Goal: Task Accomplishment & Management: Use online tool/utility

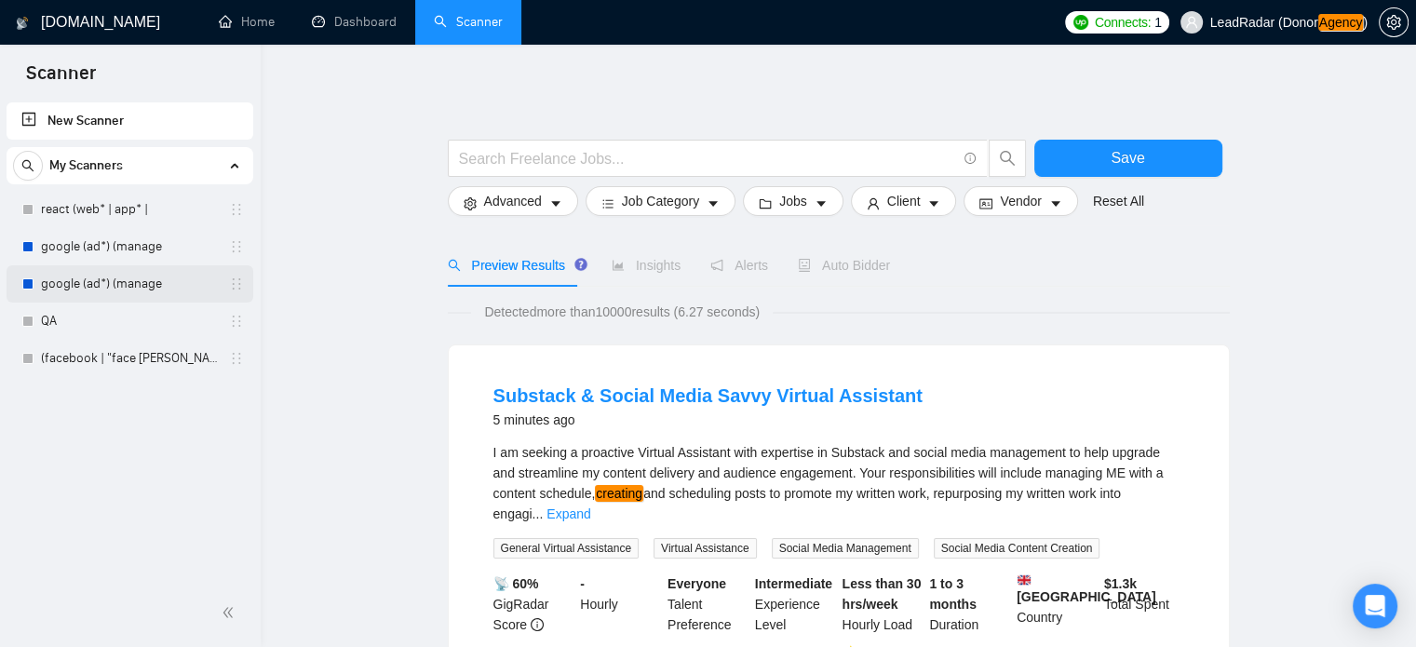
click at [113, 292] on link "google (ad*) (manage" at bounding box center [129, 283] width 177 height 37
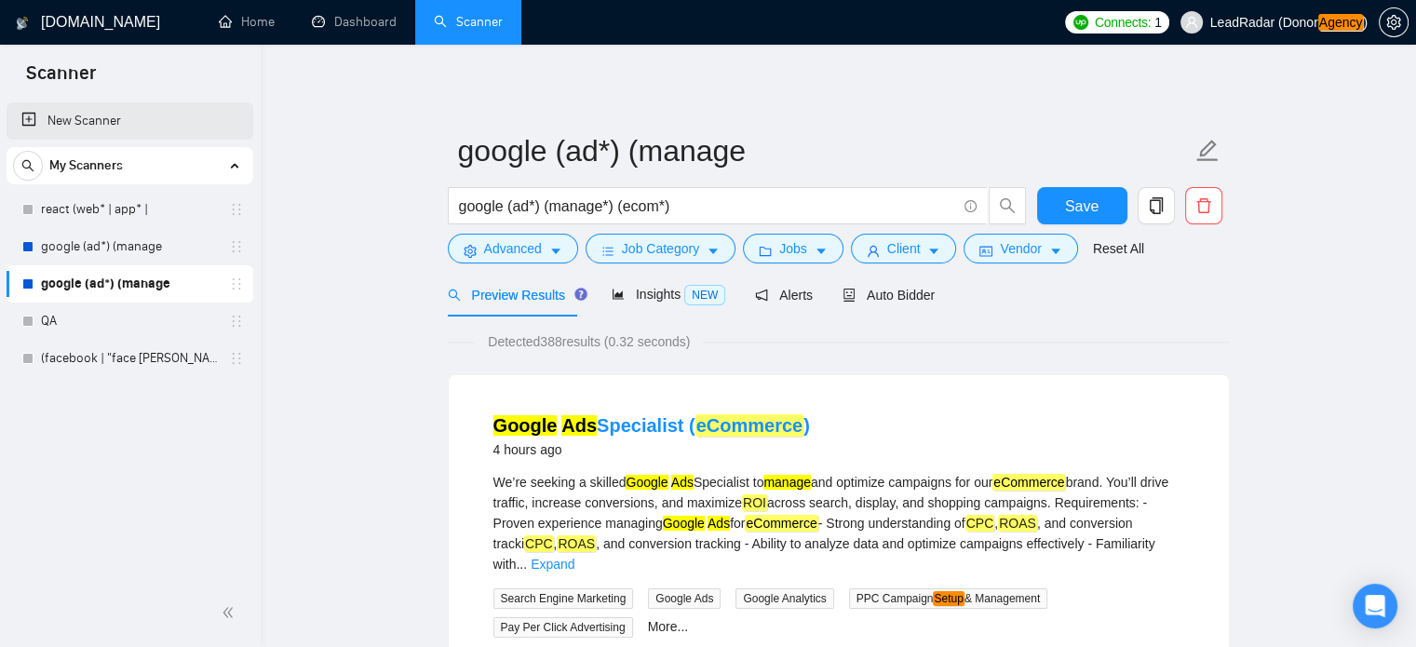
click at [90, 122] on link "New Scanner" at bounding box center [129, 120] width 217 height 37
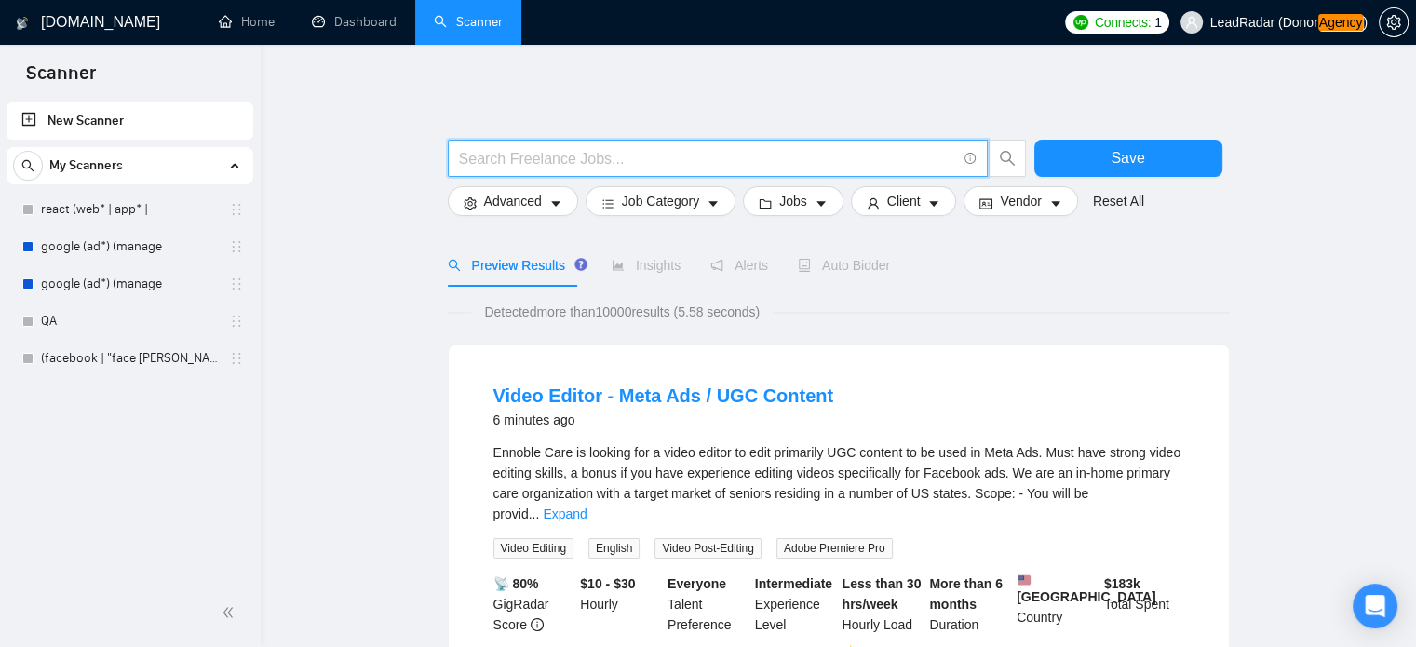
click at [606, 155] on input "text" at bounding box center [707, 158] width 497 height 23
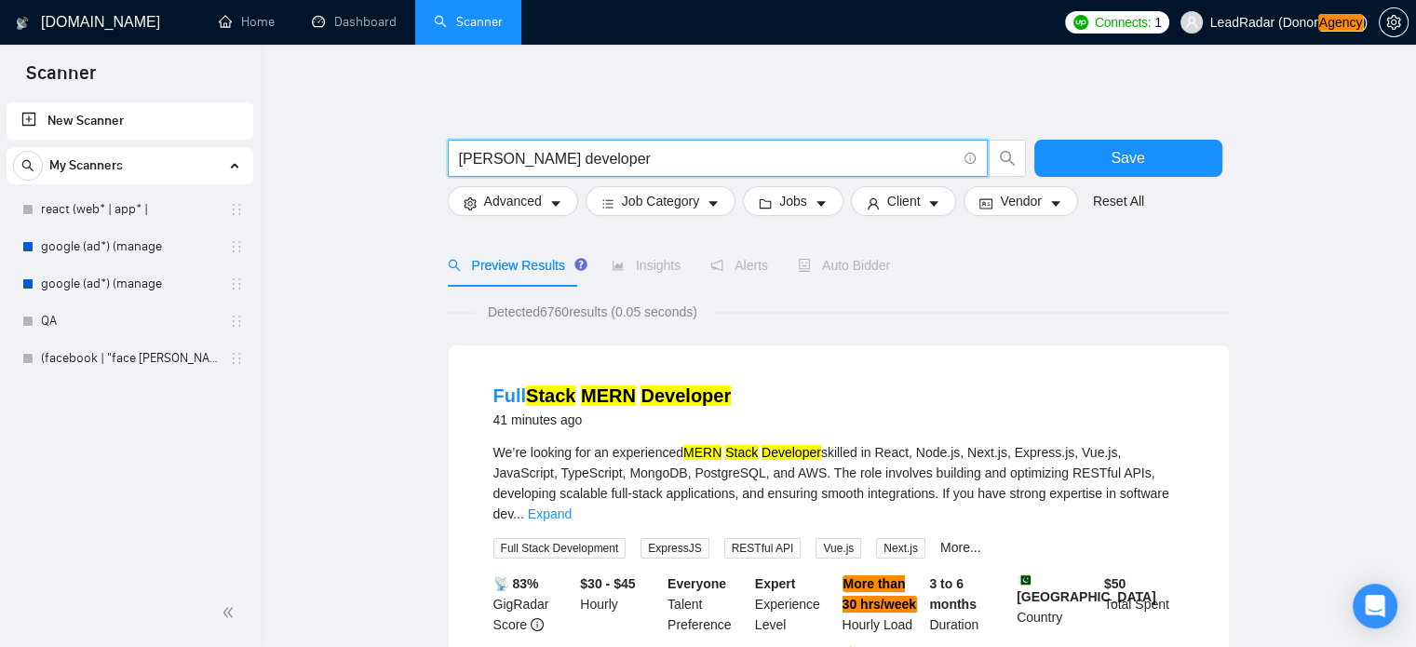
click at [564, 156] on input "mern stack developer" at bounding box center [707, 158] width 497 height 23
click at [566, 157] on input "mern stack" at bounding box center [707, 158] width 497 height 23
click at [460, 163] on input "mern stack" at bounding box center [707, 158] width 497 height 23
click at [534, 159] on input "mern stack" at bounding box center [707, 158] width 497 height 23
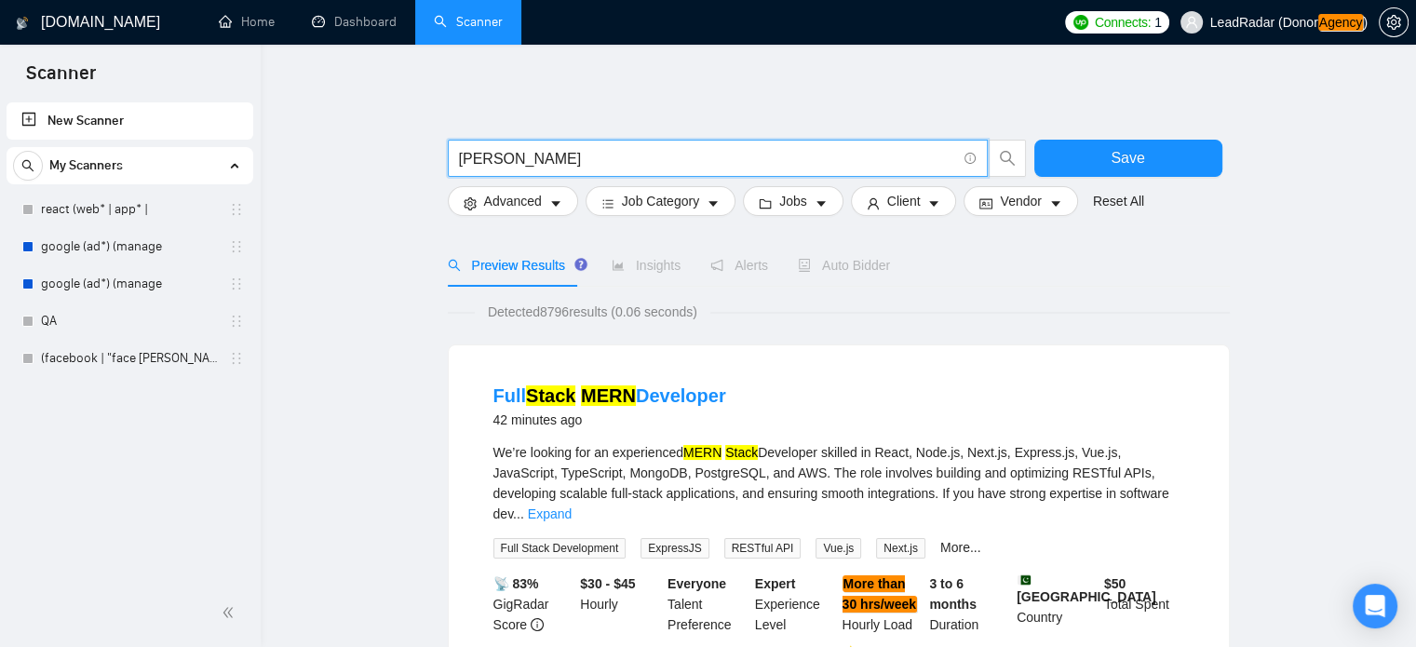
click at [498, 162] on input "mern stack" at bounding box center [707, 158] width 497 height 23
click at [581, 158] on input "mern (stack" at bounding box center [707, 158] width 497 height 23
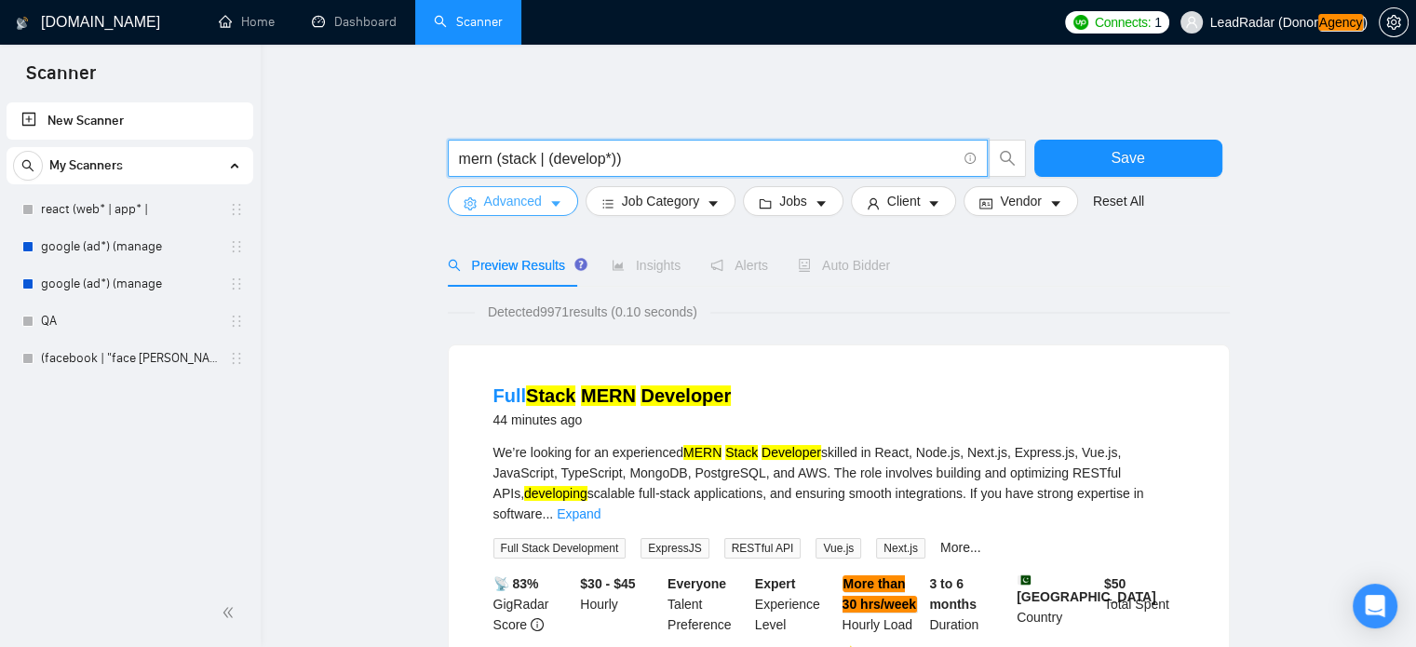
type input "mern (stack | (develop*))"
click at [674, 205] on span "Job Category" at bounding box center [660, 201] width 77 height 20
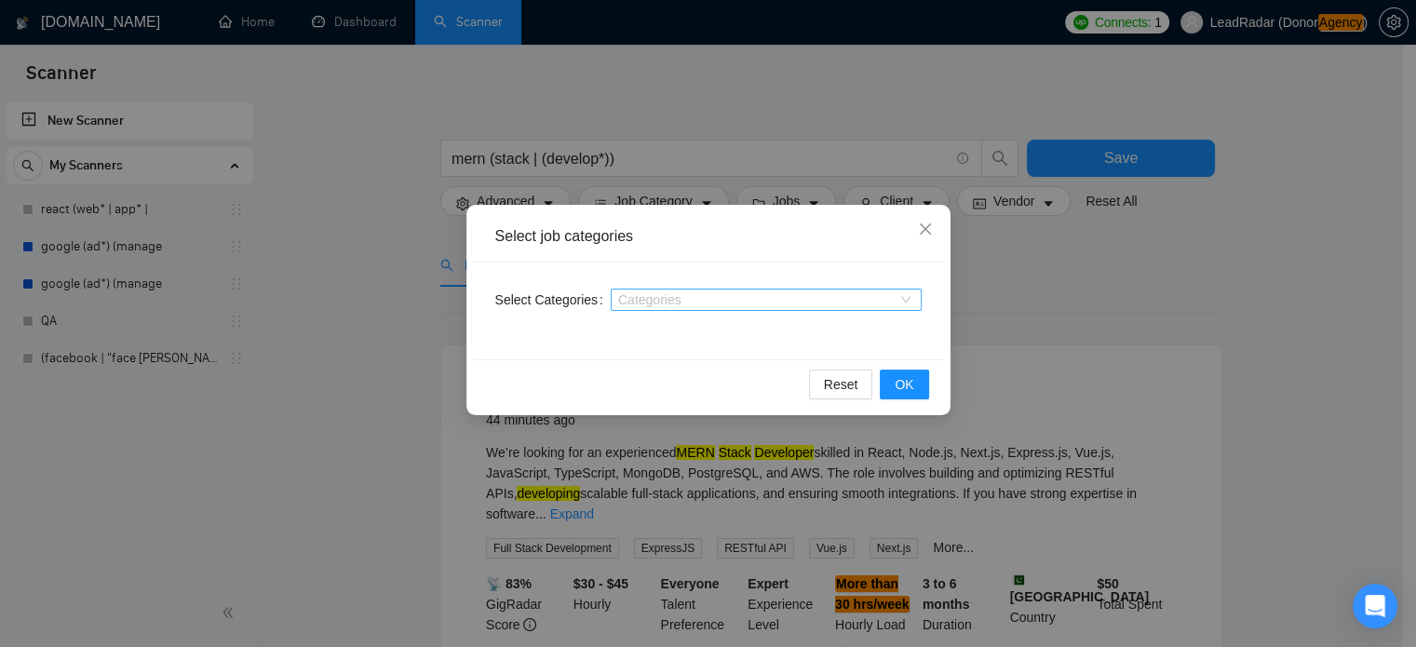
click at [652, 308] on div "Categories" at bounding box center [766, 300] width 311 height 22
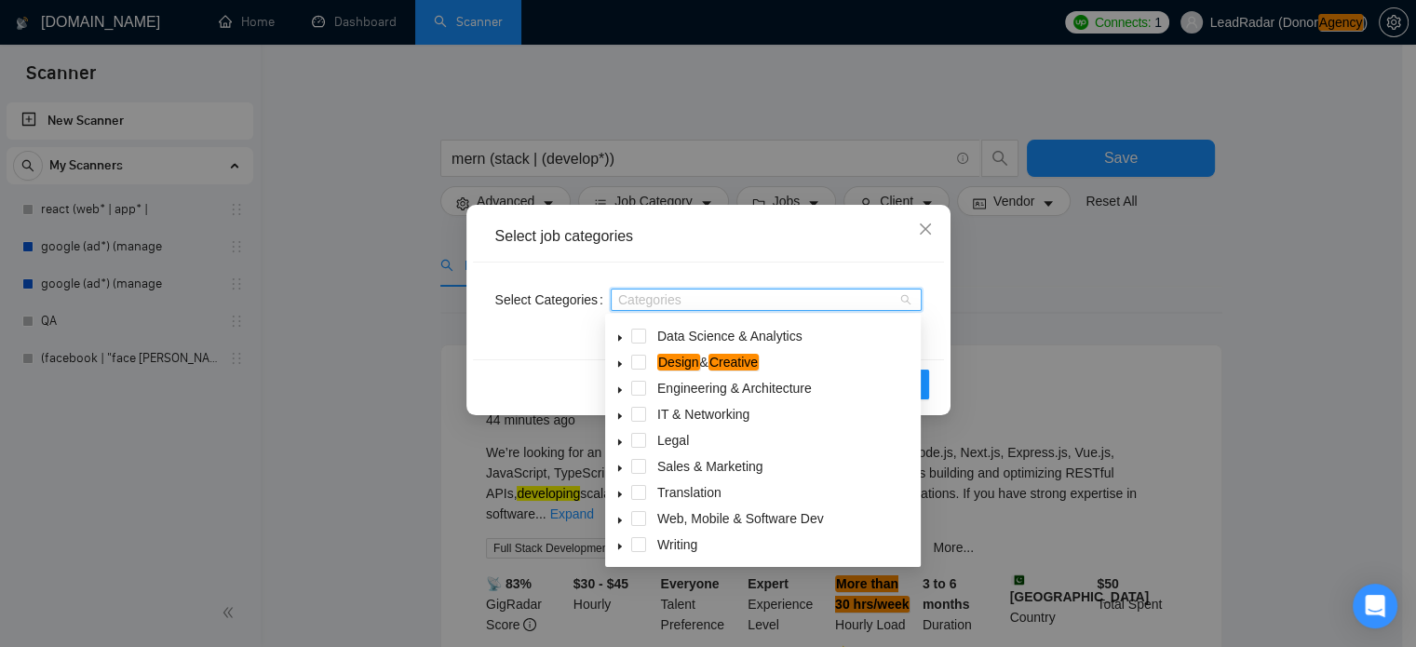
scroll to position [7, 0]
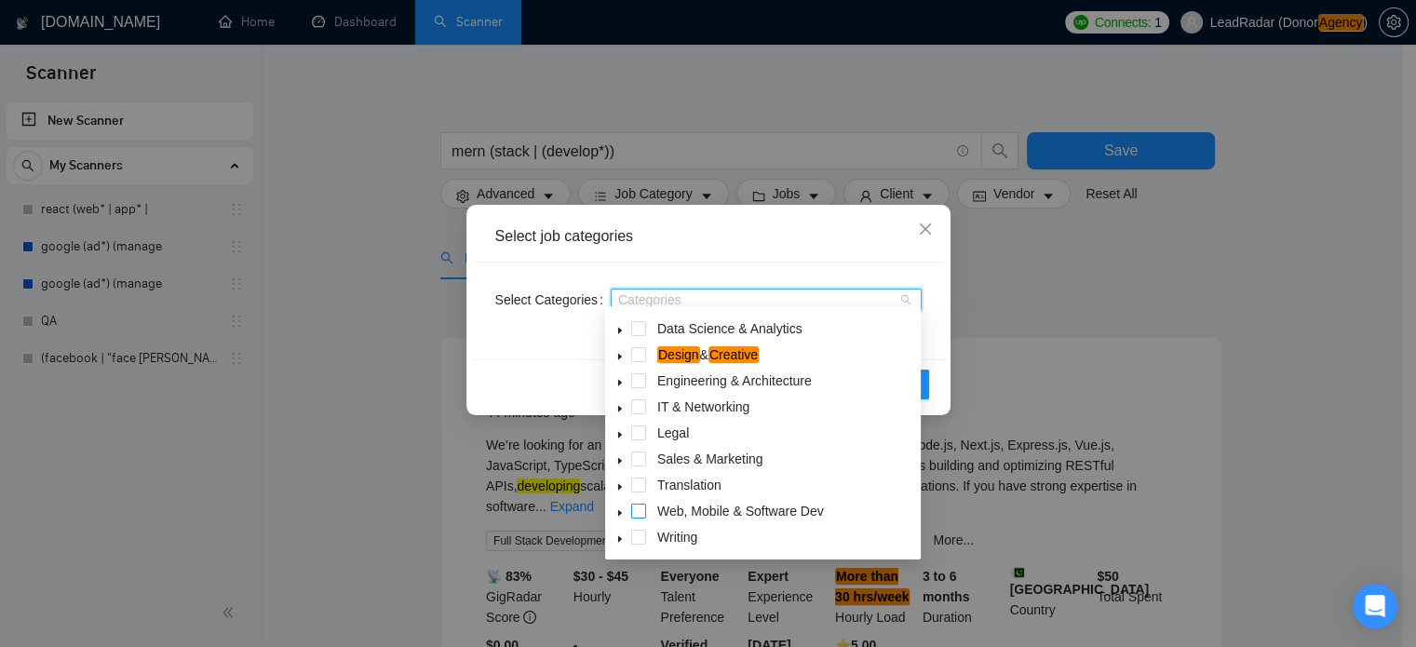
click at [641, 510] on span at bounding box center [638, 511] width 15 height 15
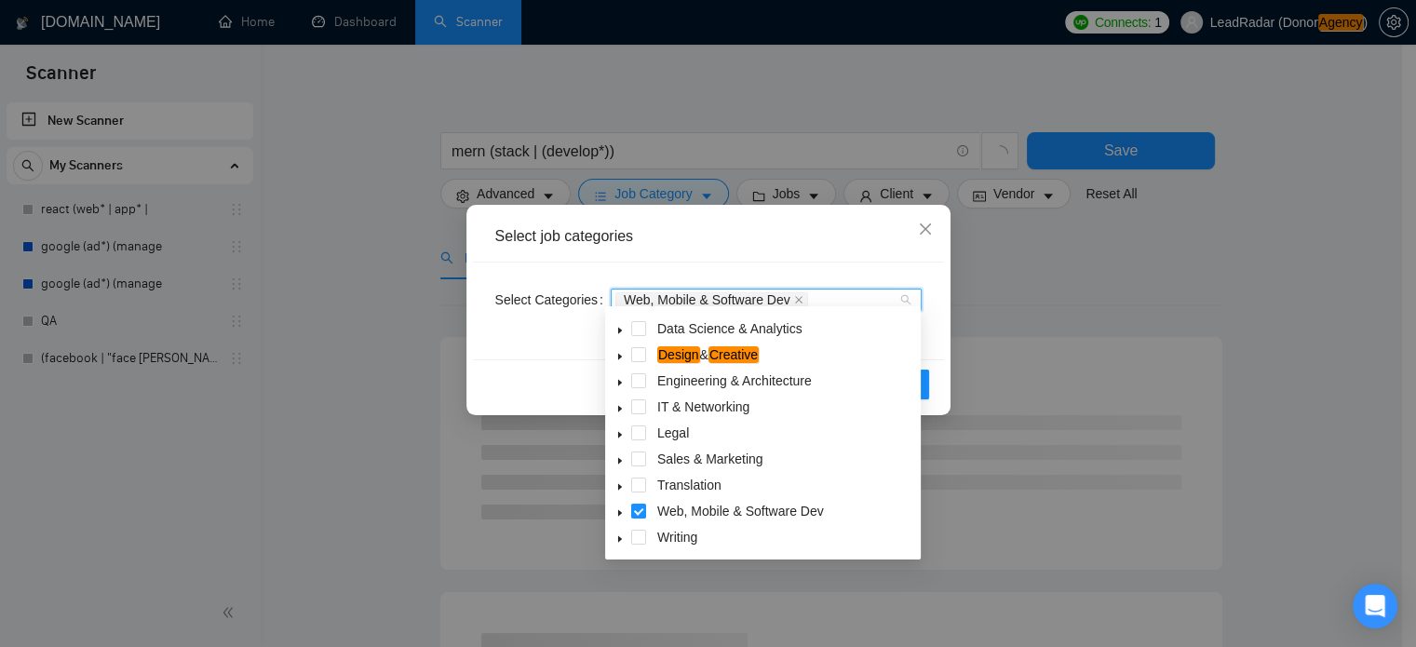
drag, startPoint x: 825, startPoint y: 236, endPoint x: 819, endPoint y: 264, distance: 29.4
click at [825, 237] on div "Select job categories" at bounding box center [708, 236] width 426 height 20
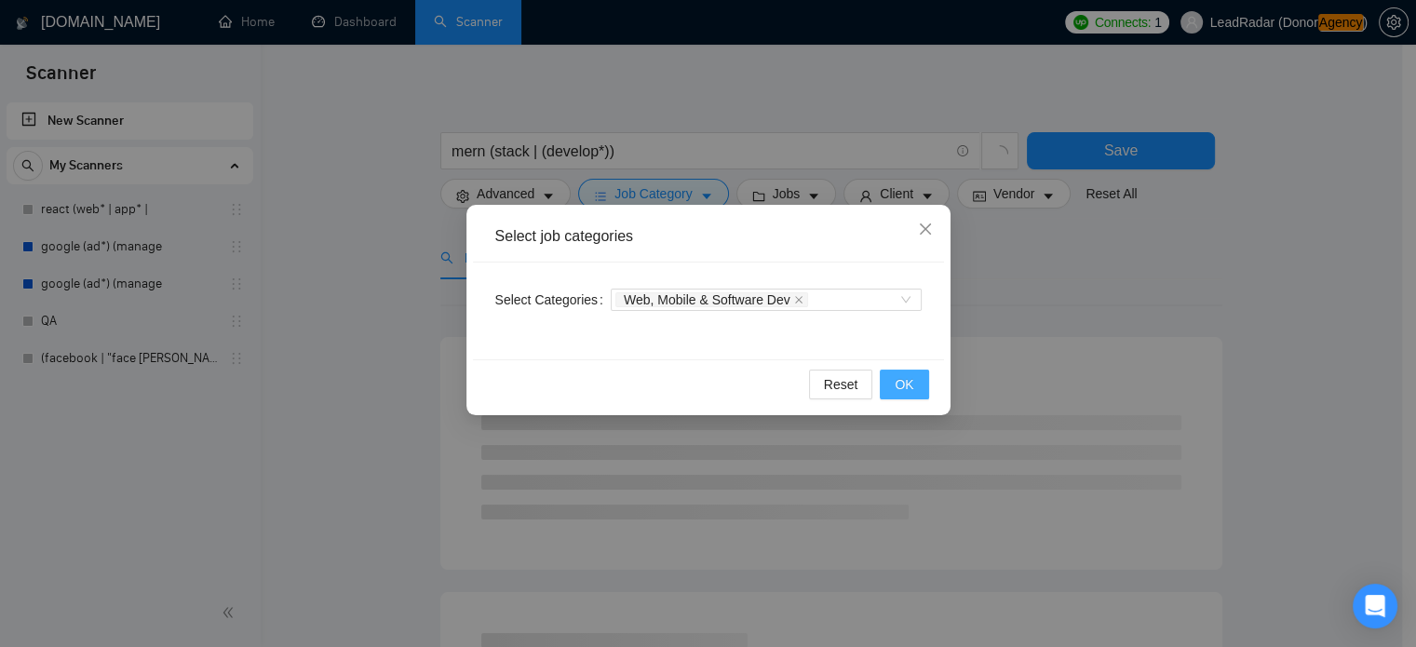
click at [906, 386] on span "OK" at bounding box center [904, 384] width 19 height 20
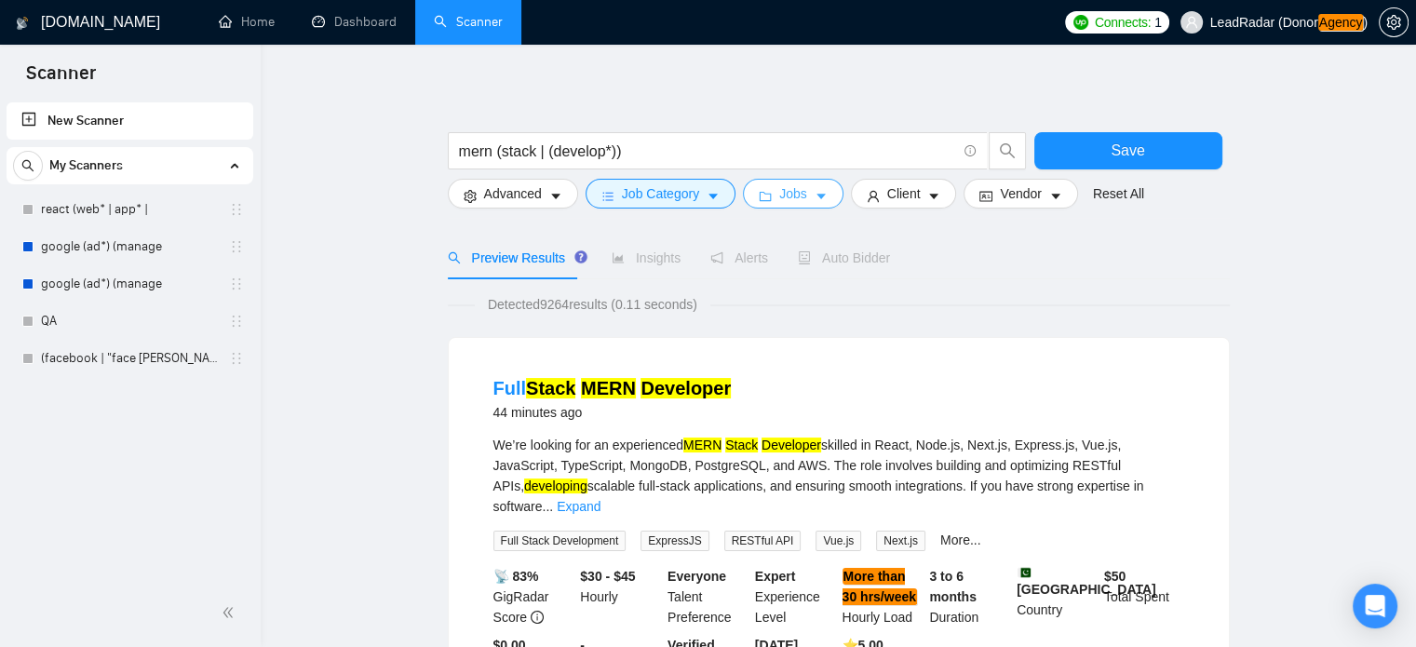
click at [817, 196] on icon "caret-down" at bounding box center [821, 197] width 9 height 6
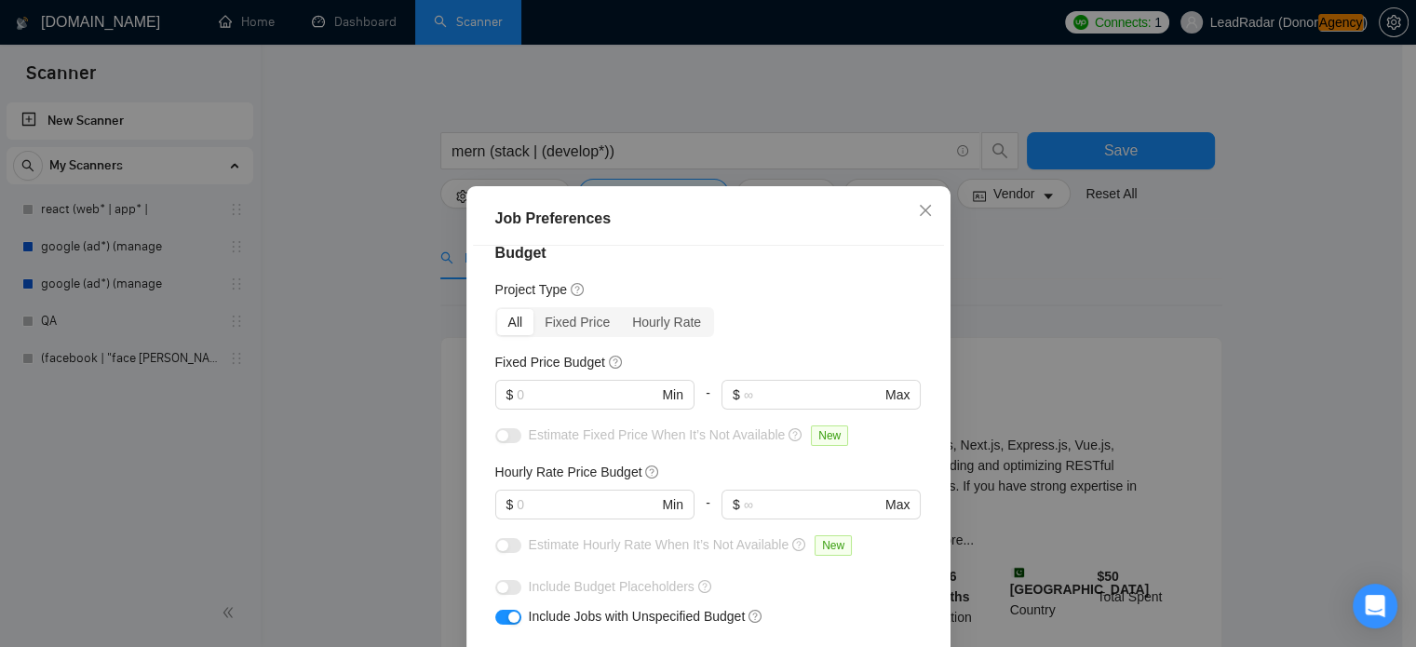
scroll to position [9, 0]
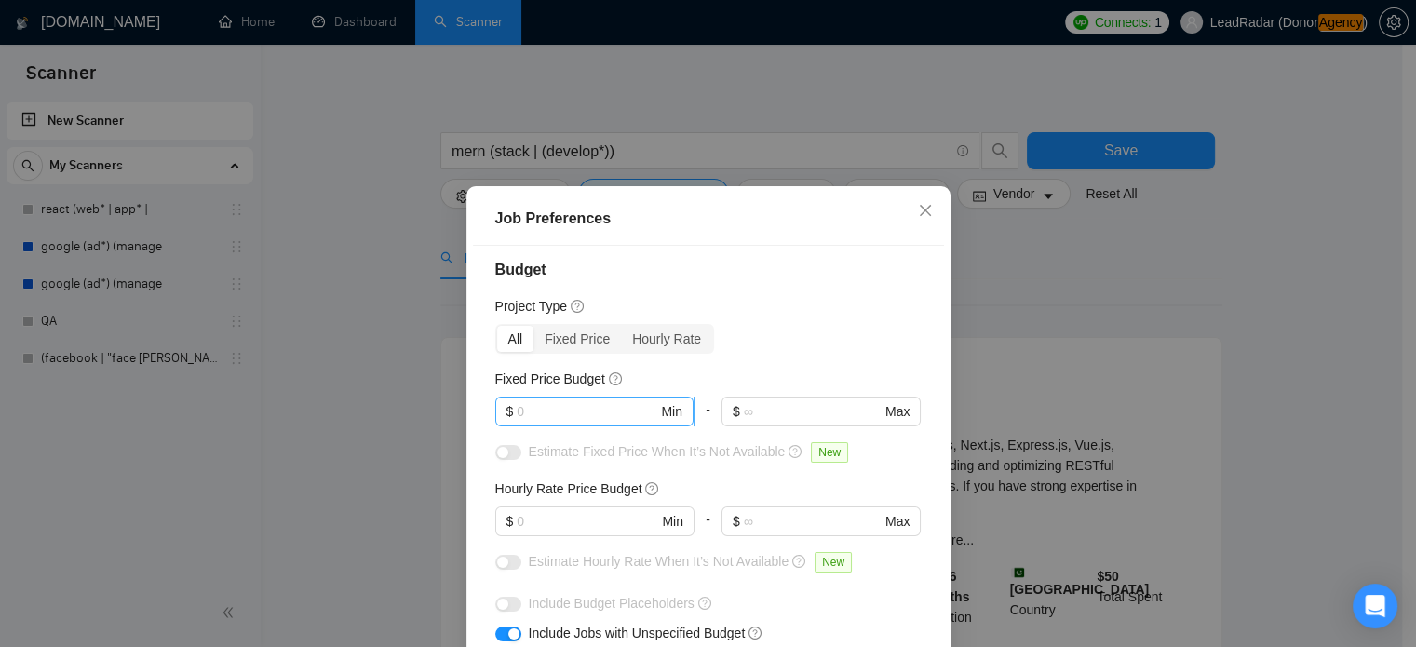
click at [582, 409] on input "text" at bounding box center [587, 411] width 141 height 20
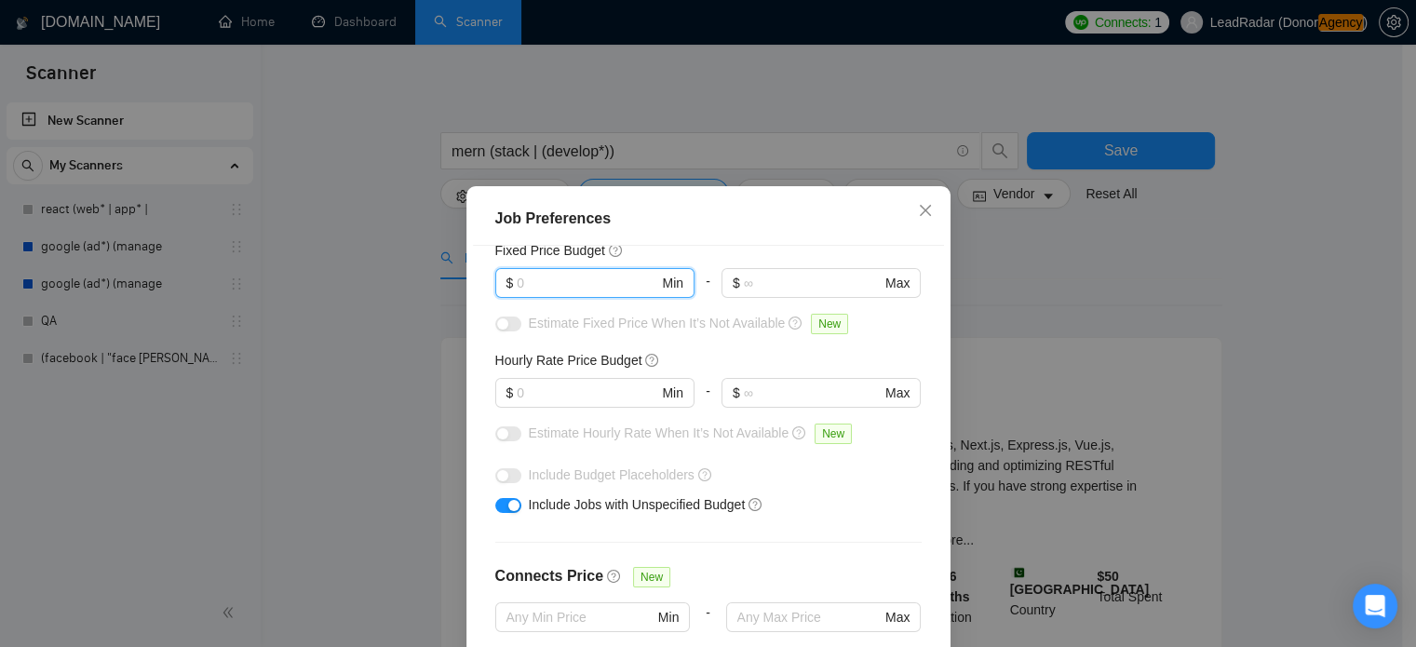
scroll to position [137, 0]
click at [560, 290] on input "text" at bounding box center [587, 284] width 141 height 20
click at [539, 396] on input "text" at bounding box center [587, 394] width 141 height 20
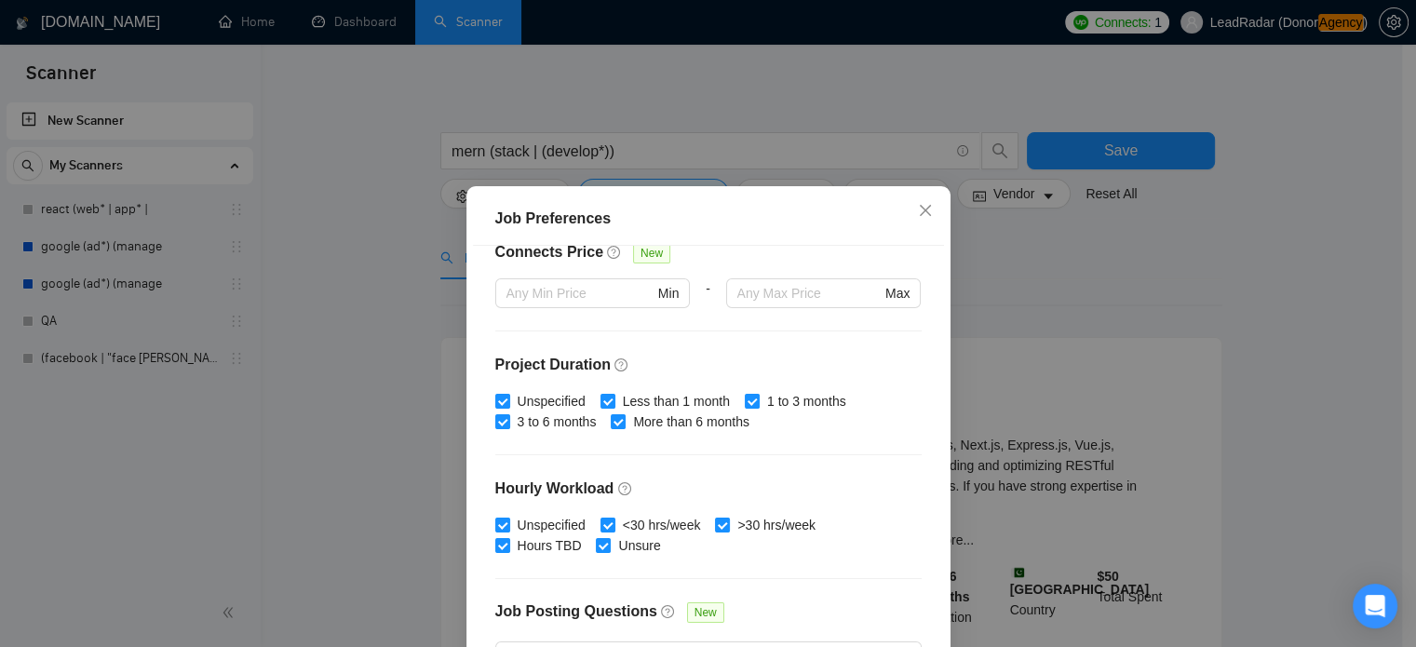
scroll to position [462, 0]
click at [601, 398] on input "Less than 1 month" at bounding box center [607, 400] width 13 height 13
checkbox input "false"
click at [745, 405] on input "1 to 3 months" at bounding box center [751, 400] width 13 height 13
checkbox input "false"
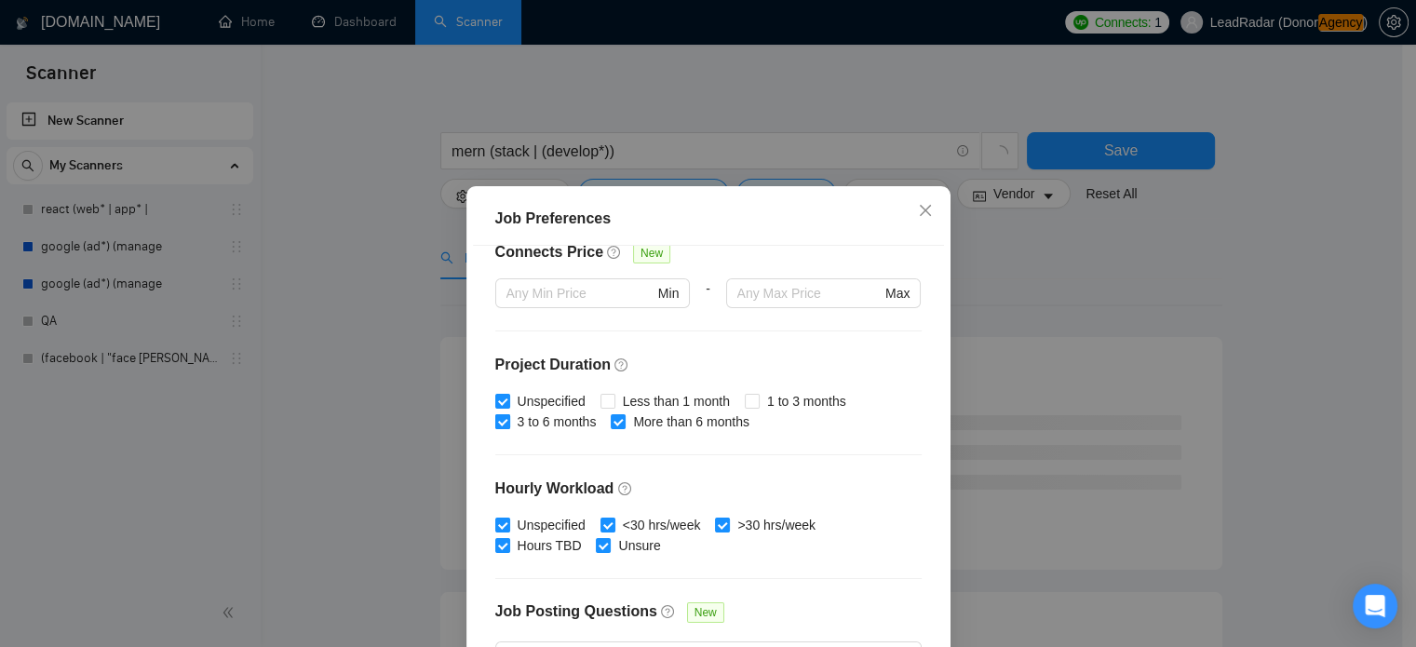
click at [495, 424] on input "3 to 6 months" at bounding box center [501, 420] width 13 height 13
checkbox input "false"
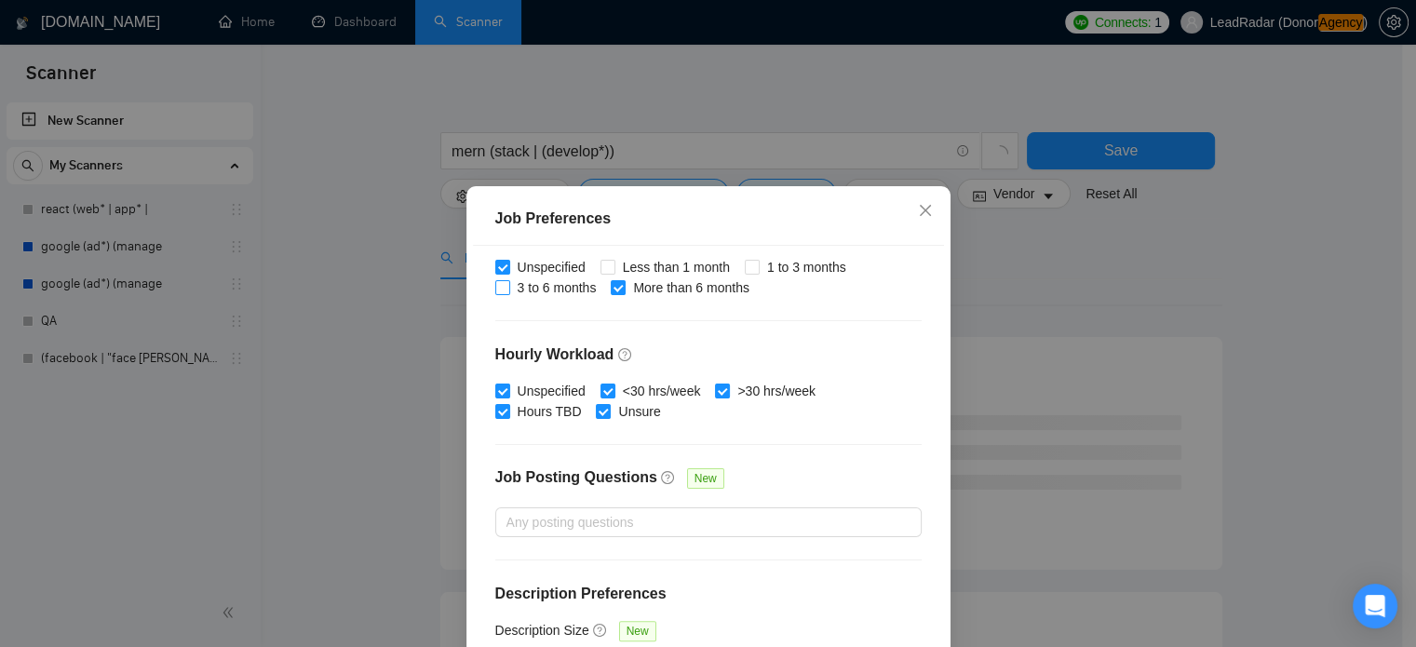
scroll to position [133, 0]
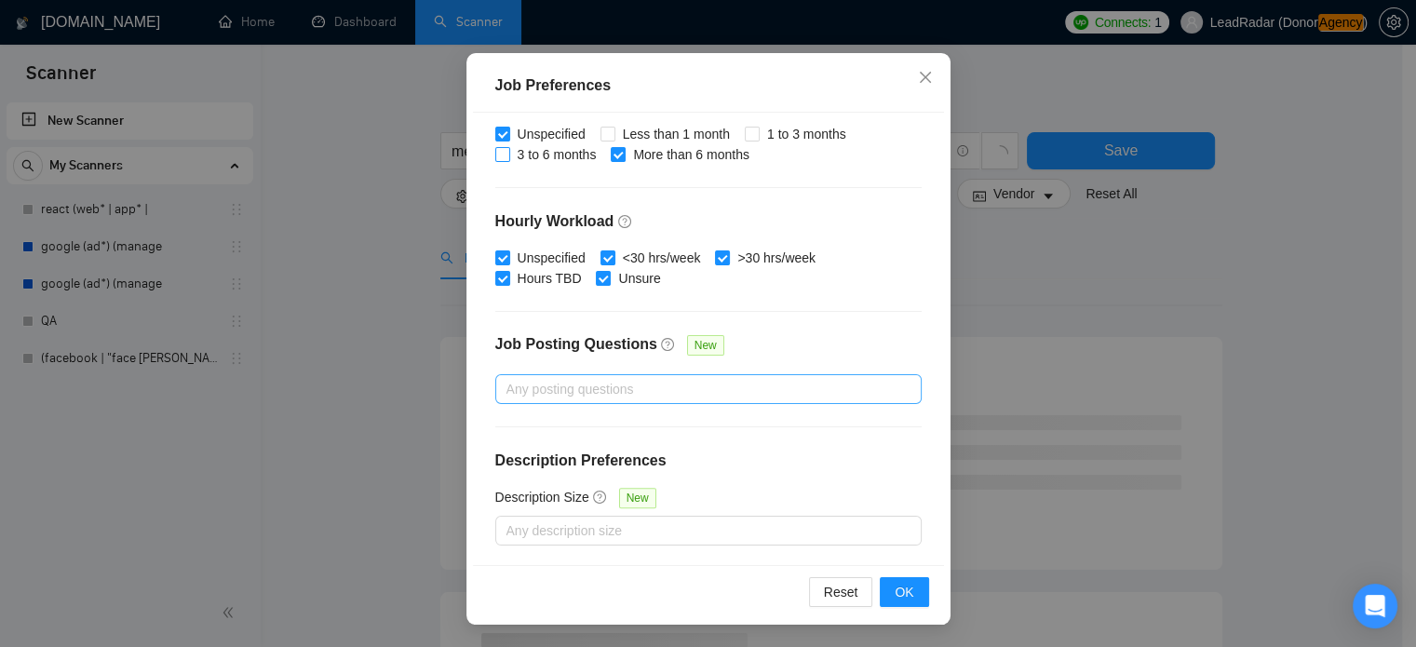
click at [601, 391] on div at bounding box center [699, 389] width 398 height 22
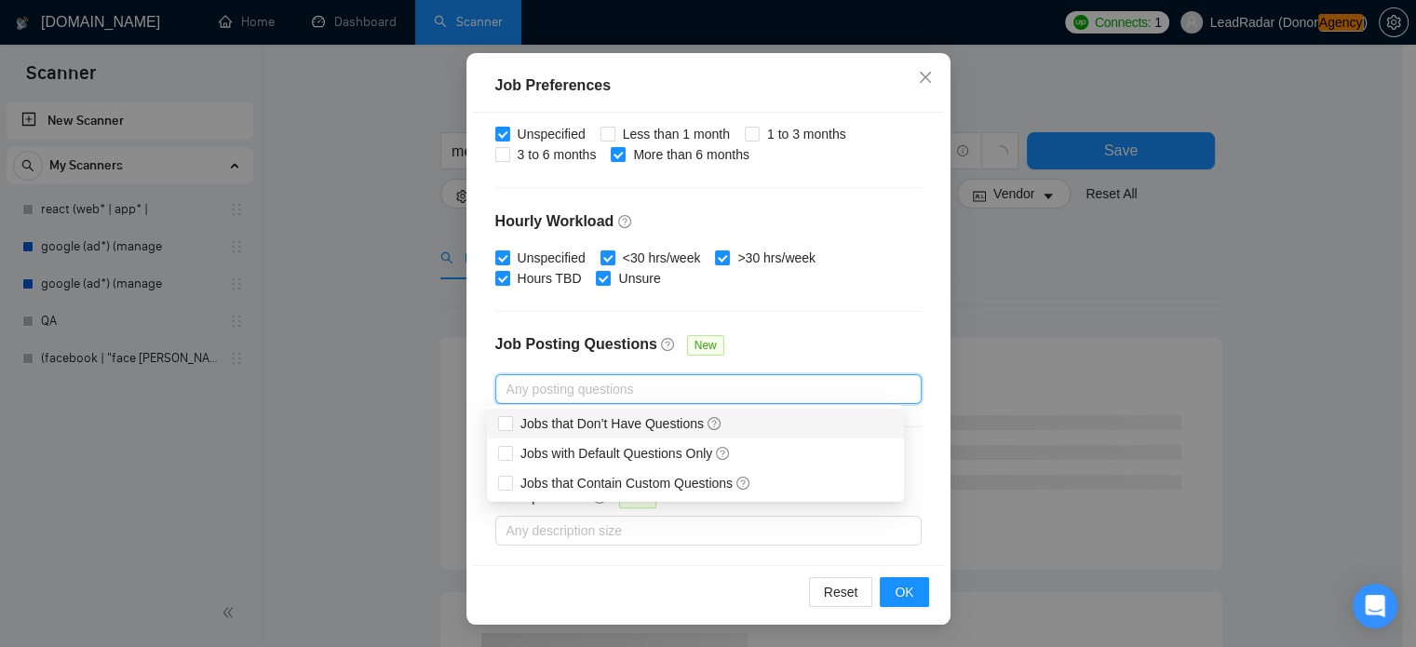
click at [582, 385] on div at bounding box center [699, 389] width 398 height 22
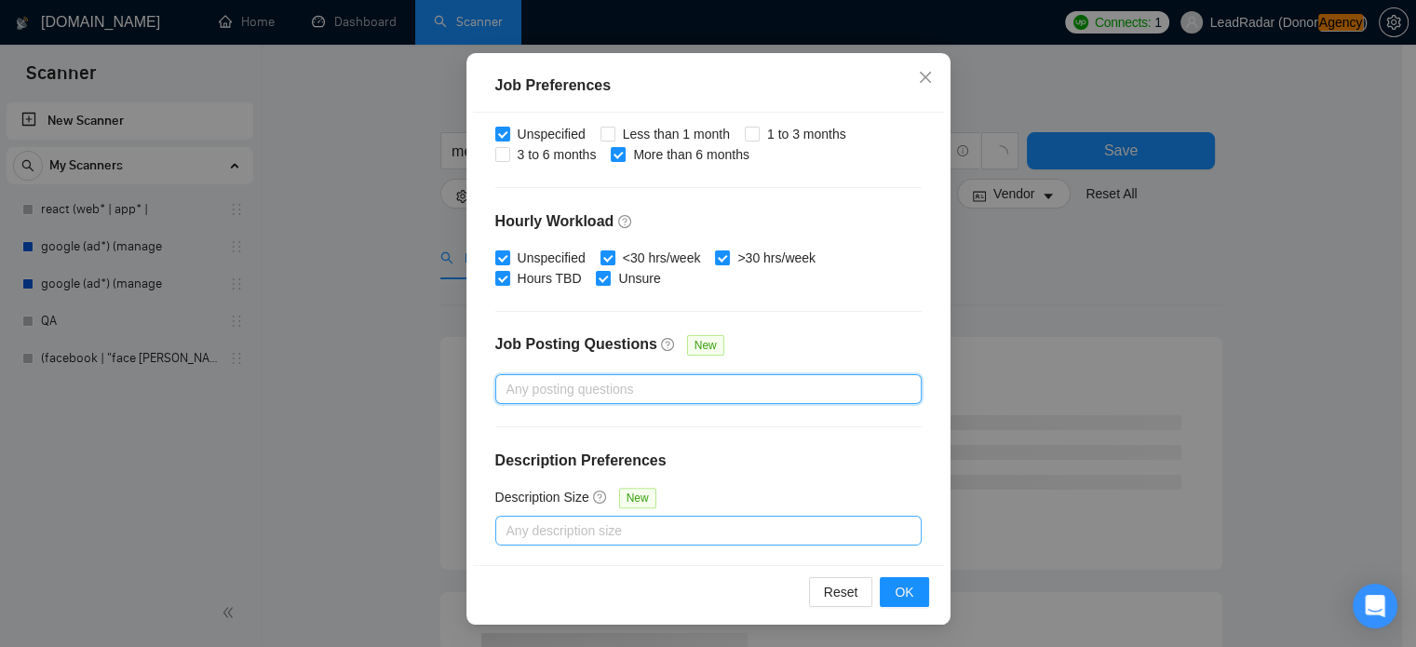
click at [602, 520] on div at bounding box center [699, 531] width 398 height 22
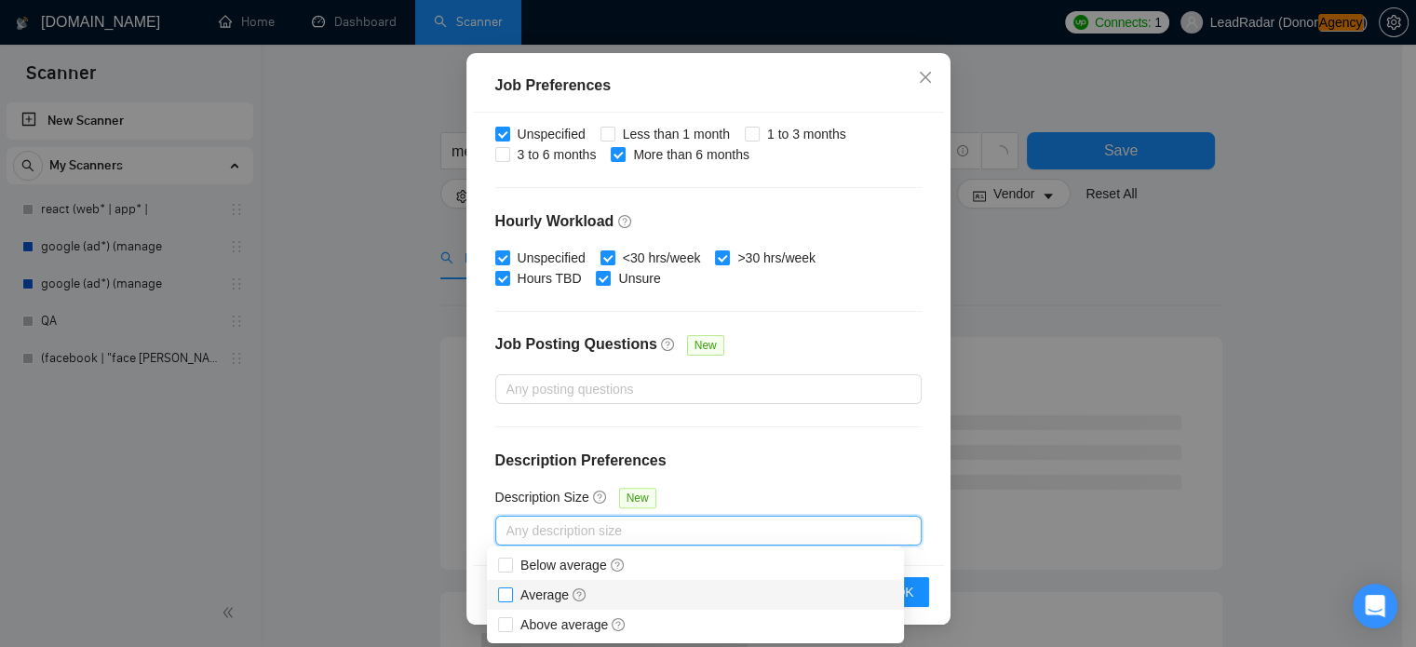
click at [506, 599] on input "Average" at bounding box center [504, 593] width 13 height 13
checkbox input "true"
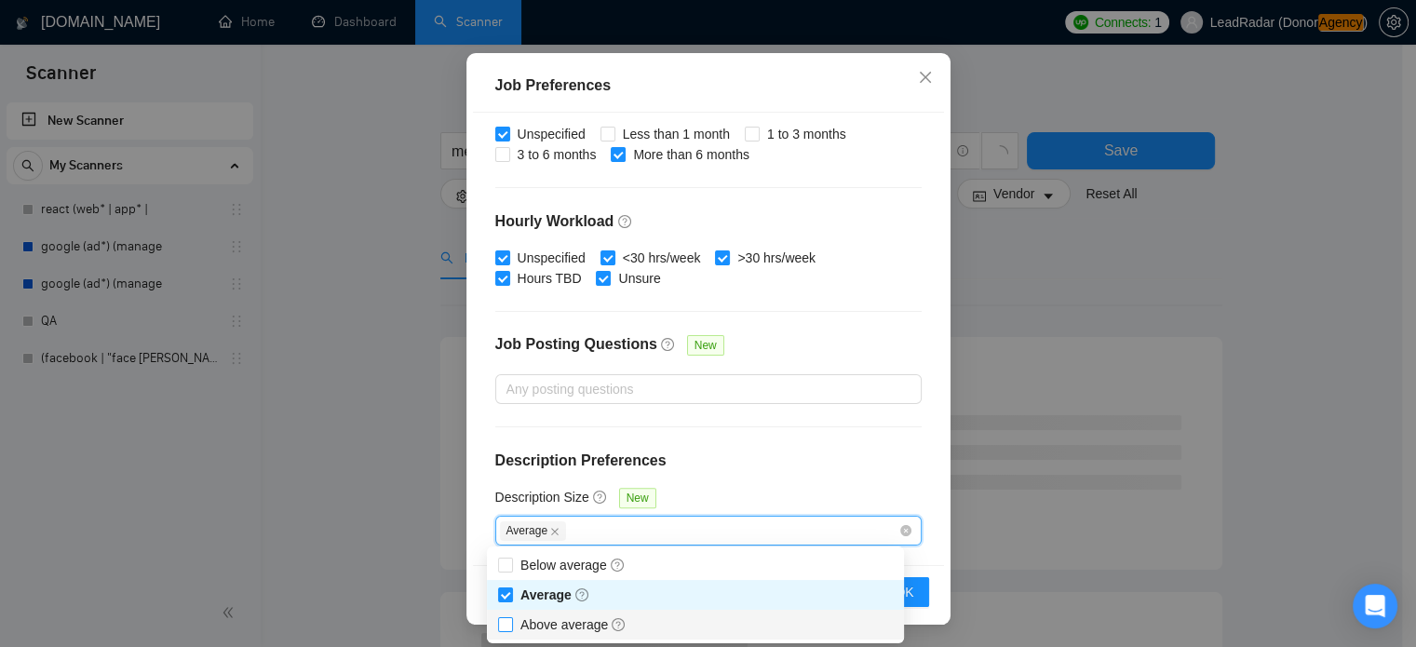
click at [506, 627] on input "Above average" at bounding box center [504, 623] width 13 height 13
checkbox input "true"
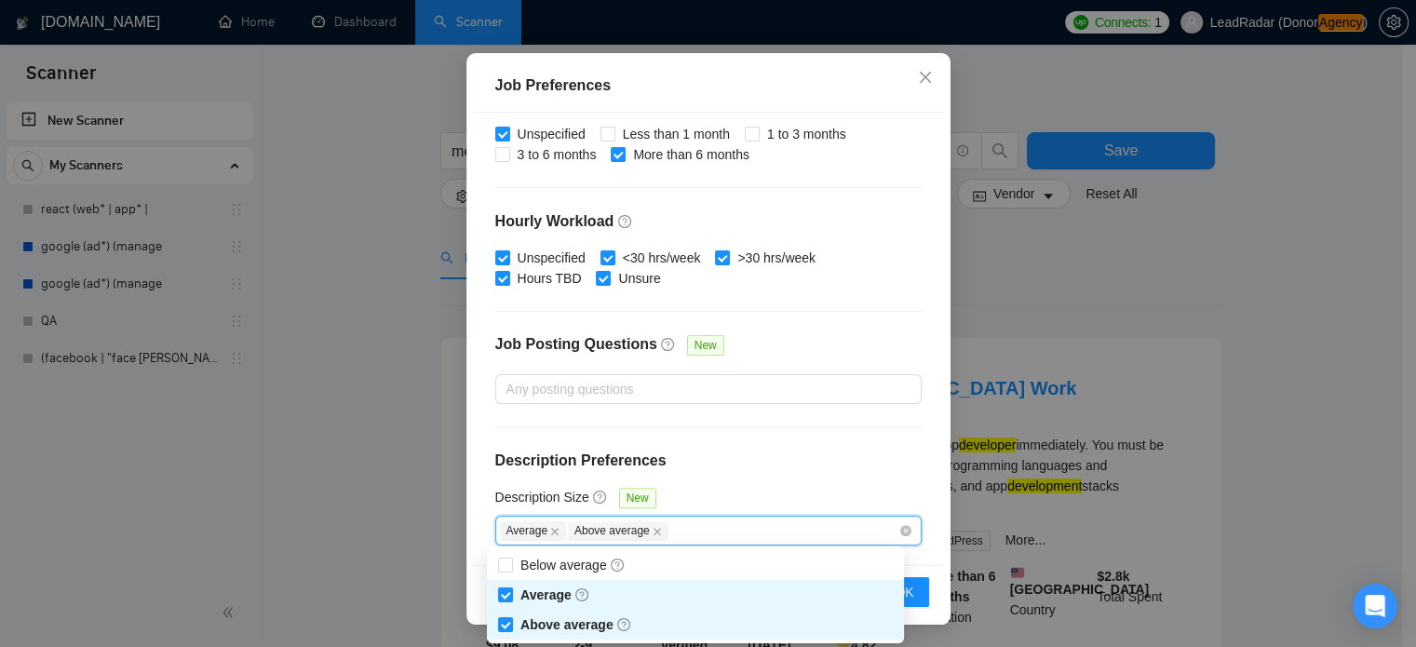
click at [782, 450] on h4 "Description Preferences" at bounding box center [708, 461] width 426 height 22
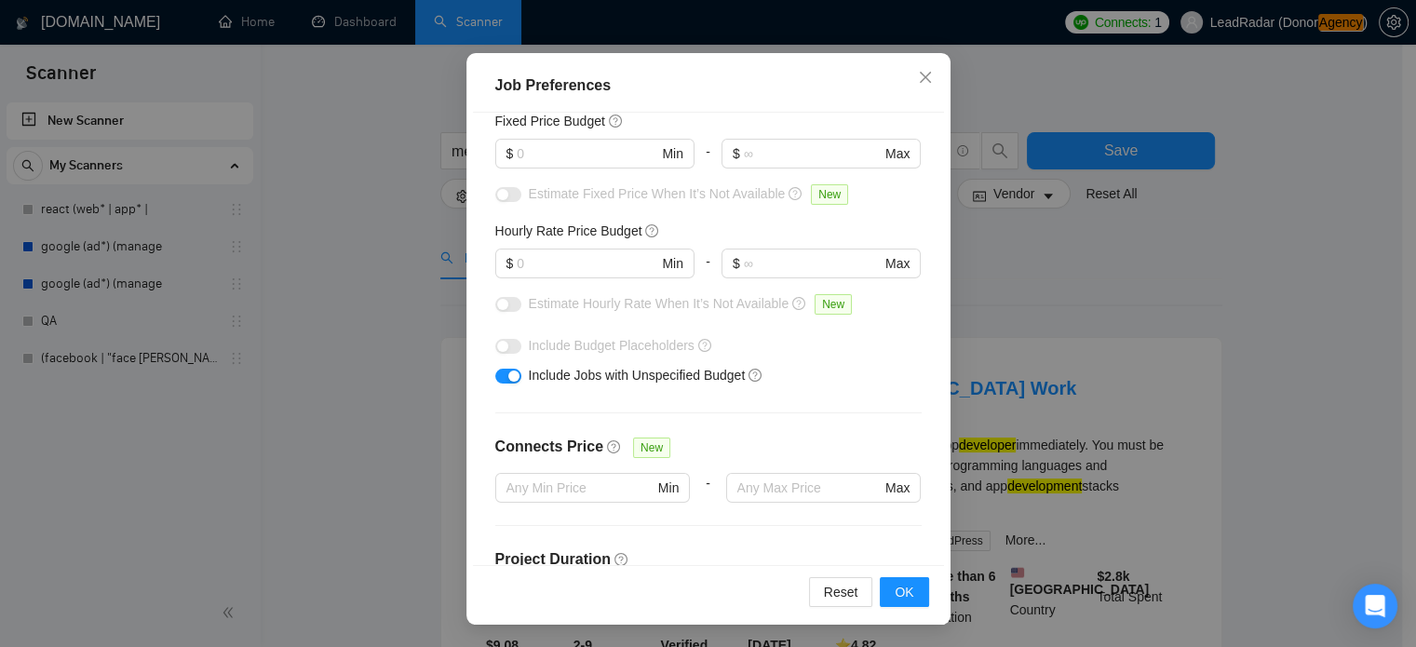
scroll to position [0, 0]
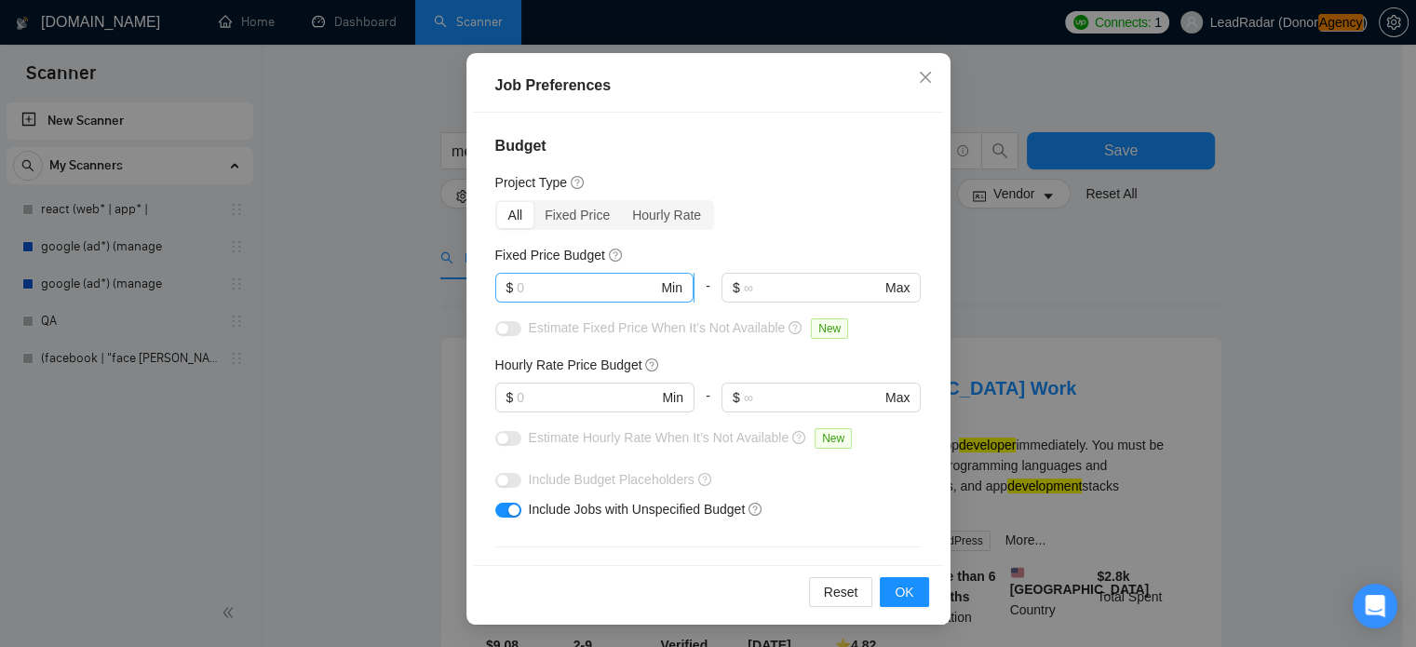
click at [596, 290] on input "text" at bounding box center [587, 287] width 141 height 20
type input "1000"
click at [691, 254] on div "Fixed Price Budget" at bounding box center [708, 255] width 426 height 20
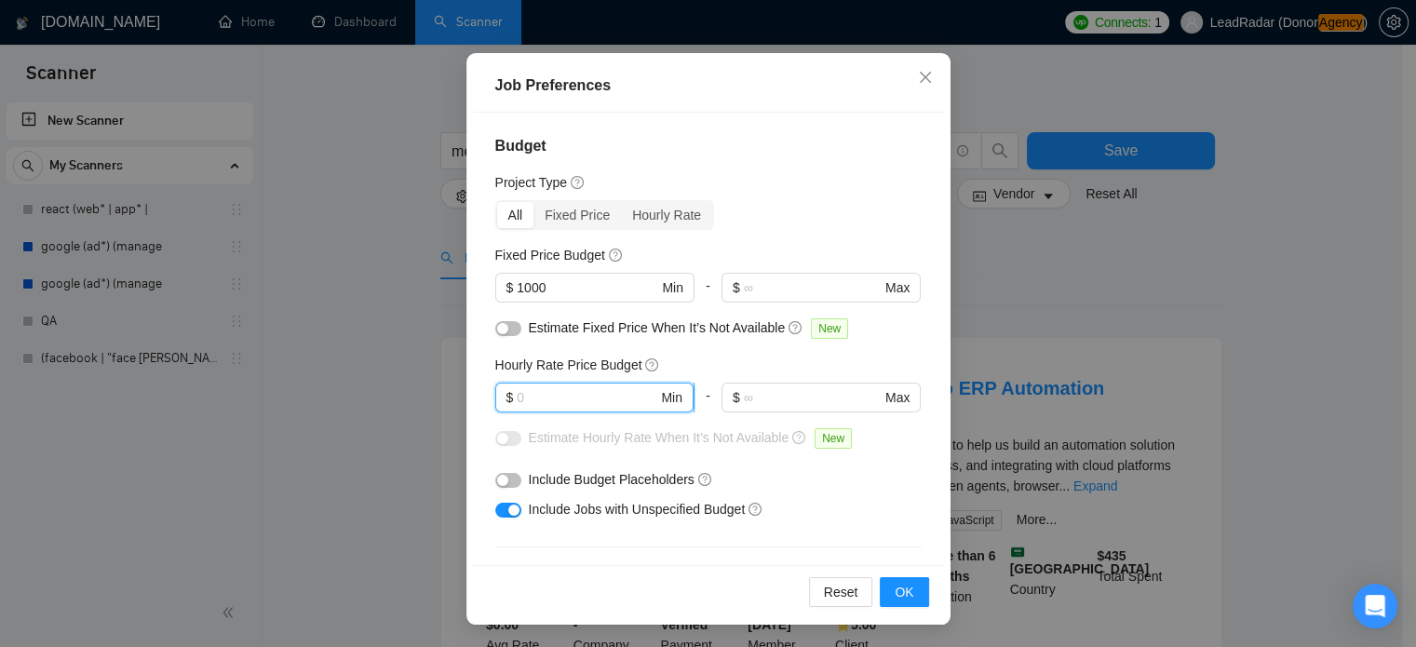
click at [555, 389] on input "text" at bounding box center [587, 397] width 141 height 20
type input "40"
click at [506, 481] on button "button" at bounding box center [508, 480] width 26 height 15
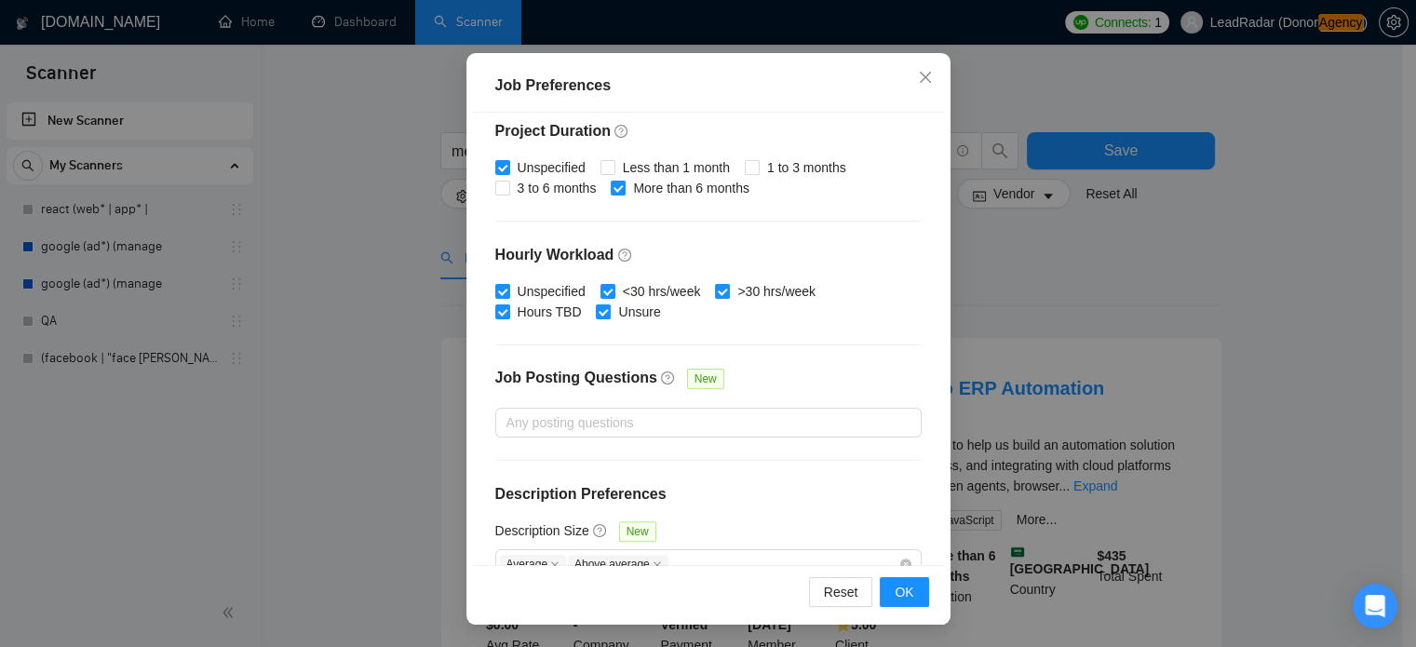
scroll to position [596, 0]
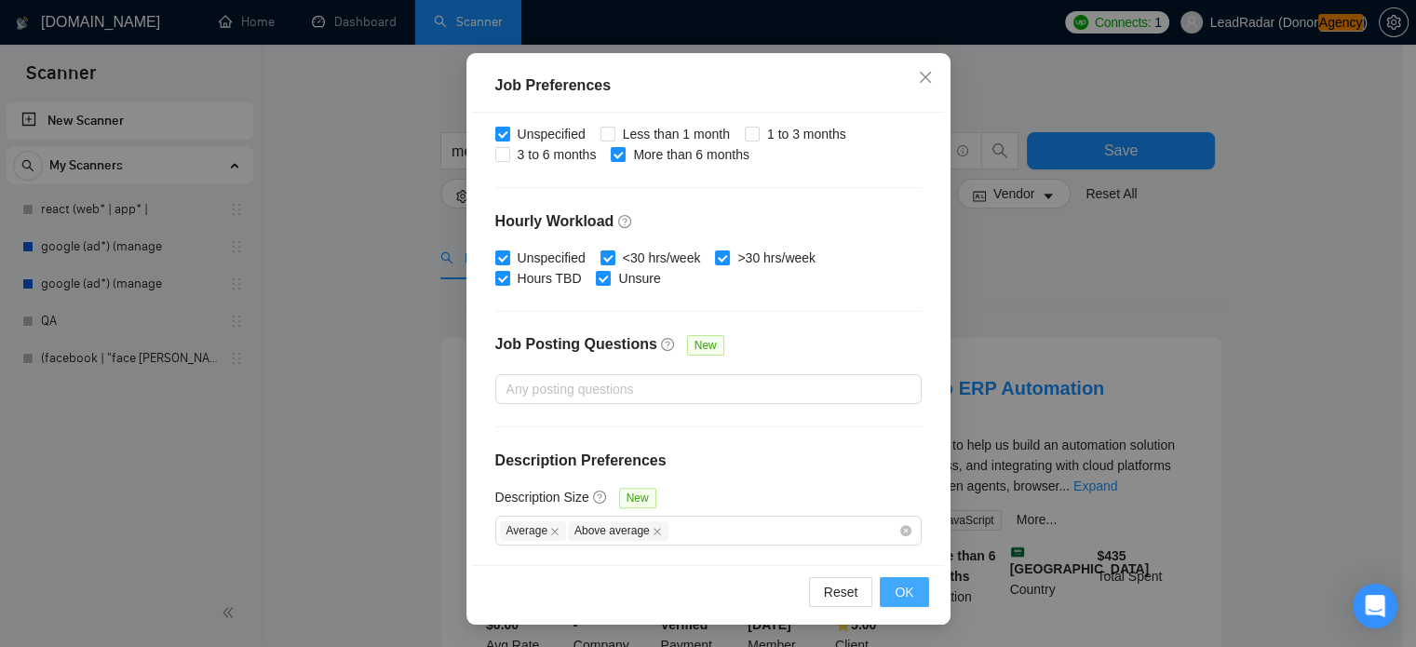
drag, startPoint x: 895, startPoint y: 587, endPoint x: 888, endPoint y: 573, distance: 16.3
click at [895, 587] on span "OK" at bounding box center [904, 592] width 19 height 20
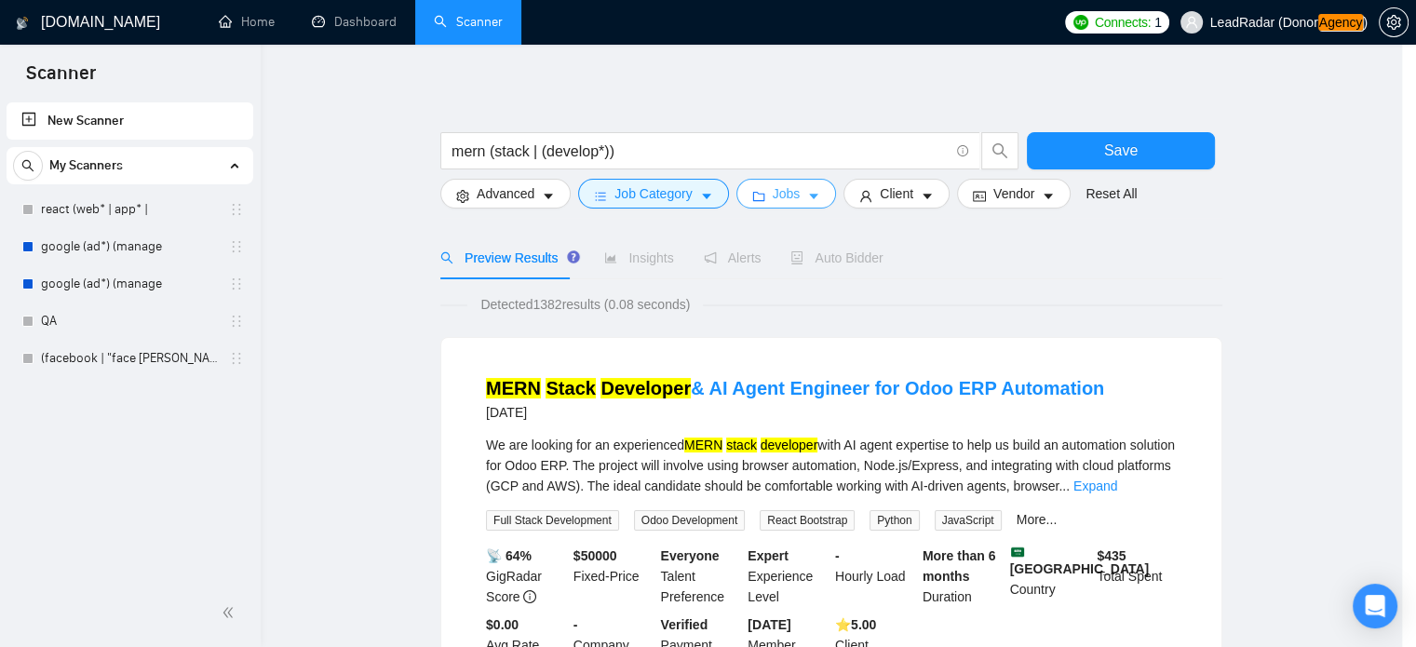
scroll to position [0, 0]
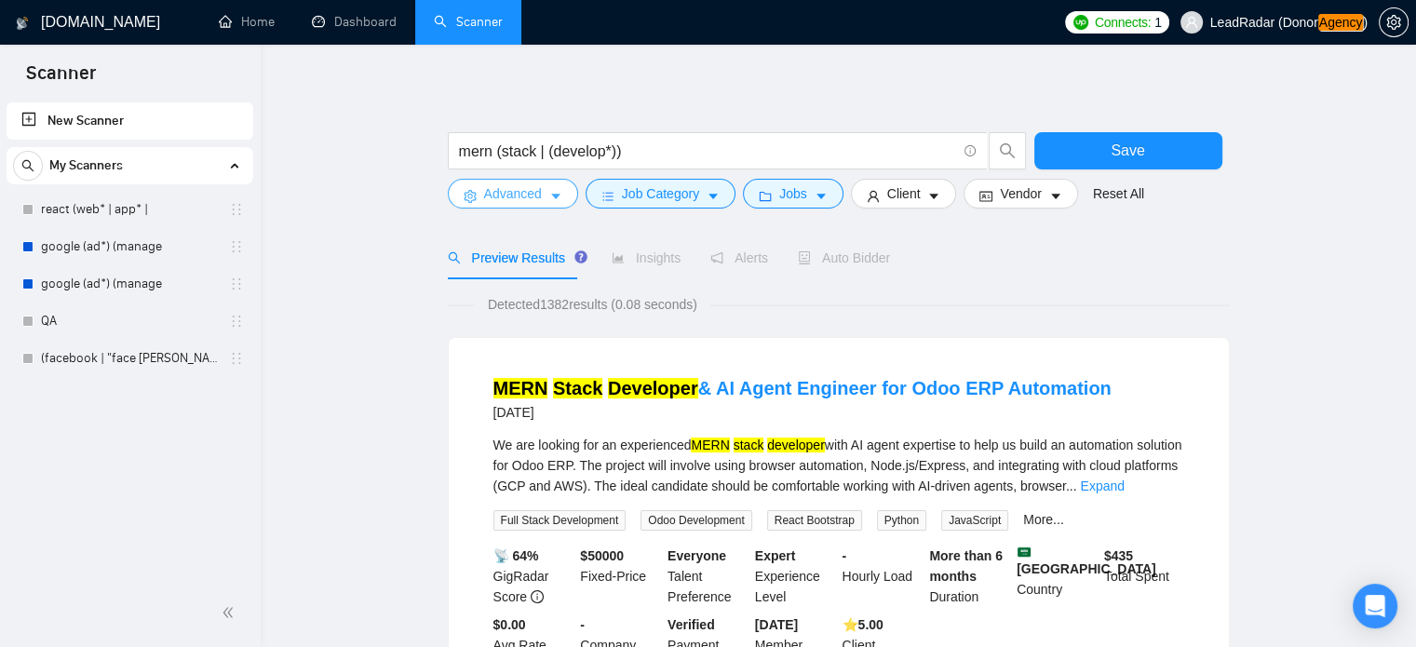
click at [558, 189] on span "caret-down" at bounding box center [555, 196] width 13 height 14
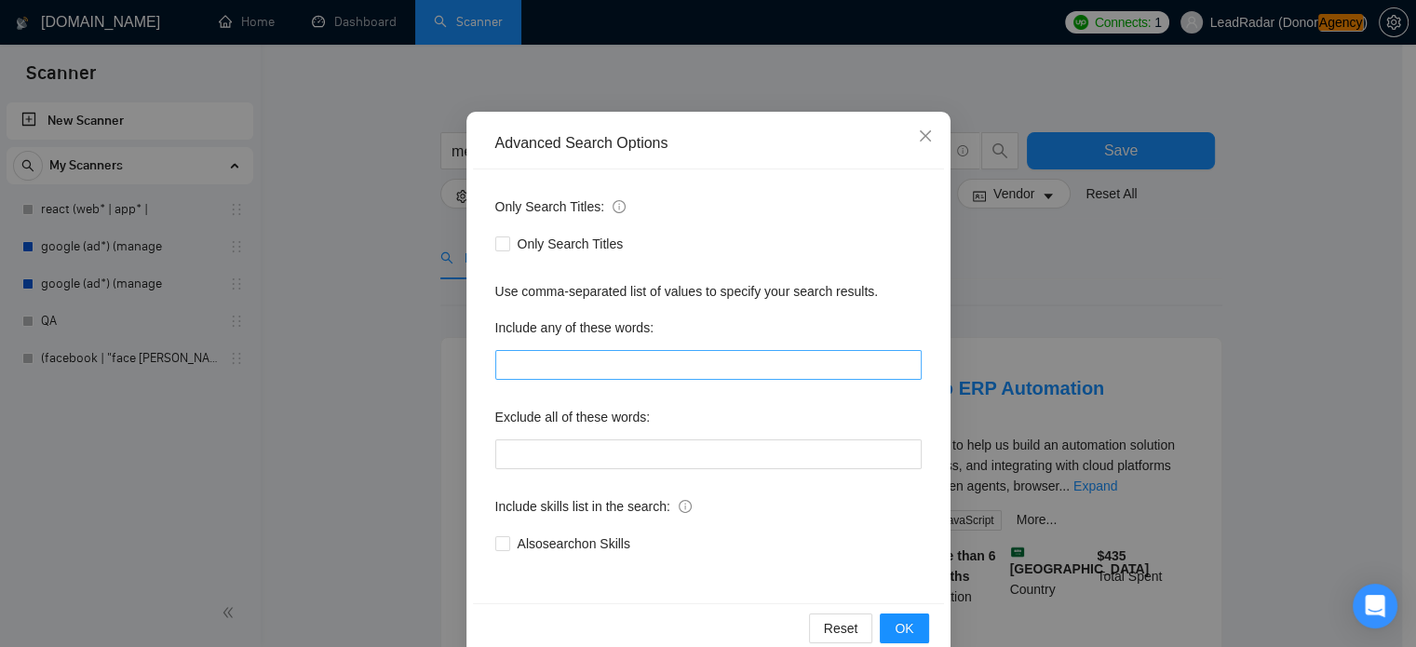
scroll to position [127, 0]
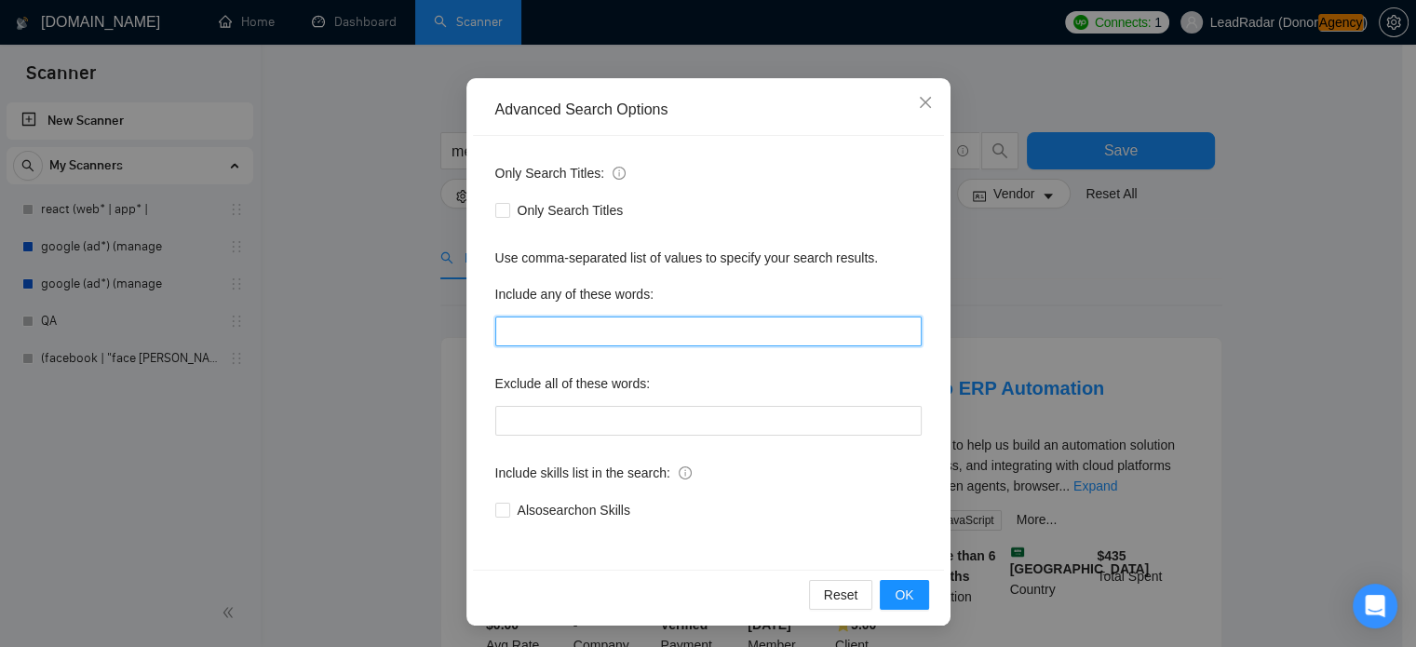
click at [562, 335] on input "text" at bounding box center [708, 332] width 426 height 30
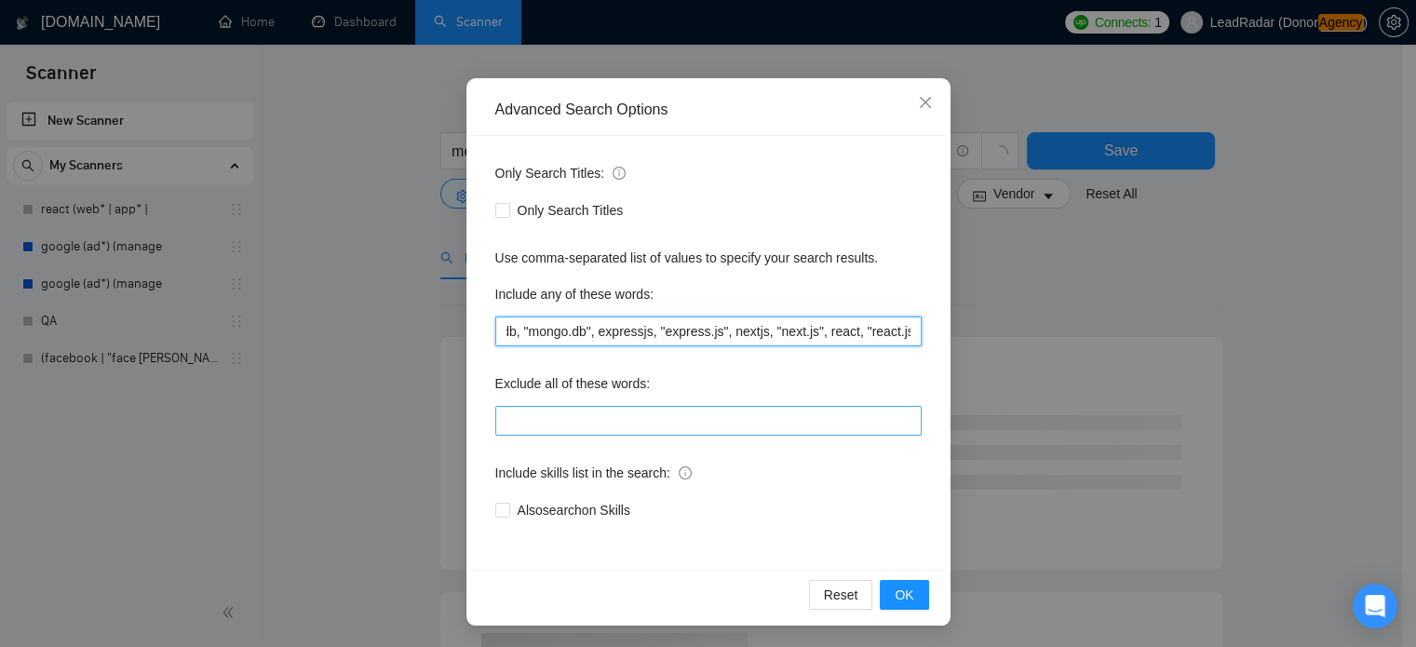
type input ""long-term", mongodb, "mongo.db", expressjs, "express.js", nextjs, "next.js", r…"
click at [562, 428] on input "text" at bounding box center [708, 421] width 426 height 30
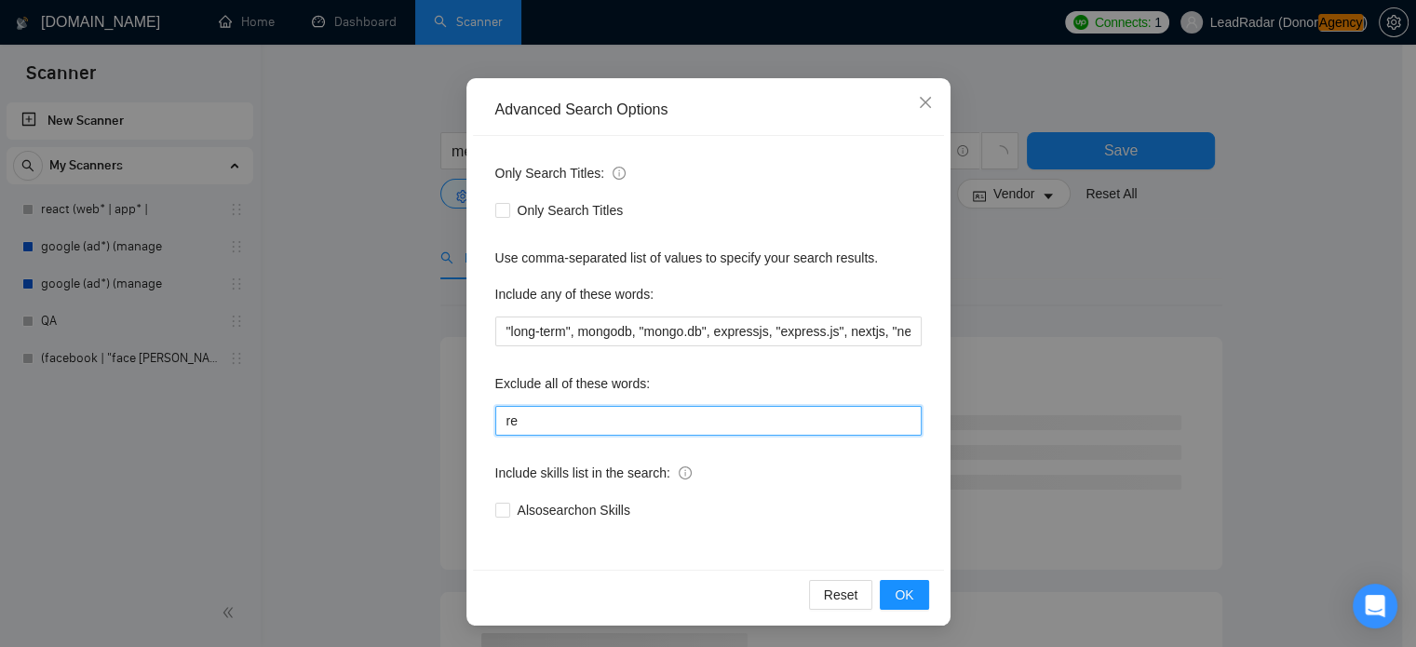
type input "r"
type input ""react native""
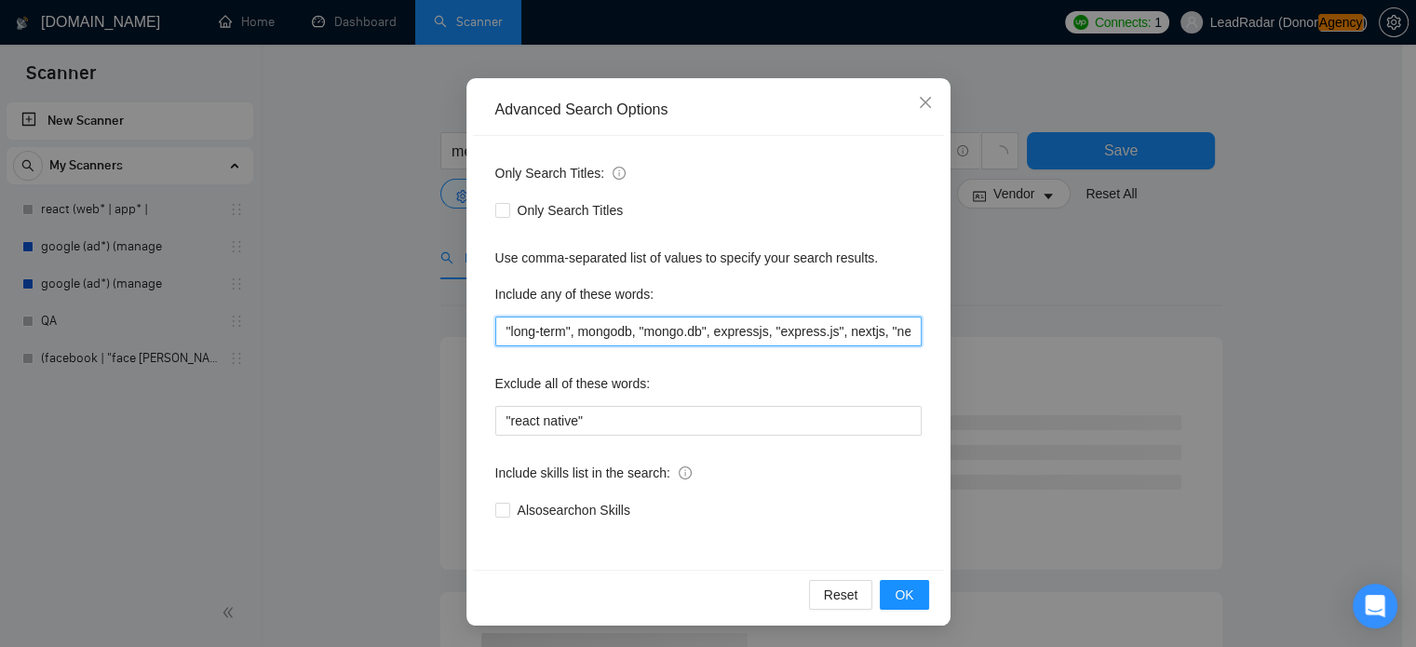
click at [572, 333] on input ""long-term", mongodb, "mongo.db", expressjs, "express.js", nextjs, "next.js", r…" at bounding box center [708, 332] width 426 height 30
type input ""long-term", "long term", mongodb, "mongo.db", expressjs, "express.js", nextjs,…"
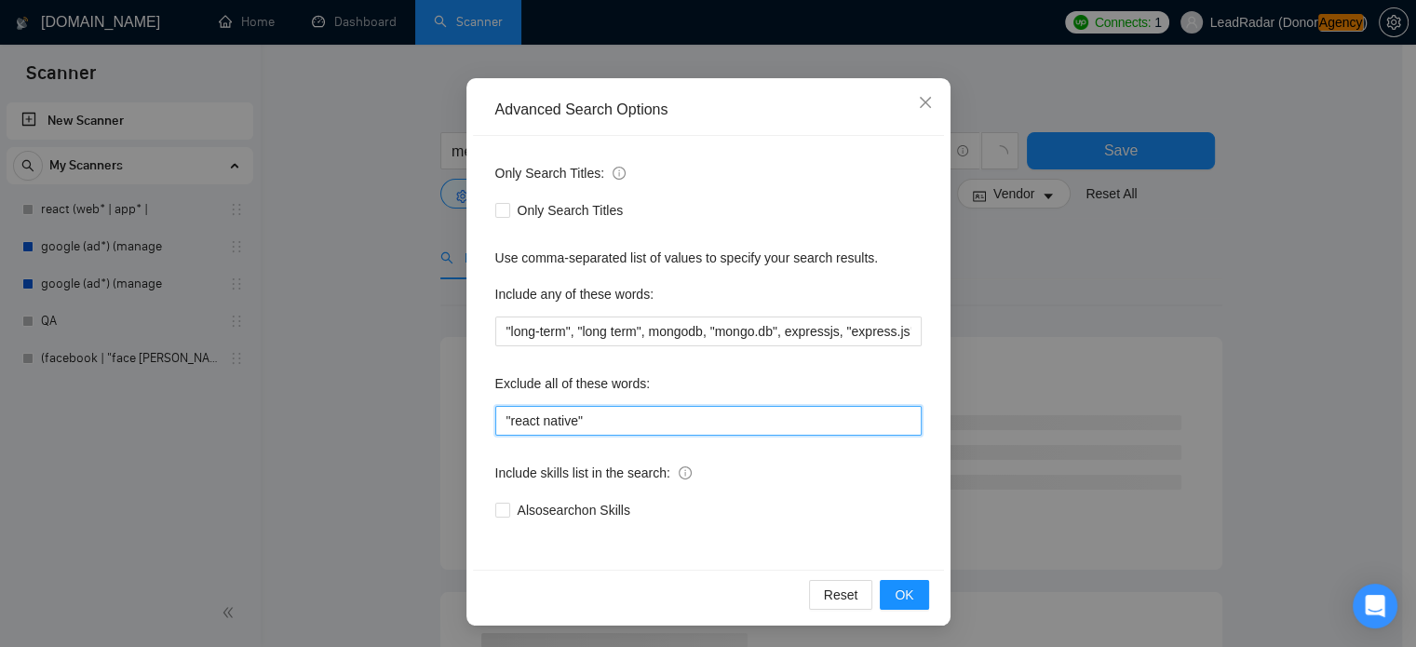
click at [601, 424] on input ""react native"" at bounding box center [708, 421] width 426 height 30
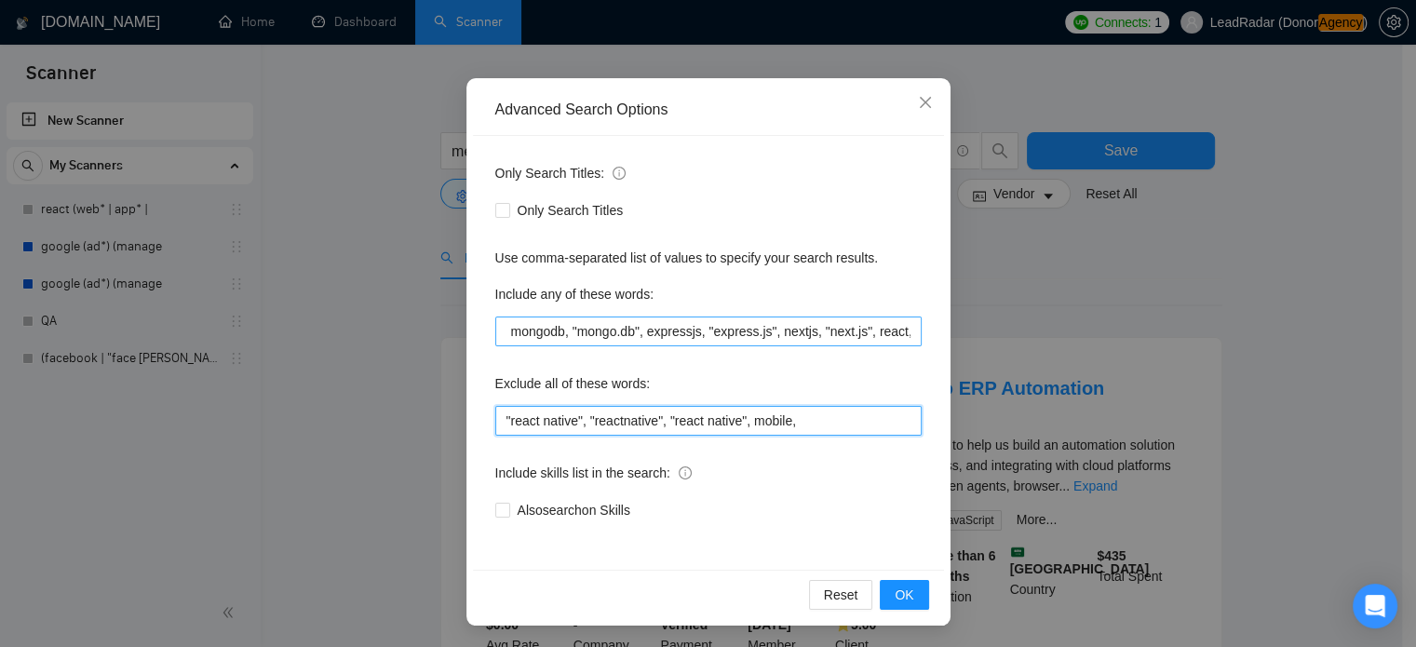
scroll to position [0, 189]
type input ""react native", "reactnative", "react native", mobile,"
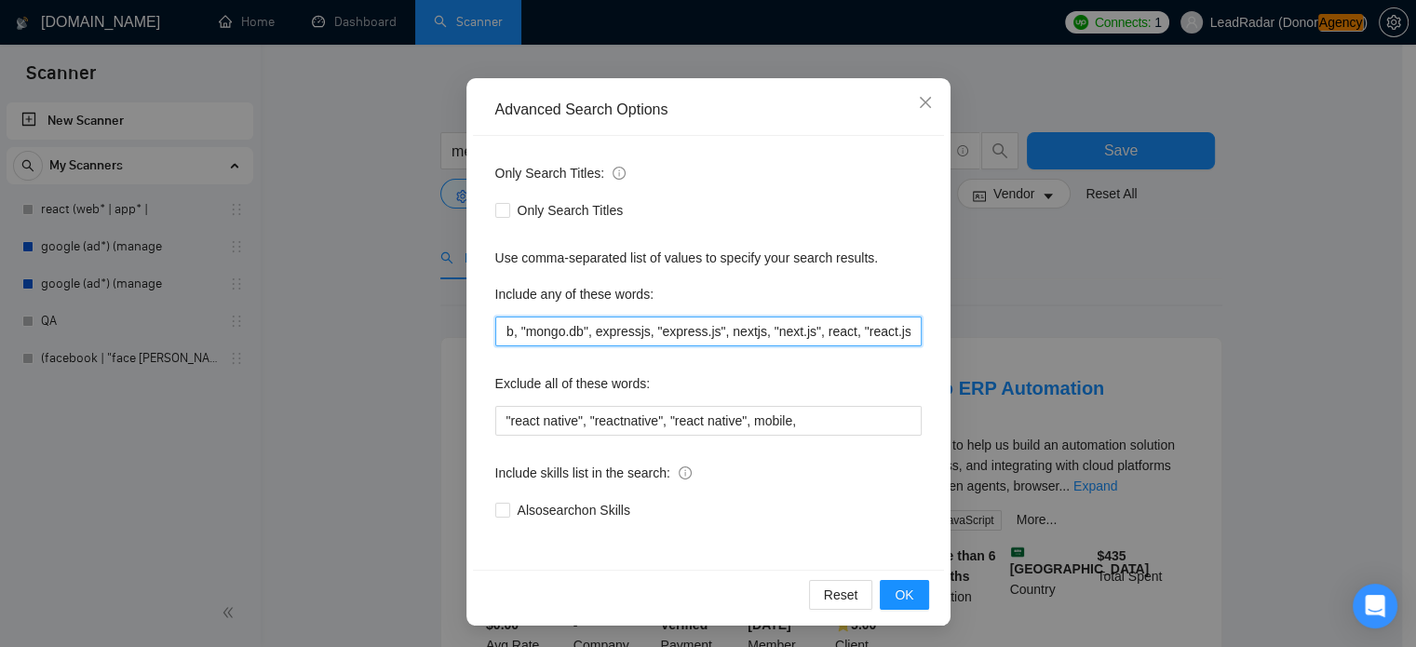
click at [905, 330] on input ""long-term", "long term", mongodb, "mongo.db", expressjs, "express.js", nextjs,…" at bounding box center [708, 332] width 426 height 30
type input ""long-term", "long term", mongodb, "mongo.db", expressjs, "express.js", nextjs,…"
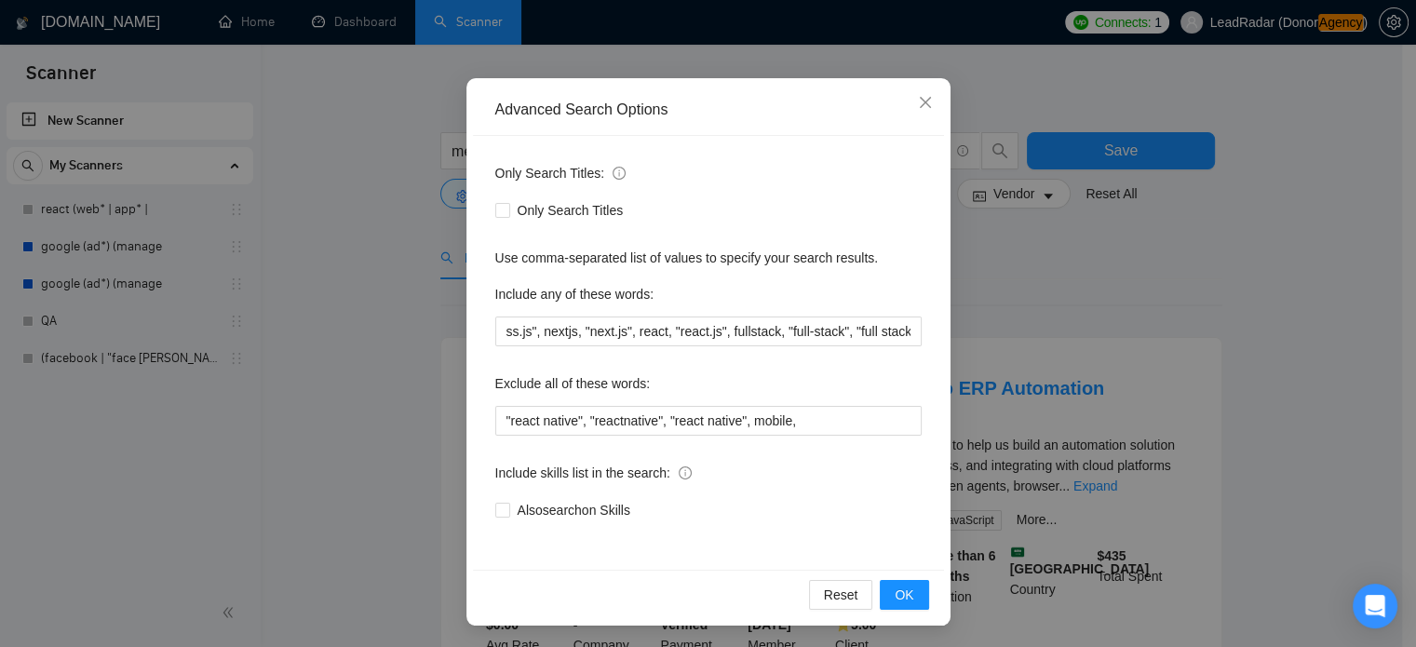
click at [1035, 277] on div "Advanced Search Options Only Search Titles: Only Search Titles Use comma-separa…" at bounding box center [708, 323] width 1416 height 647
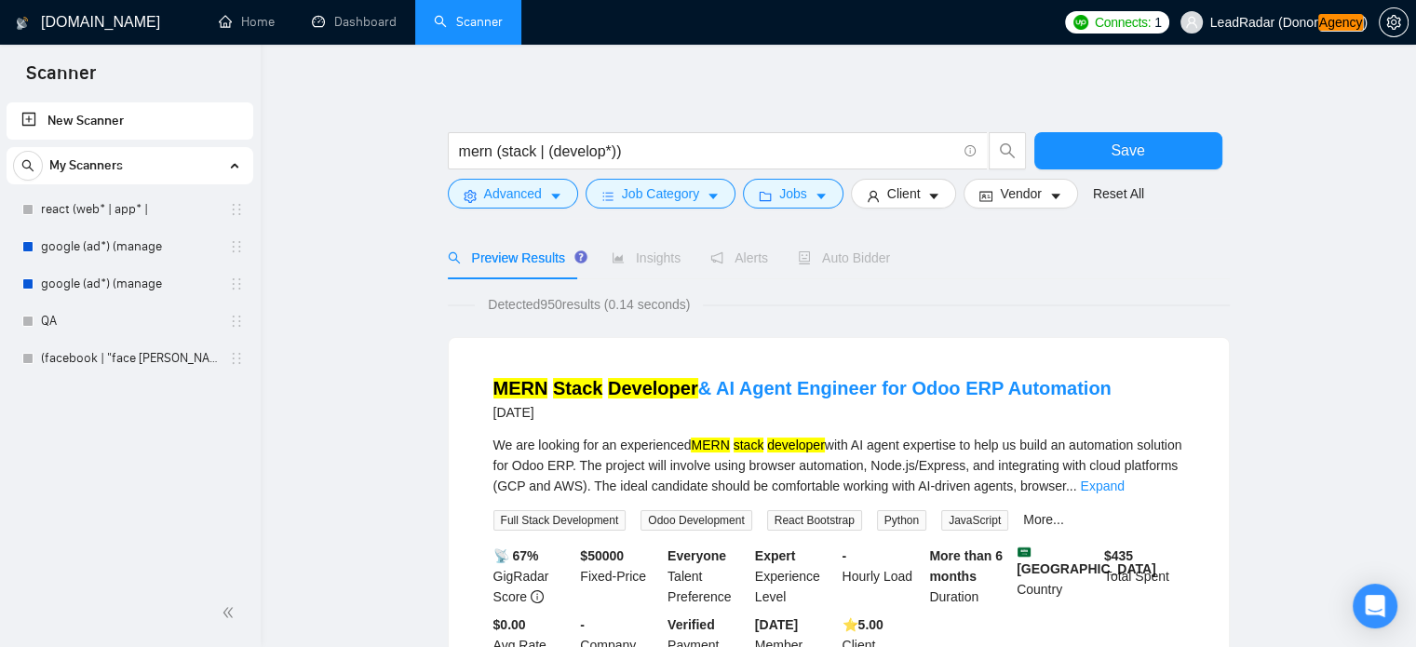
click at [537, 263] on span "Preview Results" at bounding box center [515, 257] width 134 height 15
click at [515, 202] on span "Advanced" at bounding box center [513, 193] width 58 height 20
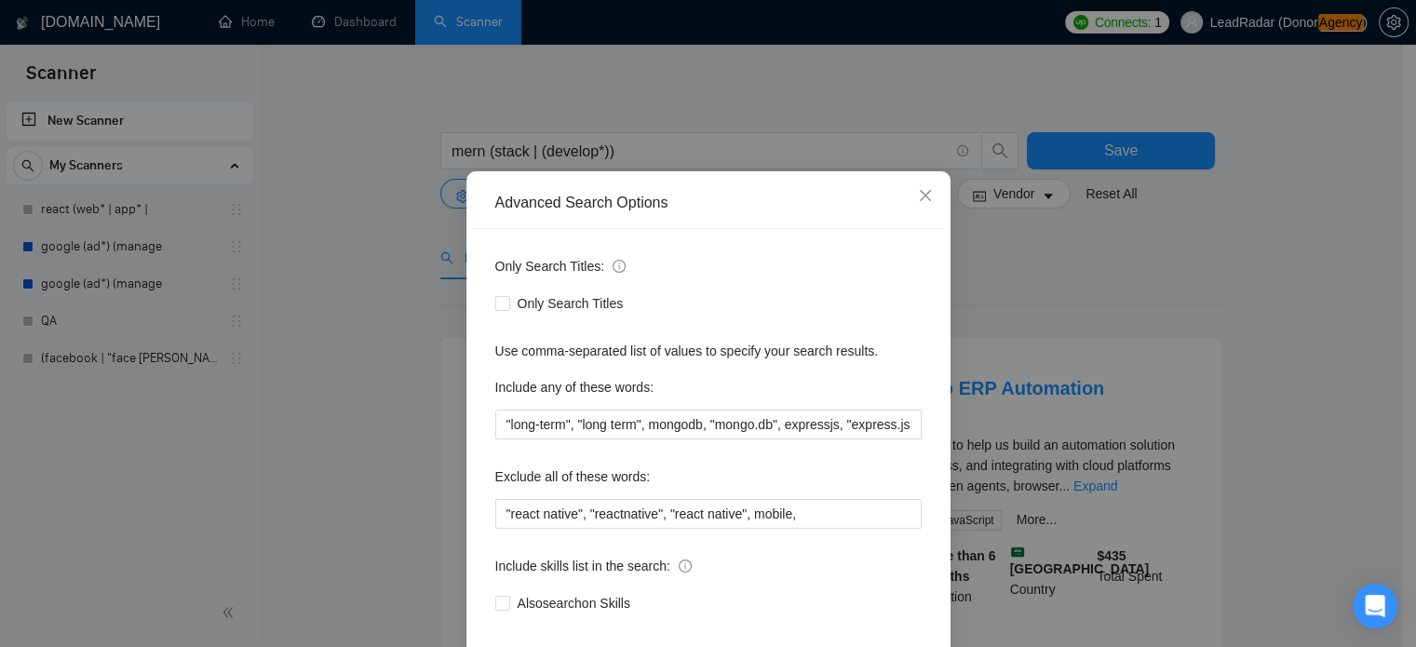
scroll to position [127, 0]
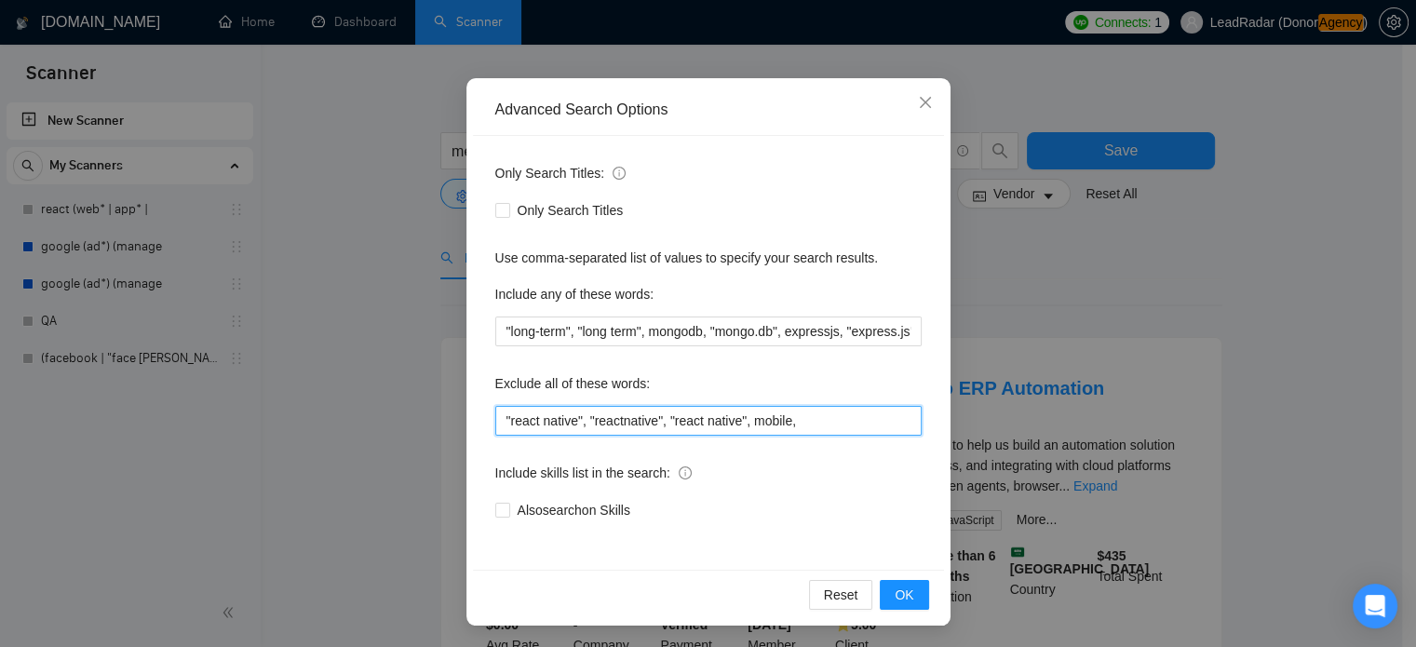
click at [811, 414] on input ""react native", "reactnative", "react native", mobile," at bounding box center [708, 421] width 426 height 30
drag, startPoint x: 1002, startPoint y: 189, endPoint x: 999, endPoint y: 215, distance: 26.2
click at [1003, 192] on div "Advanced Search Options Only Search Titles: Only Search Titles Use comma-separa…" at bounding box center [708, 323] width 1416 height 647
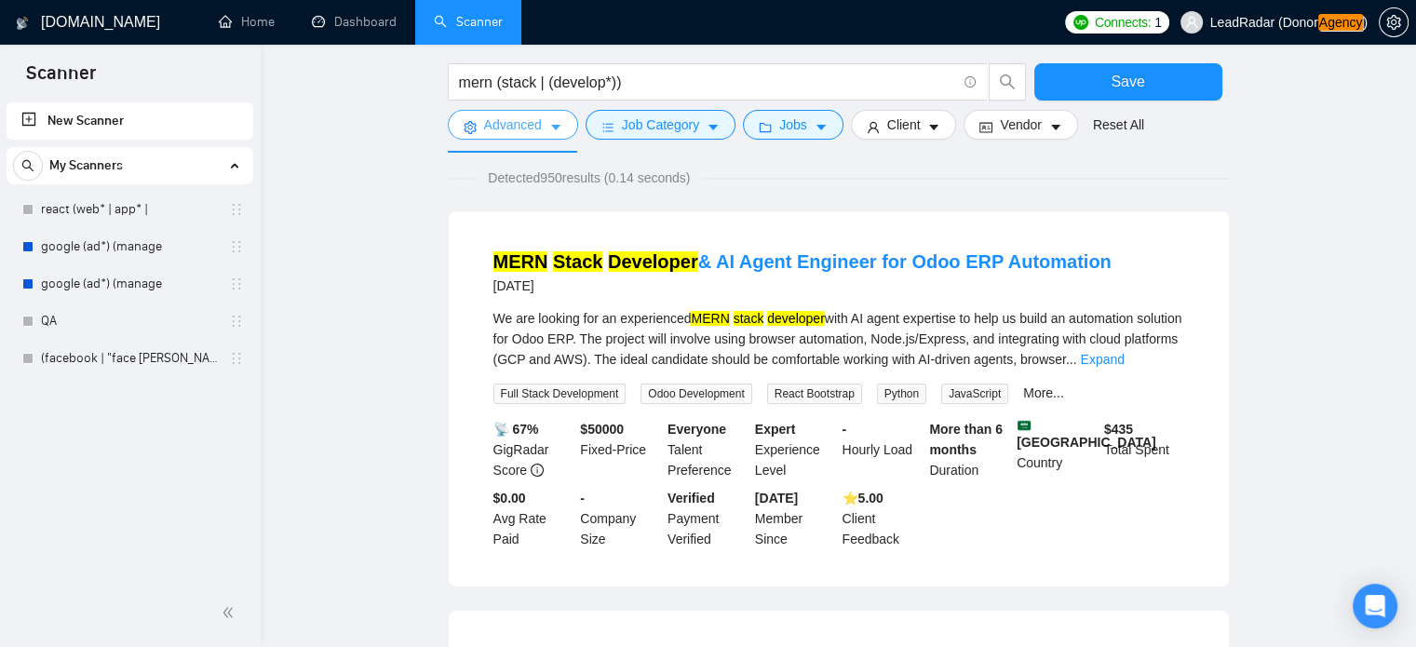
scroll to position [134, 0]
click at [553, 126] on icon "caret-down" at bounding box center [555, 127] width 13 height 13
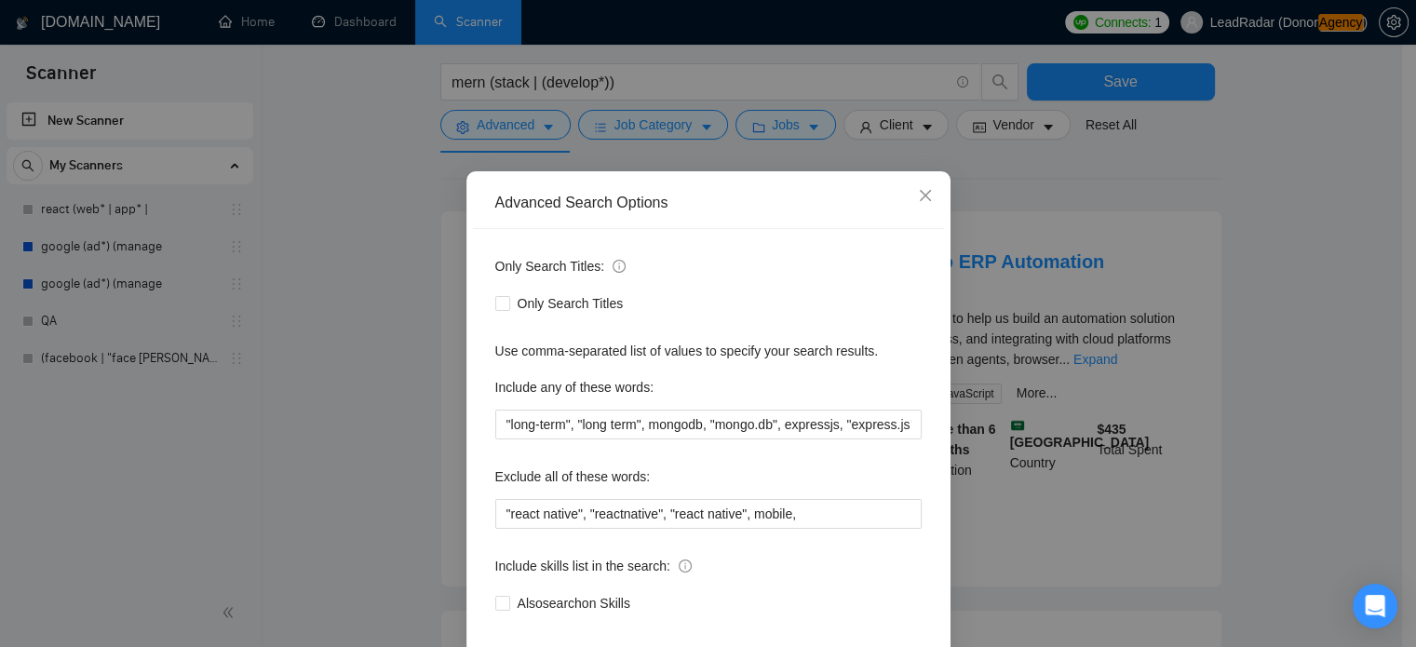
click at [825, 565] on div "Only Search Titles: Only Search Titles Use comma-separated list of values to sp…" at bounding box center [708, 446] width 471 height 434
click at [828, 529] on input ""react native", "reactnative", "react native", mobile," at bounding box center [708, 514] width 426 height 30
click at [920, 201] on icon "close" at bounding box center [924, 195] width 11 height 11
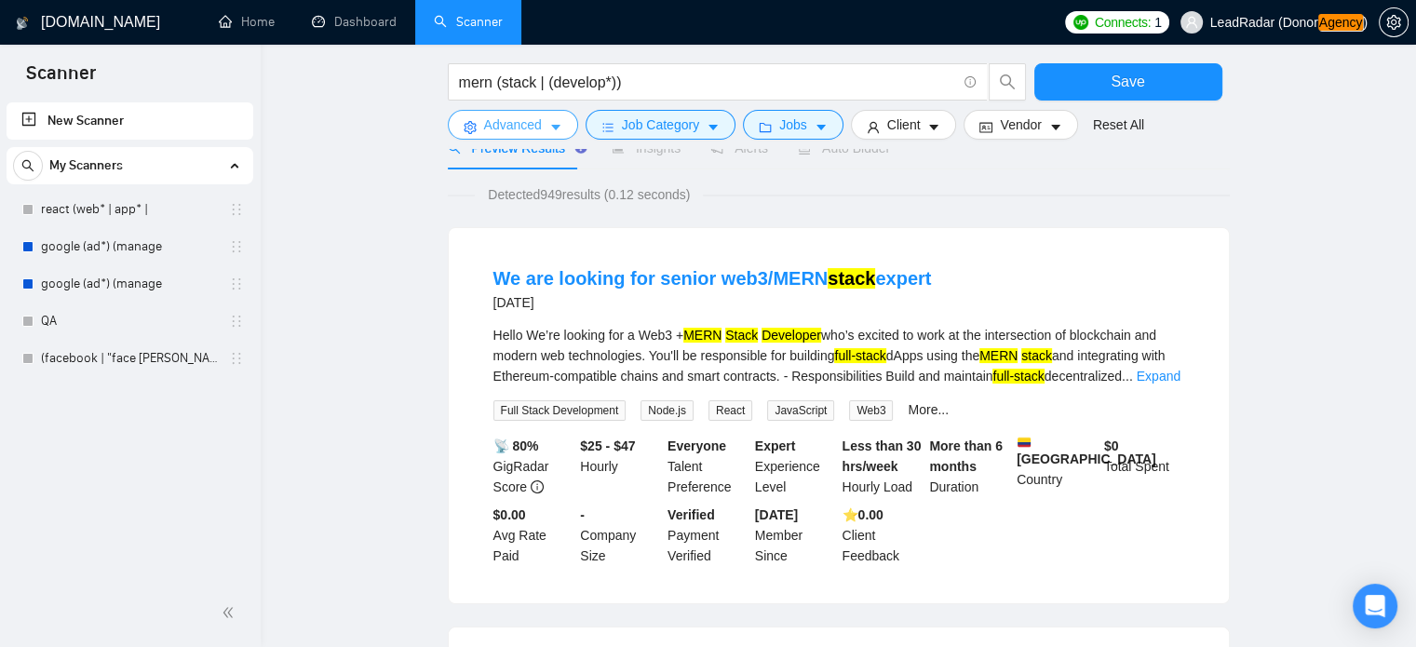
scroll to position [112, 0]
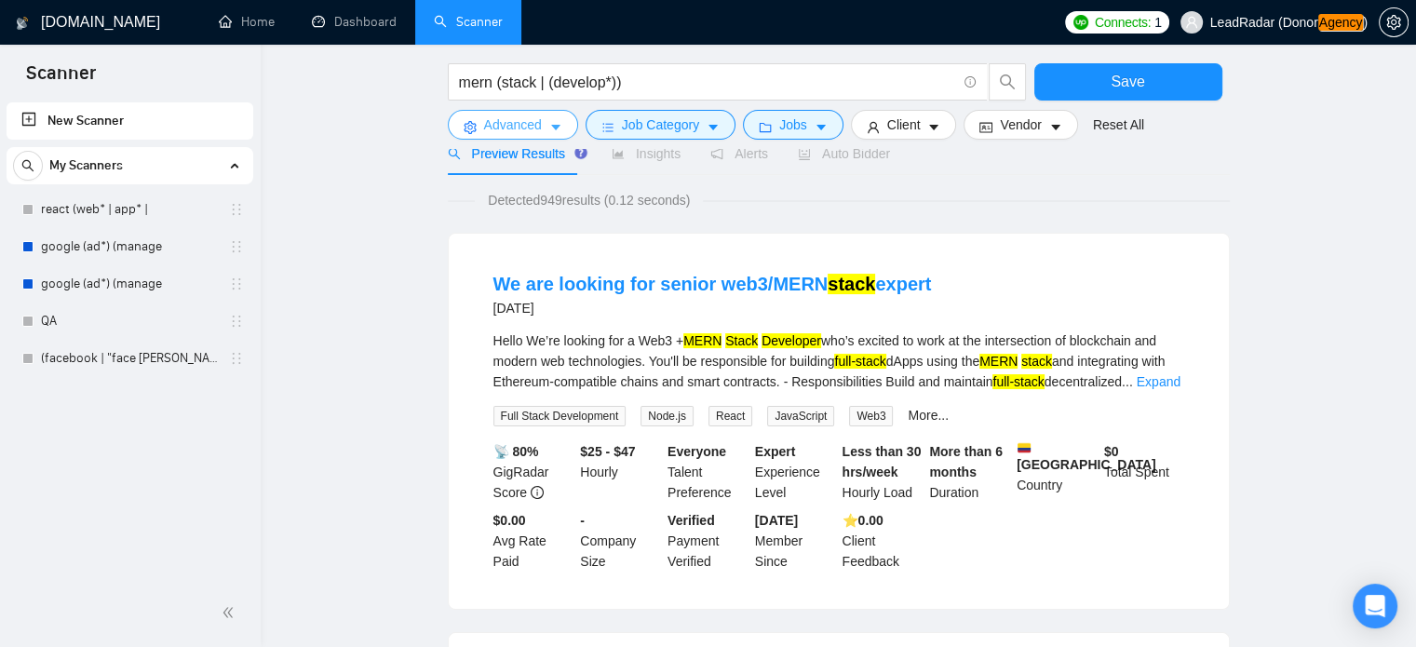
click at [536, 125] on span "Advanced" at bounding box center [513, 125] width 58 height 20
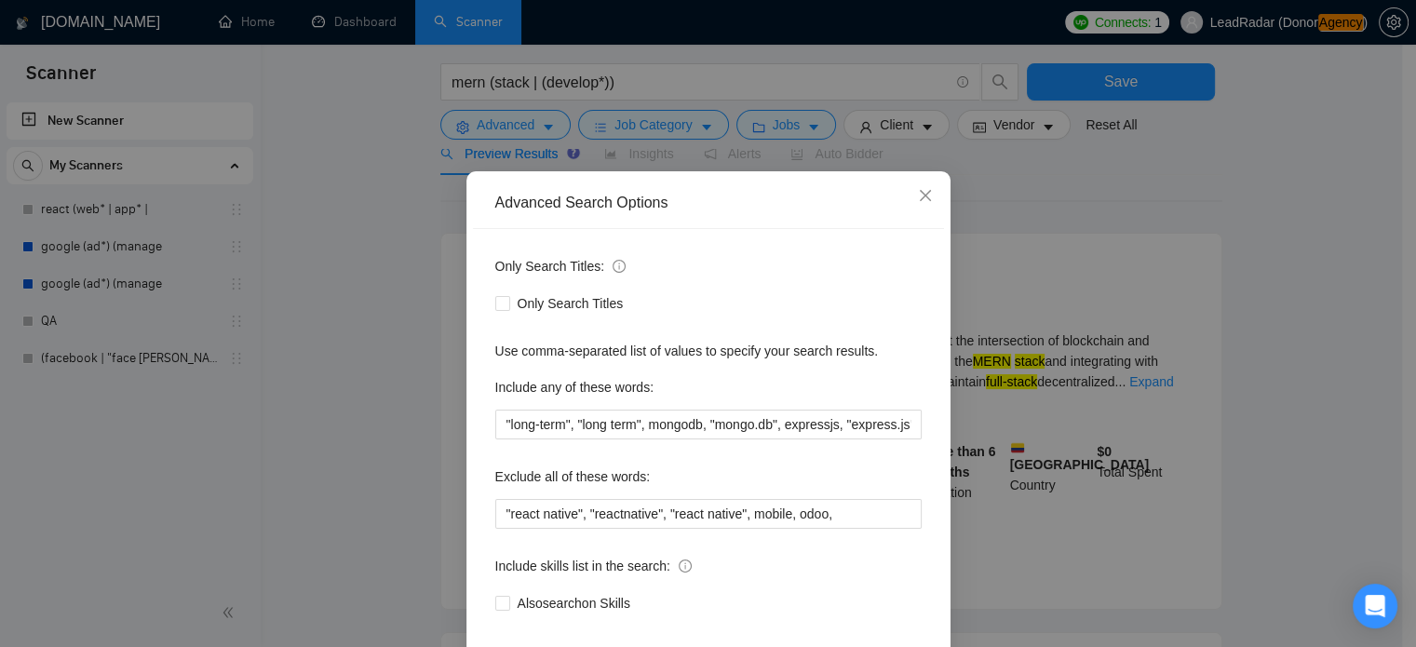
click at [1106, 290] on div "Advanced Search Options Only Search Titles: Only Search Titles Use comma-separa…" at bounding box center [708, 323] width 1416 height 647
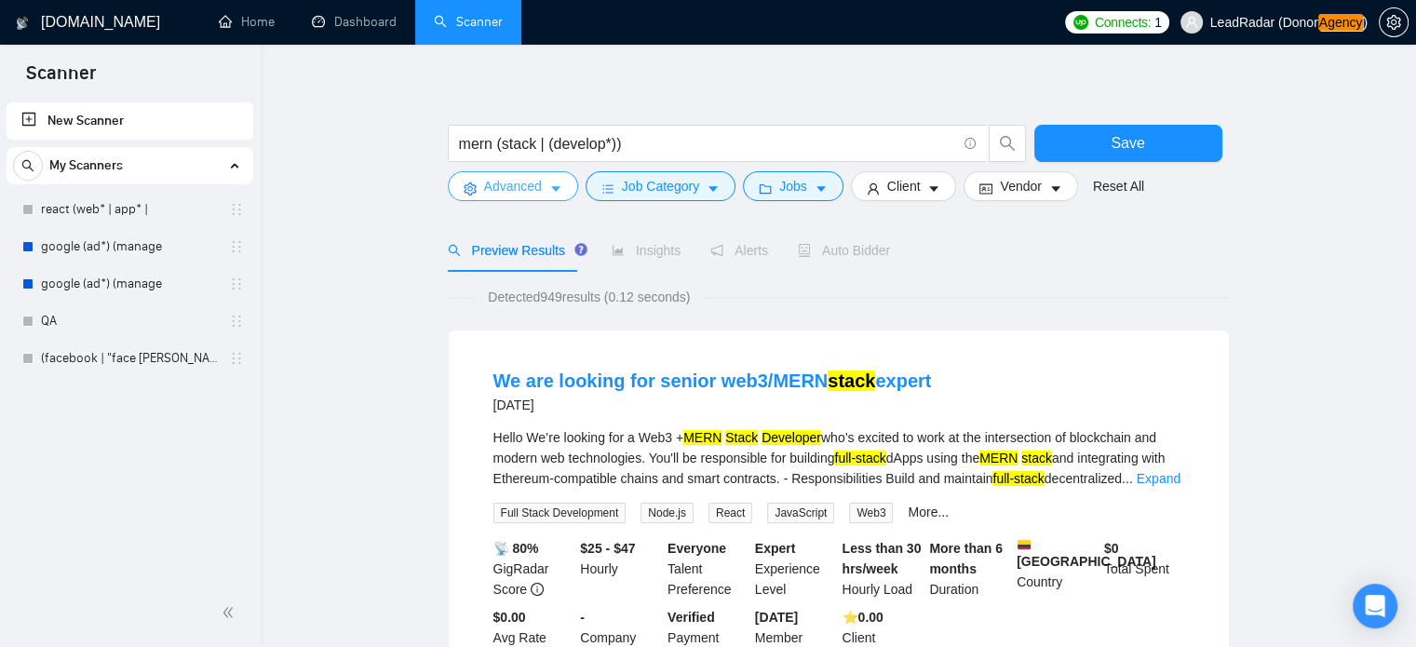
scroll to position [15, 0]
click at [550, 174] on button "Advanced" at bounding box center [513, 186] width 130 height 30
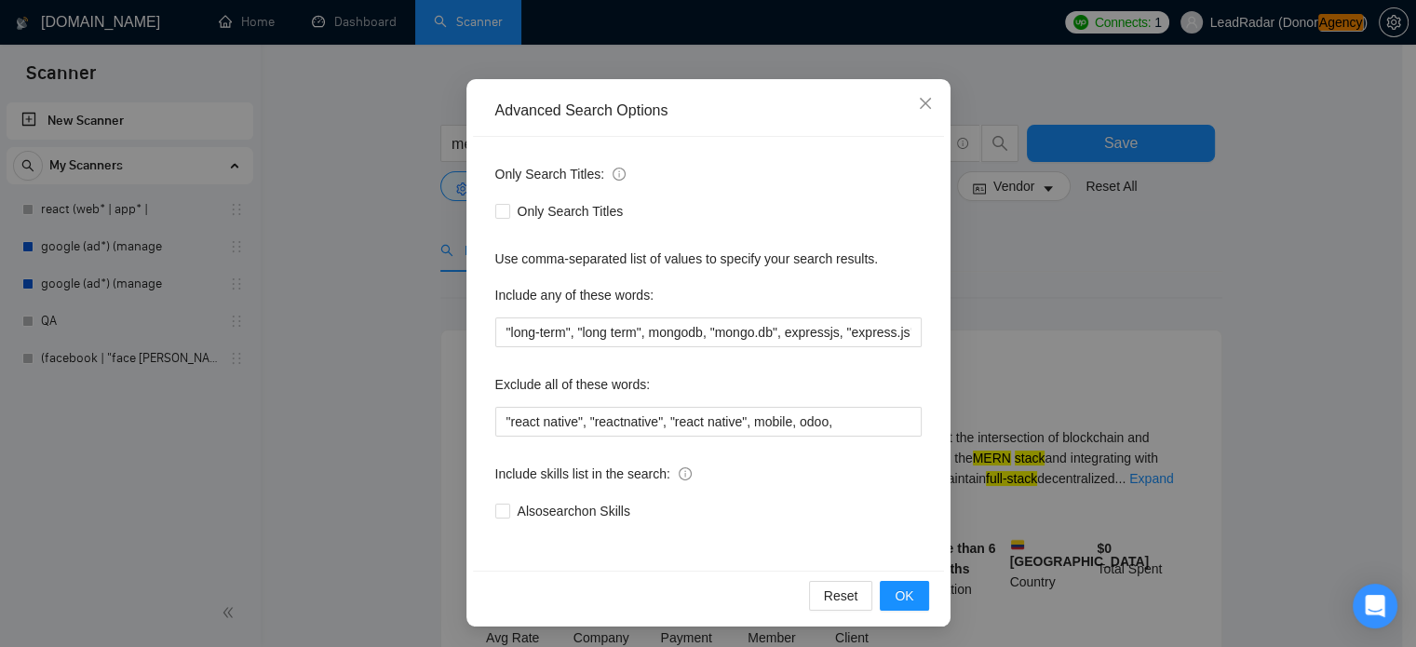
scroll to position [127, 0]
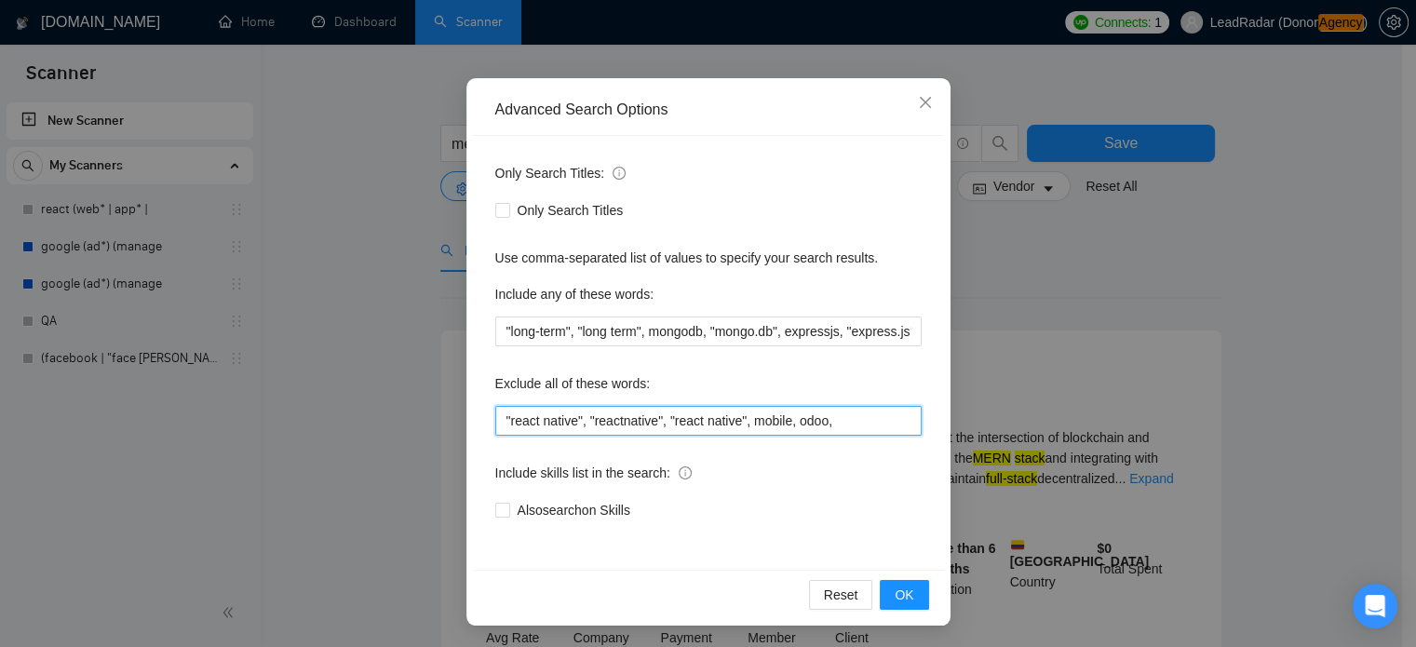
click at [840, 420] on input ""react native", "reactnative", "react native", mobile, odoo," at bounding box center [708, 421] width 426 height 30
type input ""react native", "reactnative", "react native", mobile, odoo"
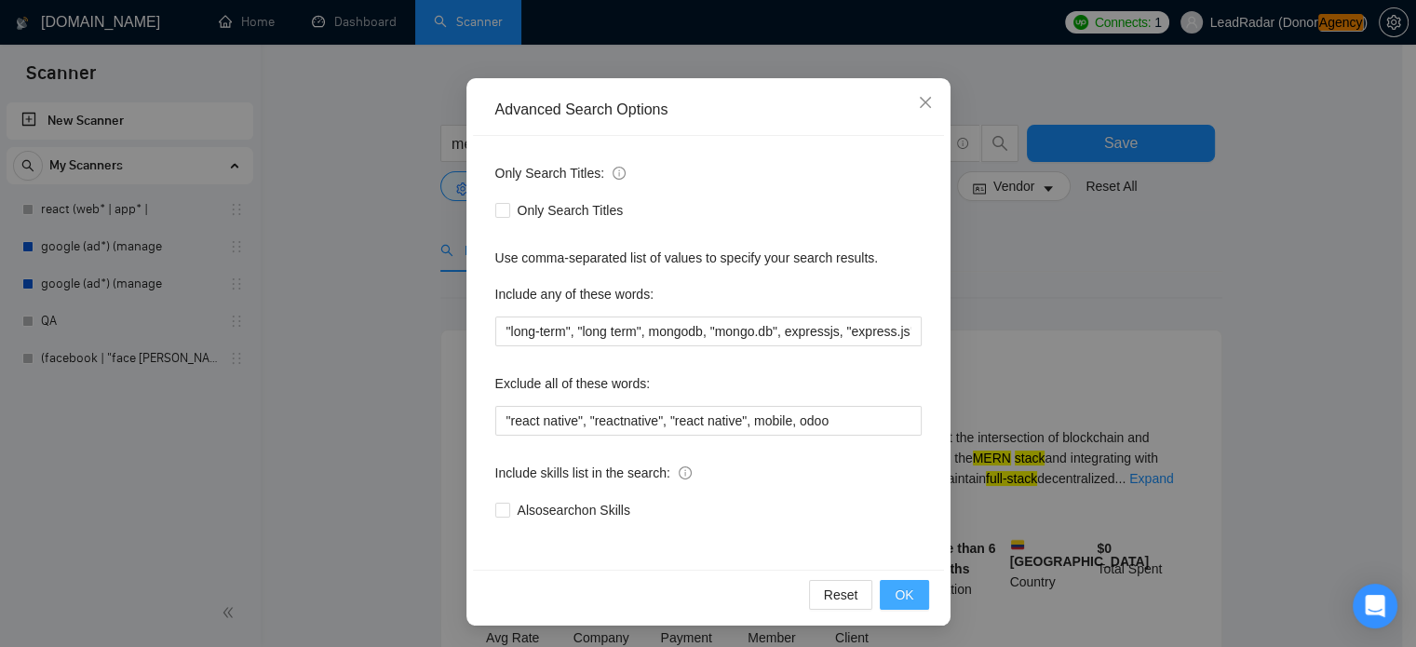
click at [899, 598] on span "OK" at bounding box center [904, 595] width 19 height 20
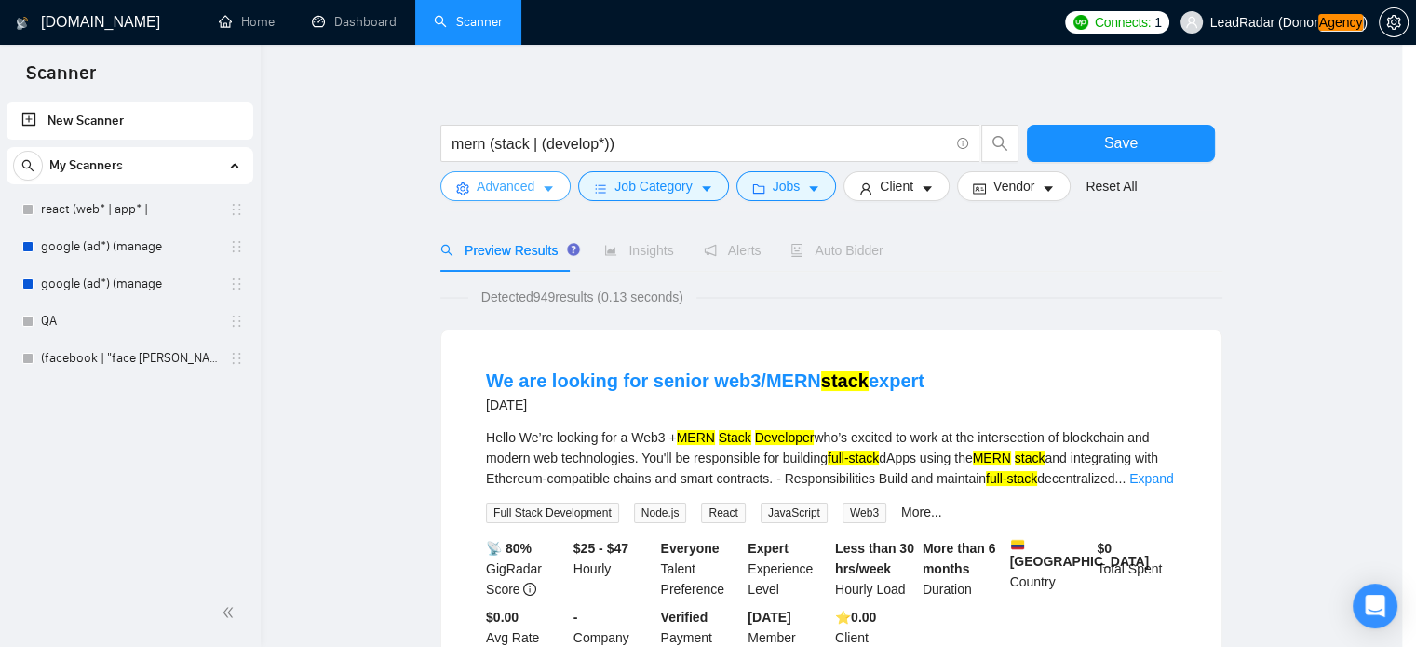
scroll to position [0, 0]
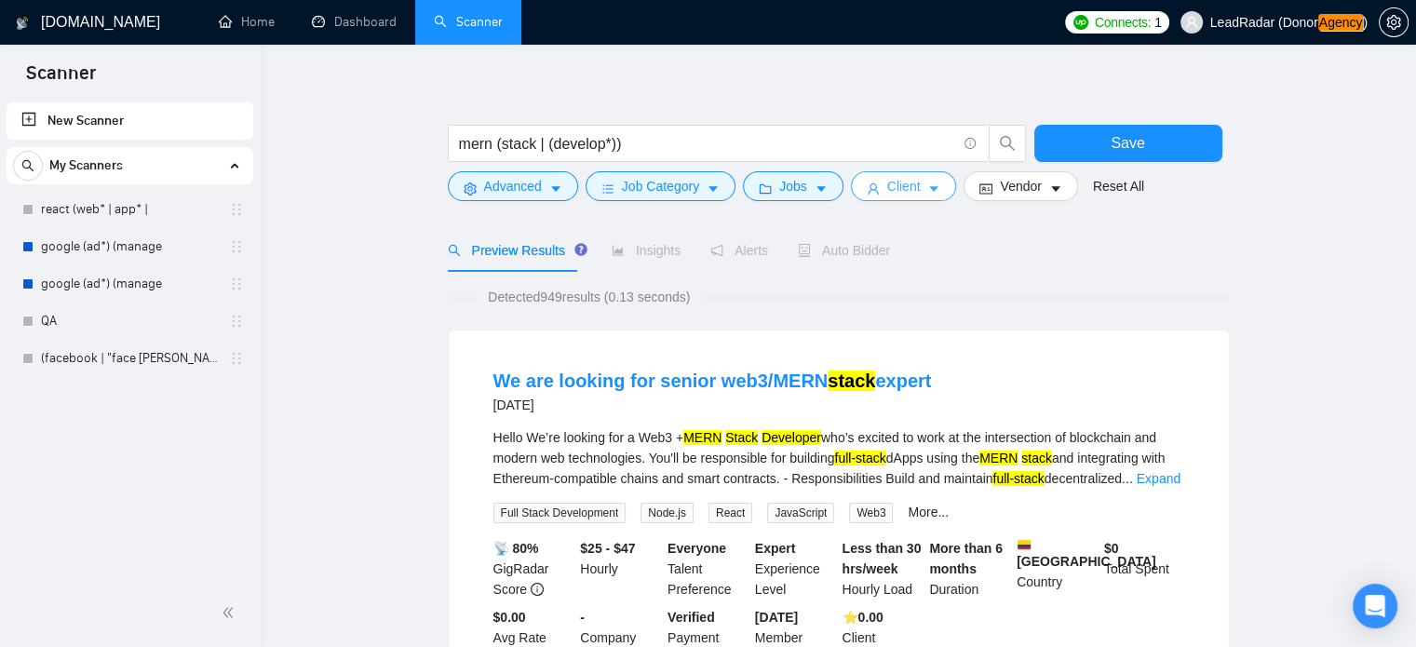
click at [911, 196] on button "Client" at bounding box center [904, 186] width 106 height 30
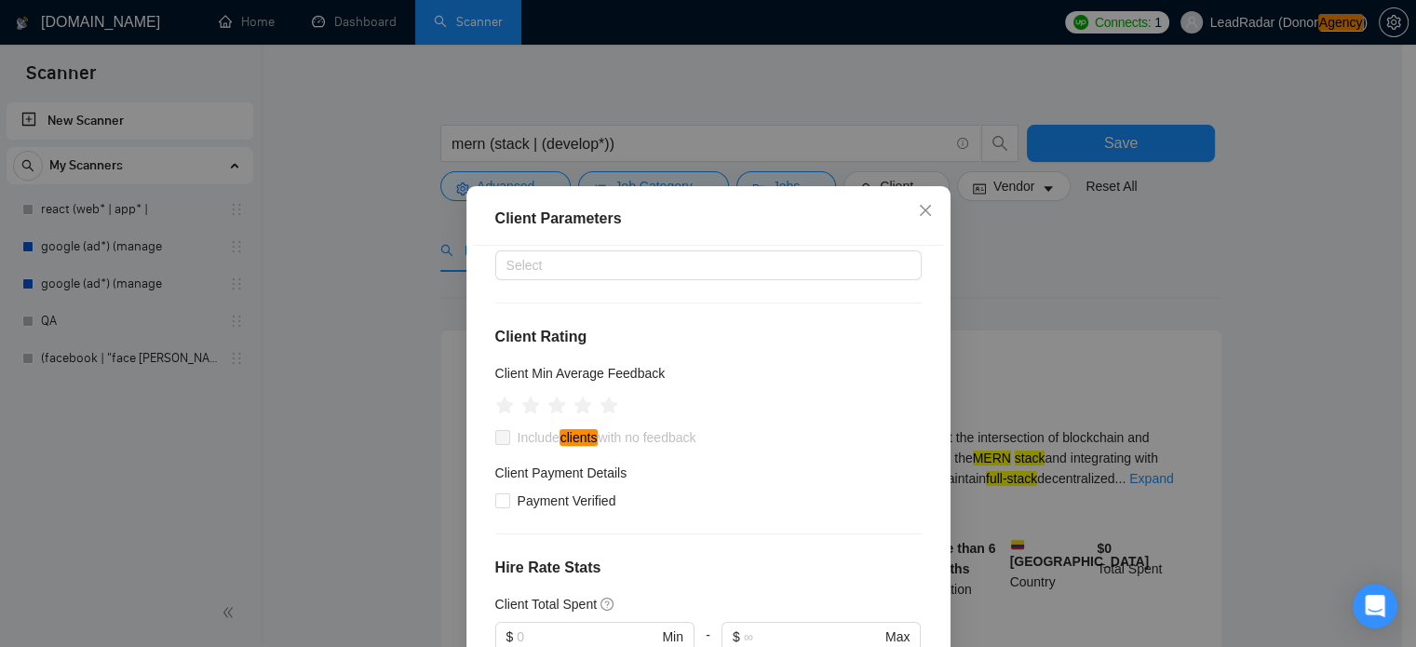
scroll to position [156, 0]
click at [577, 406] on icon "star" at bounding box center [583, 405] width 20 height 19
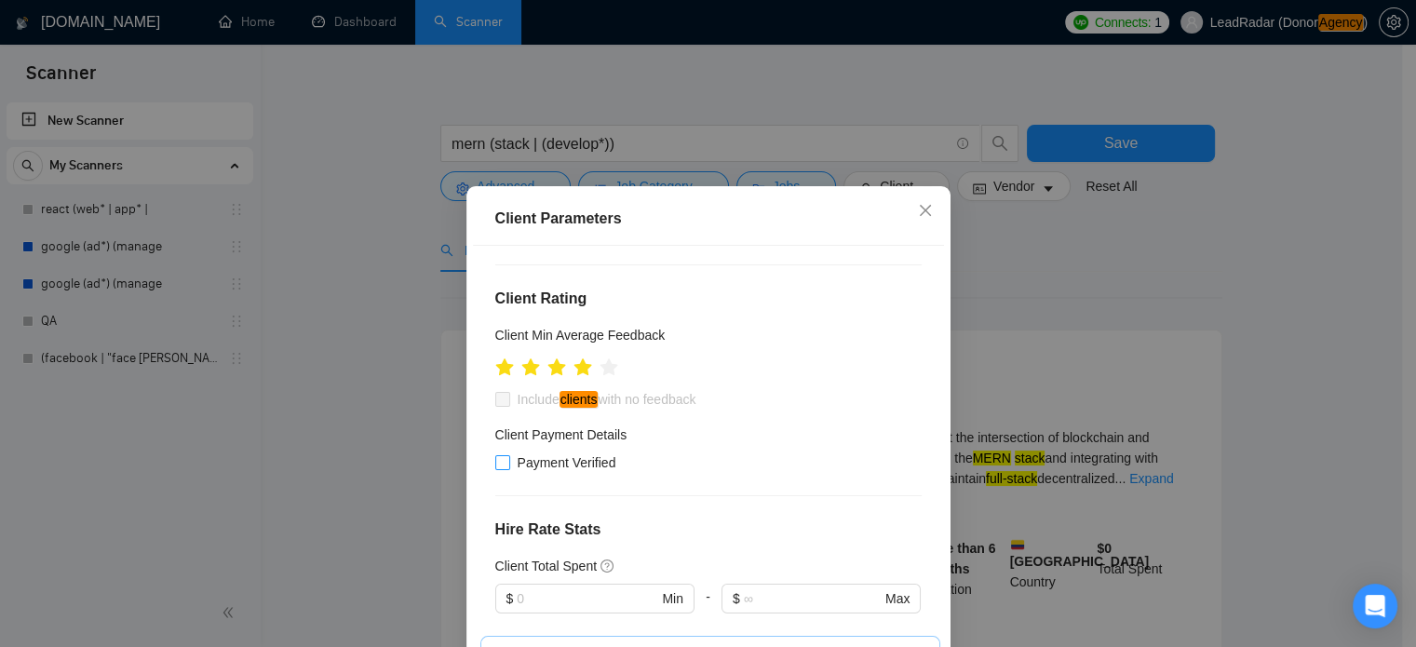
scroll to position [200, 0]
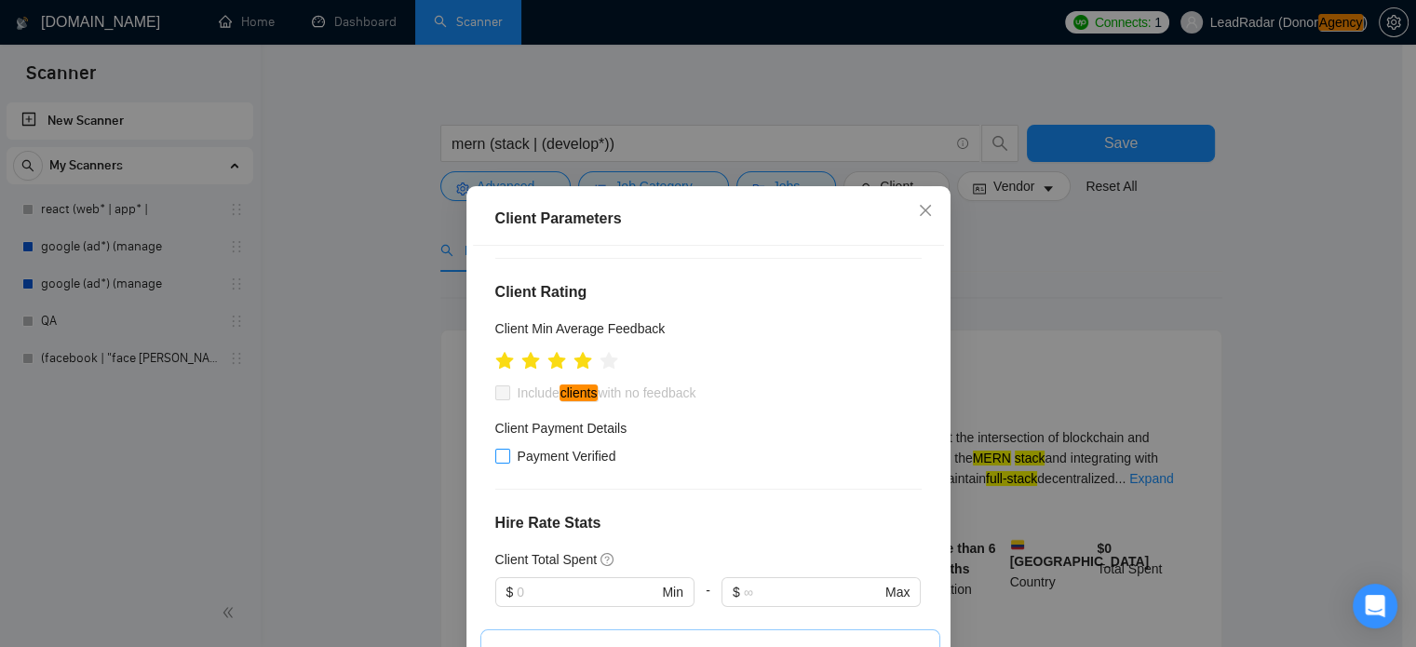
click at [537, 455] on span "Payment Verified" at bounding box center [567, 456] width 114 height 20
click at [508, 455] on input "Payment Verified" at bounding box center [501, 455] width 13 height 13
checkbox input "true"
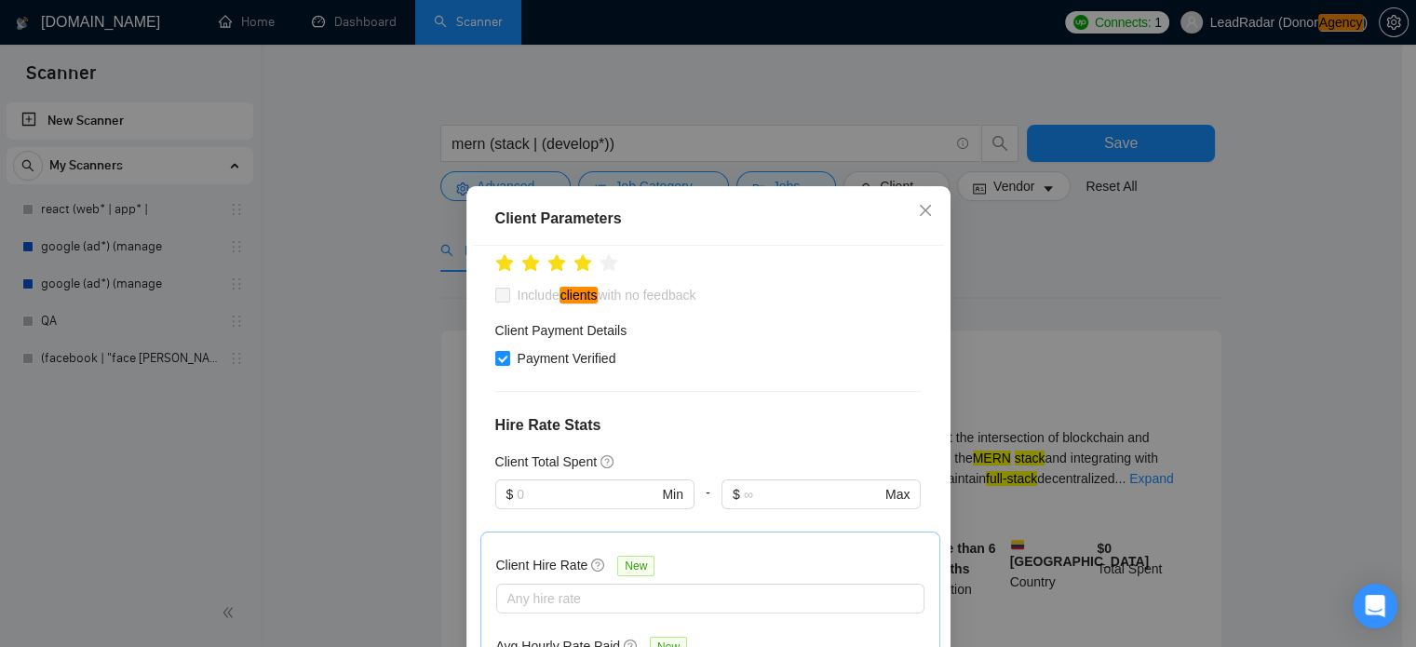
scroll to position [298, 0]
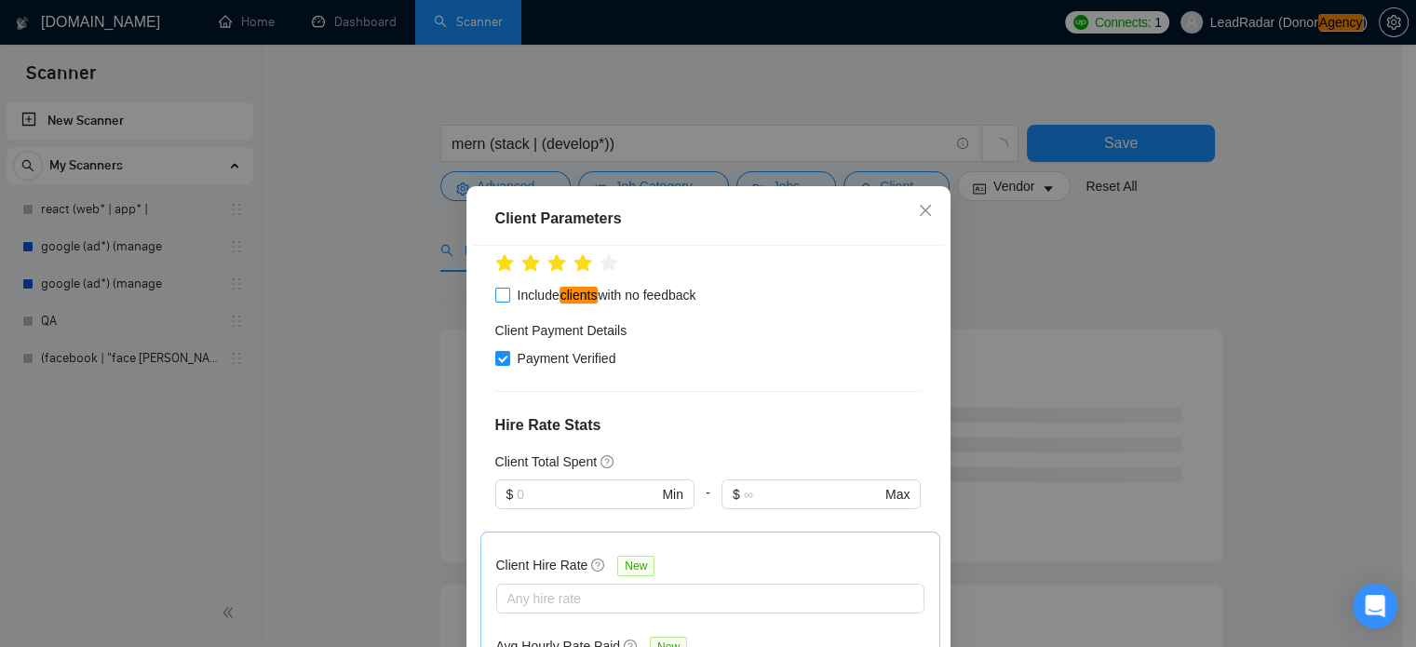
click at [603, 298] on span "Include clients with no feedback" at bounding box center [607, 295] width 194 height 20
click at [508, 298] on input "Include clients with no feedback" at bounding box center [501, 294] width 13 height 13
checkbox input "true"
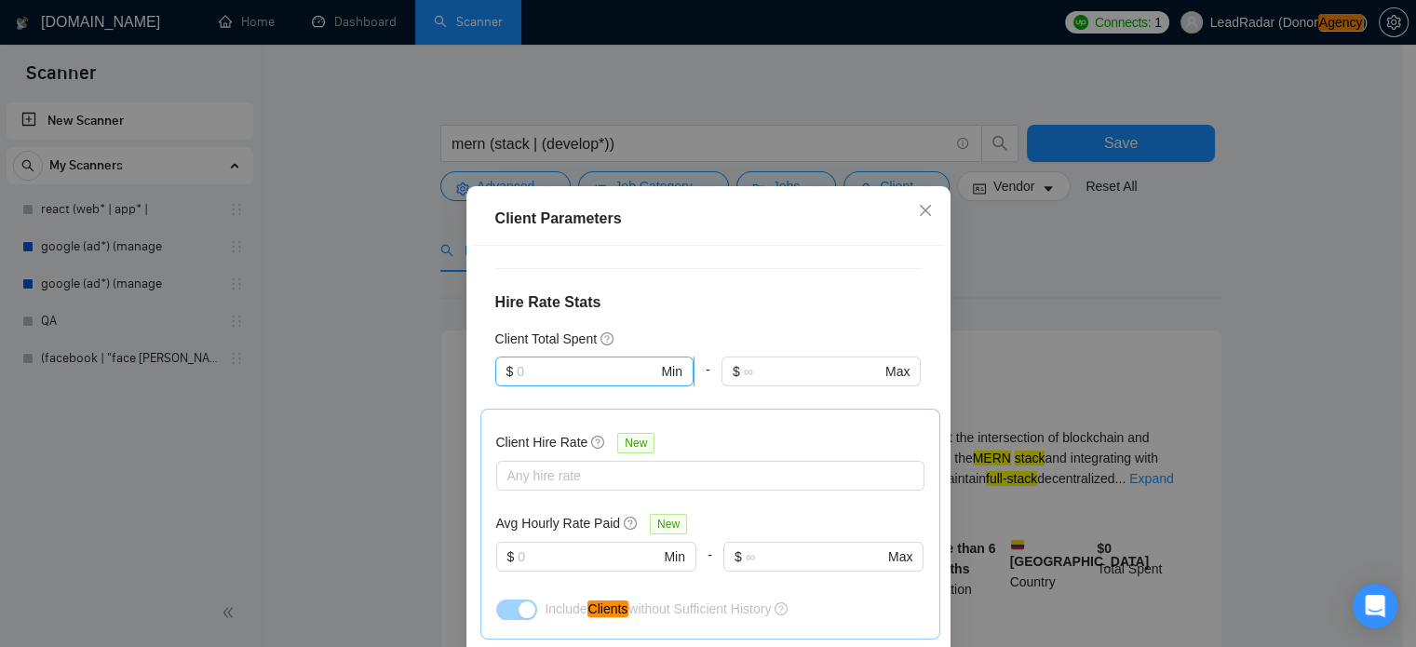
scroll to position [499, 0]
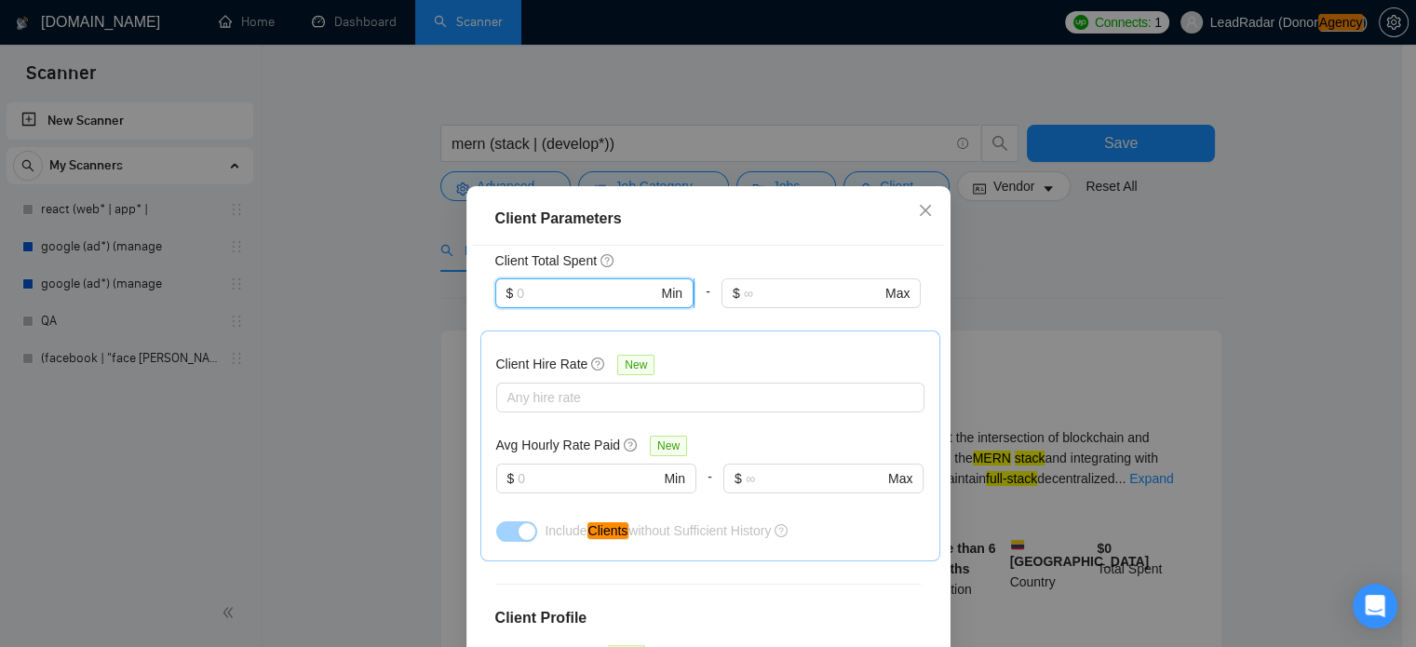
click at [609, 296] on input "text" at bounding box center [587, 293] width 141 height 20
click at [674, 260] on div "Client Total Spent" at bounding box center [708, 260] width 426 height 20
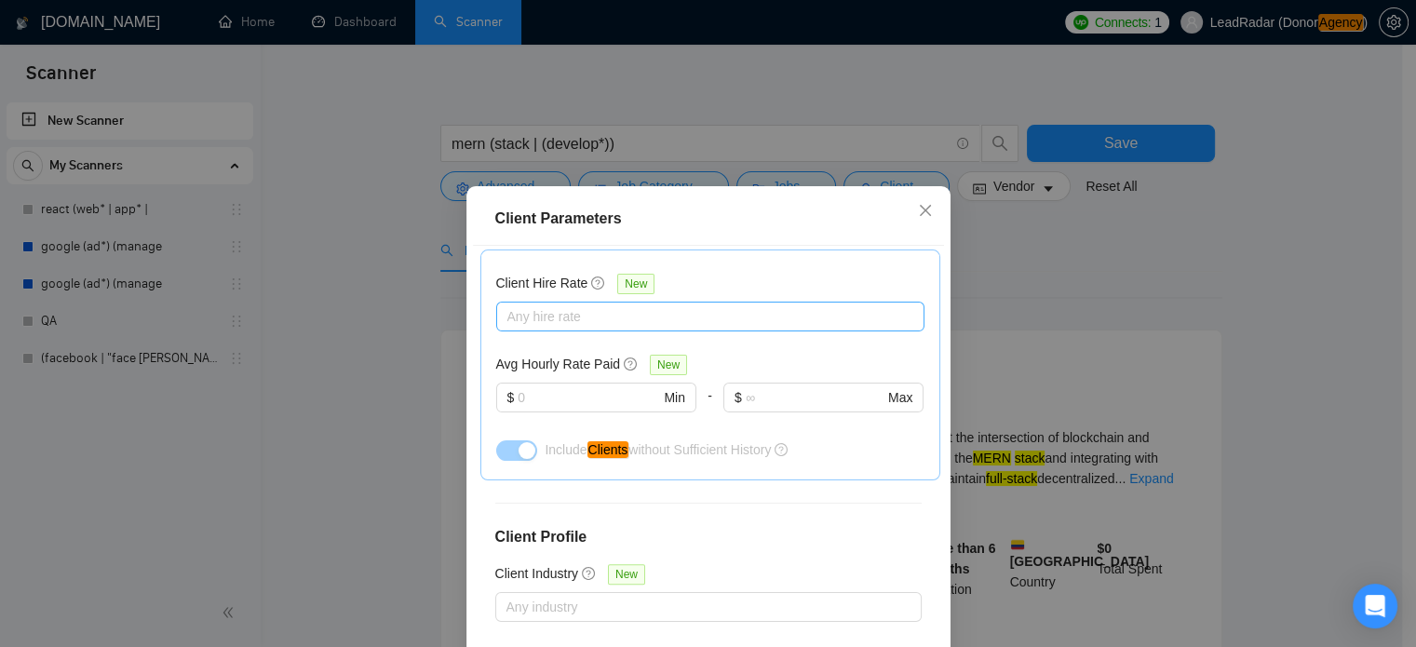
scroll to position [579, 0]
click at [589, 317] on div at bounding box center [701, 317] width 400 height 22
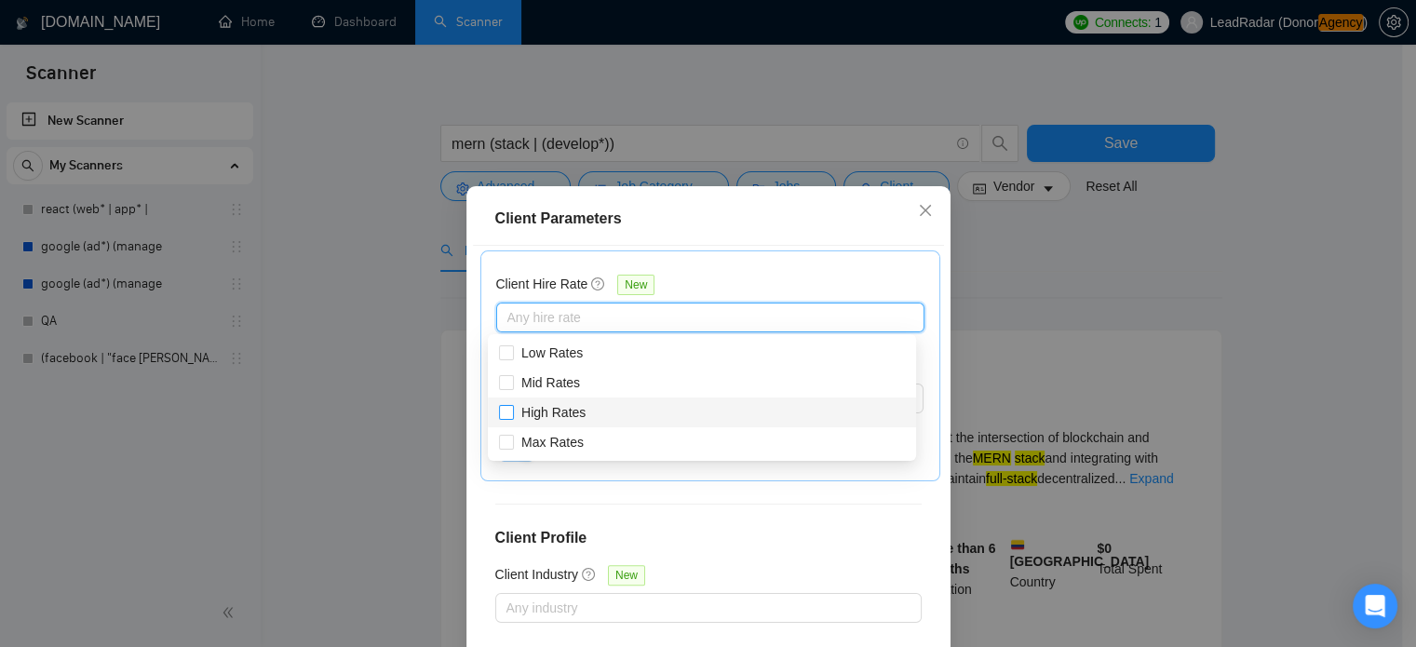
click at [547, 412] on span "High Rates" at bounding box center [553, 412] width 64 height 15
click at [512, 412] on input "High Rates" at bounding box center [505, 411] width 13 height 13
checkbox input "true"
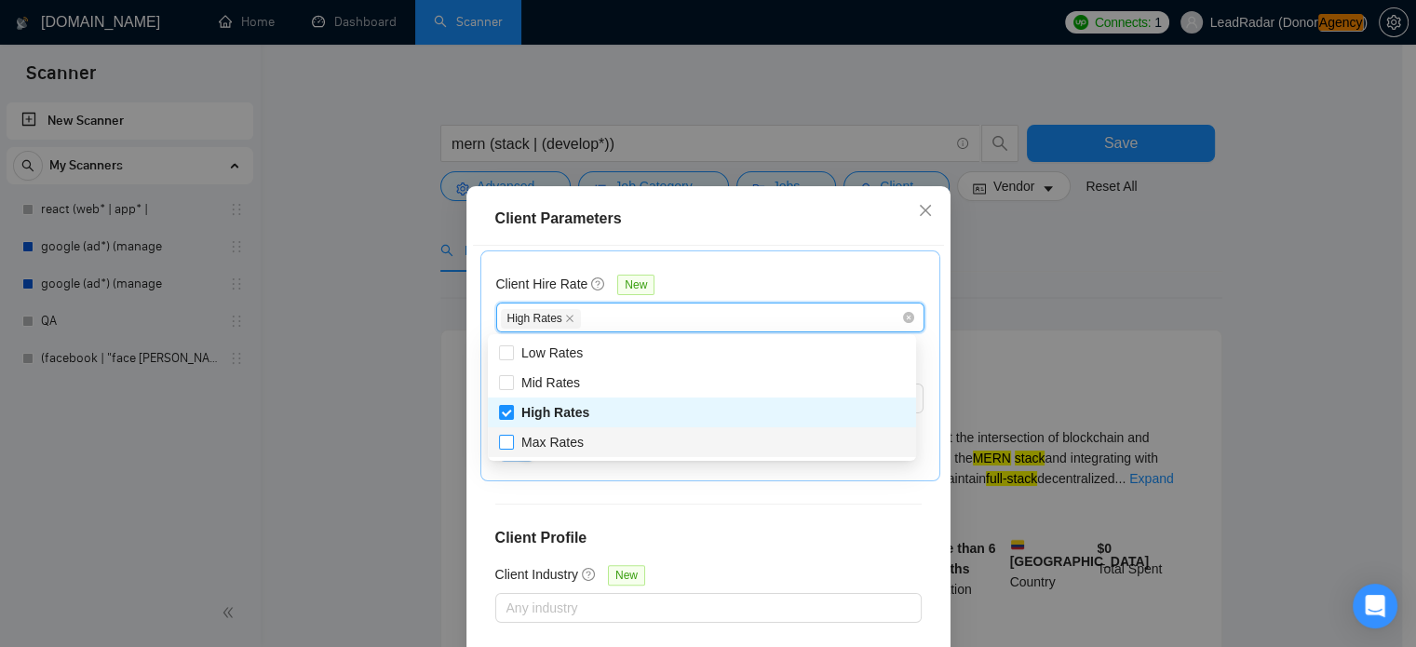
click at [544, 448] on span "Max Rates" at bounding box center [552, 442] width 62 height 15
click at [512, 448] on input "Max Rates" at bounding box center [505, 441] width 13 height 13
checkbox input "true"
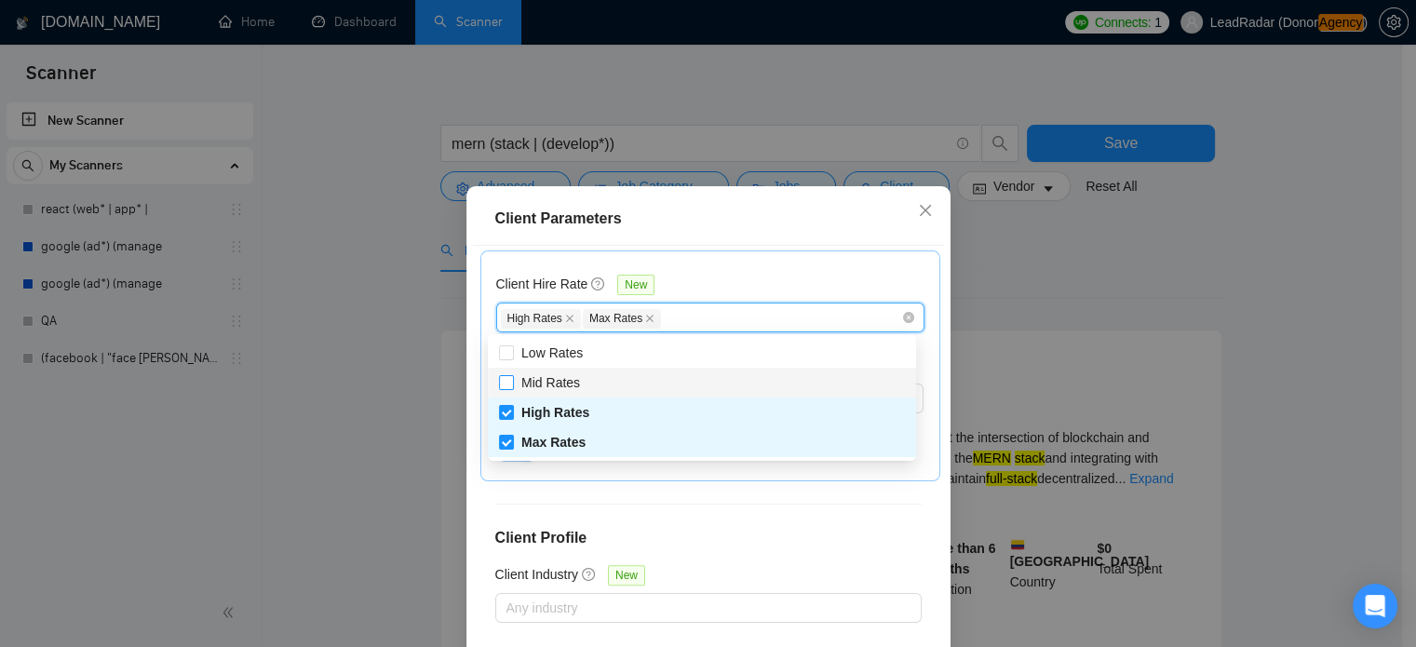
click at [540, 379] on span "Mid Rates" at bounding box center [550, 382] width 59 height 15
click at [512, 379] on input "Mid Rates" at bounding box center [505, 381] width 13 height 13
checkbox input "true"
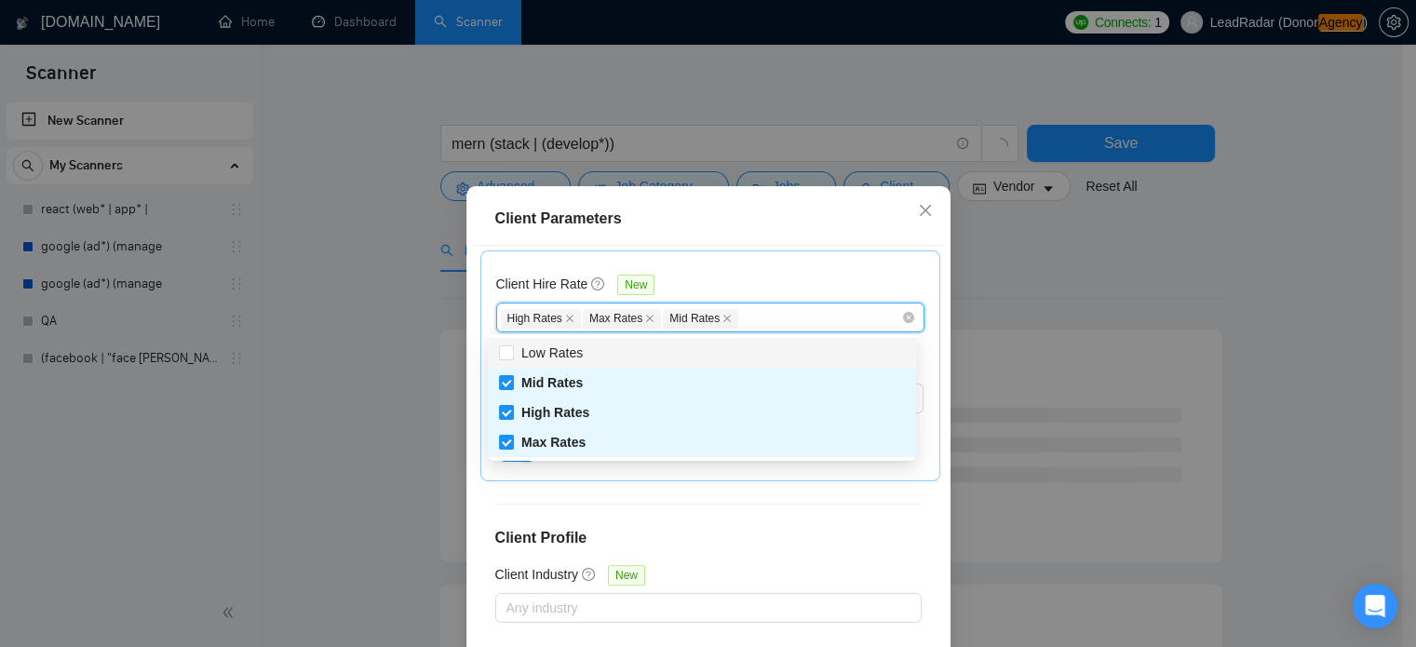
click at [816, 278] on div "Client Hire Rate New" at bounding box center [710, 288] width 428 height 29
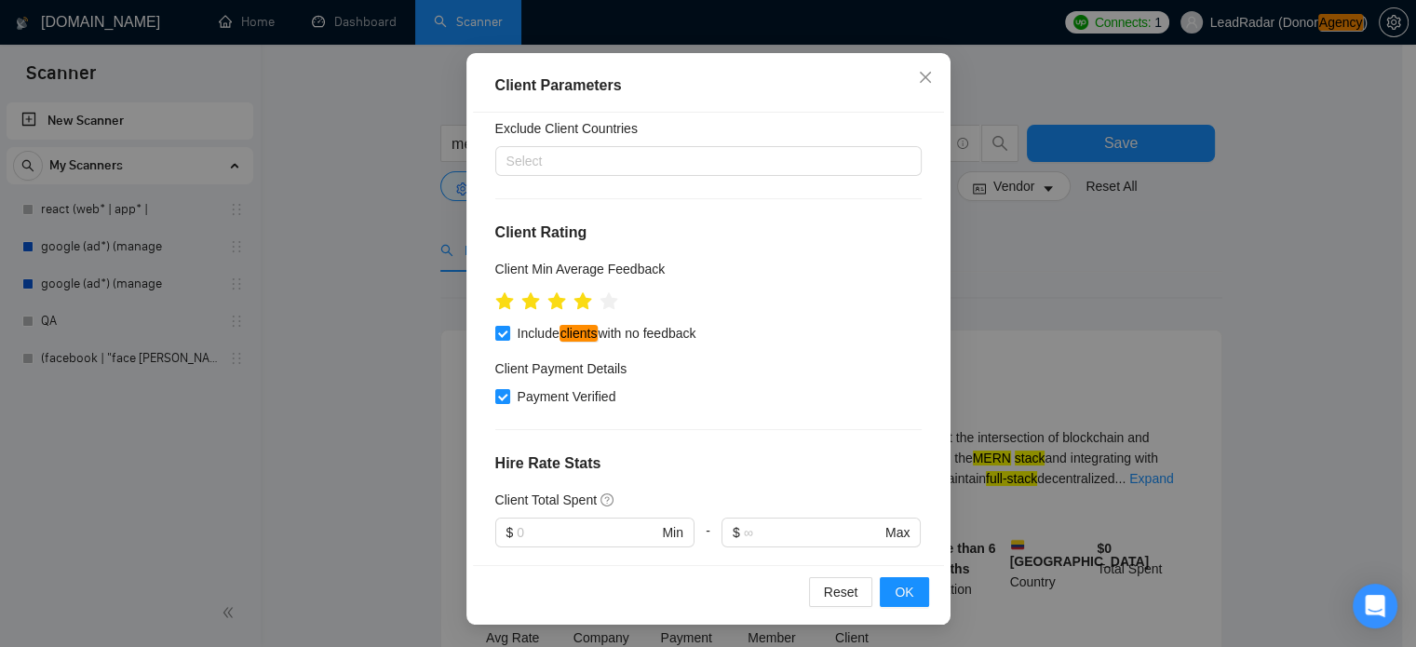
scroll to position [128, 0]
click at [898, 587] on span "OK" at bounding box center [904, 592] width 19 height 20
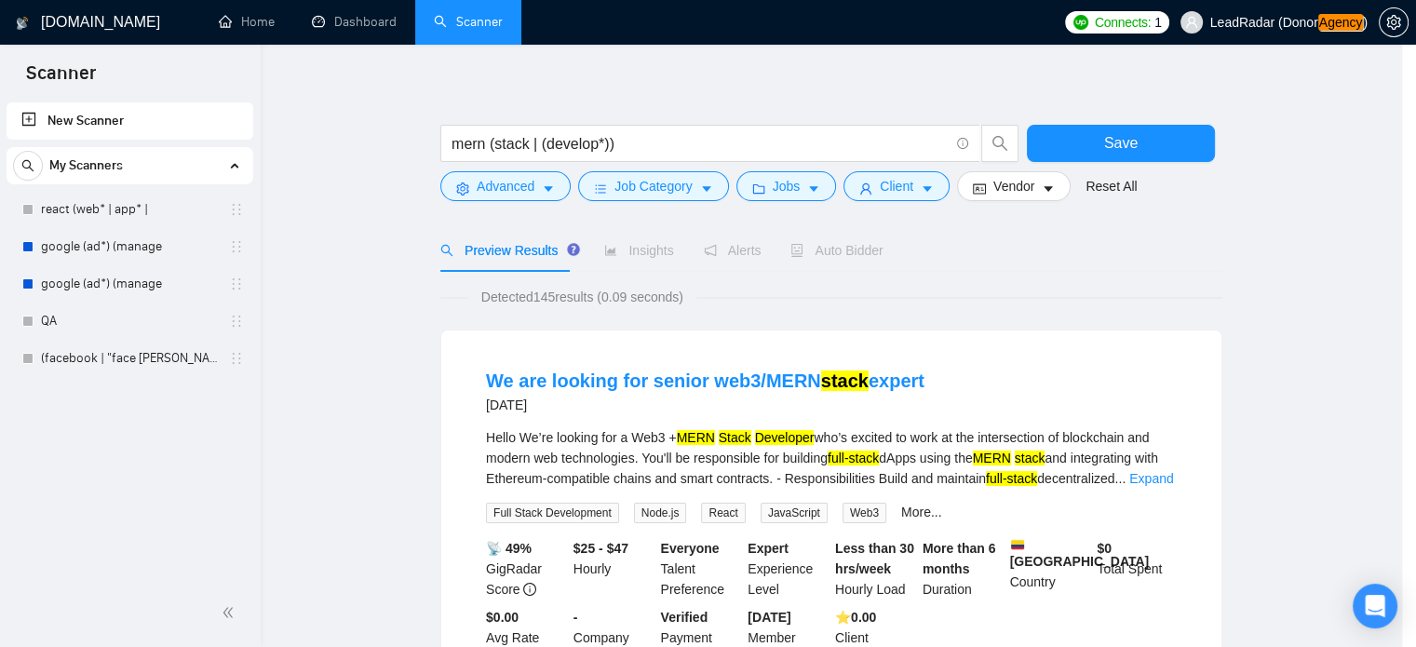
scroll to position [59, 0]
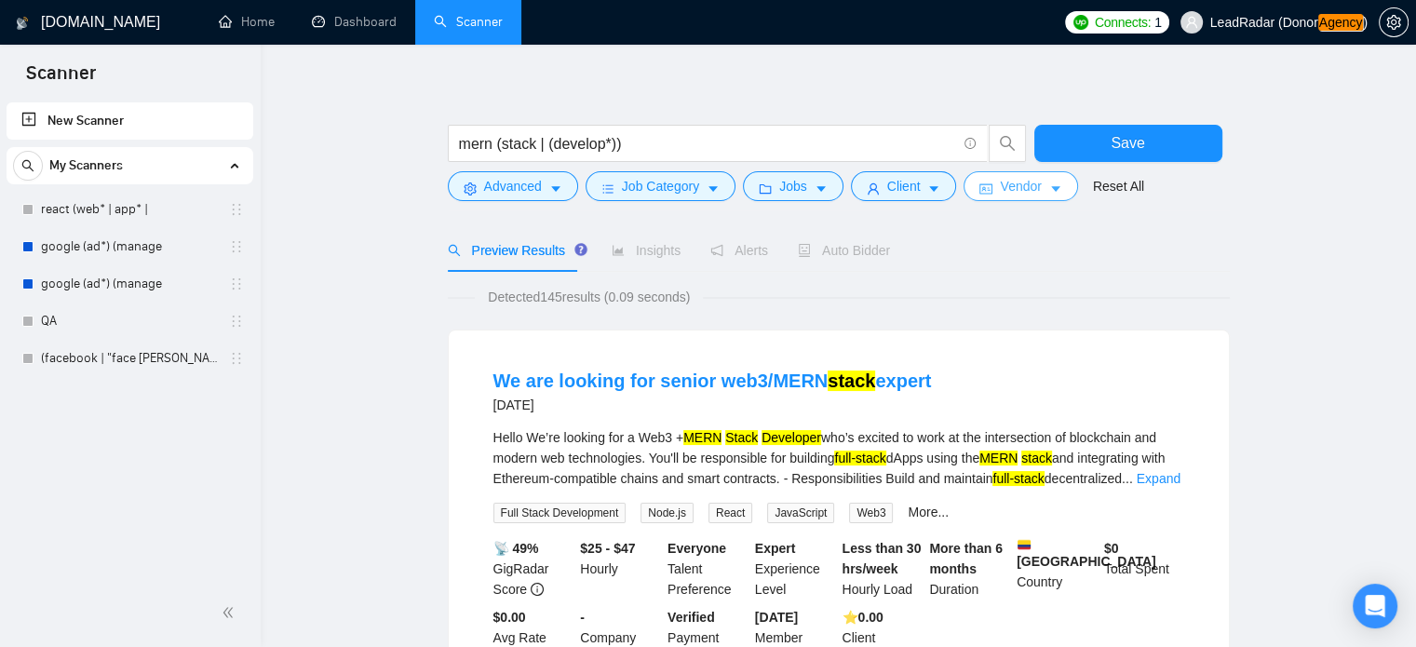
click at [1049, 184] on icon "caret-down" at bounding box center [1055, 188] width 13 height 13
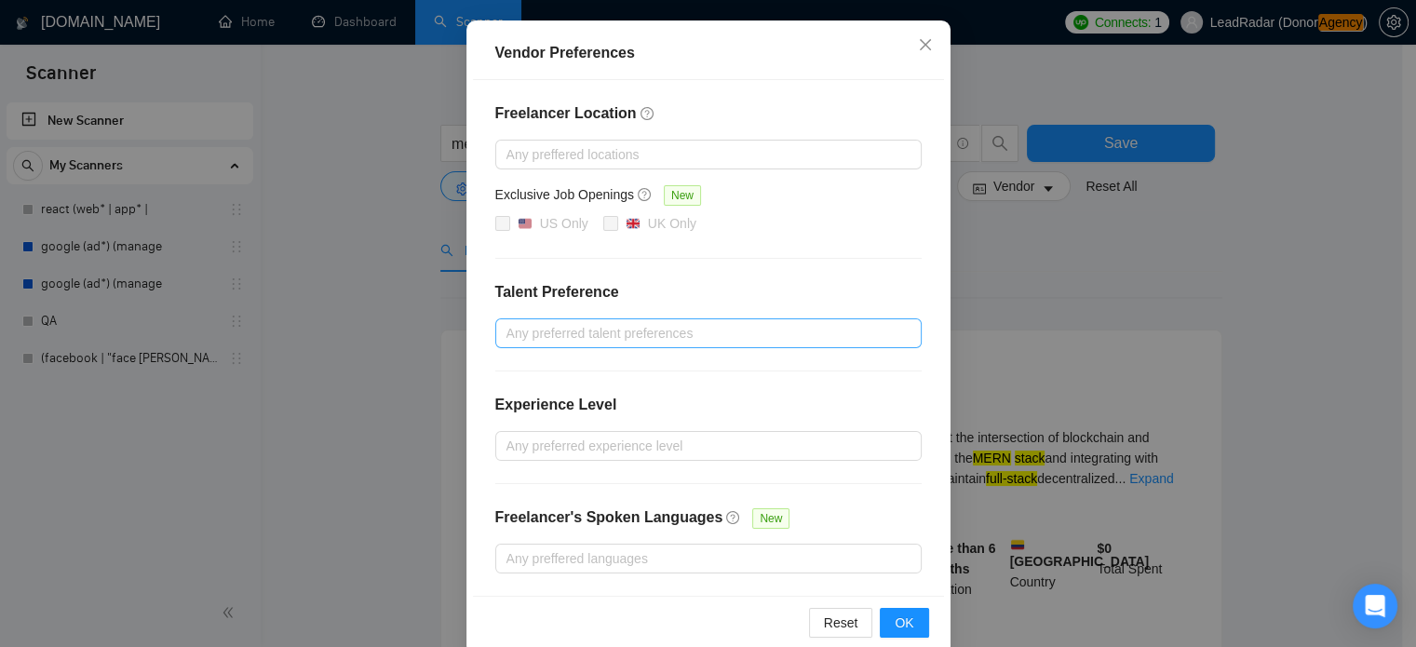
scroll to position [212, 0]
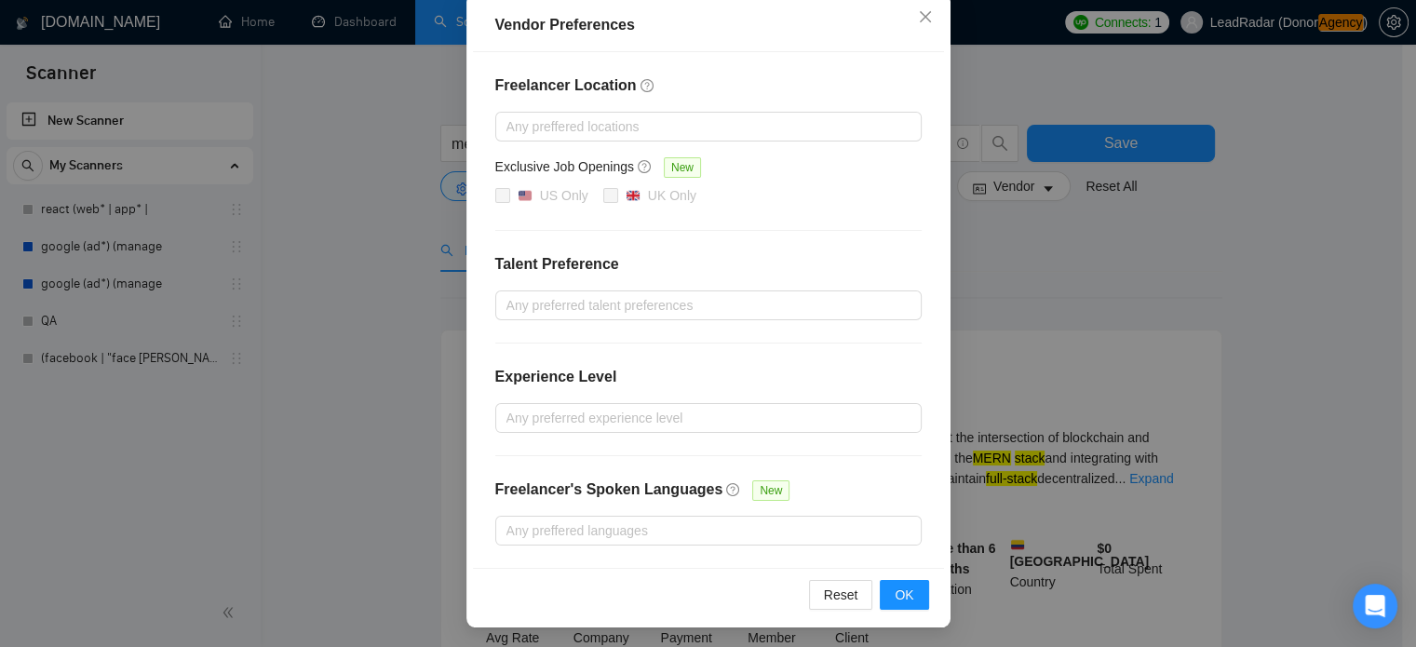
click at [580, 282] on div "Freelancer Location Any preffered locations Exclusive Job Openings New US Only …" at bounding box center [708, 310] width 471 height 516
click at [575, 298] on div at bounding box center [699, 305] width 398 height 22
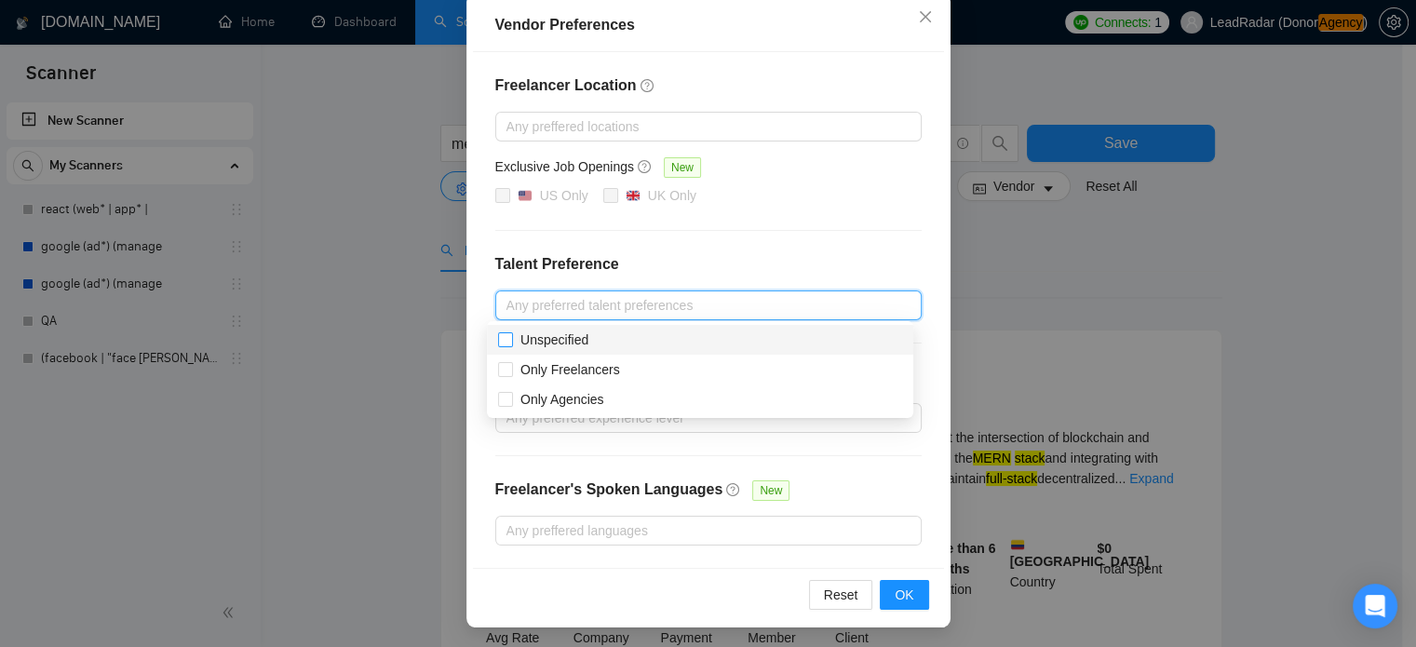
click at [537, 343] on span "Unspecified" at bounding box center [554, 339] width 68 height 15
click at [511, 343] on input "Unspecified" at bounding box center [504, 338] width 13 height 13
checkbox input "true"
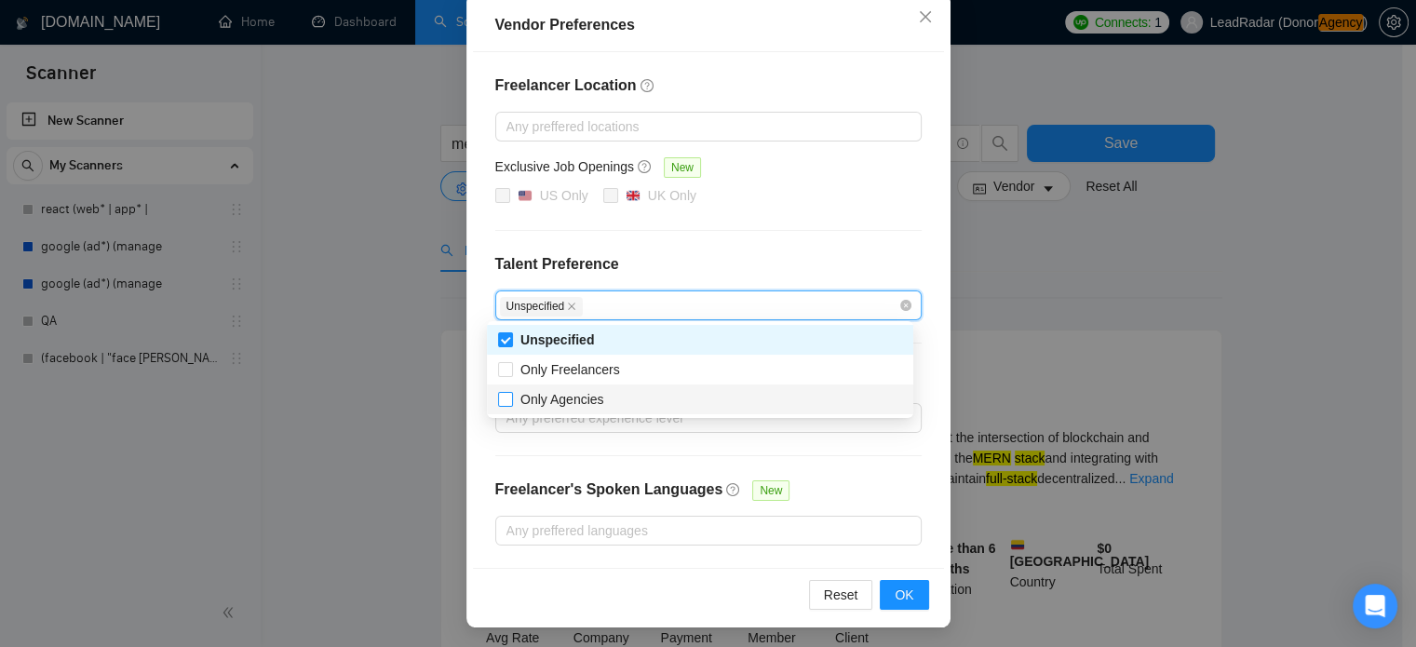
click at [521, 405] on span "Only Agencies" at bounding box center [562, 399] width 84 height 15
click at [511, 405] on input "Only Agencies" at bounding box center [504, 398] width 13 height 13
checkbox input "true"
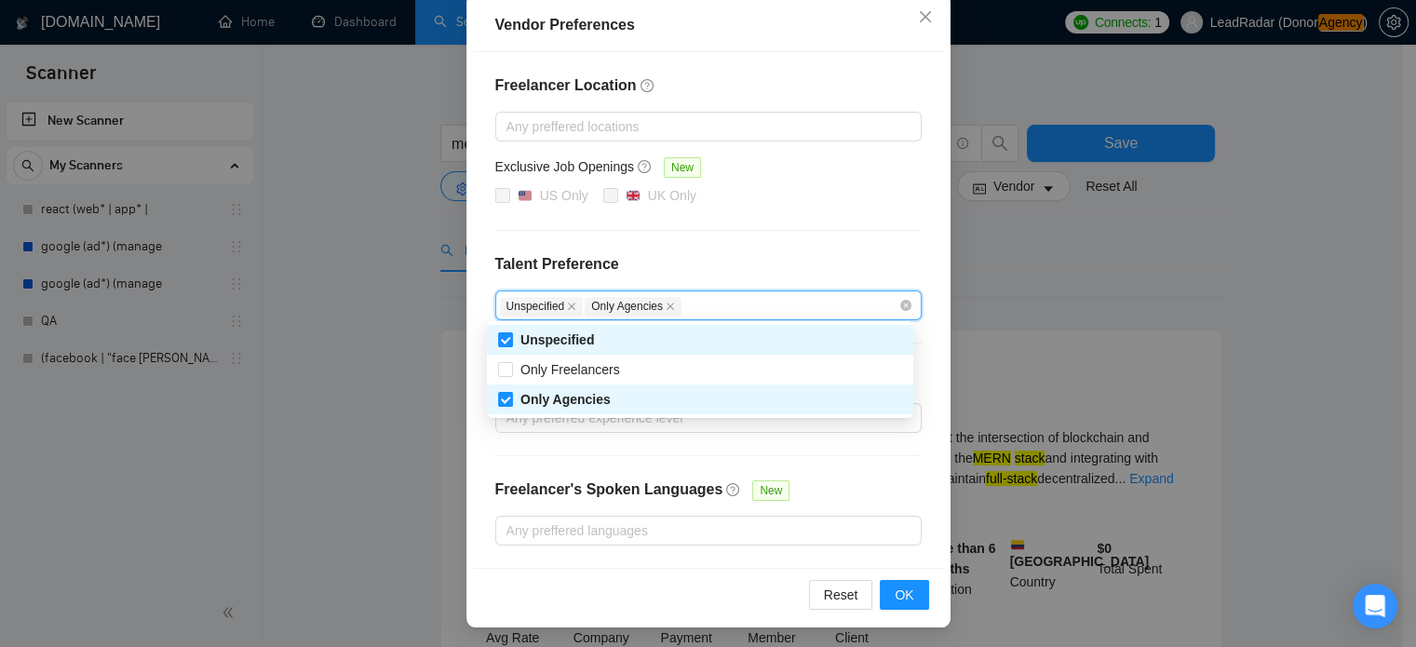
click at [804, 221] on div "Freelancer Location Any preffered locations Exclusive Job Openings New US Only …" at bounding box center [708, 310] width 471 height 516
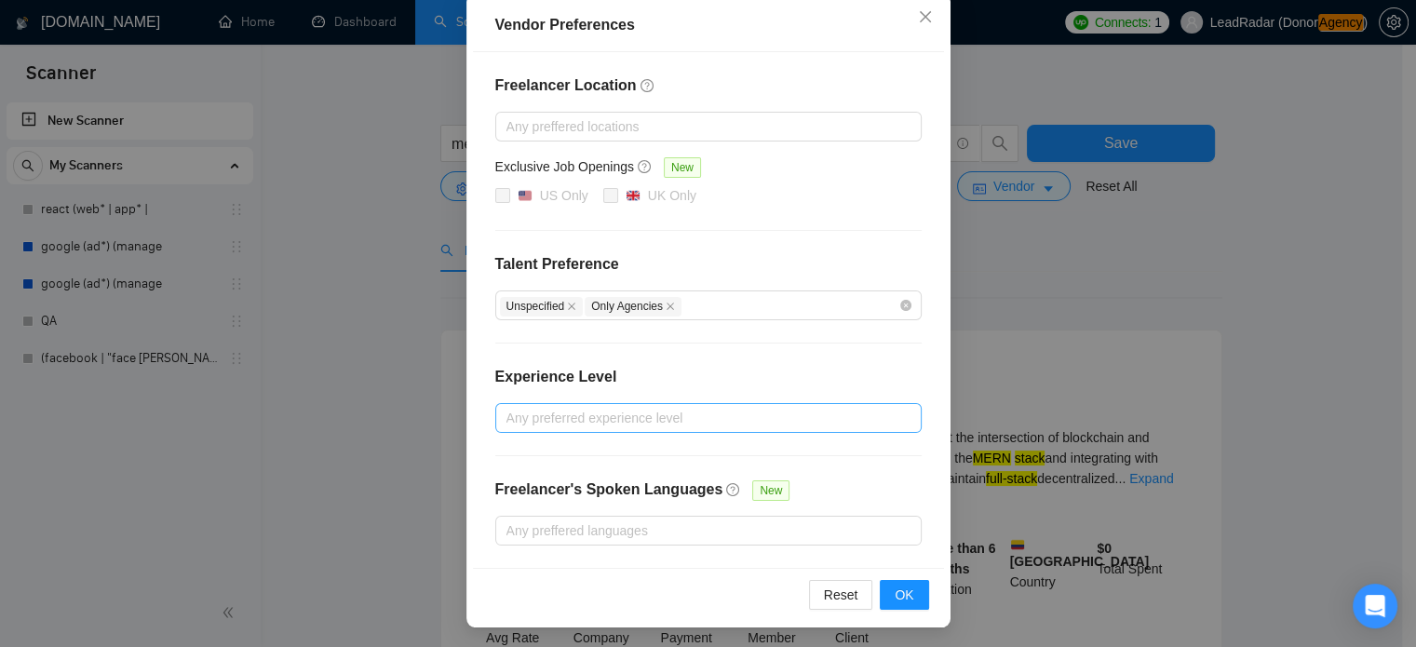
click at [618, 419] on div at bounding box center [699, 418] width 398 height 22
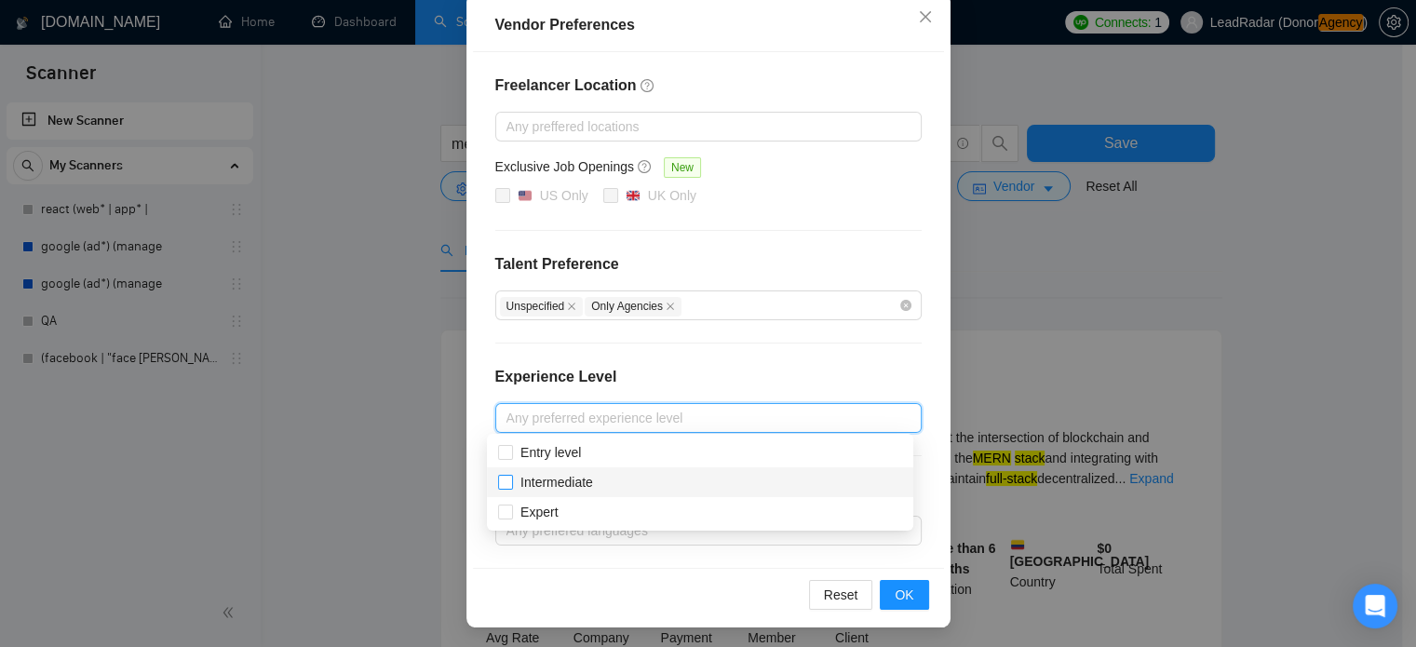
click at [540, 480] on span "Intermediate" at bounding box center [556, 482] width 73 height 15
click at [511, 480] on input "Intermediate" at bounding box center [504, 481] width 13 height 13
checkbox input "true"
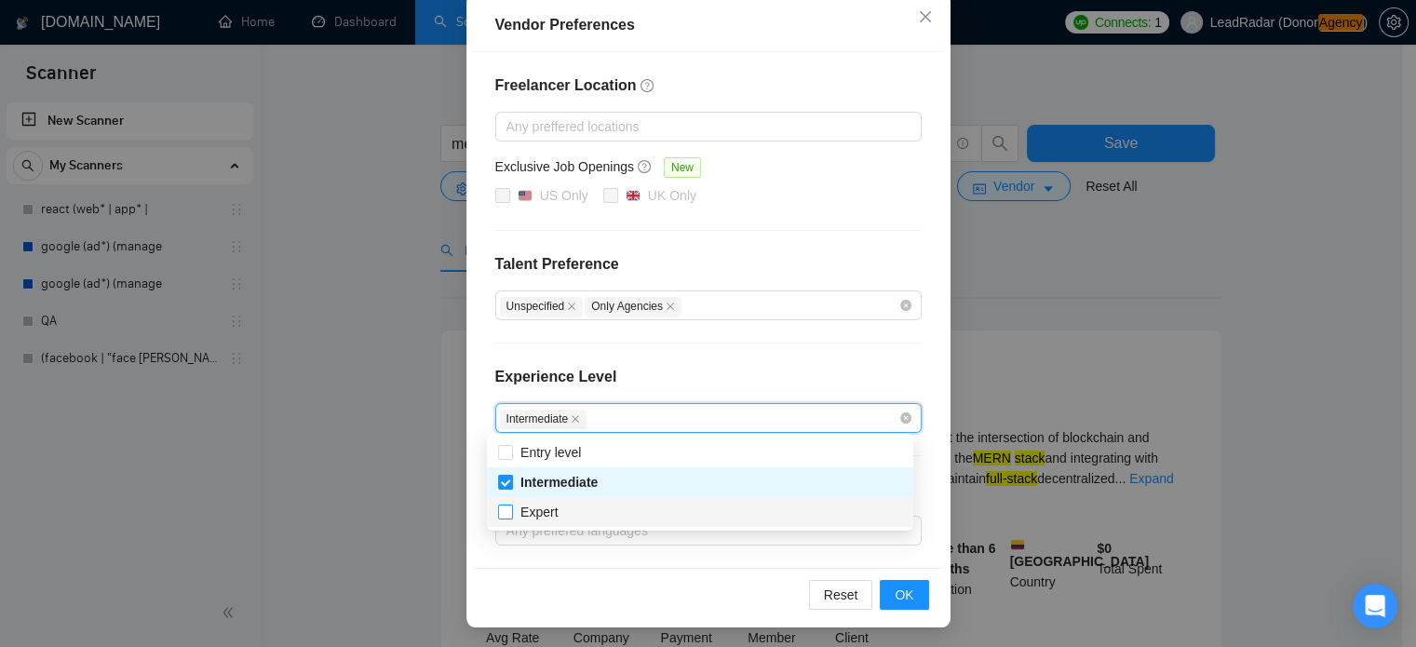
click at [536, 520] on span "Expert" at bounding box center [538, 512] width 37 height 15
click at [511, 518] on input "Expert" at bounding box center [504, 511] width 13 height 13
checkbox input "true"
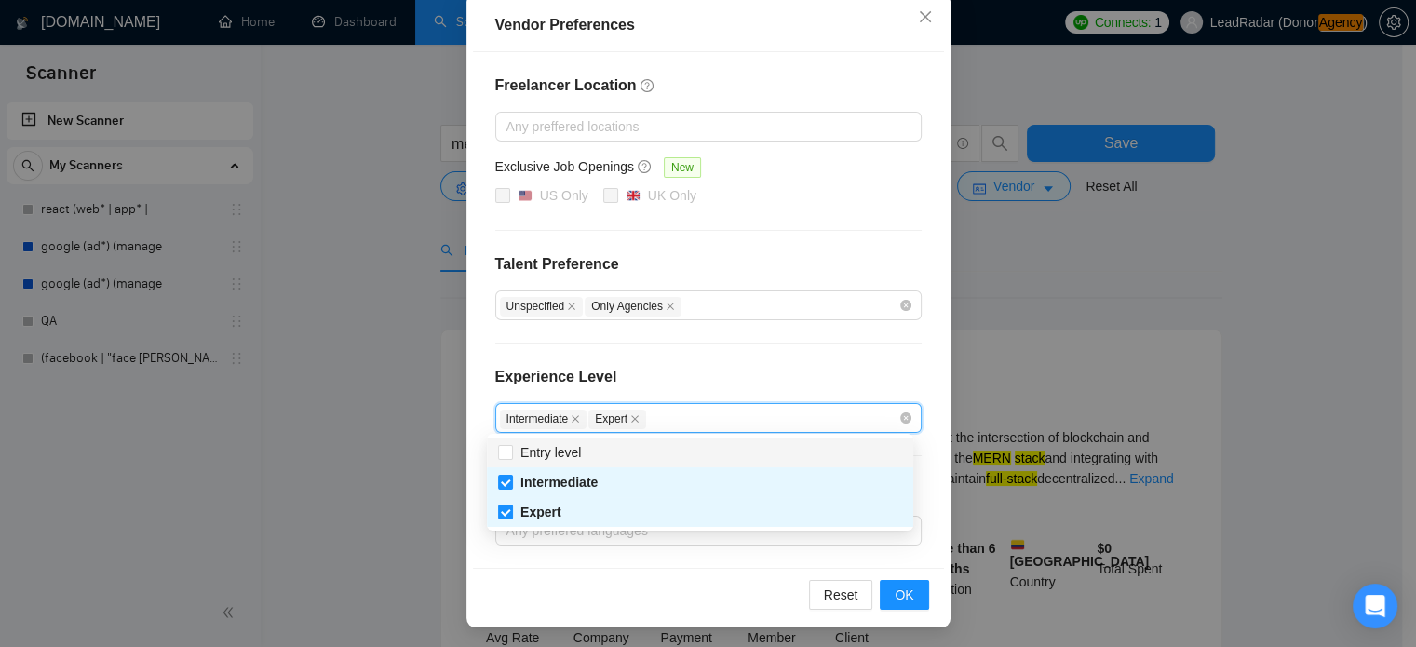
click at [670, 361] on div "Freelancer Location Any preffered locations Exclusive Job Openings New US Only …" at bounding box center [708, 310] width 471 height 516
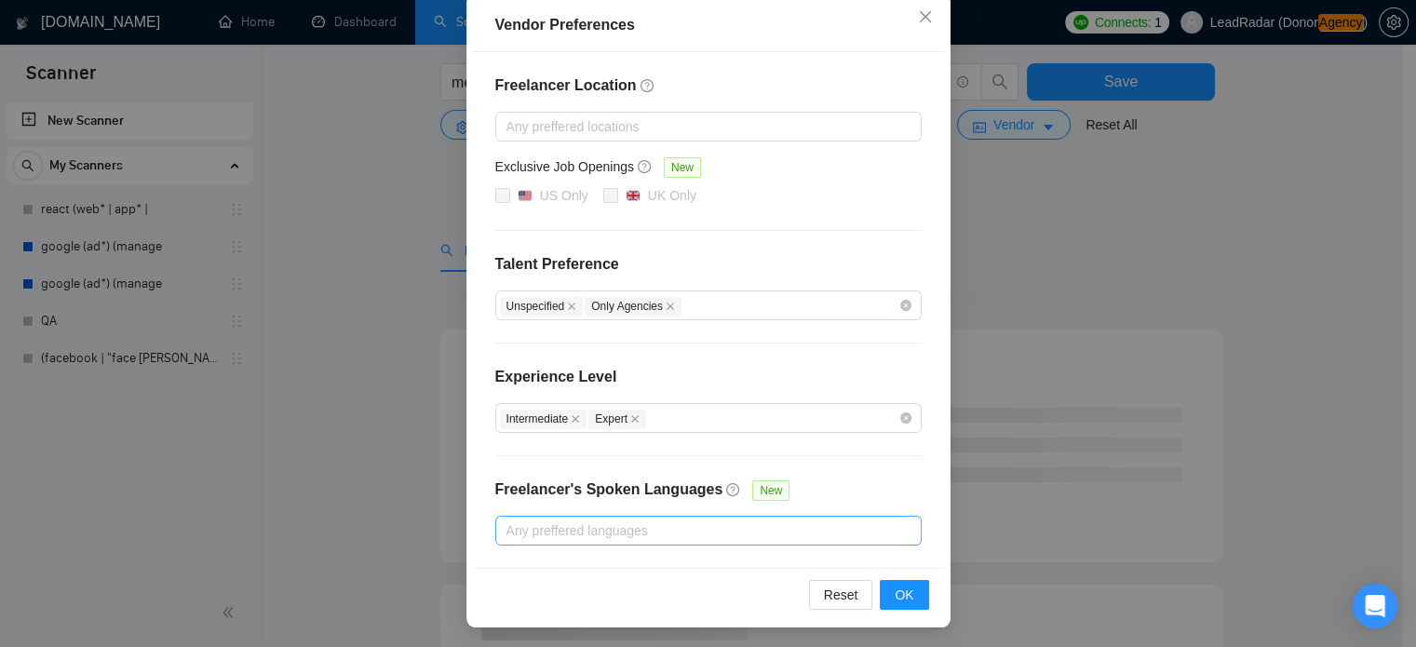
scroll to position [230, 0]
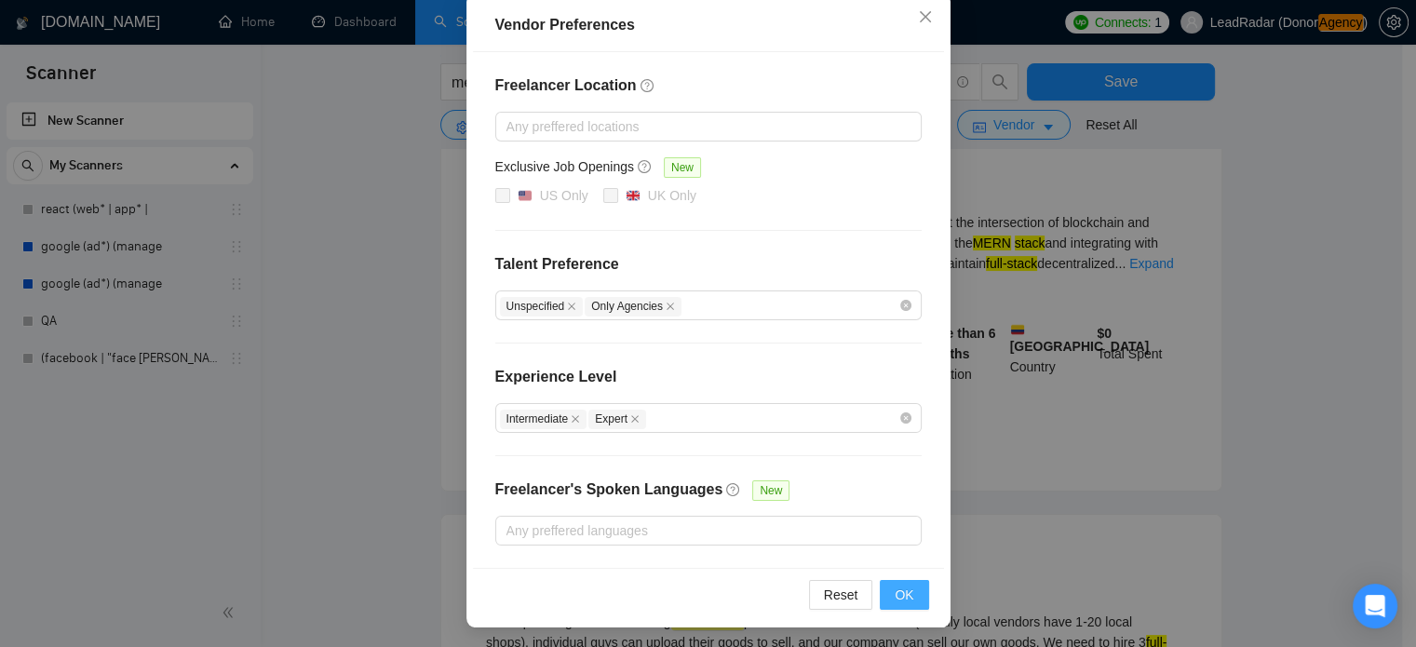
click at [903, 587] on span "OK" at bounding box center [904, 595] width 19 height 20
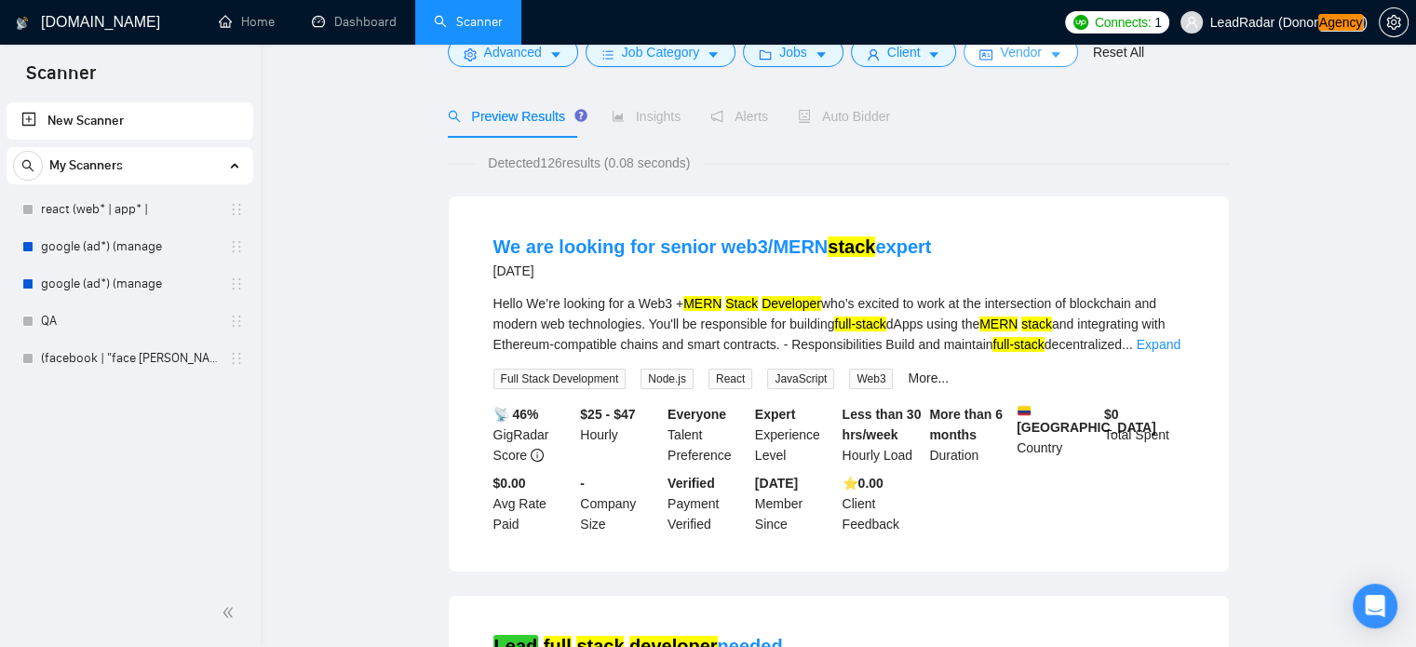
scroll to position [0, 0]
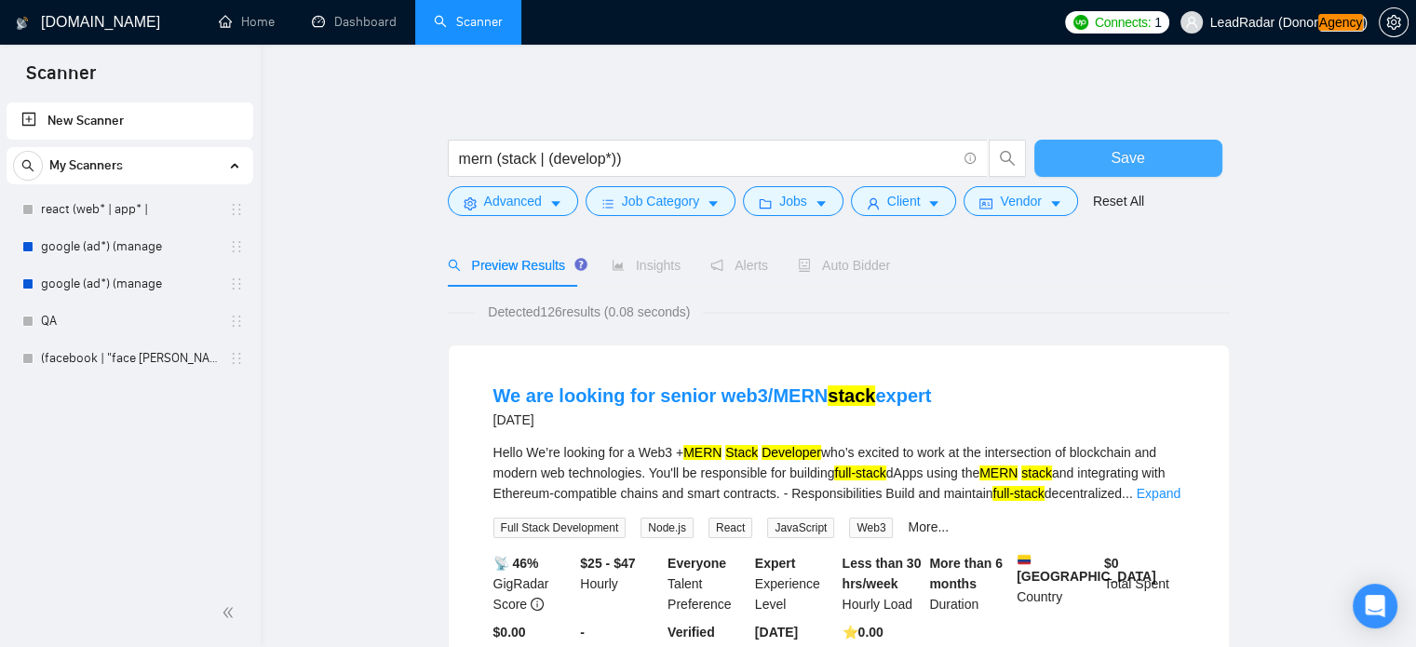
click at [1131, 156] on span "Save" at bounding box center [1128, 157] width 34 height 23
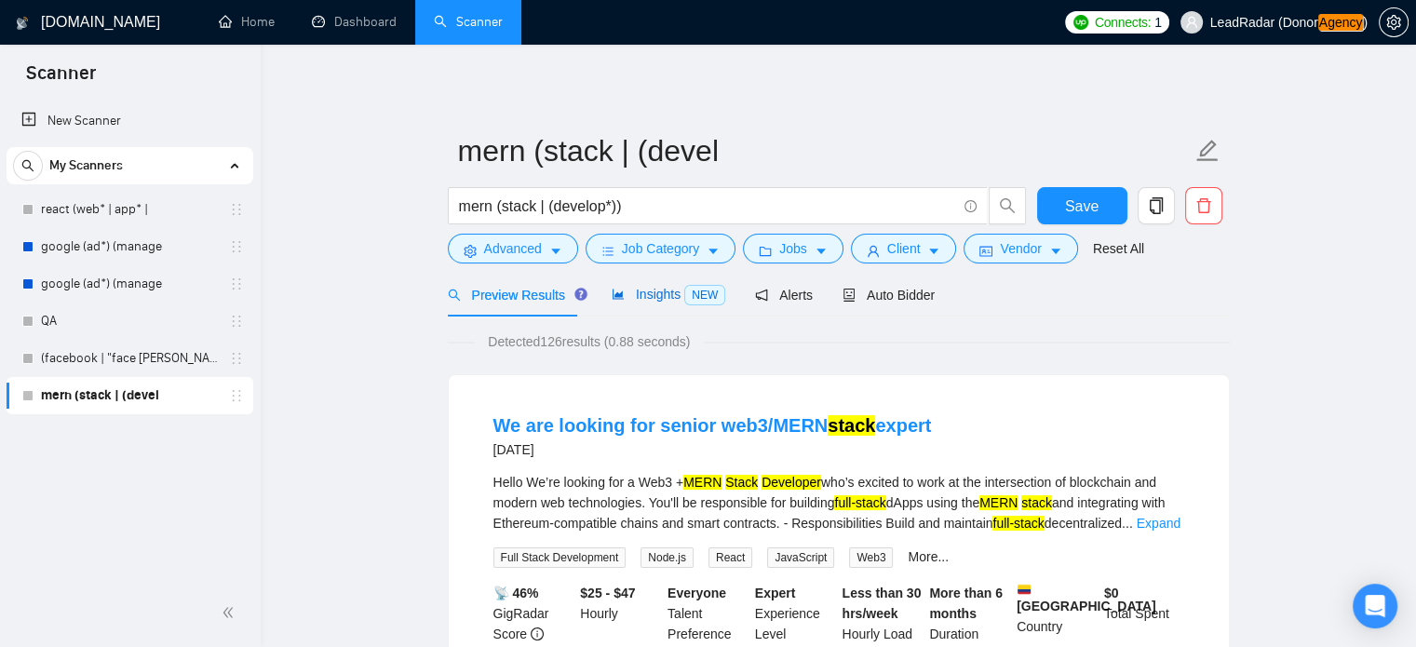
click at [676, 297] on span "Insights NEW" at bounding box center [669, 294] width 114 height 15
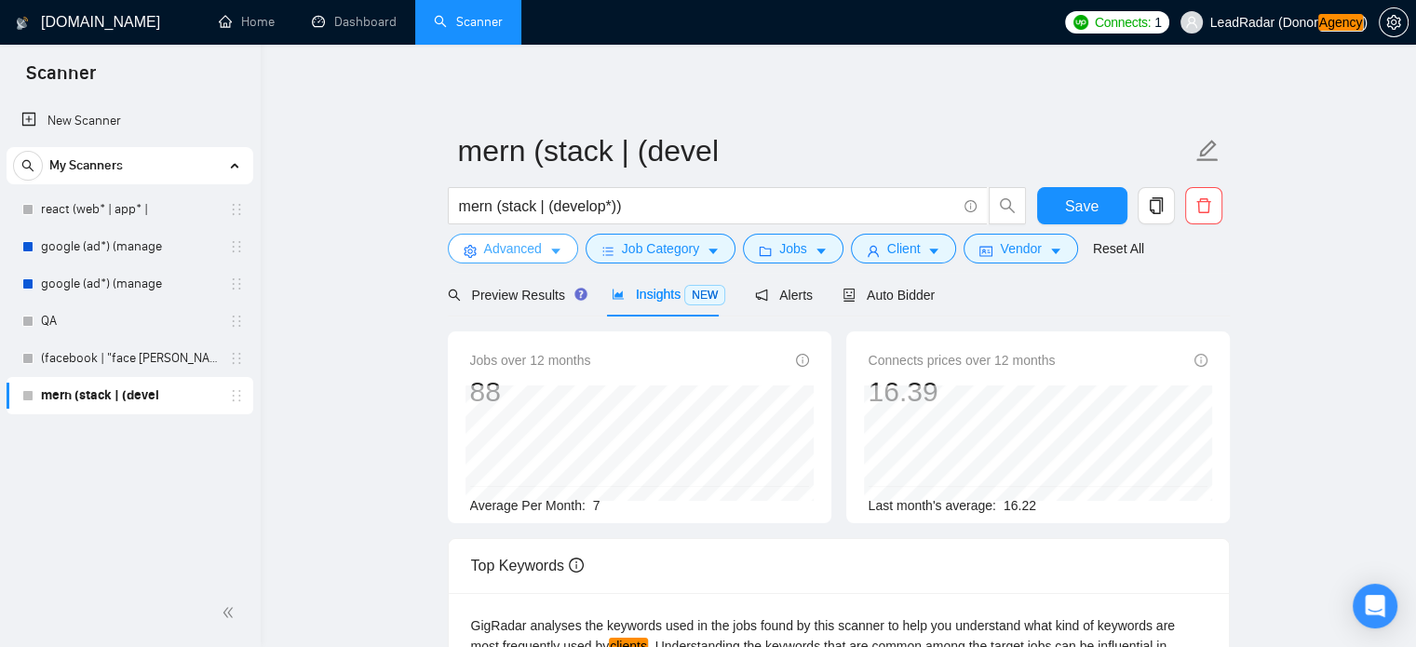
click at [515, 250] on span "Advanced" at bounding box center [513, 248] width 58 height 20
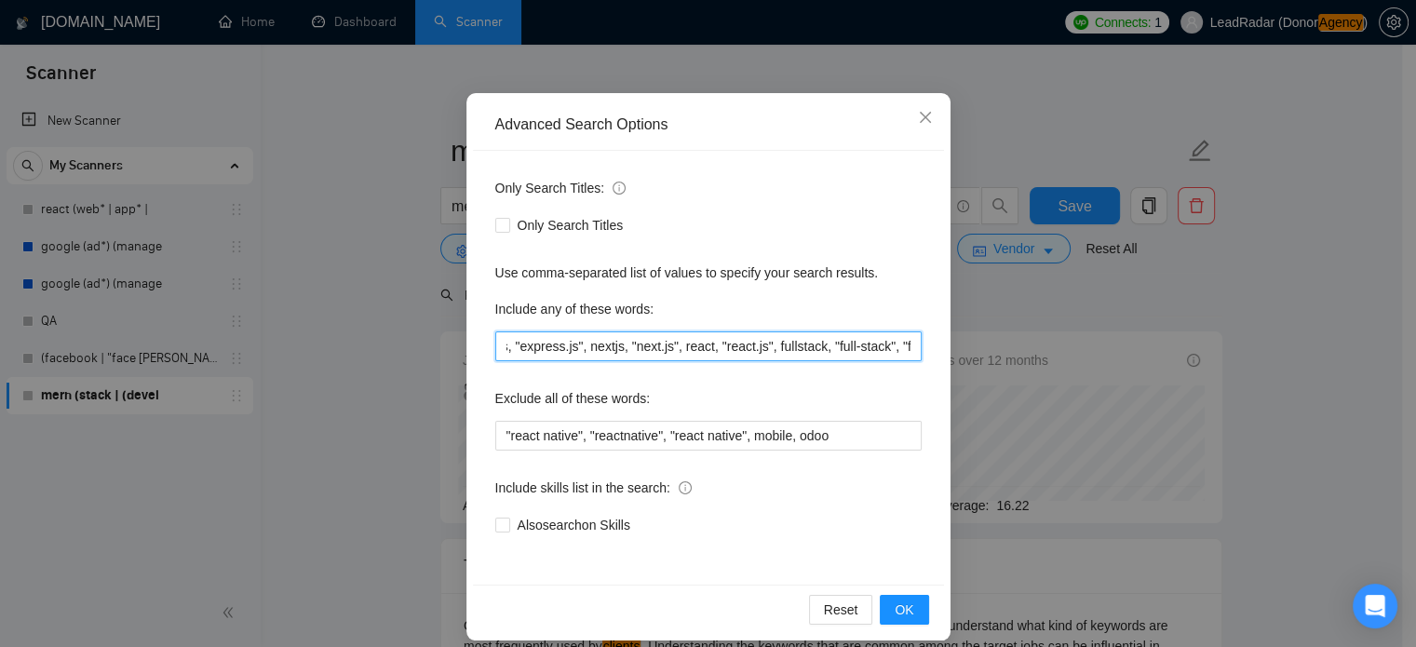
scroll to position [0, 378]
drag, startPoint x: 644, startPoint y: 348, endPoint x: 817, endPoint y: 349, distance: 172.2
click at [849, 351] on input ""long-term", "long term", mongodb, "mongo.db", expressjs, "express.js", nextjs,…" at bounding box center [708, 346] width 426 height 30
click at [721, 349] on input ""long-term", "long term", mongodb, "mongo.db", expressjs, "express.js", nextjs,…" at bounding box center [708, 346] width 426 height 30
click at [732, 330] on div "Include any of these words: "long-term", "long term", mongodb, "mongo.db", expr…" at bounding box center [708, 327] width 426 height 67
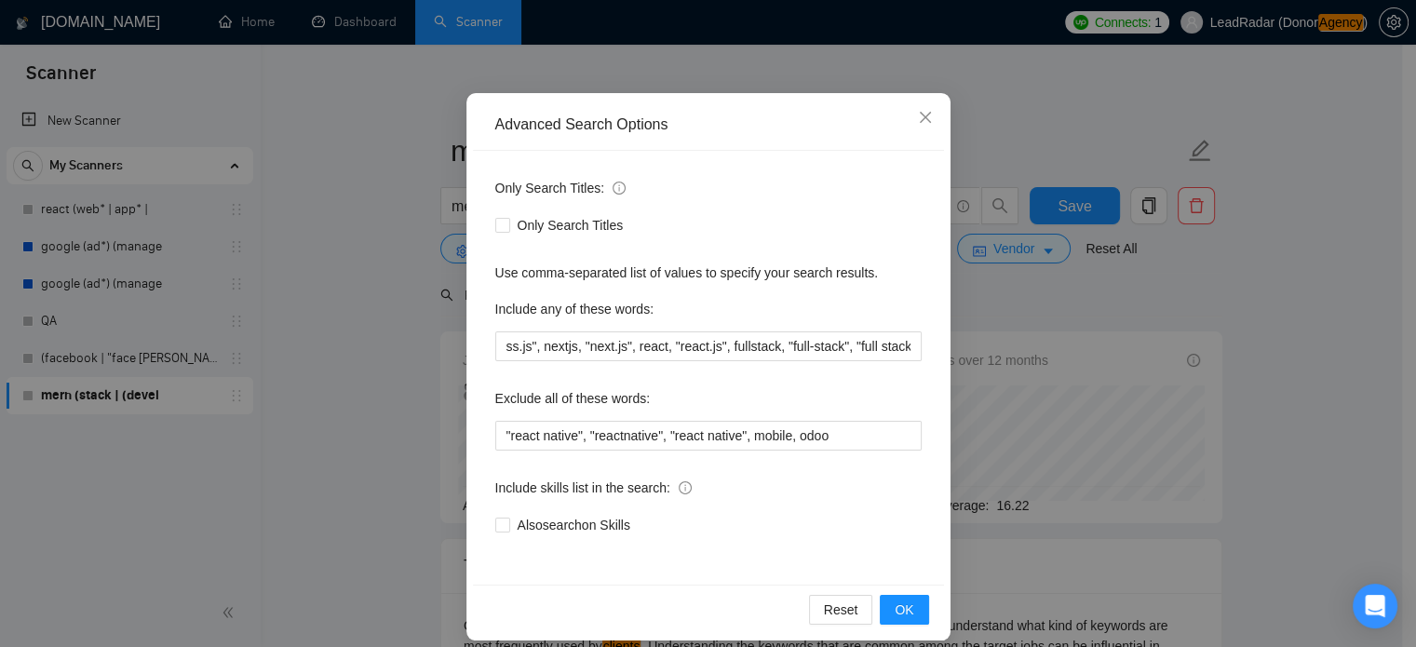
click at [729, 329] on div "Include any of these words:" at bounding box center [708, 312] width 426 height 37
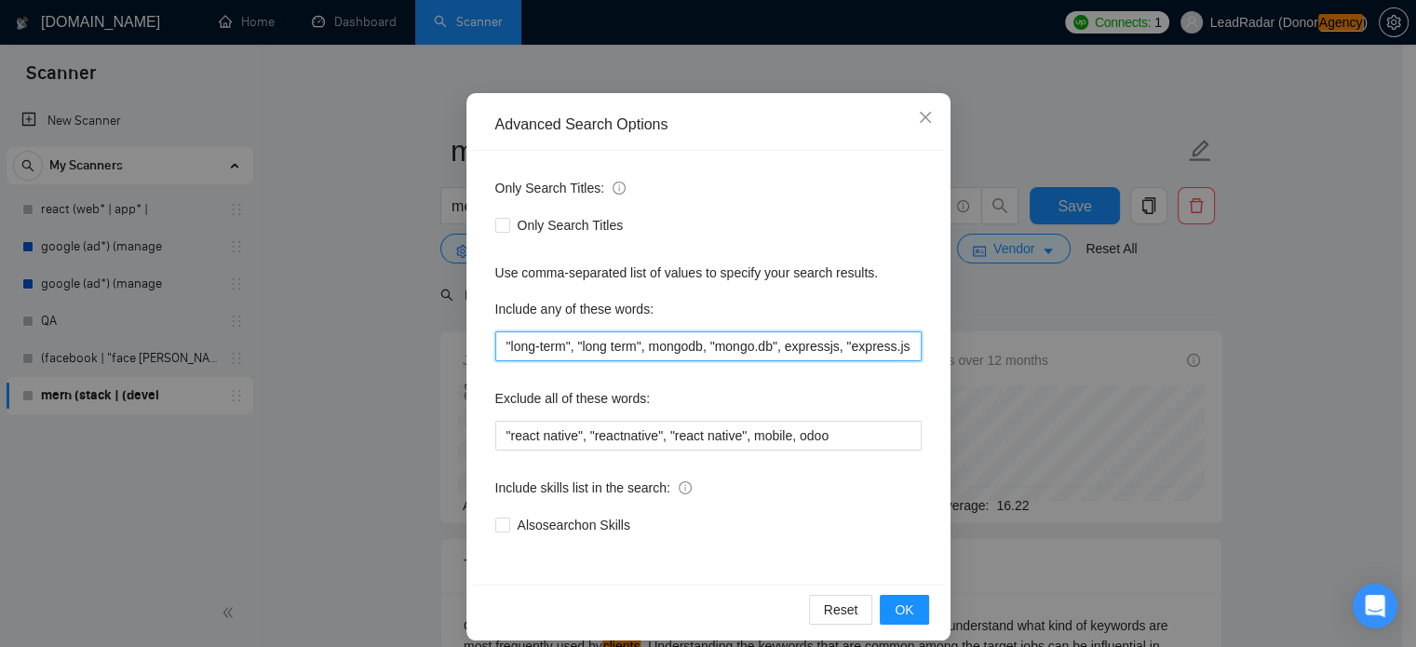
drag, startPoint x: 646, startPoint y: 349, endPoint x: 839, endPoint y: 351, distance: 192.7
click at [839, 351] on input ""long-term", "long term", mongodb, "mongo.db", expressjs, "express.js", nextjs,…" at bounding box center [708, 346] width 426 height 30
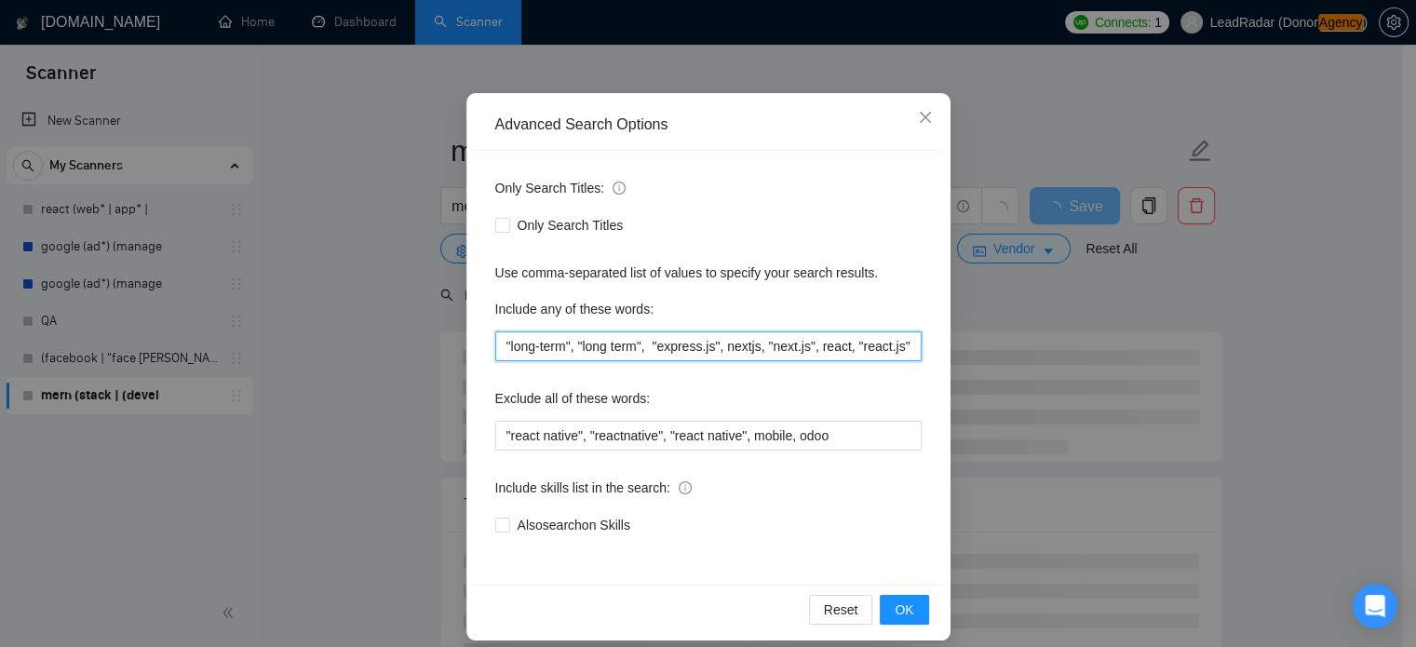
drag, startPoint x: 655, startPoint y: 346, endPoint x: 884, endPoint y: 346, distance: 230.0
click at [884, 346] on input ""long-term", "long term", "express.js", nextjs, "next.js", react, "react.js", f…" at bounding box center [708, 346] width 426 height 30
click at [662, 348] on input ""long-term", "long term", js", fullstack, "full-stack", "full stack"" at bounding box center [708, 346] width 426 height 30
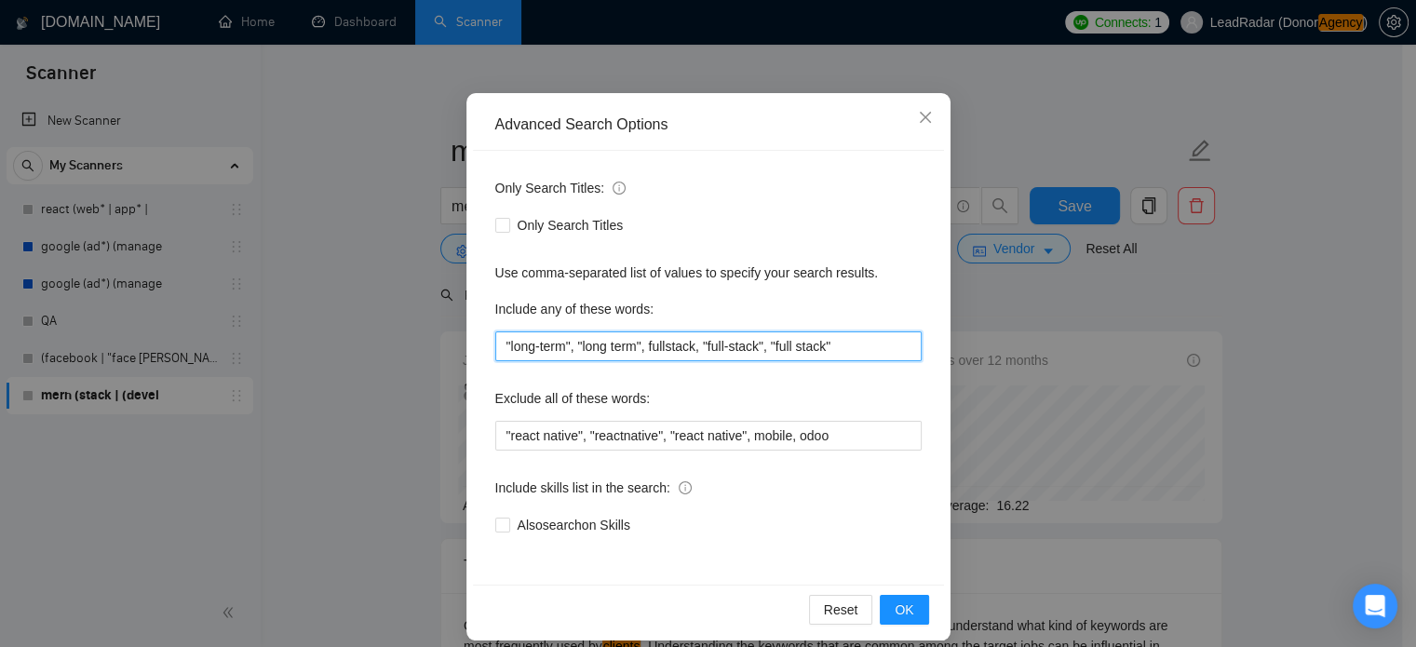
click at [871, 346] on input ""long-term", "long term", fullstack, "full-stack", "full stack"" at bounding box center [708, 346] width 426 height 30
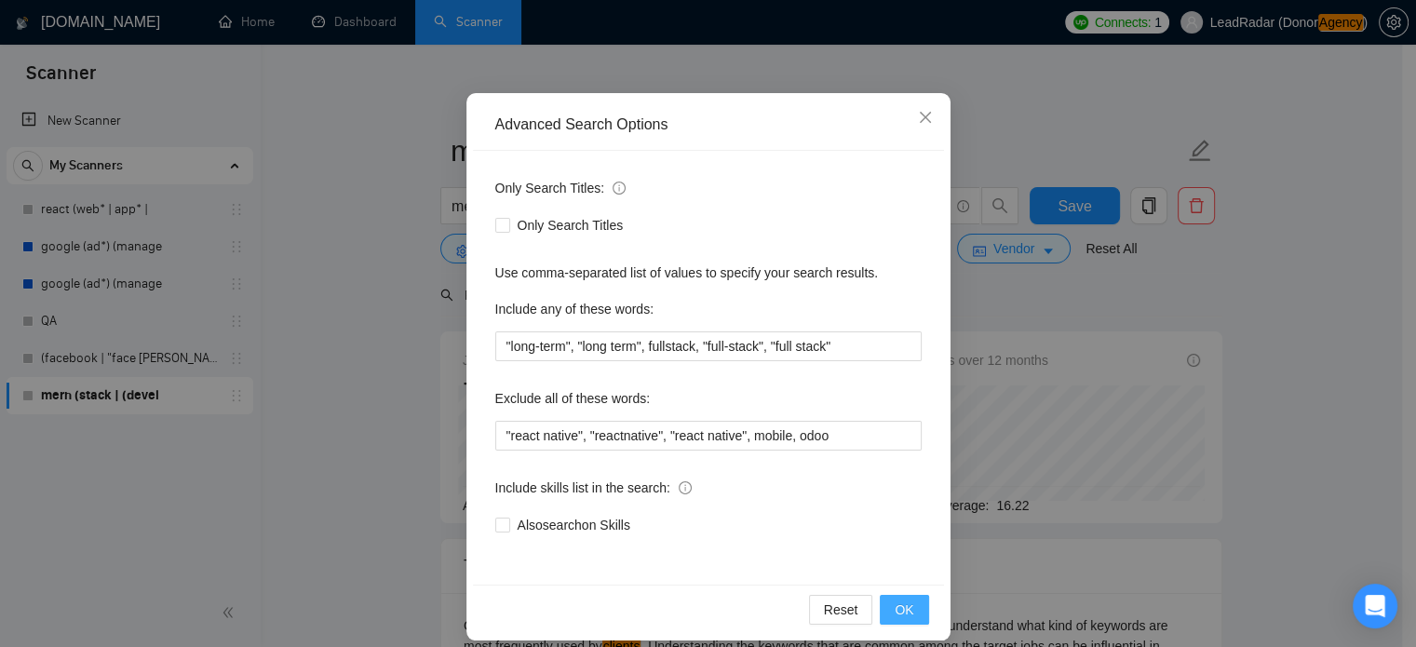
click at [908, 611] on button "OK" at bounding box center [904, 610] width 48 height 30
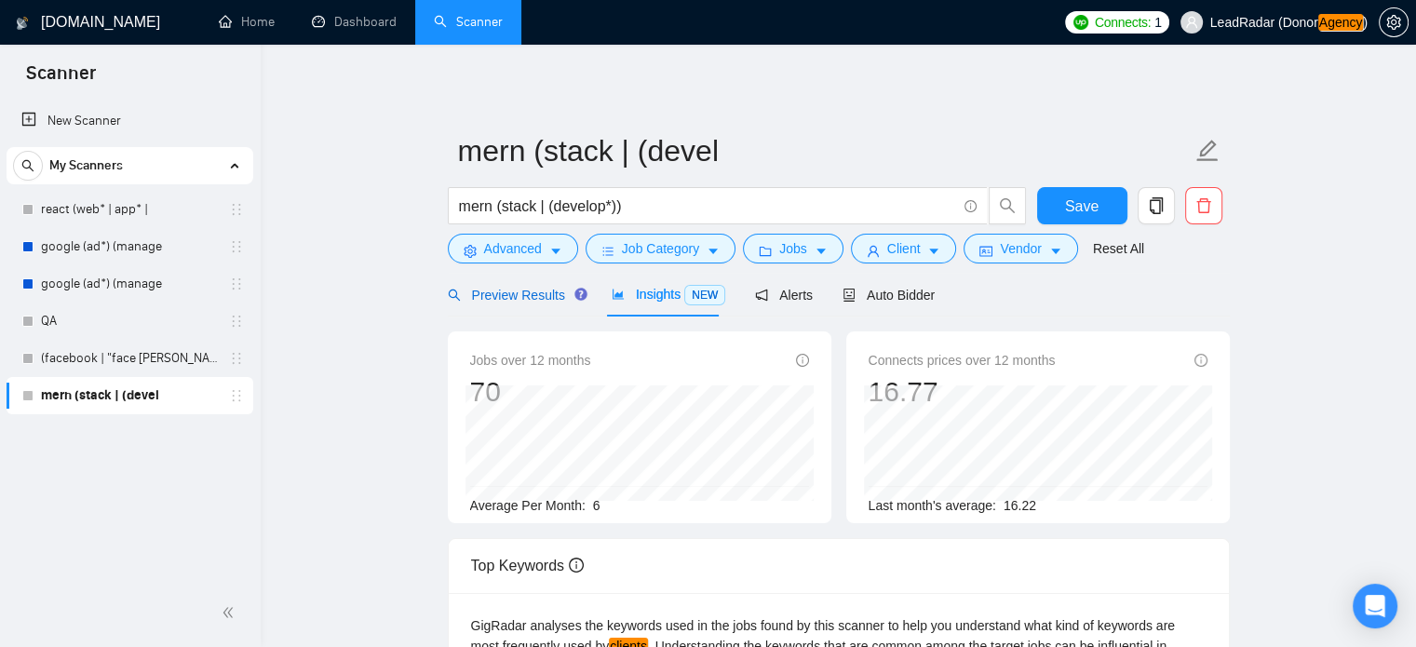
click at [525, 304] on div "Preview Results" at bounding box center [515, 295] width 134 height 20
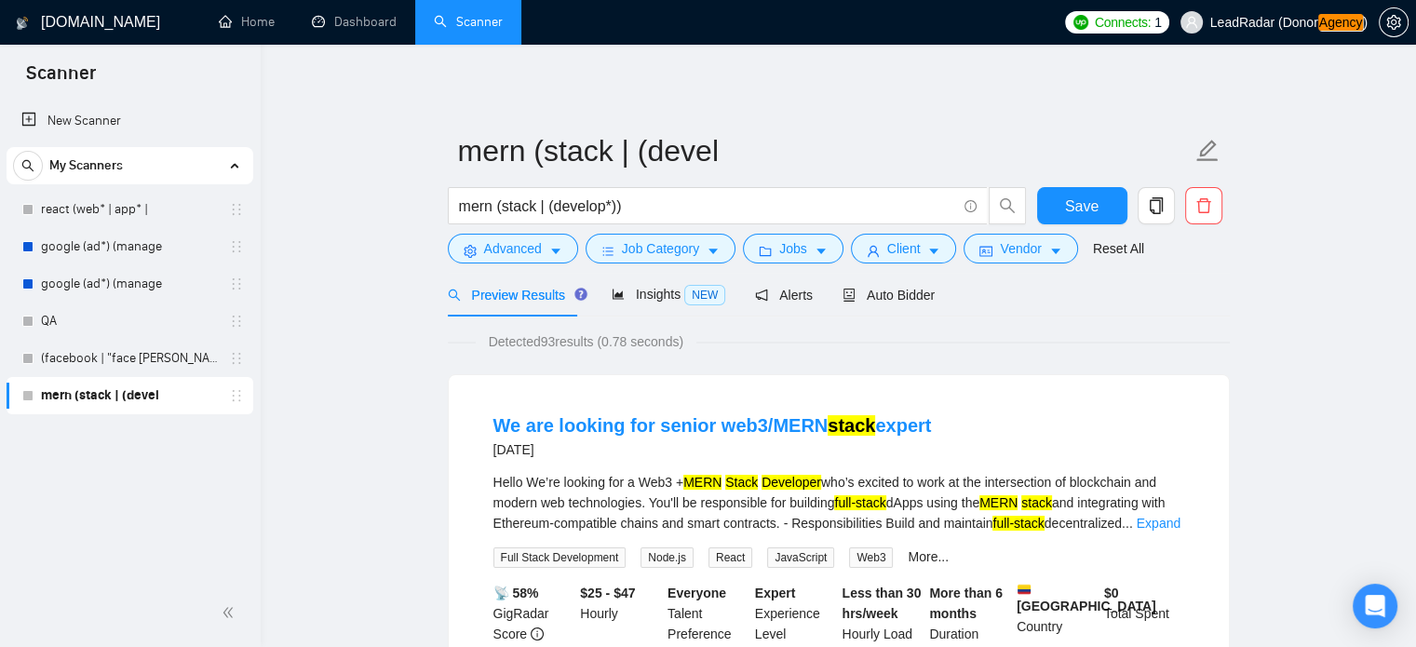
click at [492, 292] on span "Preview Results" at bounding box center [515, 295] width 134 height 15
click at [551, 253] on icon "caret-down" at bounding box center [555, 251] width 13 height 13
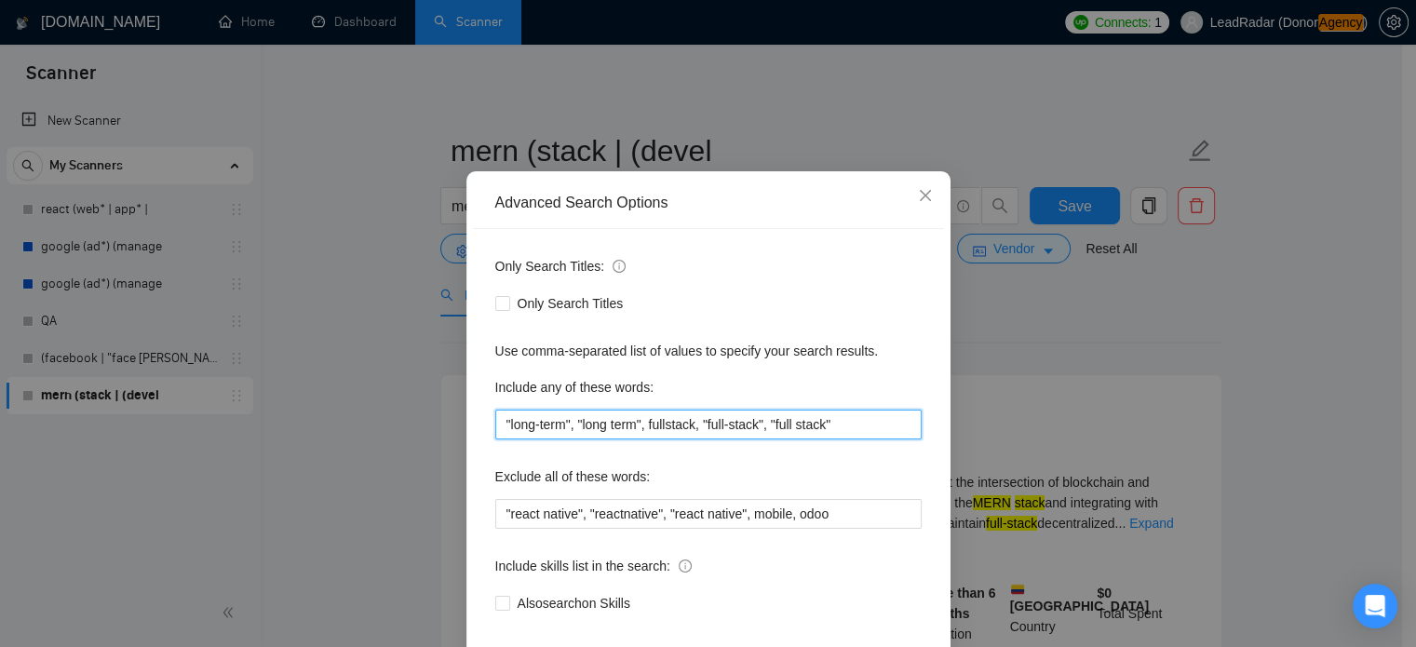
click at [614, 439] on input ""long-term", "long term", fullstack, "full-stack", "full stack"" at bounding box center [708, 425] width 426 height 30
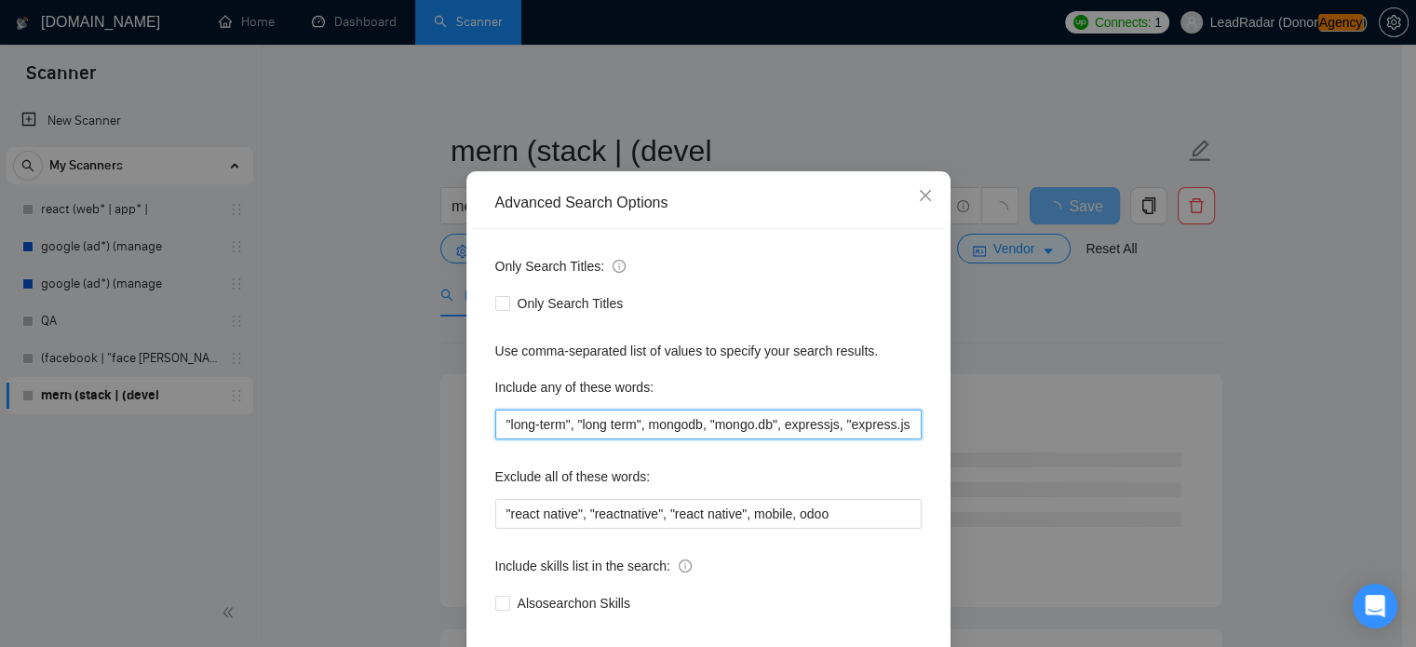
click at [668, 439] on input ""long-term", "long term", mongodb, "mongo.db", expressjs, "express.js", nextjs,…" at bounding box center [708, 425] width 426 height 30
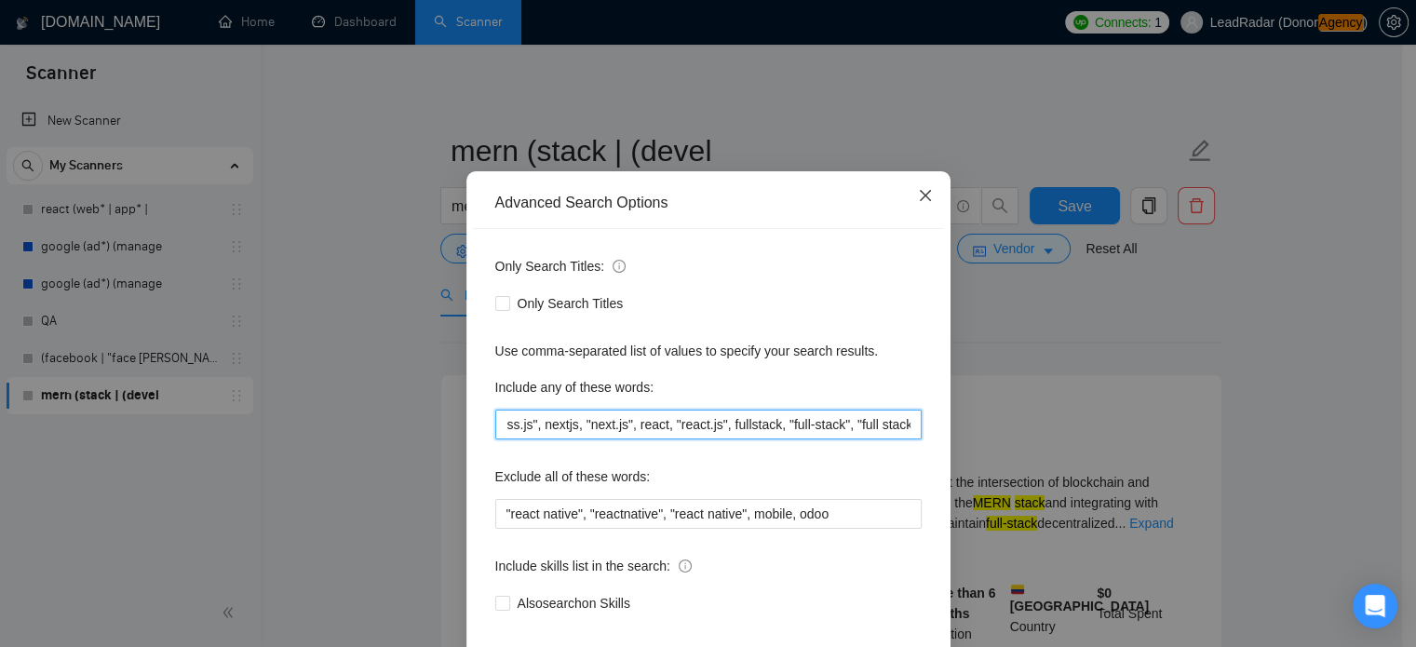
scroll to position [127, 0]
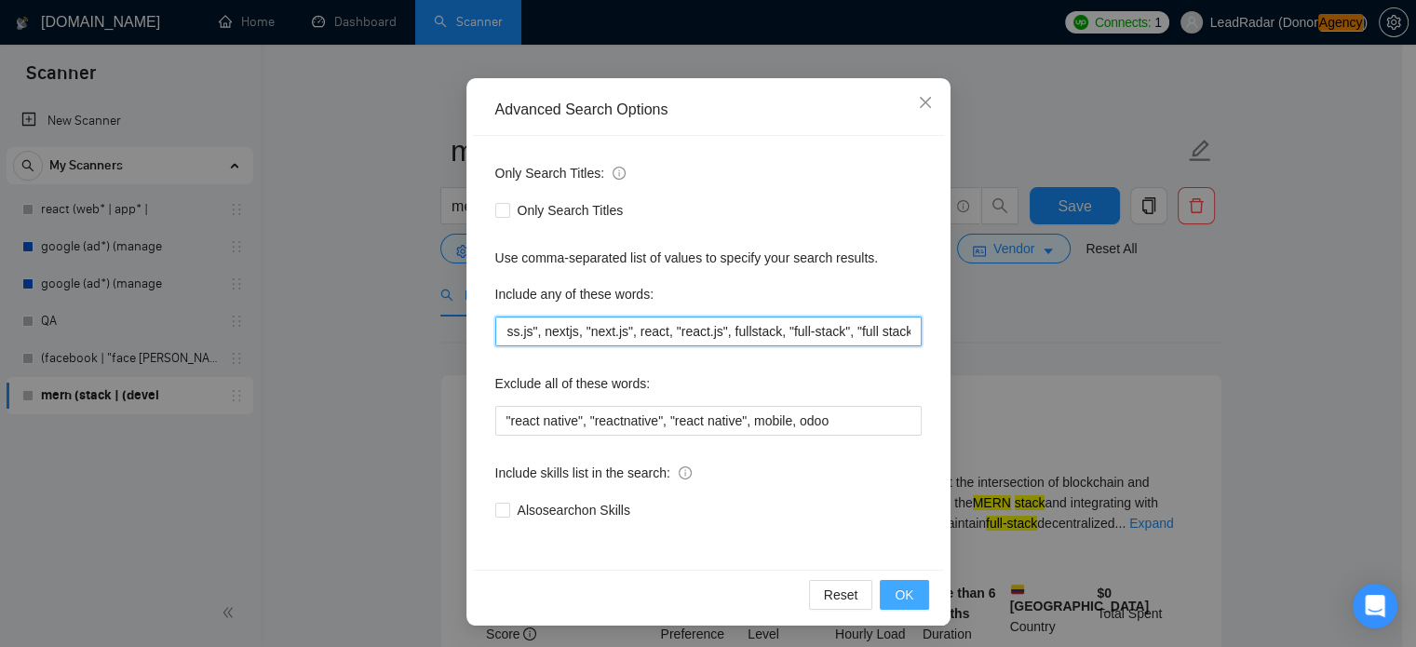
type input ""long-term", "long term", mongodb, "mongo.db", expressjs, "express.js", nextjs,…"
click at [904, 602] on span "OK" at bounding box center [904, 595] width 19 height 20
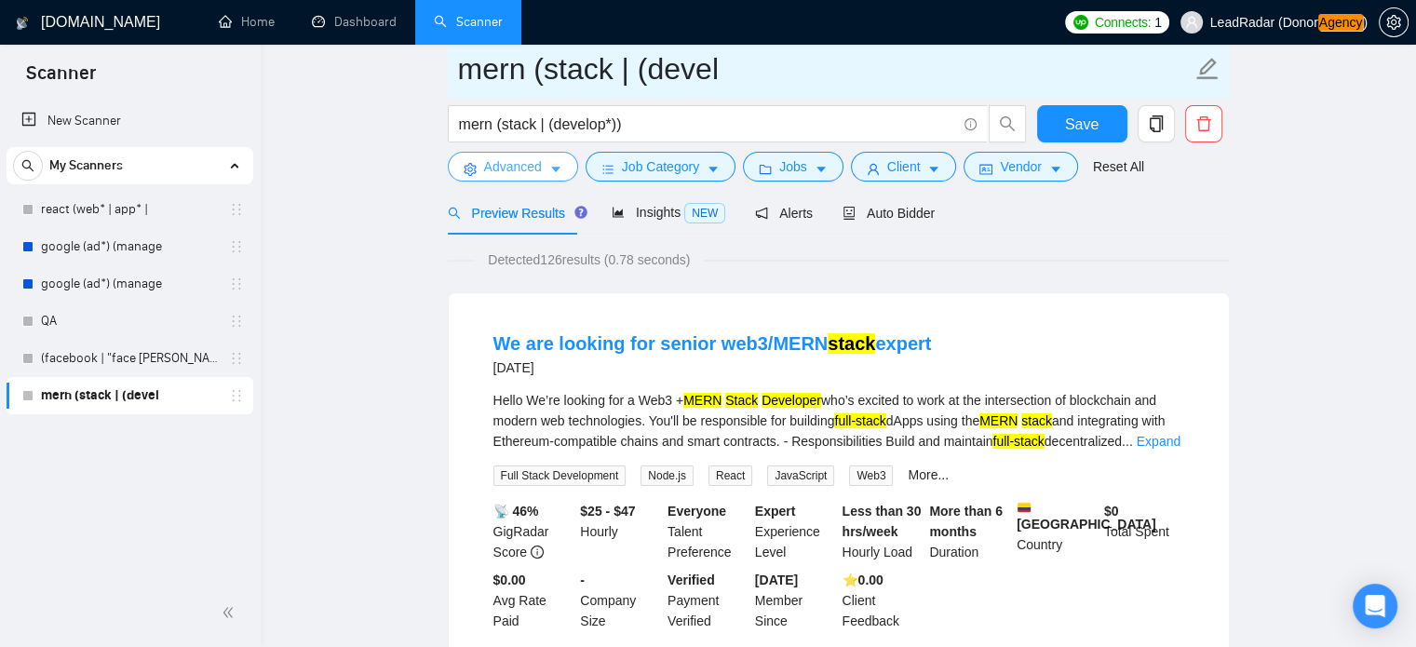
scroll to position [0, 0]
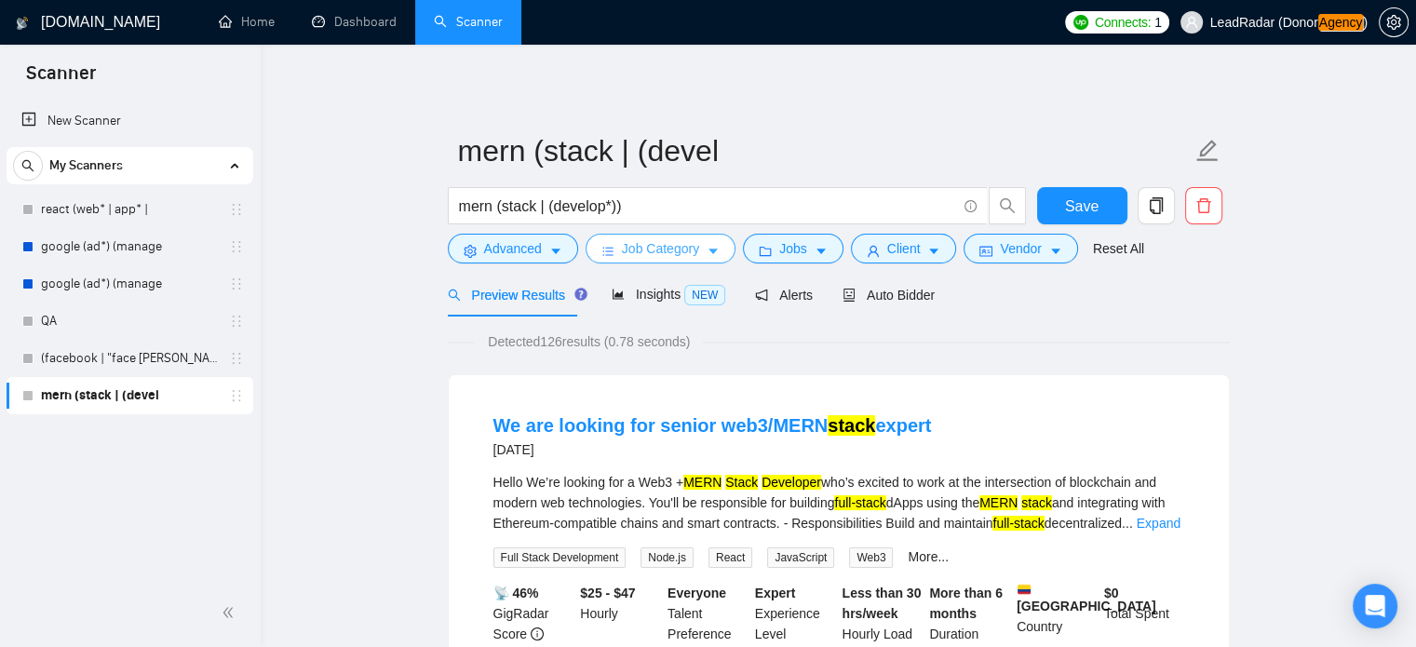
click at [698, 249] on button "Job Category" at bounding box center [661, 249] width 150 height 30
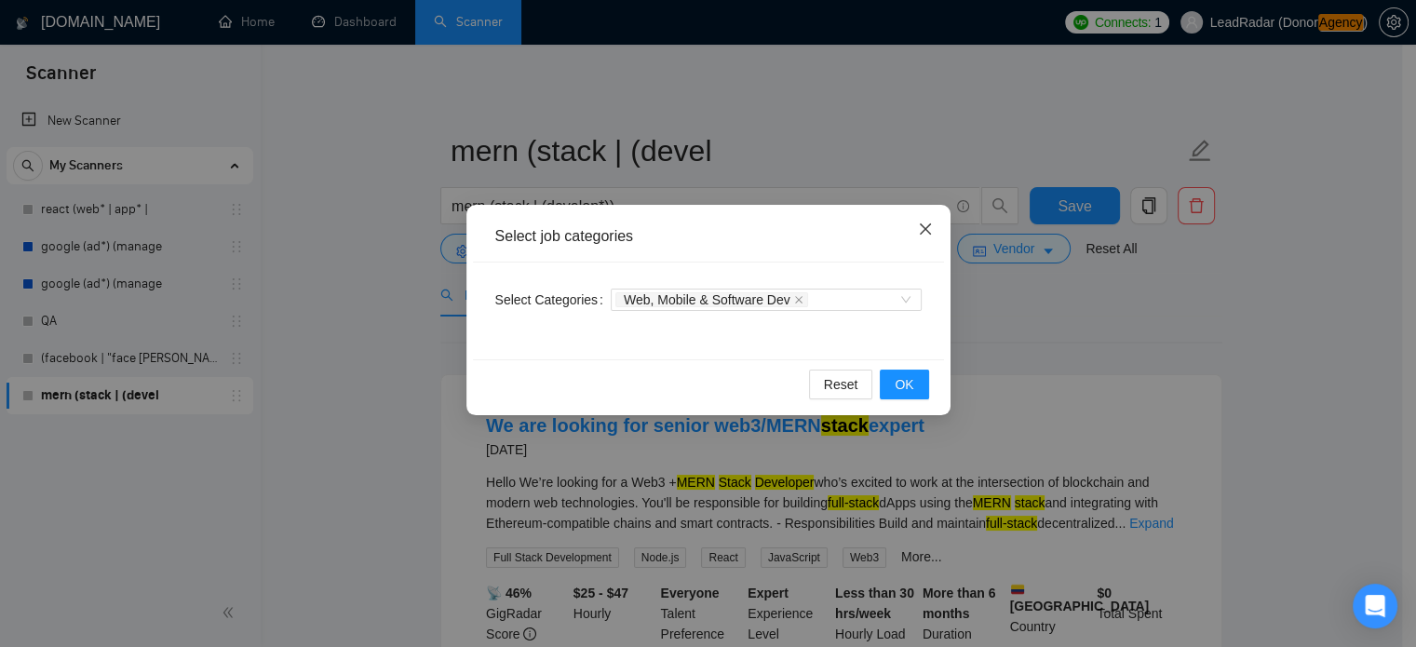
click at [930, 230] on icon "close" at bounding box center [925, 229] width 15 height 15
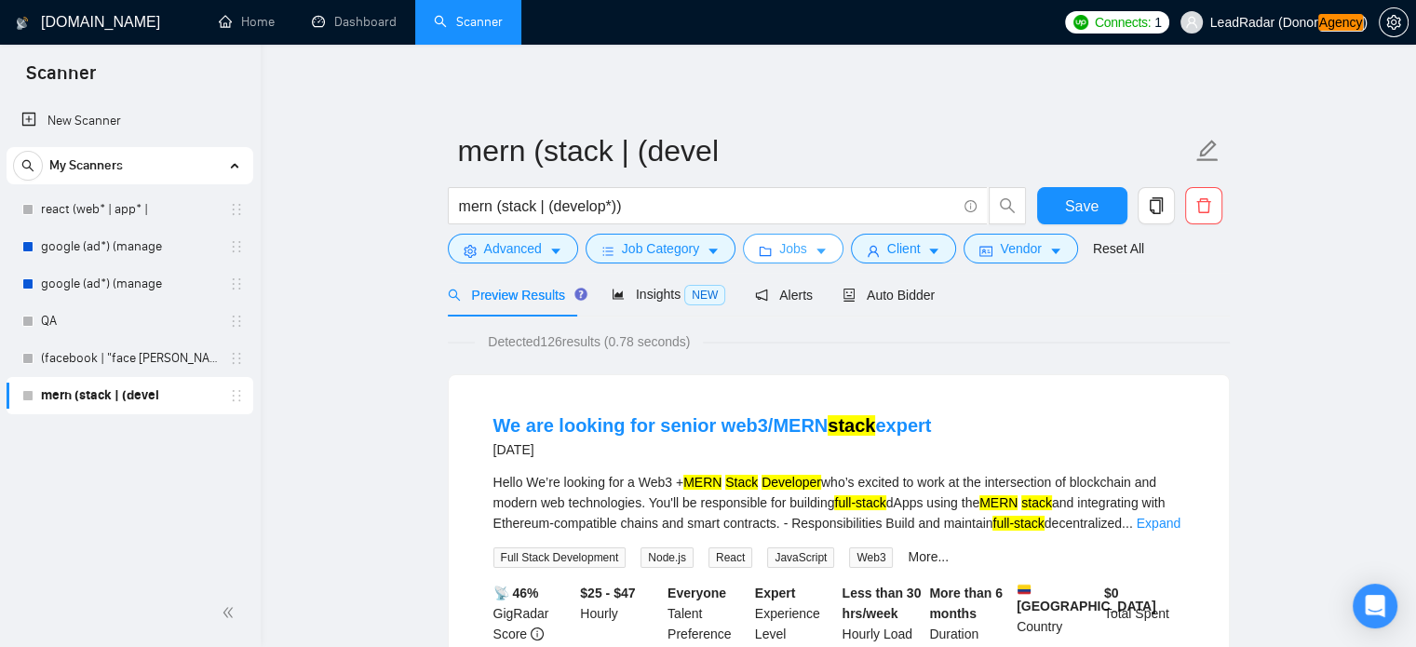
click at [812, 239] on button "Jobs" at bounding box center [793, 249] width 101 height 30
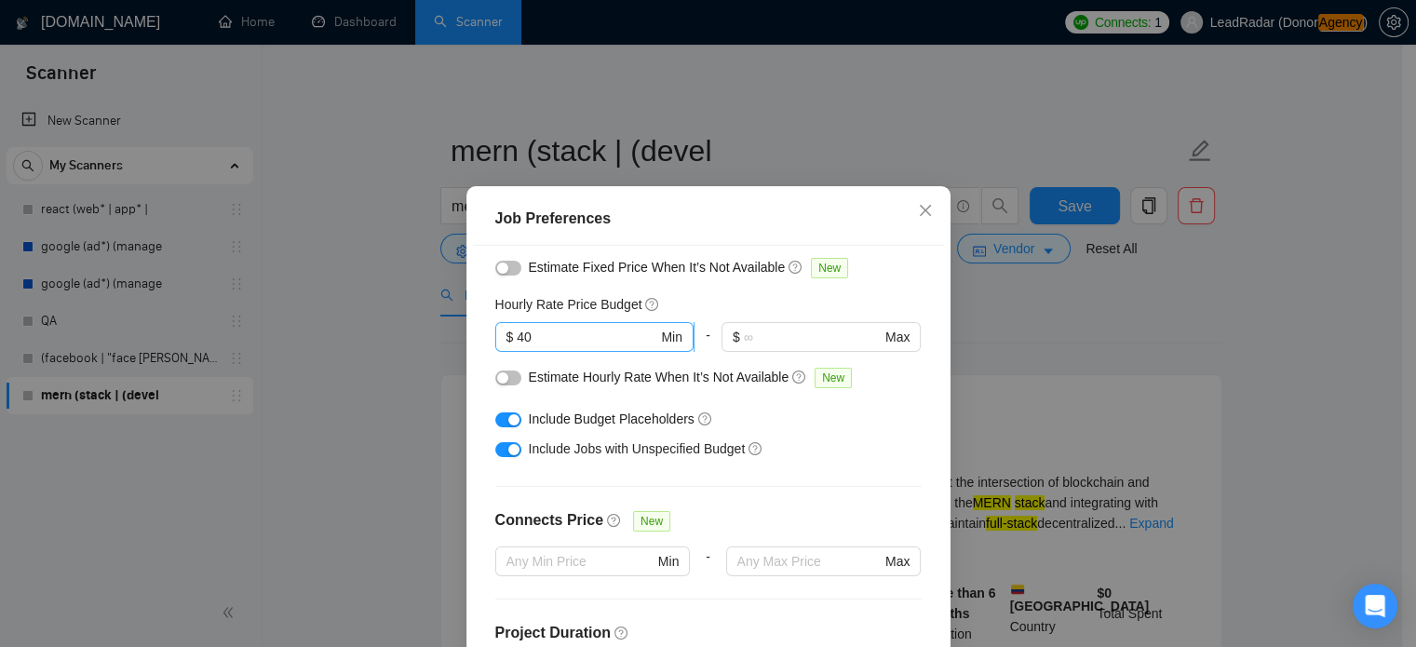
scroll to position [194, 0]
drag, startPoint x: 520, startPoint y: 333, endPoint x: 407, endPoint y: 345, distance: 113.3
click at [410, 345] on div "Job Preferences Budget Project Type All Fixed Price Hourly Rate Fixed Price Bud…" at bounding box center [708, 323] width 1416 height 647
click at [508, 422] on div "button" at bounding box center [513, 419] width 11 height 11
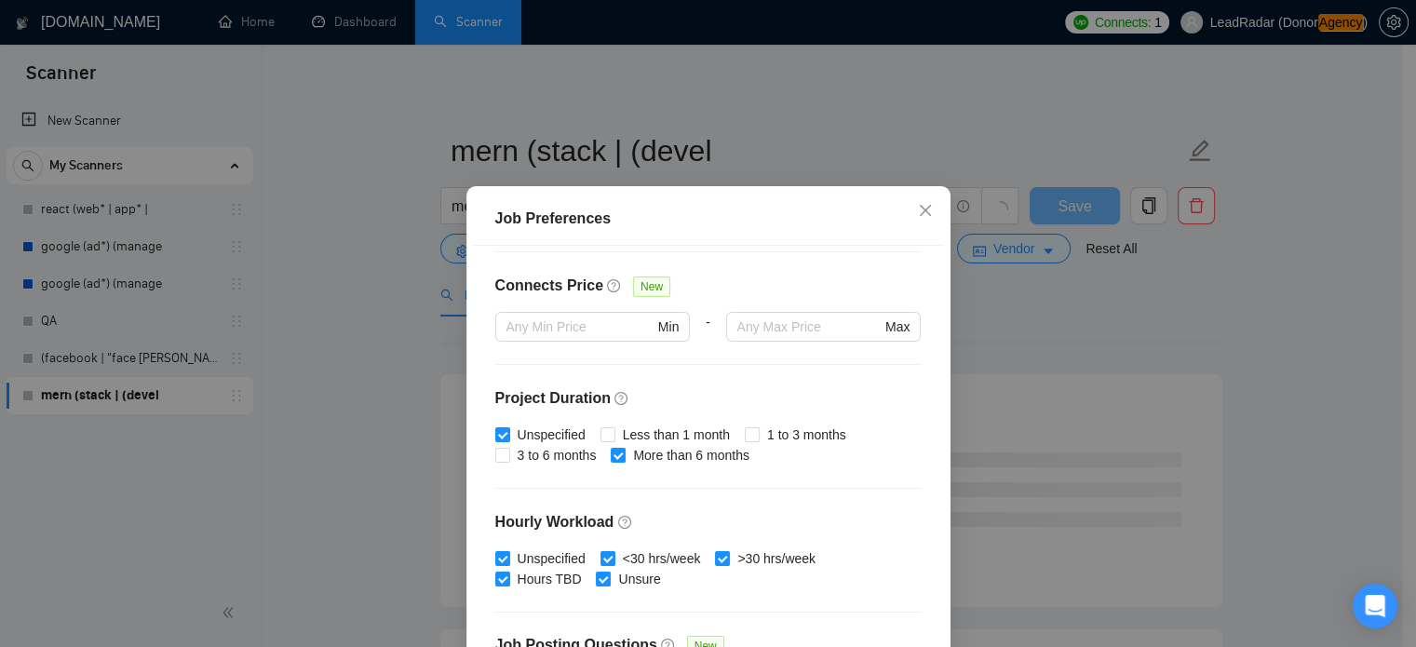
scroll to position [551, 0]
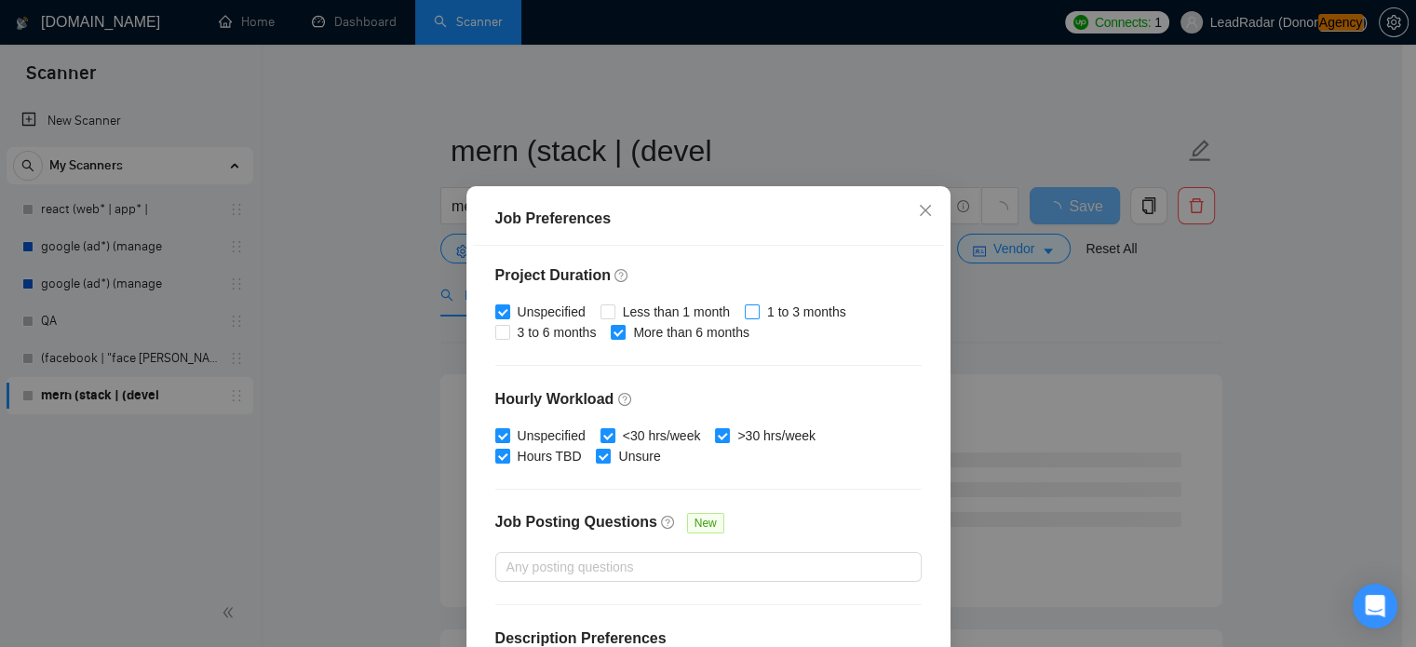
click at [747, 307] on input "1 to 3 months" at bounding box center [751, 310] width 13 height 13
checkbox input "true"
click at [500, 332] on input "3 to 6 months" at bounding box center [501, 331] width 13 height 13
checkbox input "true"
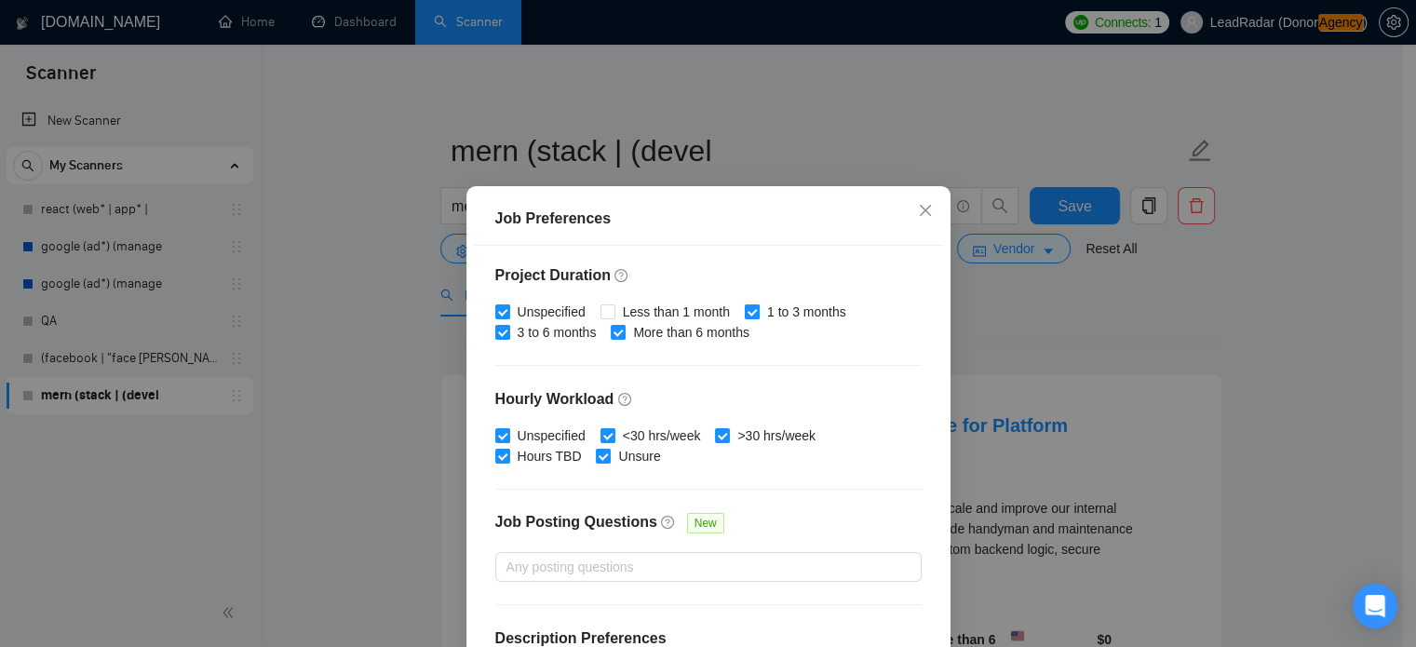
click at [745, 313] on input "1 to 3 months" at bounding box center [751, 310] width 13 height 13
checkbox input "true"
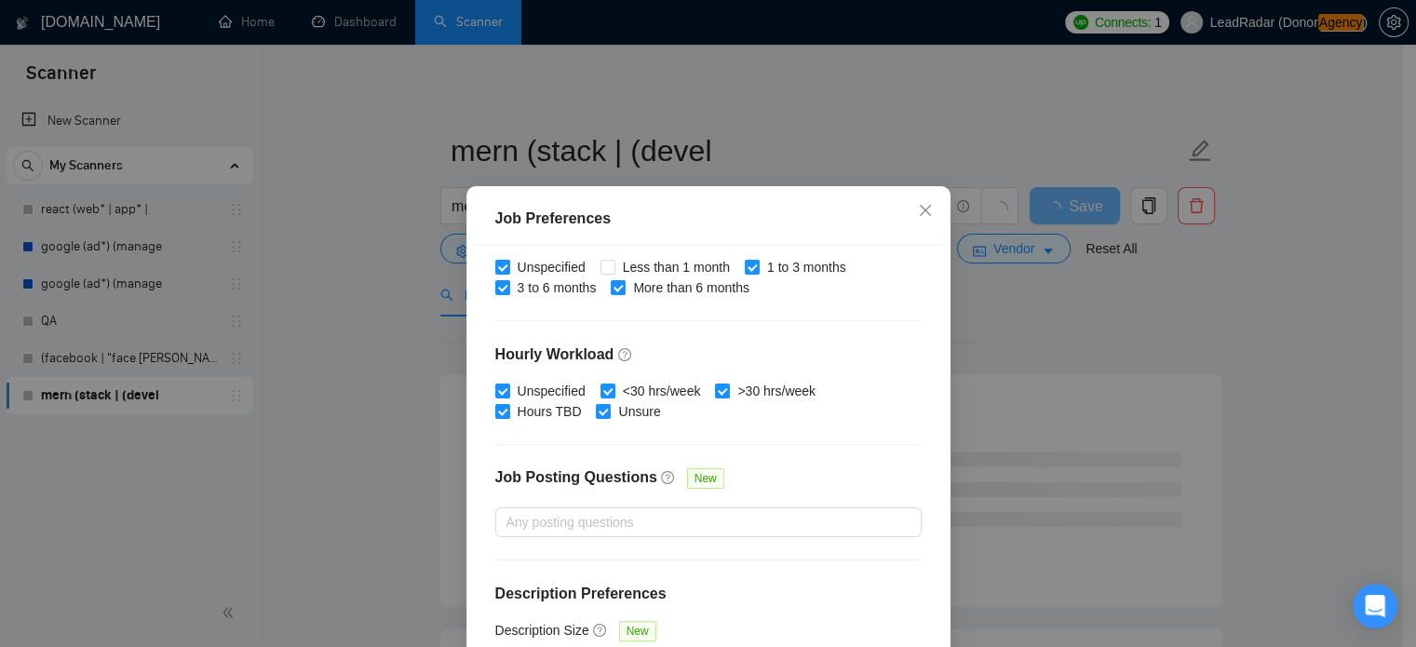
scroll to position [133, 0]
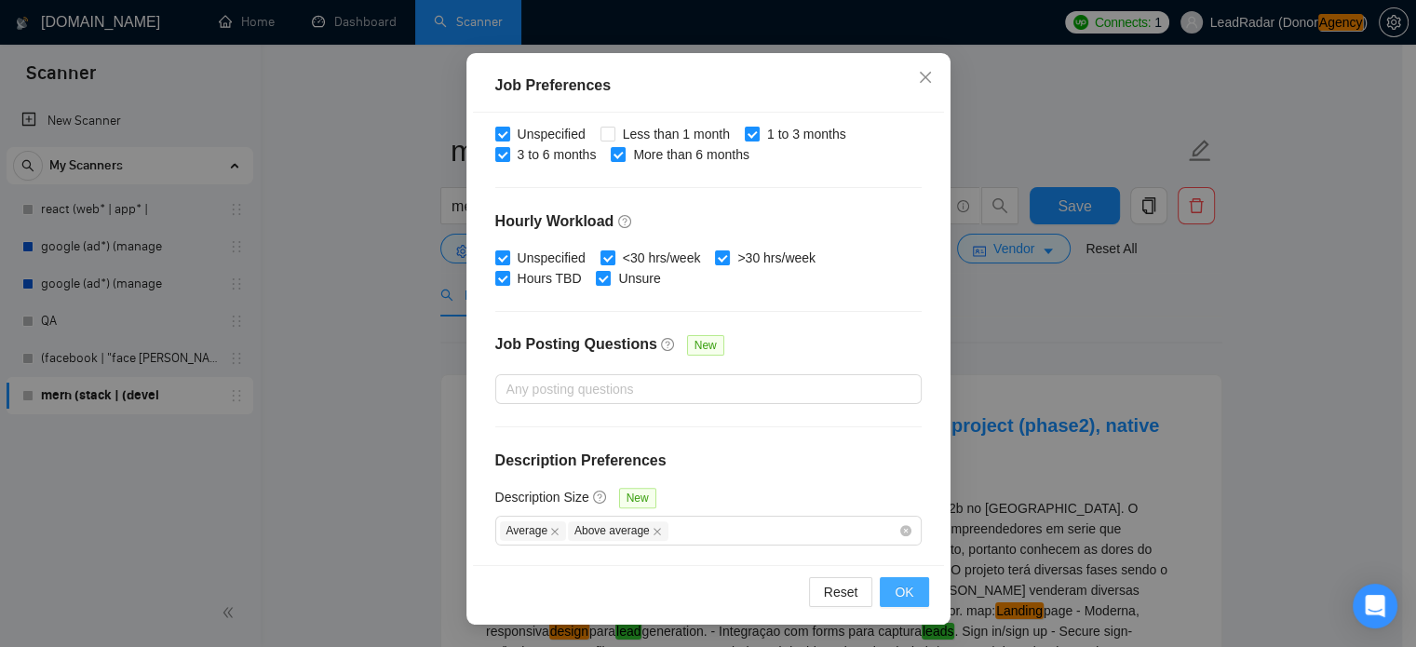
click at [908, 593] on button "OK" at bounding box center [904, 592] width 48 height 30
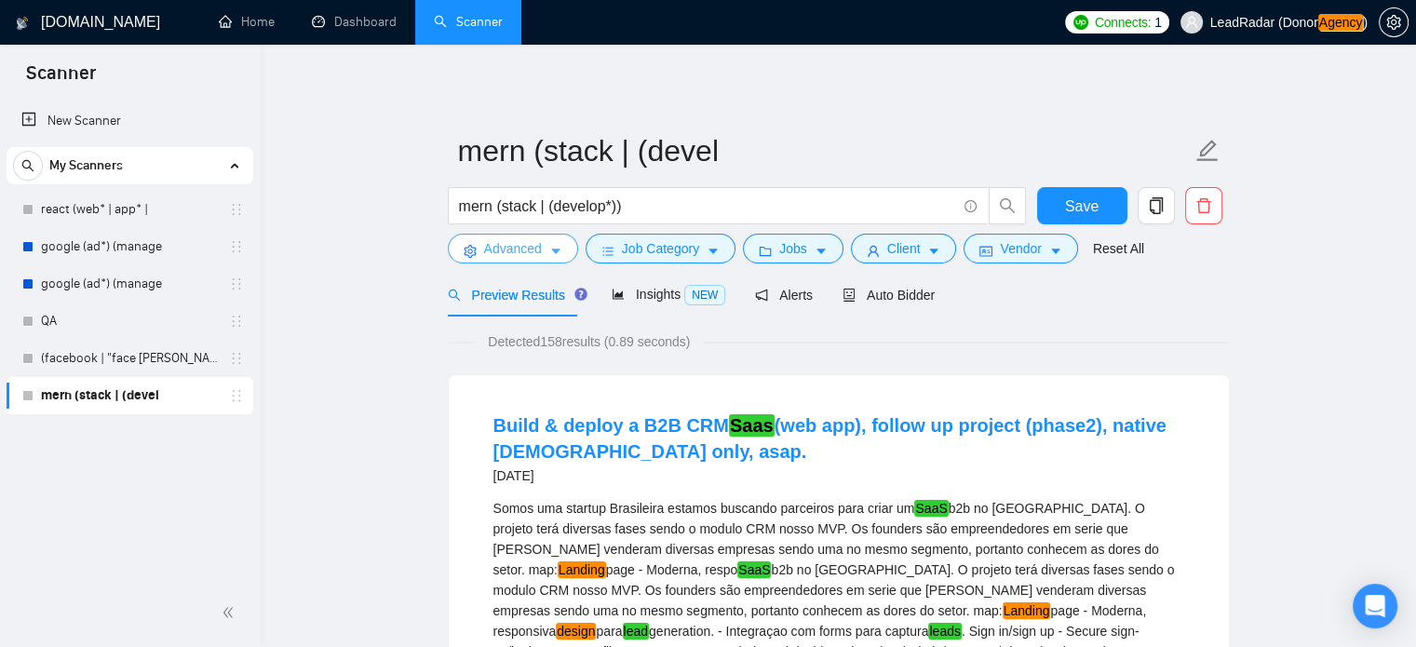
click at [555, 250] on icon "caret-down" at bounding box center [555, 253] width 9 height 6
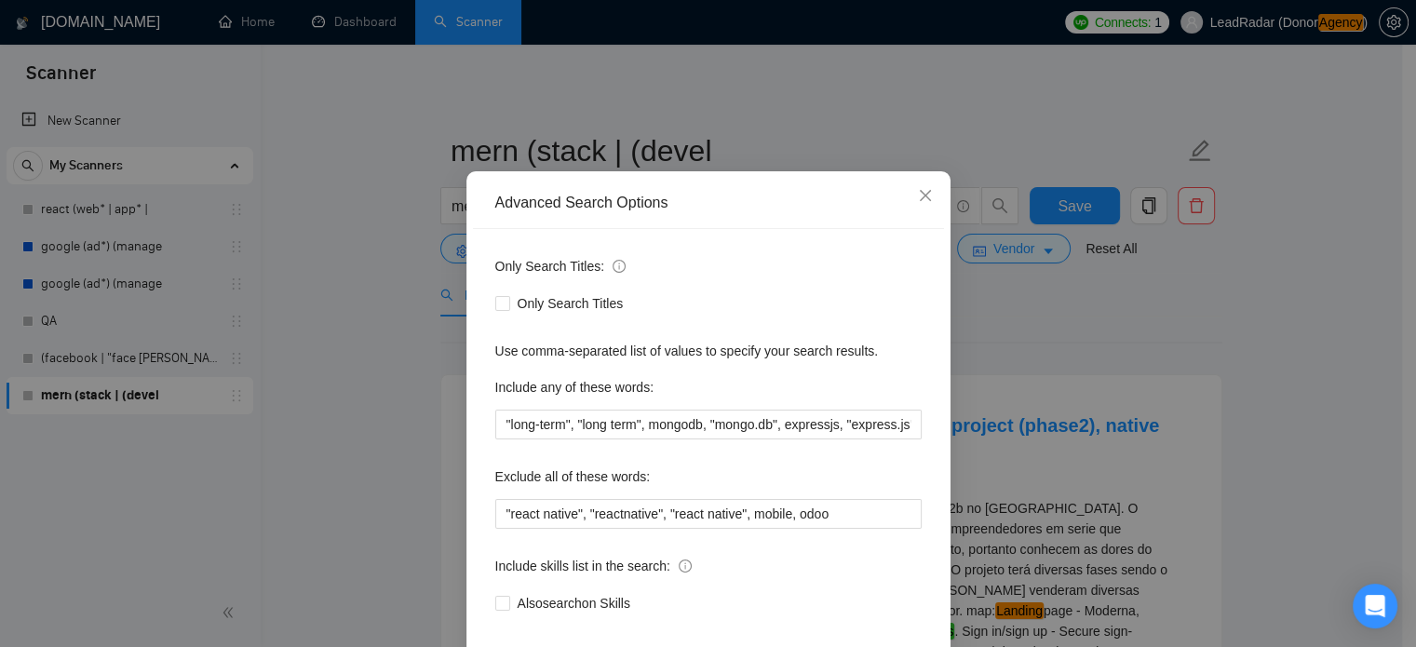
scroll to position [127, 0]
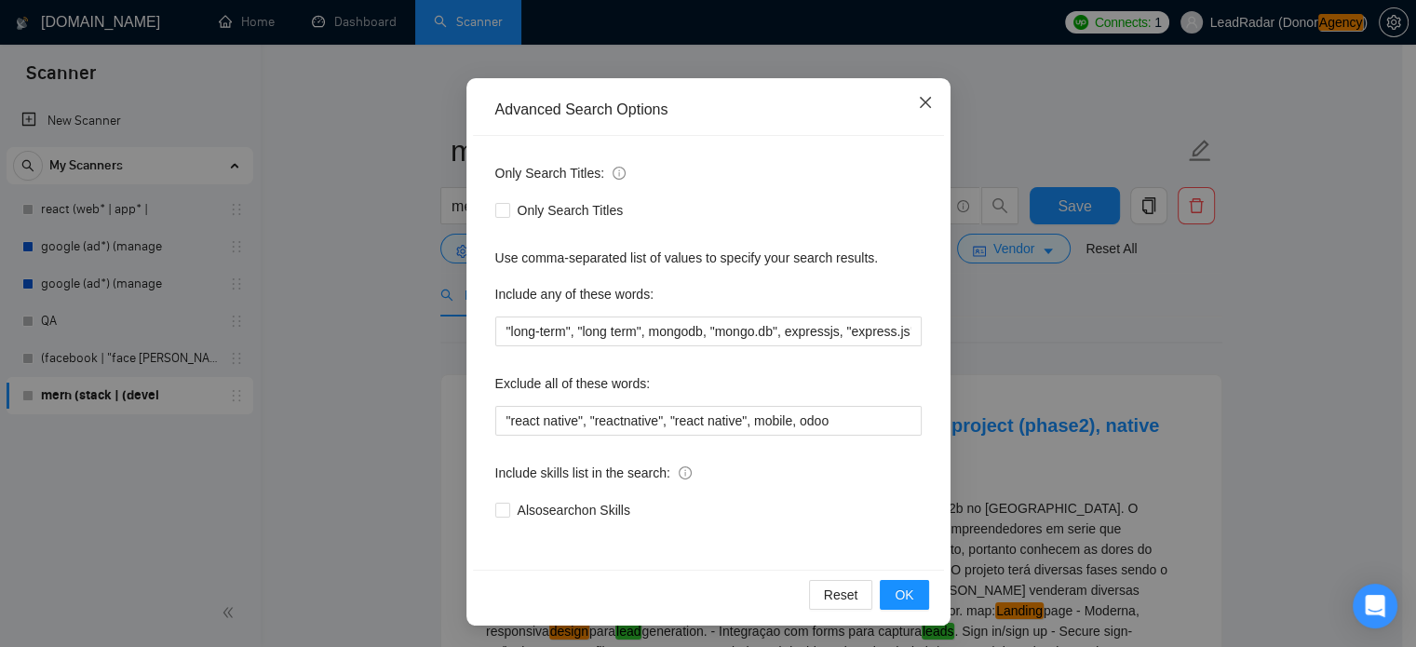
click at [924, 108] on icon "close" at bounding box center [925, 102] width 15 height 15
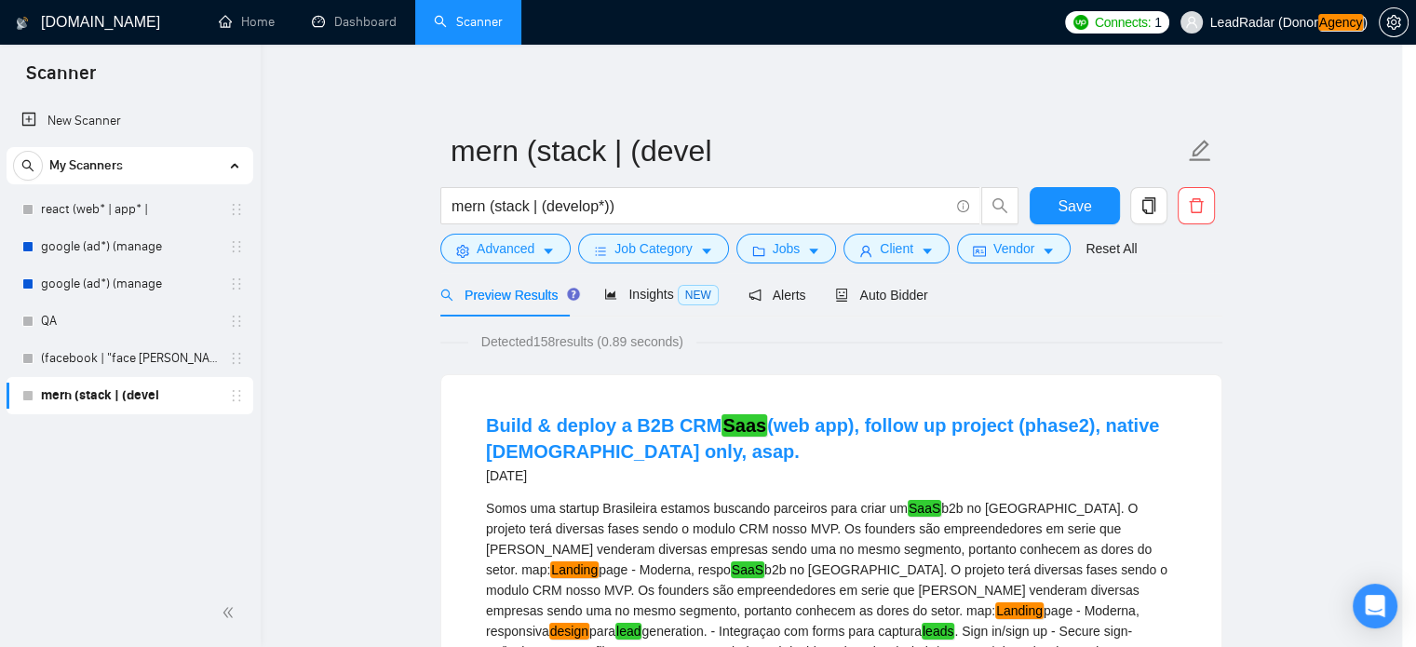
scroll to position [34, 0]
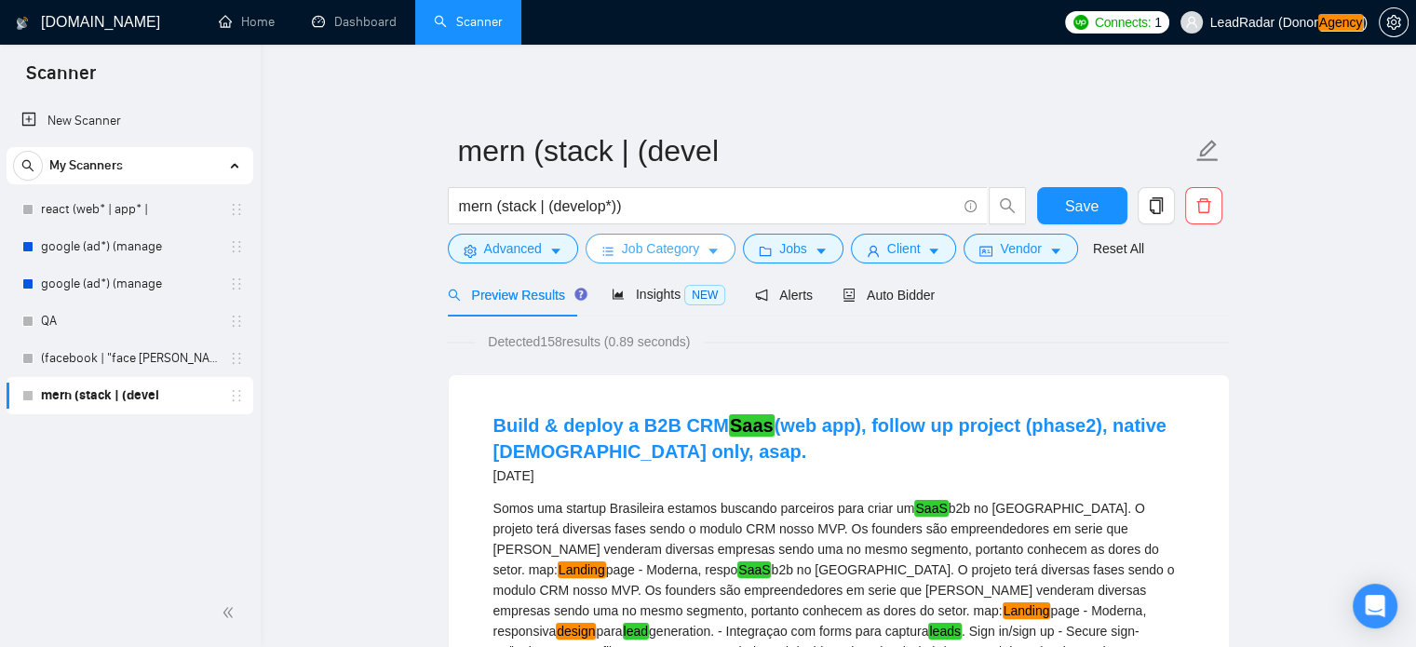
click at [643, 254] on span "Job Category" at bounding box center [660, 248] width 77 height 20
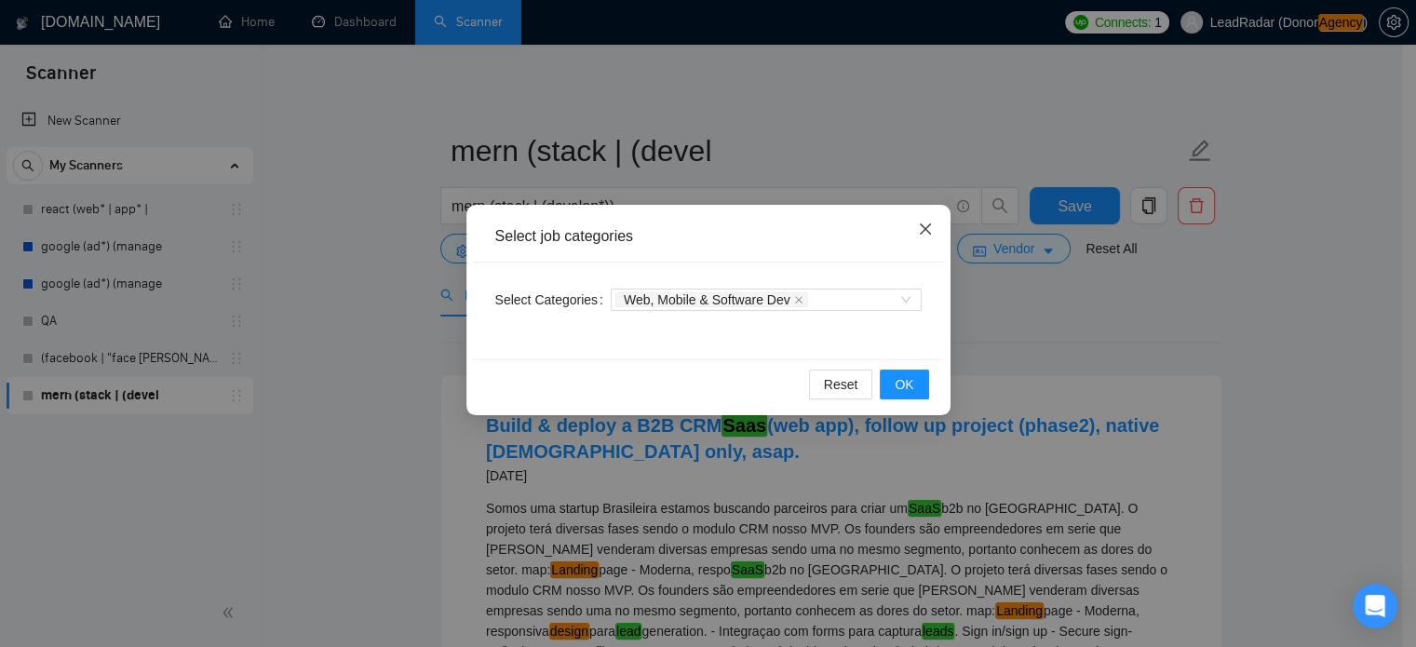
click at [916, 234] on span "Close" at bounding box center [925, 230] width 50 height 50
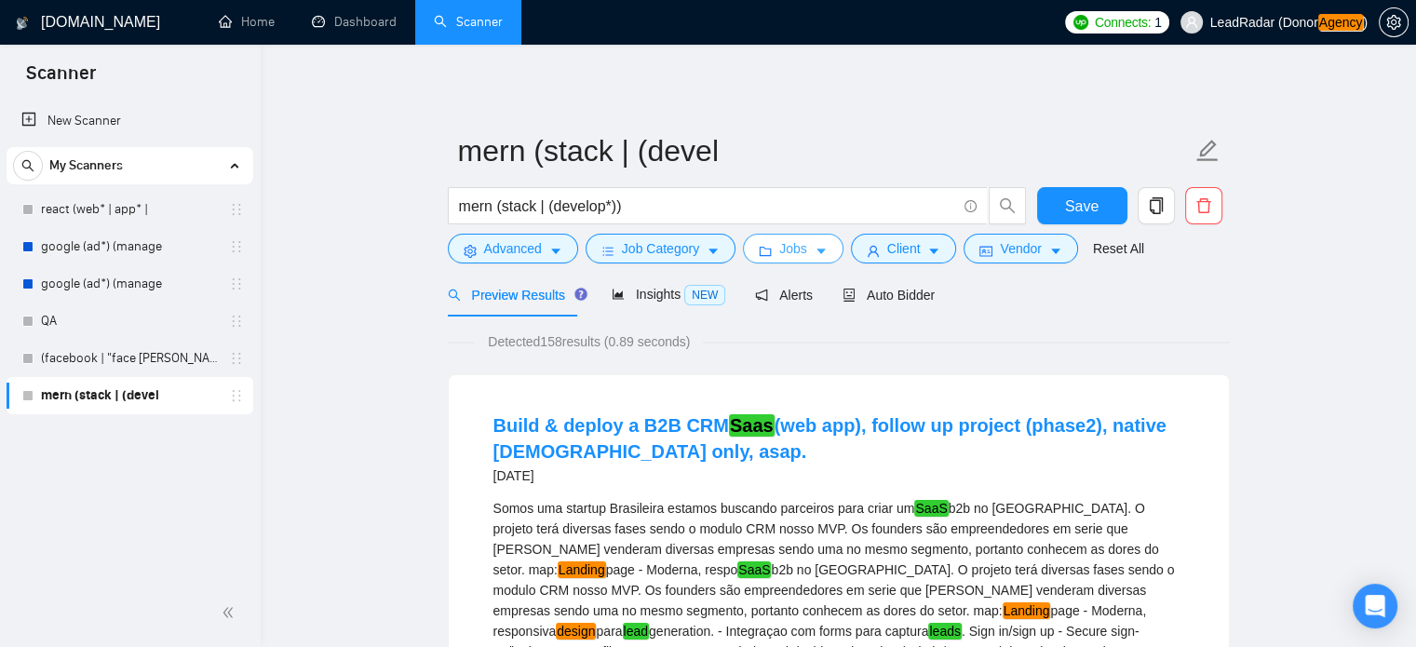
click at [801, 239] on button "Jobs" at bounding box center [793, 249] width 101 height 30
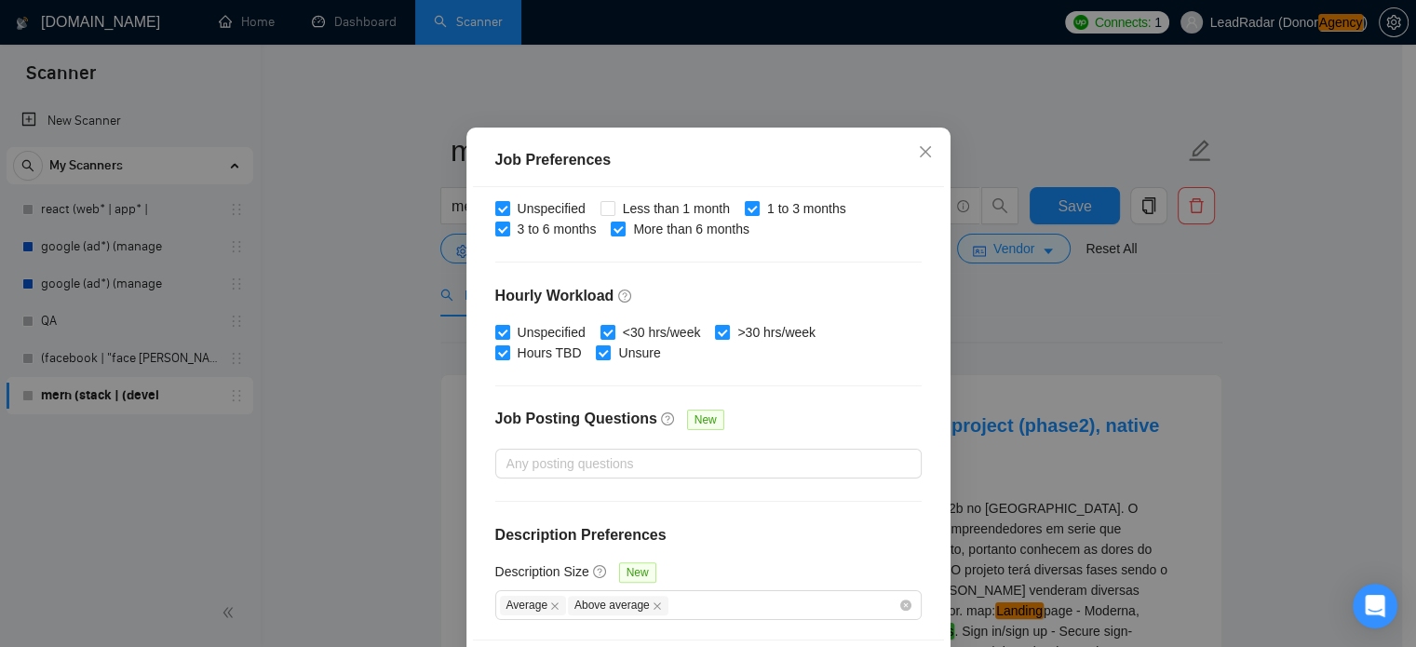
scroll to position [133, 0]
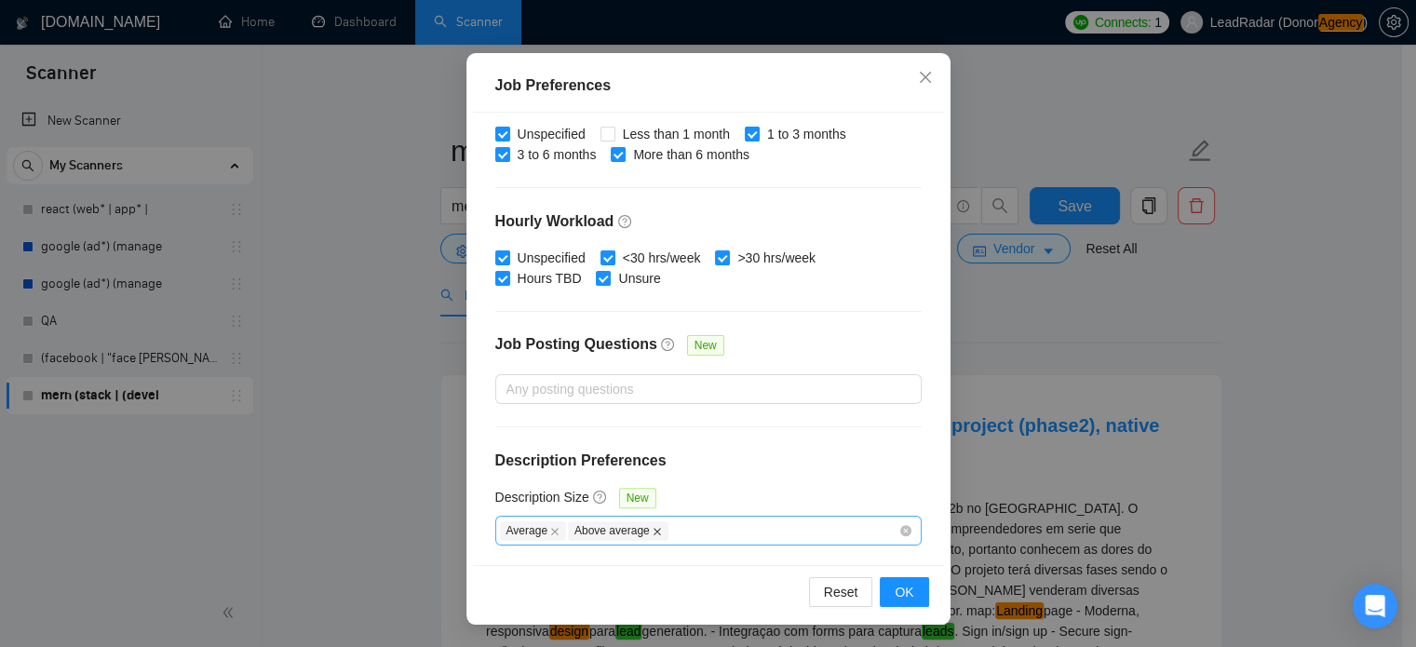
click at [653, 531] on icon "close" at bounding box center [657, 531] width 9 height 9
click at [551, 528] on icon "close" at bounding box center [554, 531] width 7 height 7
click at [895, 592] on span "OK" at bounding box center [904, 592] width 19 height 20
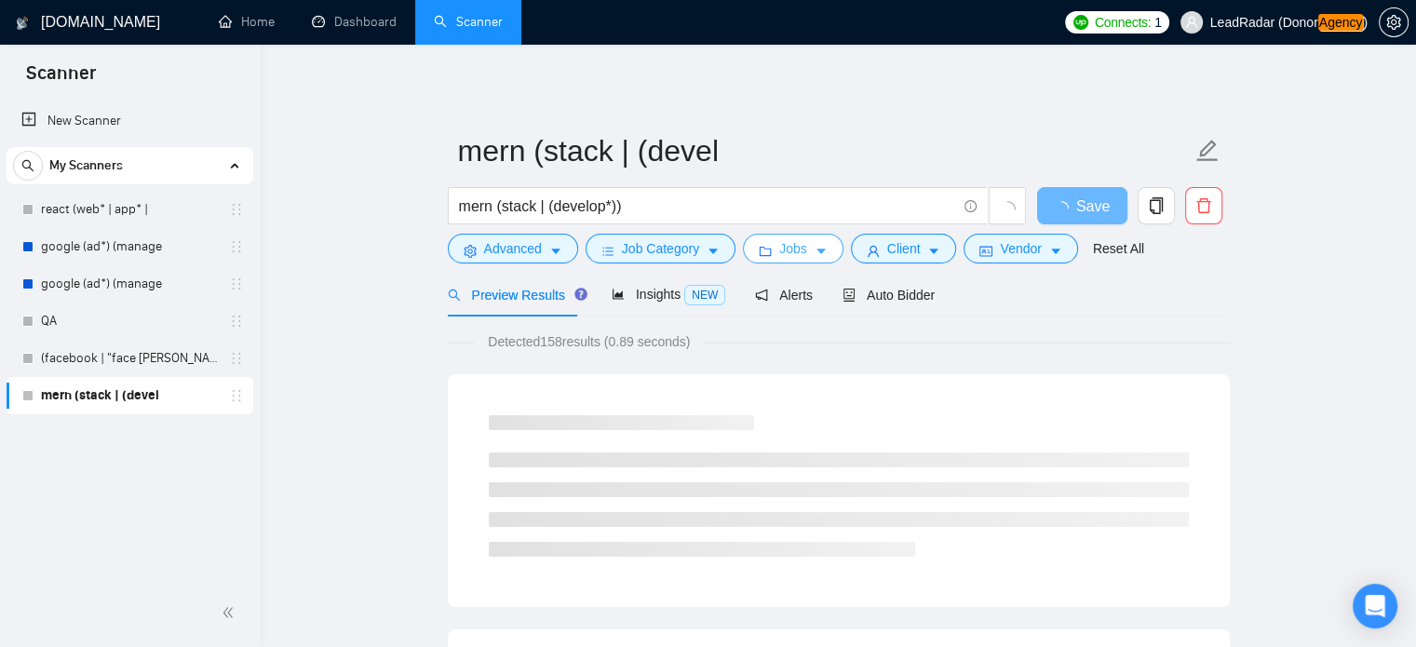
scroll to position [0, 0]
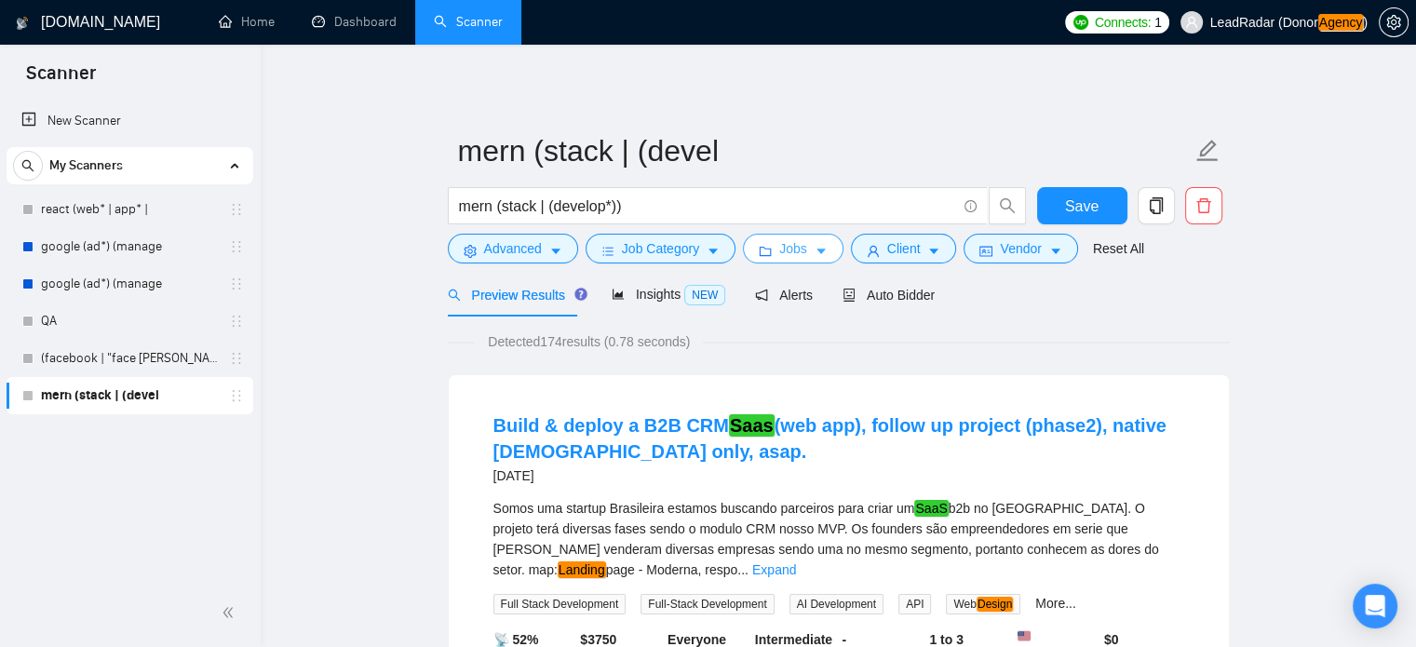
click at [815, 248] on icon "caret-down" at bounding box center [821, 251] width 13 height 13
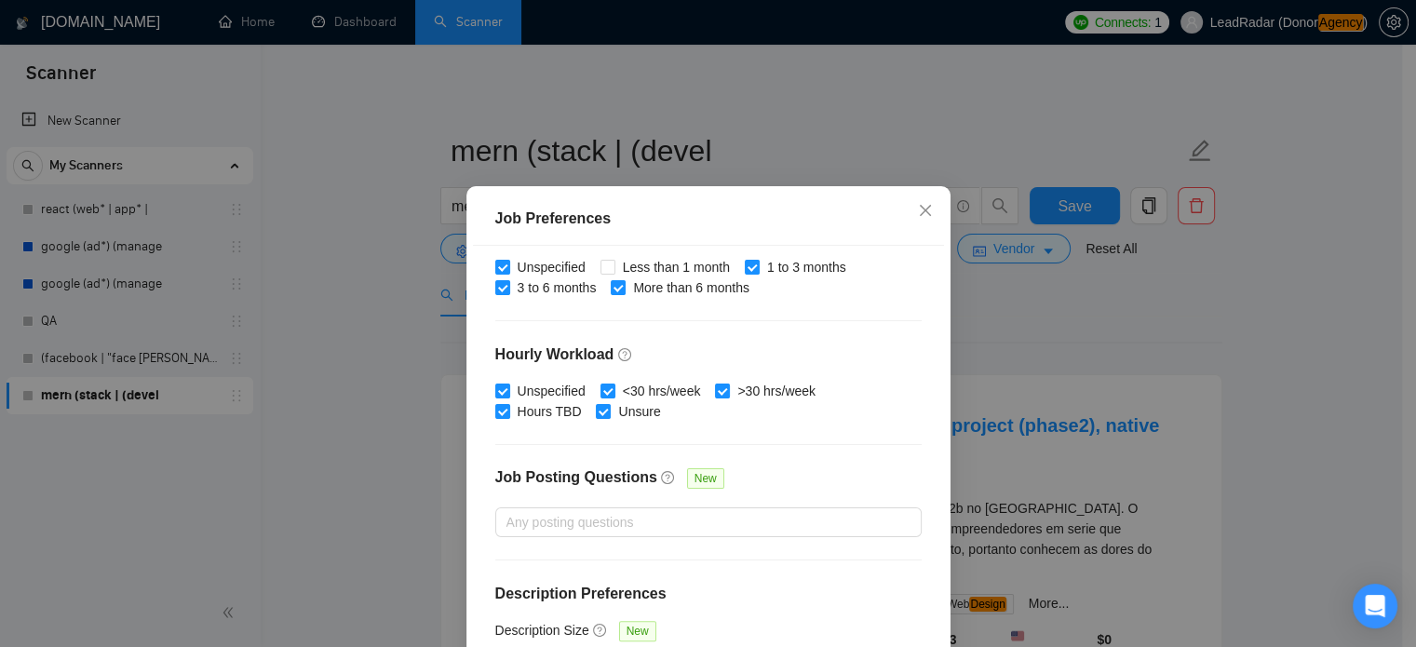
scroll to position [133, 0]
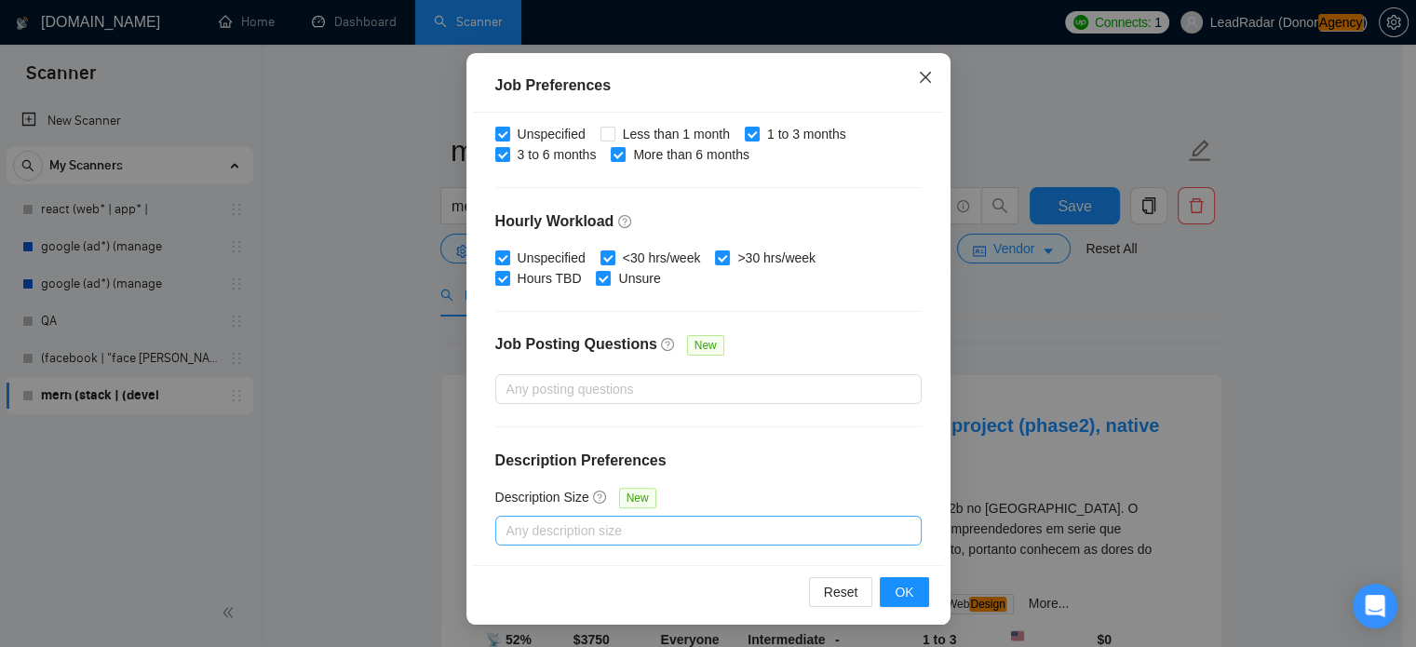
click at [925, 85] on icon "close" at bounding box center [925, 77] width 15 height 15
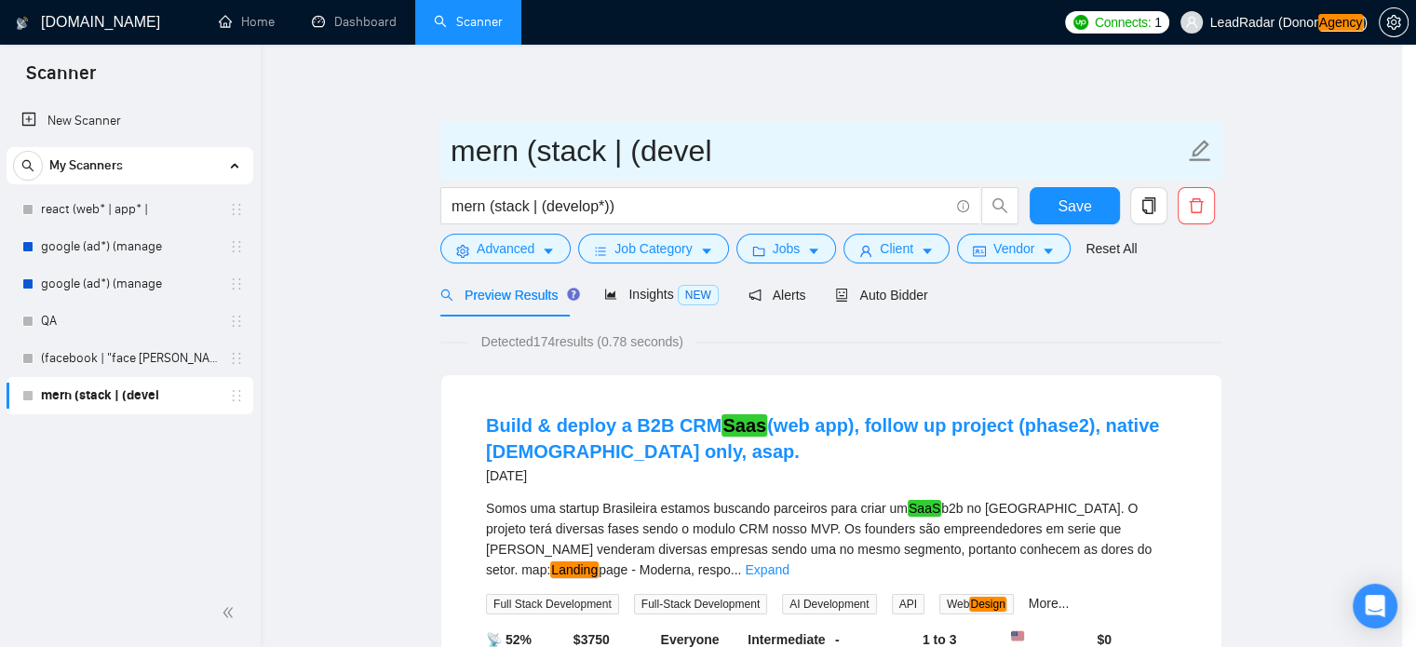
scroll to position [59, 0]
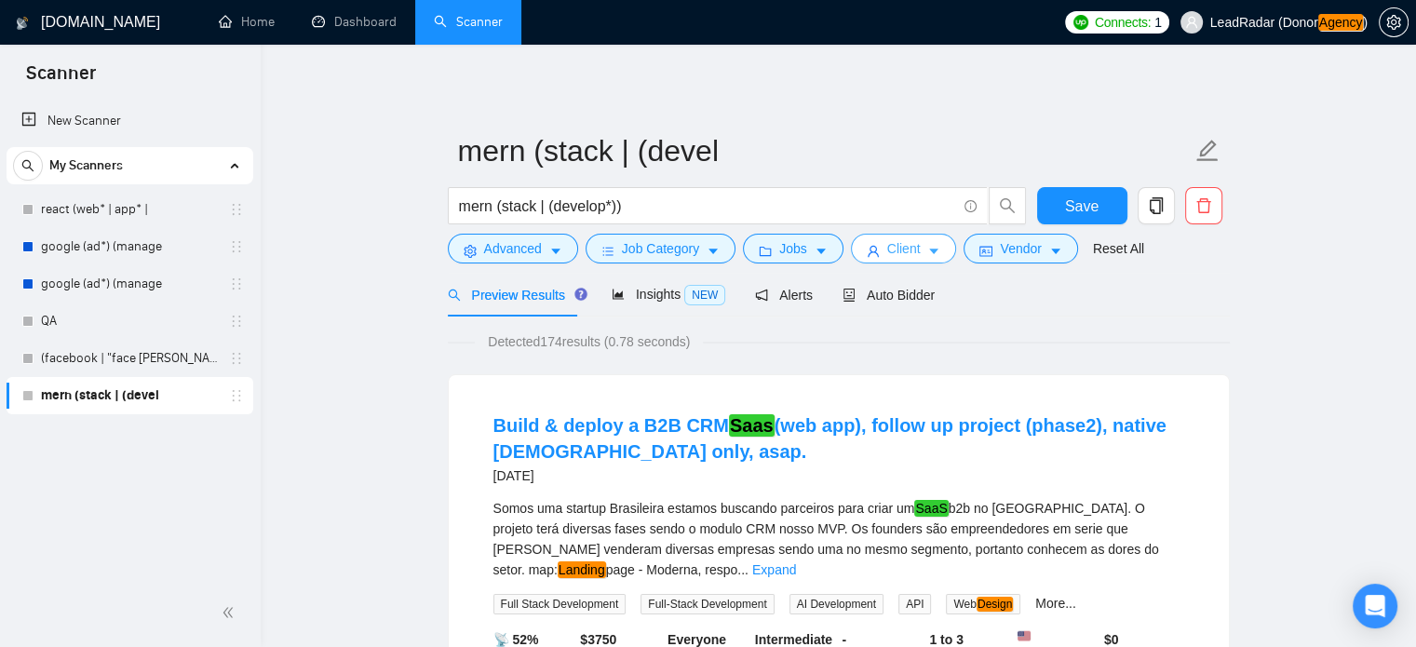
click at [930, 252] on icon "caret-down" at bounding box center [934, 253] width 9 height 6
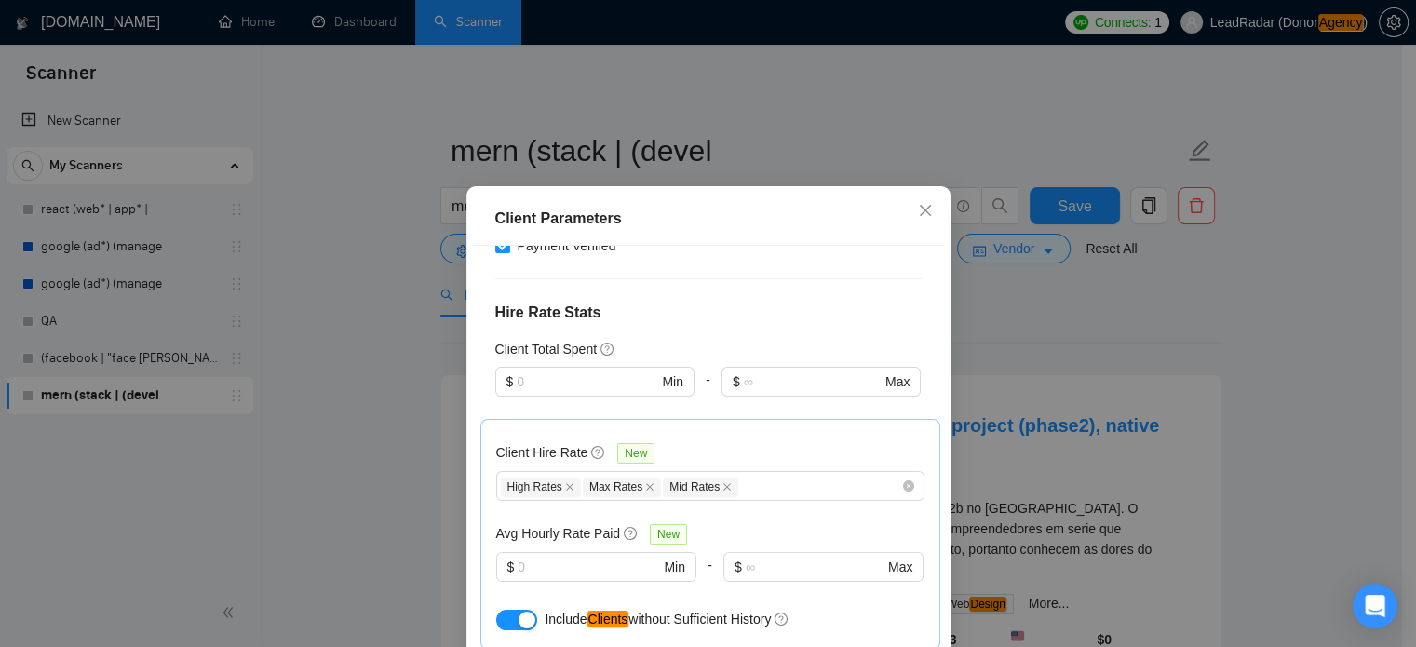
scroll to position [410, 0]
click at [566, 489] on icon "close" at bounding box center [569, 487] width 7 height 7
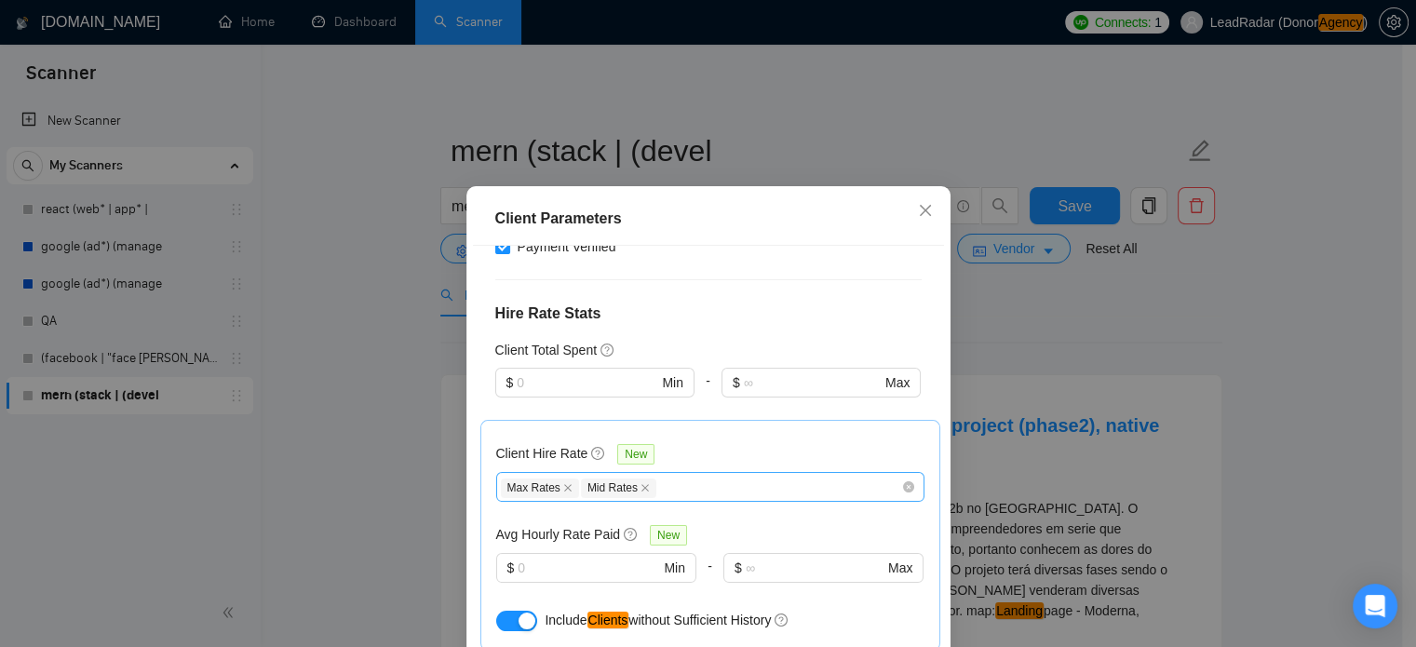
click at [563, 489] on icon "close" at bounding box center [567, 487] width 9 height 9
click at [560, 488] on icon "close" at bounding box center [564, 487] width 9 height 9
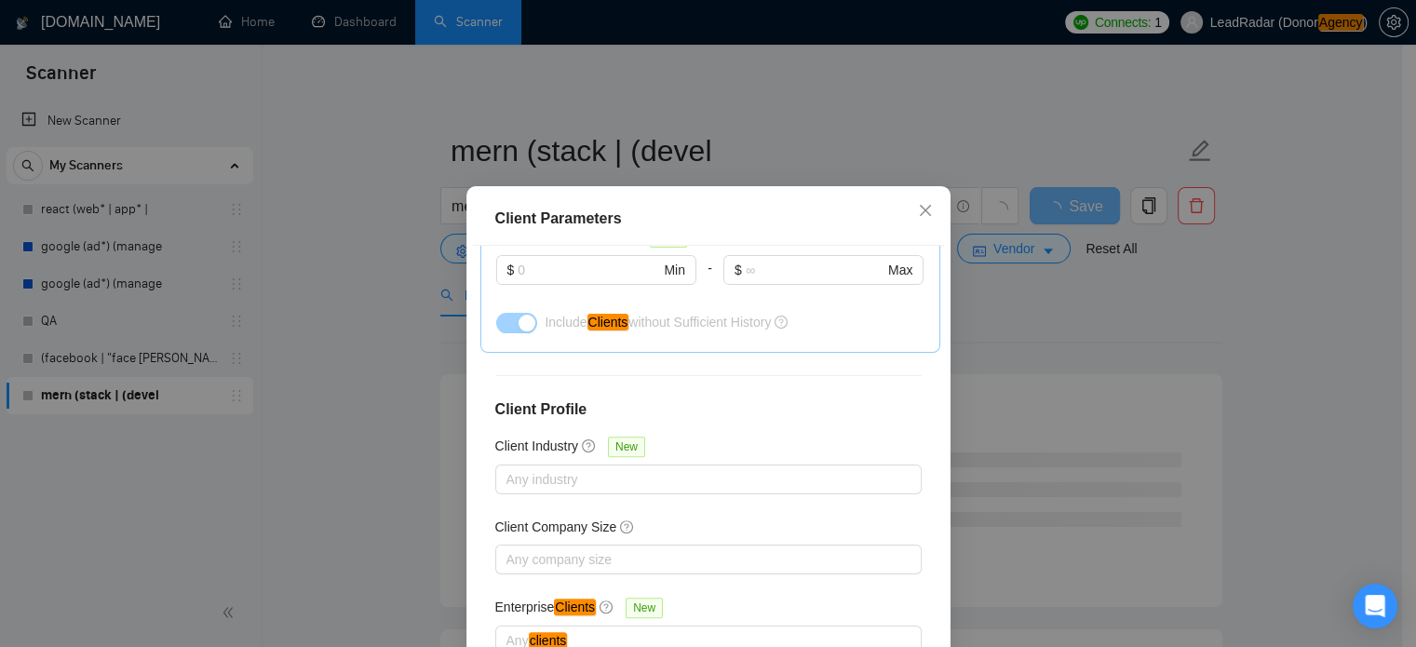
scroll to position [133, 0]
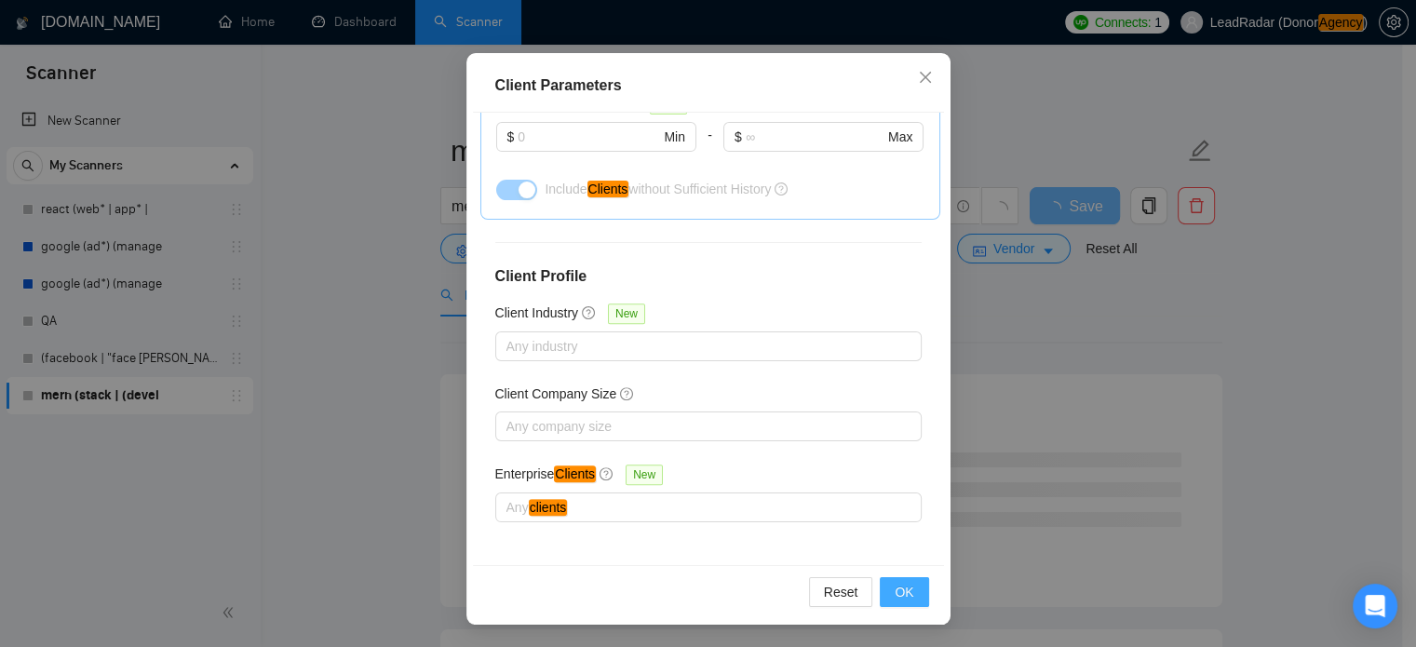
click at [898, 591] on span "OK" at bounding box center [904, 592] width 19 height 20
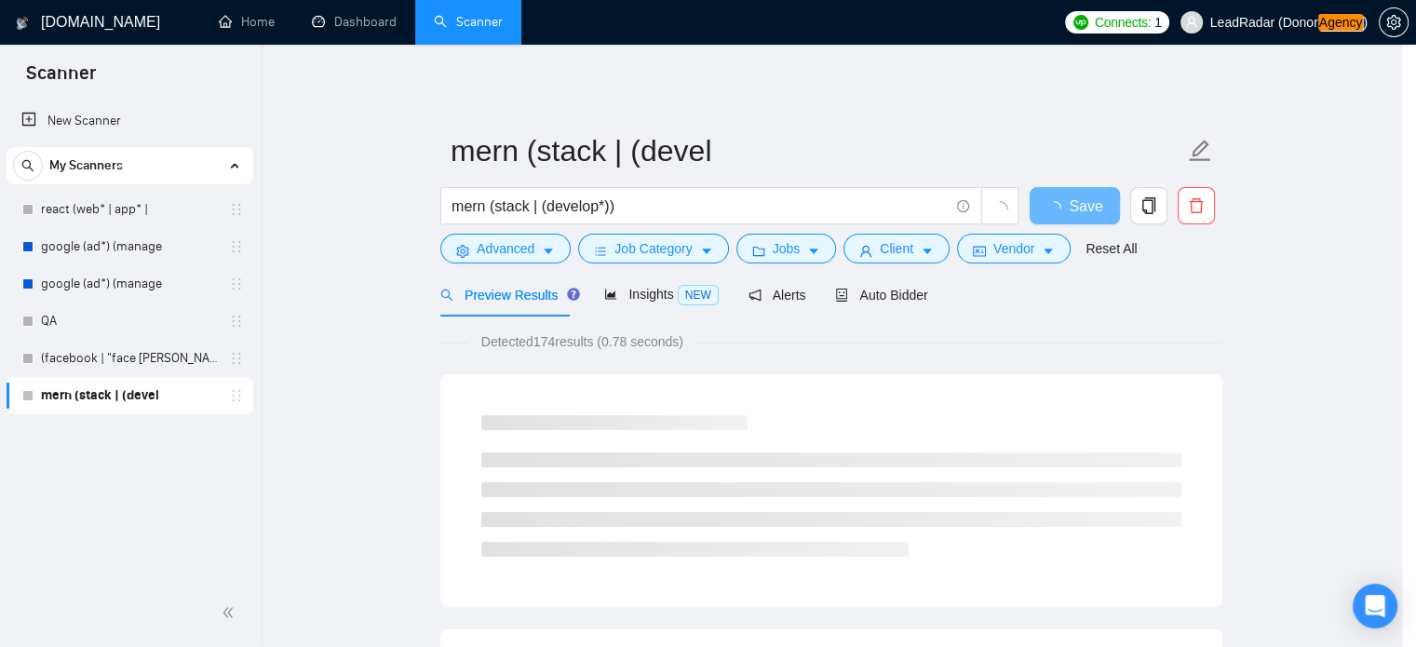
scroll to position [59, 0]
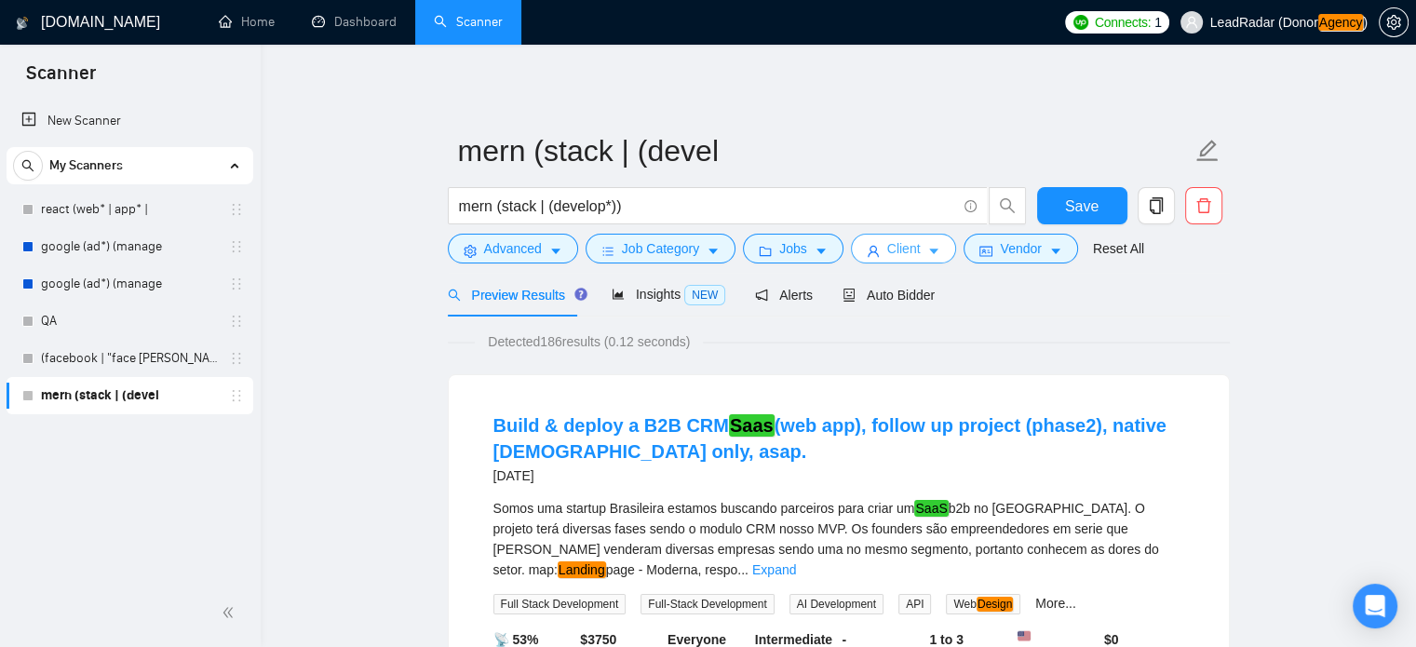
click at [915, 256] on button "Client" at bounding box center [904, 249] width 106 height 30
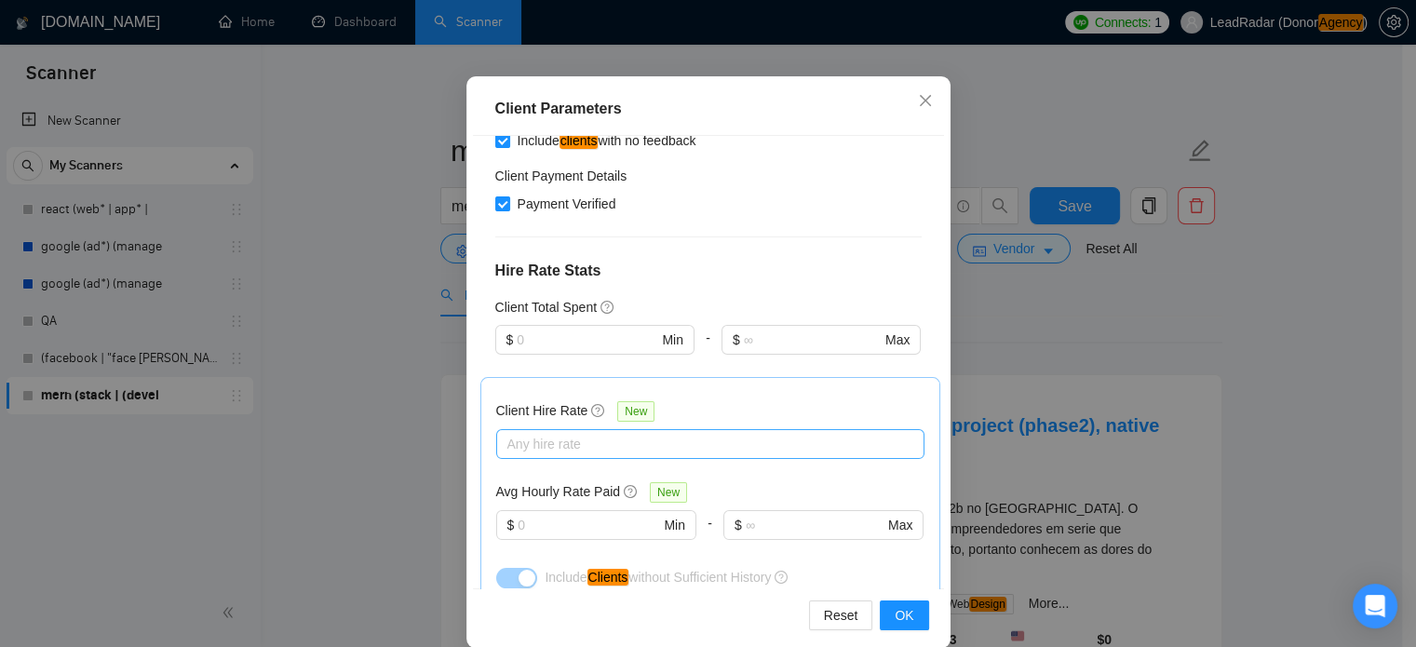
scroll to position [344, 0]
click at [547, 441] on div at bounding box center [701, 443] width 400 height 22
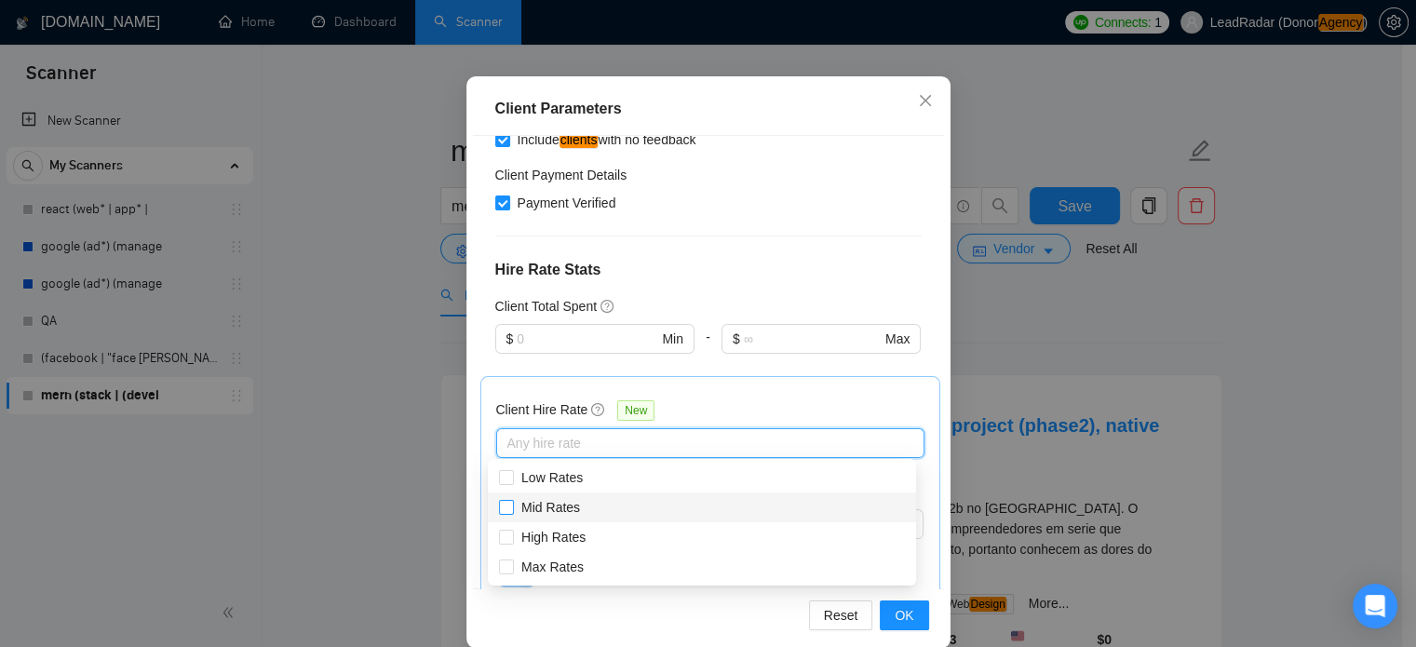
click at [546, 507] on span "Mid Rates" at bounding box center [550, 507] width 59 height 15
click at [512, 507] on input "Mid Rates" at bounding box center [505, 506] width 13 height 13
checkbox input "true"
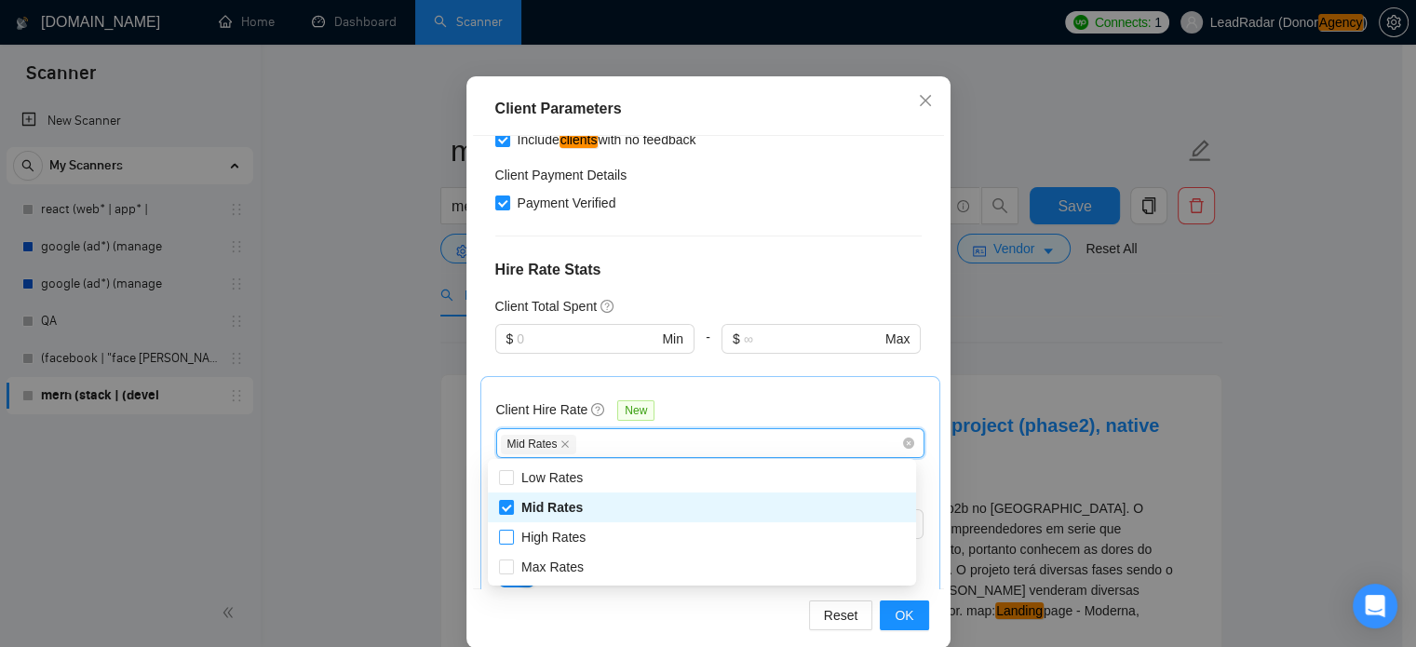
click at [538, 543] on span "High Rates" at bounding box center [553, 537] width 64 height 15
click at [512, 543] on input "High Rates" at bounding box center [505, 536] width 13 height 13
checkbox input "true"
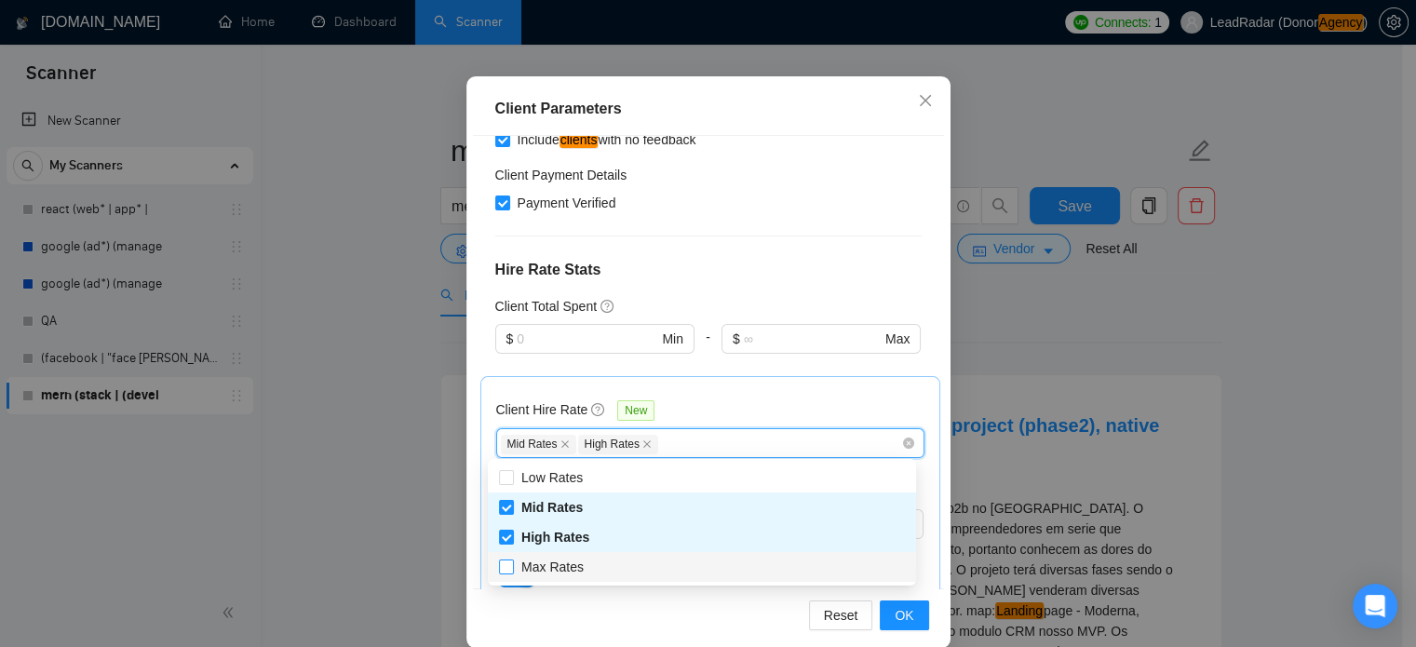
click at [539, 566] on span "Max Rates" at bounding box center [552, 567] width 62 height 15
click at [512, 566] on input "Max Rates" at bounding box center [505, 566] width 13 height 13
checkbox input "true"
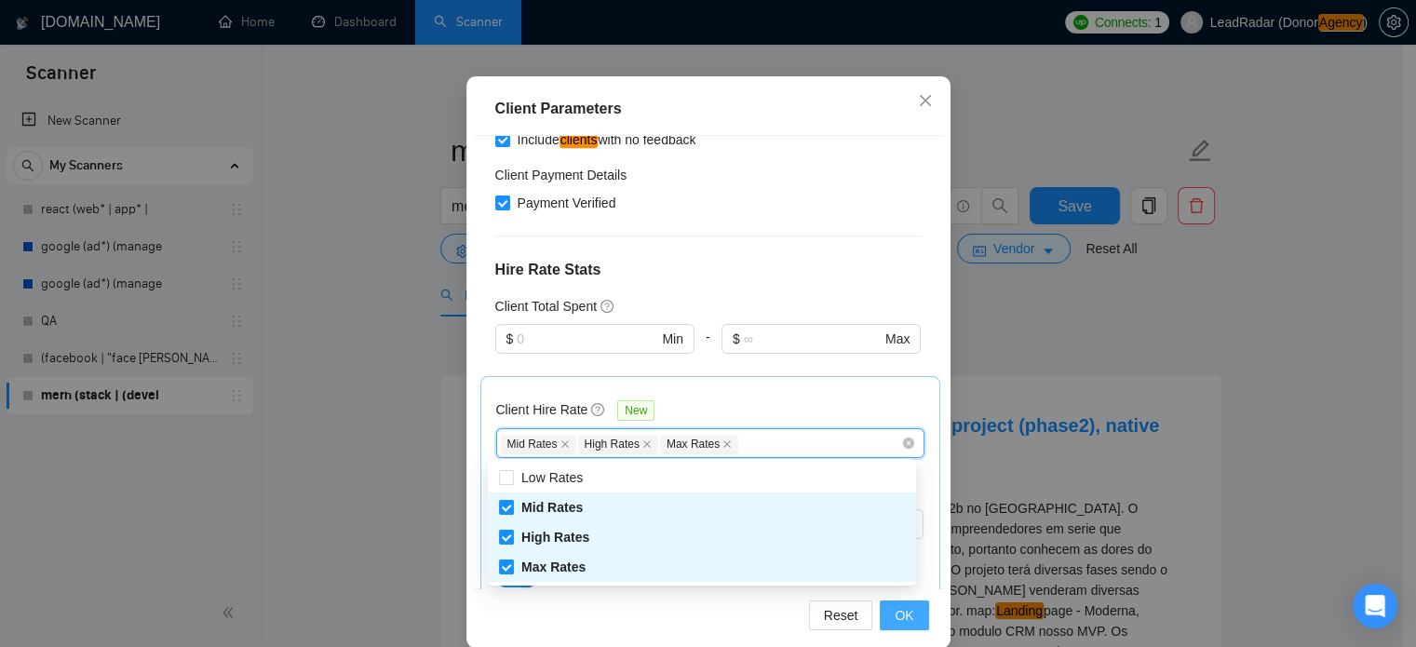
click at [910, 614] on button "OK" at bounding box center [904, 616] width 48 height 30
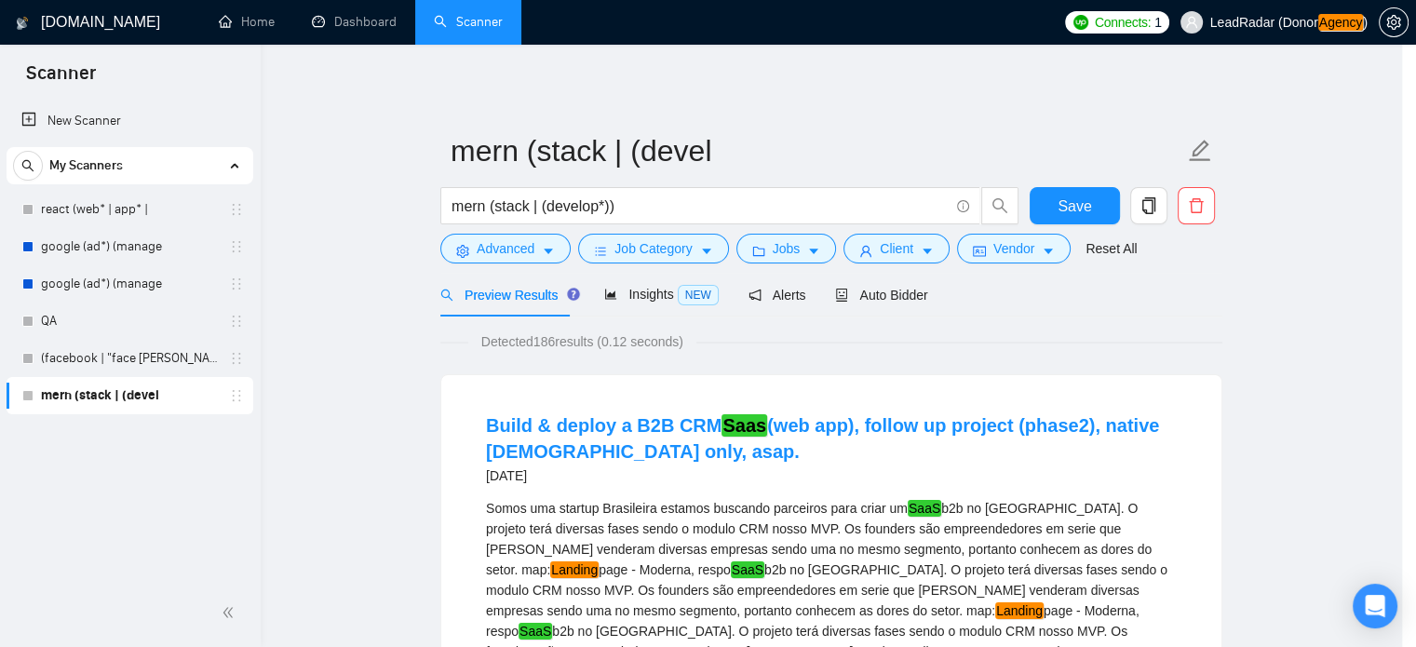
scroll to position [59, 0]
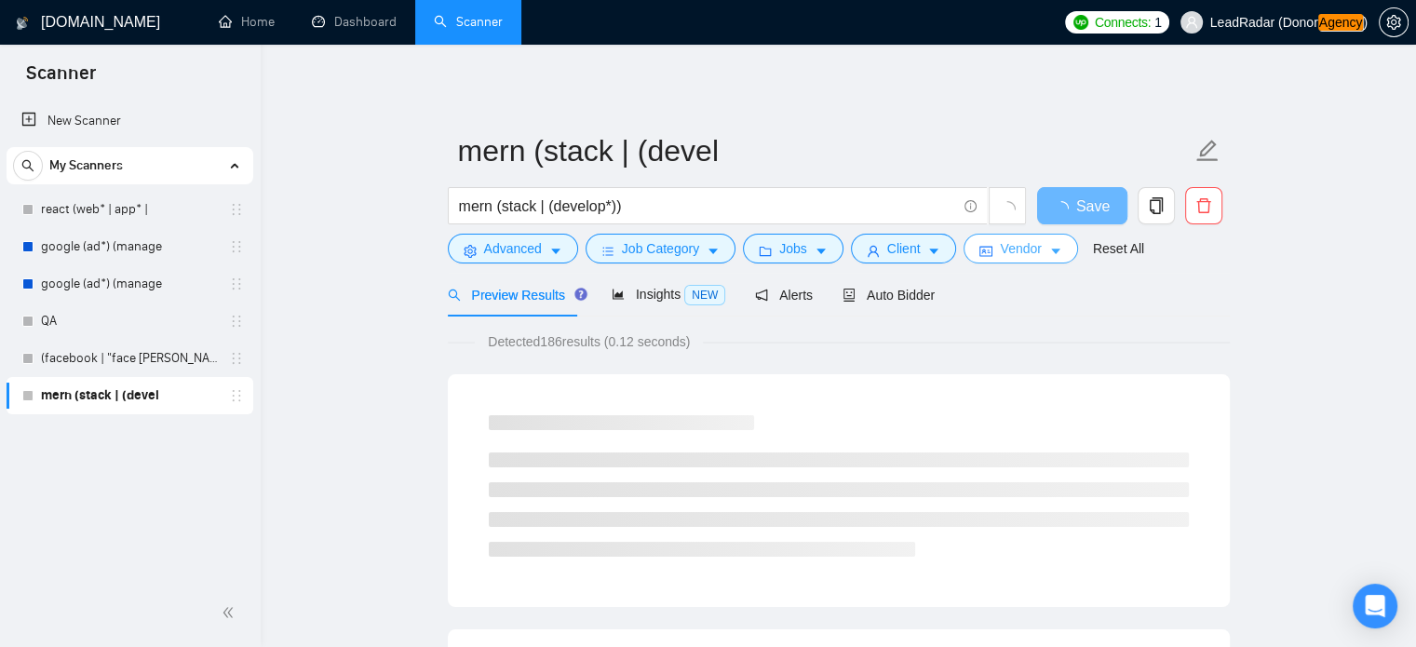
click at [1025, 244] on span "Vendor" at bounding box center [1020, 248] width 41 height 20
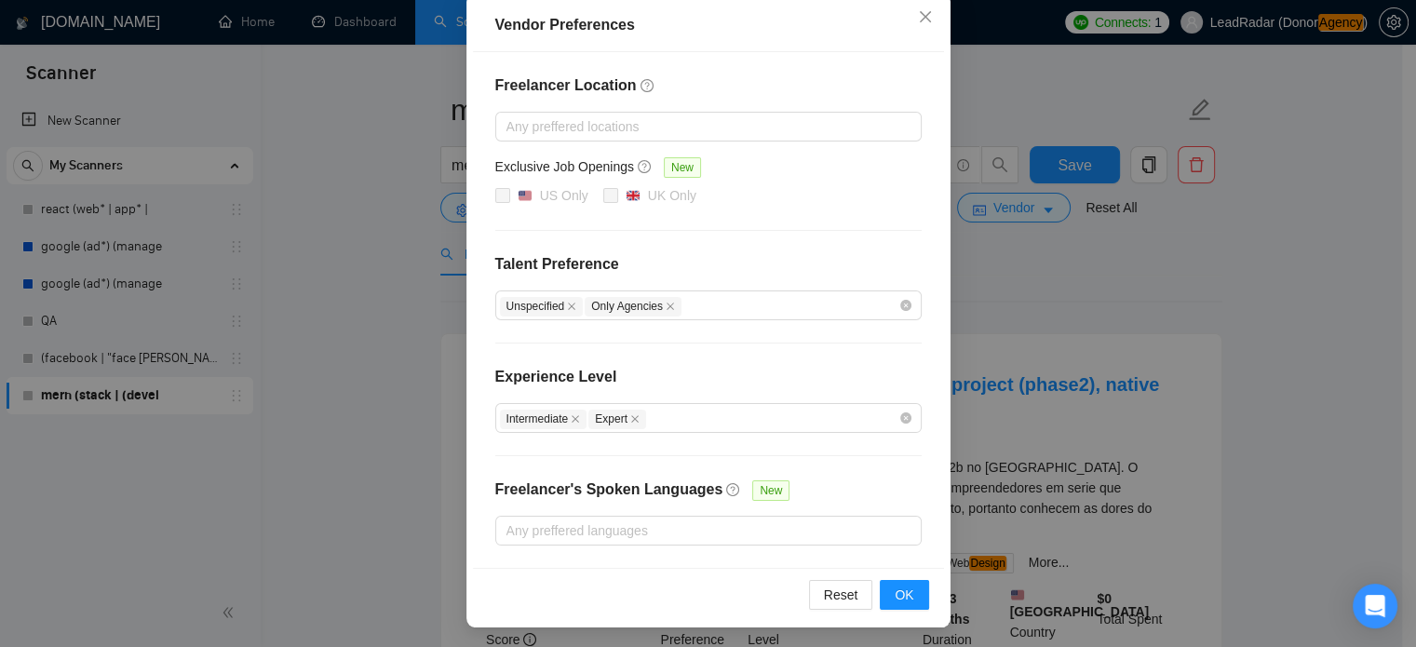
scroll to position [67, 0]
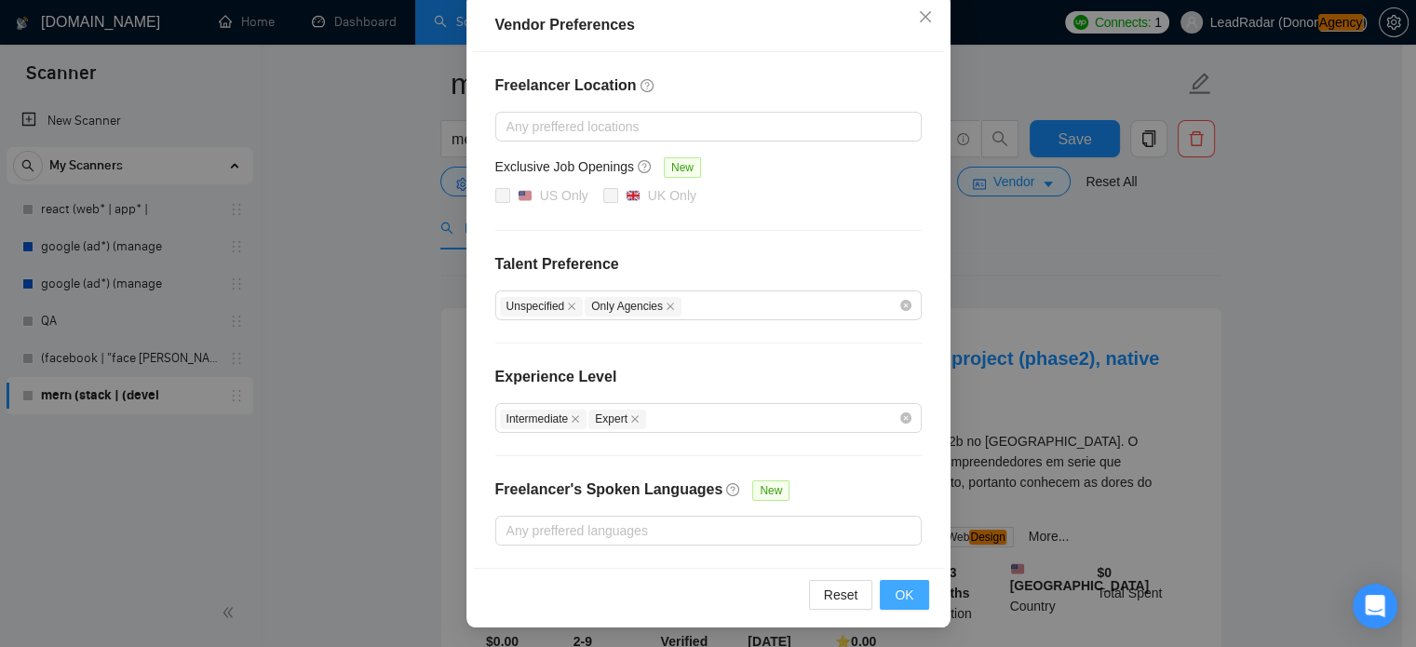
click at [901, 597] on span "OK" at bounding box center [904, 595] width 19 height 20
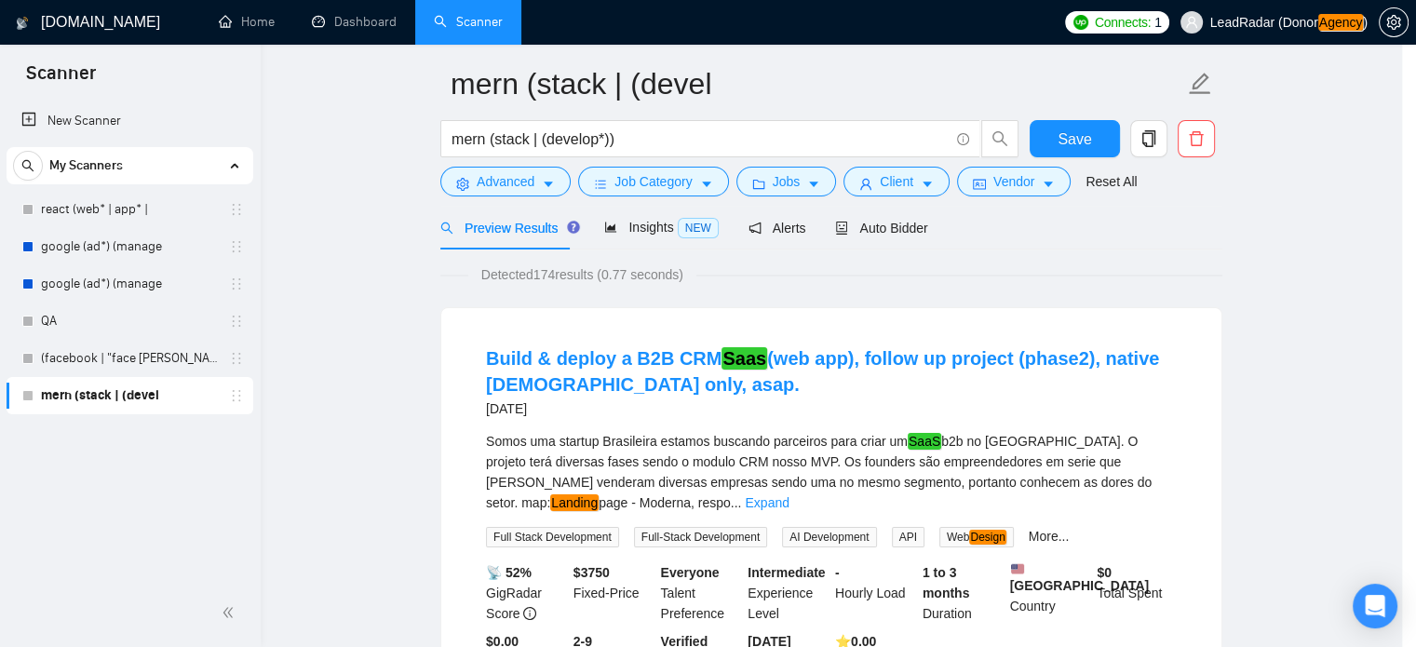
scroll to position [119, 0]
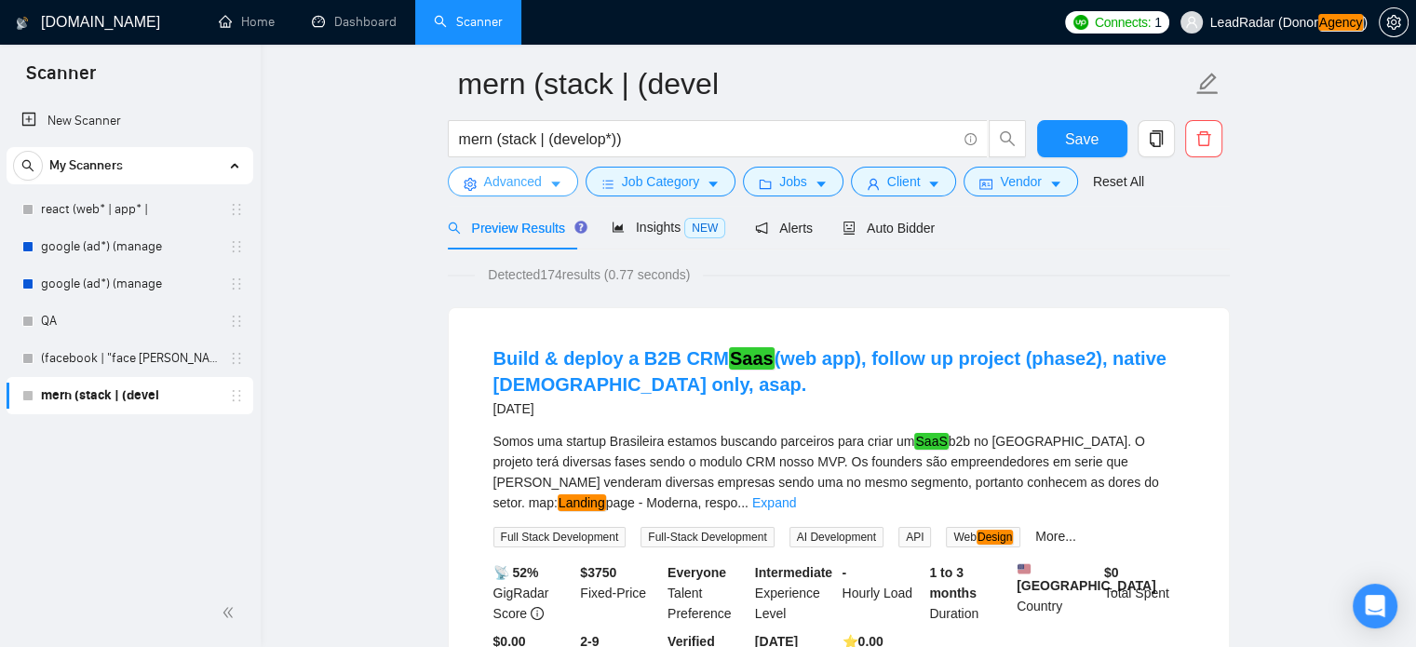
click at [547, 184] on button "Advanced" at bounding box center [513, 182] width 130 height 30
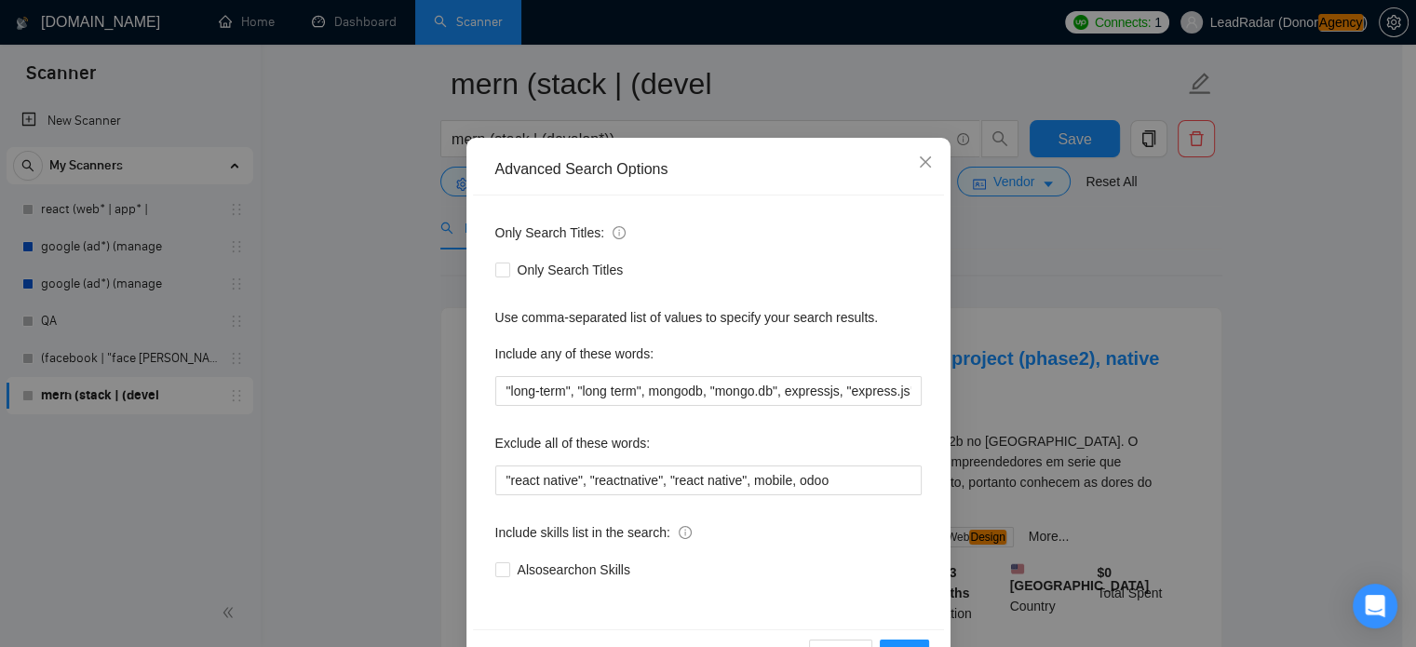
scroll to position [127, 0]
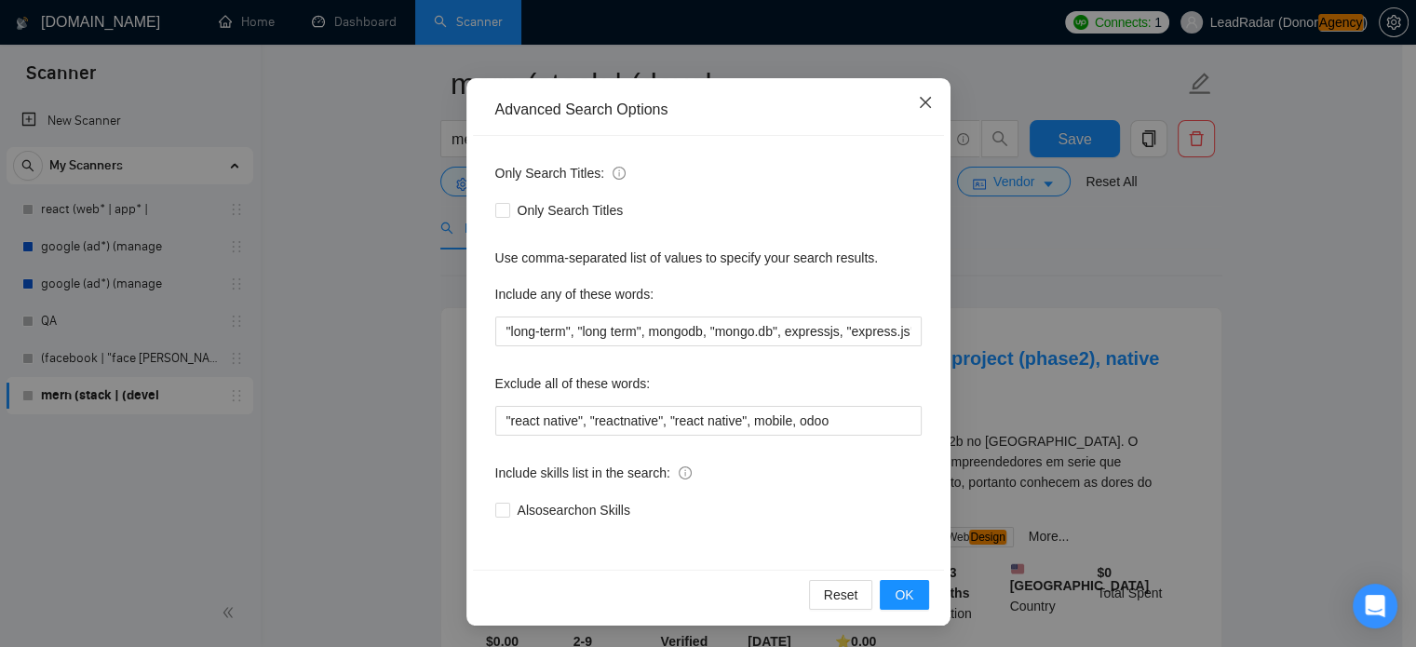
click at [919, 106] on icon "close" at bounding box center [924, 102] width 11 height 11
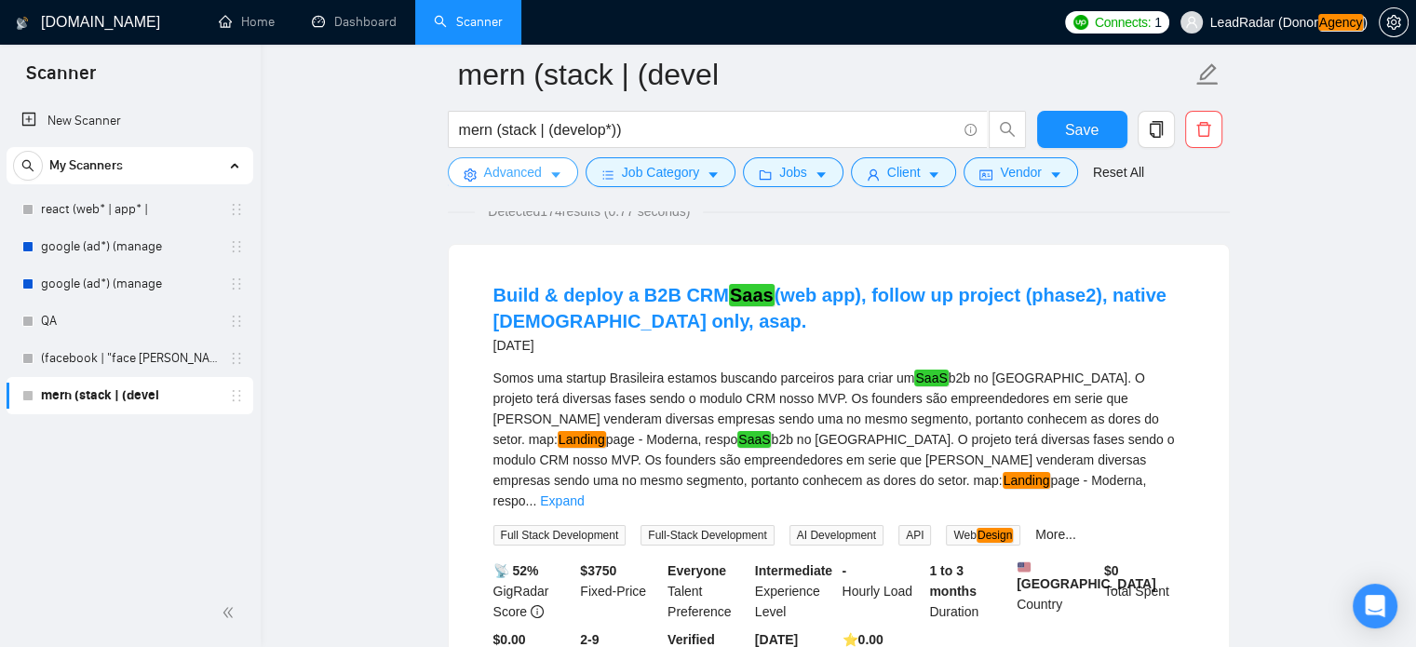
scroll to position [167, 0]
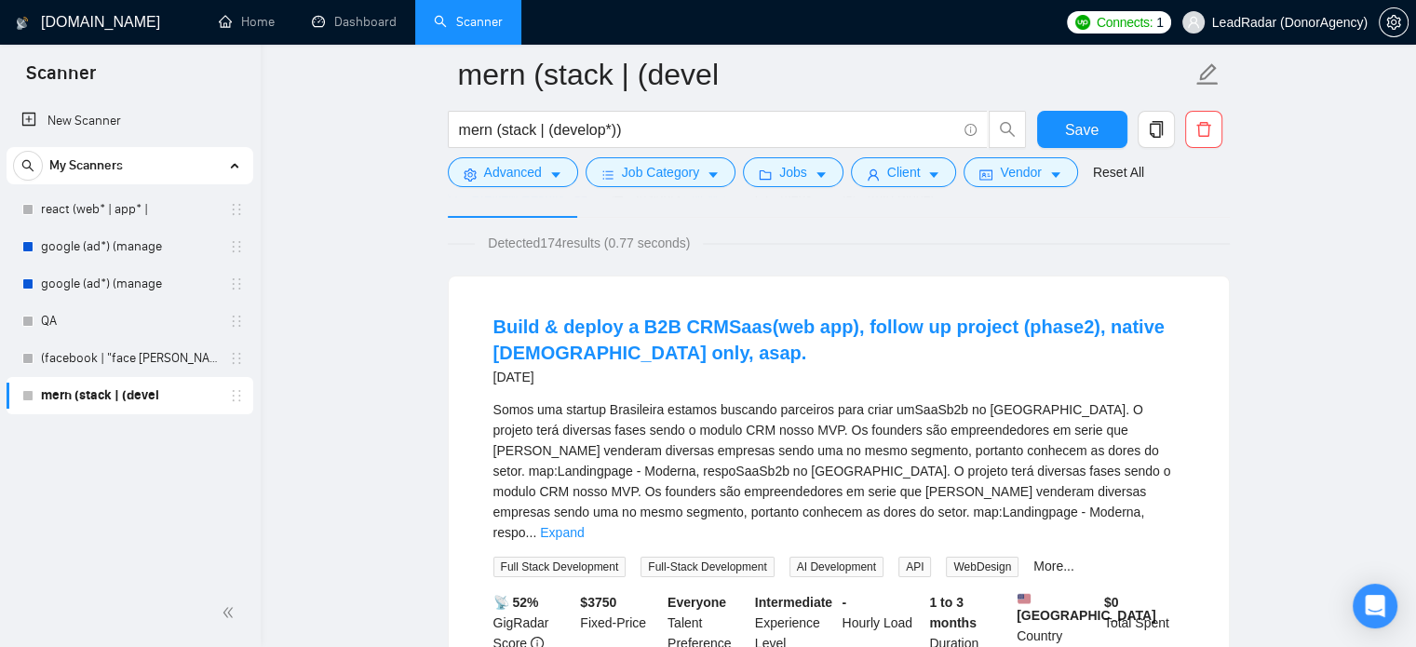
scroll to position [115, 0]
click at [1076, 134] on span "Save" at bounding box center [1082, 129] width 34 height 23
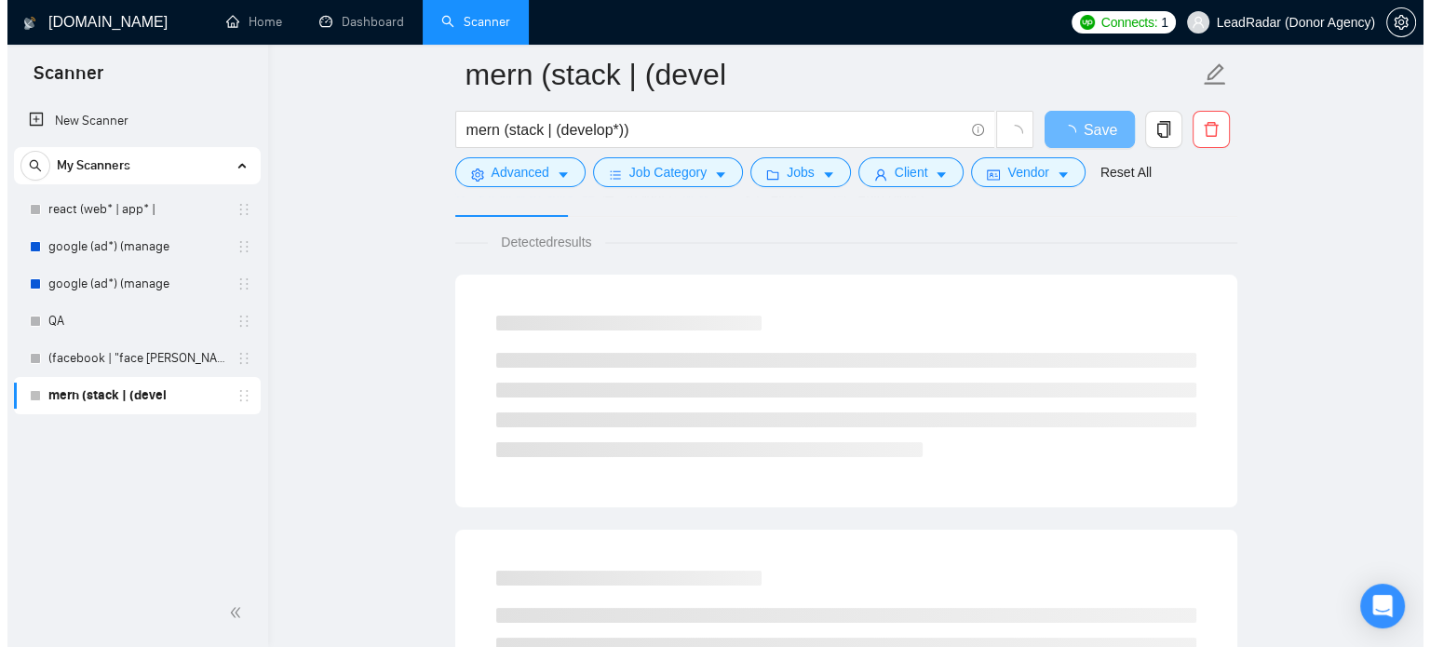
scroll to position [115, 0]
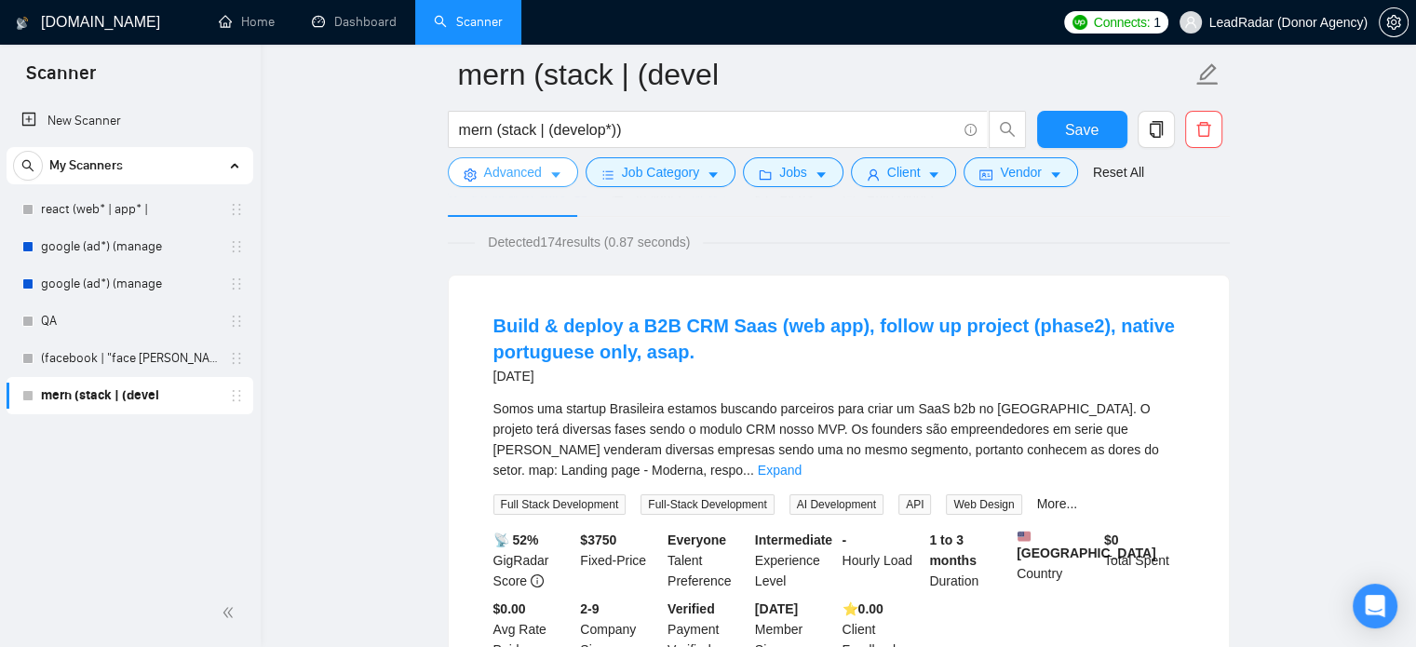
click at [527, 172] on span "Advanced" at bounding box center [513, 172] width 58 height 20
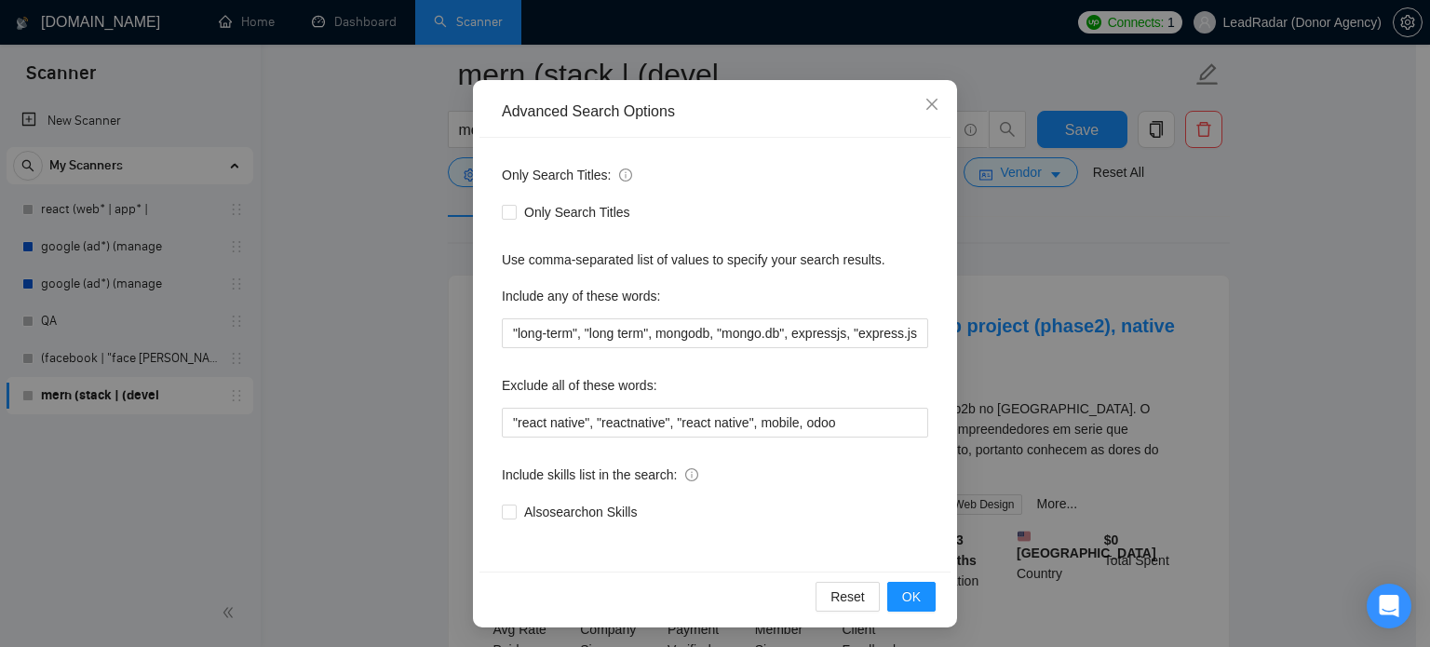
scroll to position [126, 0]
click at [804, 421] on input ""react native", "reactnative", "react native", mobile, odoo" at bounding box center [715, 422] width 426 height 30
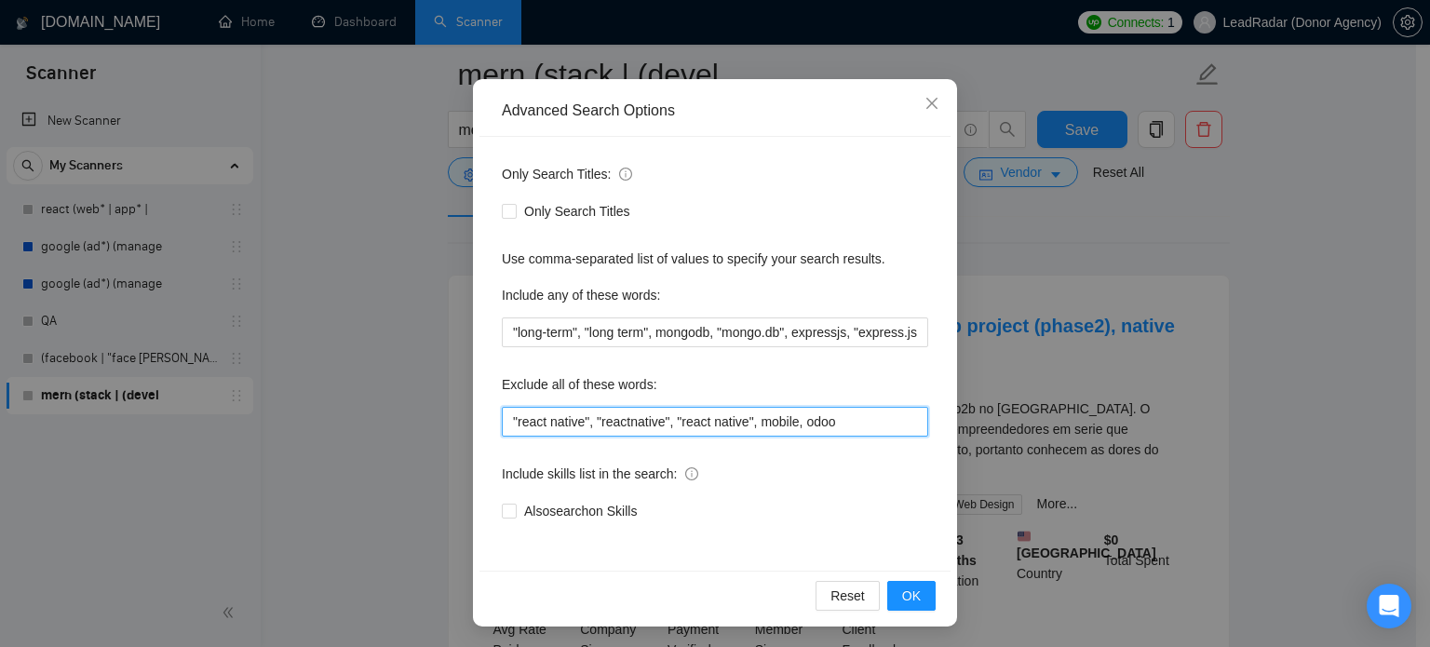
click at [805, 421] on input ""react native", "reactnative", "react native", mobile, odoo" at bounding box center [715, 422] width 426 height 30
type input ""react native", "reactnative", "react native", mobile"
click at [902, 599] on span "OK" at bounding box center [911, 596] width 19 height 20
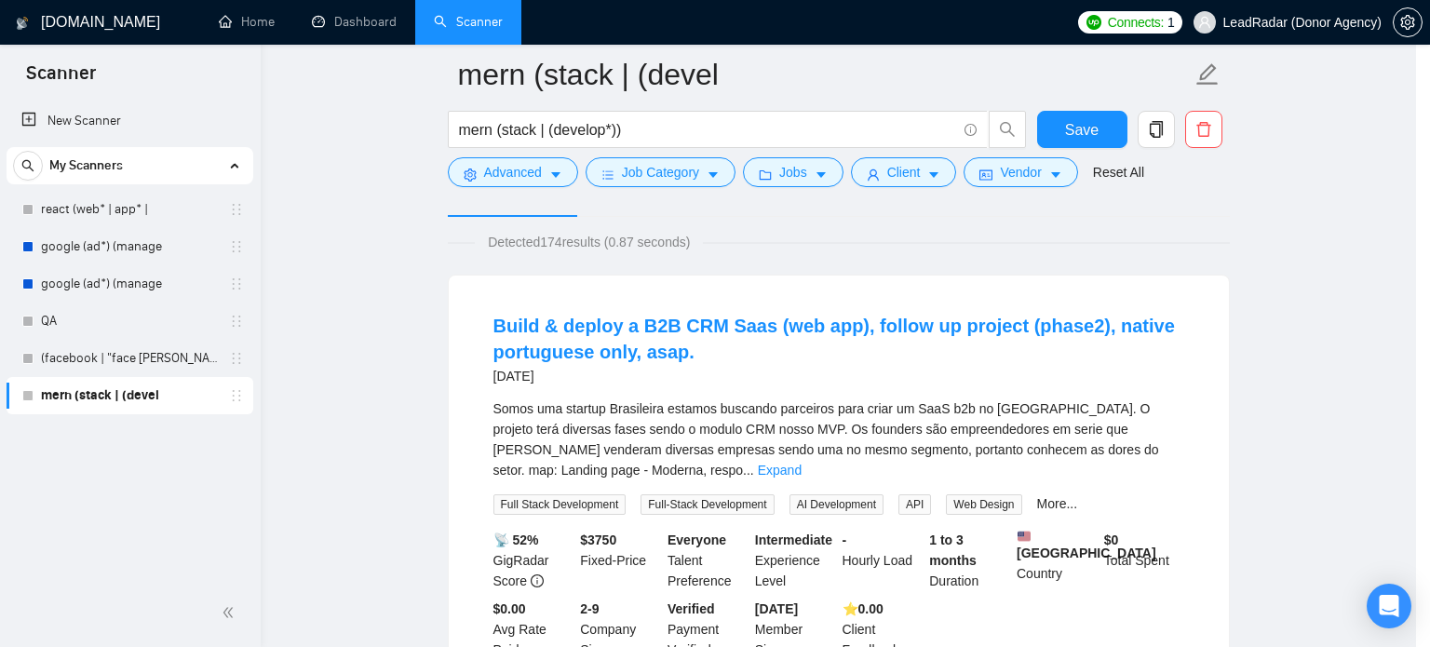
scroll to position [34, 0]
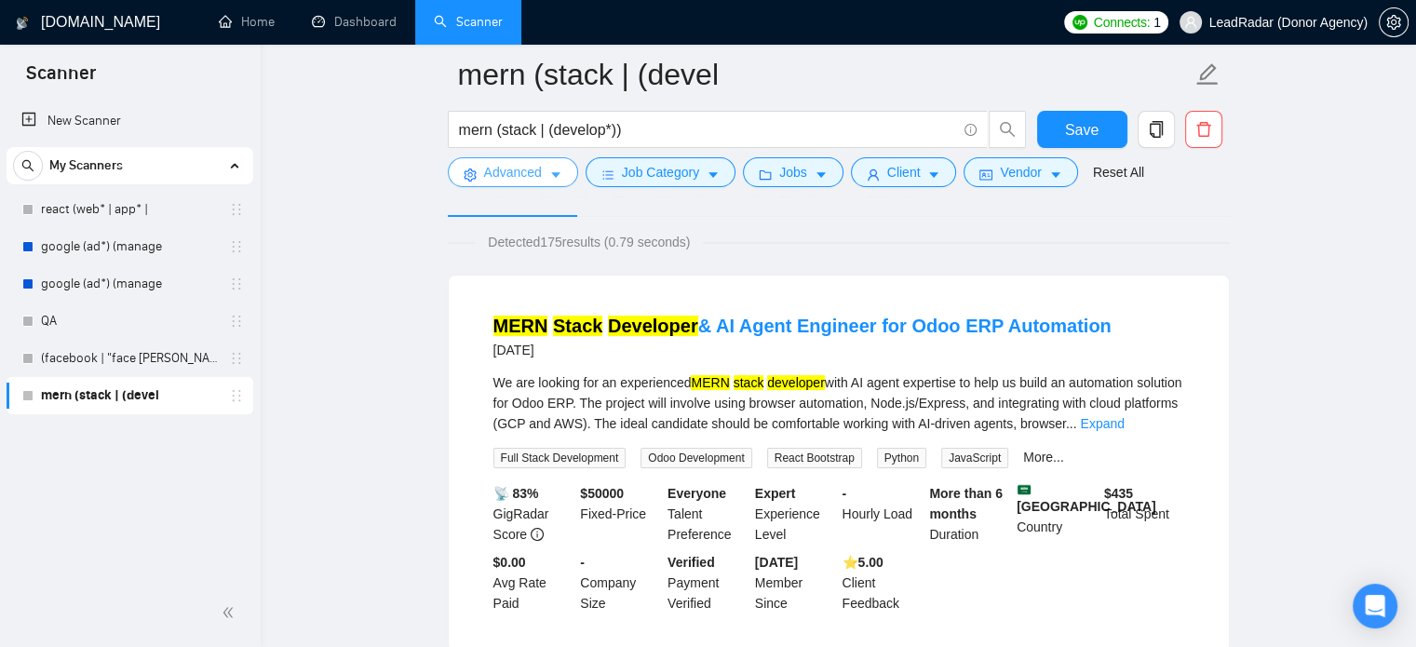
click at [550, 172] on icon "caret-down" at bounding box center [555, 175] width 13 height 13
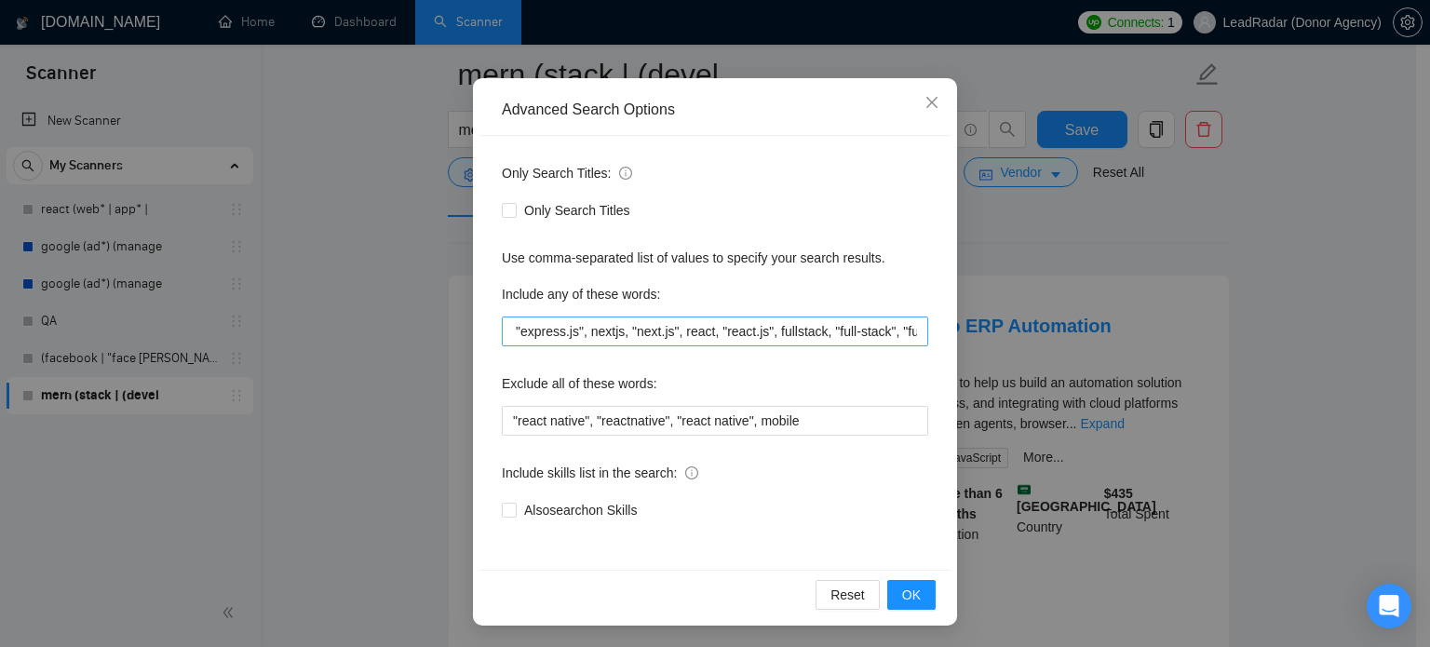
scroll to position [0, 378]
click at [925, 101] on icon "close" at bounding box center [932, 102] width 15 height 15
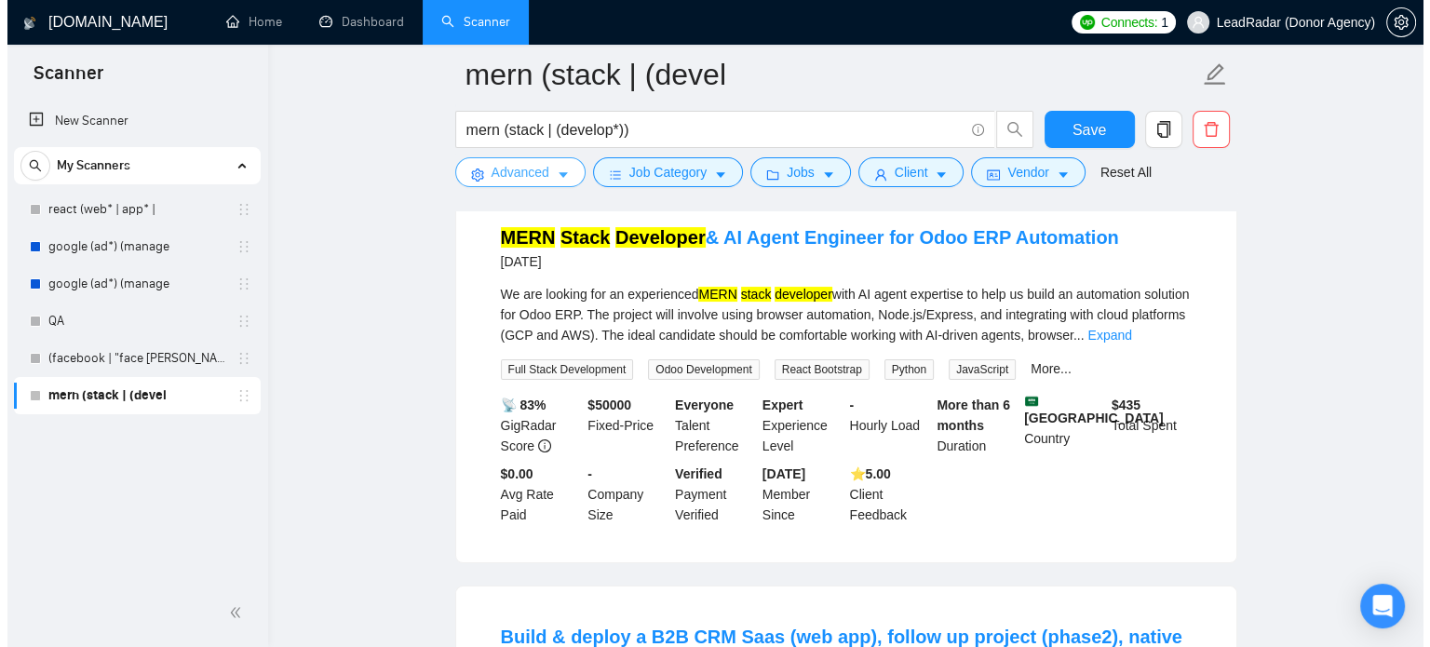
scroll to position [204, 0]
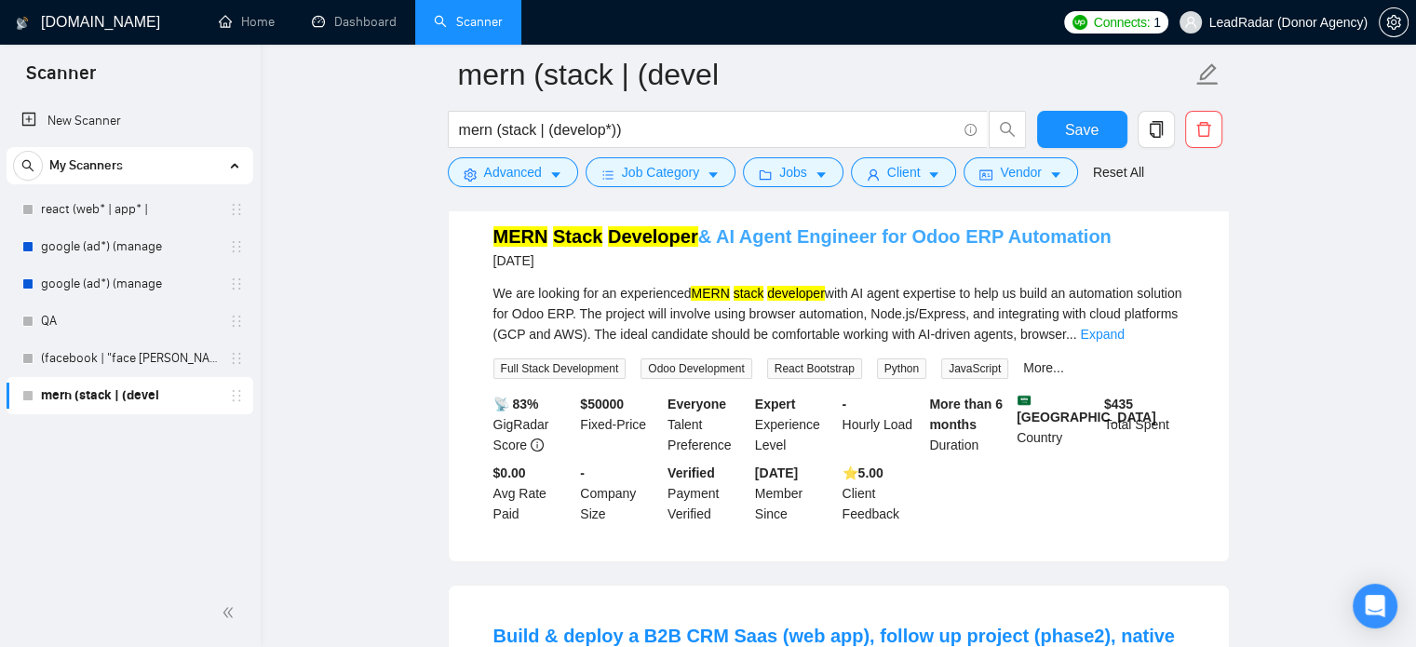
click at [730, 234] on link "MERN Stack Developer & AI Agent Engineer for Odoo ERP Automation" at bounding box center [802, 236] width 618 height 20
click at [679, 168] on span "Job Category" at bounding box center [660, 172] width 77 height 20
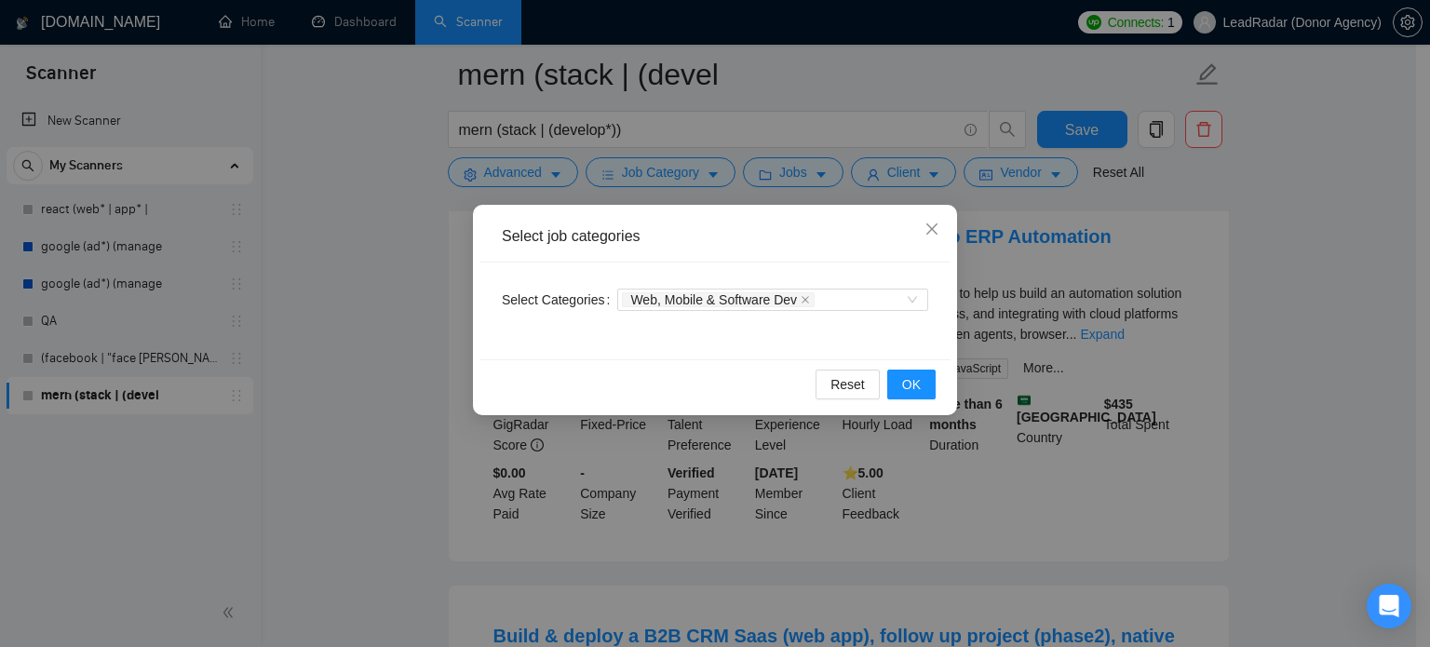
click at [803, 175] on div "Select job categories Select Categories Web, Mobile & Software Dev Reset OK" at bounding box center [715, 323] width 1430 height 647
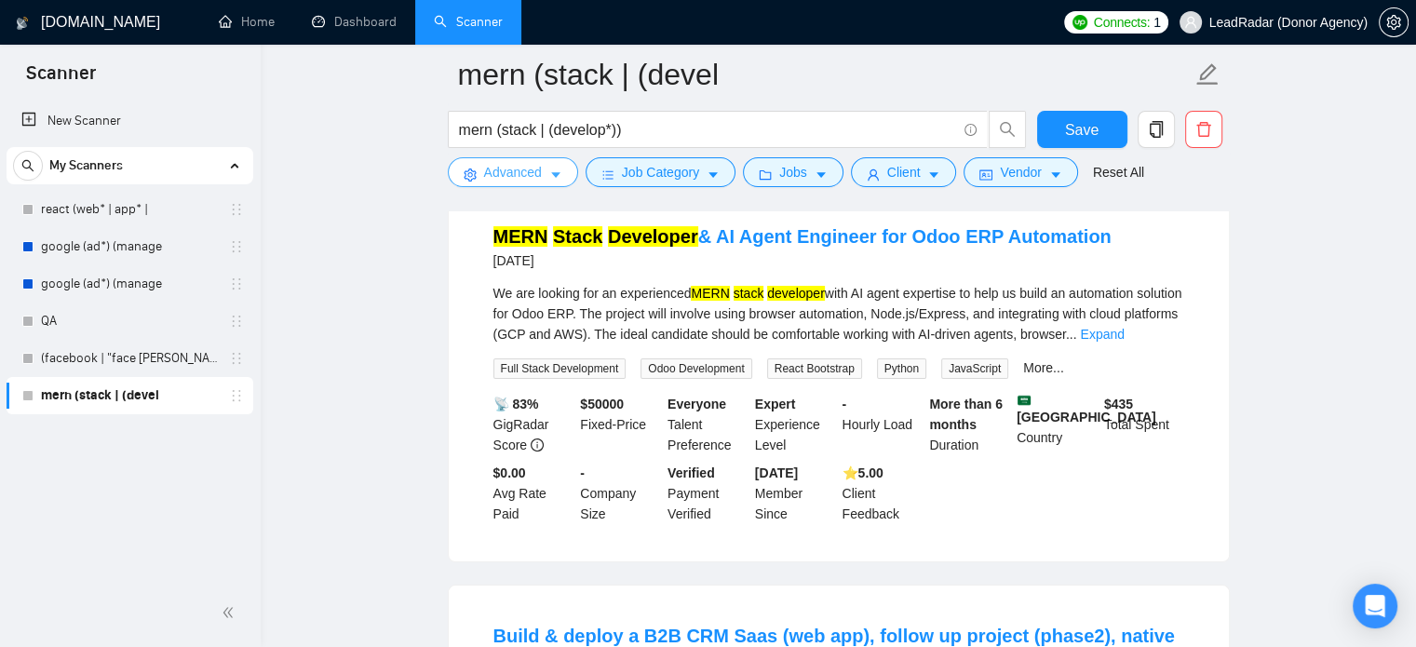
click at [565, 177] on button "Advanced" at bounding box center [513, 172] width 130 height 30
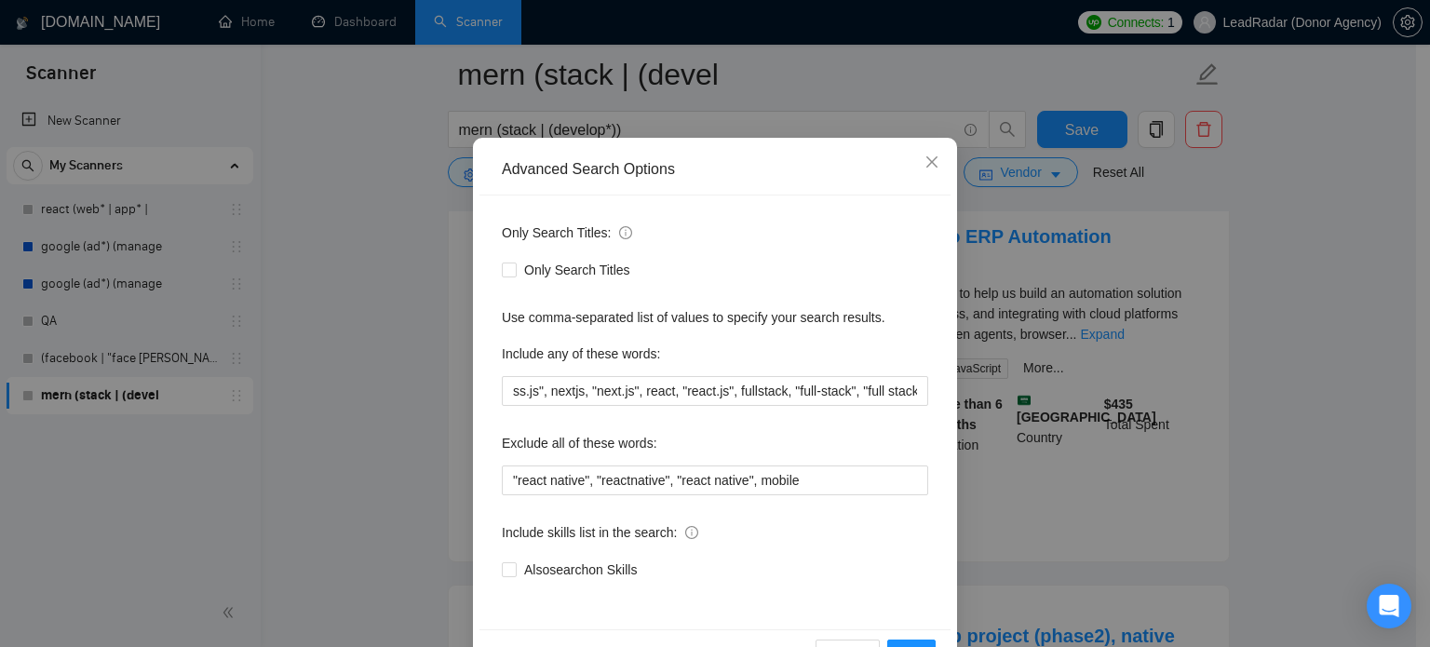
scroll to position [86, 0]
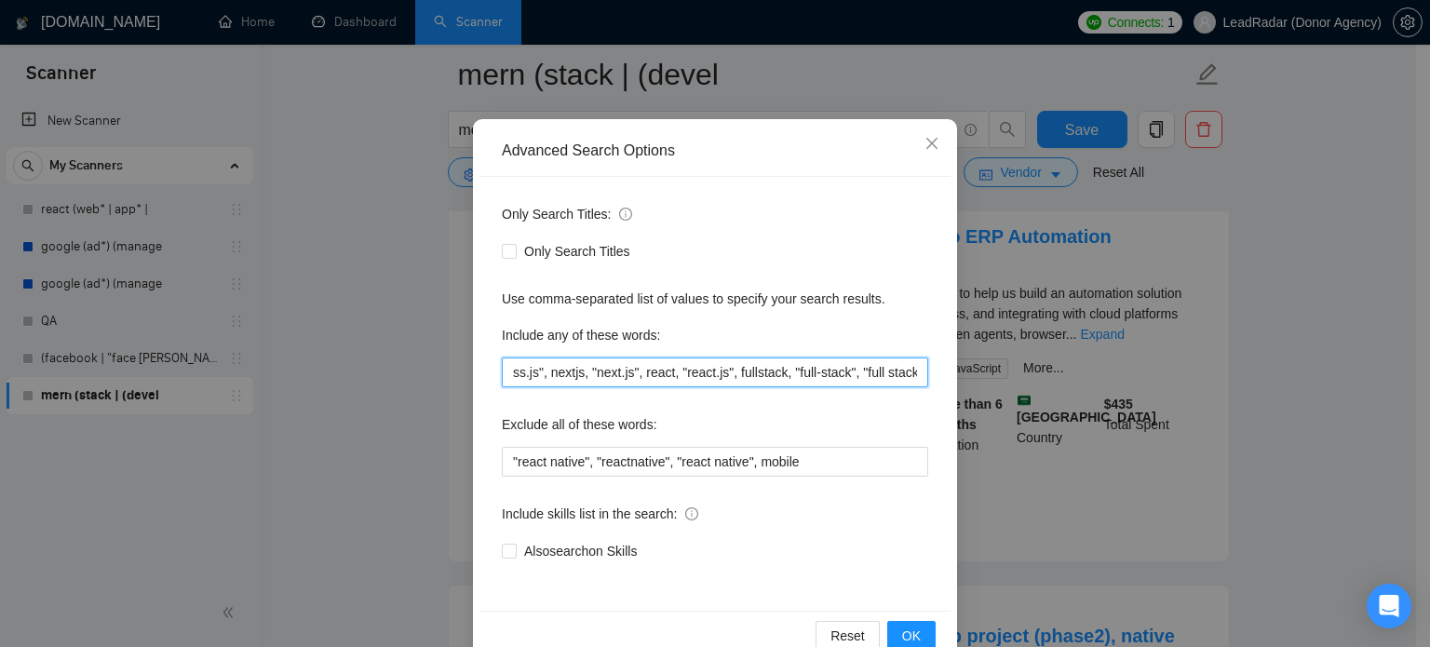
click at [826, 376] on input ""long-term", "long term", mongodb, "mongo.db", expressjs, "express.js", nextjs,…" at bounding box center [715, 373] width 426 height 30
drag, startPoint x: 914, startPoint y: 371, endPoint x: 346, endPoint y: 370, distance: 567.9
click at [346, 370] on div "Advanced Search Options Only Search Titles: Only Search Titles Use comma-separa…" at bounding box center [715, 323] width 1430 height 647
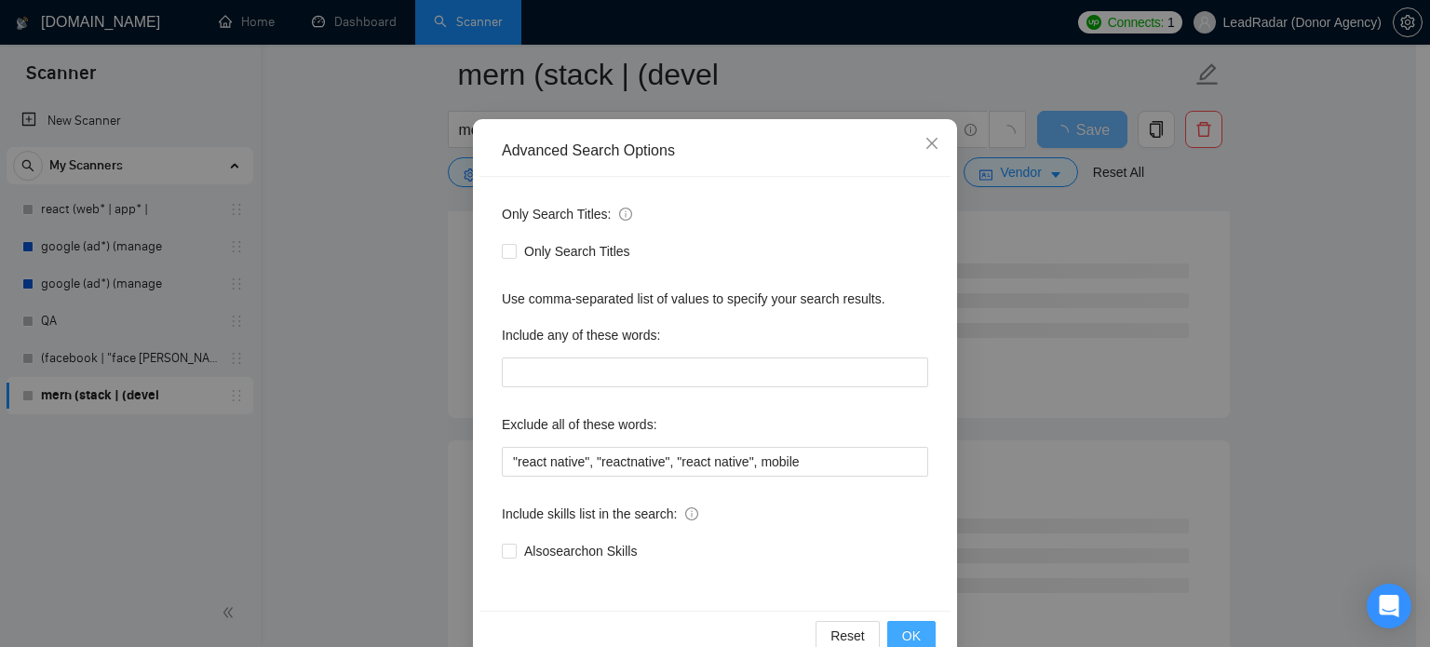
click at [910, 631] on span "OK" at bounding box center [911, 636] width 19 height 20
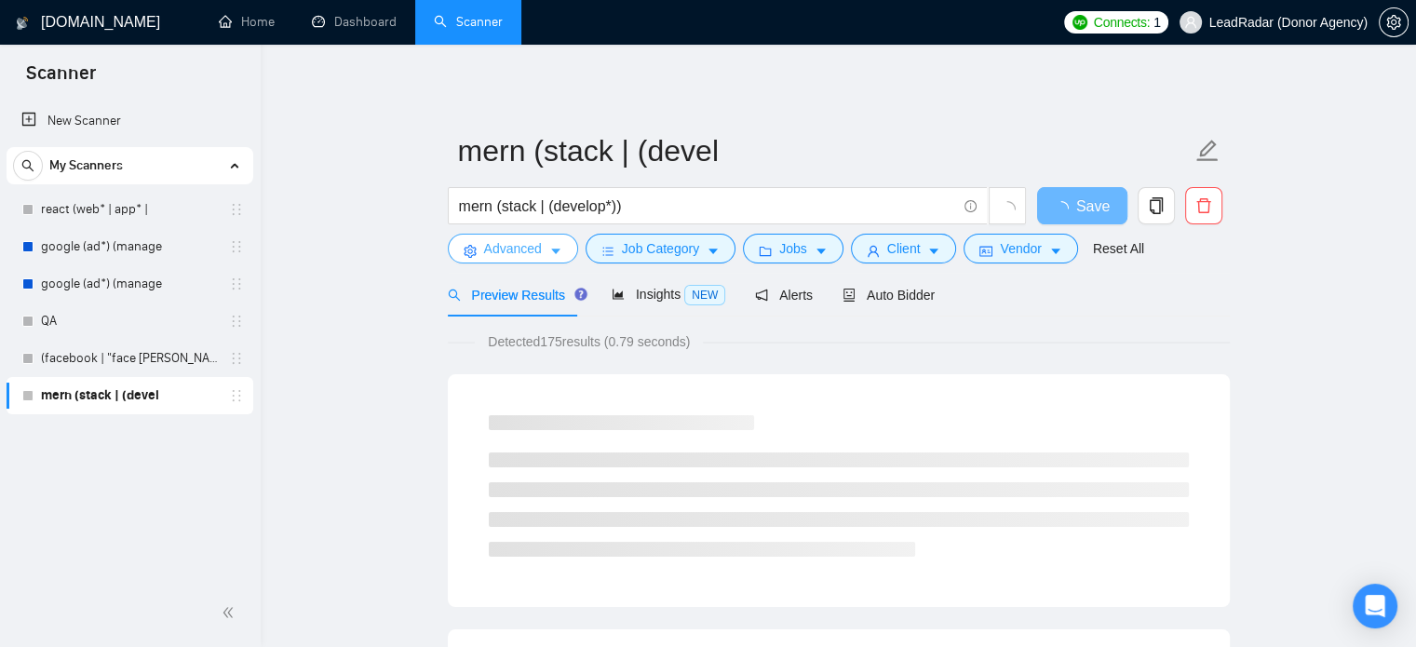
click at [534, 244] on span "Advanced" at bounding box center [513, 248] width 58 height 20
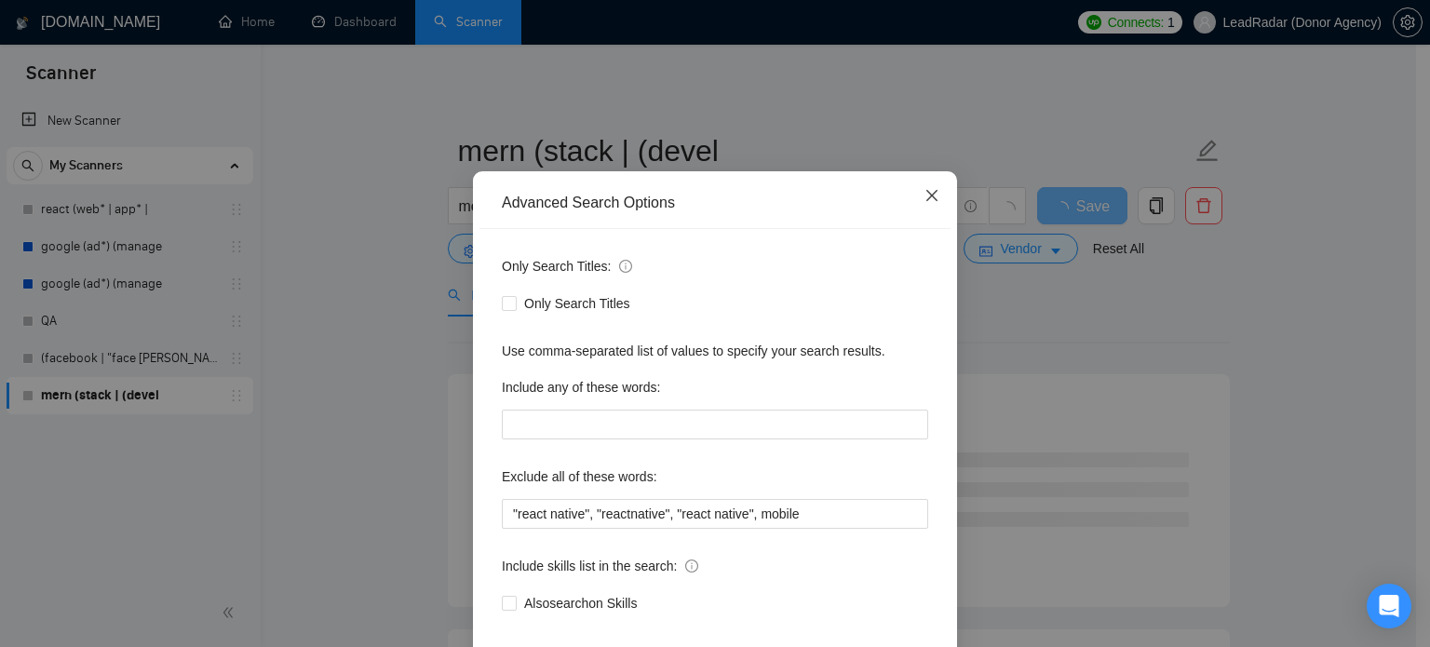
click at [926, 201] on icon "close" at bounding box center [931, 195] width 11 height 11
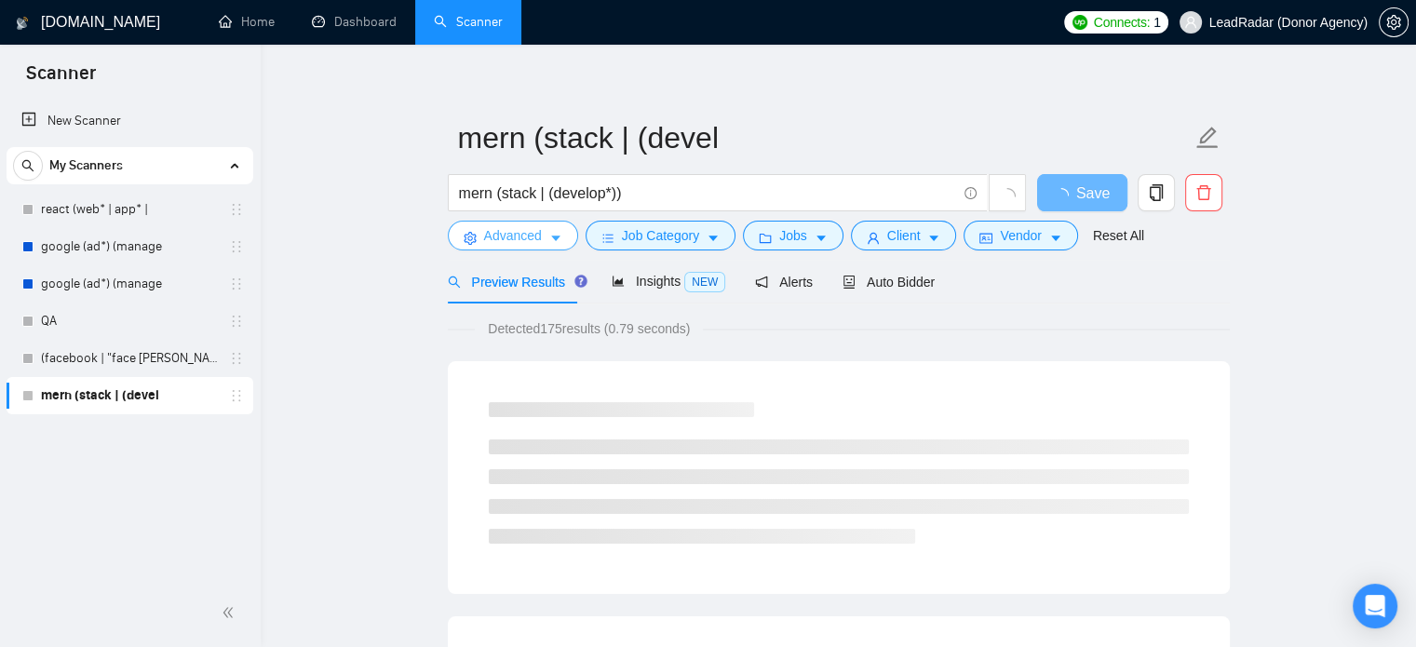
scroll to position [14, 0]
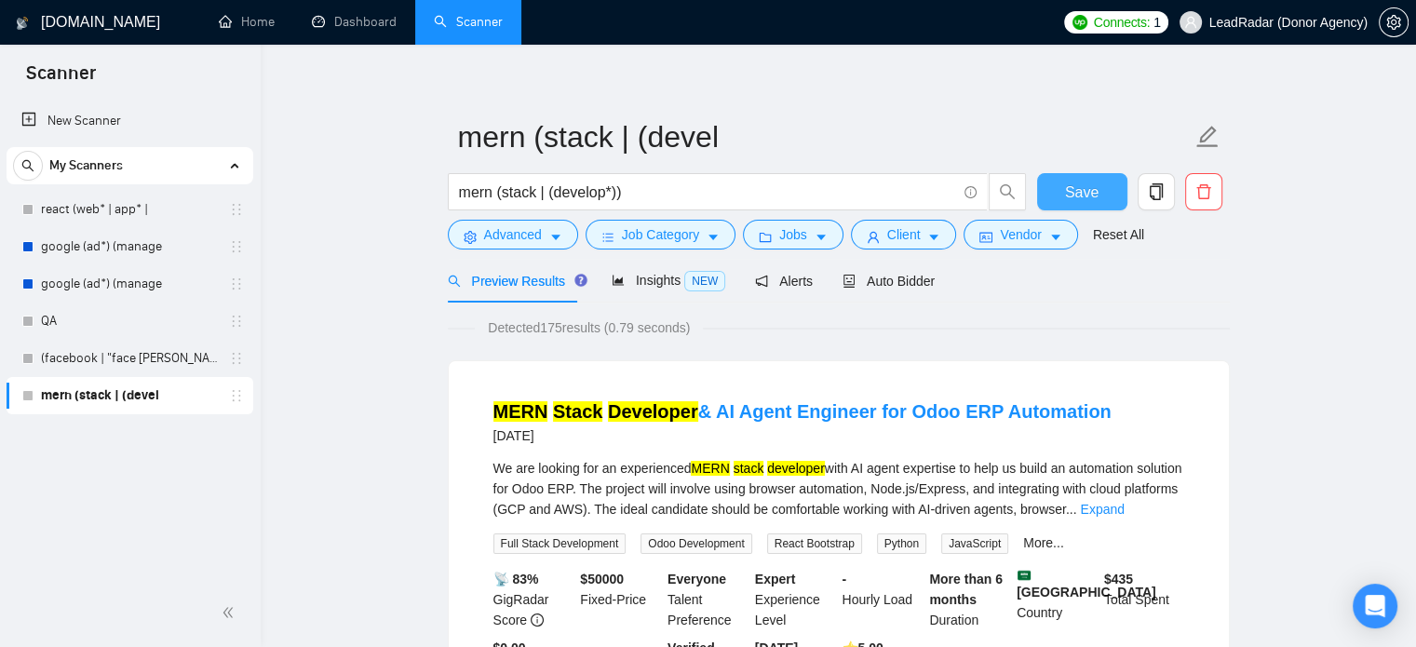
drag, startPoint x: 1091, startPoint y: 195, endPoint x: 563, endPoint y: 263, distance: 532.4
click at [1090, 196] on span "Save" at bounding box center [1082, 192] width 34 height 23
click at [536, 245] on button "Advanced" at bounding box center [513, 235] width 130 height 30
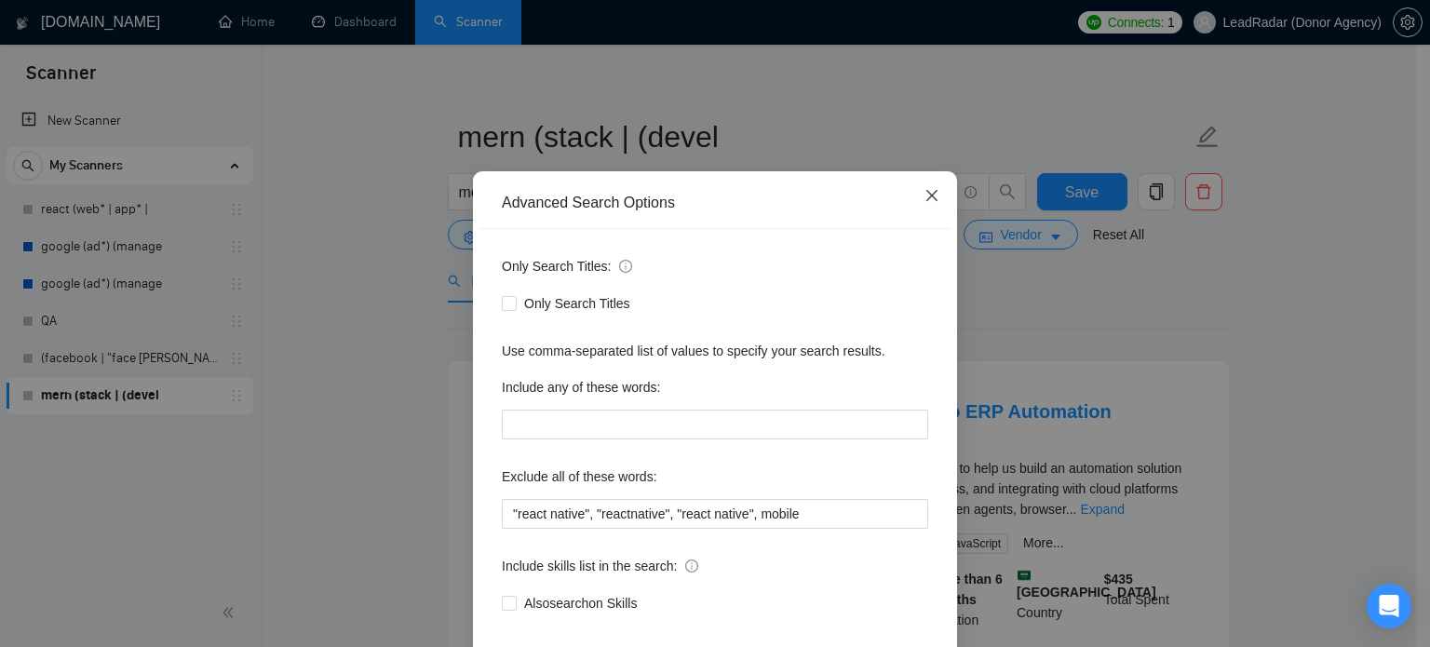
click at [925, 203] on icon "close" at bounding box center [932, 195] width 15 height 15
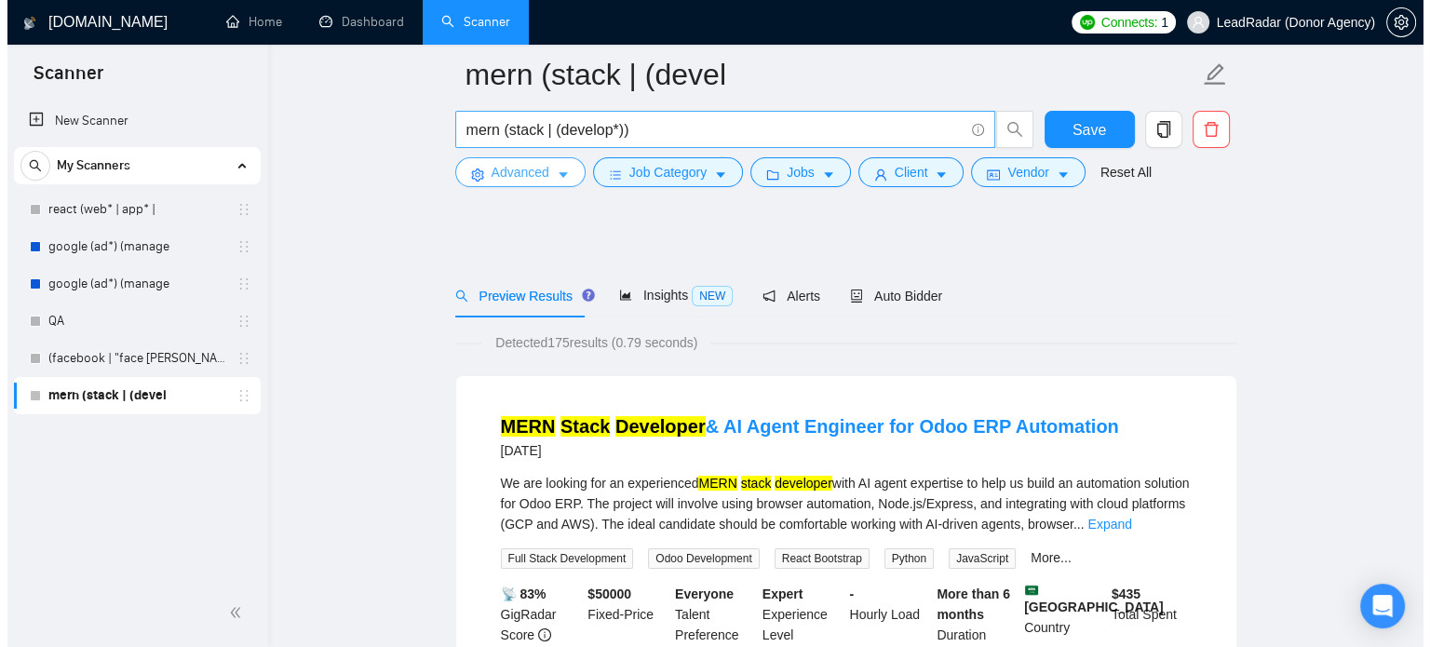
scroll to position [119, 0]
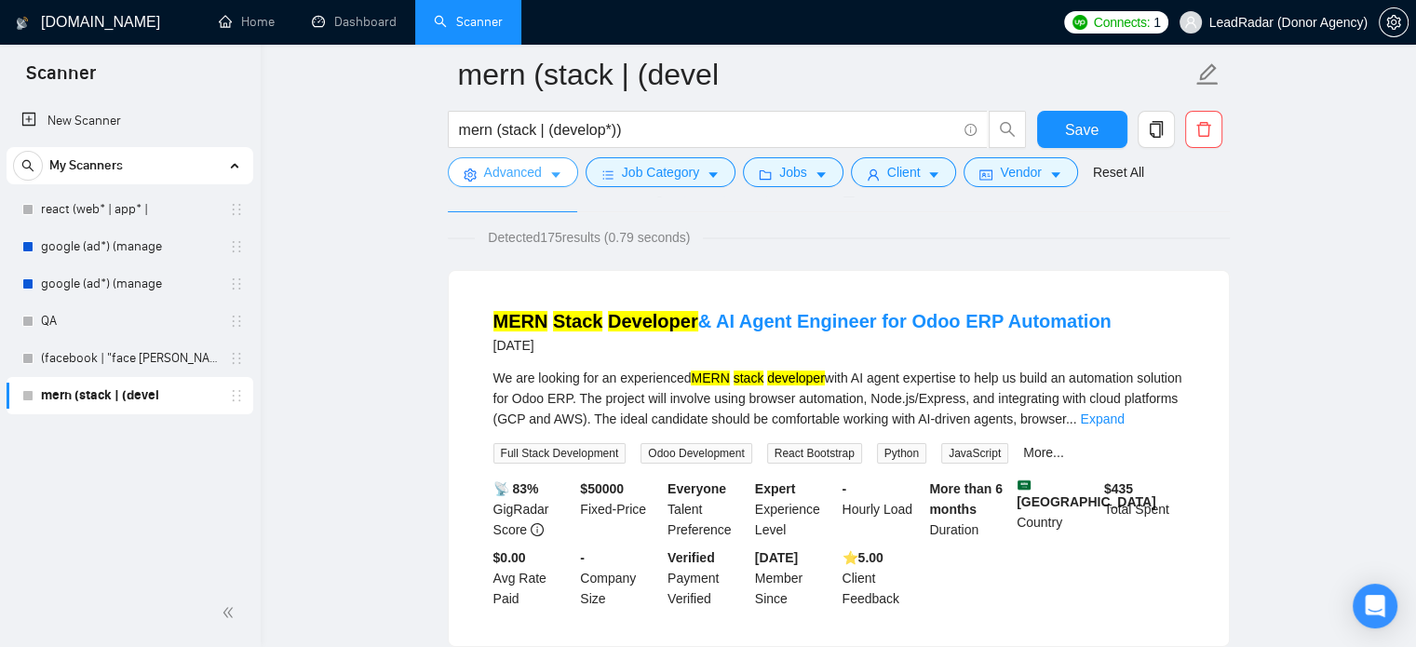
click at [528, 169] on span "Advanced" at bounding box center [513, 172] width 58 height 20
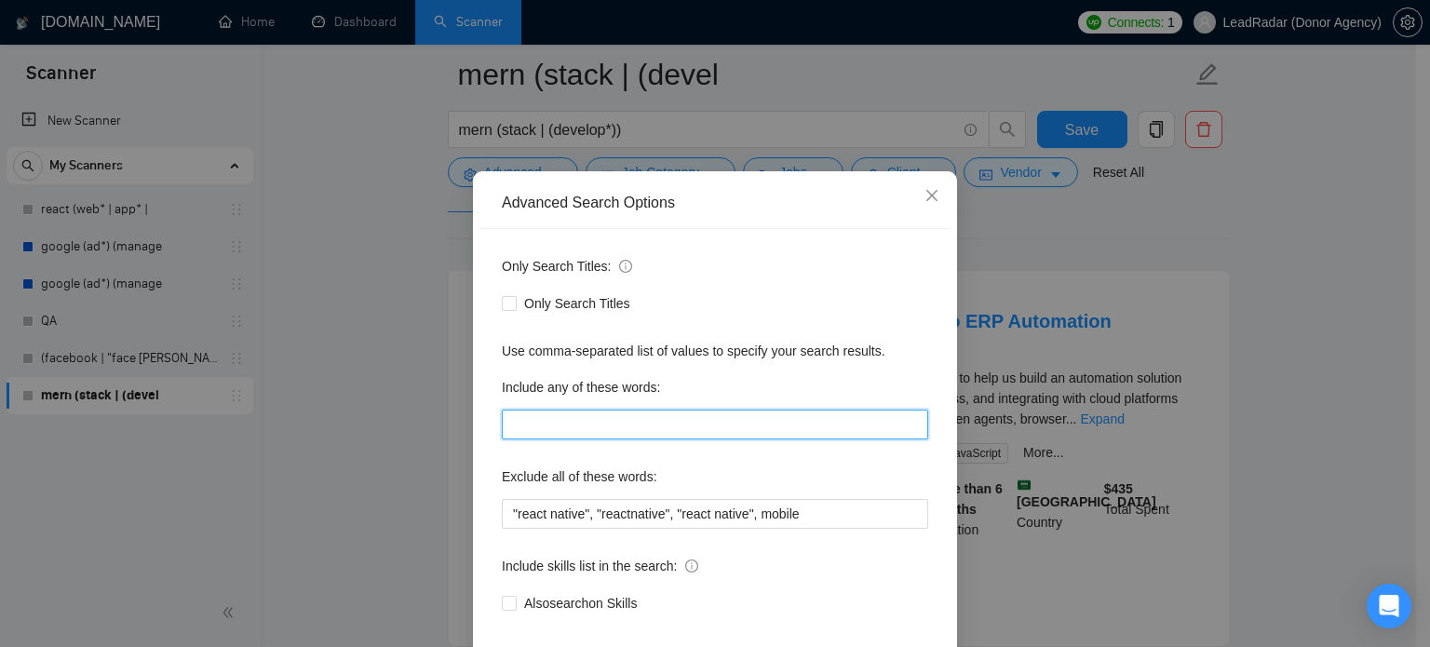
click at [555, 439] on input "text" at bounding box center [715, 425] width 426 height 30
click at [935, 222] on span "Close" at bounding box center [932, 196] width 50 height 50
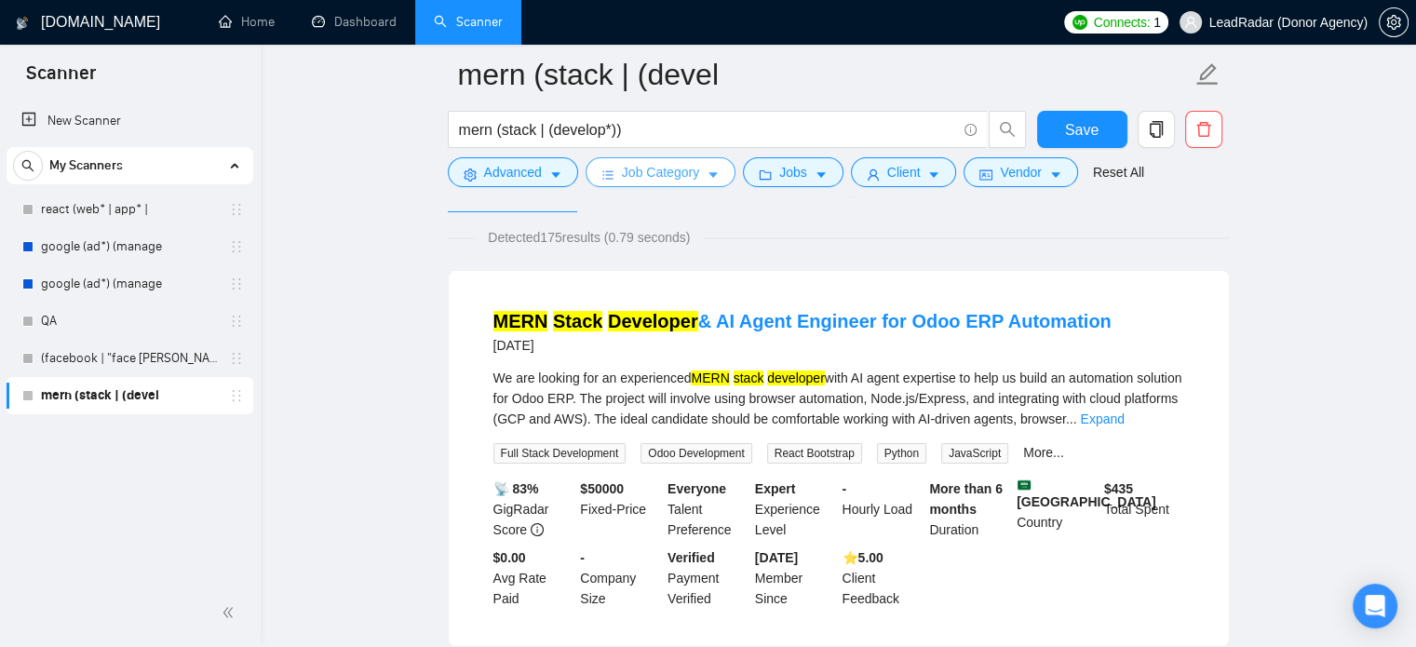
click at [707, 182] on icon "caret-down" at bounding box center [713, 175] width 13 height 13
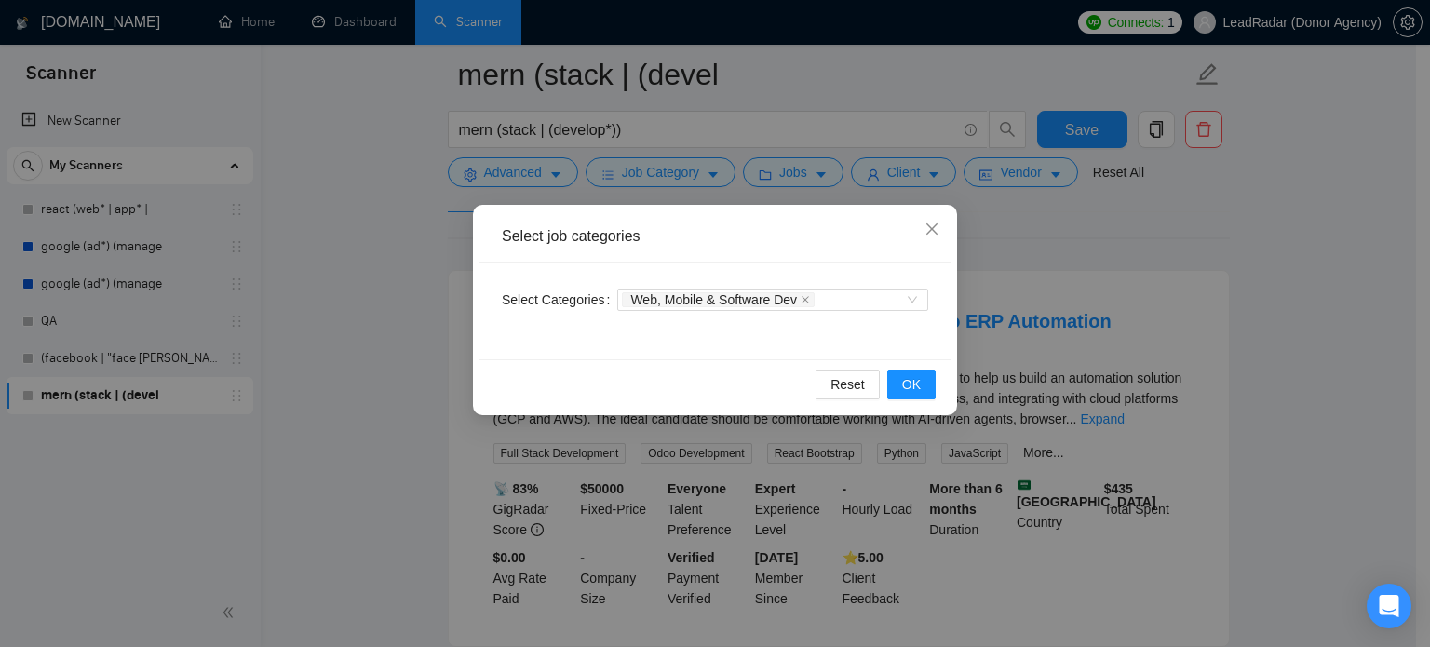
click at [814, 183] on div "Select job categories Select Categories Web, Mobile & Software Dev Reset OK" at bounding box center [715, 323] width 1430 height 647
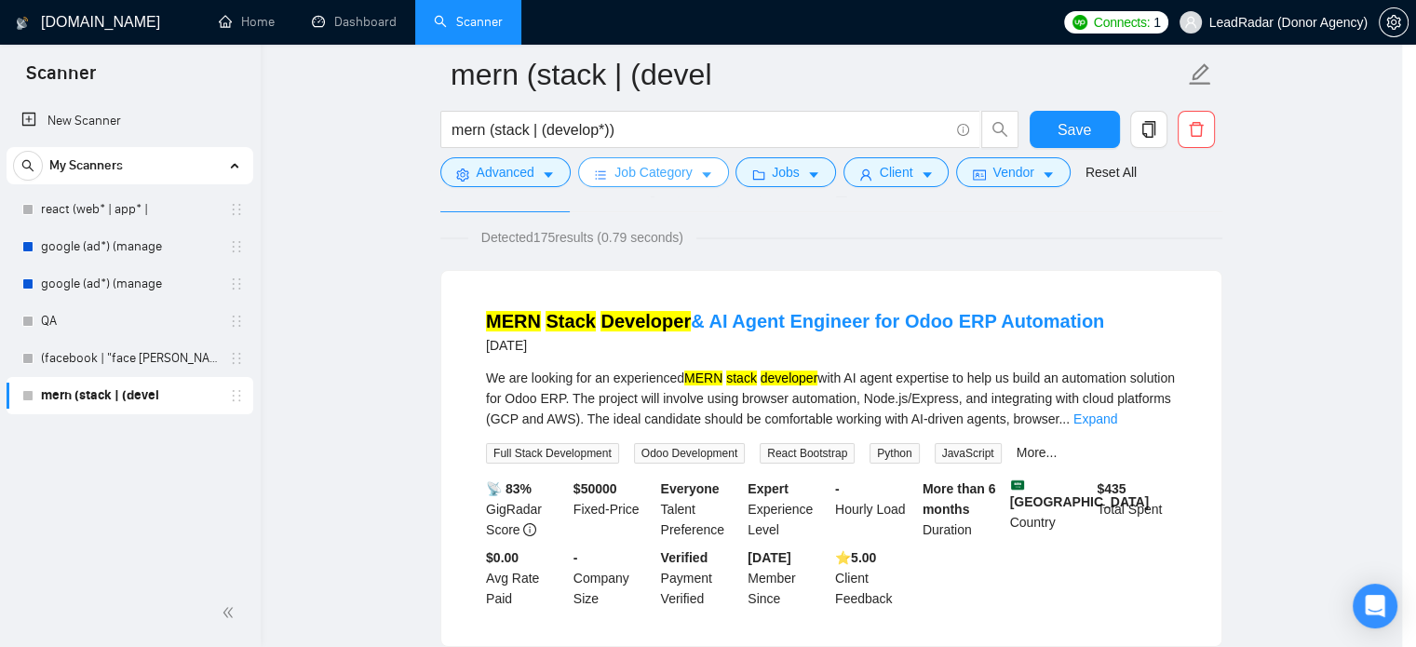
click at [816, 174] on body "Scanner New Scanner My Scanners react (web* | app* | google (ad*) (manage googl…" at bounding box center [701, 204] width 1402 height 647
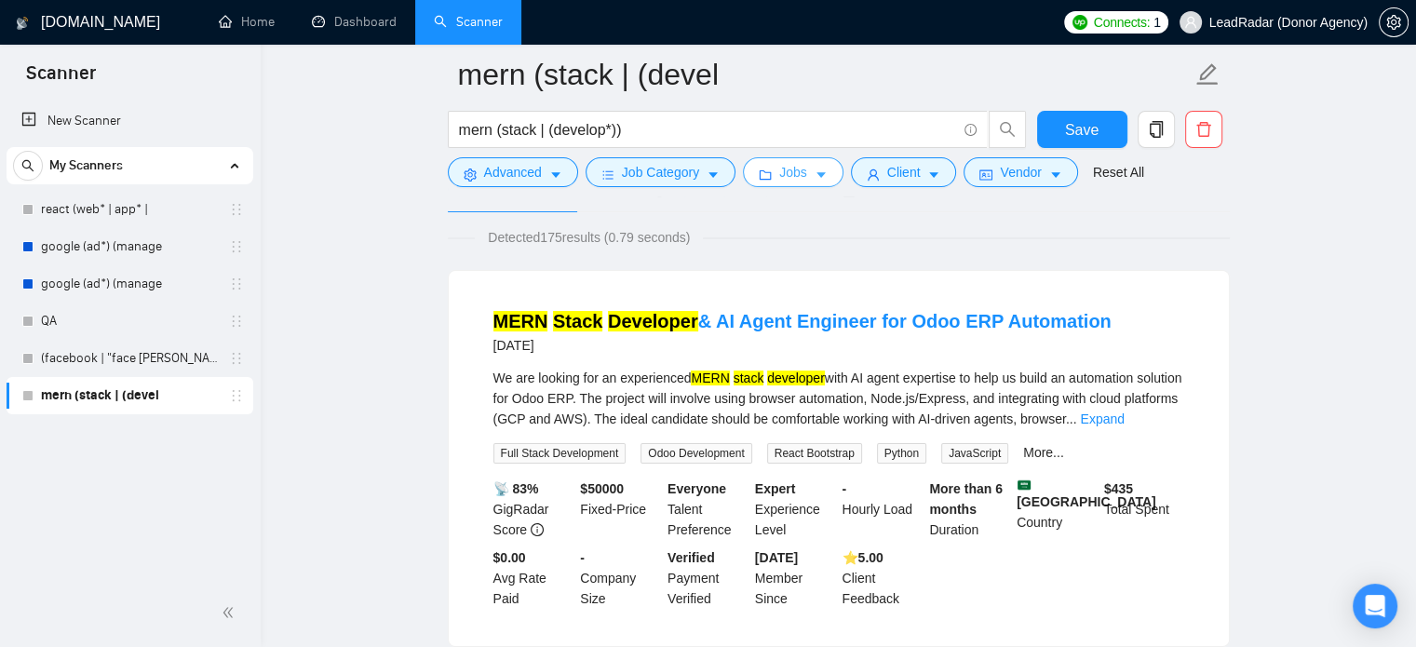
click at [815, 170] on icon "caret-down" at bounding box center [821, 175] width 13 height 13
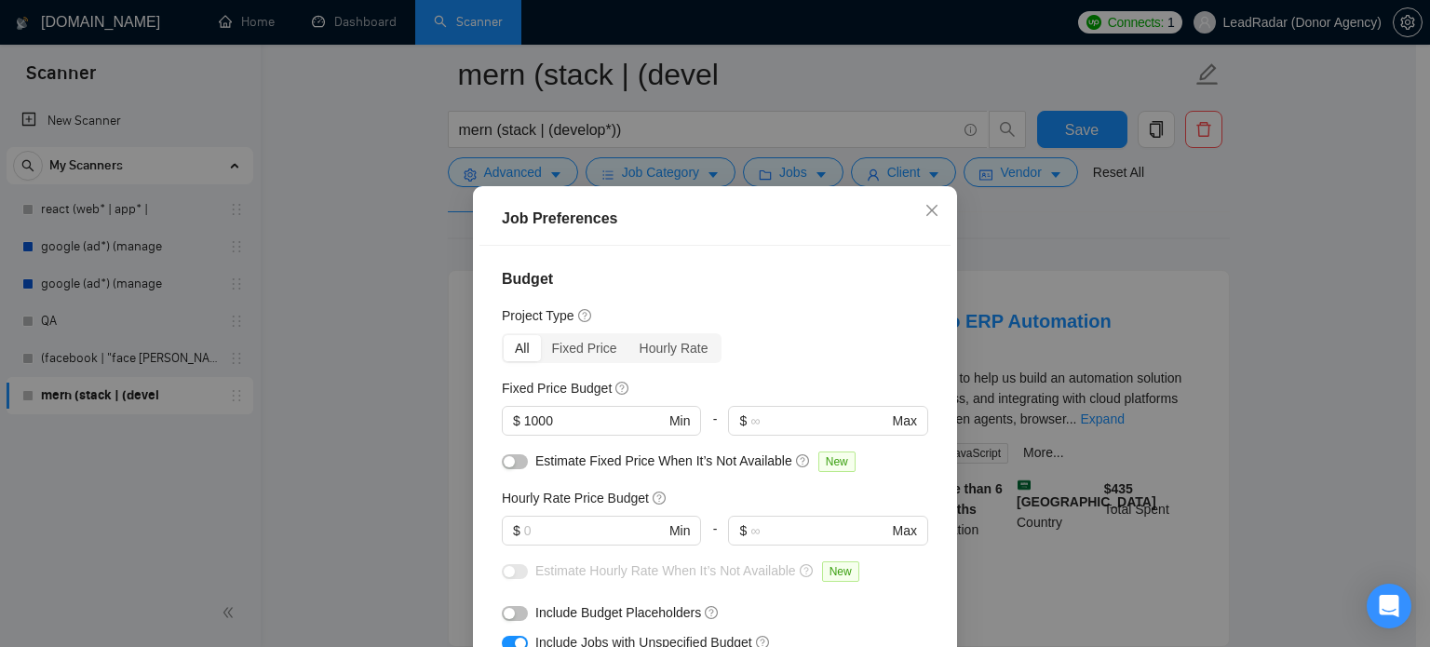
click at [1042, 167] on div "Job Preferences Budget Project Type All Fixed Price Hourly Rate Fixed Price Bud…" at bounding box center [715, 323] width 1430 height 647
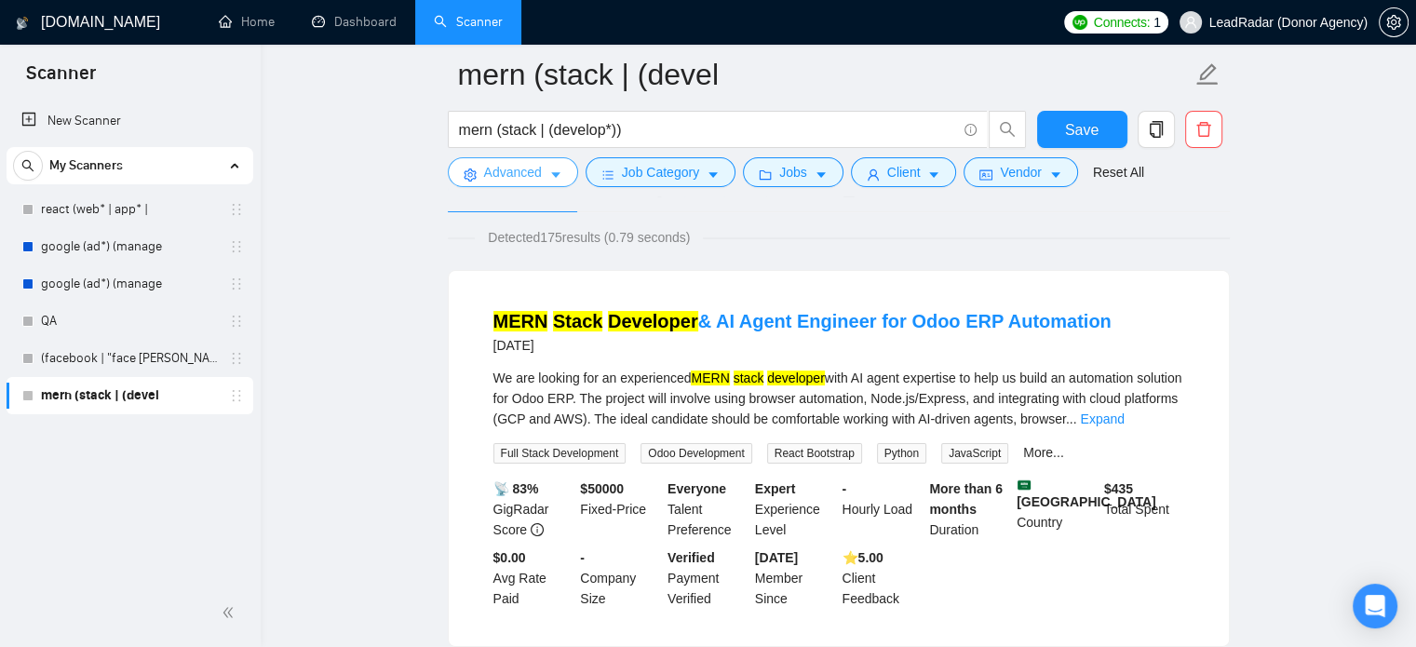
click at [533, 167] on span "Advanced" at bounding box center [513, 172] width 58 height 20
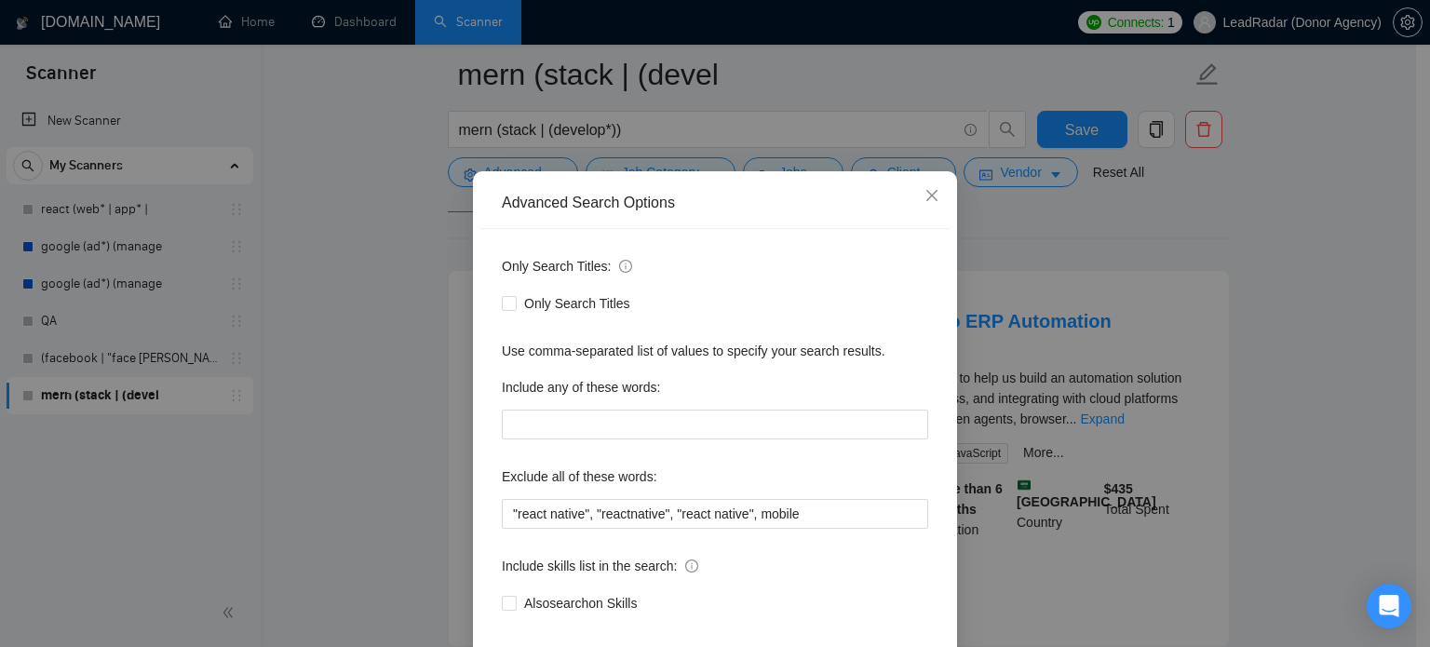
scroll to position [127, 0]
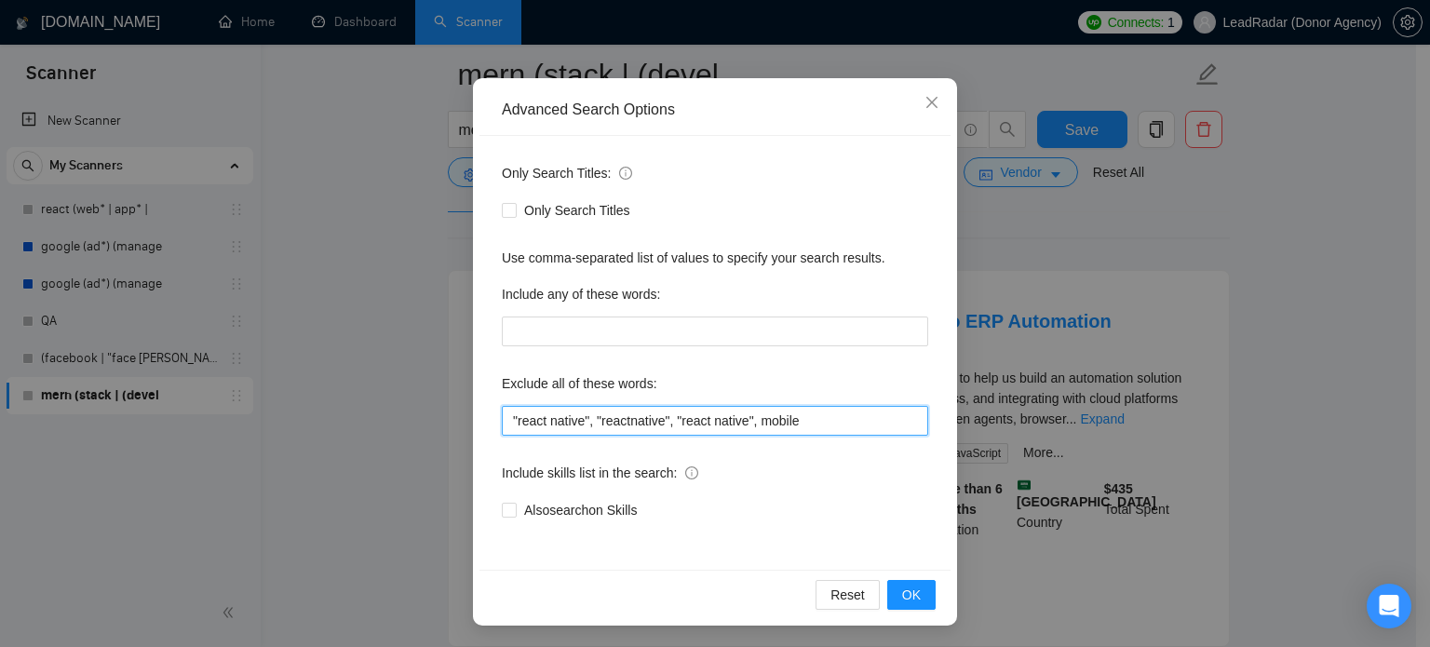
drag, startPoint x: 816, startPoint y: 420, endPoint x: 438, endPoint y: 412, distance: 378.1
click at [437, 412] on div "Advanced Search Options Only Search Titles: Only Search Titles Use comma-separa…" at bounding box center [715, 323] width 1430 height 647
click at [767, 425] on input ""react native", "reactnative", "react native", mobile" at bounding box center [715, 421] width 426 height 30
click at [762, 418] on input ""react native", "reactnative", "react native", mobile" at bounding box center [715, 421] width 426 height 30
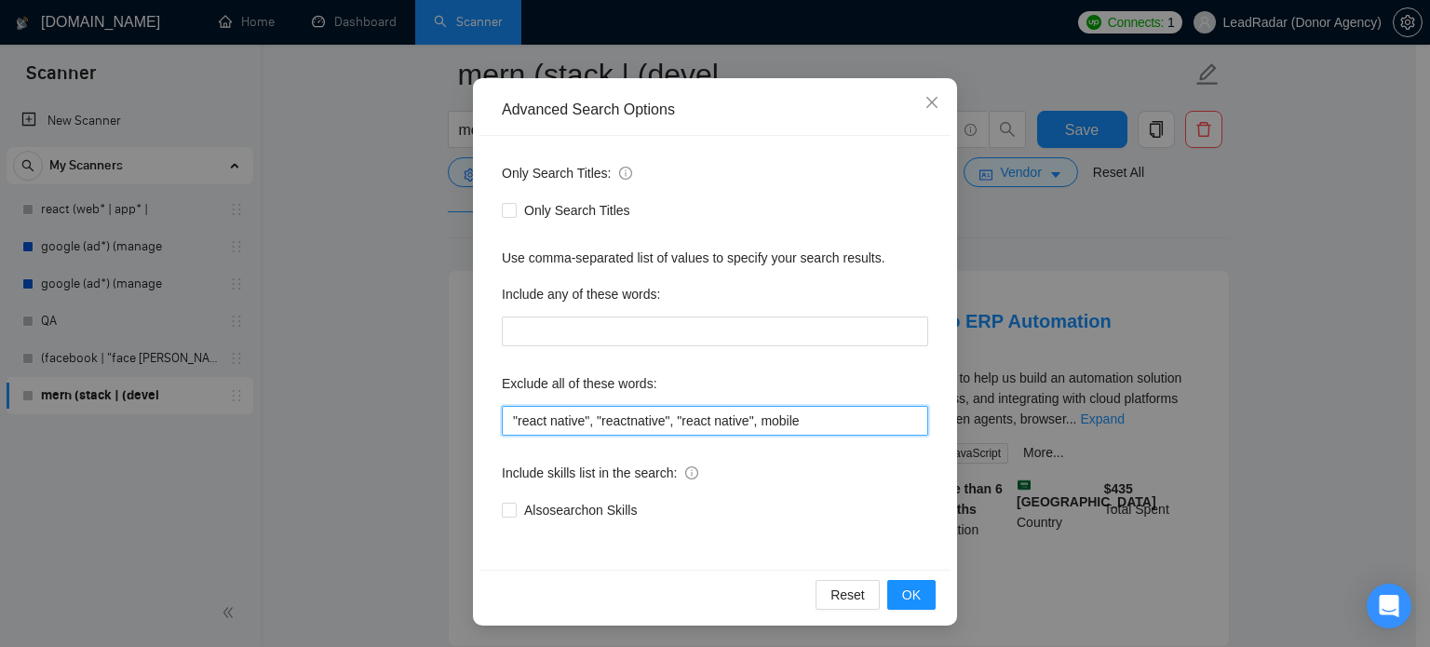
click at [762, 418] on input ""react native", "reactnative", "react native", mobile" at bounding box center [715, 421] width 426 height 30
click at [902, 595] on span "OK" at bounding box center [911, 595] width 19 height 20
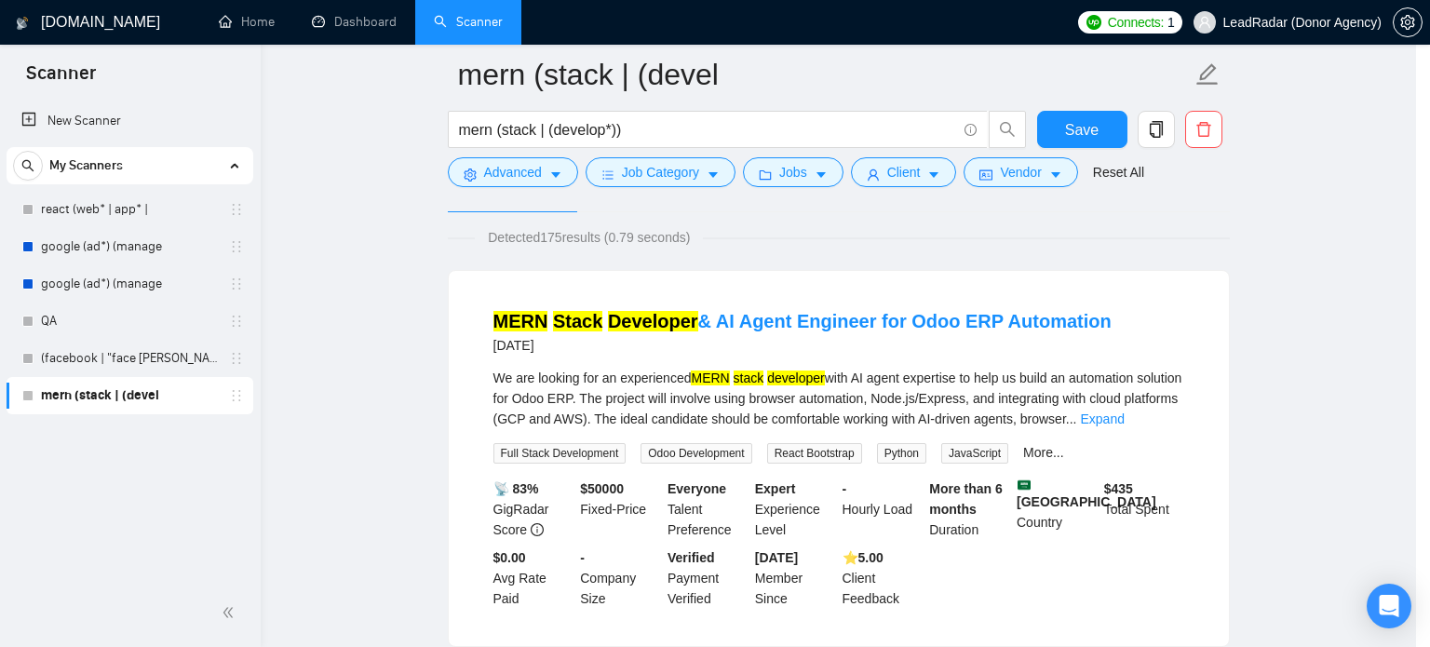
scroll to position [34, 0]
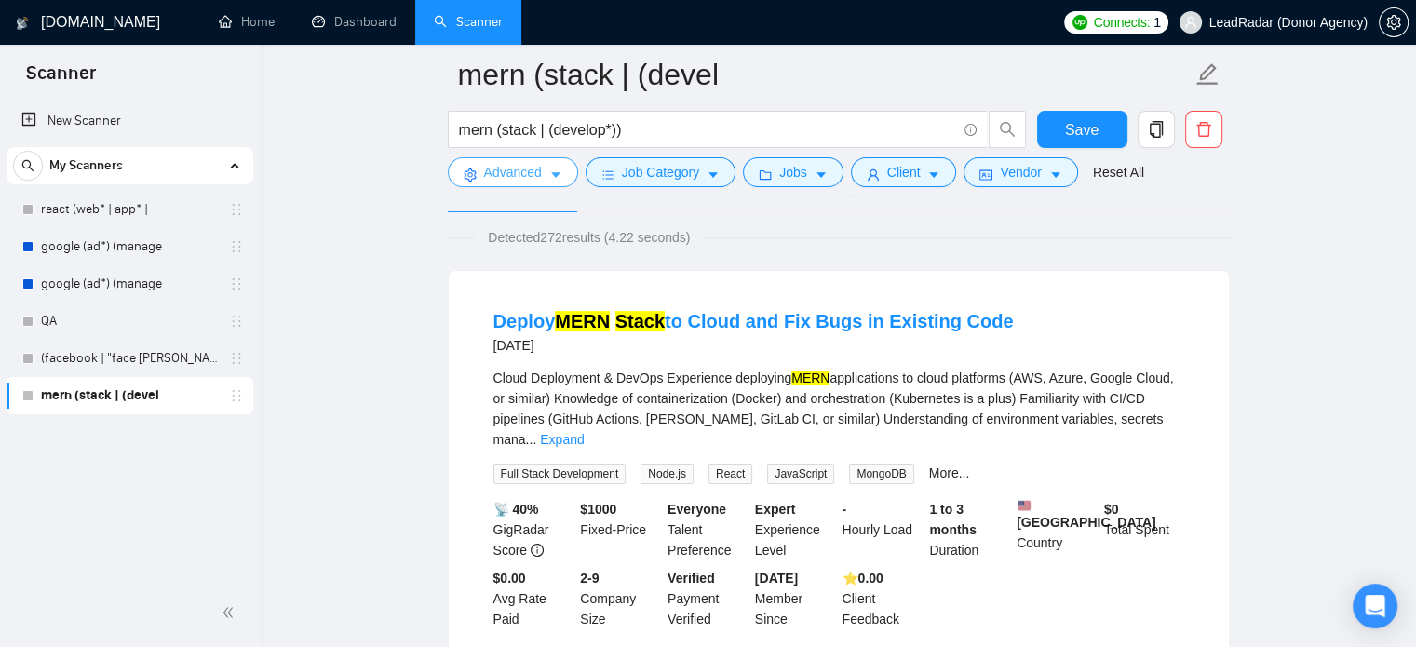
click at [547, 183] on button "Advanced" at bounding box center [513, 172] width 130 height 30
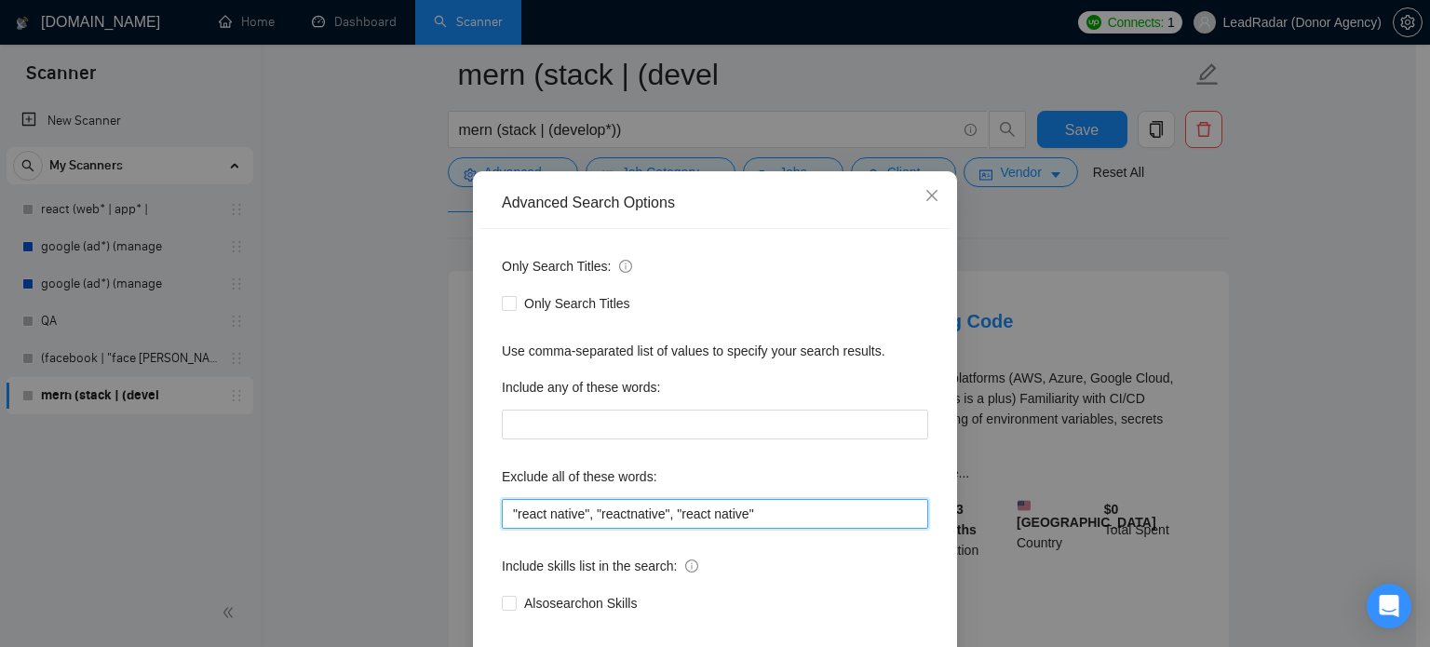
click at [811, 529] on input ""react native", "reactnative", "react native"" at bounding box center [715, 514] width 426 height 30
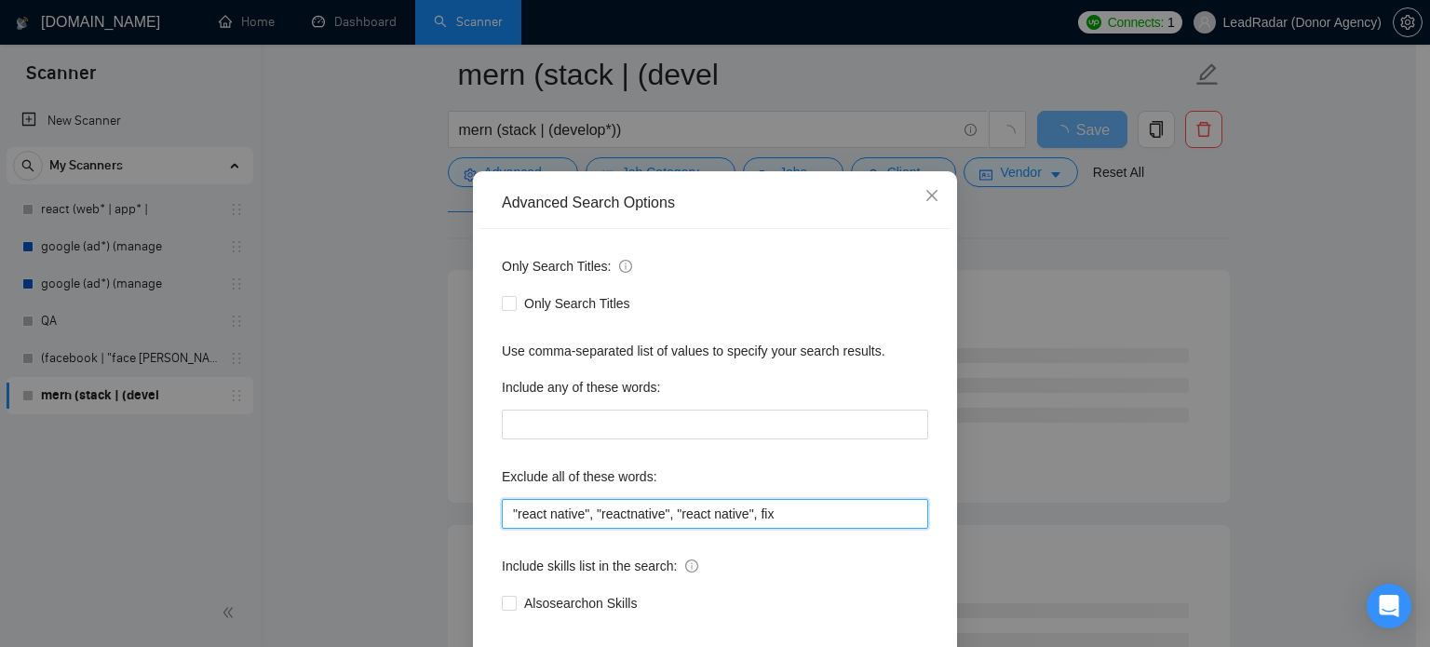
drag, startPoint x: 752, startPoint y: 551, endPoint x: 376, endPoint y: 552, distance: 376.1
click at [376, 552] on div "Advanced Search Options Only Search Titles: Only Search Titles Use comma-separa…" at bounding box center [715, 323] width 1430 height 647
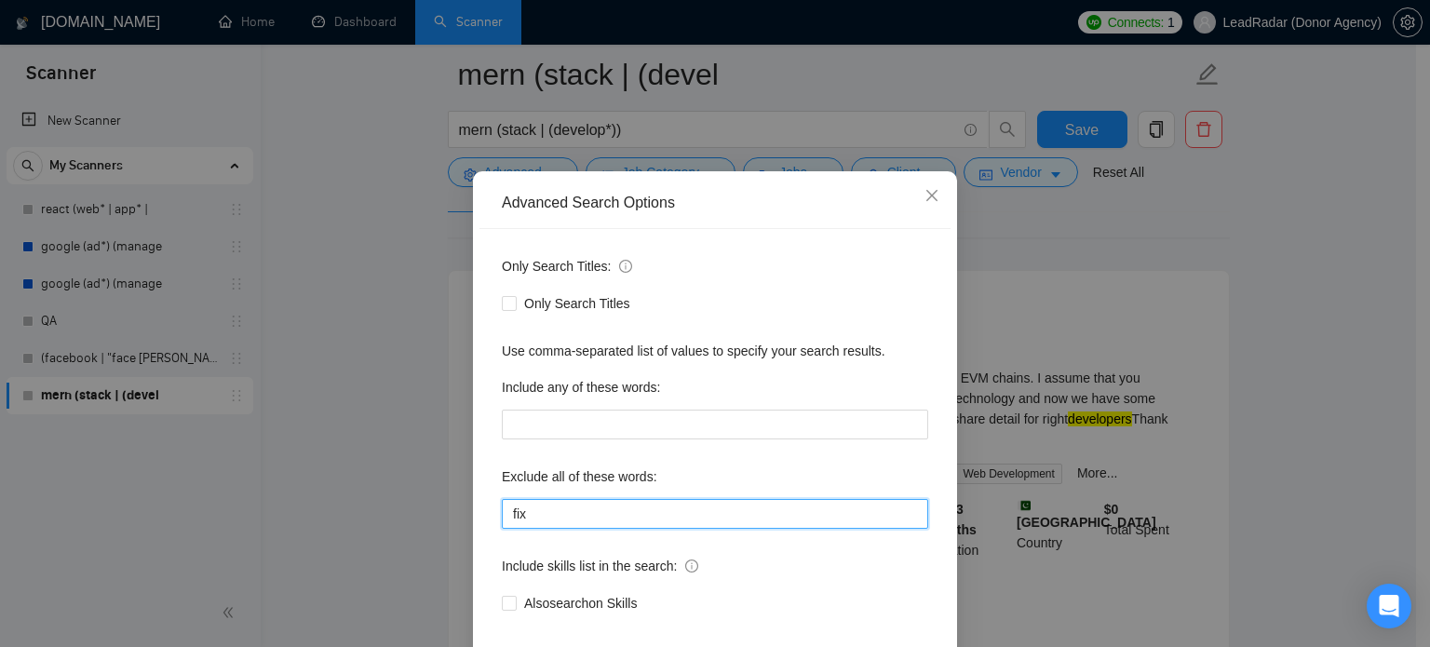
click at [659, 529] on input "fix" at bounding box center [715, 514] width 426 height 30
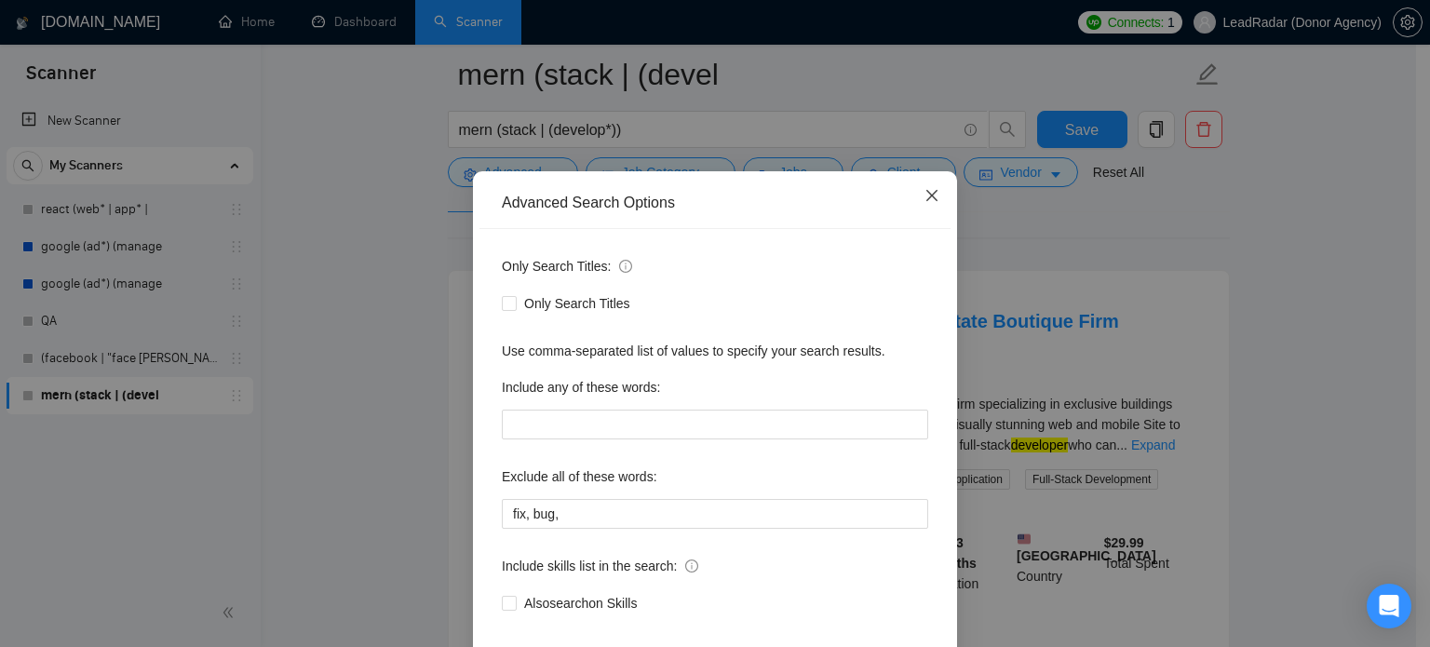
click at [925, 203] on icon "close" at bounding box center [932, 195] width 15 height 15
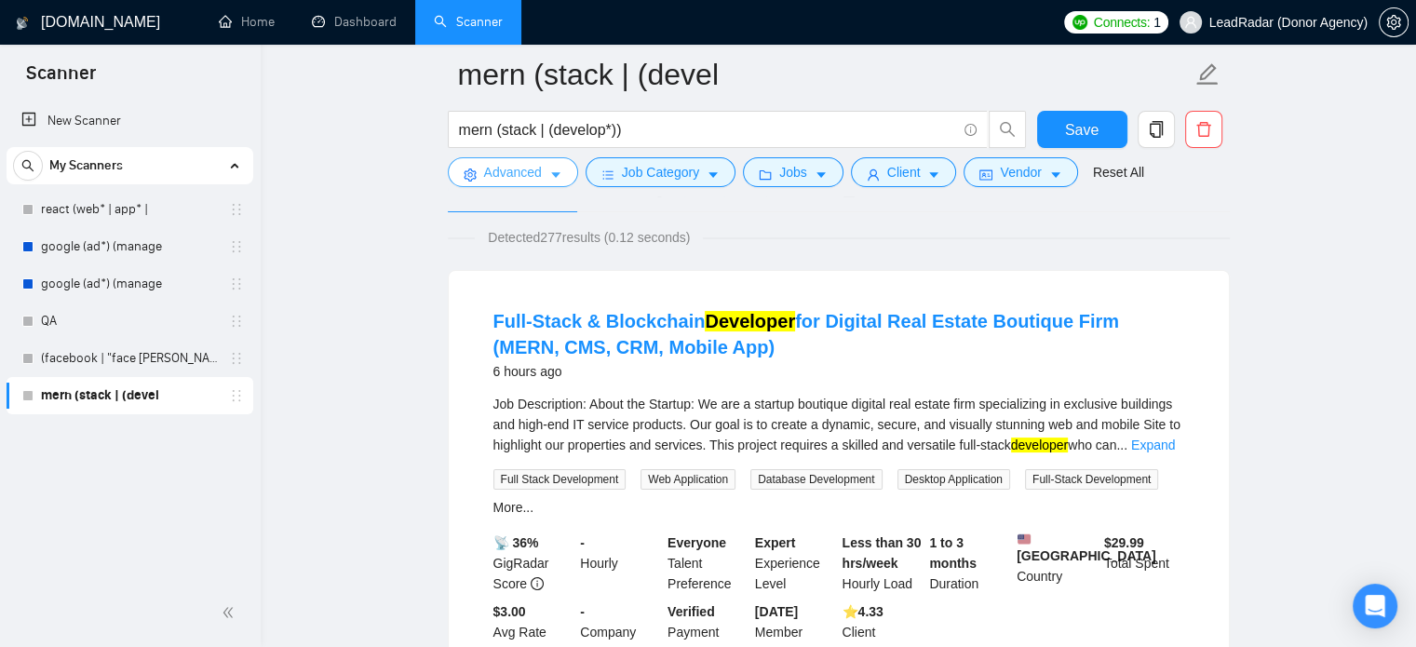
click at [536, 170] on span "Advanced" at bounding box center [513, 172] width 58 height 20
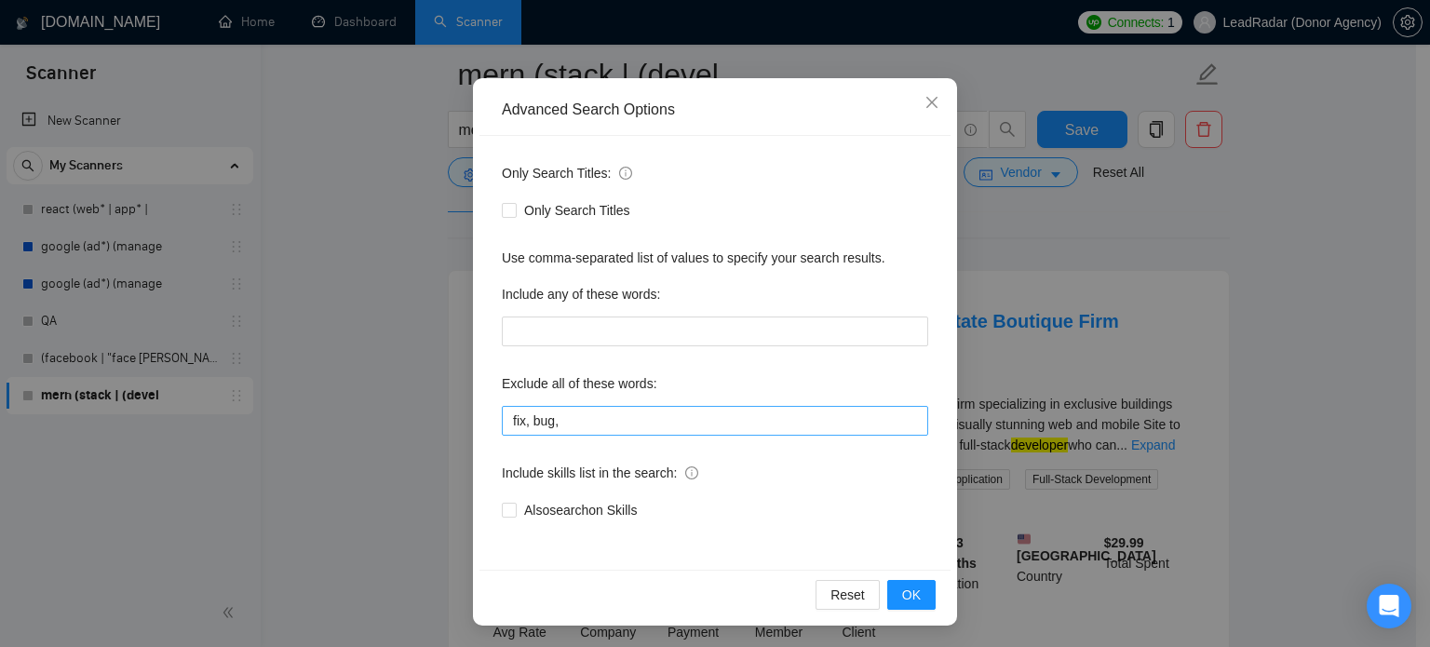
scroll to position [127, 0]
click at [626, 420] on input "fix, bug," at bounding box center [715, 421] width 426 height 30
type input "fix, bug"
click at [925, 597] on button "OK" at bounding box center [911, 595] width 48 height 30
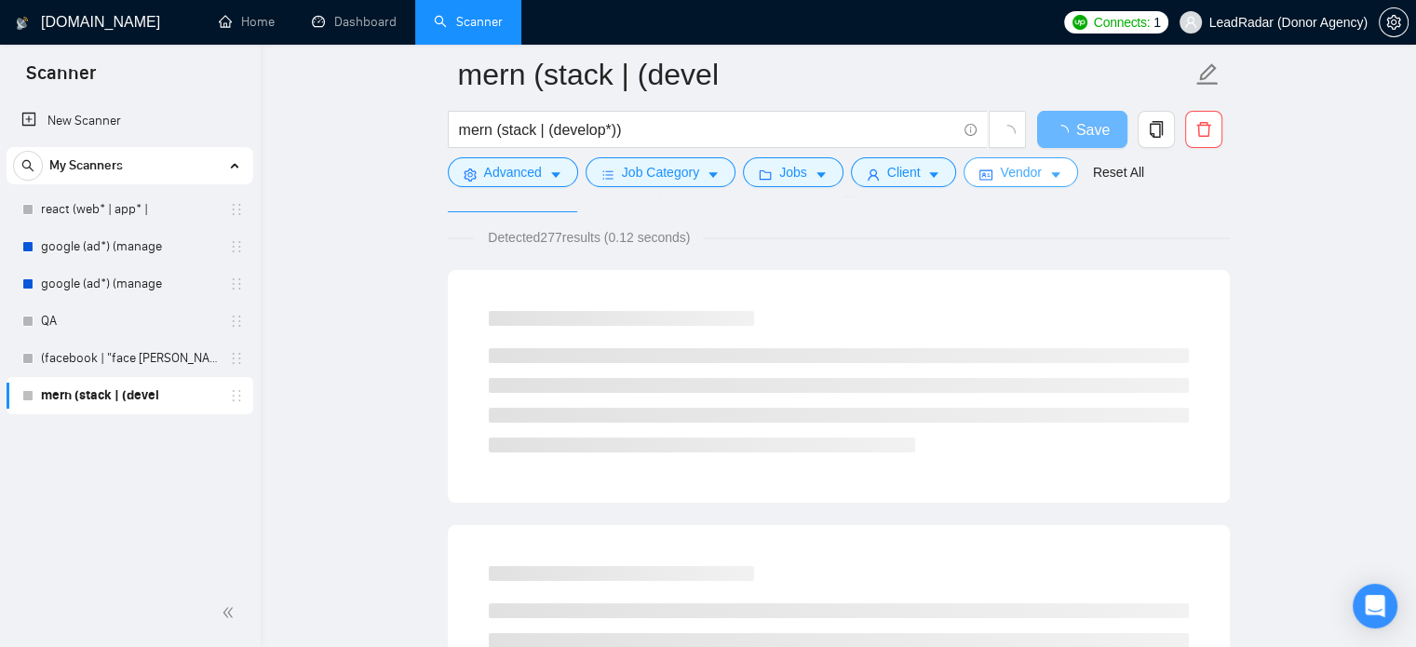
click at [1006, 168] on span "Vendor" at bounding box center [1020, 172] width 41 height 20
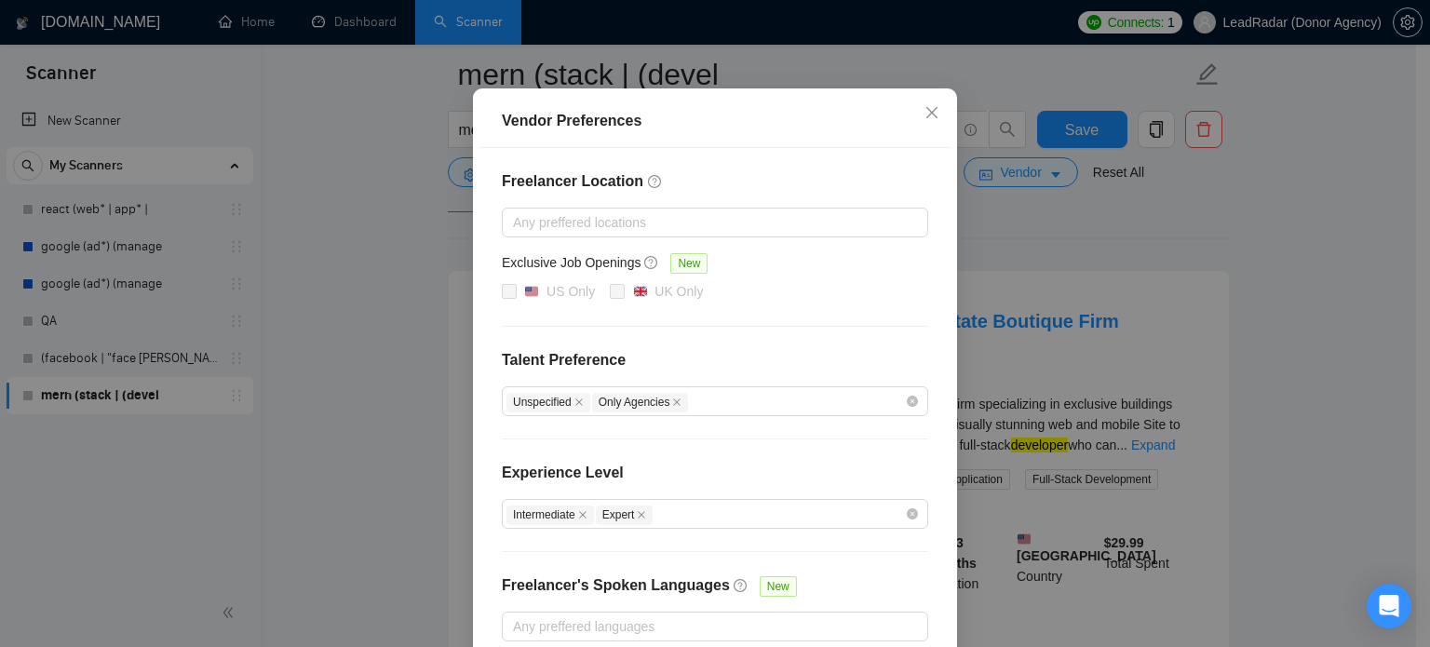
scroll to position [115, 0]
click at [926, 115] on icon "close" at bounding box center [931, 113] width 11 height 11
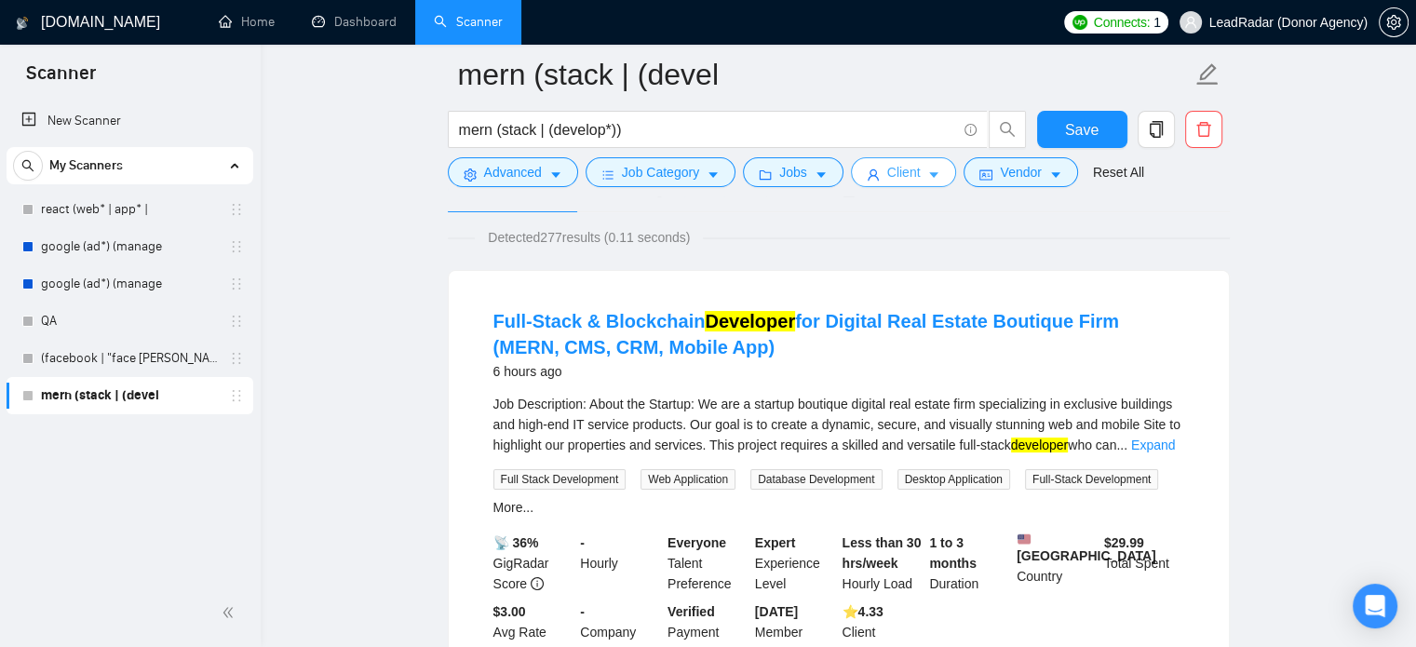
click at [898, 173] on span "Client" at bounding box center [904, 172] width 34 height 20
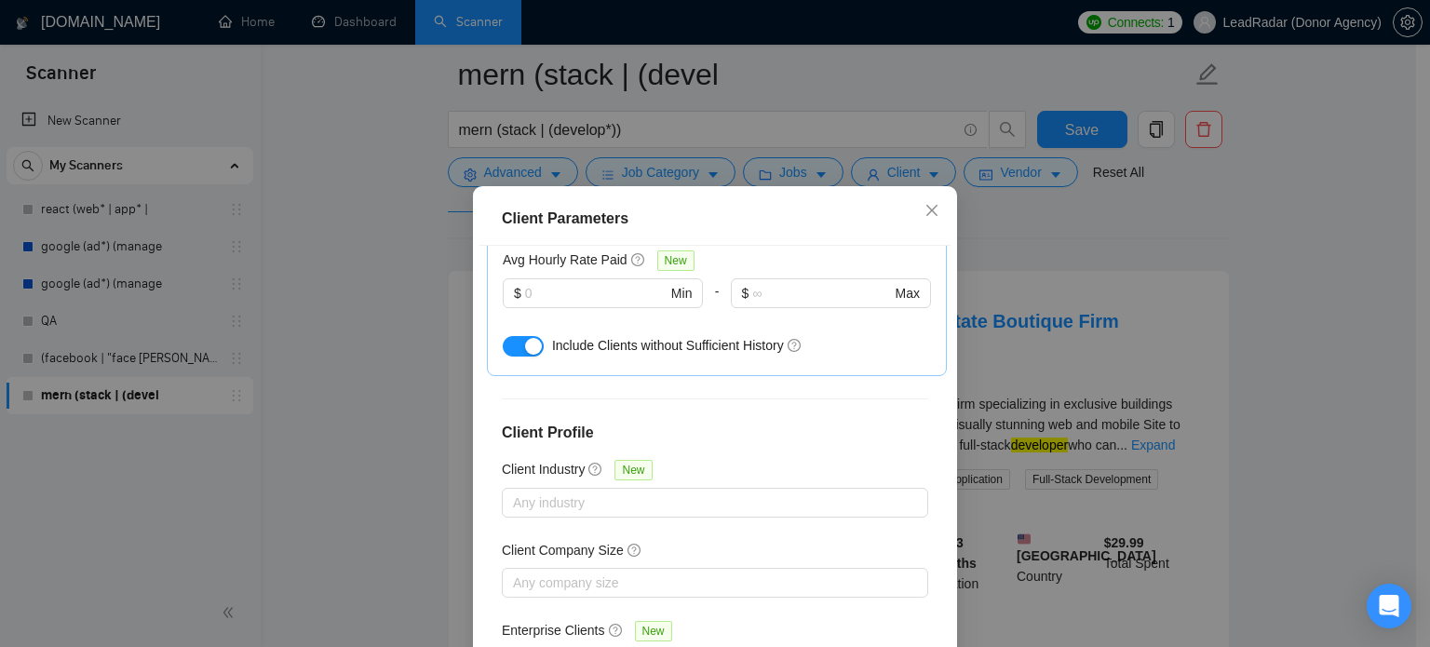
scroll to position [683, 0]
click at [931, 210] on icon "close" at bounding box center [932, 210] width 15 height 15
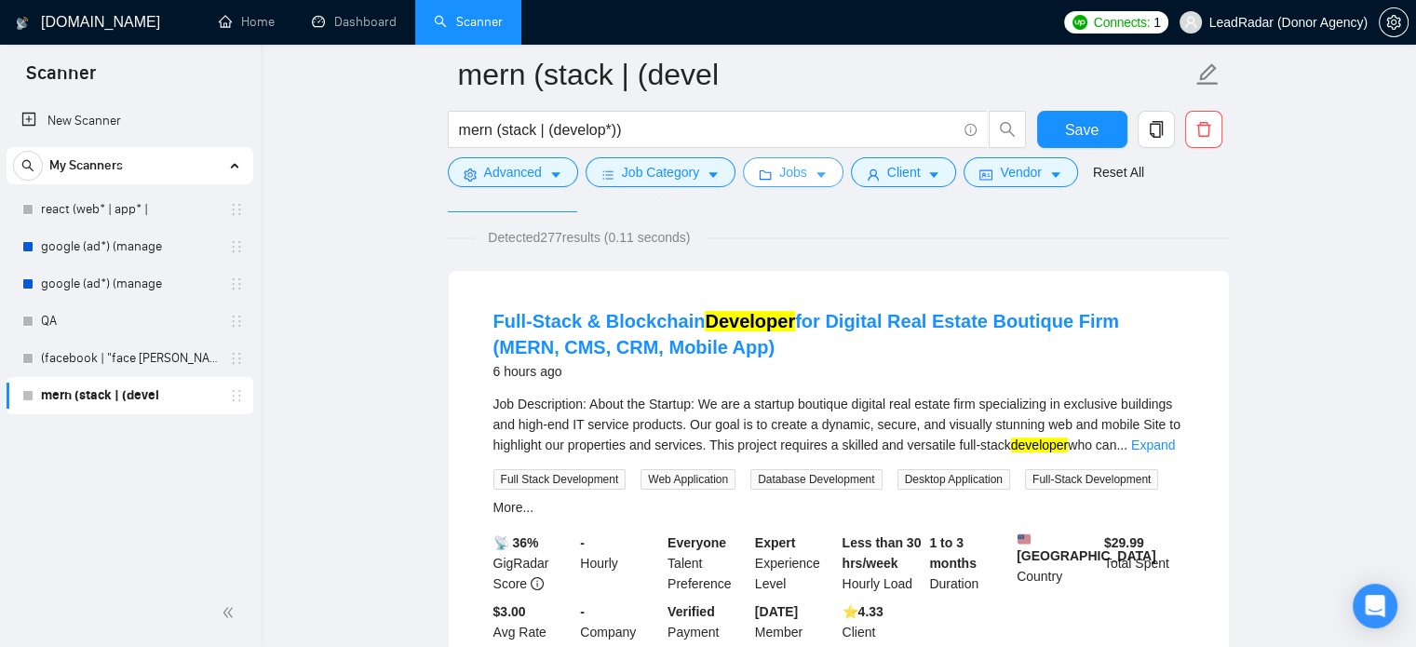
click at [815, 177] on icon "caret-down" at bounding box center [821, 175] width 13 height 13
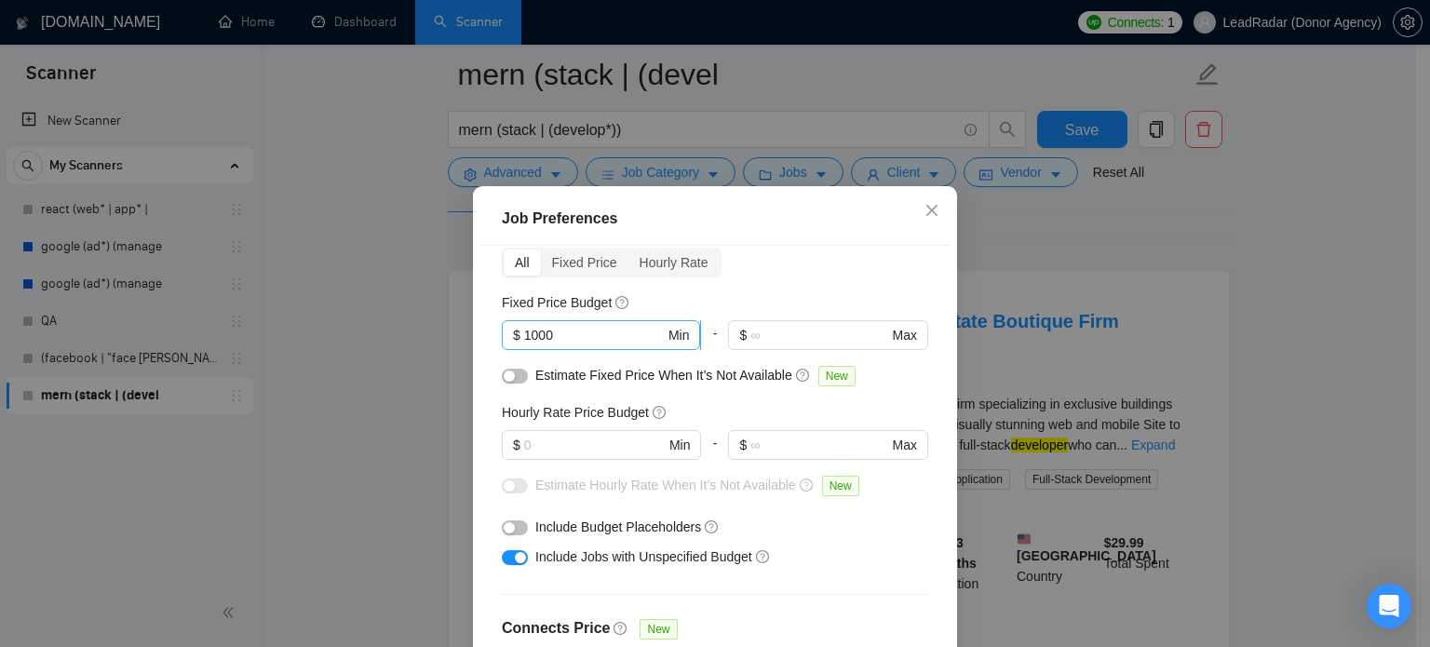
scroll to position [69, 0]
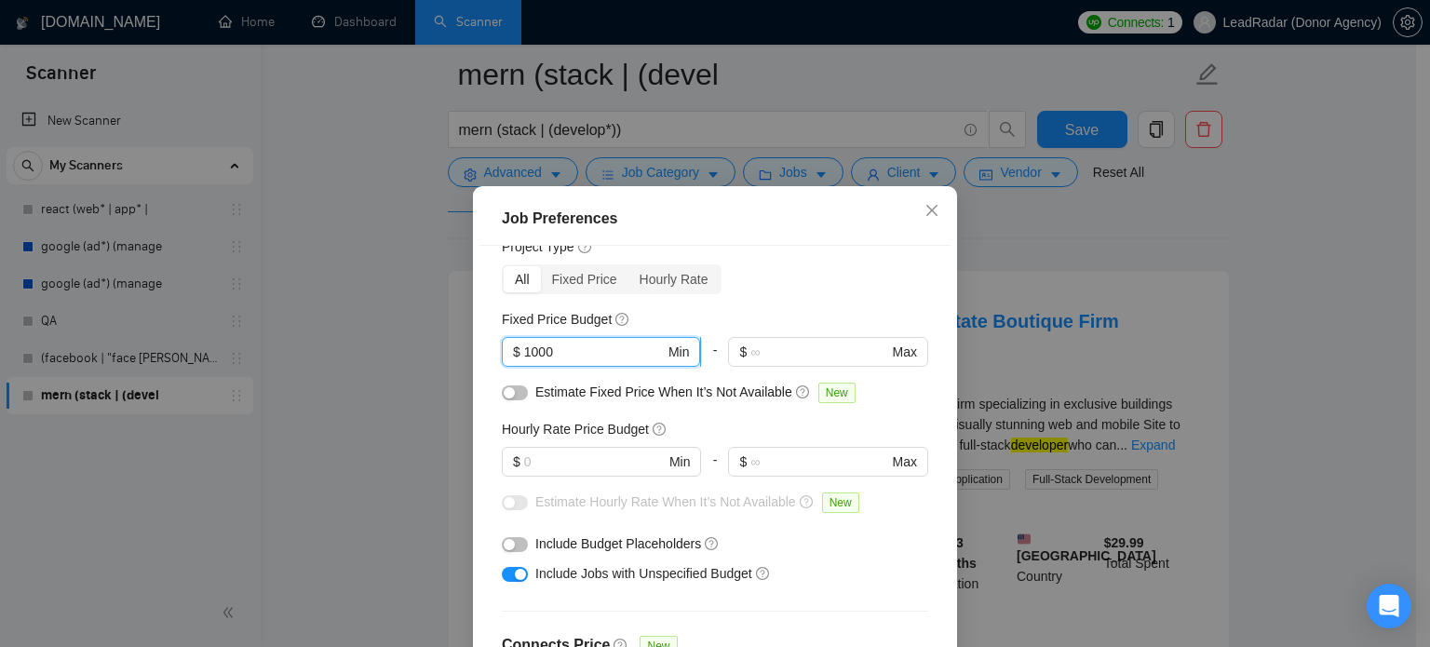
drag, startPoint x: 569, startPoint y: 342, endPoint x: 499, endPoint y: 348, distance: 70.1
click at [502, 348] on span "$ 1000 Min" at bounding box center [601, 352] width 198 height 30
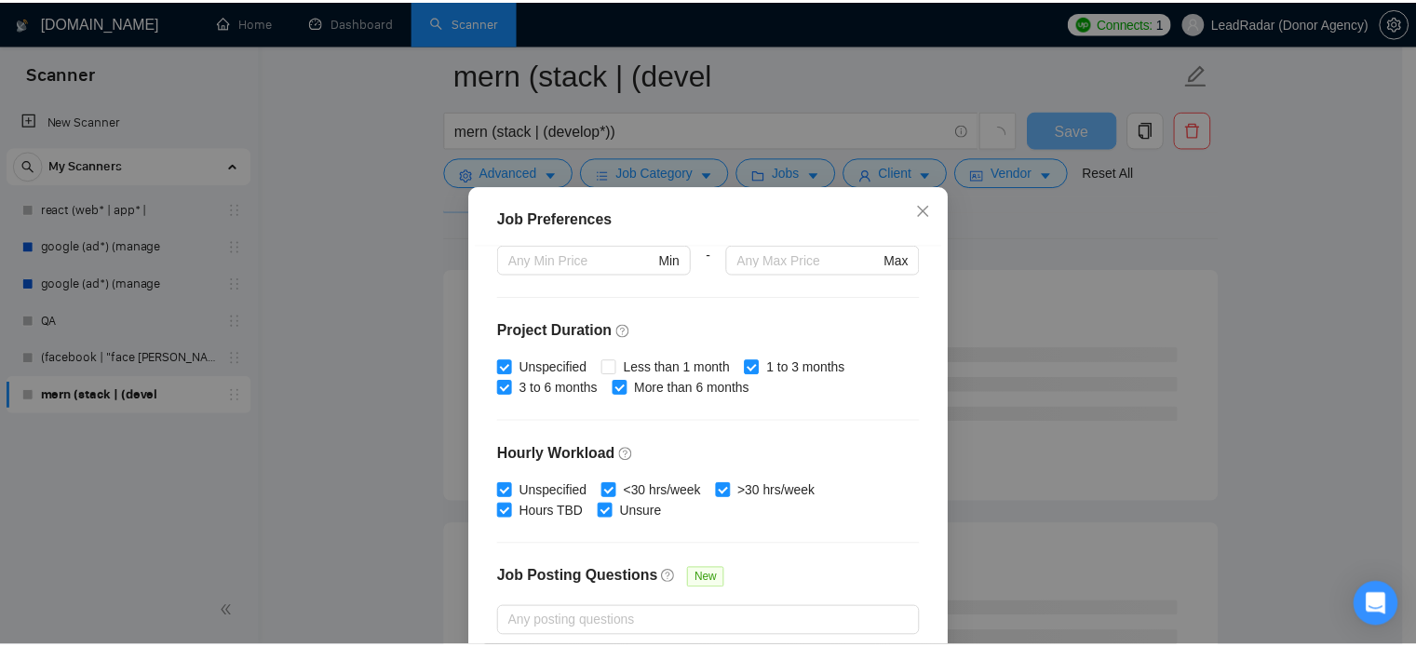
scroll to position [596, 0]
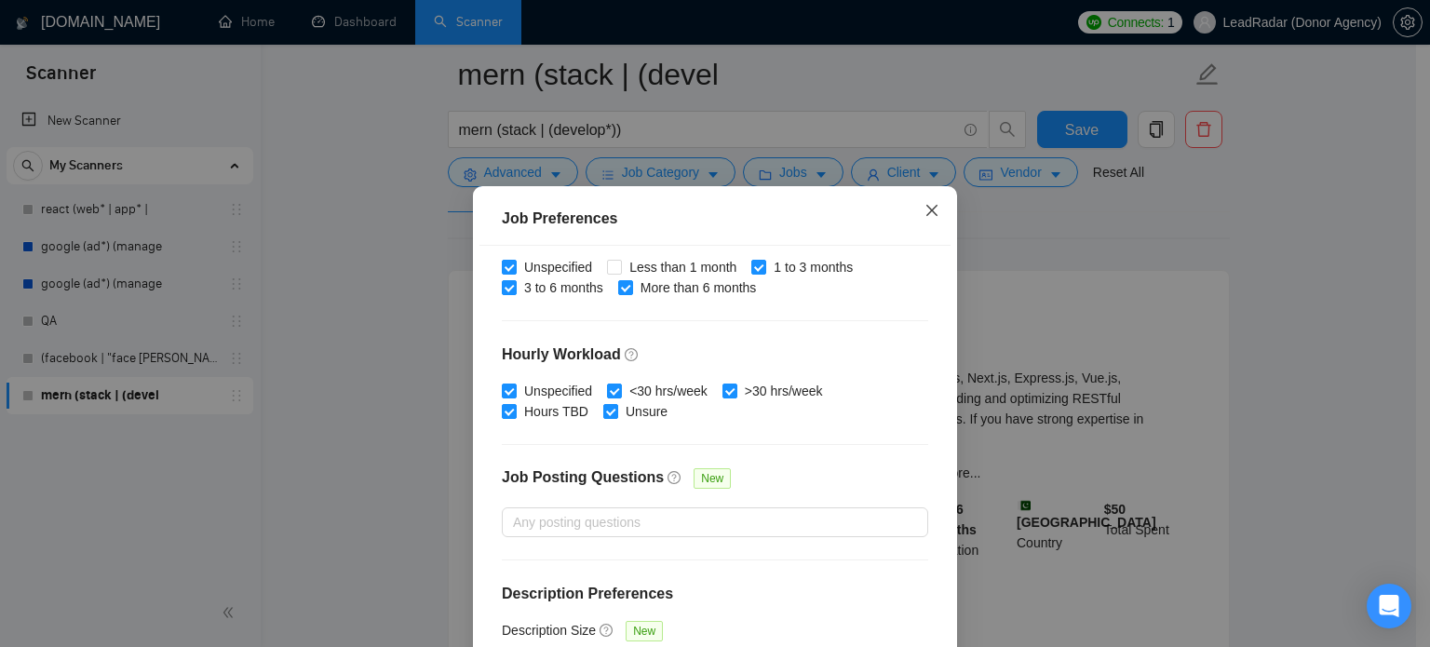
click at [925, 205] on icon "close" at bounding box center [932, 210] width 15 height 15
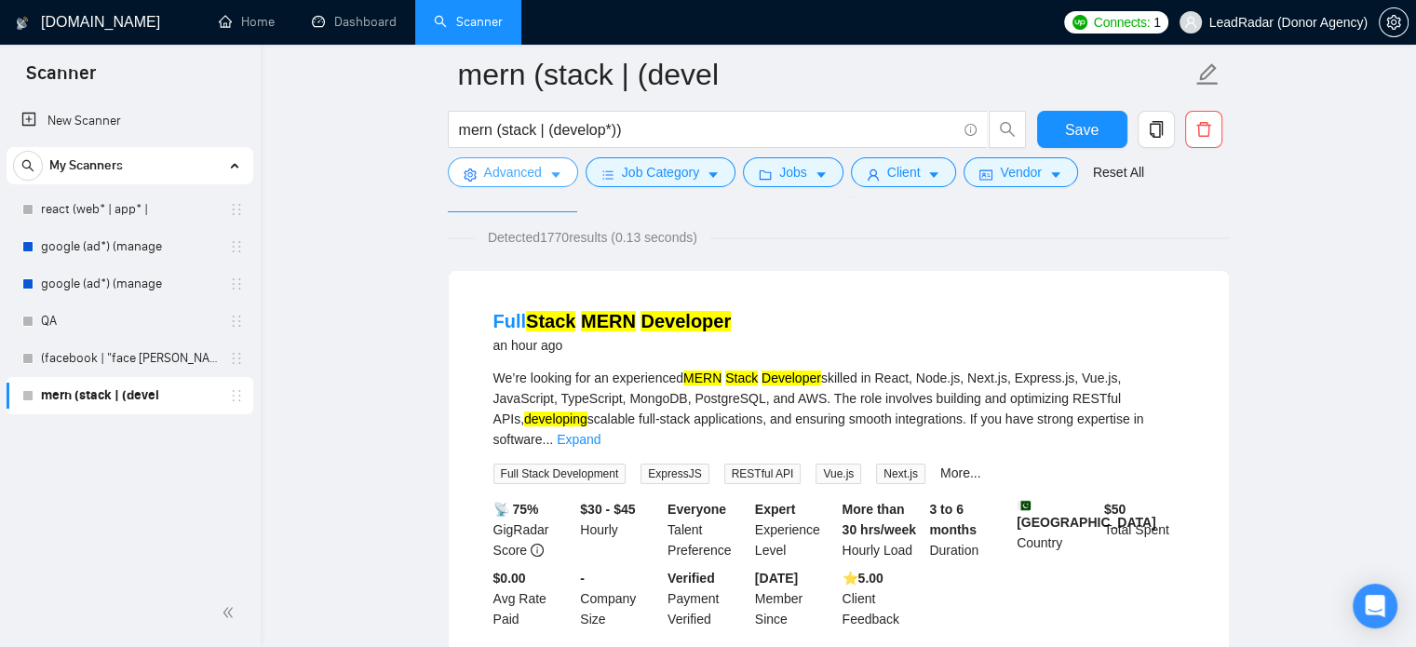
click at [540, 171] on button "Advanced" at bounding box center [513, 172] width 130 height 30
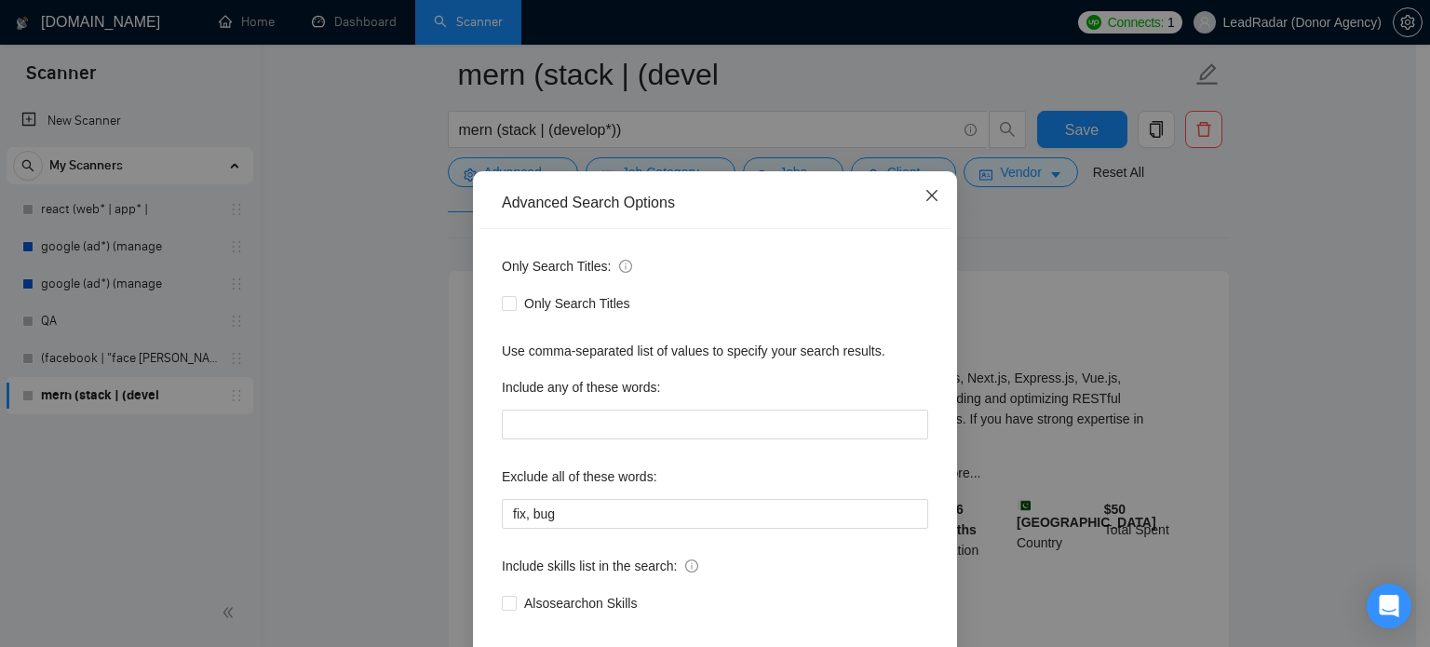
click at [931, 203] on icon "close" at bounding box center [932, 195] width 15 height 15
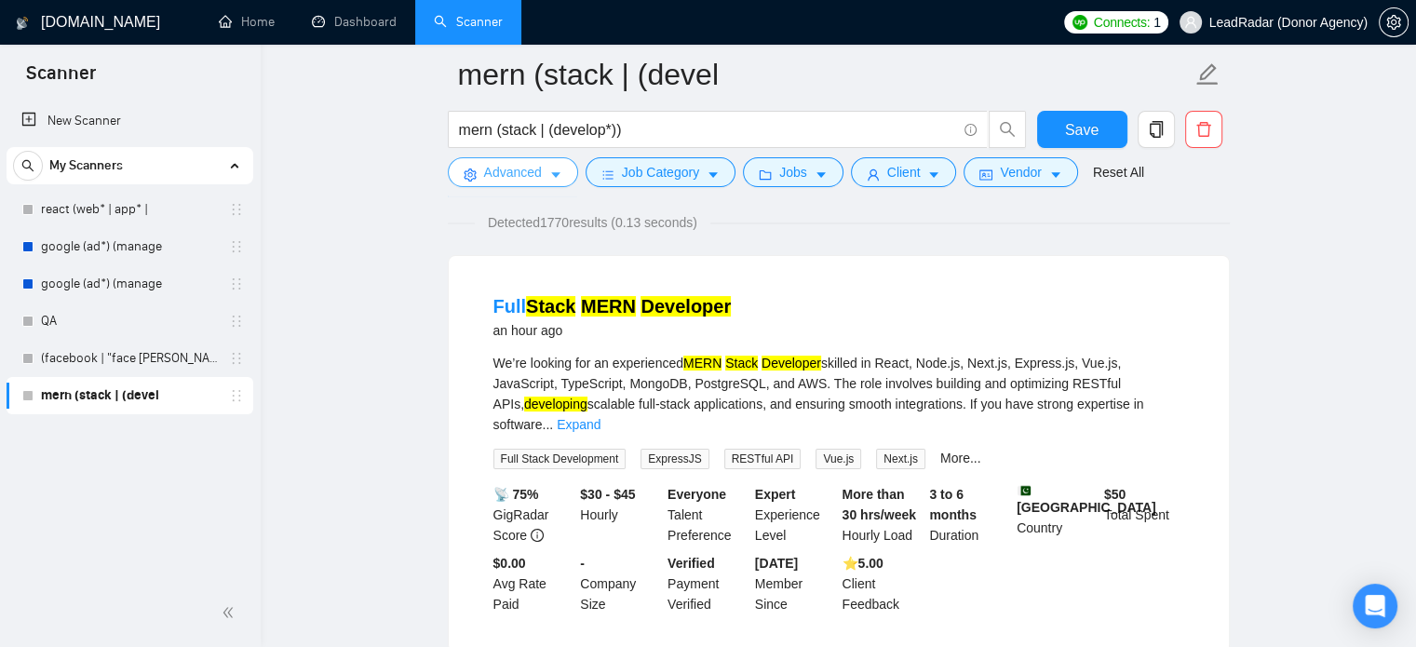
scroll to position [136, 0]
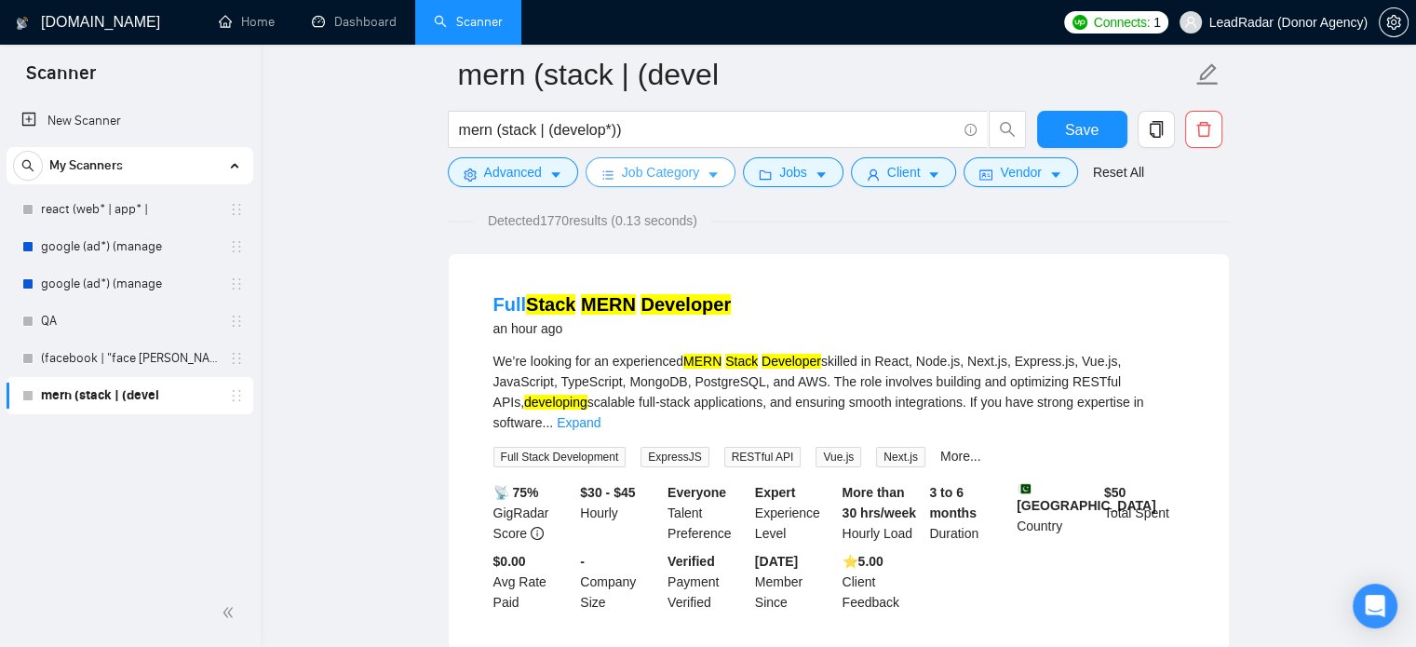
click at [687, 169] on span "Job Category" at bounding box center [660, 172] width 77 height 20
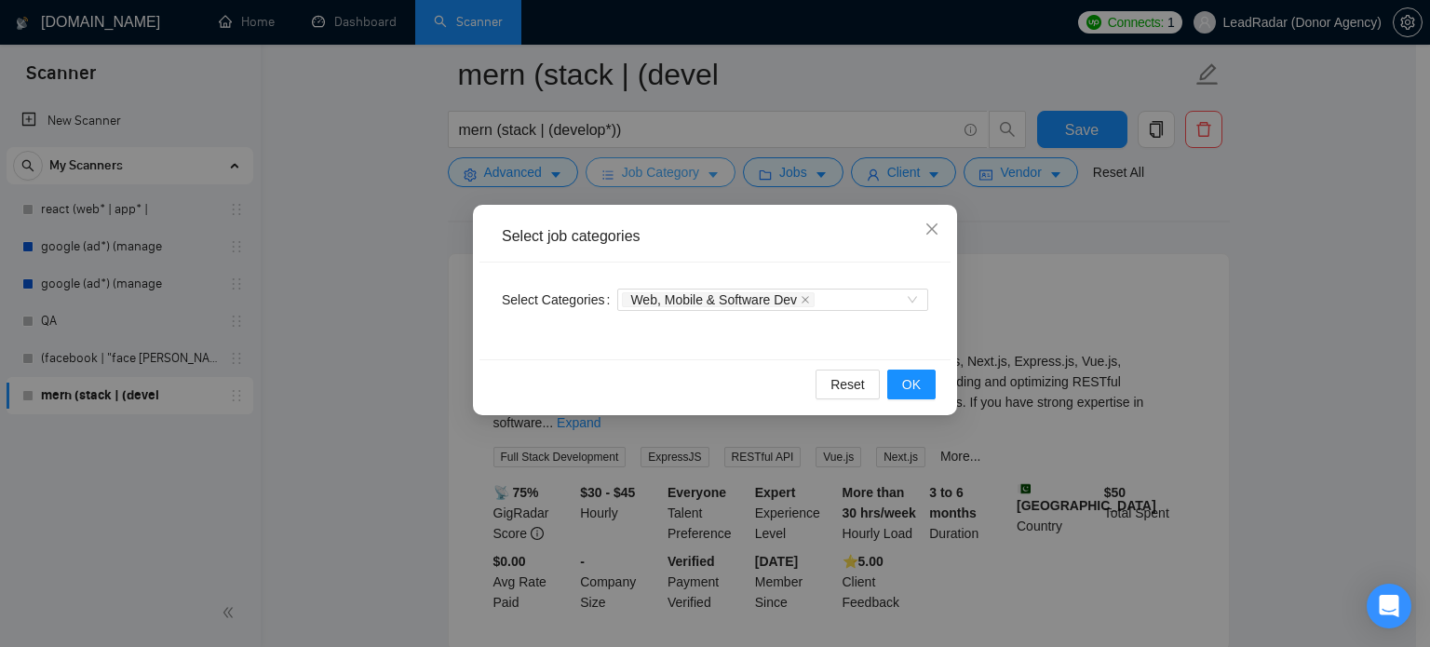
click at [687, 169] on div "Select job categories Select Categories Web, Mobile & Software Dev Reset OK" at bounding box center [715, 323] width 1430 height 647
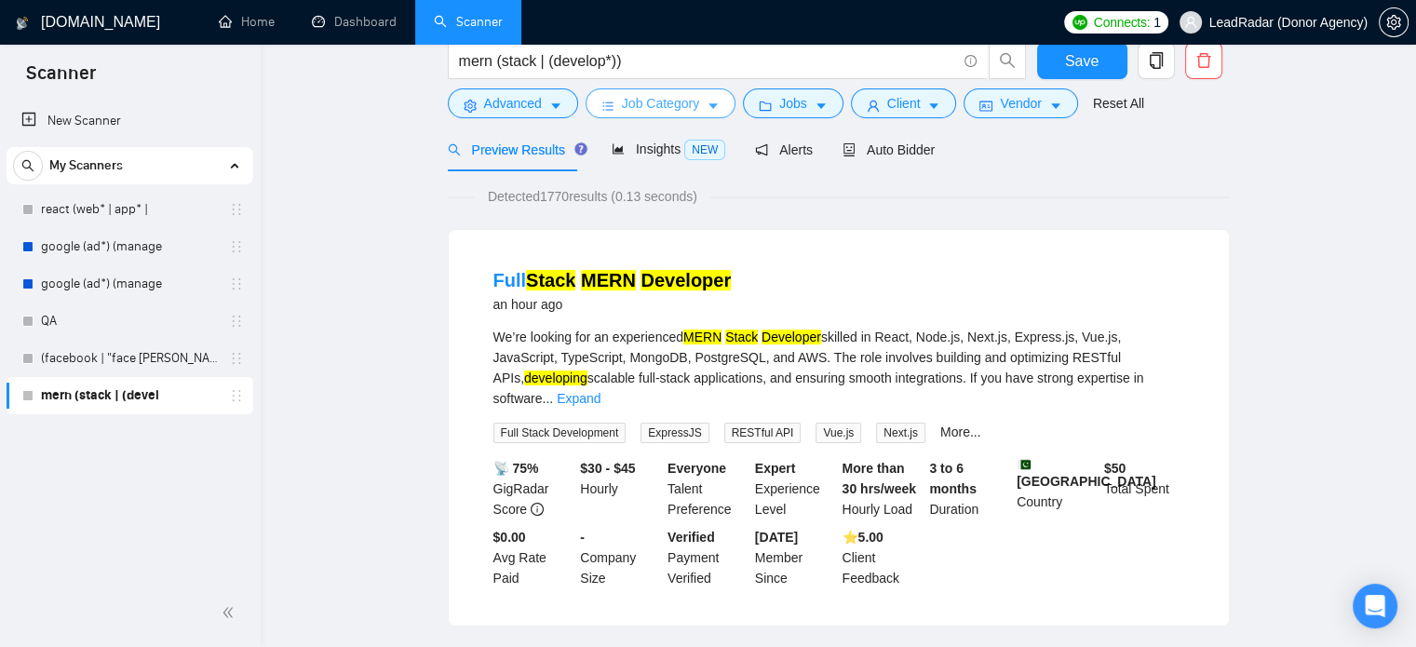
scroll to position [0, 0]
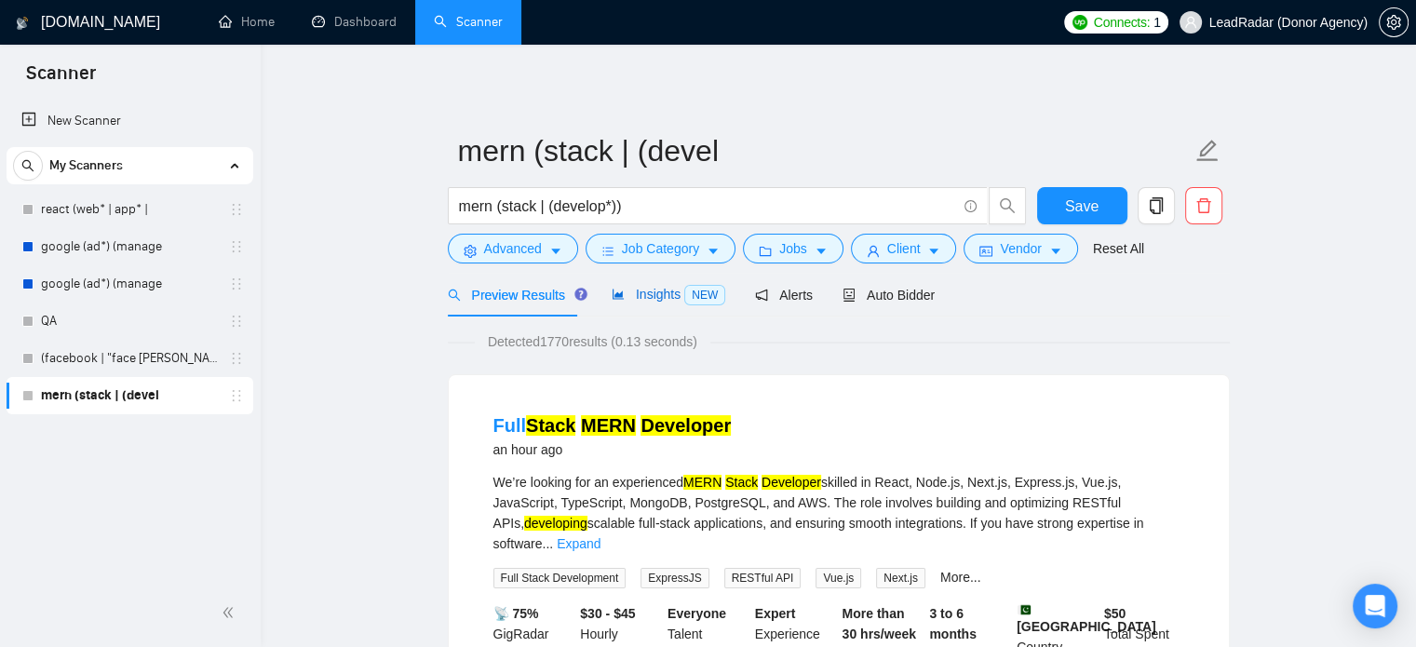
click at [684, 296] on span "NEW" at bounding box center [704, 295] width 41 height 20
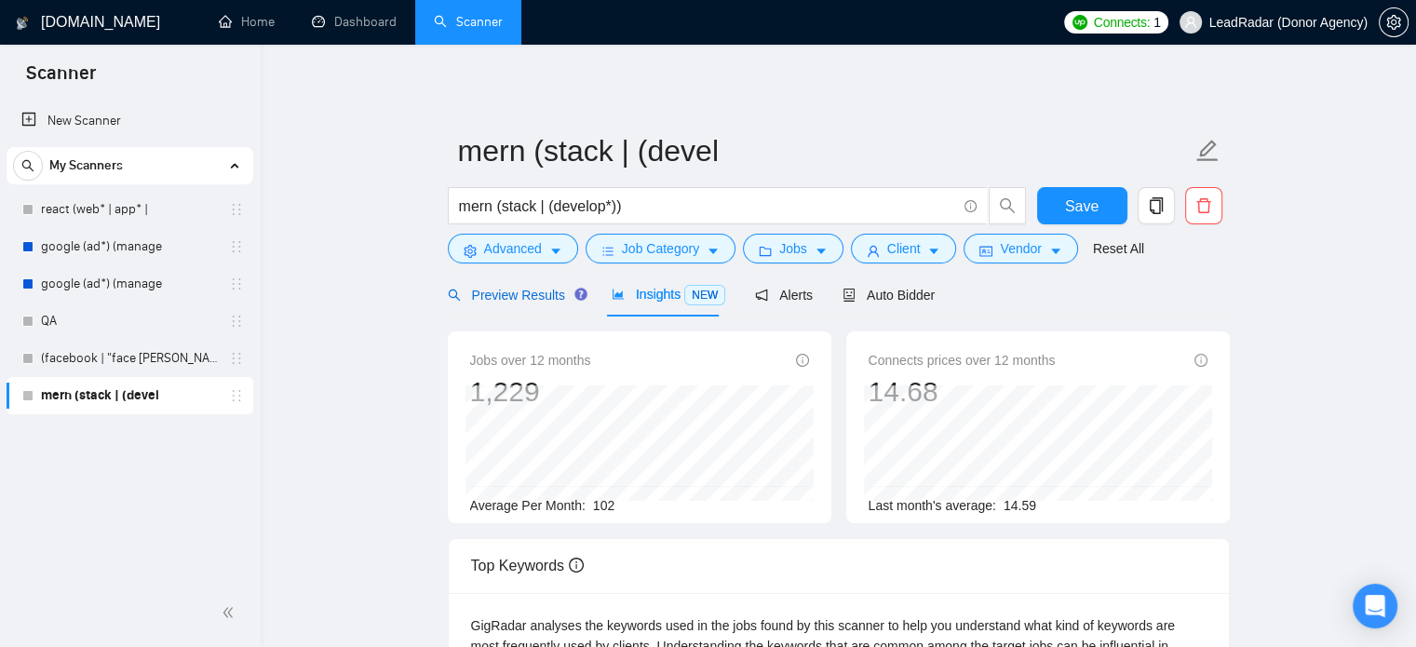
click at [525, 288] on span "Preview Results" at bounding box center [515, 295] width 134 height 15
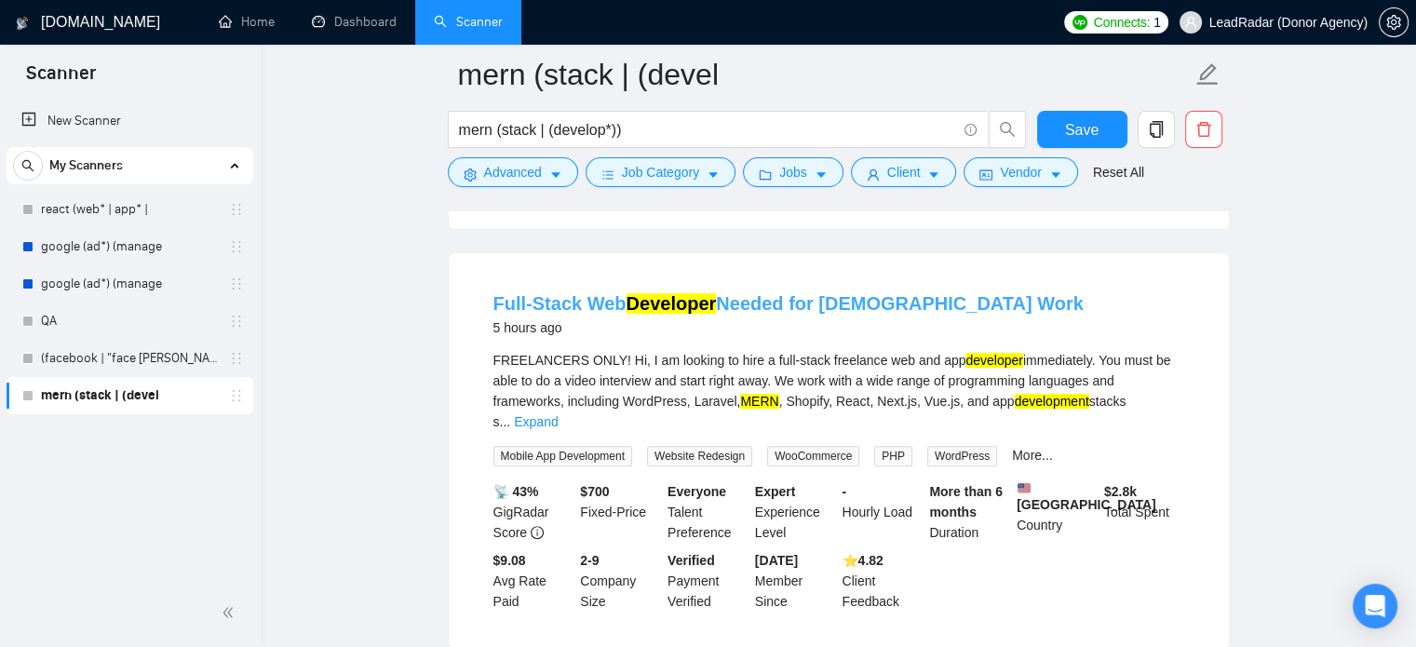
scroll to position [559, 0]
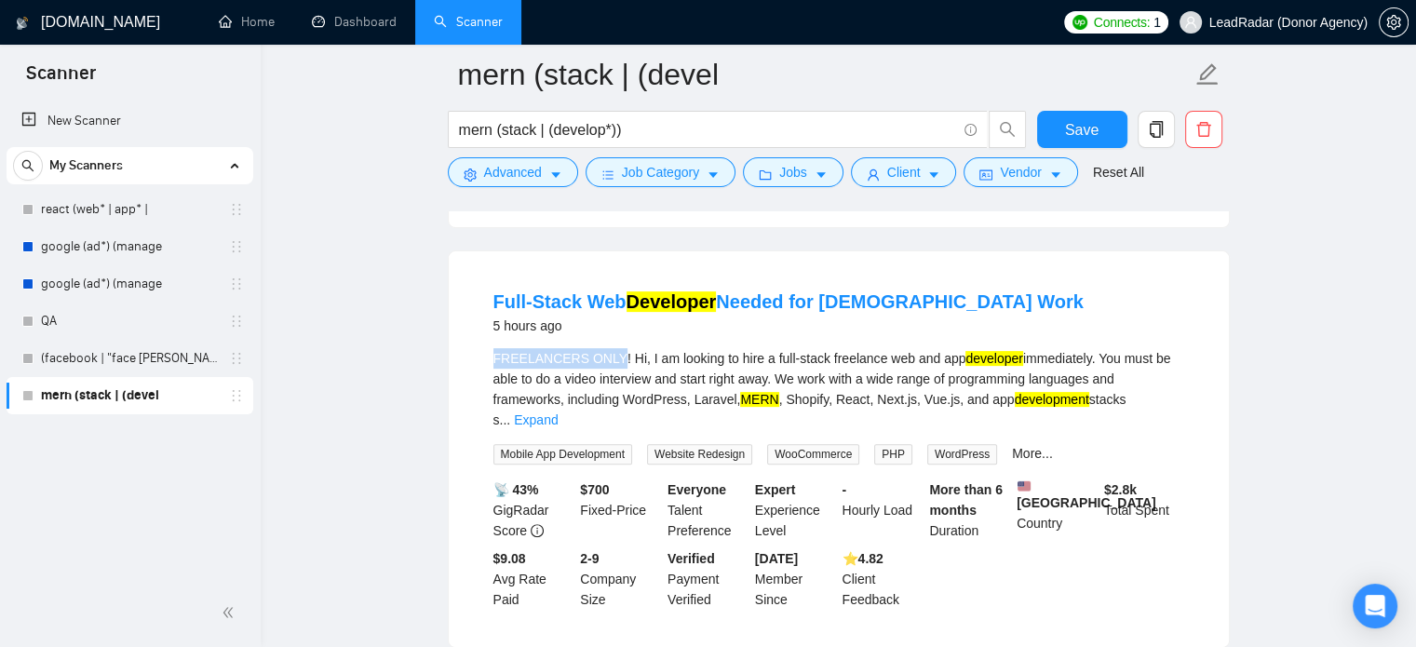
drag, startPoint x: 492, startPoint y: 338, endPoint x: 609, endPoint y: 337, distance: 117.3
click at [609, 348] on div "FREELANCERS ONLY! Hi, I am looking to hire a full-stack freelance web and app d…" at bounding box center [838, 389] width 691 height 82
copy div "FREELANCERS ONLY"
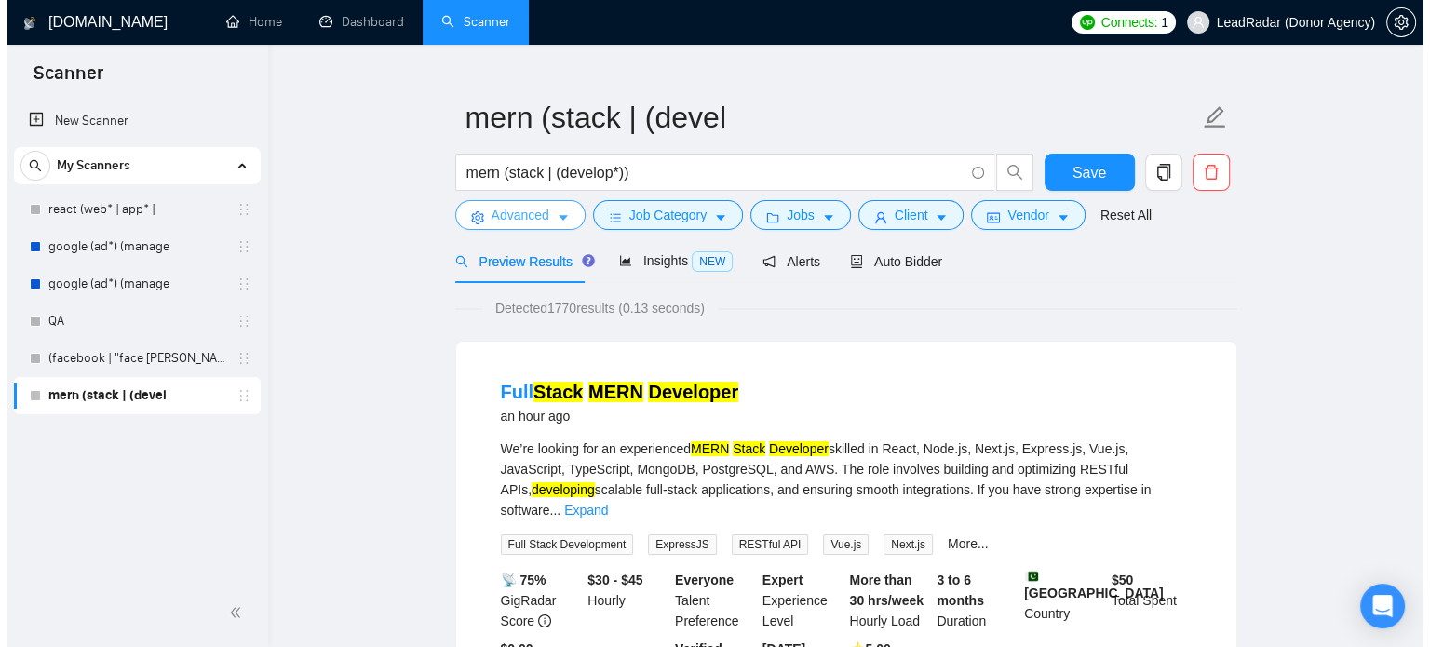
scroll to position [0, 0]
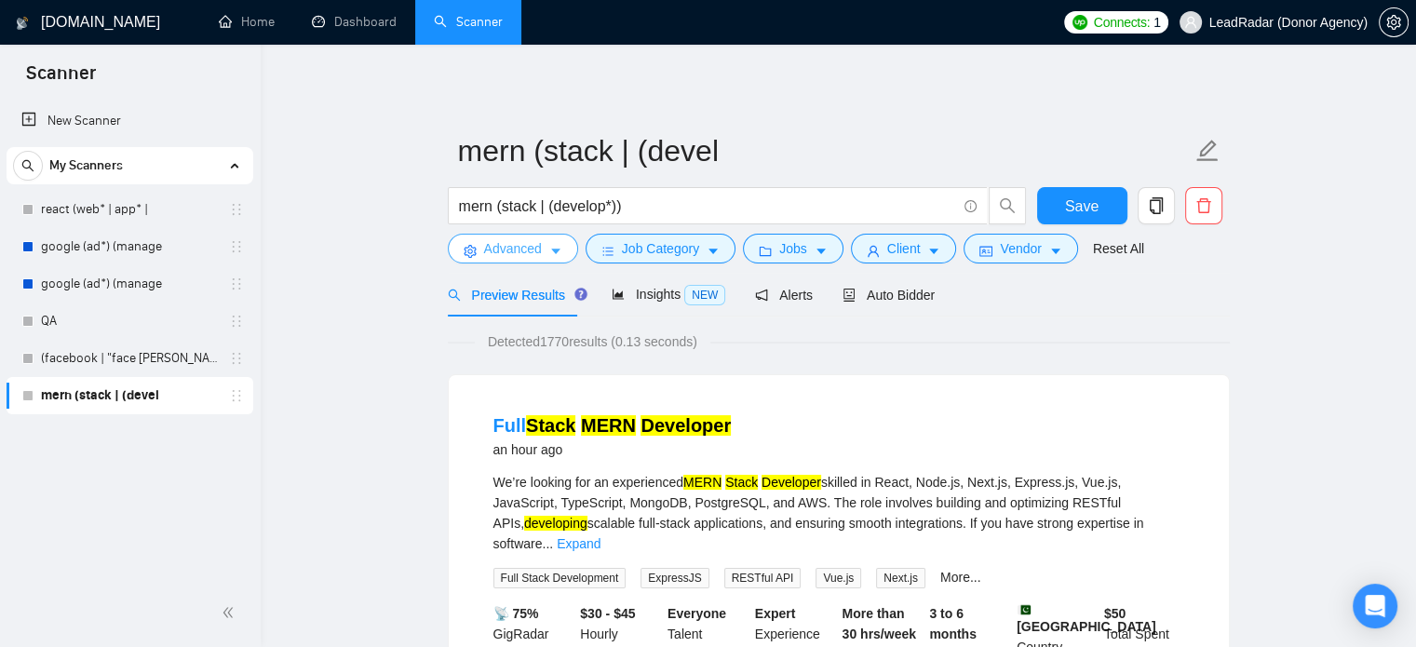
click at [517, 255] on span "Advanced" at bounding box center [513, 248] width 58 height 20
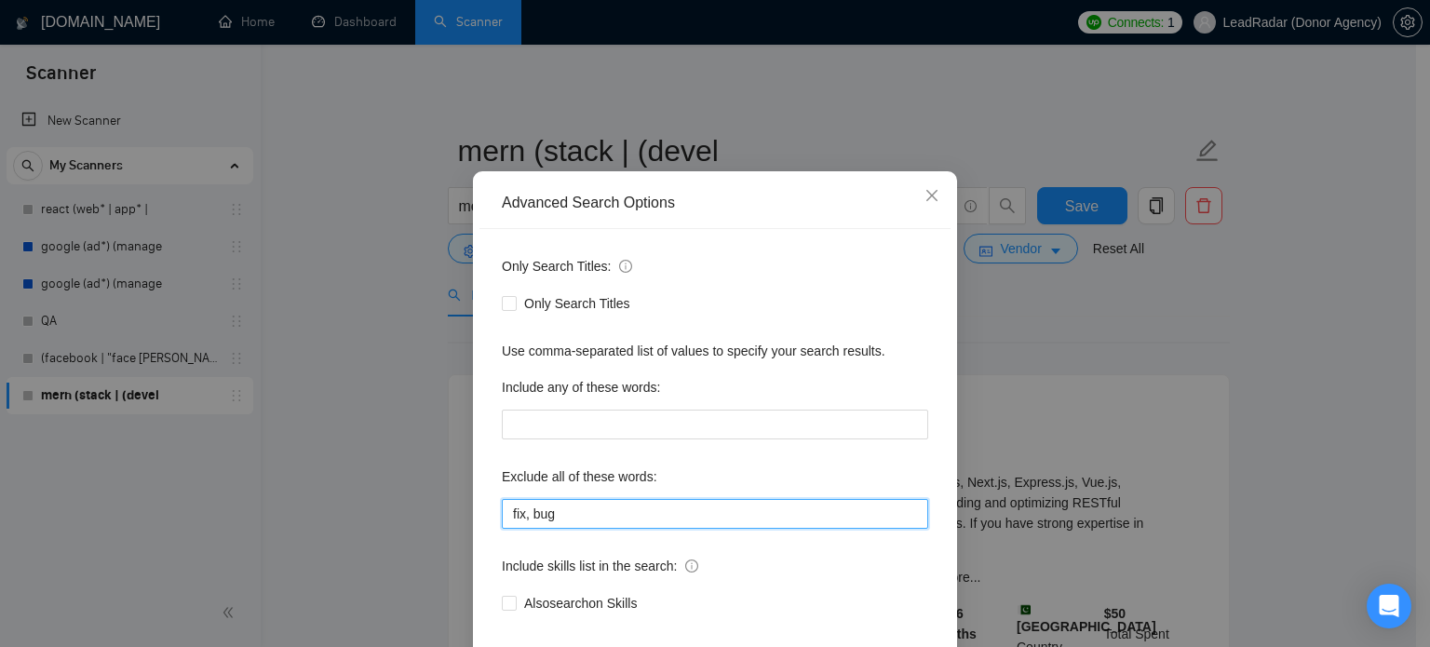
click at [605, 529] on input "fix, bug" at bounding box center [715, 514] width 426 height 30
paste input "FREELANCERS ONLY"
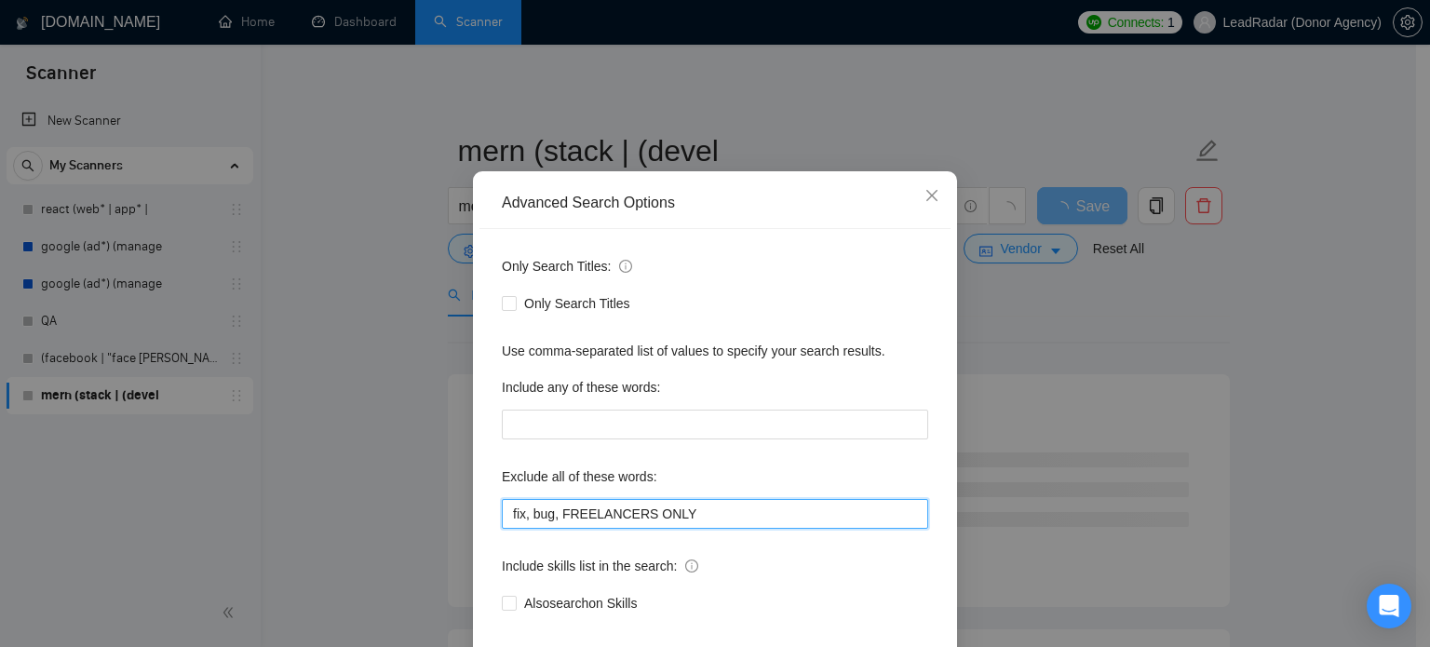
drag, startPoint x: 555, startPoint y: 549, endPoint x: 731, endPoint y: 548, distance: 176.0
click at [731, 529] on input "fix, bug, FREELANCERS ONLY" at bounding box center [715, 514] width 426 height 30
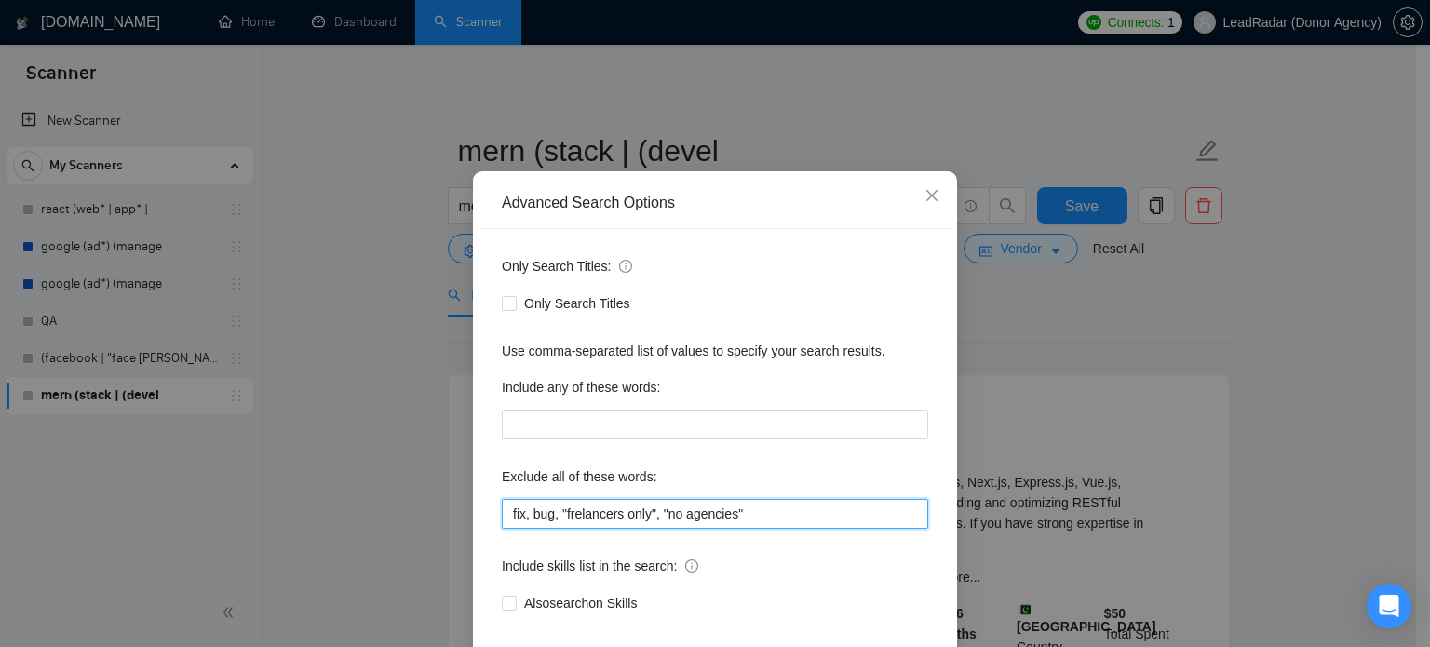
scroll to position [127, 0]
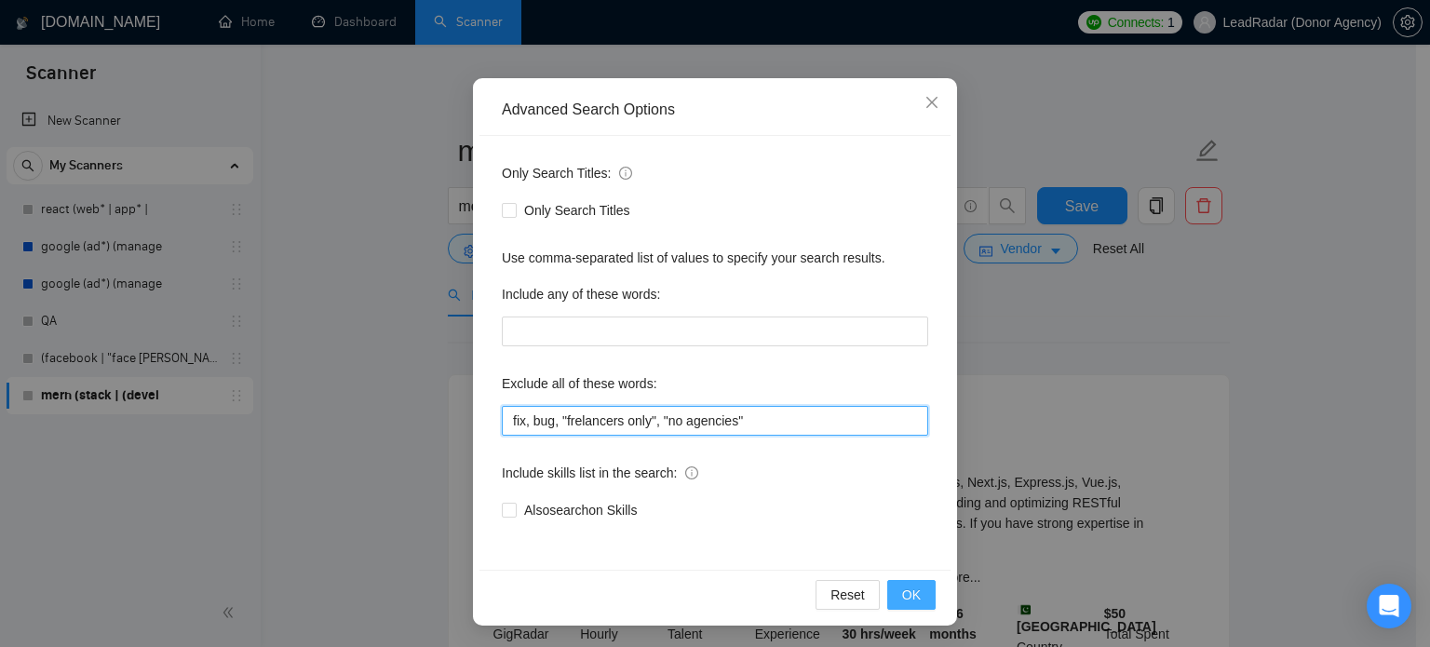
type input "fix, bug, "frelancers only", "no agencies""
click at [922, 598] on button "OK" at bounding box center [911, 595] width 48 height 30
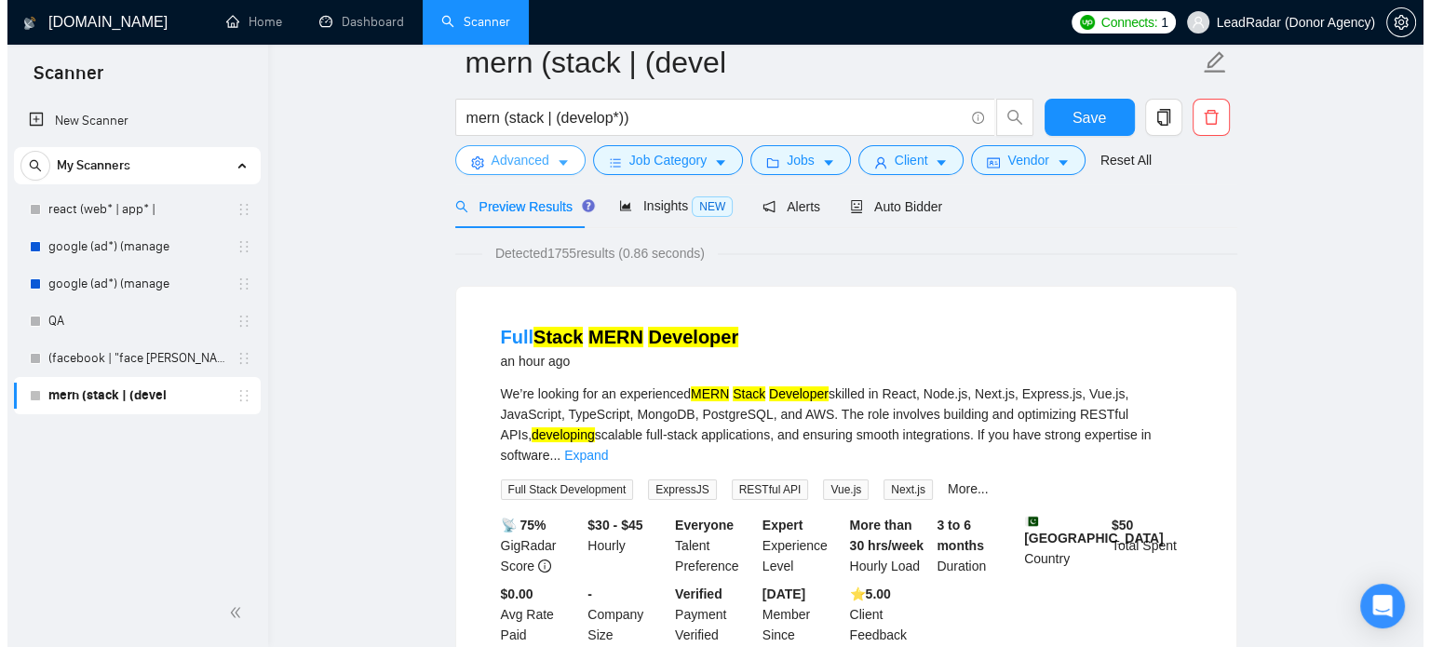
scroll to position [17, 0]
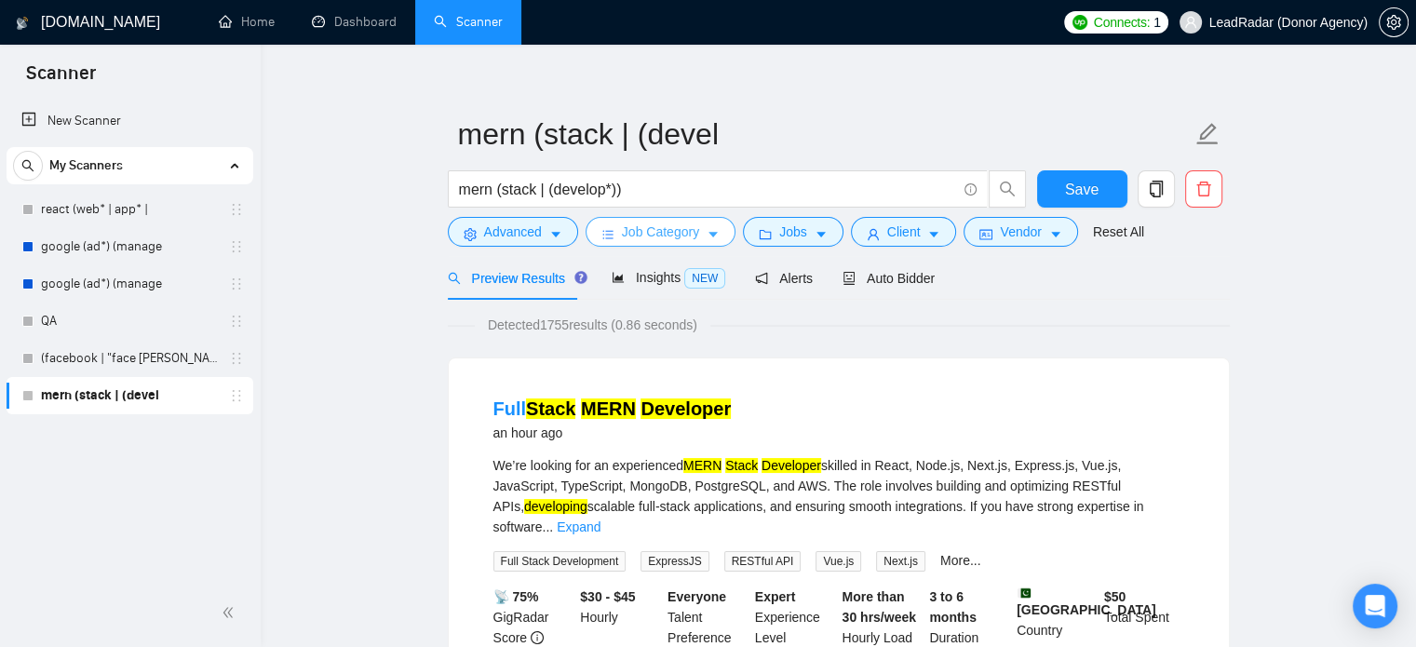
click at [699, 234] on button "Job Category" at bounding box center [661, 232] width 150 height 30
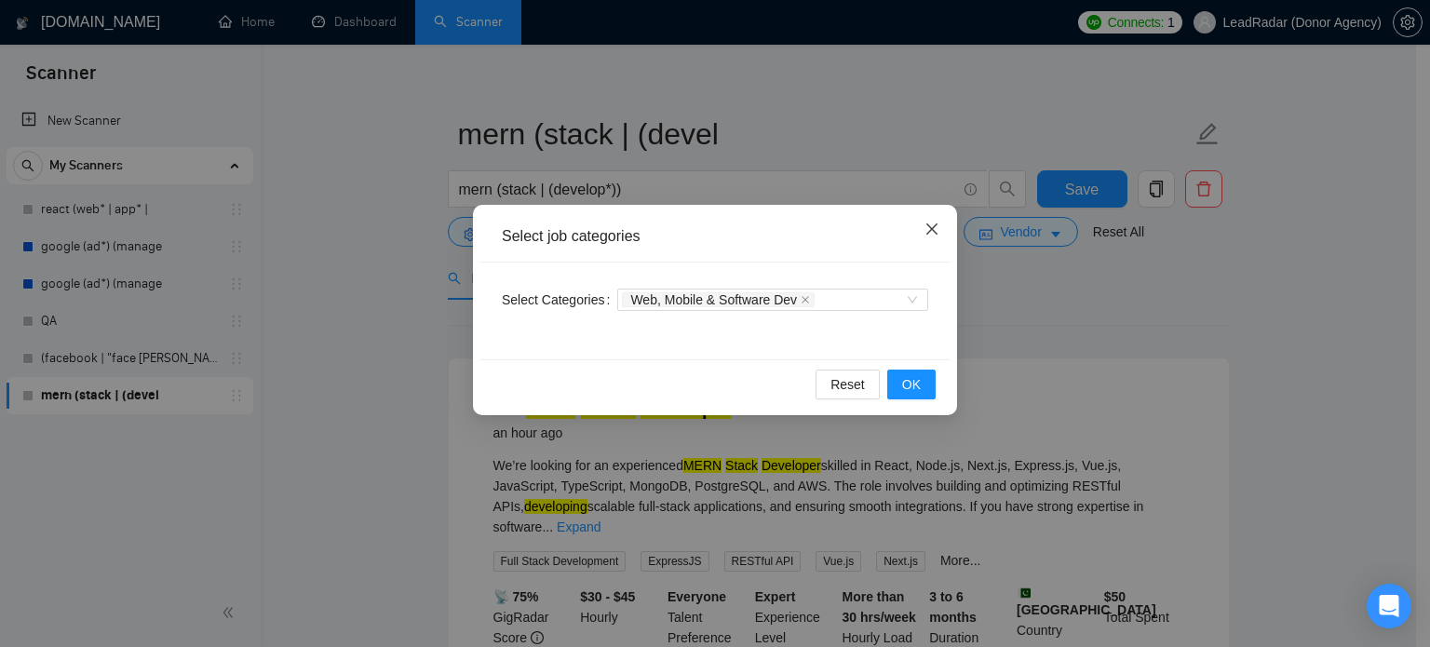
click at [926, 234] on icon "close" at bounding box center [932, 229] width 15 height 15
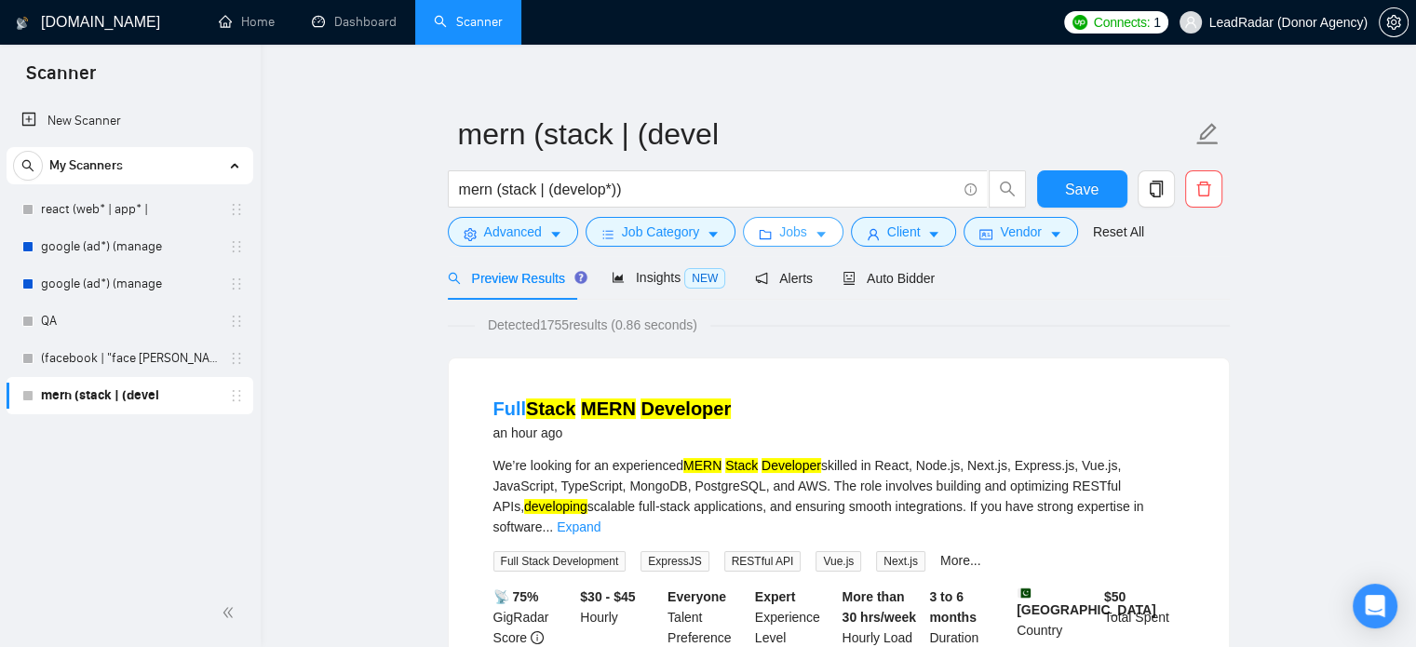
click at [801, 239] on button "Jobs" at bounding box center [793, 232] width 101 height 30
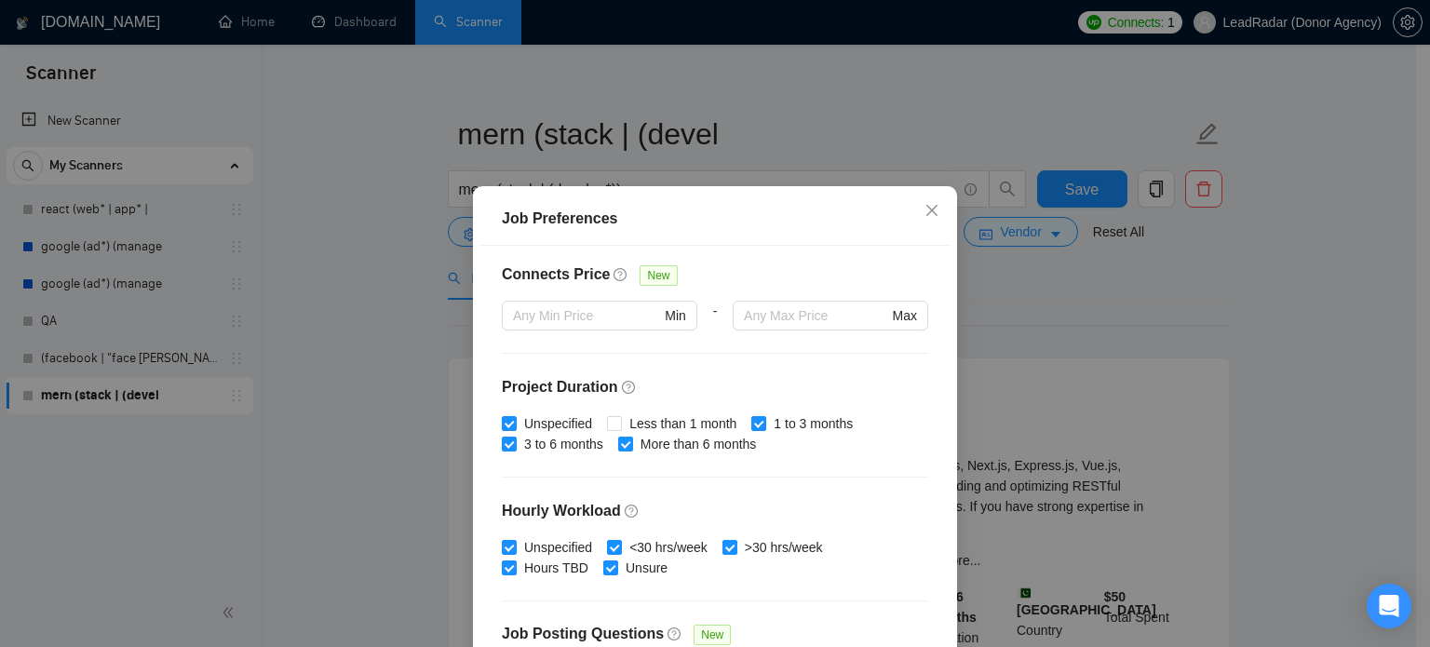
scroll to position [436, 0]
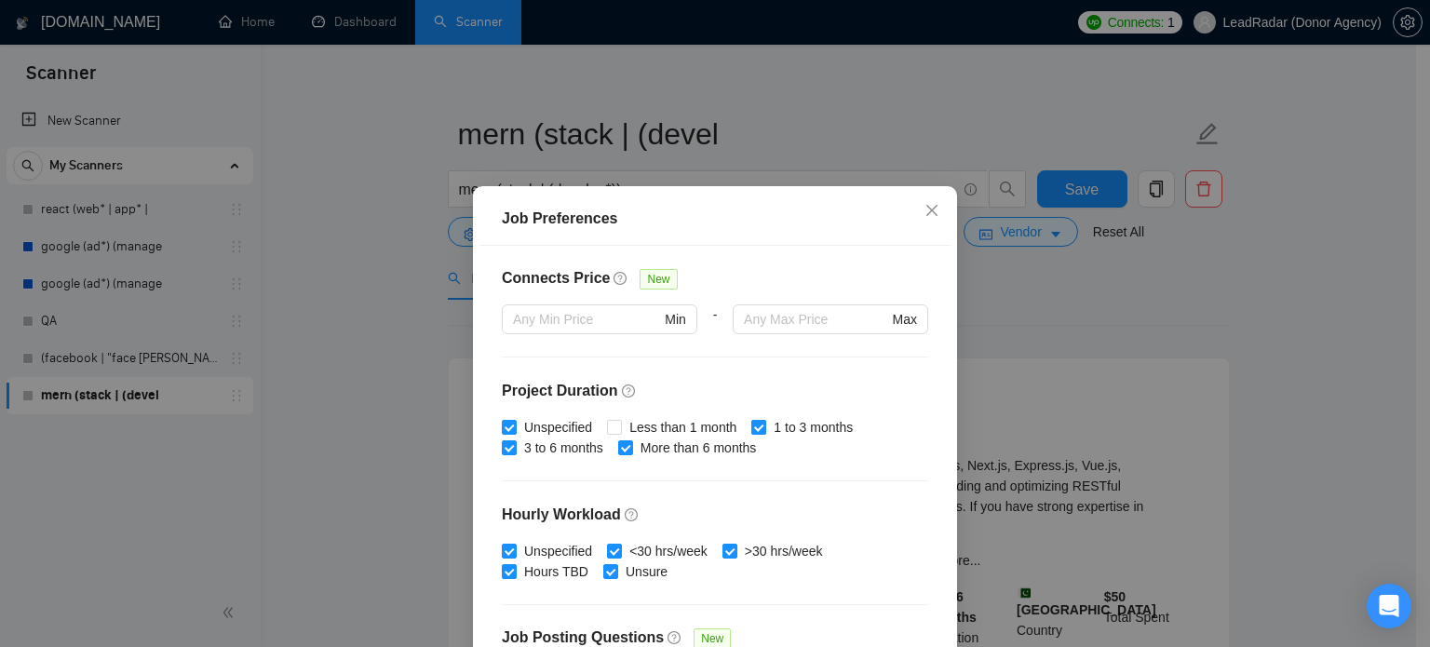
click at [752, 425] on input "1 to 3 months" at bounding box center [757, 426] width 13 height 13
checkbox input "false"
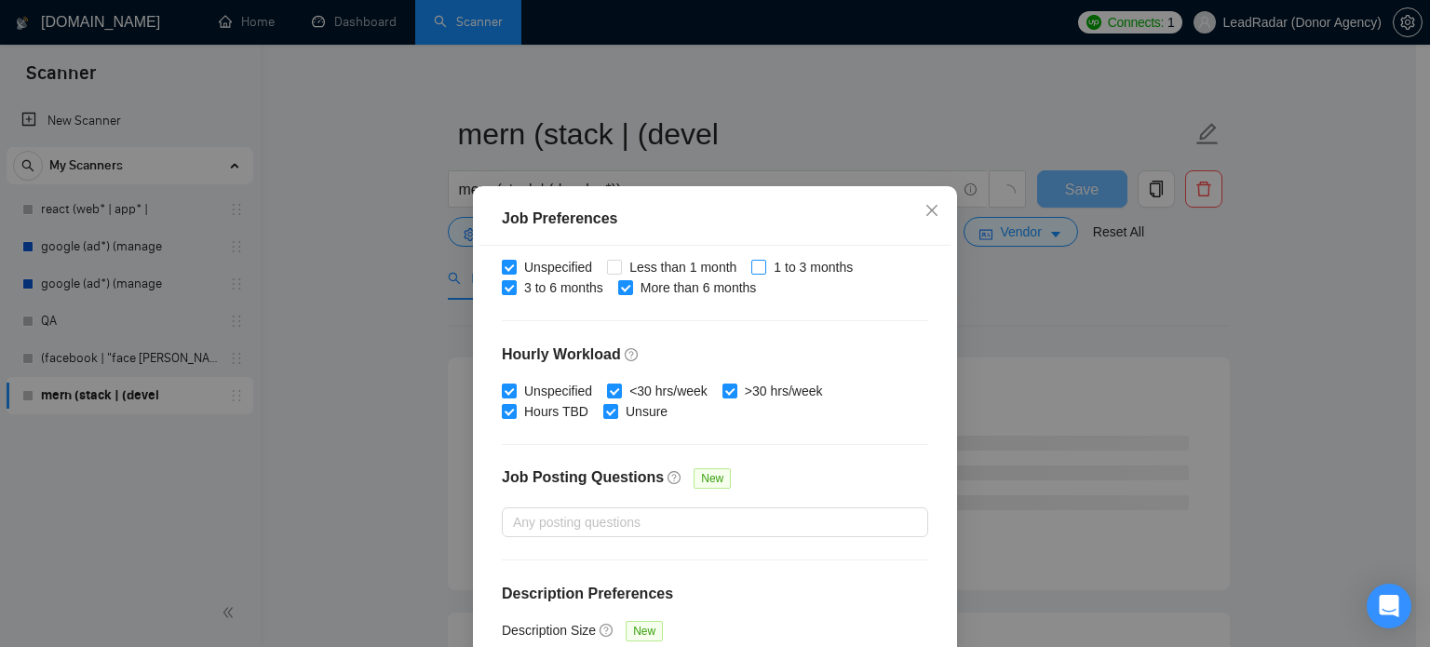
scroll to position [133, 0]
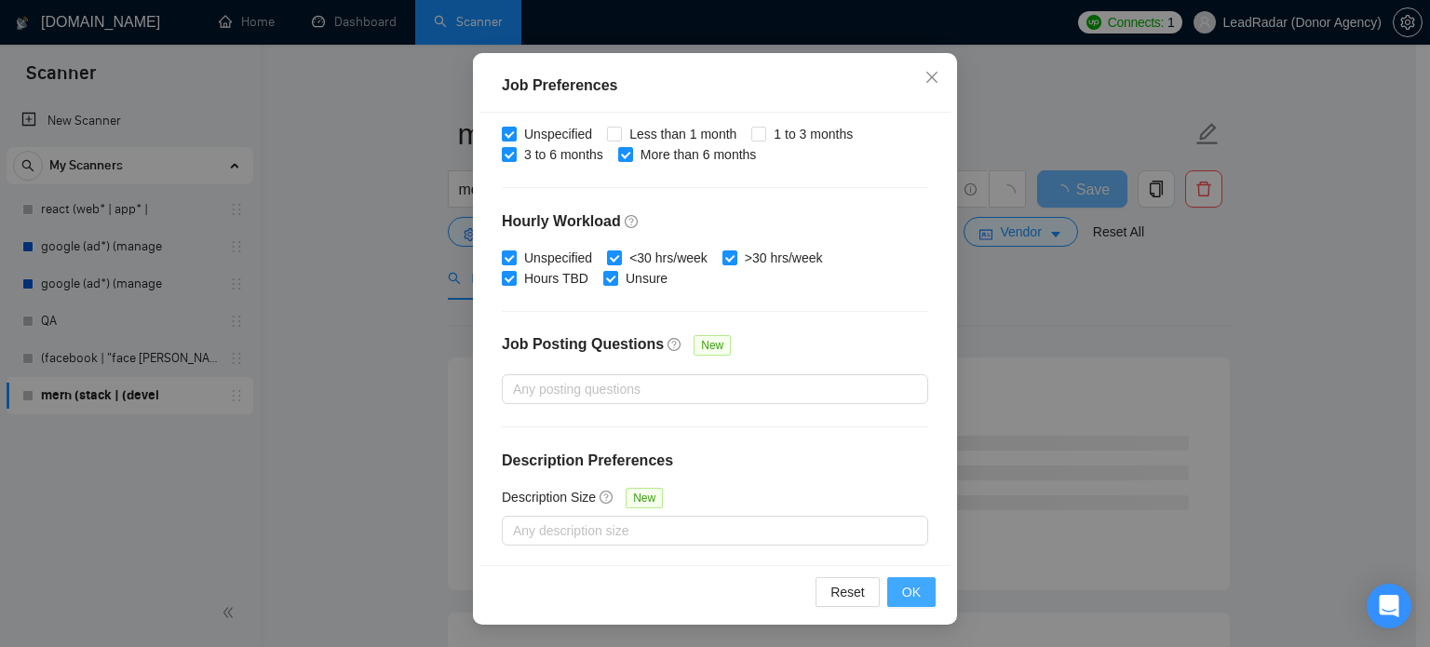
click at [890, 586] on button "OK" at bounding box center [911, 592] width 48 height 30
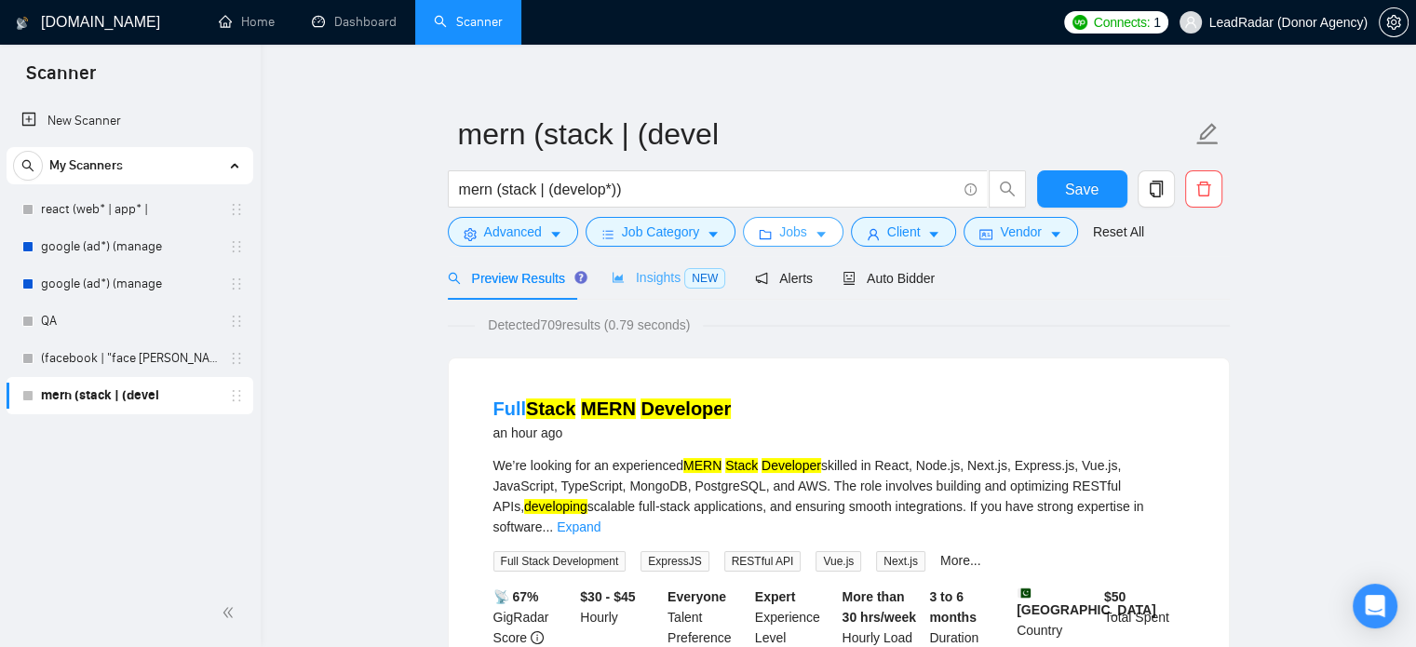
scroll to position [222, 0]
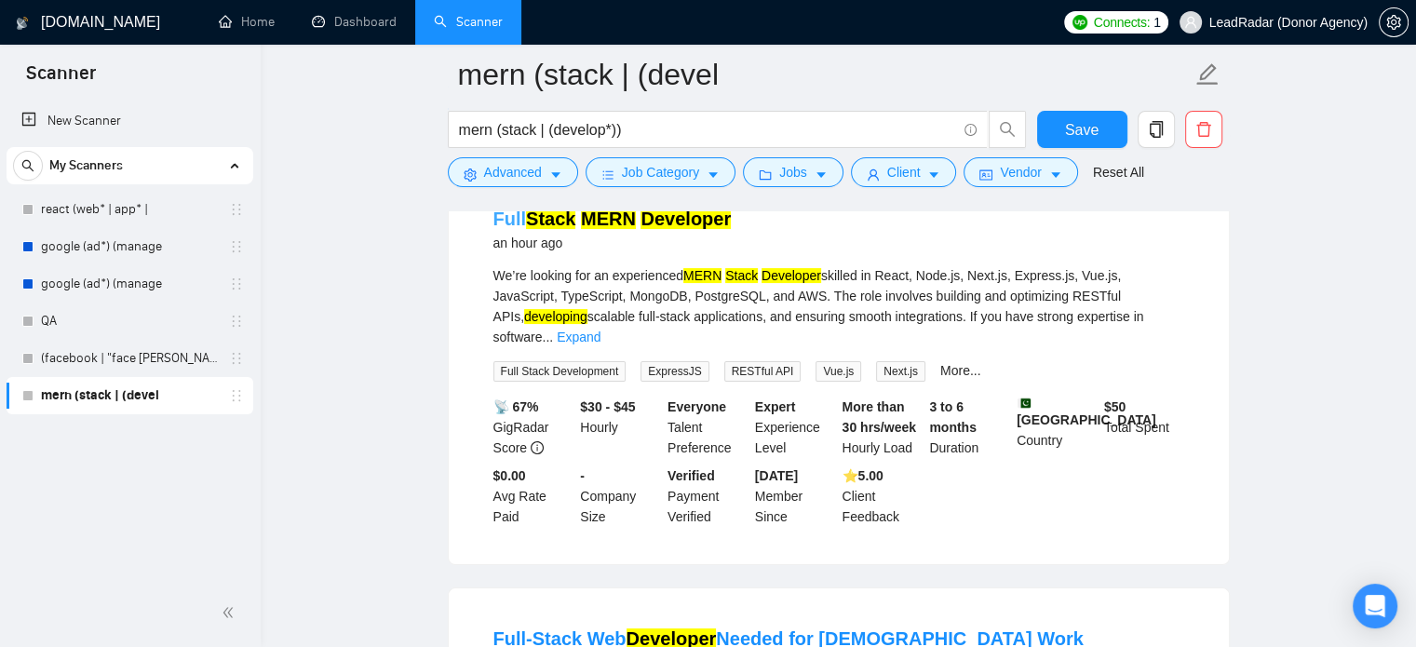
click at [618, 224] on mark "MERN" at bounding box center [608, 219] width 55 height 20
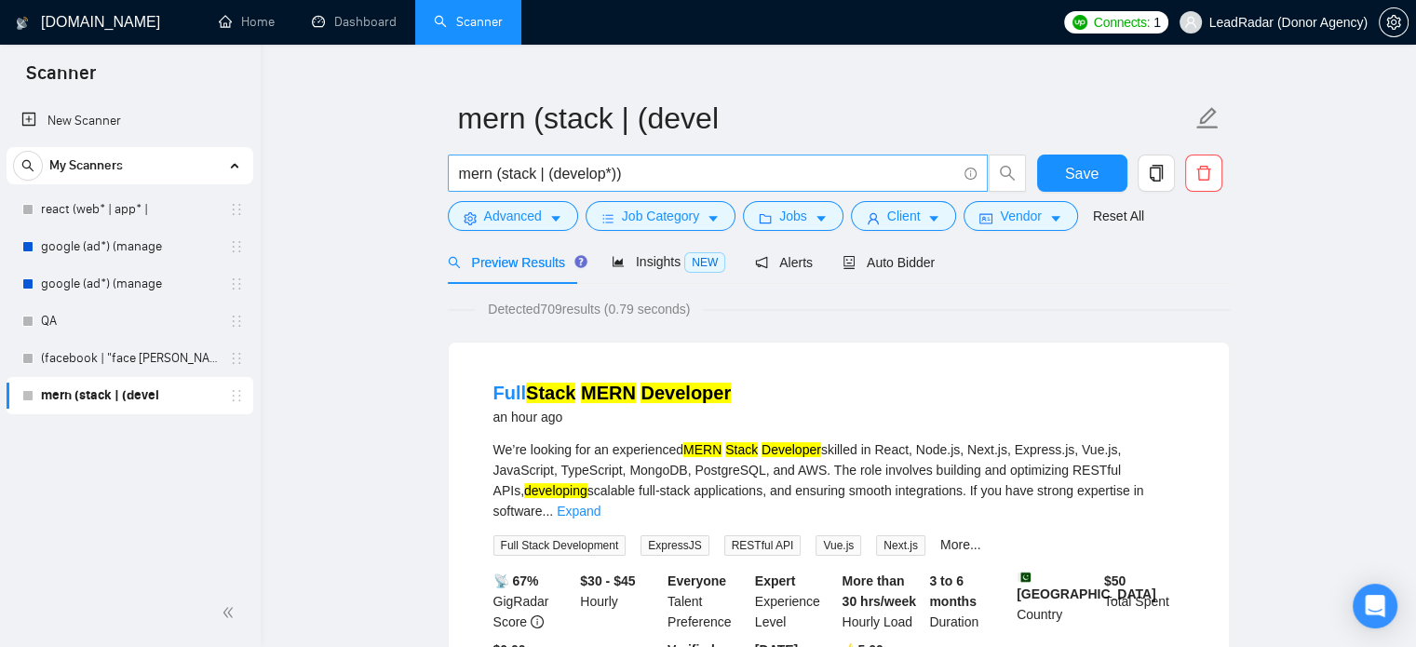
scroll to position [0, 0]
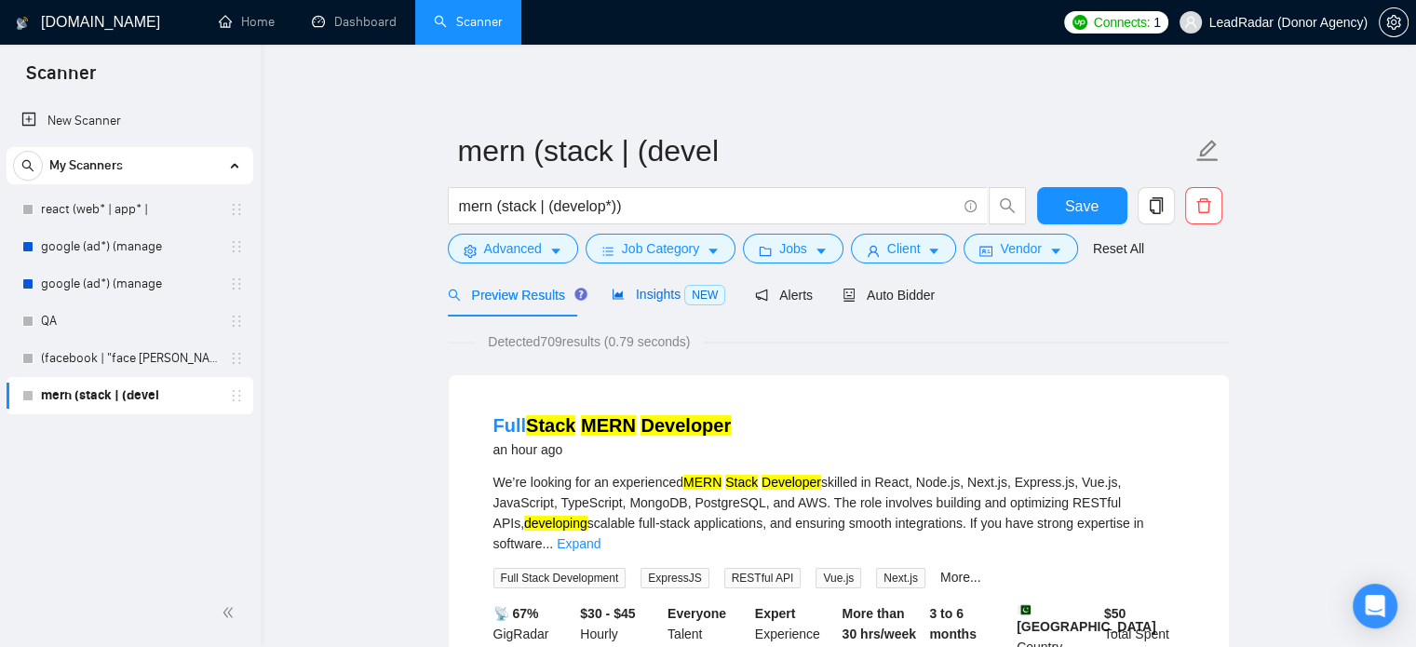
click at [630, 301] on span "Insights NEW" at bounding box center [669, 294] width 114 height 15
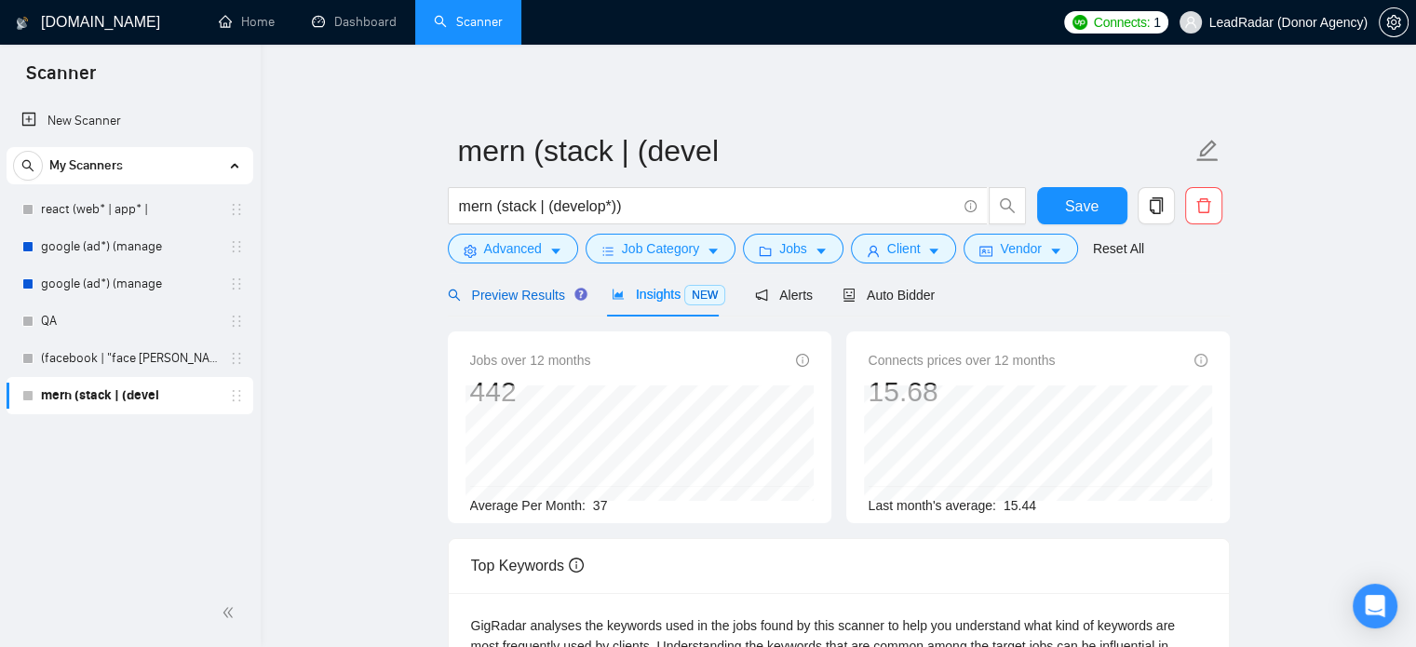
click at [522, 288] on span "Preview Results" at bounding box center [515, 295] width 134 height 15
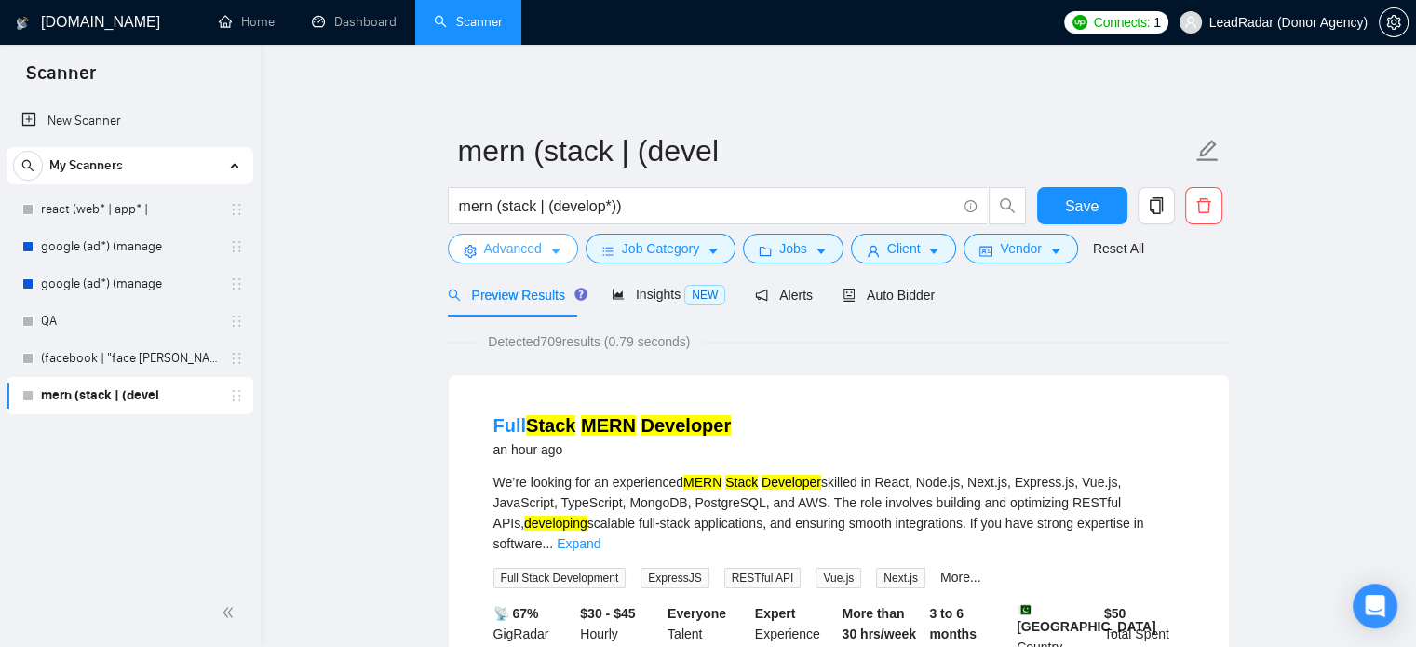
click at [535, 248] on span "Advanced" at bounding box center [513, 248] width 58 height 20
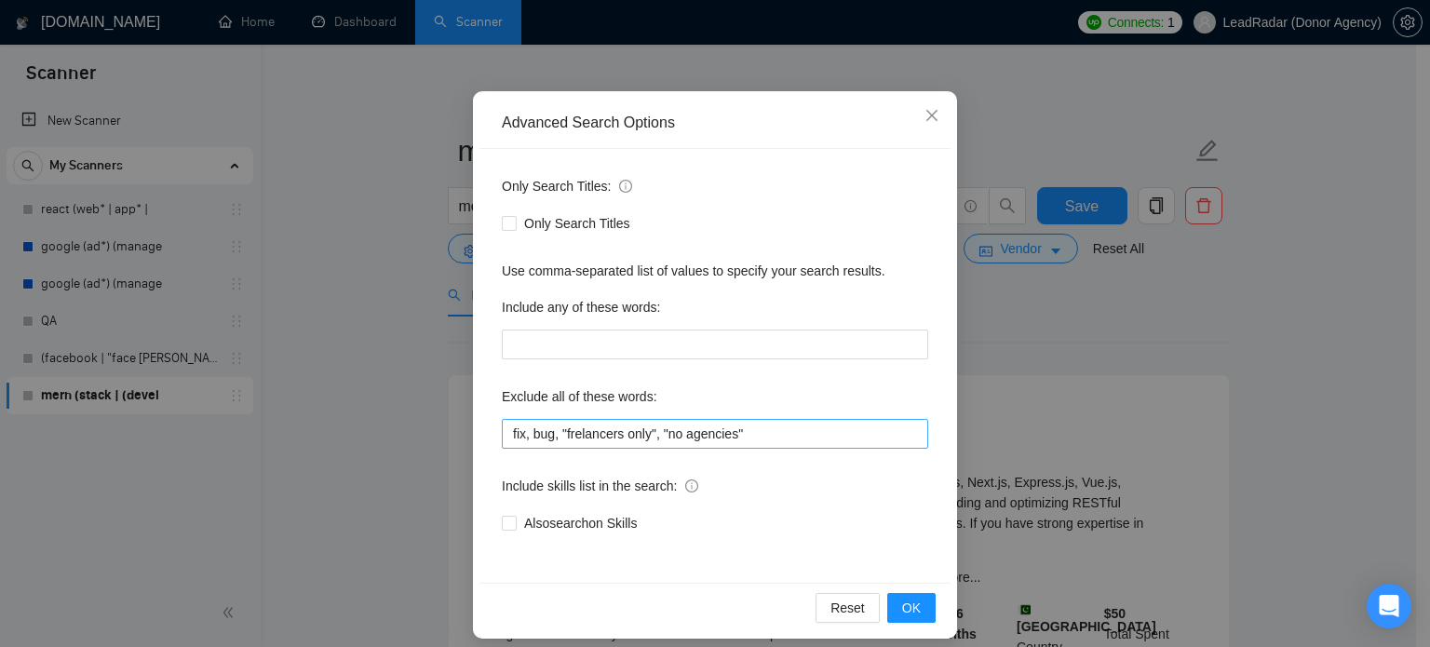
scroll to position [127, 0]
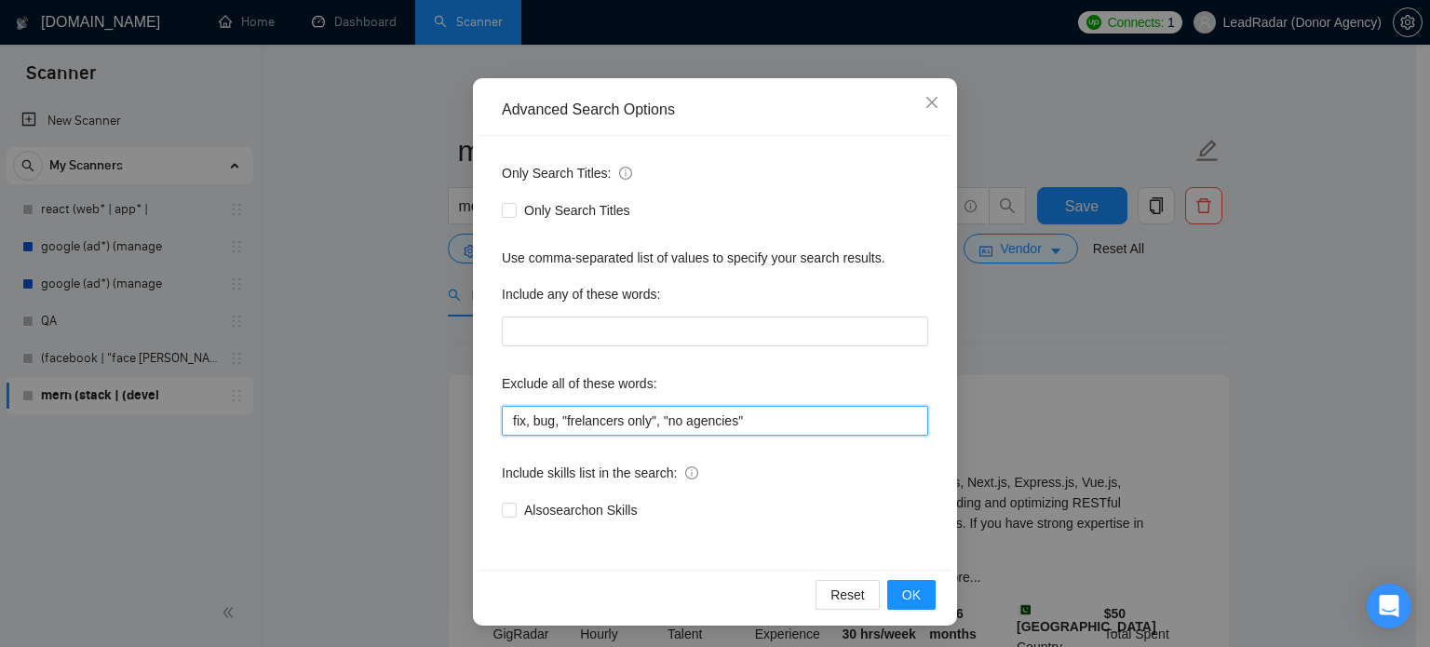
click at [574, 423] on input "fix, bug, "frelancers only", "no agencies"" at bounding box center [715, 421] width 426 height 30
click at [913, 590] on button "OK" at bounding box center [911, 595] width 48 height 30
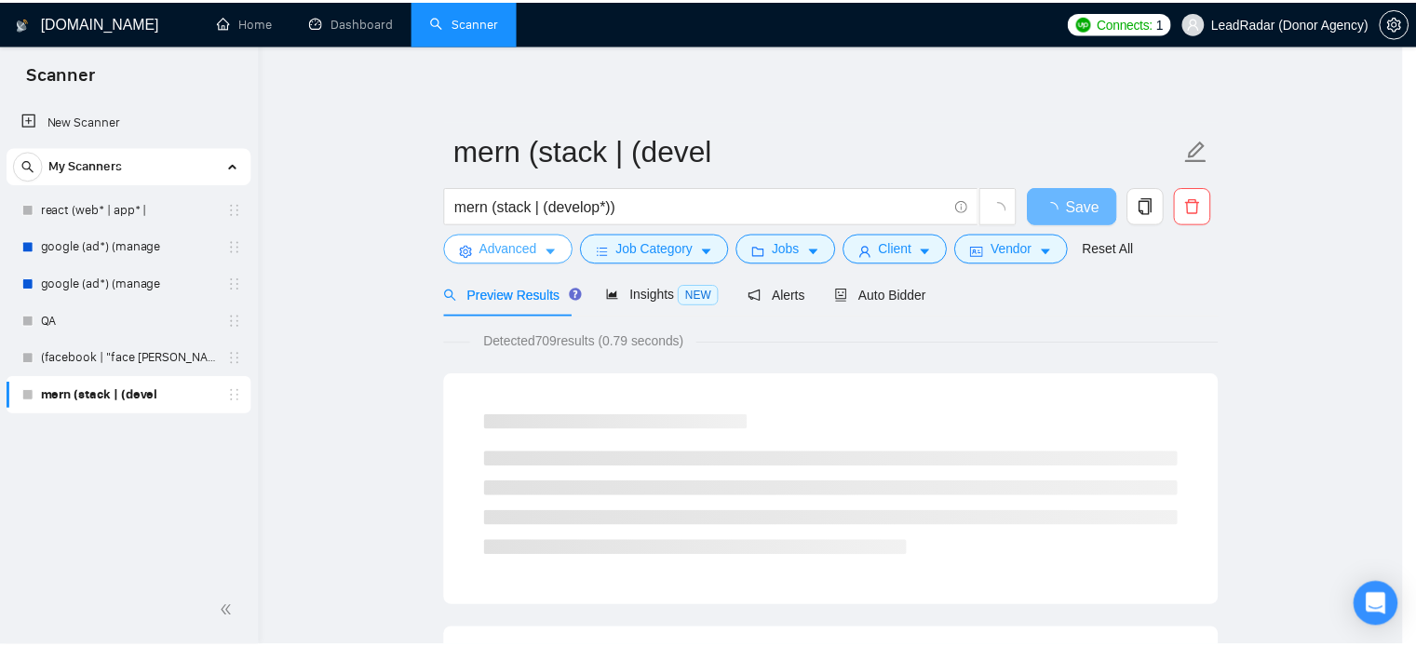
scroll to position [0, 0]
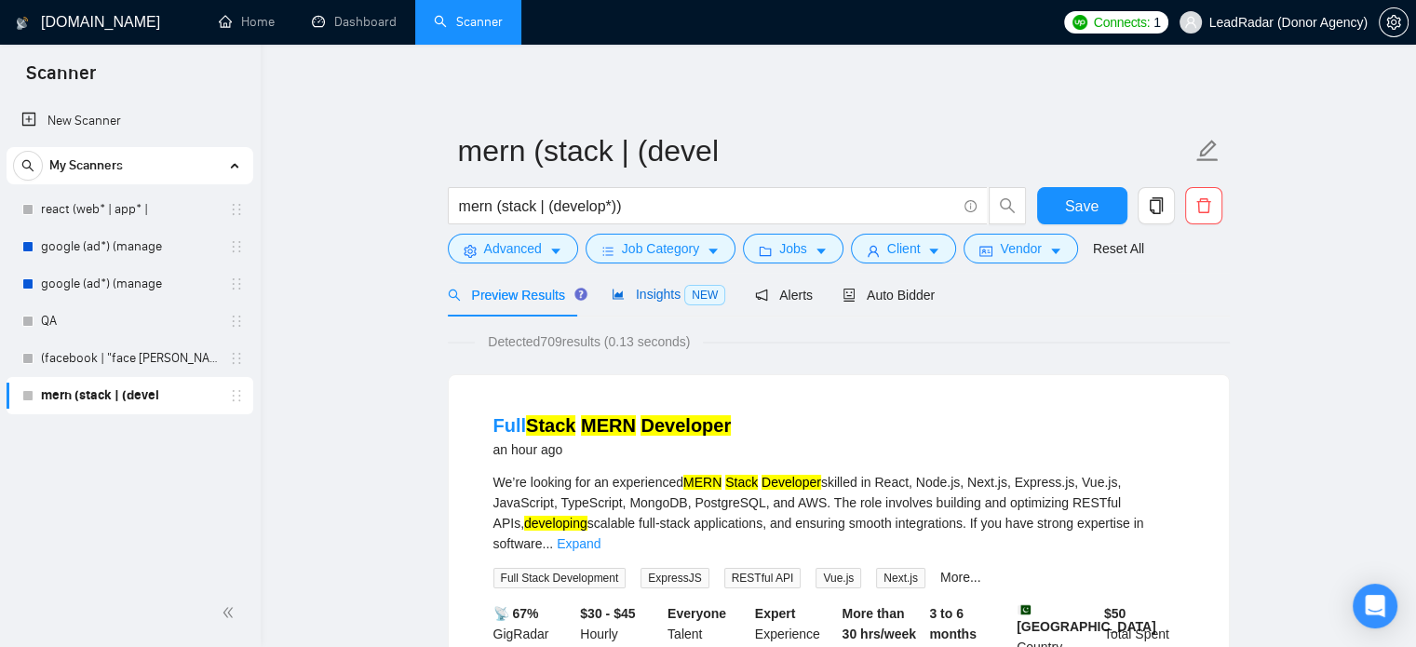
click at [634, 295] on span "Insights NEW" at bounding box center [669, 294] width 114 height 15
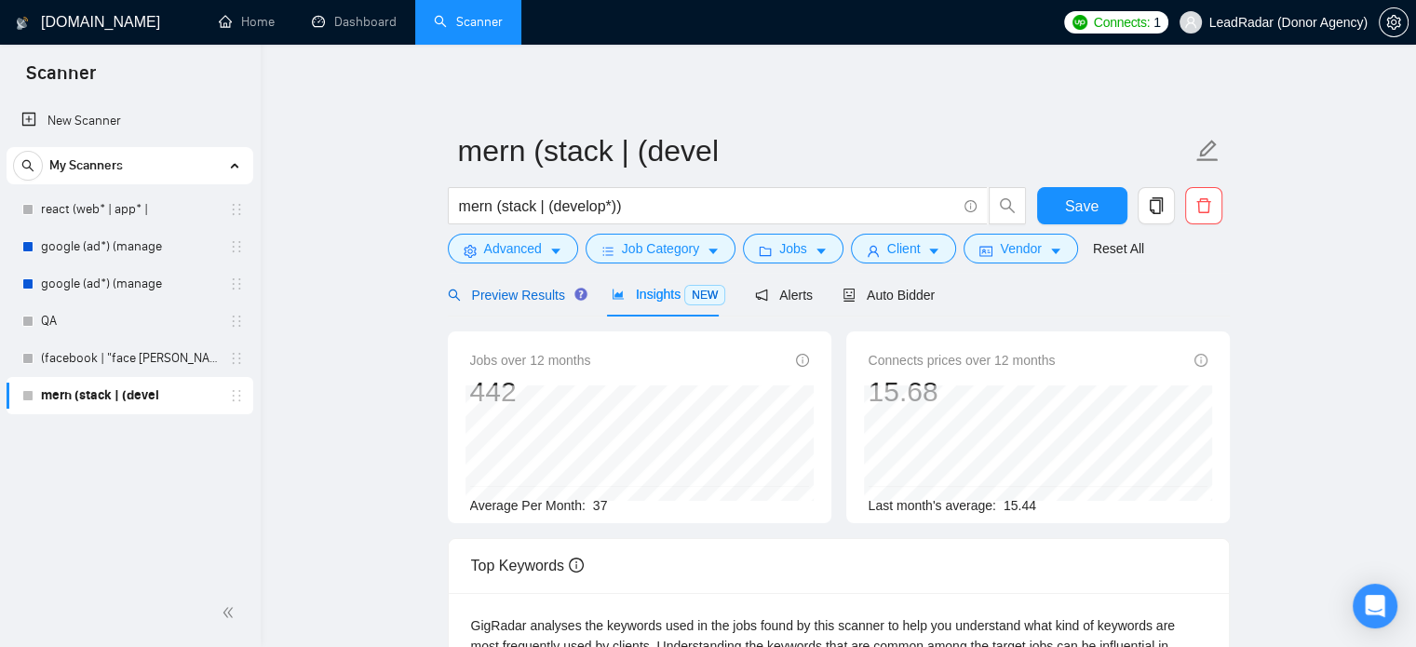
click at [494, 295] on span "Preview Results" at bounding box center [515, 295] width 134 height 15
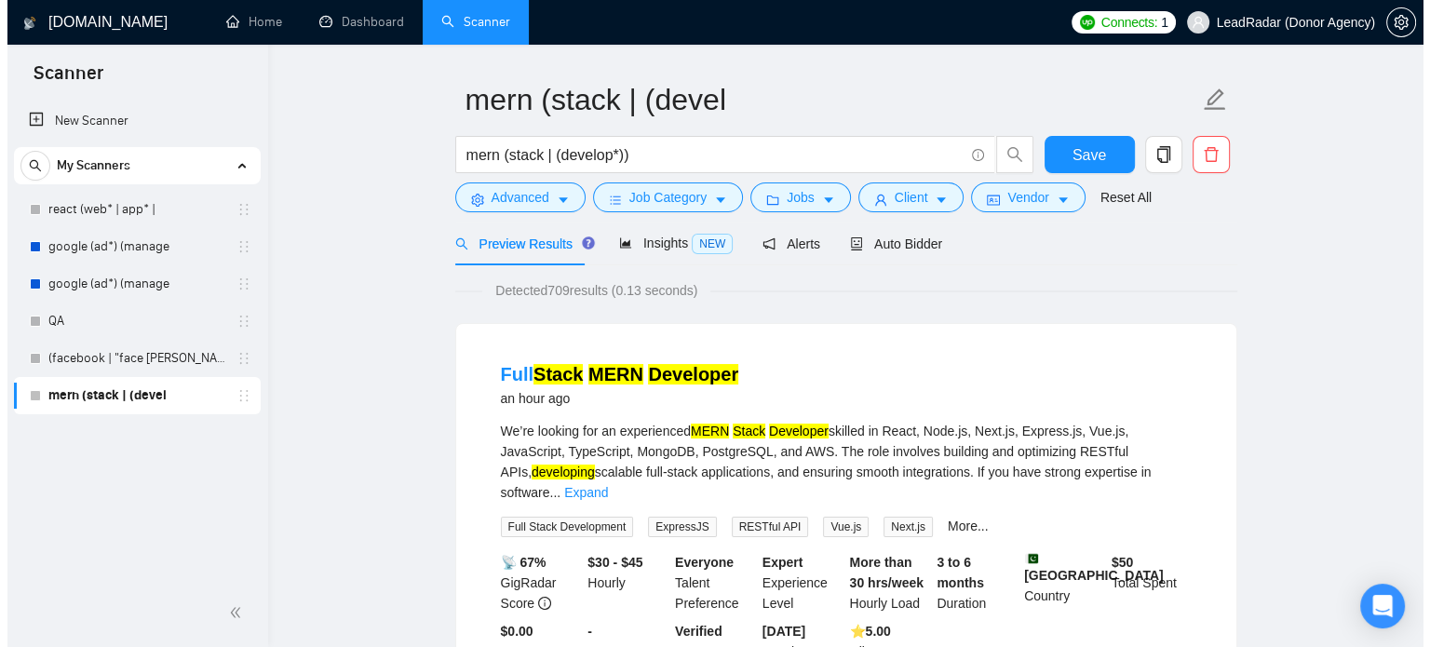
scroll to position [74, 0]
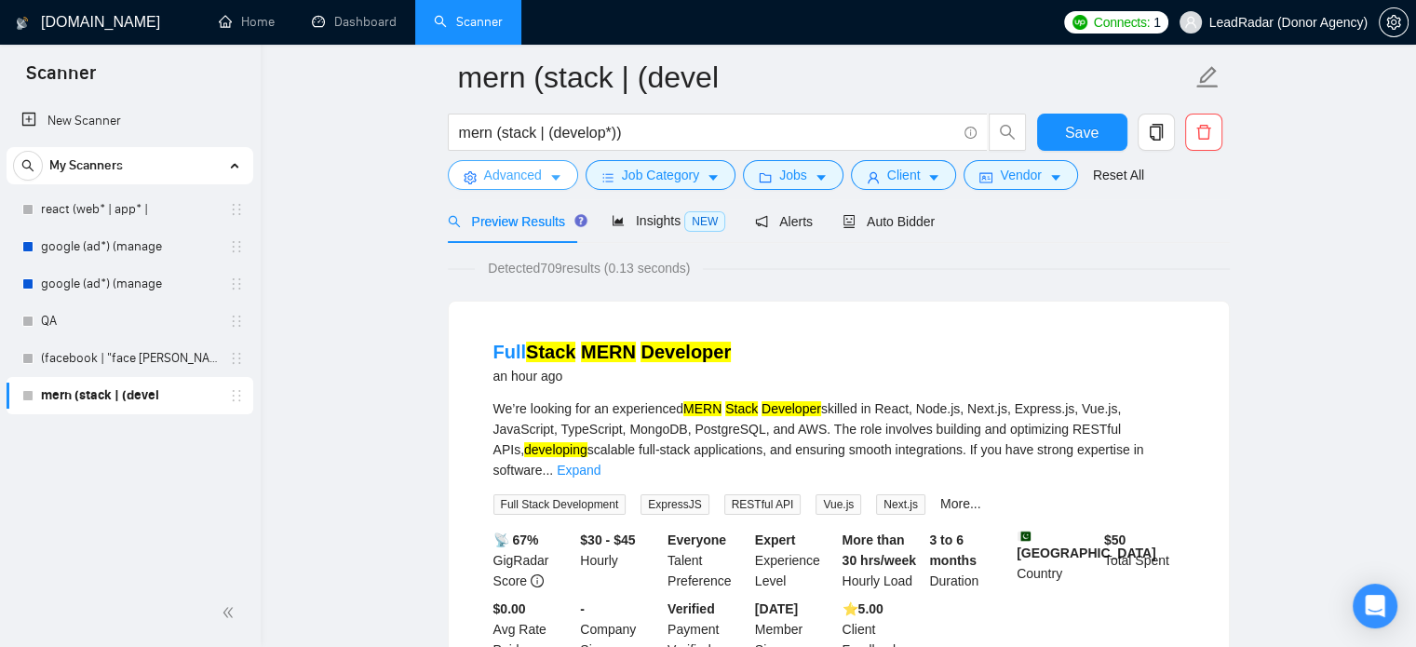
click at [559, 178] on icon "caret-down" at bounding box center [555, 177] width 13 height 13
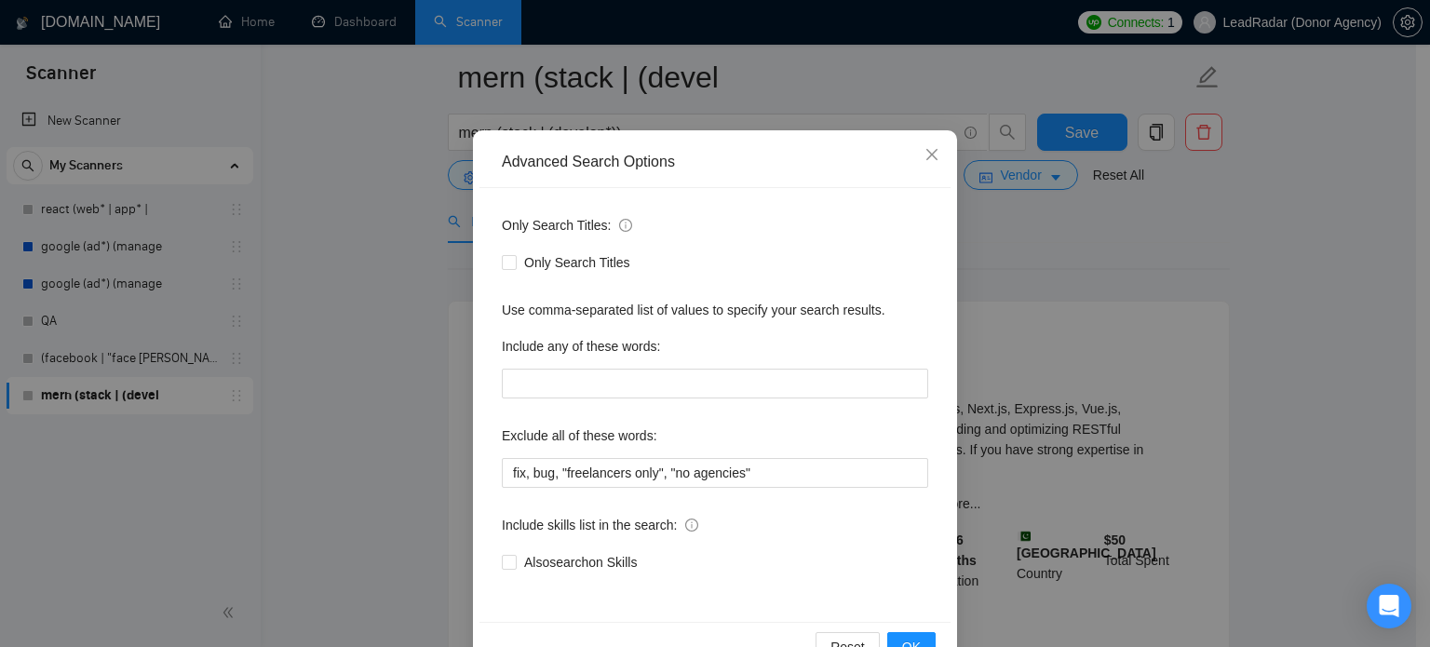
scroll to position [97, 0]
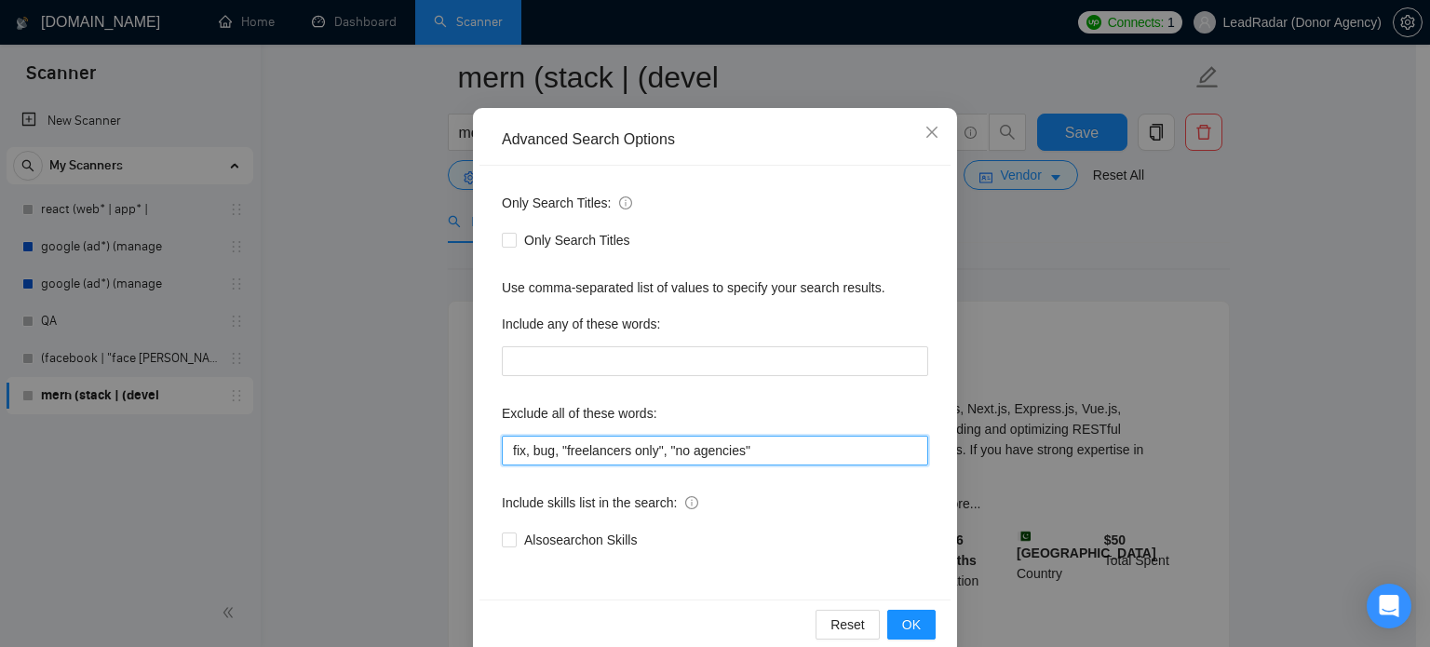
click at [762, 451] on input "fix, bug, "freelancers only", "no agencies"" at bounding box center [715, 451] width 426 height 30
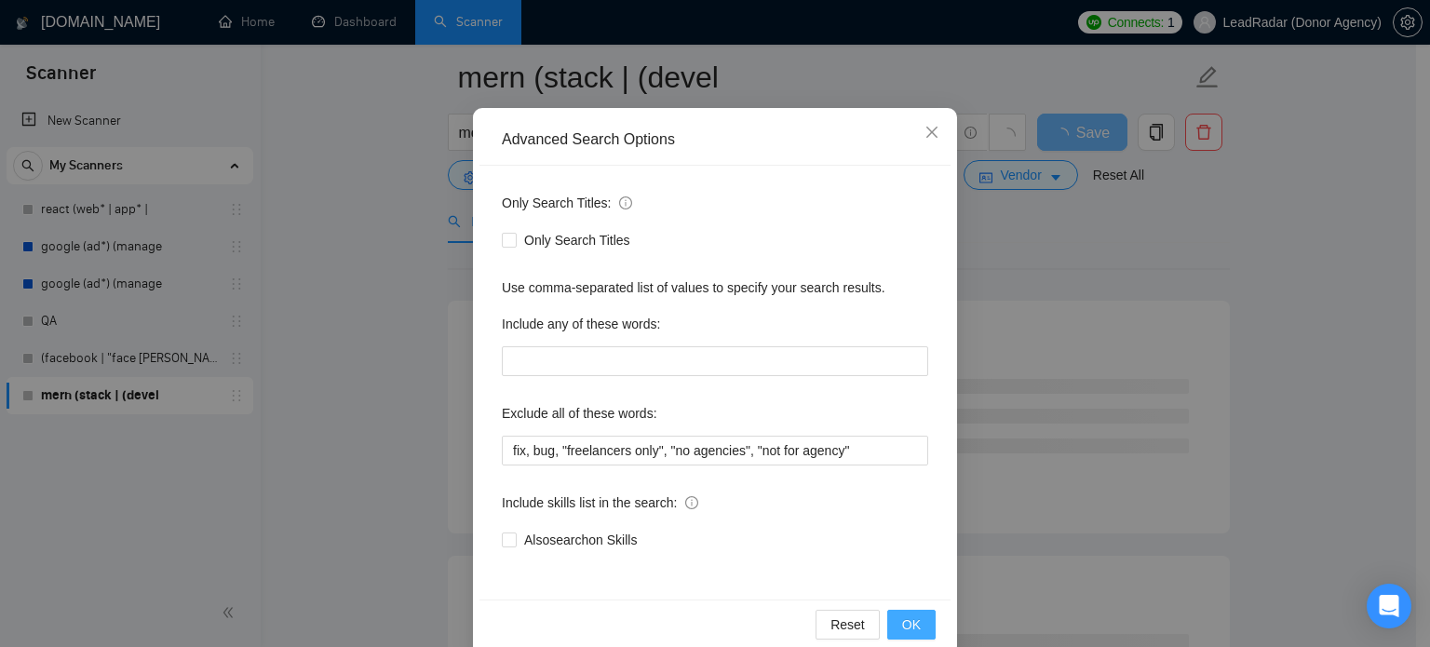
click at [908, 623] on span "OK" at bounding box center [911, 624] width 19 height 20
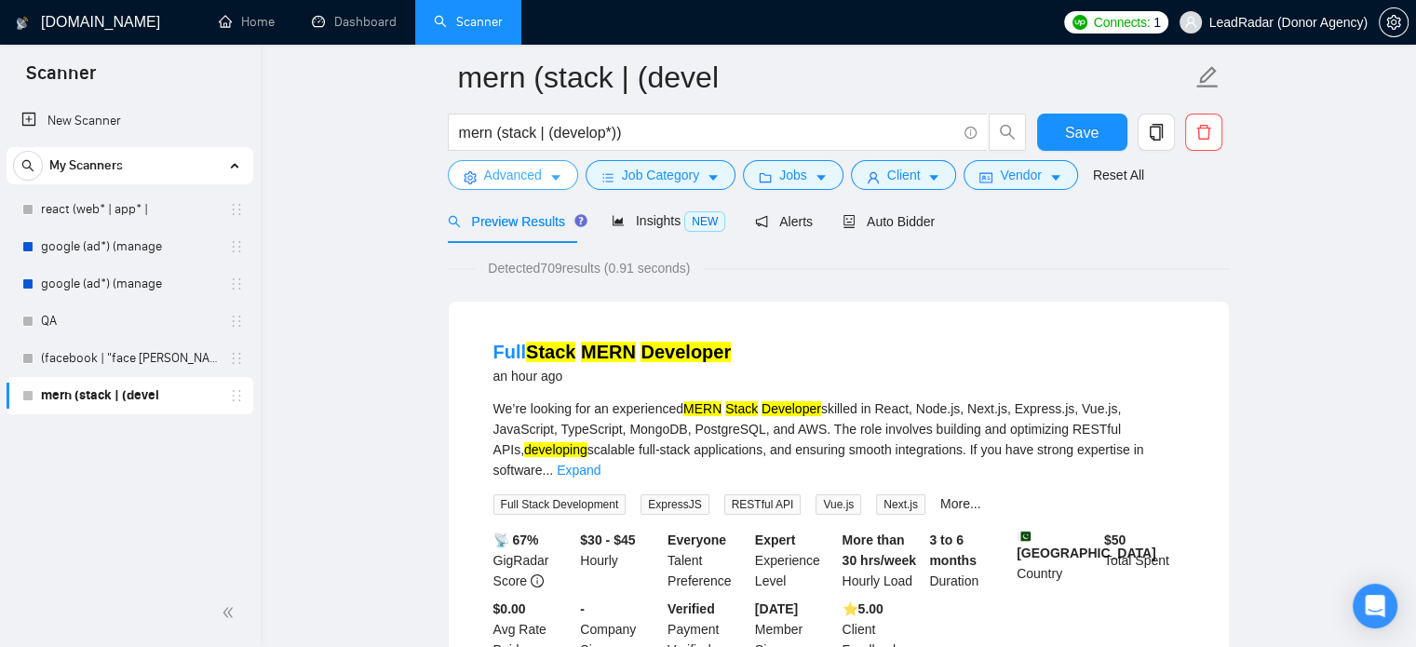
click at [551, 174] on icon "caret-down" at bounding box center [555, 177] width 13 height 13
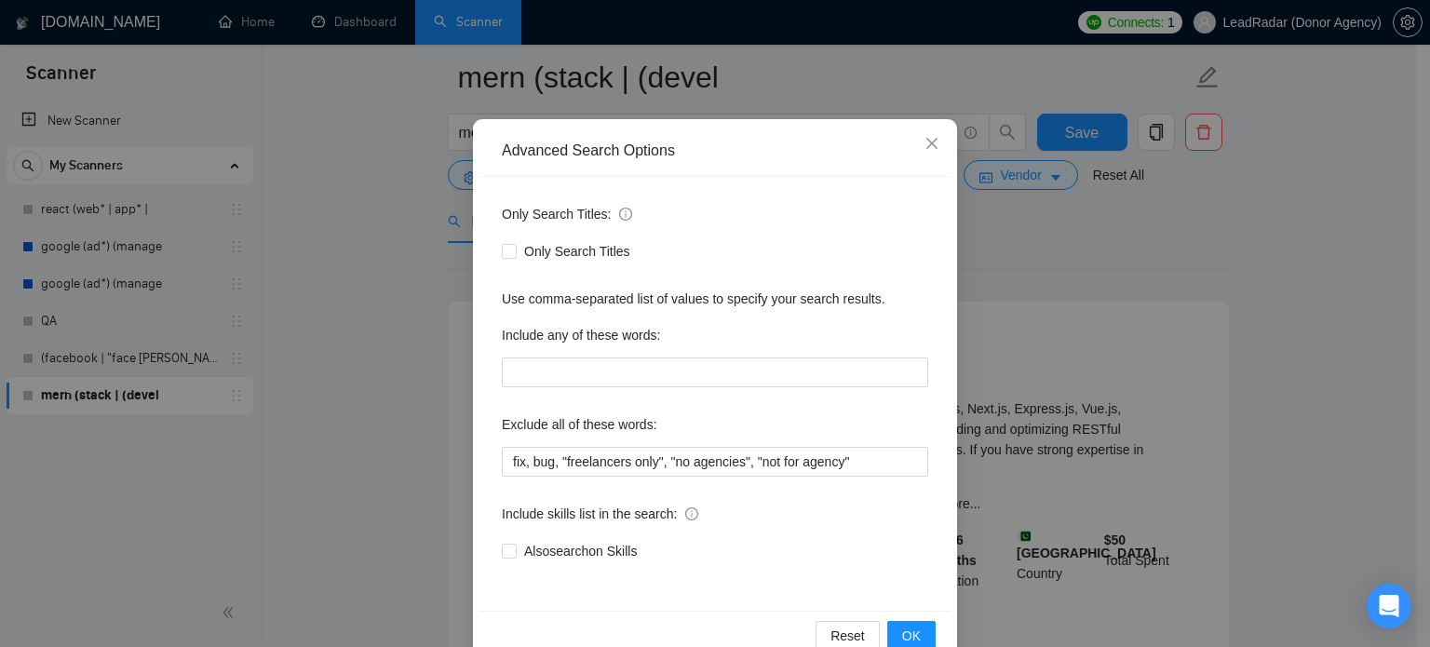
scroll to position [86, 0]
drag, startPoint x: 747, startPoint y: 461, endPoint x: 917, endPoint y: 461, distance: 170.4
click at [917, 461] on input "fix, bug, "freelancers only", "no agencies", "not for agency"" at bounding box center [715, 462] width 426 height 30
click at [1202, 359] on div "Advanced Search Options Only Search Titles: Only Search Titles Use comma-separa…" at bounding box center [715, 323] width 1430 height 647
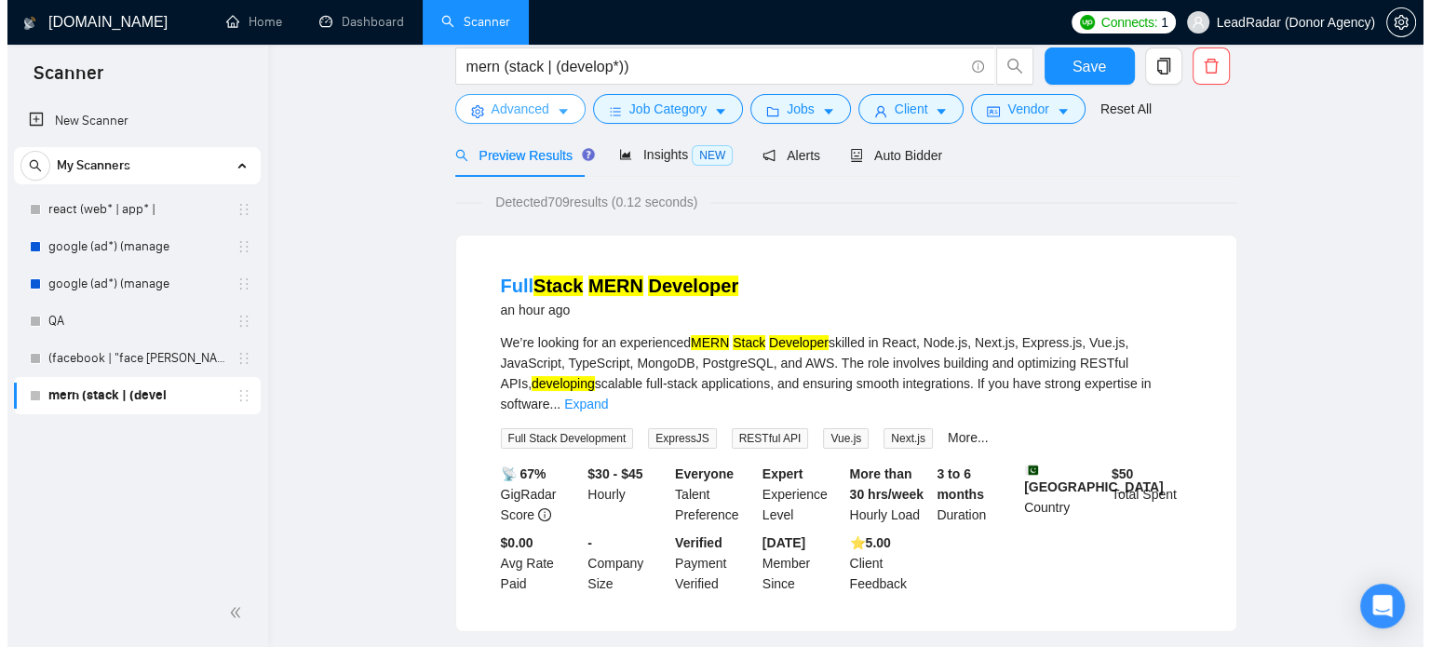
scroll to position [0, 0]
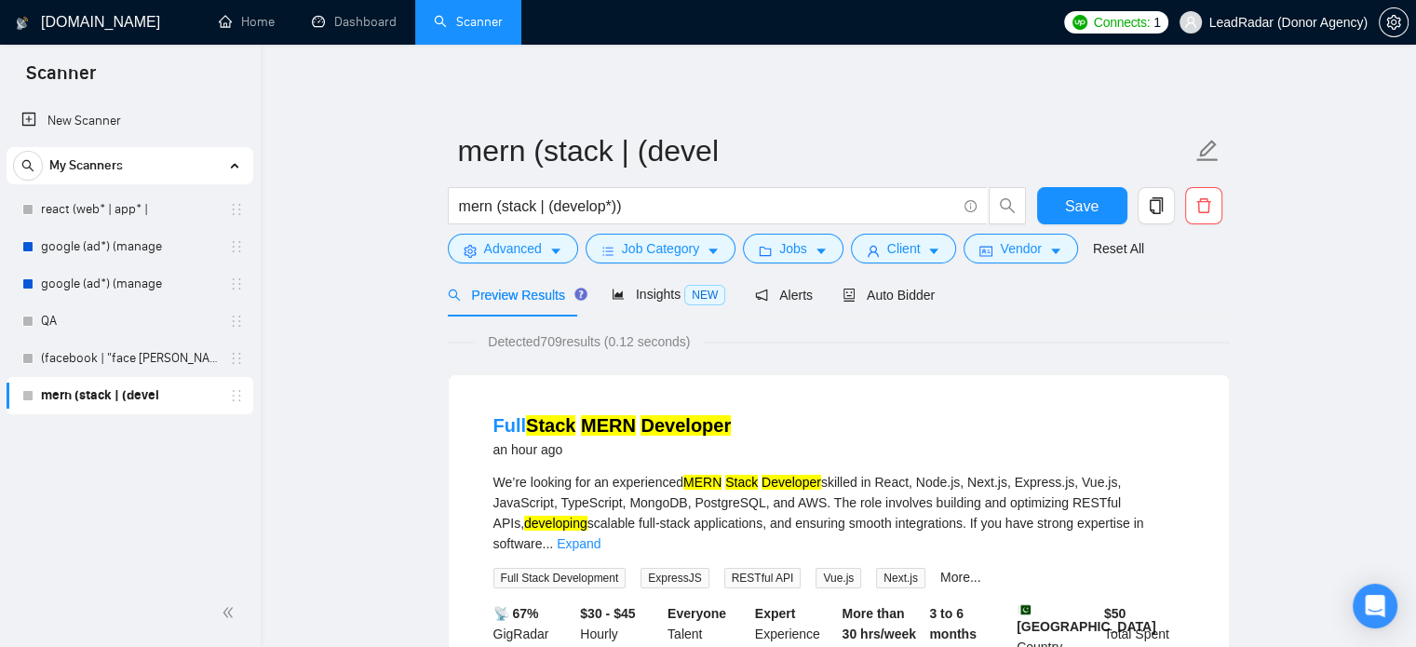
click at [562, 308] on div "Preview Results" at bounding box center [515, 295] width 134 height 44
click at [514, 247] on span "Advanced" at bounding box center [513, 248] width 58 height 20
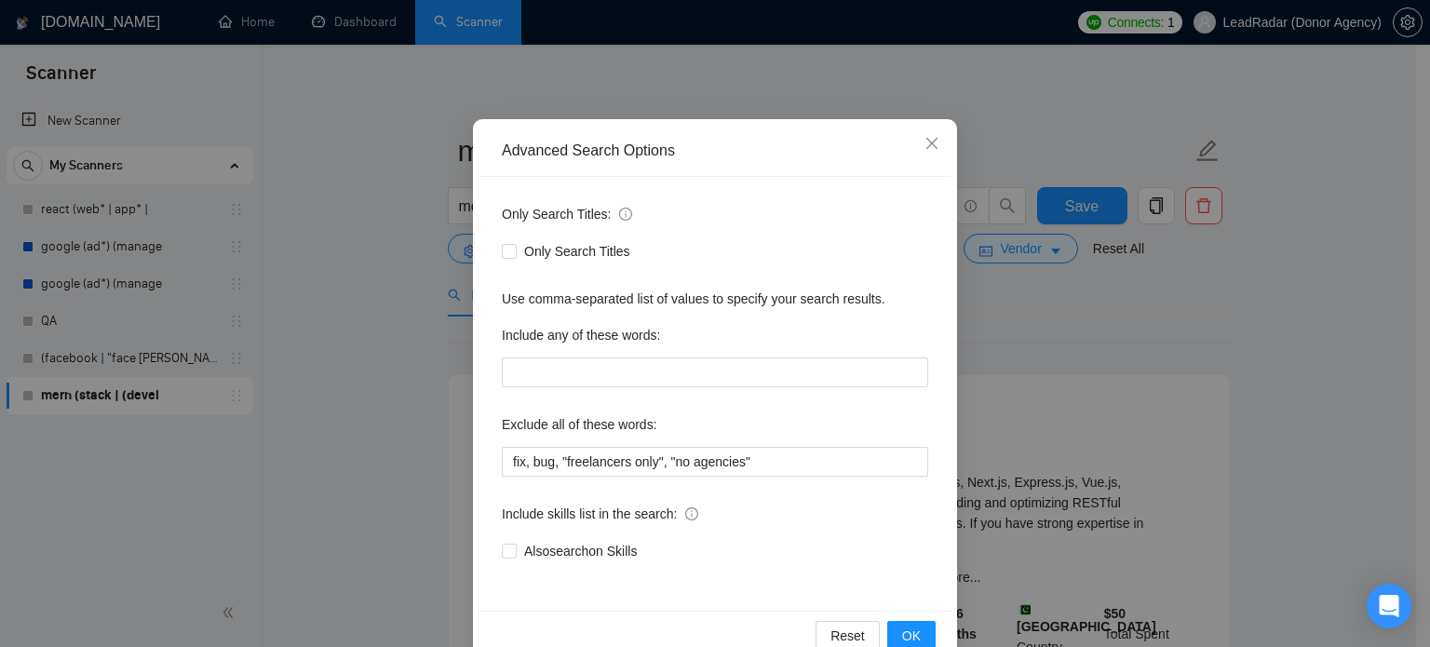
scroll to position [127, 0]
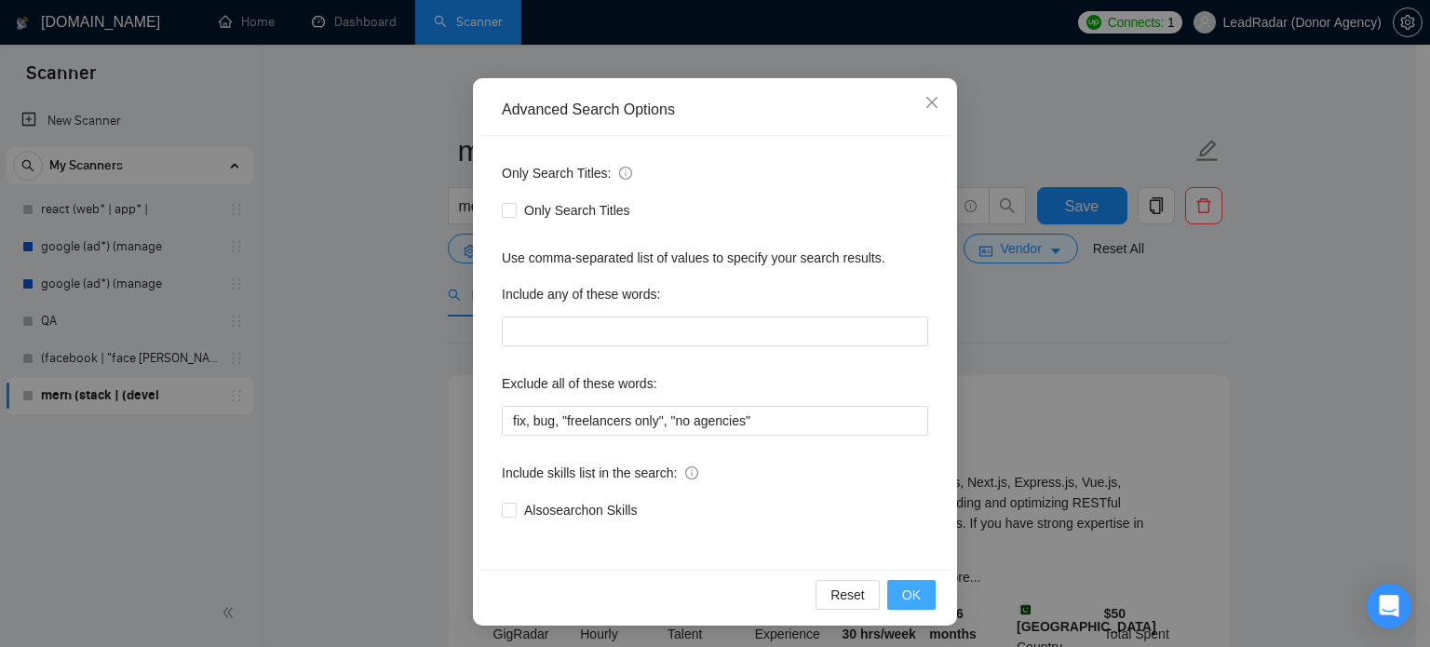
click at [902, 597] on span "OK" at bounding box center [911, 595] width 19 height 20
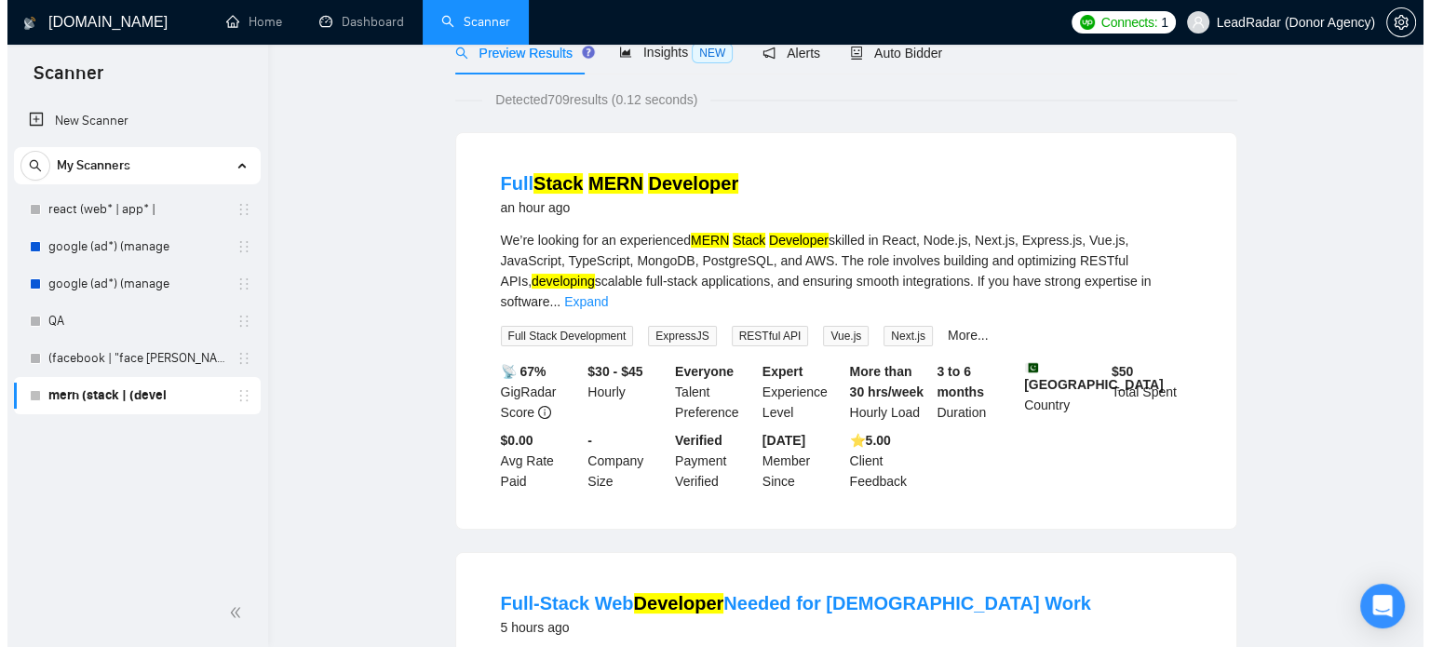
scroll to position [0, 0]
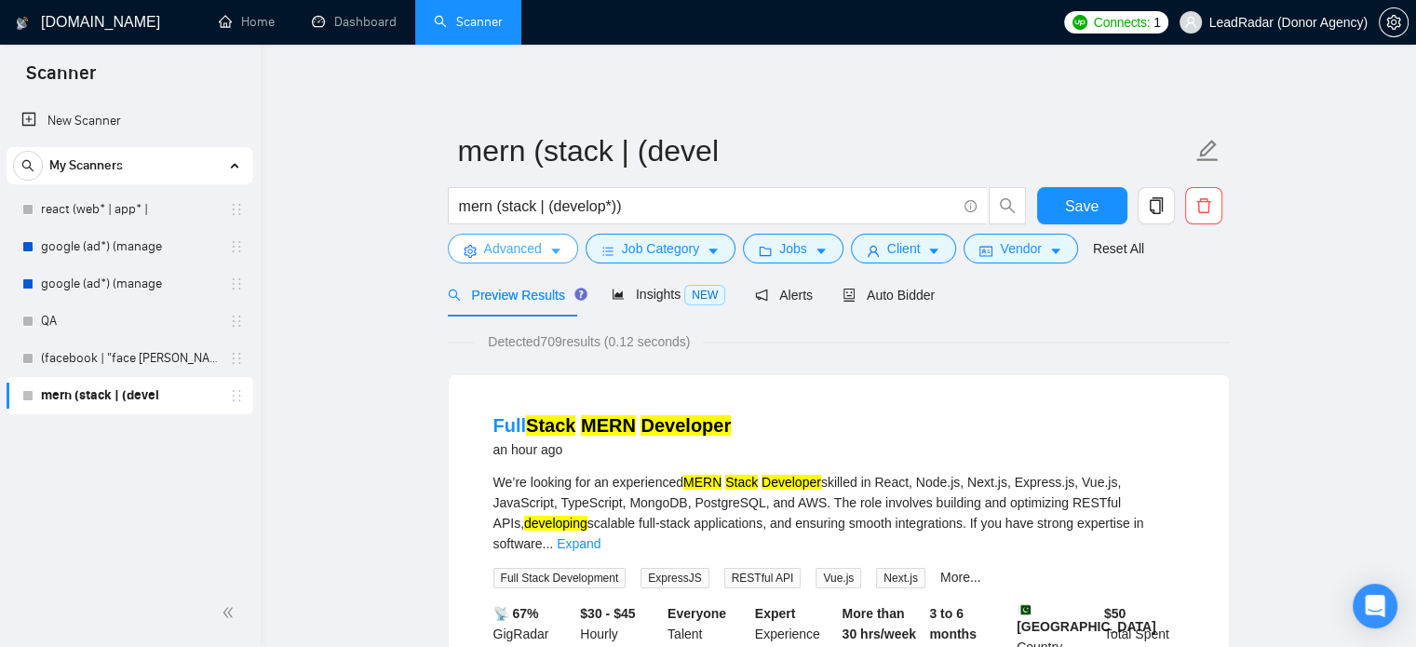
click at [529, 255] on span "Advanced" at bounding box center [513, 248] width 58 height 20
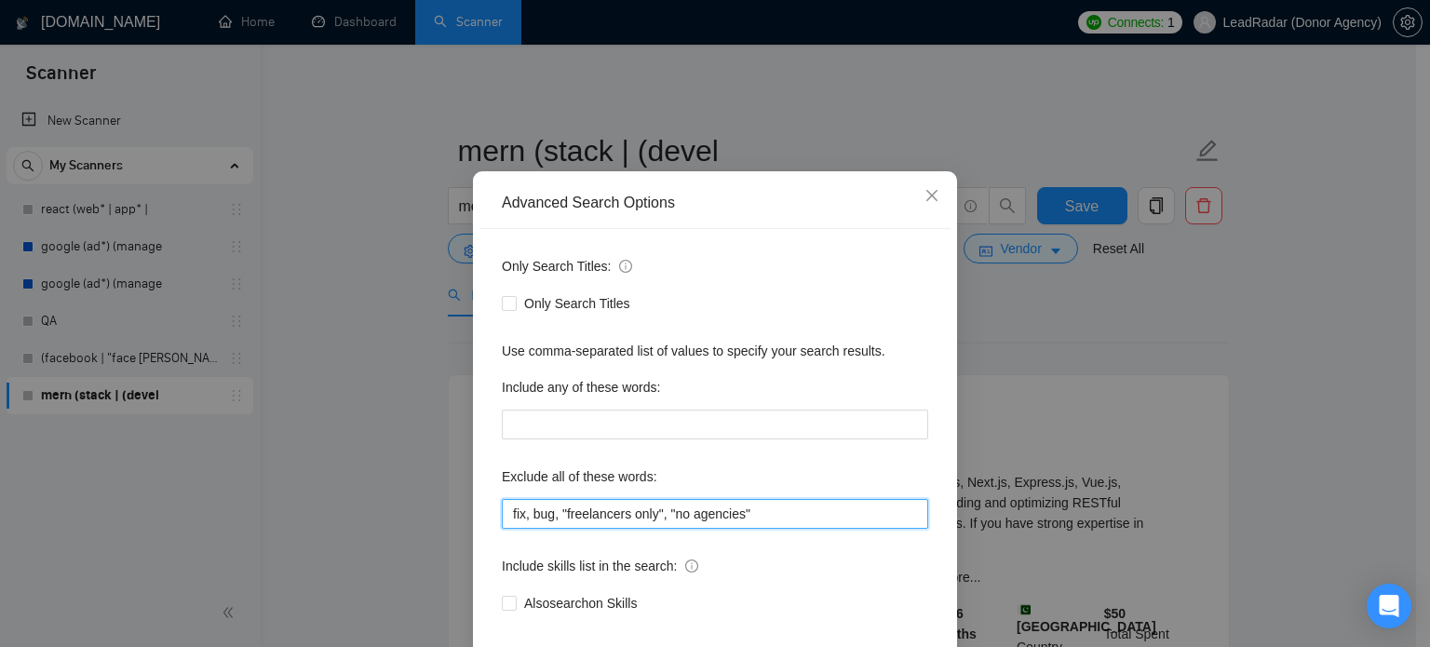
click at [645, 529] on input "fix, bug, "freelancers only", "no agencies"" at bounding box center [715, 514] width 426 height 30
click at [646, 529] on input "fix, bug, "freelancers only", "no agencies"" at bounding box center [715, 514] width 426 height 30
click at [648, 529] on input "fix, bug, "freelancers only", "no agencies"" at bounding box center [715, 514] width 426 height 30
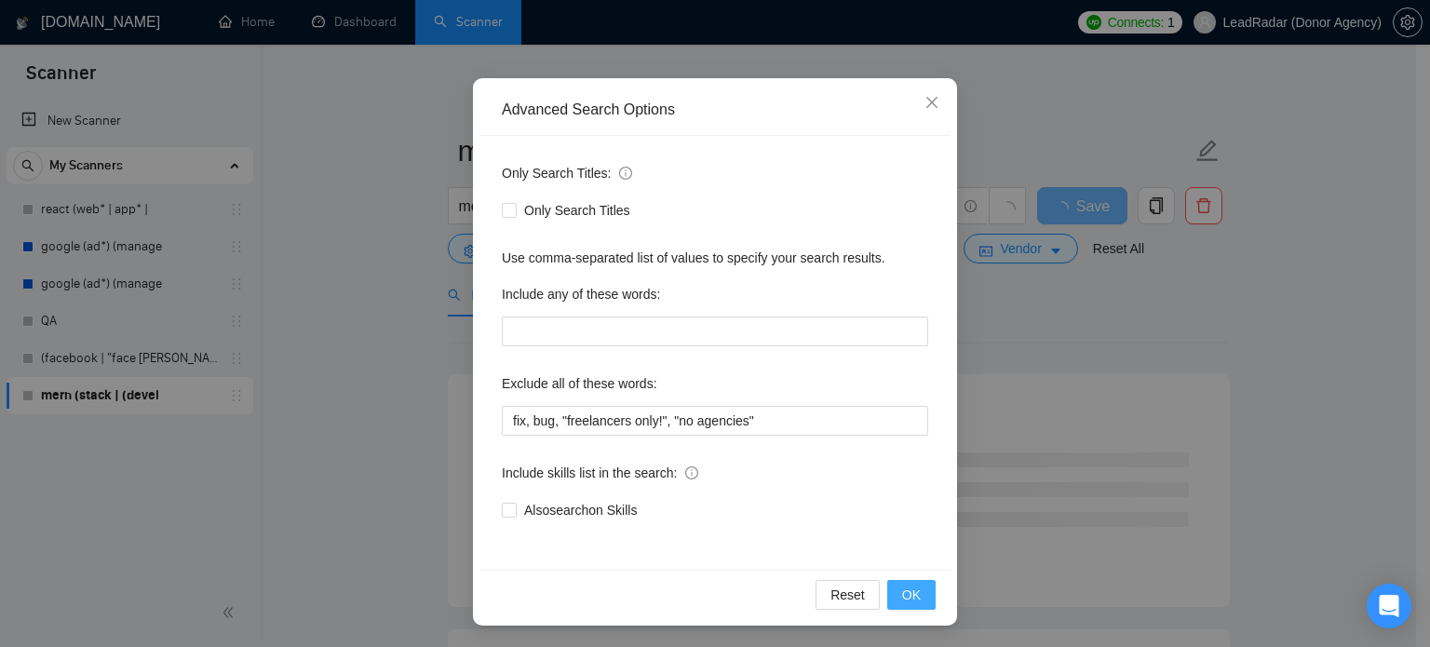
click at [909, 591] on span "OK" at bounding box center [911, 595] width 19 height 20
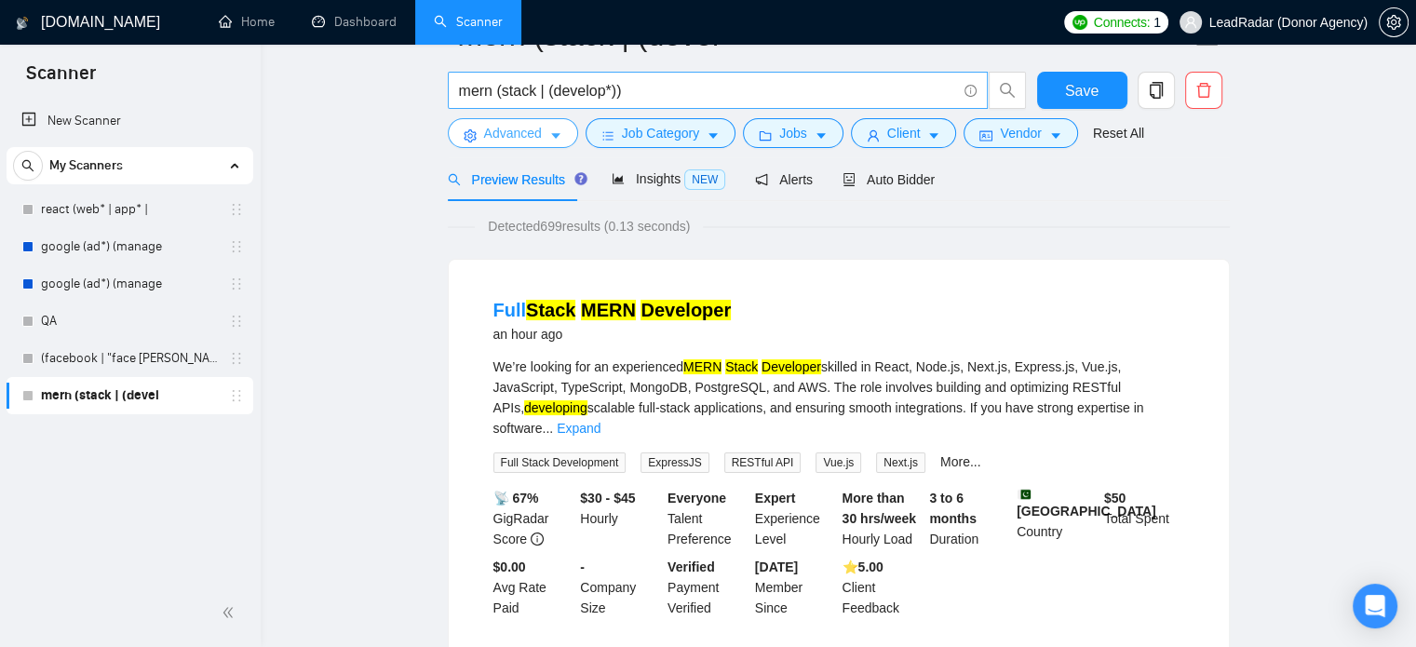
scroll to position [0, 0]
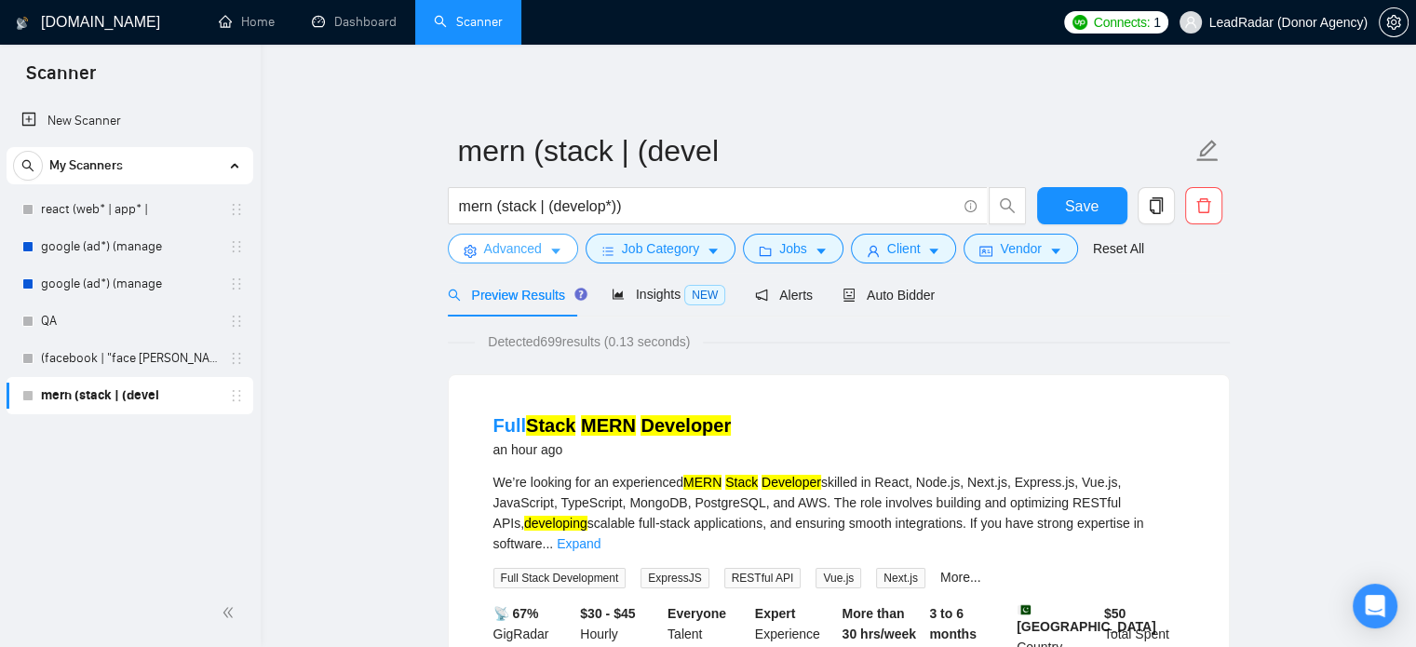
click at [537, 256] on span "Advanced" at bounding box center [513, 248] width 58 height 20
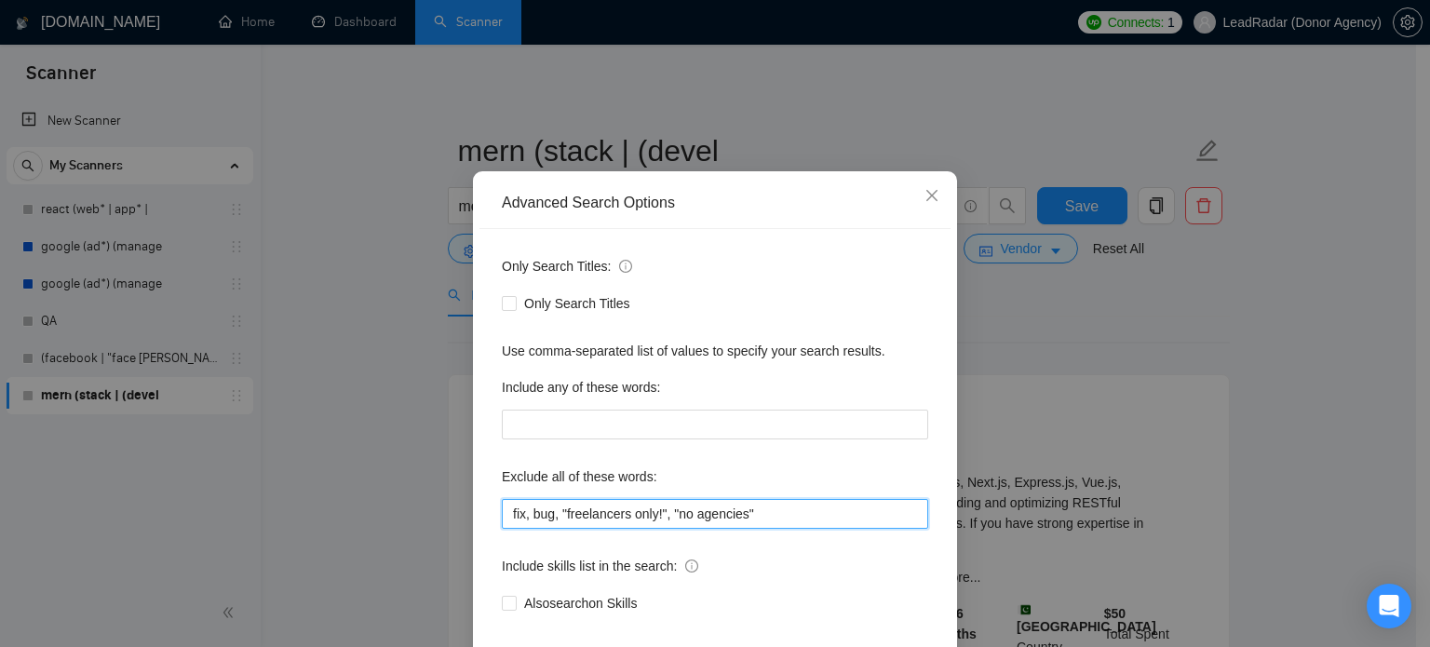
drag, startPoint x: 660, startPoint y: 551, endPoint x: 554, endPoint y: 547, distance: 106.2
click at [554, 529] on input "fix, bug, "freelancers only!", "no agencies"" at bounding box center [715, 514] width 426 height 30
click at [663, 529] on input "fix, bug, "freelancers only!", "no agencies"" at bounding box center [715, 514] width 426 height 30
paste input "freelancers only!",""
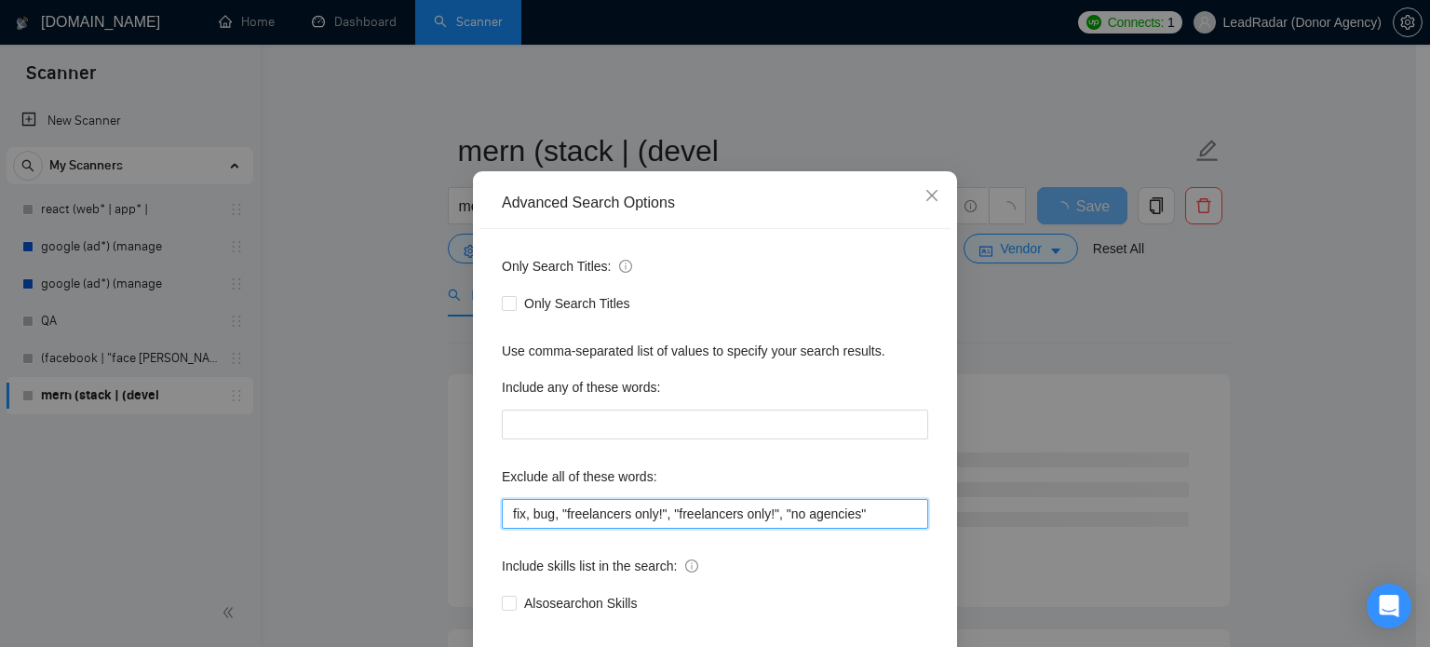
click at [766, 529] on input "fix, bug, "freelancers only!", "freelancers only!", "no agencies"" at bounding box center [715, 514] width 426 height 30
type input "fix, bug, "freelancers only!", "freelancers only", "no agencies""
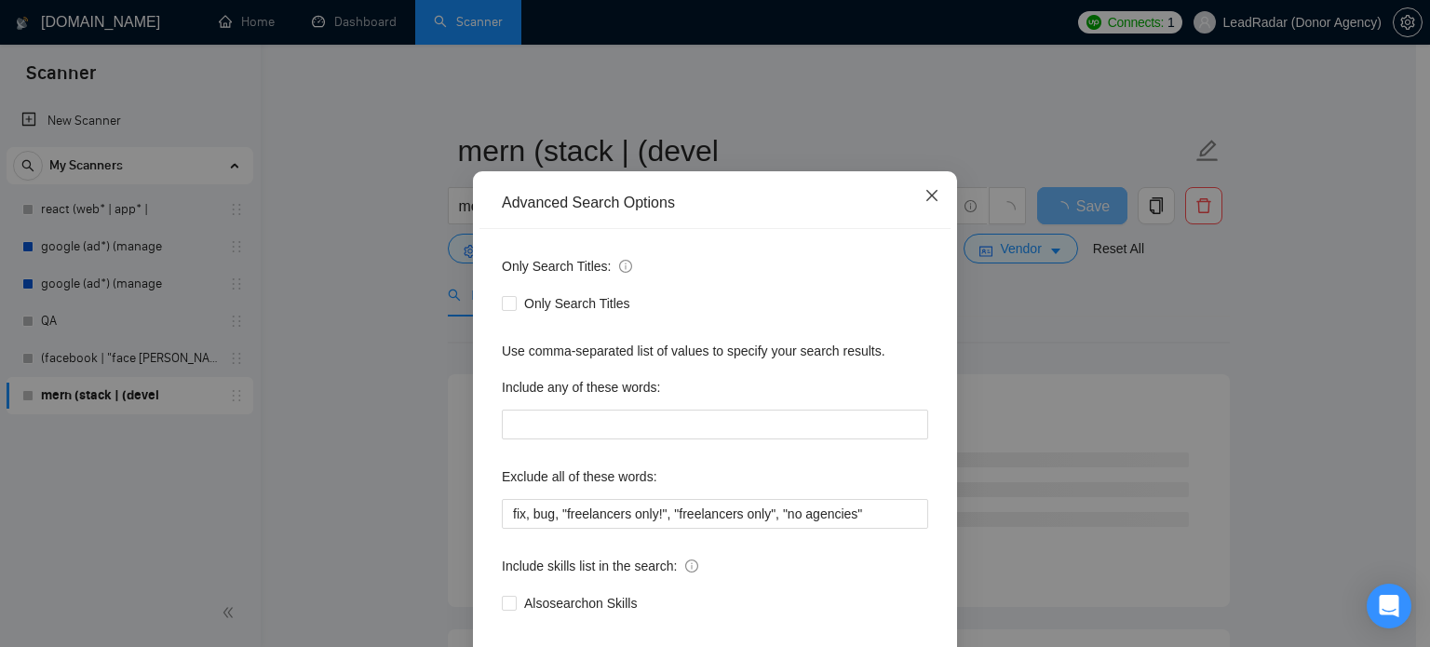
click at [925, 203] on icon "close" at bounding box center [932, 195] width 15 height 15
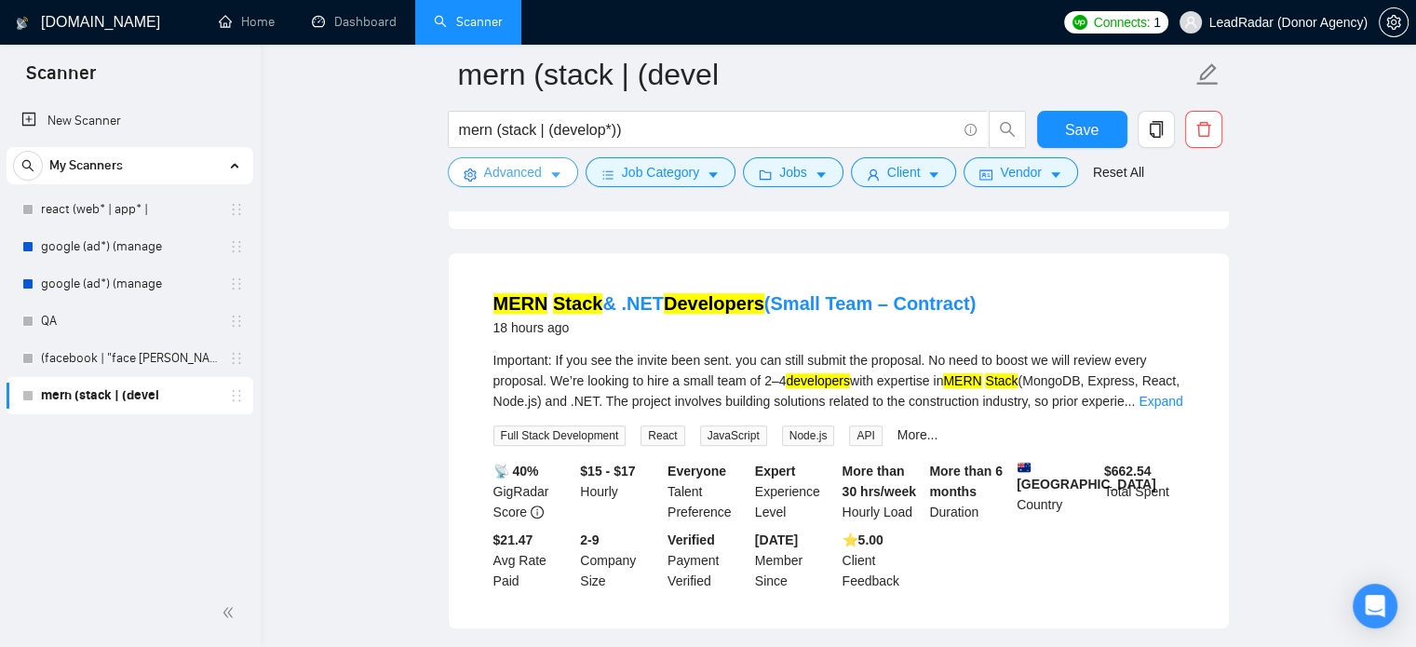
scroll to position [916, 0]
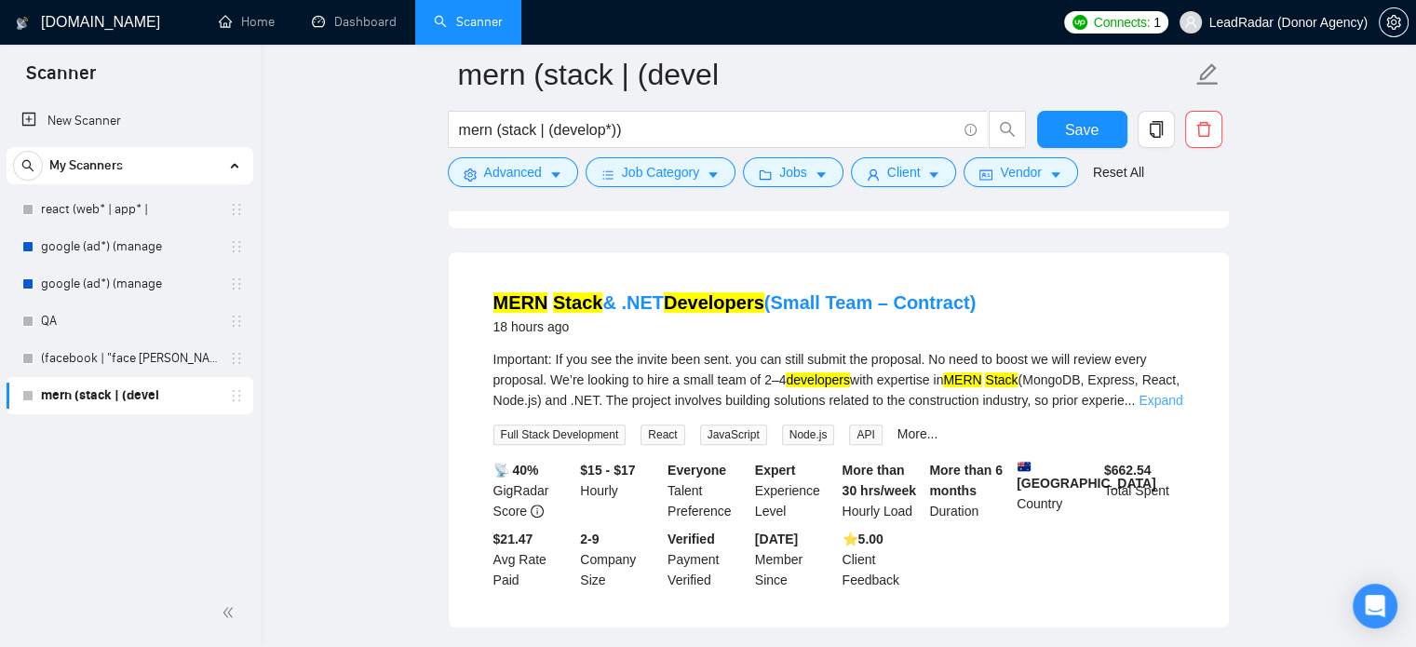
click at [1154, 393] on link "Expand" at bounding box center [1161, 400] width 44 height 15
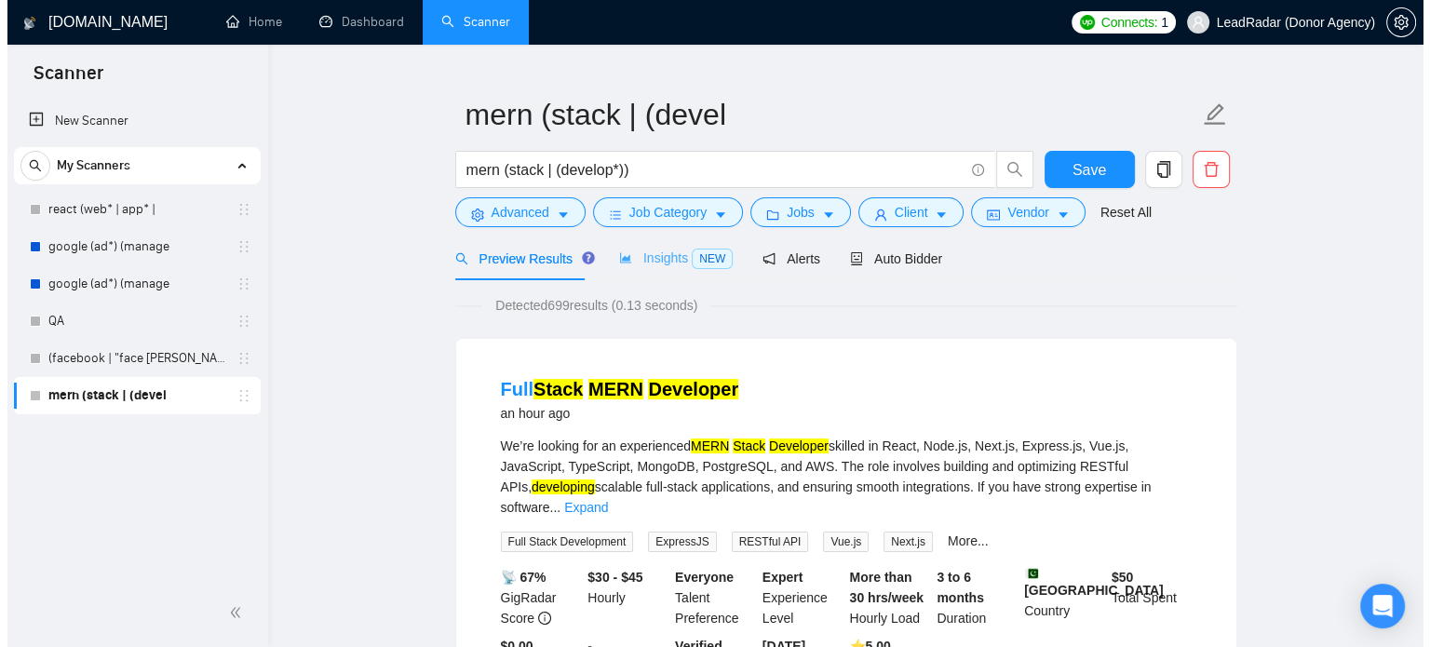
scroll to position [0, 0]
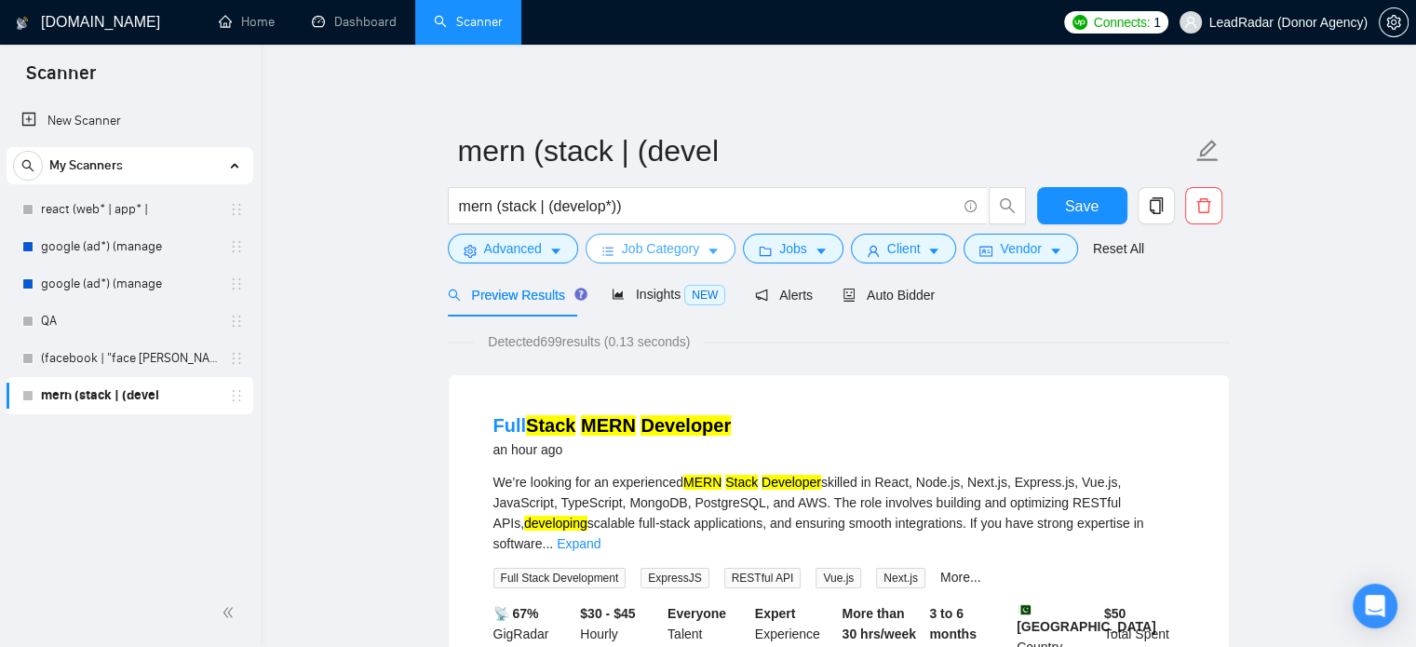
click at [685, 251] on span "Job Category" at bounding box center [660, 248] width 77 height 20
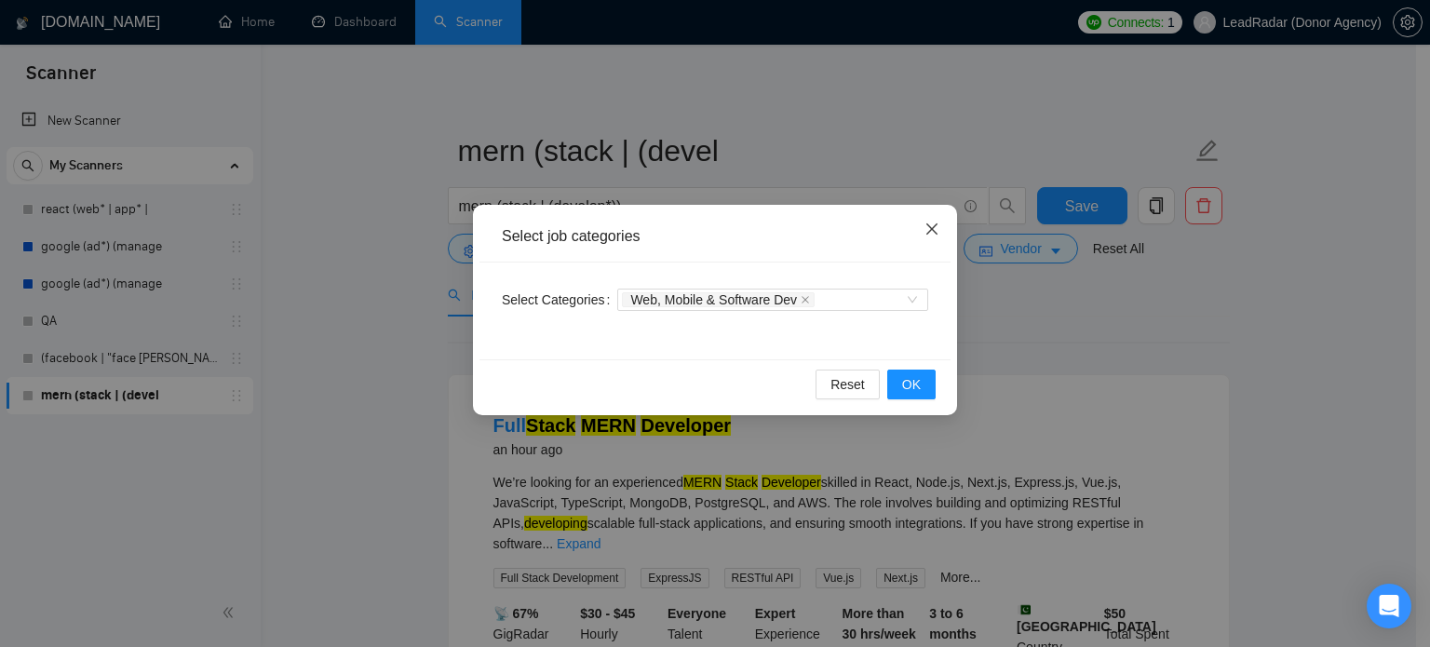
click at [942, 227] on span "Close" at bounding box center [932, 230] width 50 height 50
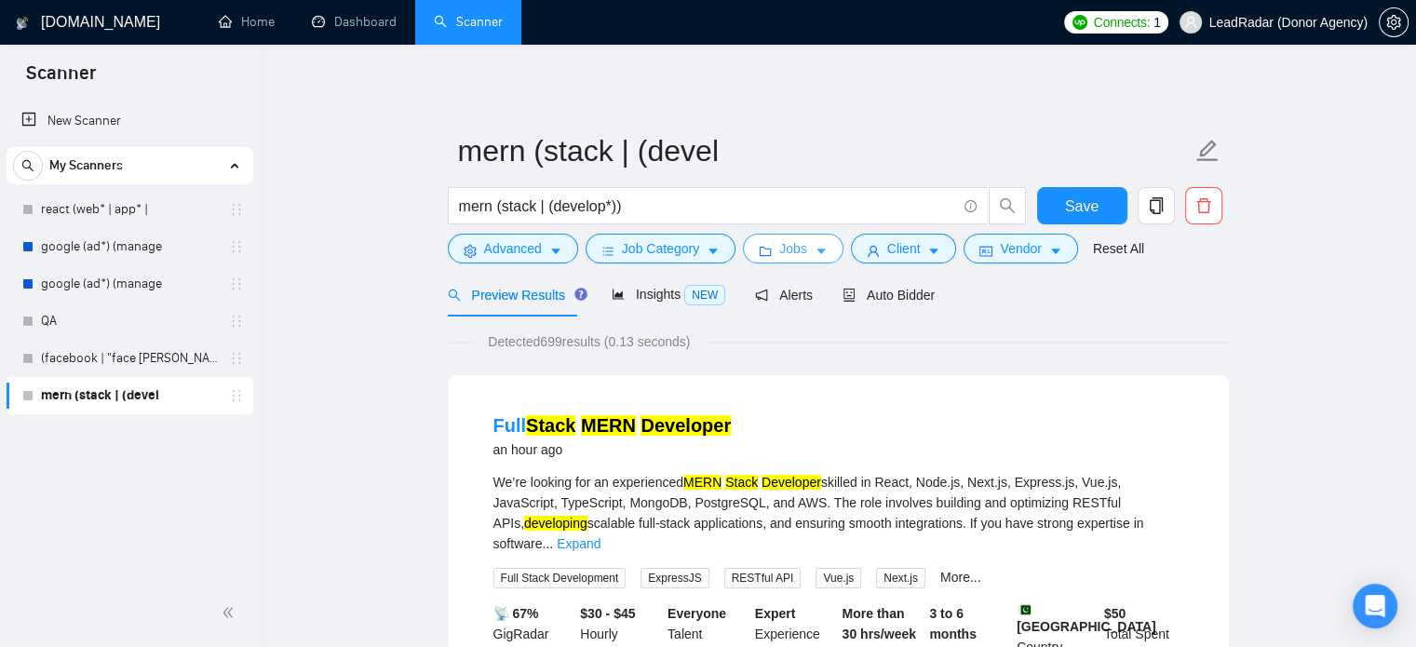
click at [815, 252] on icon "caret-down" at bounding box center [821, 251] width 13 height 13
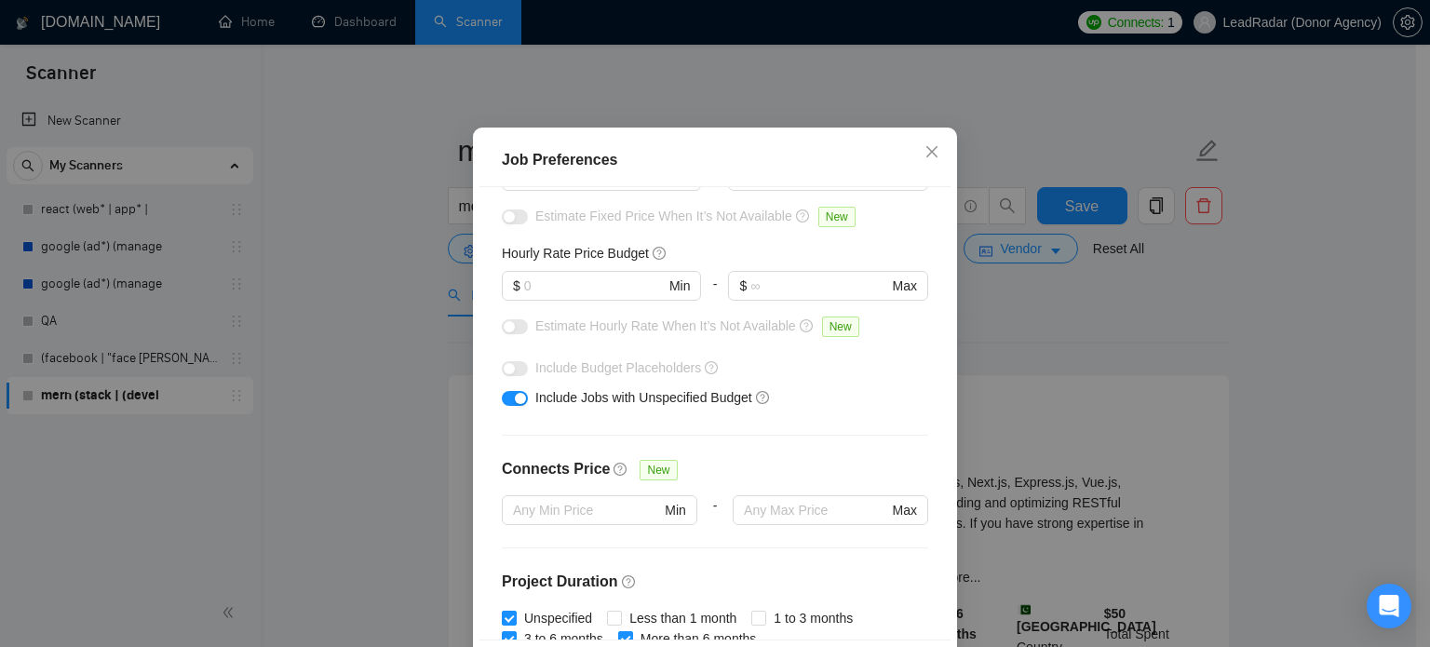
scroll to position [183, 0]
click at [644, 238] on div "Estimate Fixed Price When It’s Not Available New" at bounding box center [715, 224] width 426 height 30
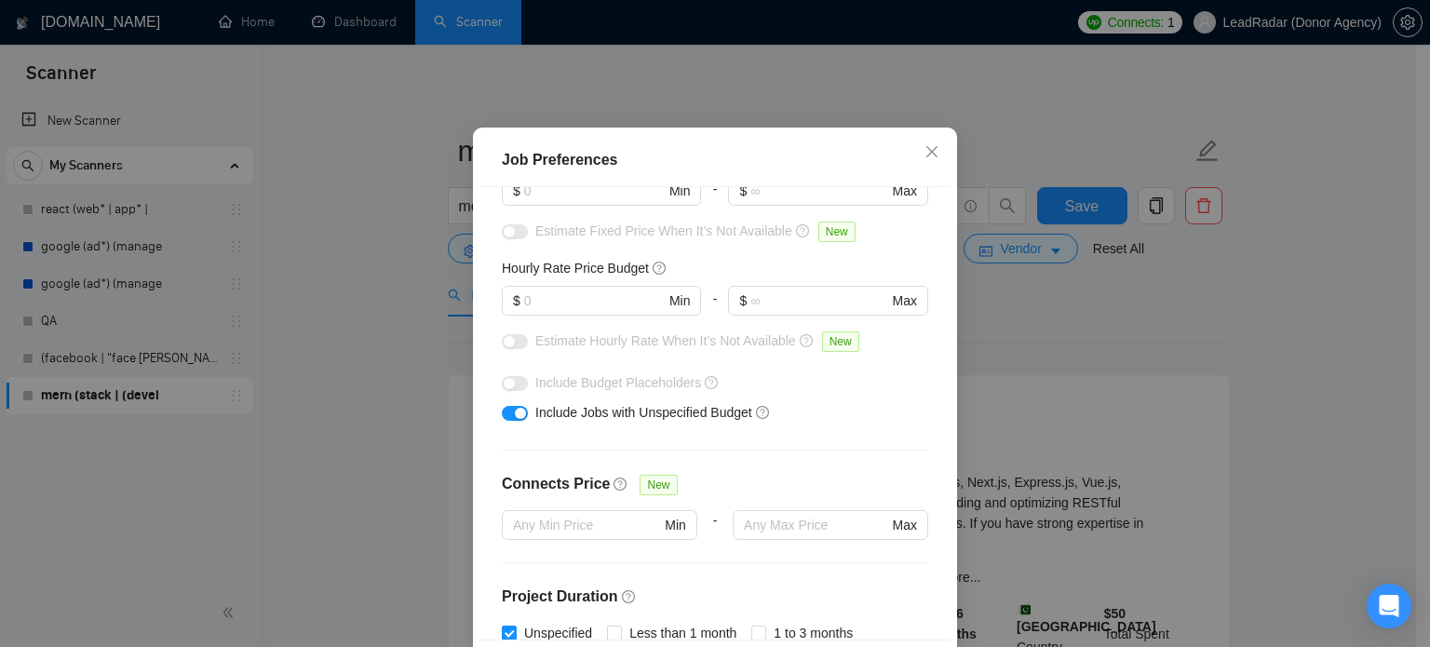
scroll to position [175, 0]
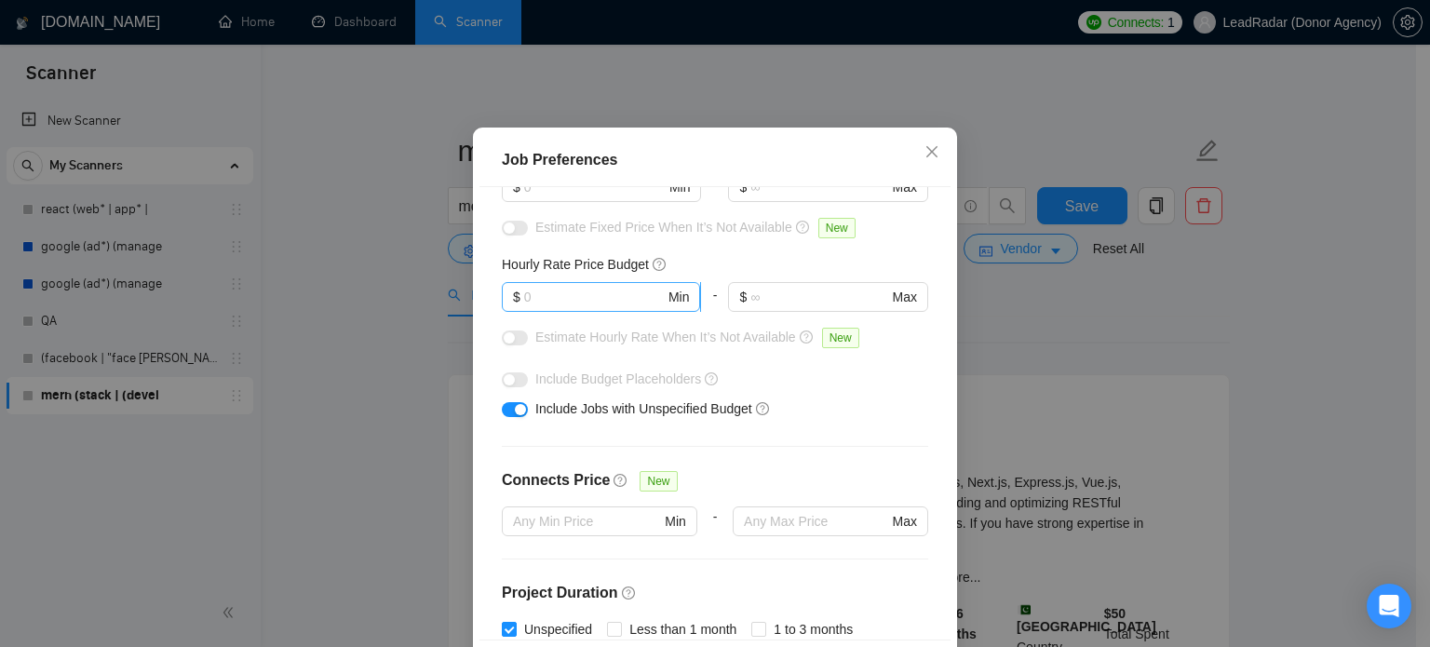
click at [600, 307] on input "text" at bounding box center [594, 297] width 141 height 20
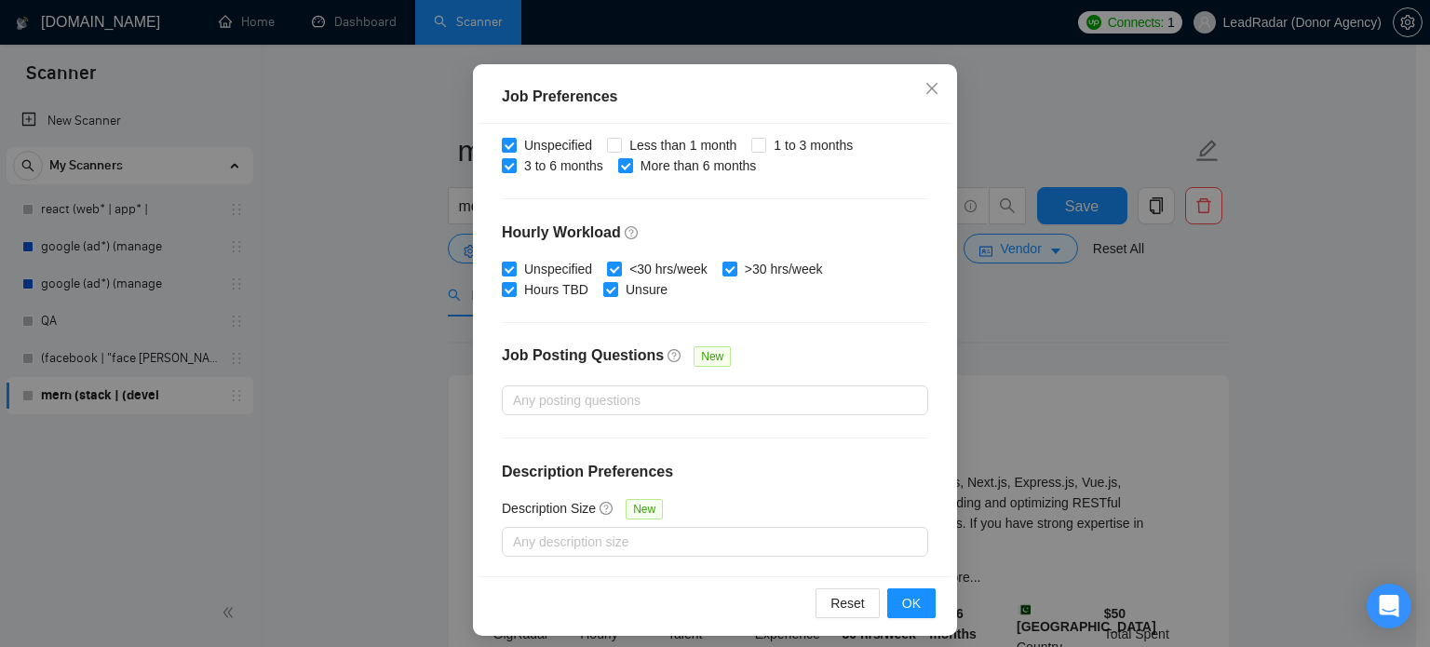
scroll to position [133, 0]
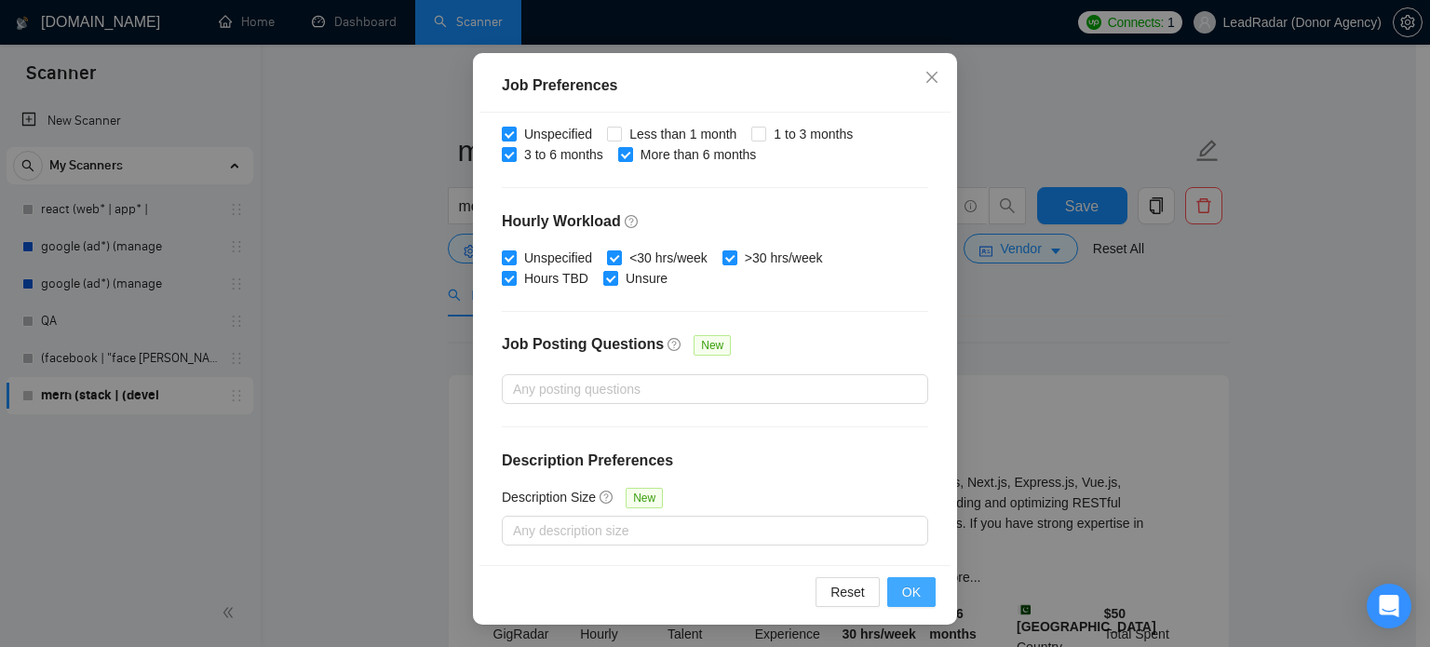
click at [902, 595] on span "OK" at bounding box center [911, 592] width 19 height 20
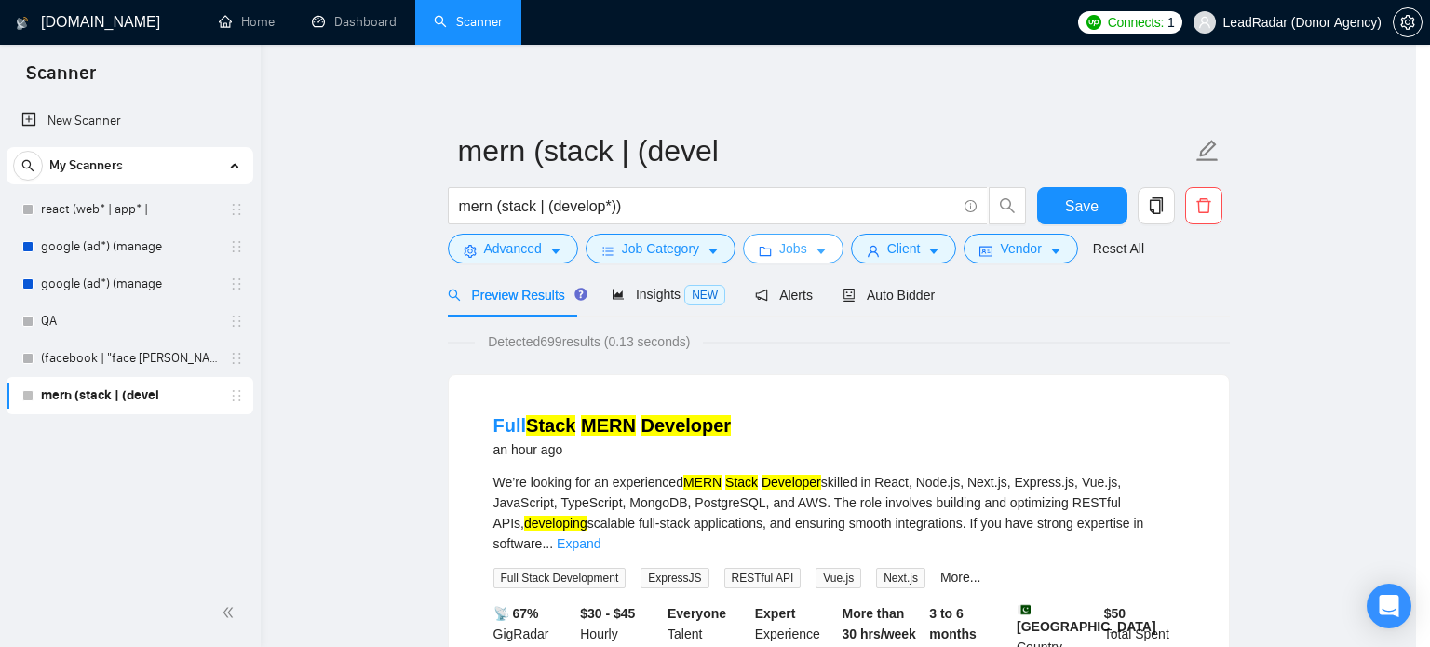
scroll to position [0, 0]
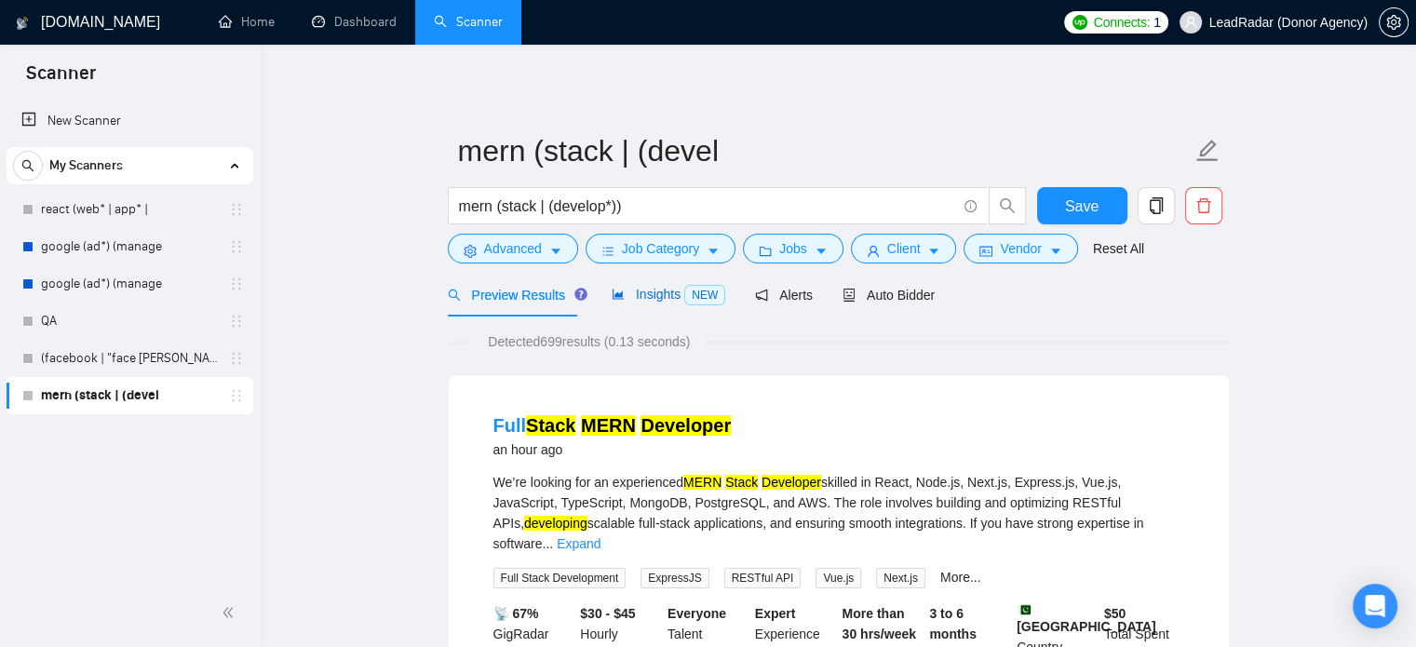
click at [665, 295] on span "Insights NEW" at bounding box center [669, 294] width 114 height 15
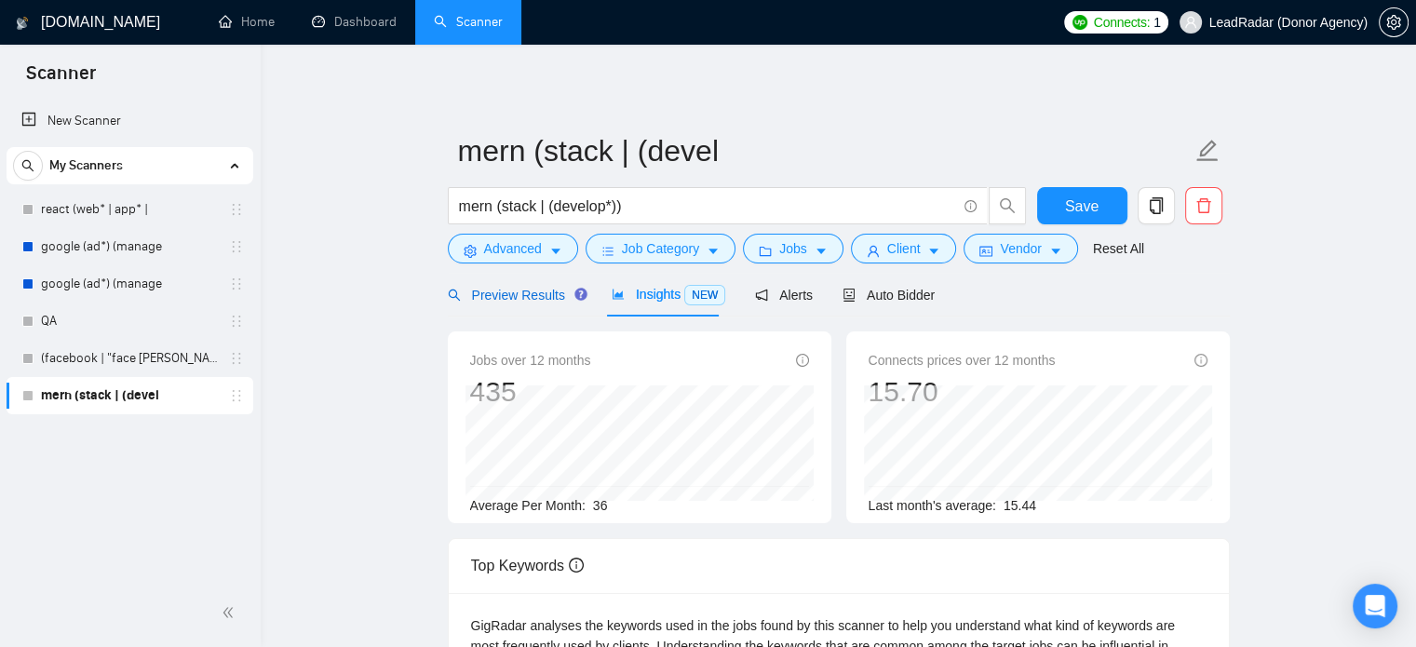
click at [492, 290] on span "Preview Results" at bounding box center [515, 295] width 134 height 15
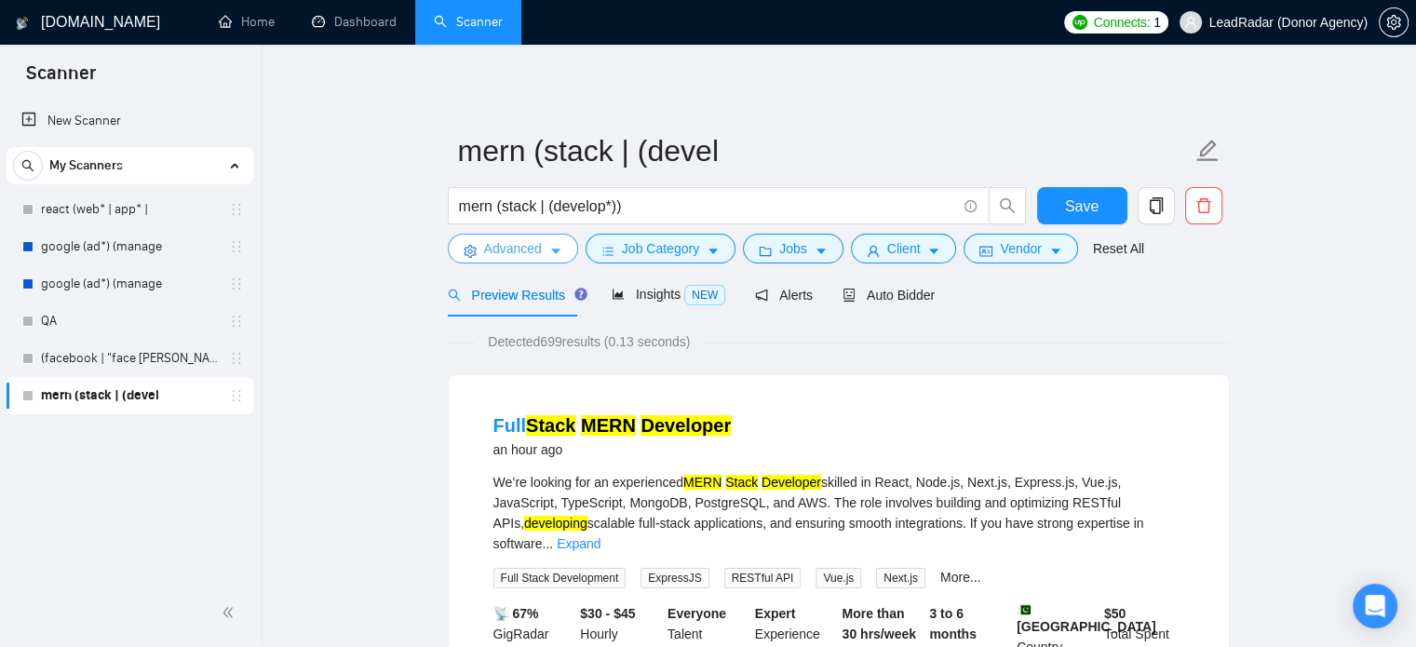
click at [549, 247] on icon "caret-down" at bounding box center [555, 251] width 13 height 13
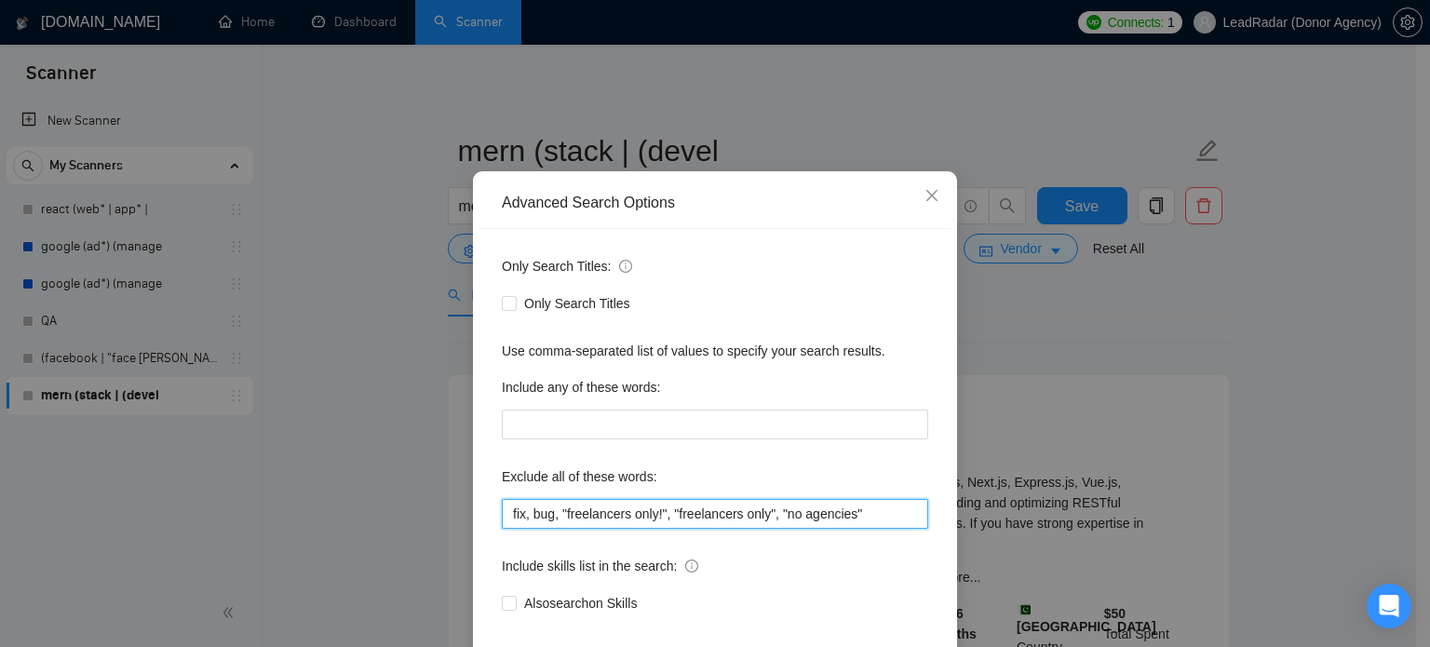
click at [856, 529] on input "fix, bug, "freelancers only!", "freelancers only", "no agencies"" at bounding box center [715, 514] width 426 height 30
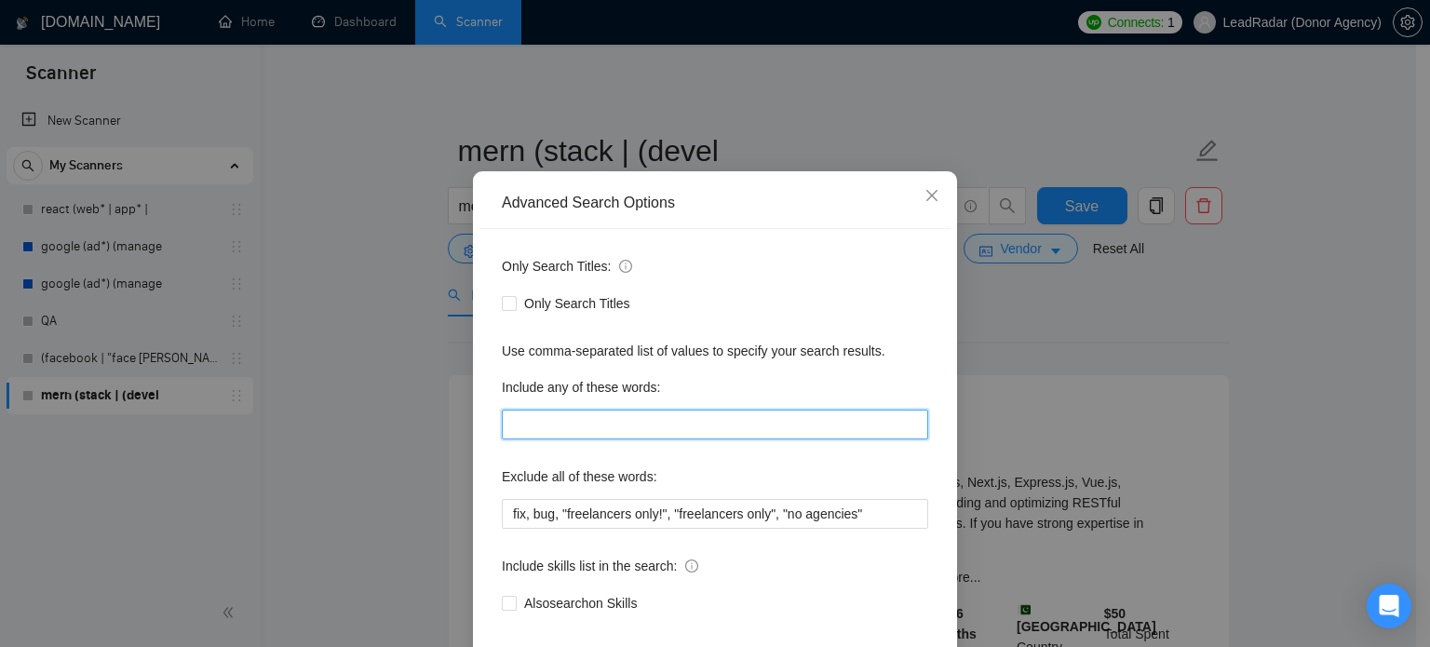
click at [721, 439] on input "text" at bounding box center [715, 425] width 426 height 30
type input ""long-term", "long term", mongodb, "mongo.db", expressjs, "express.js", nextjs,…"
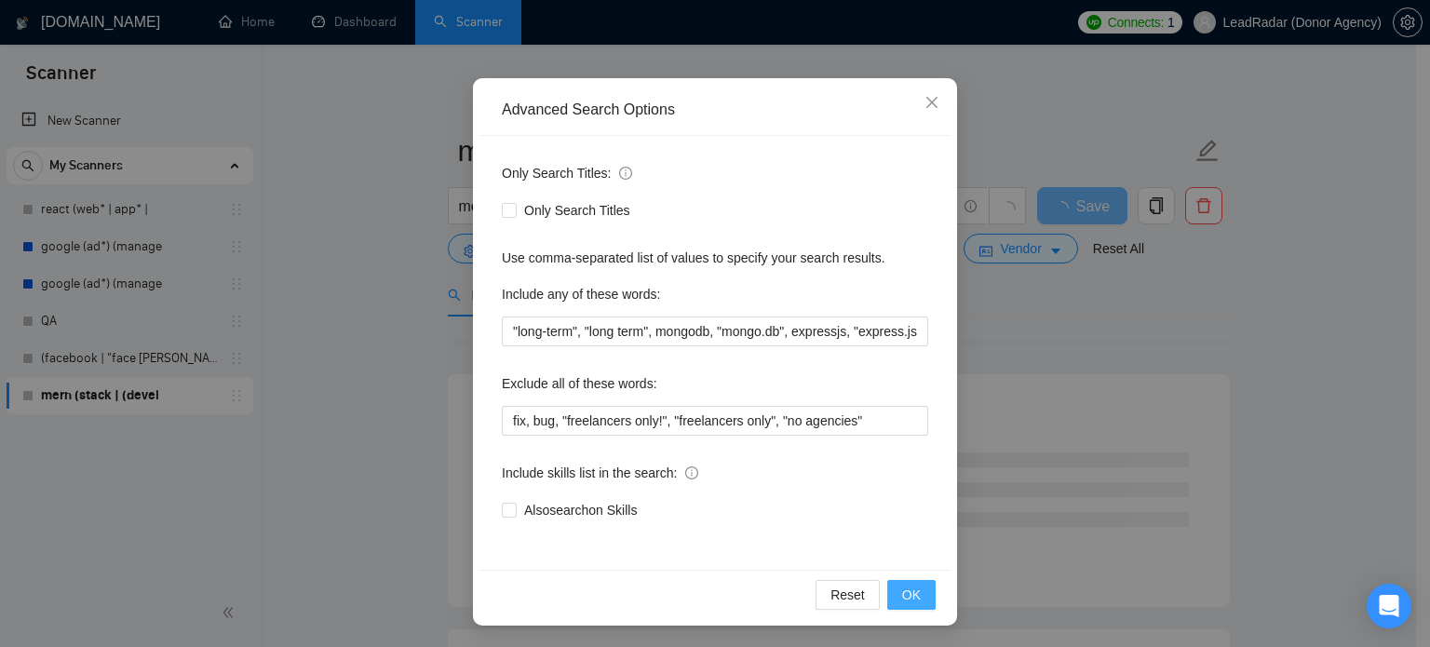
click at [902, 592] on span "OK" at bounding box center [911, 595] width 19 height 20
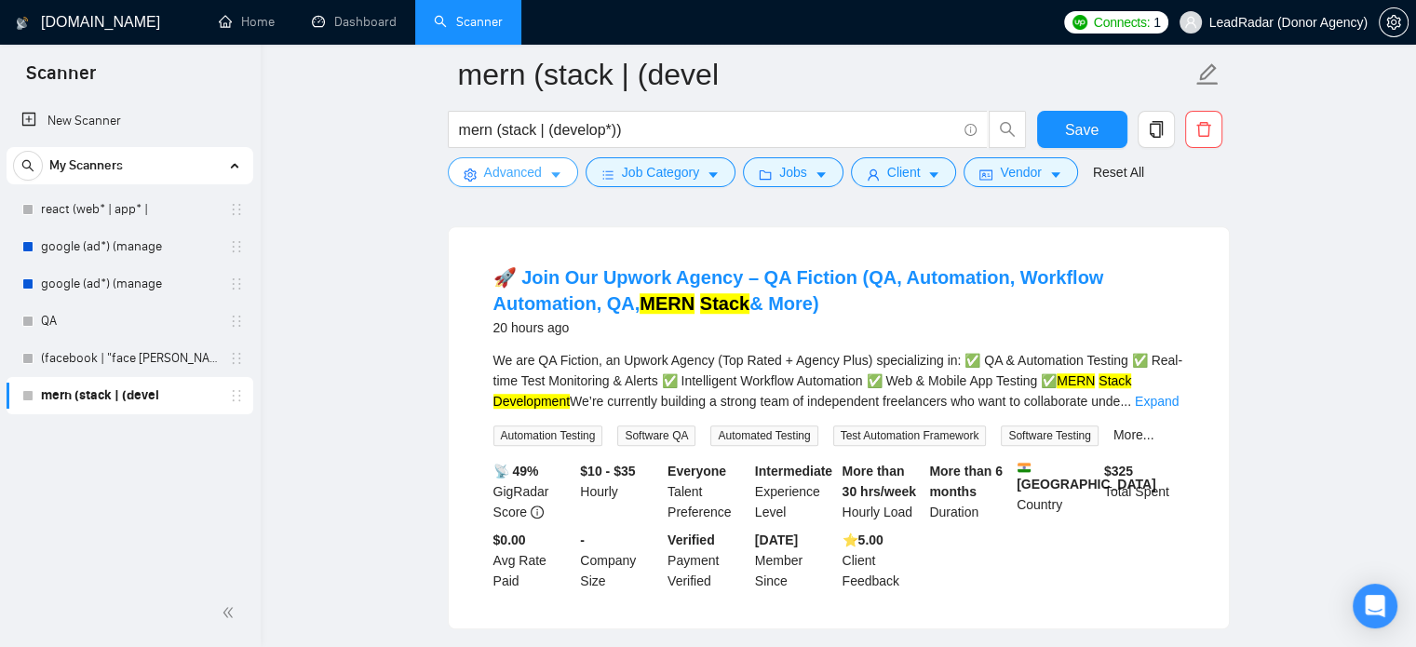
scroll to position [1343, 0]
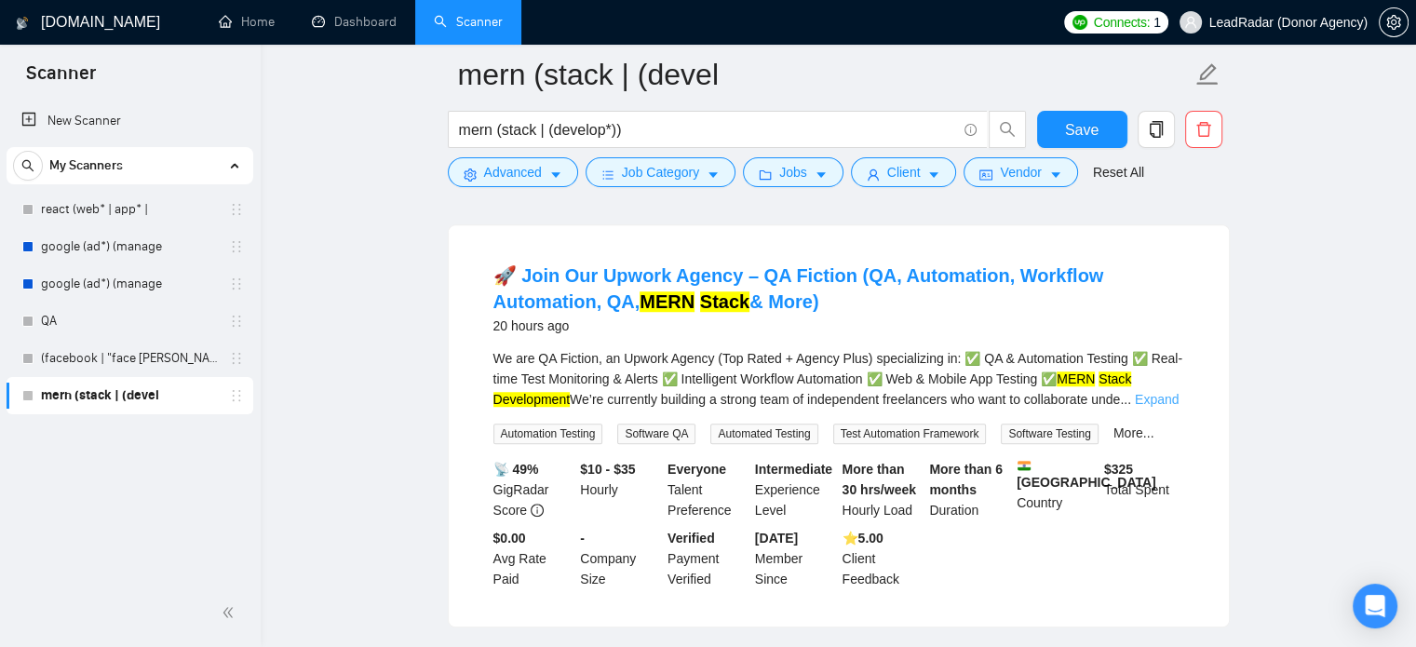
click at [1167, 392] on link "Expand" at bounding box center [1157, 399] width 44 height 15
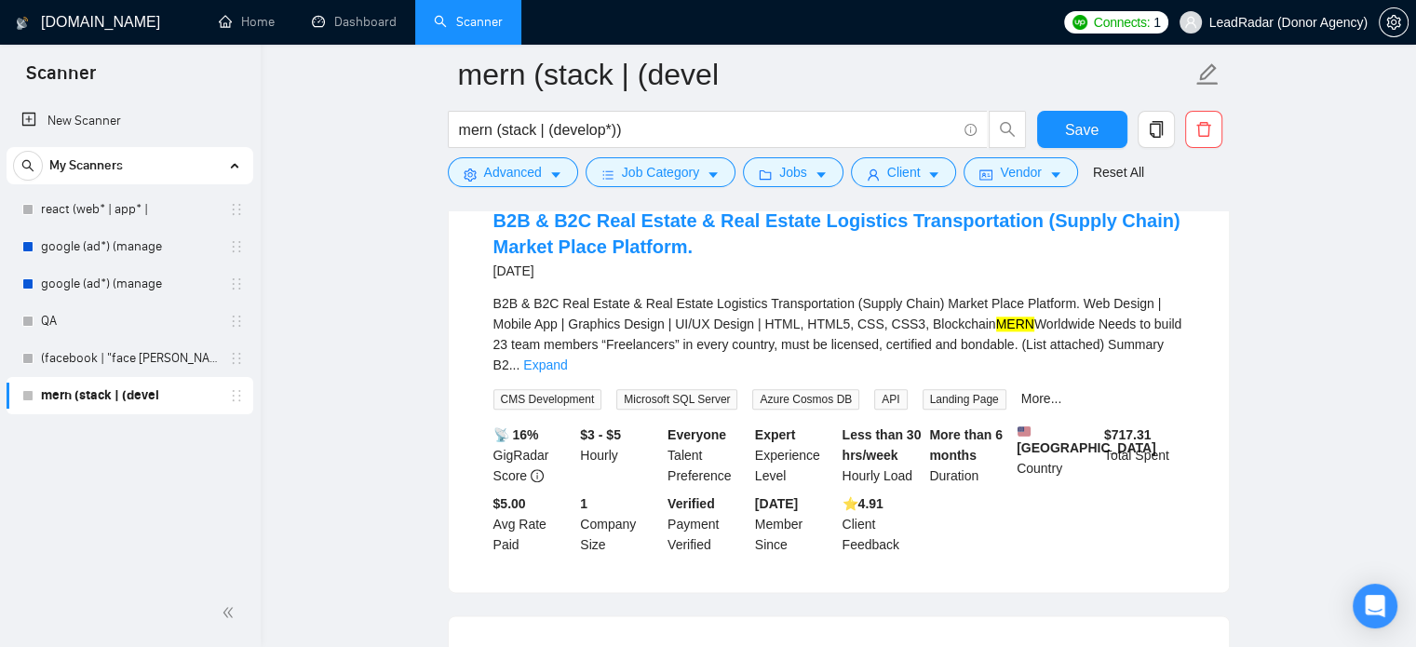
scroll to position [2108, 0]
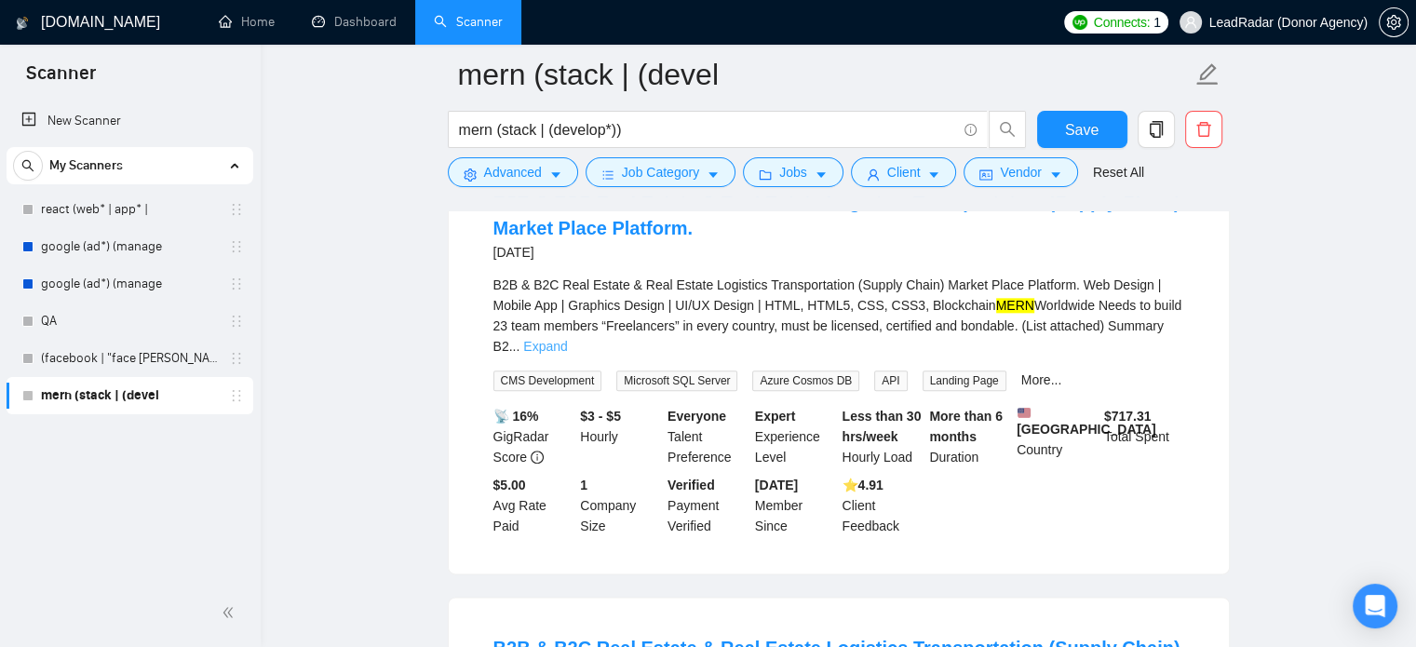
click at [567, 339] on link "Expand" at bounding box center [545, 346] width 44 height 15
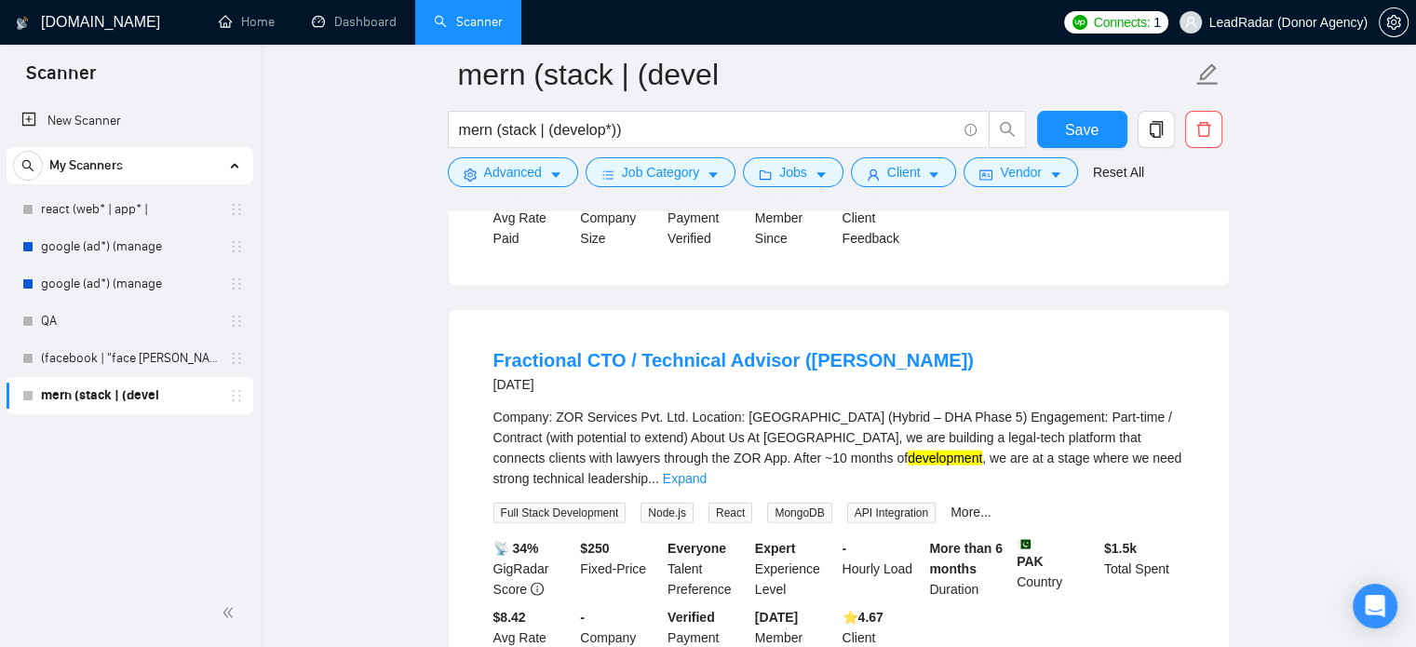
scroll to position [4160, 0]
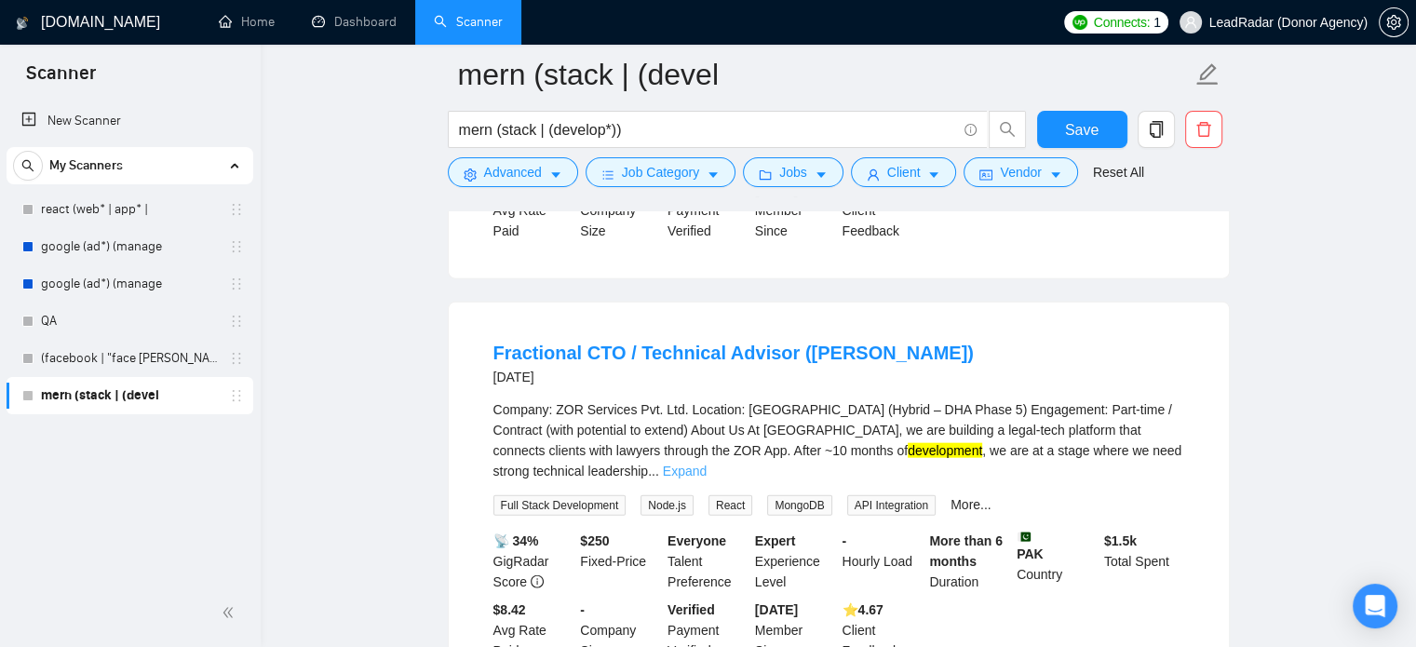
click at [707, 464] on link "Expand" at bounding box center [685, 471] width 44 height 15
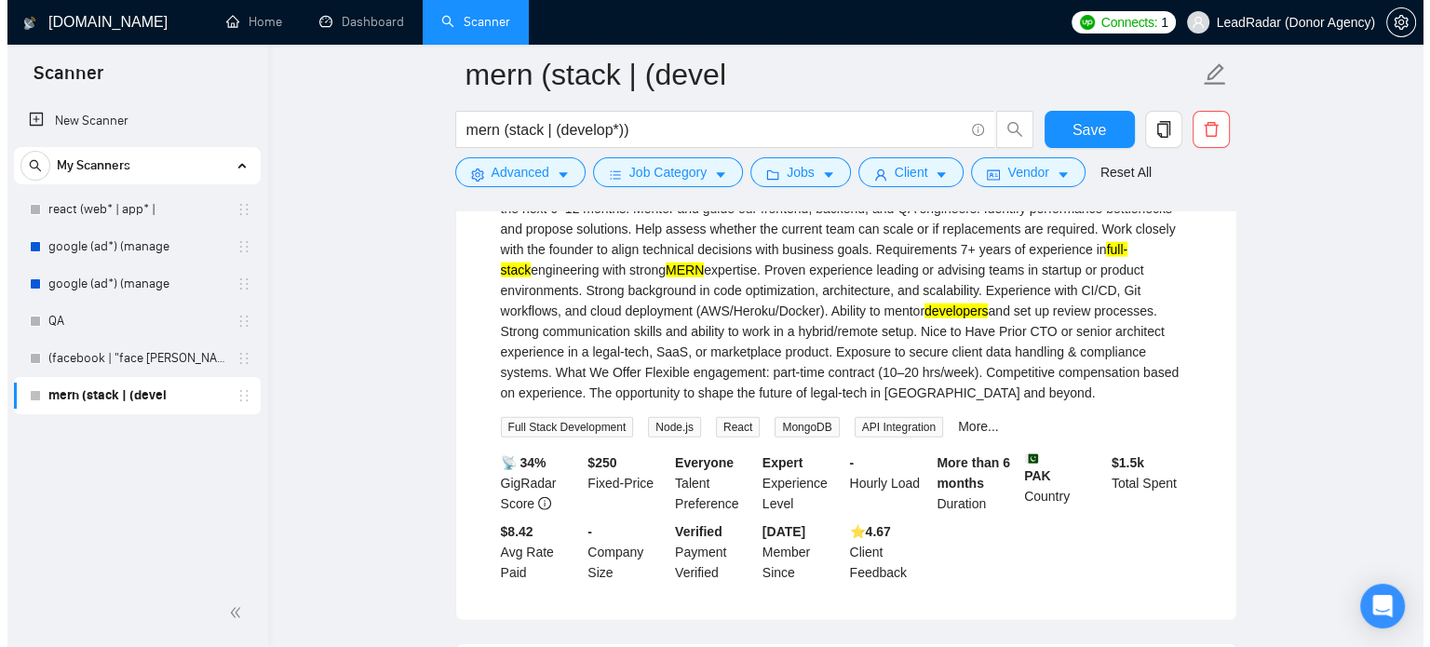
scroll to position [4554, 0]
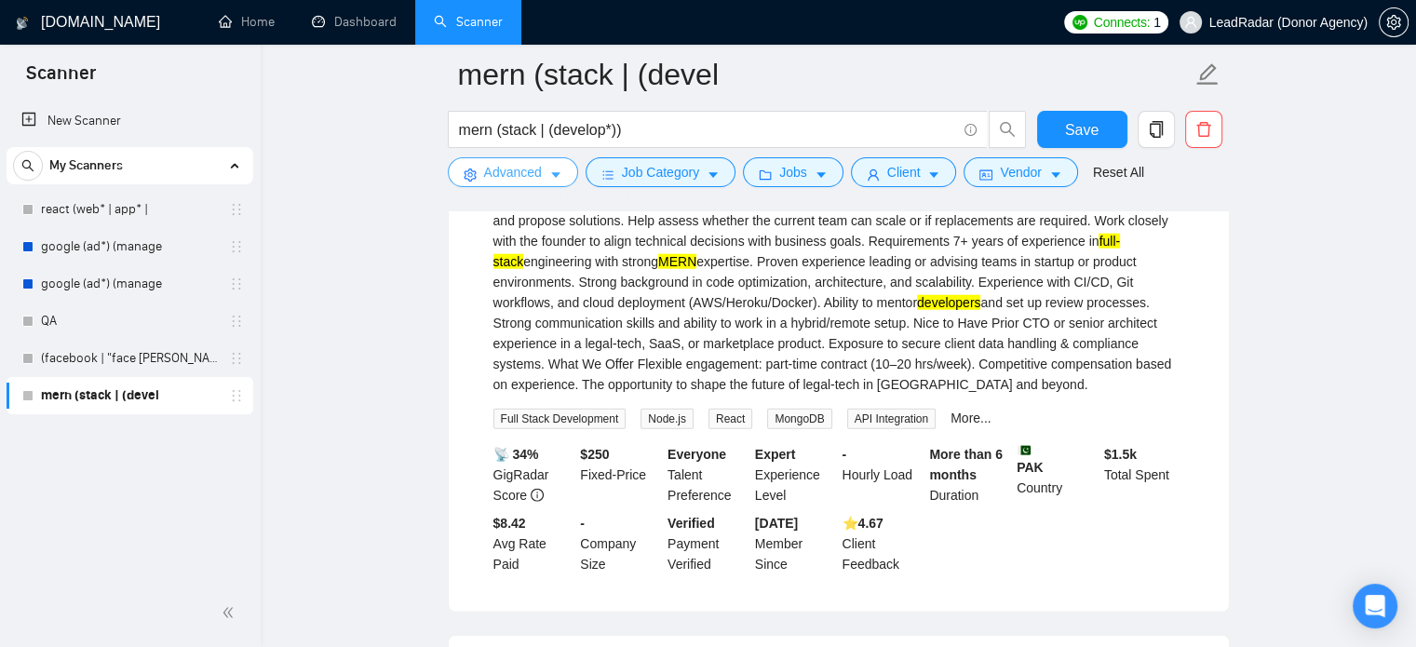
click at [525, 172] on span "Advanced" at bounding box center [513, 172] width 58 height 20
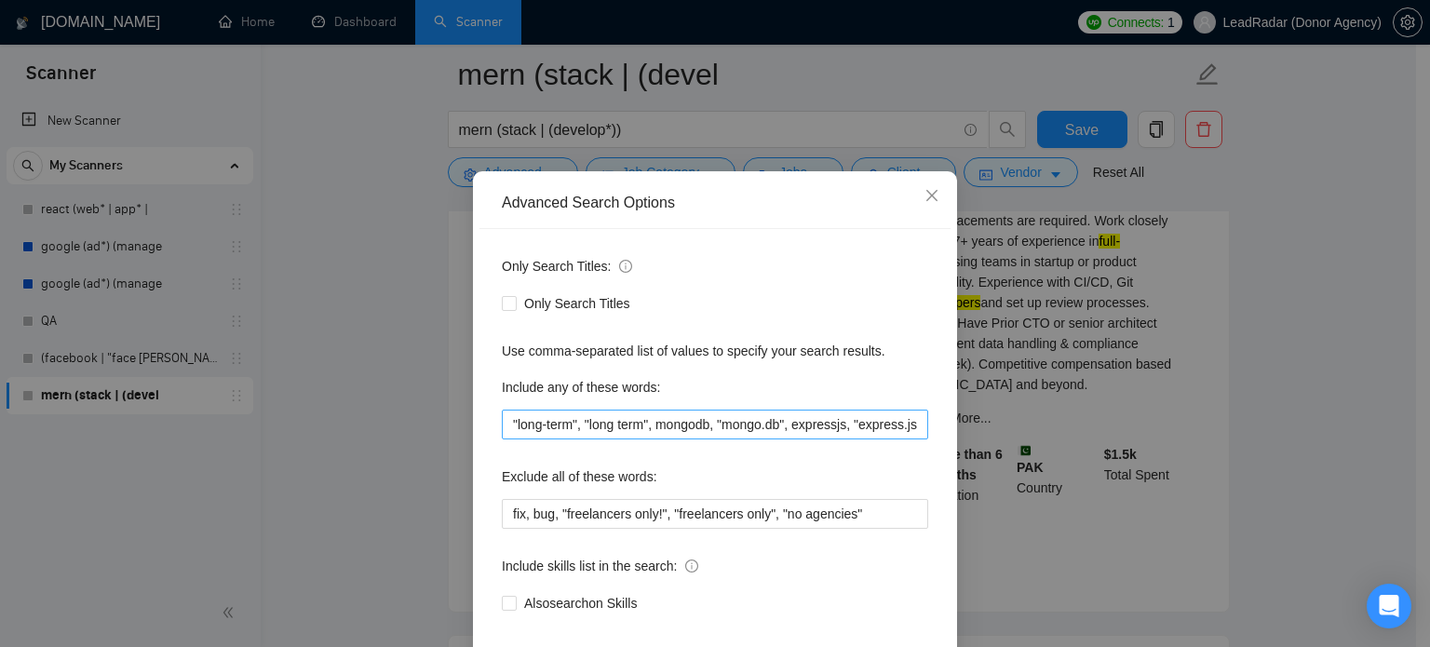
scroll to position [127, 0]
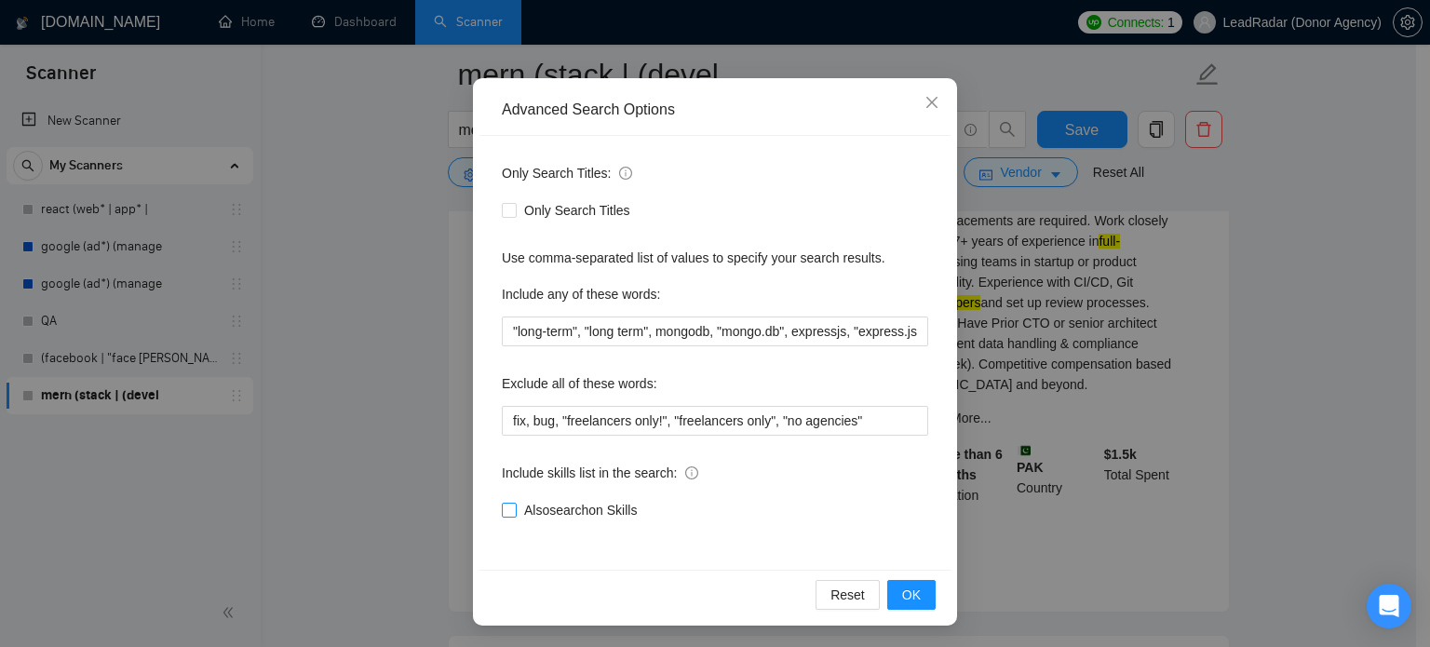
click at [529, 509] on span "Also search on Skills" at bounding box center [581, 510] width 128 height 20
click at [515, 509] on input "Also search on Skills" at bounding box center [508, 509] width 13 height 13
checkbox input "true"
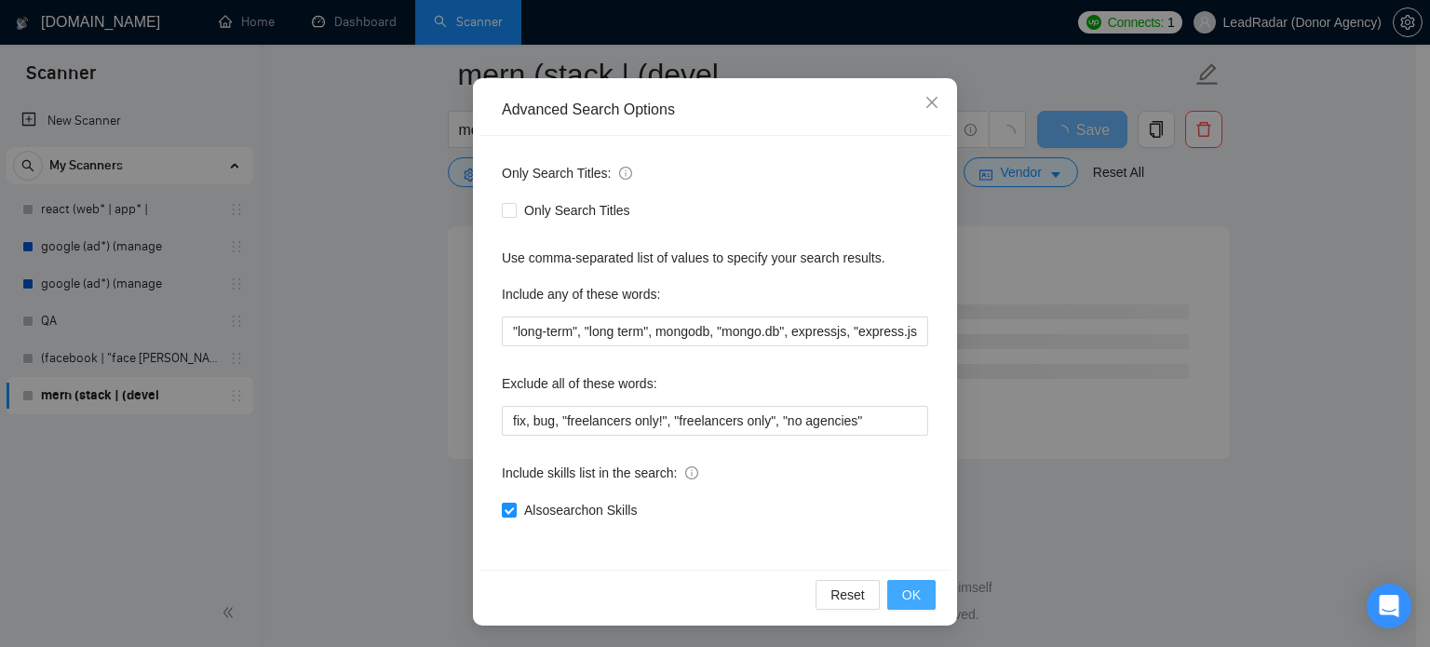
scroll to position [2459, 0]
click at [902, 598] on span "OK" at bounding box center [911, 595] width 19 height 20
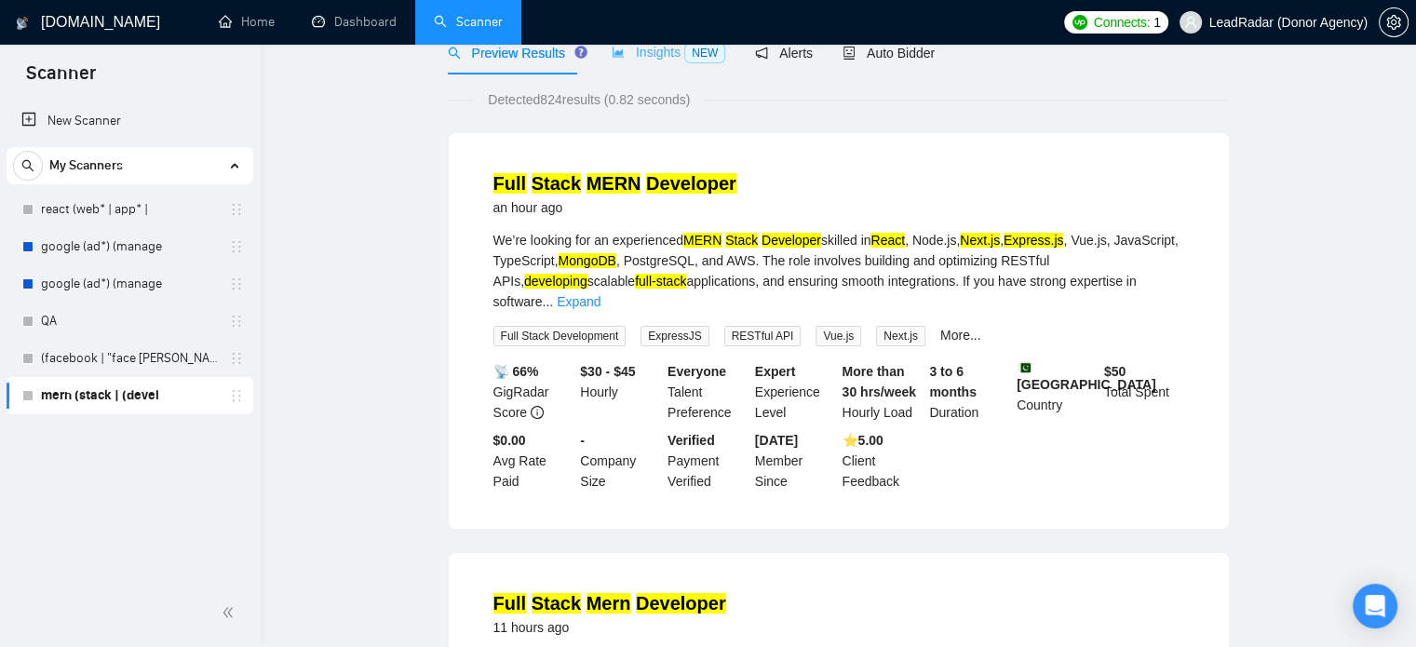
scroll to position [0, 0]
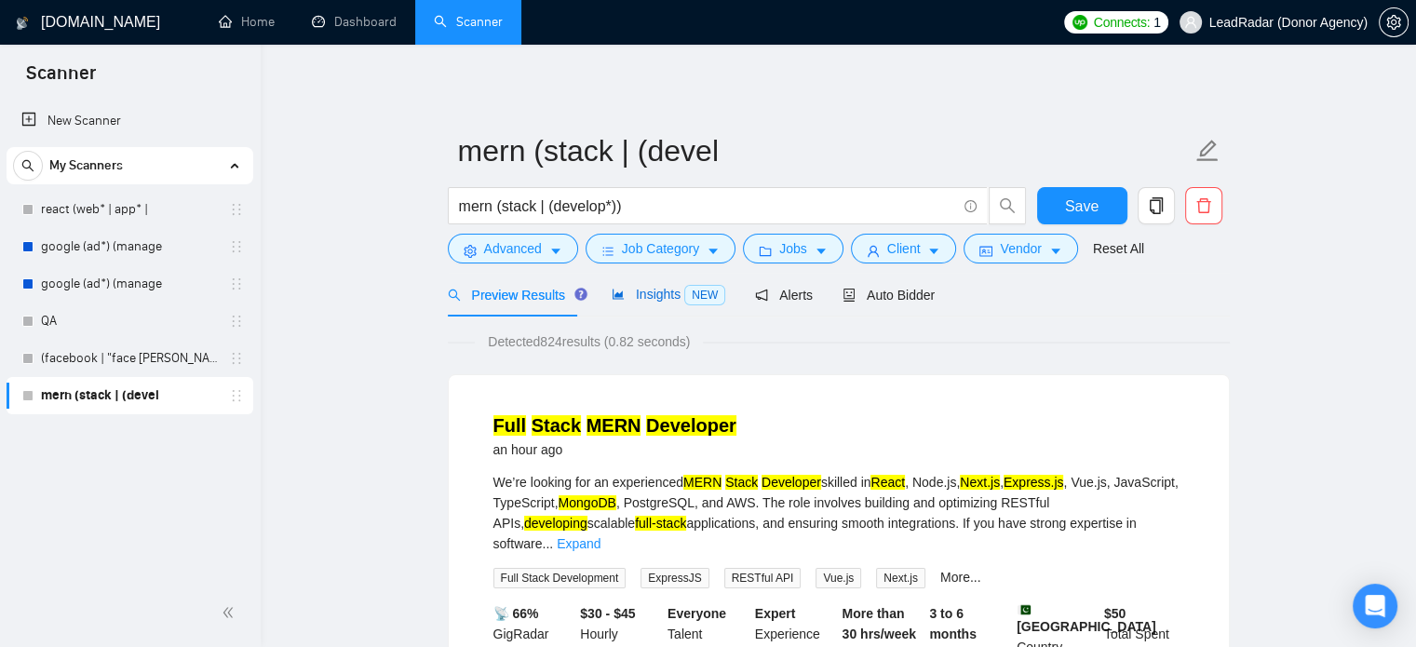
click at [650, 293] on span "Insights NEW" at bounding box center [669, 294] width 114 height 15
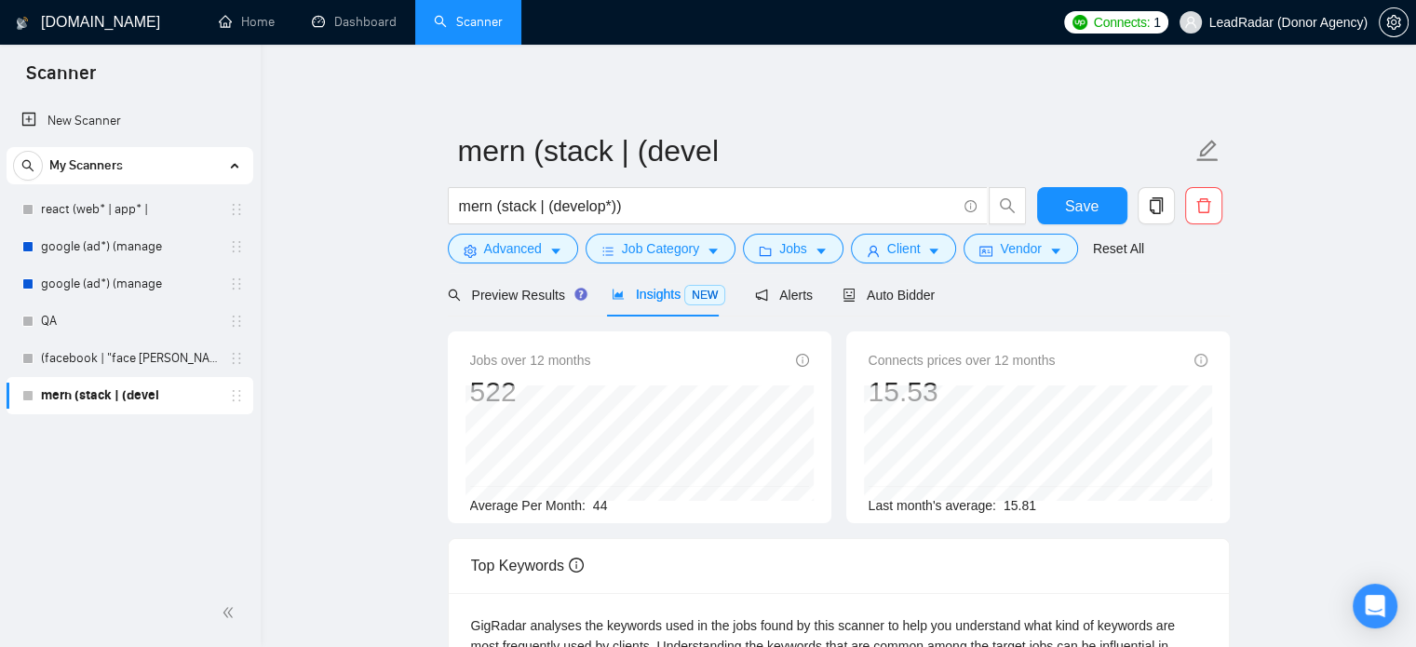
scroll to position [10, 0]
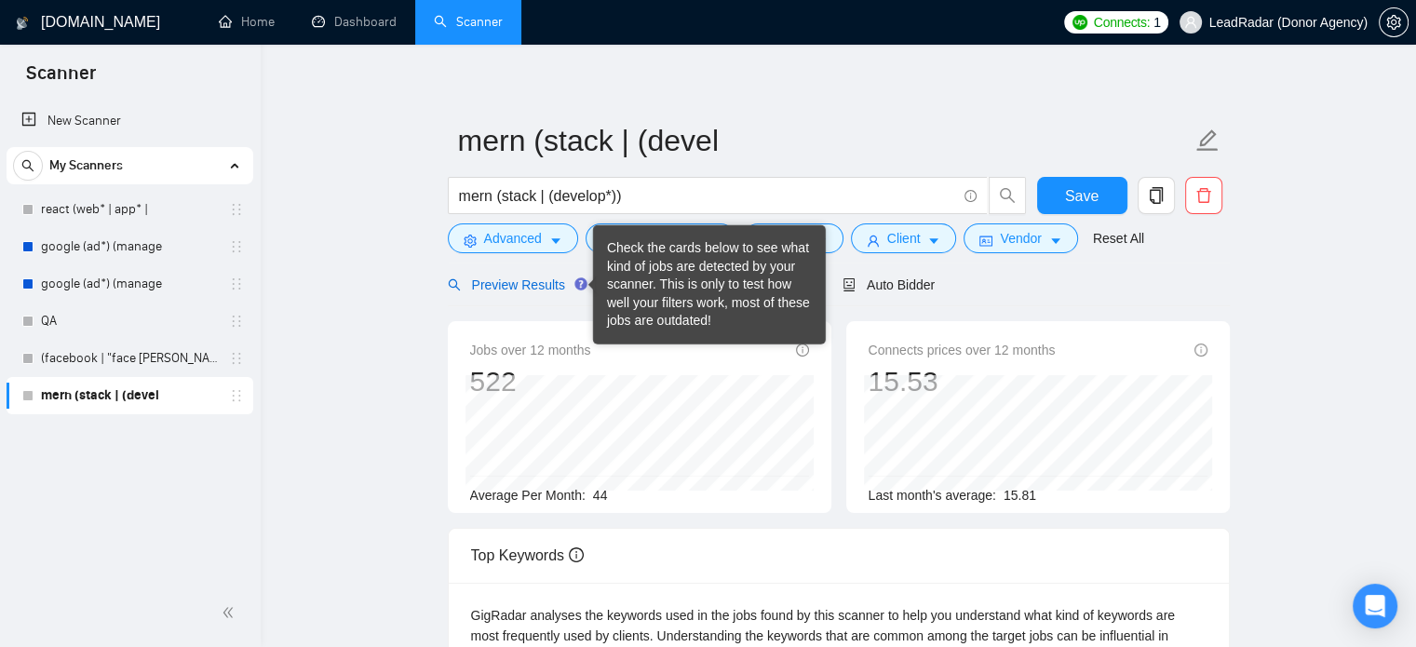
click at [554, 285] on span "Preview Results" at bounding box center [515, 284] width 134 height 15
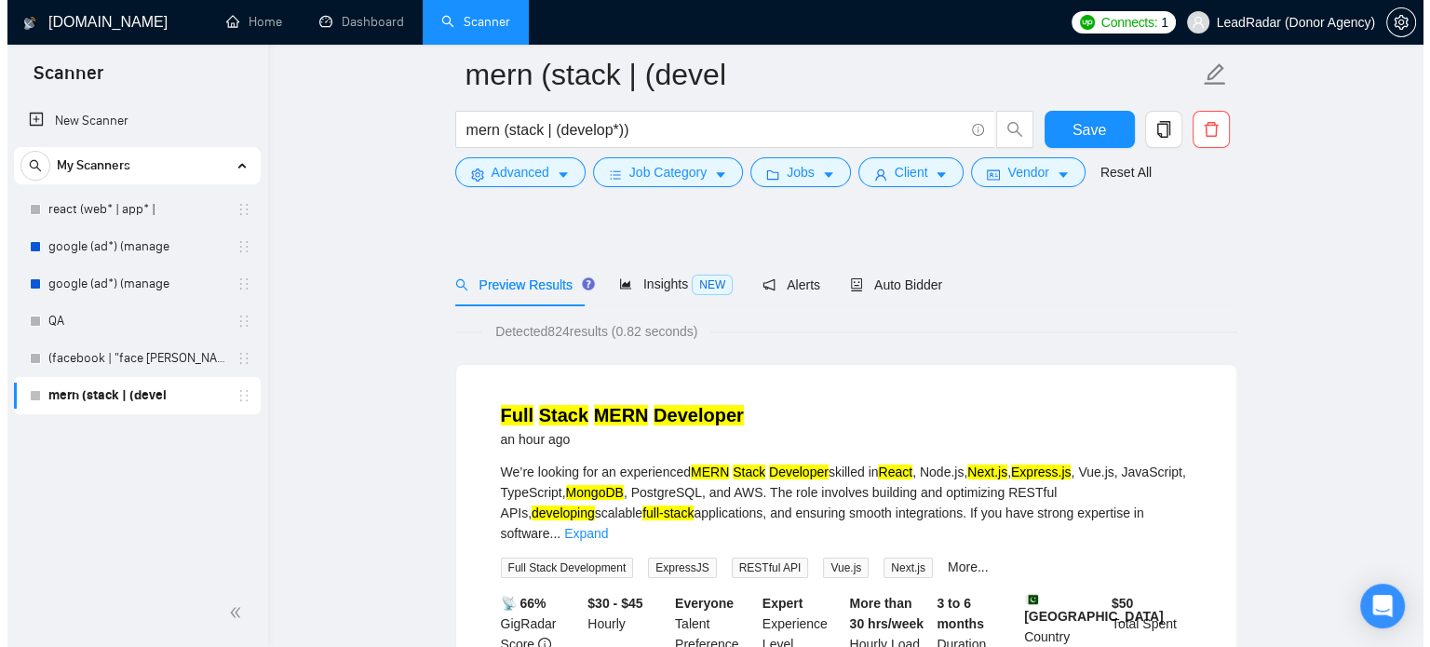
scroll to position [204, 0]
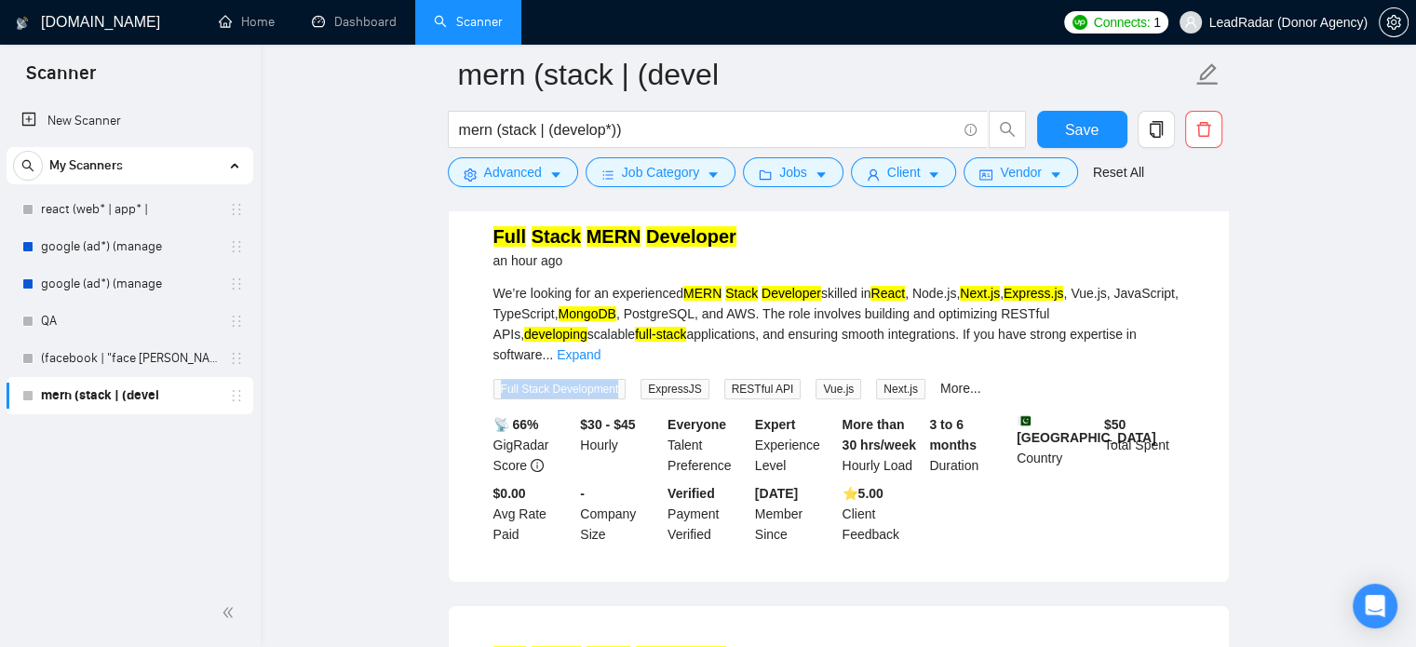
drag, startPoint x: 618, startPoint y: 371, endPoint x: 474, endPoint y: 370, distance: 144.3
click at [474, 370] on li "Full Stack MERN Developer an hour ago We’re looking for an experienced MERN Sta…" at bounding box center [839, 384] width 736 height 351
copy span "Full Stack Development"
click at [496, 176] on span "Advanced" at bounding box center [513, 172] width 58 height 20
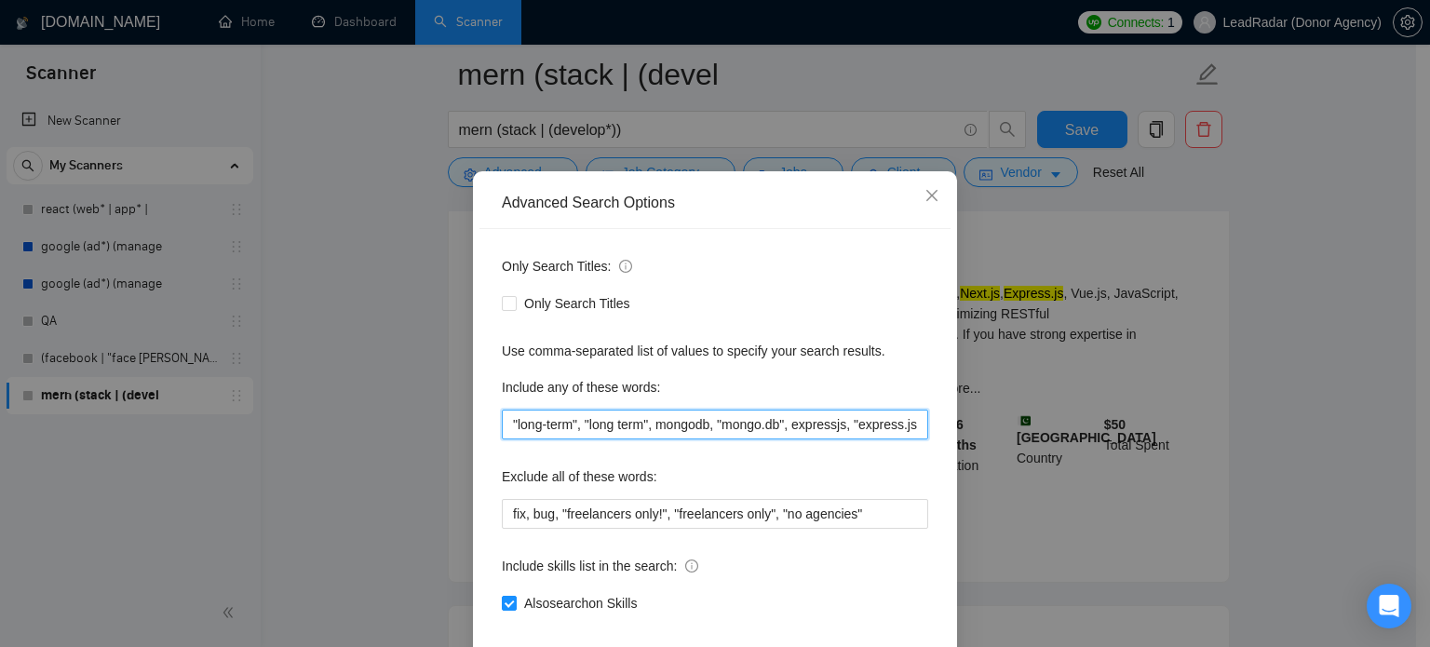
click at [870, 439] on input ""long-term", "long term", mongodb, "mongo.db", expressjs, "express.js", nextjs,…" at bounding box center [715, 425] width 426 height 30
click at [915, 439] on input ""long-term", "long term", mongodb, "mongo.db", expressjs, "express.js", nextjs,…" at bounding box center [715, 425] width 426 height 30
paste input "Full Stack Development"
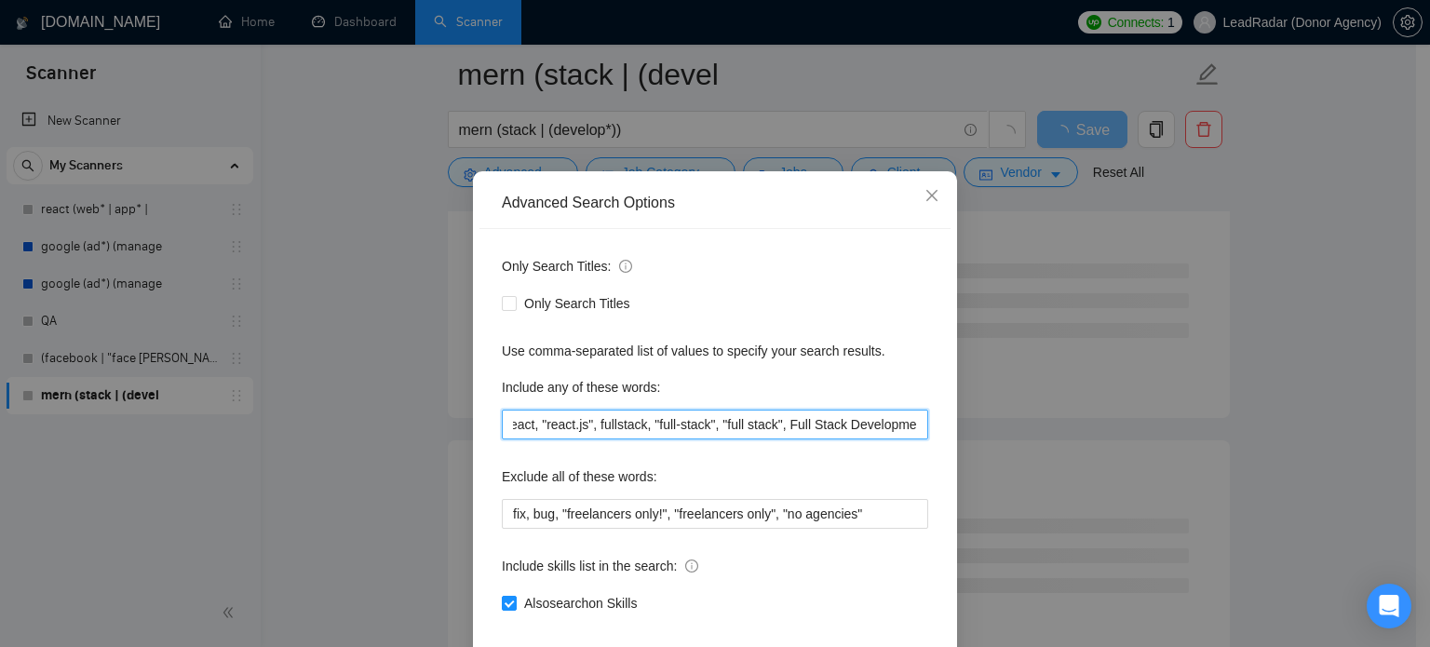
click at [777, 439] on input ""long-term", "long term", mongodb, "mongo.db", expressjs, "express.js", nextjs,…" at bounding box center [715, 425] width 426 height 30
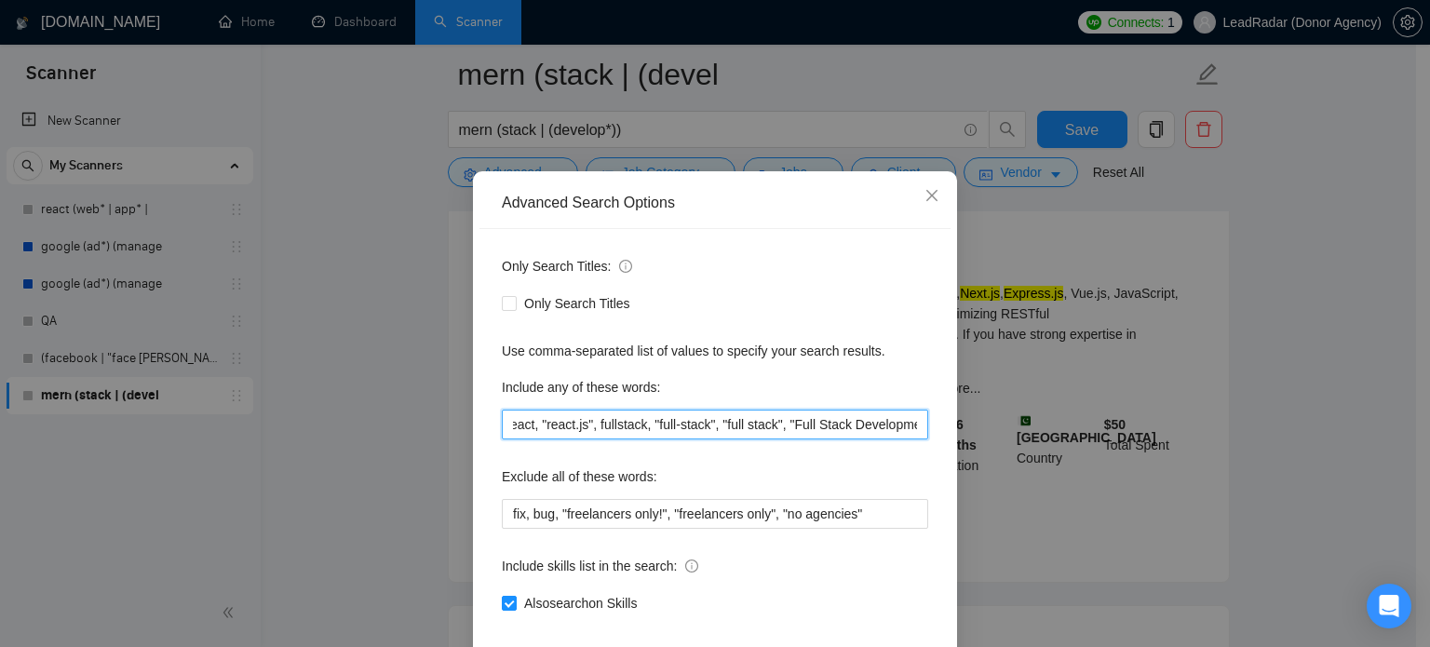
click at [915, 439] on input ""long-term", "long term", mongodb, "mongo.db", expressjs, "express.js", nextjs,…" at bounding box center [715, 425] width 426 height 30
click at [905, 439] on input ""long-term", "long term", mongodb, "mongo.db", expressjs, "express.js", nextjs,…" at bounding box center [715, 425] width 426 height 30
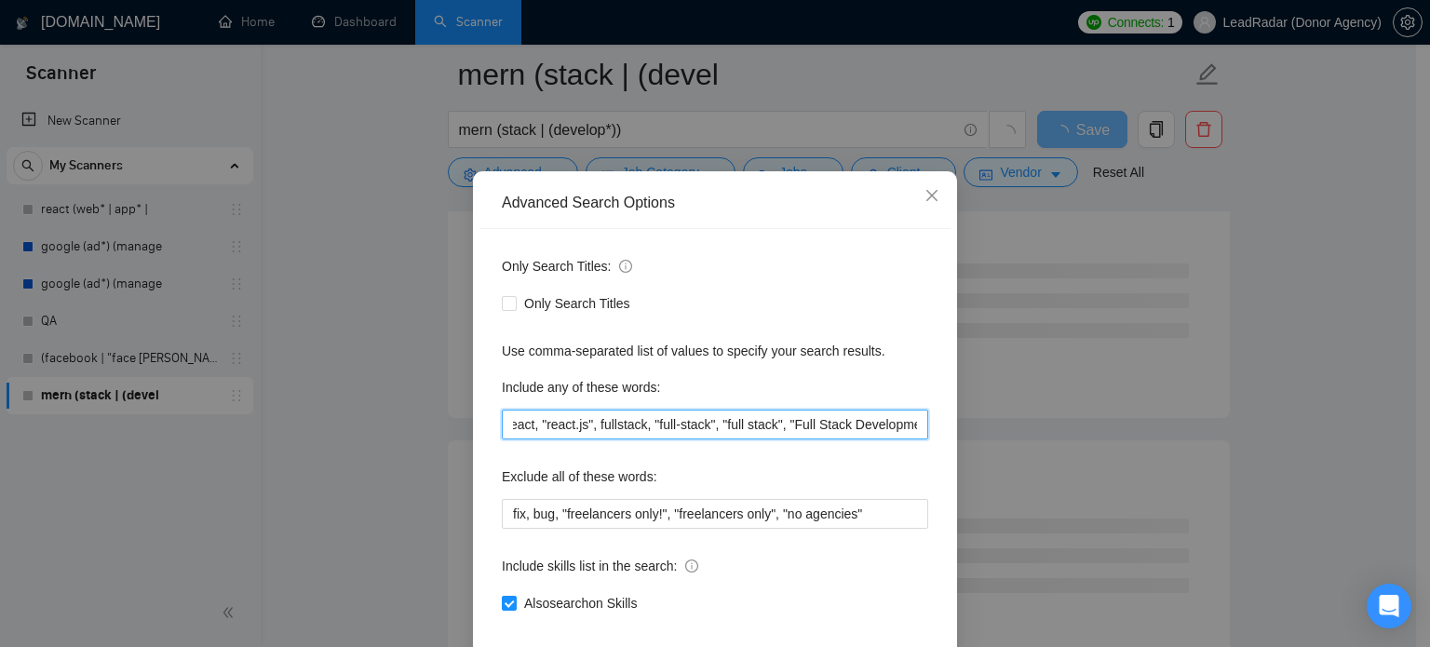
scroll to position [0, 524]
click at [905, 439] on input ""long-term", "long term", mongodb, "mongo.db", expressjs, "express.js", nextjs,…" at bounding box center [715, 425] width 426 height 30
click at [909, 439] on input ""long-term", "long term", mongodb, "mongo.db", expressjs, "express.js", nextjs,…" at bounding box center [715, 425] width 426 height 30
click at [775, 439] on input ""long-term", "long term", mongodb, "mongo.db", expressjs, "express.js", nextjs,…" at bounding box center [715, 425] width 426 height 30
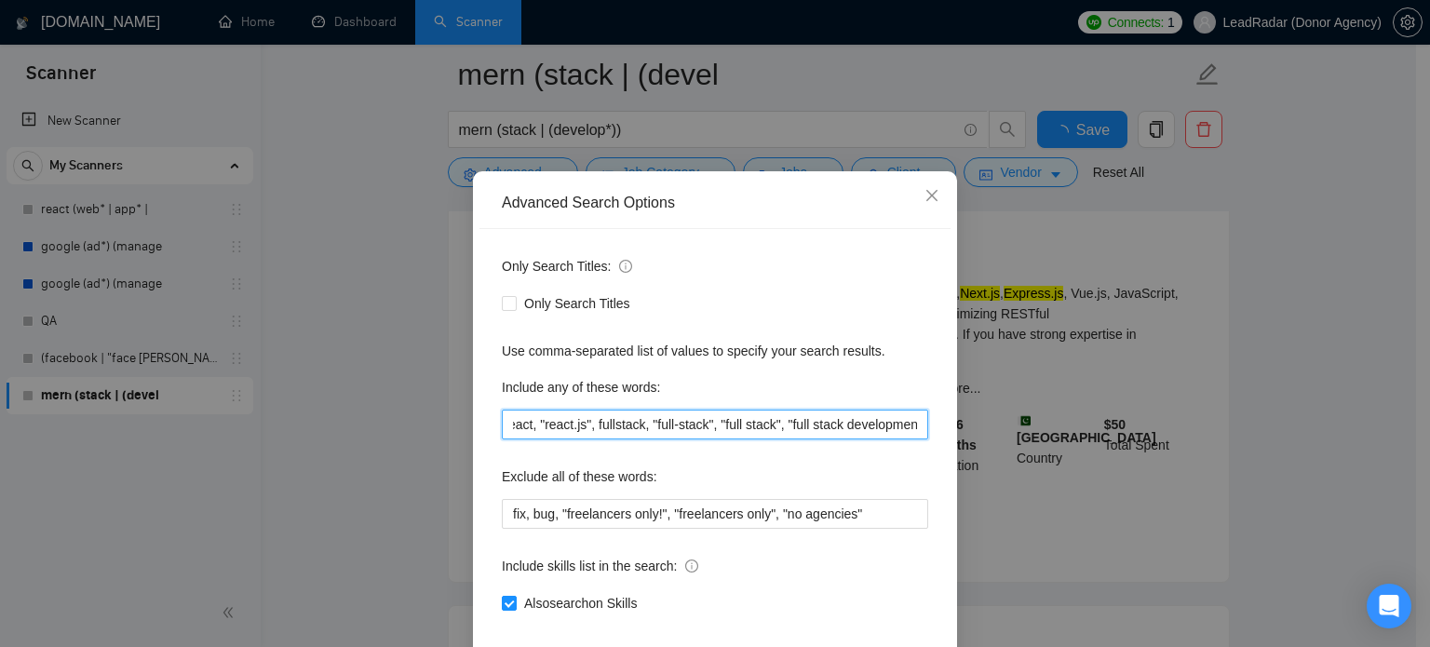
scroll to position [0, 517]
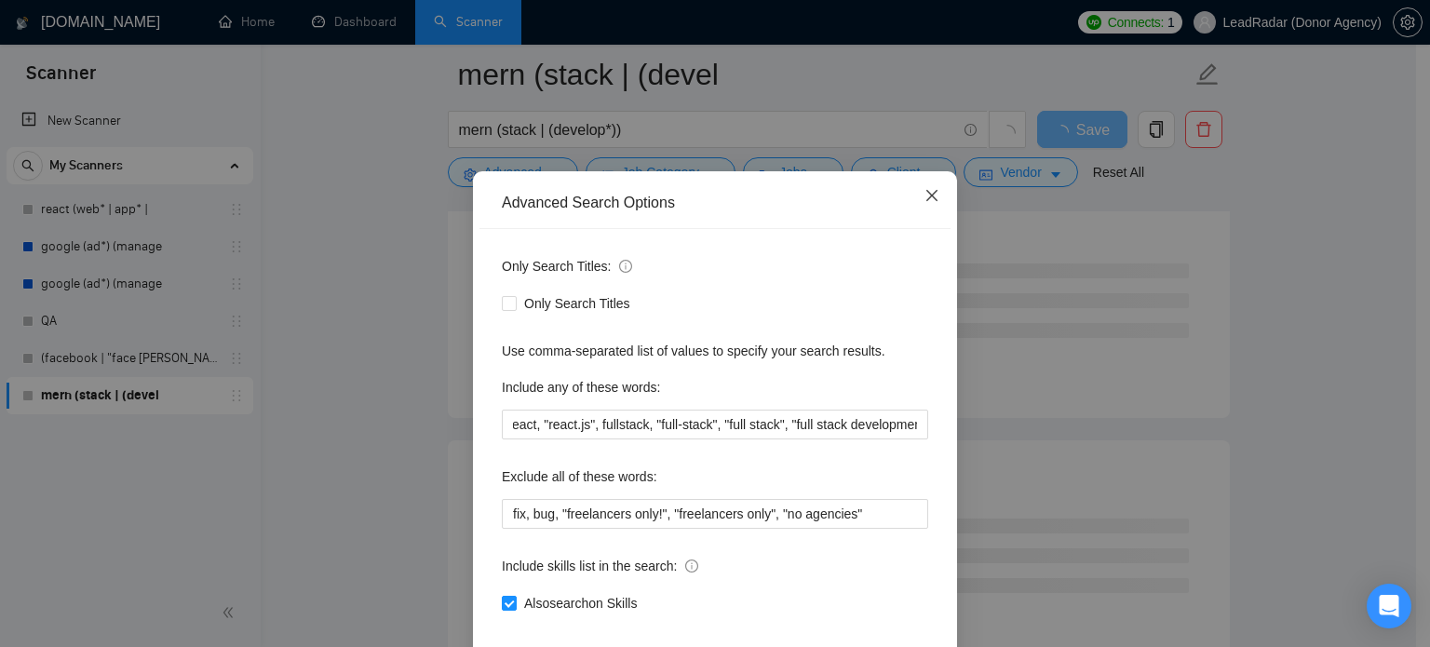
click at [925, 203] on icon "close" at bounding box center [932, 195] width 15 height 15
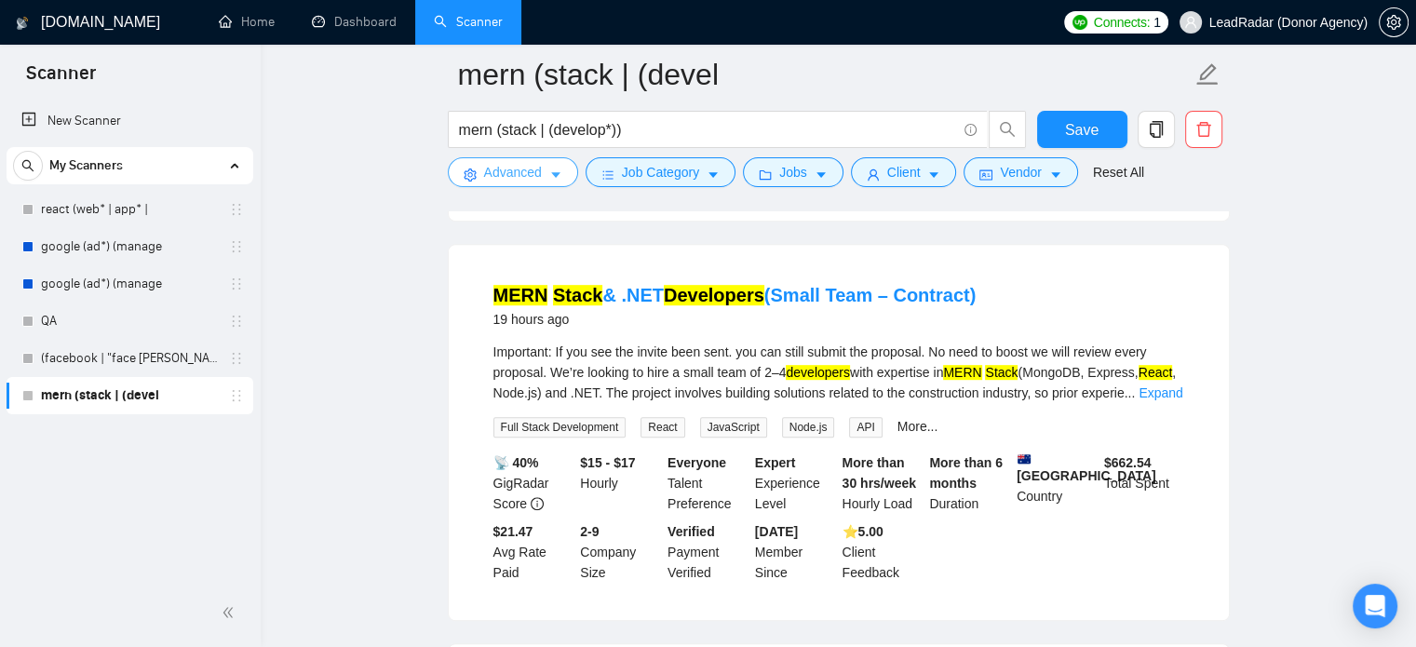
scroll to position [923, 0]
click at [905, 420] on link "More..." at bounding box center [918, 427] width 41 height 15
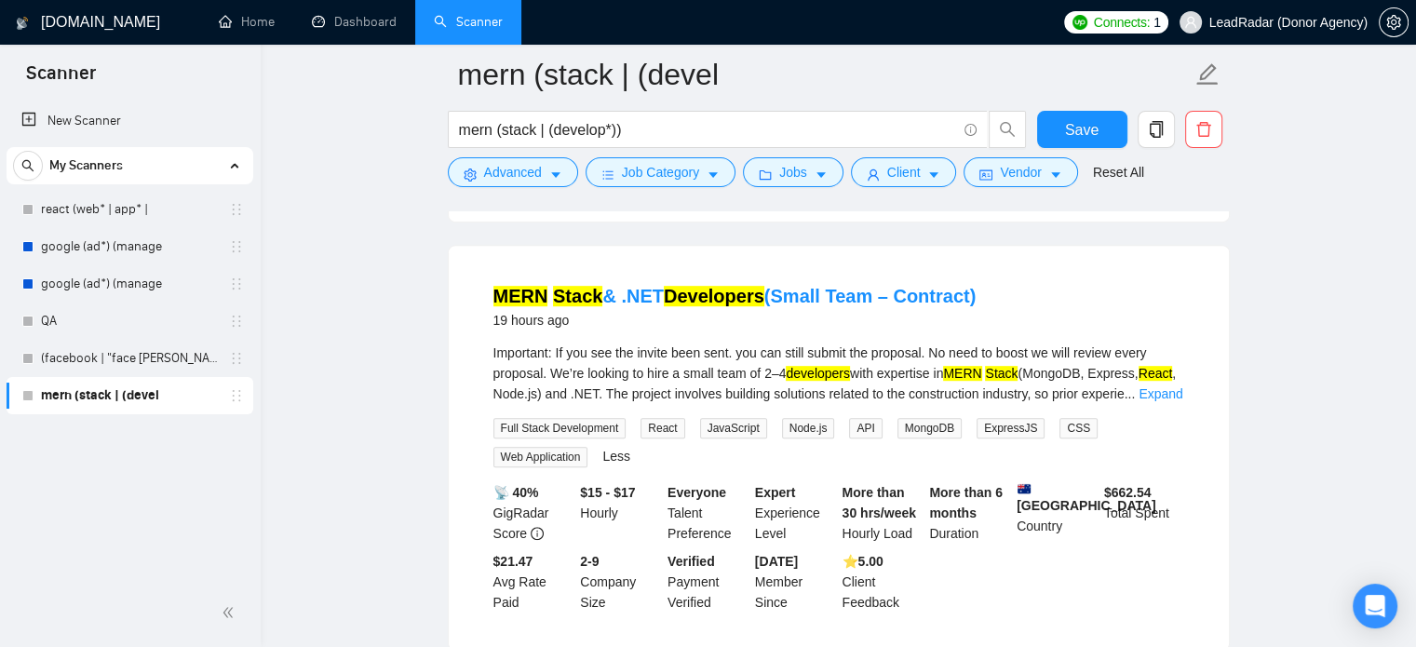
click at [719, 418] on span "JavaScript" at bounding box center [733, 428] width 67 height 20
copy span "JavaScript"
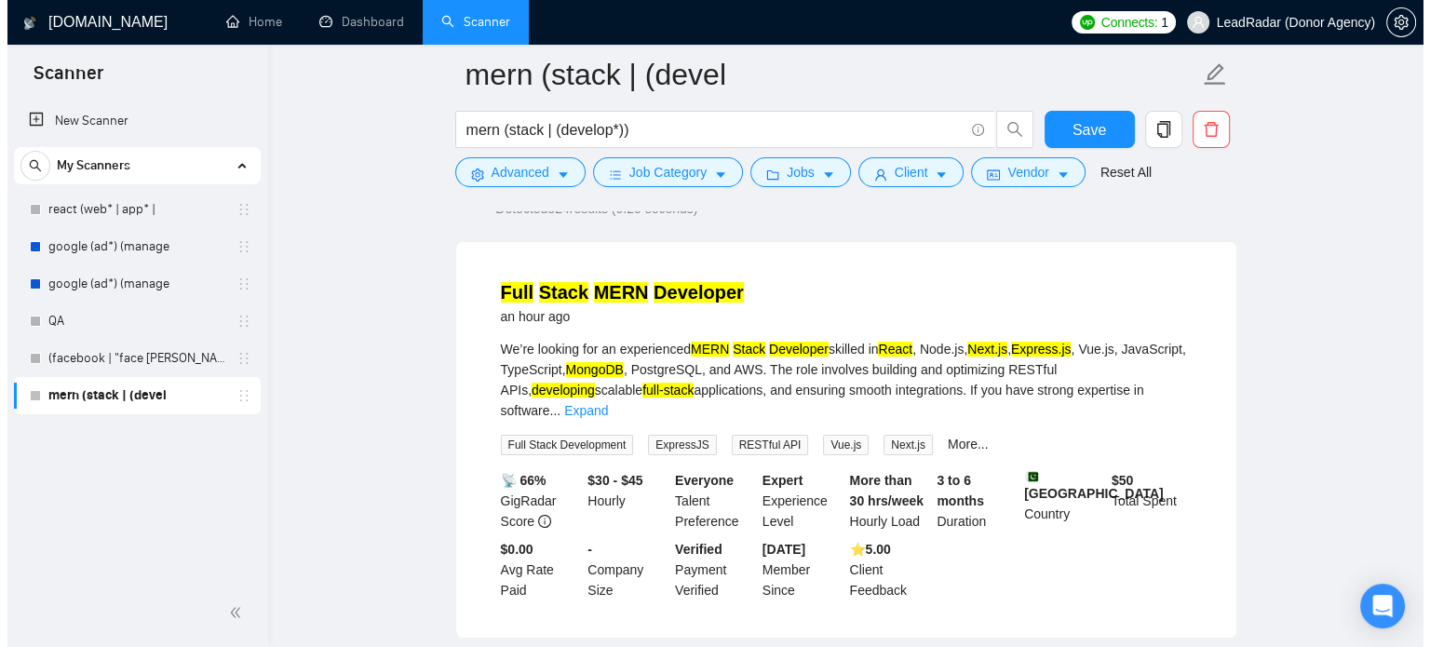
scroll to position [0, 0]
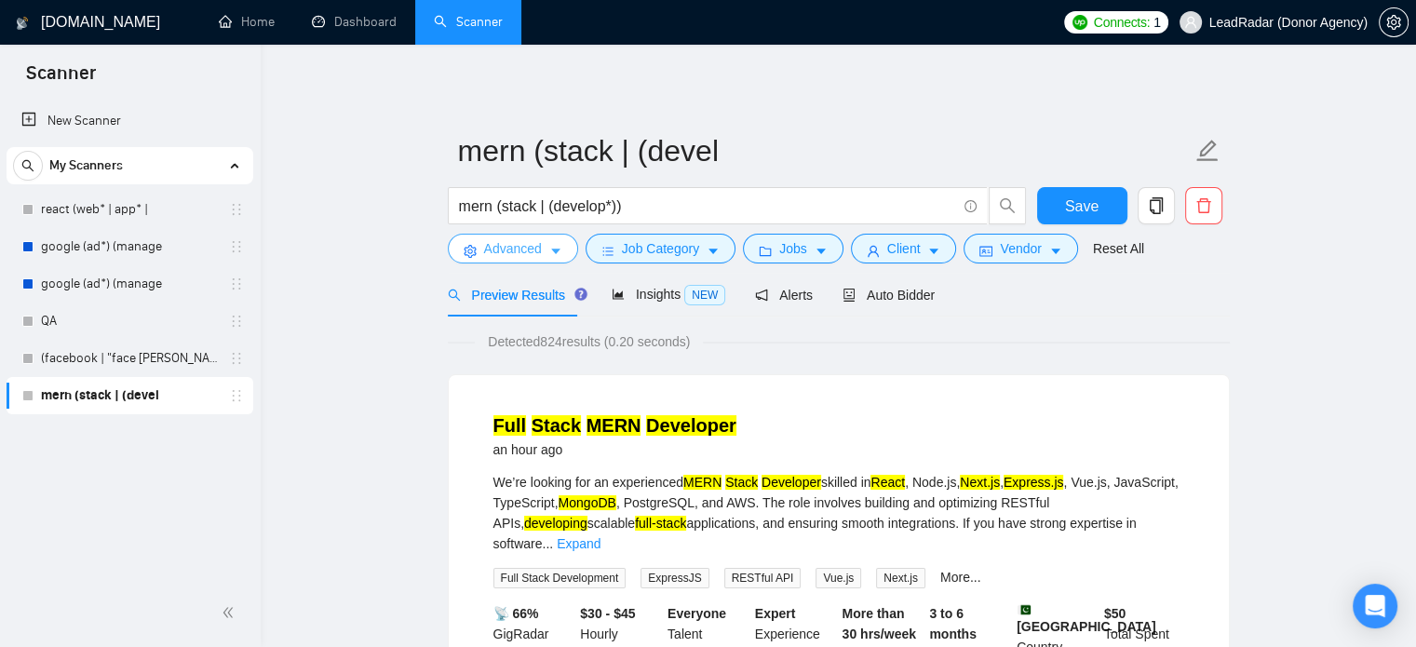
click at [529, 241] on span "Advanced" at bounding box center [513, 248] width 58 height 20
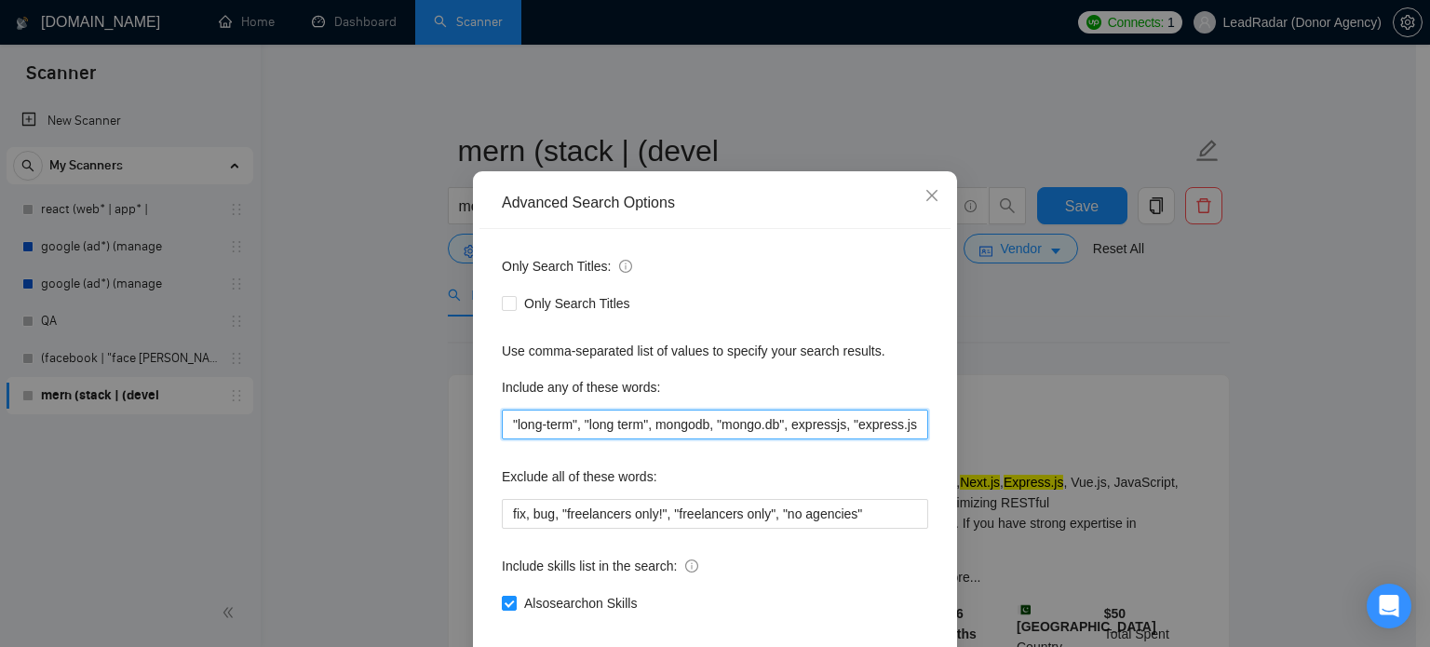
click at [878, 439] on input ""long-term", "long term", mongodb, "mongo.db", expressjs, "express.js", nextjs,…" at bounding box center [715, 425] width 426 height 30
click at [913, 439] on input ""long-term", "long term", mongodb, "mongo.db", expressjs, "express.js", nextjs,…" at bounding box center [715, 425] width 426 height 30
click at [912, 439] on input ""long-term", "long term", mongodb, "mongo.db", expressjs, "express.js", nextjs,…" at bounding box center [715, 425] width 426 height 30
click at [911, 439] on input ""long-term", "long term", mongodb, "mongo.db", expressjs, "express.js", nextjs,…" at bounding box center [715, 425] width 426 height 30
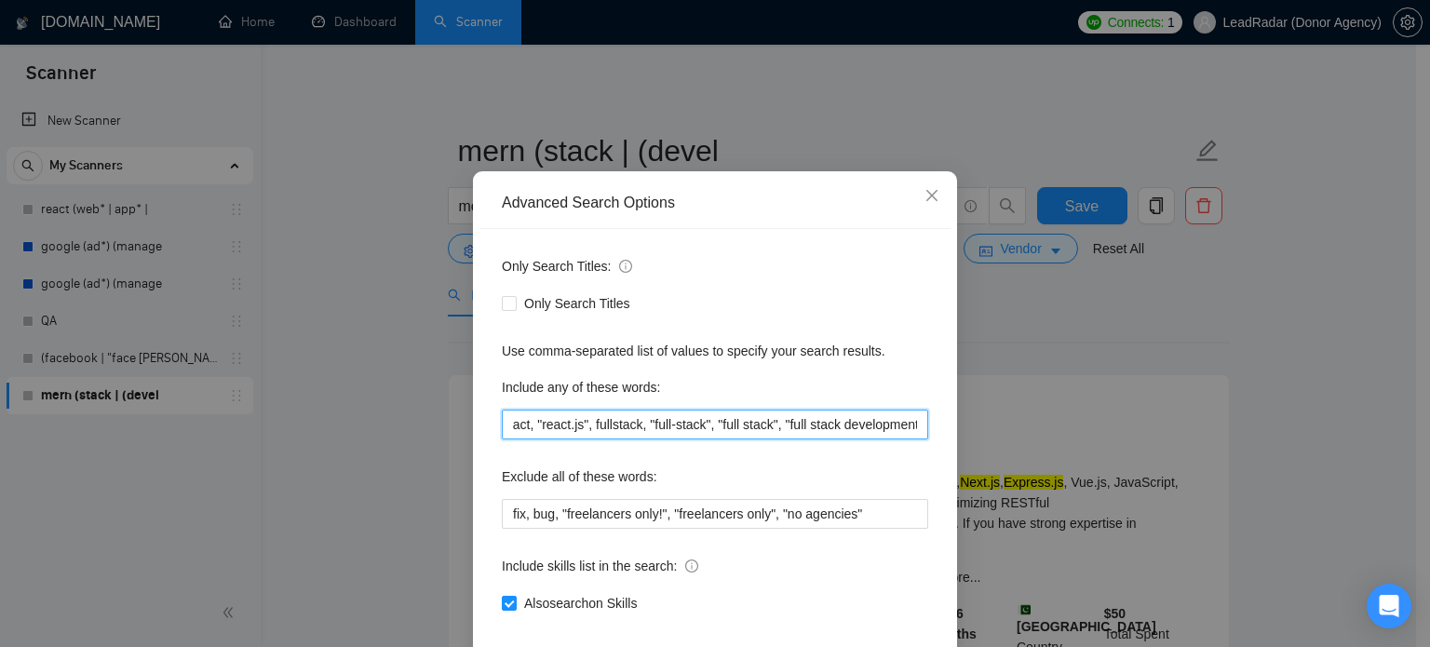
click at [911, 439] on input ""long-term", "long term", mongodb, "mongo.db", expressjs, "express.js", nextjs,…" at bounding box center [715, 425] width 426 height 30
click at [905, 439] on input ""long-term", "long term", mongodb, "mongo.db", expressjs, "express.js", nextjs,…" at bounding box center [715, 425] width 426 height 30
paste input "JavaScript"
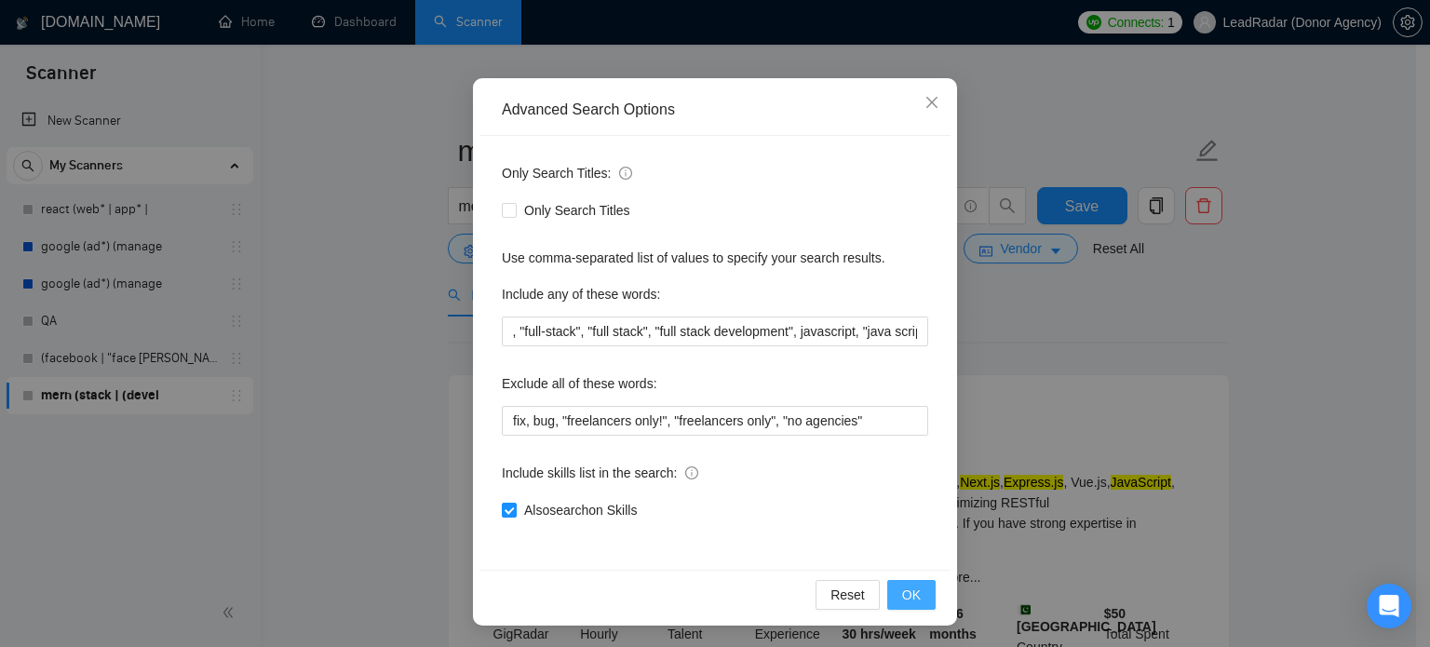
click at [894, 595] on button "OK" at bounding box center [911, 595] width 48 height 30
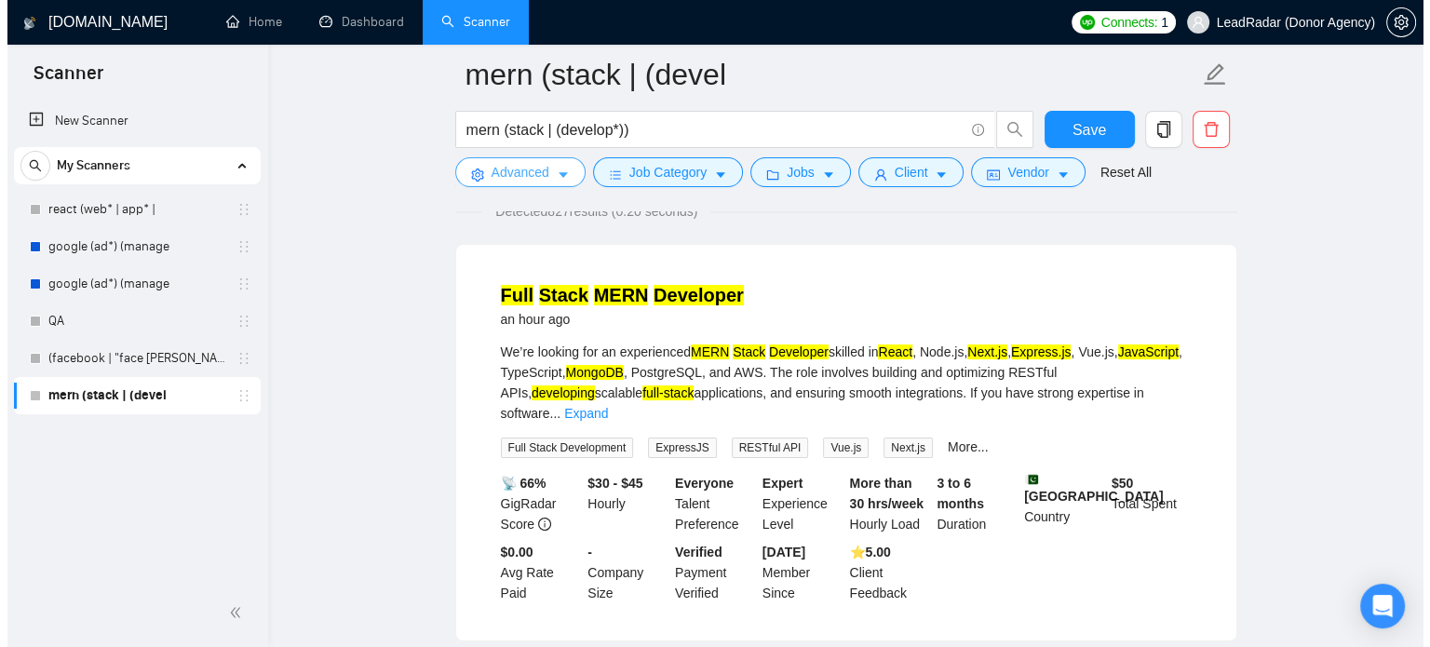
scroll to position [147, 0]
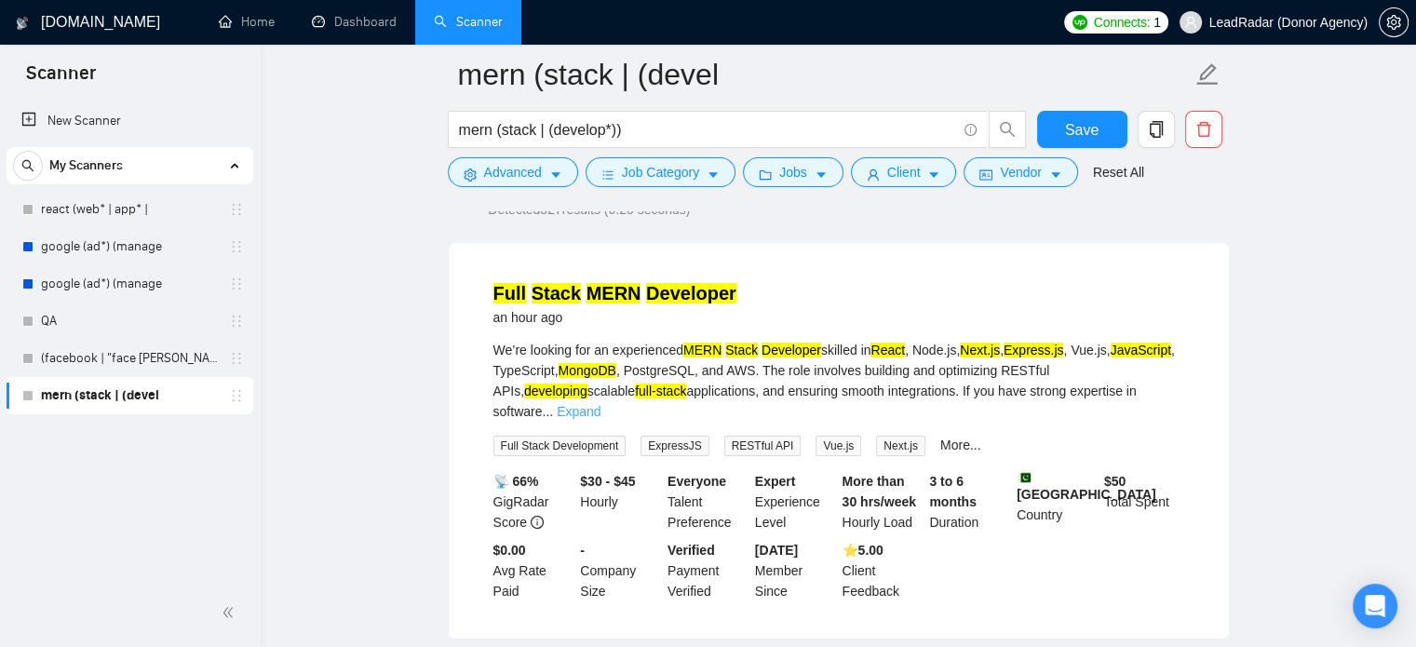
click at [601, 404] on link "Expand" at bounding box center [579, 411] width 44 height 15
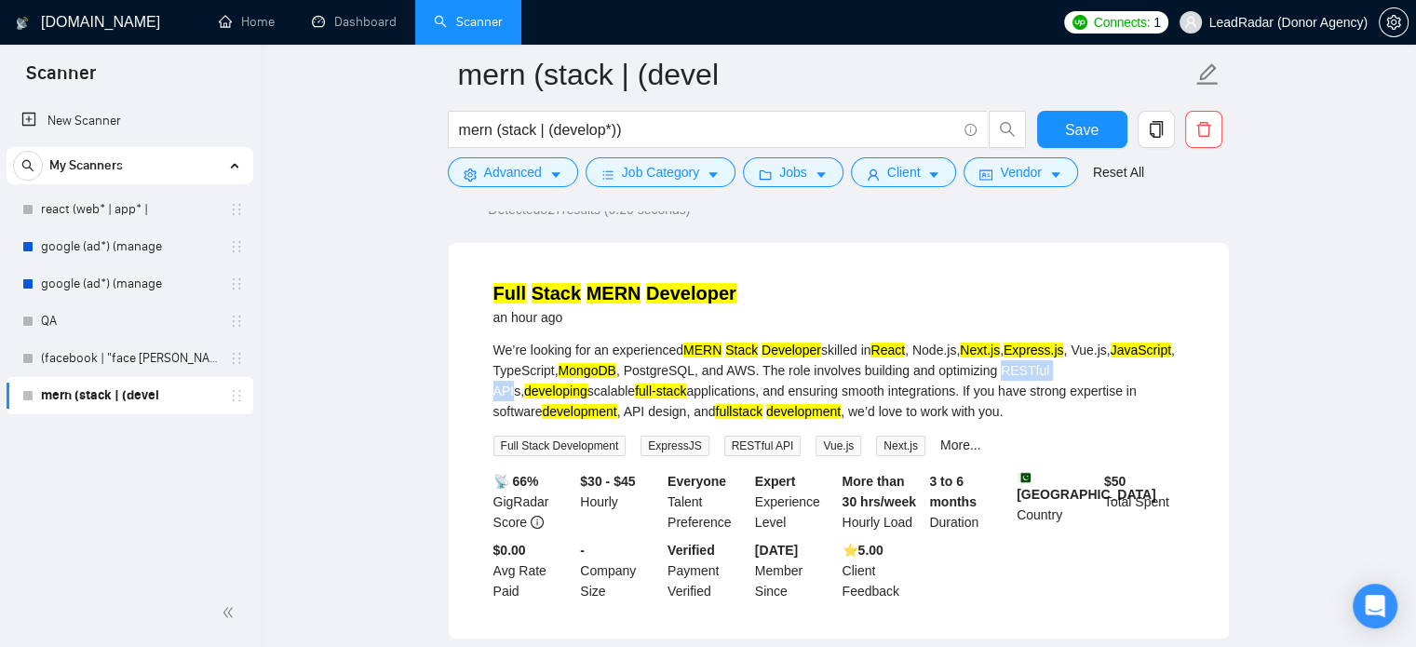
drag, startPoint x: 997, startPoint y: 375, endPoint x: 1051, endPoint y: 371, distance: 54.2
click at [1060, 369] on div "We’re looking for an experienced MERN Stack Developer skilled in React , Node.j…" at bounding box center [838, 381] width 691 height 82
click at [940, 443] on link "More..." at bounding box center [960, 445] width 41 height 15
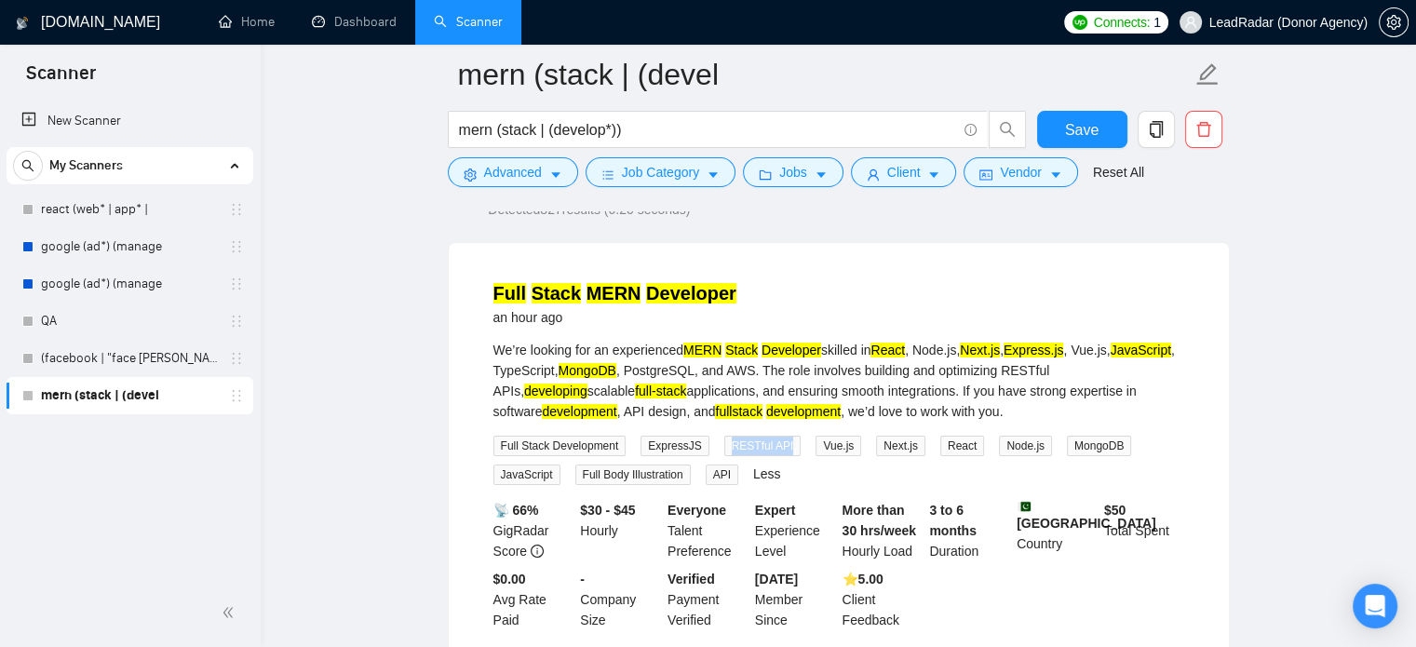
drag, startPoint x: 719, startPoint y: 442, endPoint x: 776, endPoint y: 446, distance: 56.9
click at [776, 446] on span "RESTful API" at bounding box center [762, 446] width 77 height 20
copy span "RESTful API"
click at [511, 173] on span "Advanced" at bounding box center [513, 172] width 58 height 20
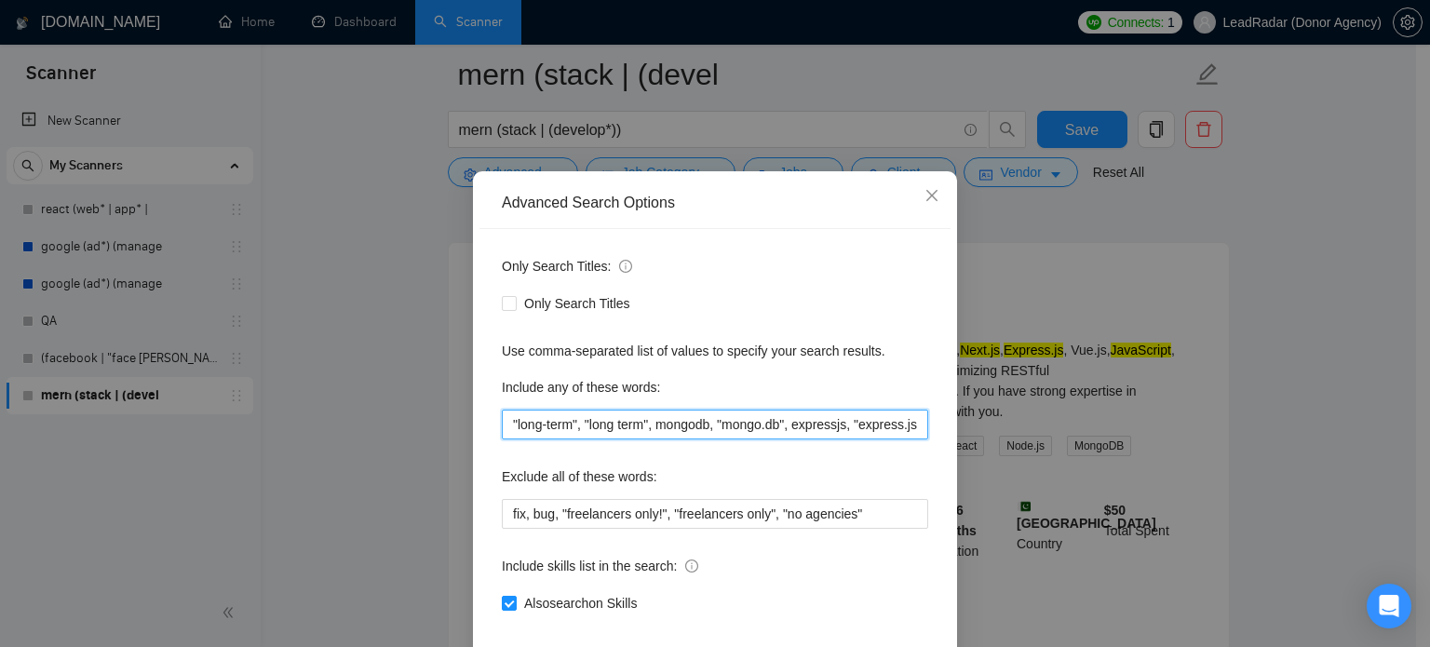
click at [879, 439] on input ""long-term", "long term", mongodb, "mongo.db", expressjs, "express.js", nextjs,…" at bounding box center [715, 425] width 426 height 30
drag, startPoint x: 925, startPoint y: 460, endPoint x: 982, endPoint y: 461, distance: 57.7
click at [982, 461] on div "Advanced Search Options Only Search Titles: Only Search Titles Use comma-separa…" at bounding box center [715, 323] width 1430 height 647
click at [916, 439] on input ""long-term", "long term", mongodb, "mongo.db", expressjs, "express.js", nextjs,…" at bounding box center [715, 425] width 426 height 30
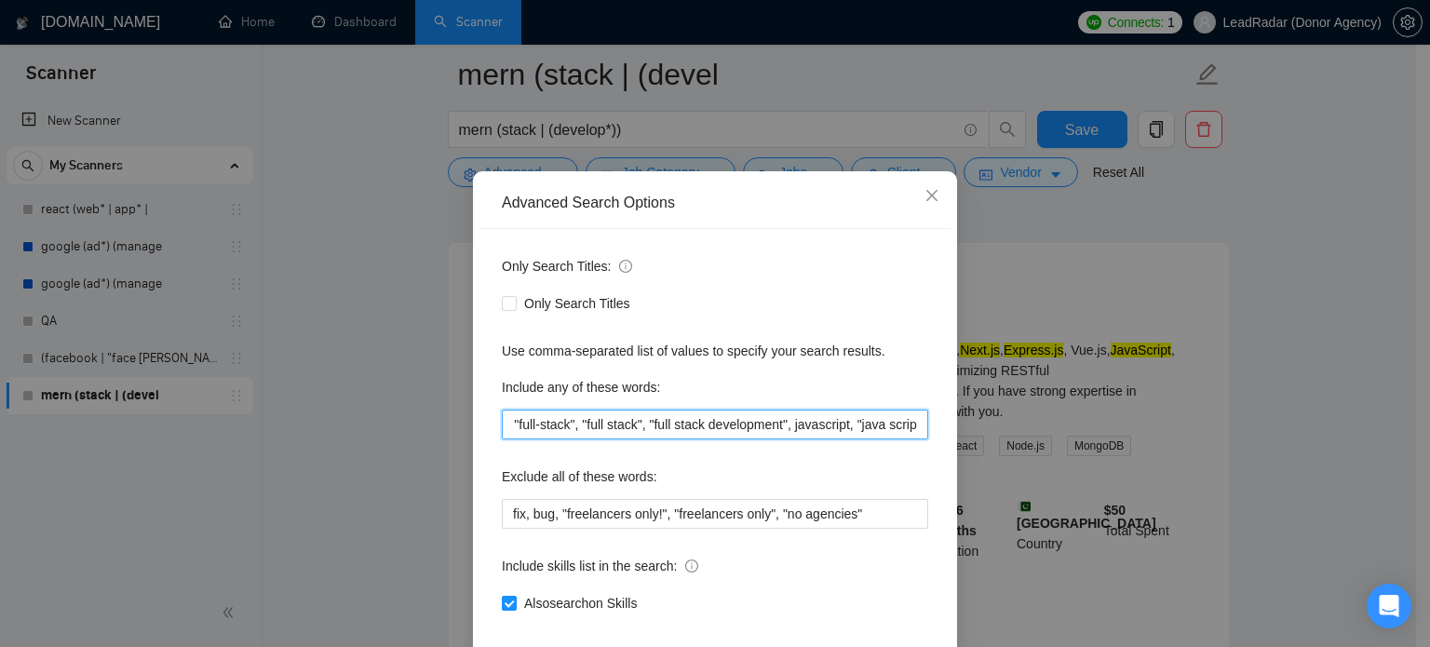
scroll to position [0, 662]
paste input "RESTful API"
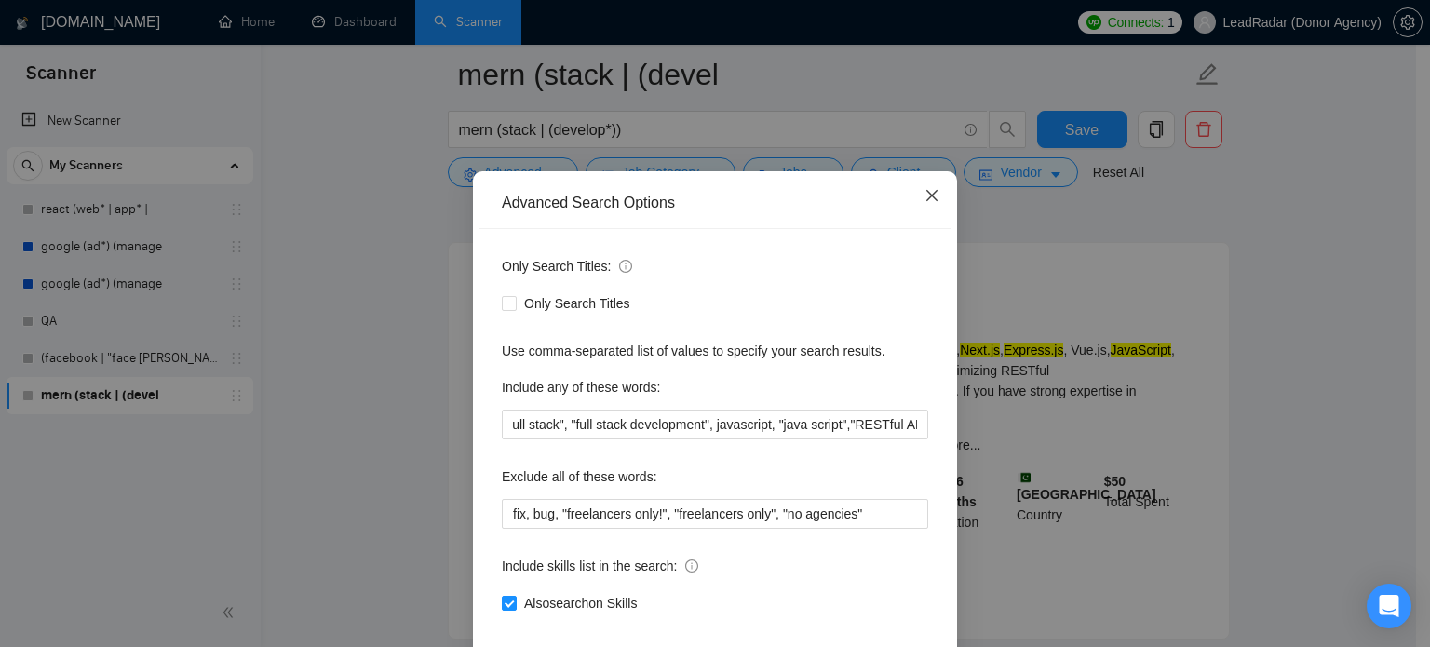
click at [926, 201] on icon "close" at bounding box center [931, 195] width 11 height 11
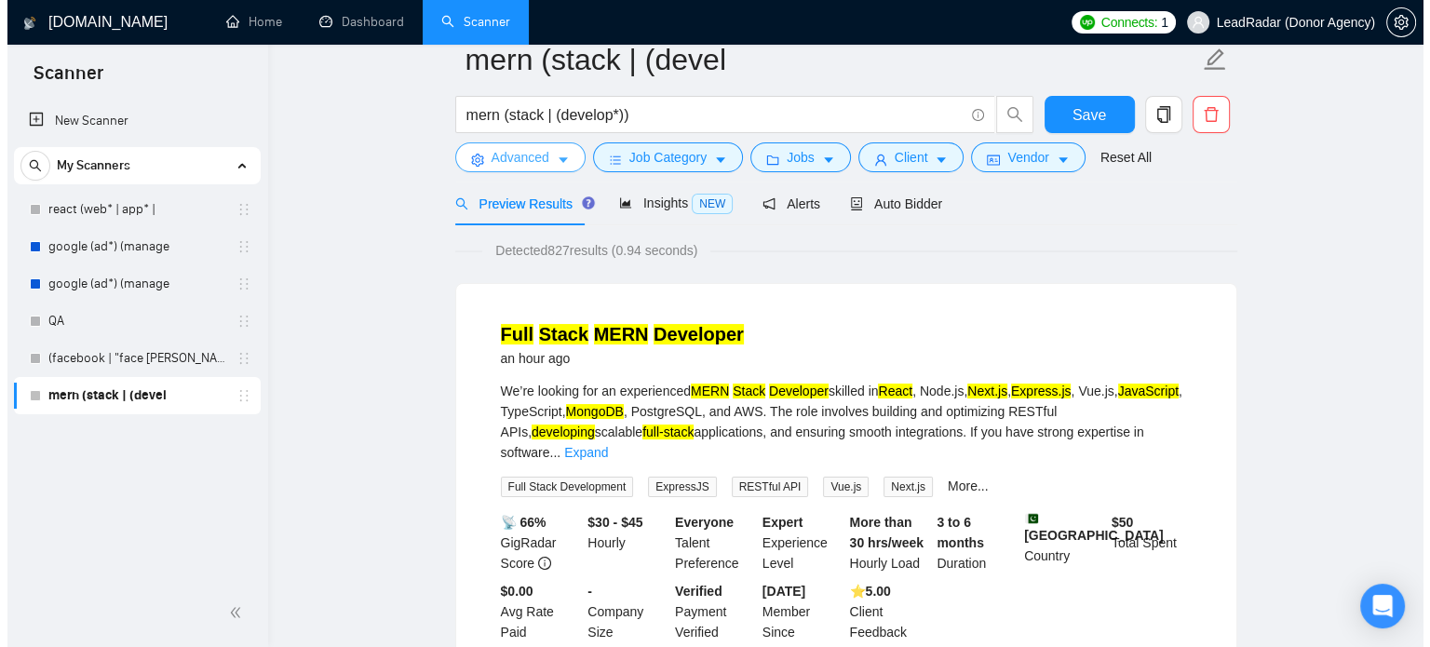
scroll to position [41, 0]
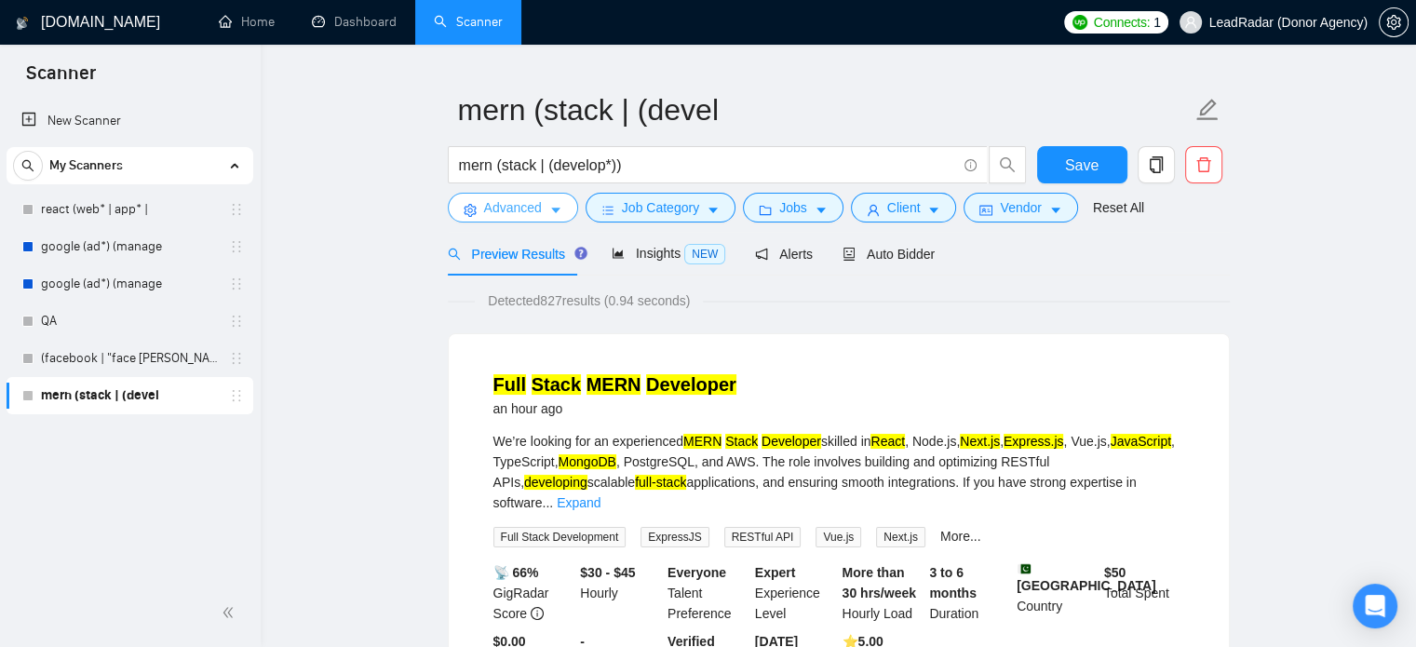
click at [540, 210] on button "Advanced" at bounding box center [513, 208] width 130 height 30
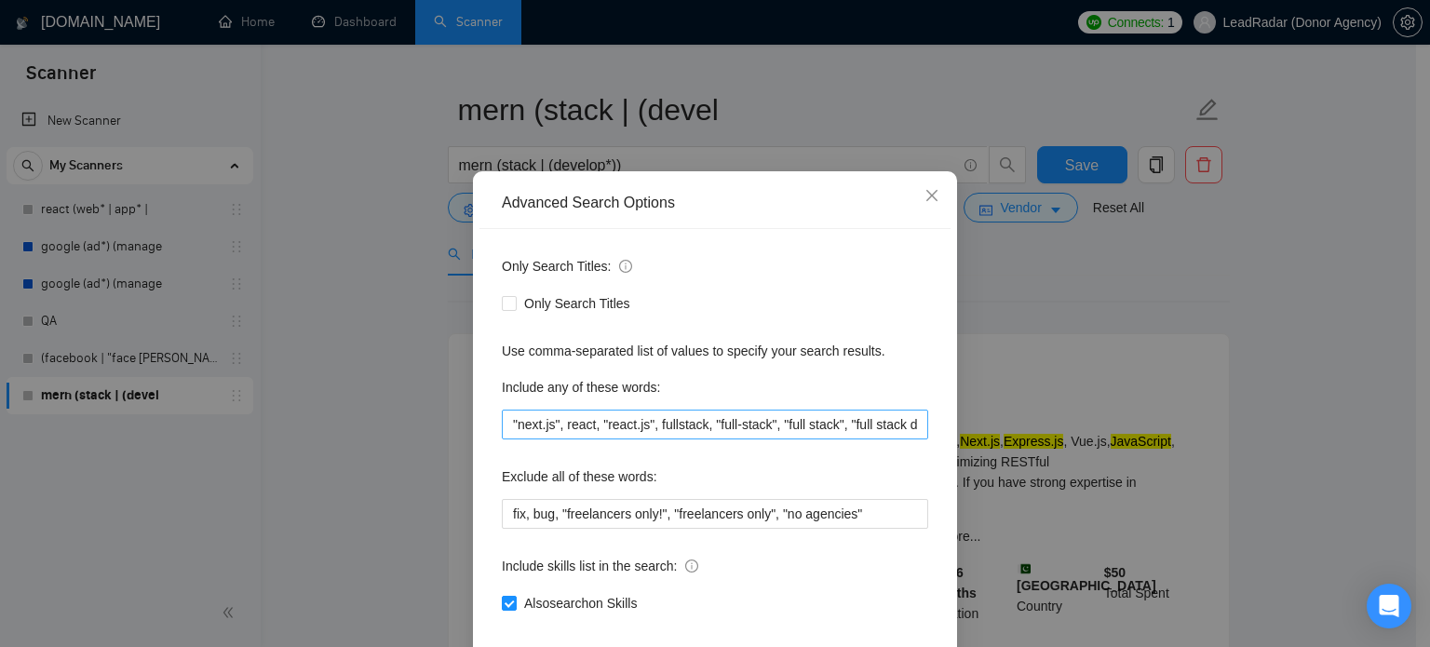
scroll to position [0, 737]
drag, startPoint x: 911, startPoint y: 458, endPoint x: 836, endPoint y: 457, distance: 75.4
click at [836, 439] on input ""long-term", "long term", mongodb, "mongo.db", expressjs, "express.js", nextjs,…" at bounding box center [715, 425] width 426 height 30
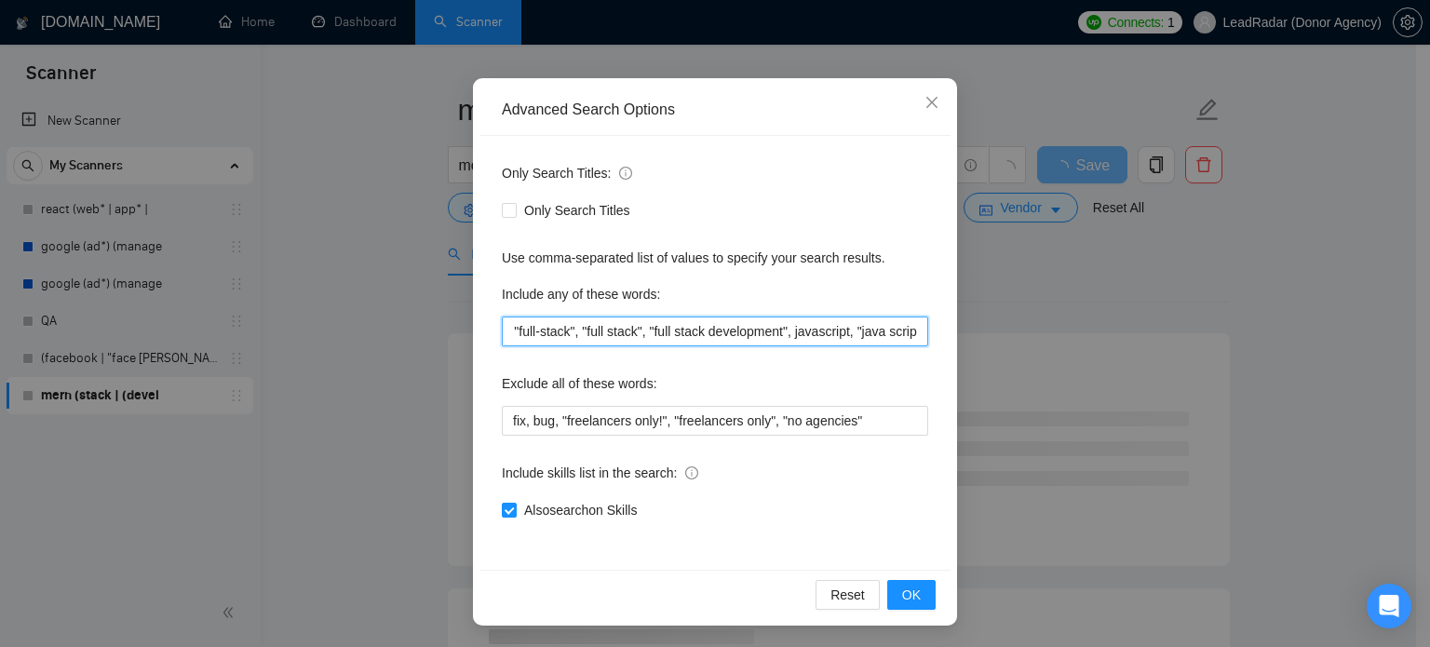
scroll to position [127, 0]
type input ""long-term", "long term", mongodb, "mongo.db", expressjs, "express.js", nextjs,…"
click at [902, 595] on span "OK" at bounding box center [911, 595] width 19 height 20
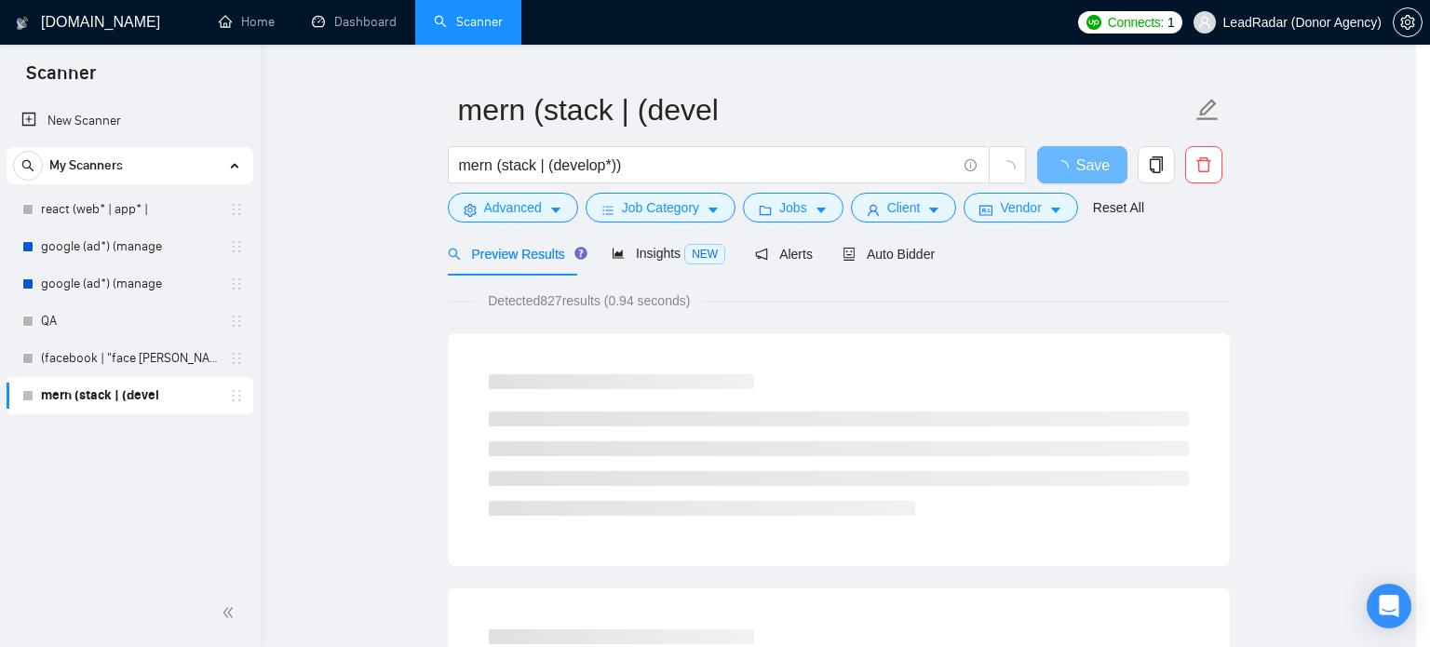
scroll to position [34, 0]
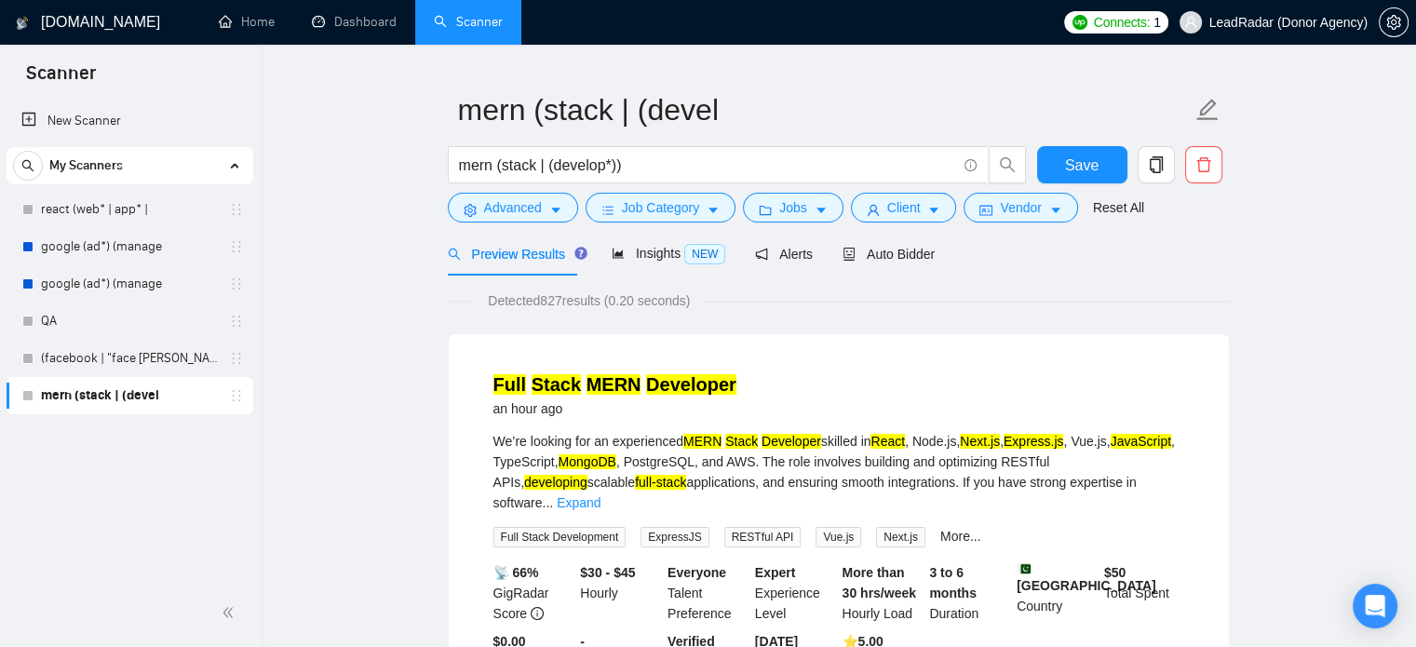
click at [529, 263] on div "Preview Results" at bounding box center [515, 254] width 134 height 20
click at [529, 208] on span "Advanced" at bounding box center [513, 207] width 58 height 20
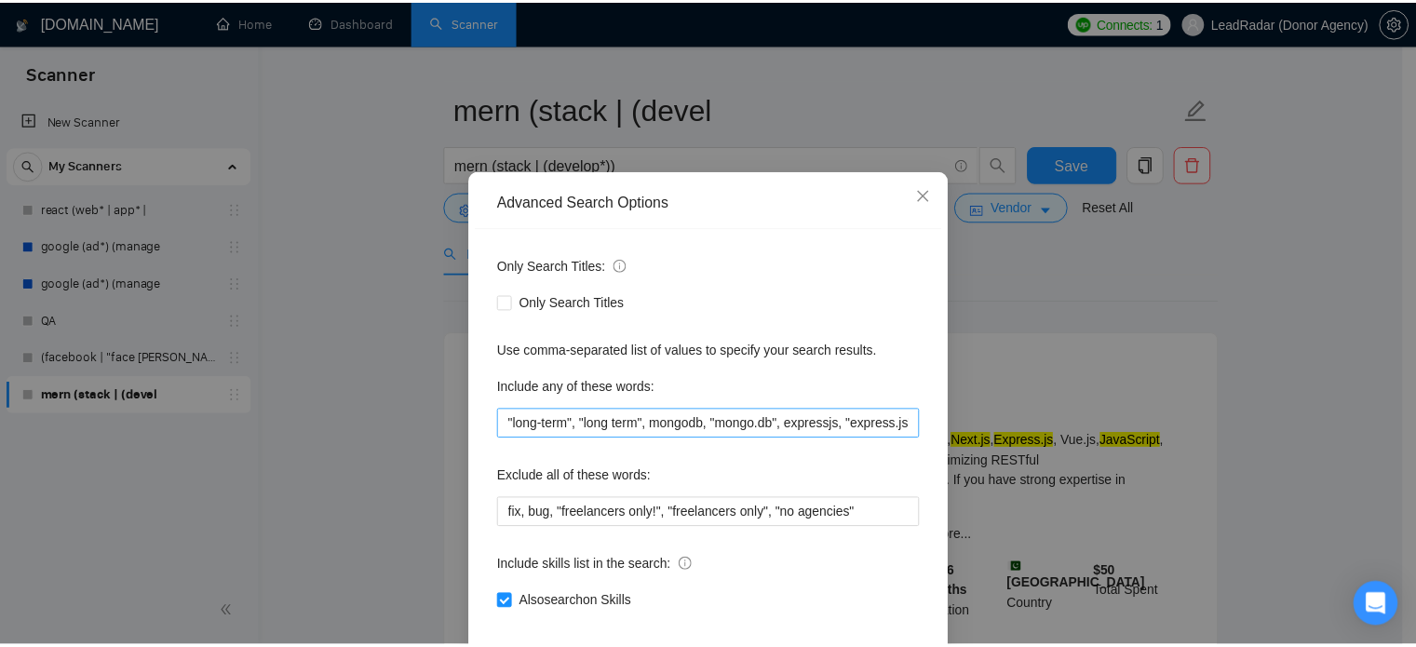
scroll to position [0, 0]
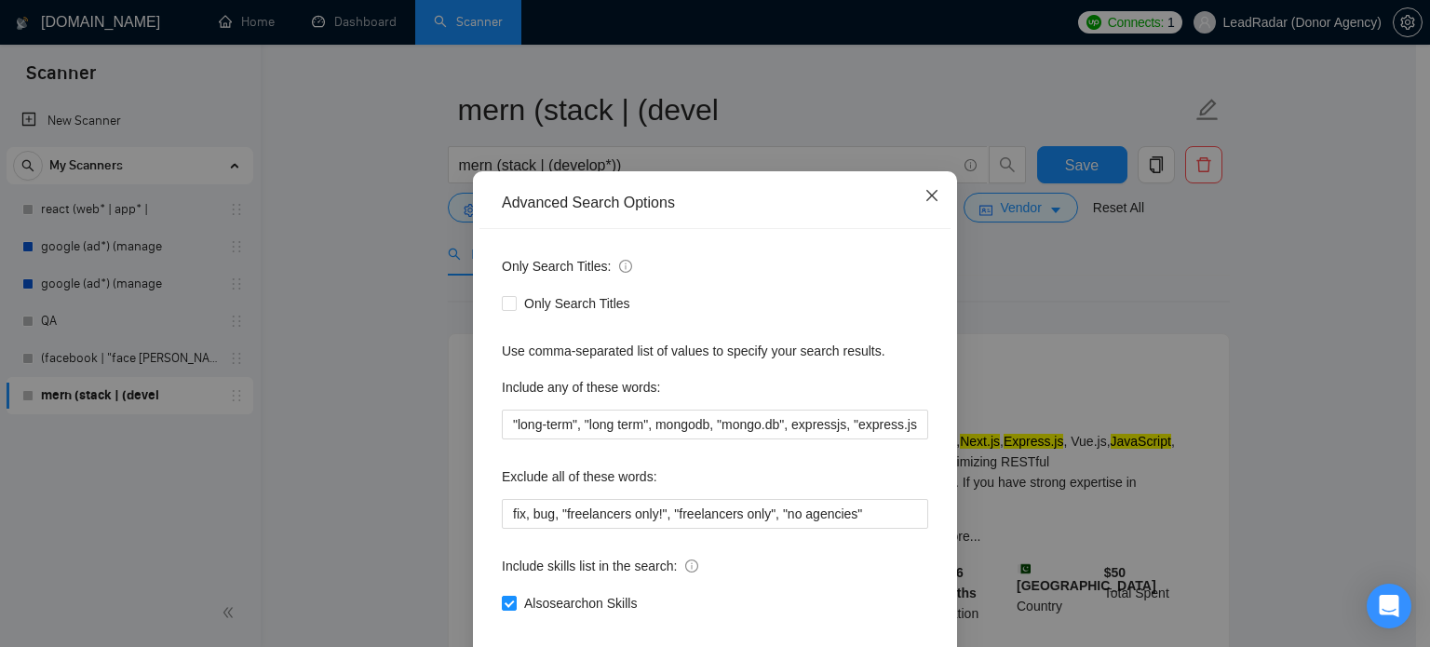
click at [925, 203] on icon "close" at bounding box center [932, 195] width 15 height 15
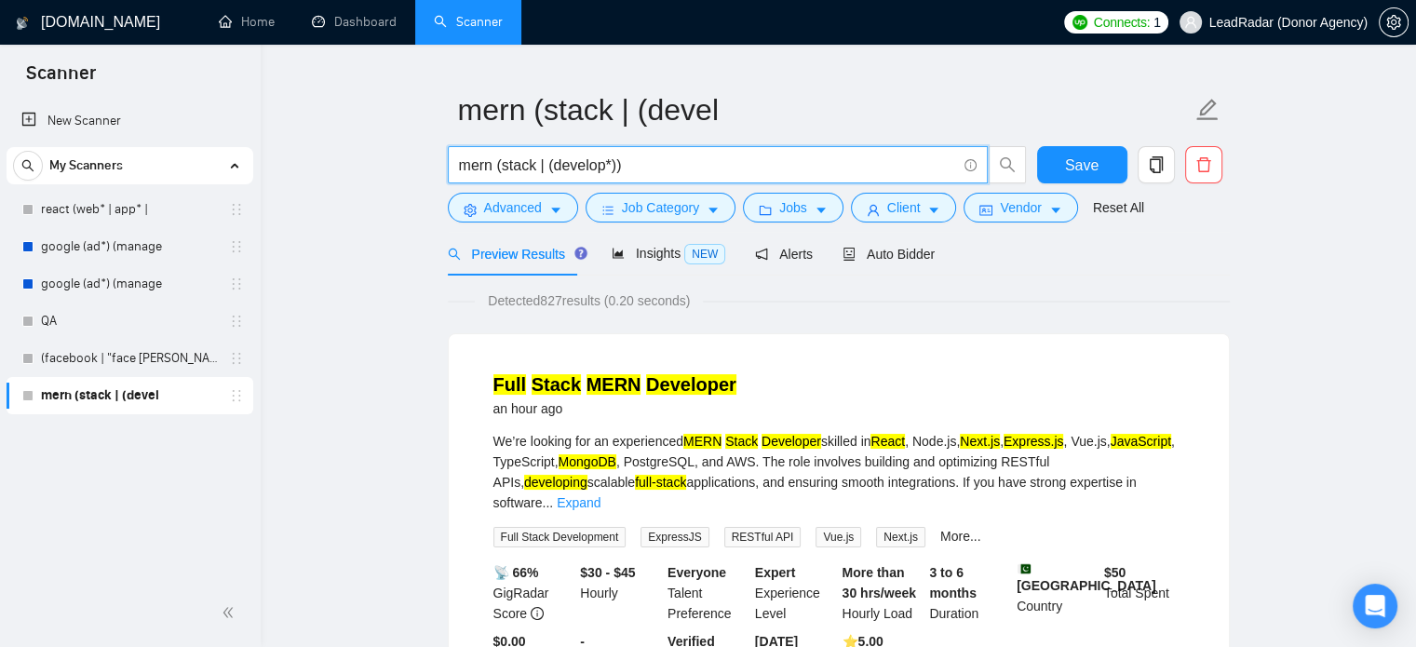
click at [461, 170] on input "mern (stack | (develop*))" at bounding box center [707, 165] width 497 height 23
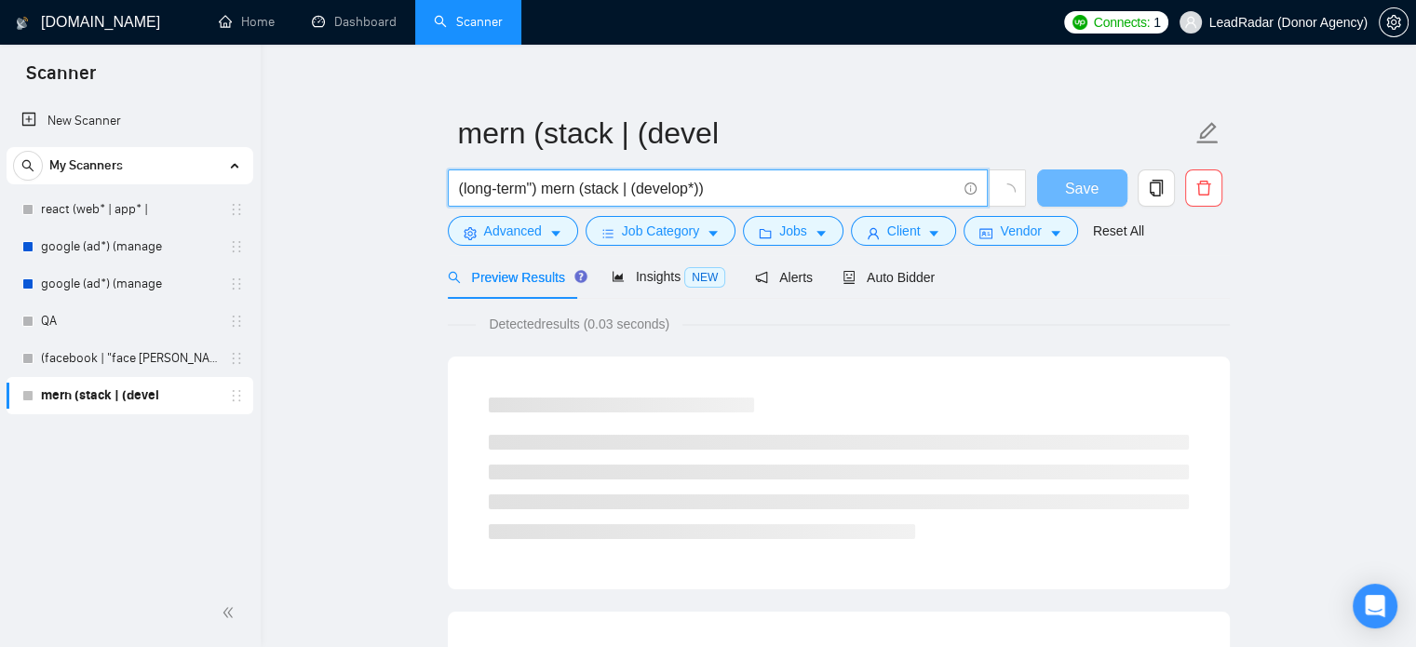
scroll to position [41, 0]
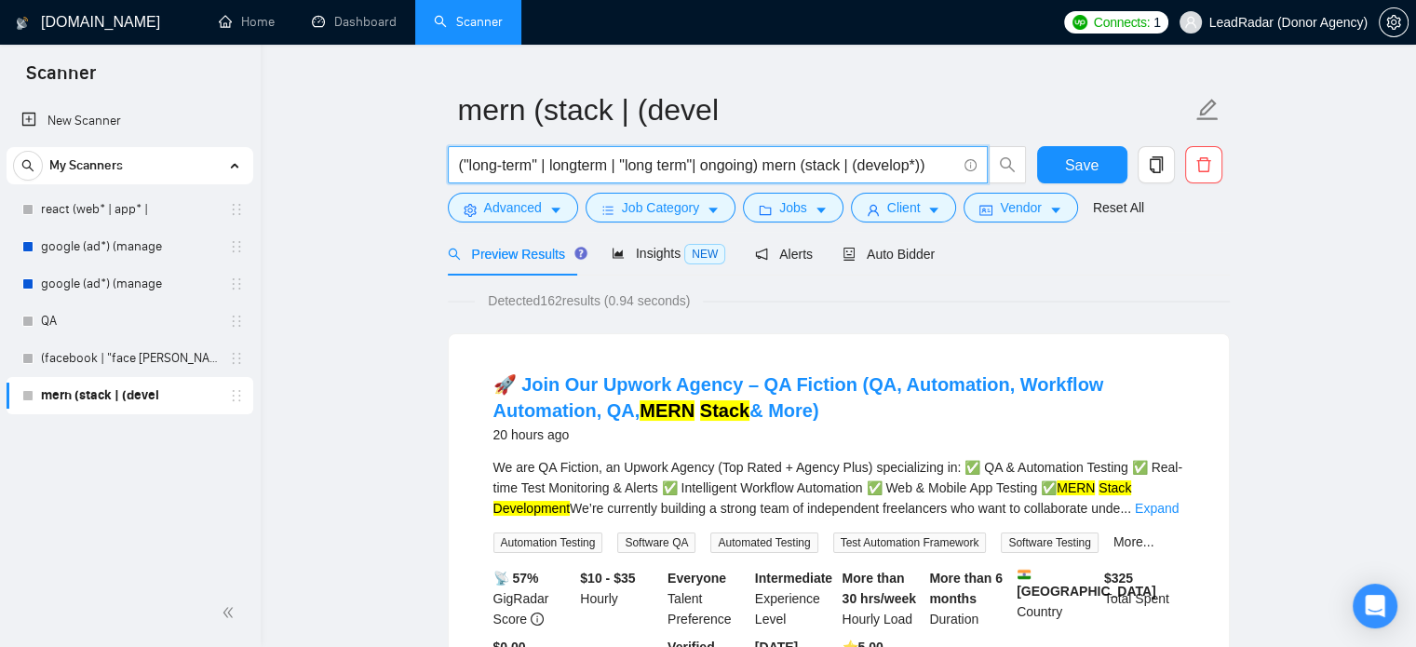
click at [736, 168] on input "("long-term" | longterm | "long term"| ongoing) mern (stack | (develop*))" at bounding box center [707, 165] width 497 height 23
drag, startPoint x: 708, startPoint y: 169, endPoint x: 393, endPoint y: 187, distance: 315.2
type input "mern (stack | (develop*))"
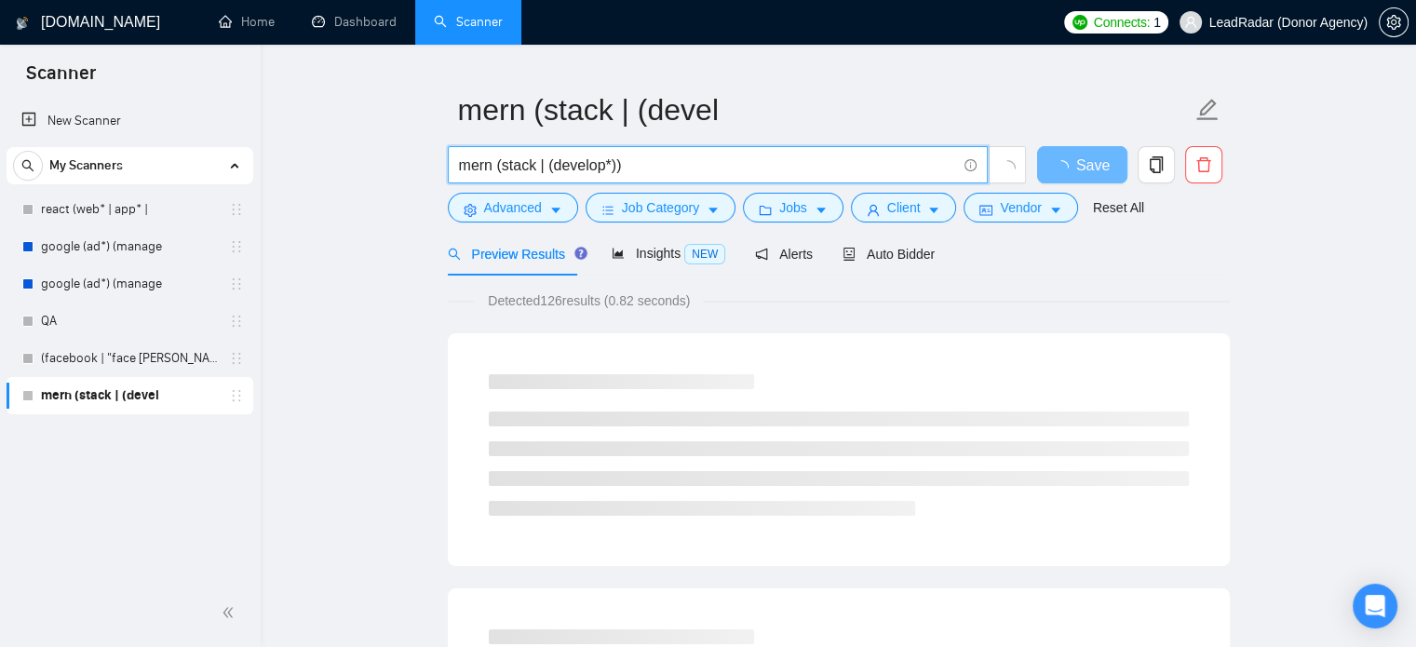
drag, startPoint x: 678, startPoint y: 169, endPoint x: 421, endPoint y: 169, distance: 257.0
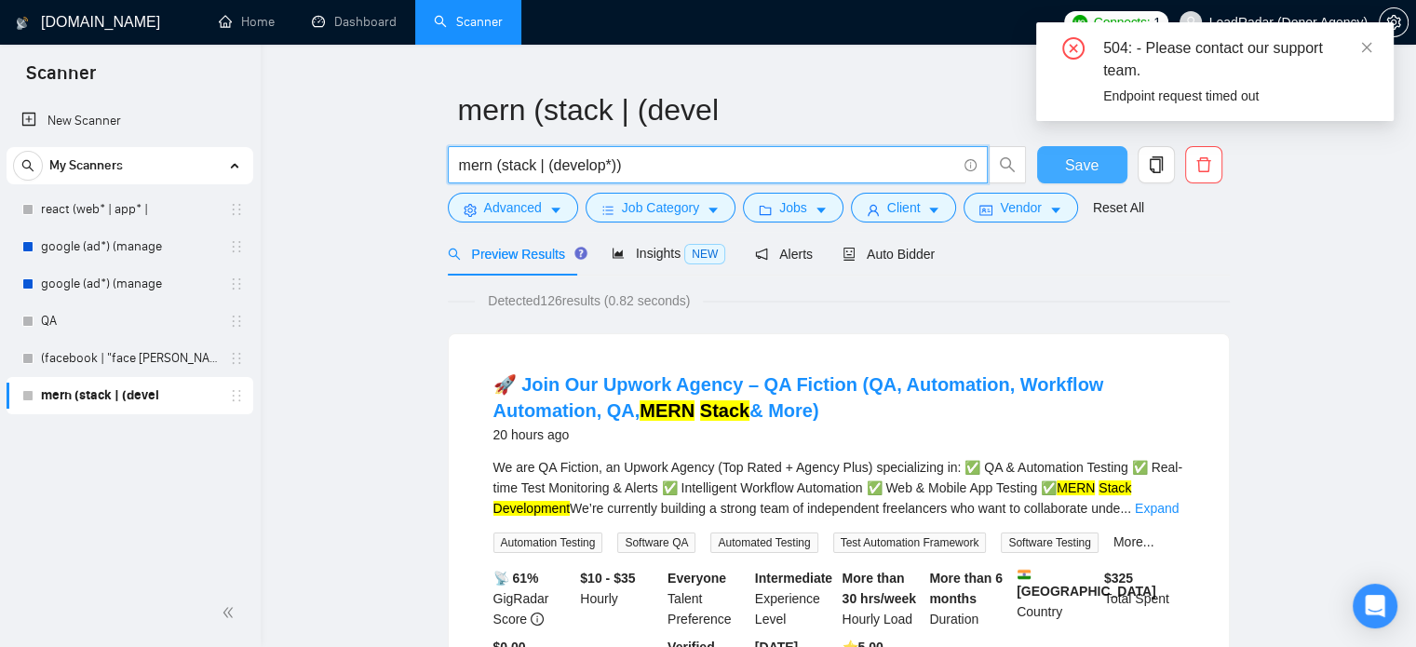
drag, startPoint x: 1095, startPoint y: 167, endPoint x: 339, endPoint y: 82, distance: 760.7
click at [1095, 167] on span "Save" at bounding box center [1082, 165] width 34 height 23
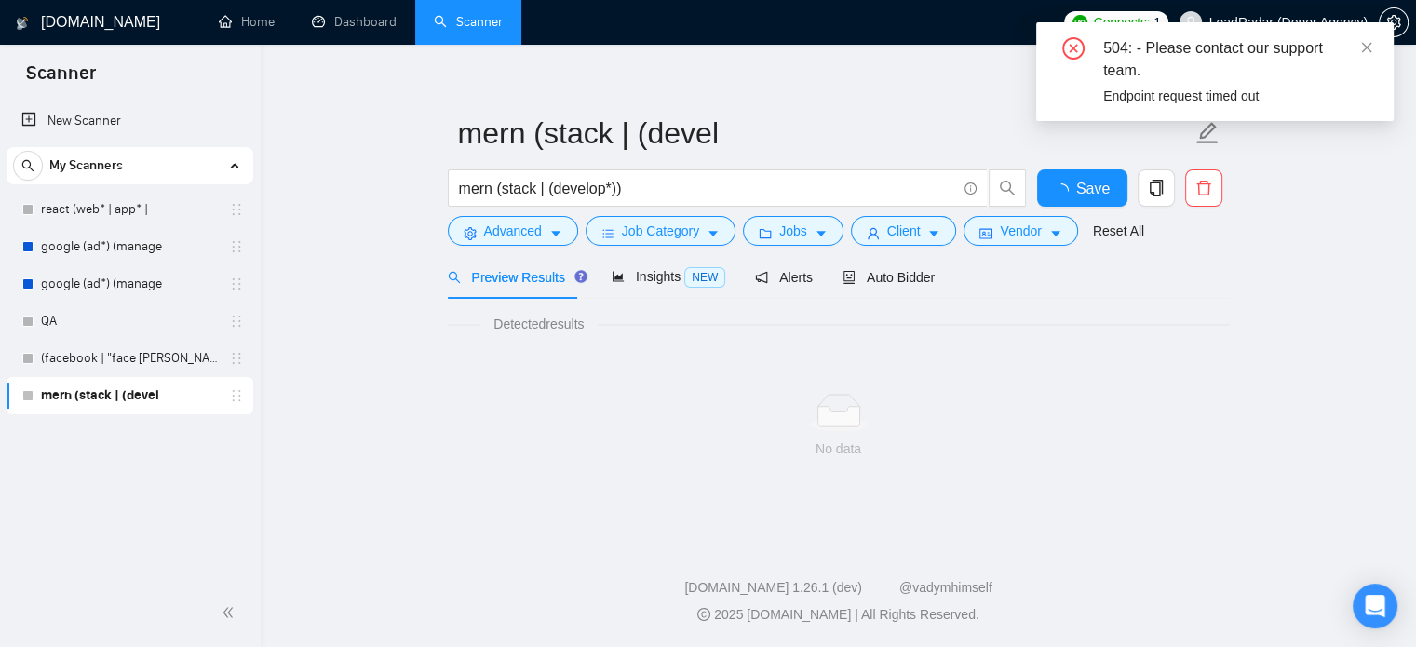
scroll to position [18, 0]
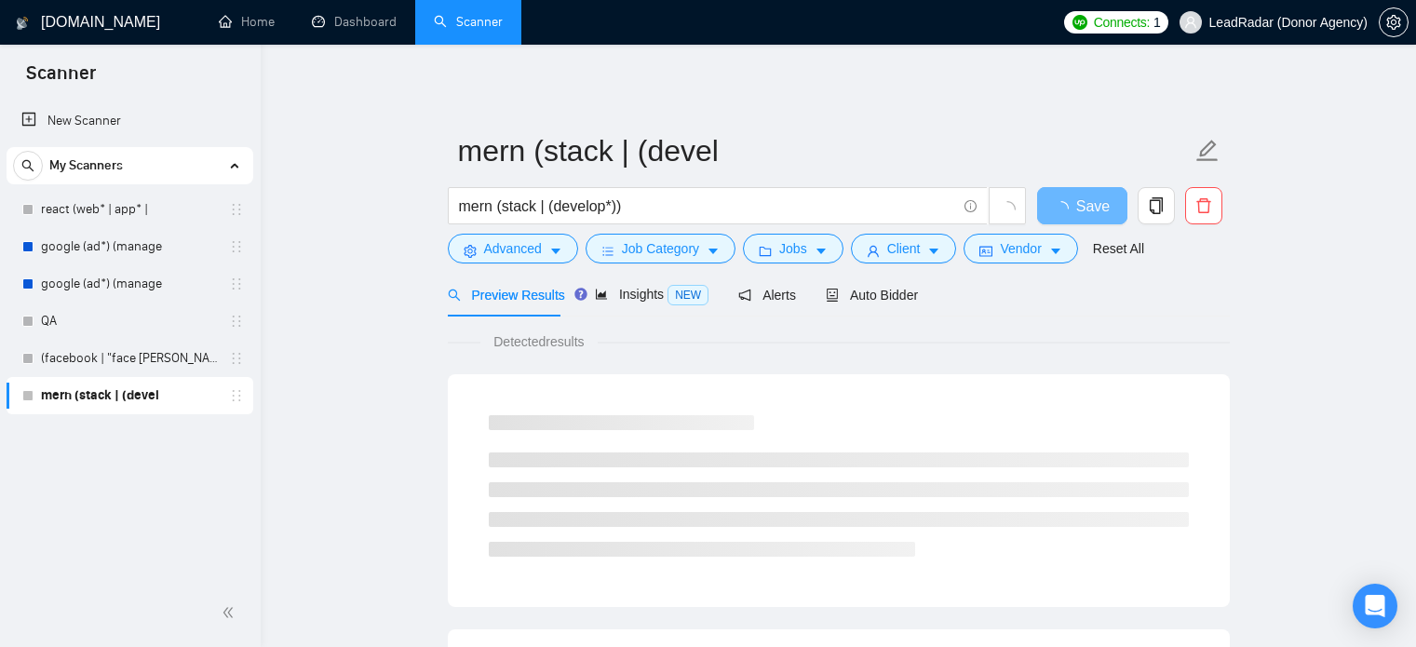
scroll to position [18, 0]
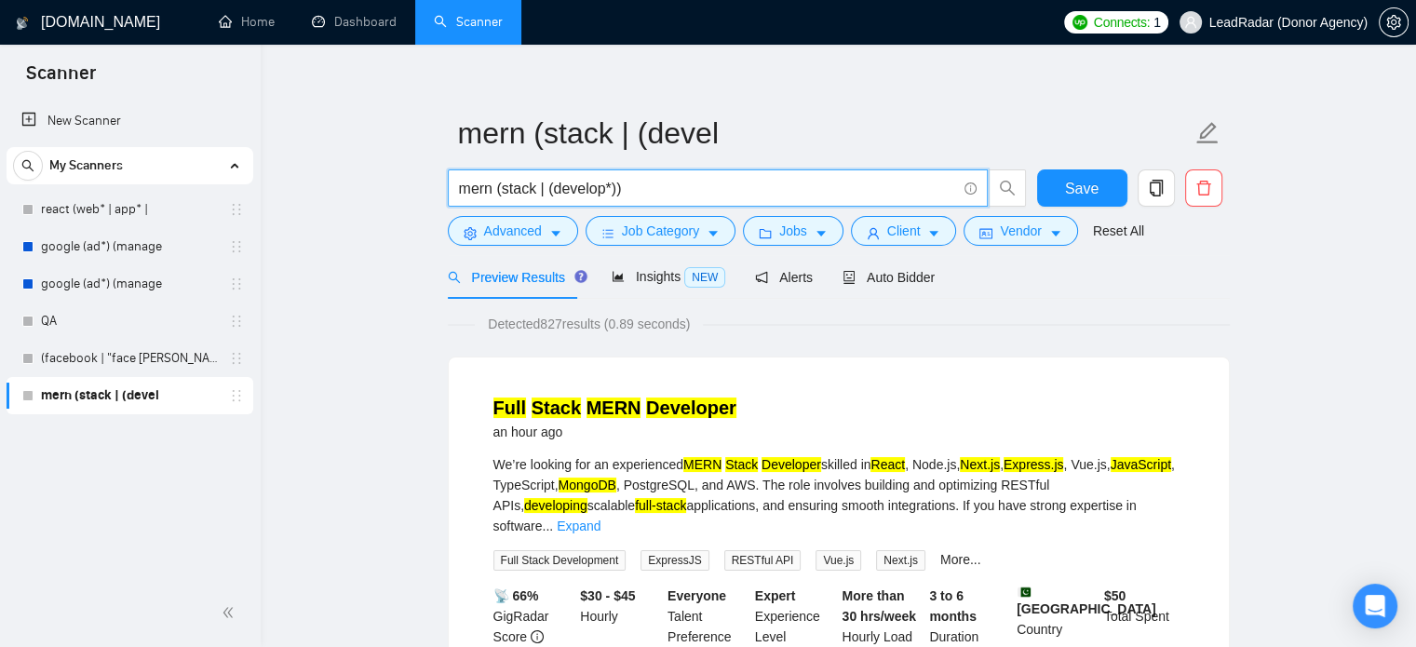
click at [459, 189] on input "mern (stack | (develop*))" at bounding box center [707, 188] width 497 height 23
click at [607, 183] on input "(fullstack | "full-stack" | "full stack") mern (stack | (develop*))" at bounding box center [707, 188] width 497 height 23
drag, startPoint x: 684, startPoint y: 188, endPoint x: 398, endPoint y: 189, distance: 286.8
click at [536, 195] on input "mern (stack | (develop*))" at bounding box center [707, 188] width 497 height 23
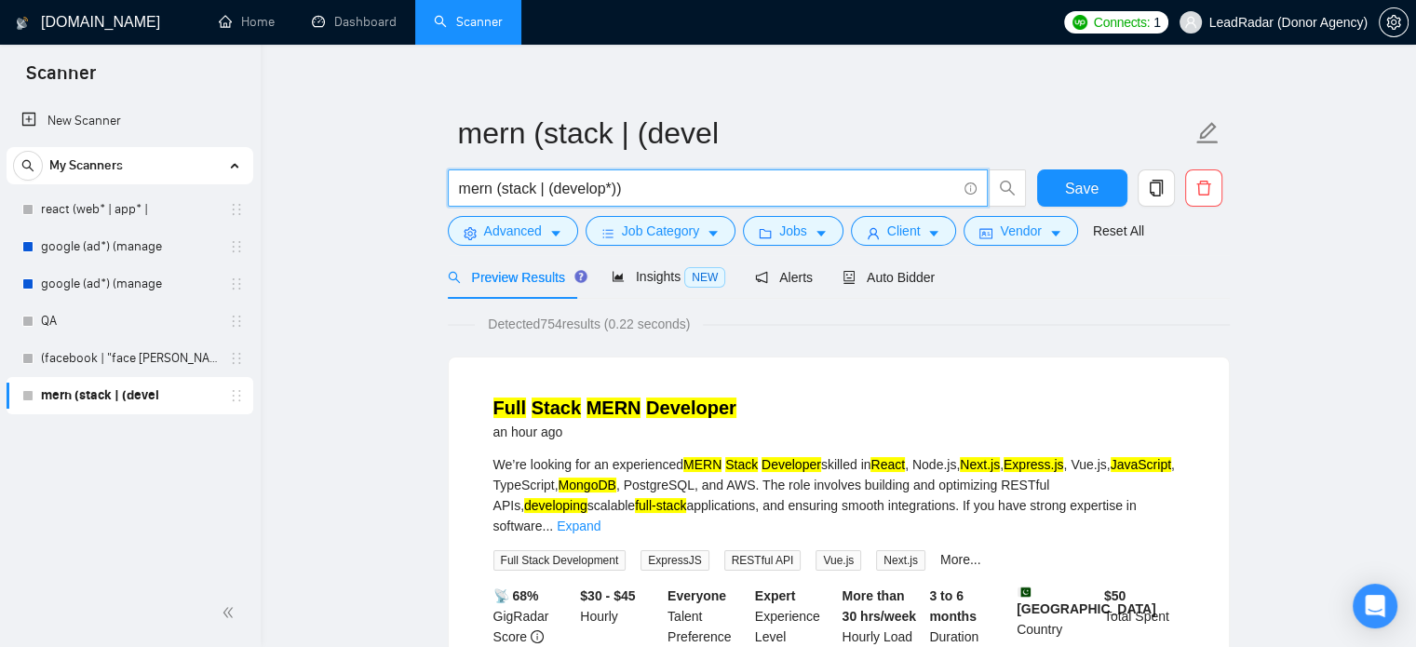
click at [546, 195] on input "mern (stack | (develop*))" at bounding box center [707, 188] width 497 height 23
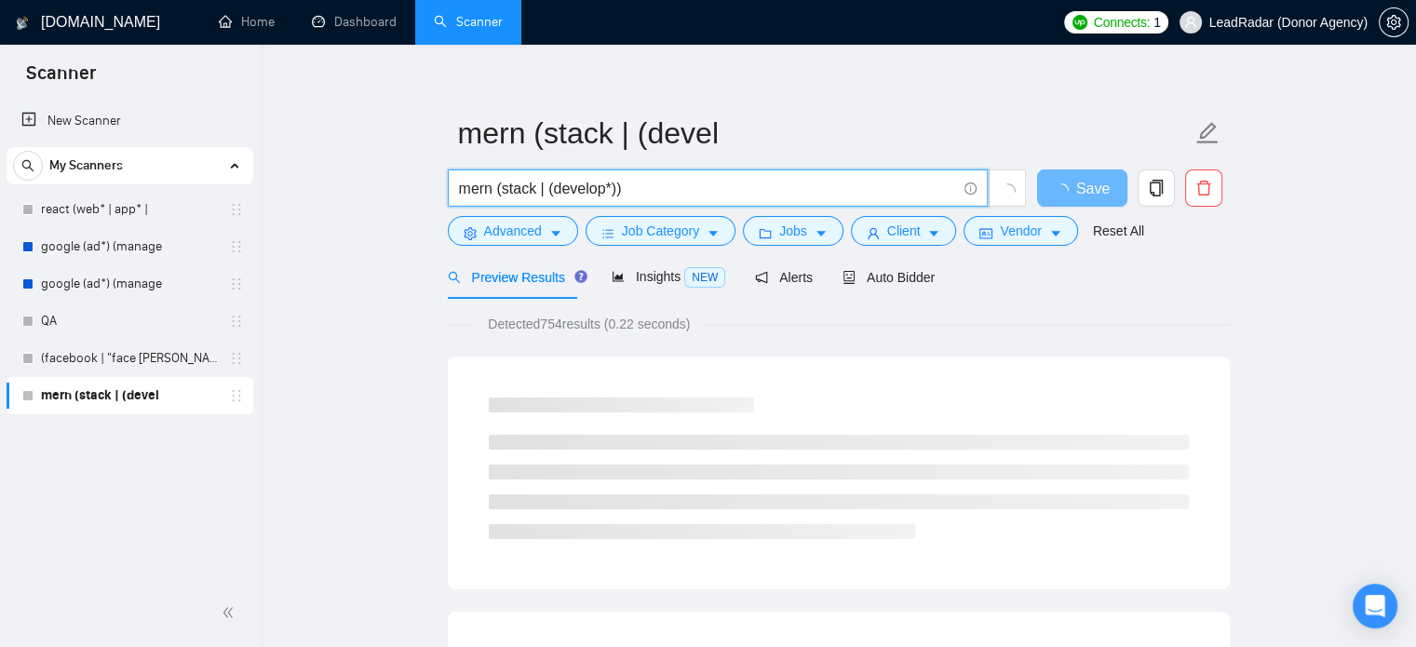
click at [611, 193] on input "mern (stack | (develop*))" at bounding box center [707, 188] width 497 height 23
click at [614, 193] on input "mern (stack | (develop*))" at bounding box center [707, 188] width 497 height 23
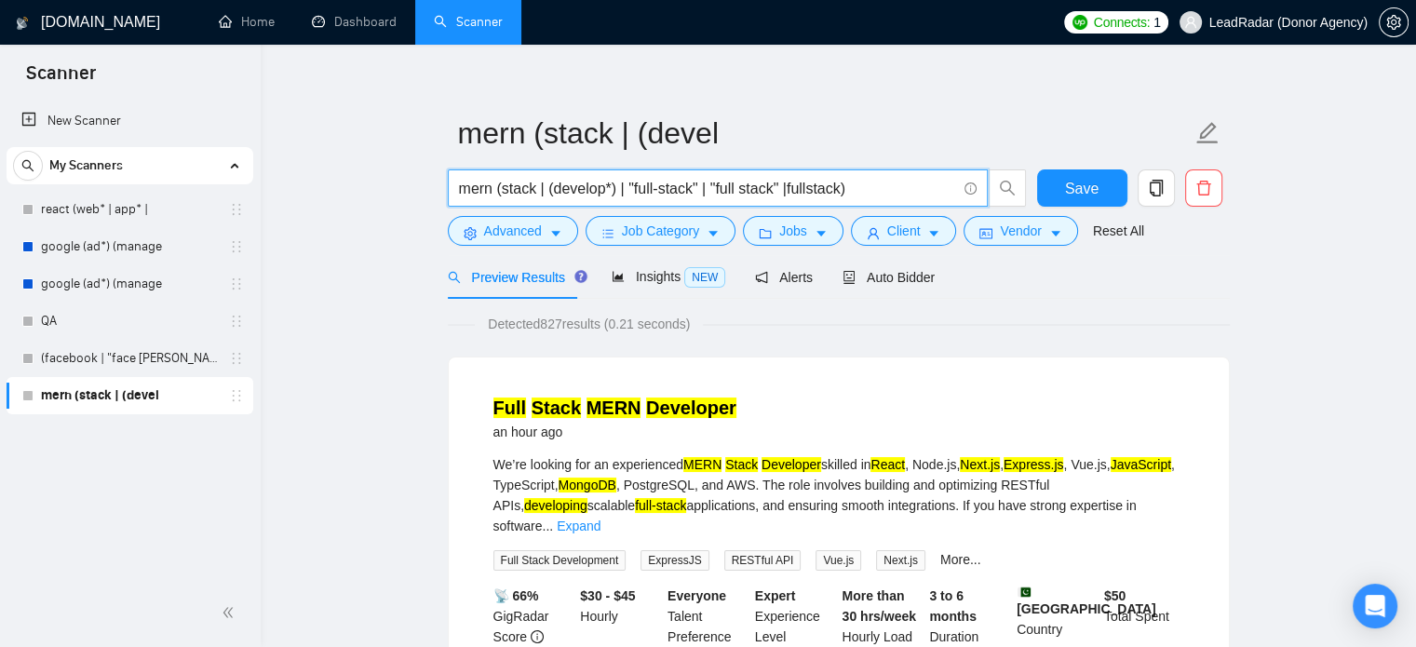
drag, startPoint x: 618, startPoint y: 193, endPoint x: 837, endPoint y: 197, distance: 218.8
click at [837, 197] on input "mern (stack | (develop*) | "full-stack" | "full stack" |fullstack)" at bounding box center [707, 188] width 497 height 23
type input "mern (stack | (develop*))"
click at [535, 236] on span "Advanced" at bounding box center [513, 231] width 58 height 20
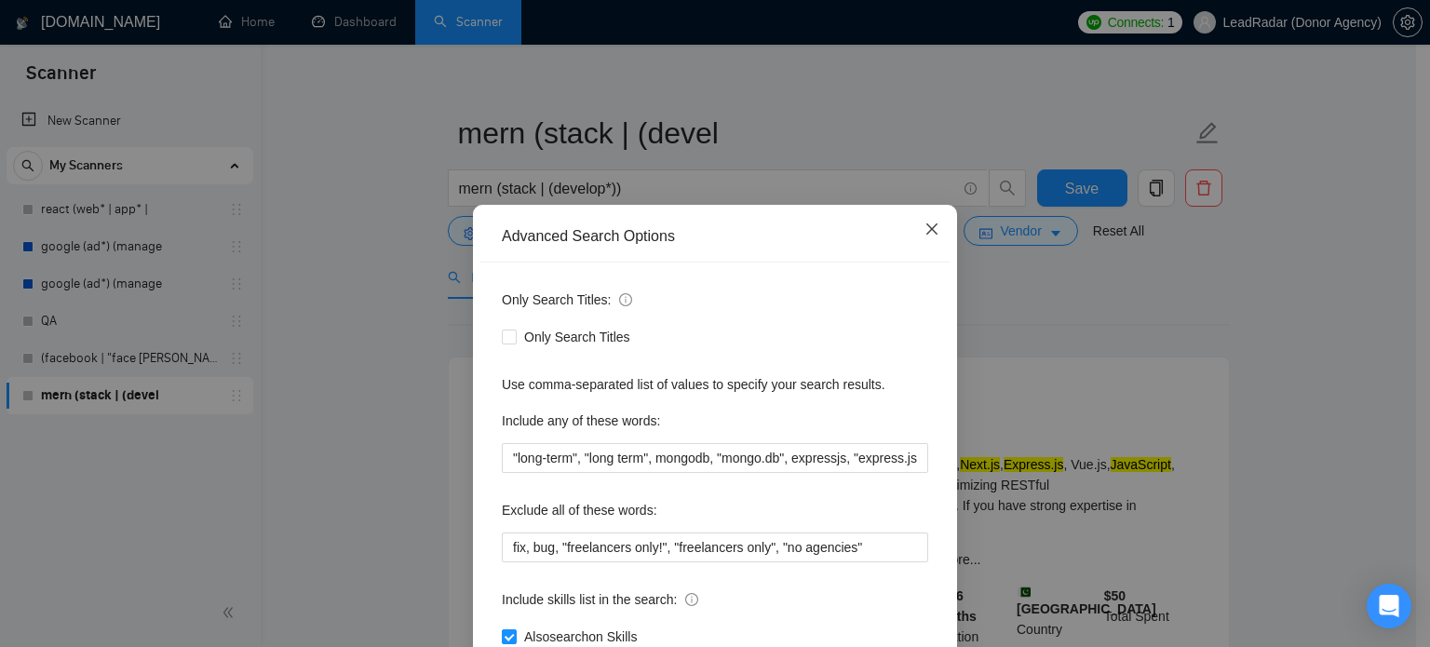
click at [929, 229] on icon "close" at bounding box center [932, 229] width 15 height 15
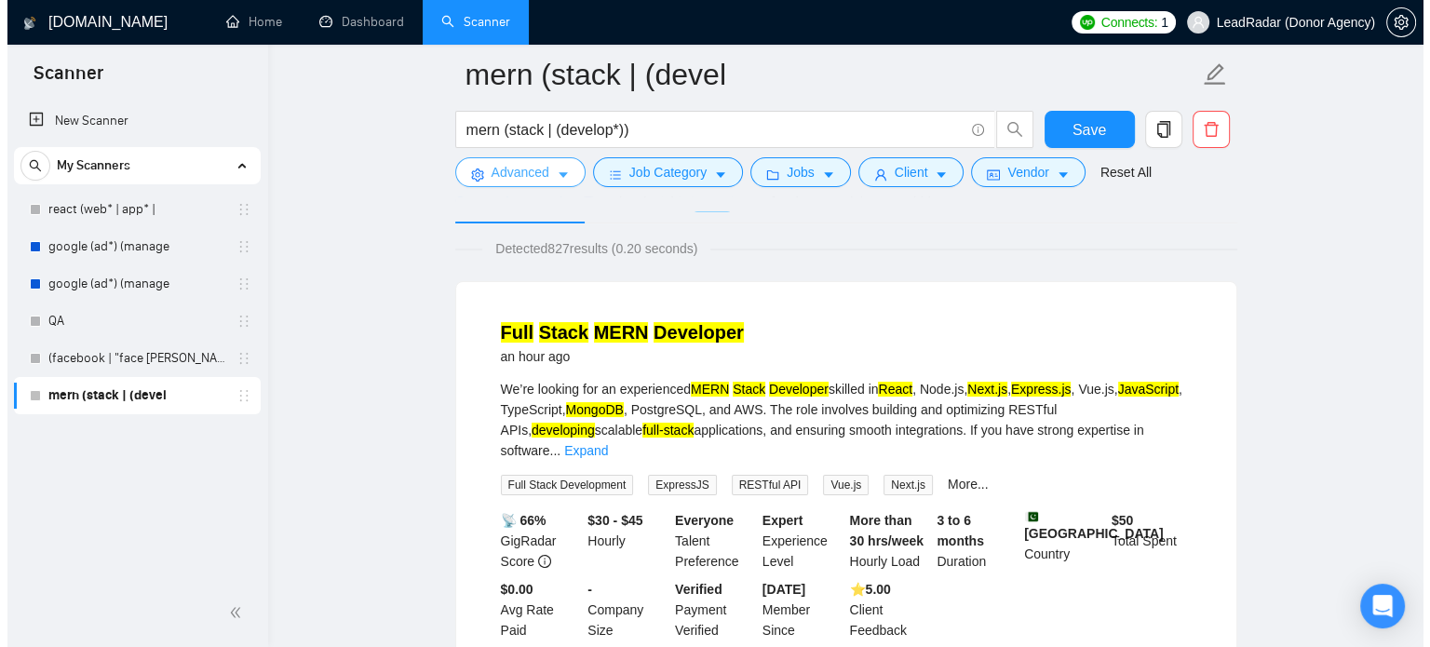
scroll to position [107, 0]
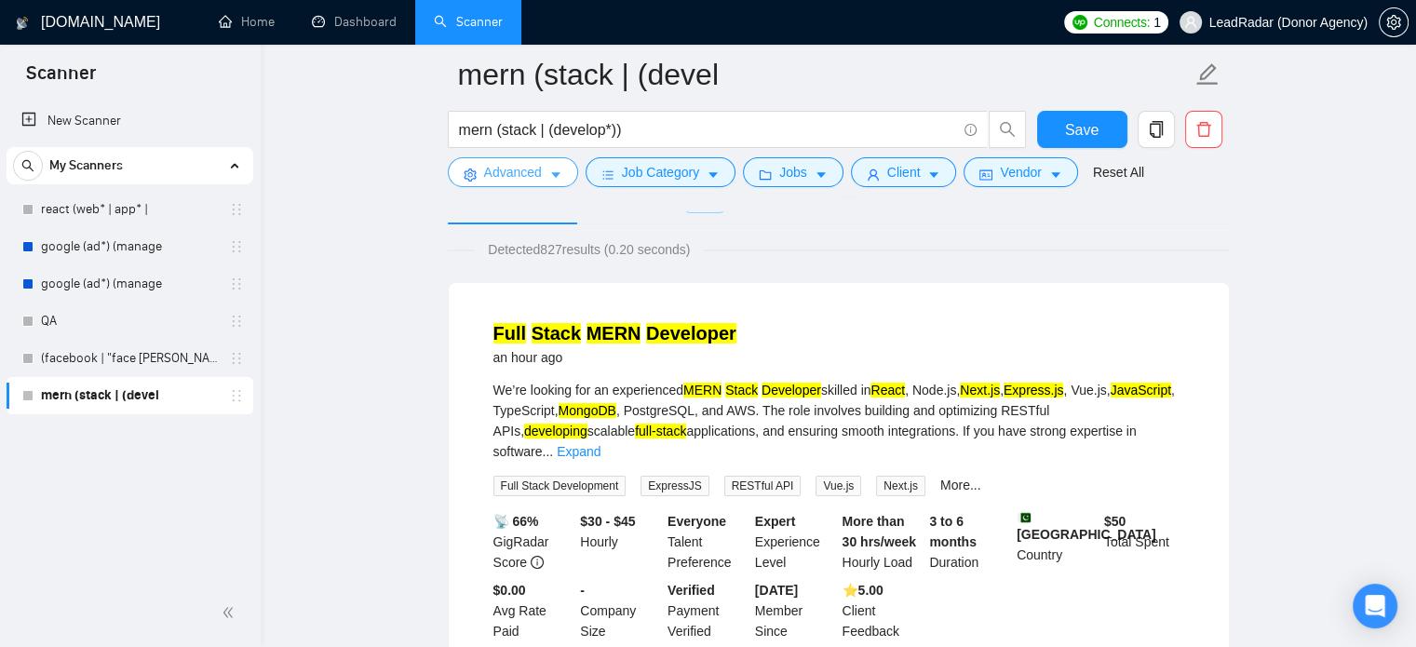
click at [514, 182] on span "Advanced" at bounding box center [513, 172] width 58 height 20
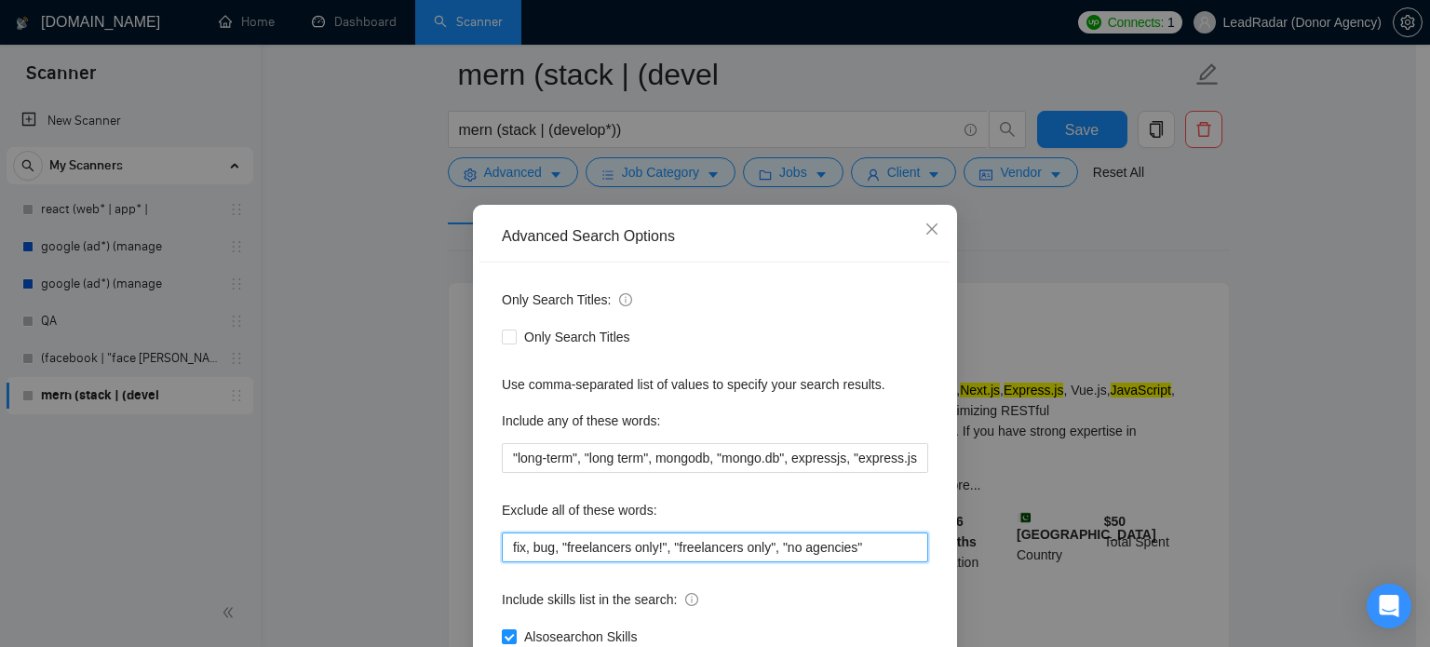
drag, startPoint x: 851, startPoint y: 549, endPoint x: 771, endPoint y: 548, distance: 80.1
click at [771, 548] on input "fix, bug, "freelancers only!", "freelancers only", "no agencies"" at bounding box center [715, 548] width 426 height 30
click at [916, 547] on input "fix, bug, "freelancers only!", "freelancers only", "no agencies"" at bounding box center [715, 548] width 426 height 30
paste input ""no agencies""
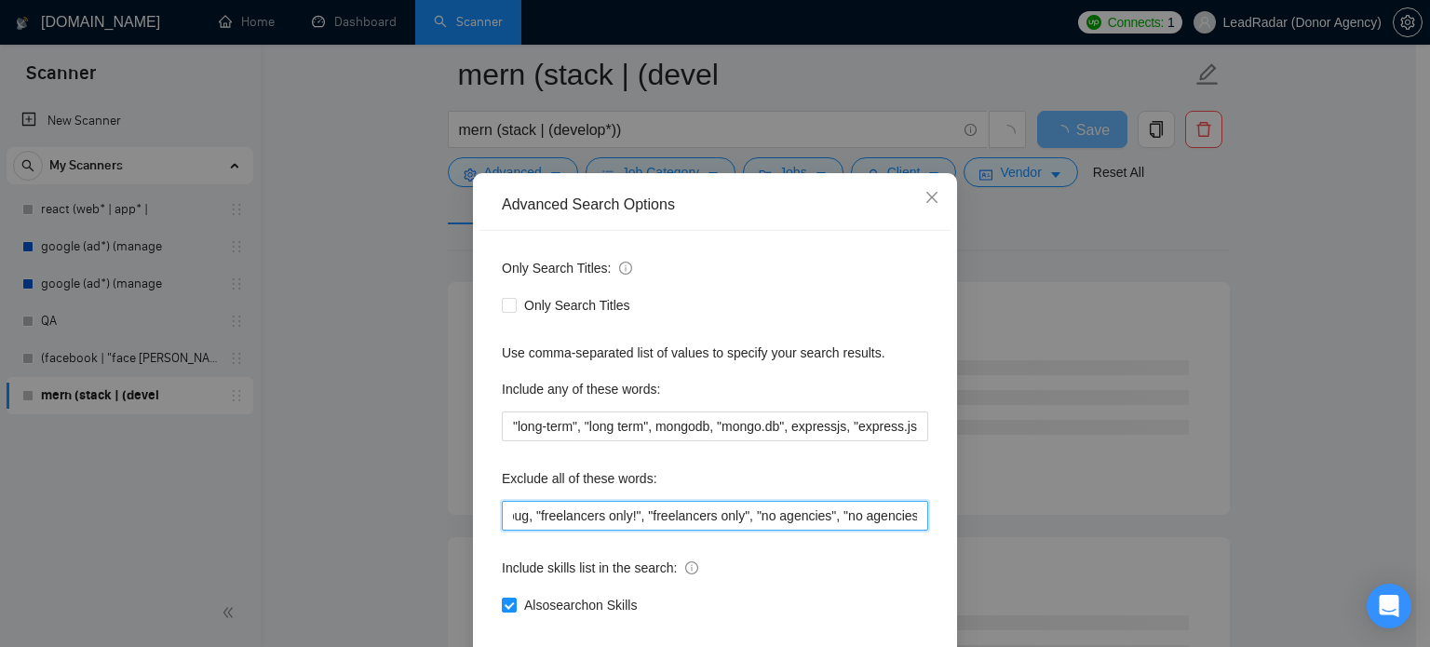
scroll to position [127, 0]
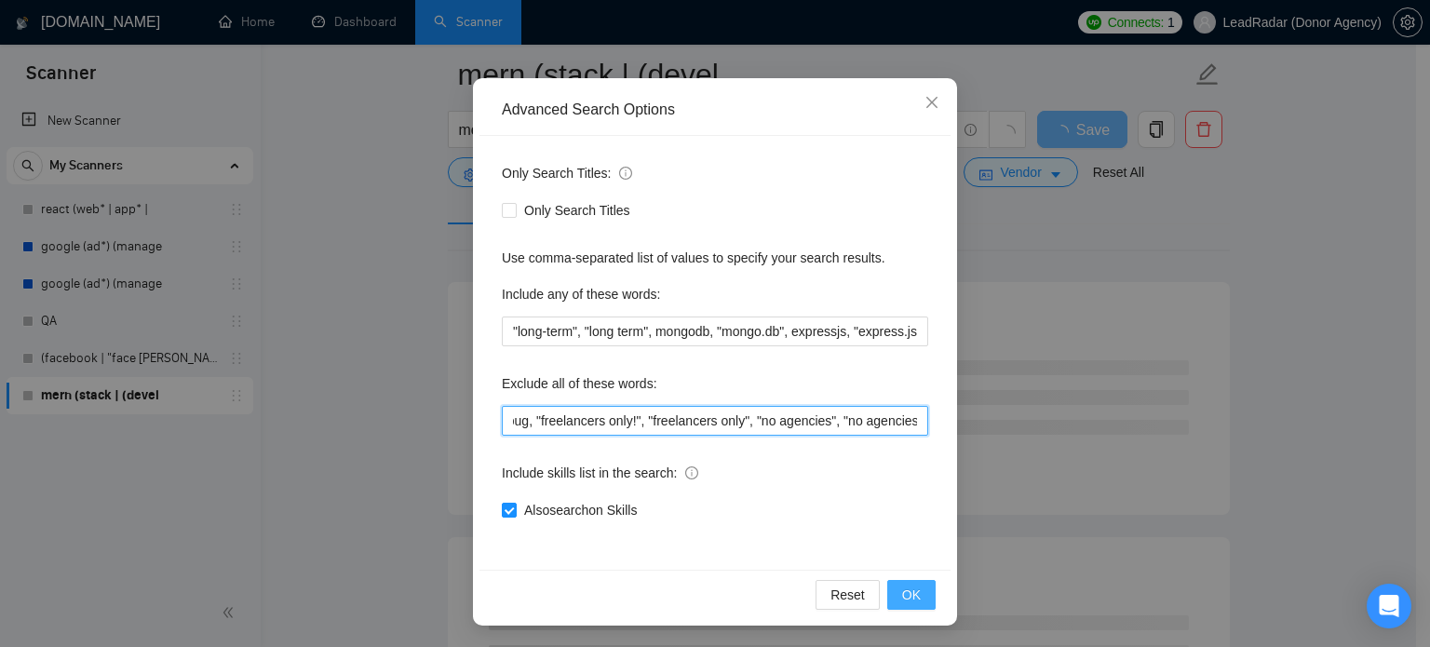
type input "fix, bug, "freelancers only!", "freelancers only", "no agencies", "no agencies!""
click at [912, 599] on span "OK" at bounding box center [911, 595] width 19 height 20
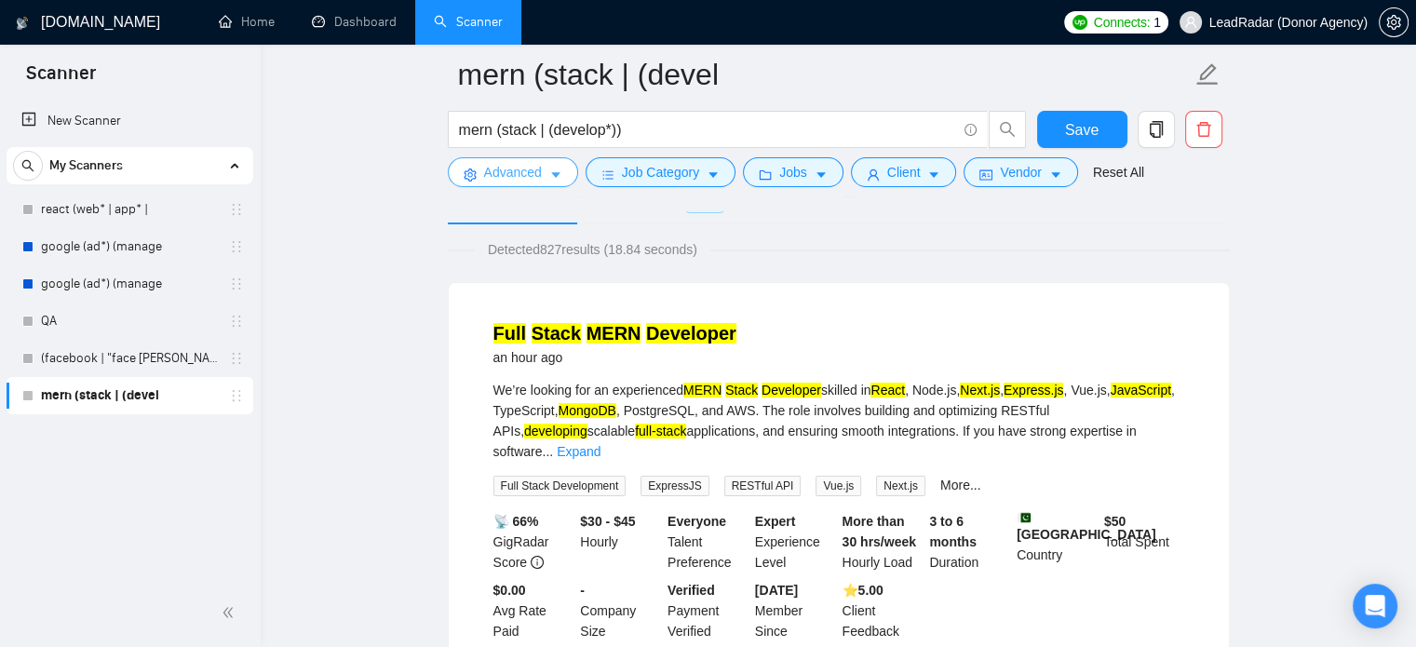
click at [530, 175] on span "Advanced" at bounding box center [513, 172] width 58 height 20
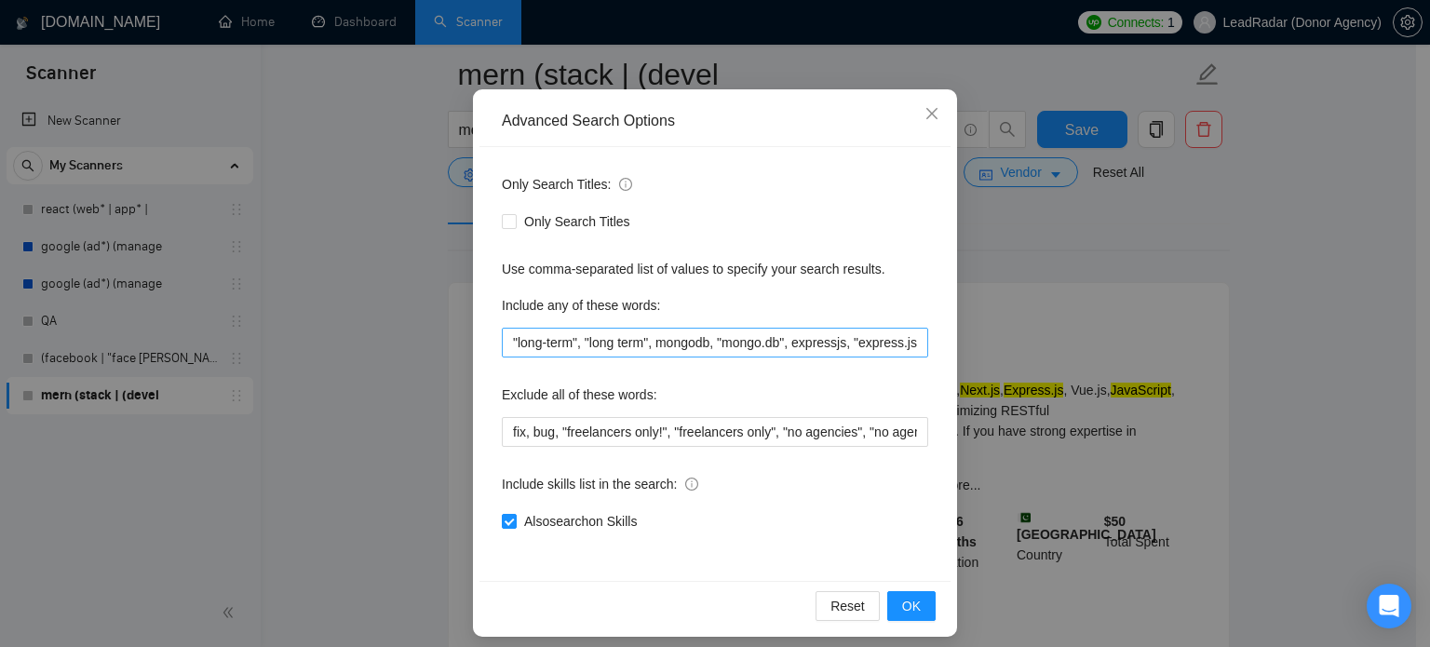
scroll to position [127, 0]
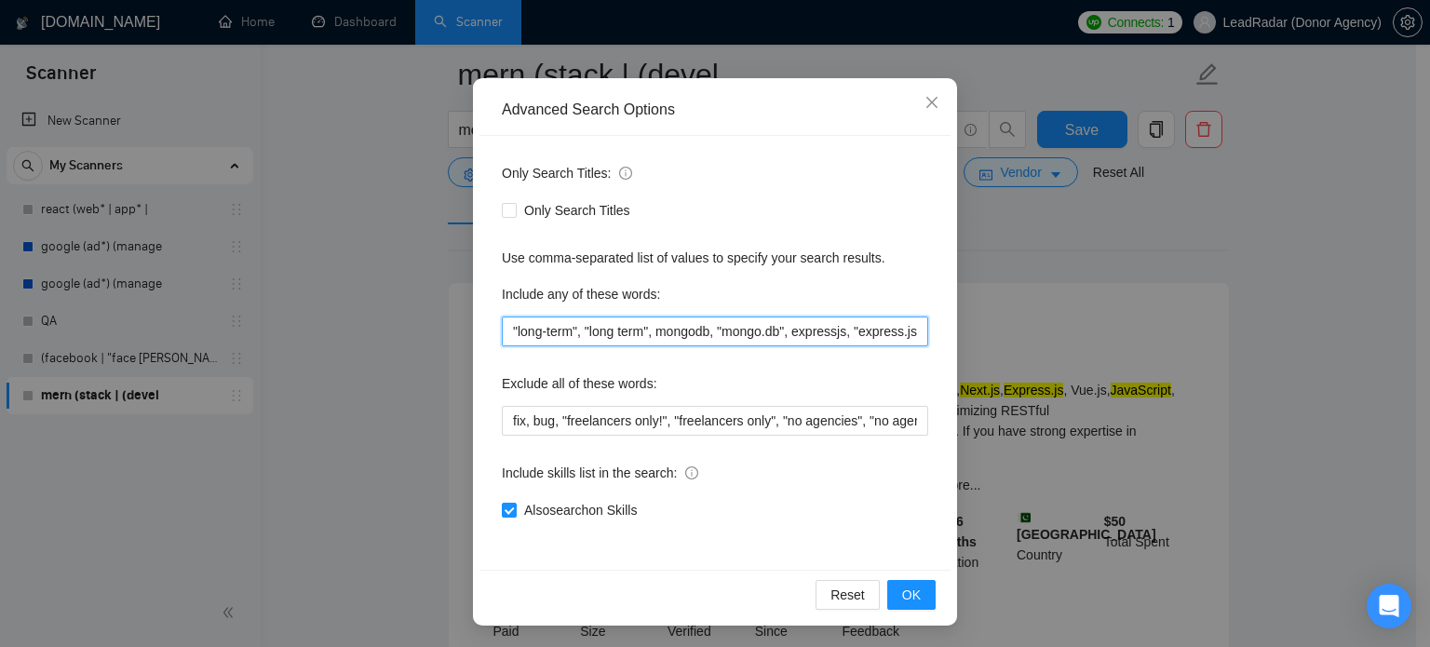
click at [896, 333] on input ""long-term", "long term", mongodb, "mongo.db", expressjs, "express.js", nextjs,…" at bounding box center [715, 332] width 426 height 30
click at [916, 334] on input ""long-term", "long term", mongodb, "mongo.db", expressjs, "express.js", nextjs,…" at bounding box center [715, 332] width 426 height 30
click at [711, 329] on input ""long-term", "long term", mongodb, "mongo.db", expressjs, "express.js", nextjs,…" at bounding box center [715, 332] width 426 height 30
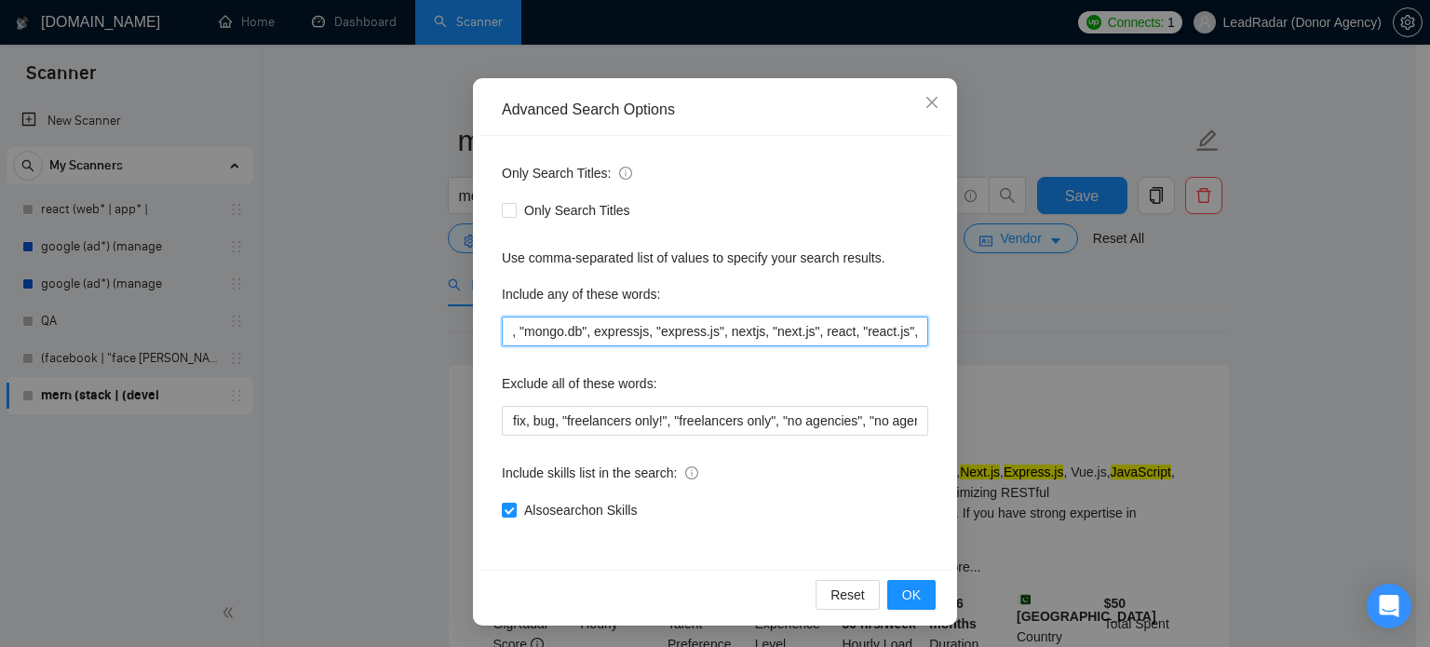
scroll to position [0, 199]
click at [738, 334] on input ""long-term", "long term", mongodb, "mongo.db", expressjs, "express.js", nextjs,…" at bounding box center [715, 332] width 426 height 30
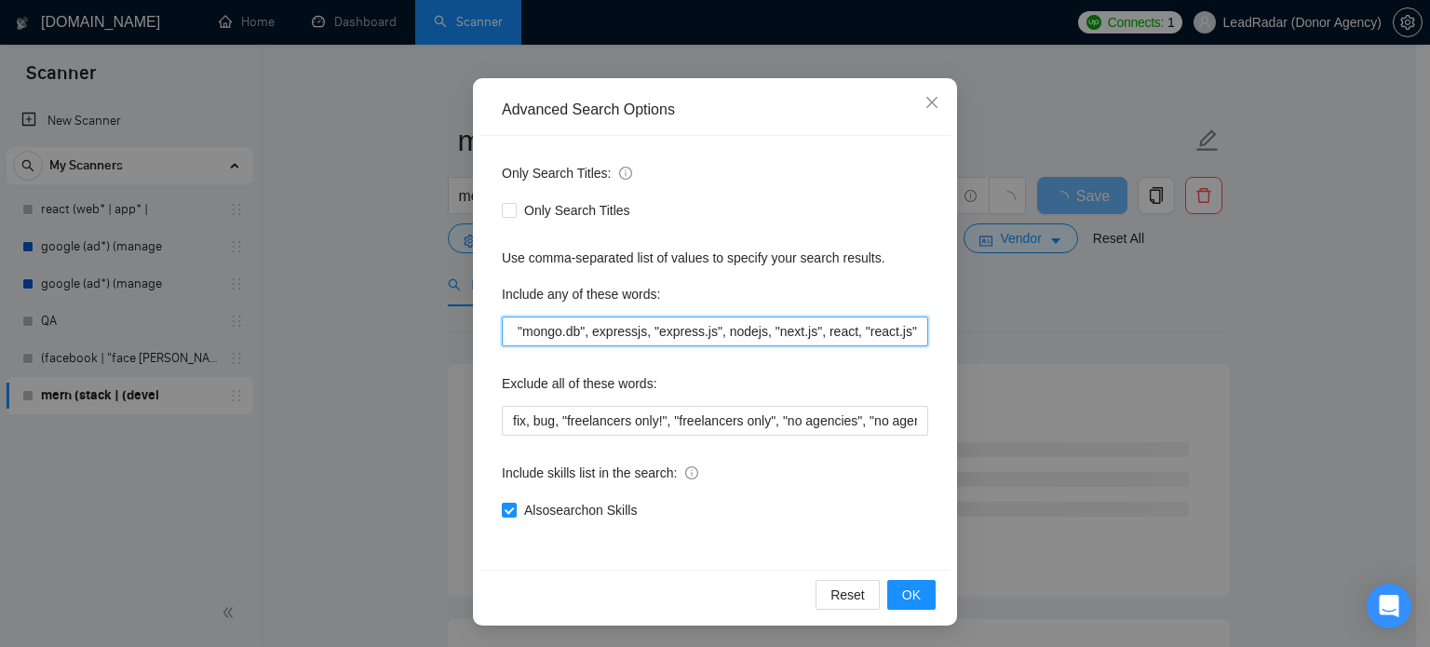
click at [790, 336] on input ""long-term", "long term", mongodb, "mongo.db", expressjs, "express.js", nodejs,…" at bounding box center [715, 332] width 426 height 30
click at [902, 597] on span "OK" at bounding box center [911, 595] width 19 height 20
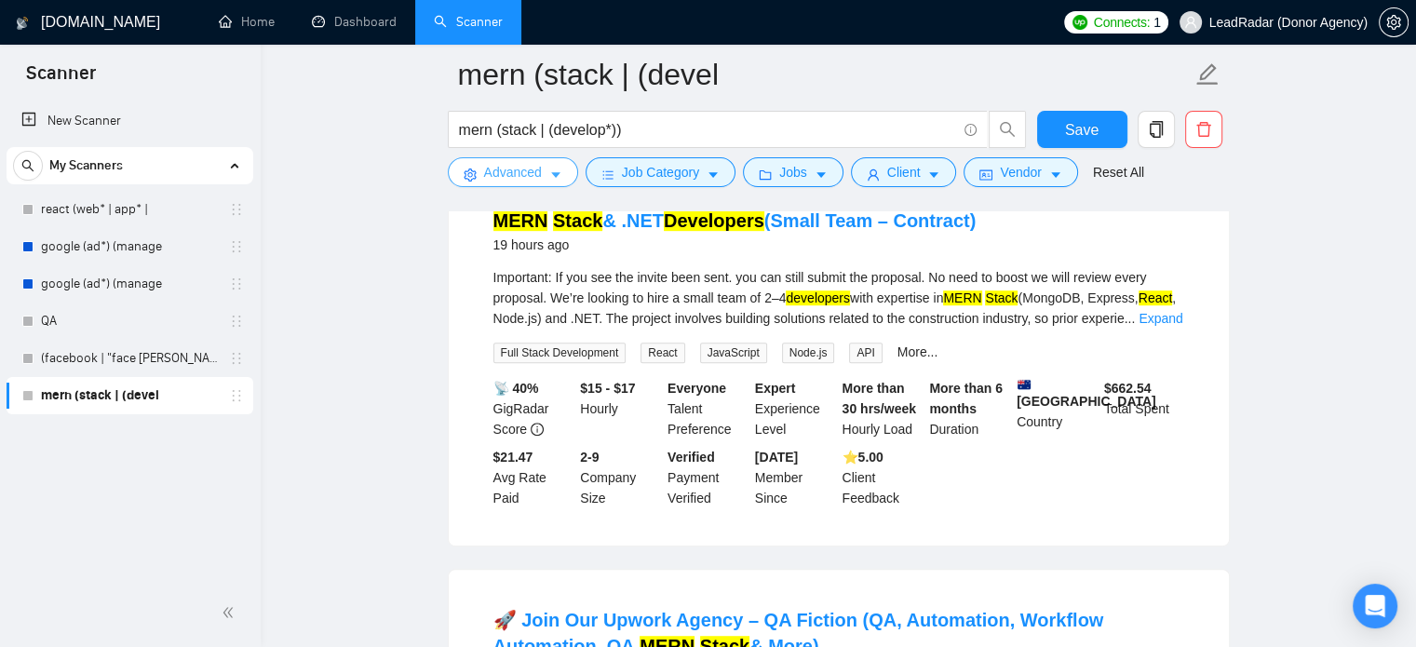
scroll to position [999, 0]
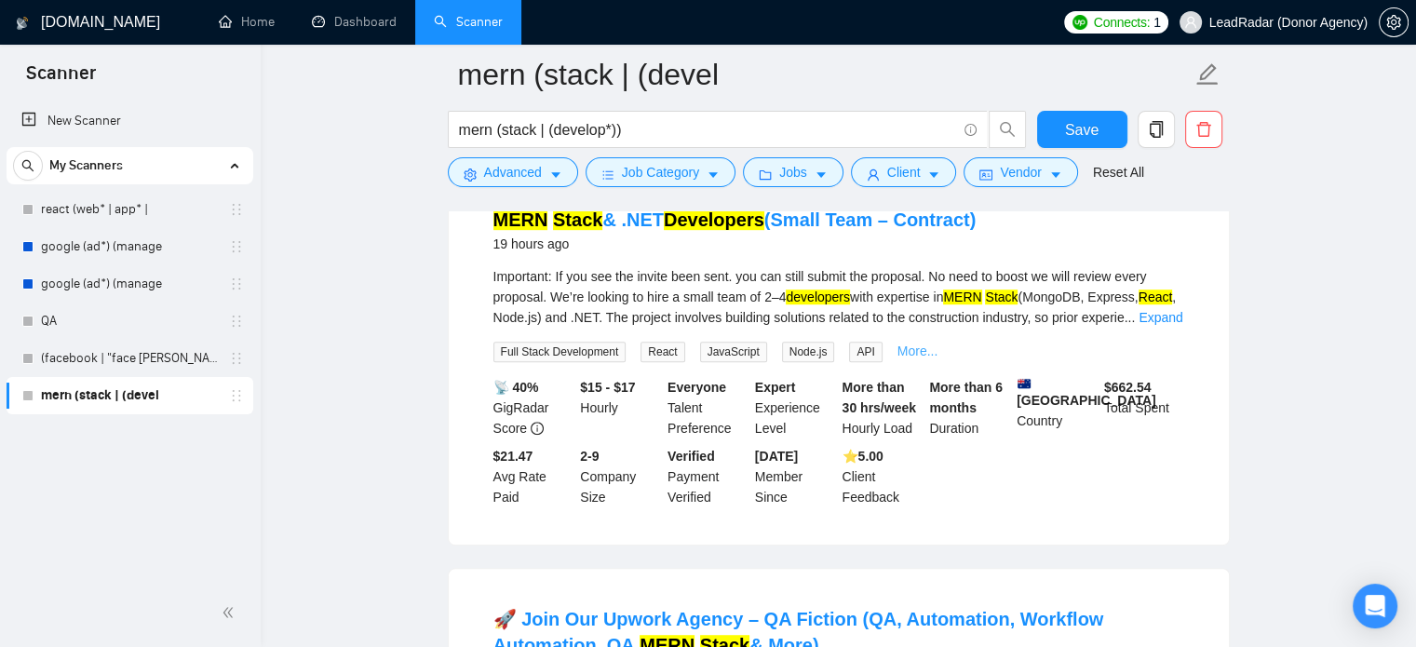
click at [901, 344] on link "More..." at bounding box center [918, 351] width 41 height 15
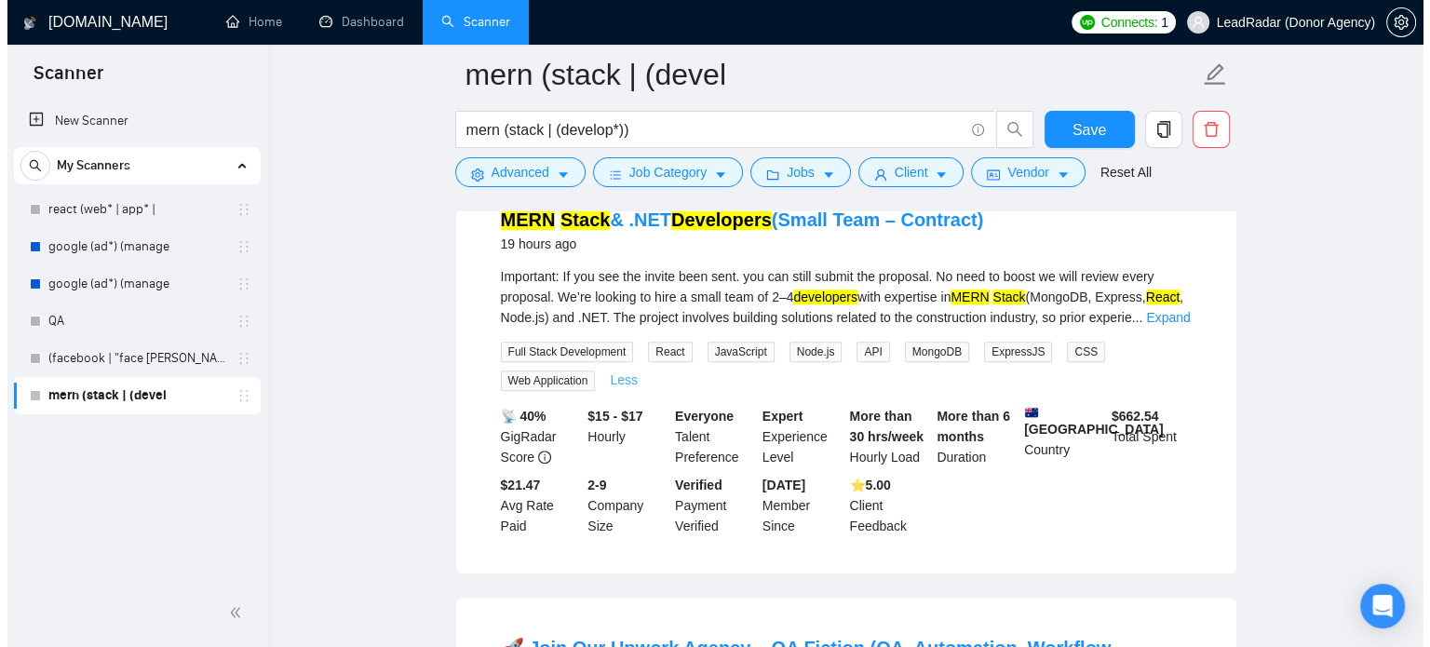
scroll to position [1046, 0]
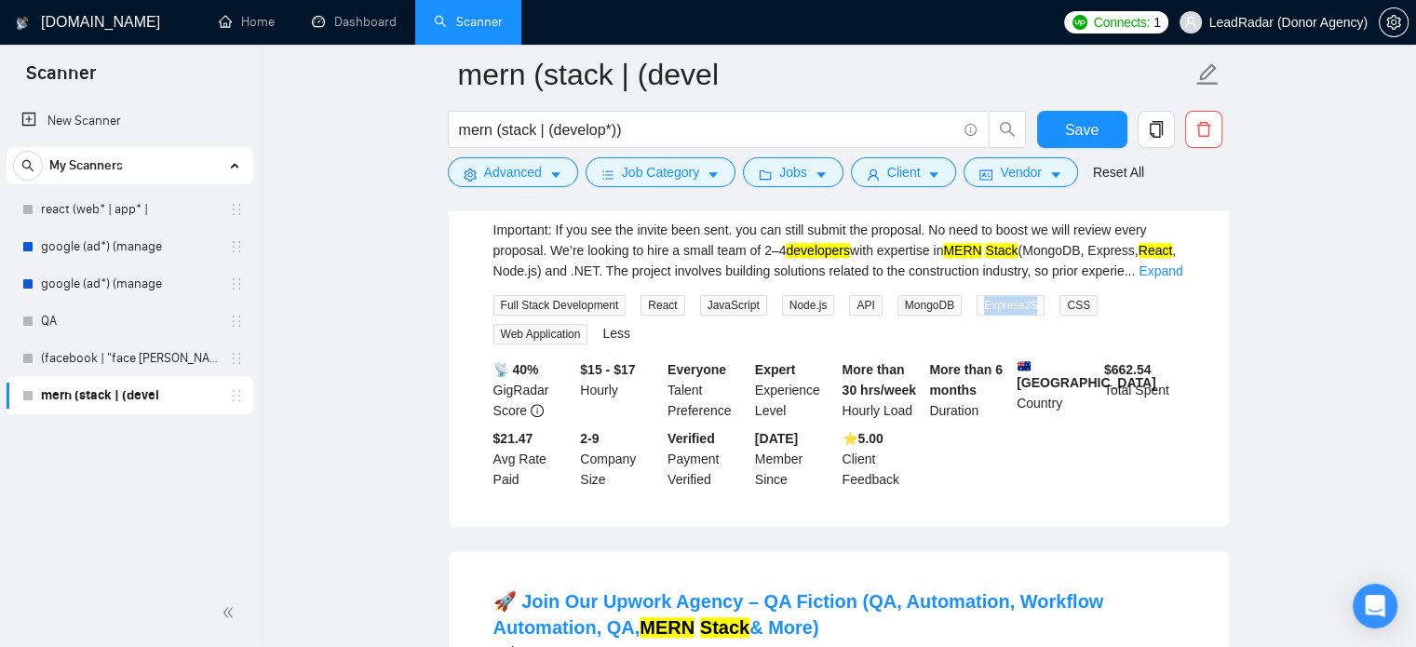
drag, startPoint x: 1019, startPoint y: 285, endPoint x: 964, endPoint y: 290, distance: 55.1
click at [977, 295] on span "ExpressJS" at bounding box center [1011, 305] width 68 height 20
copy span "ExpressJS"
click at [508, 169] on span "Advanced" at bounding box center [513, 172] width 58 height 20
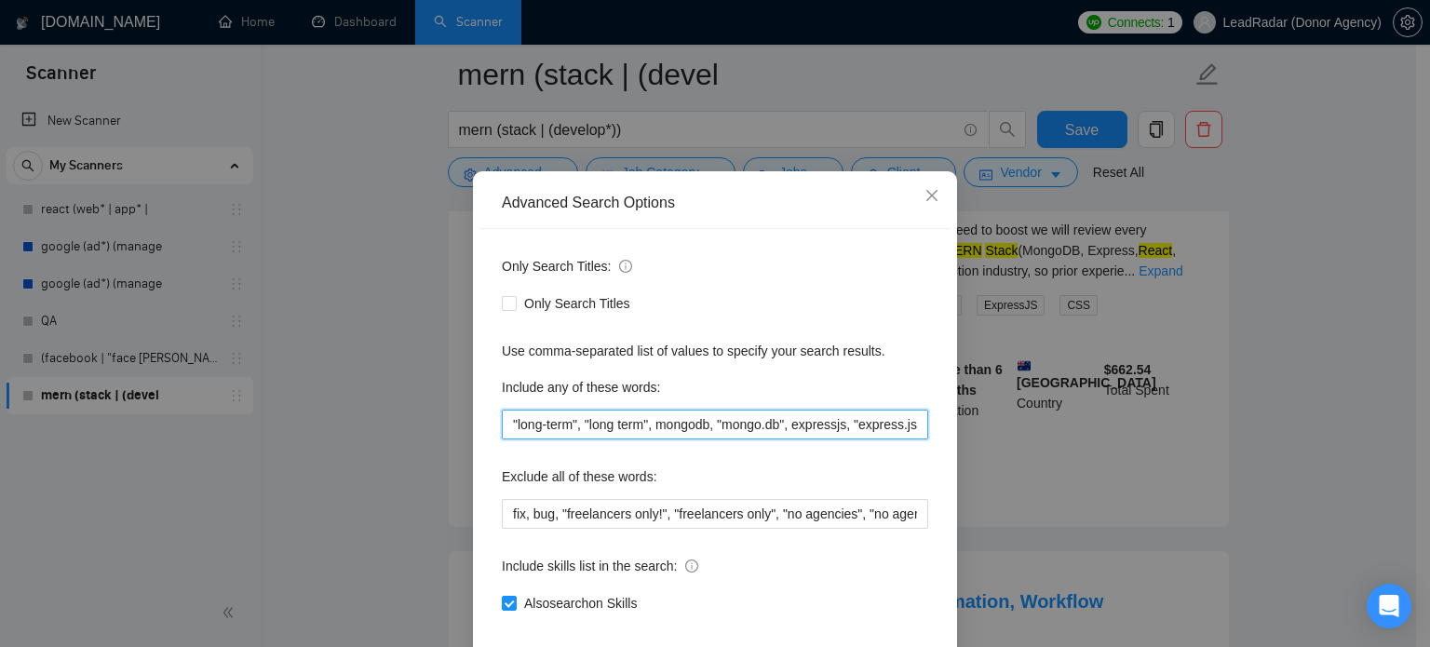
click at [860, 439] on input ""long-term", "long term", mongodb, "mongo.db", expressjs, "express.js", nodejs,…" at bounding box center [715, 425] width 426 height 30
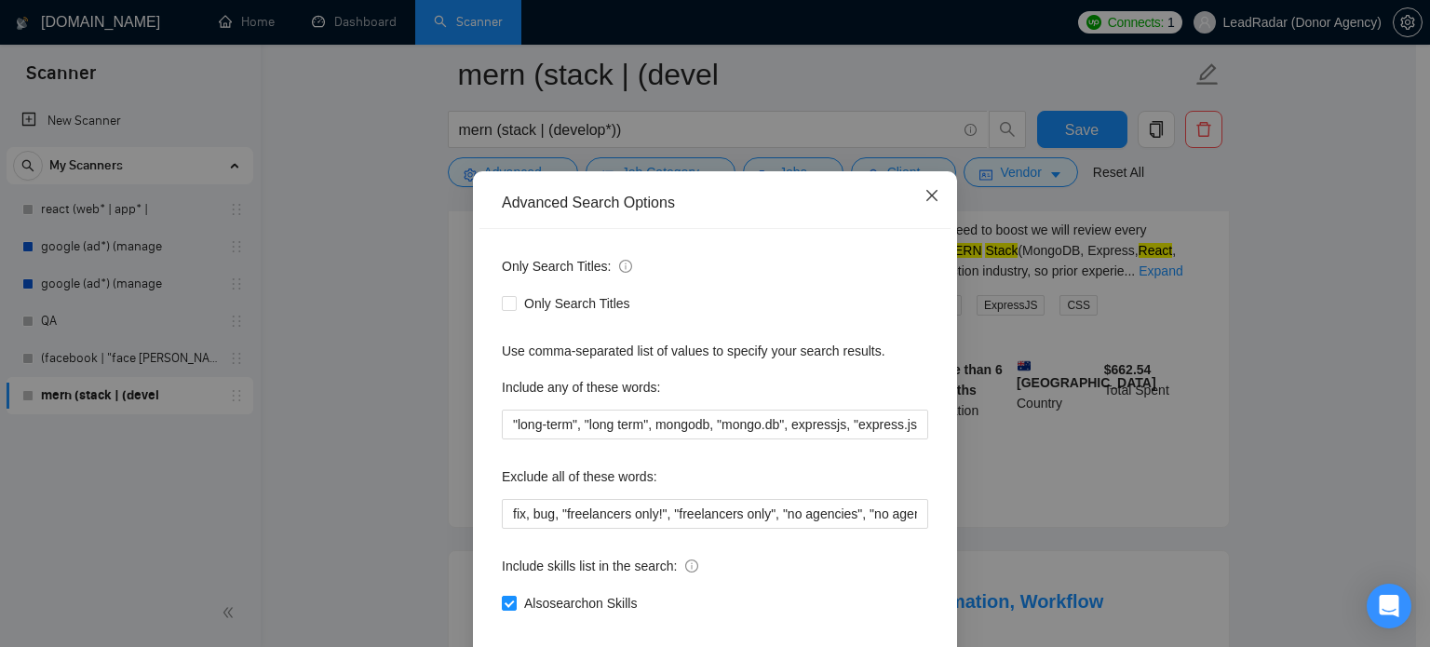
click at [934, 222] on span "Close" at bounding box center [932, 196] width 50 height 50
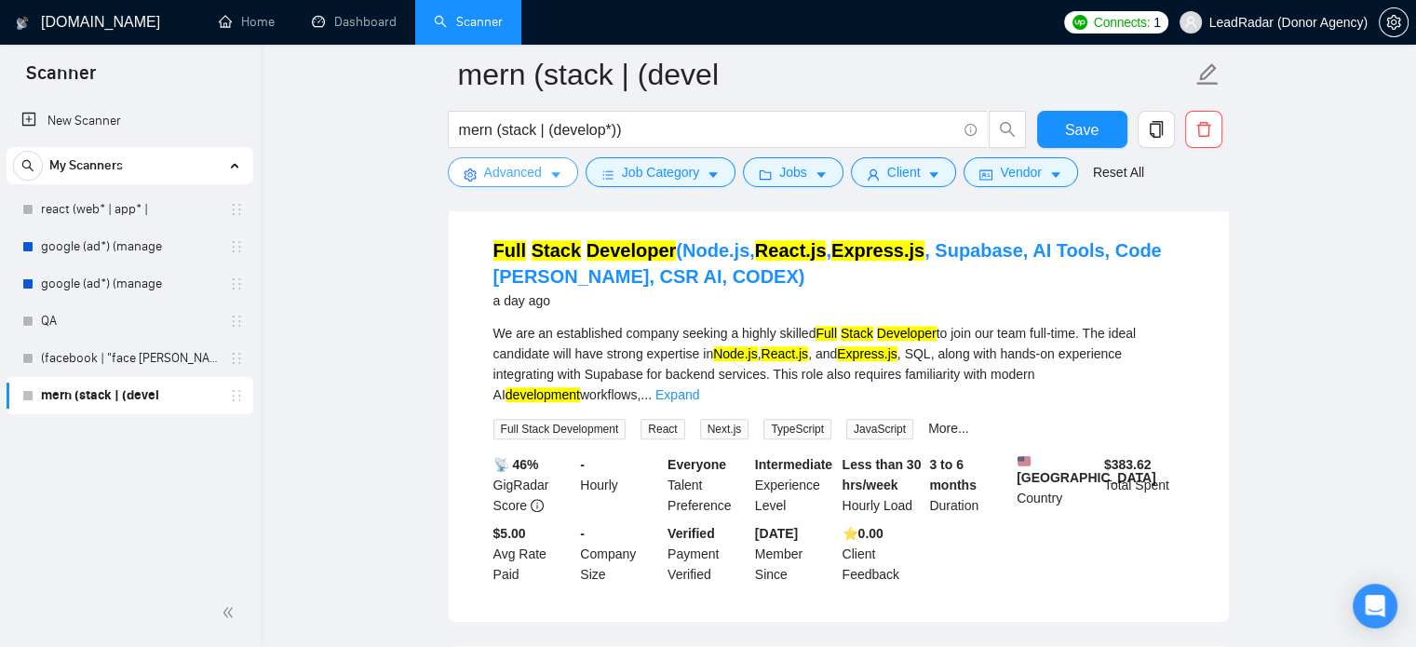
scroll to position [1824, 0]
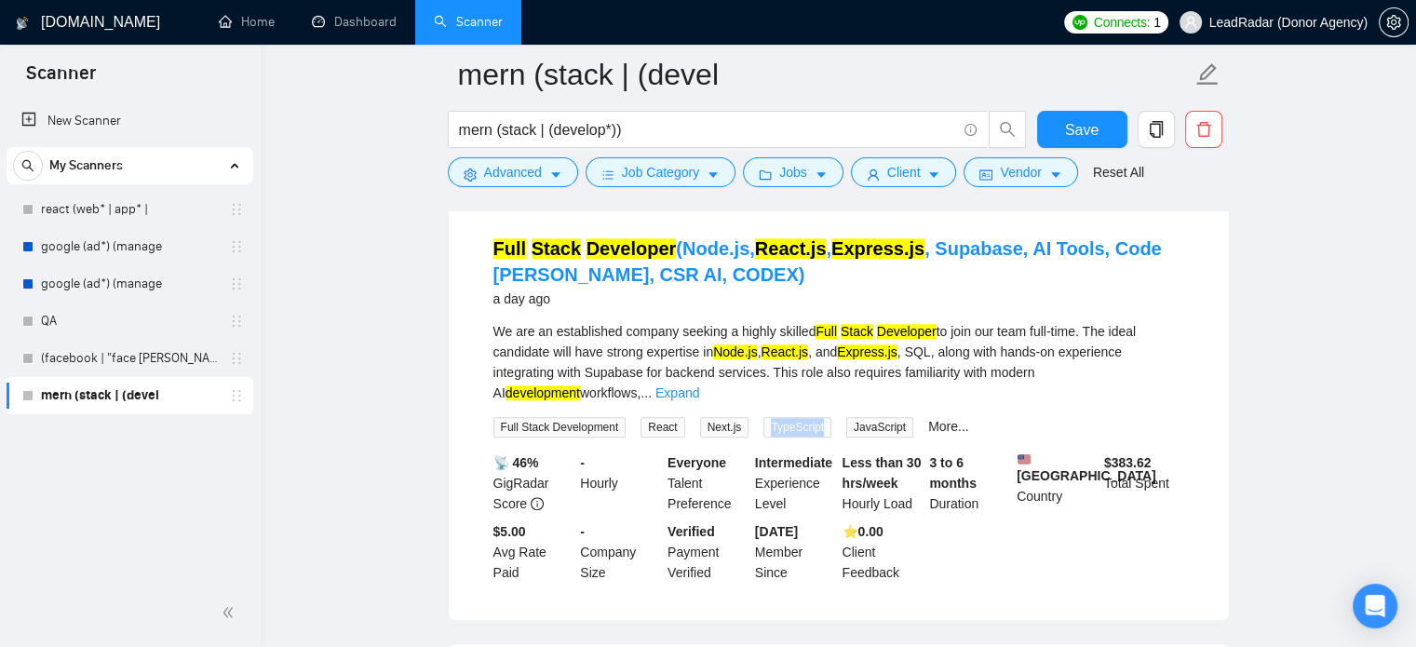
drag, startPoint x: 812, startPoint y: 385, endPoint x: 751, endPoint y: 393, distance: 61.0
click at [751, 416] on div "Full Stack Development React Next.js TypeScript JavaScript More..." at bounding box center [731, 426] width 483 height 21
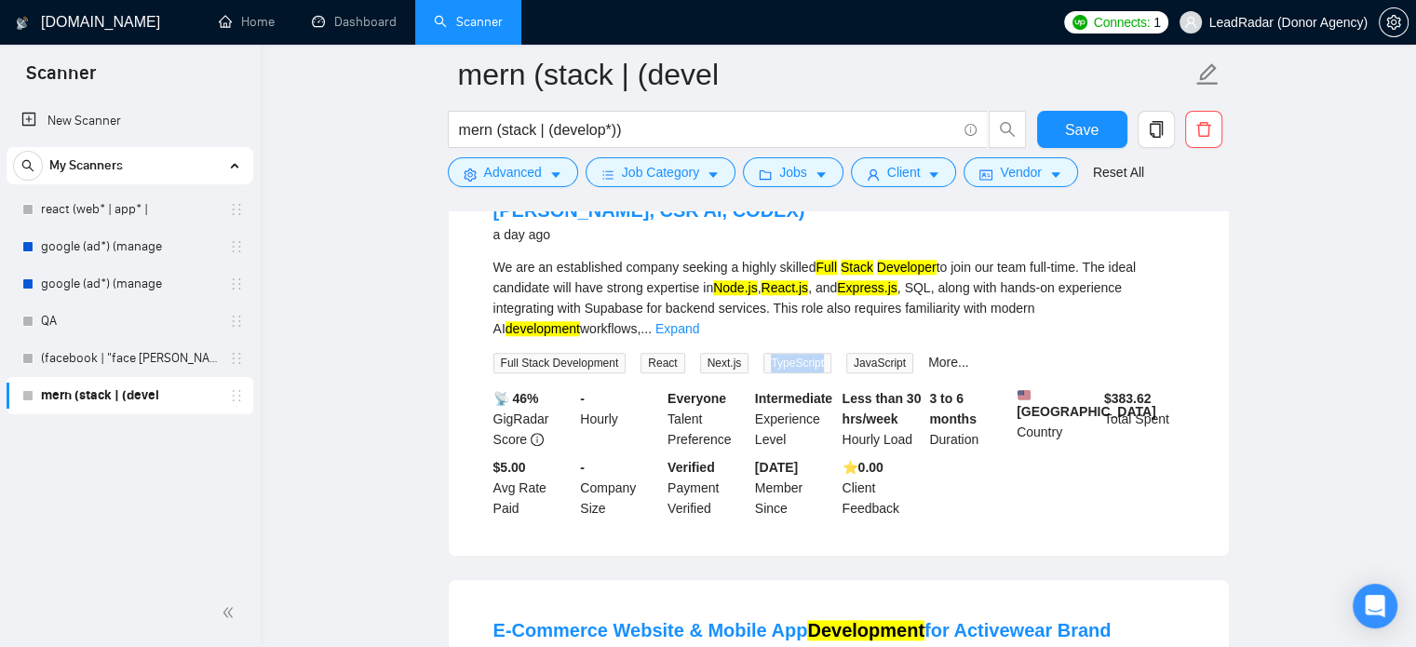
scroll to position [1906, 0]
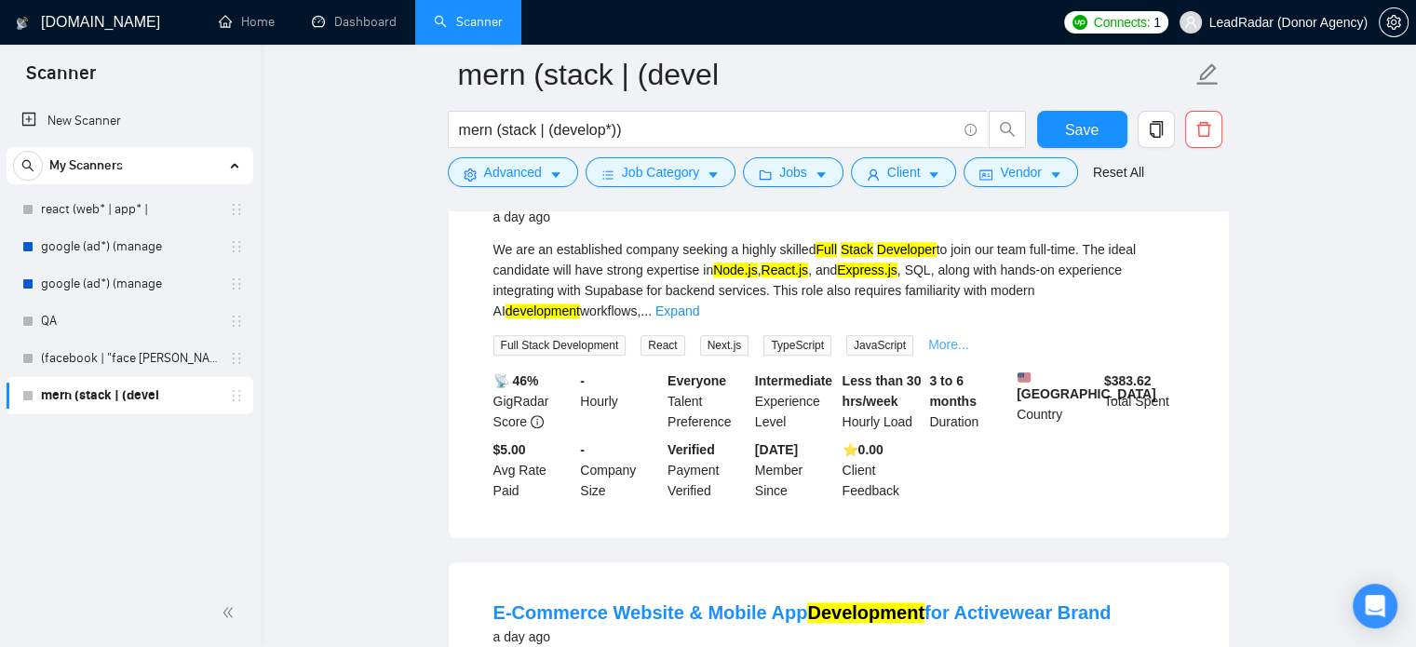
click at [928, 337] on link "More..." at bounding box center [948, 344] width 41 height 15
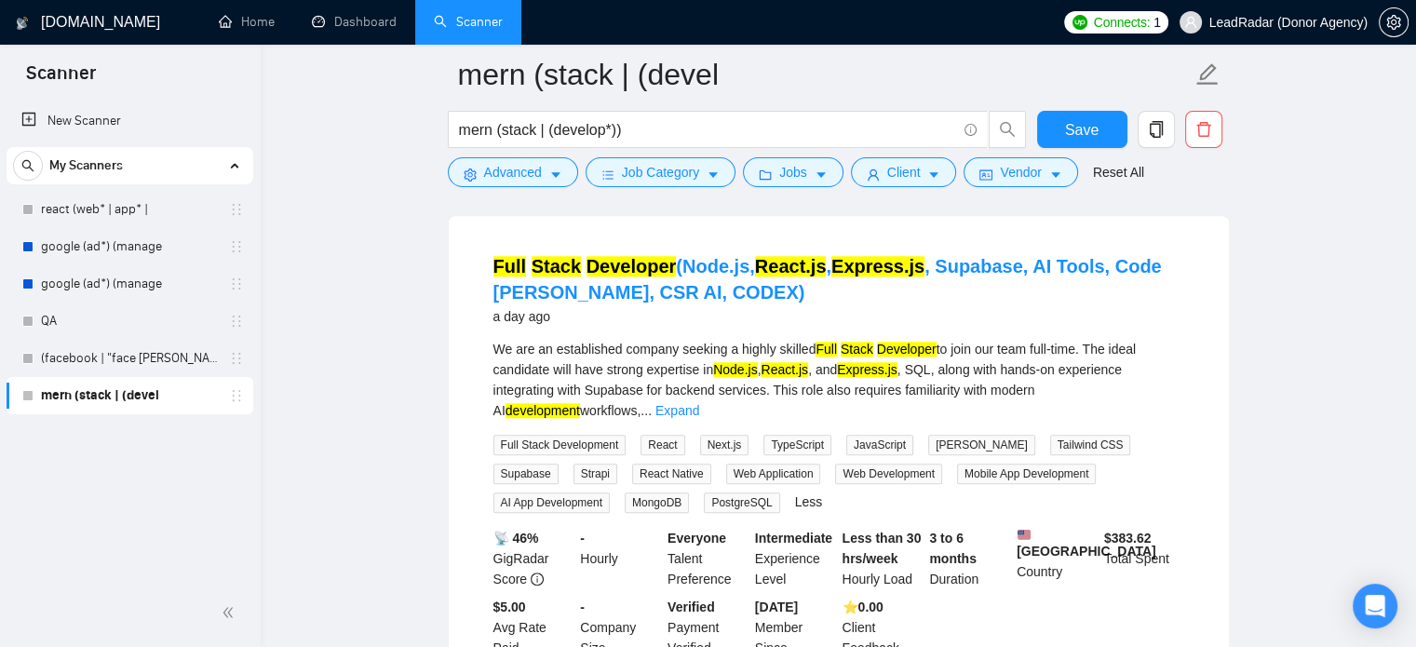
scroll to position [1807, 0]
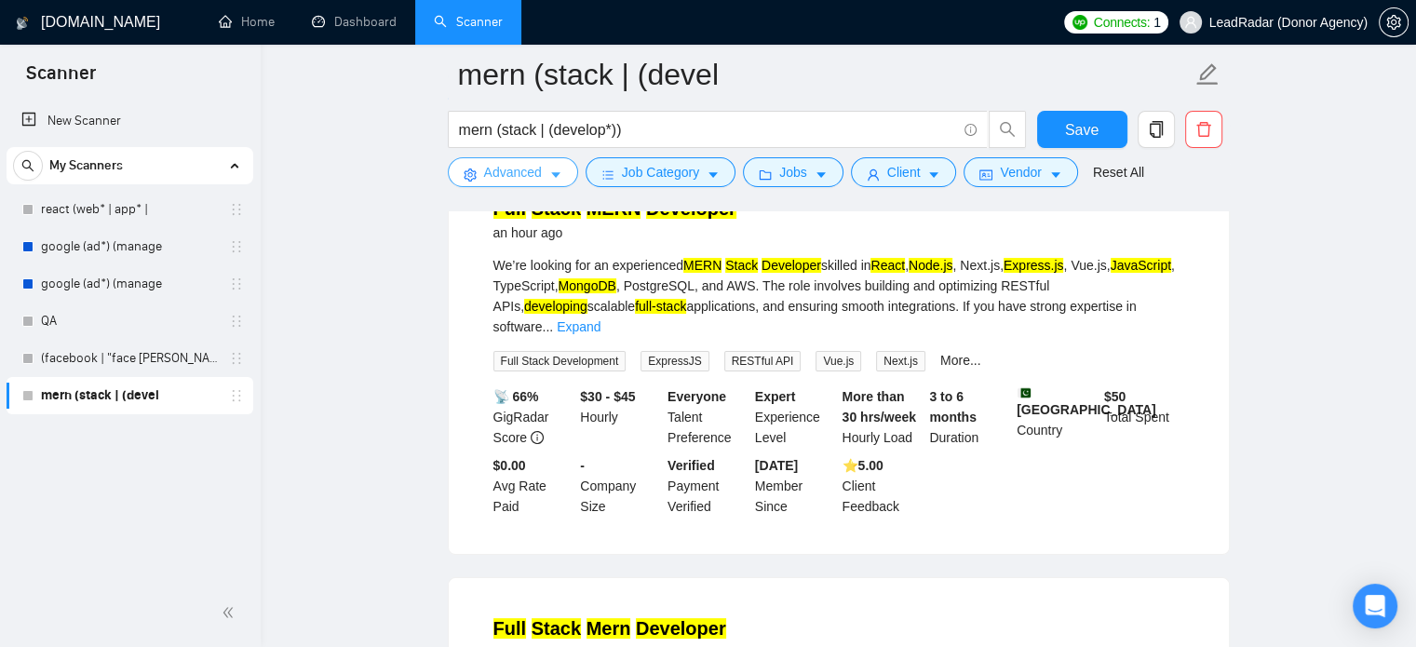
click at [542, 177] on button "Advanced" at bounding box center [513, 172] width 130 height 30
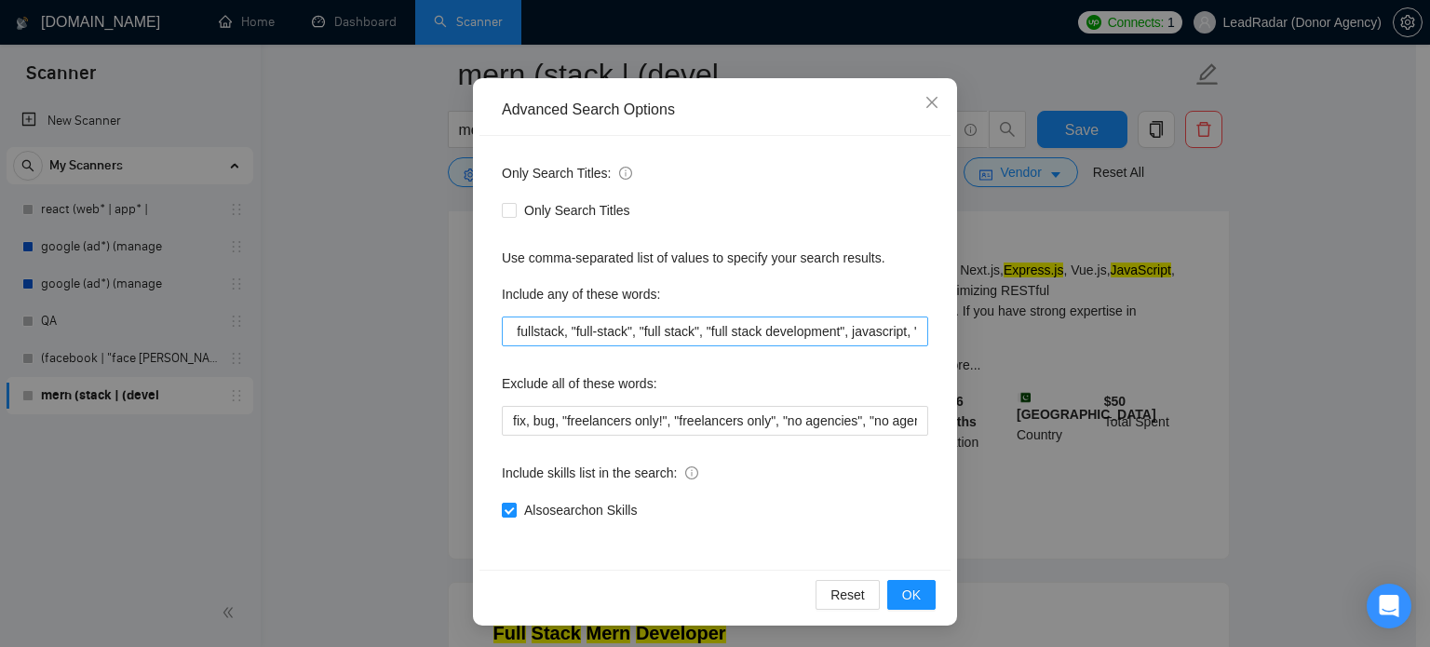
scroll to position [0, 668]
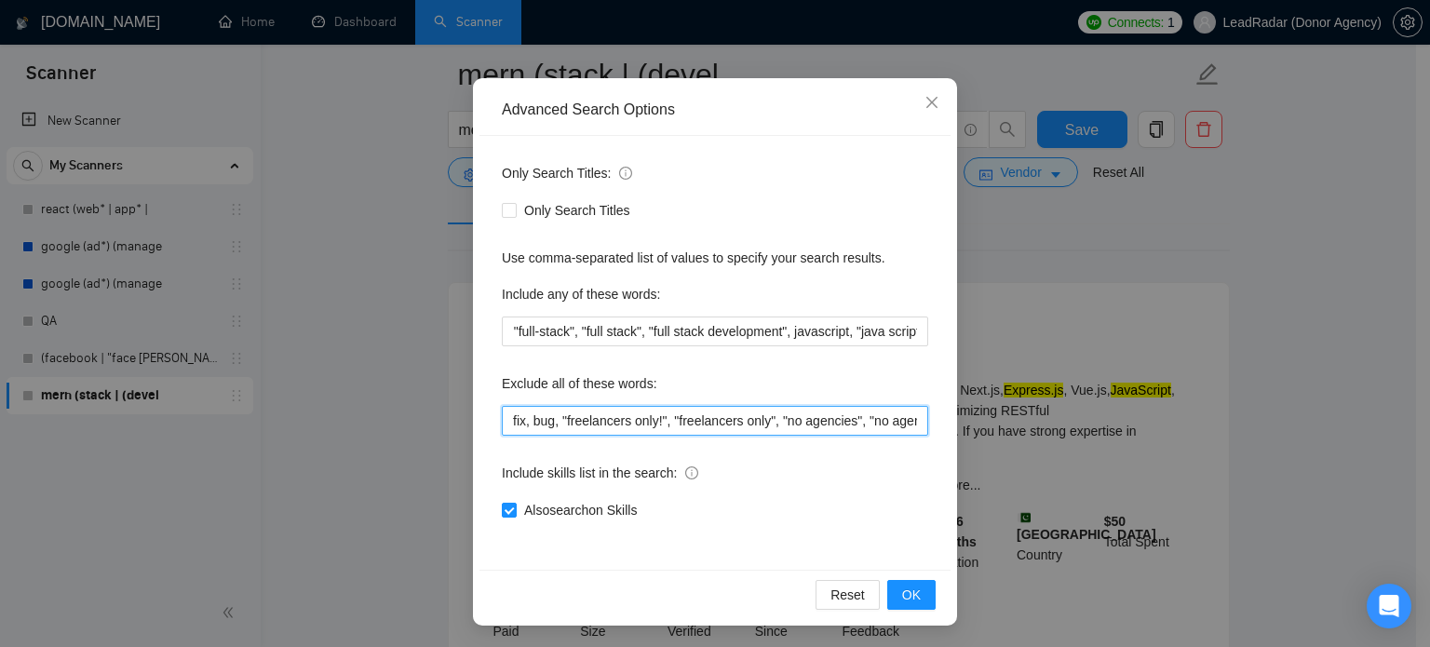
click at [805, 415] on input "fix, bug, "freelancers only!", "freelancers only", "no agencies", "no agencies!"" at bounding box center [715, 421] width 426 height 30
click at [818, 337] on input ""long-term", "long term", mongodb, "mongo.db", expressjs, "express.js", nodejs,…" at bounding box center [715, 332] width 426 height 30
click at [870, 348] on div "Only Search Titles: Only Search Titles Use comma-separated list of values to sp…" at bounding box center [714, 353] width 471 height 434
click at [871, 338] on input ""long-term", "long term", mongodb, "mongo.db", expressjs, "express.js", nodejs,…" at bounding box center [715, 332] width 426 height 30
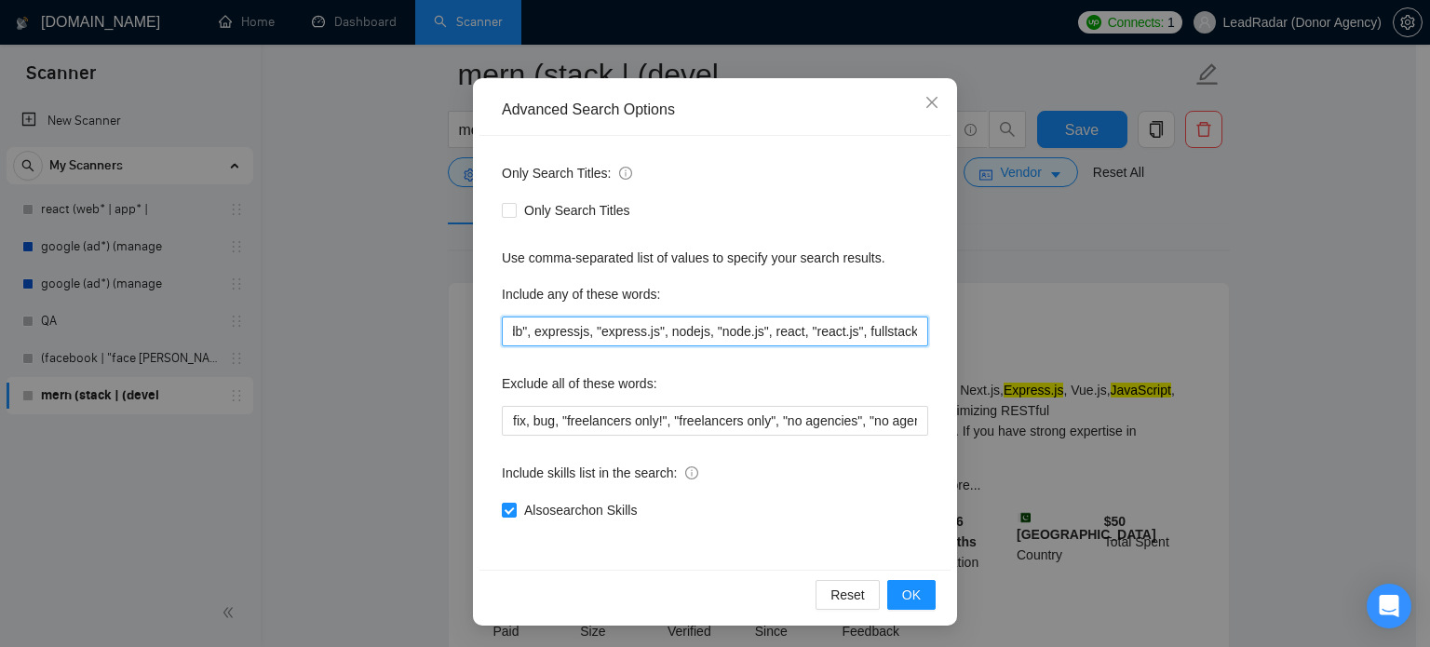
scroll to position [0, 668]
click at [916, 331] on input ""long-term", "long term", mongodb, "mongo.db", expressjs, "express.js", nodejs,…" at bounding box center [715, 332] width 426 height 30
click at [913, 599] on button "OK" at bounding box center [911, 595] width 48 height 30
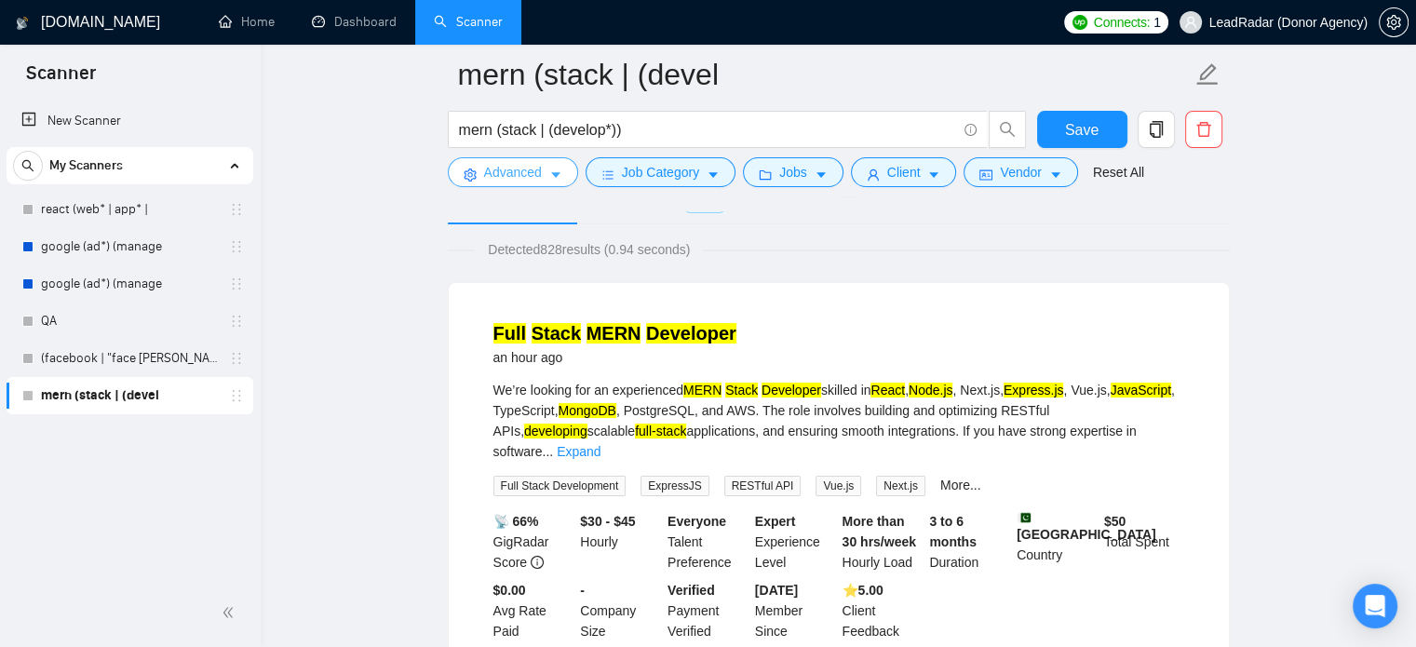
click at [559, 177] on icon "caret-down" at bounding box center [555, 175] width 13 height 13
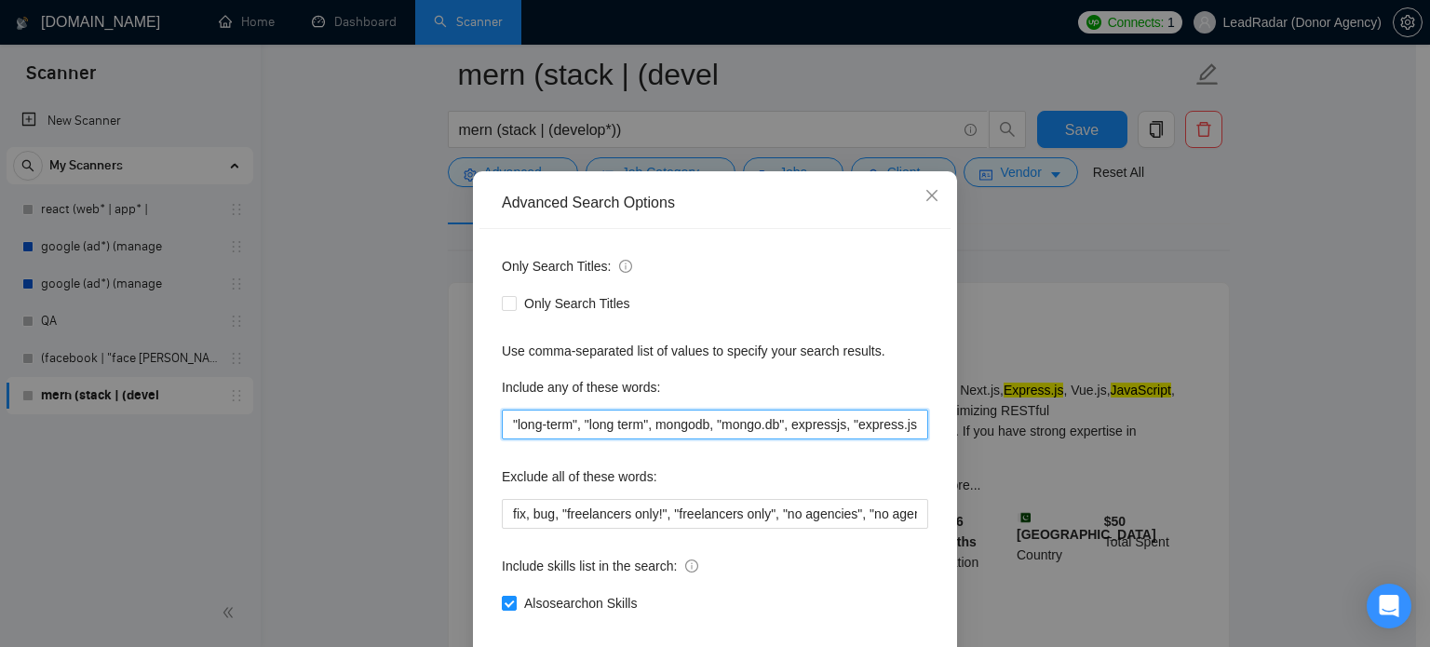
click at [877, 439] on input ""long-term", "long term", mongodb, "mongo.db", expressjs, "express.js", nodejs,…" at bounding box center [715, 425] width 426 height 30
drag, startPoint x: 809, startPoint y: 453, endPoint x: 921, endPoint y: 456, distance: 111.8
click at [921, 456] on div "Only Search Titles: Only Search Titles Use comma-separated list of values to sp…" at bounding box center [714, 446] width 471 height 434
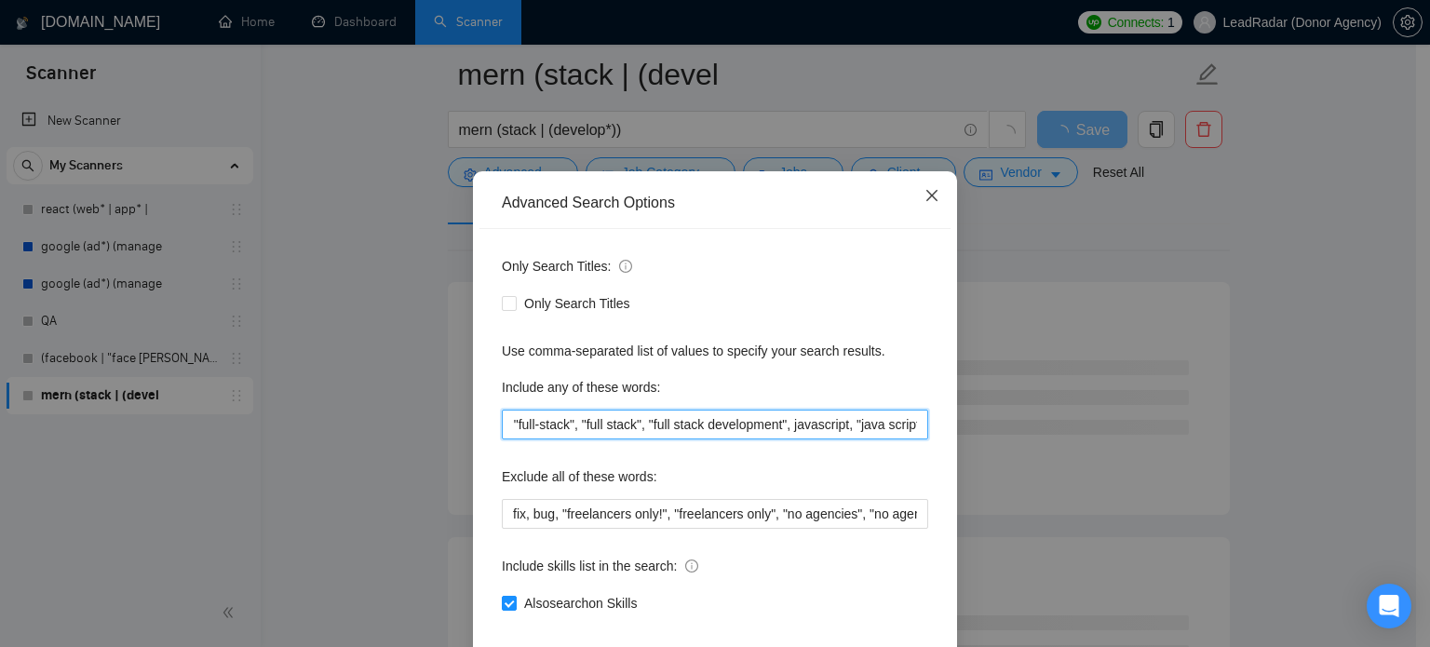
type input ""long-term", "long term", mongodb, "mongo.db", expressjs, "express.js", nodejs,…"
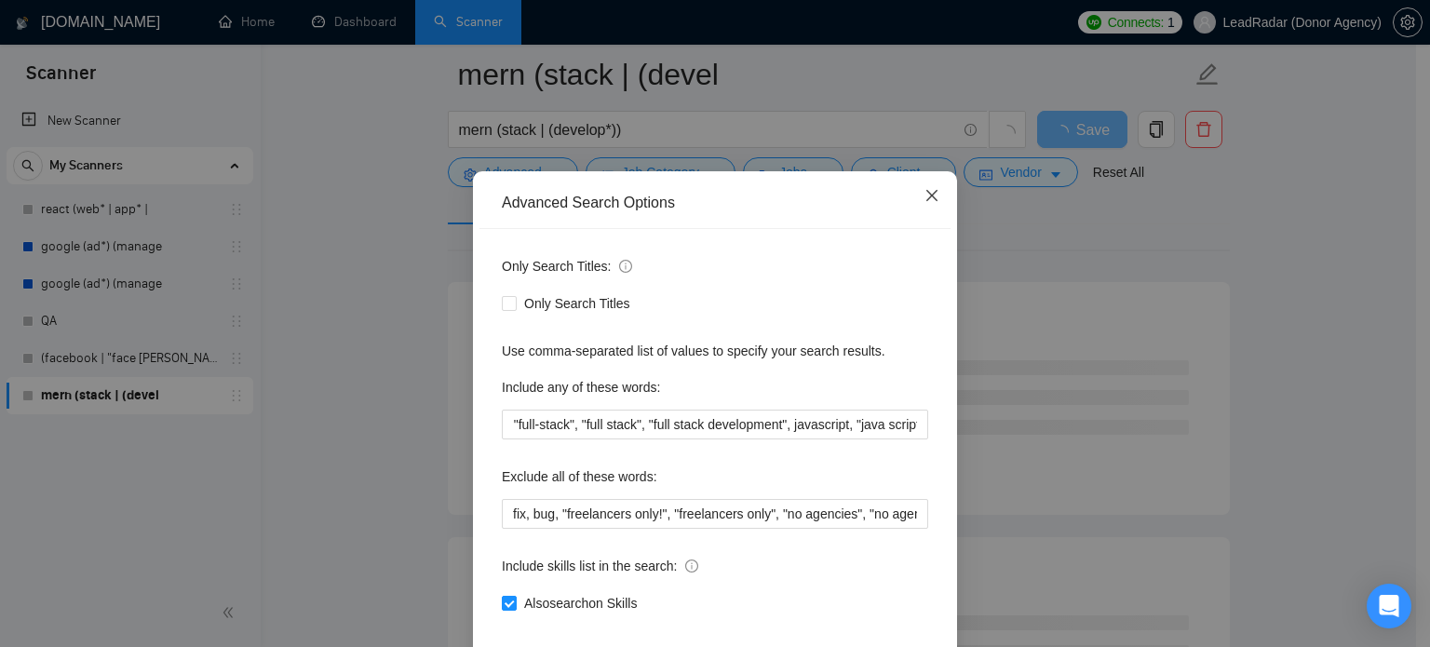
click at [935, 222] on span "Close" at bounding box center [932, 196] width 50 height 50
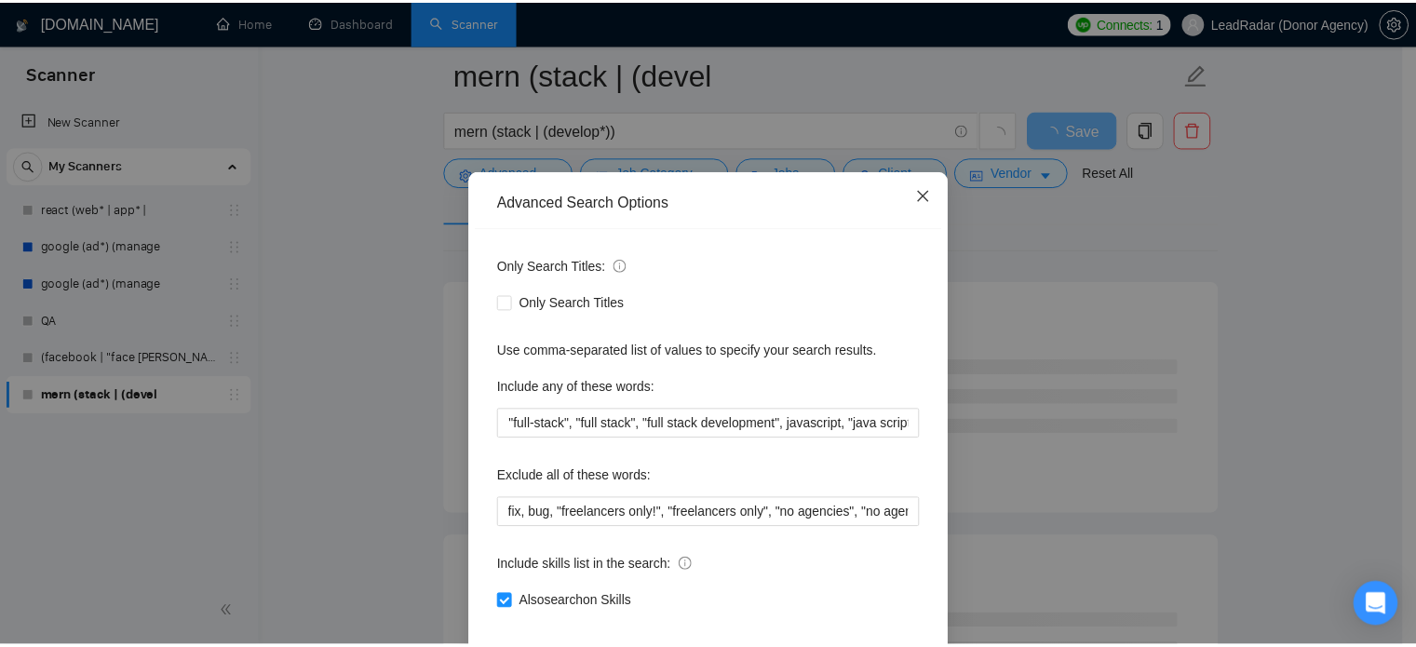
scroll to position [0, 0]
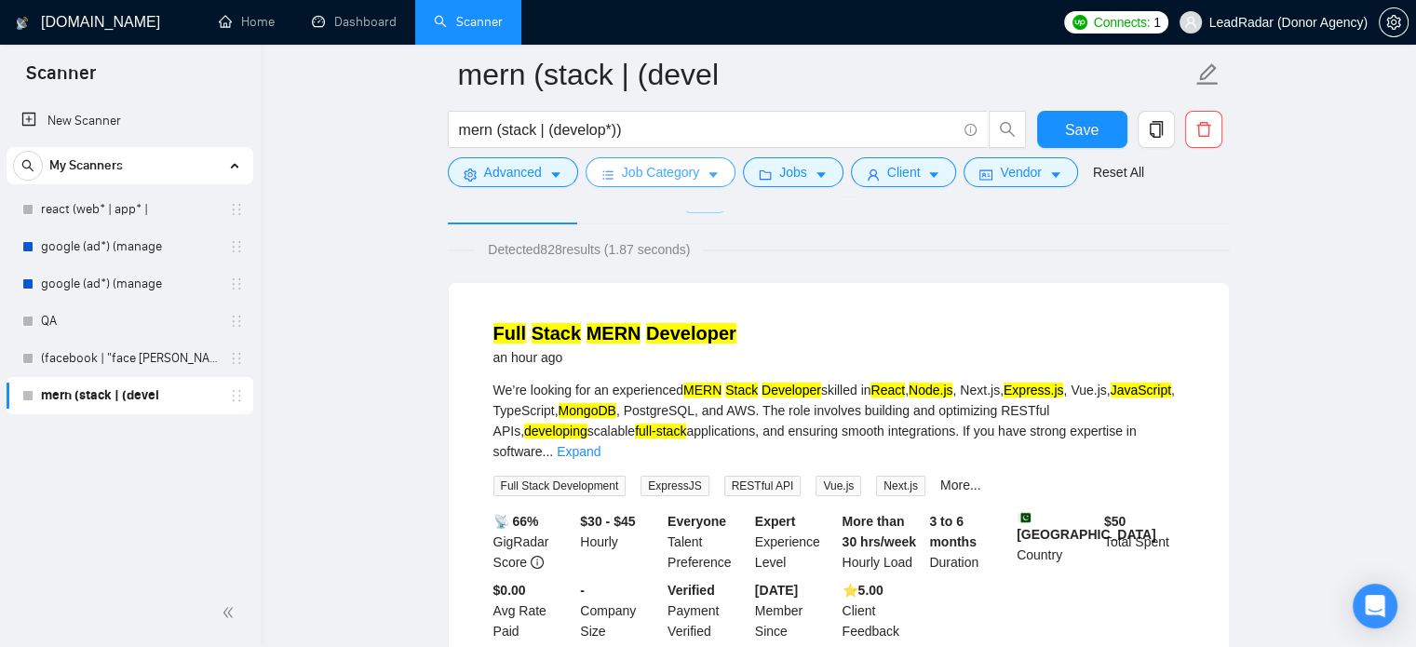
click at [668, 170] on span "Job Category" at bounding box center [660, 172] width 77 height 20
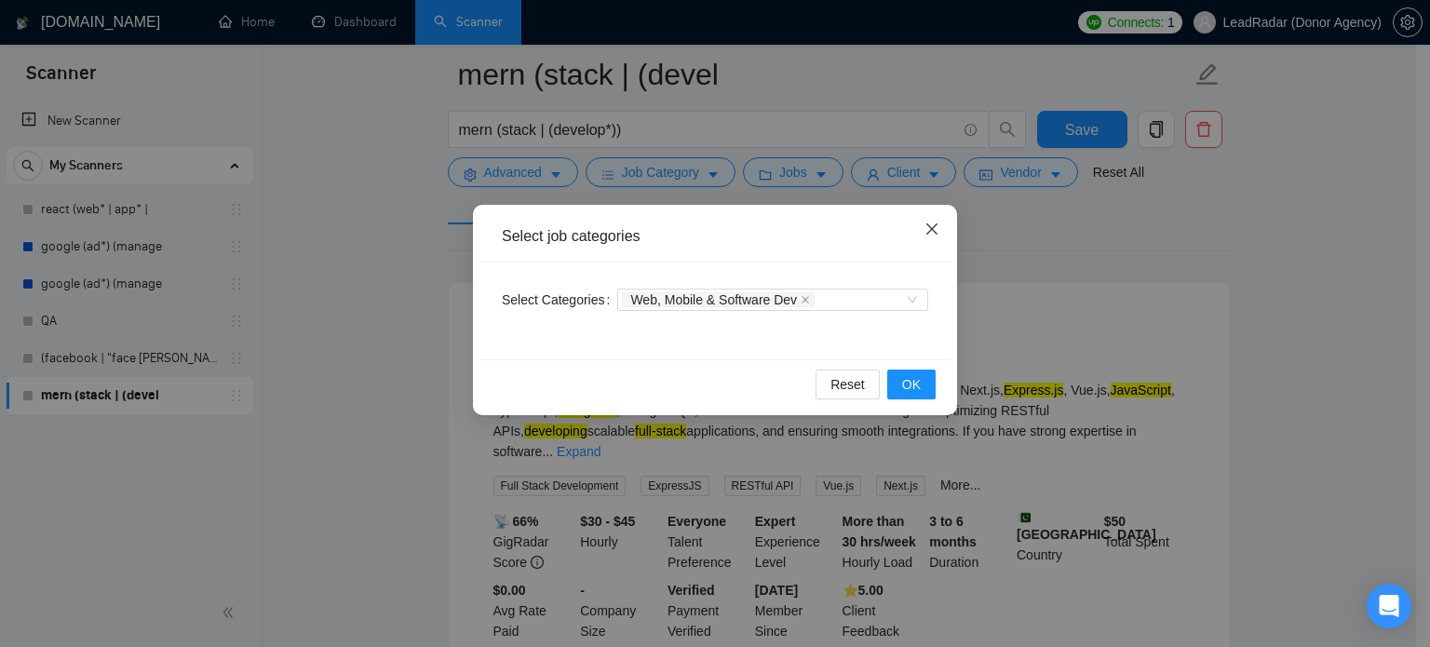
click at [935, 233] on icon "close" at bounding box center [931, 228] width 11 height 11
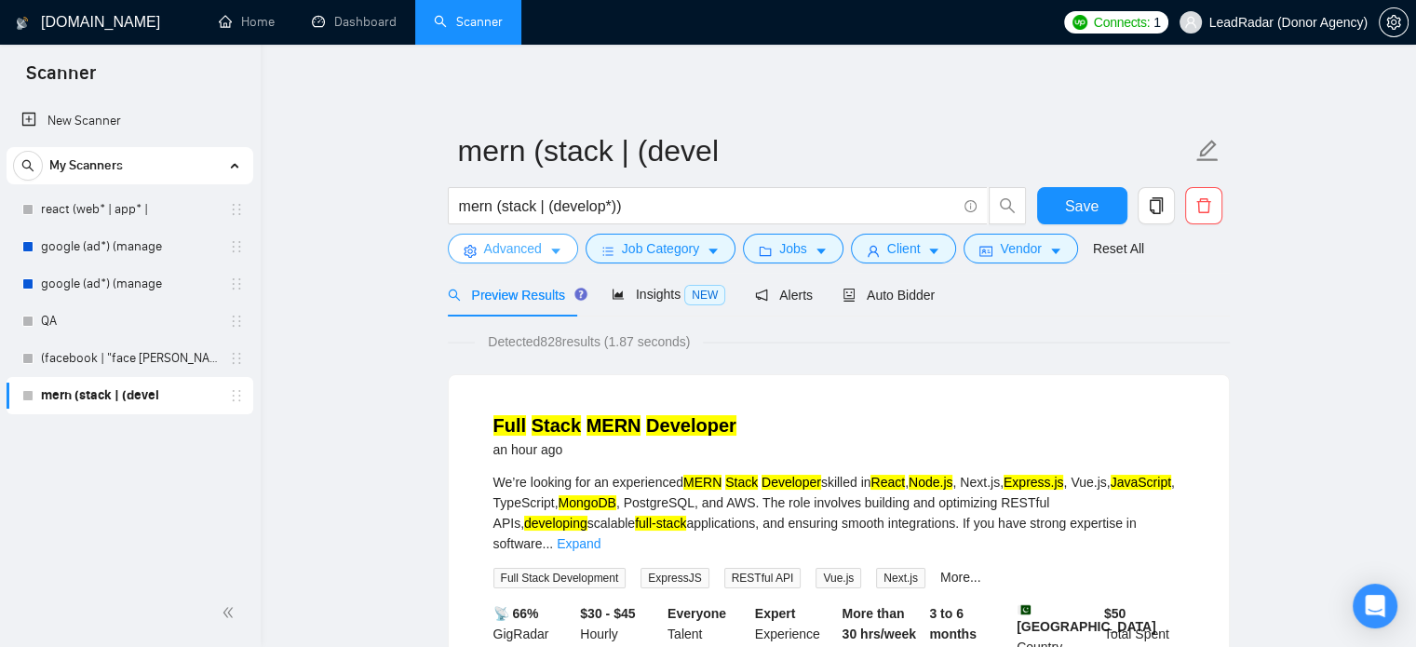
click at [538, 249] on span "Advanced" at bounding box center [513, 248] width 58 height 20
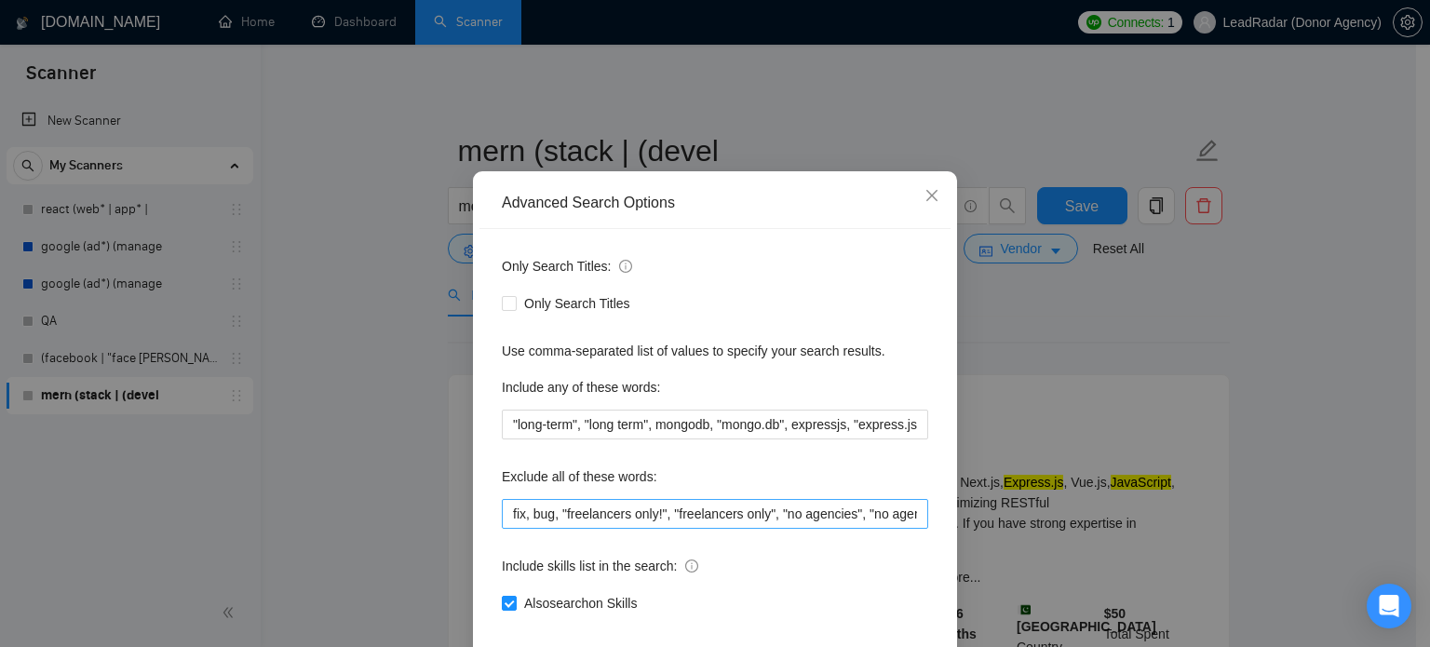
scroll to position [127, 0]
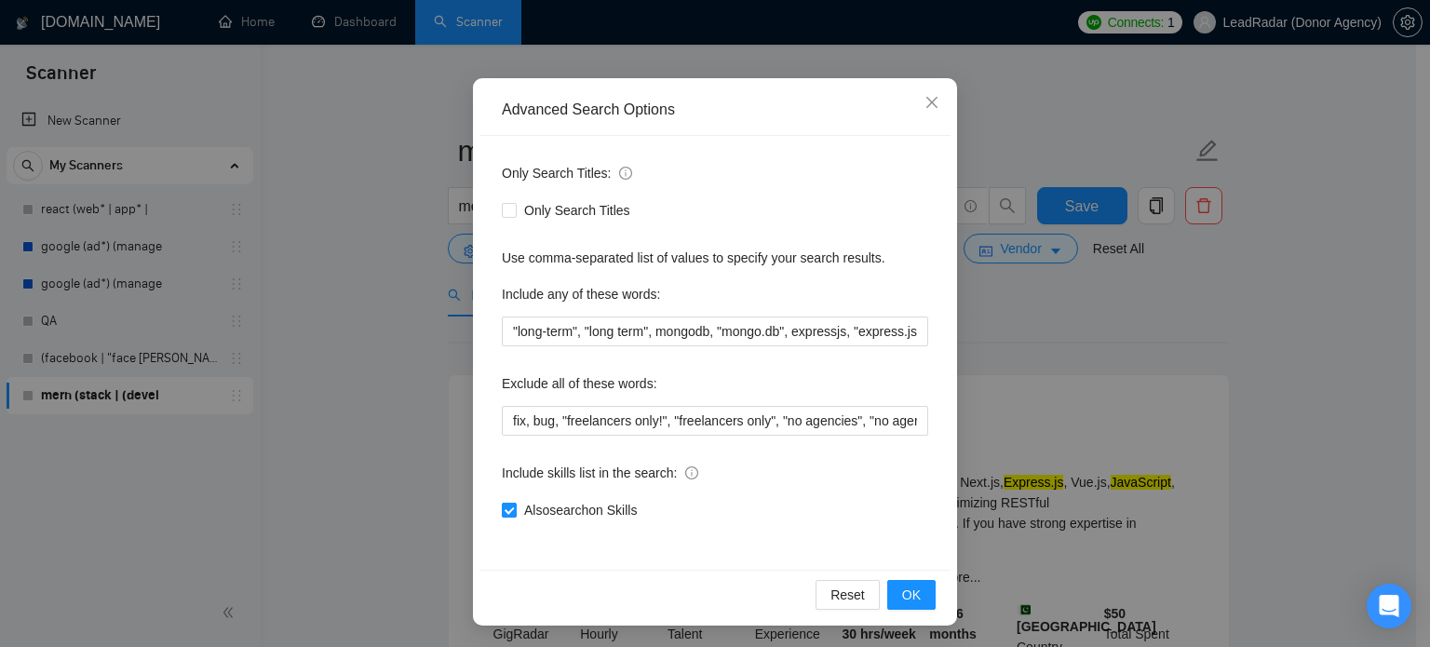
click at [503, 505] on input "Also search on Skills" at bounding box center [508, 509] width 13 height 13
checkbox input "false"
click at [924, 599] on button "OK" at bounding box center [911, 595] width 48 height 30
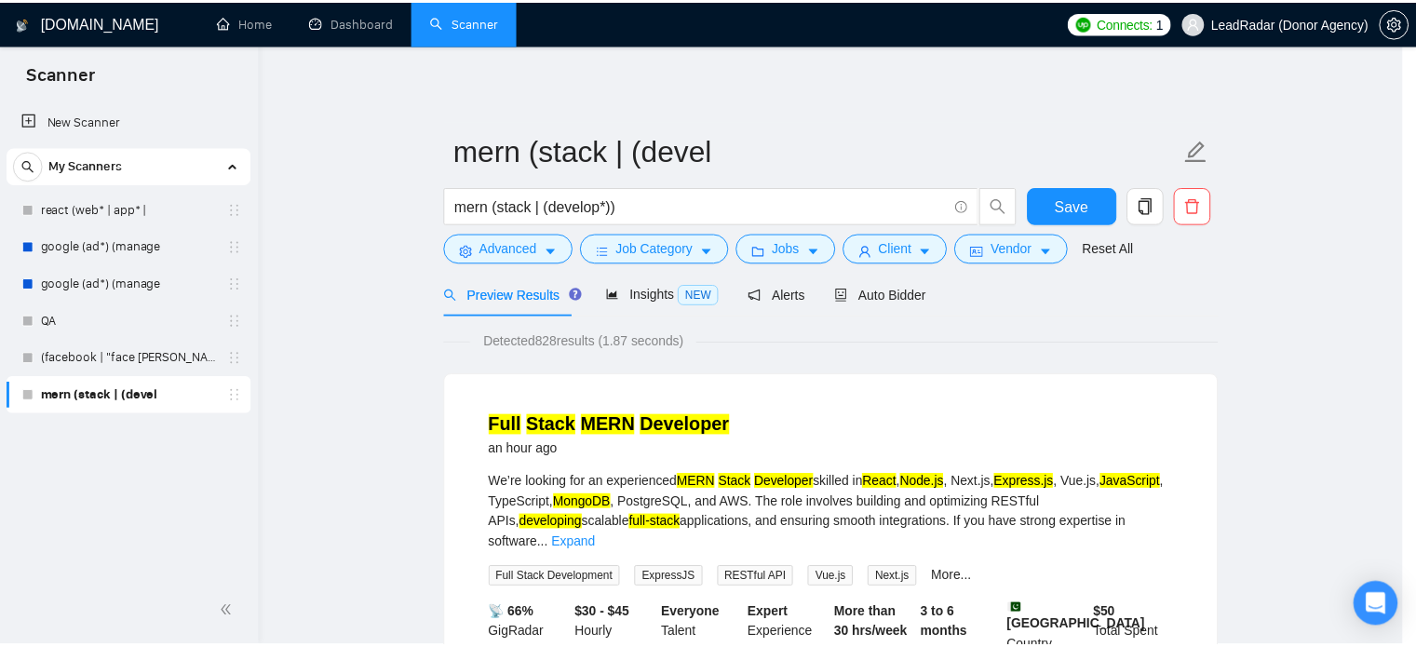
scroll to position [34, 0]
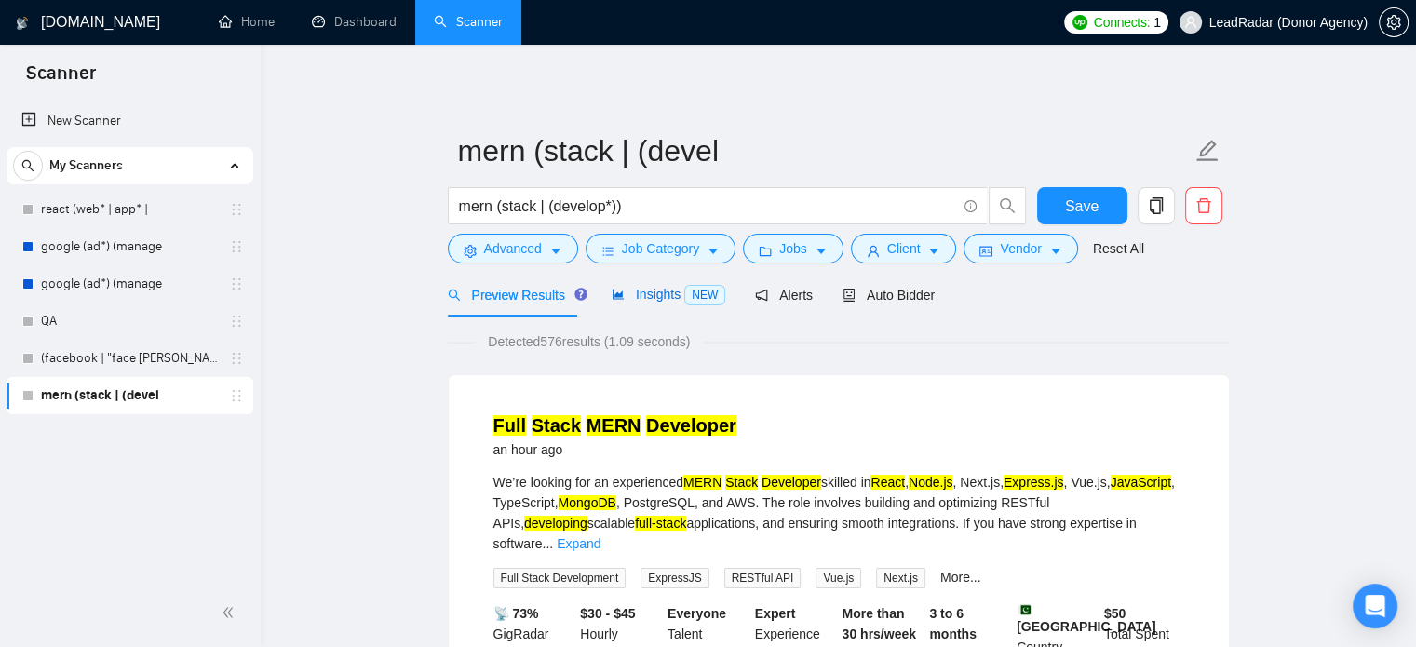
click at [654, 297] on span "Insights NEW" at bounding box center [669, 294] width 114 height 15
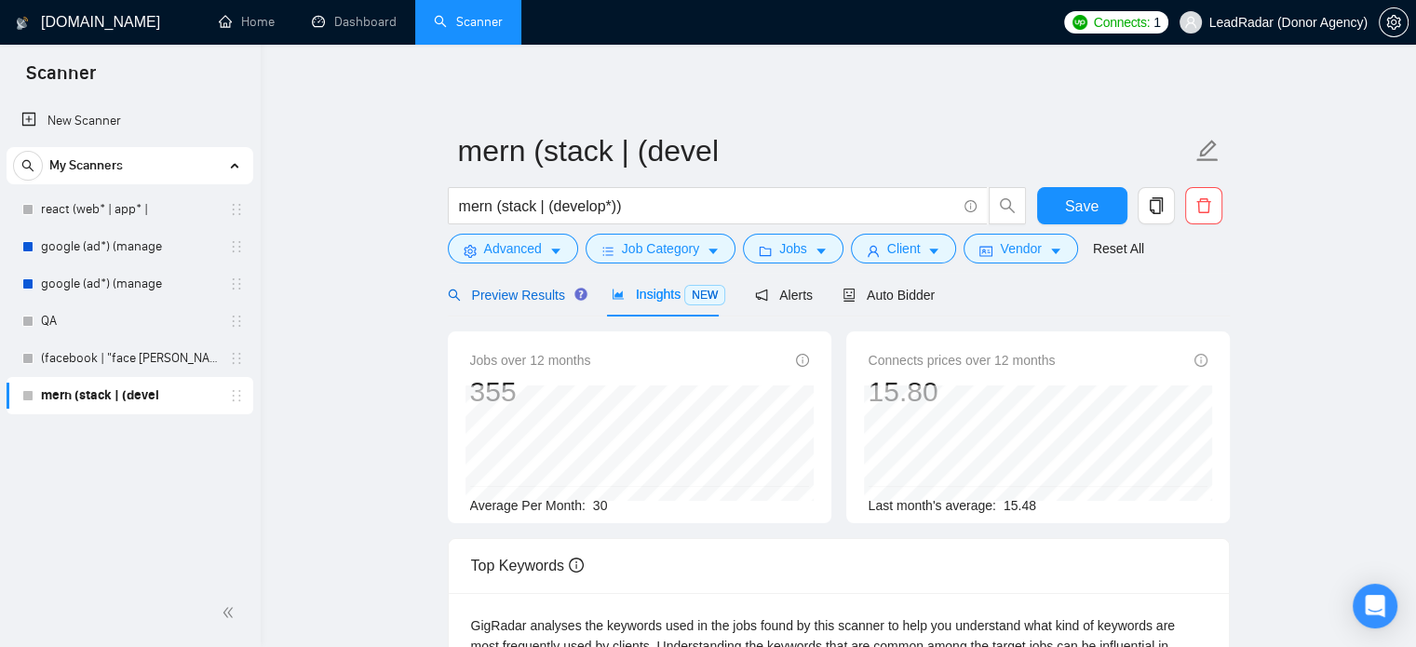
click at [527, 303] on span "Preview Results" at bounding box center [515, 295] width 134 height 15
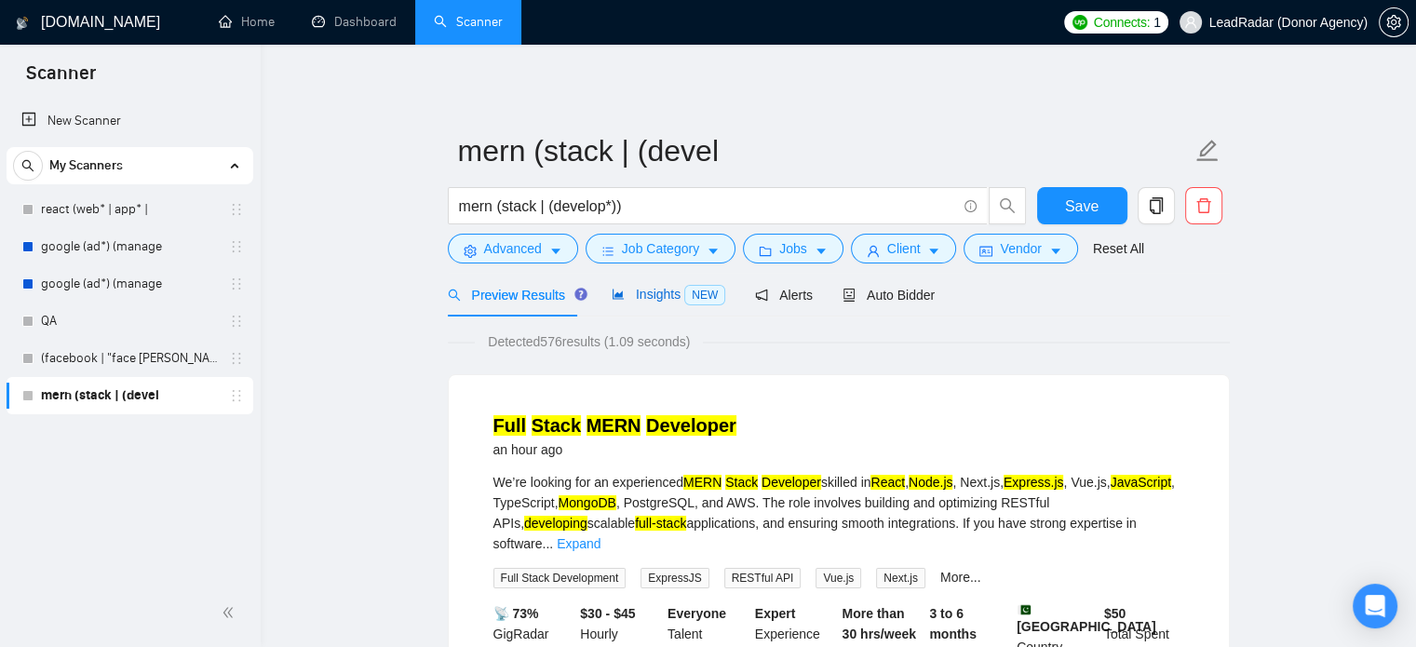
click at [632, 297] on span "Insights NEW" at bounding box center [669, 294] width 114 height 15
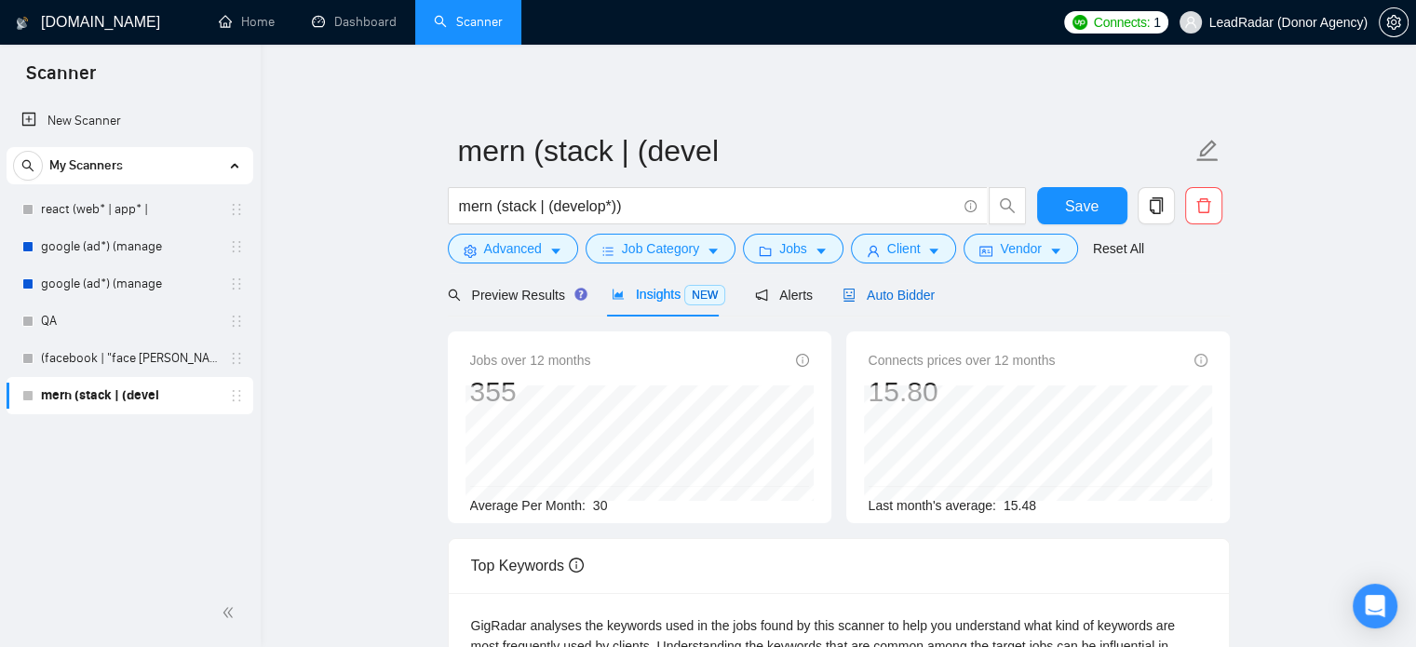
click at [877, 288] on span "Auto Bidder" at bounding box center [889, 295] width 92 height 15
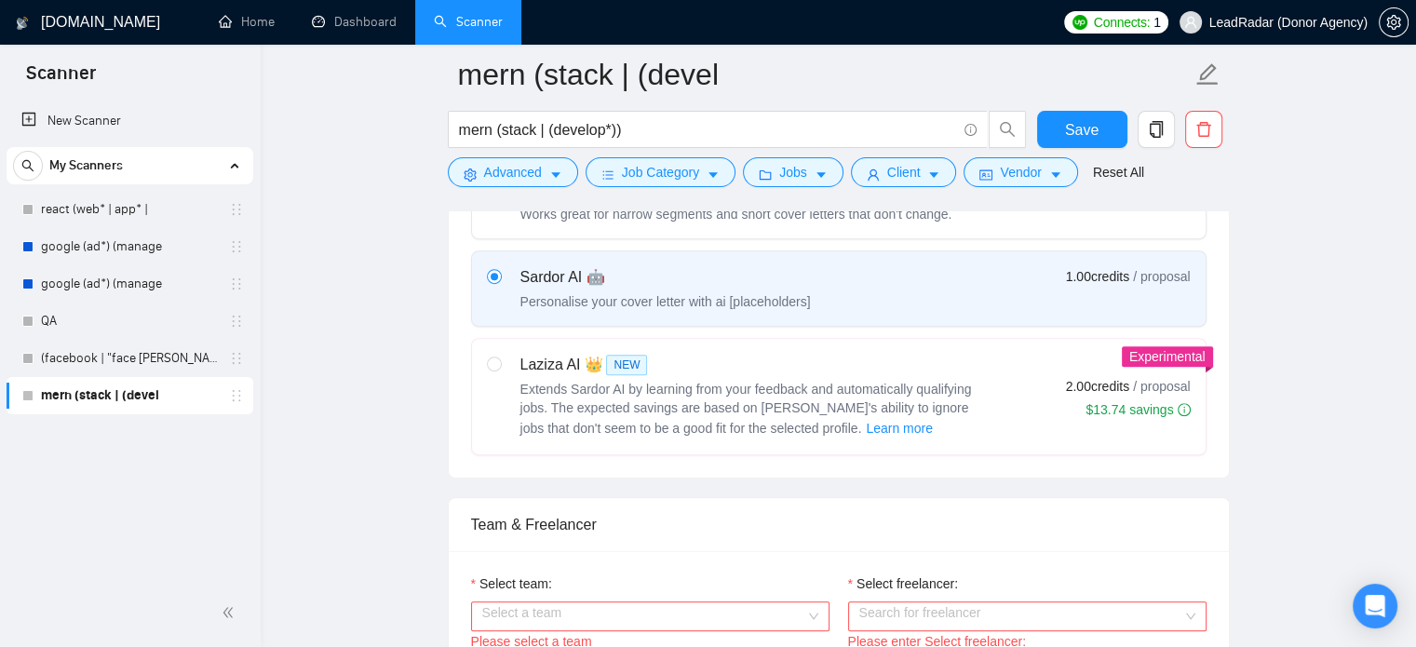
scroll to position [851, 0]
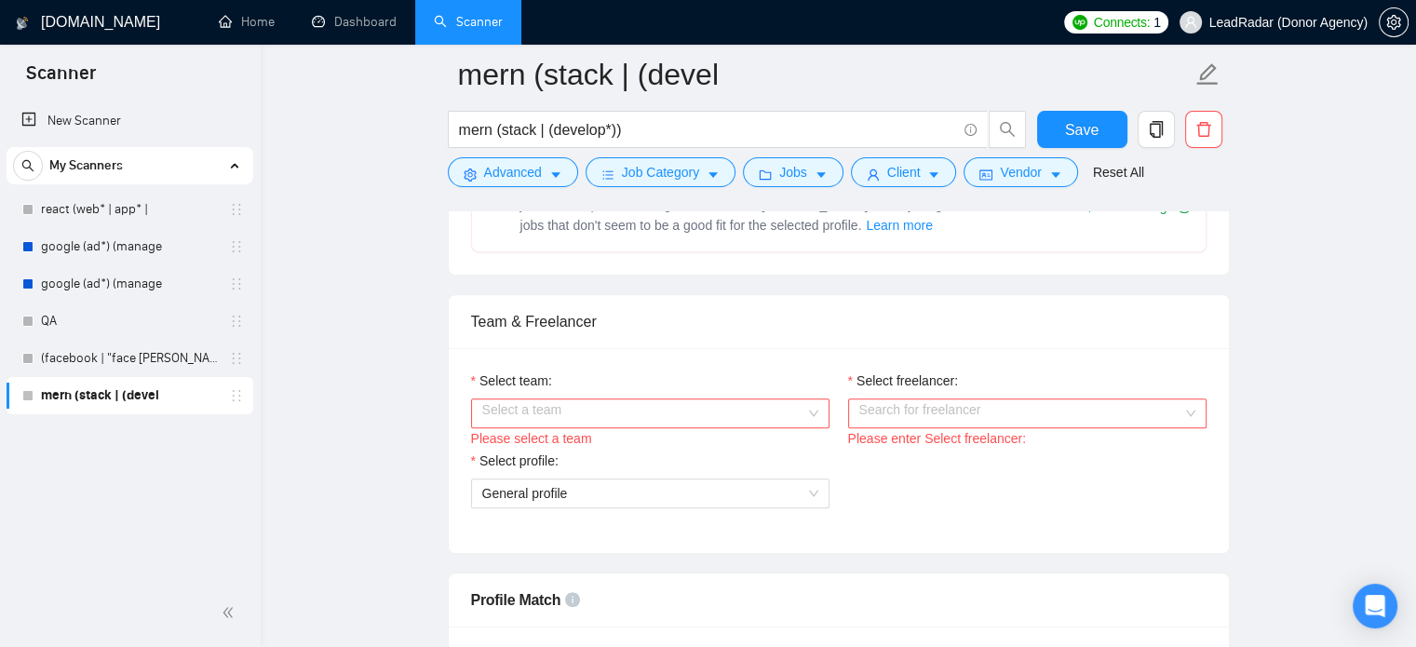
click at [717, 405] on input "Select team:" at bounding box center [643, 413] width 323 height 28
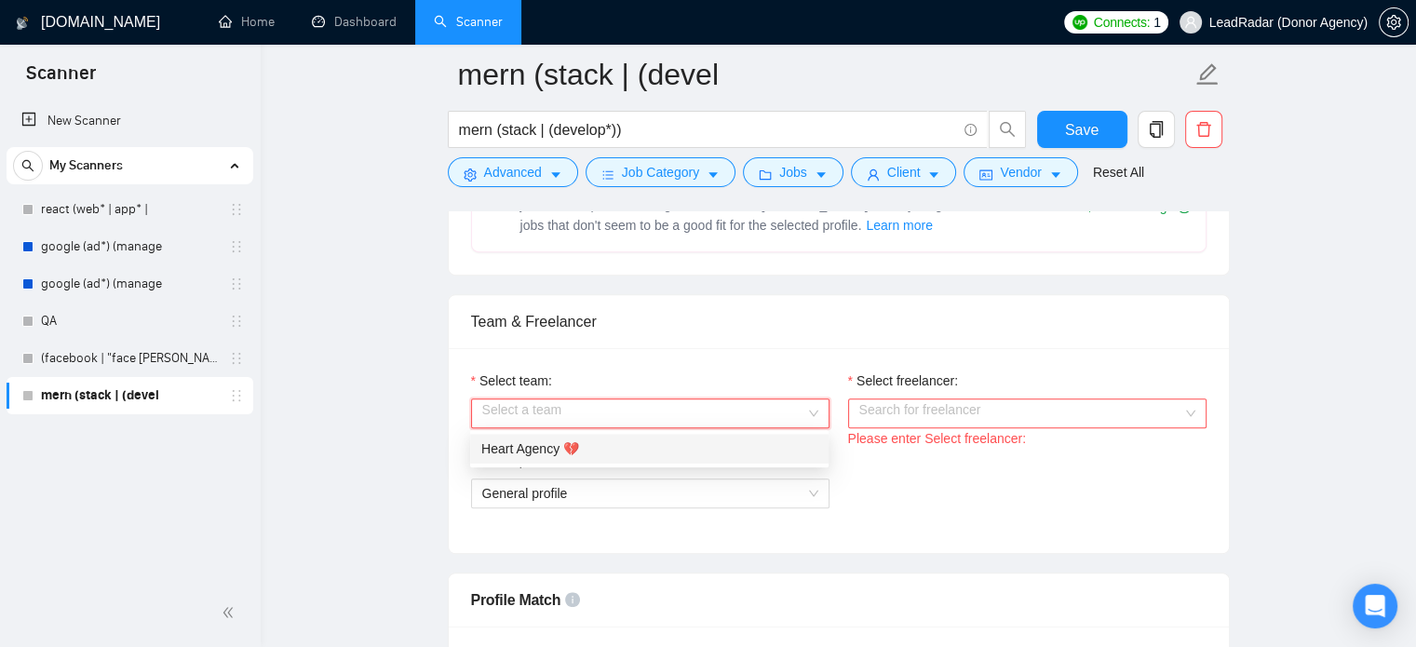
click at [685, 439] on div "Heart Agency 💔" at bounding box center [649, 449] width 336 height 20
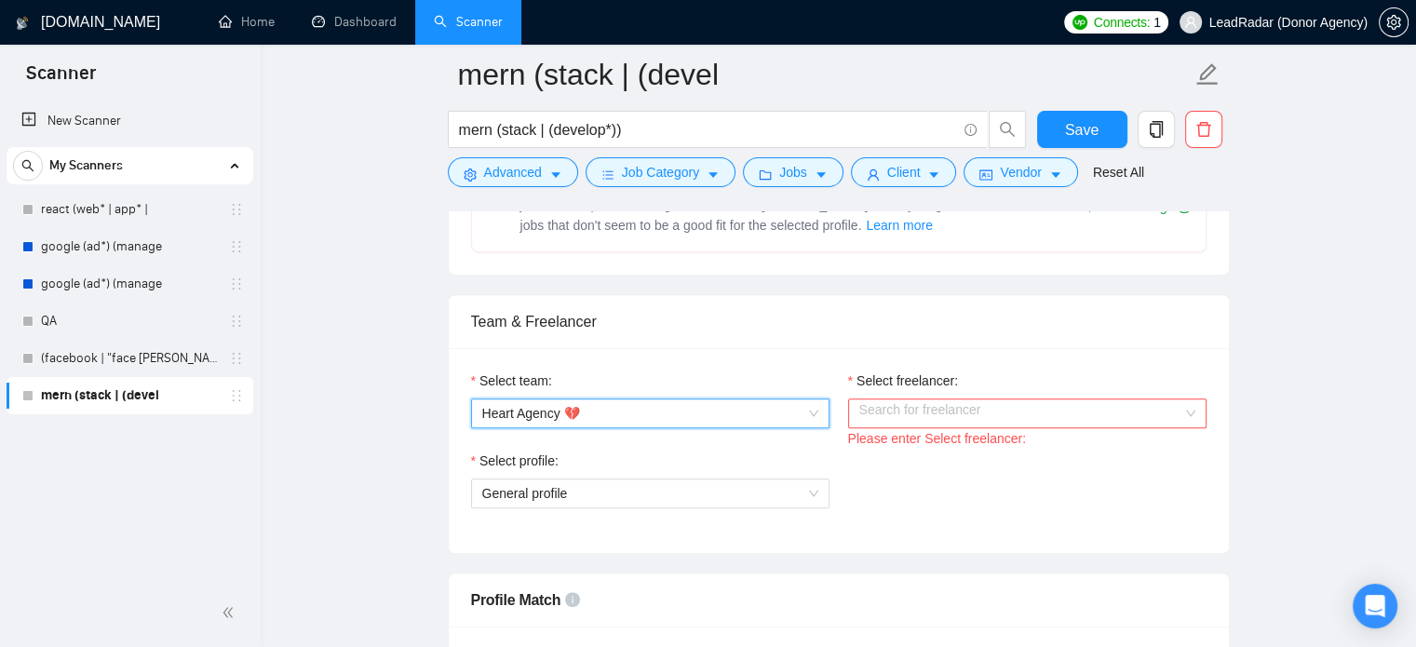
click at [929, 416] on input "Select freelancer:" at bounding box center [1020, 413] width 323 height 28
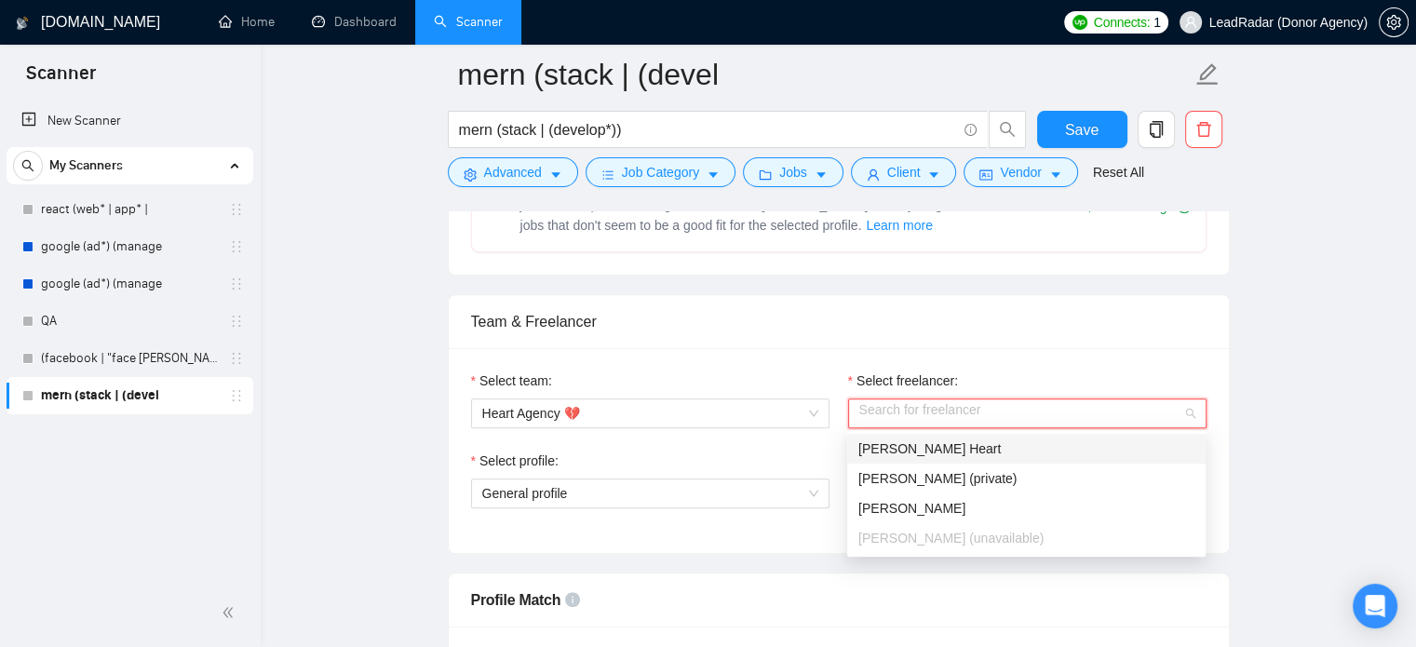
click at [933, 442] on div "[PERSON_NAME] Heart" at bounding box center [1026, 449] width 336 height 20
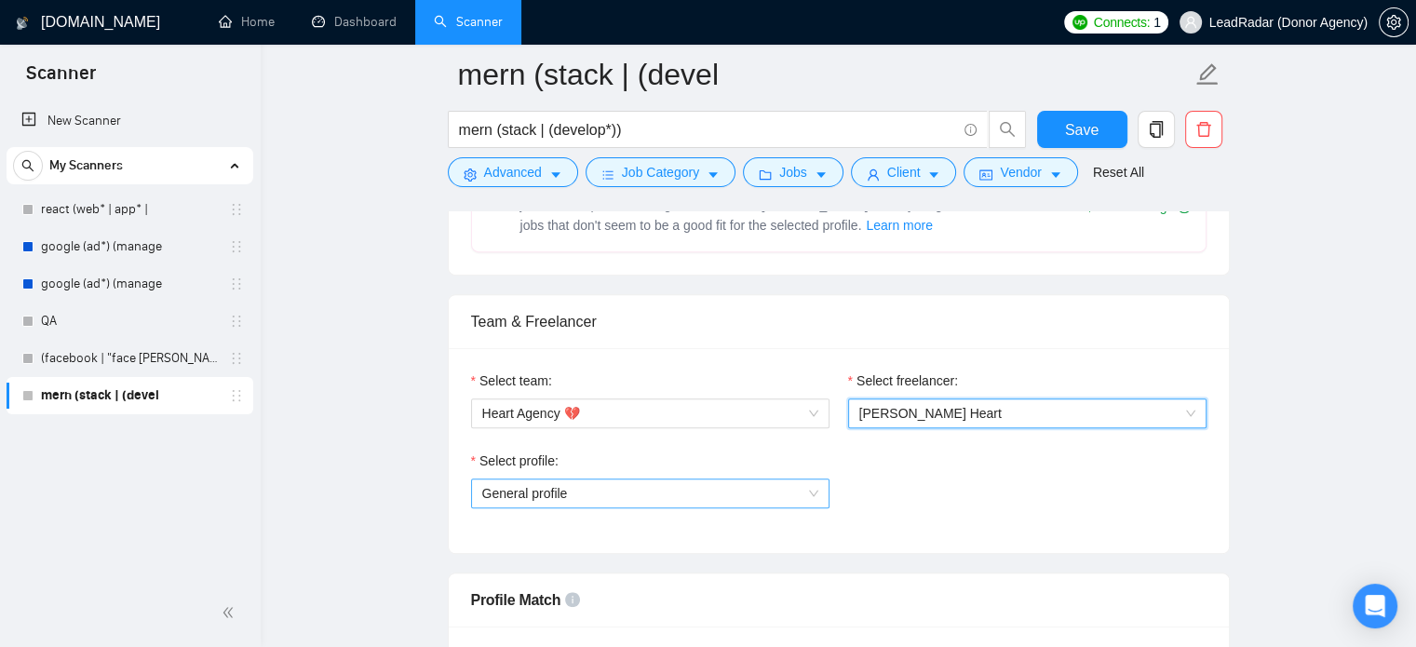
click at [725, 483] on span "General profile" at bounding box center [650, 493] width 336 height 28
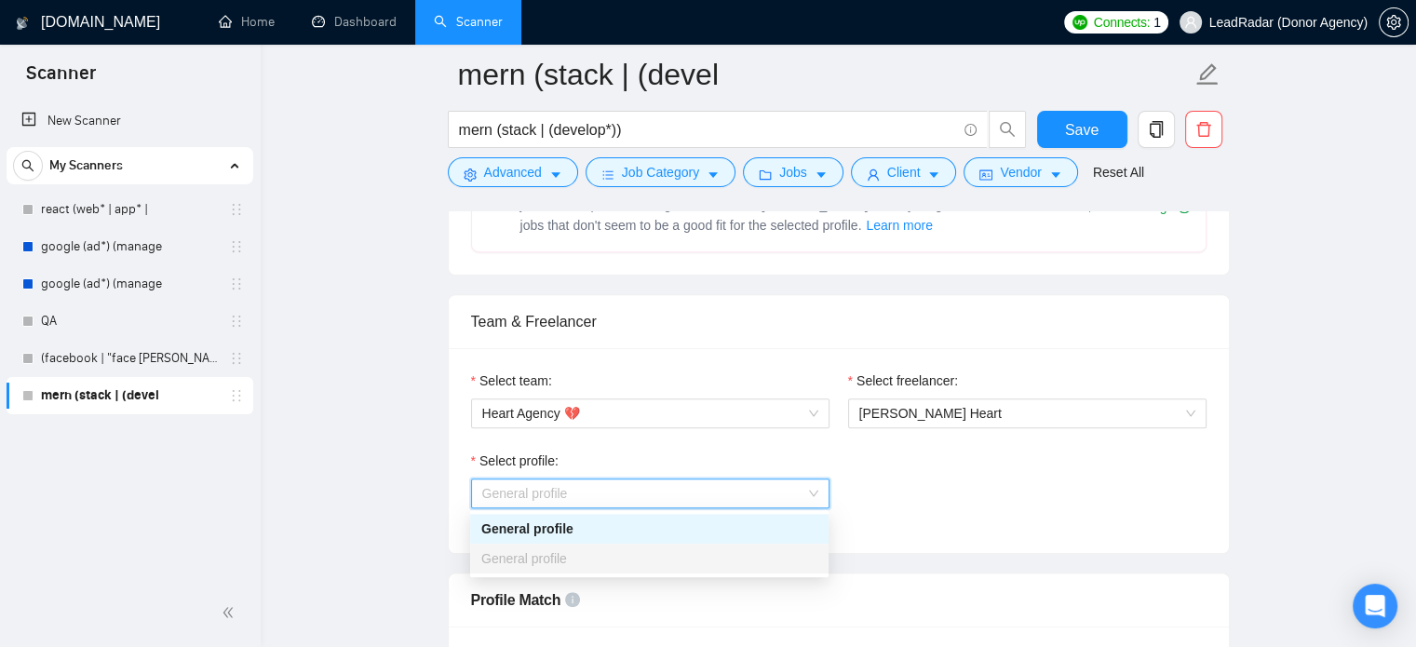
click at [725, 483] on span "General profile" at bounding box center [650, 493] width 336 height 28
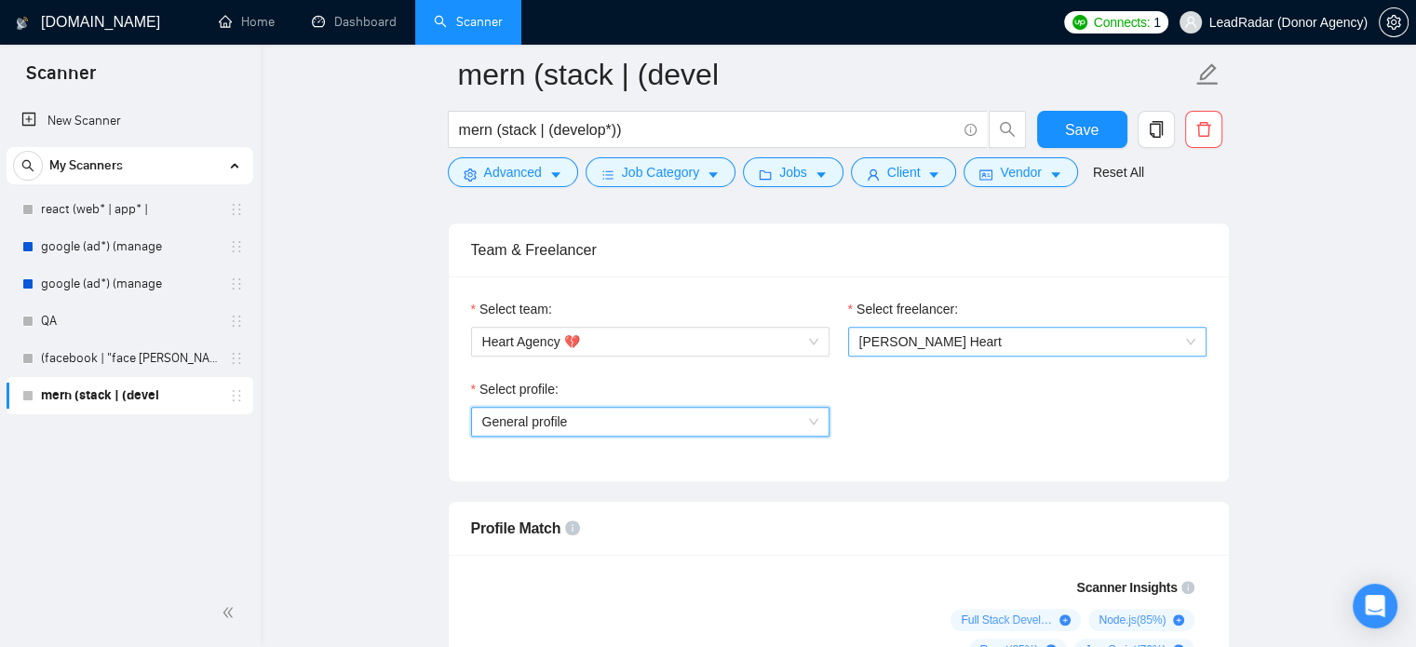
scroll to position [924, 0]
click at [960, 331] on span "[PERSON_NAME] Heart" at bounding box center [1027, 341] width 336 height 28
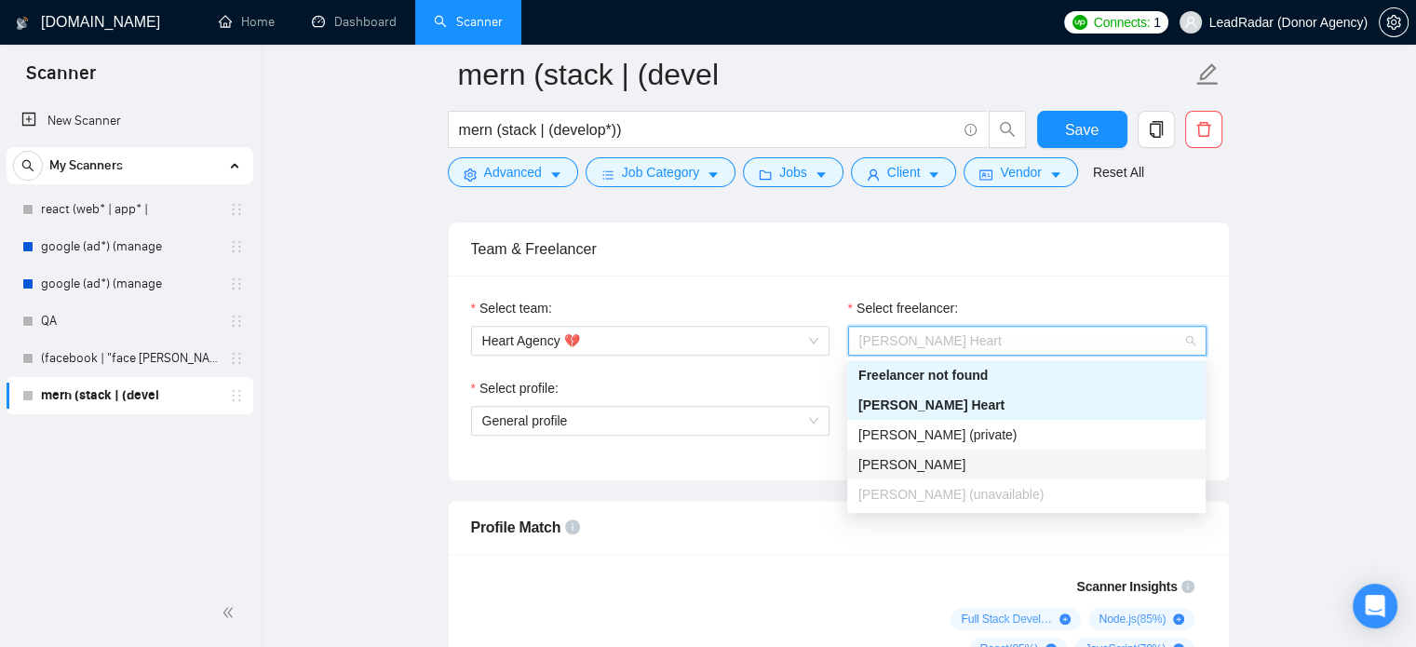
click at [910, 454] on div "Lena Schmidt" at bounding box center [1026, 464] width 336 height 20
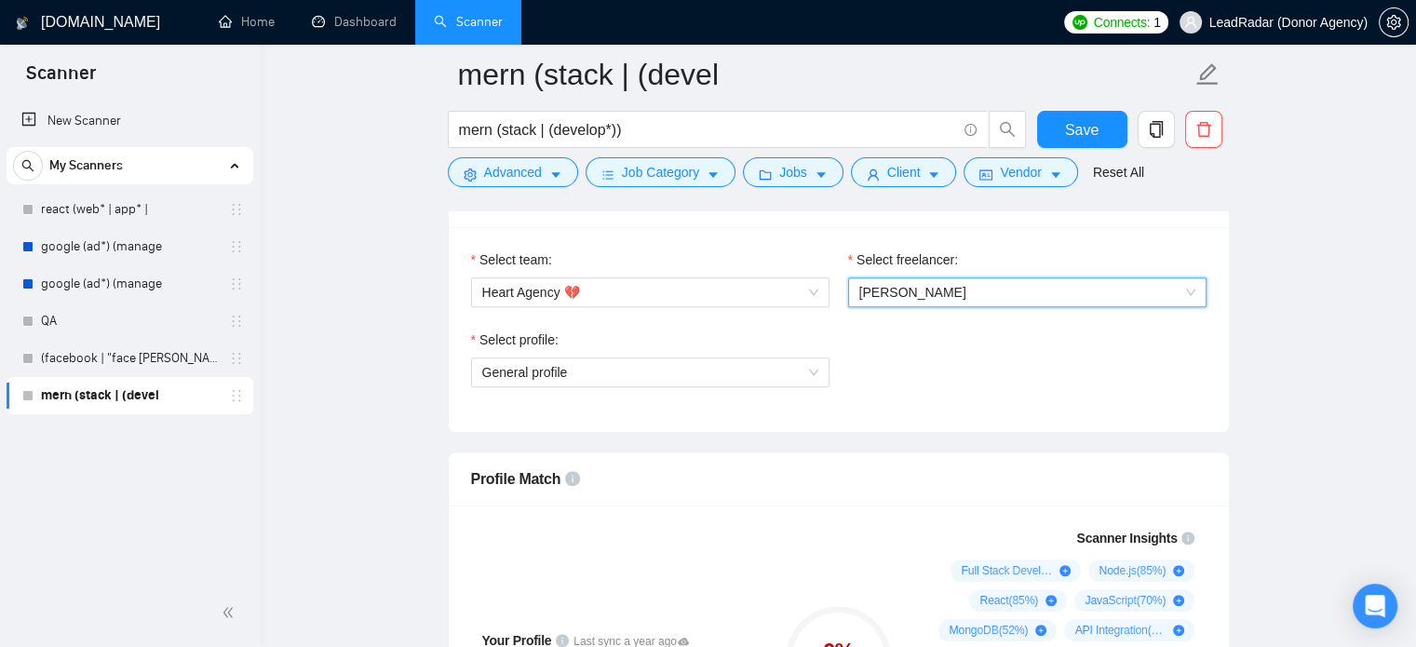
scroll to position [964, 0]
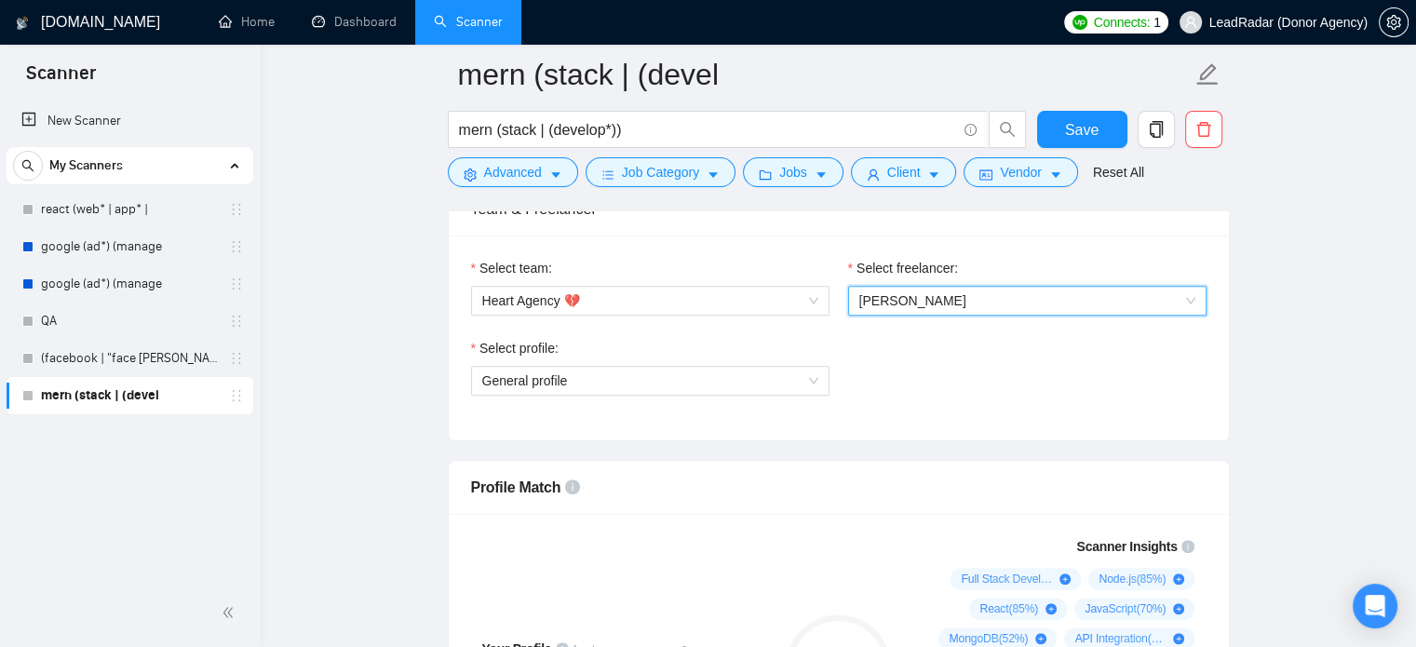
click at [957, 301] on span "Lena Schmidt" at bounding box center [1027, 301] width 336 height 28
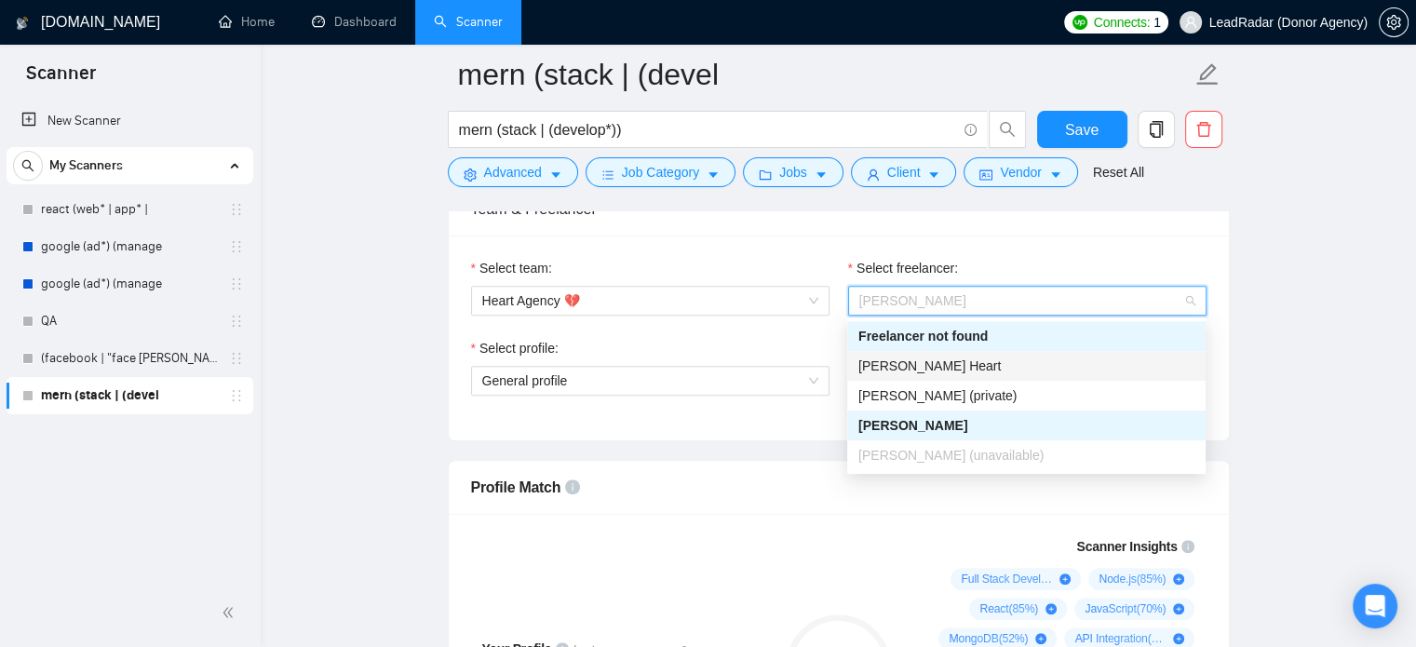
click at [911, 362] on span "[PERSON_NAME] Heart" at bounding box center [929, 365] width 142 height 15
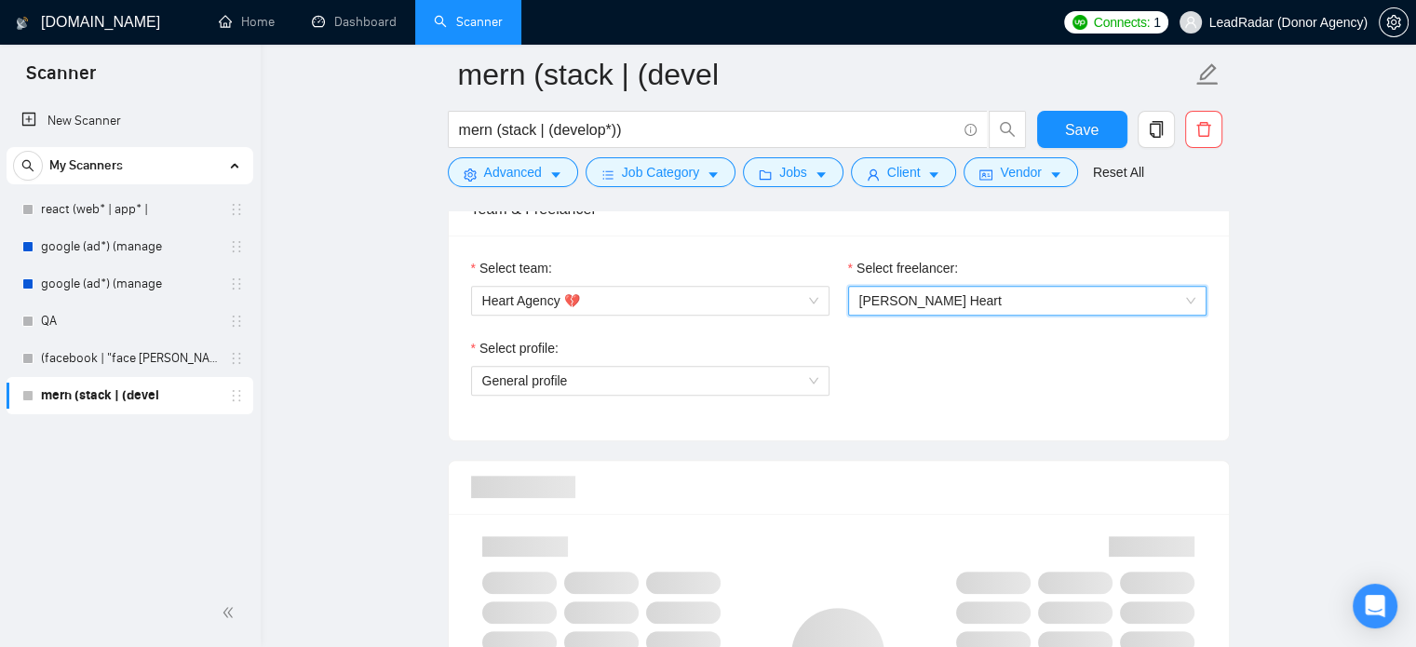
click at [935, 404] on div "Select profile: General profile" at bounding box center [839, 378] width 754 height 80
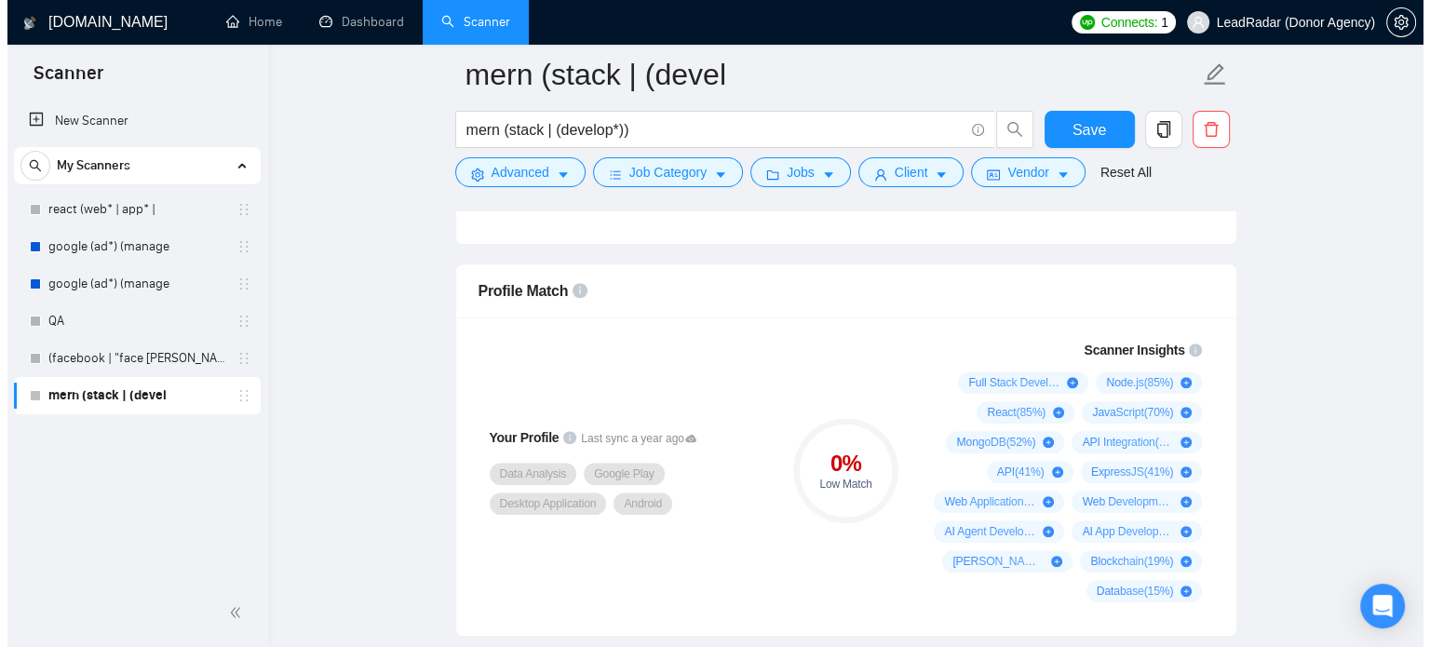
scroll to position [1161, 0]
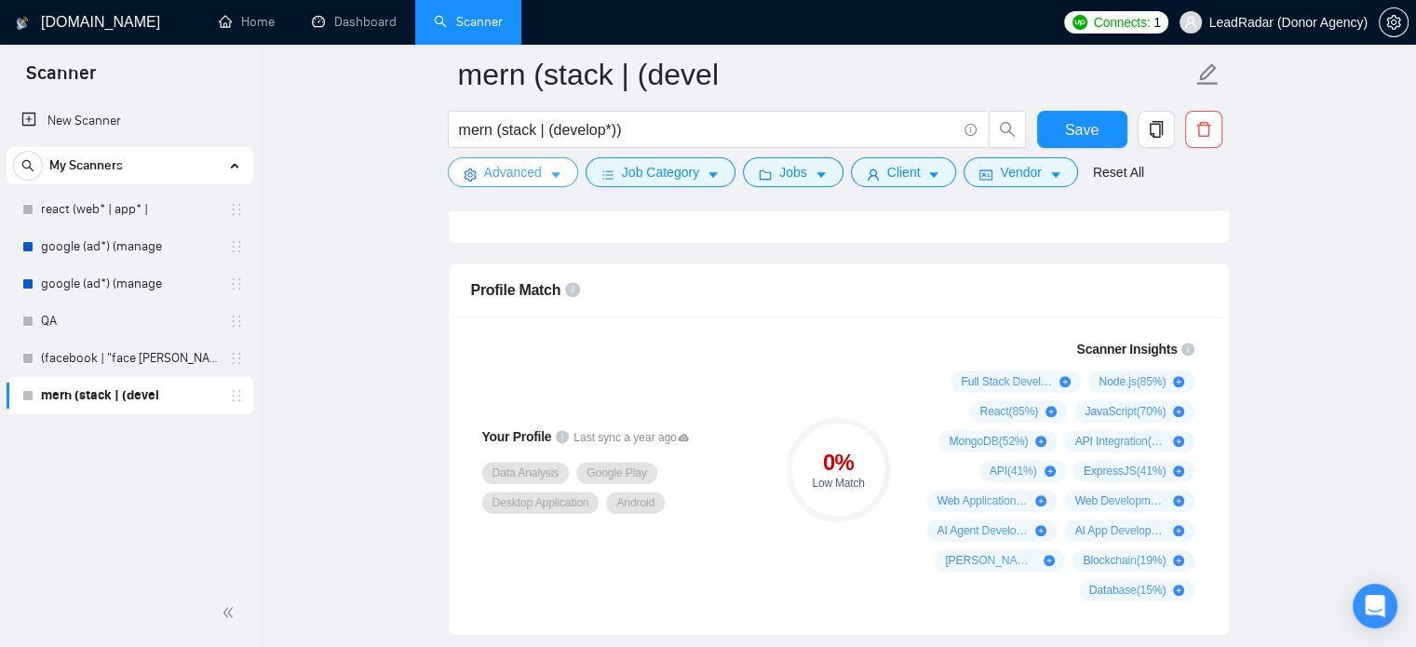
click at [501, 169] on span "Advanced" at bounding box center [513, 172] width 58 height 20
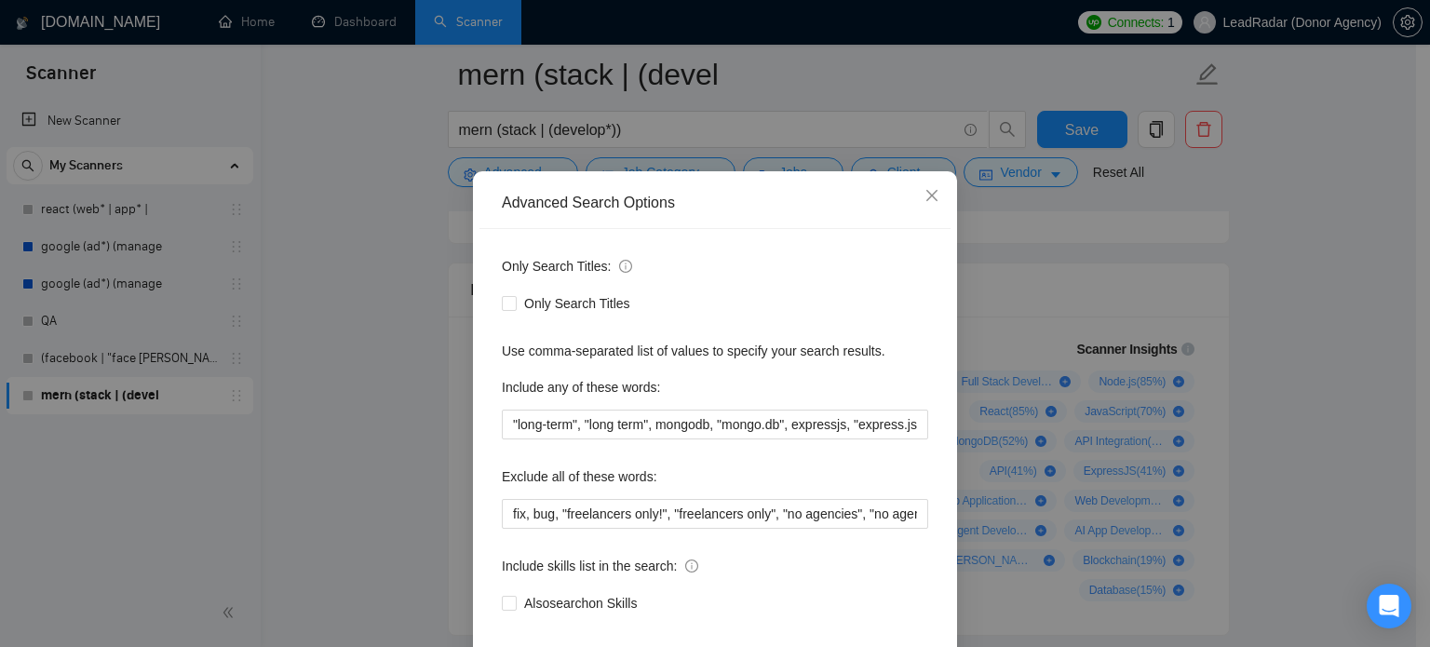
scroll to position [60, 0]
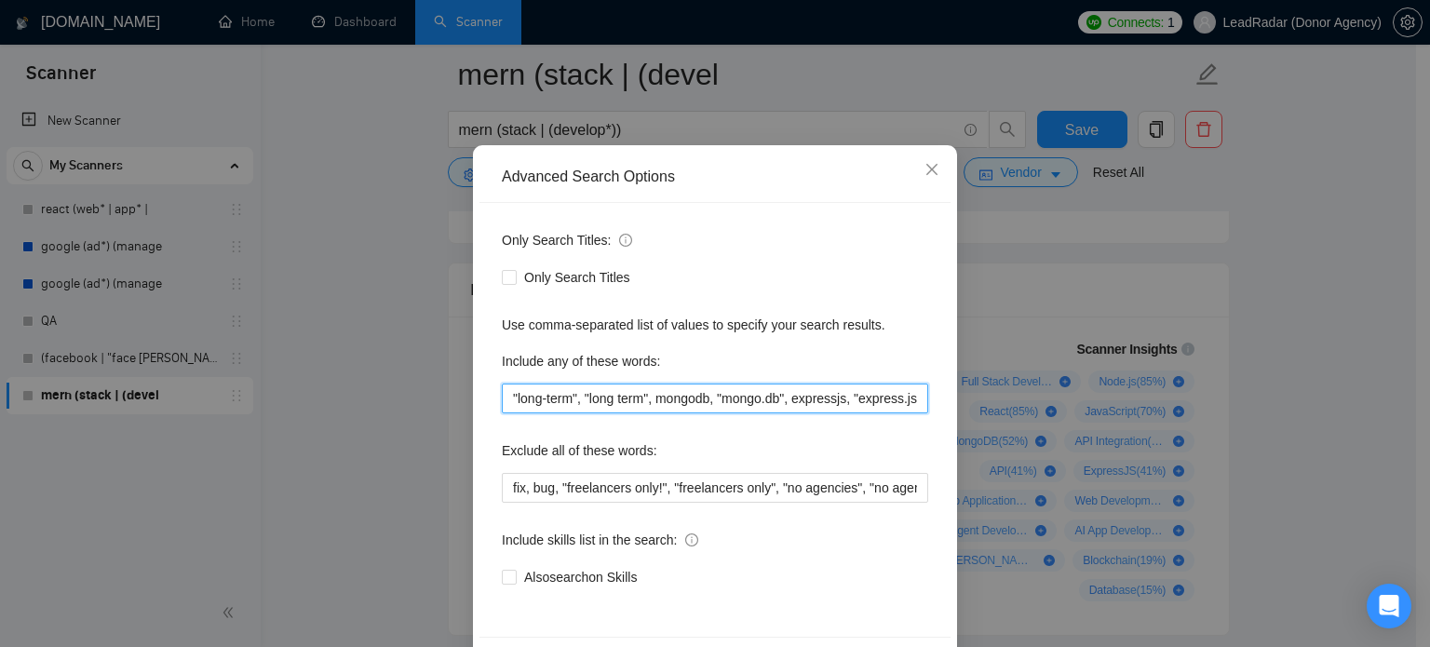
click at [821, 398] on input ""long-term", "long term", mongodb, "mongo.db", expressjs, "express.js", nodejs,…" at bounding box center [715, 399] width 426 height 30
click at [912, 403] on input ""long-term", "long term", mongodb, "mongo.db", expressjs, "express.js", nodejs,…" at bounding box center [715, 399] width 426 height 30
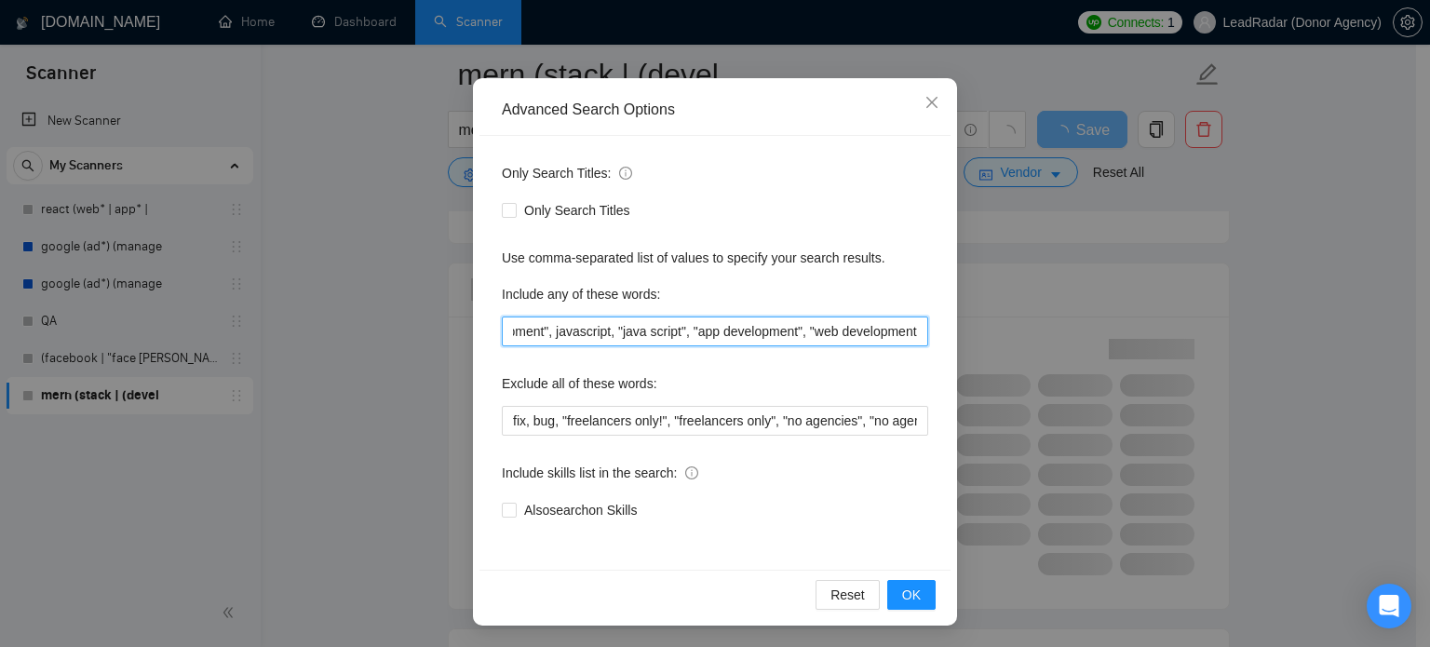
scroll to position [127, 0]
click at [913, 599] on button "OK" at bounding box center [911, 595] width 48 height 30
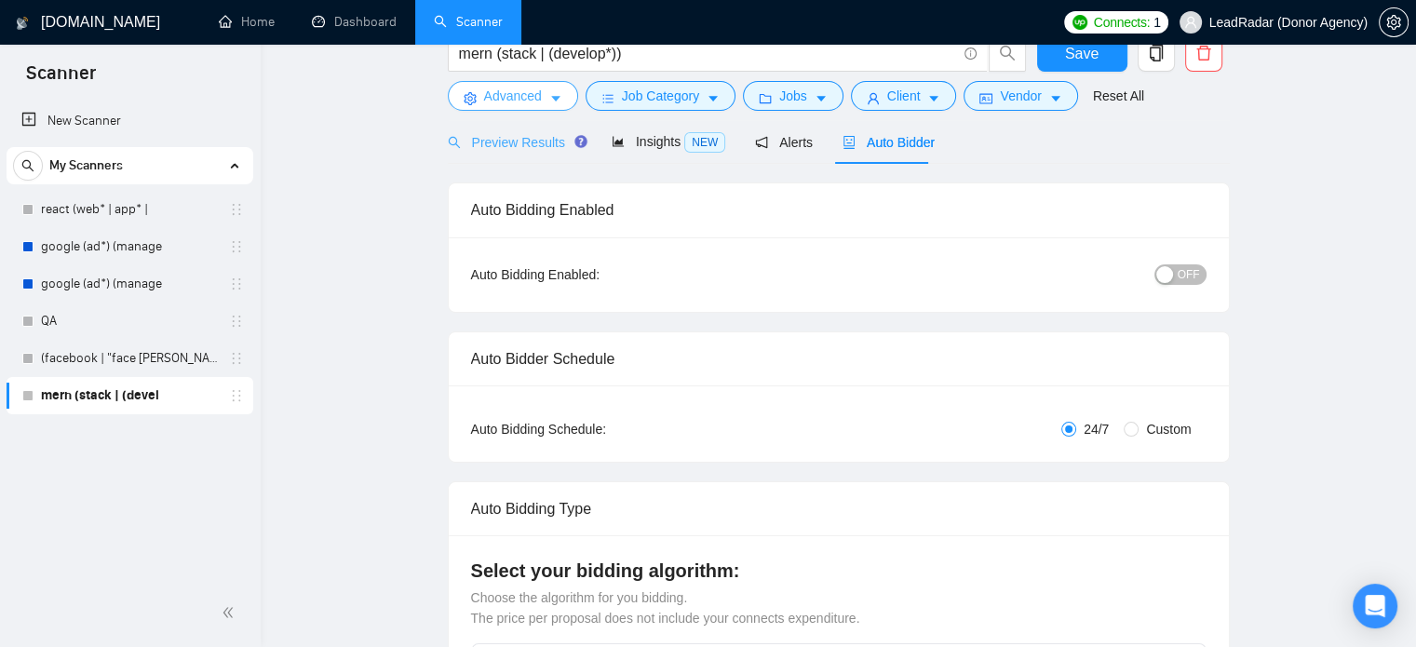
scroll to position [0, 0]
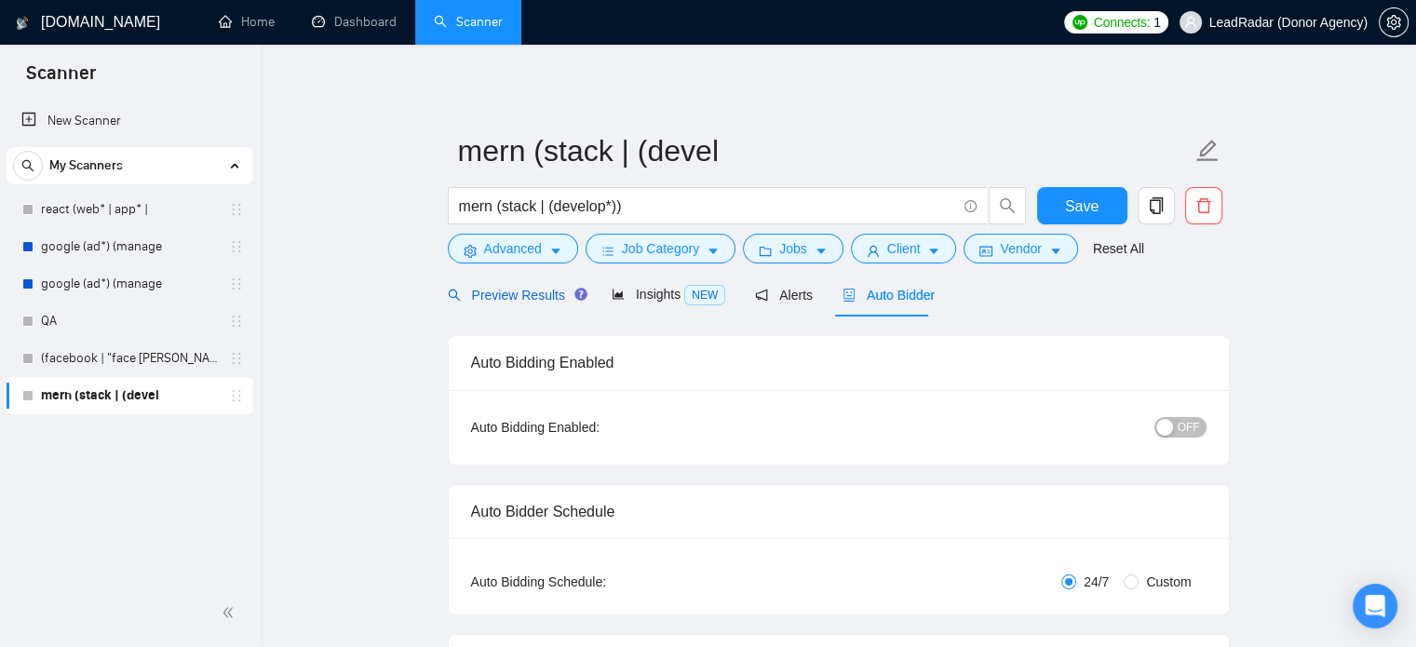
click at [530, 291] on span "Preview Results" at bounding box center [515, 295] width 134 height 15
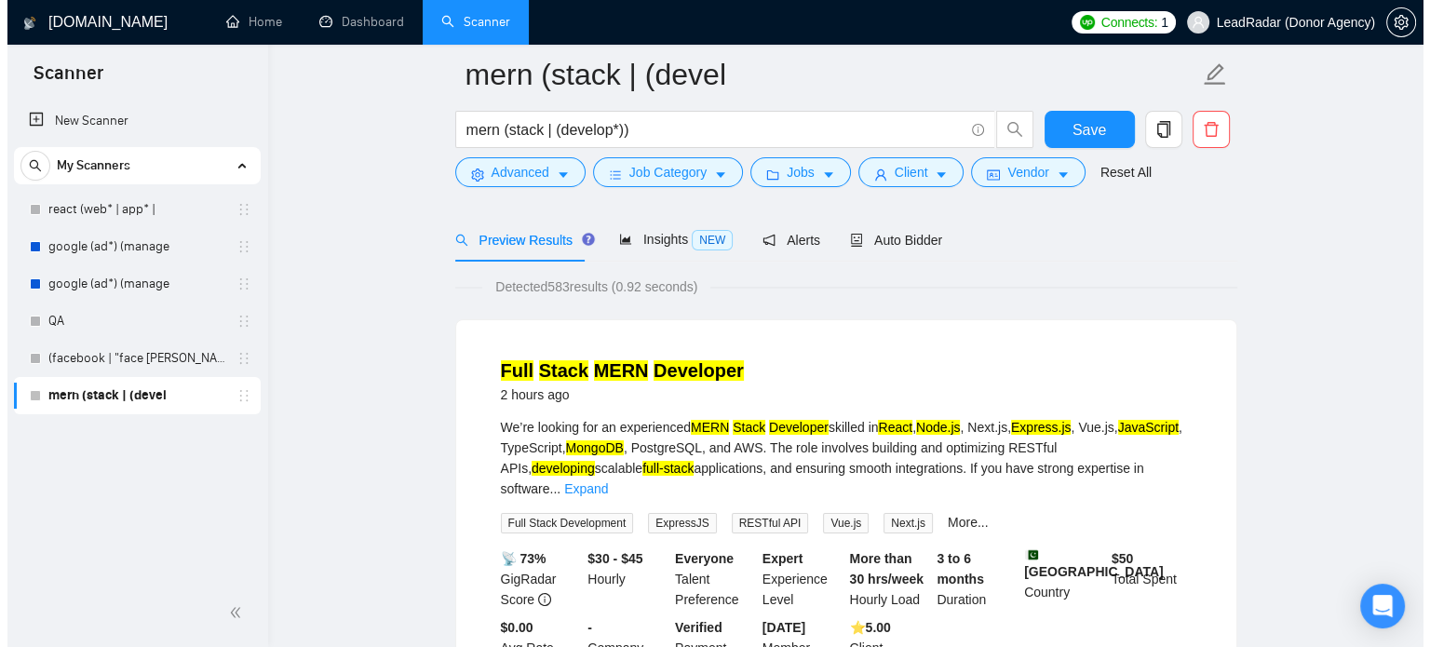
scroll to position [104, 0]
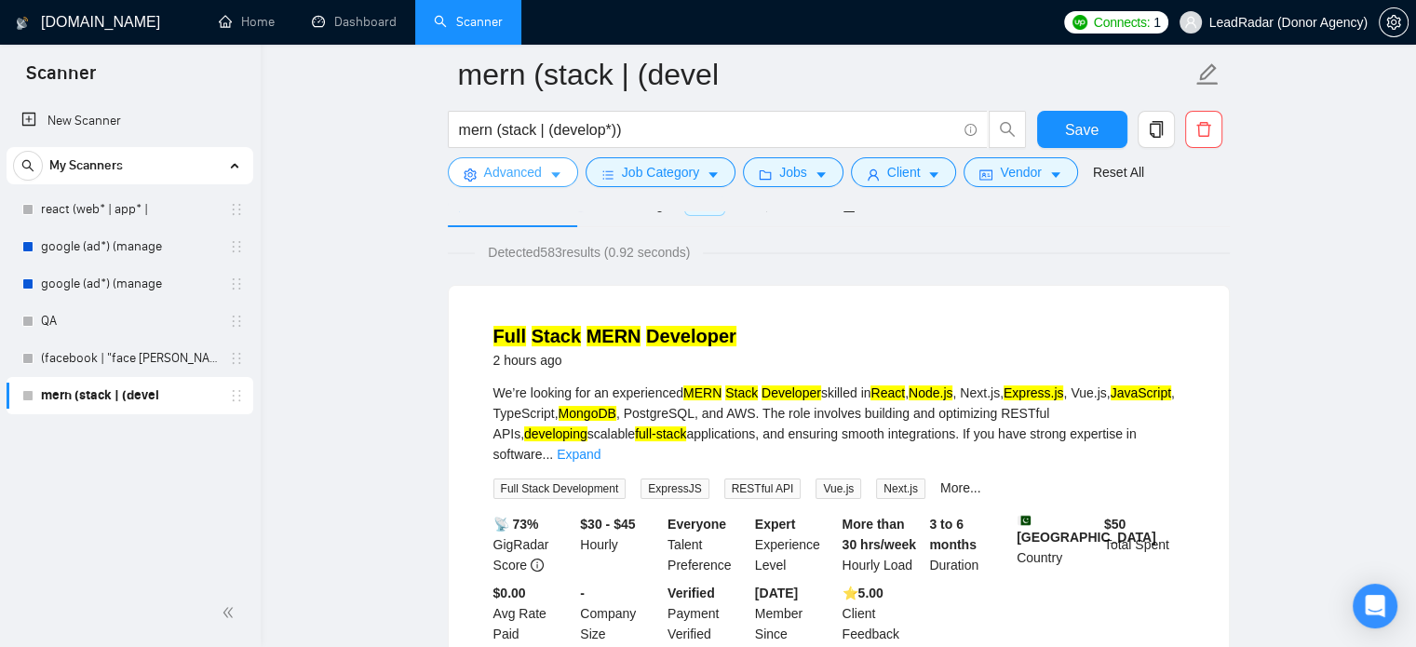
click at [544, 180] on button "Advanced" at bounding box center [513, 172] width 130 height 30
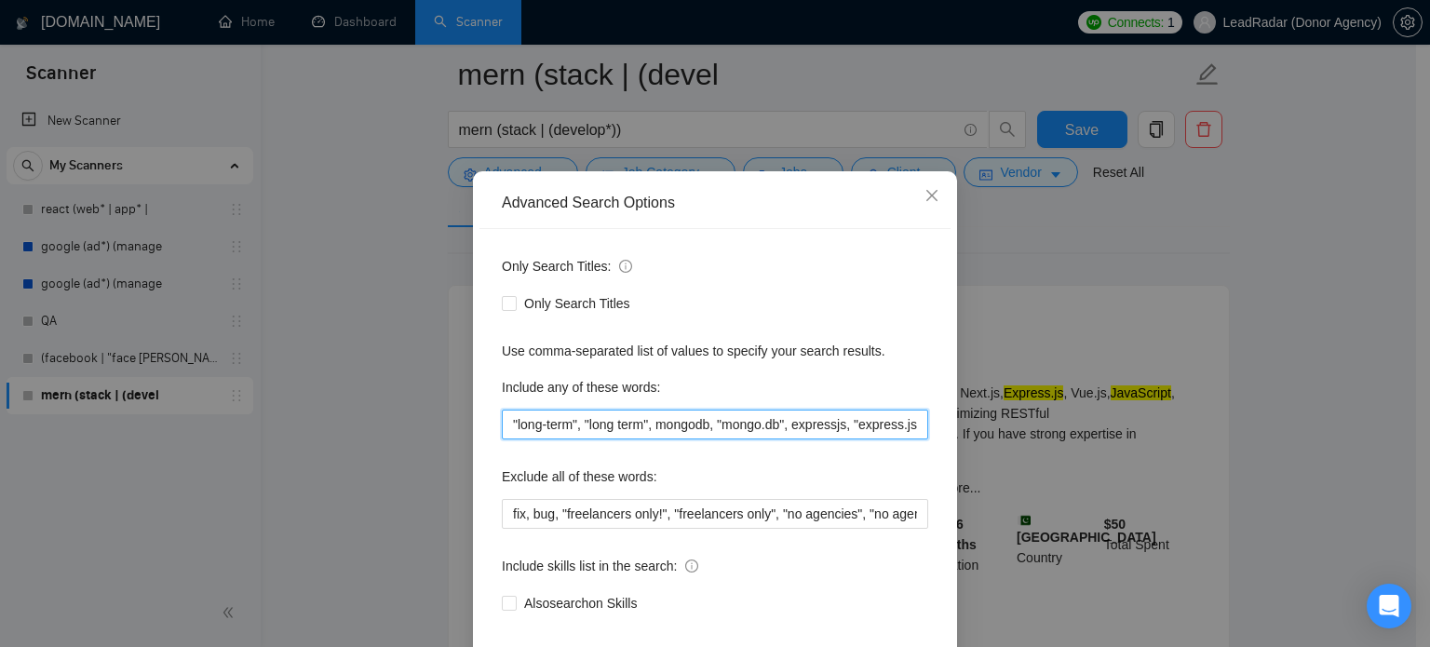
click at [754, 439] on input ""long-term", "long term", mongodb, "mongo.db", expressjs, "express.js", nodejs,…" at bounding box center [715, 425] width 426 height 30
click at [645, 439] on input ""long-term", "long term", mongodb, "mongo.db", expressjs, "express.js", nodejs,…" at bounding box center [715, 425] width 426 height 30
click at [815, 439] on input ""long-term", "long term", mongodb, "mongo.db", expressjs, "express.js", nodejs,…" at bounding box center [715, 425] width 426 height 30
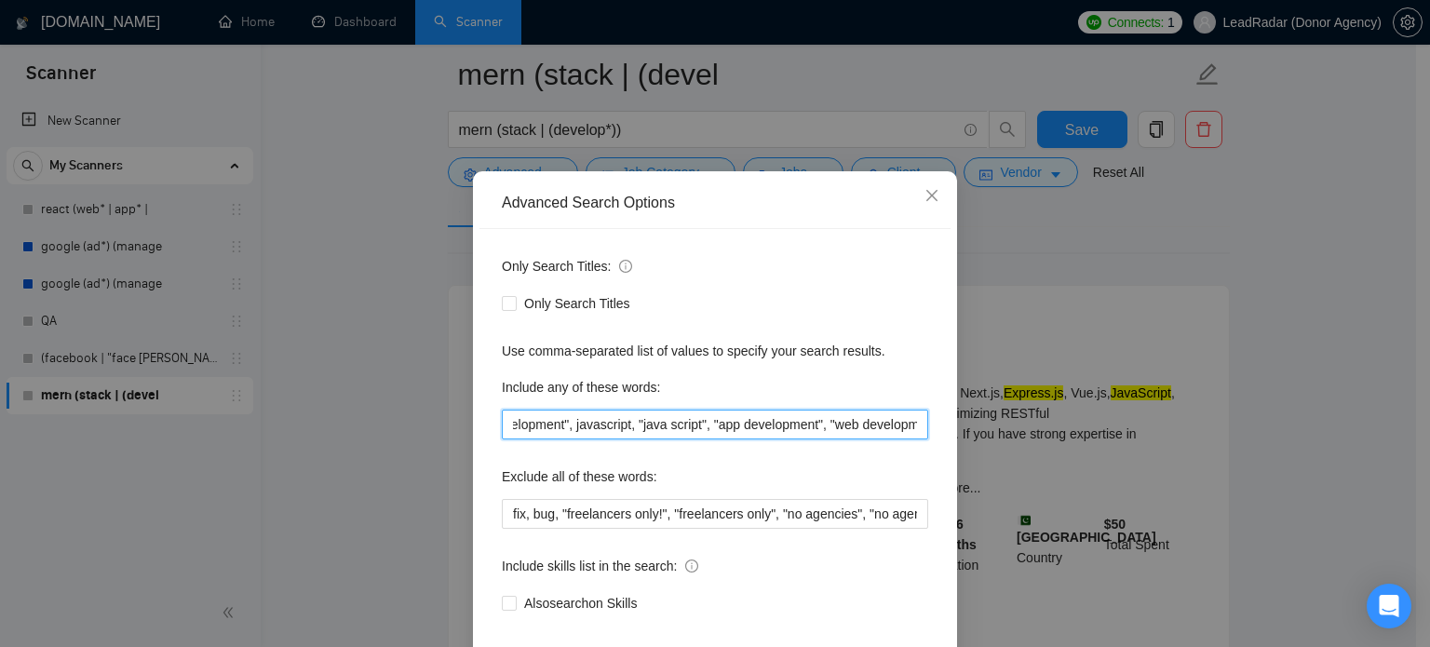
scroll to position [0, 907]
click at [915, 439] on input ""long-term", "long term", mongodb, "mongo.db", expressjs, "express.js", nodejs,…" at bounding box center [715, 425] width 426 height 30
drag, startPoint x: 783, startPoint y: 460, endPoint x: 754, endPoint y: 463, distance: 29.0
click at [754, 439] on input ""long-term", "long term", mongodb, "mongo.db", expressjs, "express.js", nodejs,…" at bounding box center [715, 425] width 426 height 30
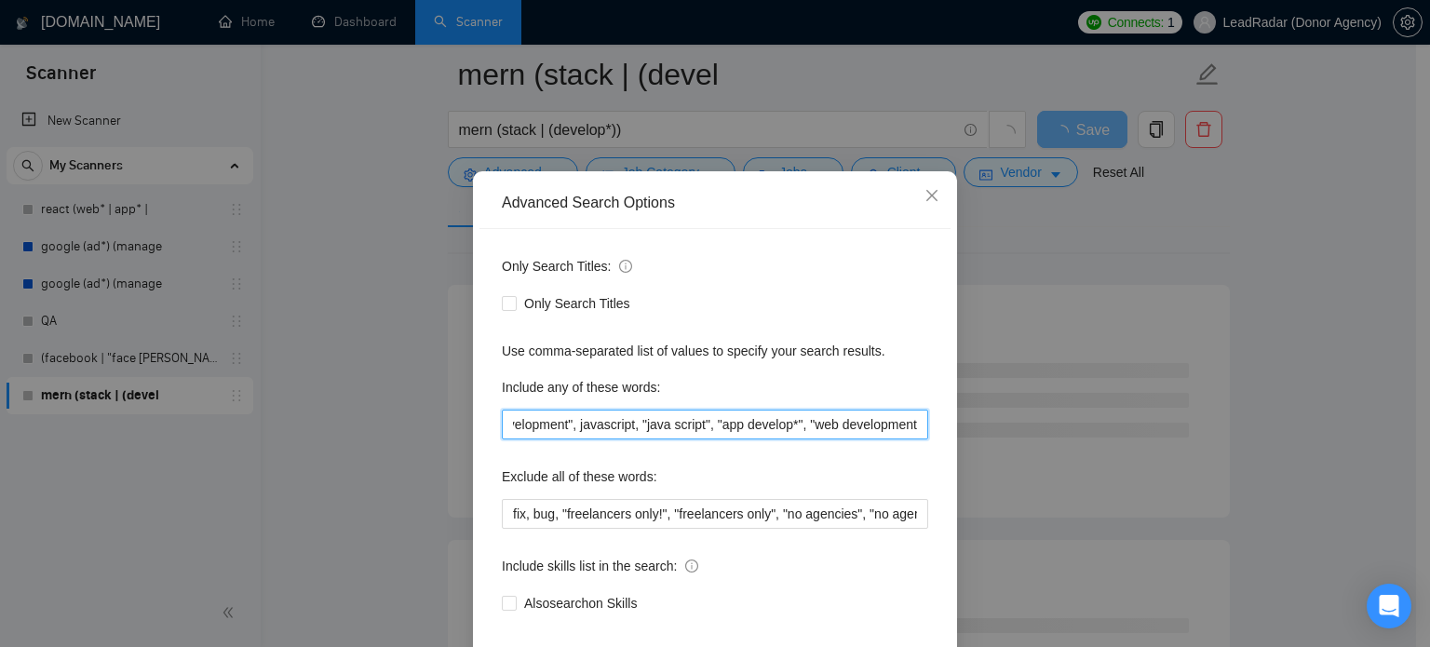
drag, startPoint x: 905, startPoint y: 461, endPoint x: 877, endPoint y: 462, distance: 27.9
click at [877, 439] on input ""long-term", "long term", mongodb, "mongo.db", expressjs, "express.js", nodejs,…" at bounding box center [715, 425] width 426 height 30
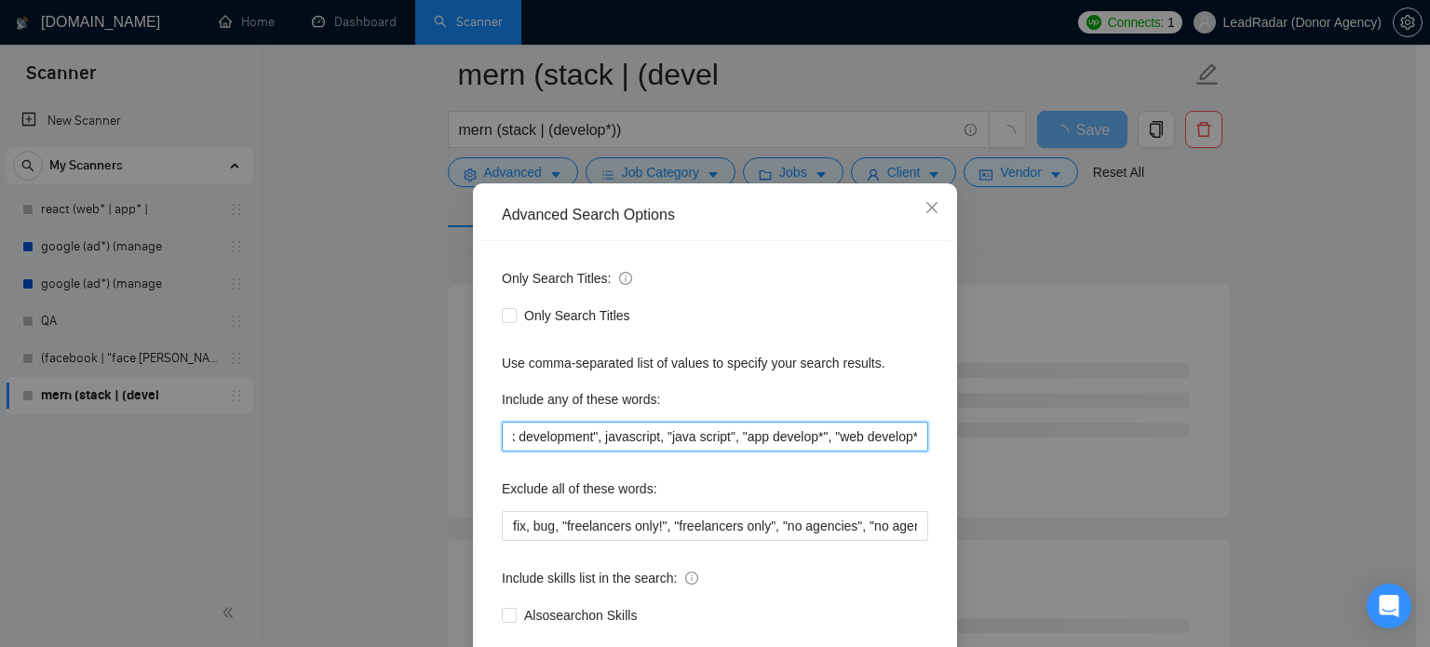
scroll to position [127, 0]
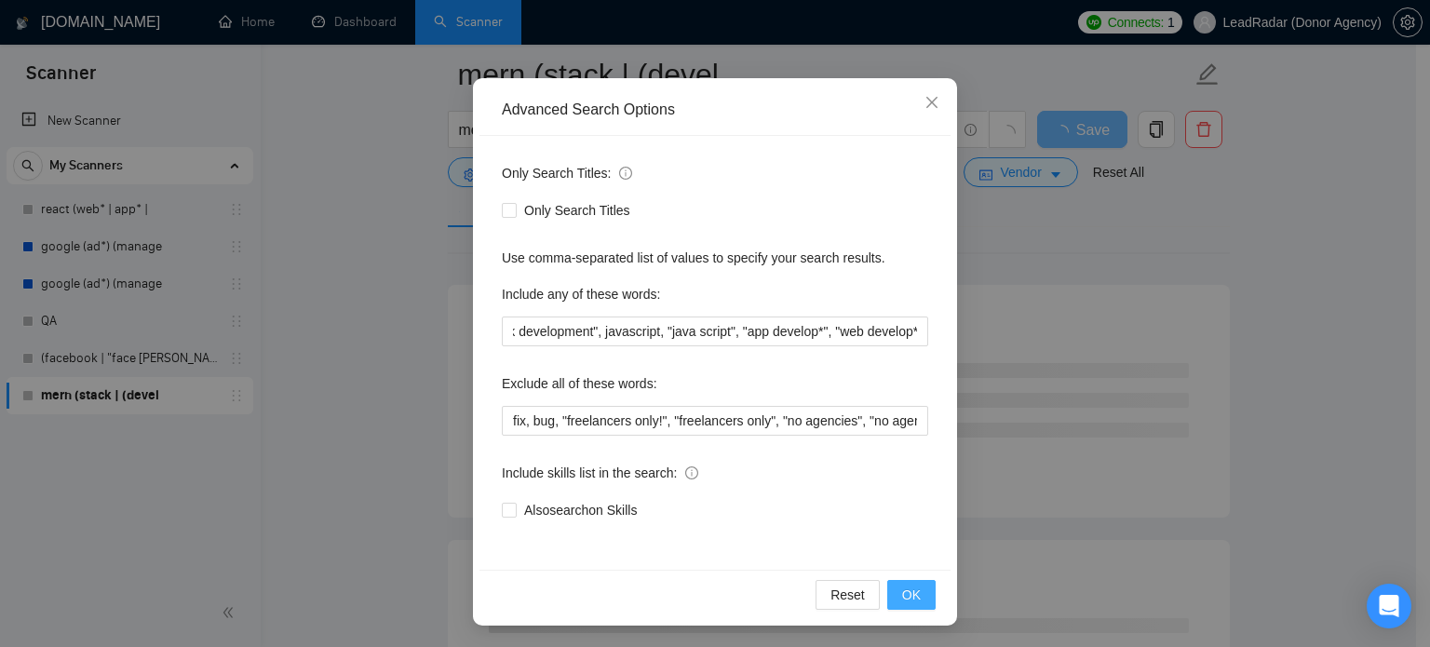
click at [902, 591] on span "OK" at bounding box center [911, 595] width 19 height 20
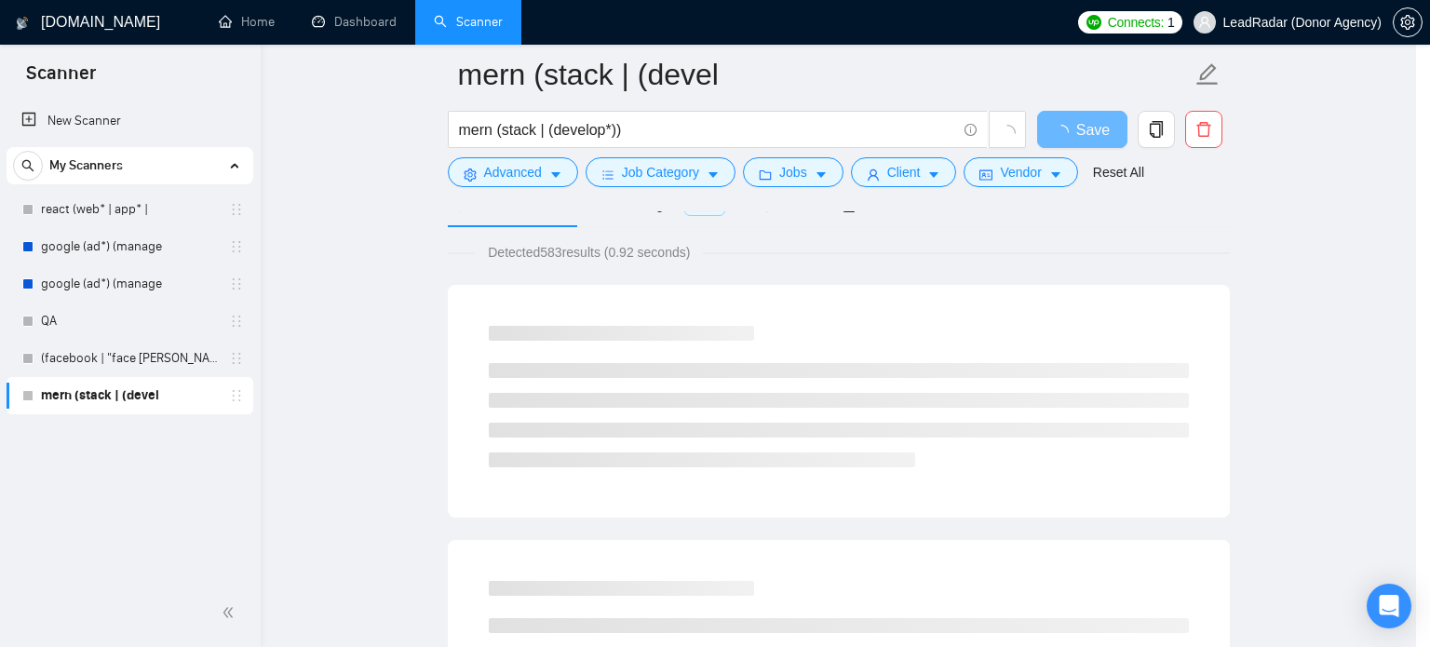
scroll to position [34, 0]
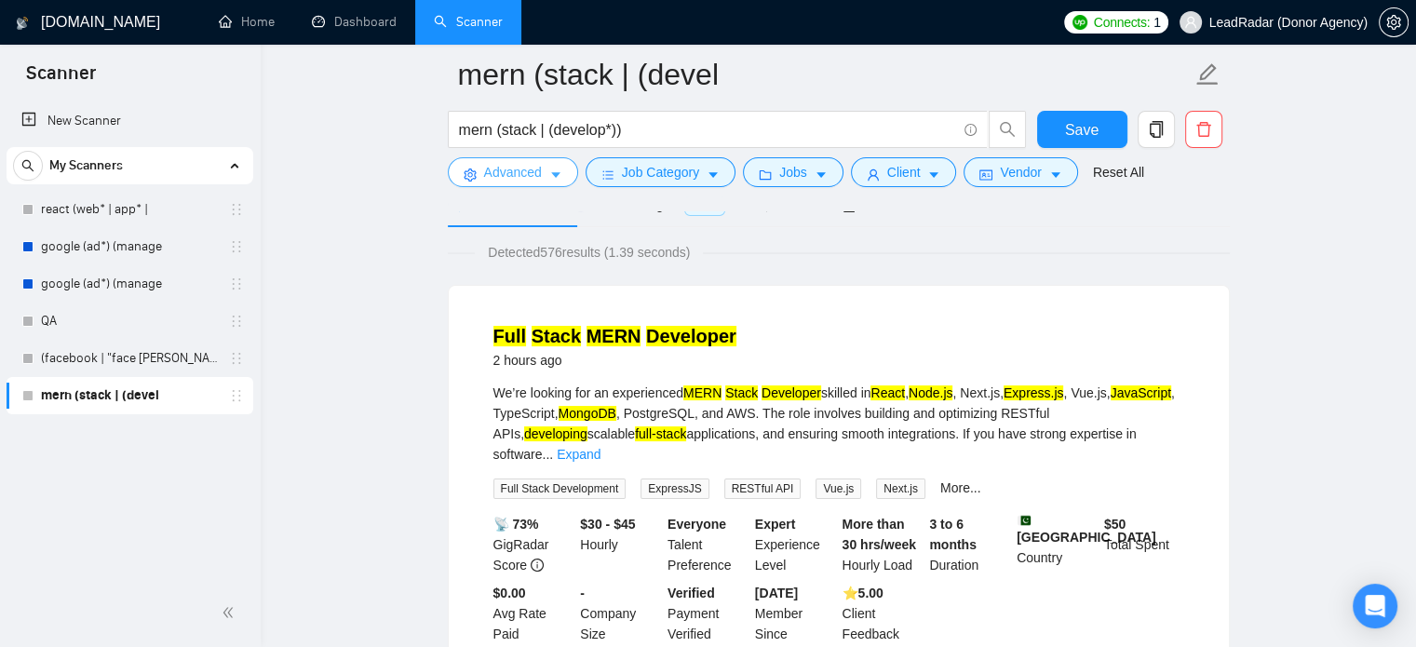
click at [560, 170] on button "Advanced" at bounding box center [513, 172] width 130 height 30
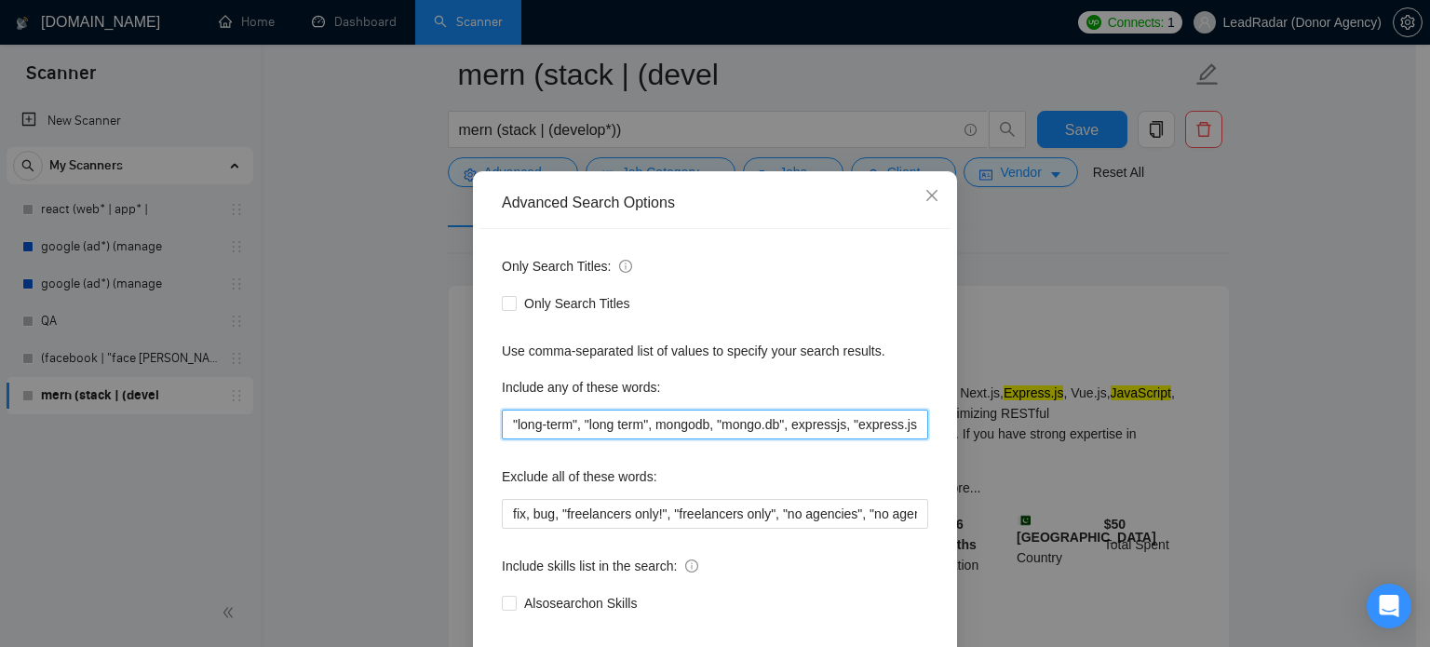
click at [860, 439] on input ""long-term", "long term", mongodb, "mongo.db", expressjs, "express.js", nodejs,…" at bounding box center [715, 425] width 426 height 30
click at [806, 439] on input ""long-term", "long term", mongodb, "mongo.db", expressjs, "express.js", nodejs,…" at bounding box center [715, 425] width 426 height 30
click at [812, 439] on input ""long-term", "long term", mongodb, "mongo.db", expressjs, "express.js", nodejs,…" at bounding box center [715, 425] width 426 height 30
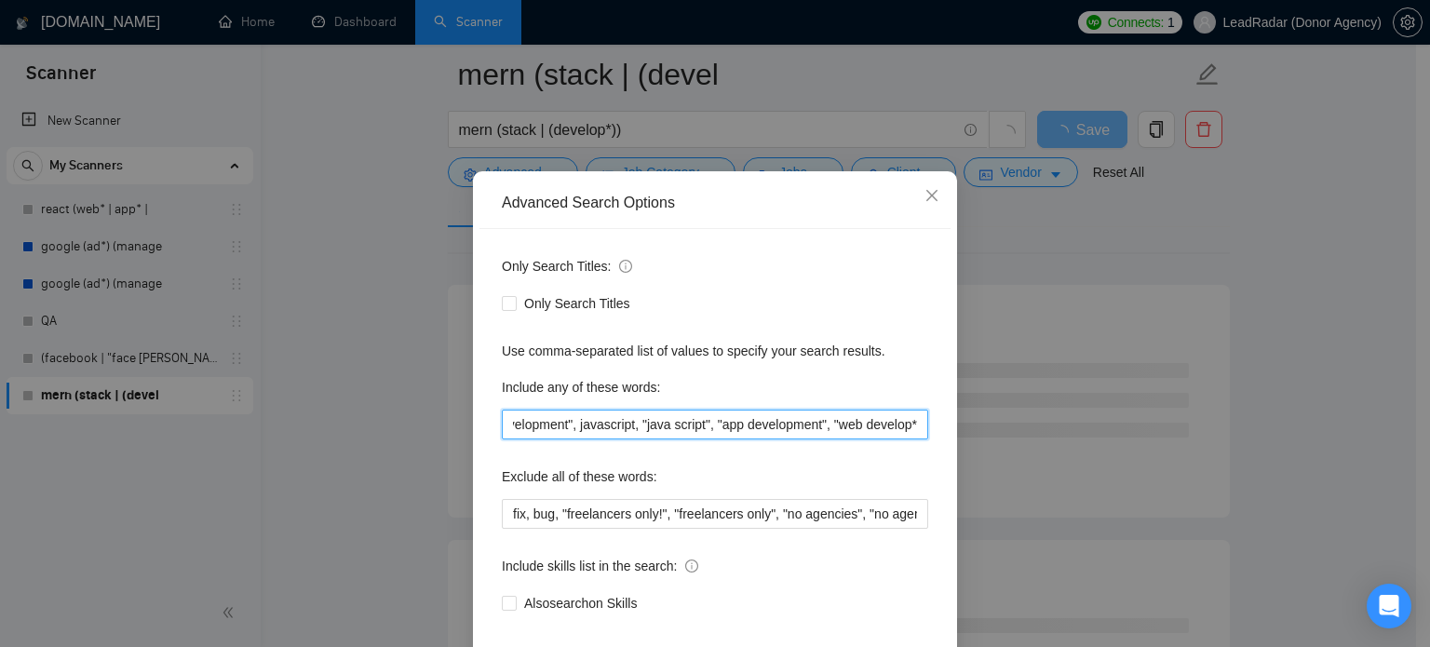
click at [904, 439] on input ""long-term", "long term", mongodb, "mongo.db", expressjs, "express.js", nodejs,…" at bounding box center [715, 425] width 426 height 30
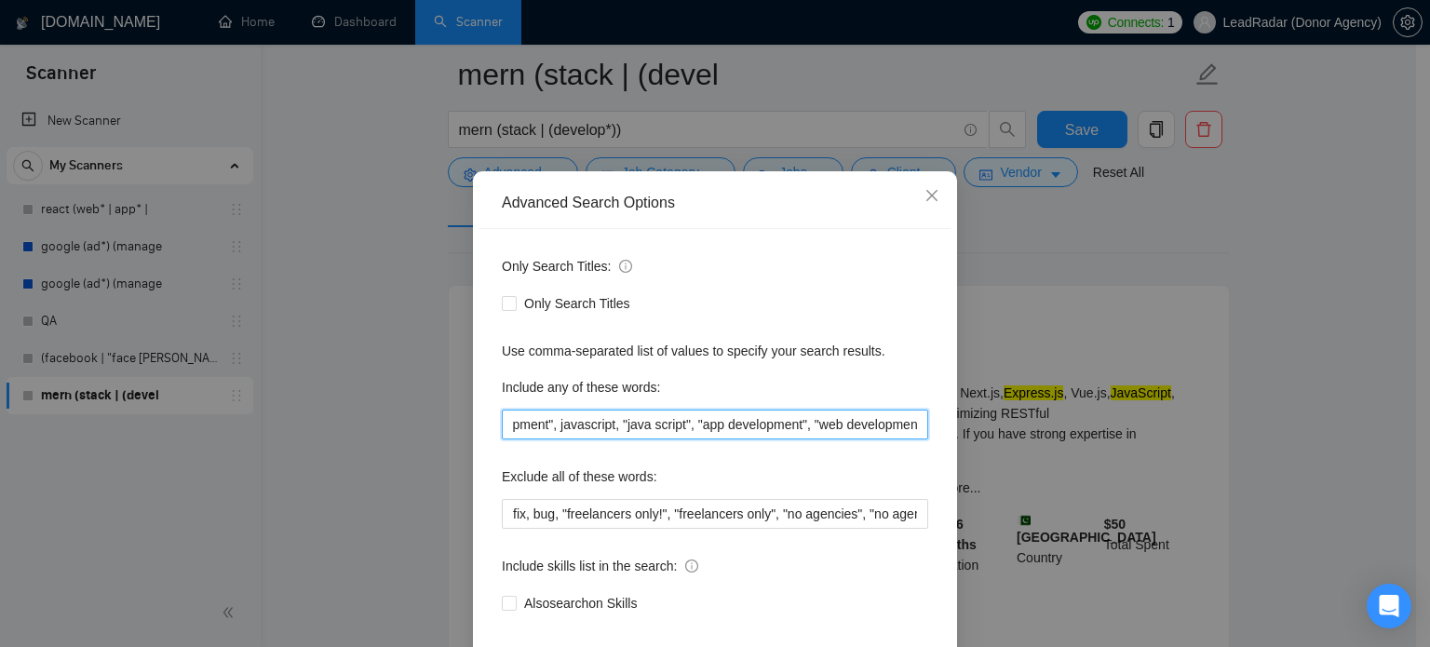
scroll to position [0, 907]
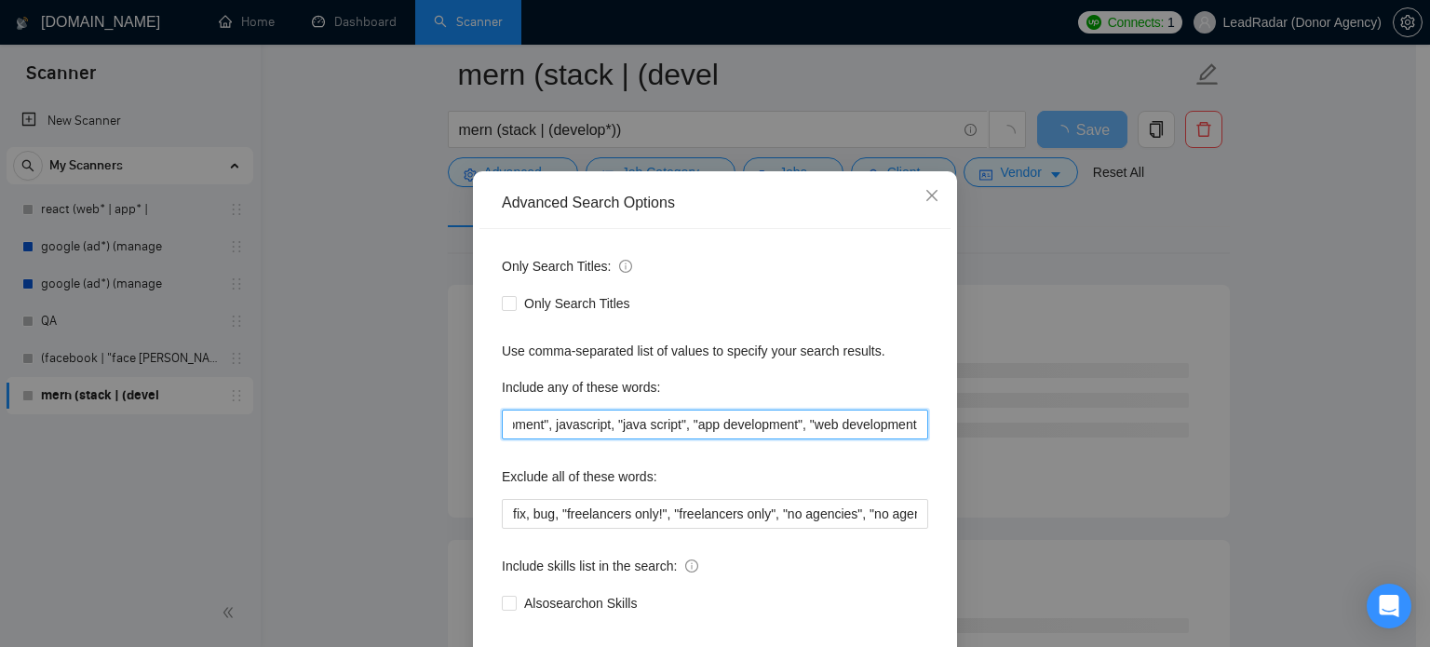
click at [917, 439] on input ""long-term", "long term", mongodb, "mongo.db", expressjs, "express.js", nodejs,…" at bounding box center [715, 425] width 426 height 30
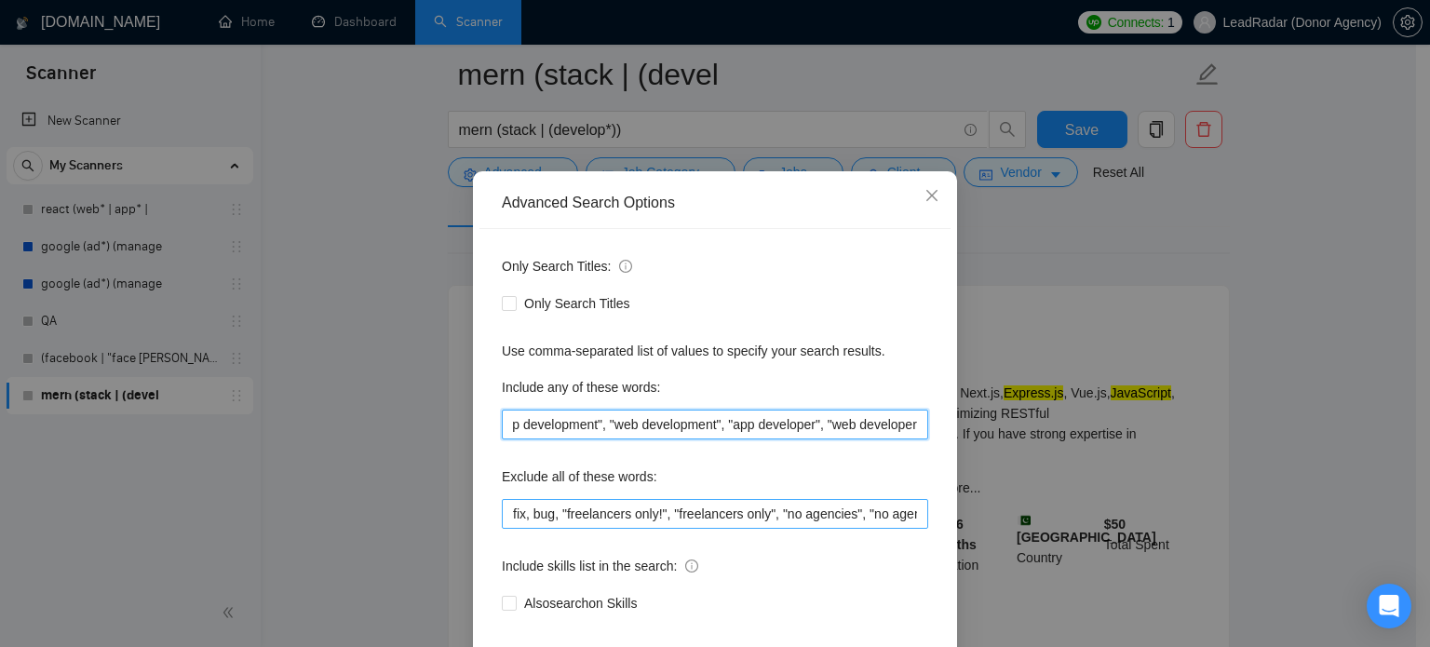
scroll to position [127, 0]
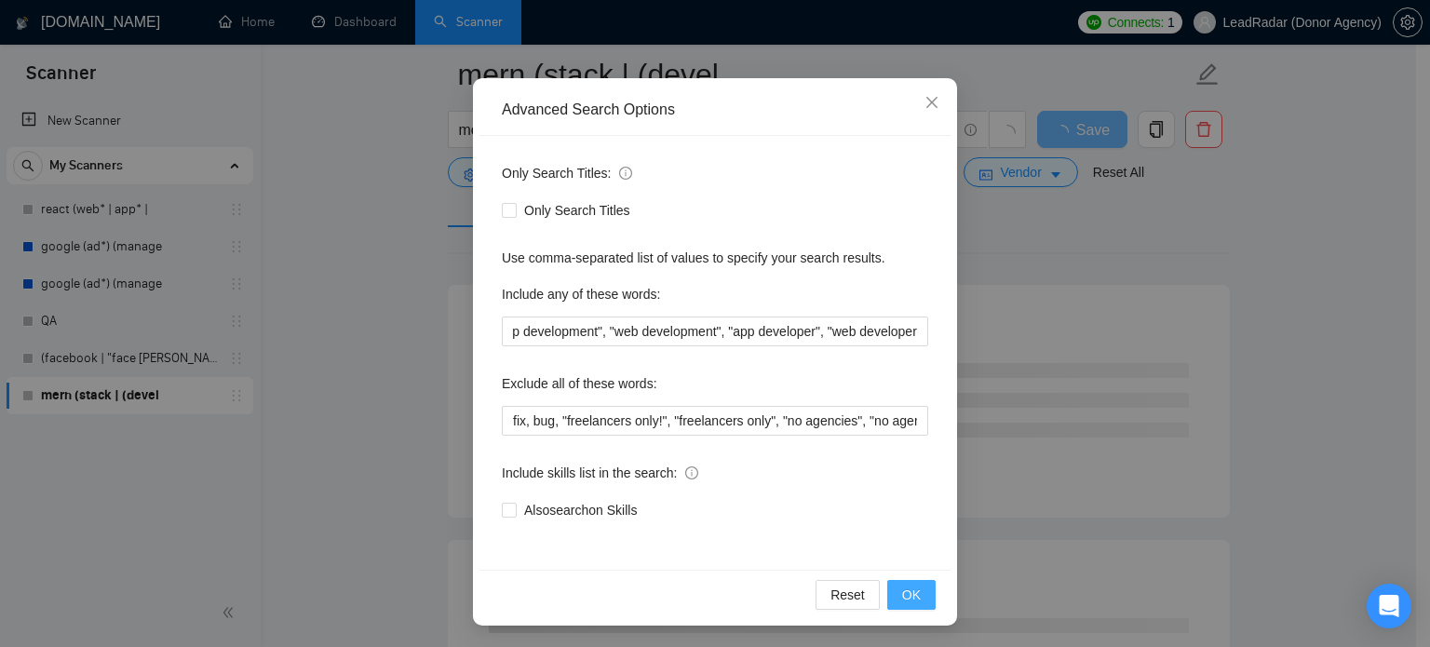
click at [901, 580] on button "OK" at bounding box center [911, 595] width 48 height 30
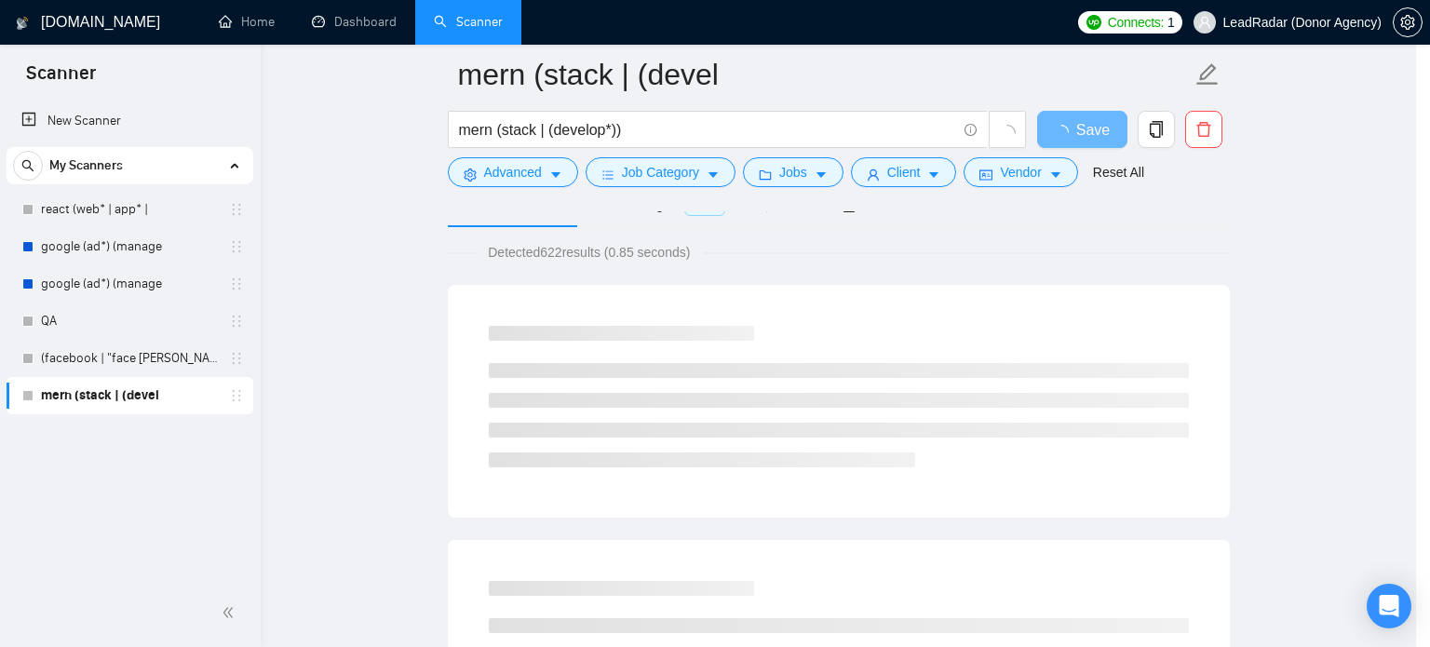
scroll to position [34, 0]
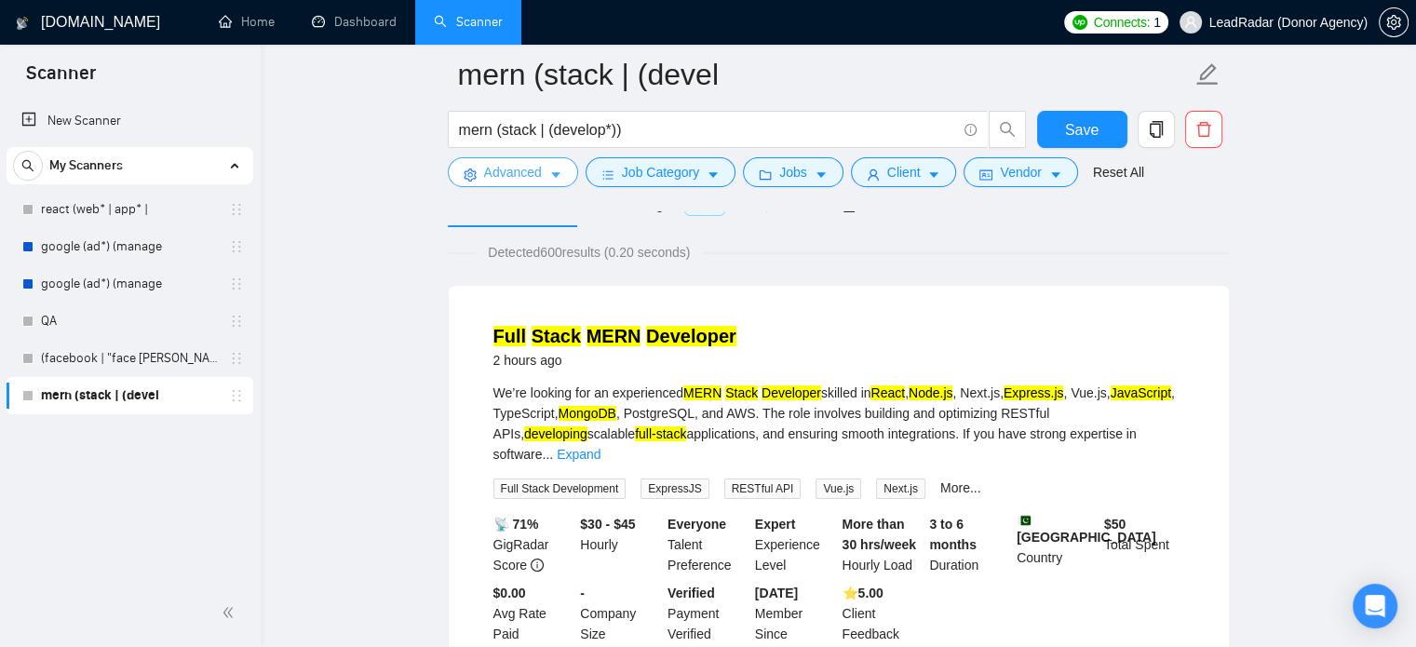
click at [565, 164] on button "Advanced" at bounding box center [513, 172] width 130 height 30
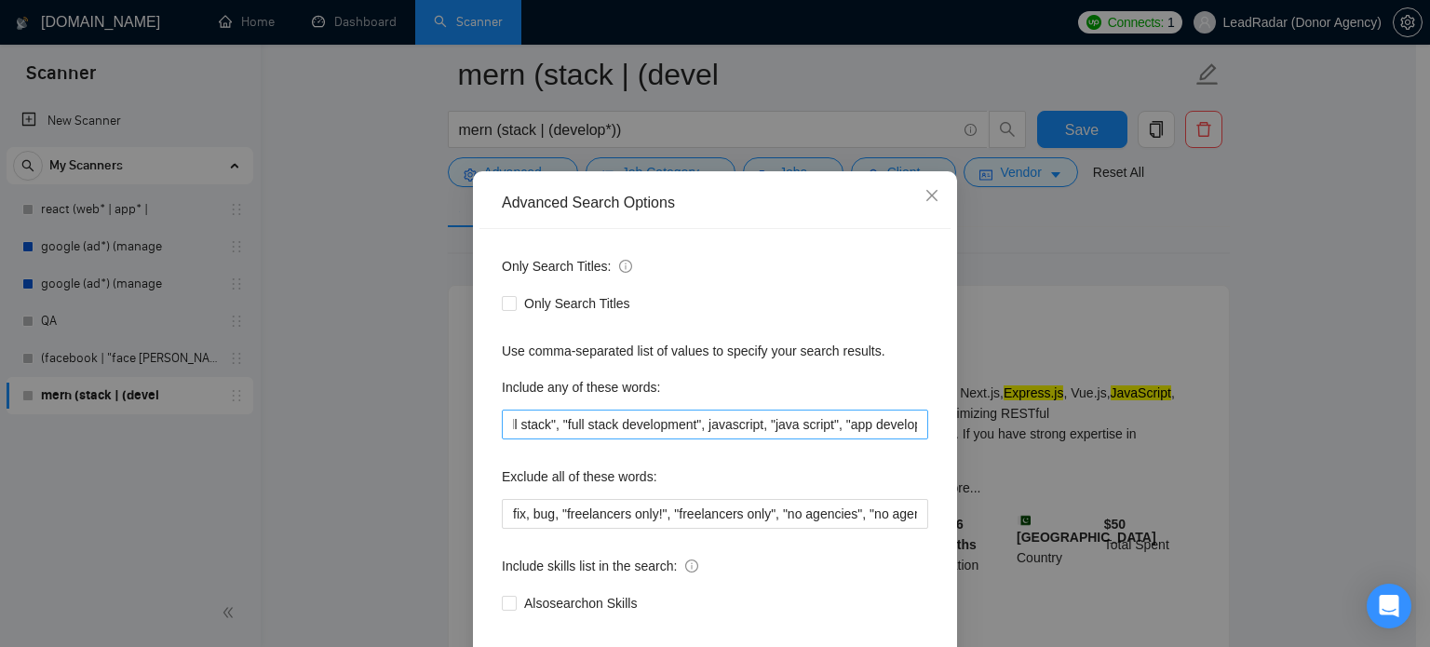
scroll to position [0, 1107]
drag, startPoint x: 894, startPoint y: 458, endPoint x: 714, endPoint y: 468, distance: 180.0
click at [714, 439] on input ""long-term", "long term", mongodb, "mongo.db", expressjs, "express.js", nodejs,…" at bounding box center [715, 425] width 426 height 30
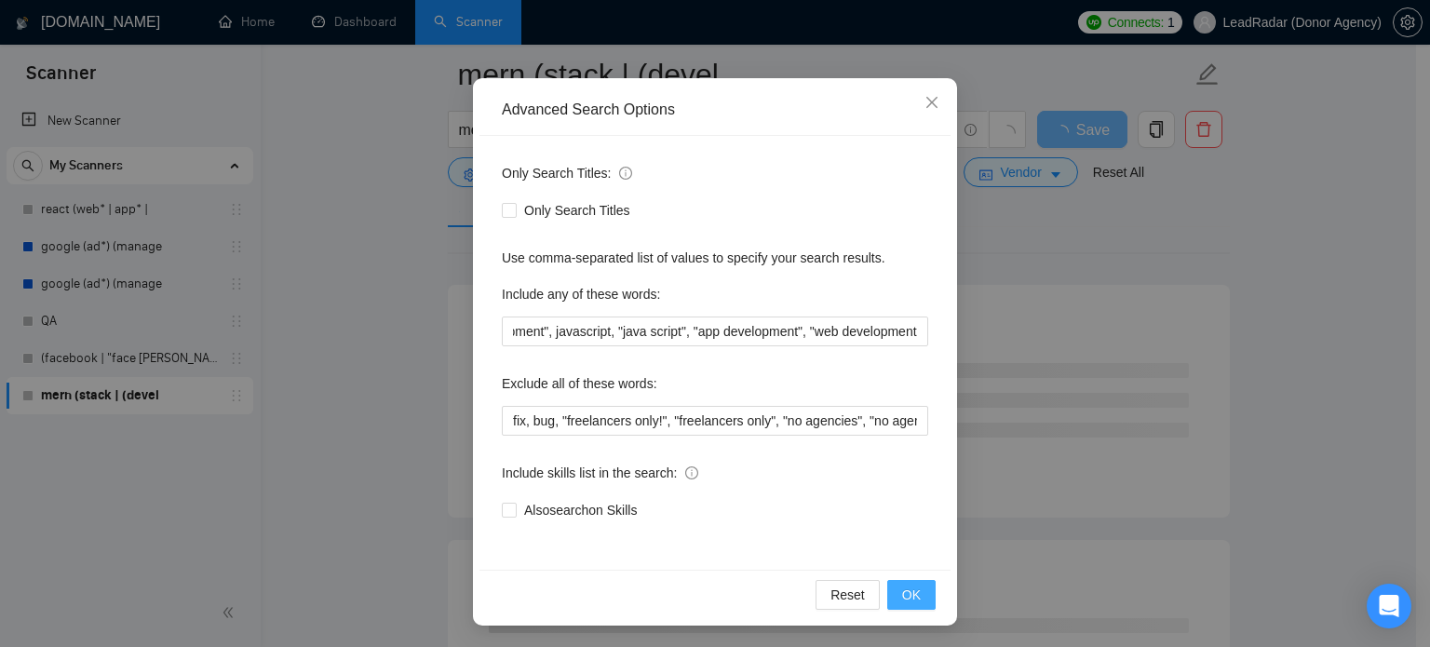
click at [902, 602] on span "OK" at bounding box center [911, 595] width 19 height 20
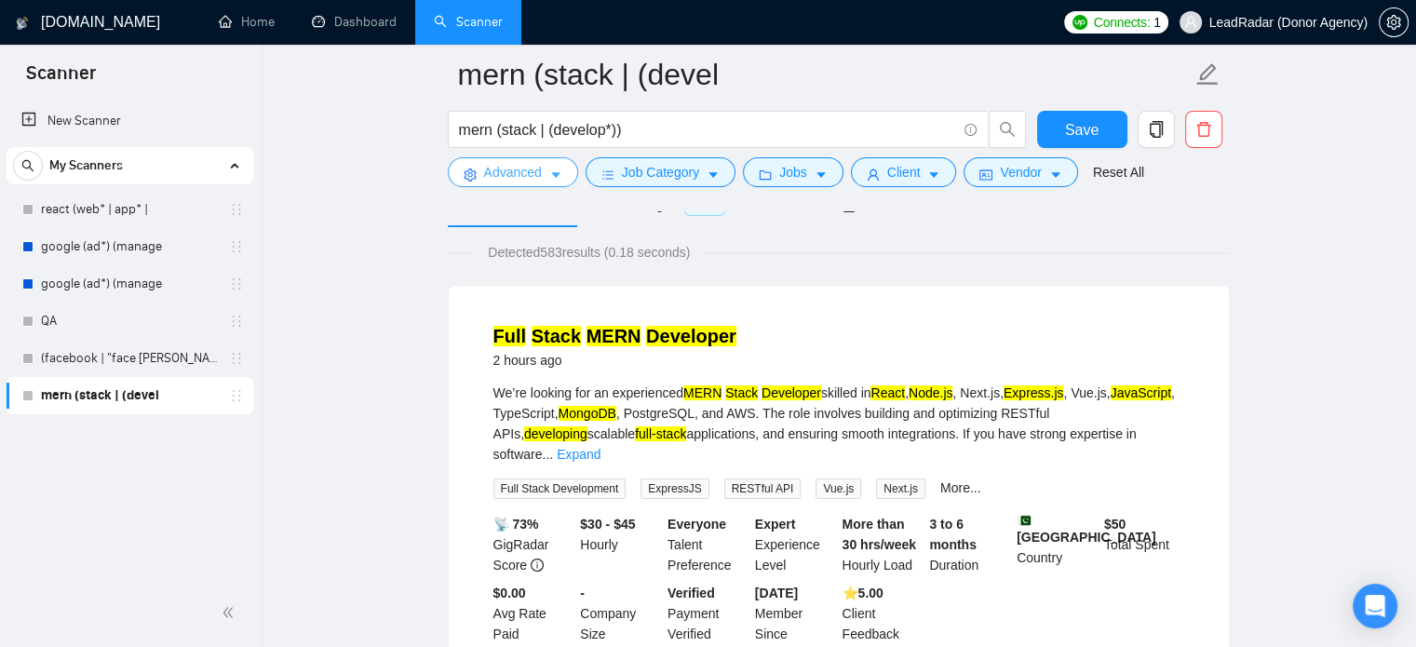
click at [549, 177] on icon "caret-down" at bounding box center [555, 175] width 13 height 13
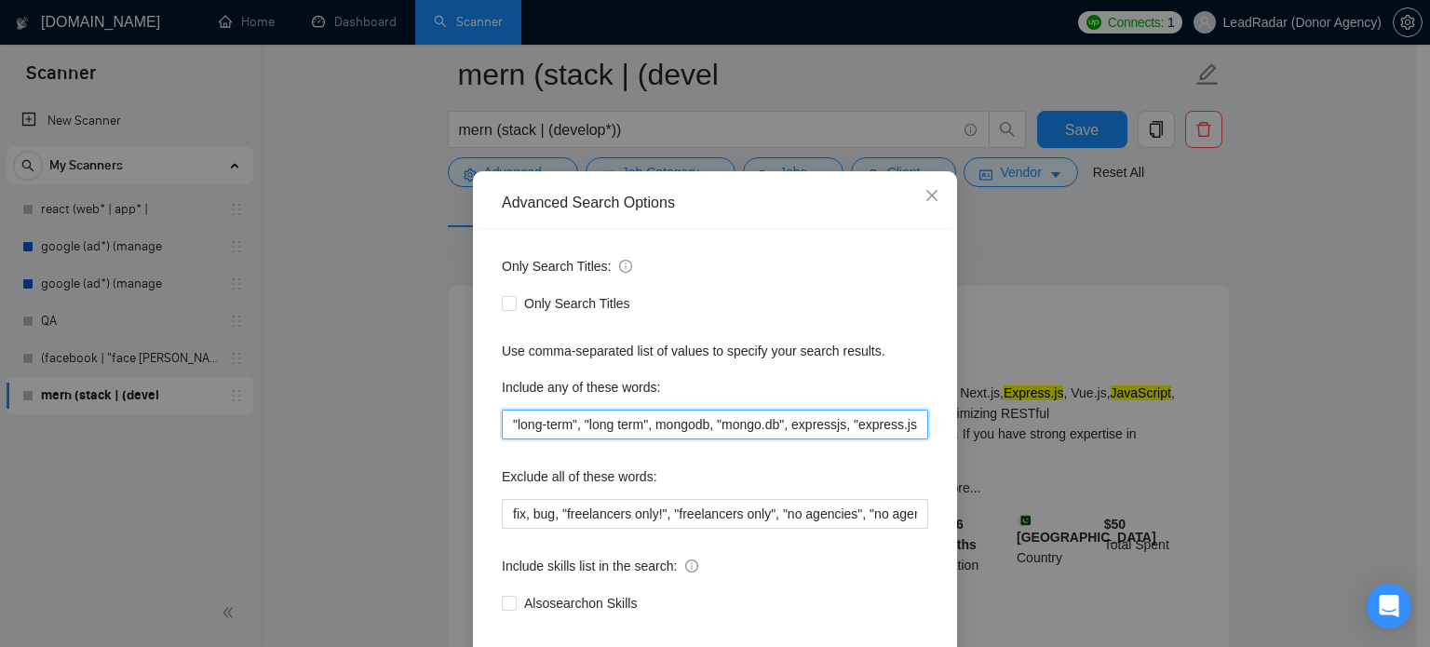
click at [888, 439] on input ""long-term", "long term", mongodb, "mongo.db", expressjs, "express.js", nodejs,…" at bounding box center [715, 425] width 426 height 30
click at [909, 439] on input ""long-term", "long term", mongodb, "mongo.db", expressjs, "express.js", nodejs,…" at bounding box center [715, 425] width 426 height 30
click at [911, 439] on input ""long-term", "long term", mongodb, "mongo.db", expressjs, "express.js", nodejs,…" at bounding box center [715, 425] width 426 height 30
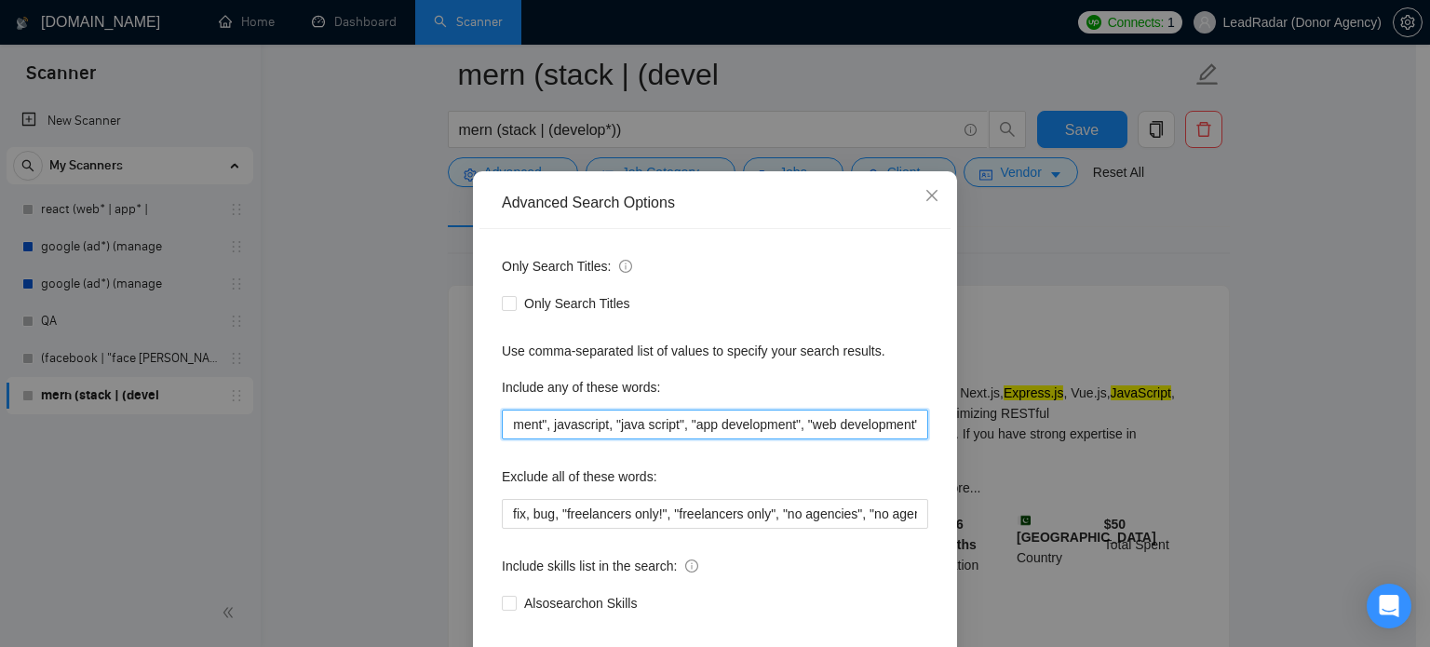
click at [912, 439] on input ""long-term", "long term", mongodb, "mongo.db", expressjs, "express.js", nodejs,…" at bounding box center [715, 425] width 426 height 30
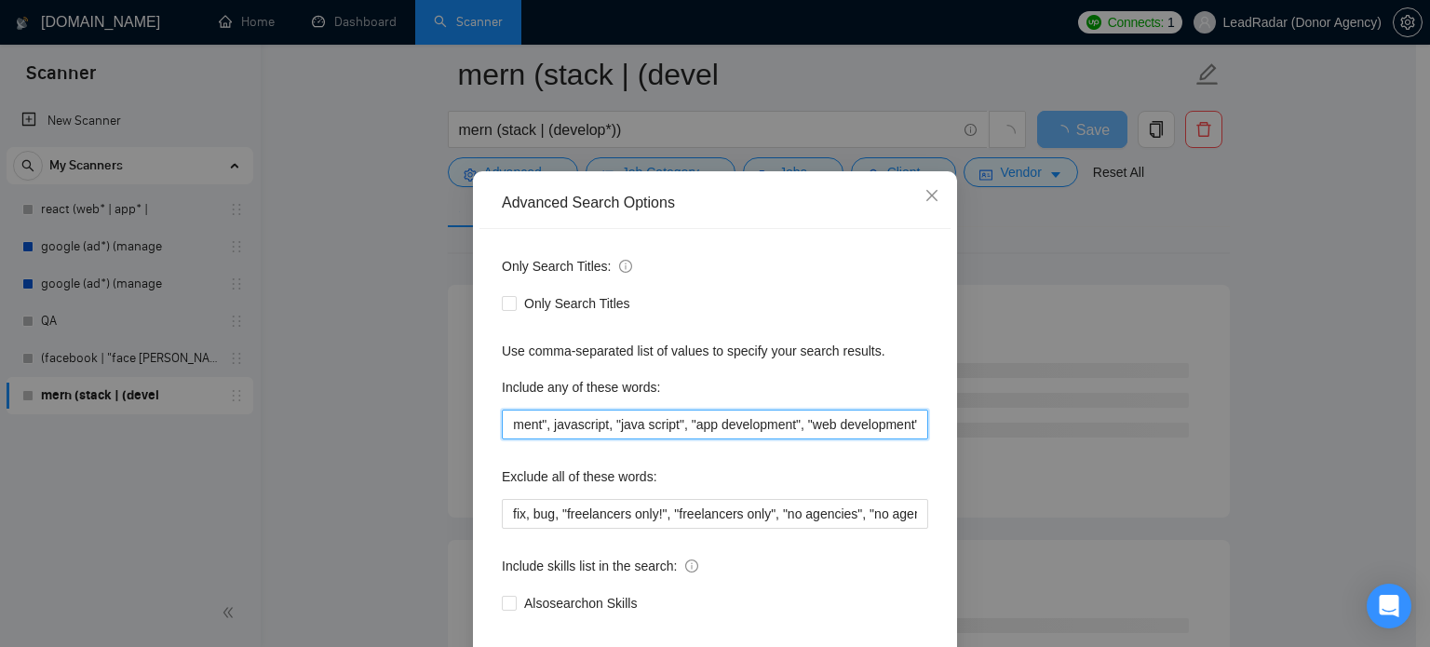
click at [678, 439] on input ""long-term", "long term", mongodb, "mongo.db", expressjs, "express.js", nodejs,…" at bounding box center [715, 425] width 426 height 30
drag, startPoint x: 674, startPoint y: 457, endPoint x: 888, endPoint y: 456, distance: 214.1
click at [962, 455] on div "Advanced Search Options Only Search Titles: Only Search Titles Use comma-separa…" at bounding box center [715, 323] width 1430 height 647
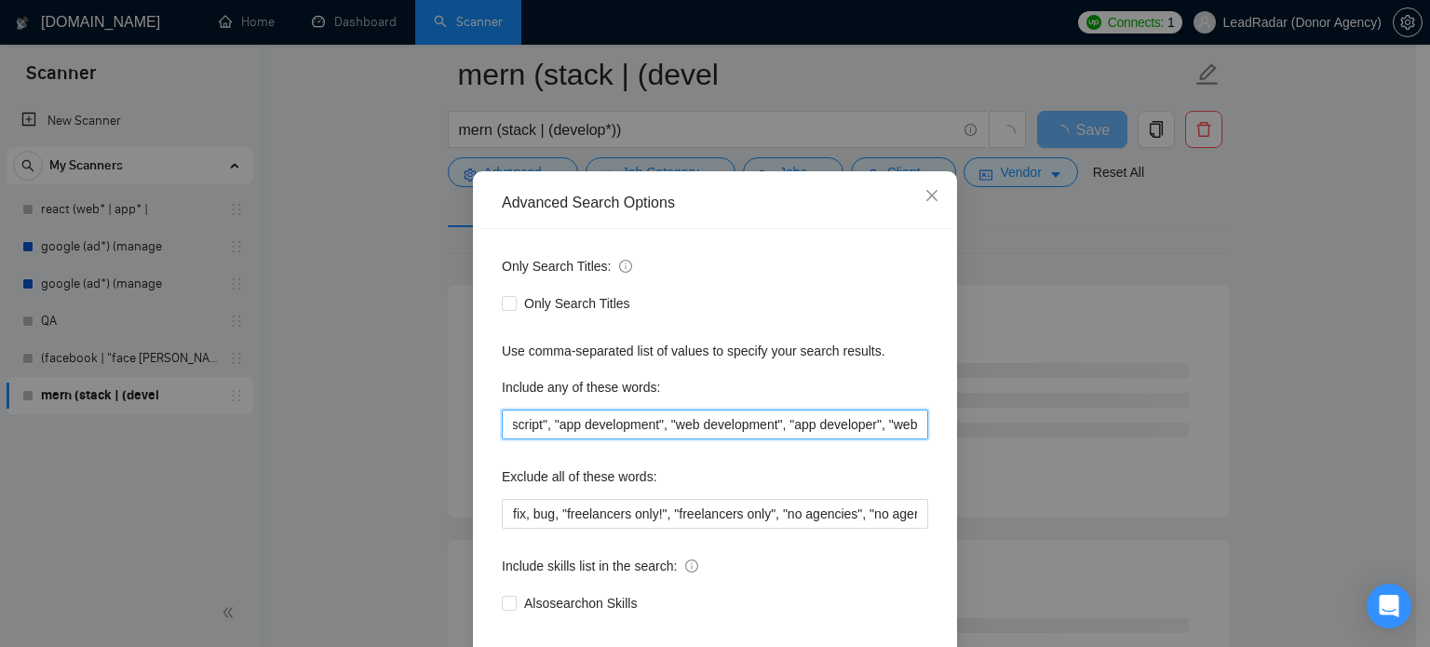
click at [853, 439] on input ""long-term", "long term", mongodb, "mongo.db", expressjs, "express.js", nodejs,…" at bounding box center [715, 425] width 426 height 30
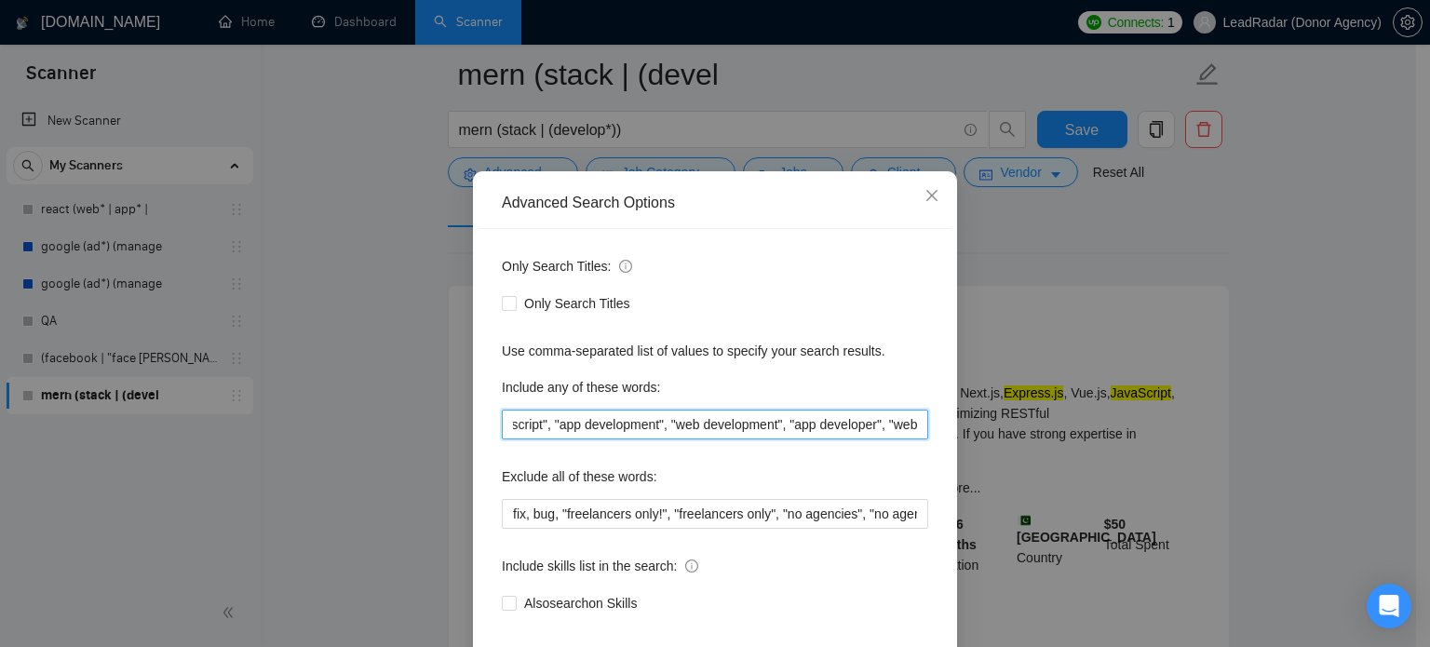
click at [911, 439] on input ""long-term", "long term", mongodb, "mongo.db", expressjs, "express.js", nodejs,…" at bounding box center [715, 425] width 426 height 30
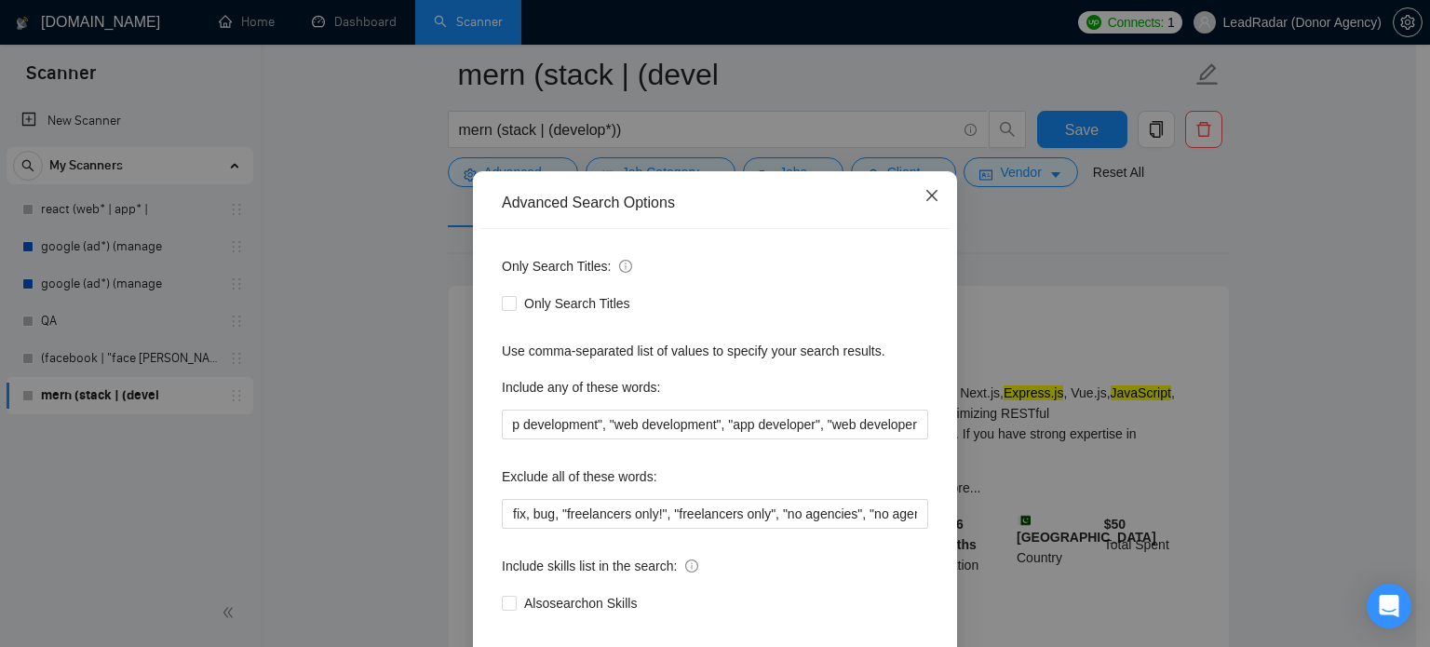
click at [926, 201] on icon "close" at bounding box center [931, 195] width 11 height 11
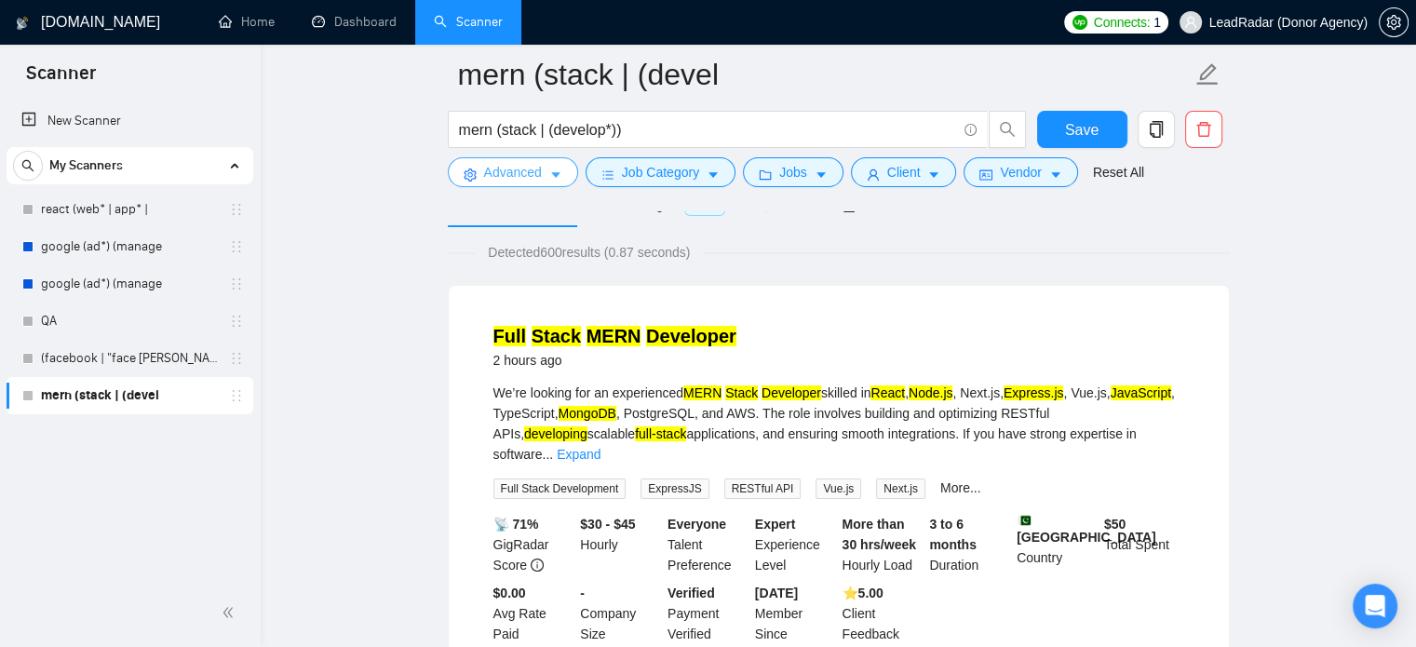
click at [549, 174] on icon "caret-down" at bounding box center [555, 175] width 13 height 13
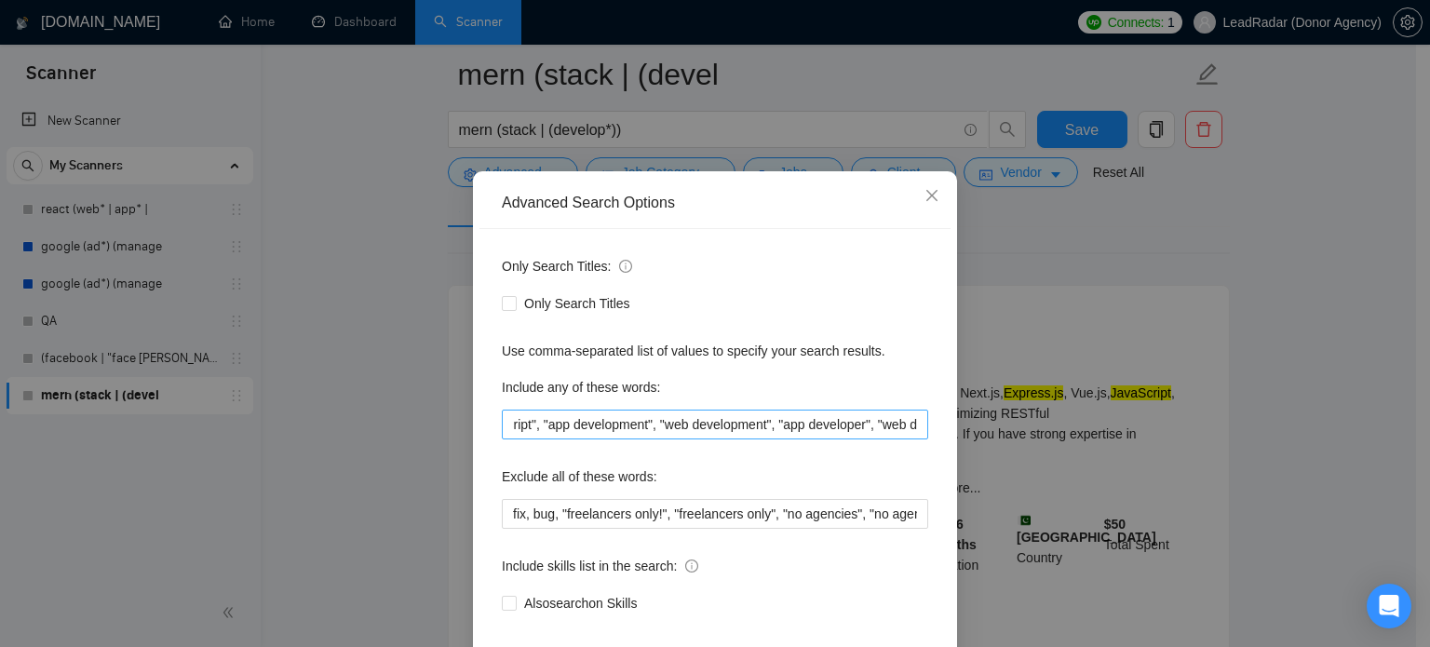
scroll to position [0, 1107]
drag, startPoint x: 813, startPoint y: 460, endPoint x: 994, endPoint y: 449, distance: 181.9
click at [994, 449] on div "Advanced Search Options Only Search Titles: Only Search Titles Use comma-separa…" at bounding box center [715, 323] width 1430 height 647
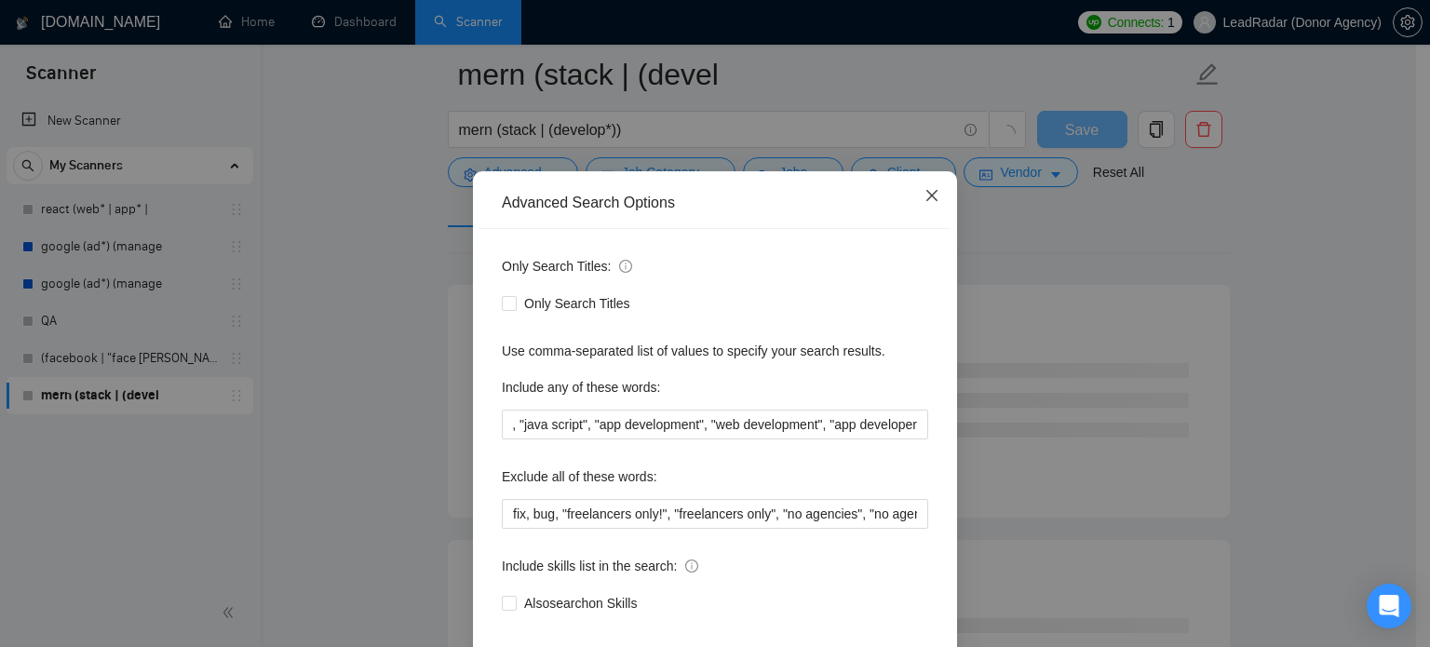
click at [932, 222] on span "Close" at bounding box center [932, 196] width 50 height 50
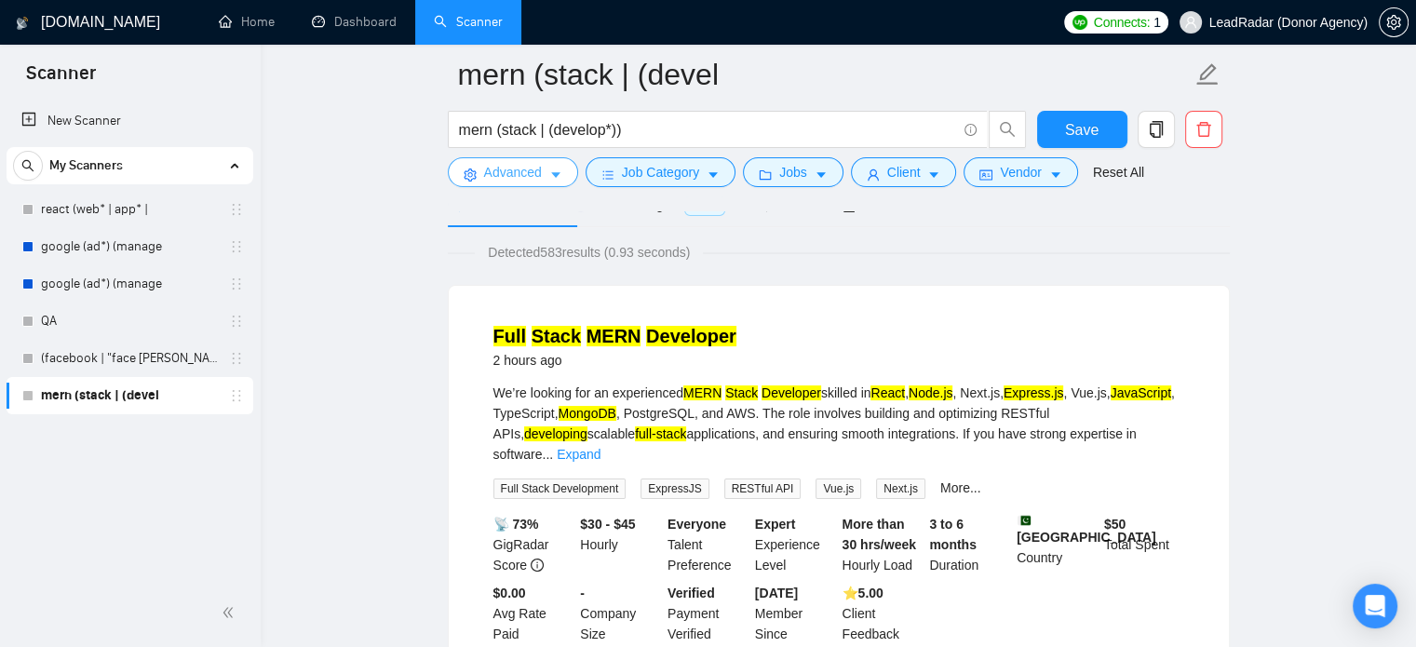
click at [543, 181] on button "Advanced" at bounding box center [513, 172] width 130 height 30
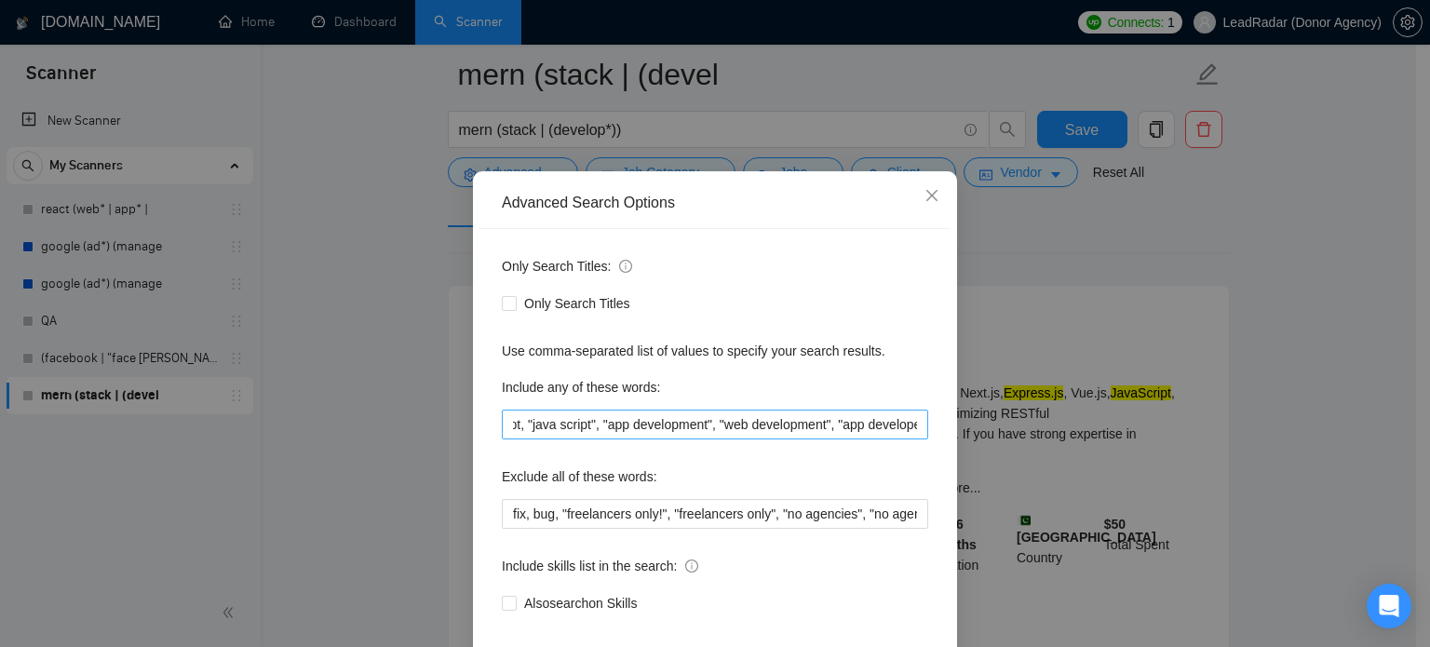
scroll to position [0, 1006]
click at [912, 439] on input ""long-term", "long term", mongodb, "mongo.db", expressjs, "express.js", nodejs,…" at bounding box center [715, 425] width 426 height 30
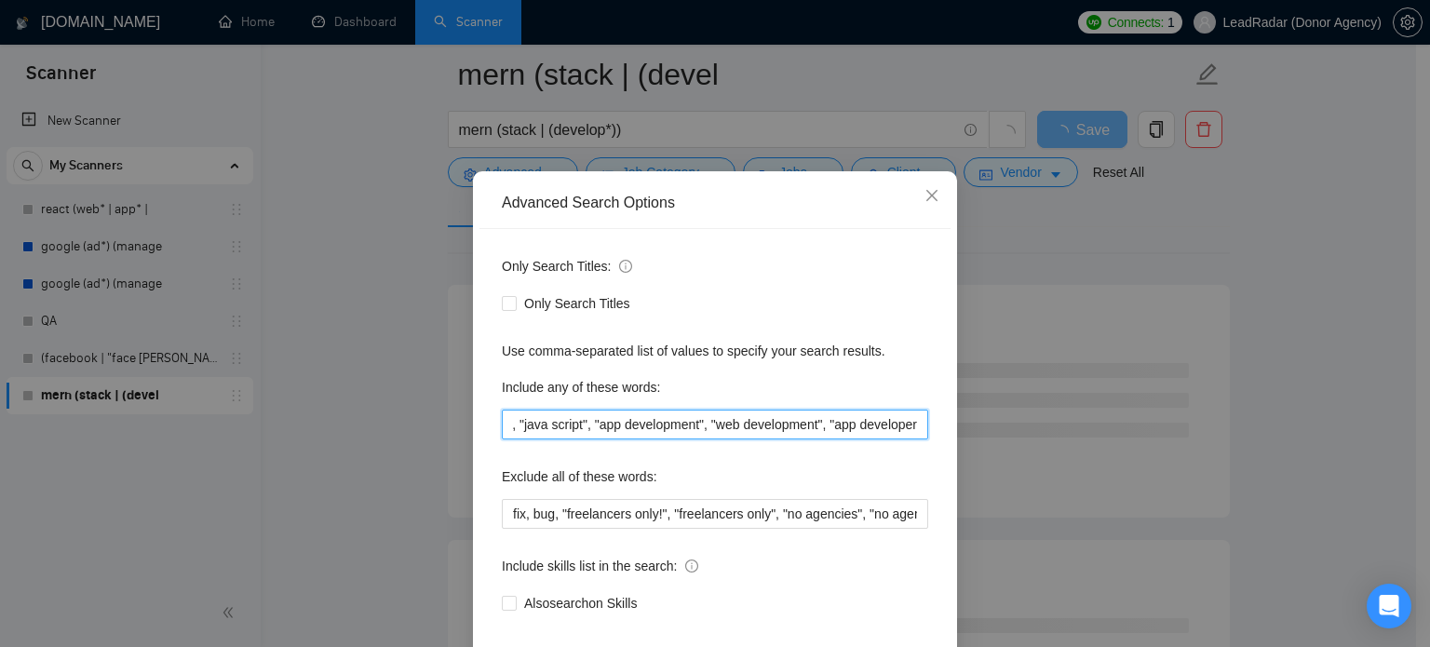
click at [912, 439] on input ""long-term", "long term", mongodb, "mongo.db", expressjs, "express.js", nodejs,…" at bounding box center [715, 425] width 426 height 30
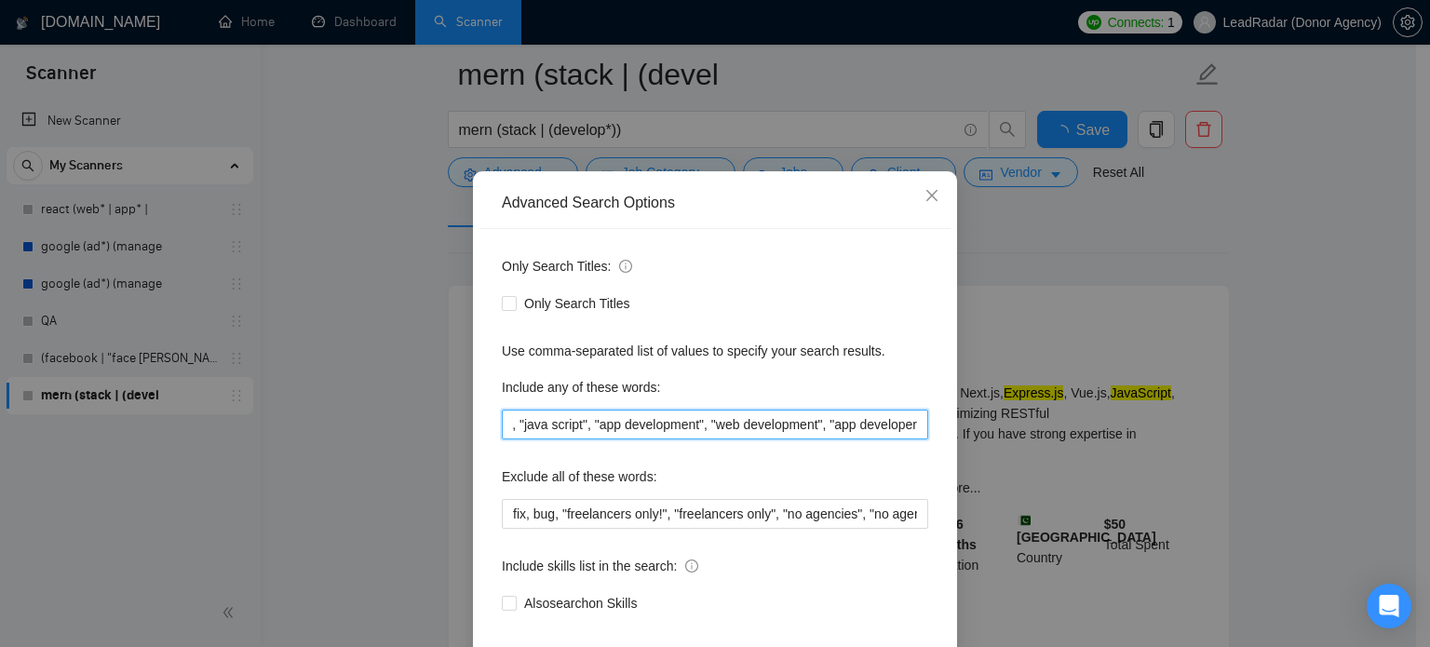
click at [914, 439] on input ""long-term", "long term", mongodb, "mongo.db", expressjs, "express.js", nodejs,…" at bounding box center [715, 425] width 426 height 30
click at [911, 439] on input ""long-term", "long term", mongodb, "mongo.db", expressjs, "express.js", nodejs,…" at bounding box center [715, 425] width 426 height 30
click at [910, 439] on input ""long-term", "long term", mongodb, "mongo.db", expressjs, "express.js", nodejs,…" at bounding box center [715, 425] width 426 height 30
click at [877, 439] on input ""long-term", "long term", mongodb, "mongo.db", expressjs, "express.js", nodejs,…" at bounding box center [715, 425] width 426 height 30
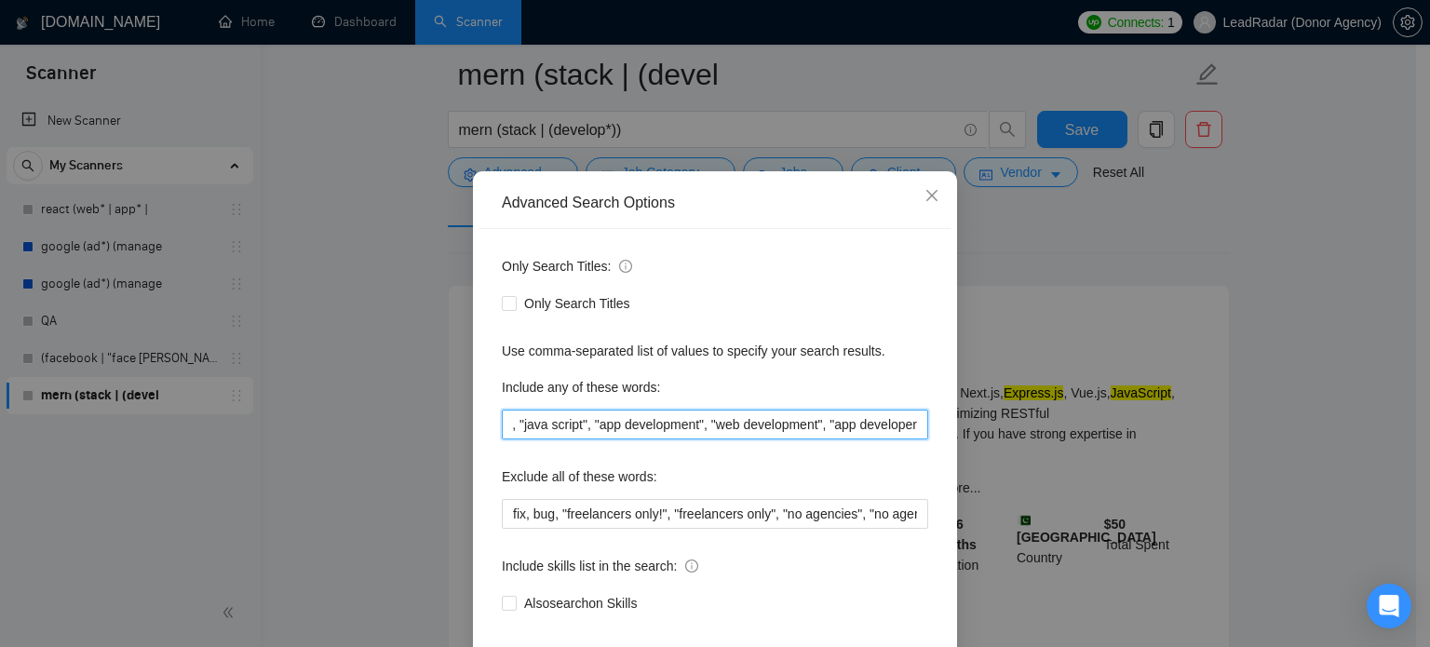
click at [905, 439] on input ""long-term", "long term", mongodb, "mongo.db", expressjs, "express.js", nodejs,…" at bounding box center [715, 425] width 426 height 30
click at [916, 439] on input ""long-term", "long term", mongodb, "mongo.db", expressjs, "express.js", nodejs,…" at bounding box center [715, 425] width 426 height 30
click at [914, 439] on input ""long-term", "long term", mongodb, "mongo.db", expressjs, "express.js", nodejs,…" at bounding box center [715, 425] width 426 height 30
click at [909, 439] on input ""long-term", "long term", mongodb, "mongo.db", expressjs, "express.js", nodejs,…" at bounding box center [715, 425] width 426 height 30
click at [907, 439] on input ""long-term", "long term", mongodb, "mongo.db", expressjs, "express.js", nodejs,…" at bounding box center [715, 425] width 426 height 30
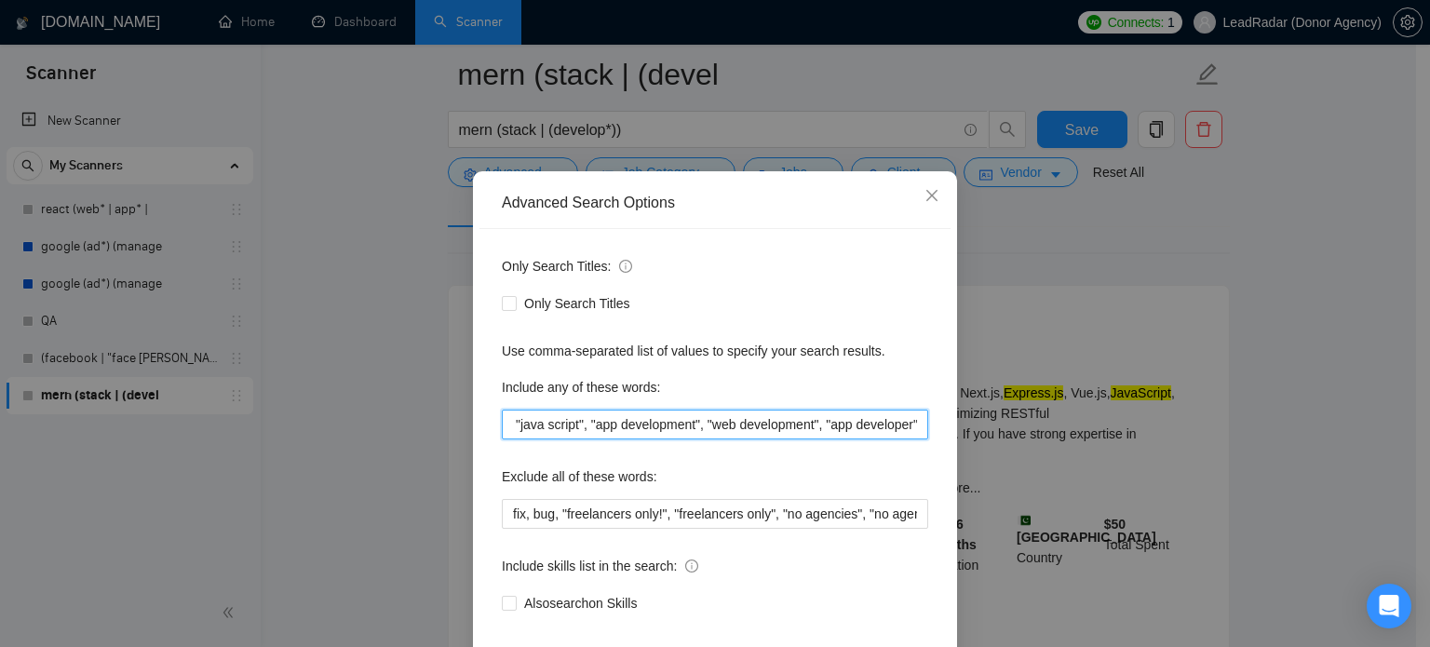
scroll to position [0, 1107]
type input ""long-term", "long term", mongodb, "mongo.db", expressjs, "express.js", nodejs,…"
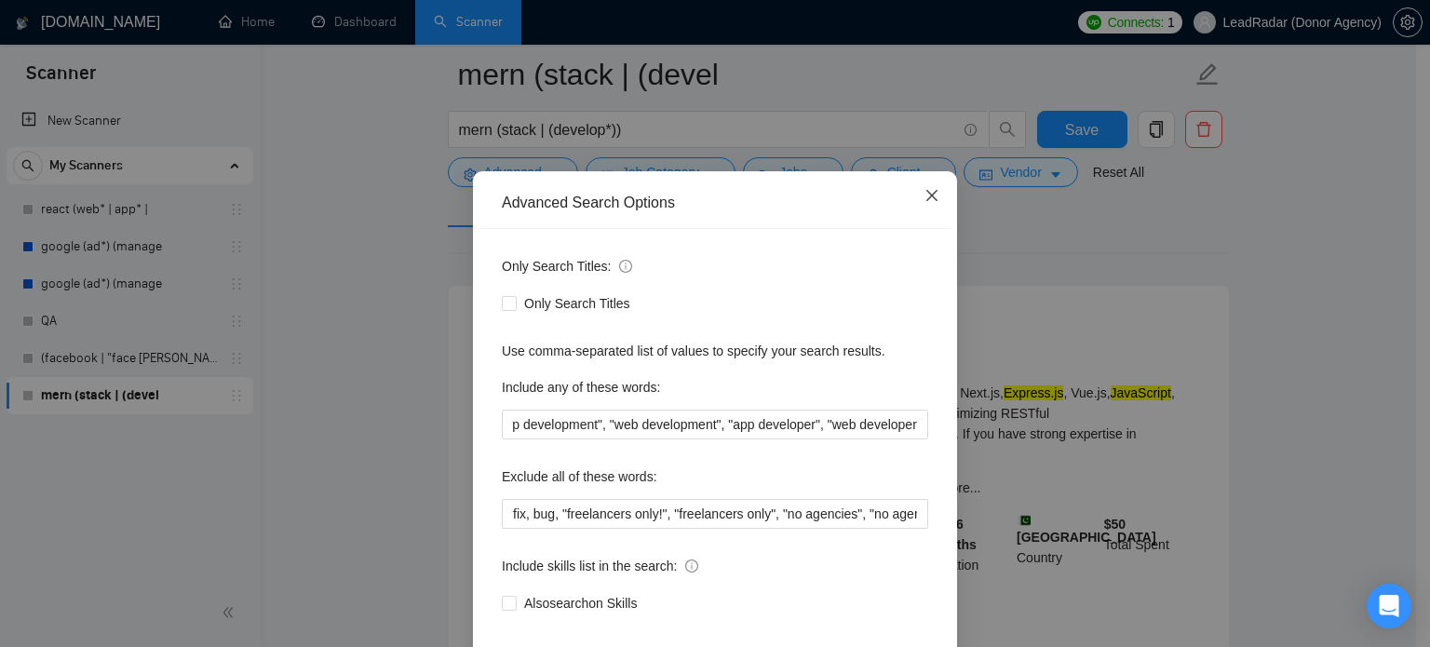
click at [927, 203] on icon "close" at bounding box center [932, 195] width 15 height 15
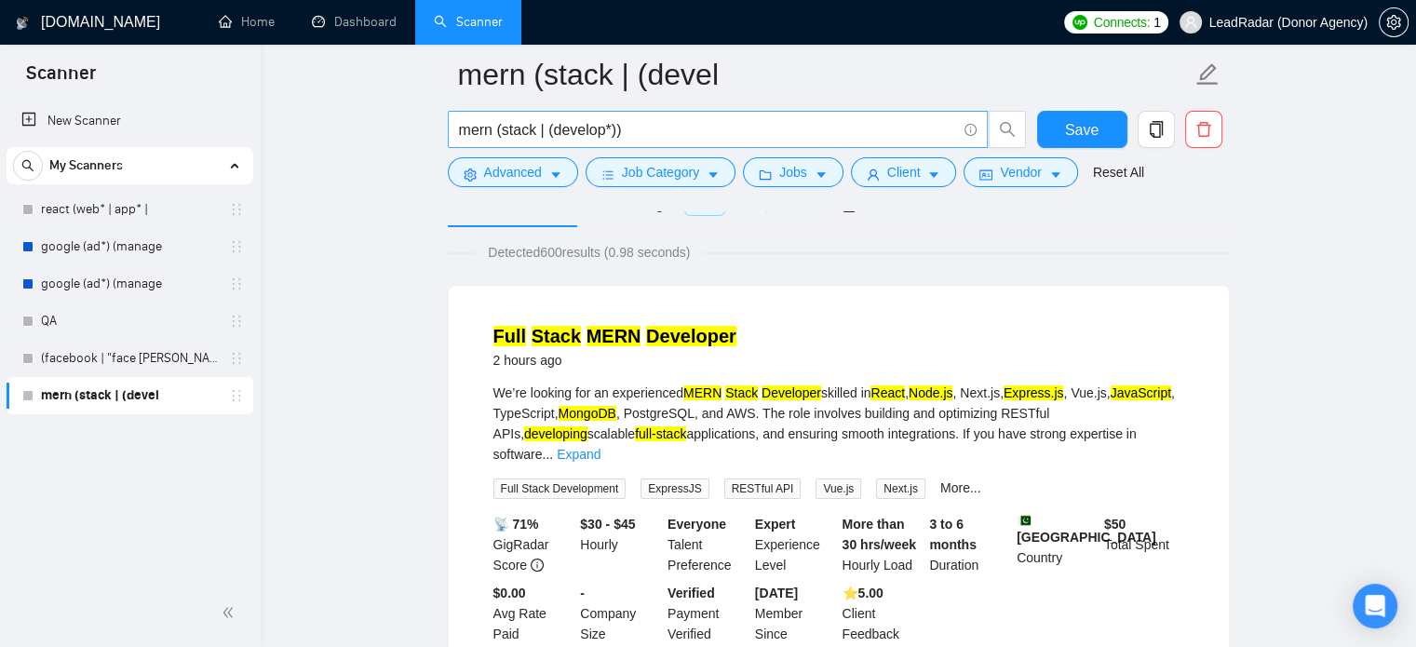
click at [551, 137] on input "mern (stack | (develop*))" at bounding box center [707, 129] width 497 height 23
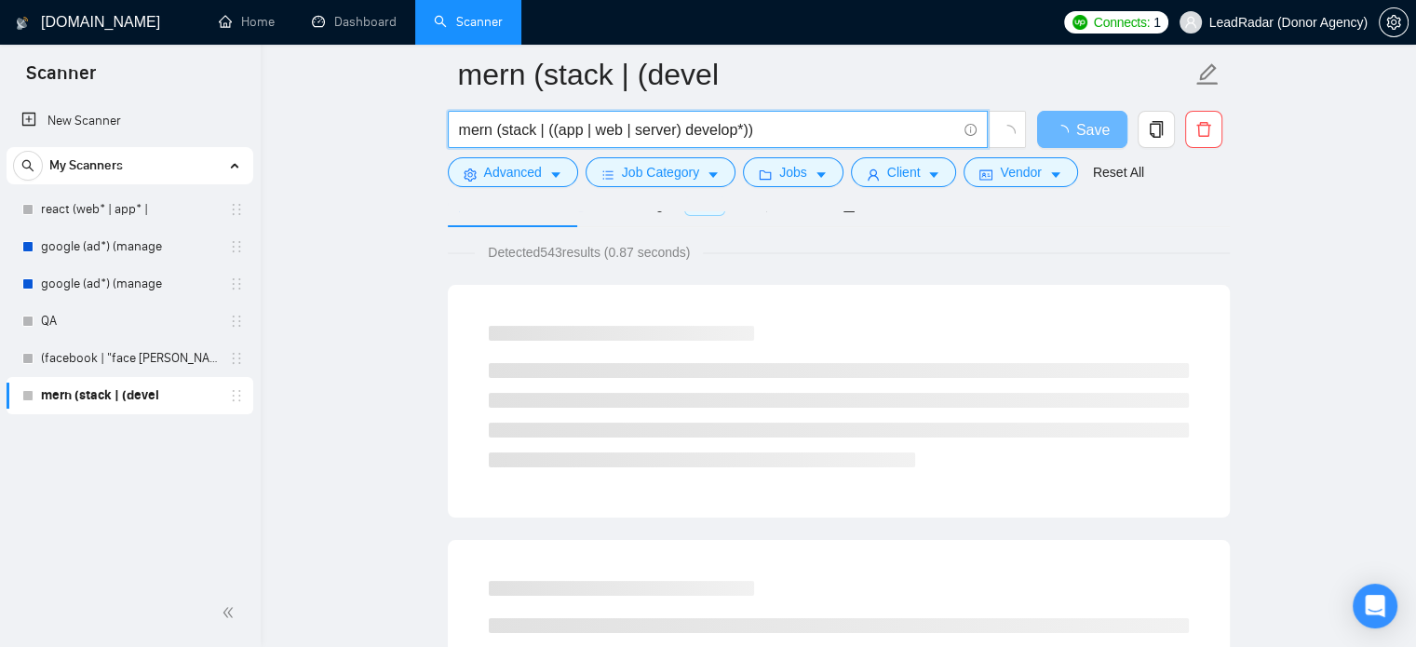
click at [545, 129] on input "mern (stack | ((app | web | server) develop*))" at bounding box center [707, 129] width 497 height 23
click at [506, 128] on input "mern (stack ((app | web | server) develop*))" at bounding box center [707, 129] width 497 height 23
click at [502, 129] on input "mern (stack ((app | web | server) develop*))" at bounding box center [707, 129] width 497 height 23
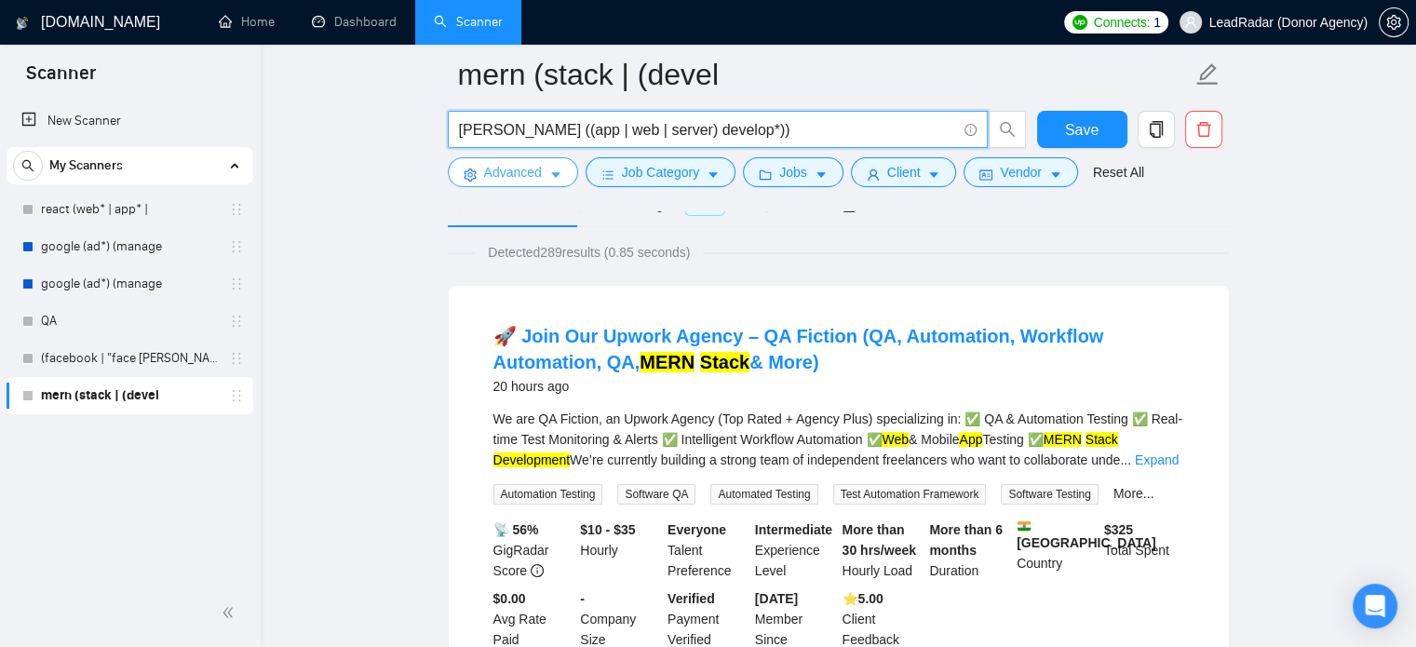
click at [517, 173] on span "Advanced" at bounding box center [513, 172] width 58 height 20
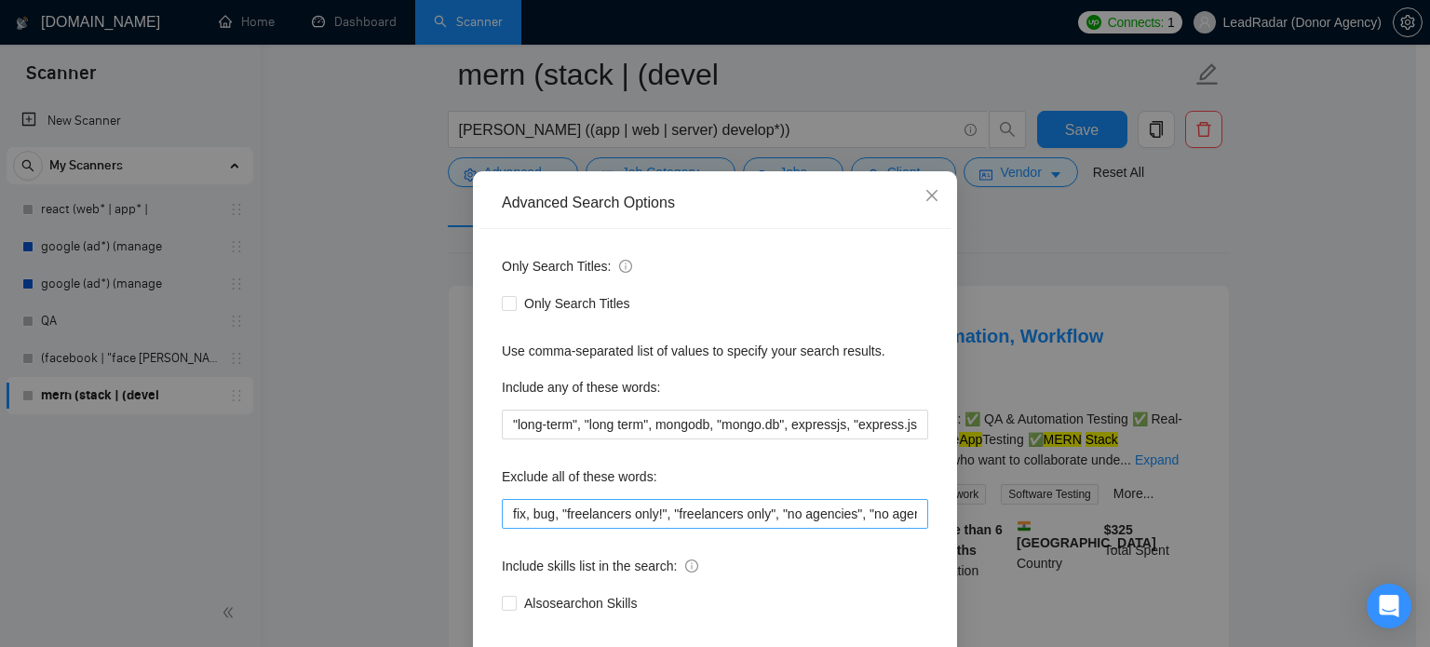
scroll to position [127, 0]
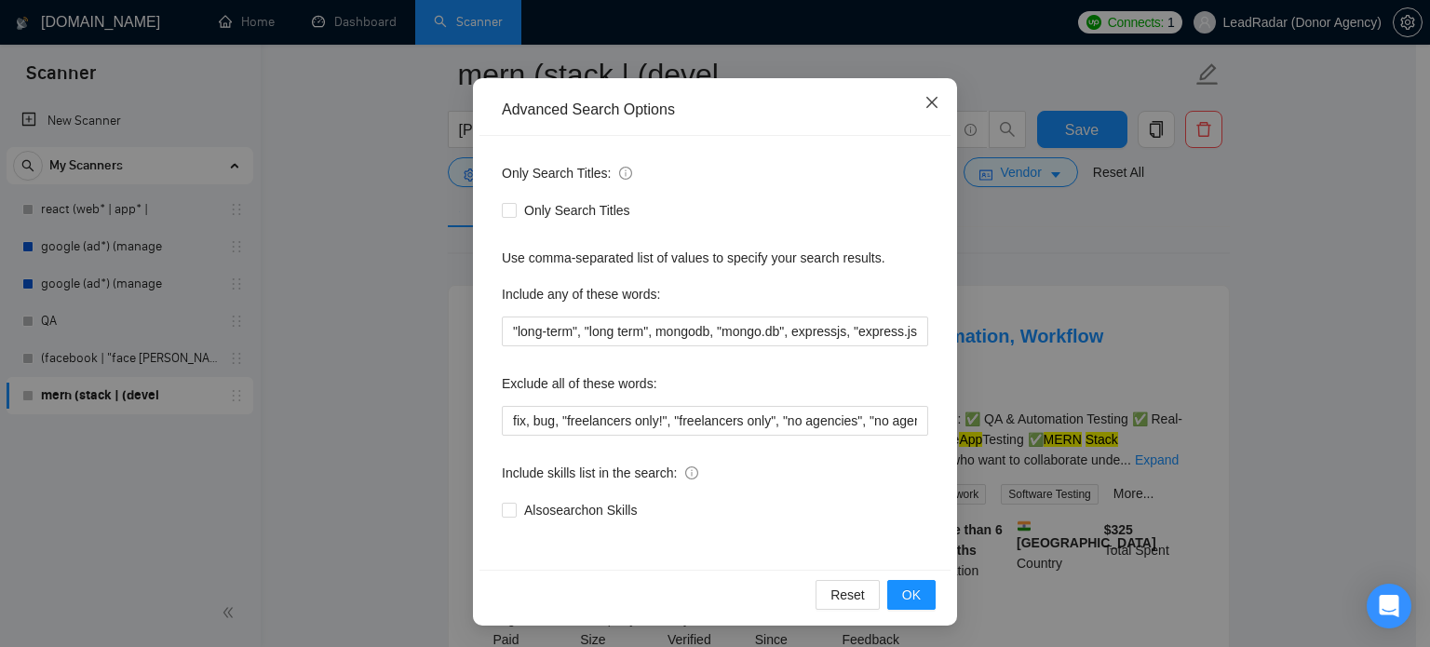
click at [925, 108] on icon "close" at bounding box center [932, 102] width 15 height 15
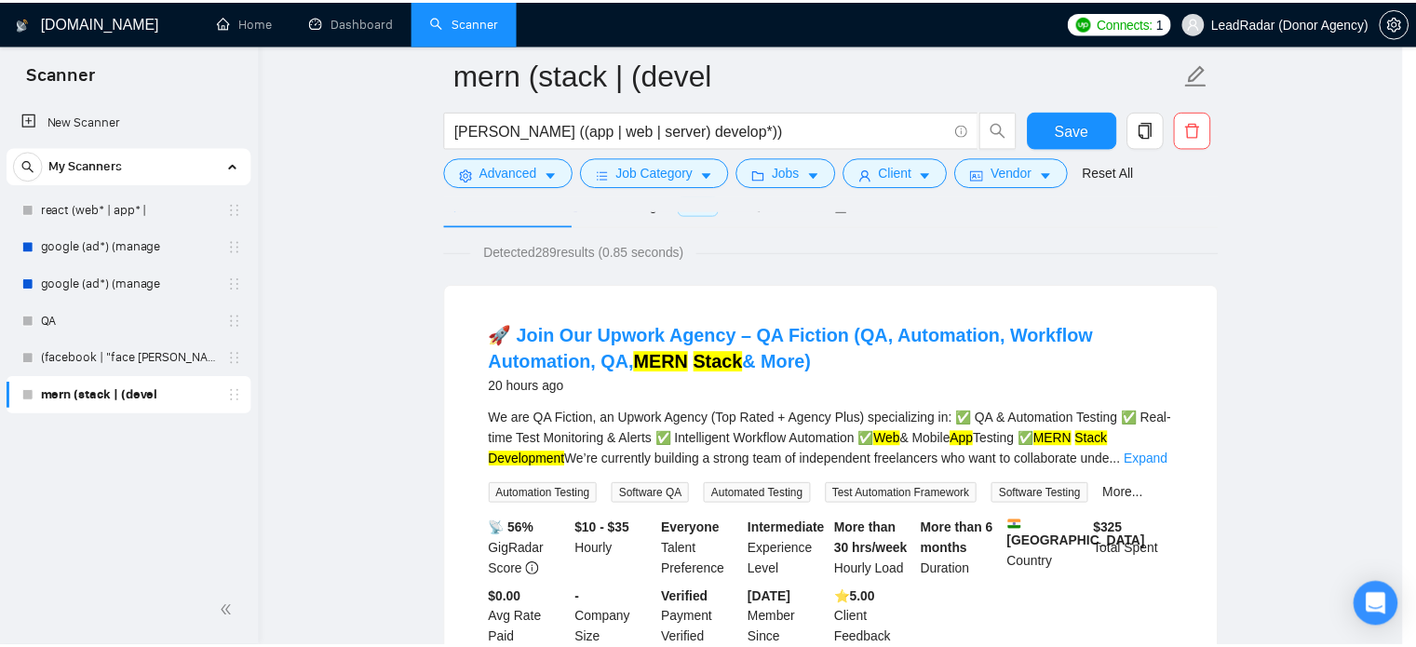
scroll to position [34, 0]
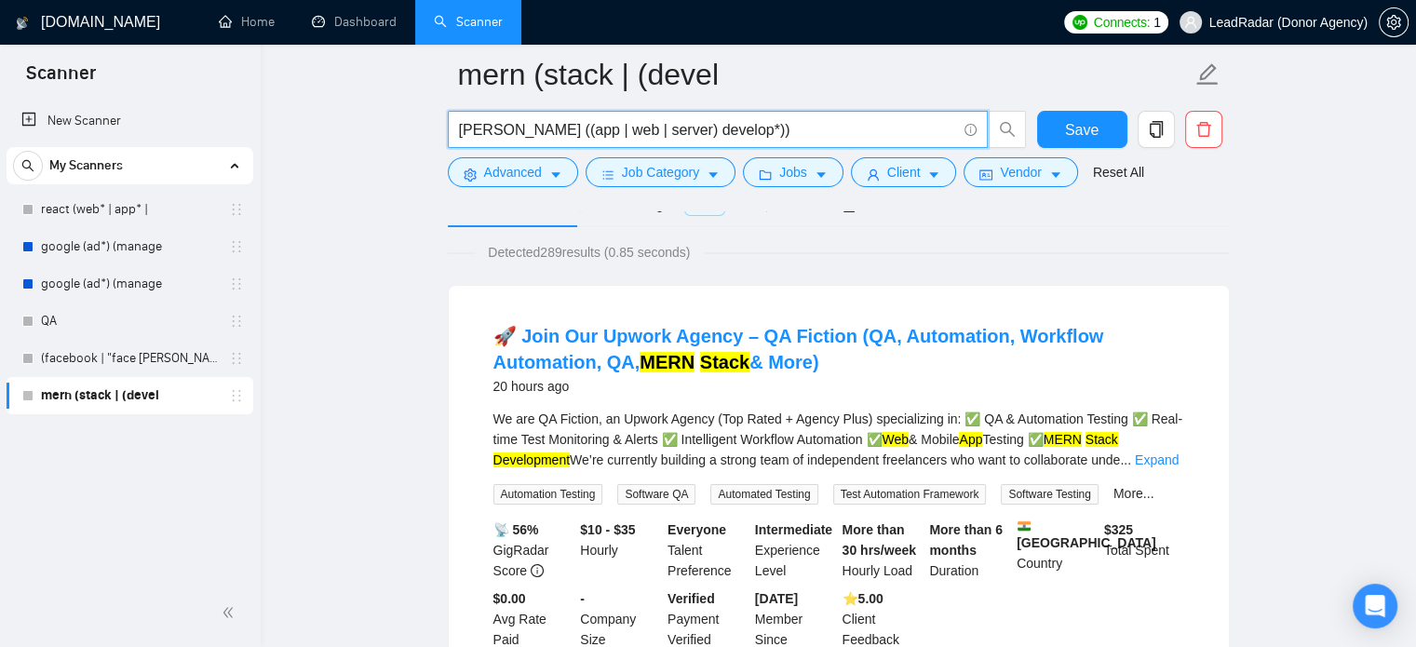
click at [549, 133] on input "mern stack ((app | web | server) develop*))" at bounding box center [707, 129] width 497 height 23
click at [564, 131] on input "mern stack ((web | server) develop*))" at bounding box center [707, 129] width 497 height 23
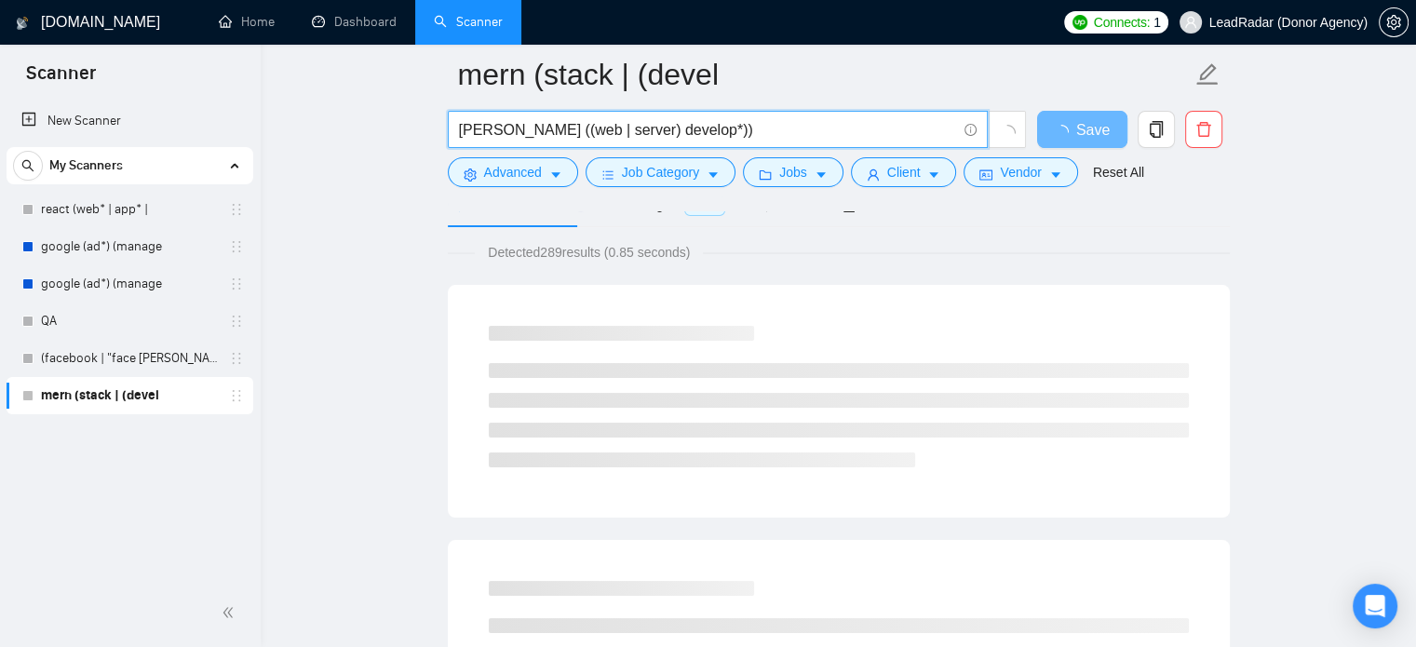
click at [569, 131] on input "mern stack ((web | server) develop*))" at bounding box center [707, 129] width 497 height 23
drag, startPoint x: 739, startPoint y: 133, endPoint x: 301, endPoint y: 144, distance: 438.7
type input "mern stack ((web* | server) develop*))"
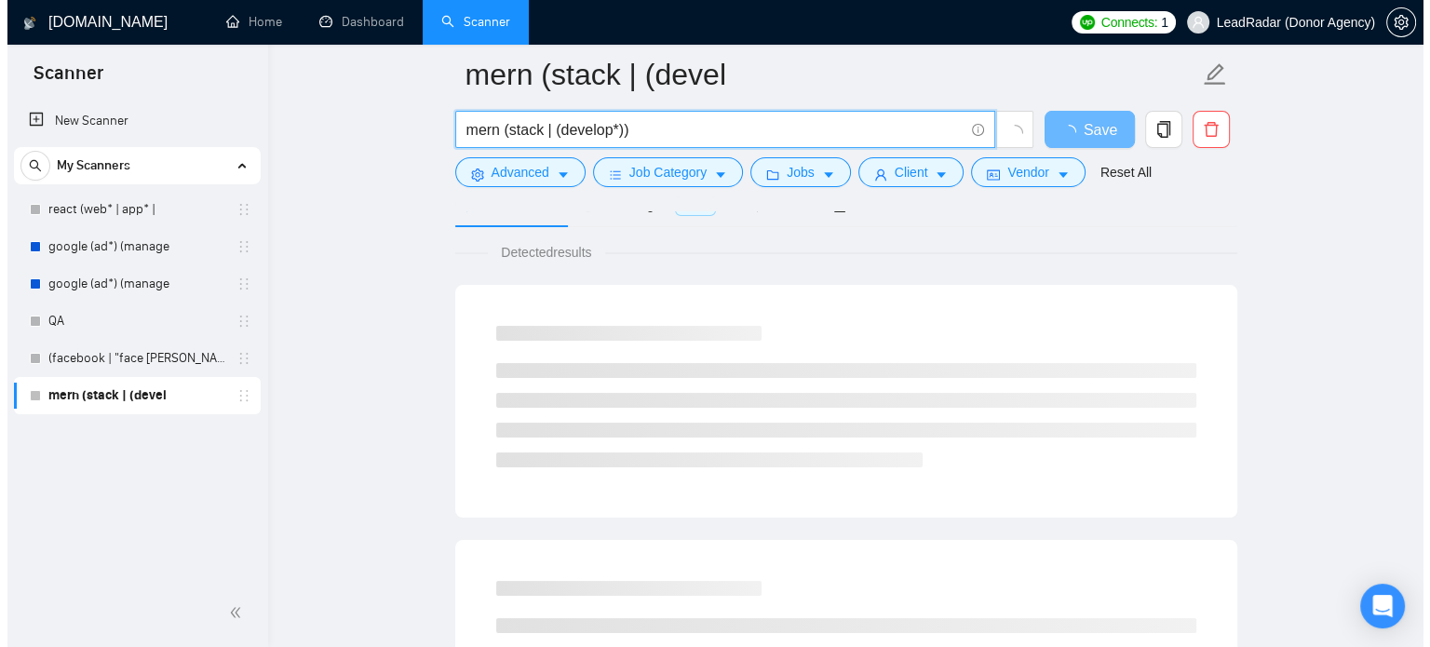
scroll to position [104, 0]
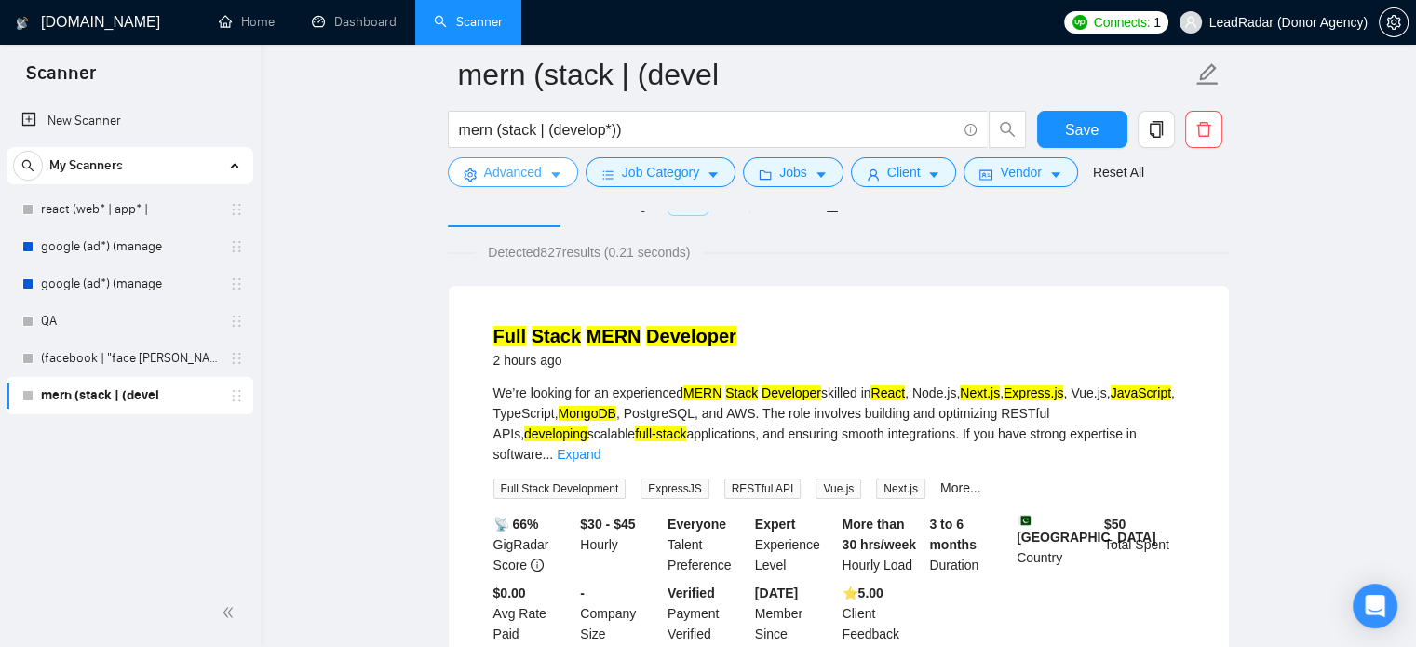
click at [549, 169] on icon "caret-down" at bounding box center [555, 175] width 13 height 13
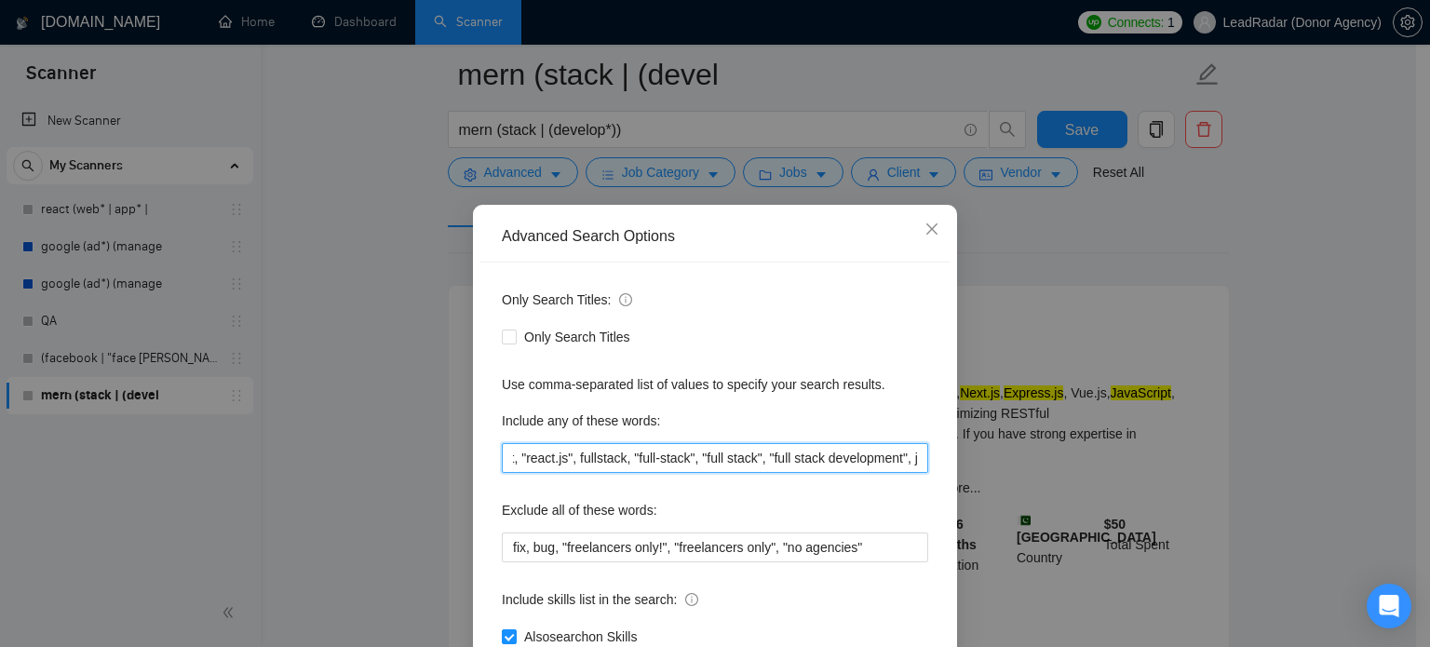
scroll to position [0, 659]
drag, startPoint x: 871, startPoint y: 462, endPoint x: 927, endPoint y: 458, distance: 56.0
click at [1069, 462] on div "Advanced Search Options Only Search Titles: Only Search Titles Use comma-separa…" at bounding box center [715, 323] width 1430 height 647
click at [887, 461] on input ""long-term", "long term", mongodb, "mongo.db", expressjs, "express.js", nextjs,…" at bounding box center [715, 458] width 426 height 30
click at [912, 457] on input ""long-term", "long term", mongodb, "mongo.db", expressjs, "express.js", nextjs,…" at bounding box center [715, 458] width 426 height 30
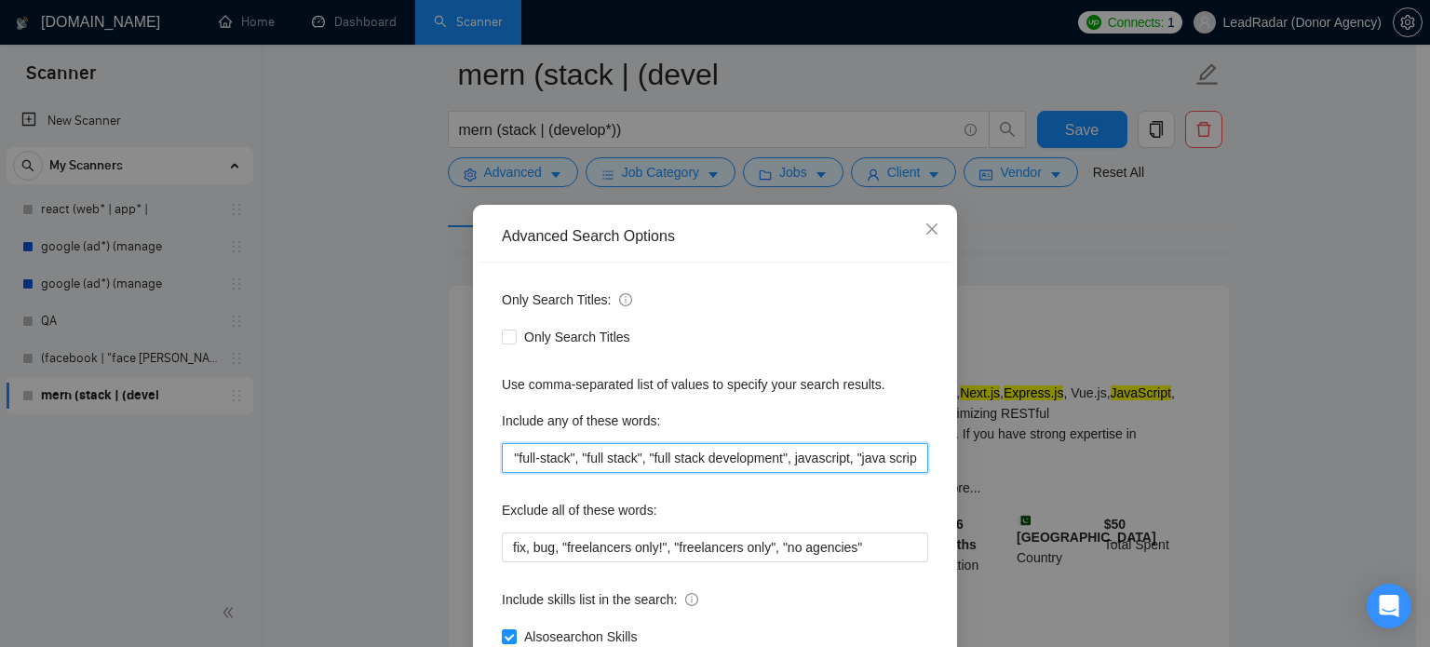
scroll to position [0, 666]
click at [908, 464] on input ""long-term", "long term", mongodb, "mongo.db", expressjs, "express.js", nextjs,…" at bounding box center [715, 458] width 426 height 30
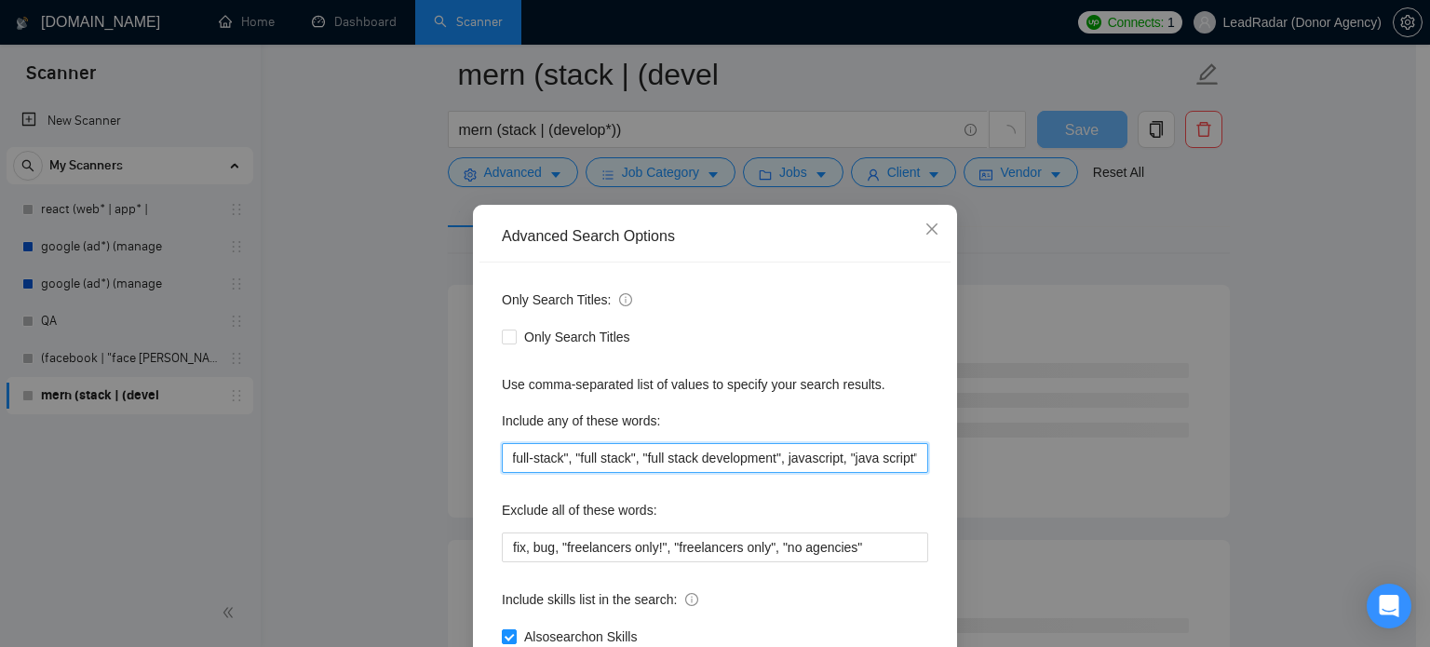
click at [890, 457] on input ""long-term", "long term", mongodb, "mongo.db", expressjs, "express.js", nextjs,…" at bounding box center [715, 458] width 426 height 30
click at [912, 460] on input ""long-term", "long term", mongodb, "mongo.db", expressjs, "express.js", nextjs,…" at bounding box center [715, 458] width 426 height 30
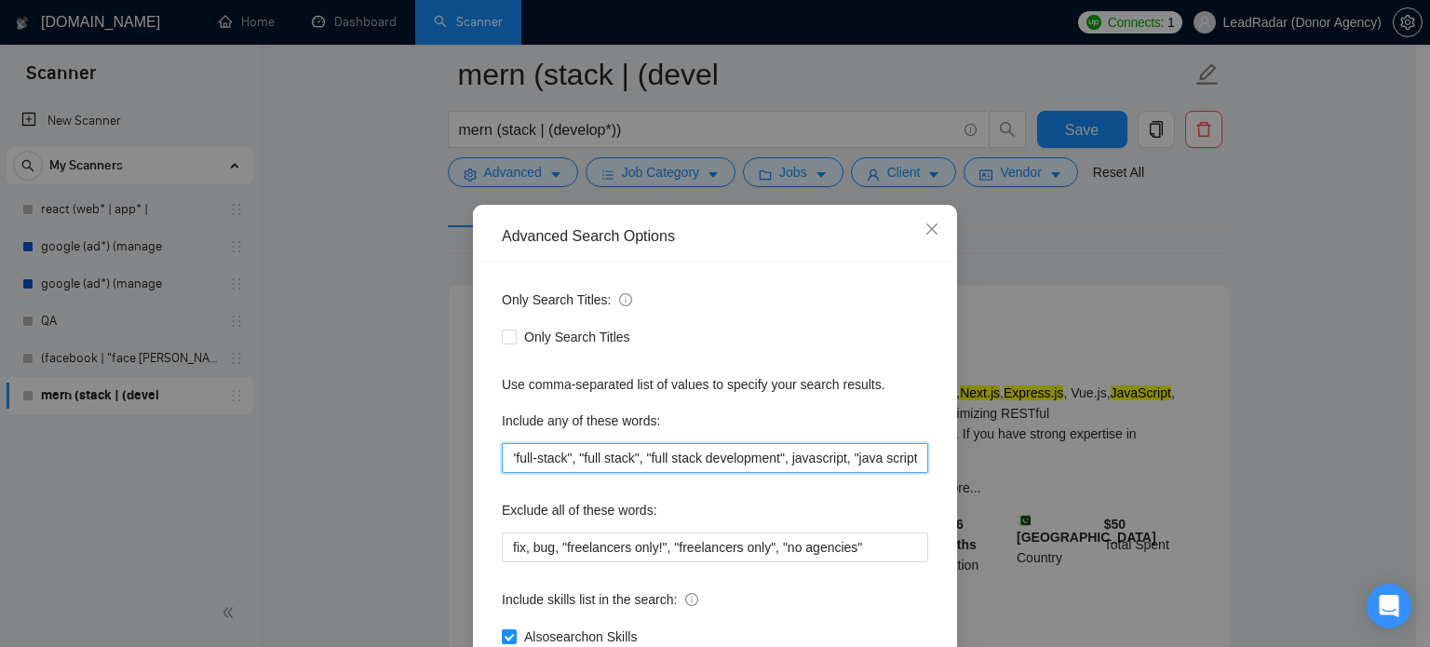
scroll to position [0, 659]
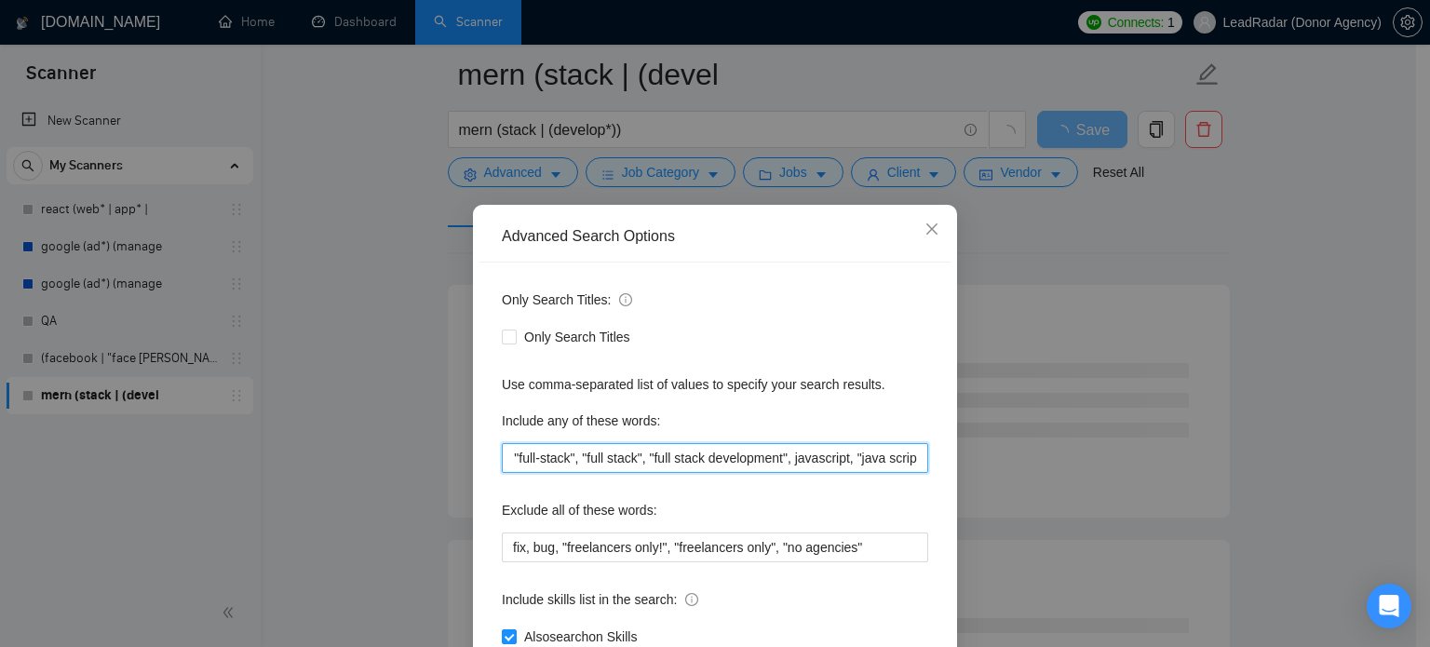
click at [857, 465] on input ""long-term", "long term", mongodb, "mongo.db", expressjs, "express.js", nextjs,…" at bounding box center [715, 458] width 426 height 30
type input ""long-term", "long term", mongodb, "mongo.db", expressjs, "express.js", nextjs,…"
click at [831, 461] on input ""long-term", "long term", mongodb, "mongo.db", expressjs, "express.js", nextjs,…" at bounding box center [715, 458] width 426 height 30
drag, startPoint x: 834, startPoint y: 459, endPoint x: 959, endPoint y: 460, distance: 124.8
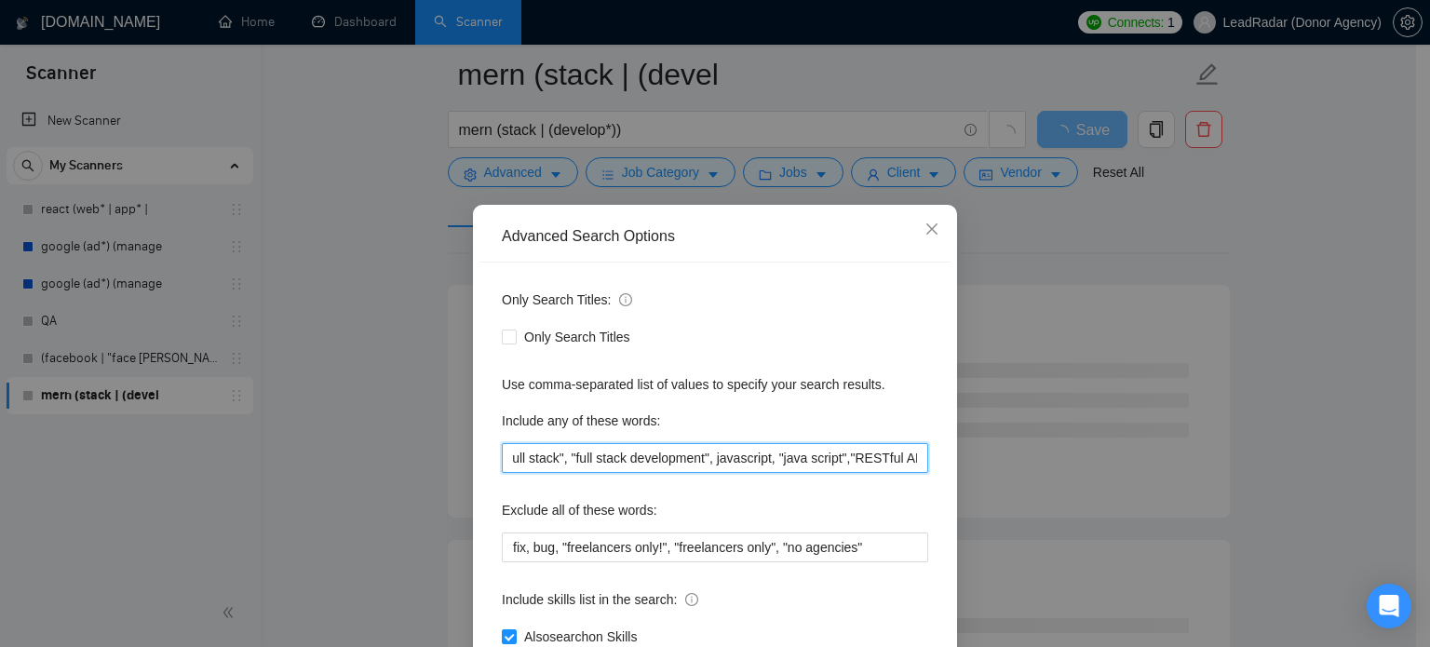
click at [959, 461] on div "Advanced Search Options Only Search Titles: Only Search Titles Use comma-separa…" at bounding box center [715, 323] width 1430 height 647
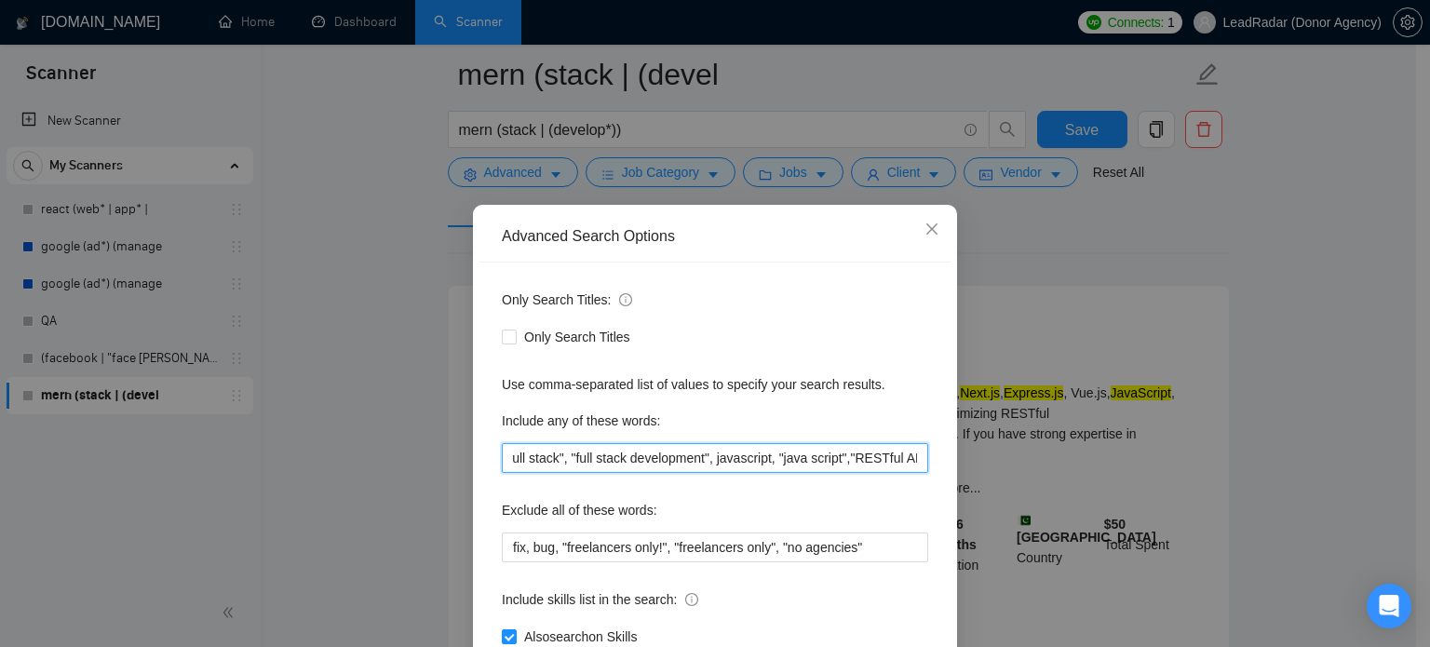
scroll to position [127, 0]
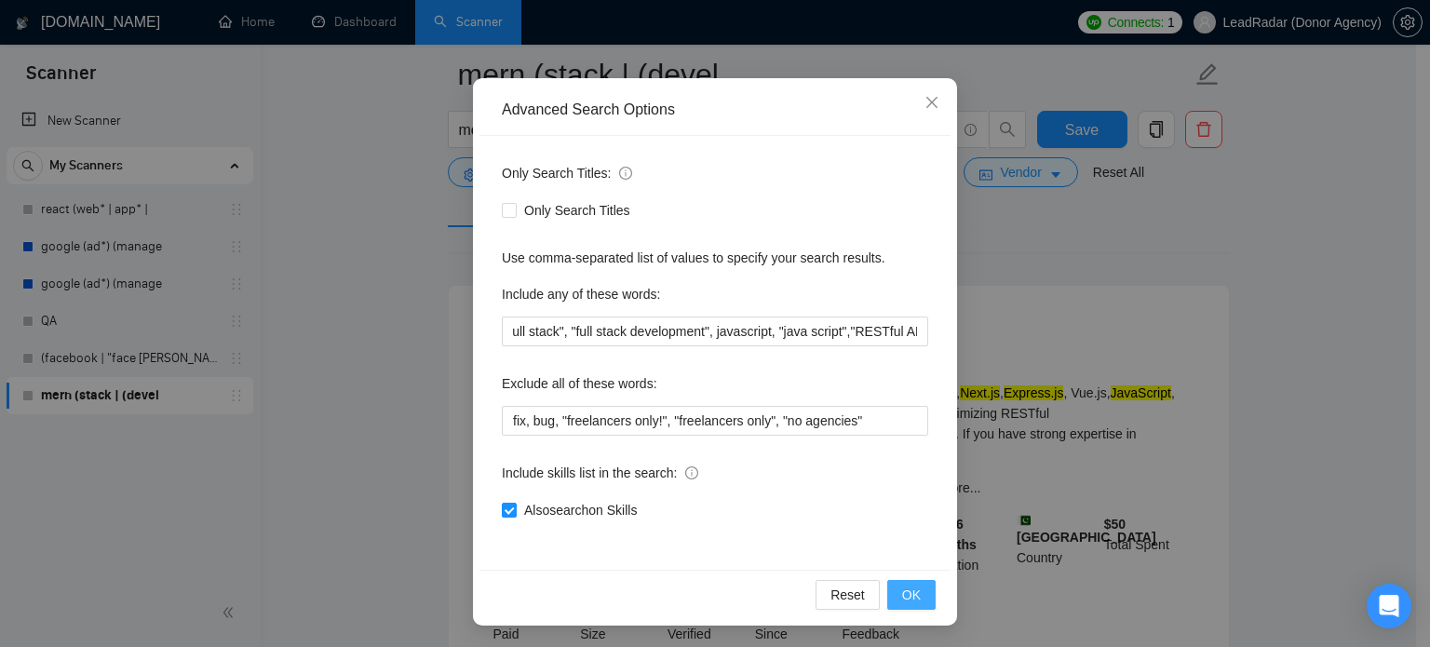
drag, startPoint x: 596, startPoint y: 507, endPoint x: 891, endPoint y: 586, distance: 305.3
click at [596, 508] on span "Also search on Skills" at bounding box center [581, 510] width 128 height 20
click at [515, 508] on input "Also search on Skills" at bounding box center [508, 509] width 13 height 13
checkbox input "false"
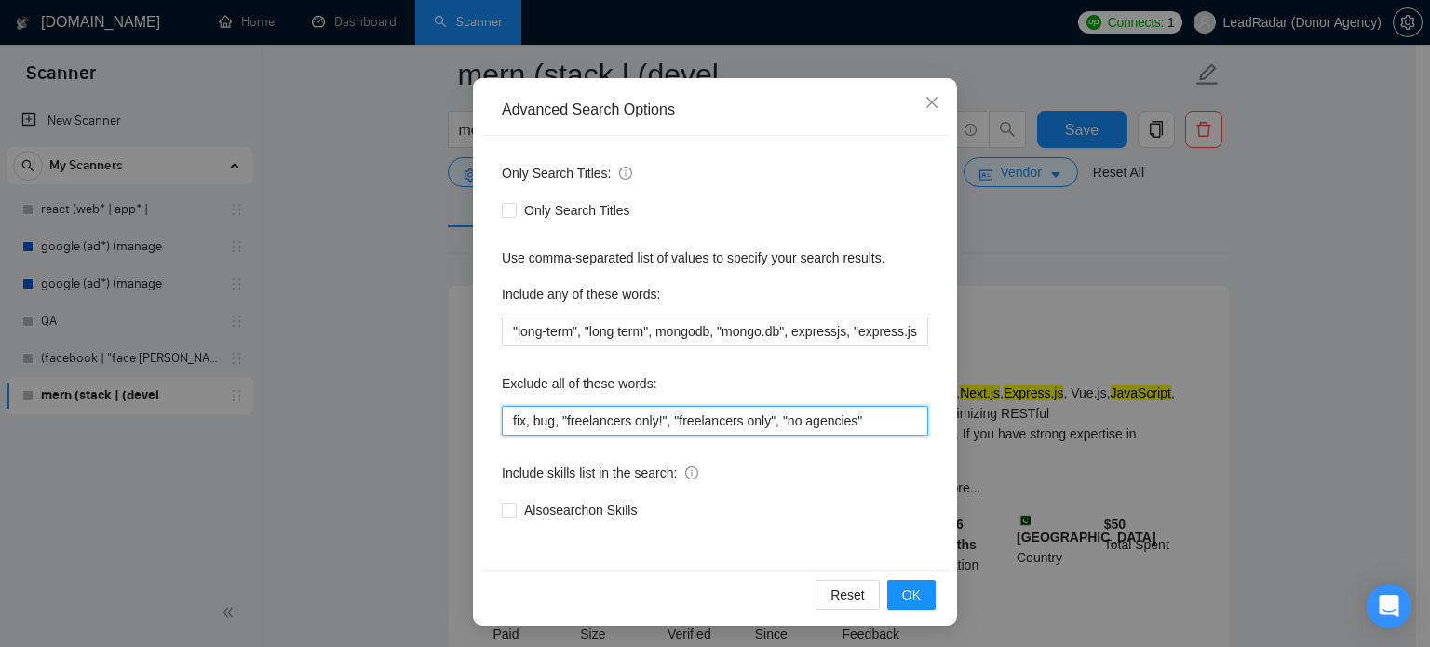
click at [857, 421] on input "fix, bug, "freelancers only!", "freelancers only", "no agencies"" at bounding box center [715, 421] width 426 height 30
drag, startPoint x: 903, startPoint y: 587, endPoint x: 890, endPoint y: 561, distance: 29.1
click at [903, 587] on span "OK" at bounding box center [911, 595] width 19 height 20
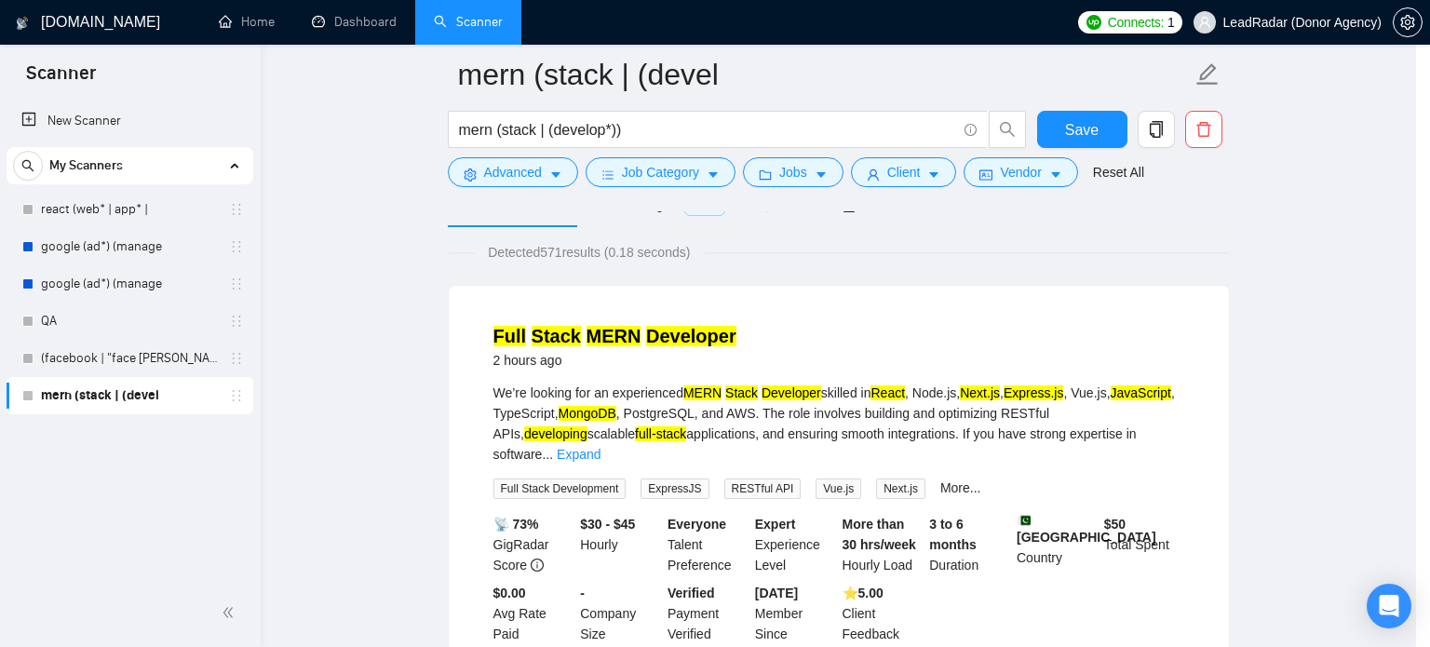
scroll to position [34, 0]
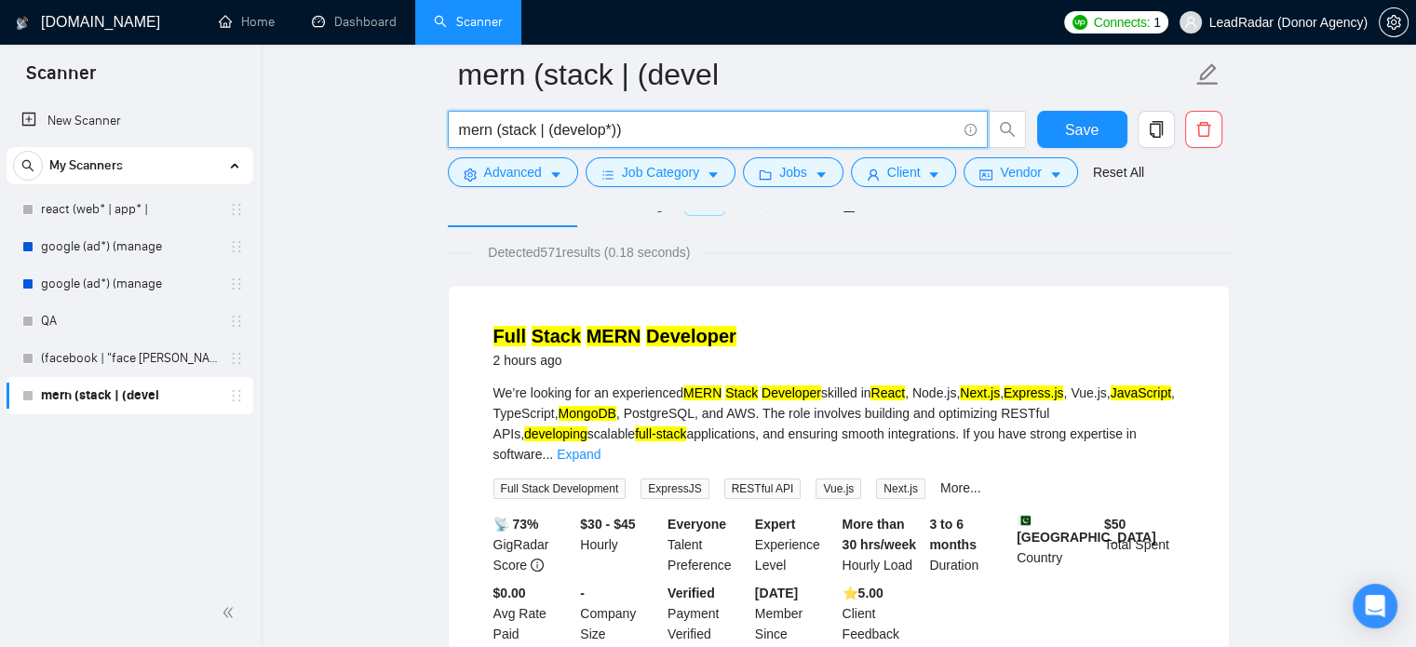
drag, startPoint x: 650, startPoint y: 133, endPoint x: 279, endPoint y: 133, distance: 370.6
paste input "stack ((web* | server)"
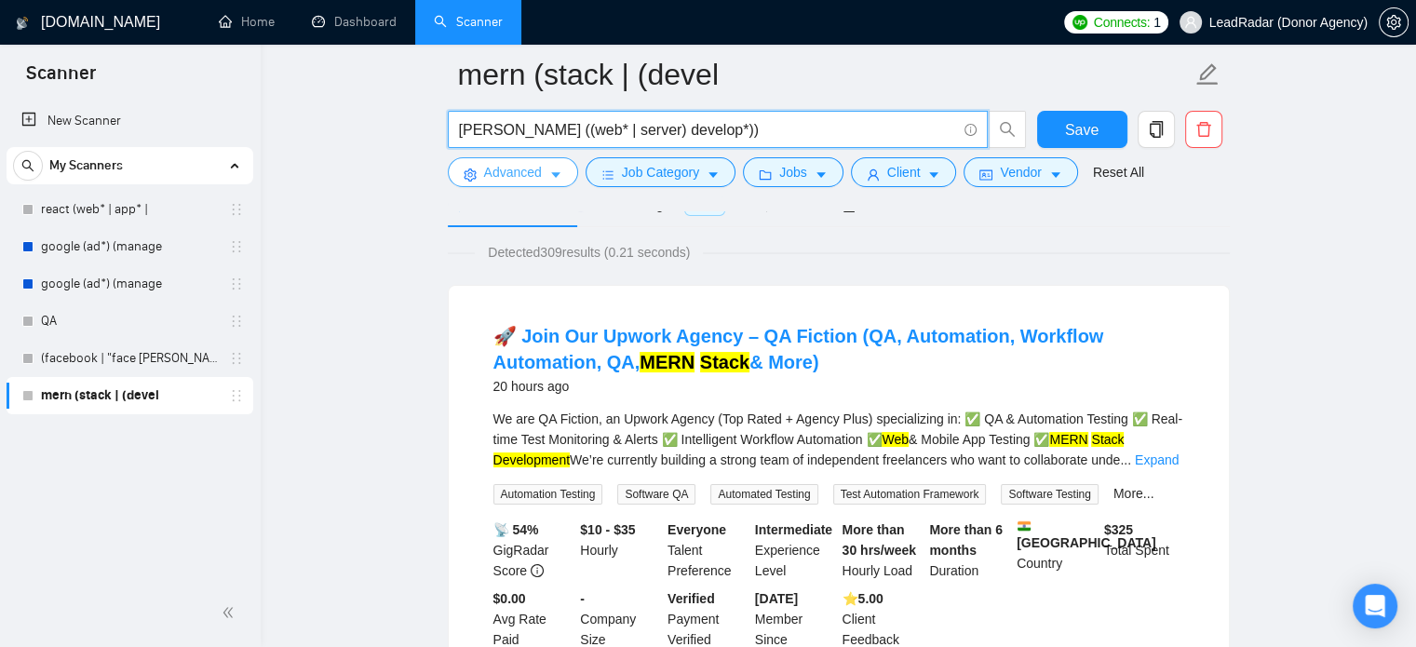
type input "[PERSON_NAME] ((web* | server) develop*))"
click at [542, 172] on button "Advanced" at bounding box center [513, 172] width 130 height 30
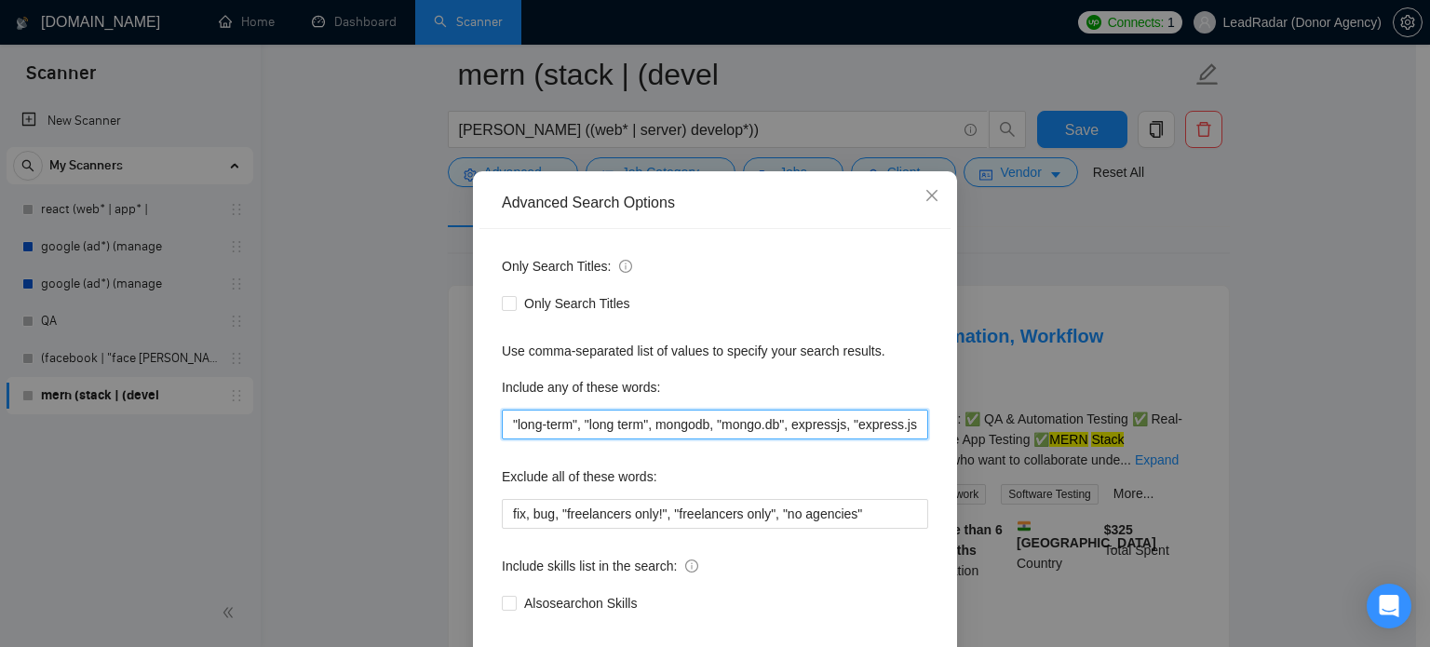
click at [686, 439] on input ""long-term", "long term", mongodb, "mongo.db", expressjs, "express.js", nextjs,…" at bounding box center [715, 425] width 426 height 30
drag, startPoint x: 762, startPoint y: 461, endPoint x: 741, endPoint y: 461, distance: 20.5
click at [741, 439] on input ""long-term", "long term", mongodb, "mongo.db", expressjs, "express.js", nextjs,…" at bounding box center [715, 425] width 426 height 30
click at [803, 439] on input ""long-term", "long term", mongodb, "mongo.db", expressjs, "express.js", nodejs,…" at bounding box center [715, 425] width 426 height 30
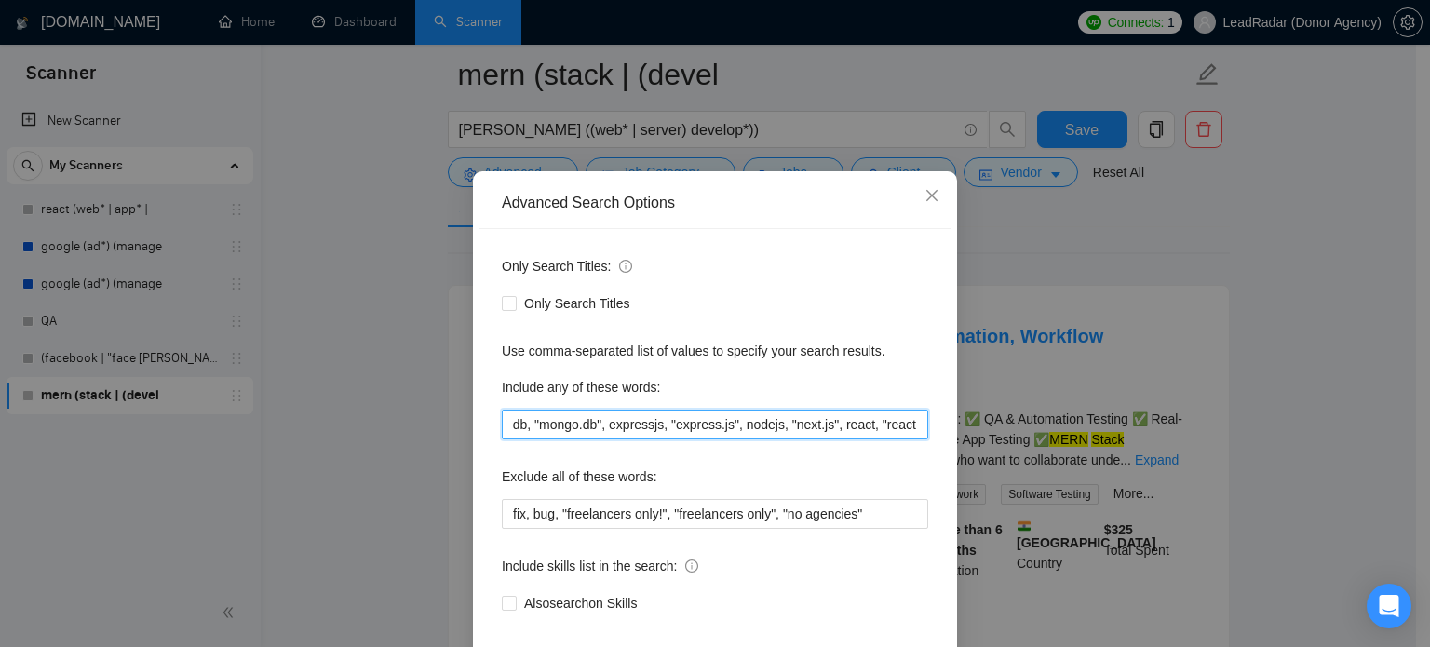
click at [803, 439] on input ""long-term", "long term", mongodb, "mongo.db", expressjs, "express.js", nodejs,…" at bounding box center [715, 425] width 426 height 30
click at [912, 439] on input ""long-term", "long term", mongodb, "mongo.db", expressjs, "express.js", nodejs,…" at bounding box center [715, 425] width 426 height 30
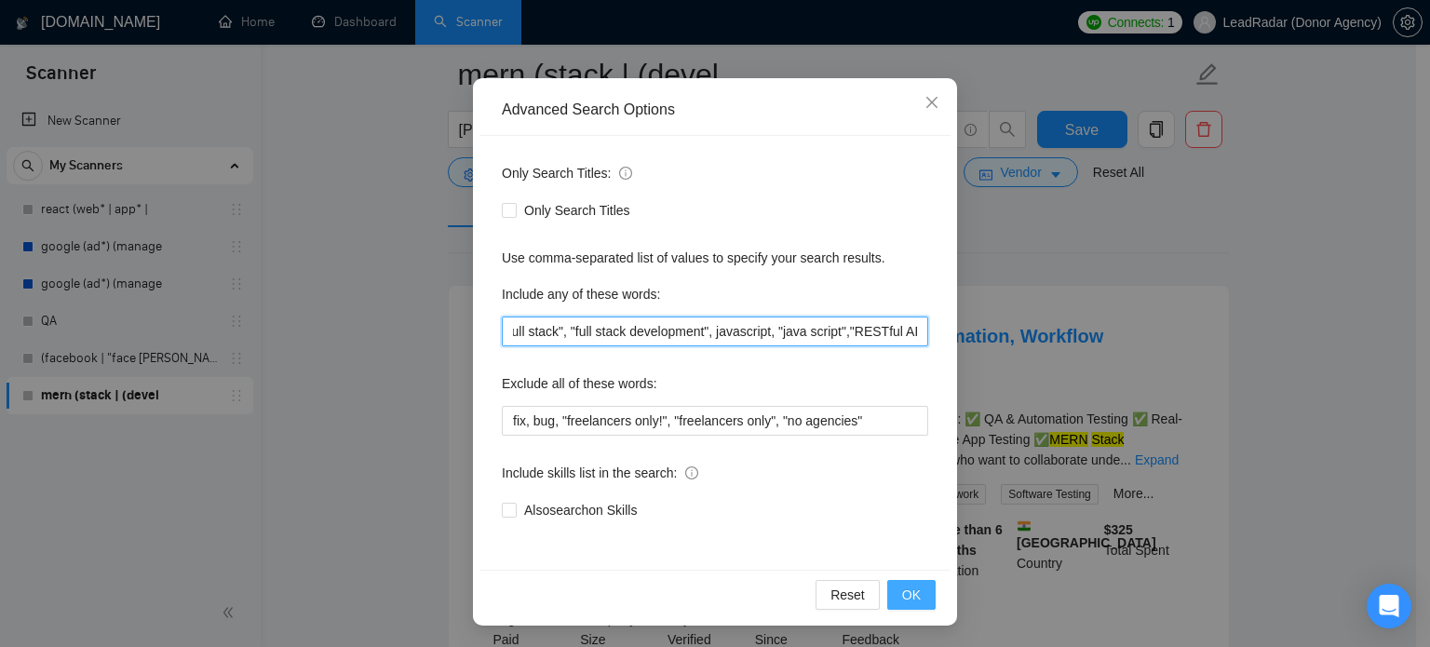
type input ""long-term", "long term", mongodb, "mongo.db", expressjs, "express.js", nodejs,…"
click at [902, 591] on span "OK" at bounding box center [911, 595] width 19 height 20
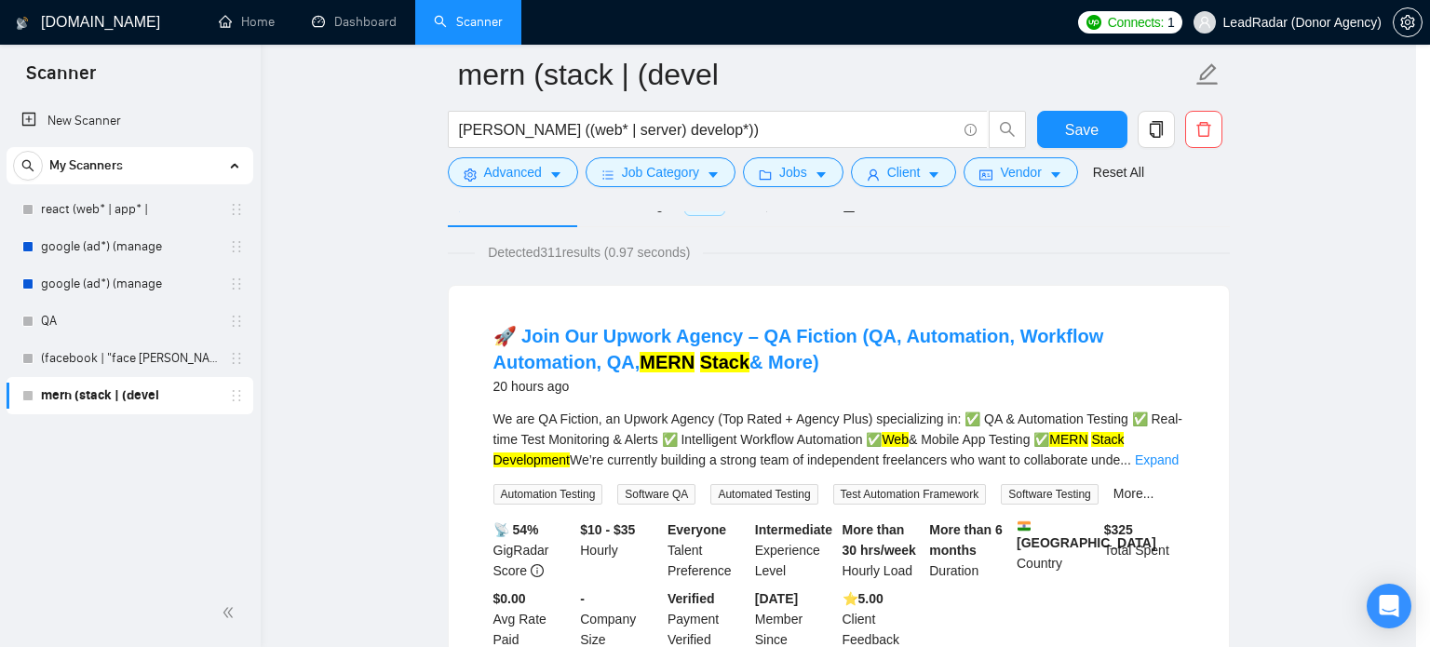
scroll to position [34, 0]
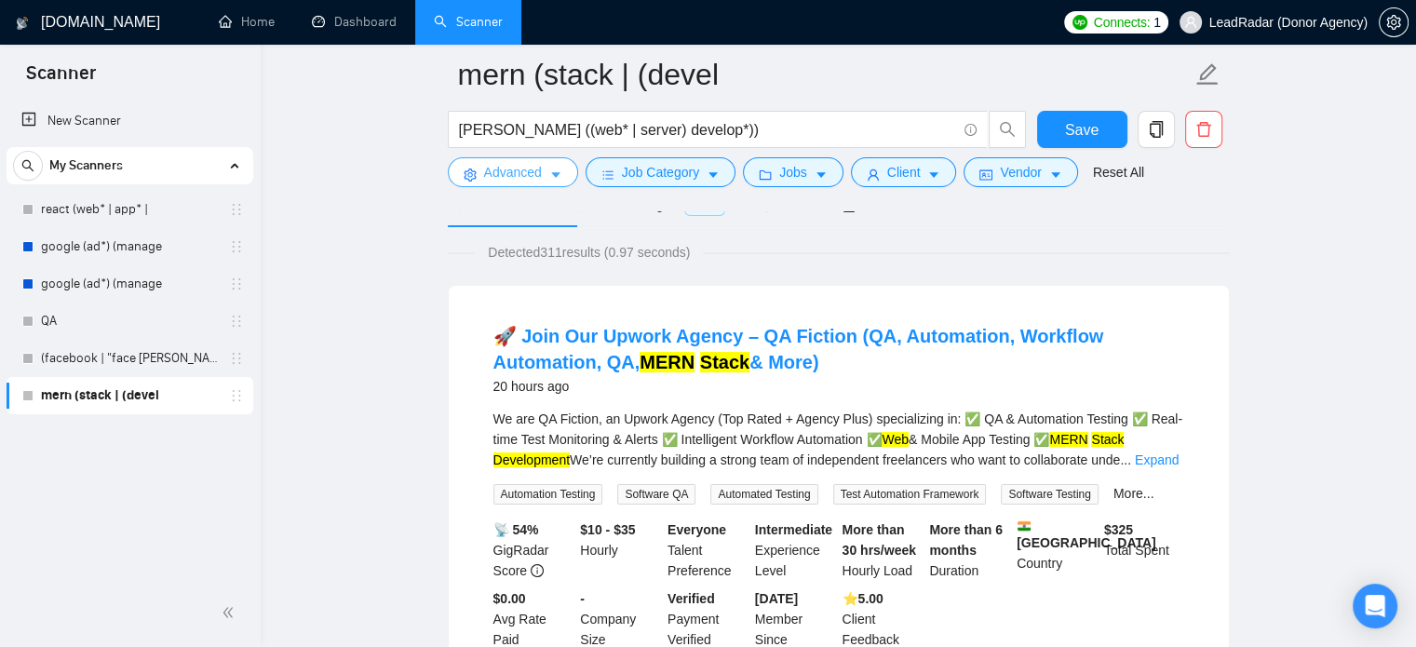
click at [543, 169] on button "Advanced" at bounding box center [513, 172] width 130 height 30
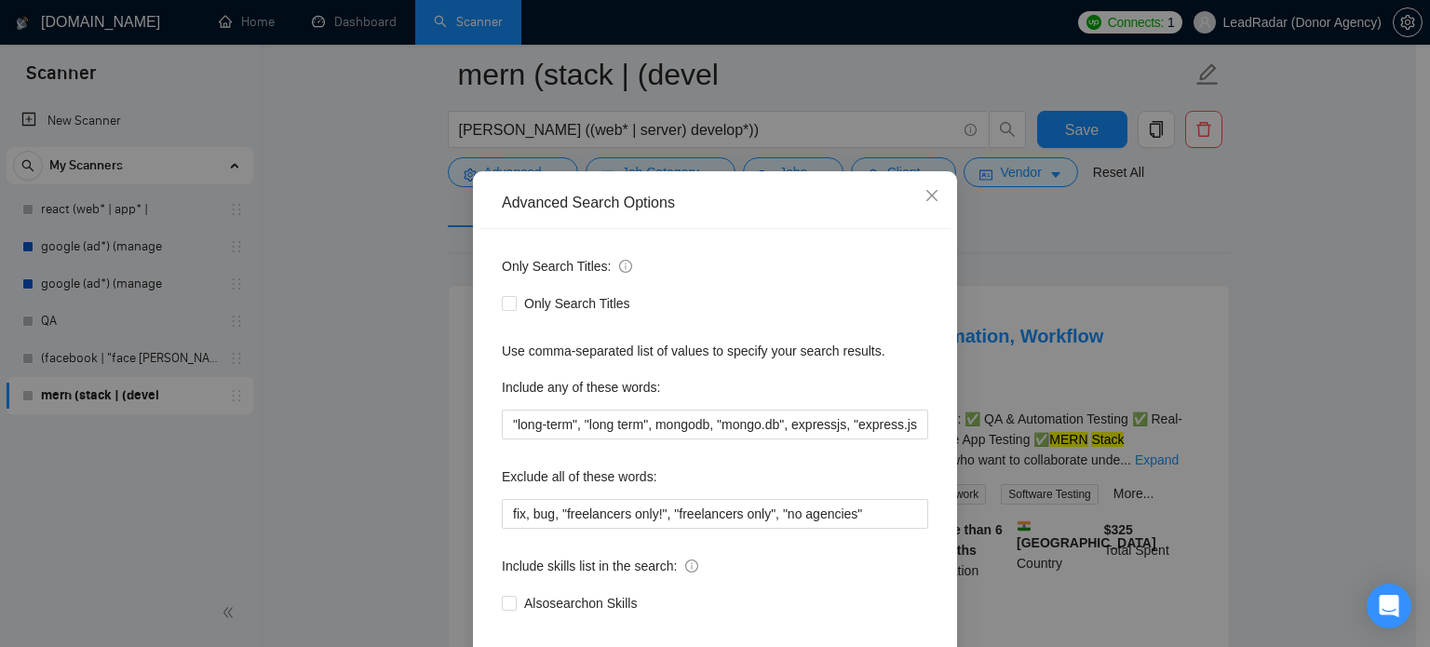
click at [543, 168] on div "Advanced Search Options Only Search Titles: Only Search Titles Use comma-separa…" at bounding box center [715, 323] width 1430 height 647
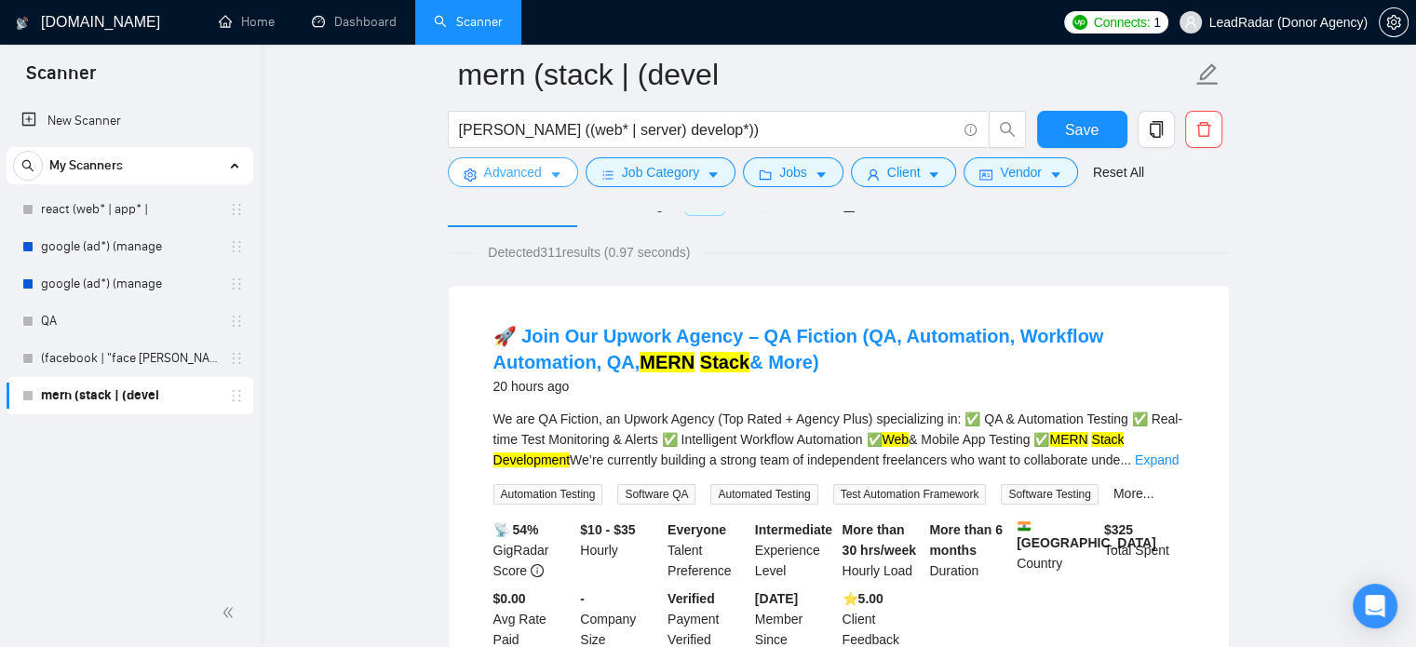
click at [567, 174] on button "Advanced" at bounding box center [513, 172] width 130 height 30
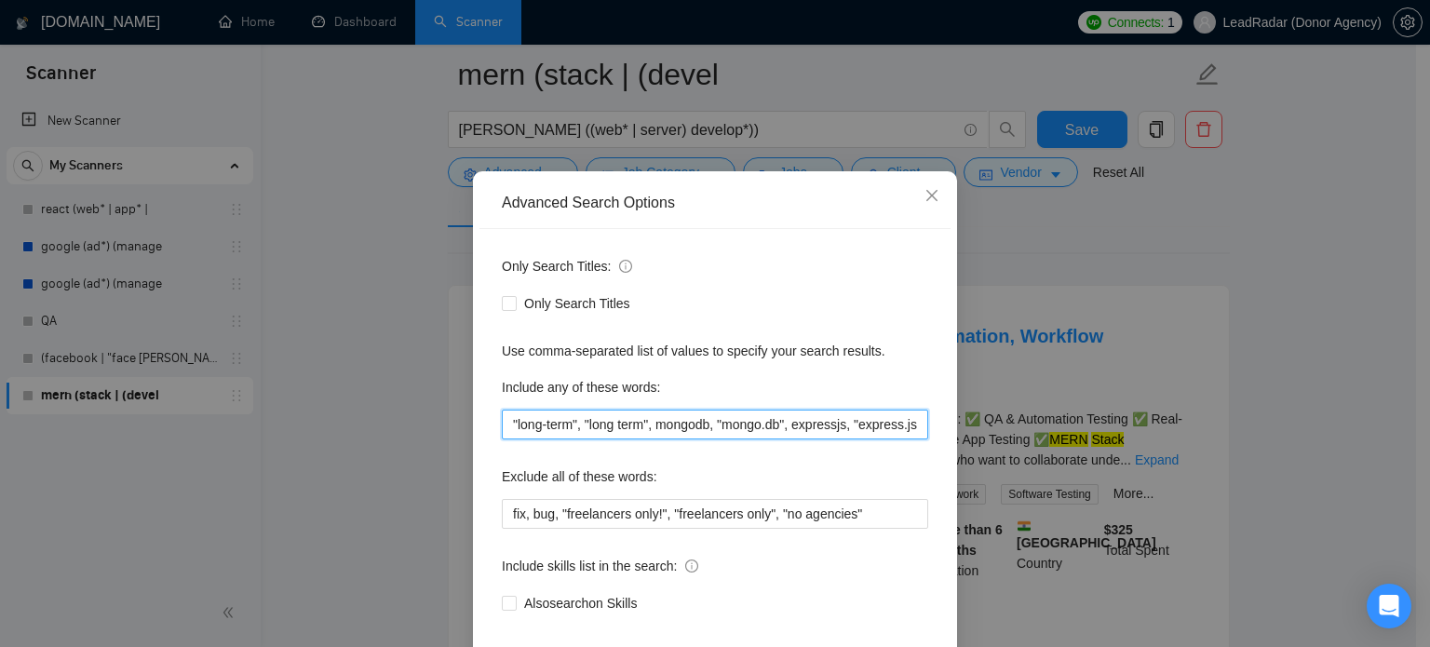
click at [795, 439] on input ""long-term", "long term", mongodb, "mongo.db", expressjs, "express.js", nodejs,…" at bounding box center [715, 425] width 426 height 30
click at [916, 439] on input ""long-term", "long term", mongodb, "mongo.db", expressjs, "express.js", nodejs,…" at bounding box center [715, 425] width 426 height 30
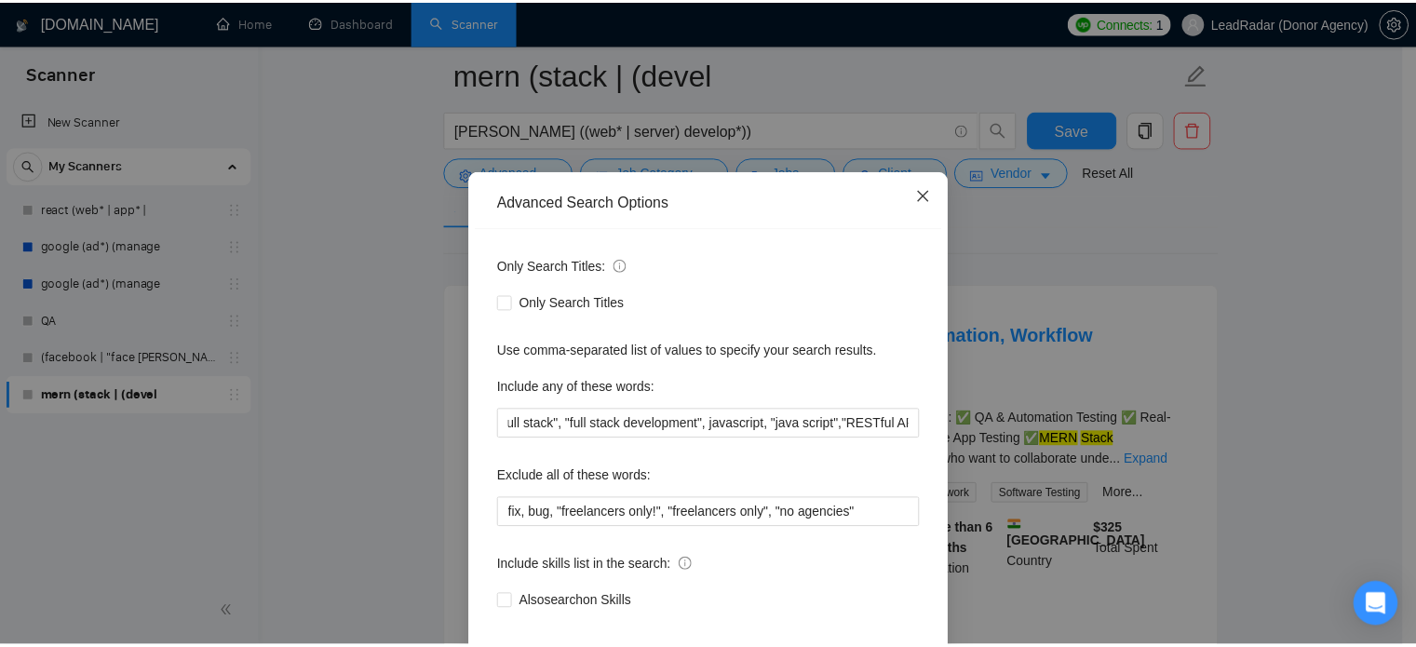
scroll to position [0, 0]
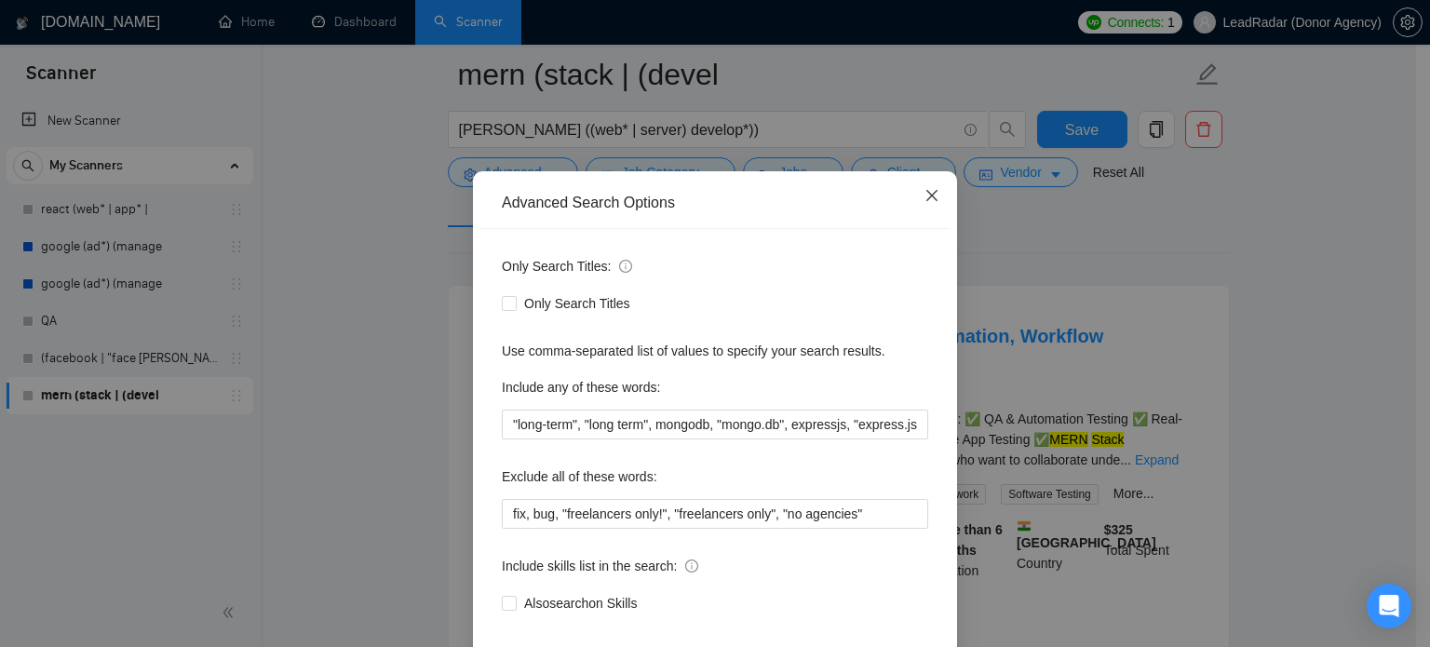
click at [930, 203] on icon "close" at bounding box center [932, 195] width 15 height 15
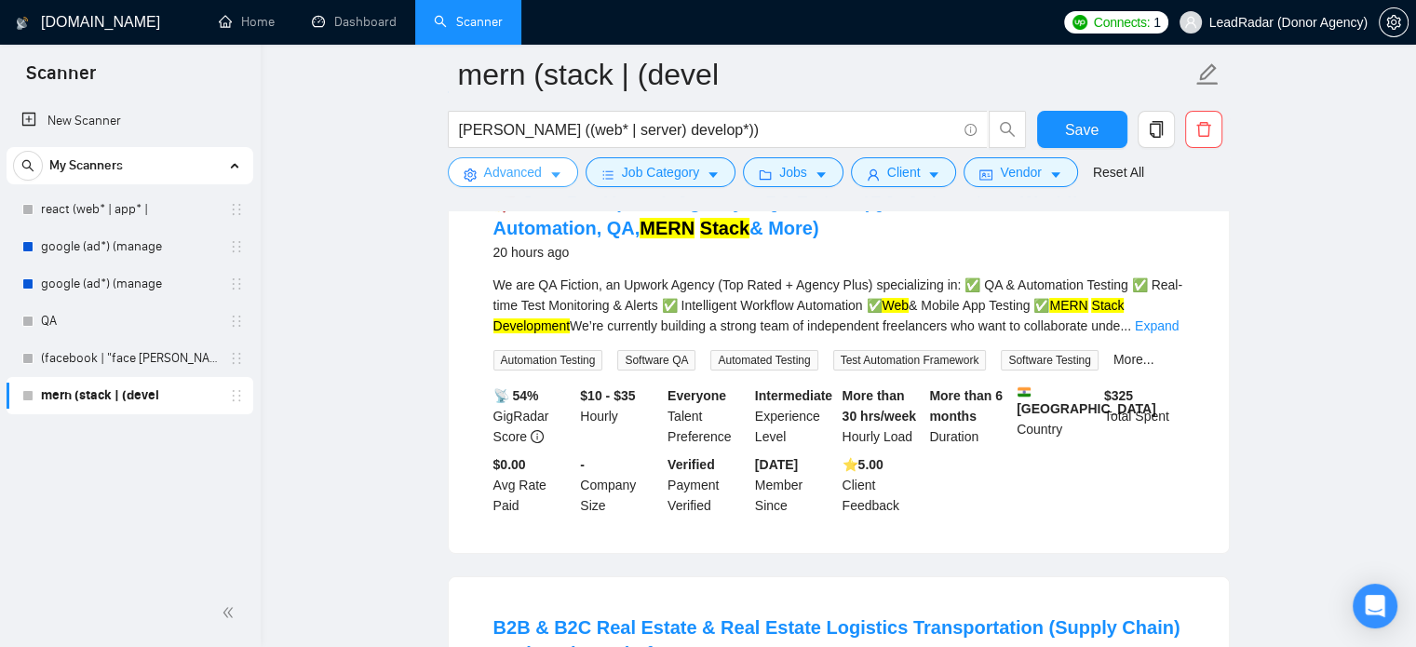
scroll to position [263, 0]
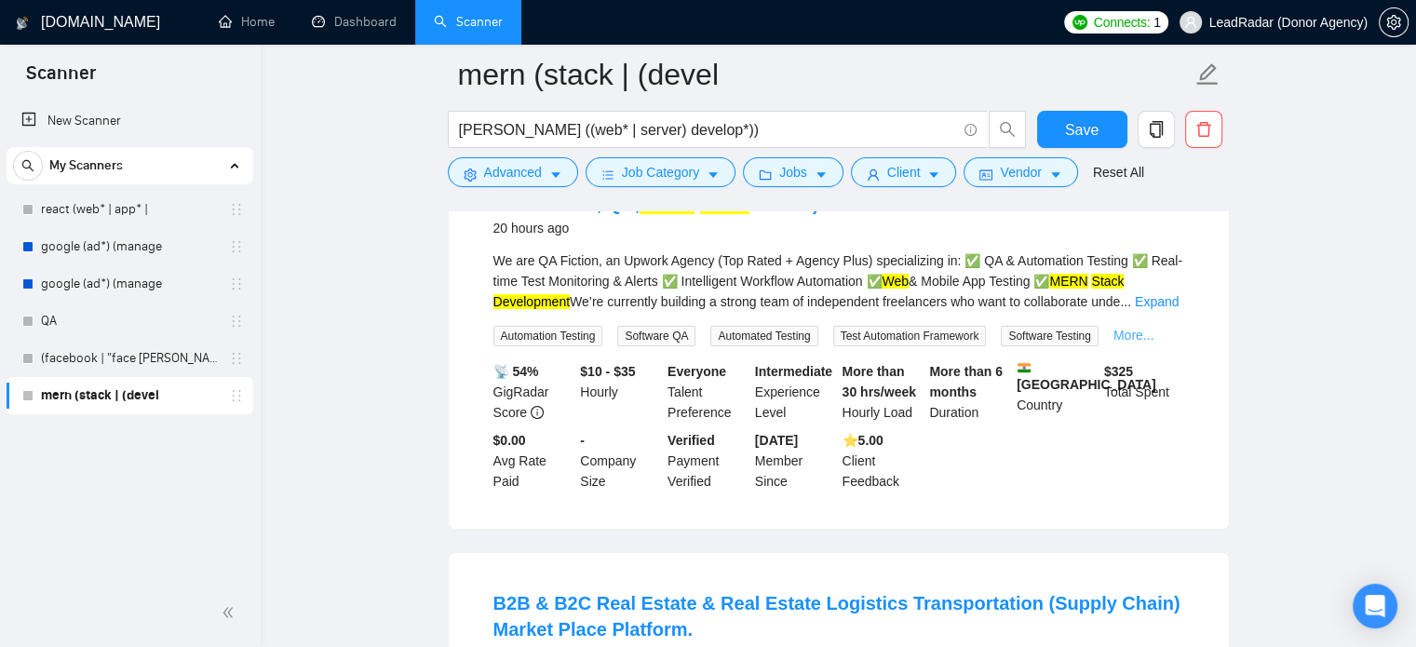
click at [1122, 336] on link "More..." at bounding box center [1134, 335] width 41 height 15
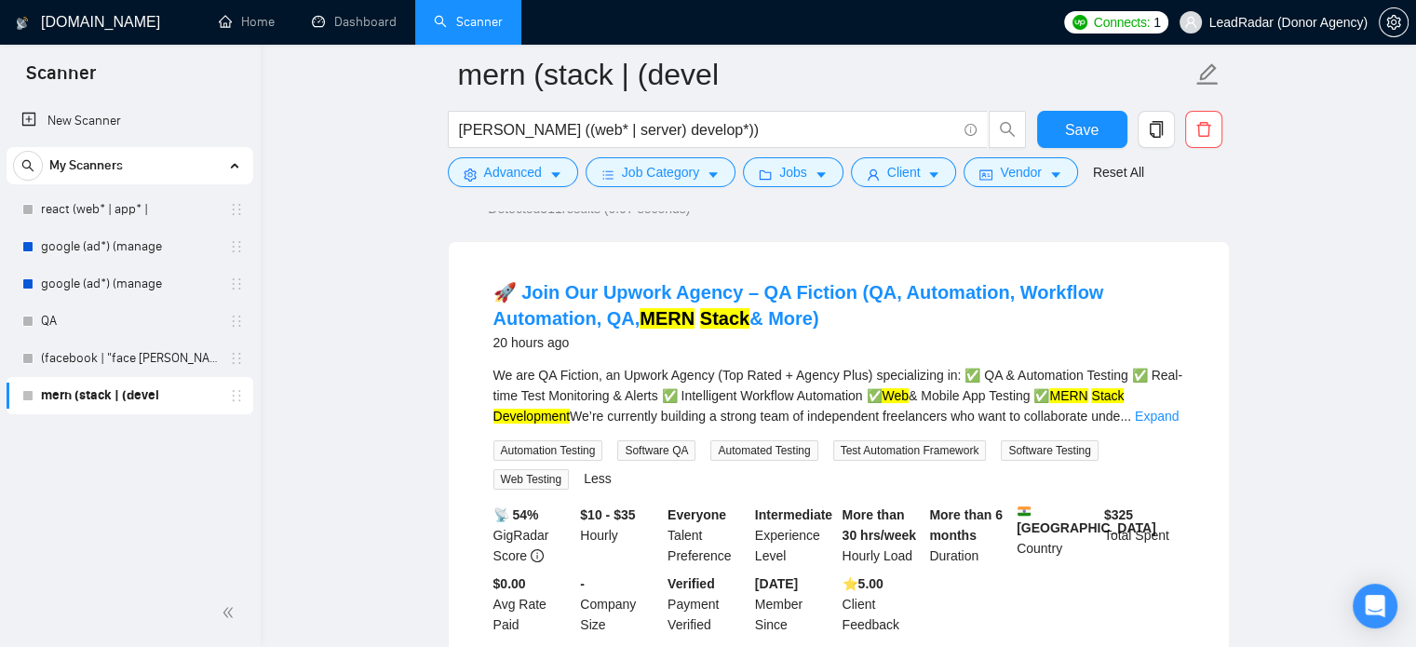
scroll to position [143, 0]
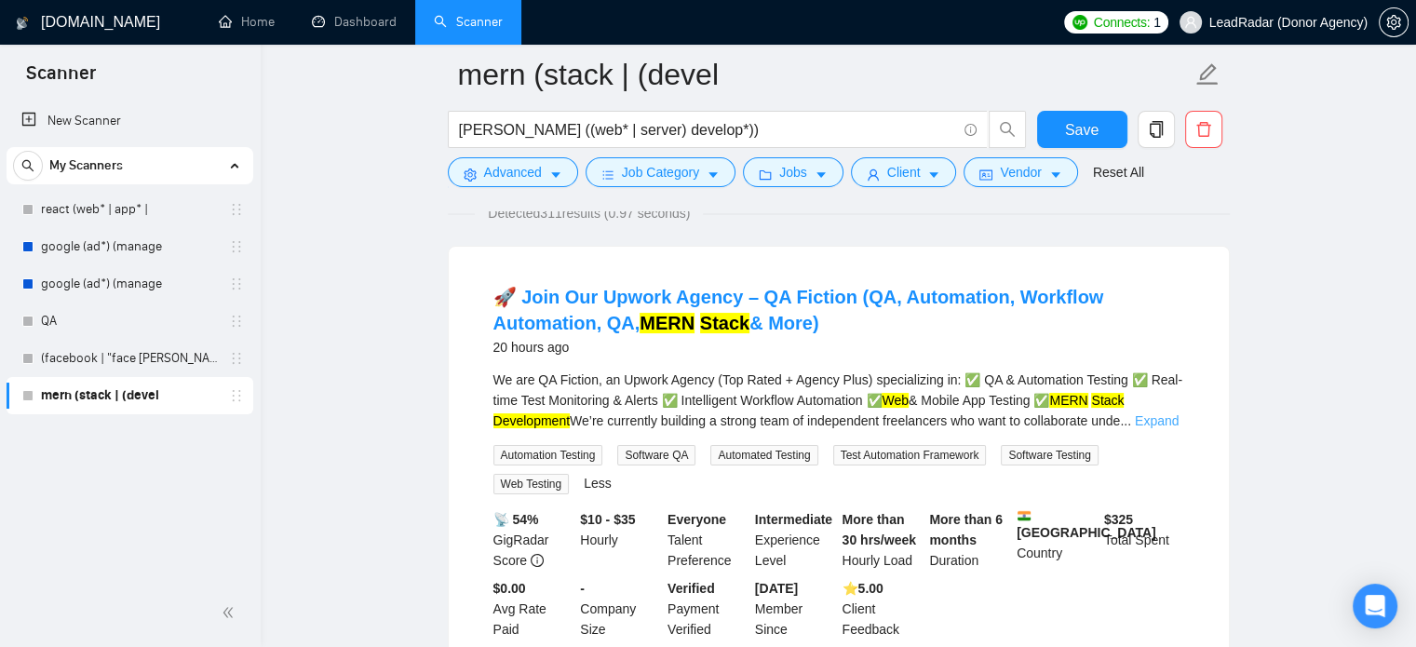
click at [1161, 415] on link "Expand" at bounding box center [1157, 420] width 44 height 15
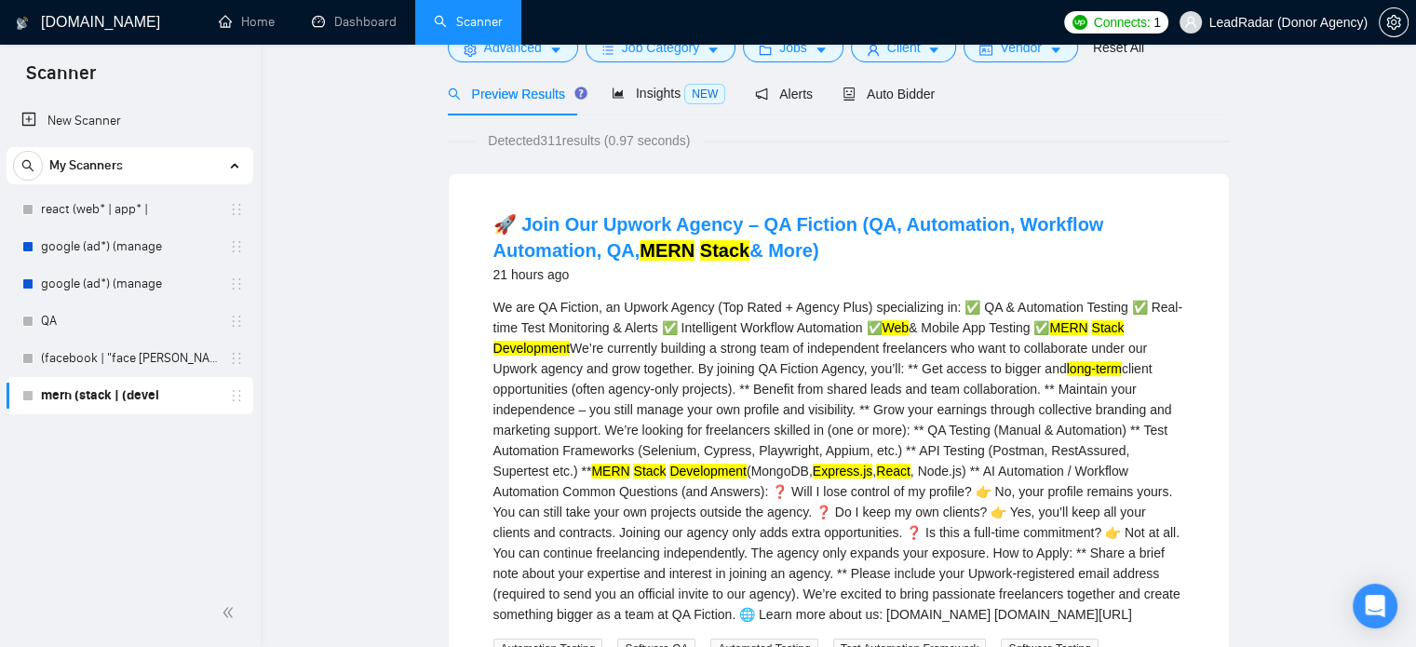
scroll to position [0, 0]
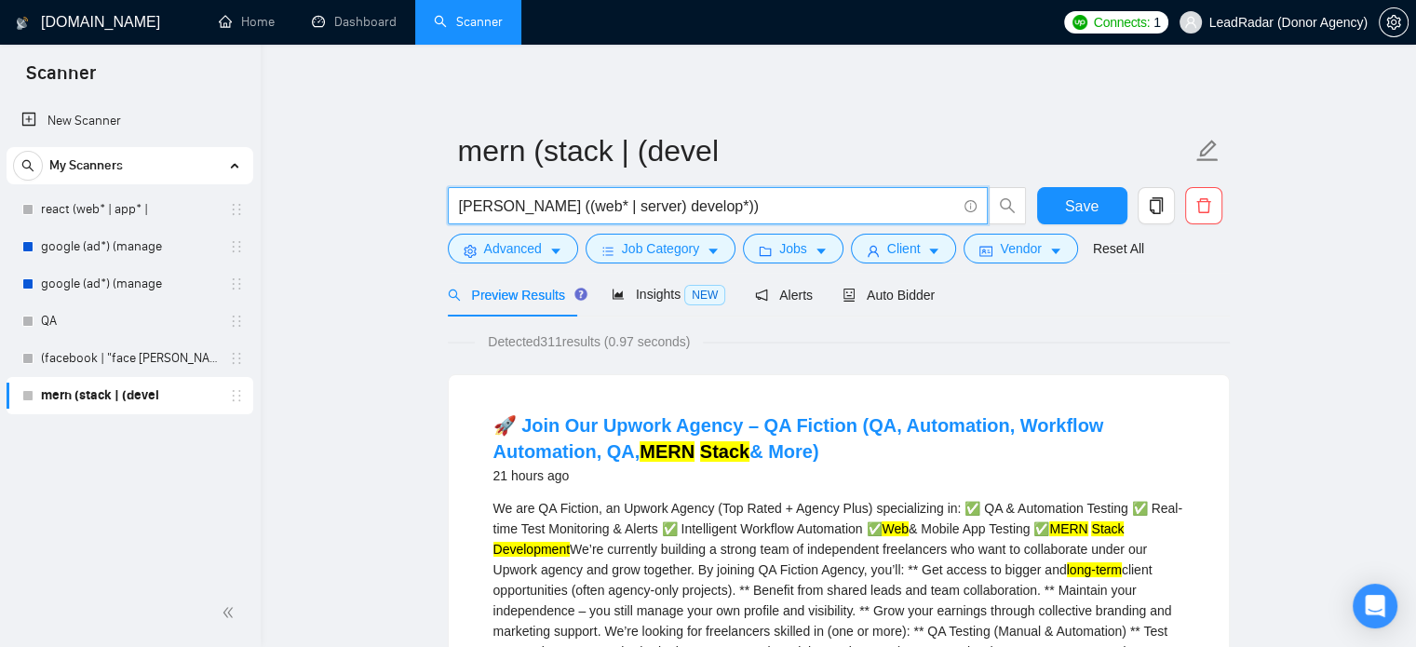
drag, startPoint x: 734, startPoint y: 208, endPoint x: 257, endPoint y: 217, distance: 476.8
click at [570, 182] on form "mern (stack | (devel mern stack ((web* | server) develop*)) Save Advanced Job C…" at bounding box center [839, 197] width 782 height 152
drag, startPoint x: 538, startPoint y: 211, endPoint x: 632, endPoint y: 206, distance: 94.2
click at [632, 206] on input "mern stack ((web* | server) develop*))" at bounding box center [707, 206] width 497 height 23
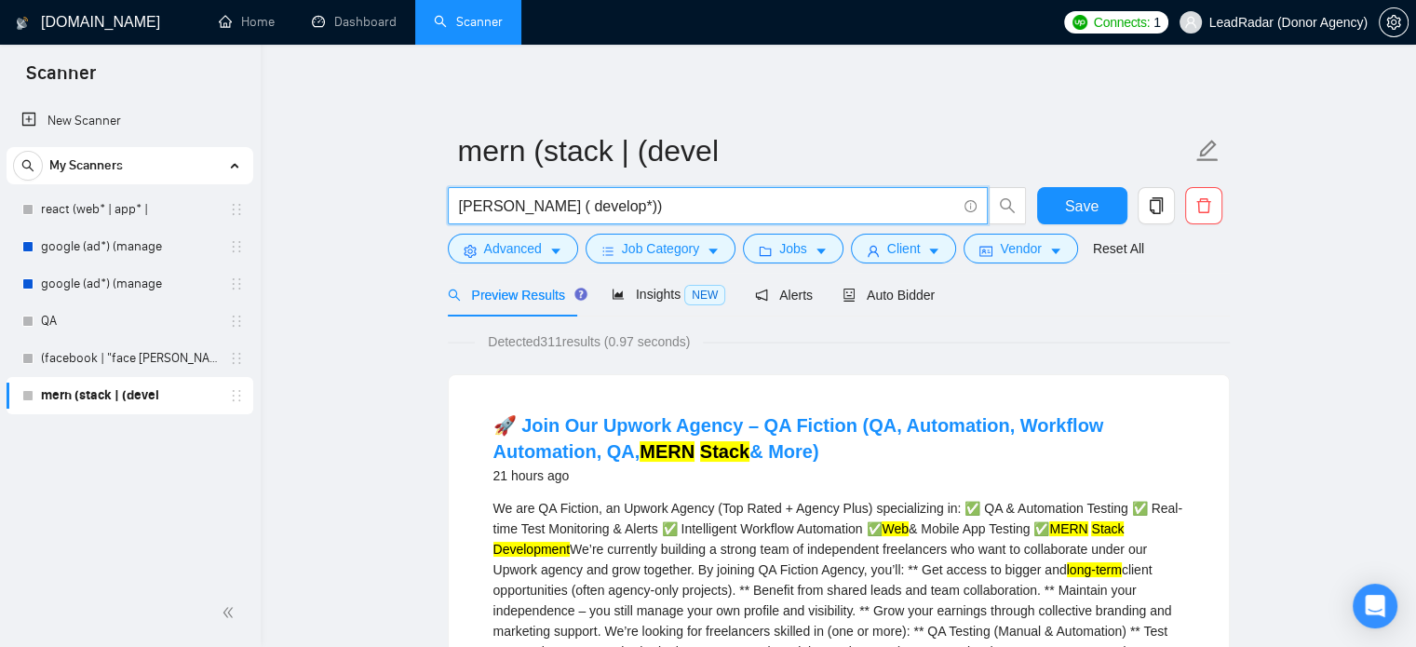
click at [619, 211] on input "mern stack ( develop*))" at bounding box center [707, 206] width 497 height 23
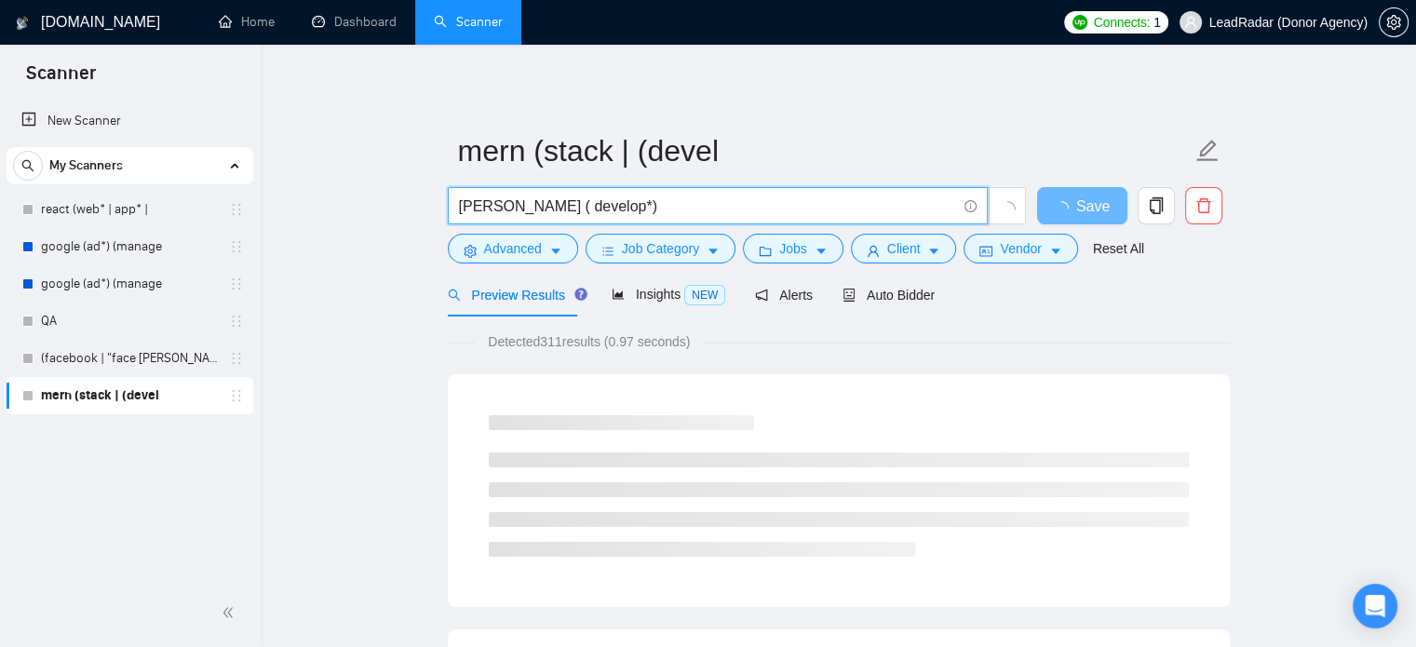
click at [517, 207] on input "mern stack ( develop*)" at bounding box center [707, 206] width 497 height 23
click at [543, 211] on input "mern stack ( develop*)" at bounding box center [707, 206] width 497 height 23
click at [510, 208] on input "mern stack ( | develop*)" at bounding box center [707, 206] width 497 height 23
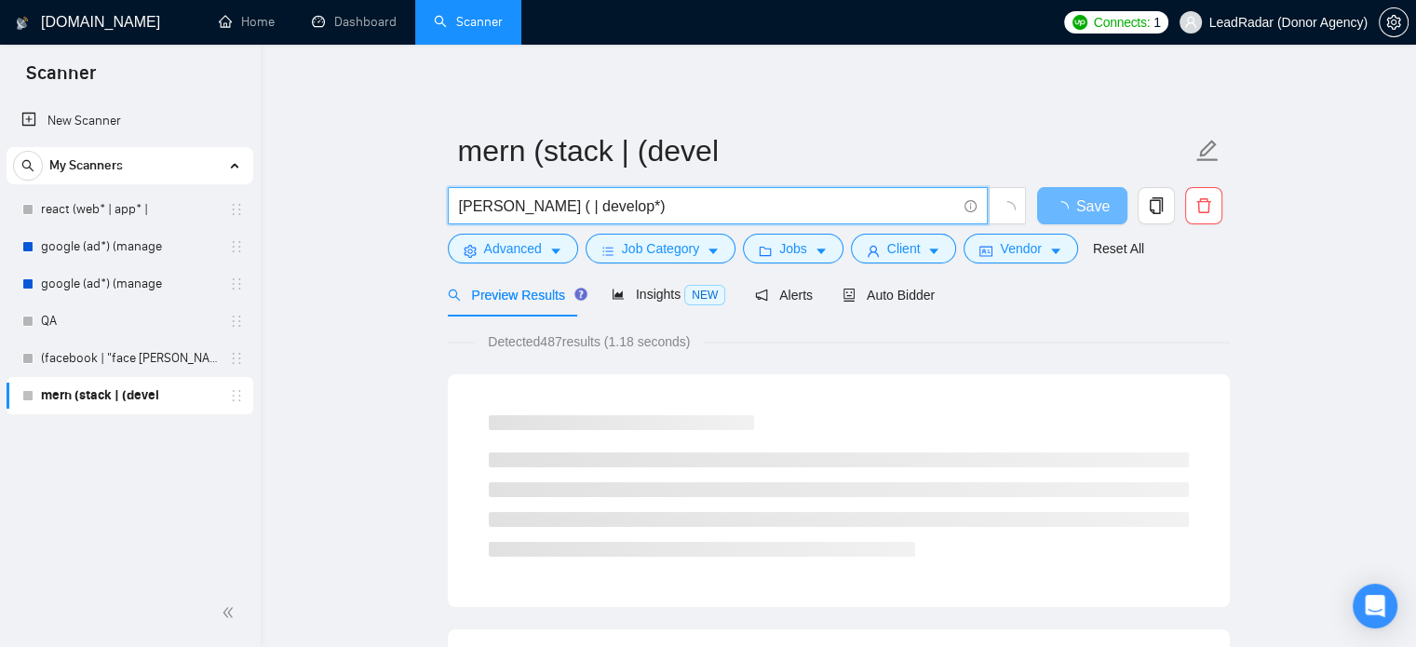
click at [538, 209] on input "mern stack ( | develop*)" at bounding box center [707, 206] width 497 height 23
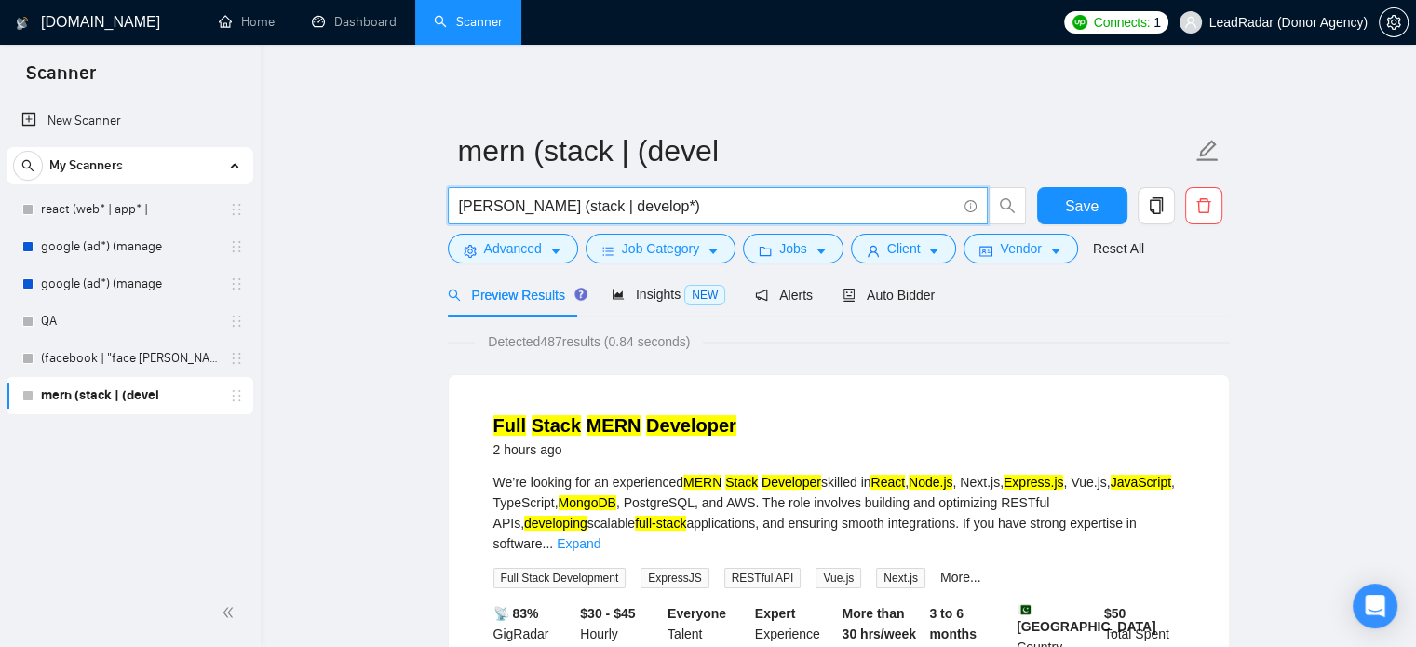
click at [540, 211] on input "mern stack (stack | develop*)" at bounding box center [707, 206] width 497 height 23
click at [519, 211] on input "mern stack ( stack | develop*)" at bounding box center [707, 206] width 497 height 23
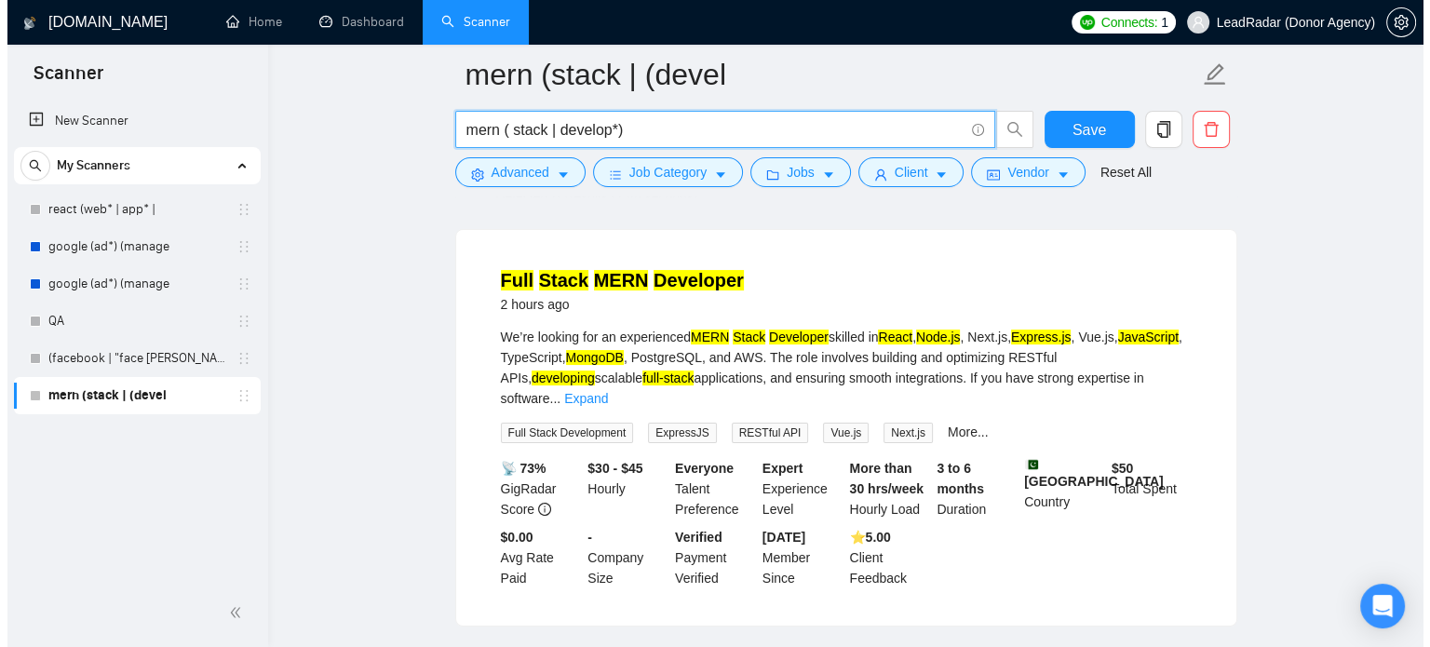
scroll to position [153, 0]
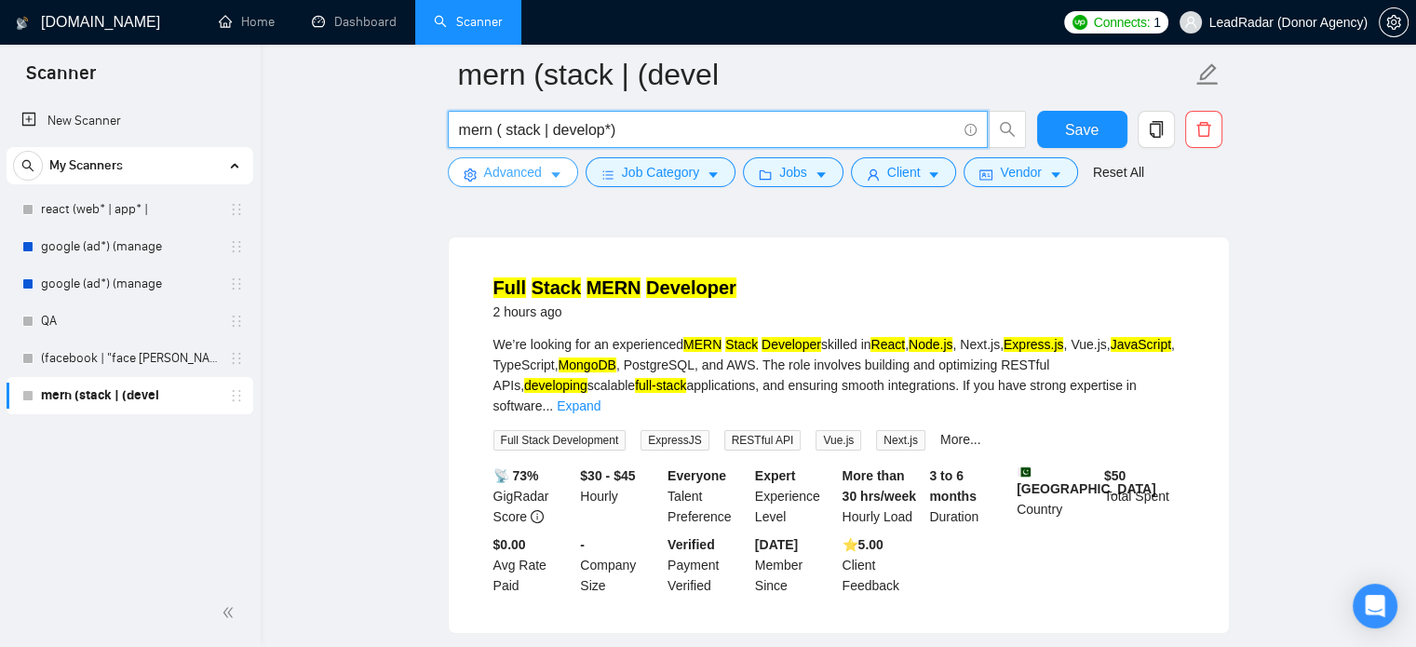
type input "mern ( stack | develop*)"
click at [532, 170] on span "Advanced" at bounding box center [513, 172] width 58 height 20
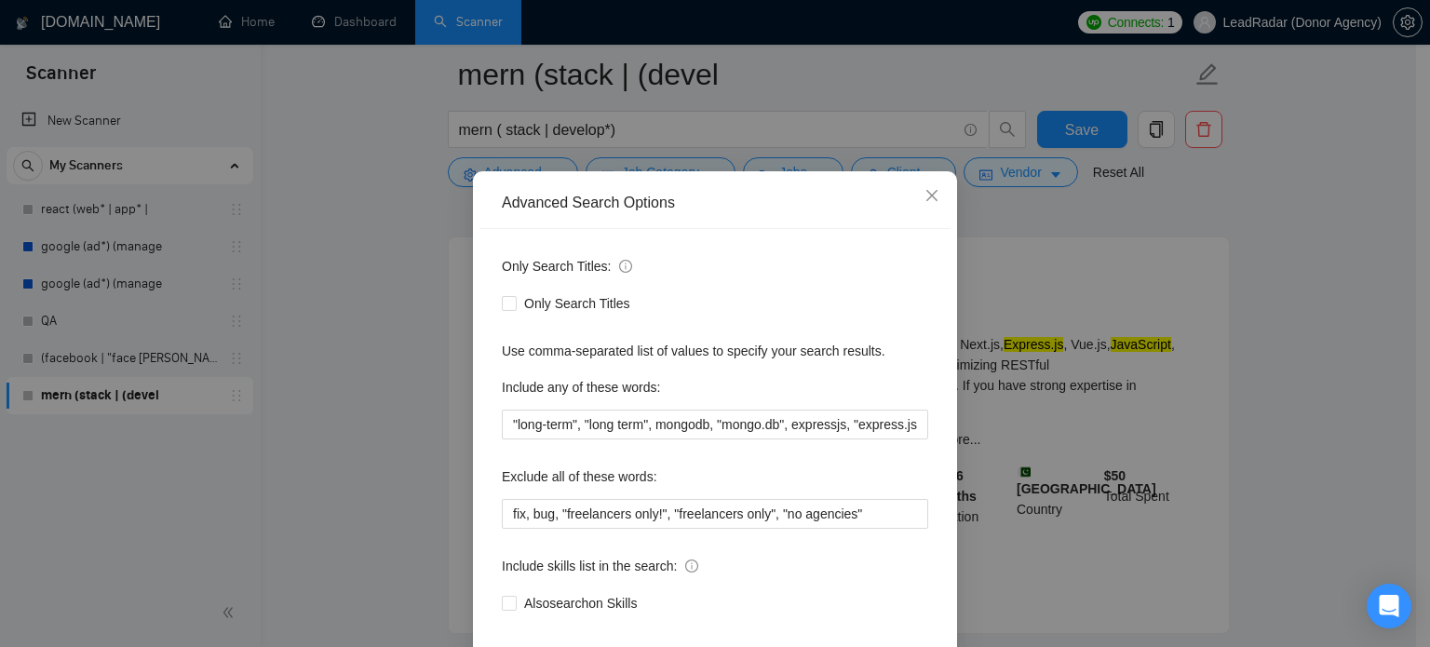
scroll to position [104, 0]
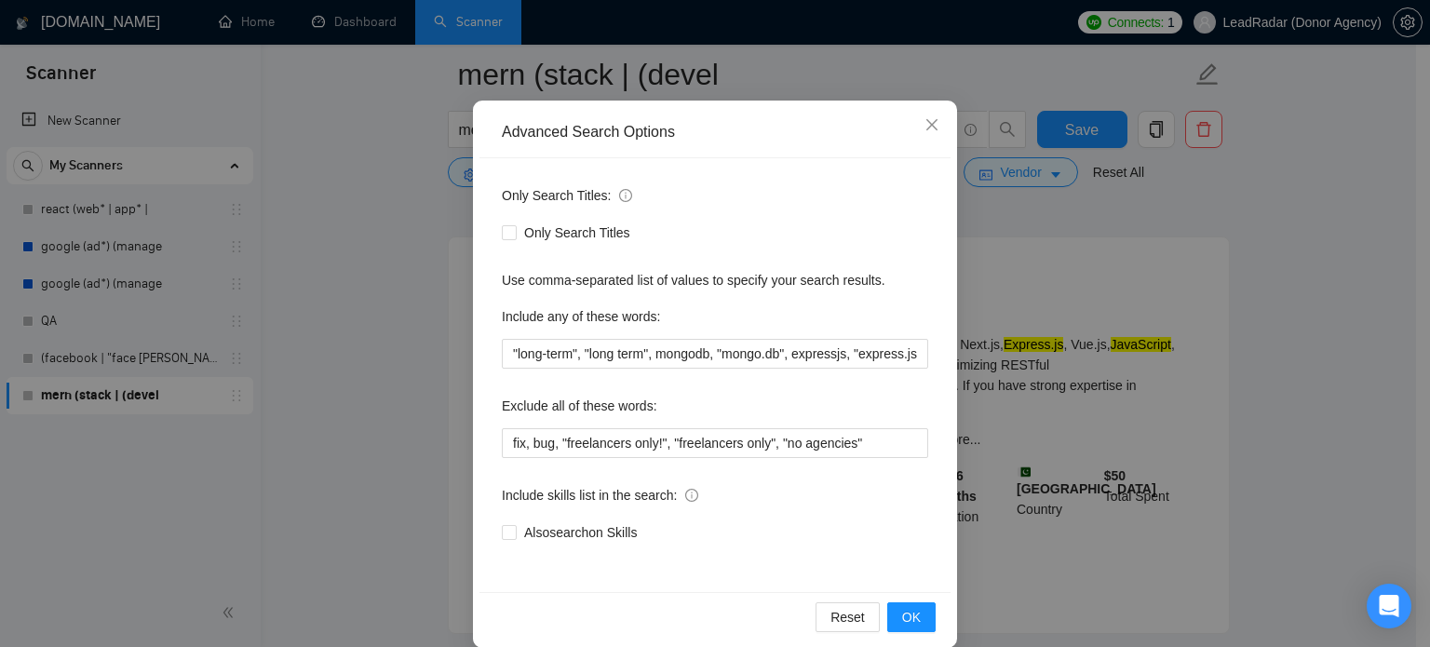
click at [734, 368] on div "Only Search Titles: Only Search Titles Use comma-separated list of values to sp…" at bounding box center [714, 375] width 471 height 434
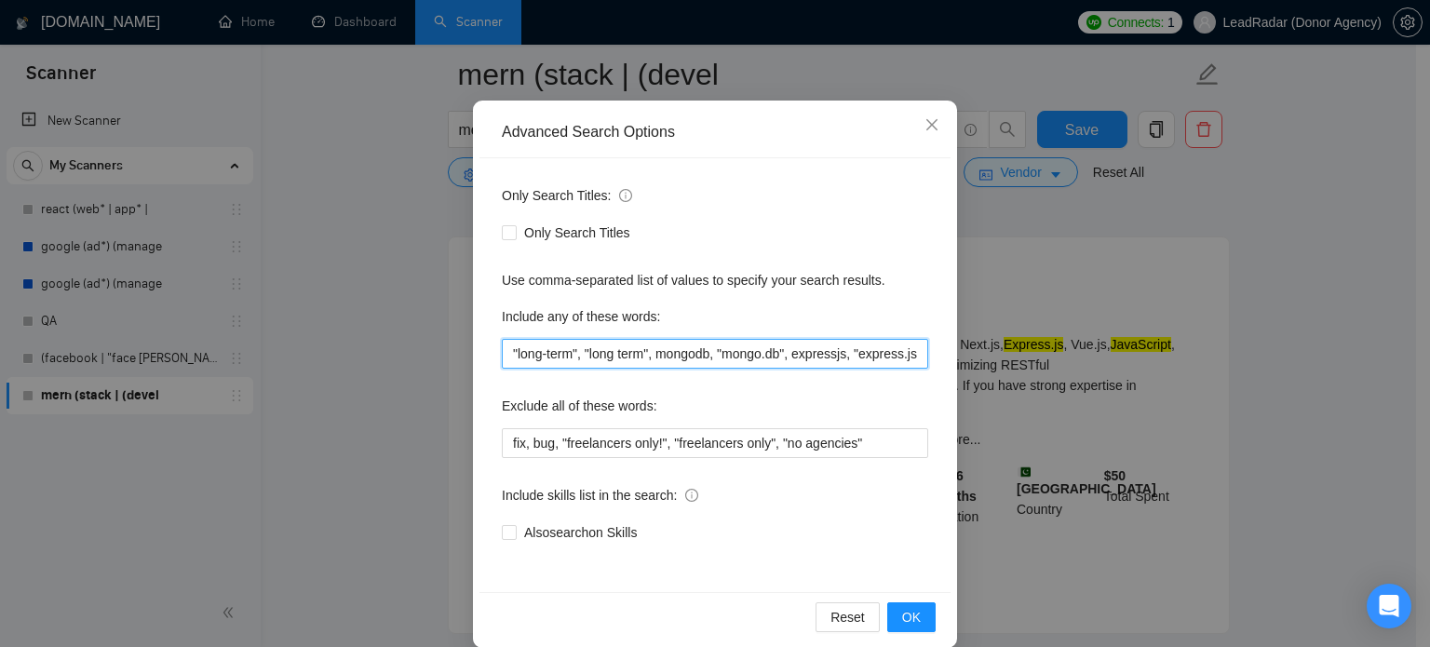
click at [741, 349] on input ""long-term", "long term", mongodb, "mongo.db", expressjs, "express.js", nodejs,…" at bounding box center [715, 354] width 426 height 30
click at [915, 355] on input ""long-term", "long term", mongodb, "mongo.db", expressjs, "express.js", nodejs,…" at bounding box center [715, 354] width 426 height 30
drag, startPoint x: 834, startPoint y: 358, endPoint x: 960, endPoint y: 354, distance: 125.7
click at [960, 354] on div "Advanced Search Options Only Search Titles: Only Search Titles Use comma-separa…" at bounding box center [715, 323] width 1430 height 647
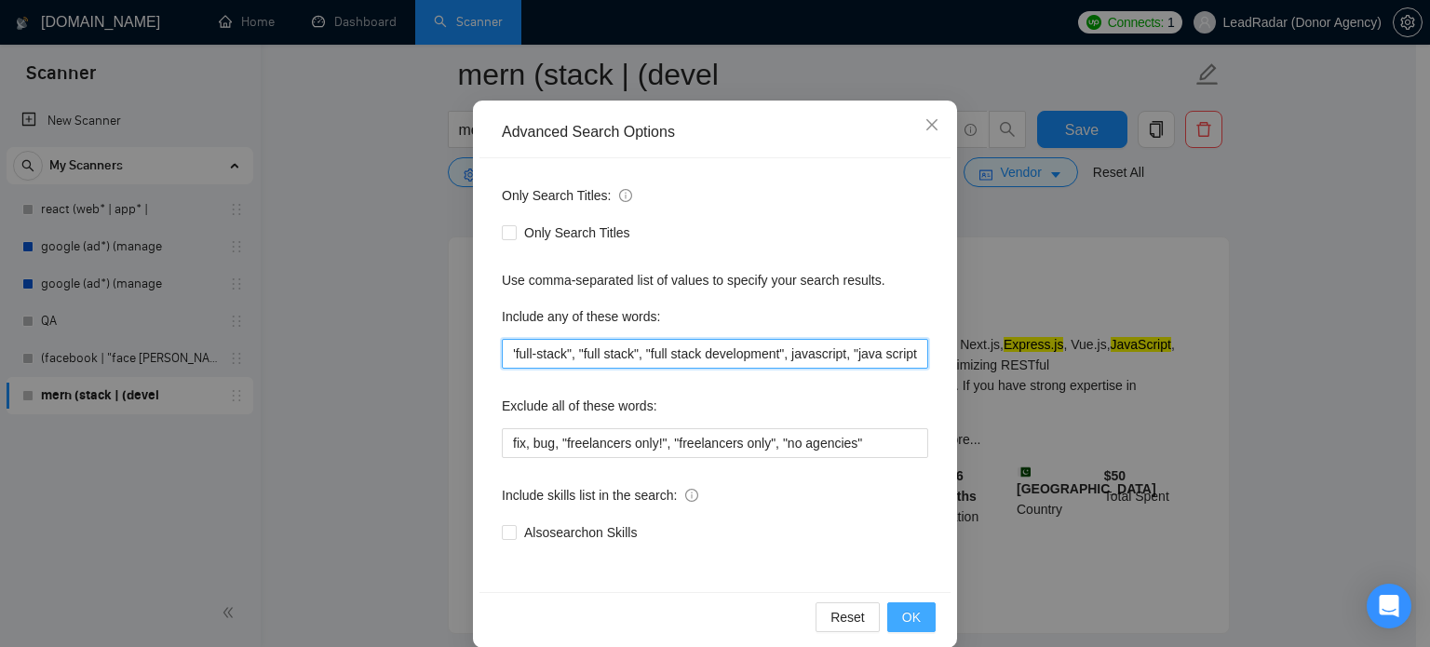
scroll to position [0, 668]
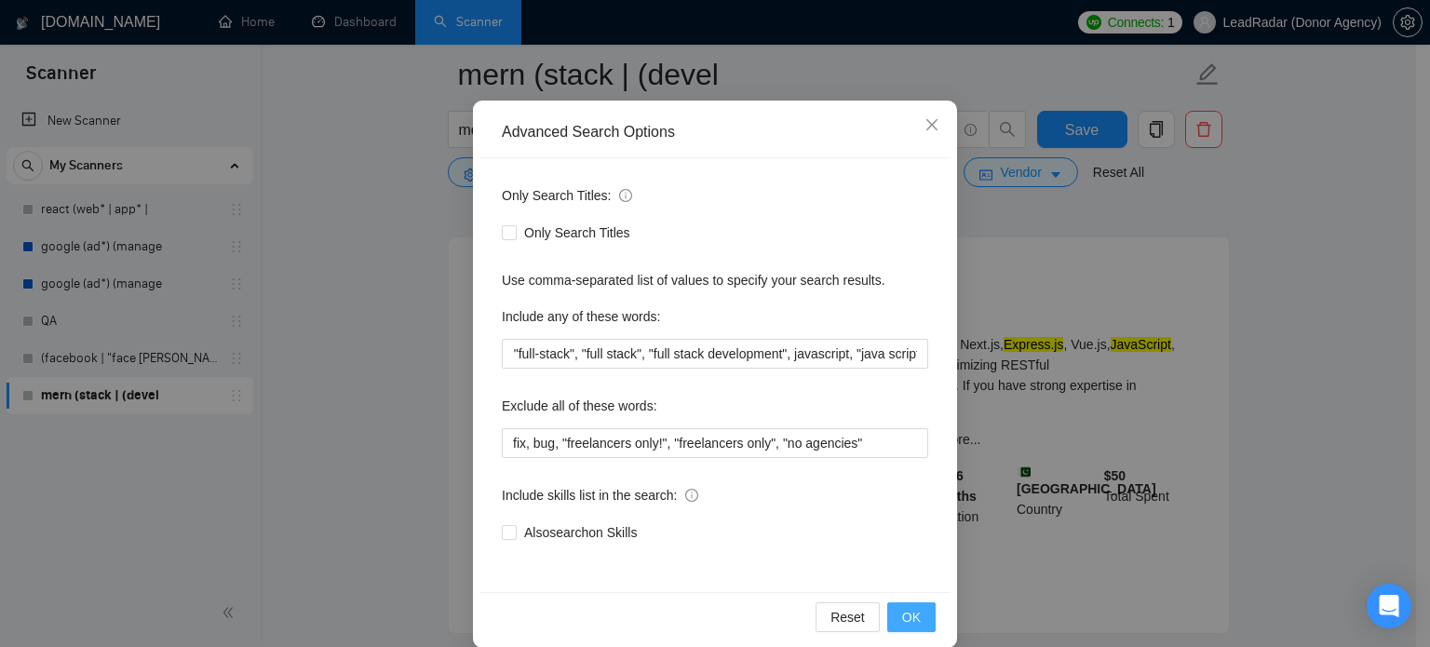
click at [902, 611] on span "OK" at bounding box center [911, 617] width 19 height 20
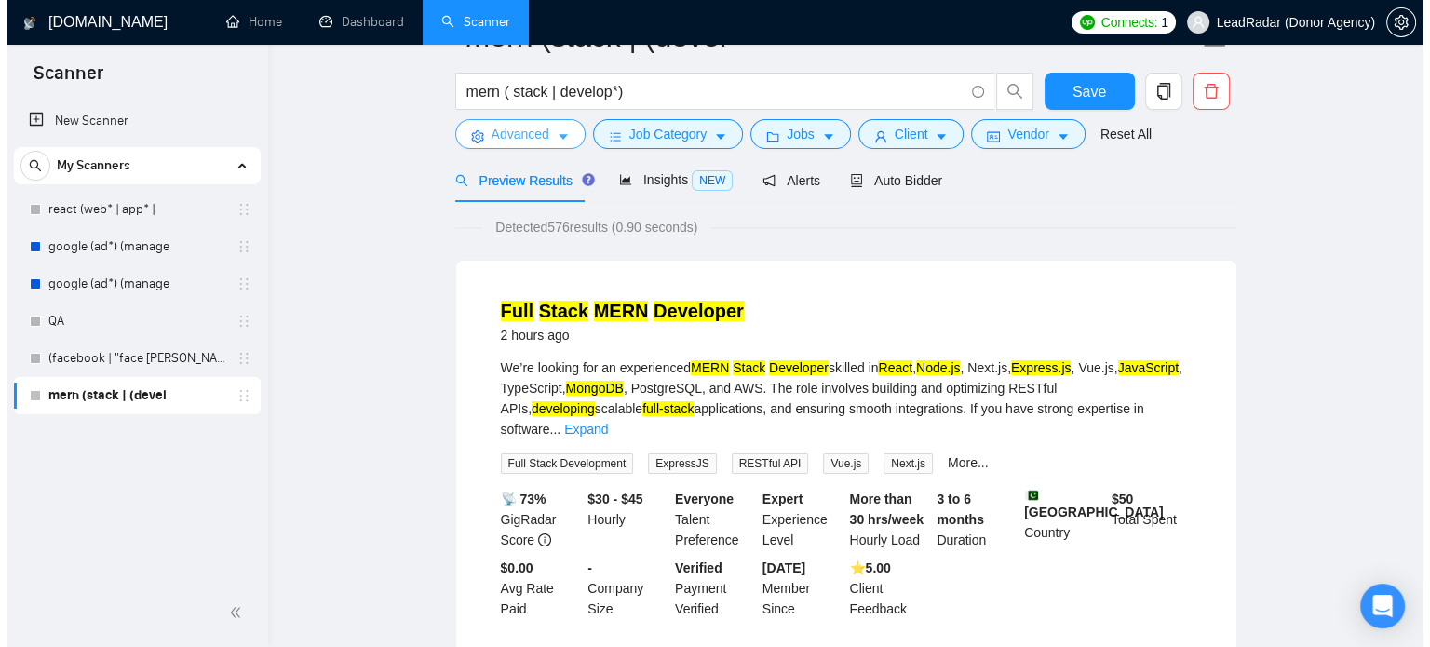
scroll to position [0, 0]
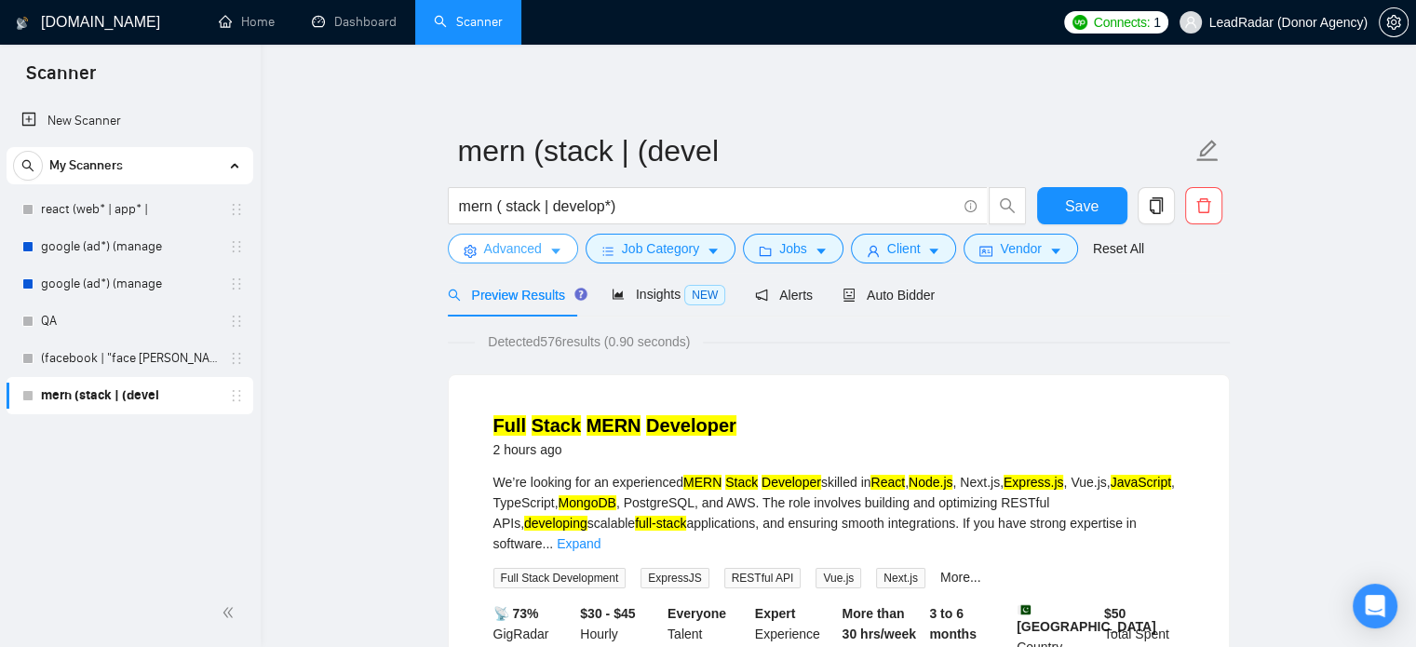
click at [542, 248] on button "Advanced" at bounding box center [513, 249] width 130 height 30
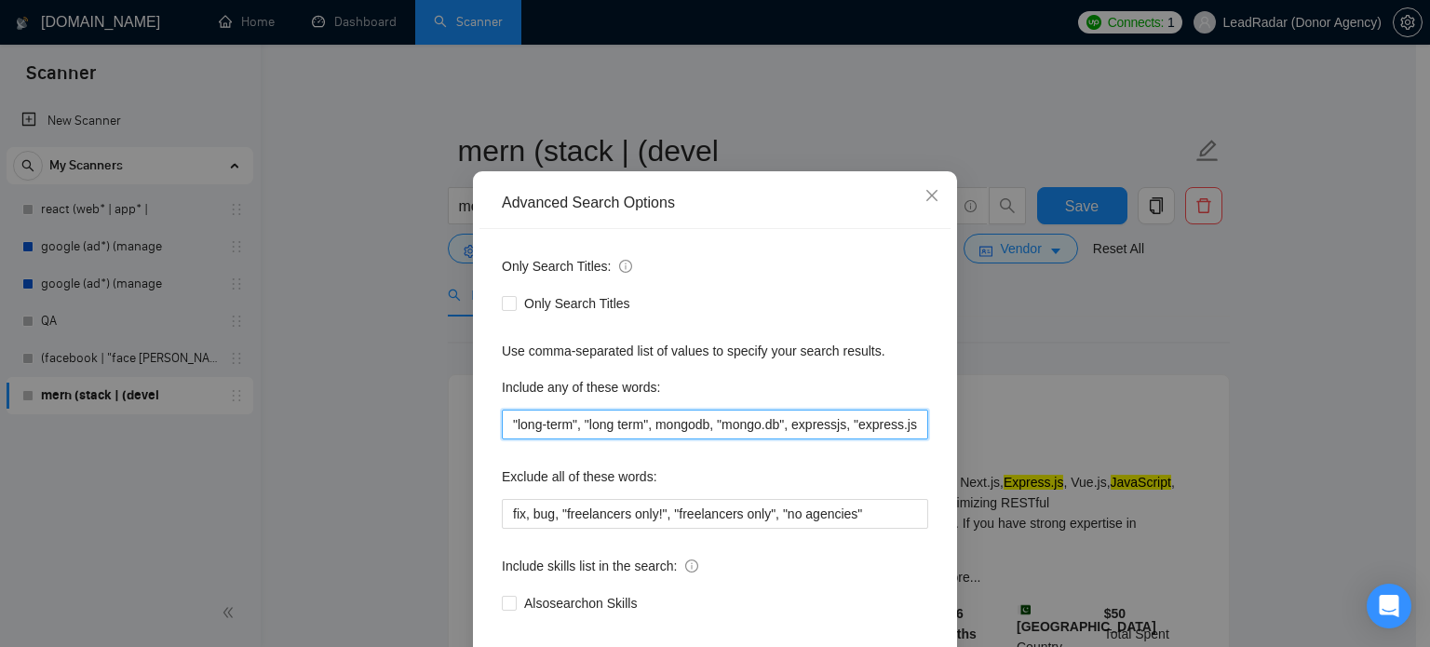
click at [840, 439] on input ""long-term", "long term", mongodb, "mongo.db", expressjs, "express.js", nodejs,…" at bounding box center [715, 425] width 426 height 30
click at [914, 439] on input ""long-term", "long term", mongodb, "mongo.db", expressjs, "express.js", nodejs,…" at bounding box center [715, 425] width 426 height 30
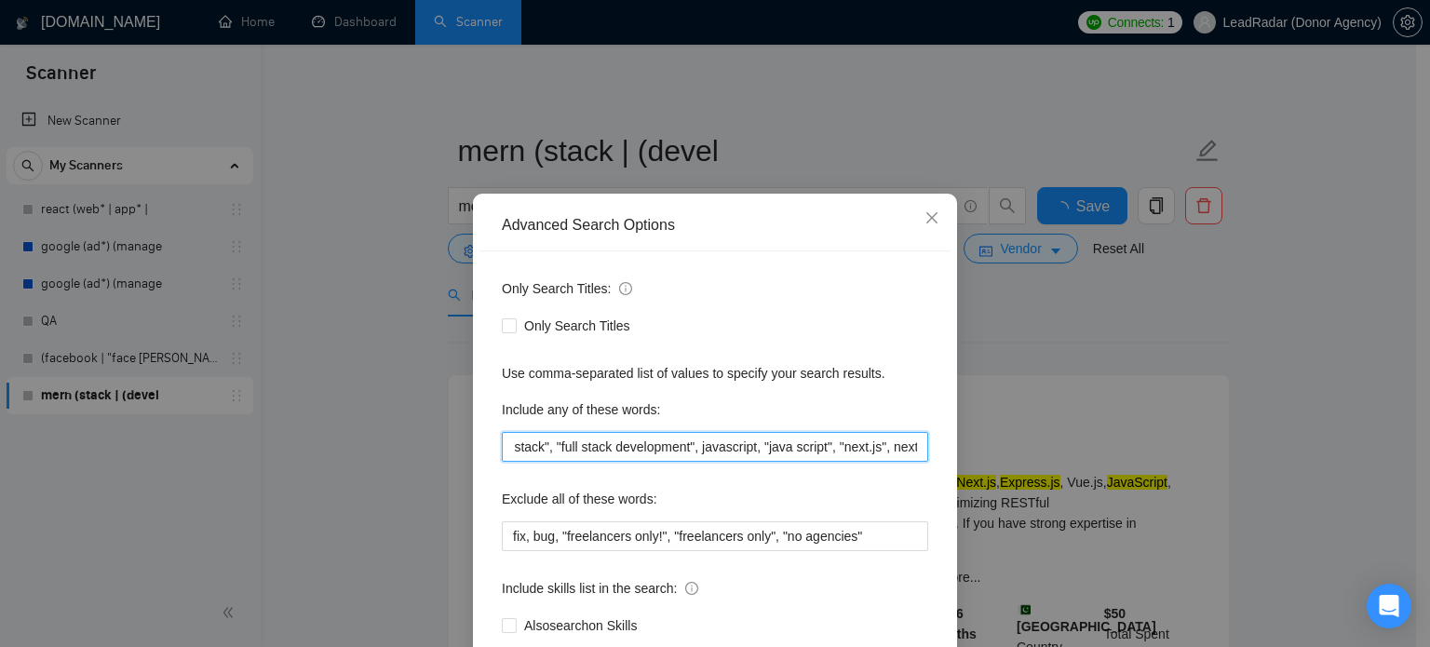
scroll to position [127, 0]
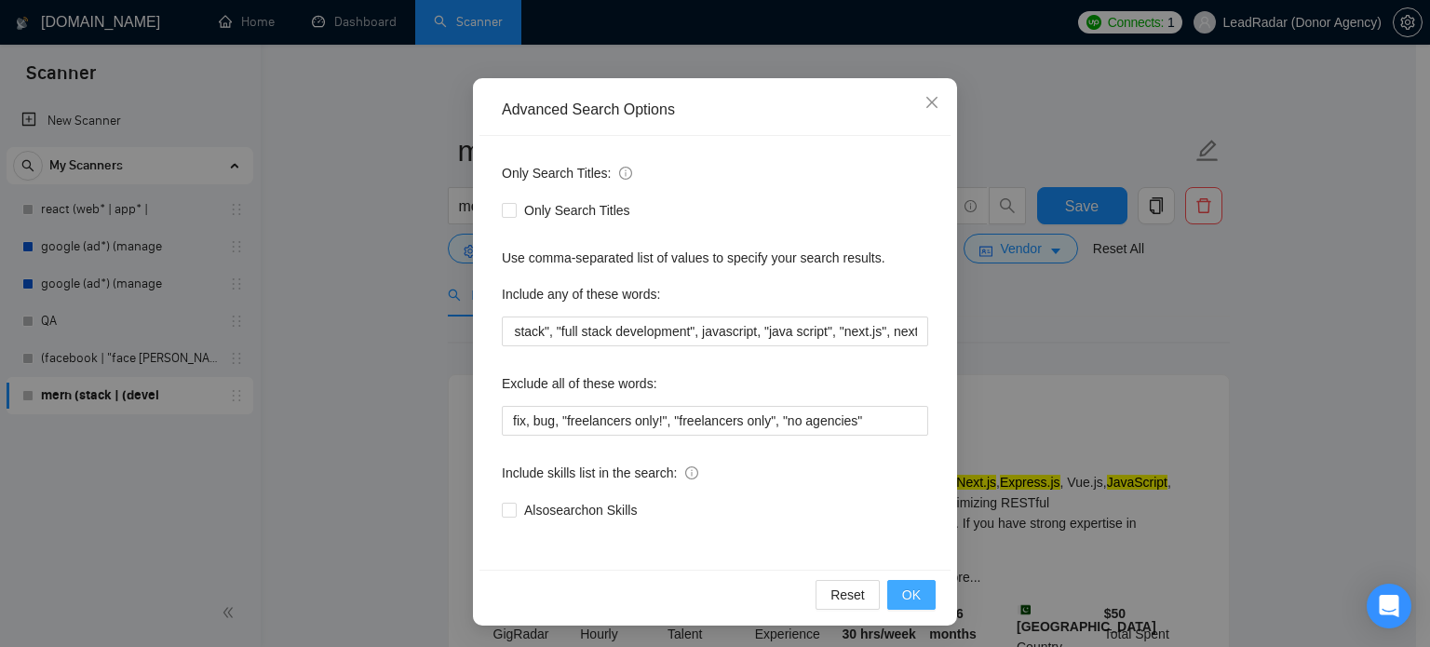
click at [911, 591] on span "OK" at bounding box center [911, 595] width 19 height 20
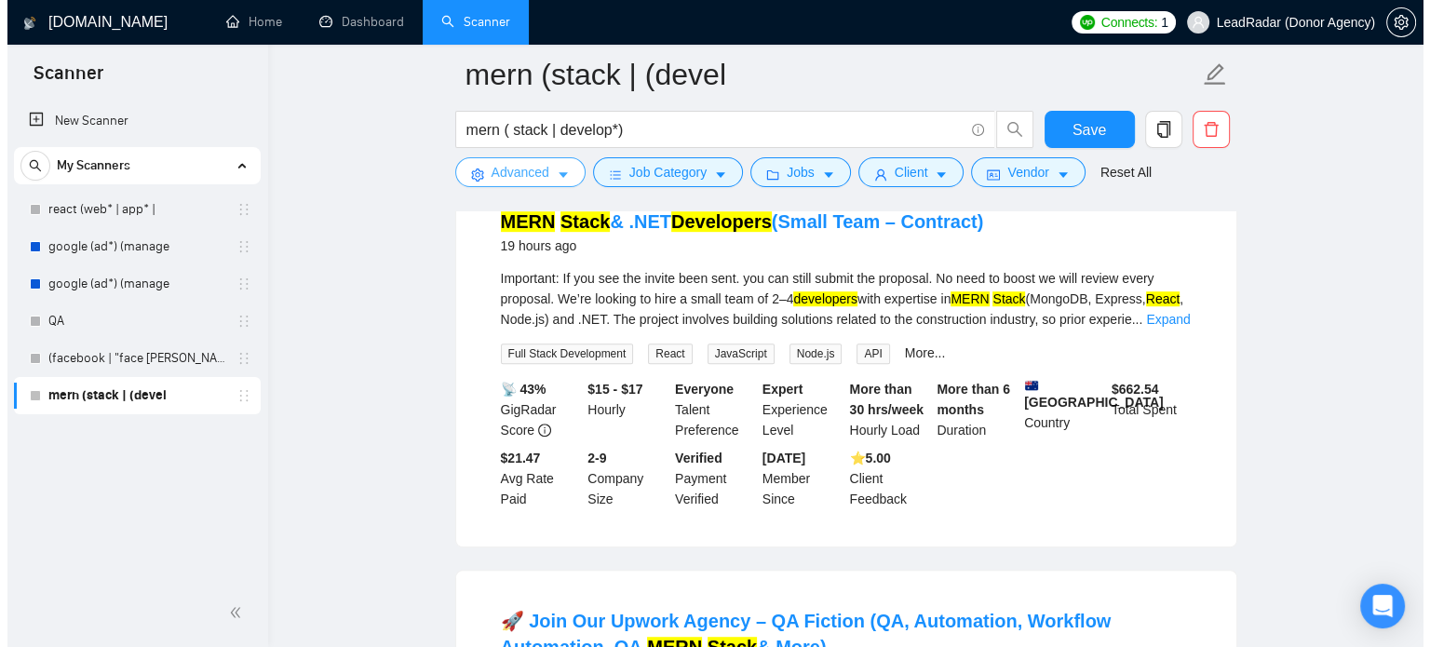
scroll to position [1014, 0]
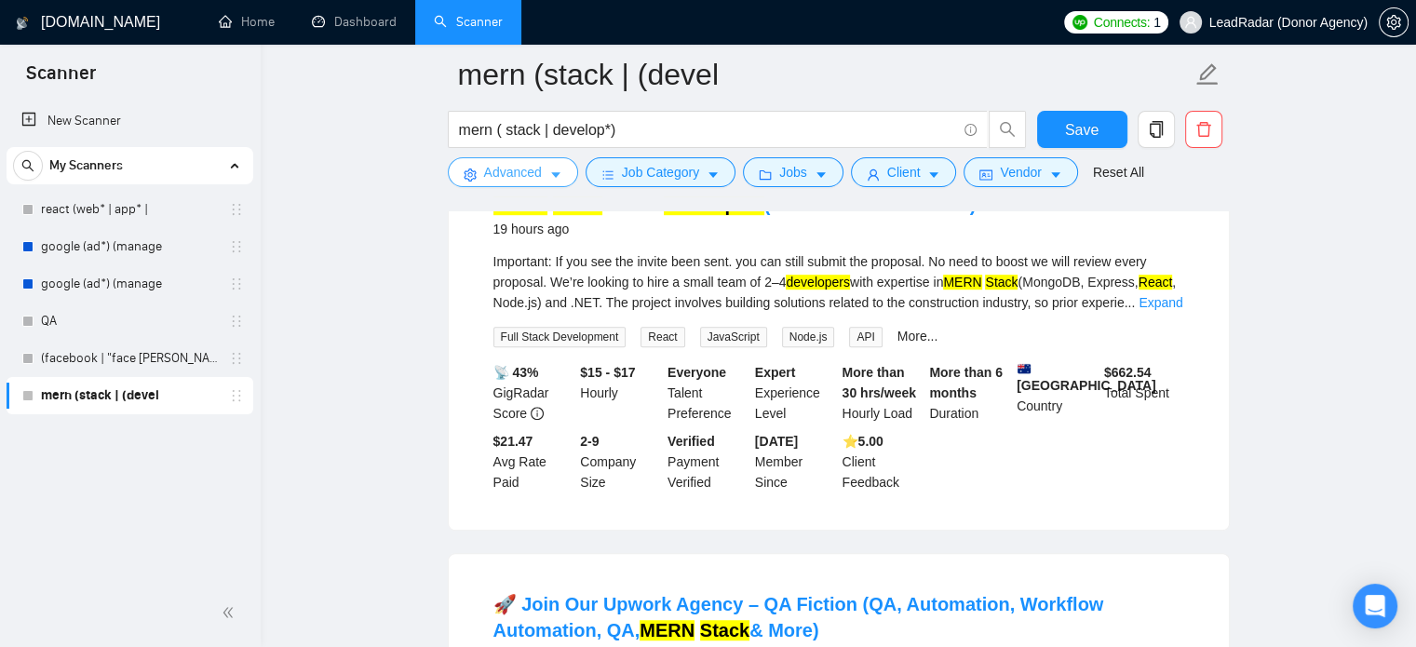
click at [549, 175] on icon "caret-down" at bounding box center [555, 175] width 13 height 13
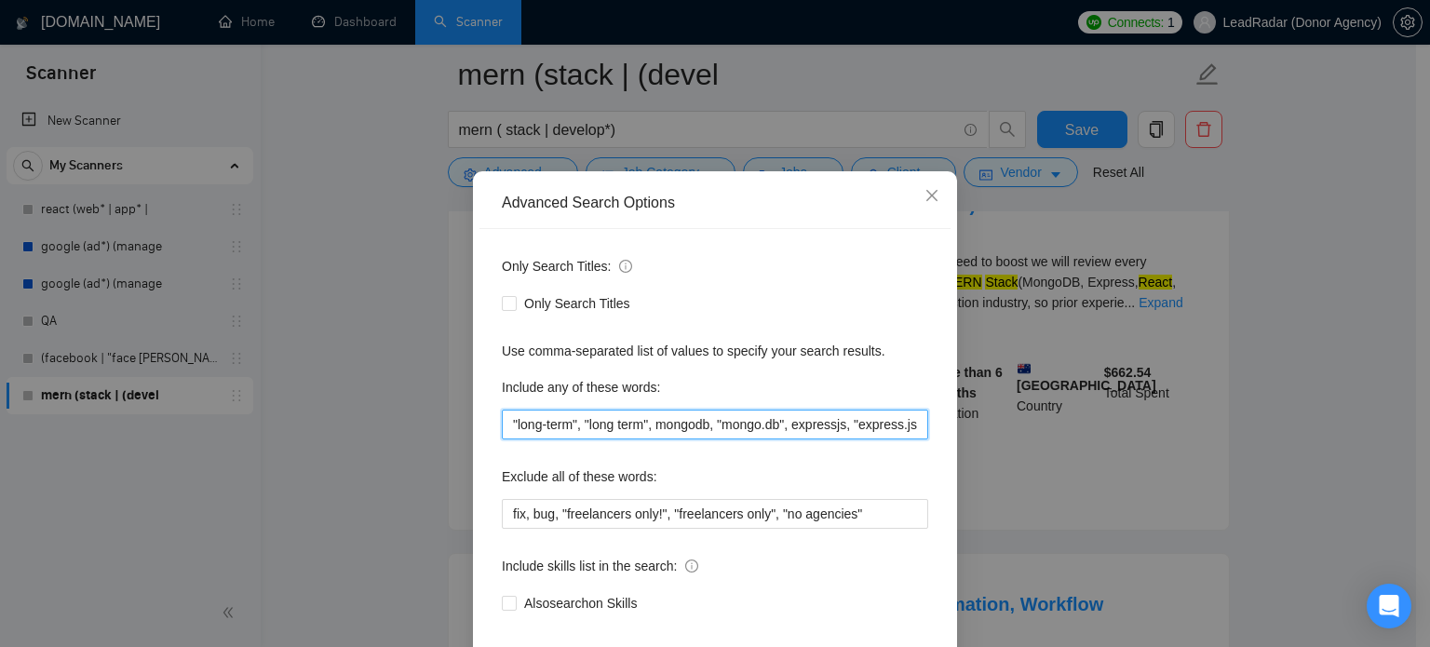
click at [803, 439] on input ""long-term", "long term", mongodb, "mongo.db", expressjs, "express.js", nodejs,…" at bounding box center [715, 425] width 426 height 30
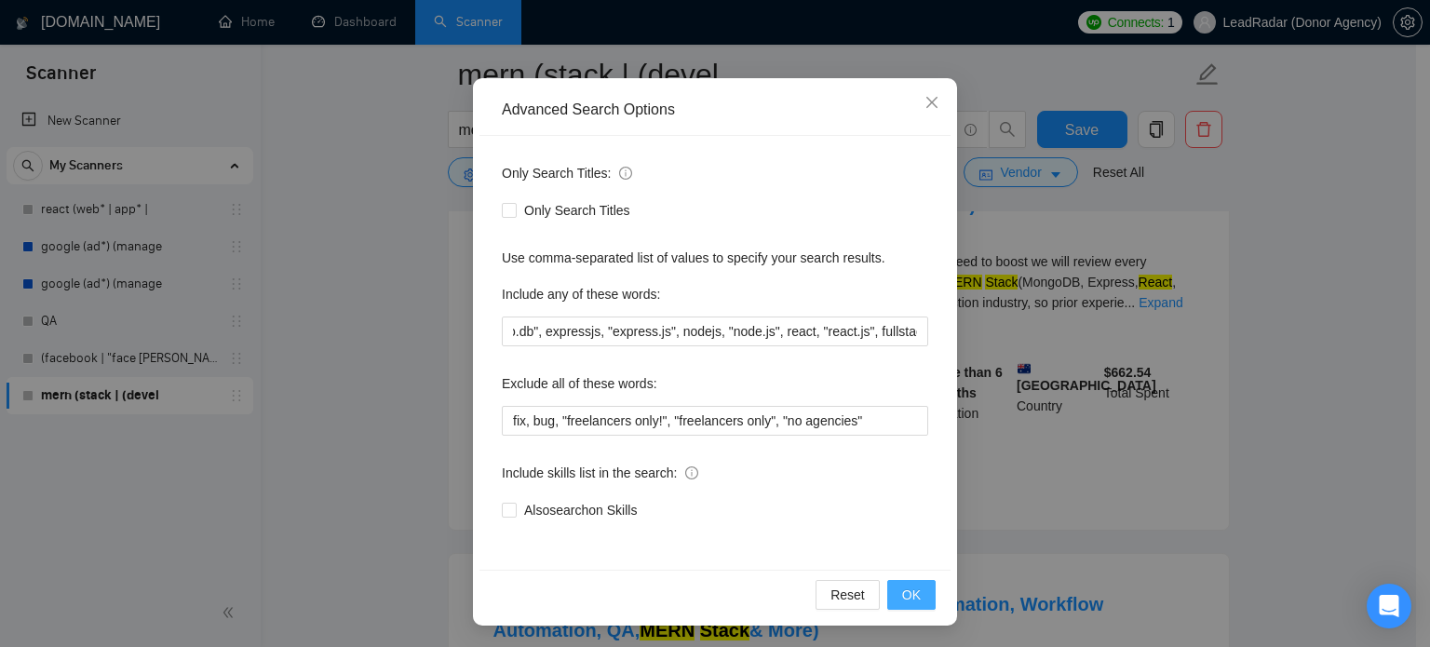
scroll to position [0, 0]
click at [902, 585] on span "OK" at bounding box center [911, 595] width 19 height 20
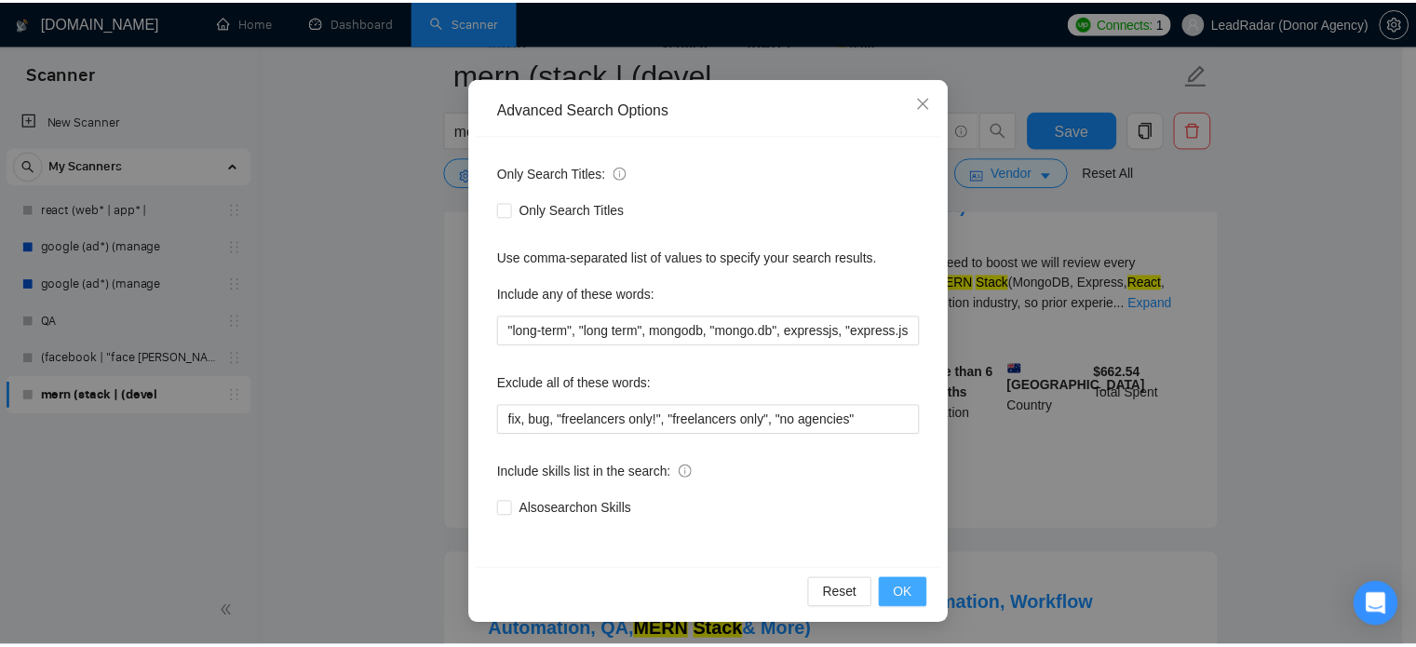
scroll to position [34, 0]
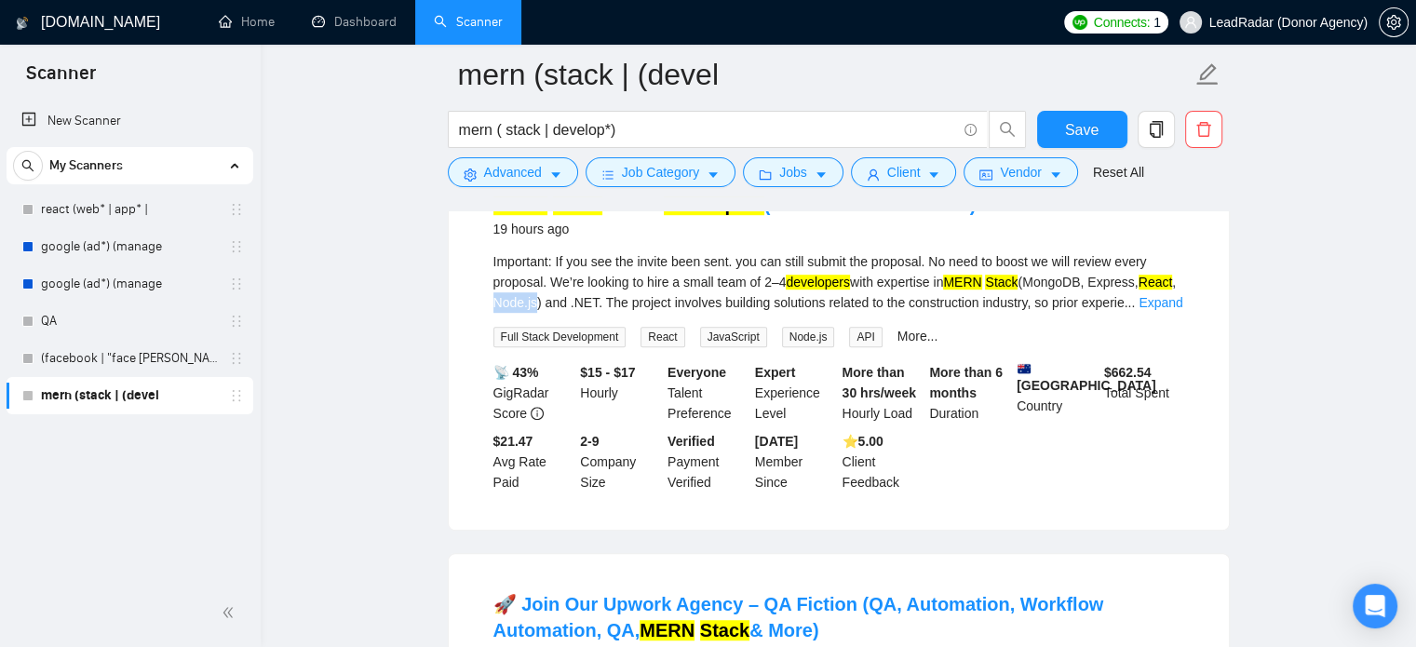
drag, startPoint x: 534, startPoint y: 282, endPoint x: 491, endPoint y: 289, distance: 44.2
click at [492, 289] on li "MERN Stack & .NET Developers (Small Team – Contract) 19 hours ago Important: If…" at bounding box center [839, 342] width 736 height 331
copy div "Node.js"
click at [528, 177] on span "Advanced" at bounding box center [513, 172] width 58 height 20
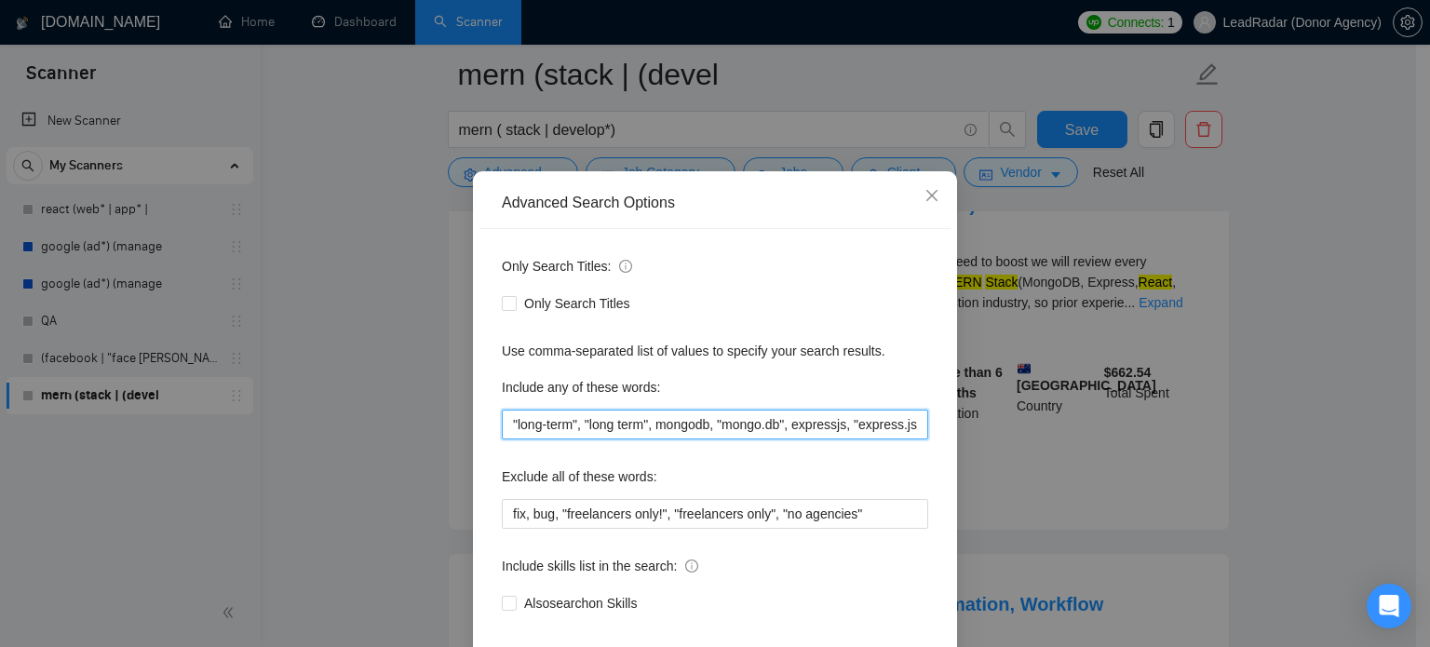
click at [636, 439] on input ""long-term", "long term", mongodb, "mongo.db", expressjs, "express.js", nodejs,…" at bounding box center [715, 425] width 426 height 30
click at [662, 439] on input ""long-term", "long term", mongodb, "mongo.db", expressjs, "express.js", nodejs,…" at bounding box center [715, 425] width 426 height 30
click at [704, 439] on input ""long-term", "long term", Mongodb, "mongo.db", expressjs, "express.js", nodejs,…" at bounding box center [715, 425] width 426 height 30
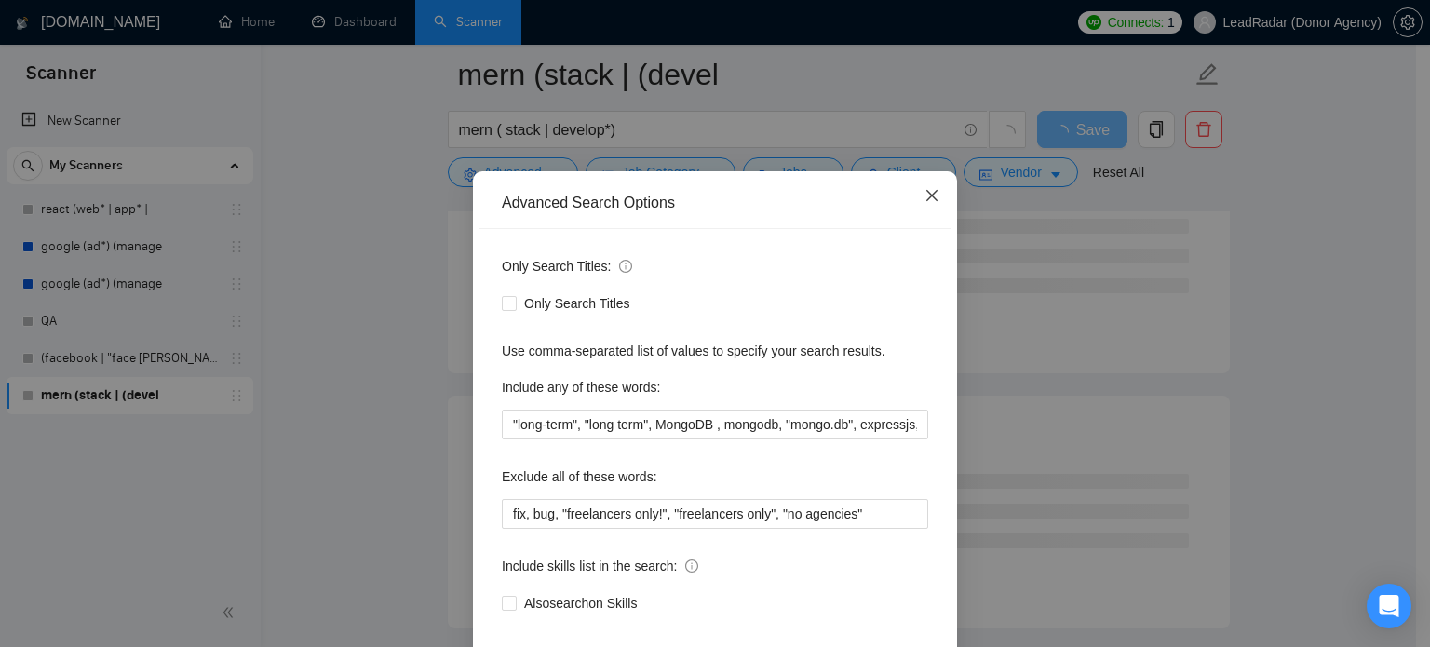
click at [925, 203] on icon "close" at bounding box center [932, 195] width 15 height 15
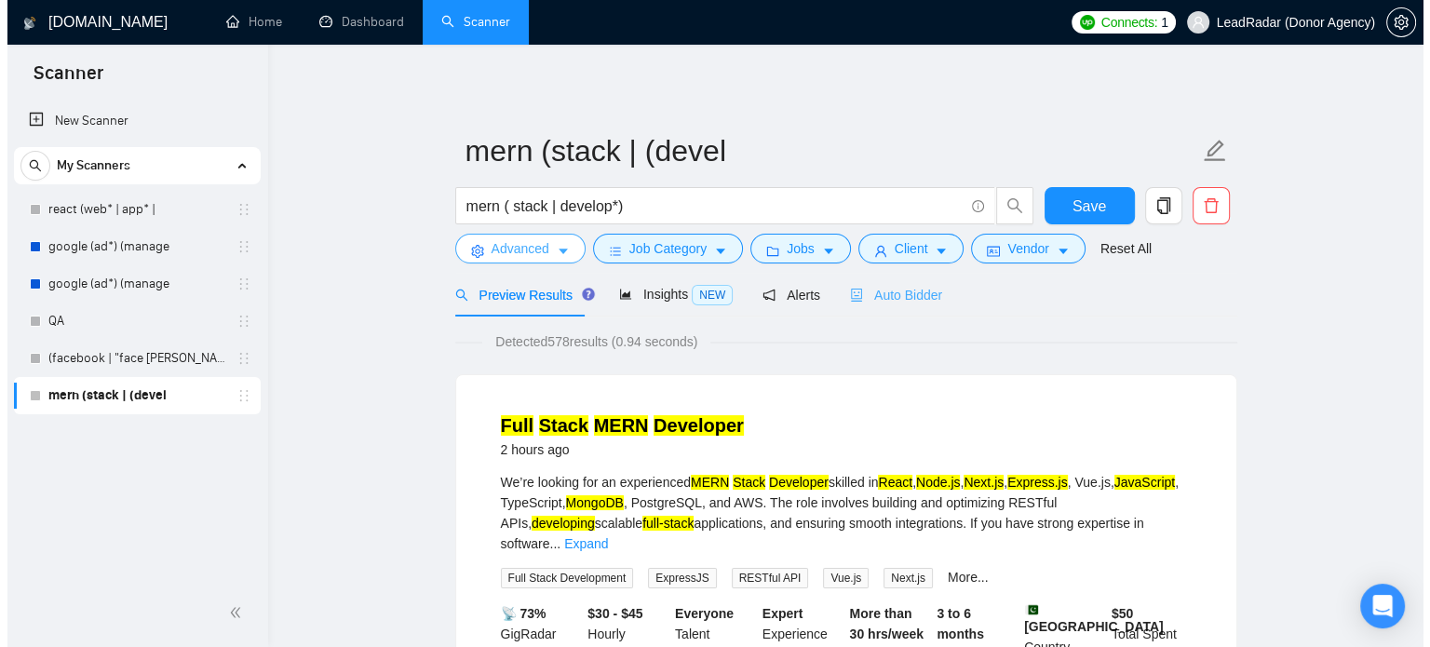
scroll to position [56, 0]
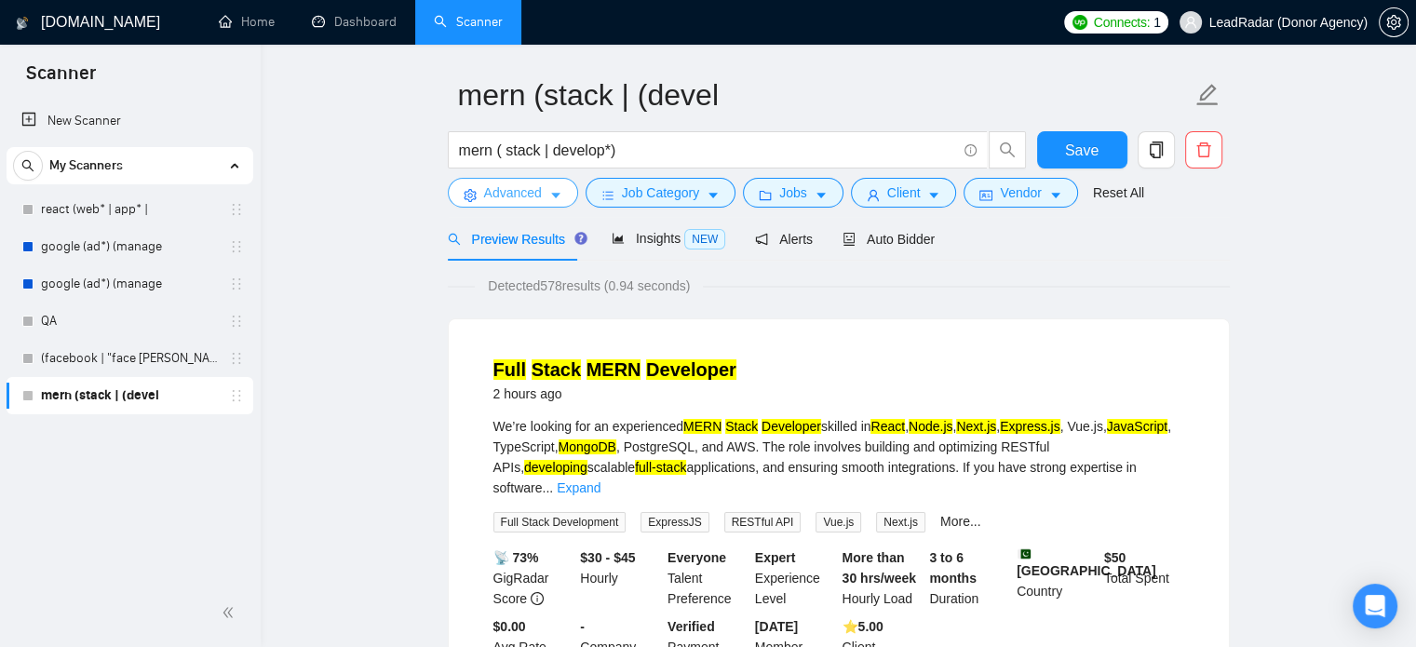
click at [544, 190] on button "Advanced" at bounding box center [513, 193] width 130 height 30
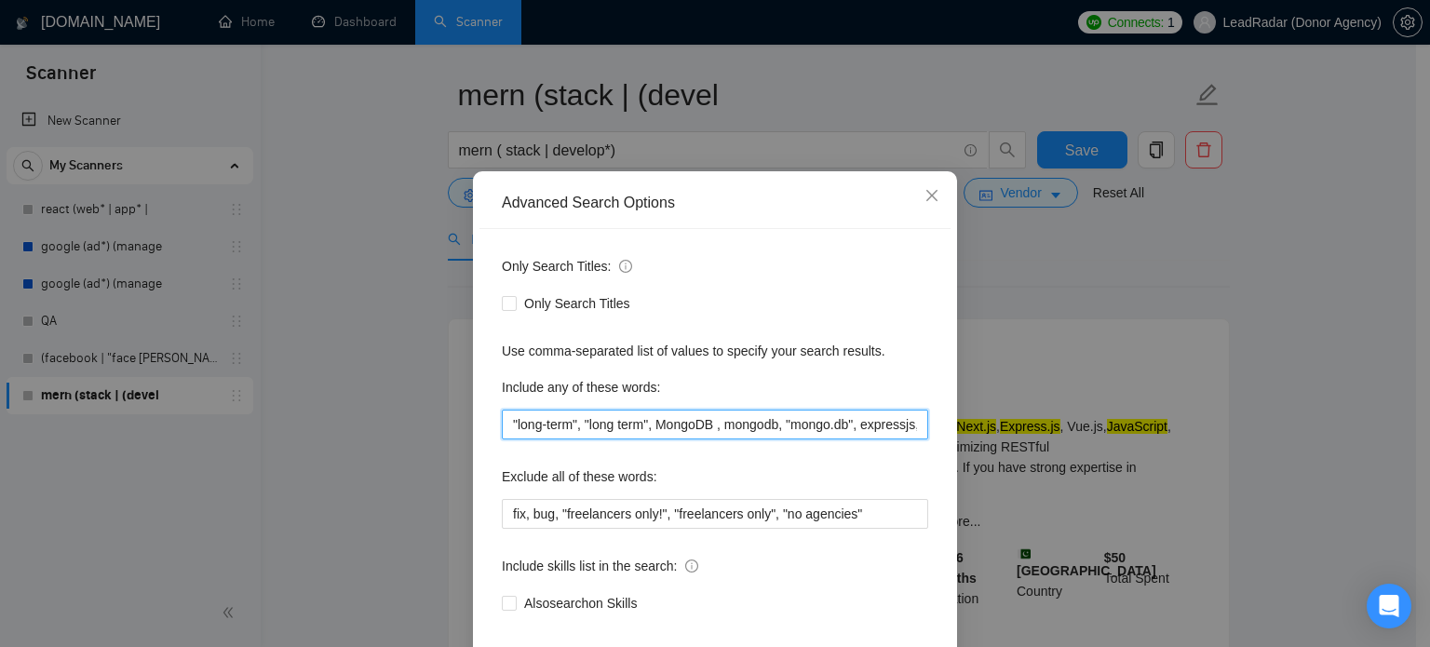
drag, startPoint x: 713, startPoint y: 460, endPoint x: 655, endPoint y: 461, distance: 57.7
click at [655, 439] on input ""long-term", "long term", MongoDB , mongodb, "mongo.db", expressjs, "express.js…" at bounding box center [715, 425] width 426 height 30
type input ""long-term", "long term", mongodb, "mongo.db", expressjs, "express.js", nodejs,…"
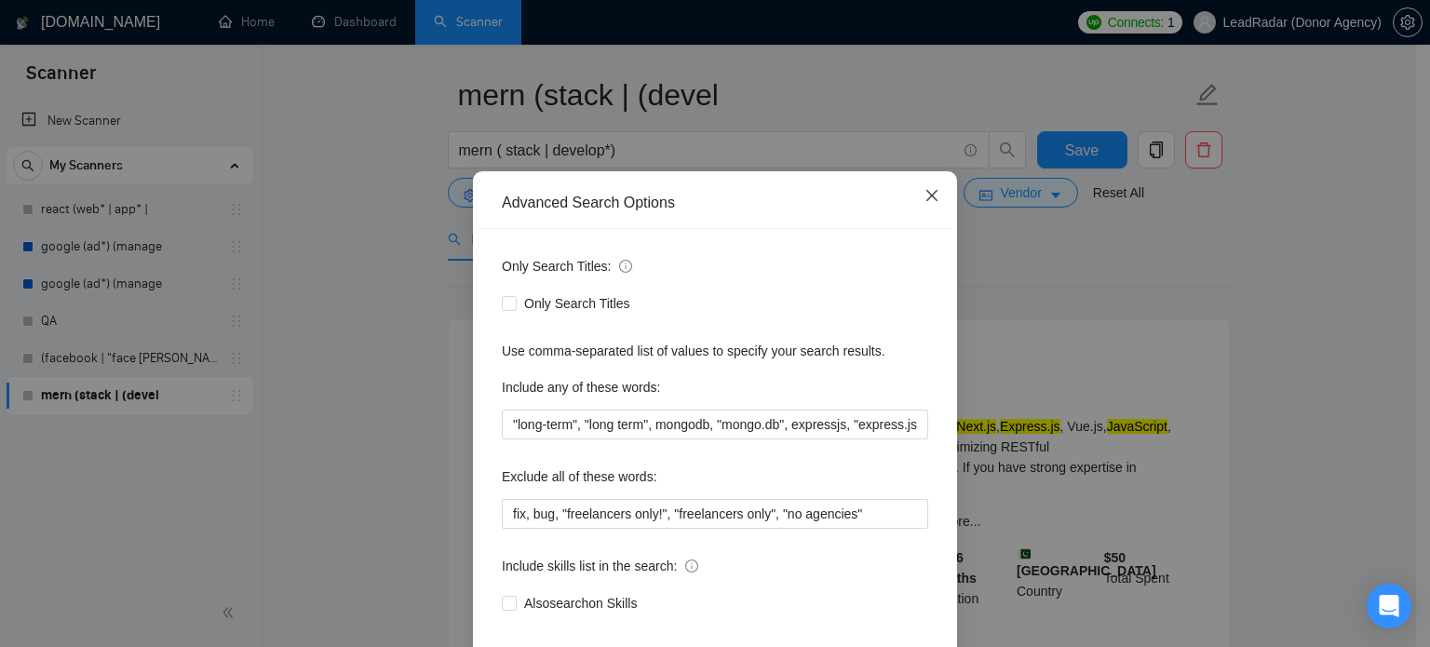
click at [928, 203] on icon "close" at bounding box center [932, 195] width 15 height 15
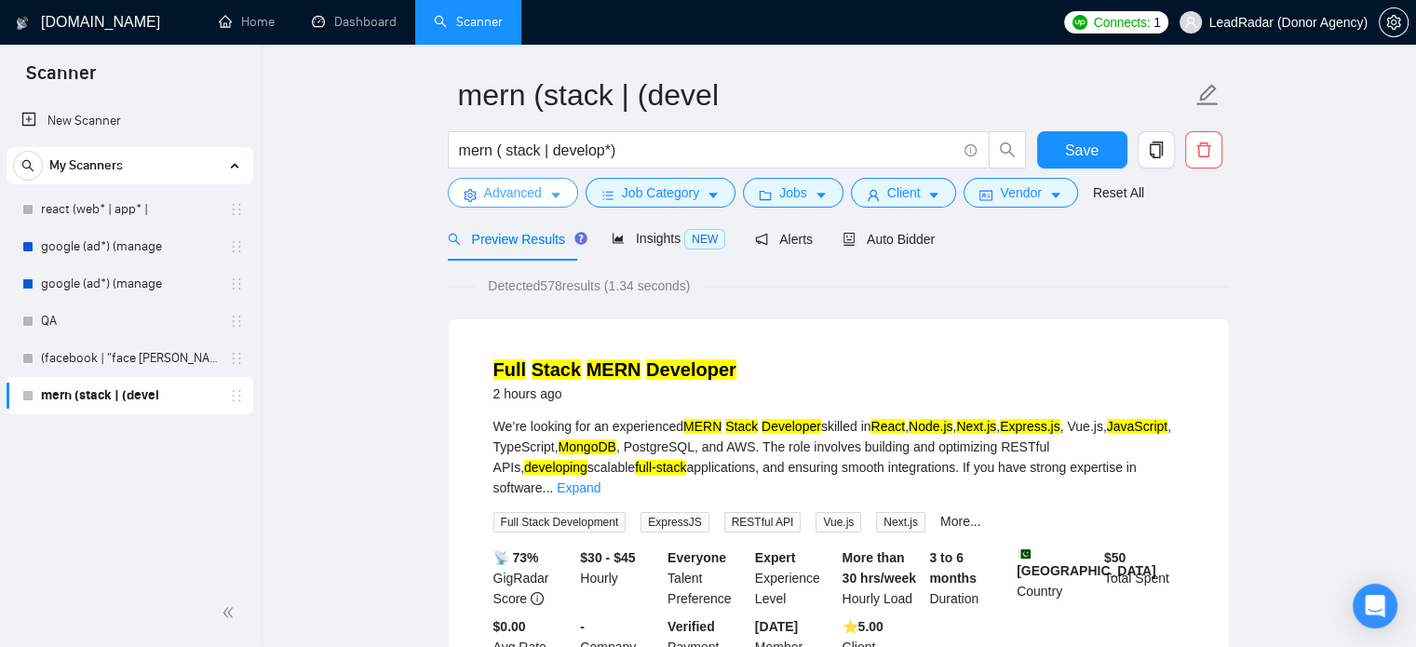
click at [536, 194] on span "Advanced" at bounding box center [513, 192] width 58 height 20
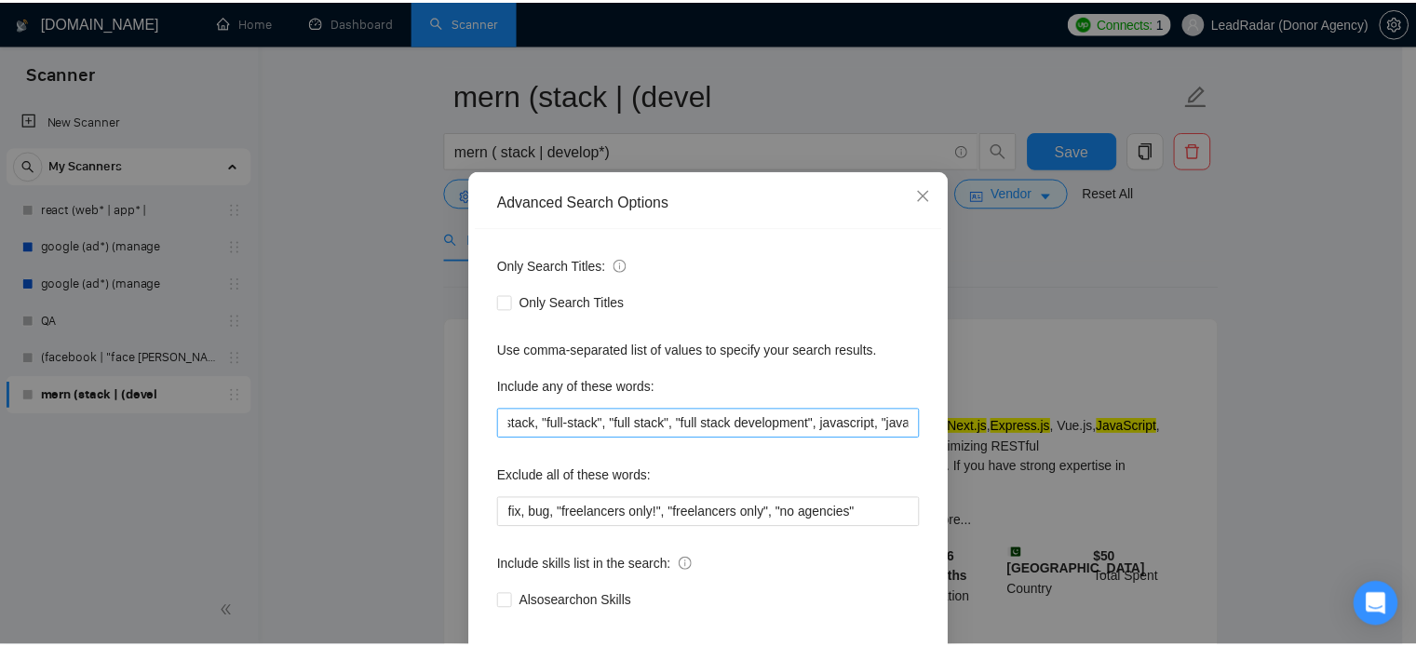
scroll to position [0, 761]
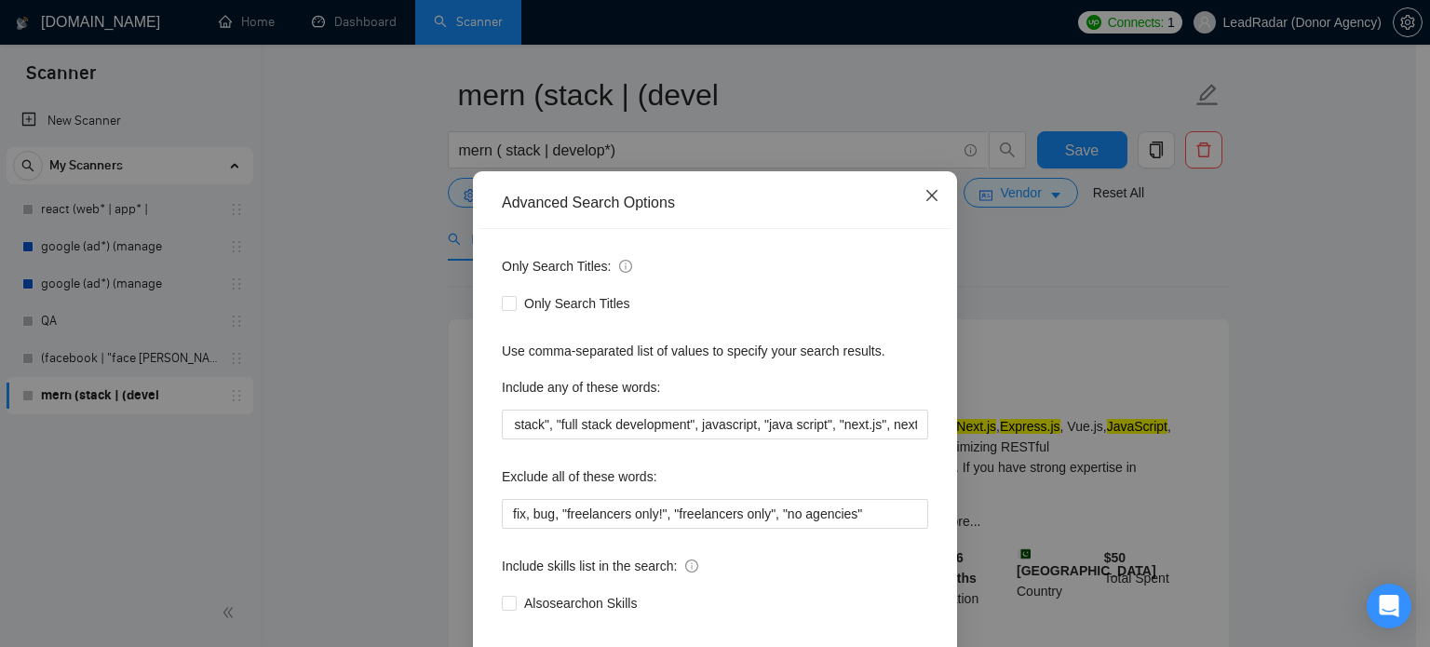
click at [925, 203] on icon "close" at bounding box center [932, 195] width 15 height 15
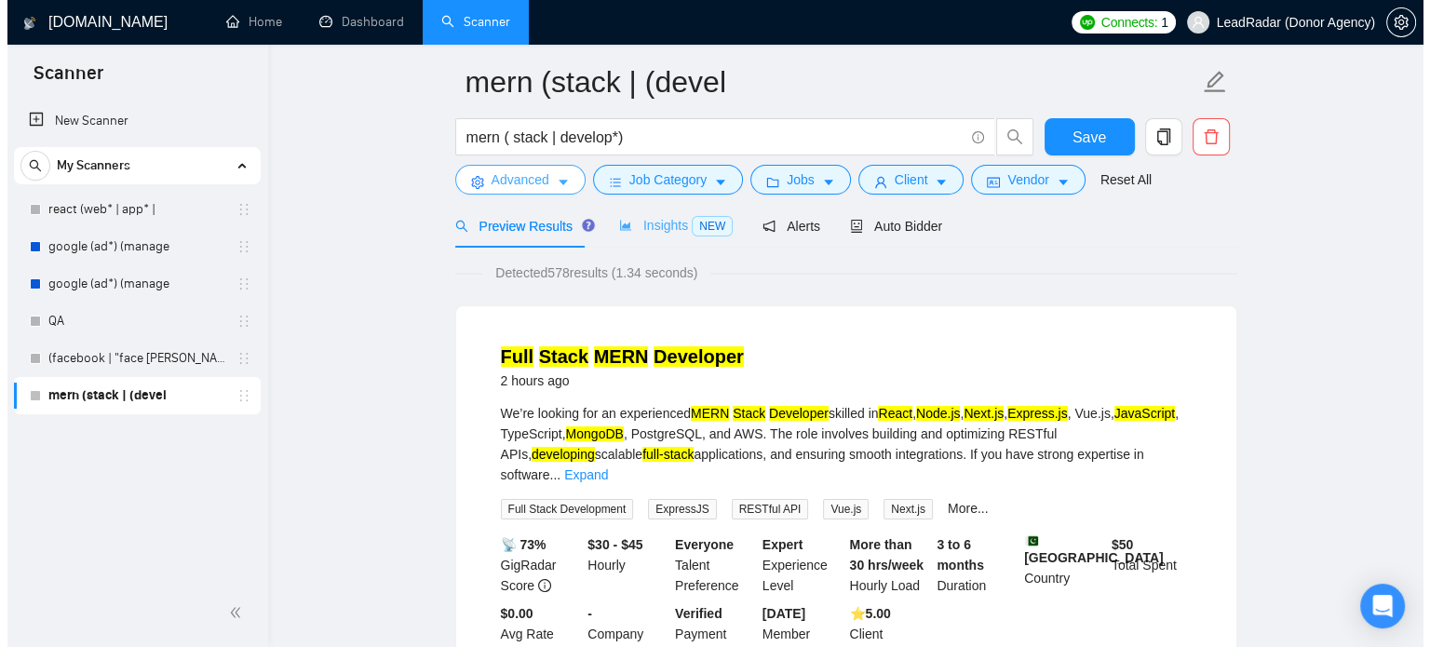
scroll to position [0, 0]
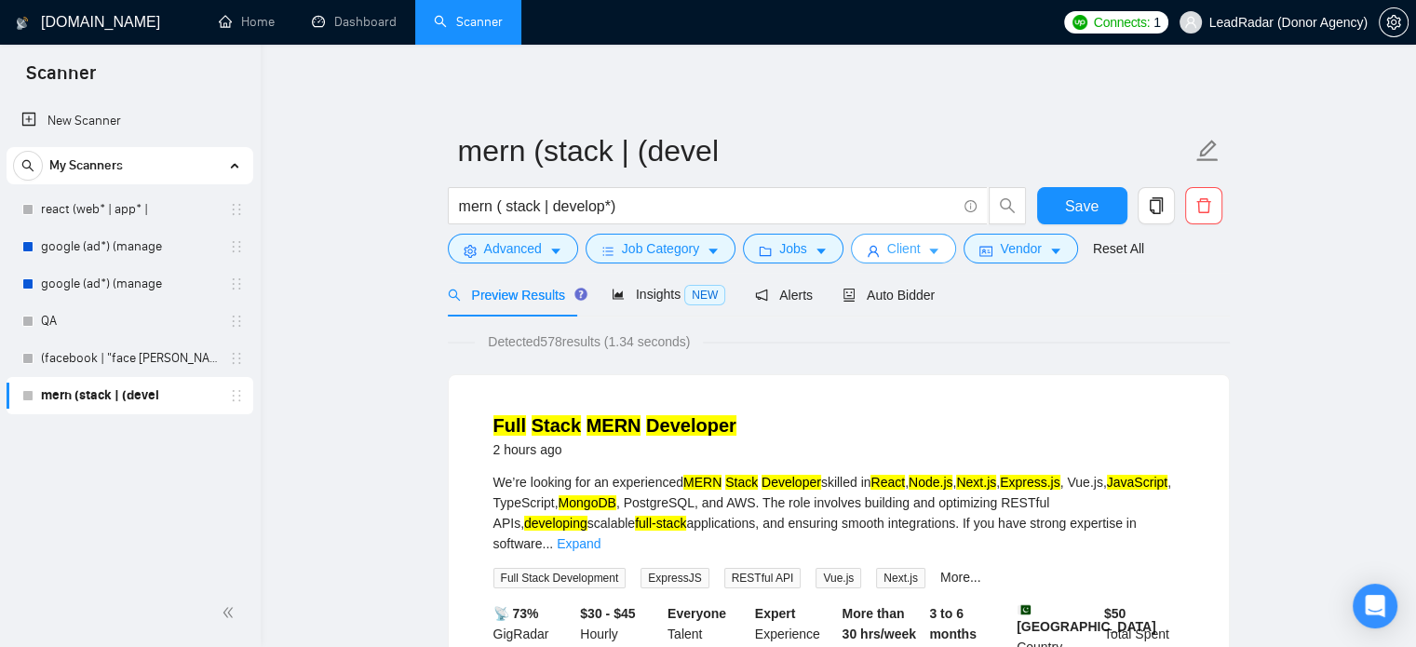
click at [911, 249] on span "Client" at bounding box center [904, 248] width 34 height 20
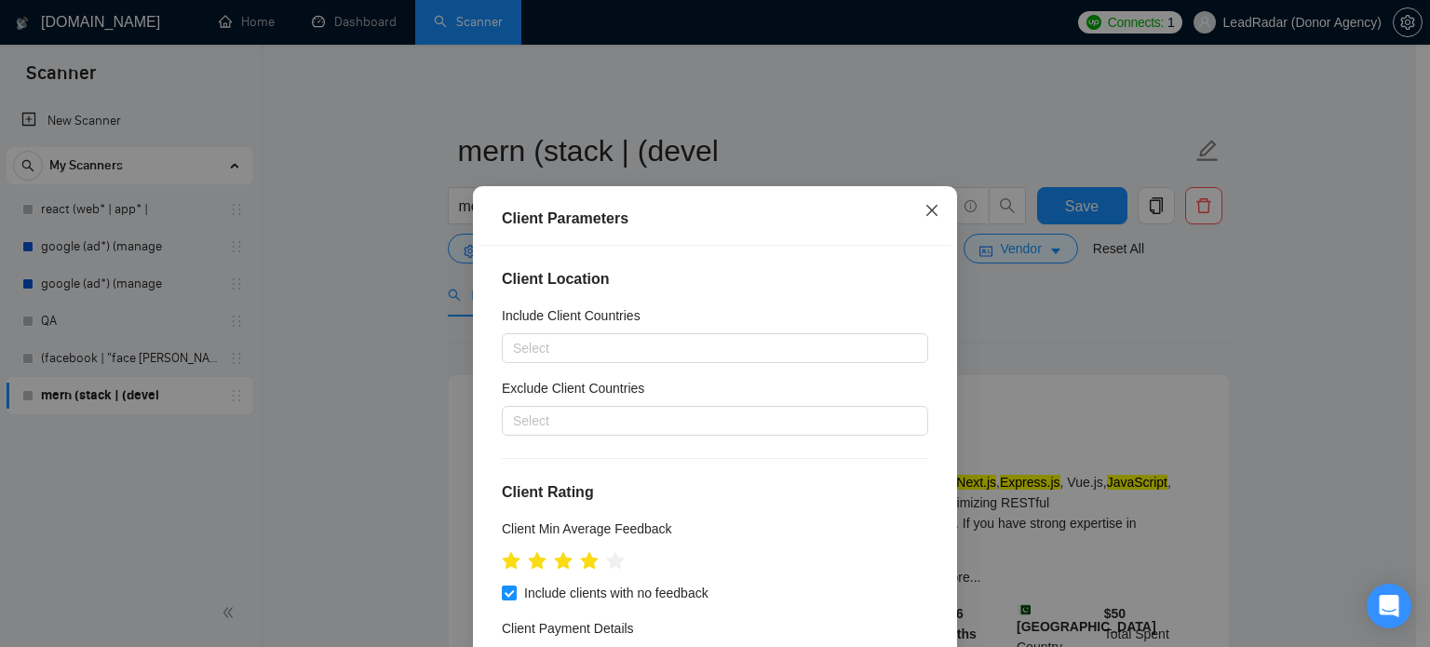
click at [928, 212] on icon "close" at bounding box center [932, 210] width 15 height 15
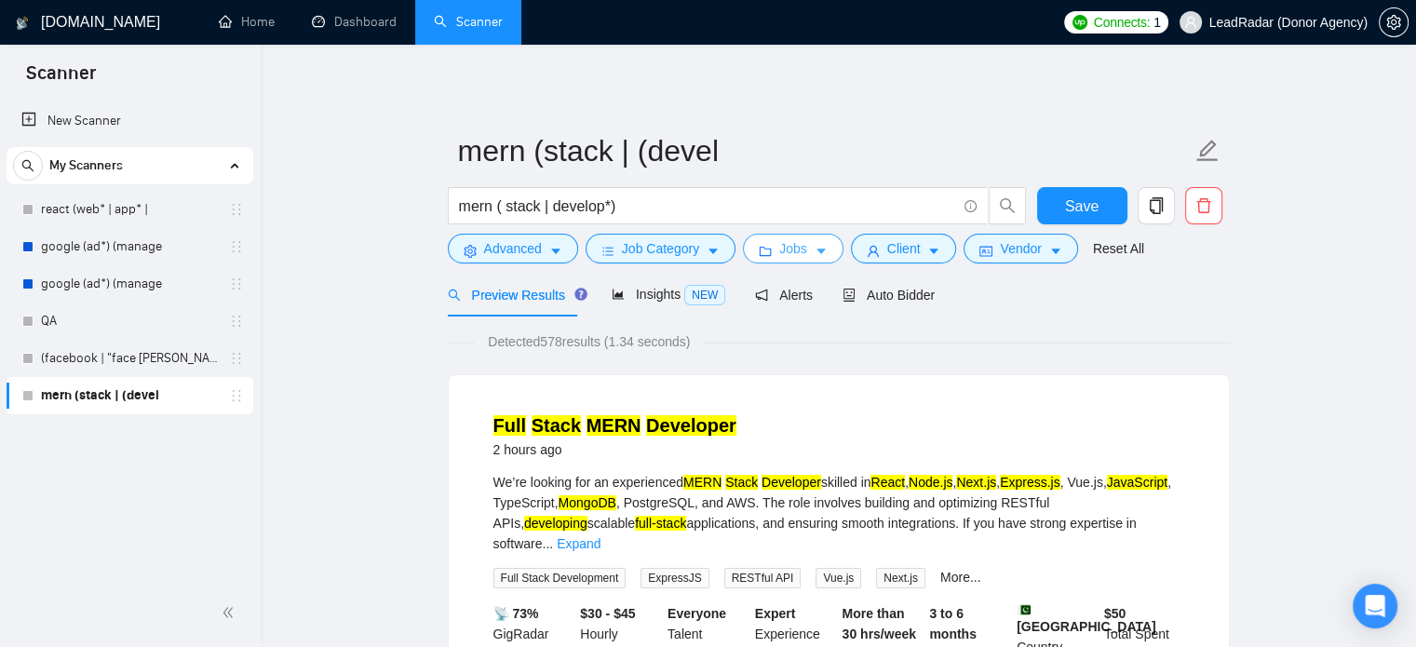
click at [781, 253] on span "Jobs" at bounding box center [793, 248] width 28 height 20
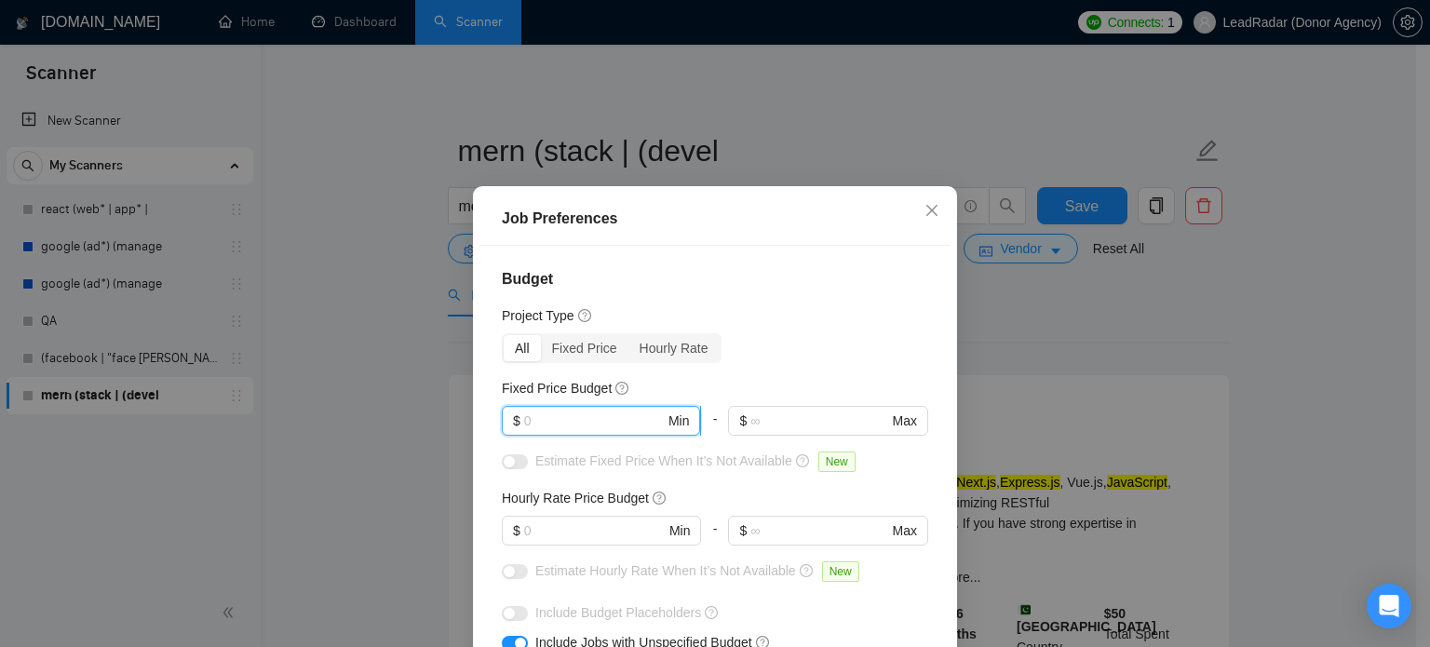
click at [595, 425] on input "text" at bounding box center [594, 421] width 141 height 20
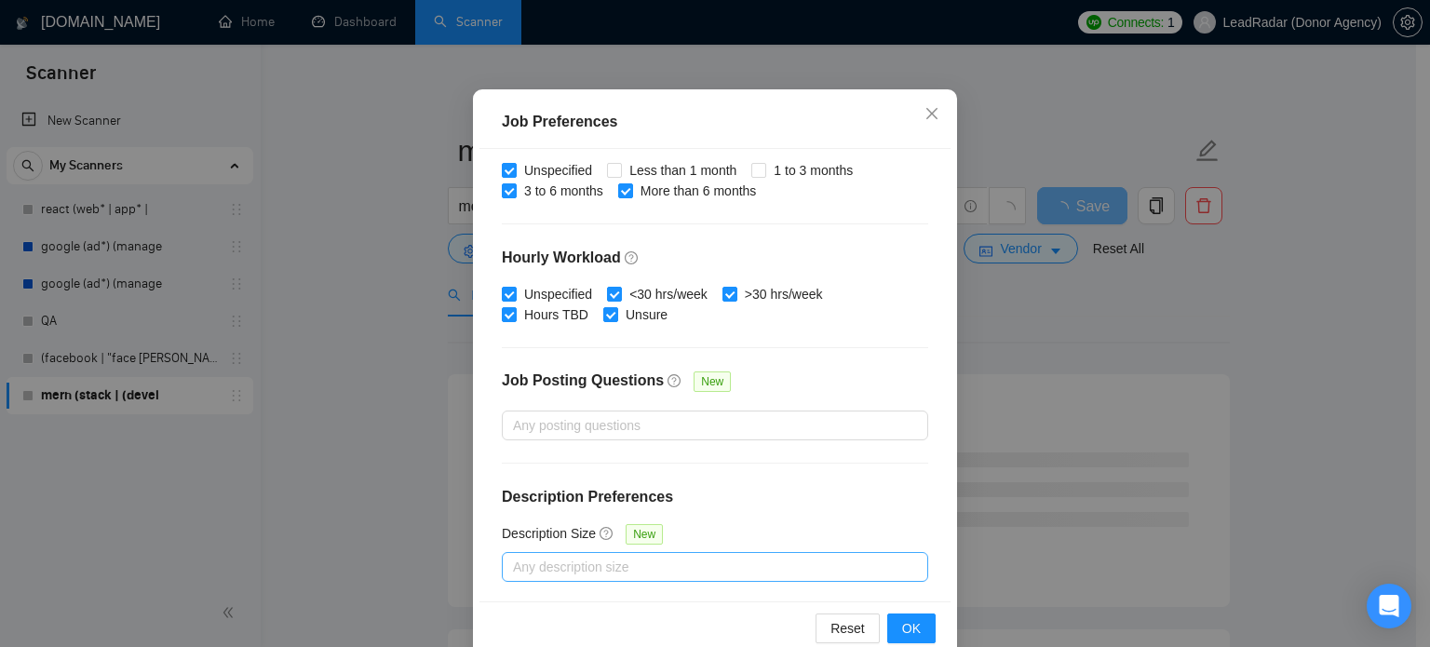
scroll to position [133, 0]
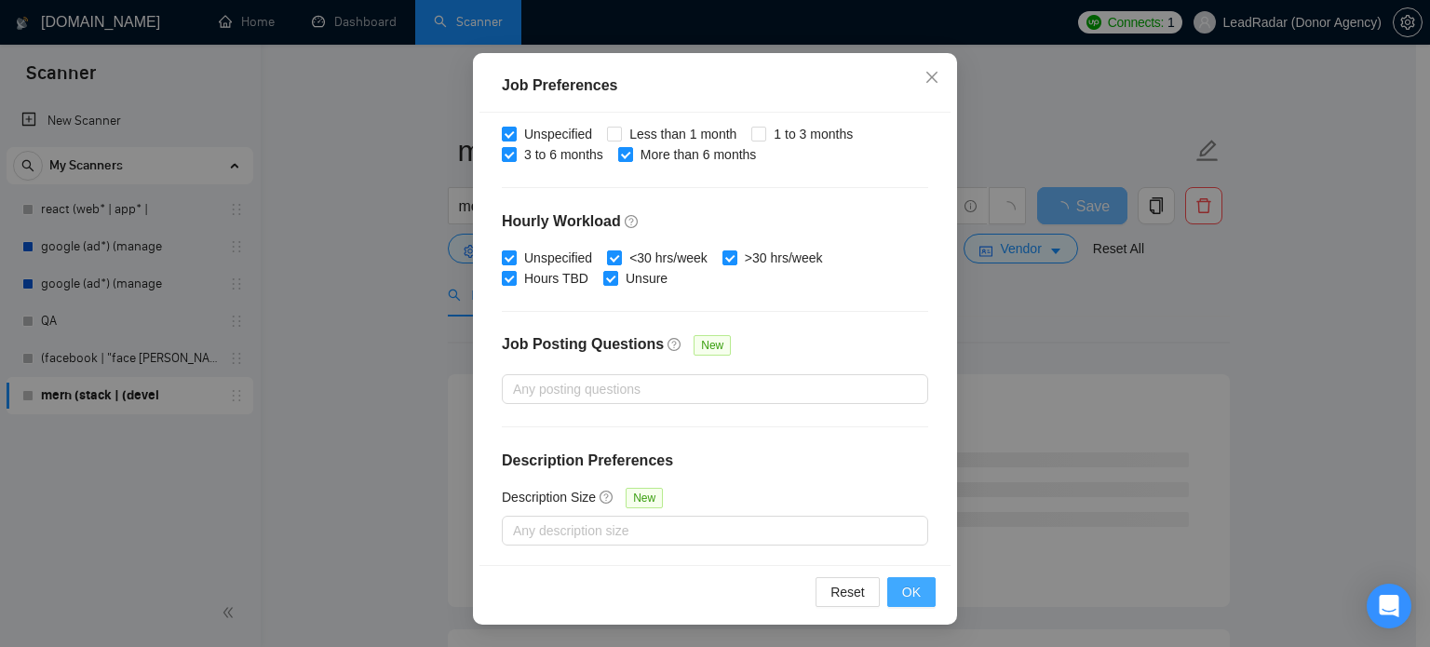
type input "1000"
click at [902, 591] on span "OK" at bounding box center [911, 592] width 19 height 20
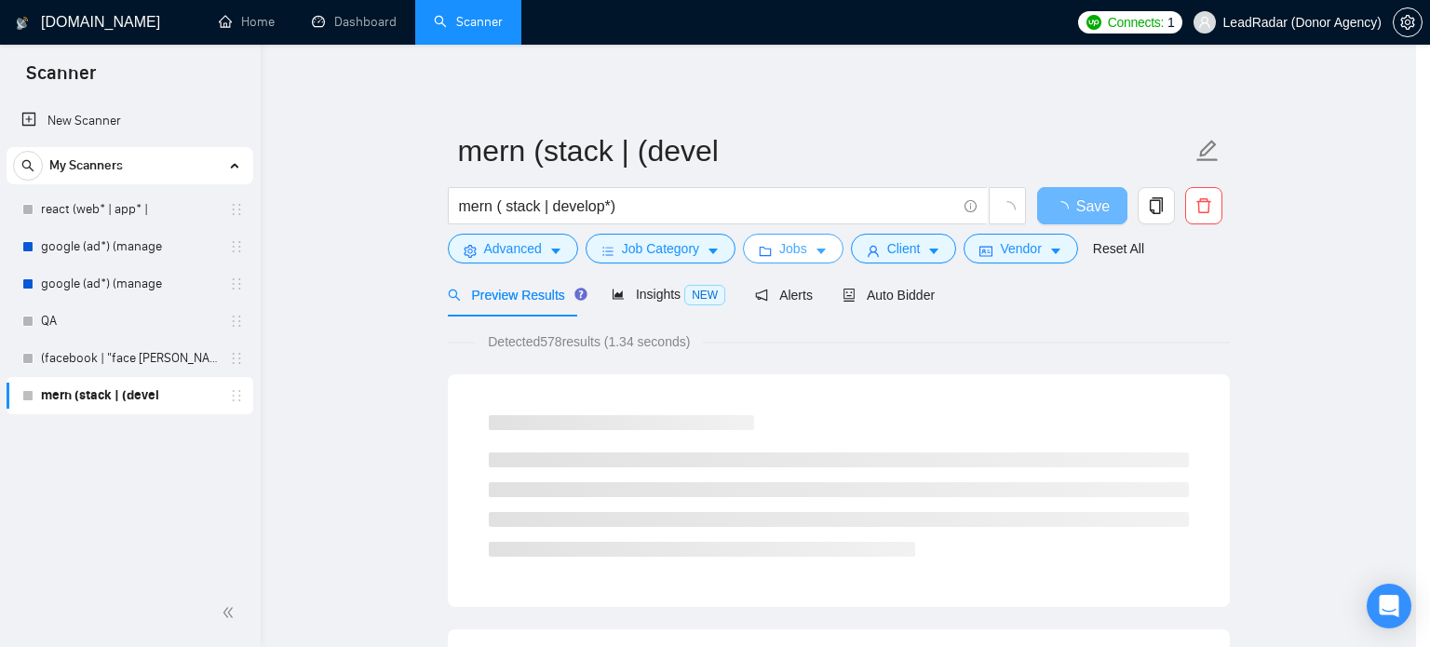
scroll to position [0, 0]
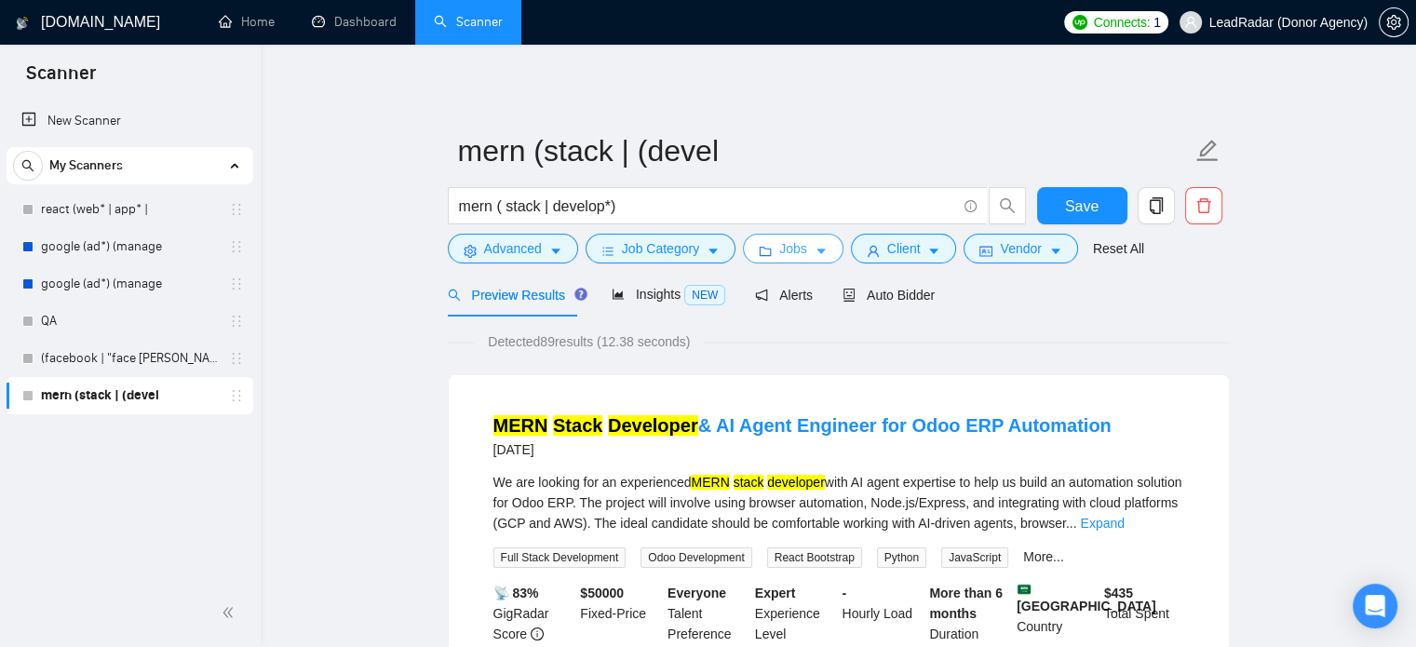
click at [817, 250] on icon "caret-down" at bounding box center [821, 253] width 9 height 6
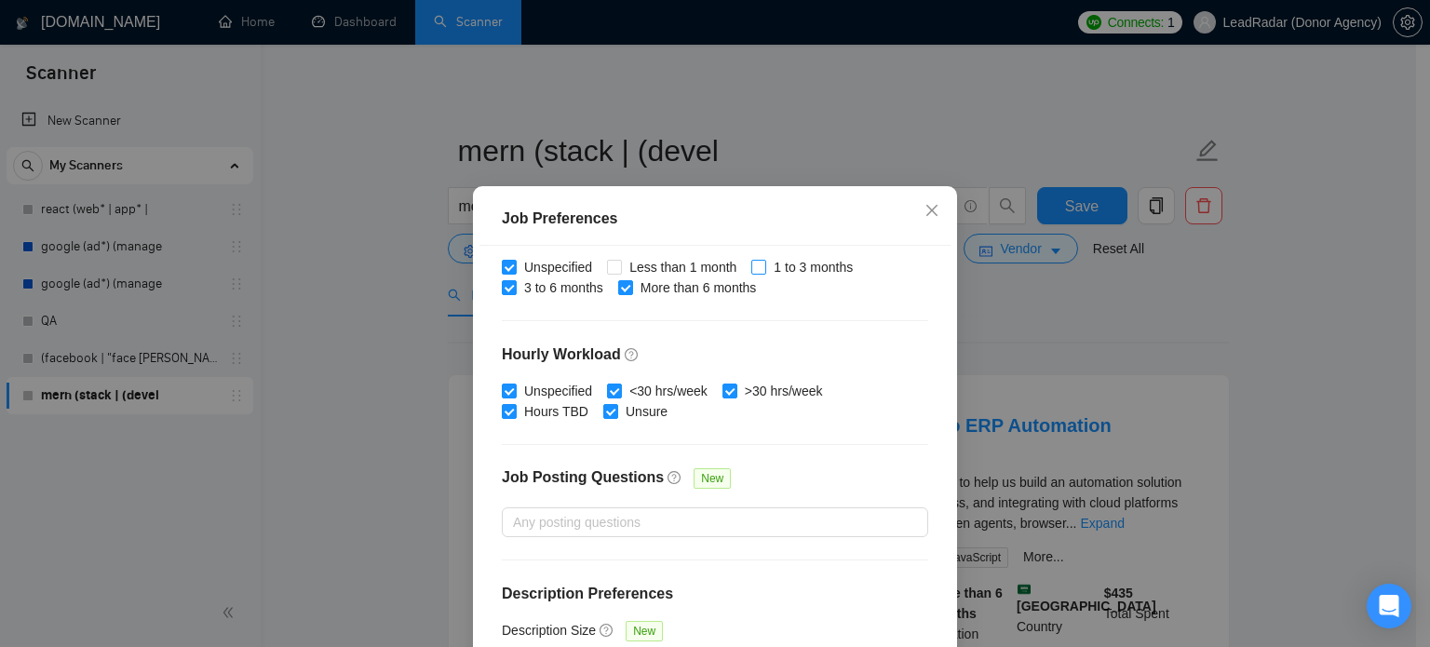
click at [756, 267] on span at bounding box center [758, 267] width 15 height 15
click at [756, 267] on input "1 to 3 months" at bounding box center [757, 266] width 13 height 13
checkbox input "true"
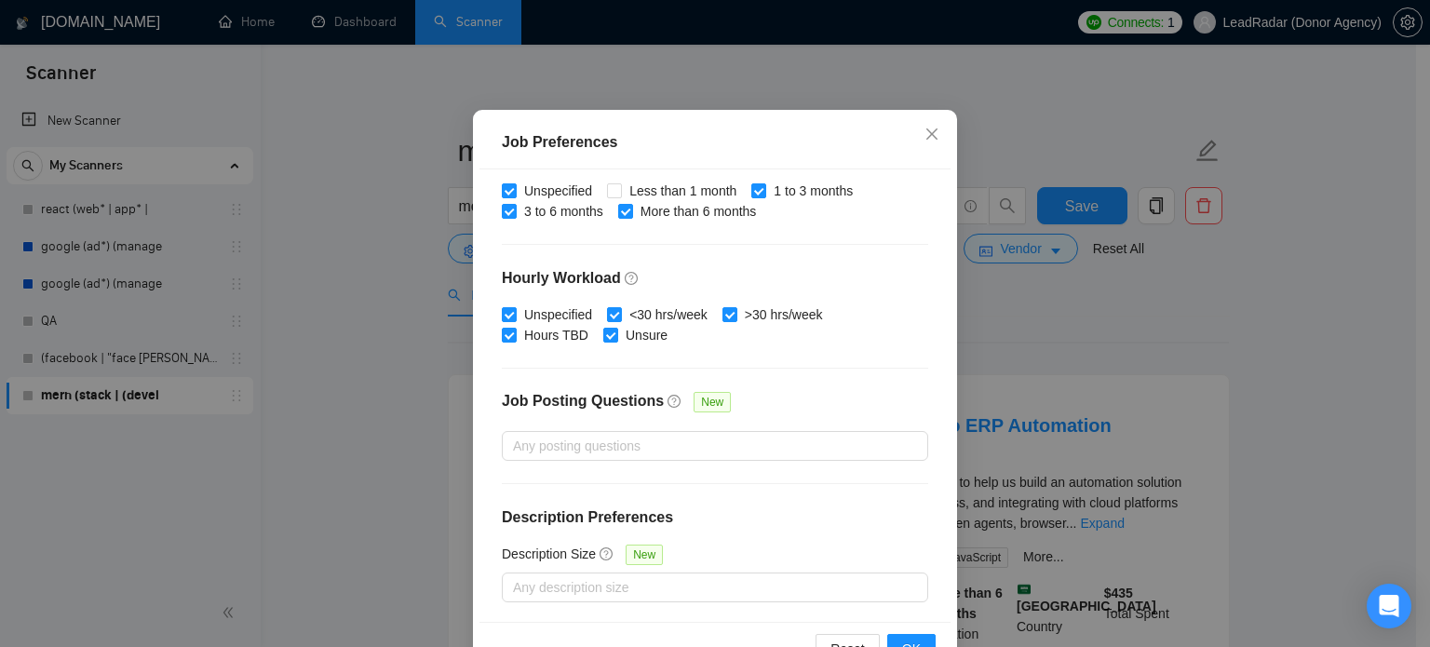
scroll to position [112, 0]
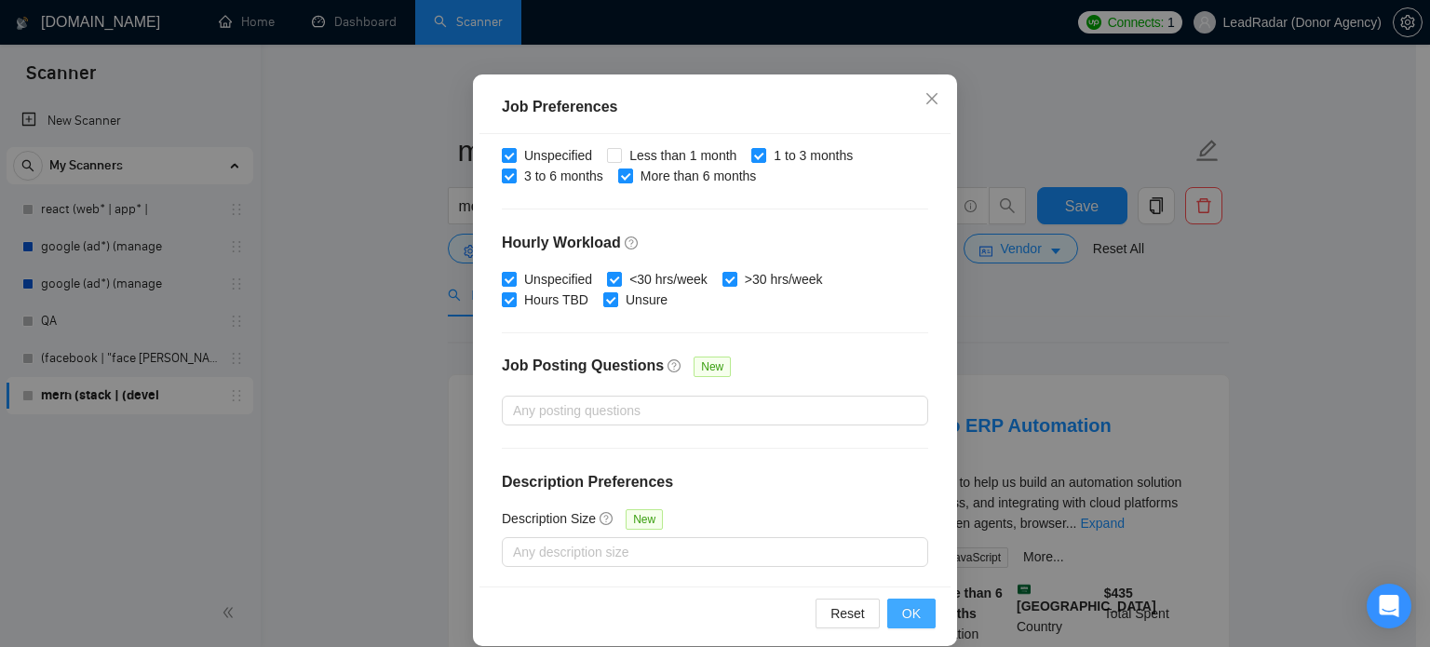
click at [902, 610] on span "OK" at bounding box center [911, 613] width 19 height 20
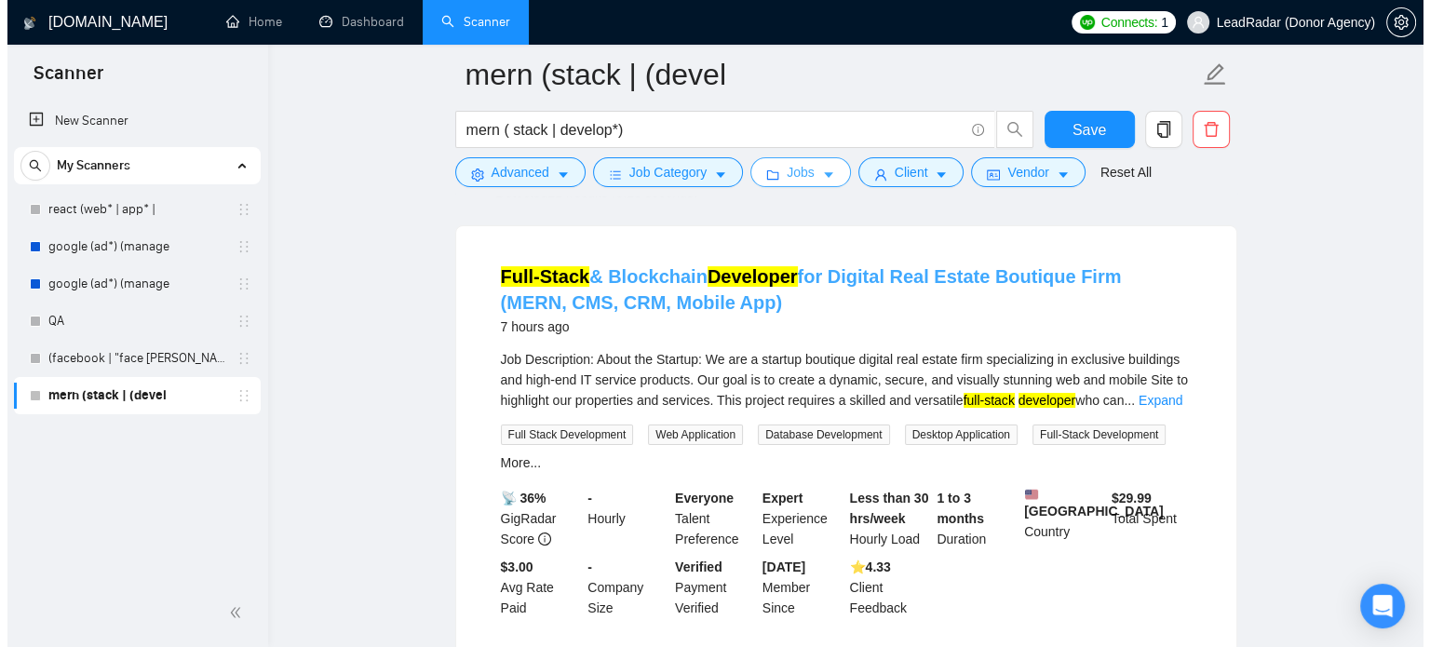
scroll to position [142, 0]
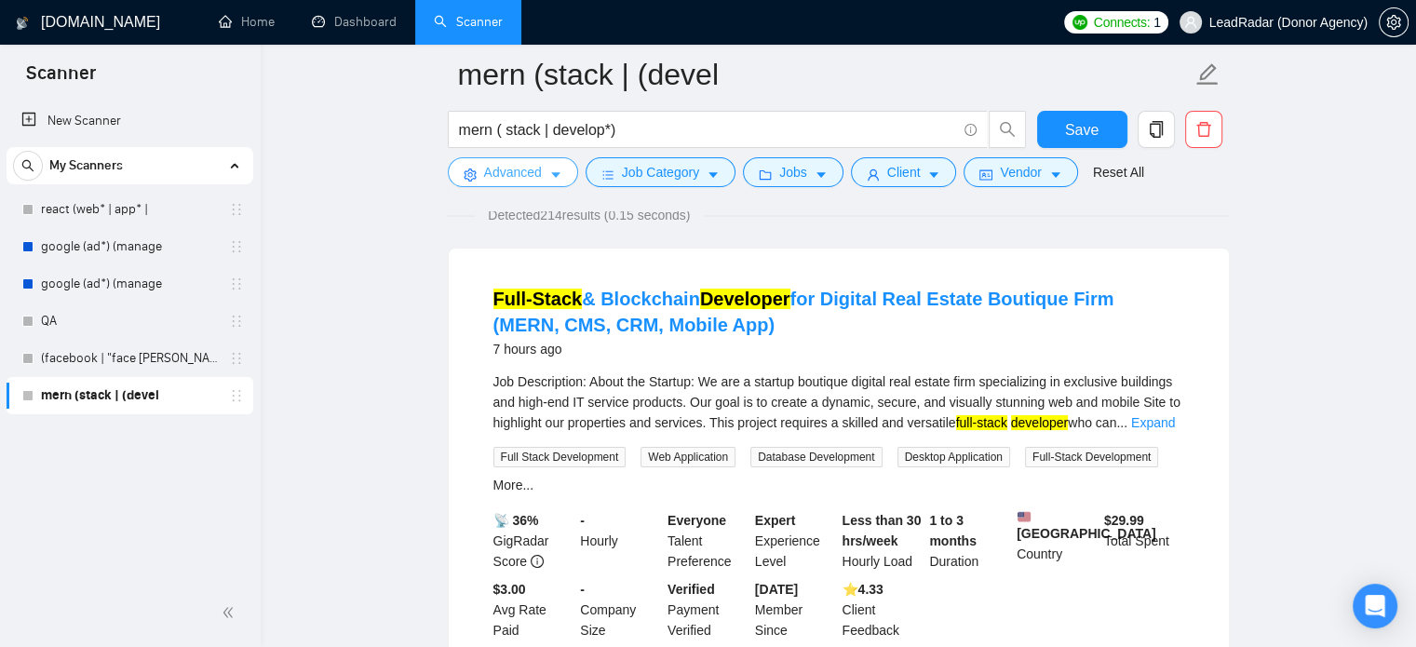
click at [533, 177] on span "Advanced" at bounding box center [513, 172] width 58 height 20
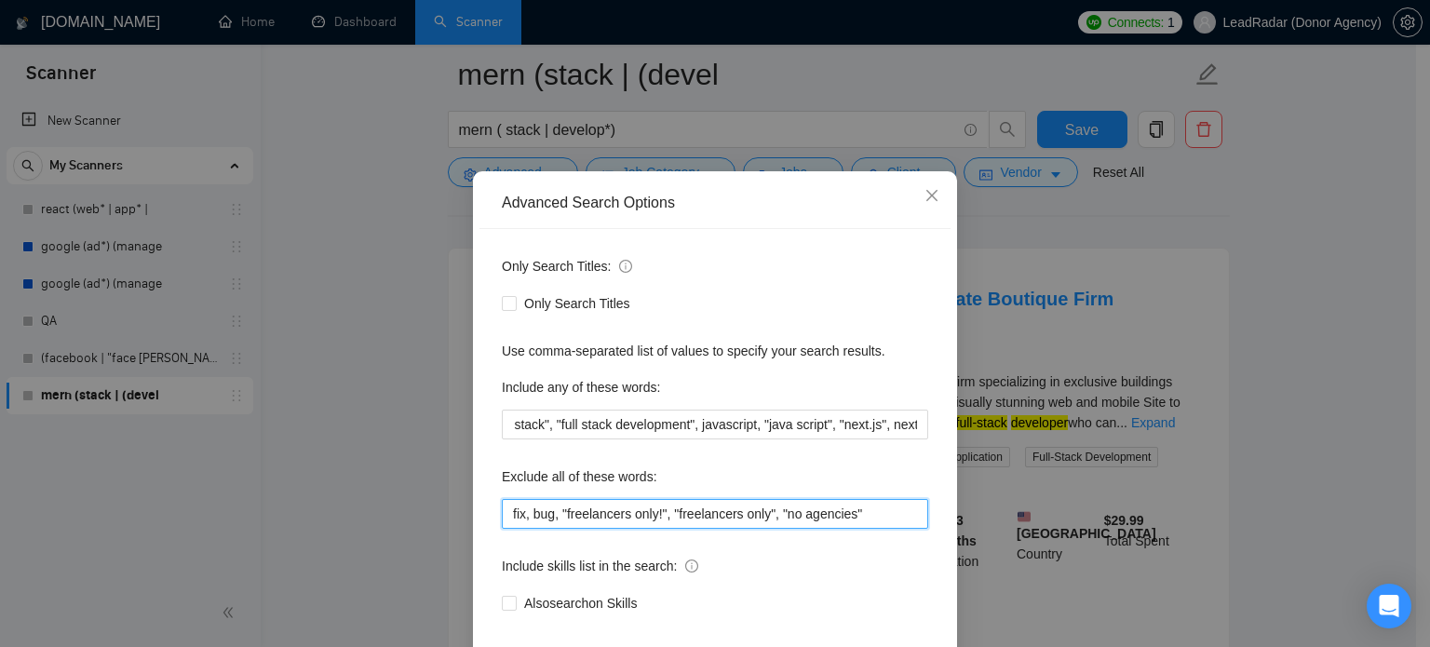
click at [879, 529] on input "fix, bug, "freelancers only!", "freelancers only", "no agencies"" at bounding box center [715, 514] width 426 height 30
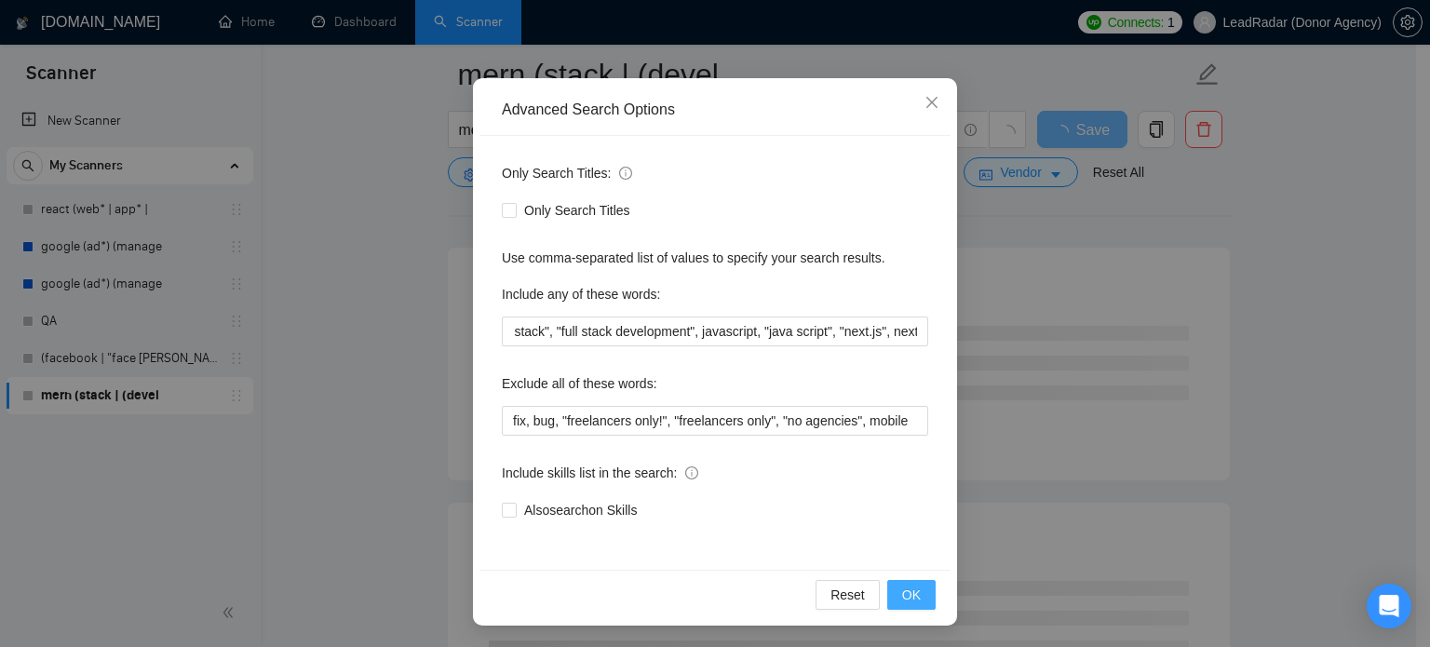
click at [910, 595] on span "OK" at bounding box center [911, 595] width 19 height 20
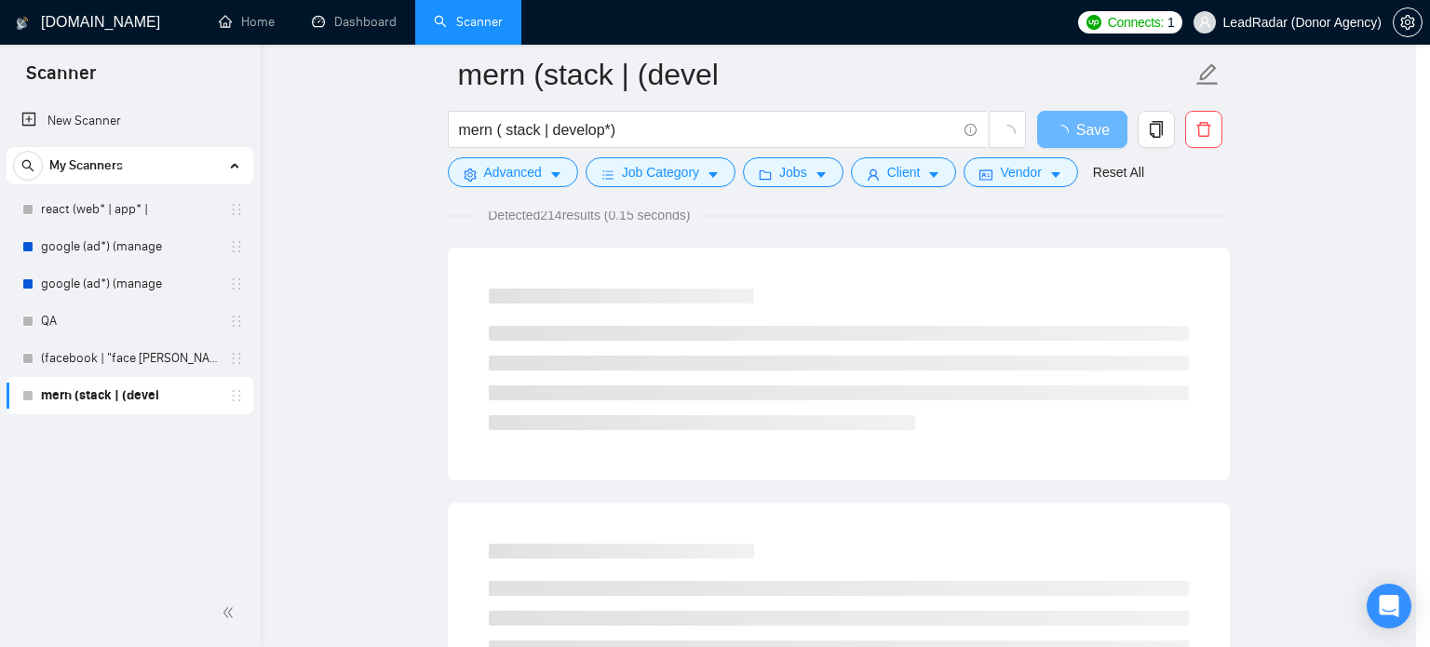
scroll to position [34, 0]
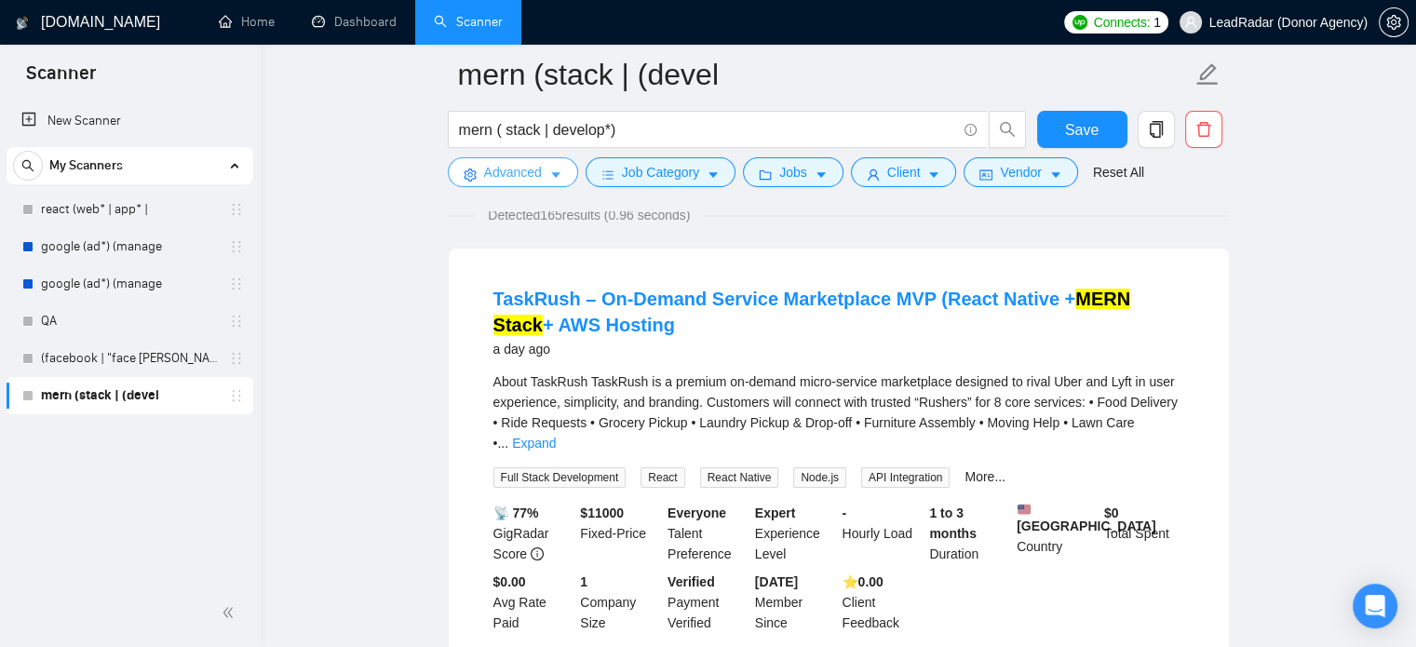
click at [556, 175] on icon "caret-down" at bounding box center [555, 176] width 9 height 6
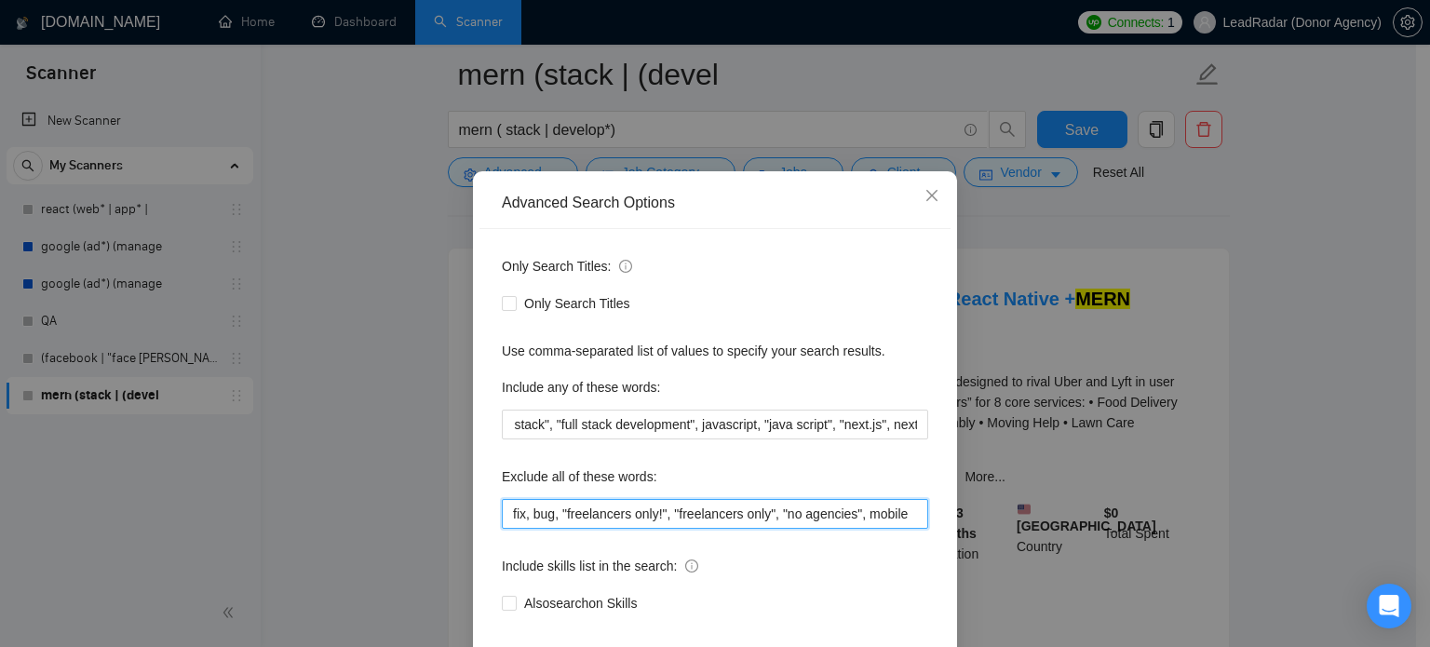
click at [866, 529] on input "fix, bug, "freelancers only!", "freelancers only", "no agencies", mobile" at bounding box center [715, 514] width 426 height 30
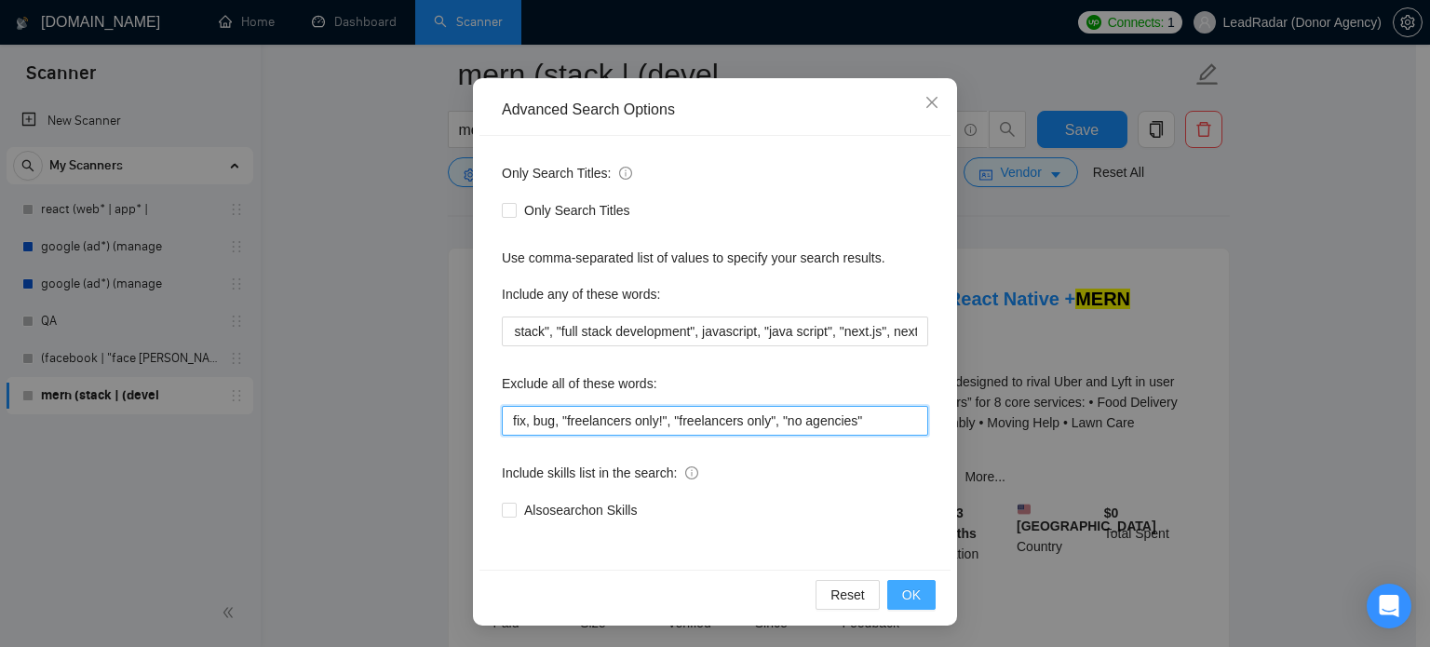
type input "fix, bug, "freelancers only!", "freelancers only", "no agencies""
click at [890, 581] on button "OK" at bounding box center [911, 595] width 48 height 30
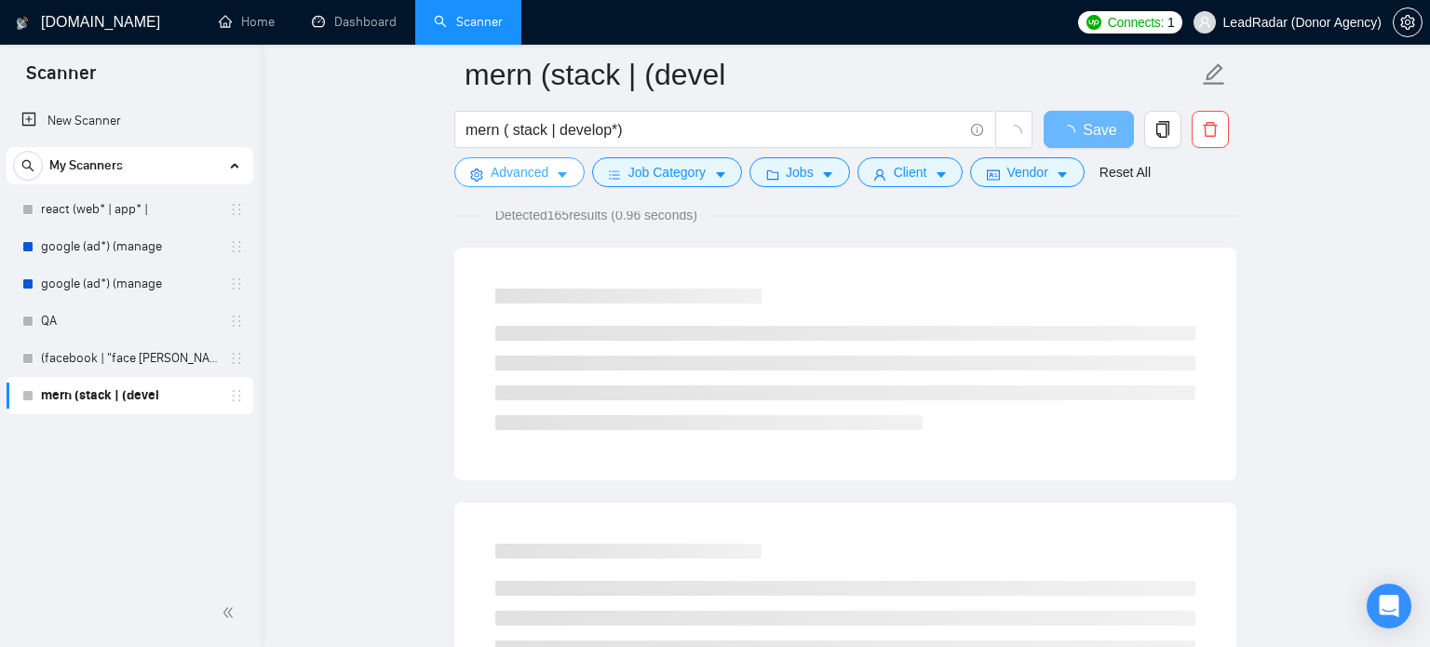
scroll to position [0, 0]
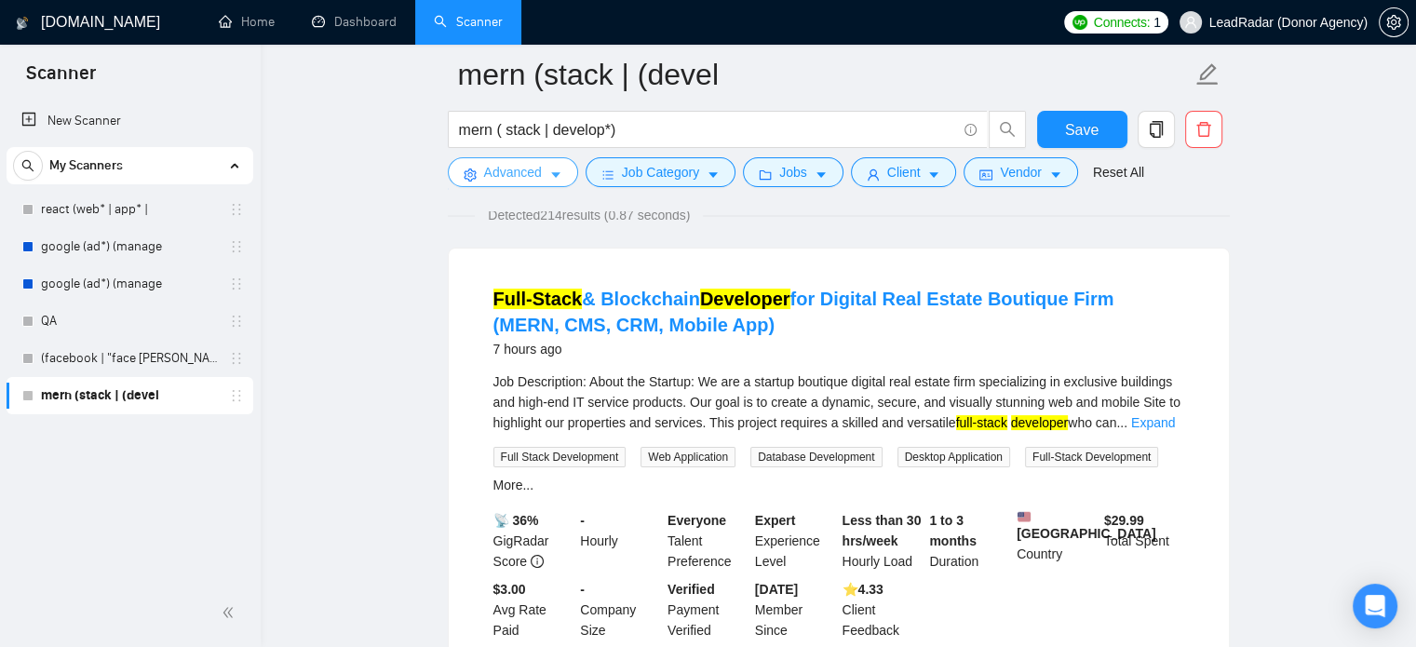
click at [554, 162] on button "Advanced" at bounding box center [513, 172] width 130 height 30
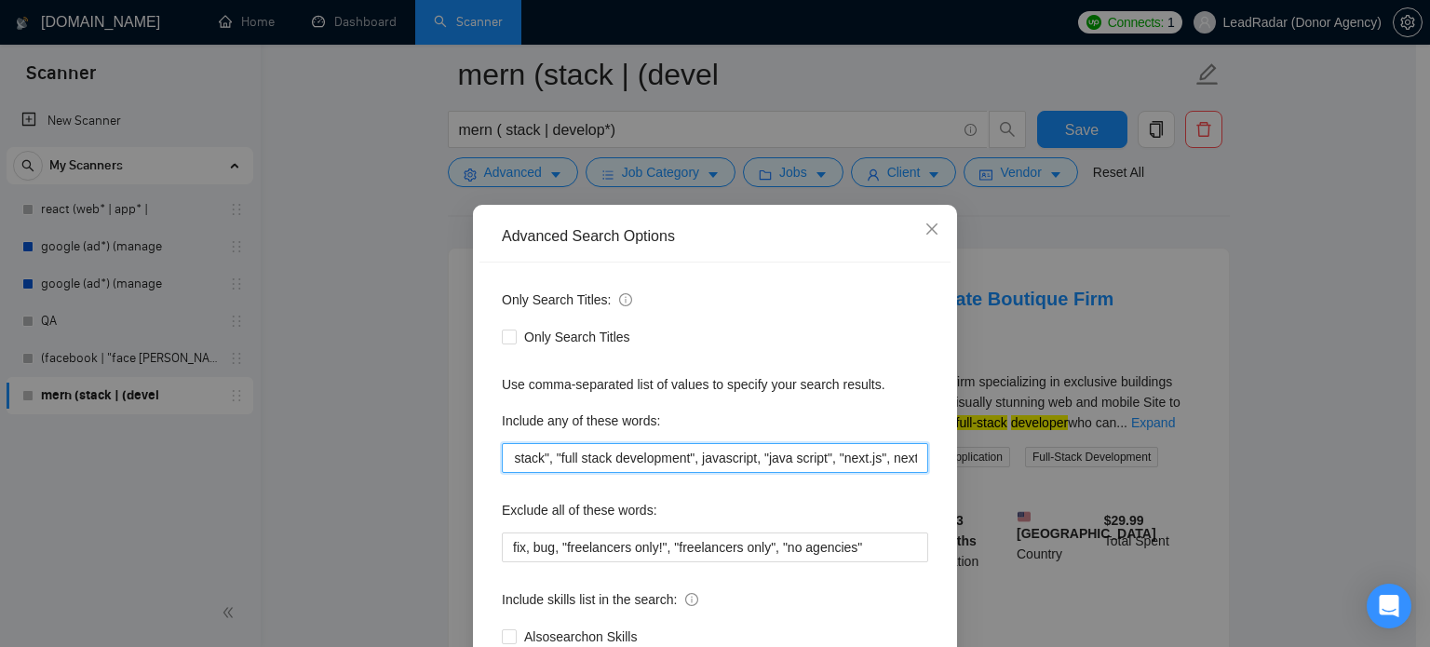
click at [896, 464] on input ""long-term", "long term", mongodb, "mongo.db", expressjs, "express.js", nodejs,…" at bounding box center [715, 458] width 426 height 30
click at [909, 455] on input ""long-term", "long term", mongodb, "mongo.db", expressjs, "express.js", nodejs,…" at bounding box center [715, 458] width 426 height 30
paste input "web application"
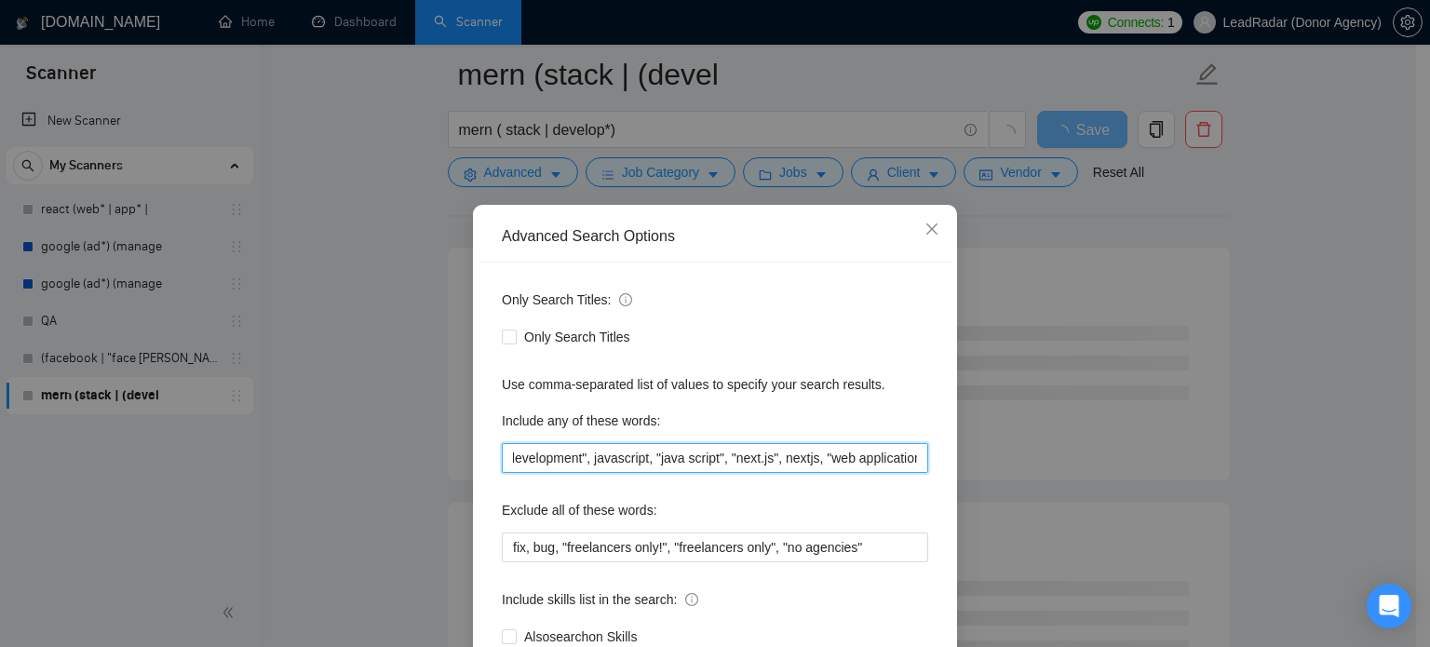
scroll to position [127, 0]
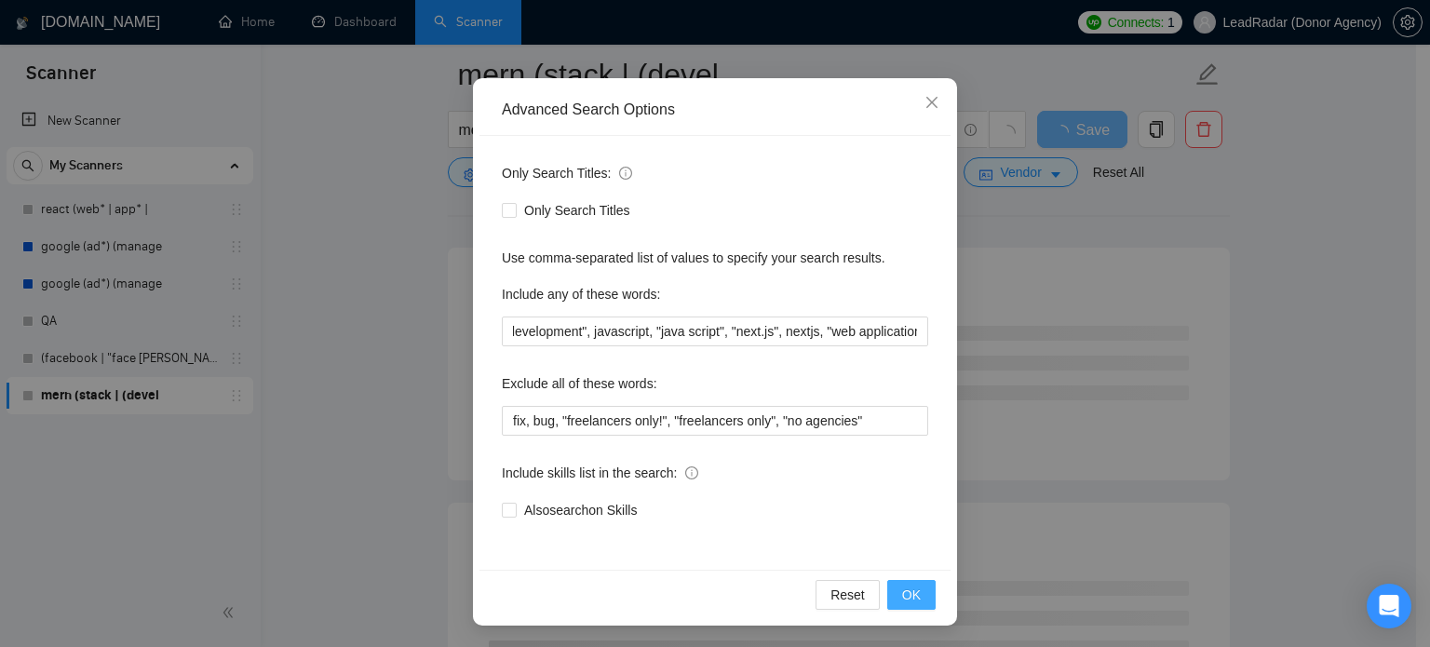
click at [915, 601] on button "OK" at bounding box center [911, 595] width 48 height 30
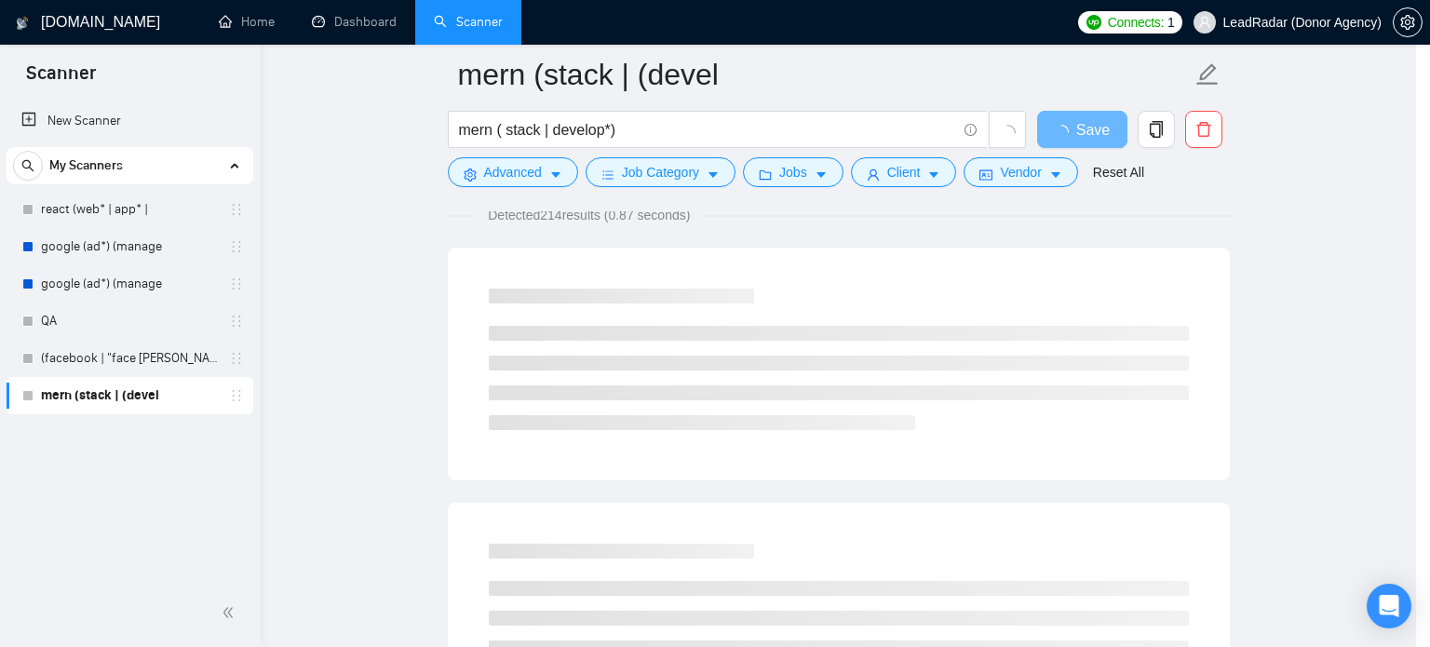
scroll to position [34, 0]
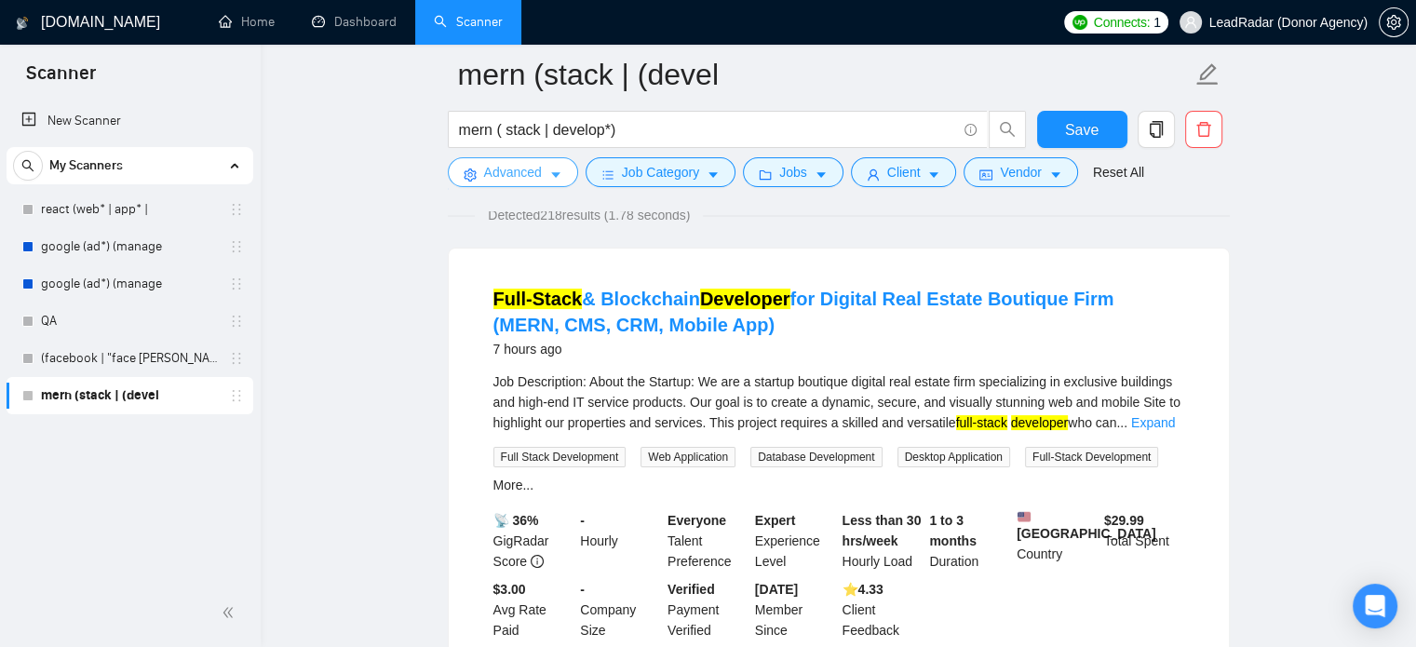
click at [549, 170] on icon "caret-down" at bounding box center [555, 175] width 13 height 13
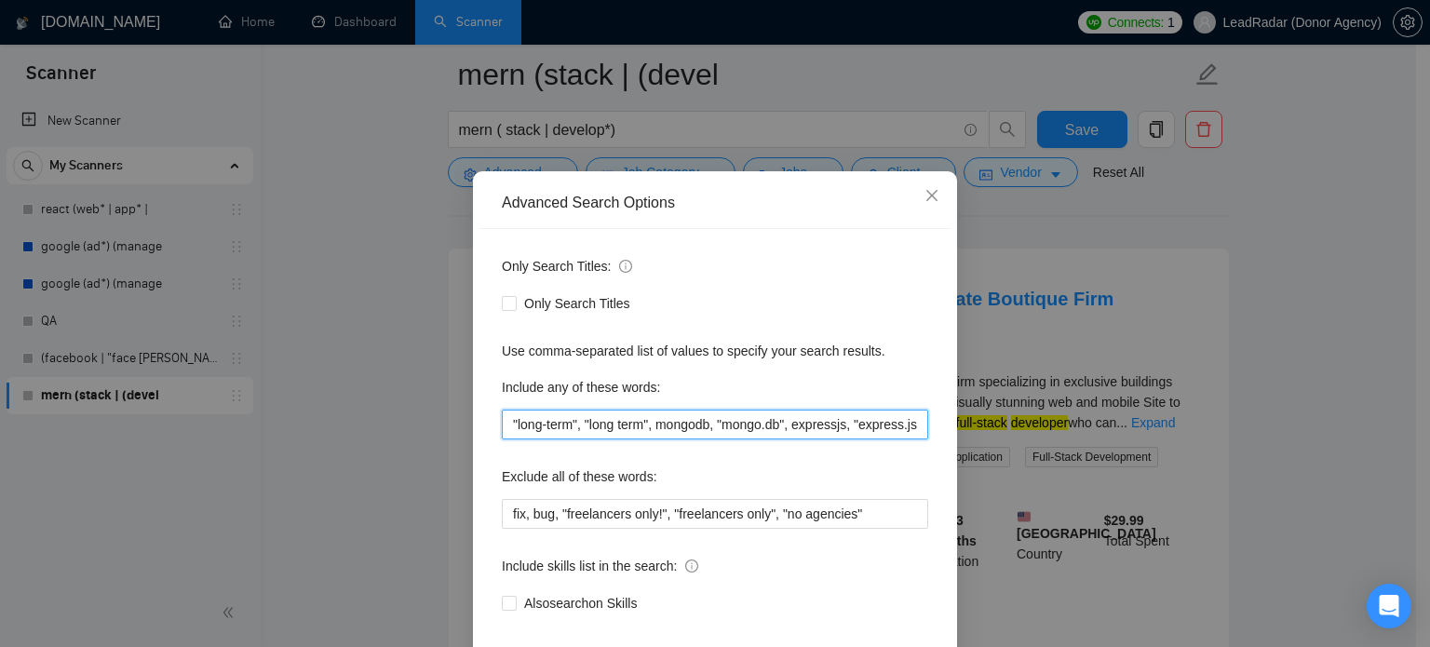
click at [854, 439] on input ""long-term", "long term", mongodb, "mongo.db", expressjs, "express.js", nodejs,…" at bounding box center [715, 425] width 426 height 30
click at [864, 439] on input ""long-term", "long term", mongodb, "mongo.db", expressjs, "express.js", nodejs,…" at bounding box center [715, 425] width 426 height 30
click at [912, 439] on input ""long-term", "long term", mongodb, "mongo.db", expressjs, "express.js", nodejs,…" at bounding box center [715, 425] width 426 height 30
paste input "web application"
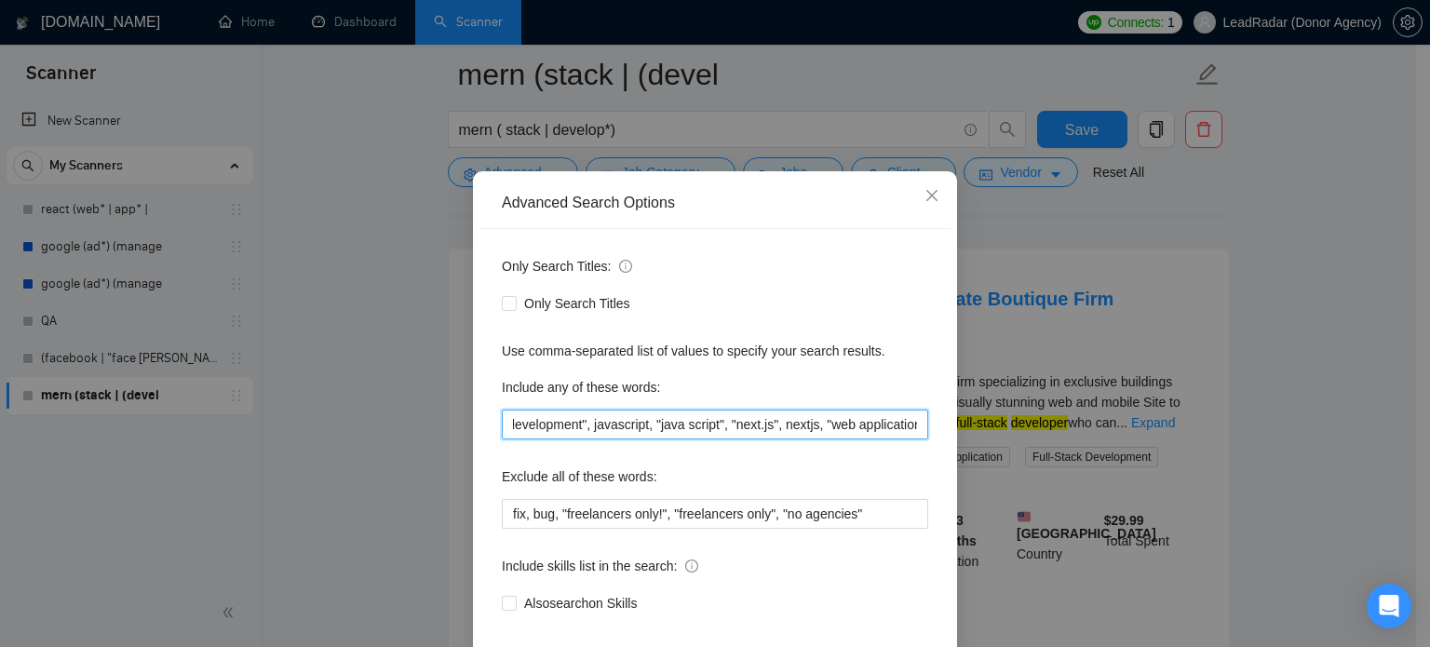
scroll to position [0, 963]
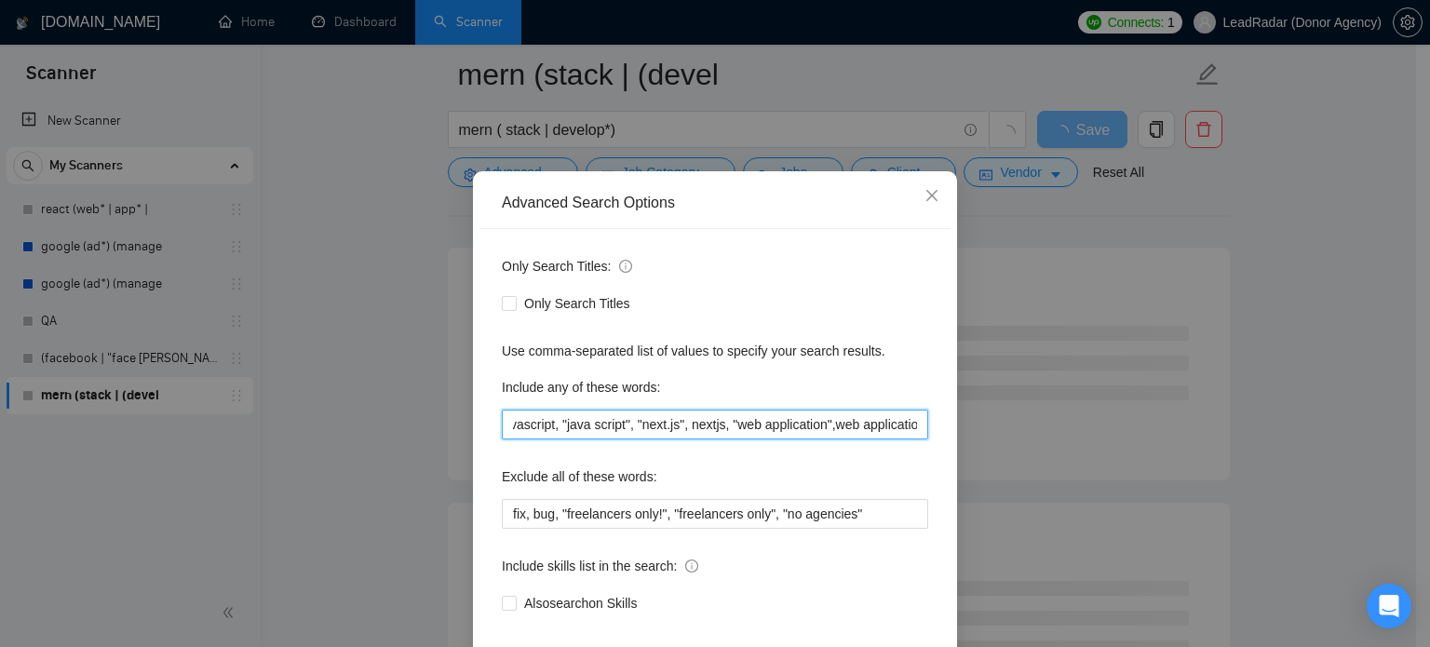
drag, startPoint x: 867, startPoint y: 460, endPoint x: 950, endPoint y: 462, distance: 82.9
click at [957, 461] on div "Advanced Search Options Only Search Titles: Only Search Titles Use comma-separa…" at bounding box center [715, 323] width 1430 height 647
click at [857, 439] on input ""long-term", "long term", mongodb, "mongo.db", expressjs, "express.js", nodejs,…" at bounding box center [715, 425] width 426 height 30
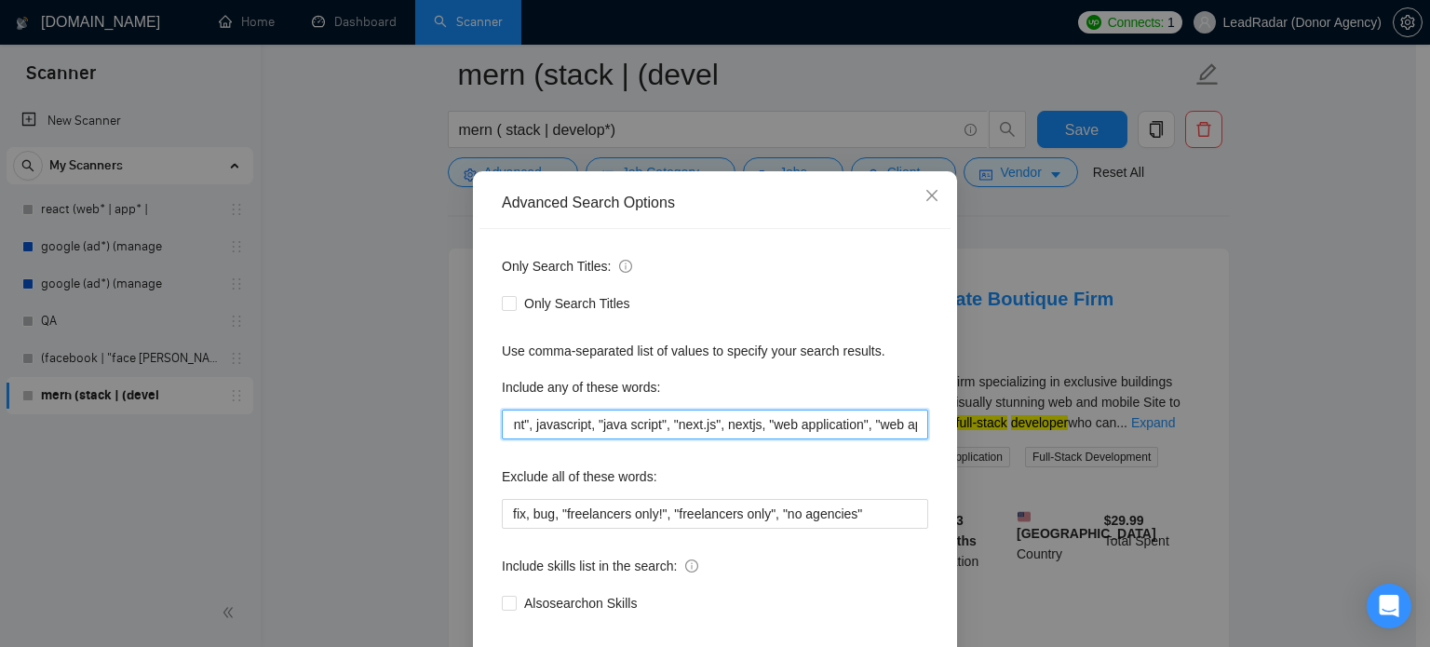
type input ""long-term", "long term", mongodb, "mongo.db", expressjs, "express.js", nodejs,…"
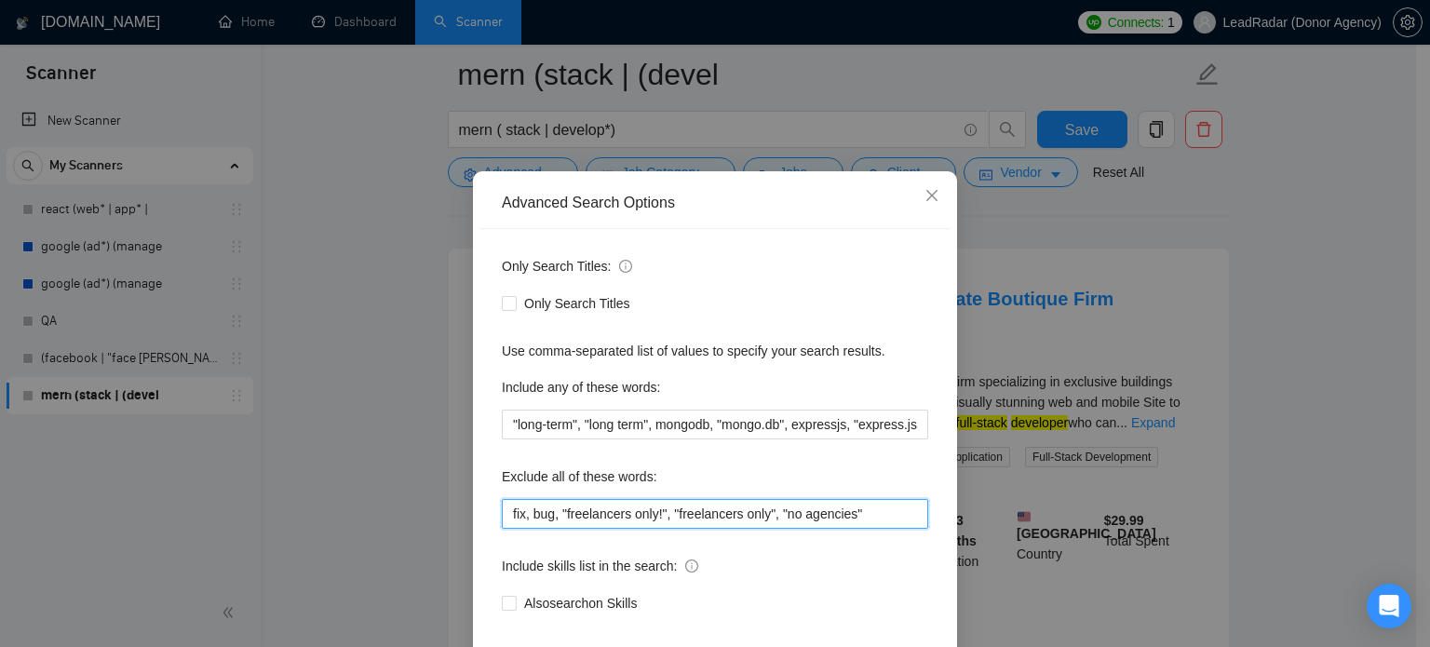
click at [867, 529] on input "fix, bug, "freelancers only!", "freelancers only", "no agencies"" at bounding box center [715, 514] width 426 height 30
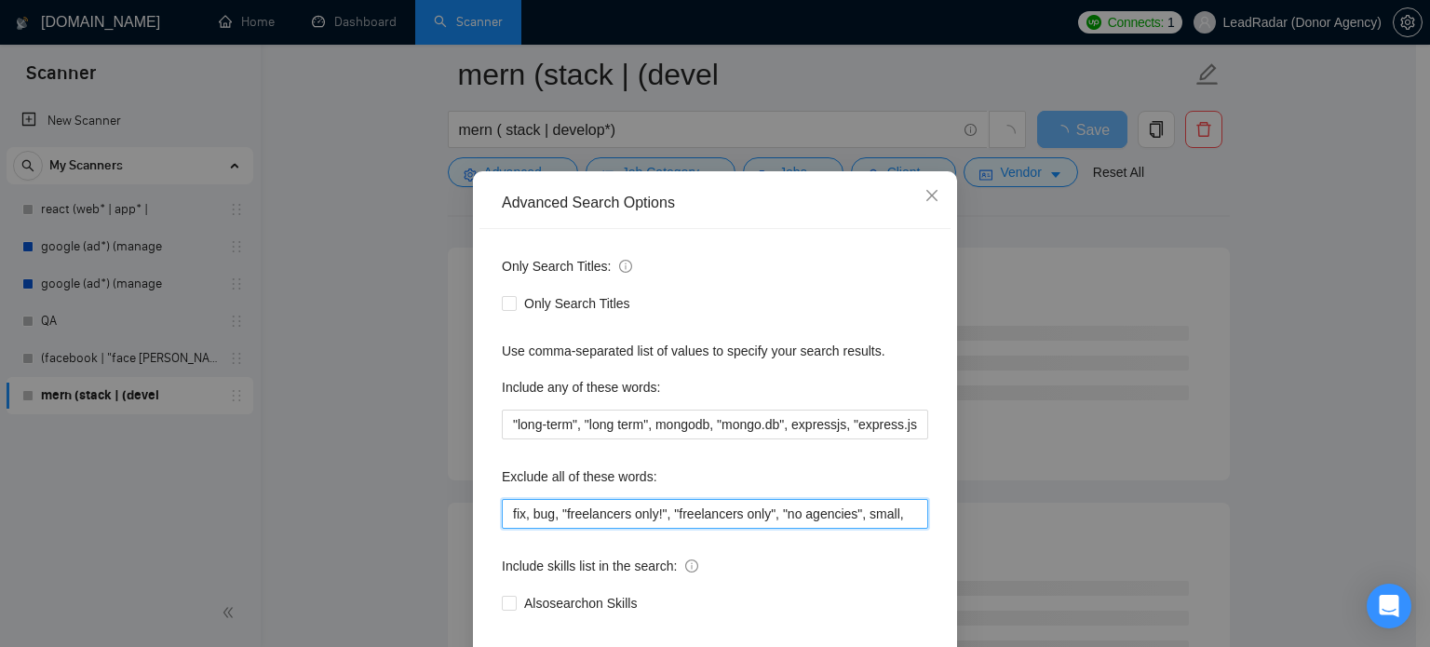
scroll to position [127, 0]
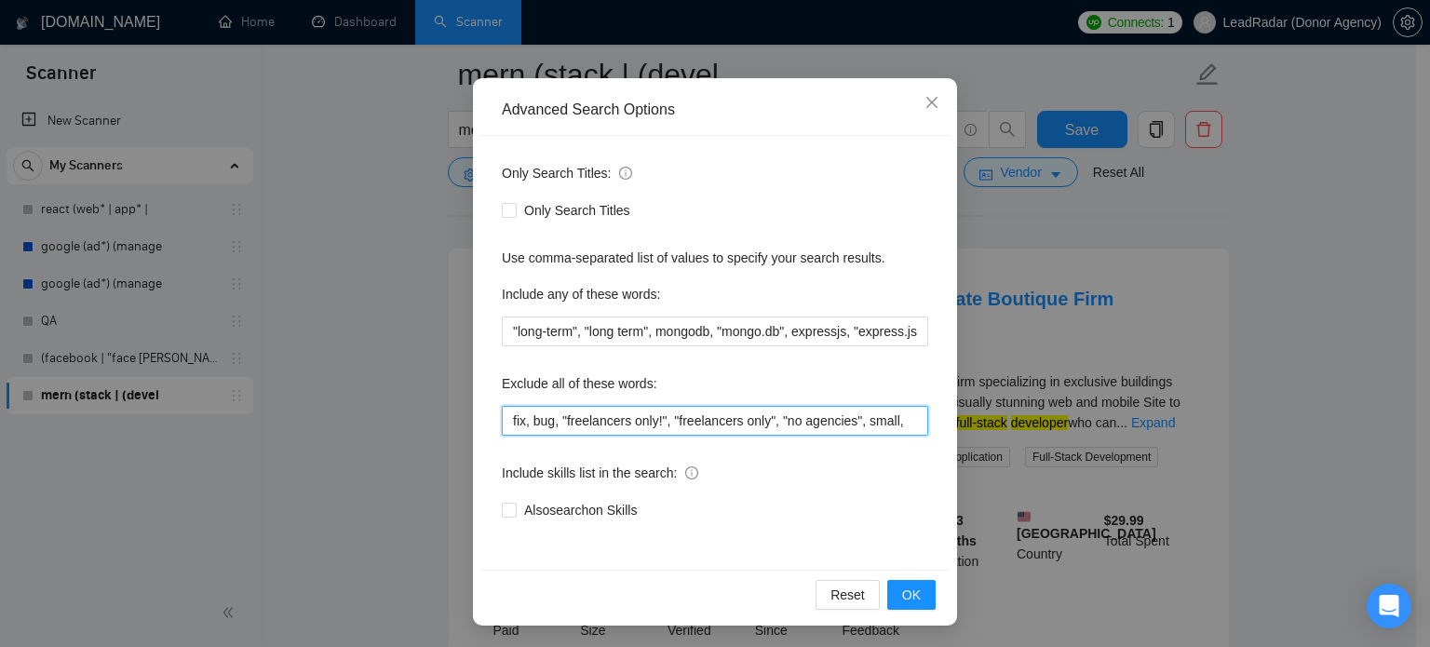
drag, startPoint x: 858, startPoint y: 427, endPoint x: 911, endPoint y: 423, distance: 52.3
click at [911, 423] on input "fix, bug, "freelancers only!", "freelancers only", "no agencies", small," at bounding box center [715, 421] width 426 height 30
click at [909, 582] on button "OK" at bounding box center [911, 595] width 48 height 30
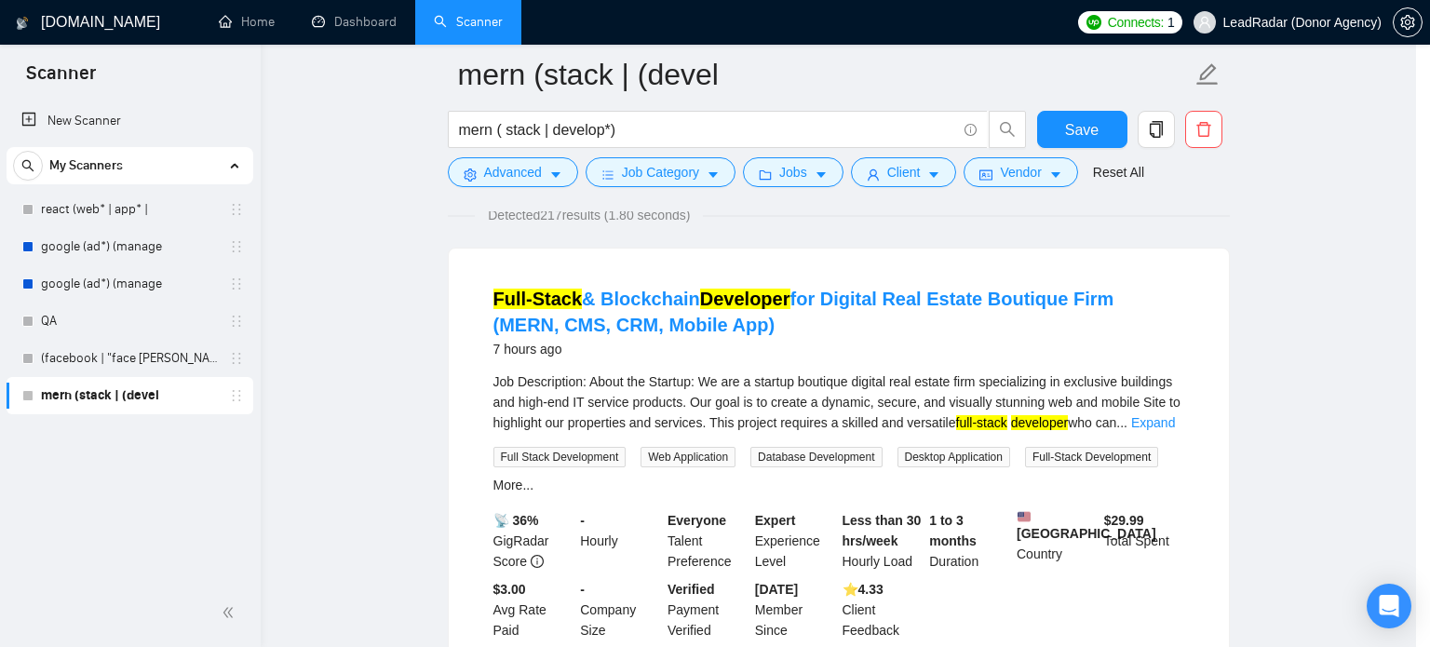
scroll to position [34, 0]
click at [908, 506] on body "Scanner New Scanner My Scanners react (web* | app* | google (ad*) (manage googl…" at bounding box center [708, 181] width 1416 height 647
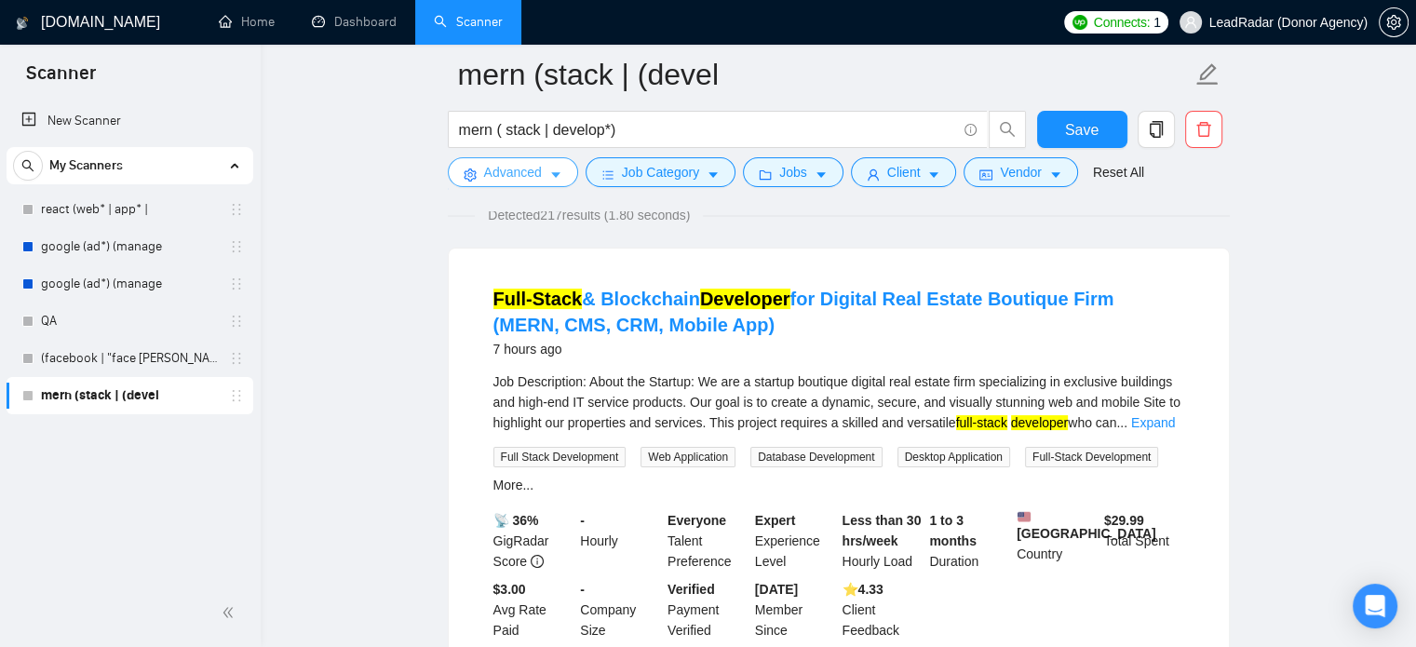
click at [549, 177] on icon "caret-down" at bounding box center [555, 175] width 13 height 13
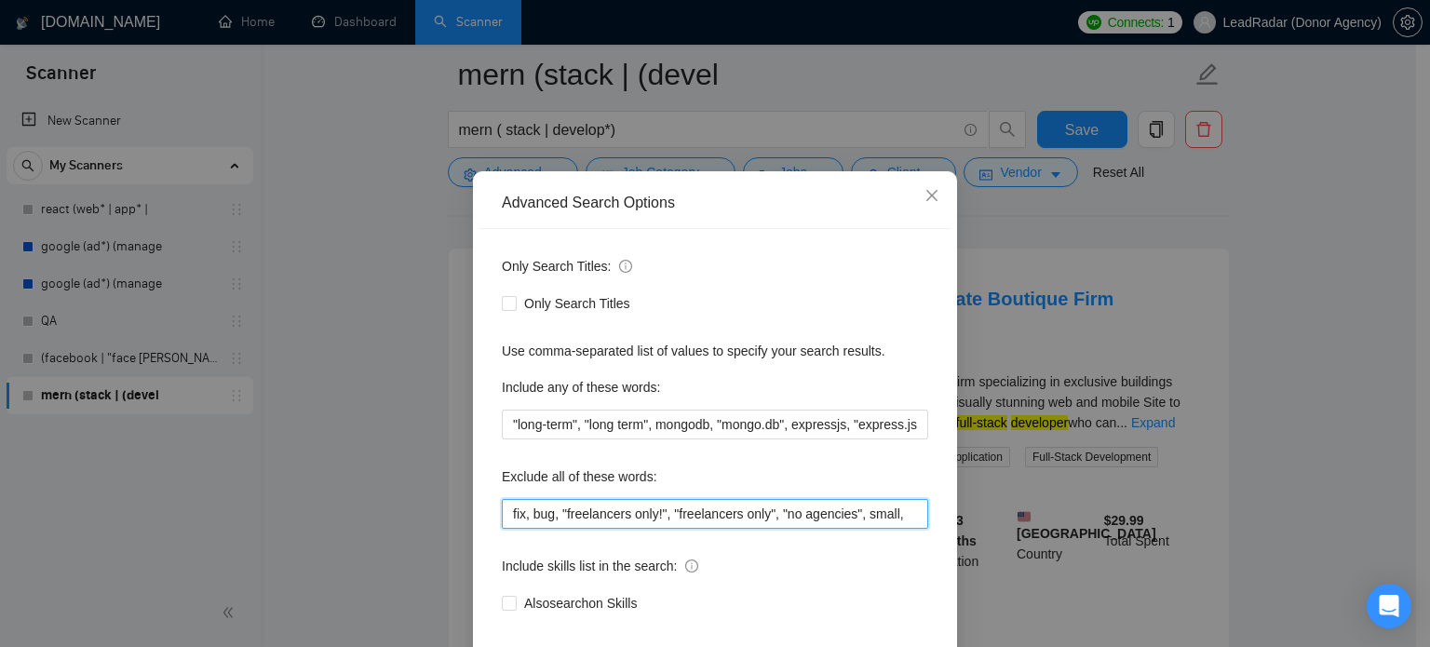
drag, startPoint x: 857, startPoint y: 554, endPoint x: 933, endPoint y: 553, distance: 75.4
click at [933, 553] on div "Only Search Titles: Only Search Titles Use comma-separated list of values to sp…" at bounding box center [714, 446] width 471 height 434
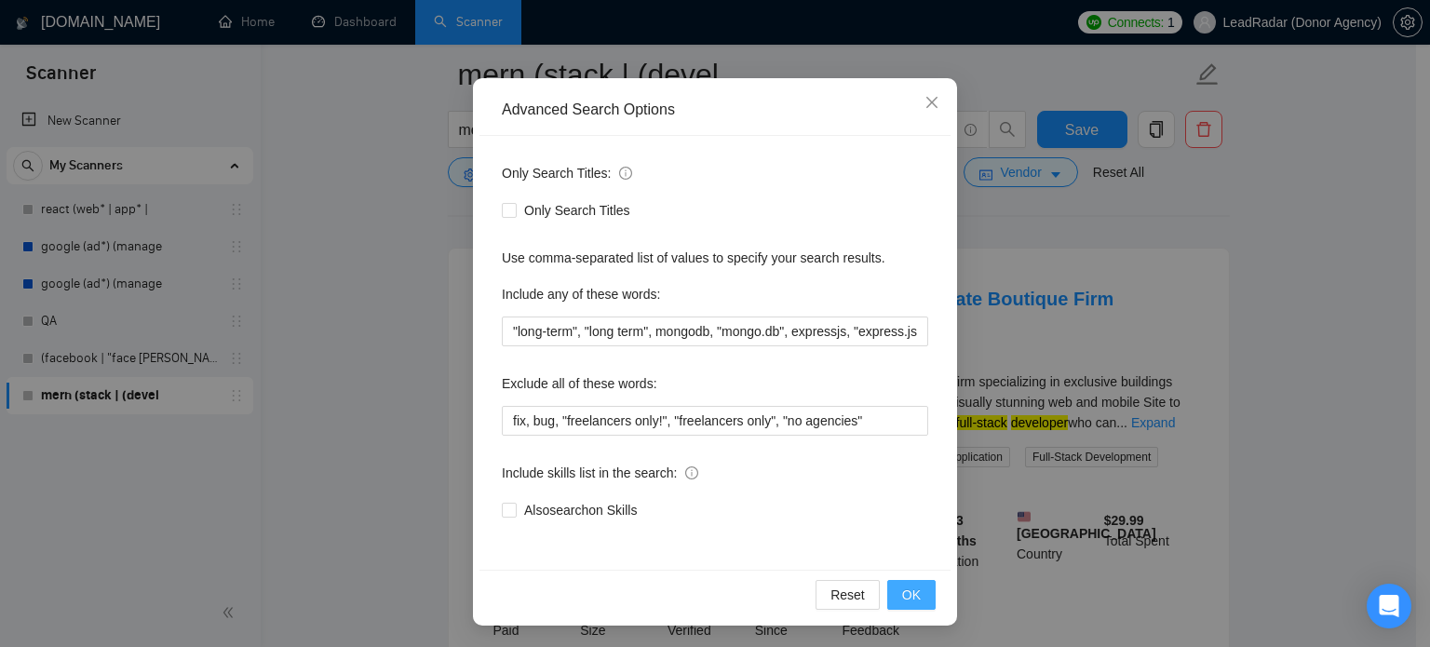
click at [905, 589] on span "OK" at bounding box center [911, 595] width 19 height 20
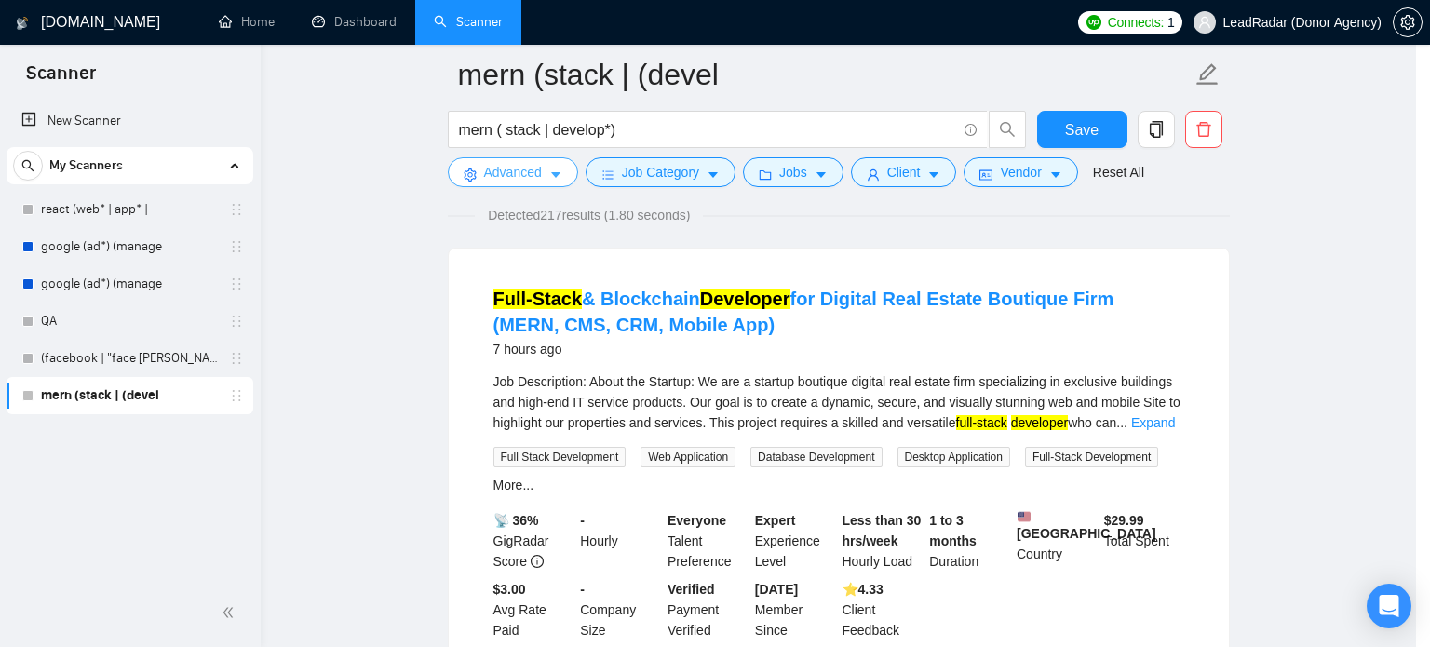
scroll to position [0, 0]
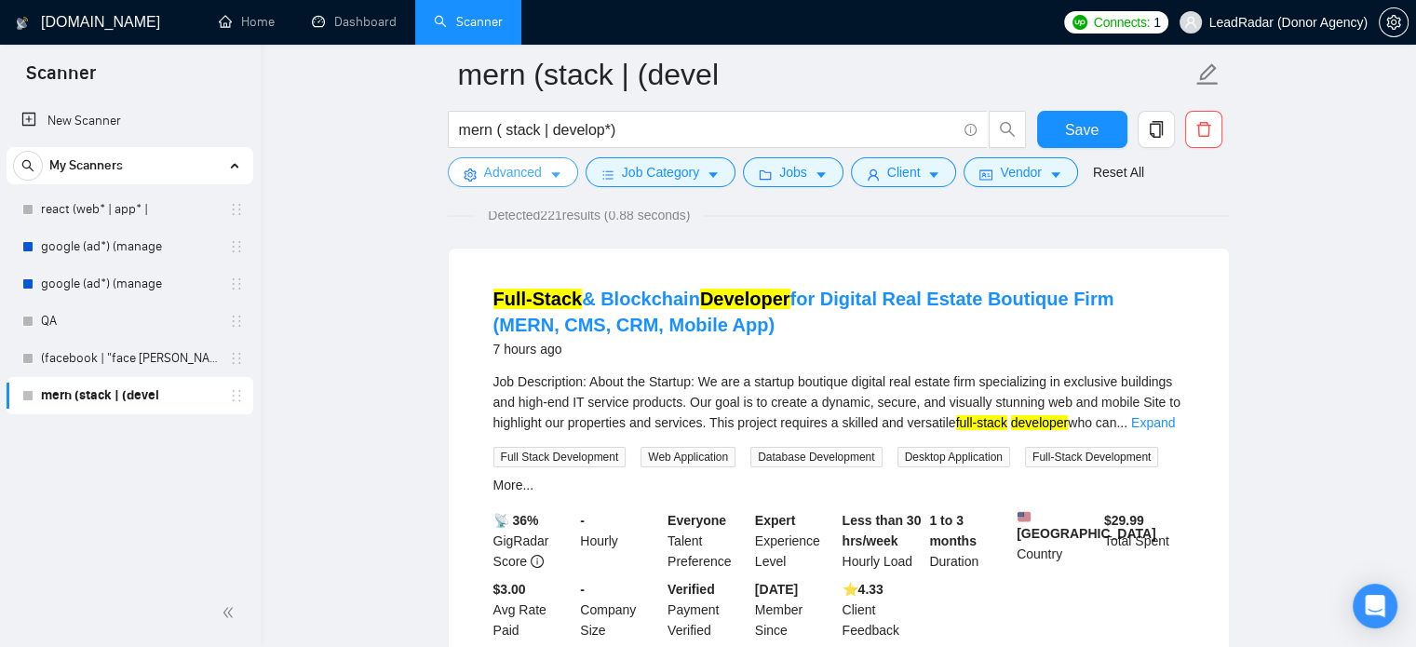
click at [540, 170] on button "Advanced" at bounding box center [513, 172] width 130 height 30
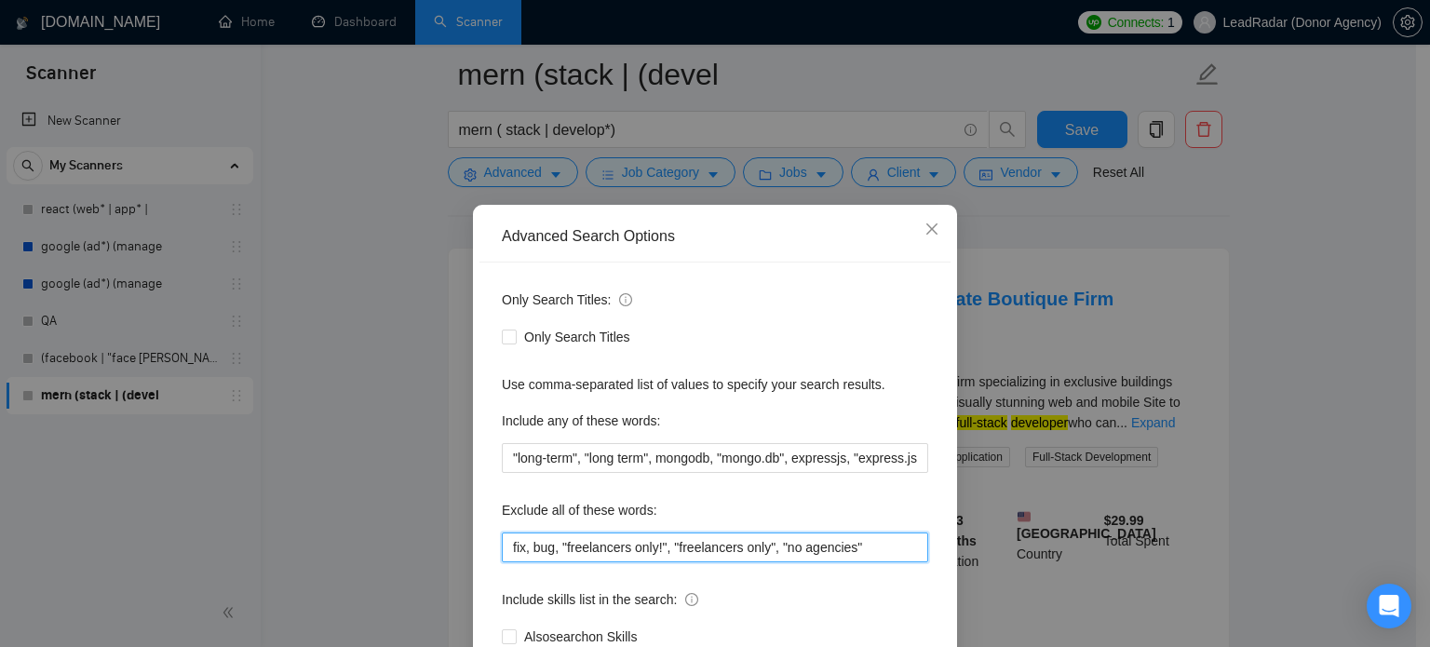
click at [864, 550] on input "fix, bug, "freelancers only!", "freelancers only", "no agencies"" at bounding box center [715, 548] width 426 height 30
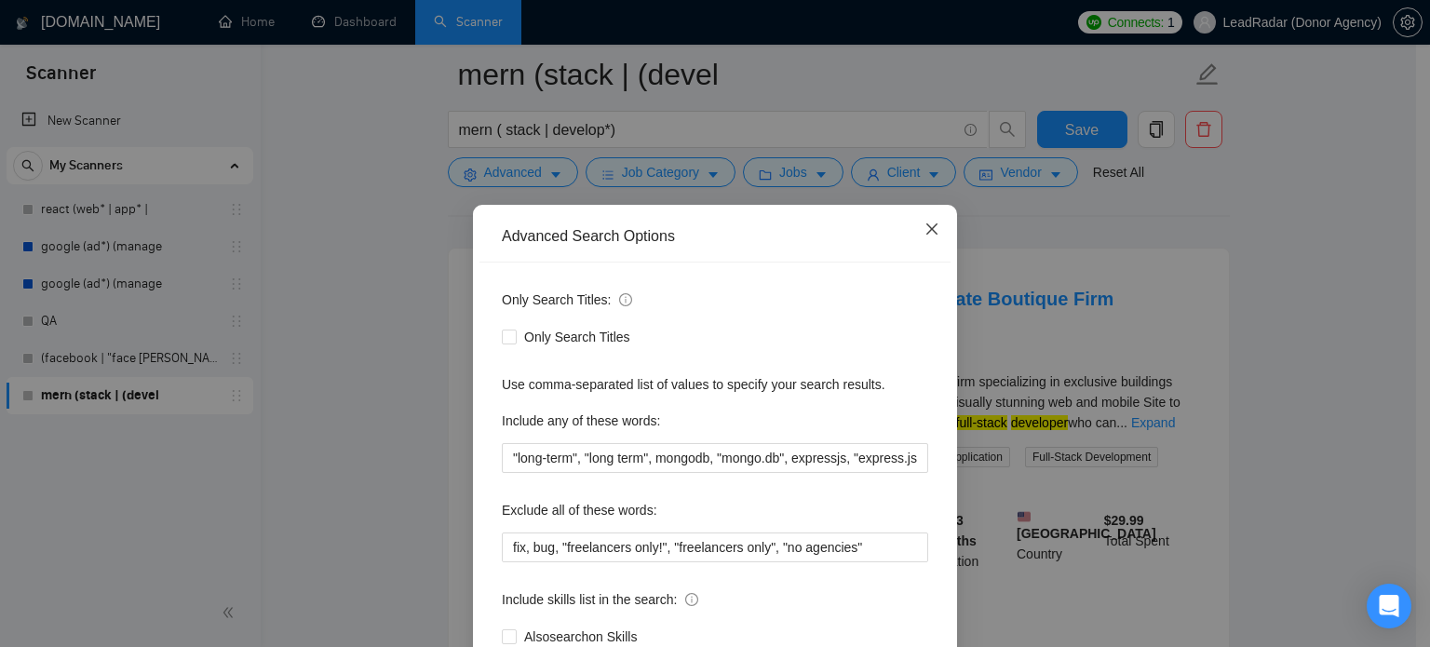
click at [923, 237] on span "Close" at bounding box center [932, 230] width 50 height 50
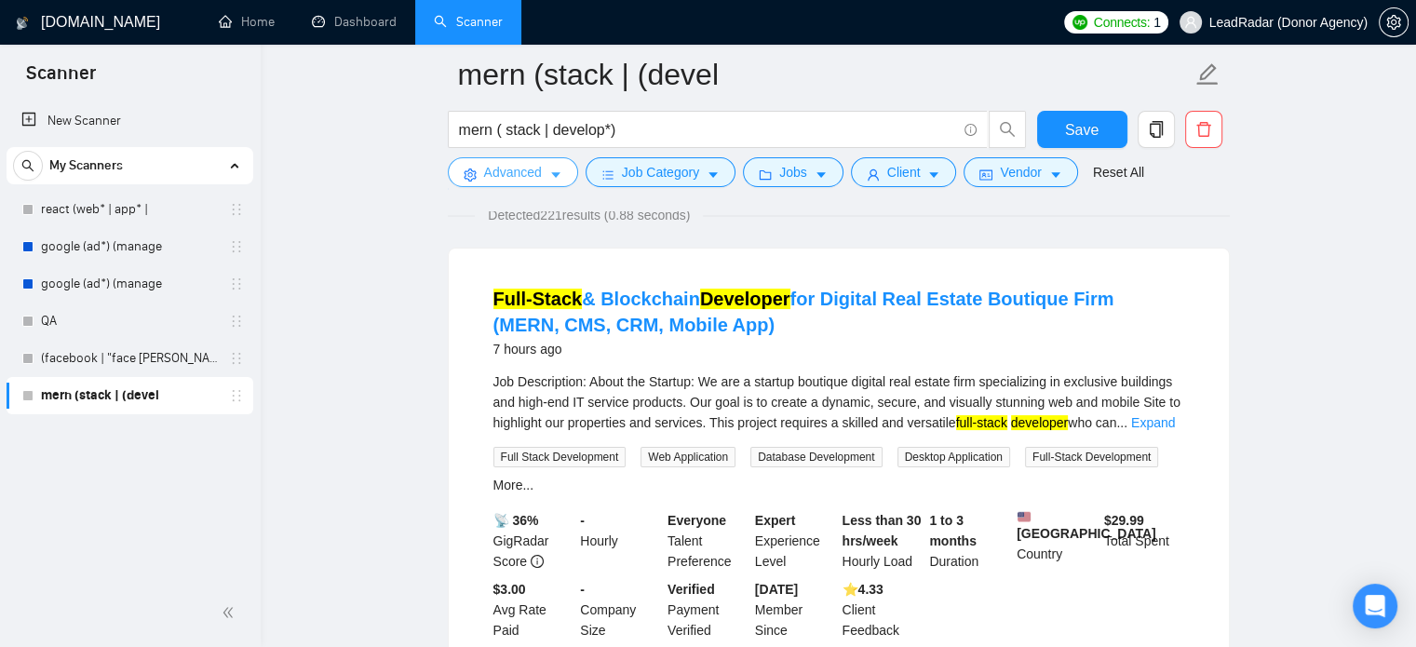
click at [559, 179] on icon "caret-down" at bounding box center [555, 175] width 13 height 13
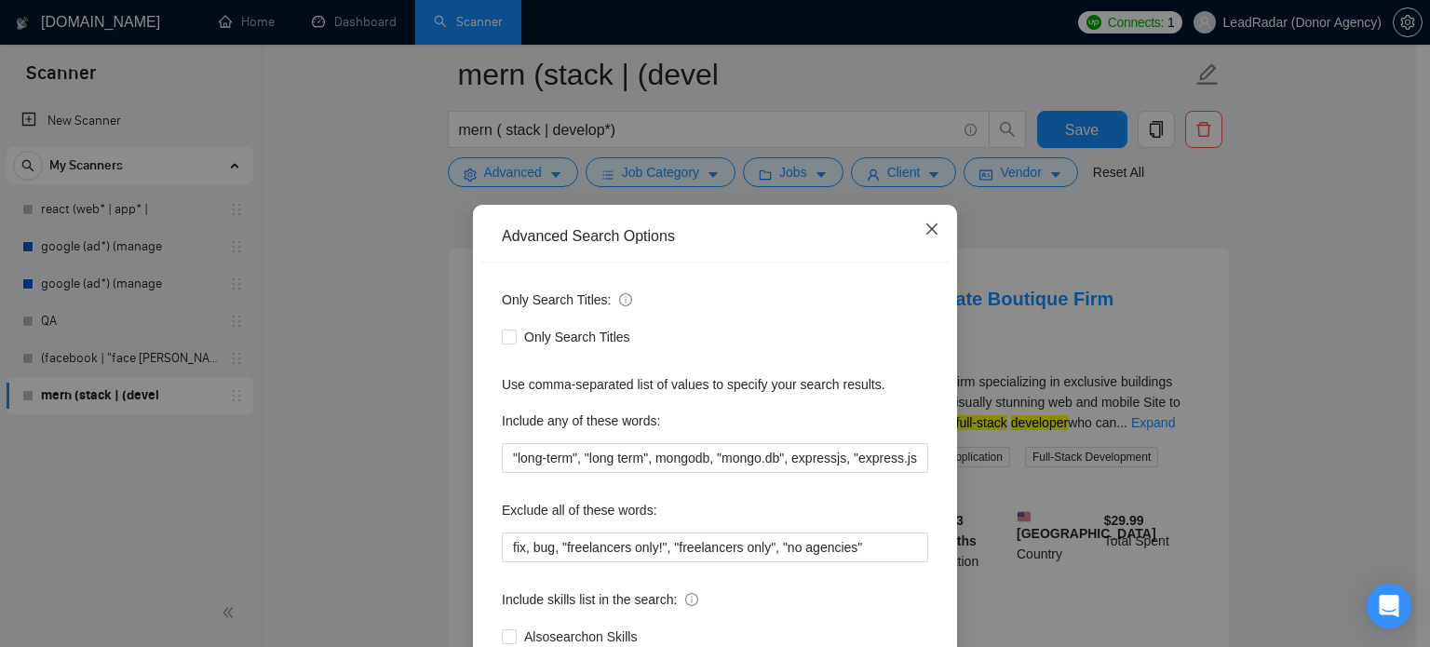
click at [926, 241] on span "Close" at bounding box center [932, 230] width 50 height 50
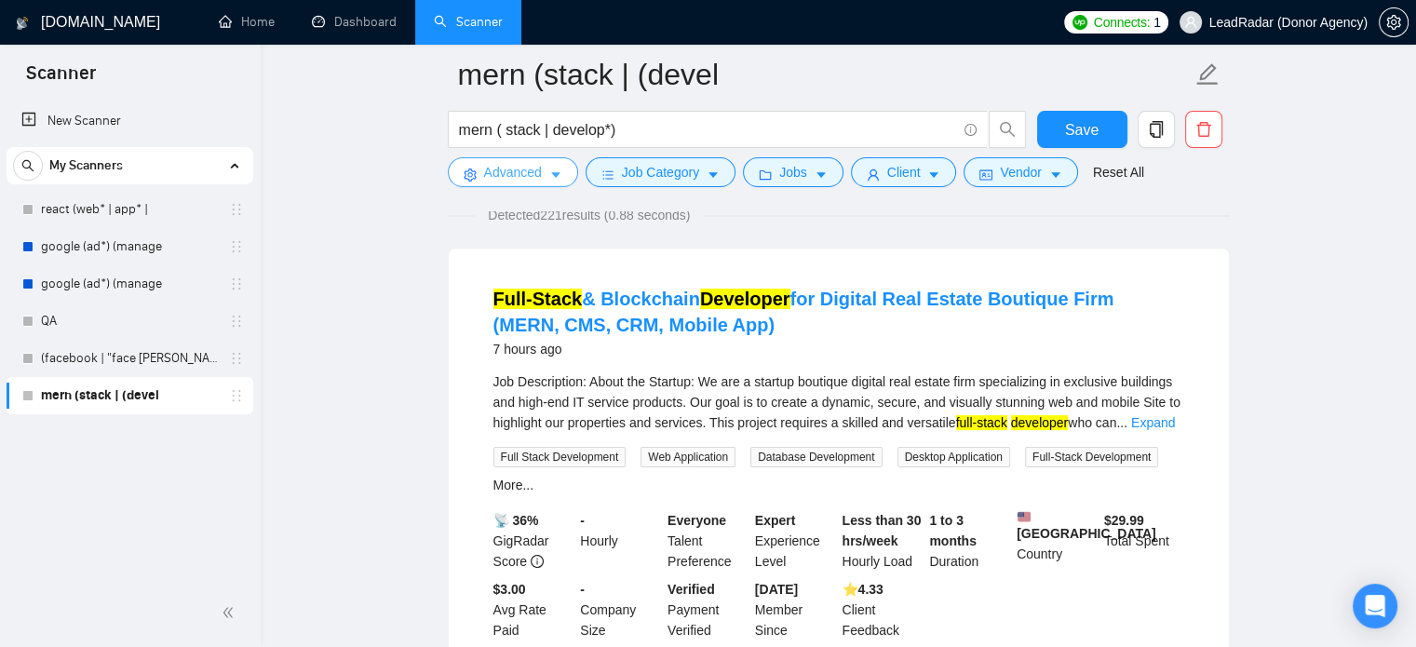
click at [520, 174] on span "Advanced" at bounding box center [513, 172] width 58 height 20
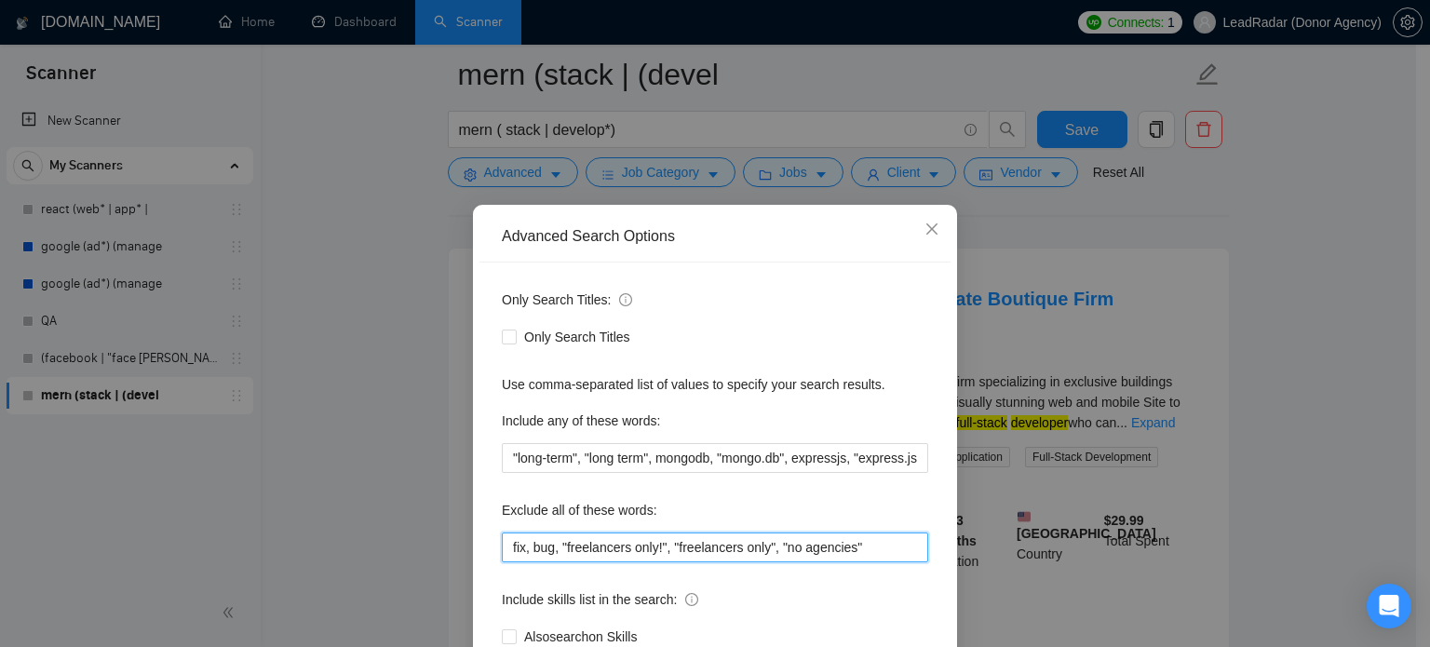
click at [884, 559] on input "fix, bug, "freelancers only!", "freelancers only", "no agencies"" at bounding box center [715, 548] width 426 height 30
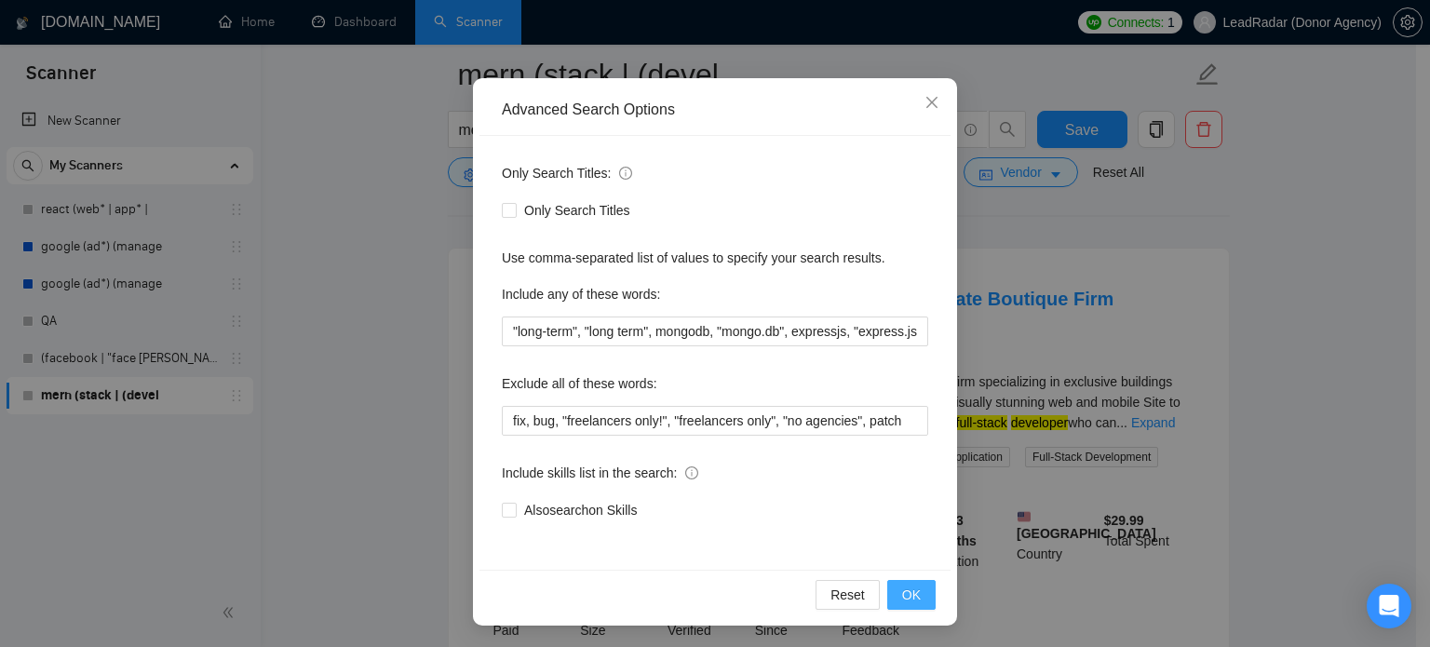
click at [907, 591] on span "OK" at bounding box center [911, 595] width 19 height 20
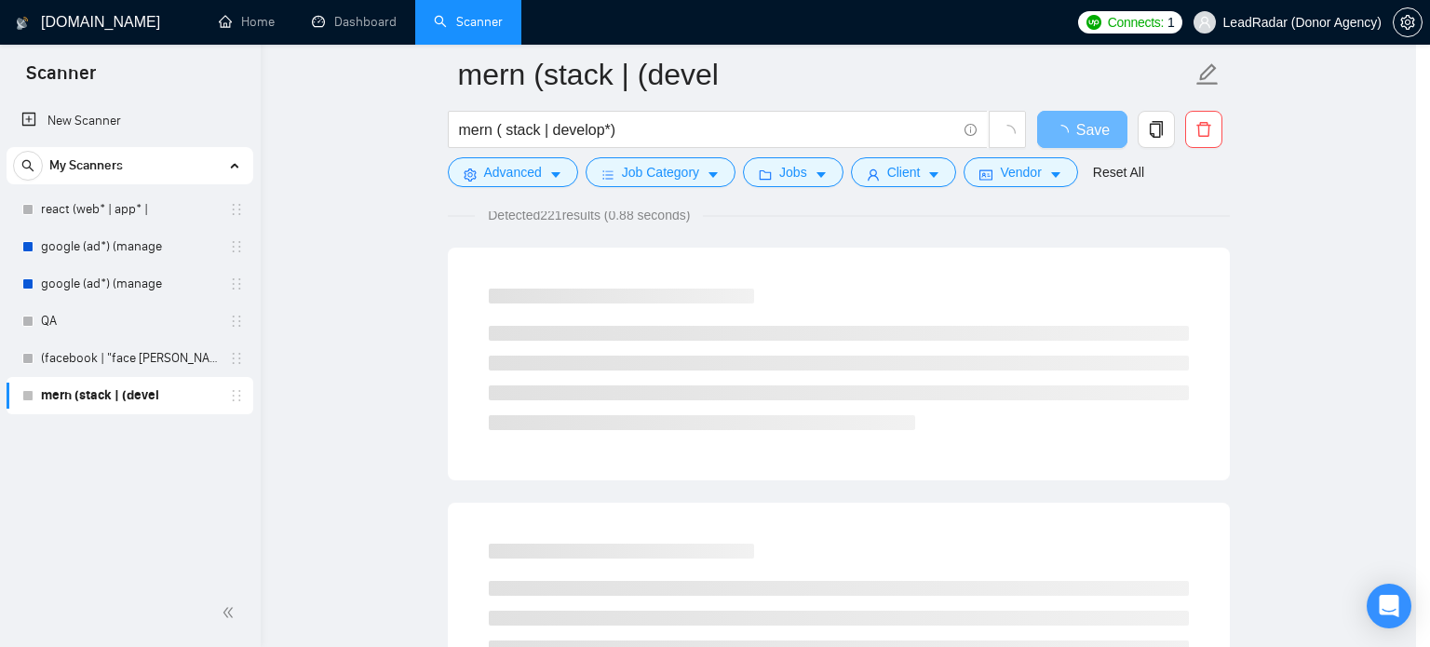
scroll to position [34, 0]
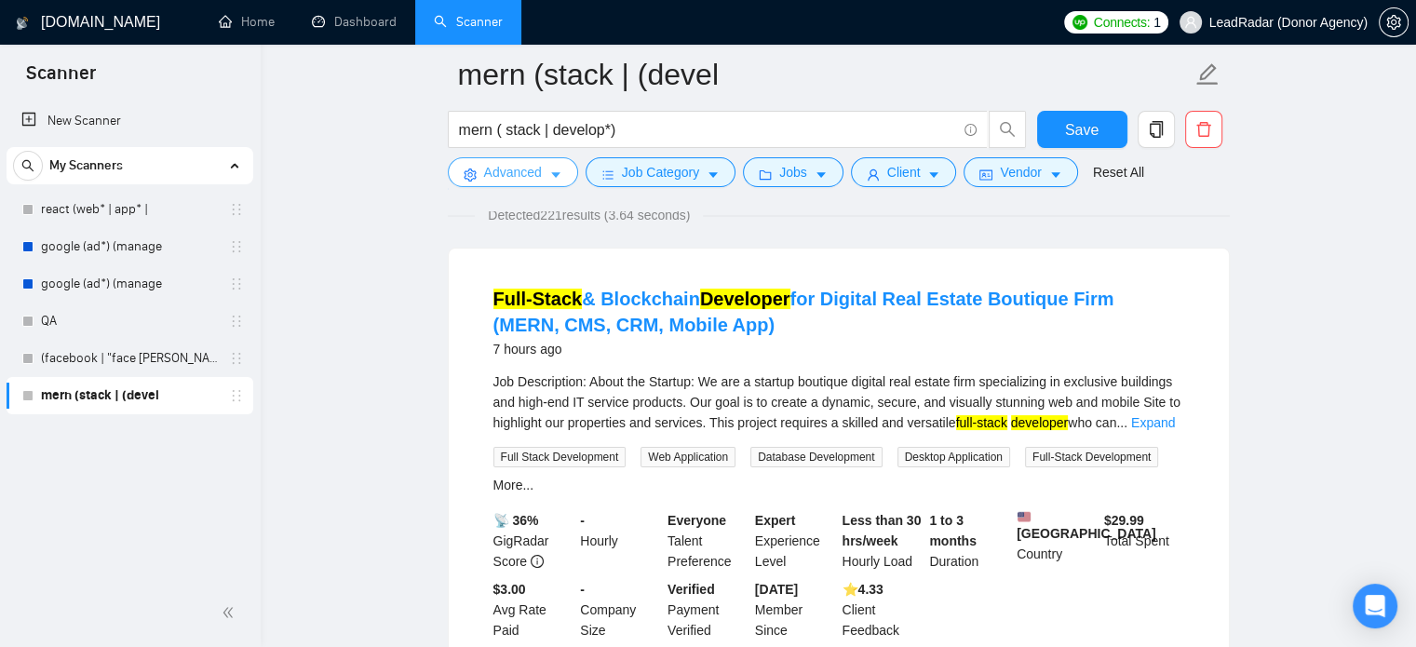
click at [555, 178] on icon "caret-down" at bounding box center [555, 175] width 13 height 13
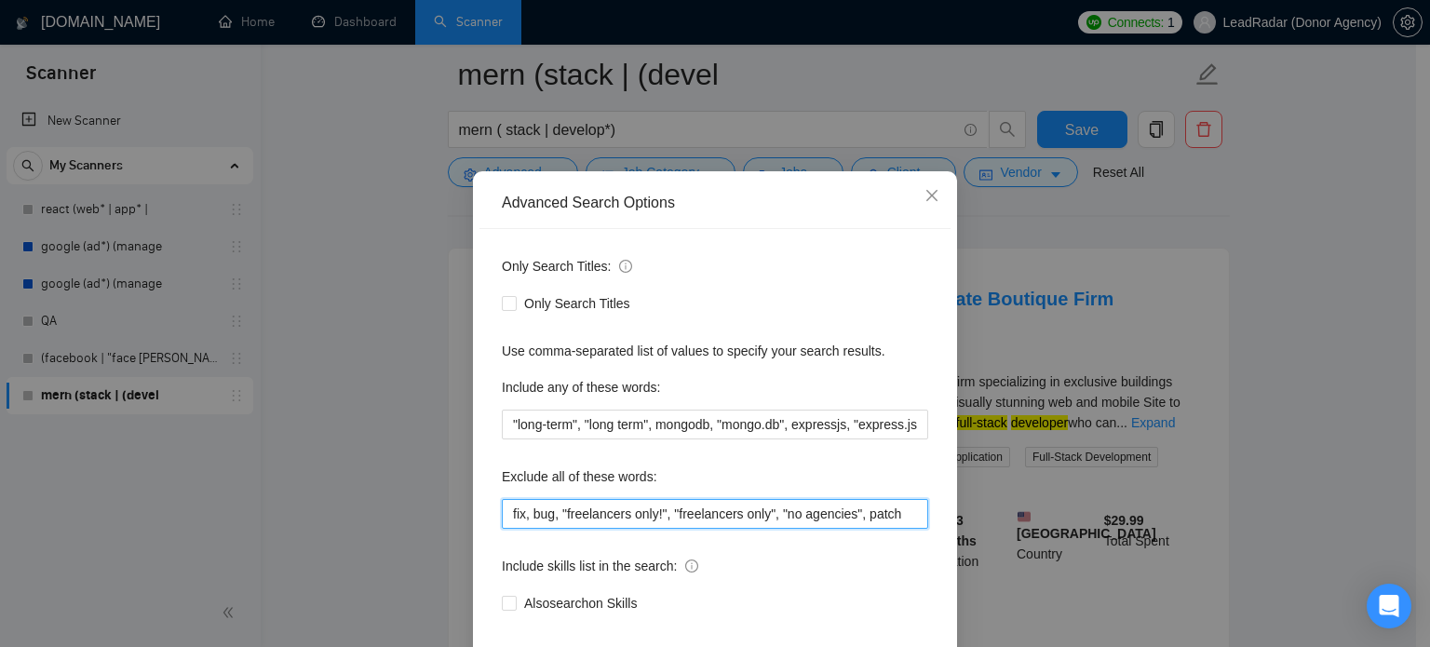
click at [873, 529] on input "fix, bug, "freelancers only!", "freelancers only", "no agencies", patch" at bounding box center [715, 514] width 426 height 30
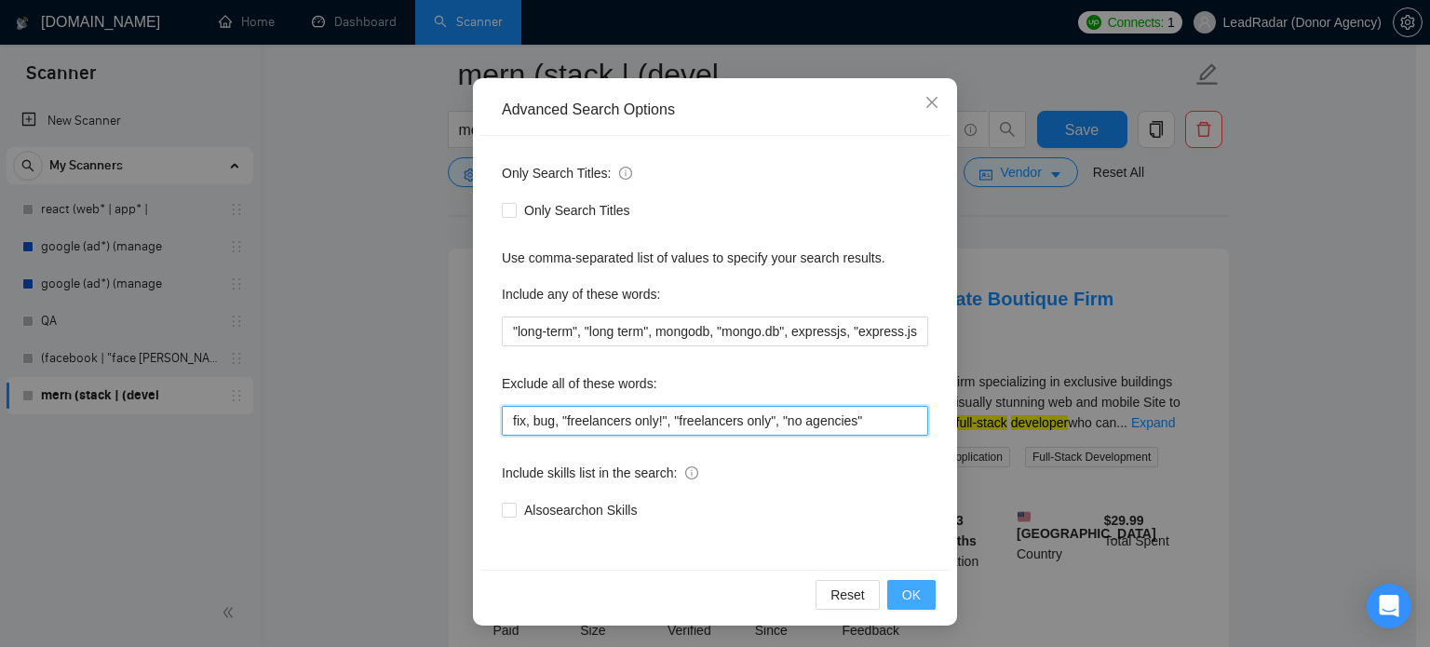
type input "fix, bug, "freelancers only!", "freelancers only", "no agencies""
click at [905, 587] on span "OK" at bounding box center [911, 595] width 19 height 20
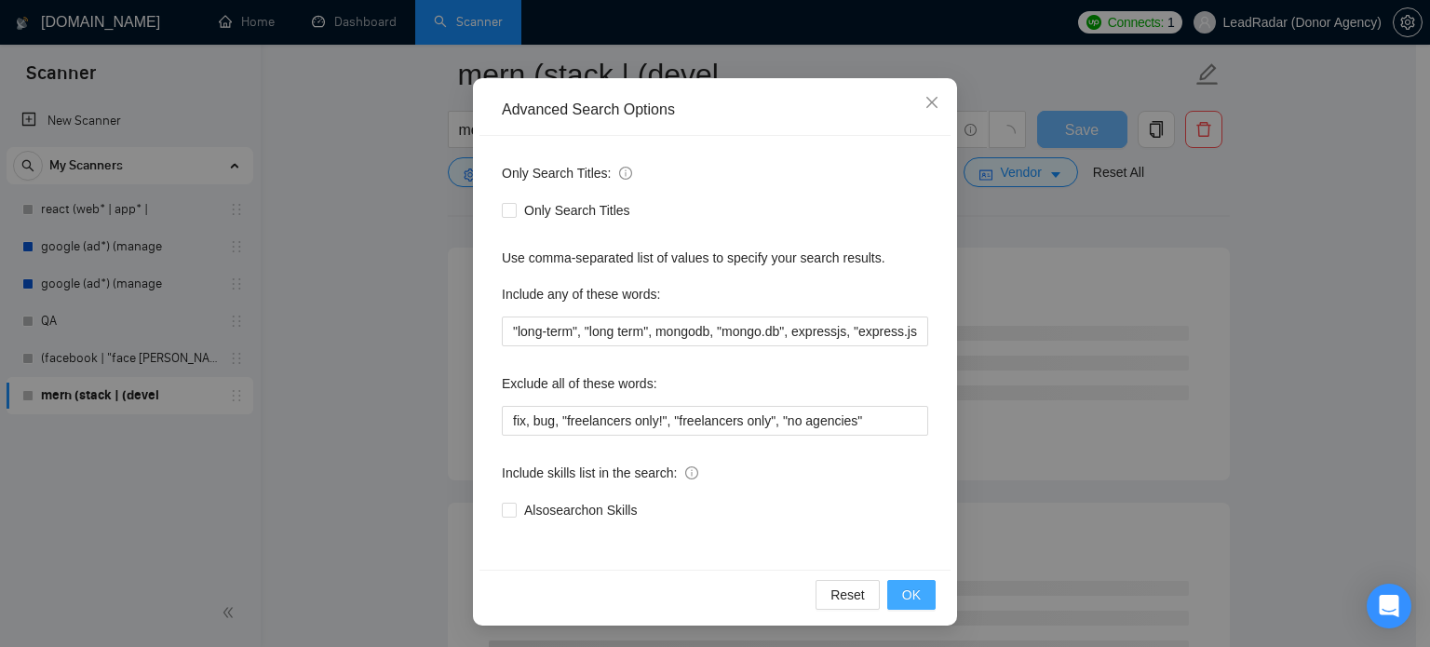
scroll to position [34, 0]
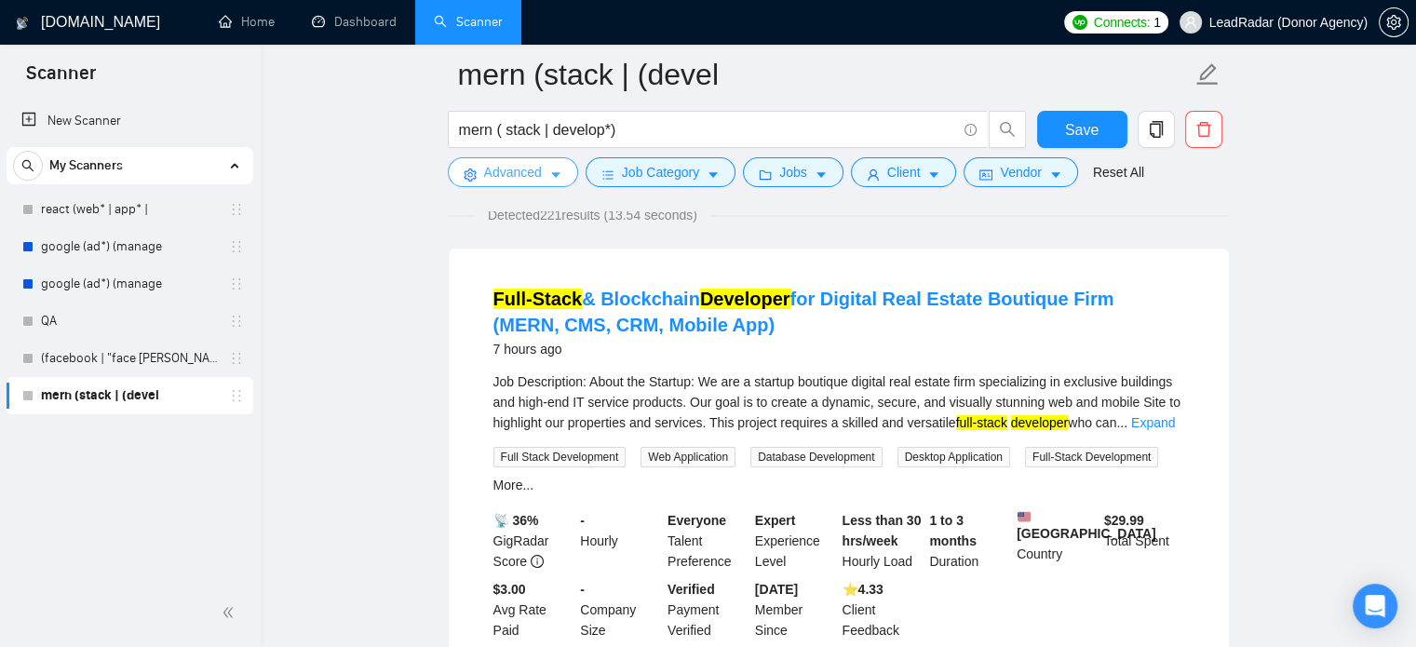
click at [521, 181] on span "Advanced" at bounding box center [513, 172] width 58 height 20
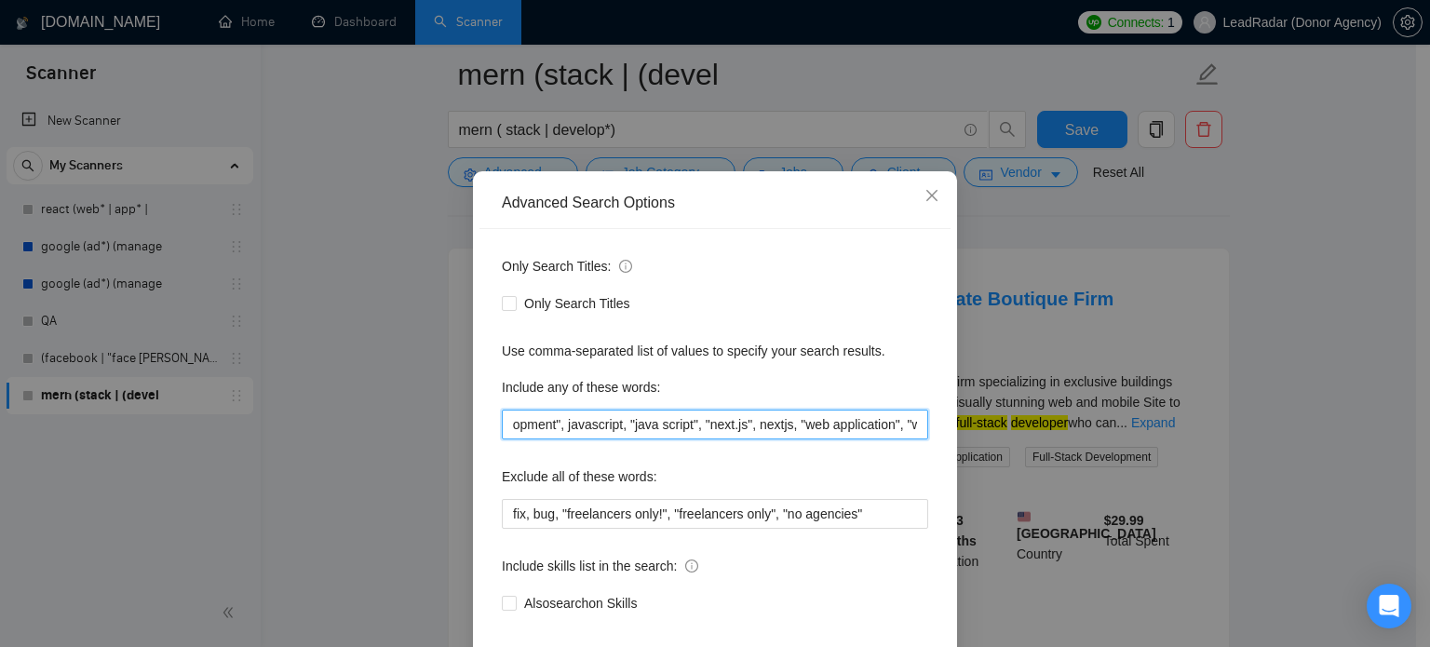
scroll to position [0, 935]
drag, startPoint x: 892, startPoint y: 461, endPoint x: 929, endPoint y: 459, distance: 37.3
click at [958, 461] on div "Advanced Search Options Only Search Titles: Only Search Titles Use comma-separa…" at bounding box center [715, 323] width 1430 height 647
click at [916, 439] on input ""long-term", "long term", mongodb, "mongo.db", expressjs, "express.js", nodejs,…" at bounding box center [715, 425] width 426 height 30
paste input "software development"
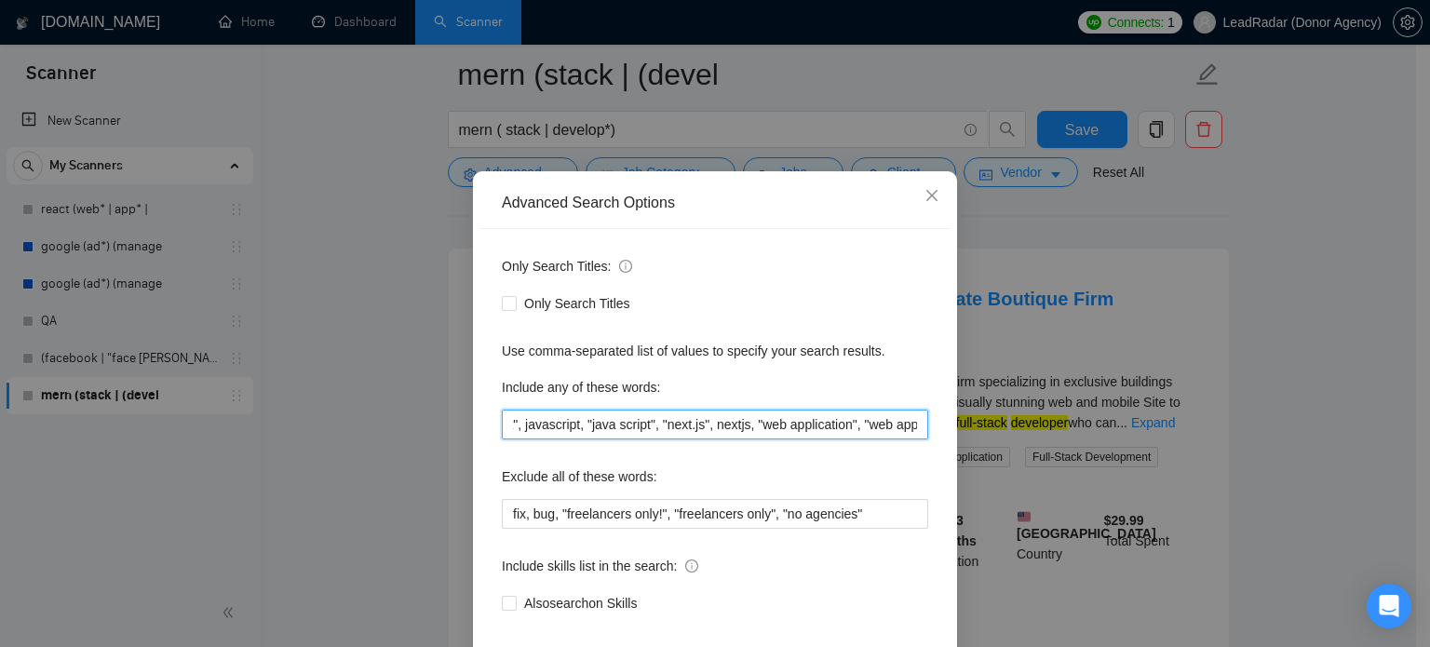
scroll to position [0, 1066]
click at [780, 439] on input ""long-term", "long term", mongodb, "mongo.db", expressjs, "express.js", nodejs,…" at bounding box center [715, 425] width 426 height 30
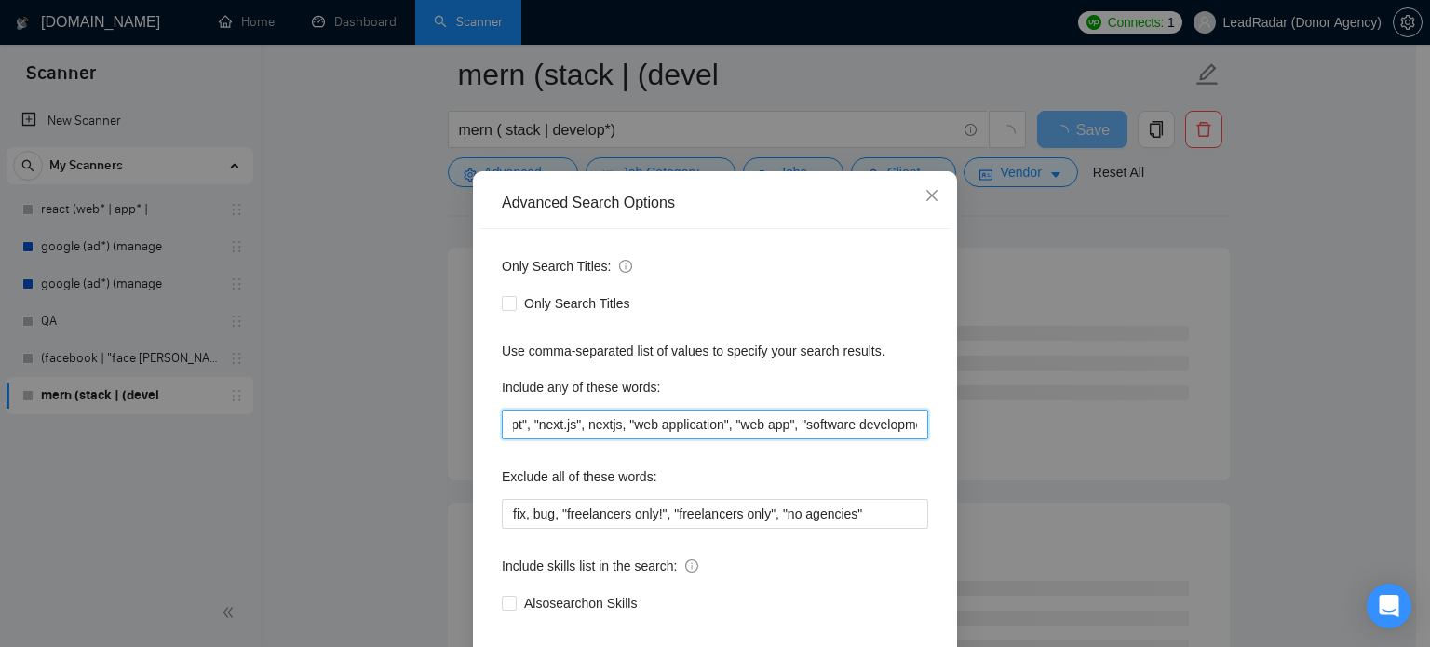
scroll to position [0, 1074]
drag, startPoint x: 910, startPoint y: 460, endPoint x: 947, endPoint y: 462, distance: 37.3
click at [947, 462] on div "Advanced Search Options Only Search Titles: Only Search Titles Use comma-separa…" at bounding box center [715, 444] width 484 height 547
click at [915, 439] on input ""long-term", "long term", mongodb, "mongo.db", expressjs, "express.js", nodejs,…" at bounding box center [715, 425] width 426 height 30
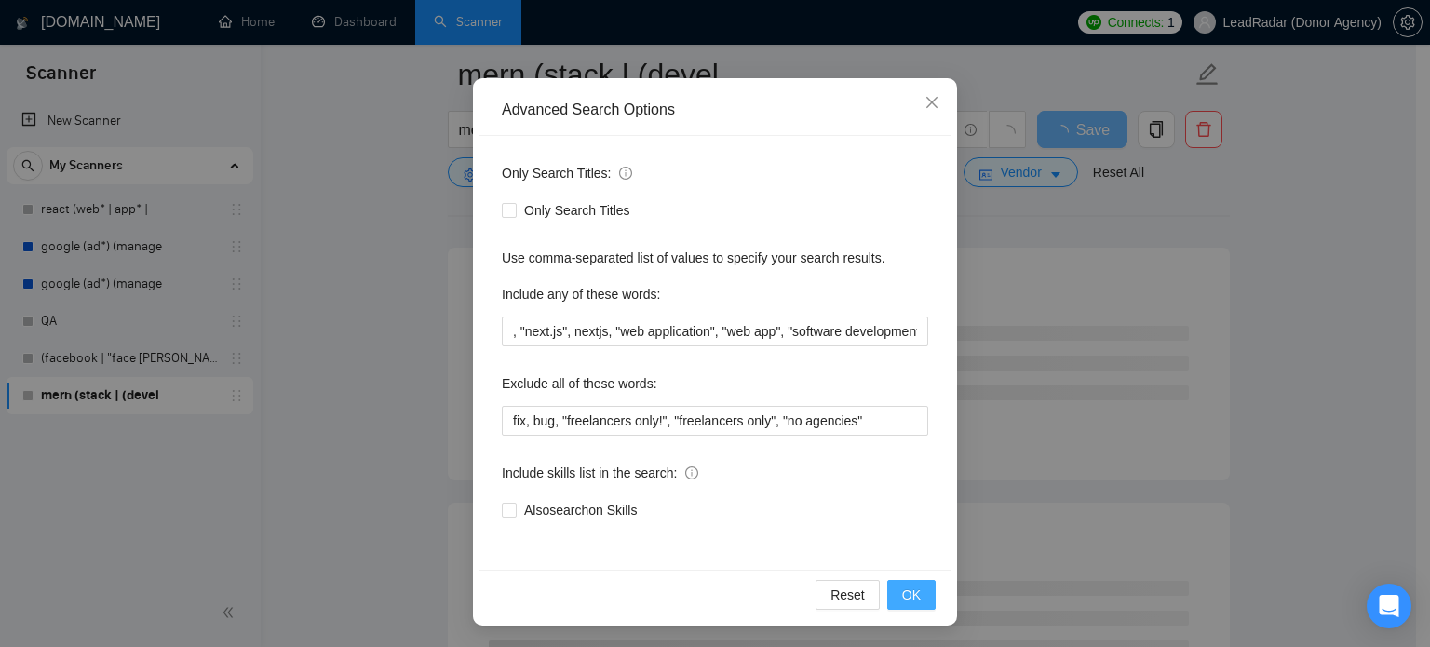
click at [902, 589] on span "OK" at bounding box center [911, 595] width 19 height 20
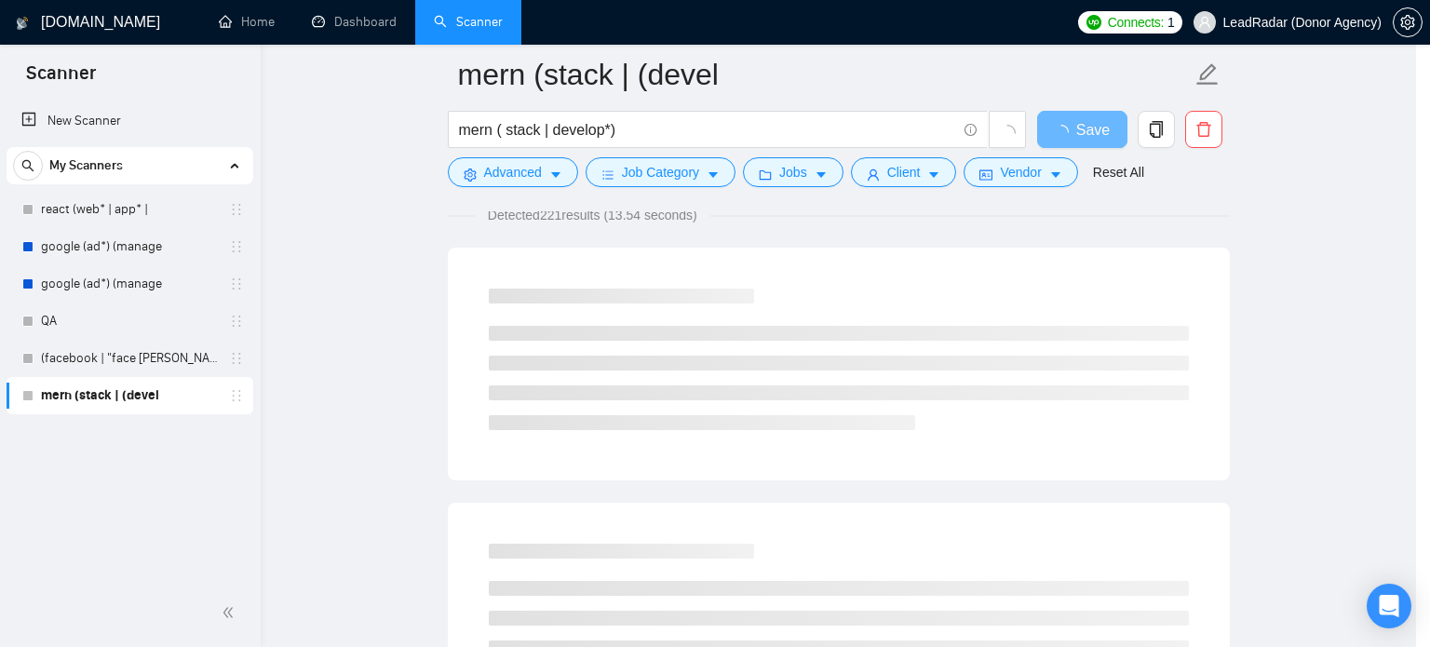
scroll to position [34, 0]
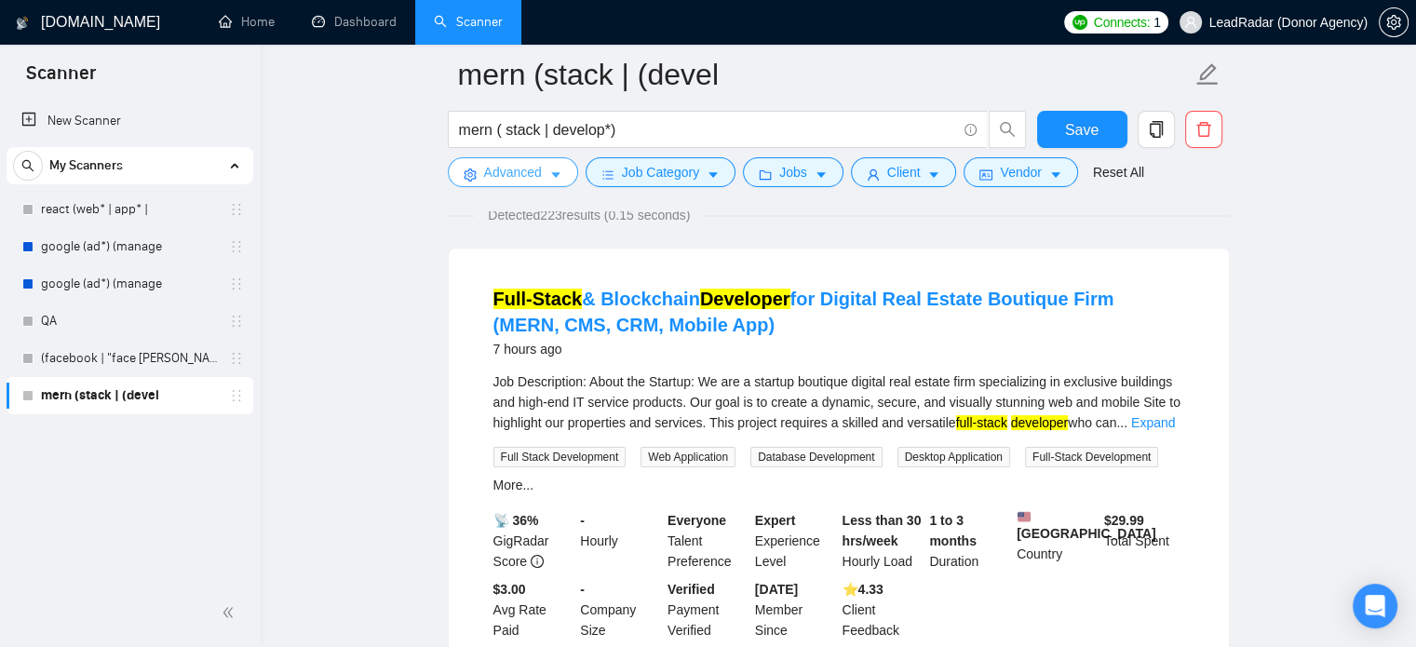
click at [540, 170] on button "Advanced" at bounding box center [513, 172] width 130 height 30
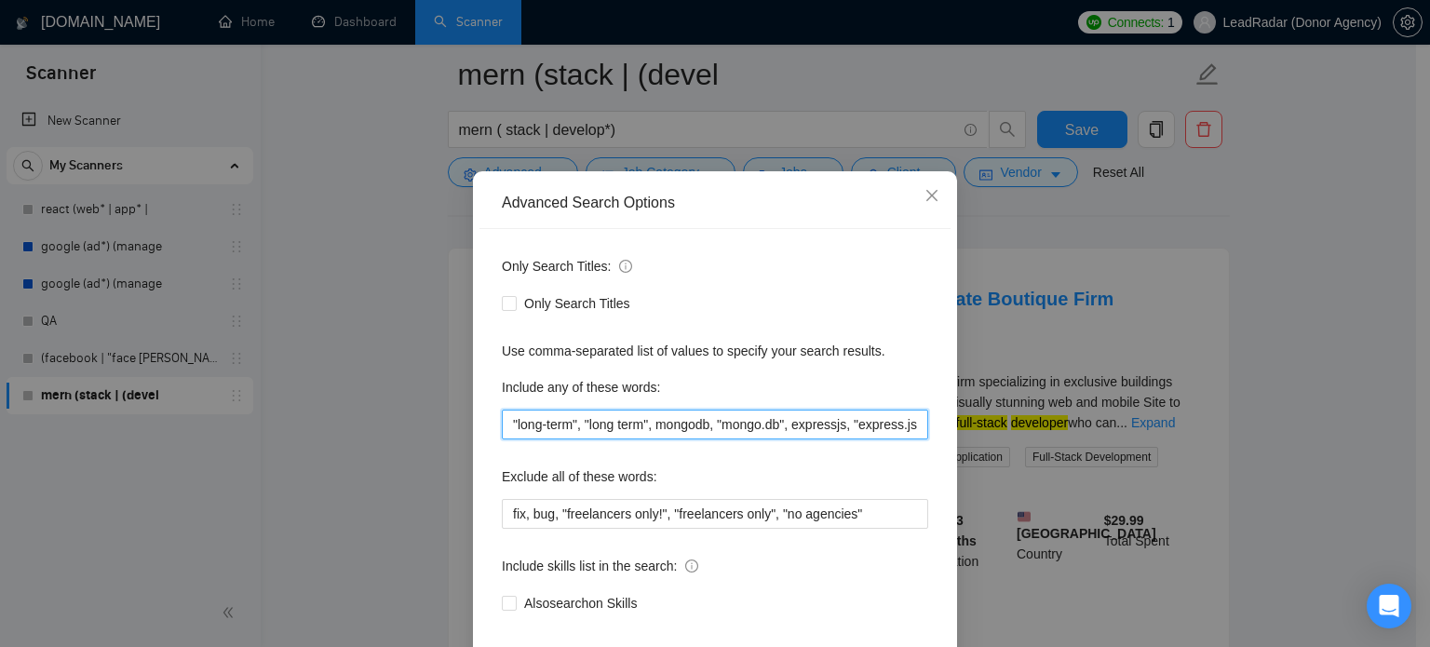
click at [872, 439] on input ""long-term", "long term", mongodb, "mongo.db", expressjs, "express.js", nodejs,…" at bounding box center [715, 425] width 426 height 30
drag, startPoint x: 773, startPoint y: 458, endPoint x: 978, endPoint y: 454, distance: 204.9
click at [978, 454] on div "Advanced Search Options Only Search Titles: Only Search Titles Use comma-separa…" at bounding box center [715, 323] width 1430 height 647
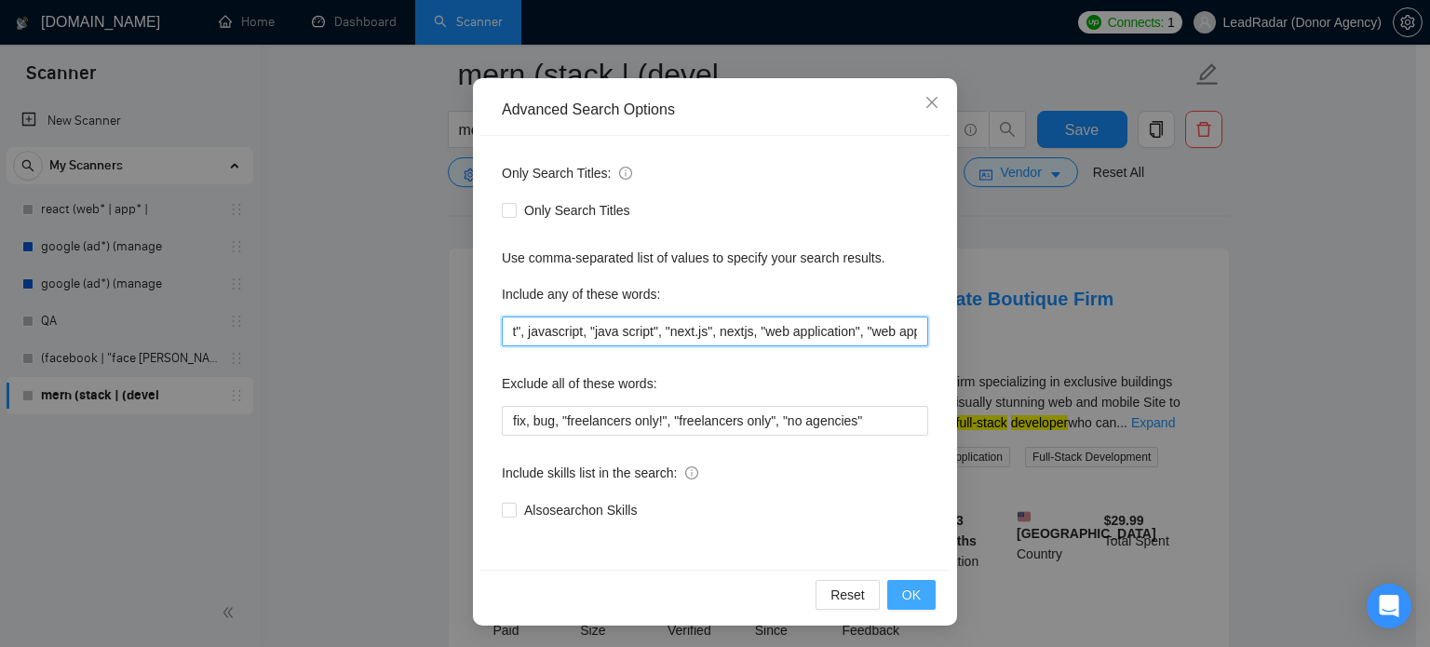
type input ""long-term", "long term", mongodb, "mongo.db", expressjs, "express.js", nodejs,…"
click at [902, 593] on span "OK" at bounding box center [911, 595] width 19 height 20
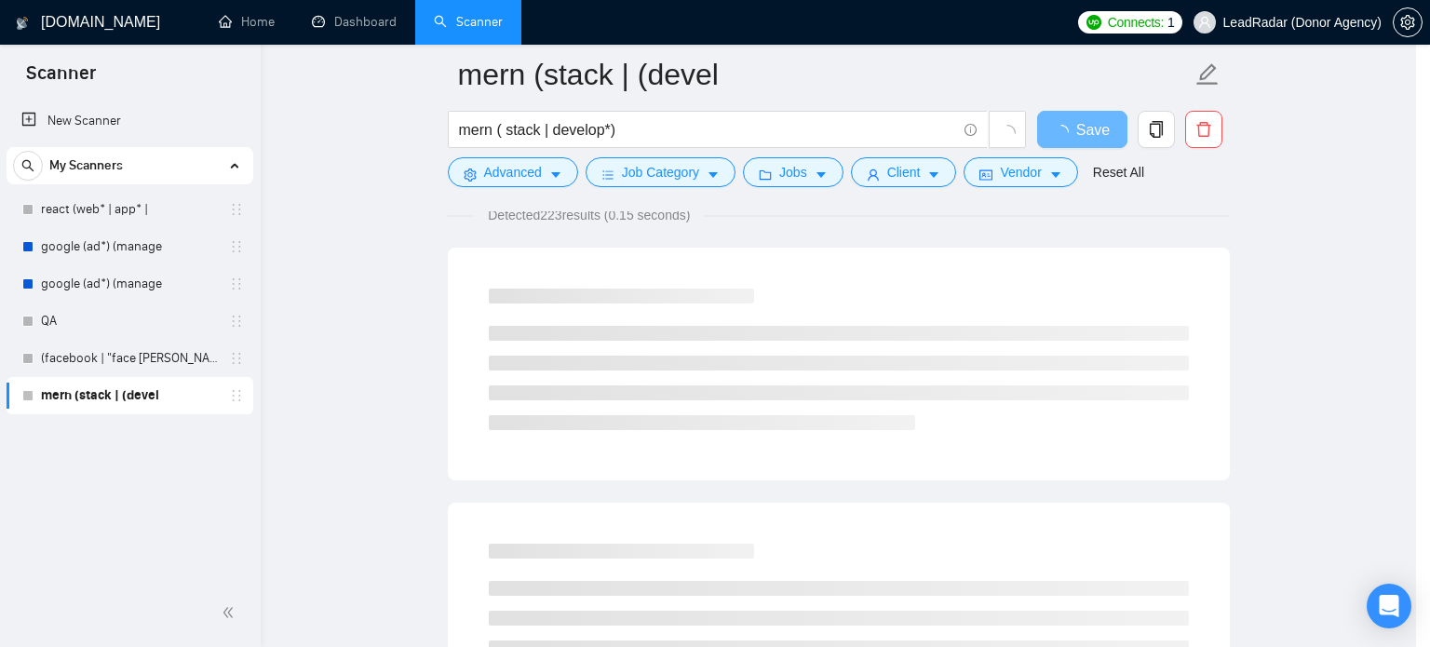
scroll to position [34, 0]
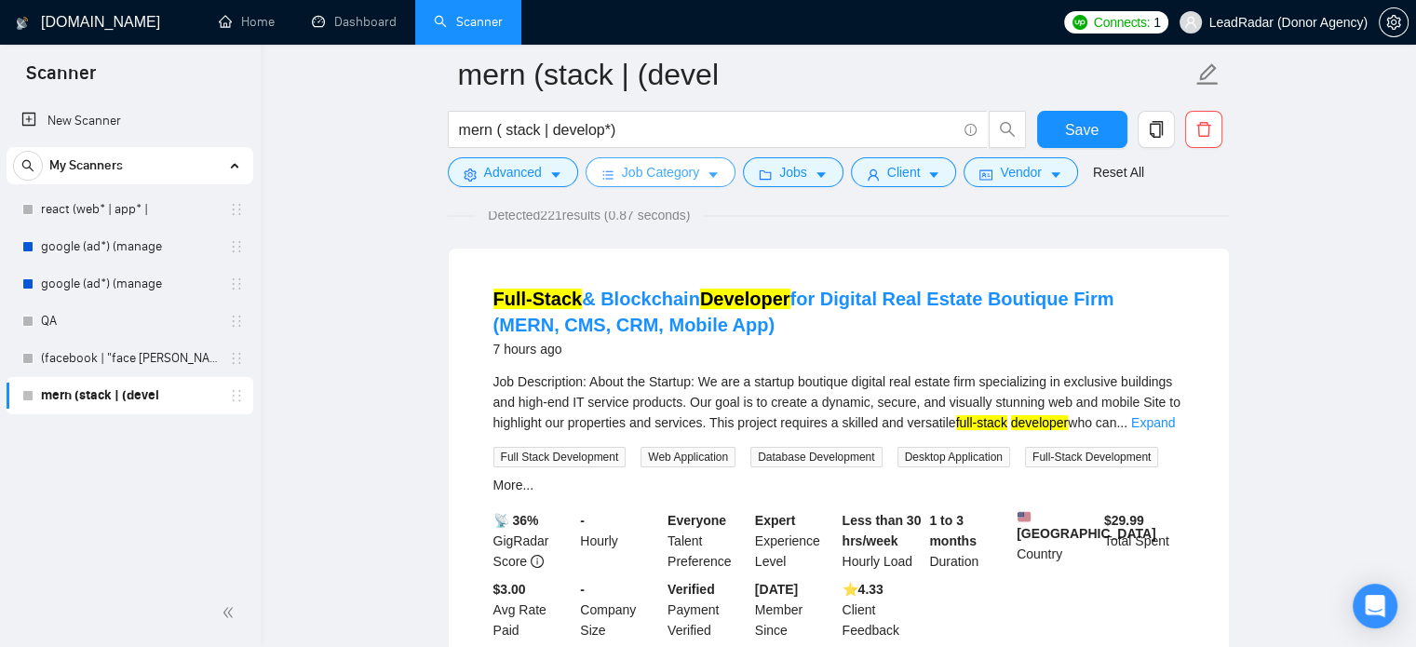
click at [691, 175] on span "Job Category" at bounding box center [660, 172] width 77 height 20
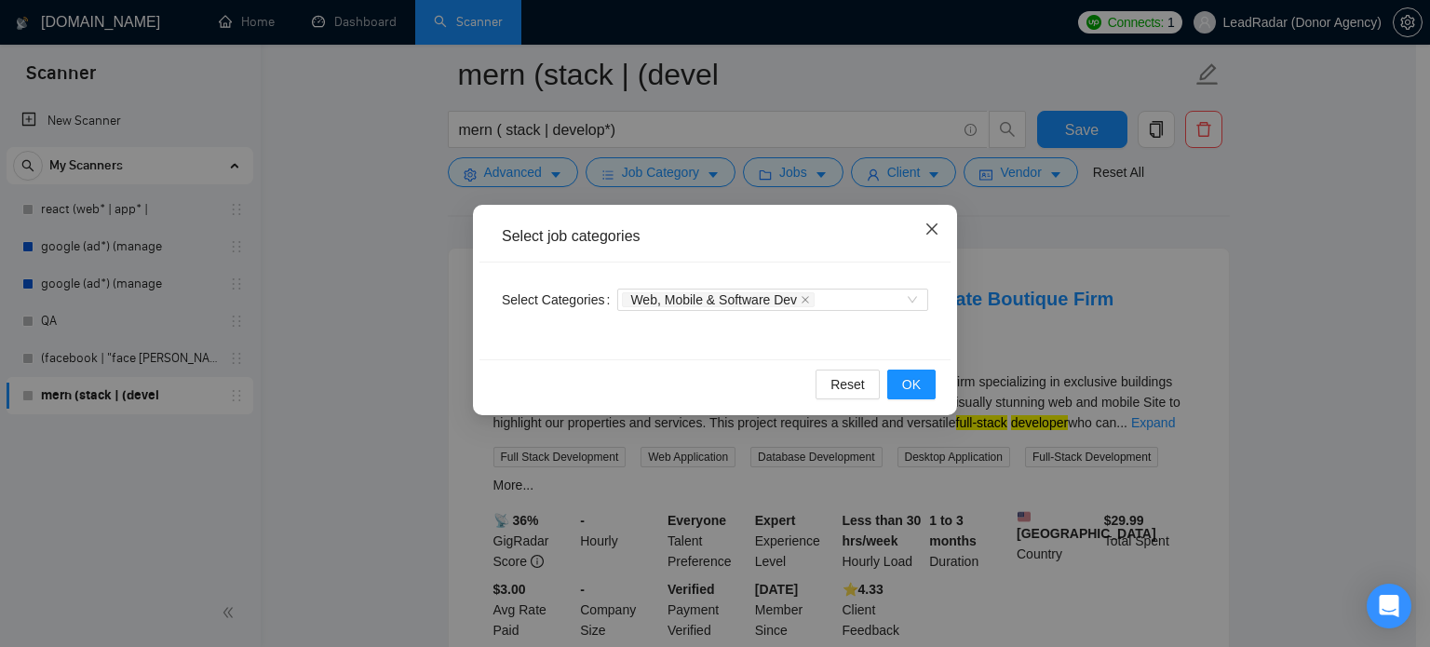
click at [937, 235] on icon "close" at bounding box center [931, 228] width 11 height 11
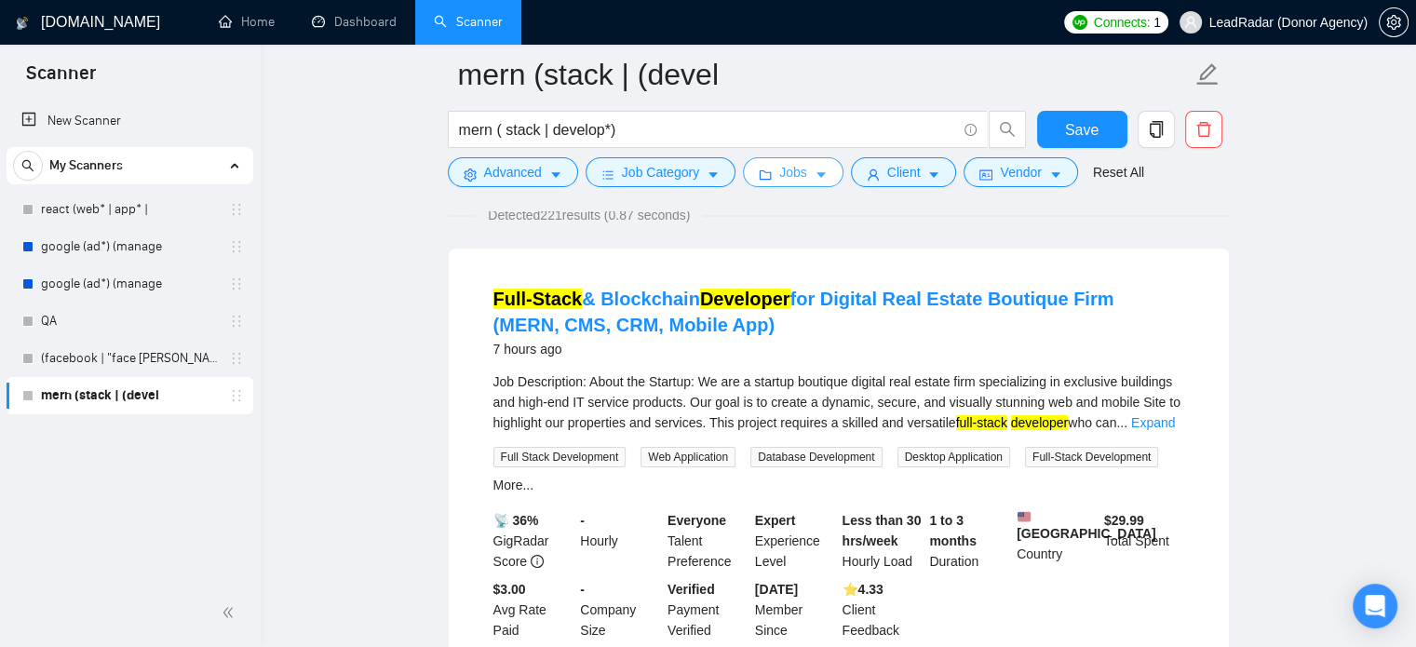
click at [779, 169] on span "Jobs" at bounding box center [793, 172] width 28 height 20
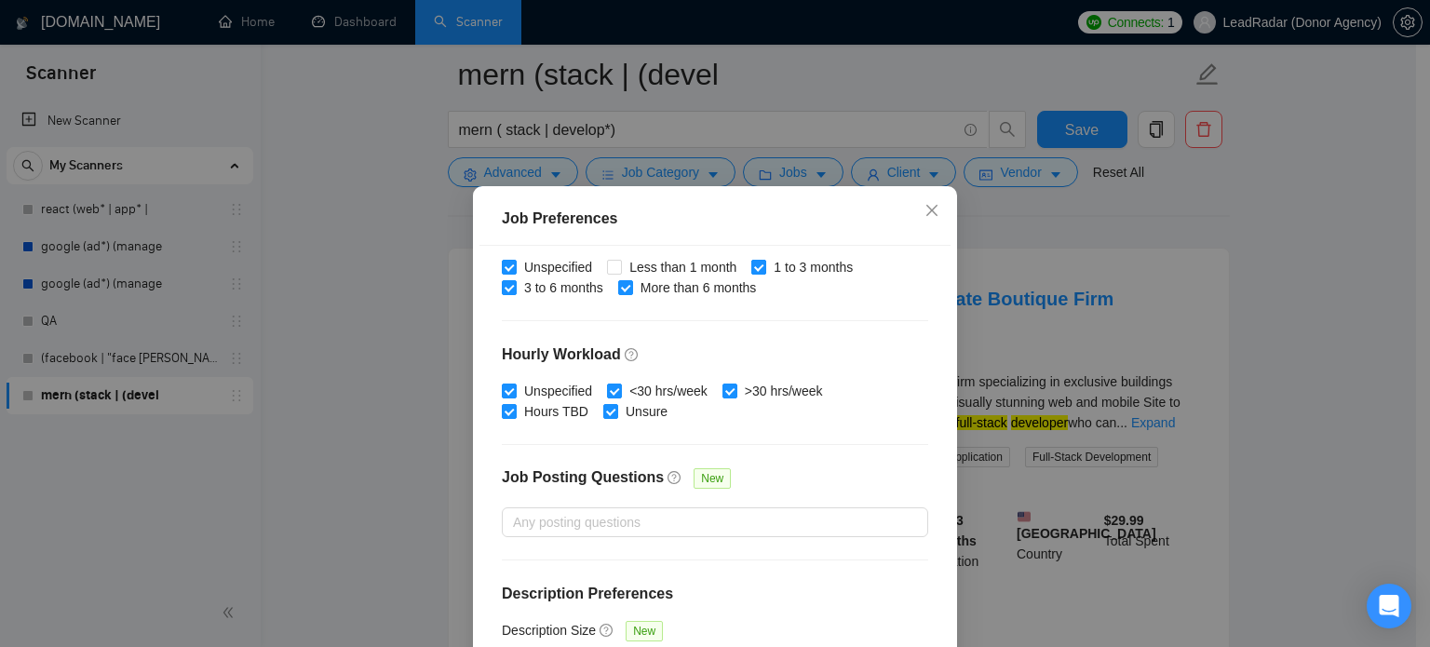
click at [751, 268] on input "1 to 3 months" at bounding box center [757, 266] width 13 height 13
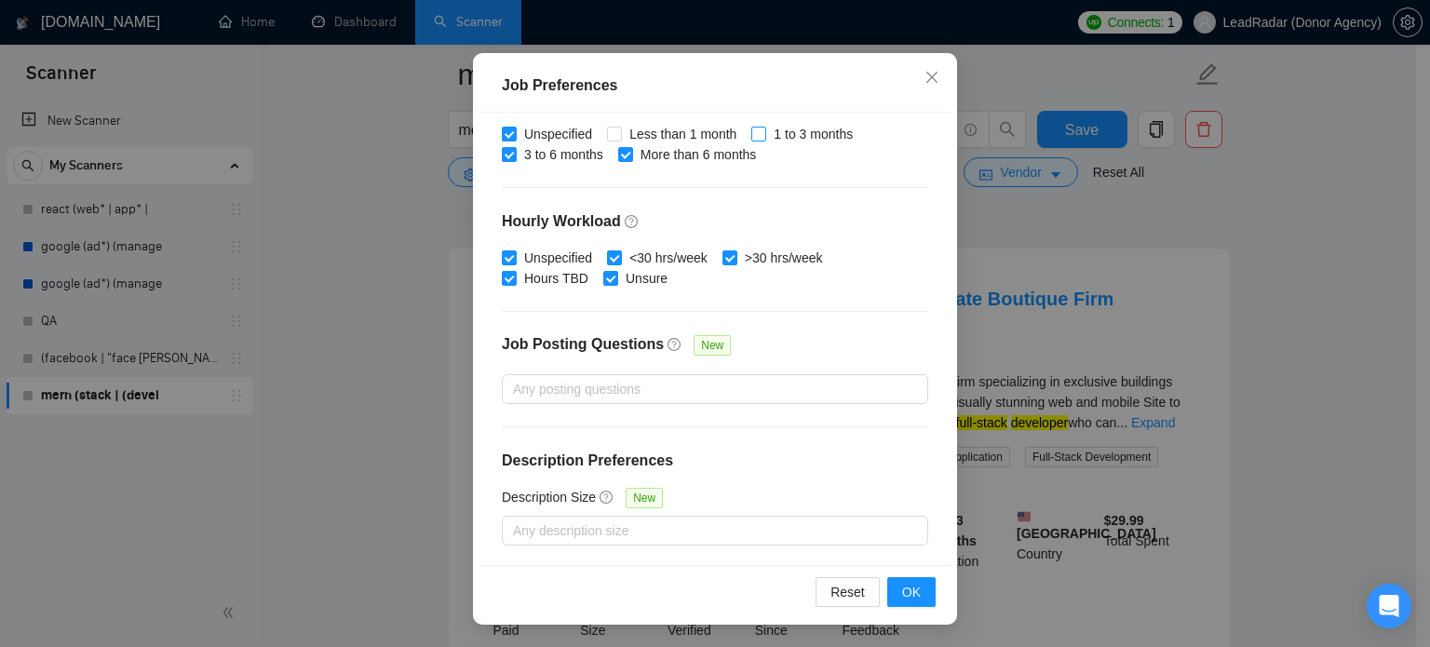
scroll to position [128, 0]
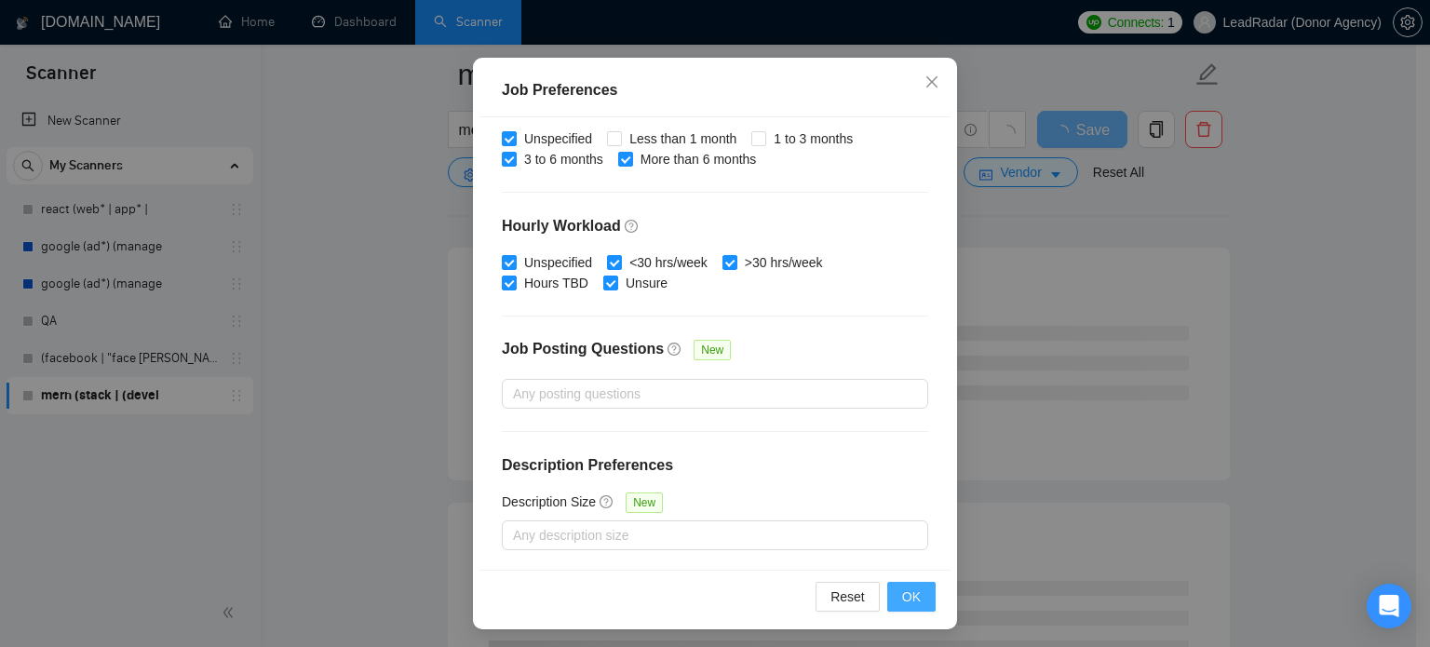
click at [902, 599] on span "OK" at bounding box center [911, 597] width 19 height 20
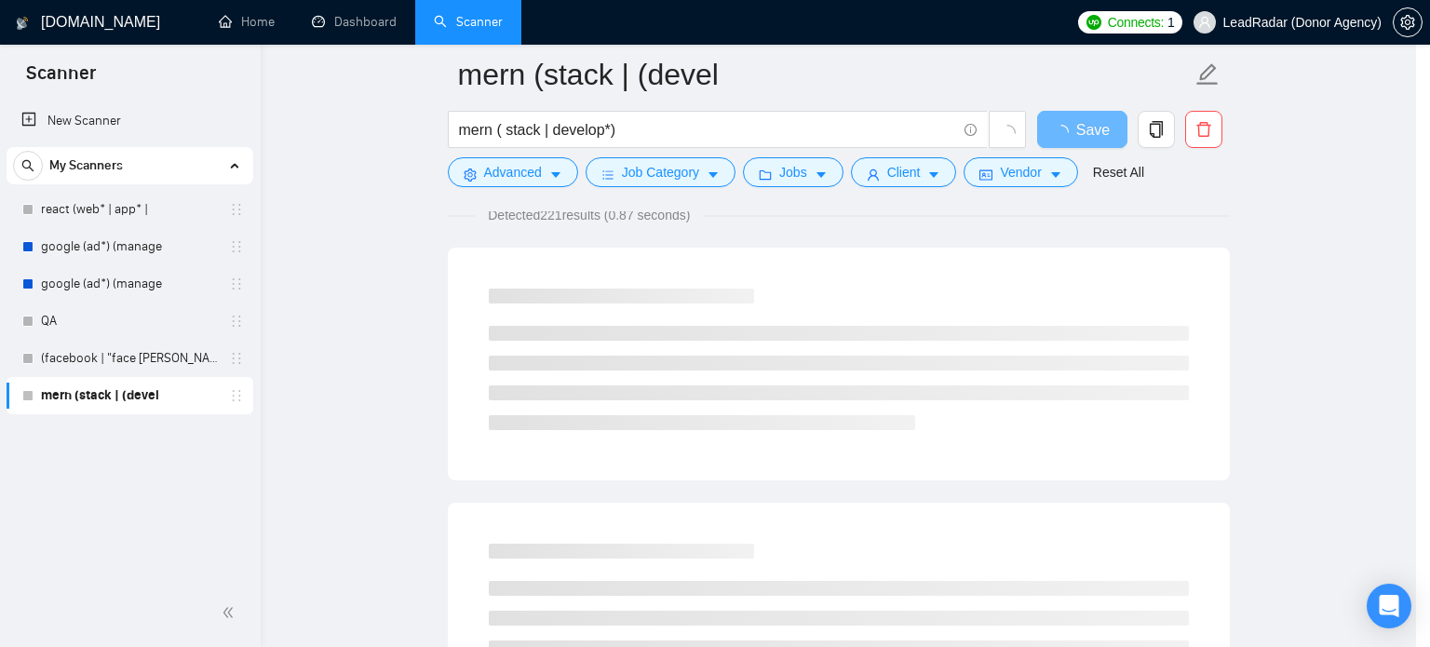
scroll to position [59, 0]
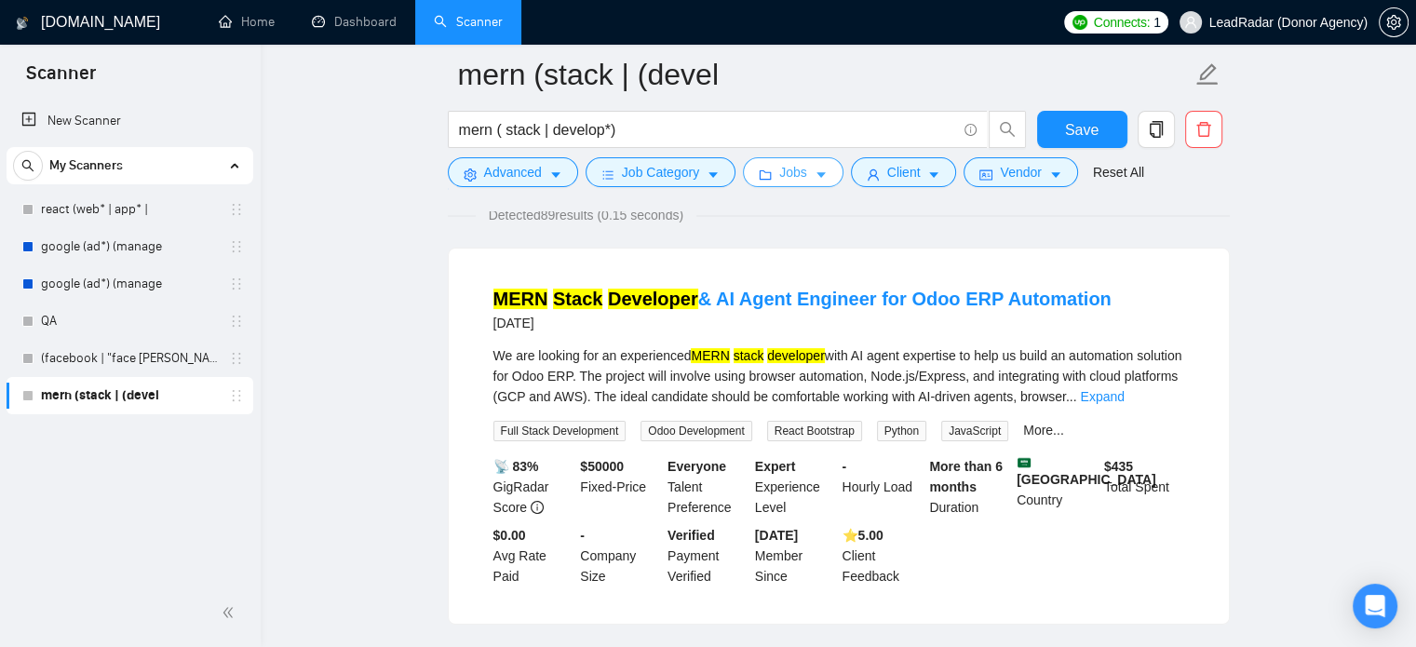
click at [815, 170] on icon "caret-down" at bounding box center [821, 175] width 13 height 13
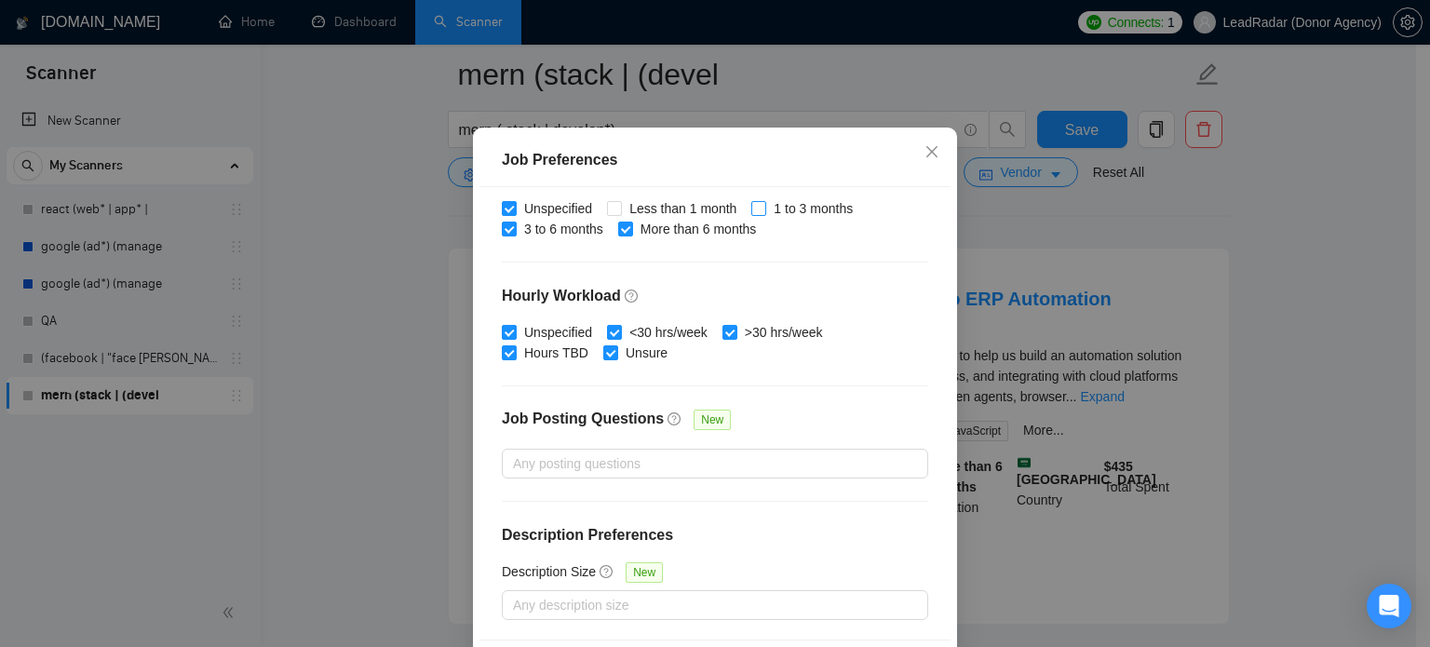
click at [751, 214] on input "1 to 3 months" at bounding box center [757, 207] width 13 height 13
checkbox input "true"
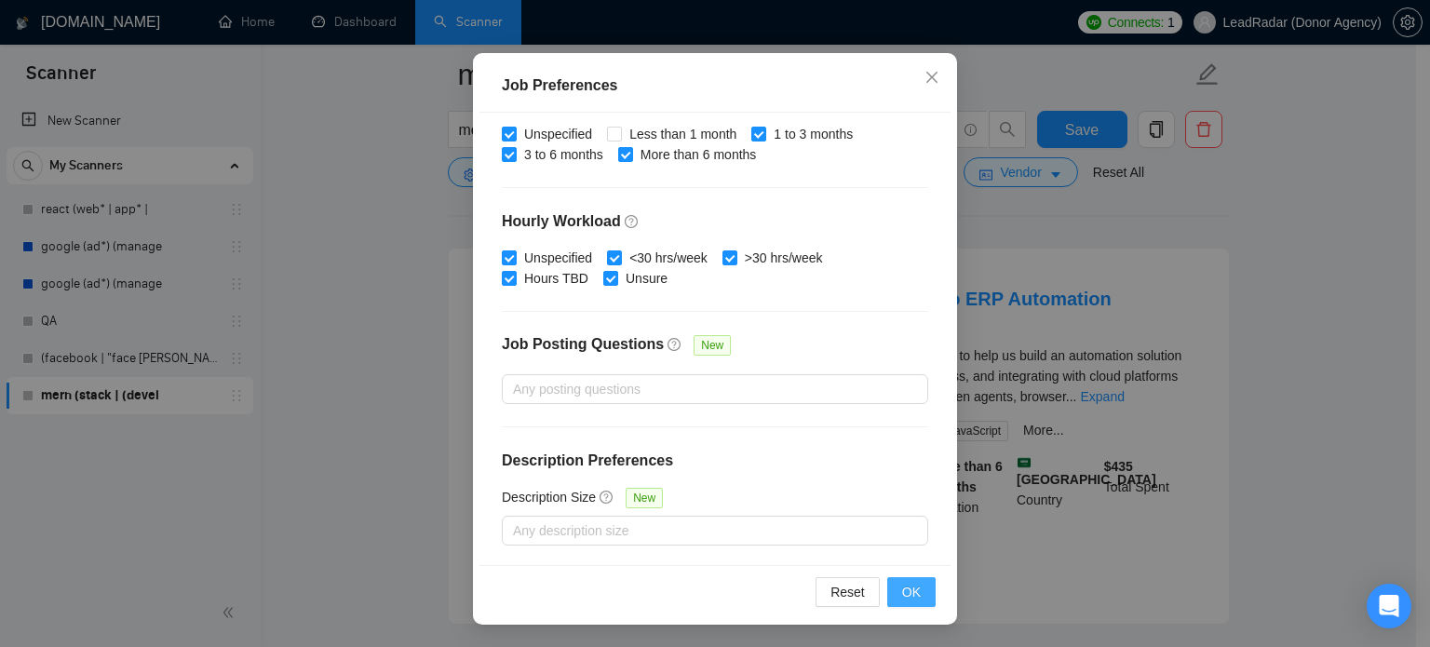
click at [887, 593] on button "OK" at bounding box center [911, 592] width 48 height 30
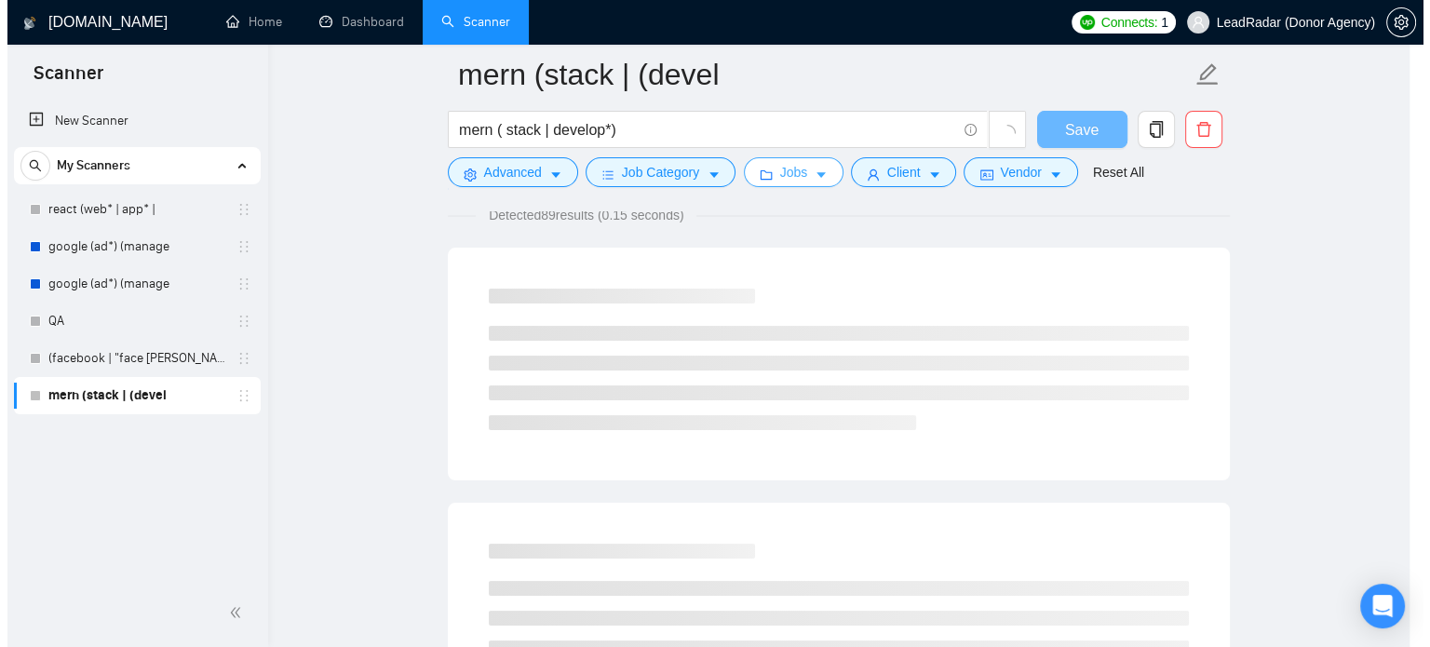
scroll to position [0, 0]
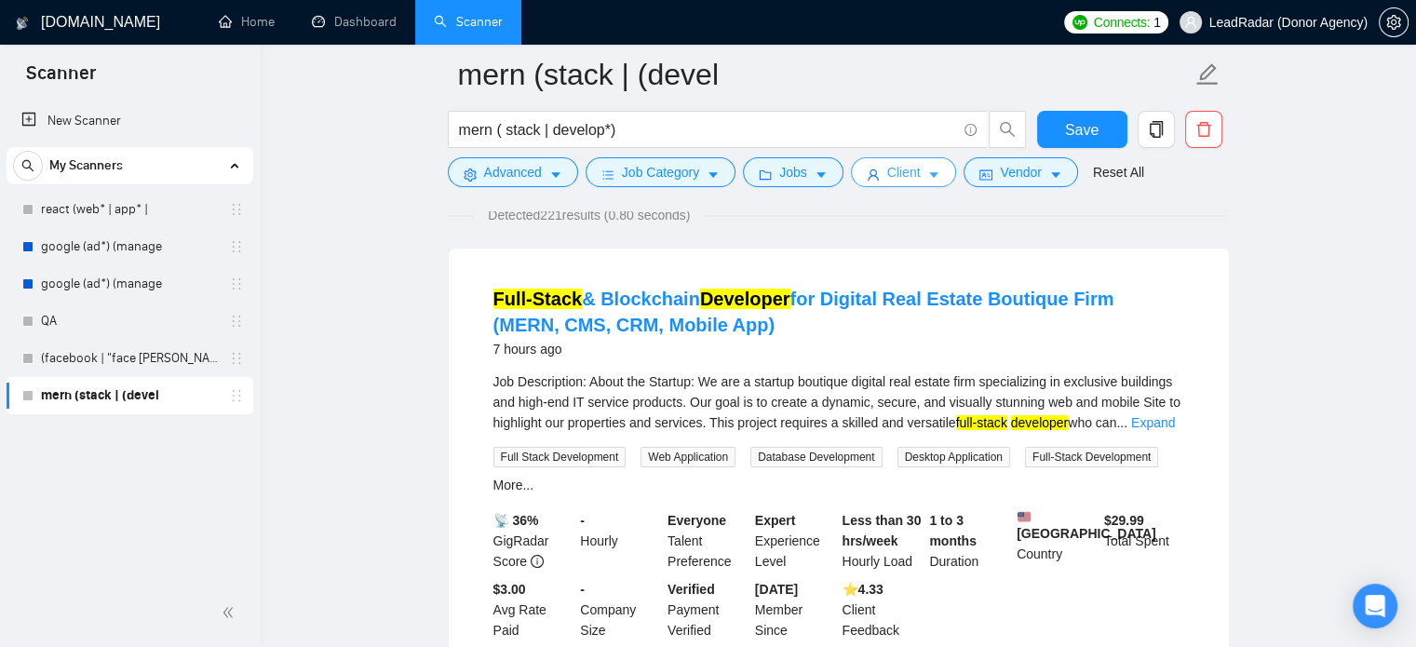
click at [905, 179] on span "Client" at bounding box center [904, 172] width 34 height 20
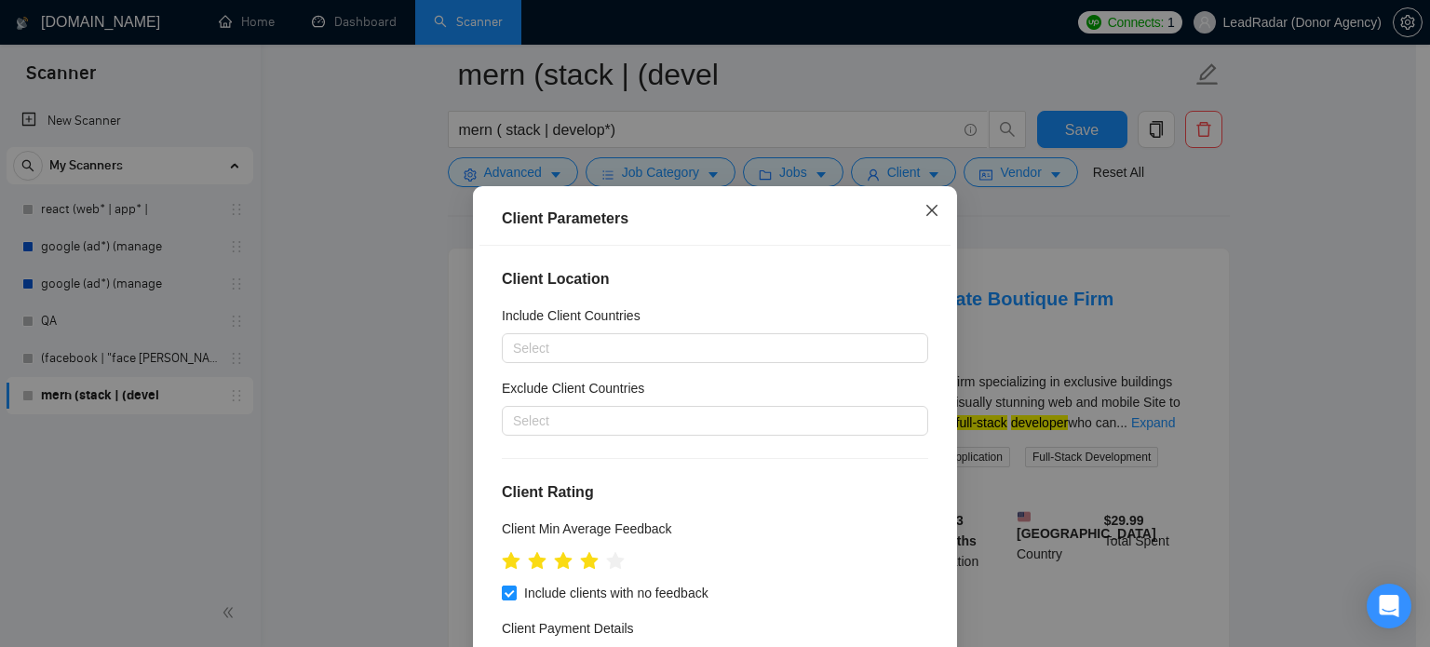
click at [928, 204] on icon "close" at bounding box center [932, 210] width 15 height 15
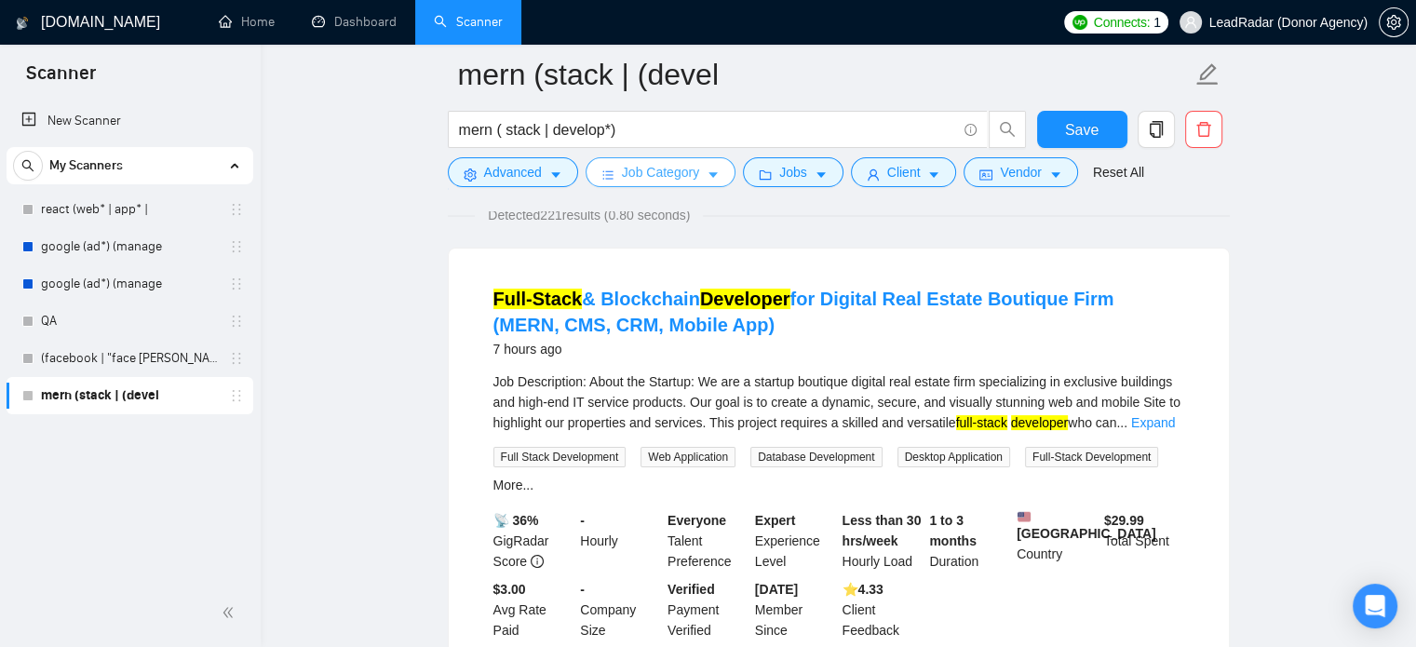
click at [653, 167] on span "Job Category" at bounding box center [660, 172] width 77 height 20
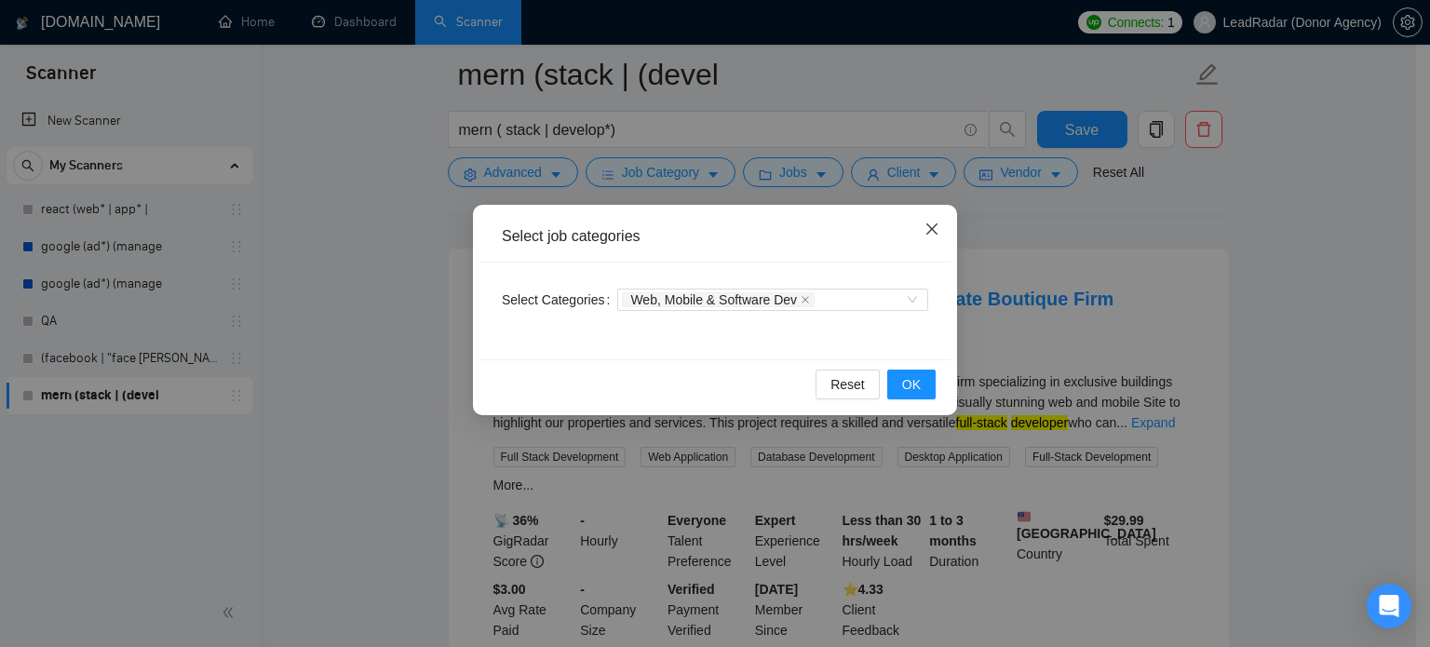
click at [938, 230] on icon "close" at bounding box center [932, 229] width 15 height 15
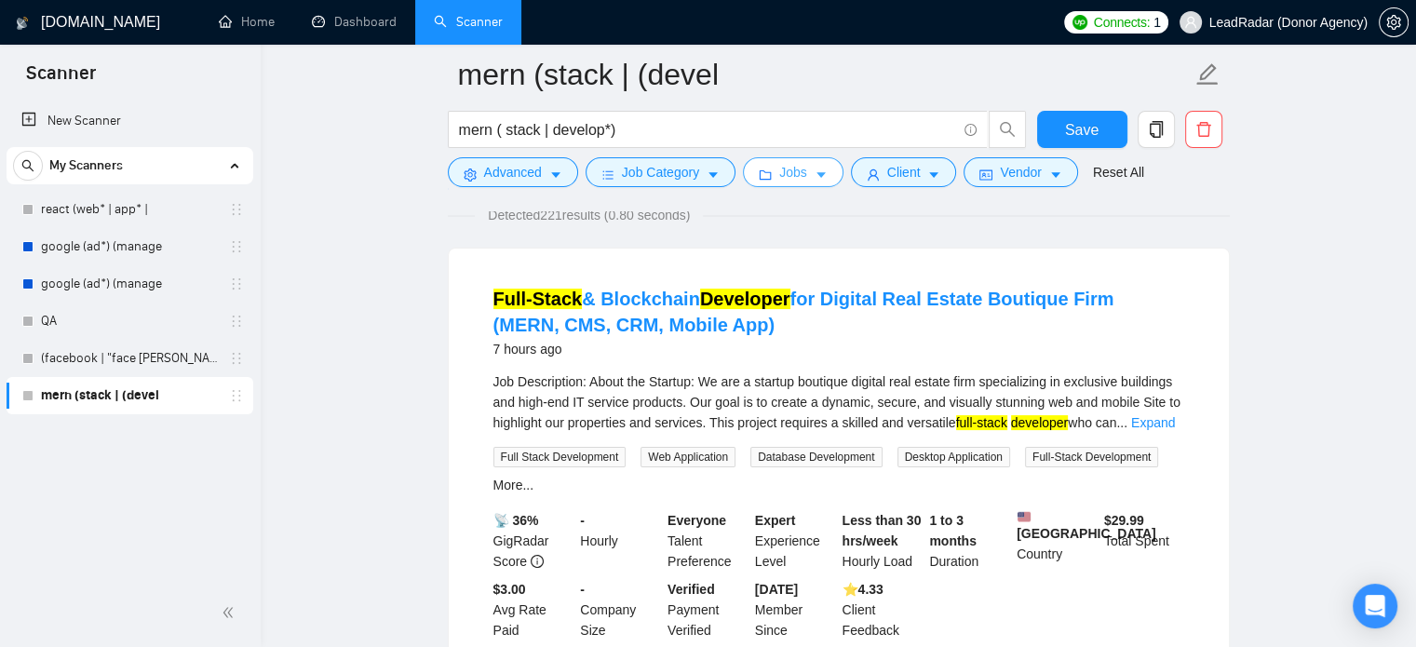
click at [793, 160] on button "Jobs" at bounding box center [793, 172] width 101 height 30
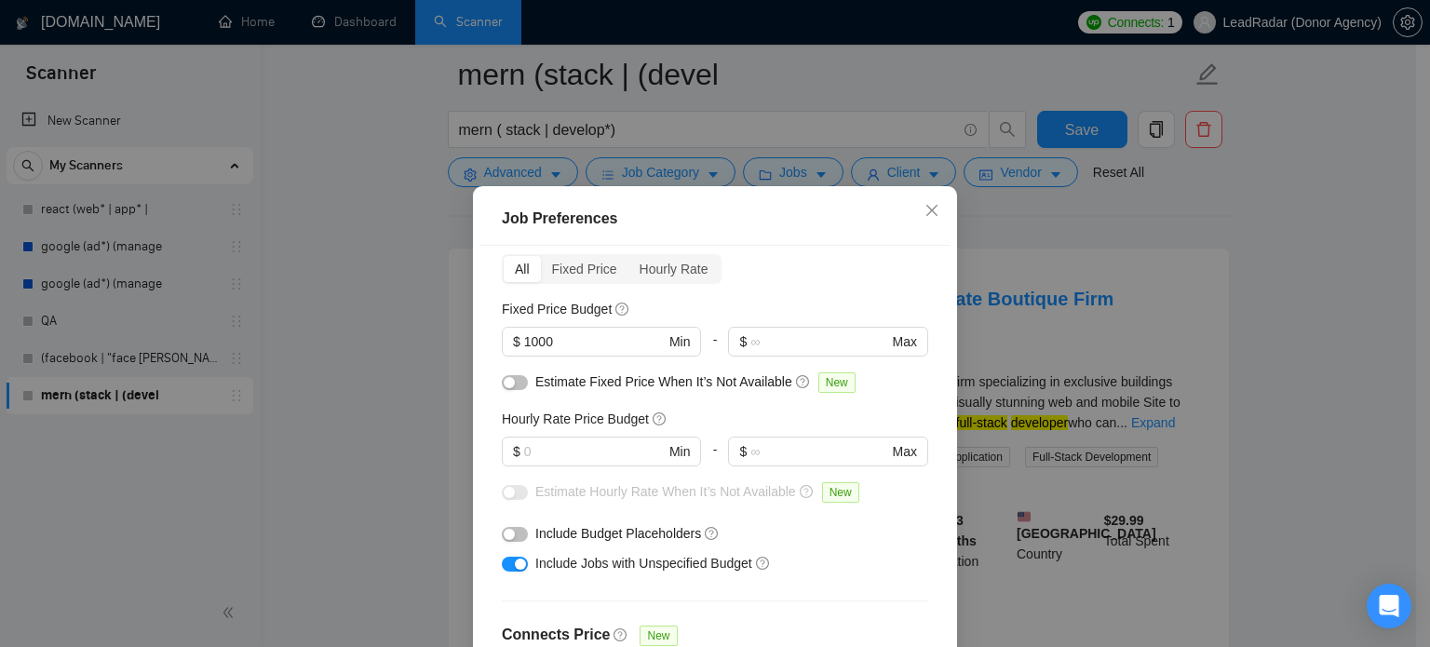
scroll to position [86, 0]
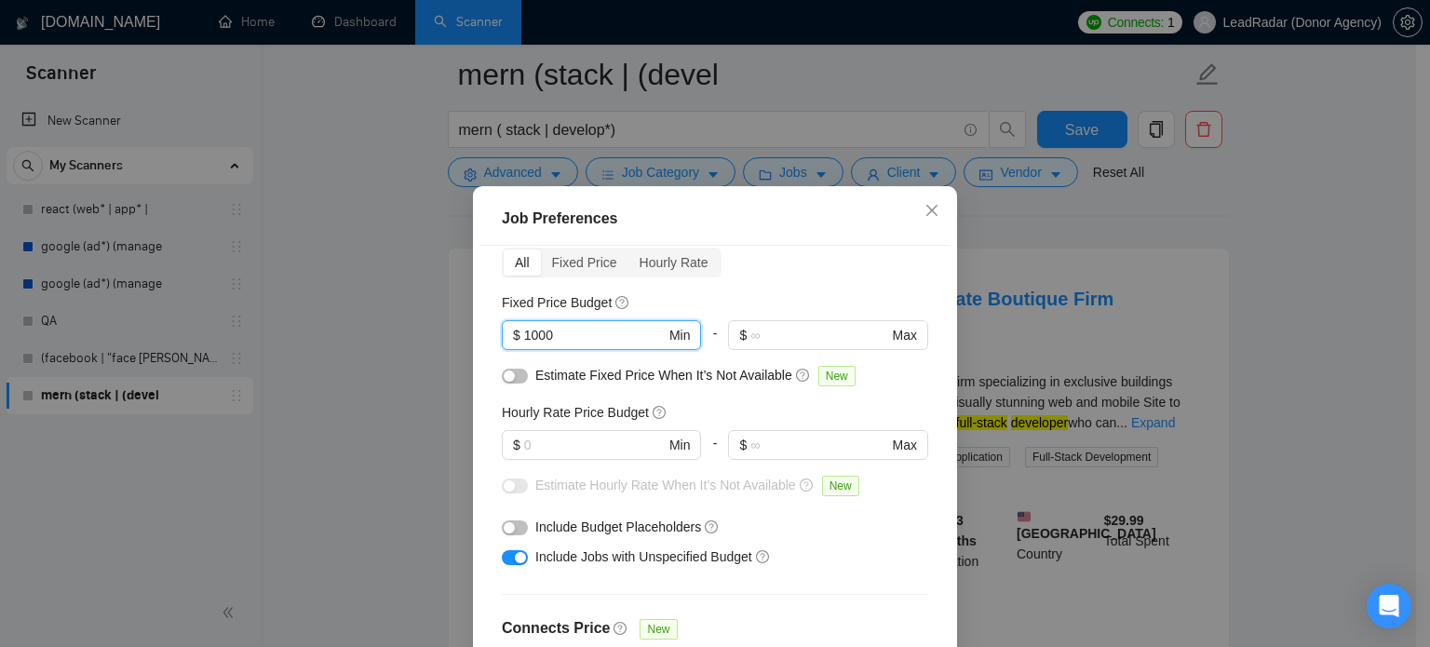
drag, startPoint x: 476, startPoint y: 334, endPoint x: 398, endPoint y: 334, distance: 77.3
click at [398, 334] on div "Job Preferences Budget Project Type All Fixed Price Hourly Rate Fixed Price Bud…" at bounding box center [715, 323] width 1430 height 647
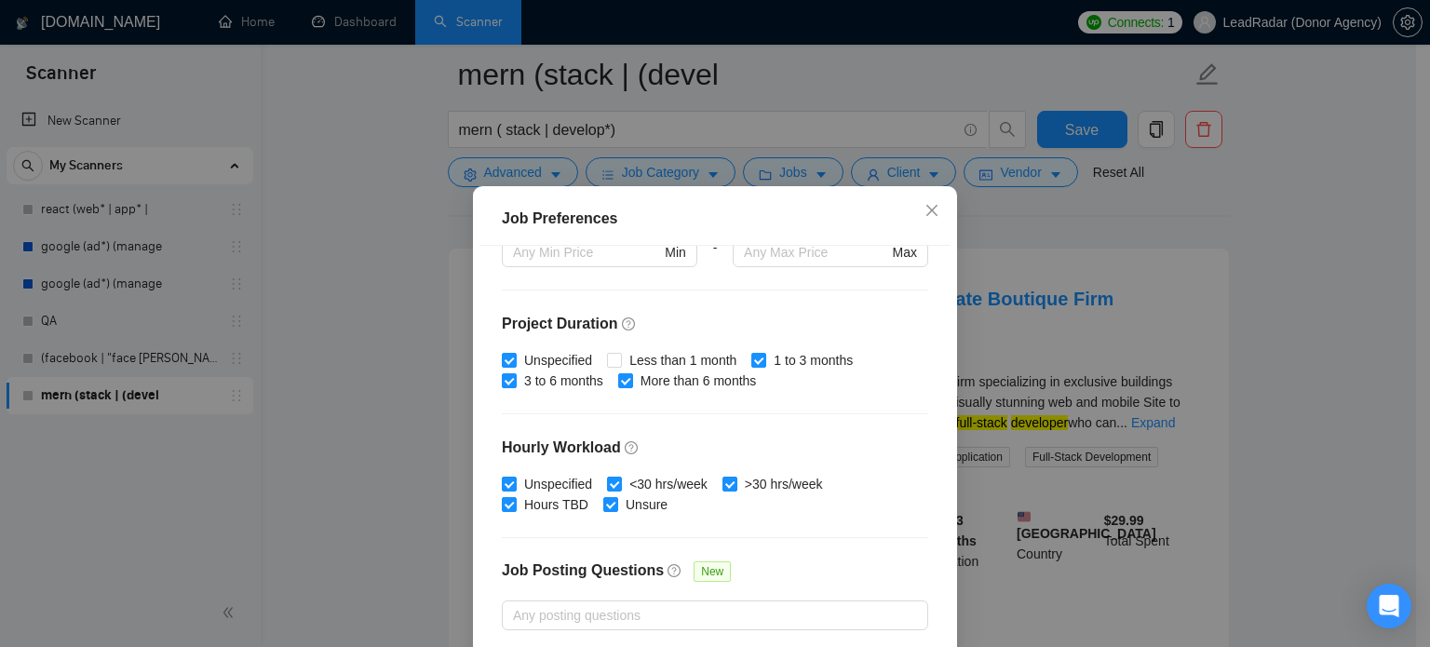
scroll to position [596, 0]
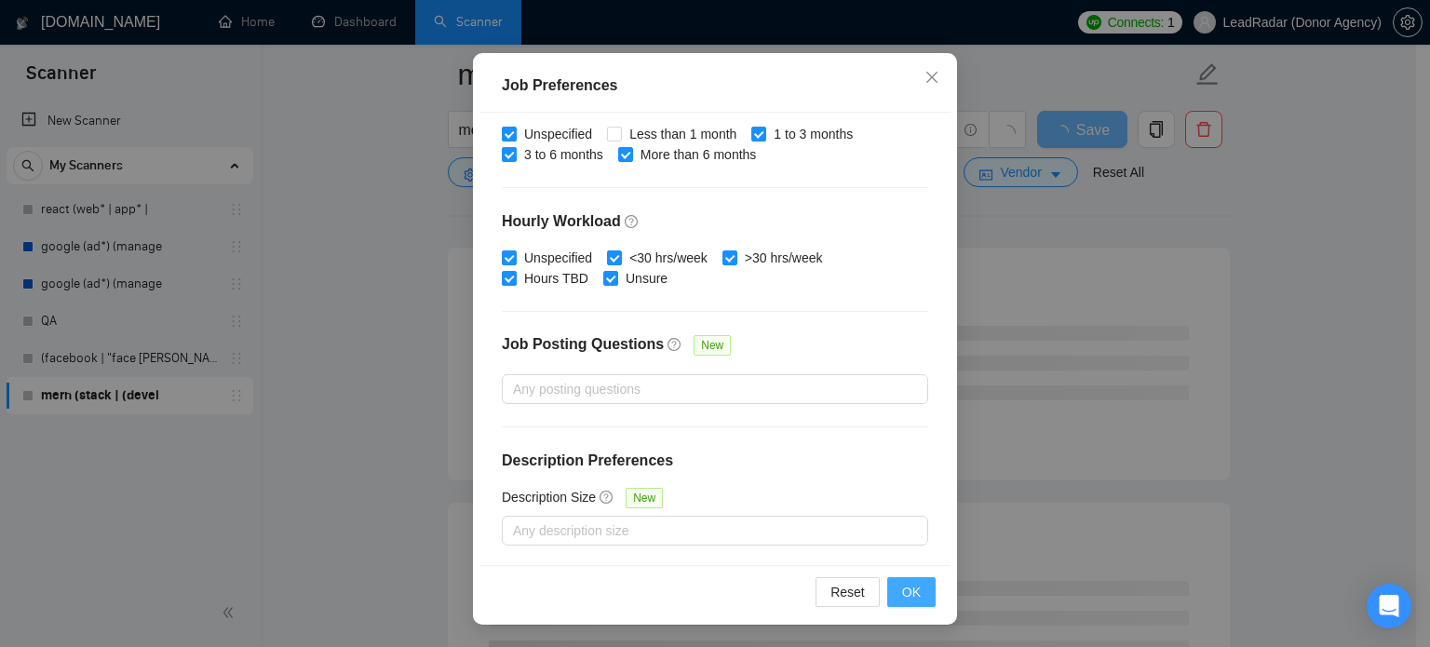
click at [902, 596] on span "OK" at bounding box center [911, 592] width 19 height 20
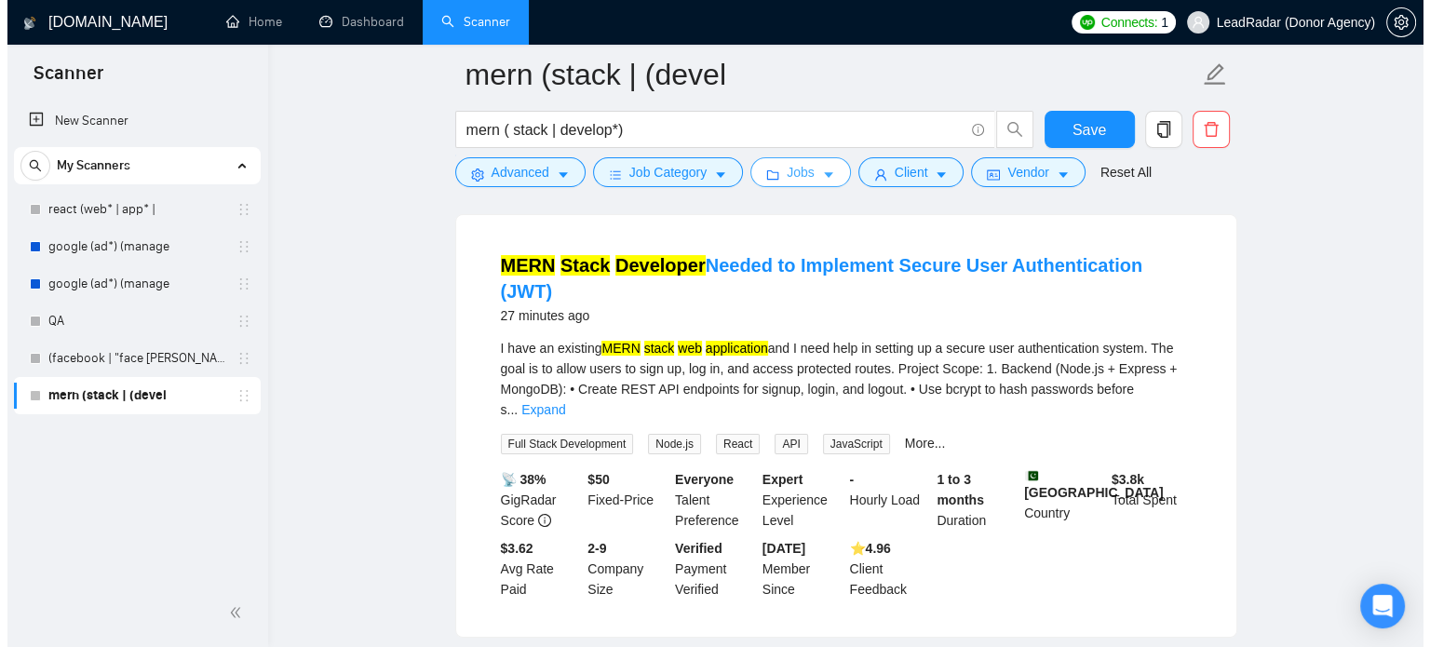
scroll to position [174, 0]
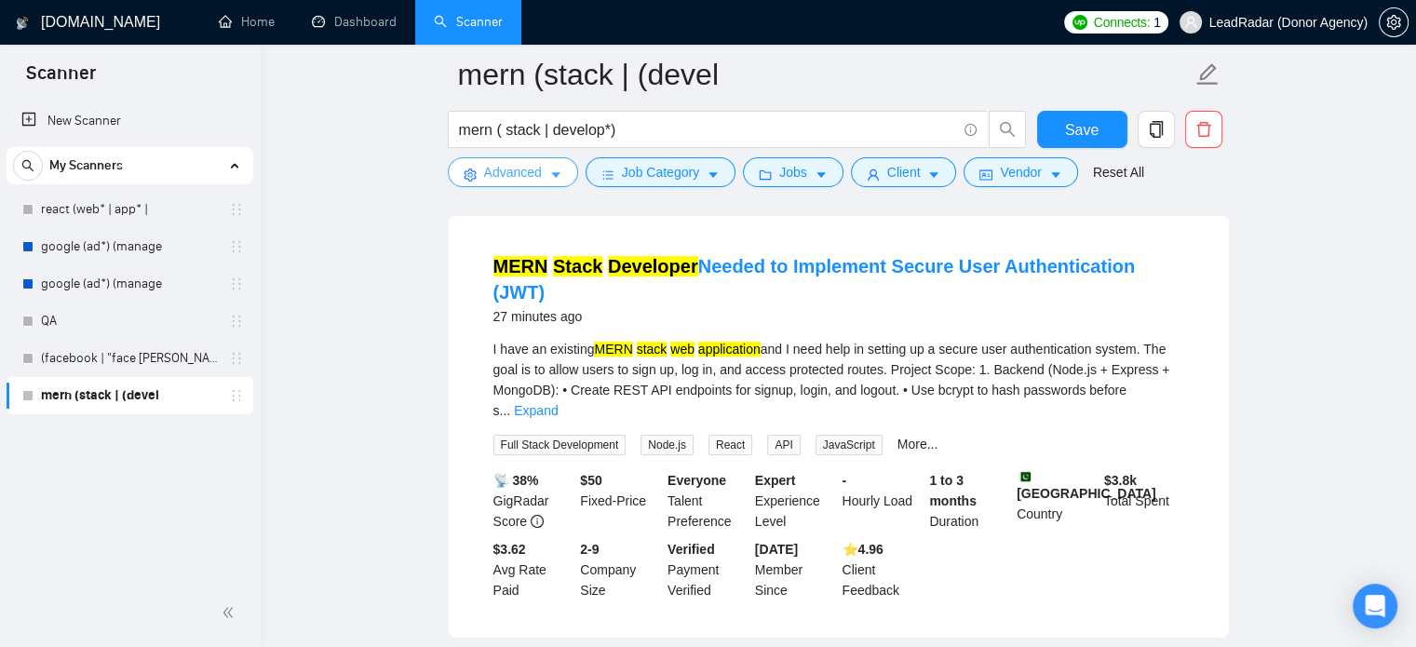
click at [561, 172] on button "Advanced" at bounding box center [513, 172] width 130 height 30
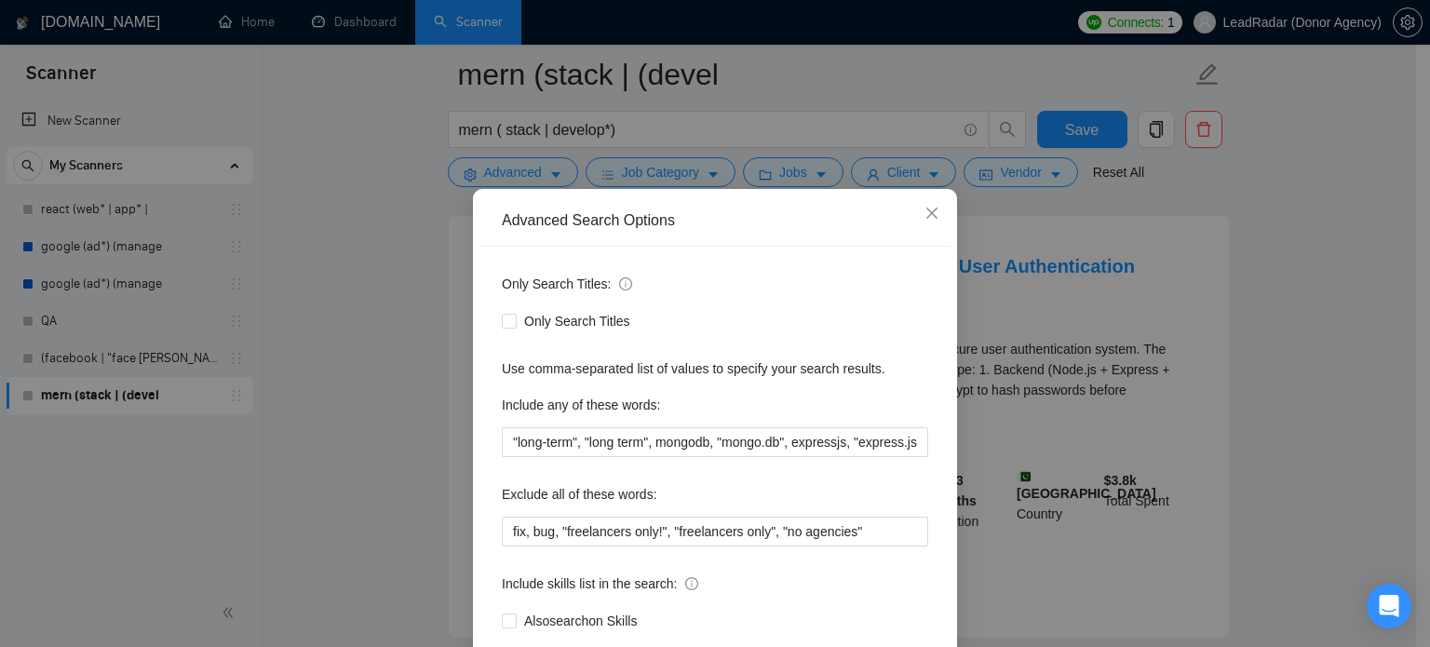
scroll to position [0, 0]
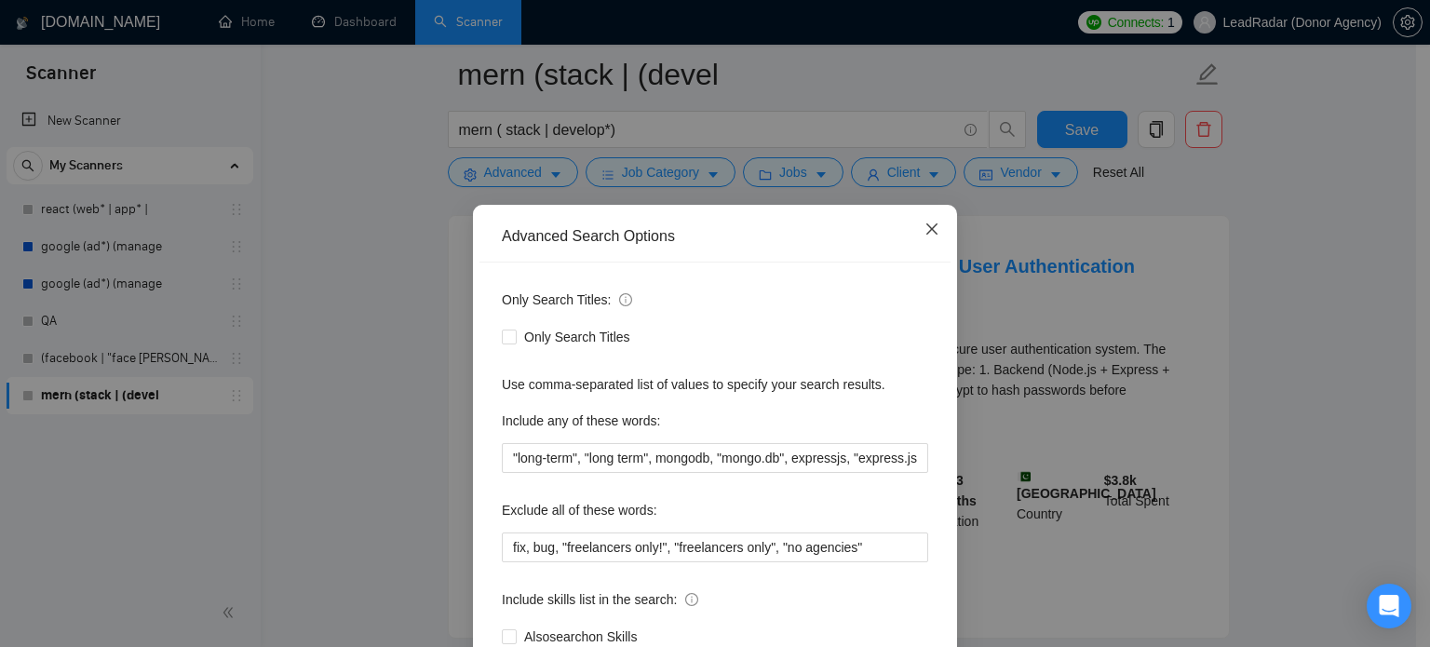
click at [928, 225] on icon "close" at bounding box center [932, 229] width 15 height 15
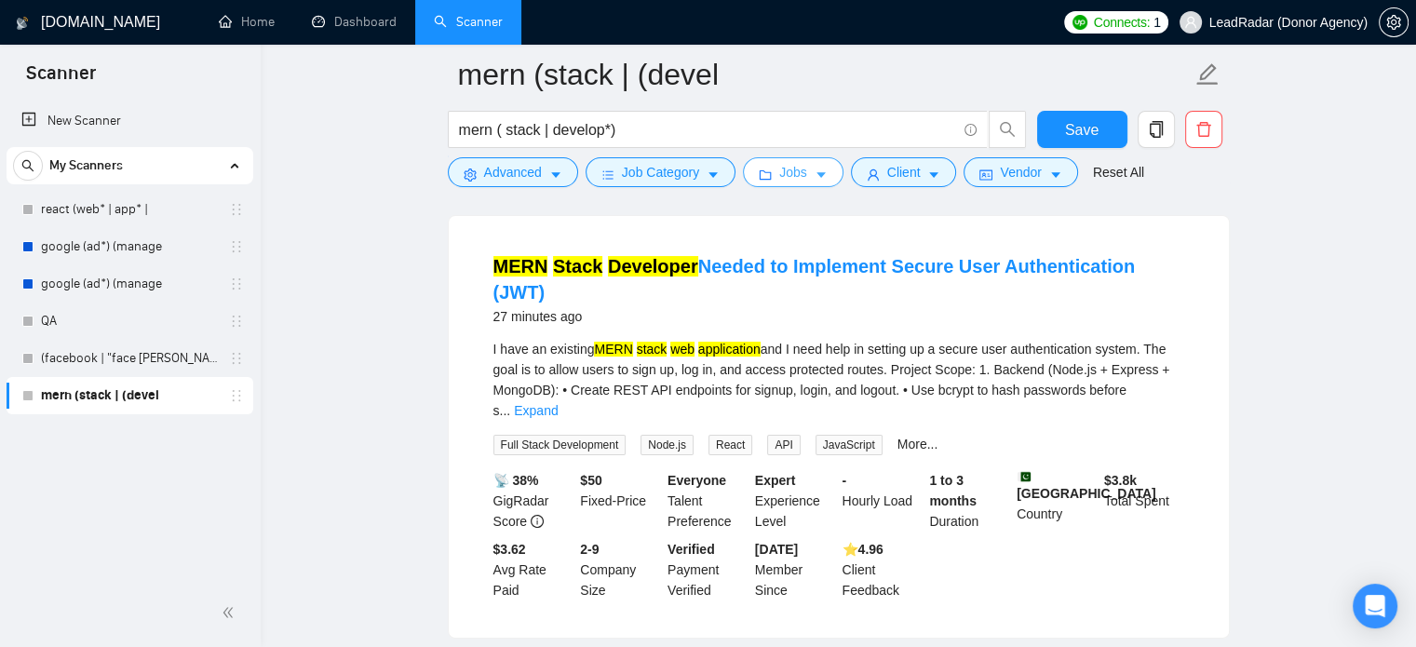
click at [765, 172] on icon "folder" at bounding box center [765, 175] width 13 height 13
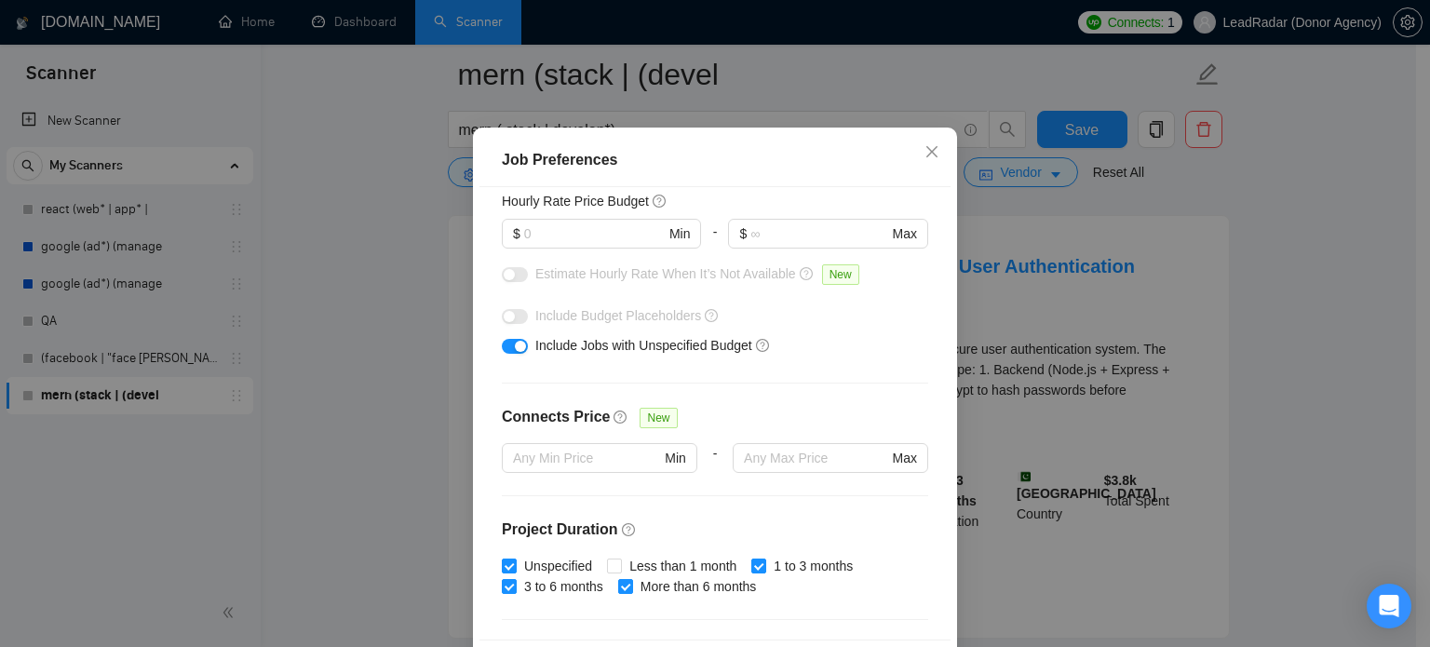
scroll to position [237, 0]
click at [561, 245] on input "text" at bounding box center [594, 234] width 141 height 20
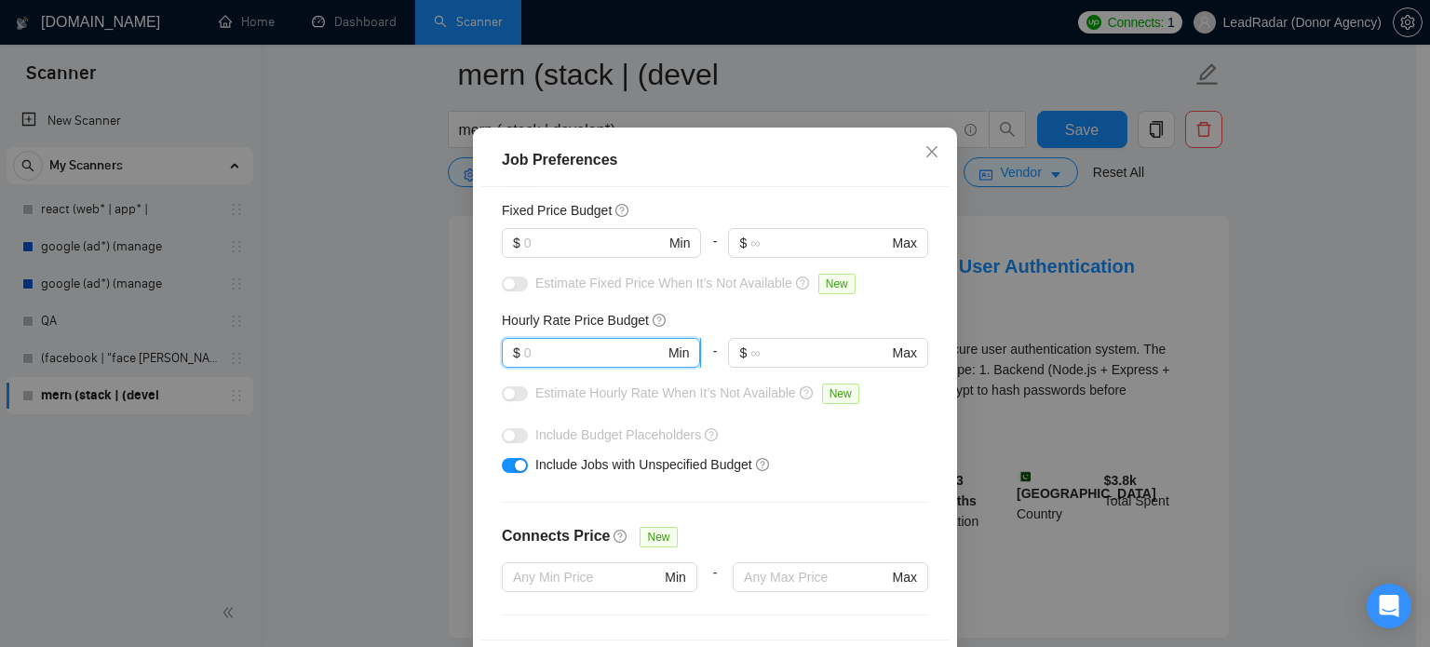
scroll to position [48, 0]
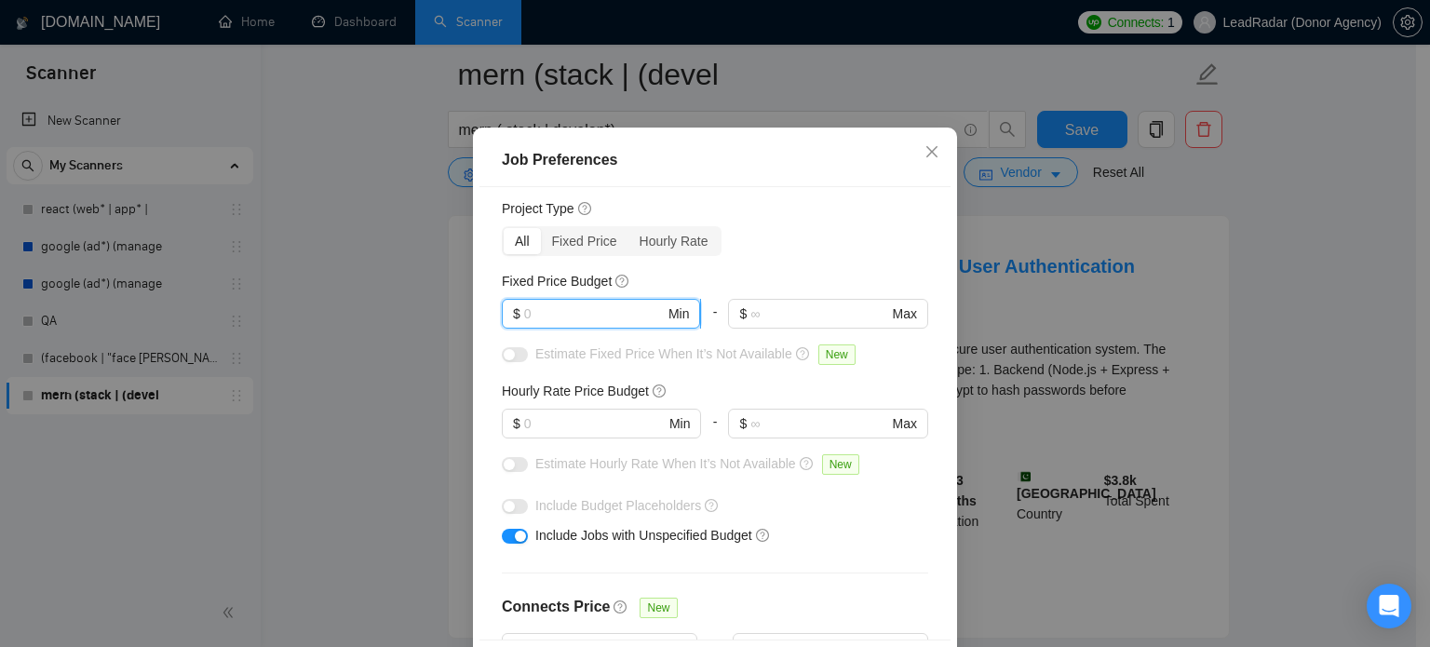
click at [572, 329] on span "$ Min" at bounding box center [601, 314] width 198 height 30
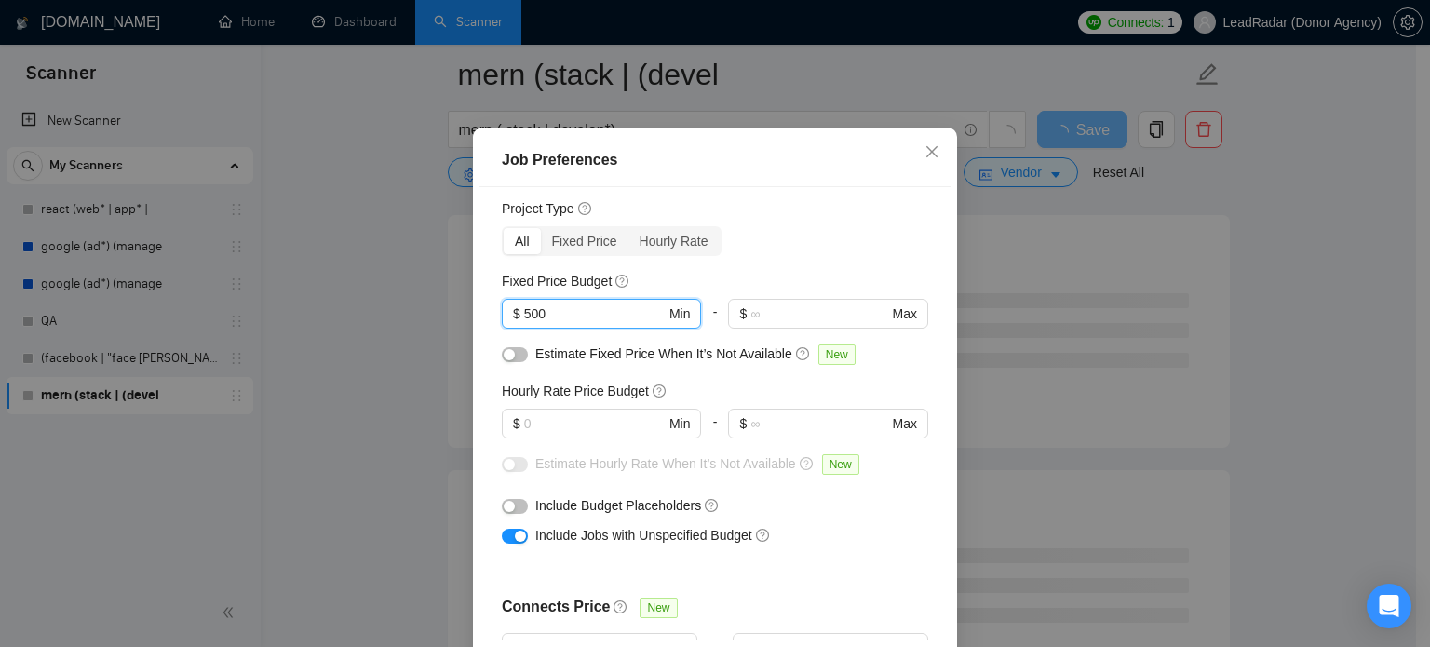
type input "500"
click at [514, 362] on button "button" at bounding box center [515, 354] width 26 height 15
click at [545, 434] on input "text" at bounding box center [594, 423] width 141 height 20
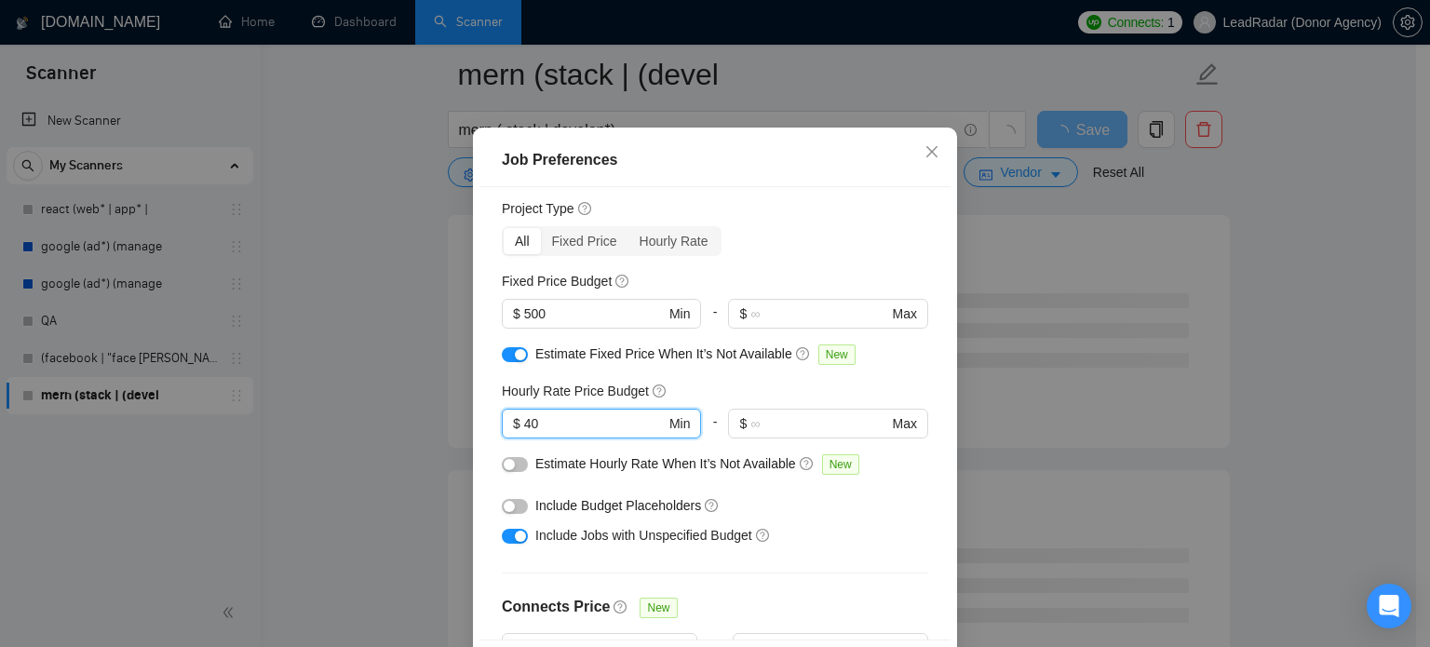
type input "40"
click at [504, 470] on div "button" at bounding box center [509, 464] width 11 height 11
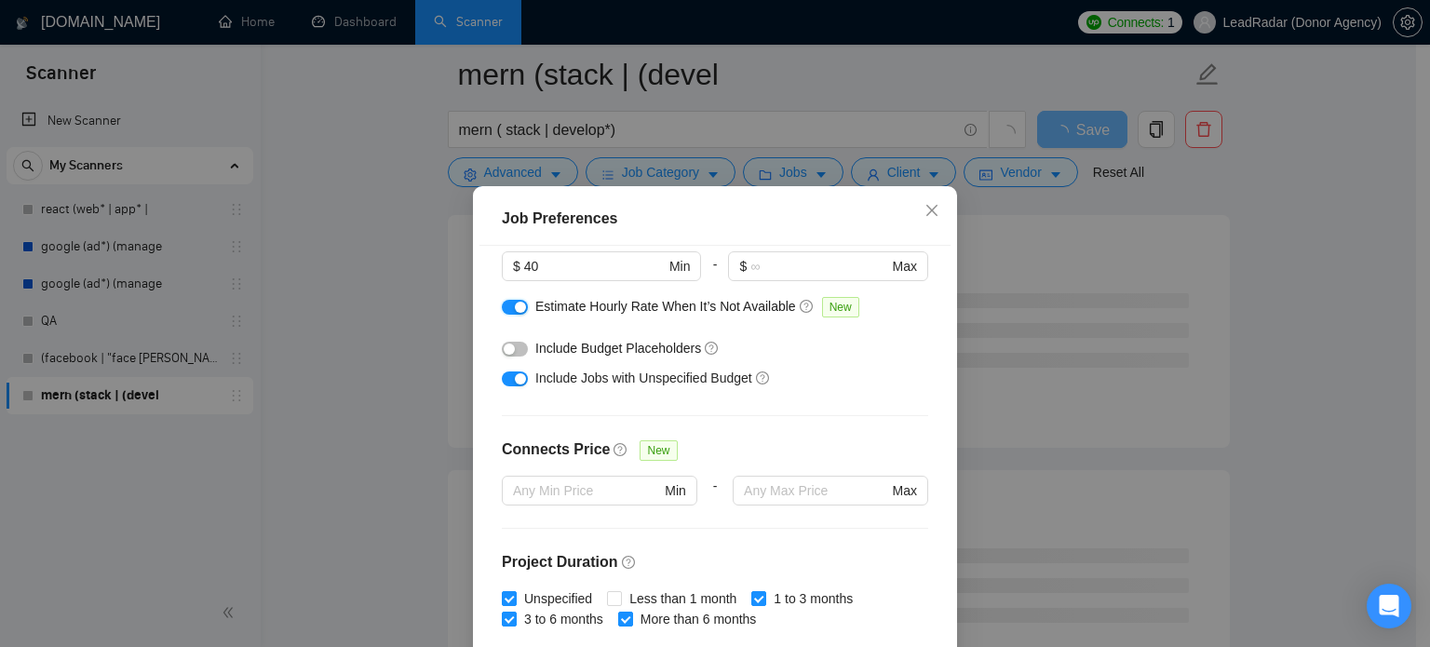
scroll to position [263, 0]
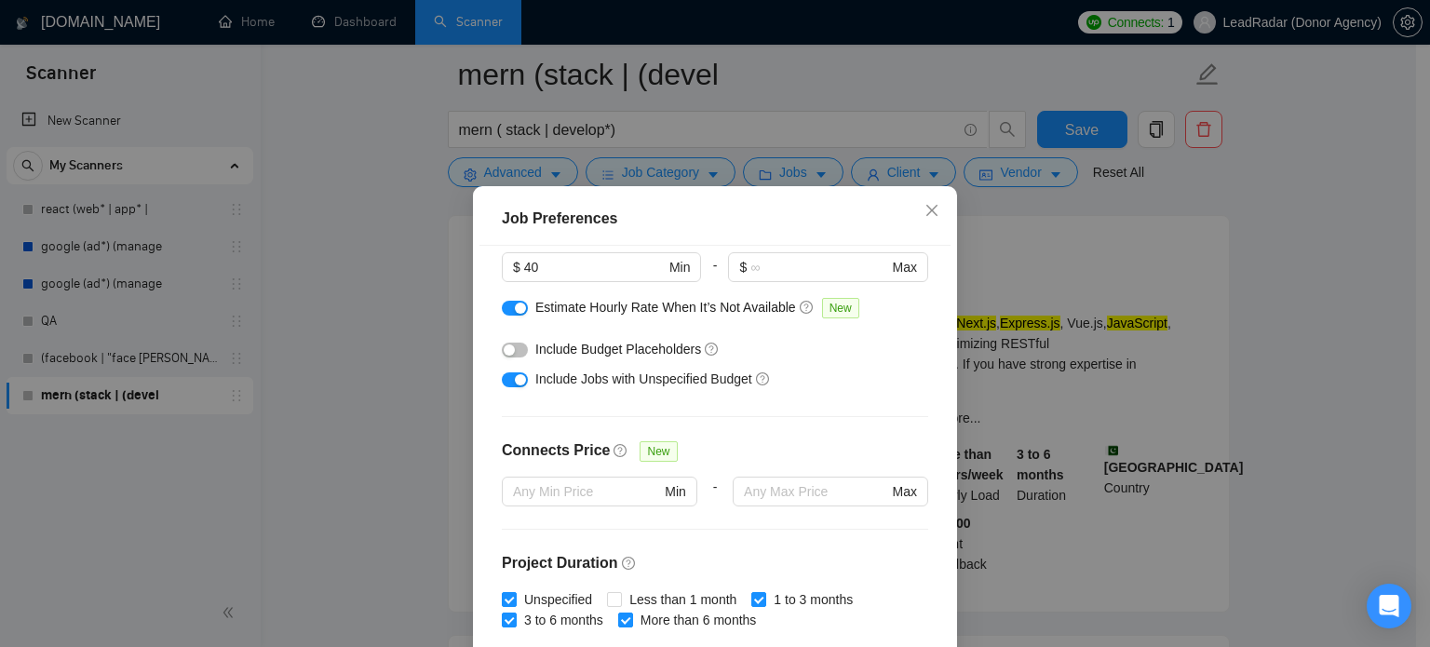
click at [510, 352] on button "button" at bounding box center [515, 350] width 26 height 15
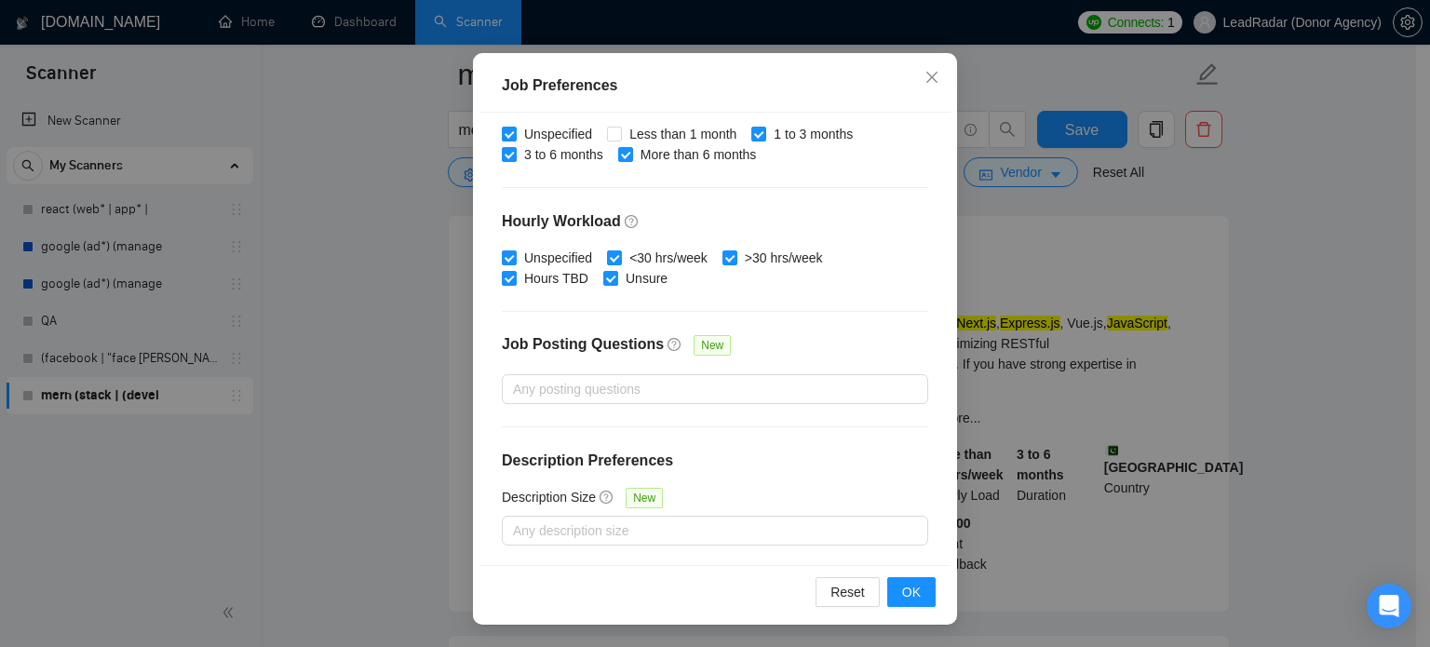
scroll to position [132, 0]
click at [912, 598] on span "OK" at bounding box center [911, 593] width 19 height 20
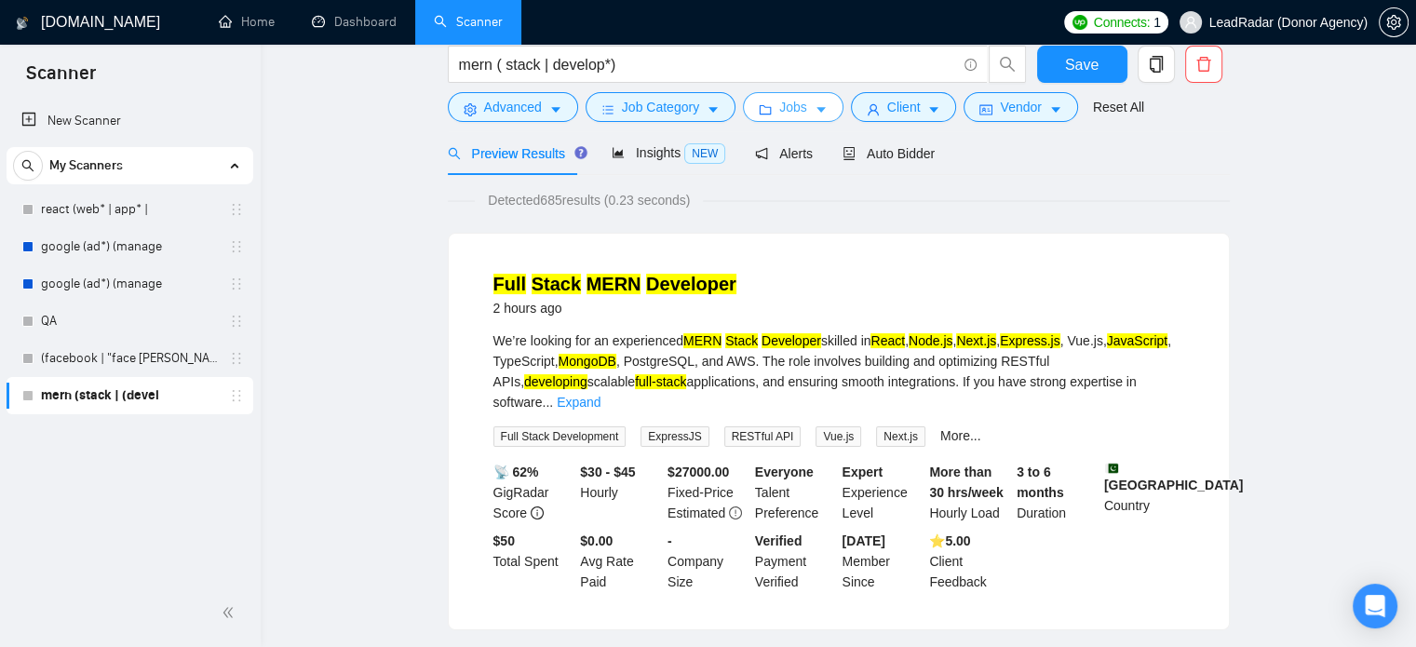
scroll to position [0, 0]
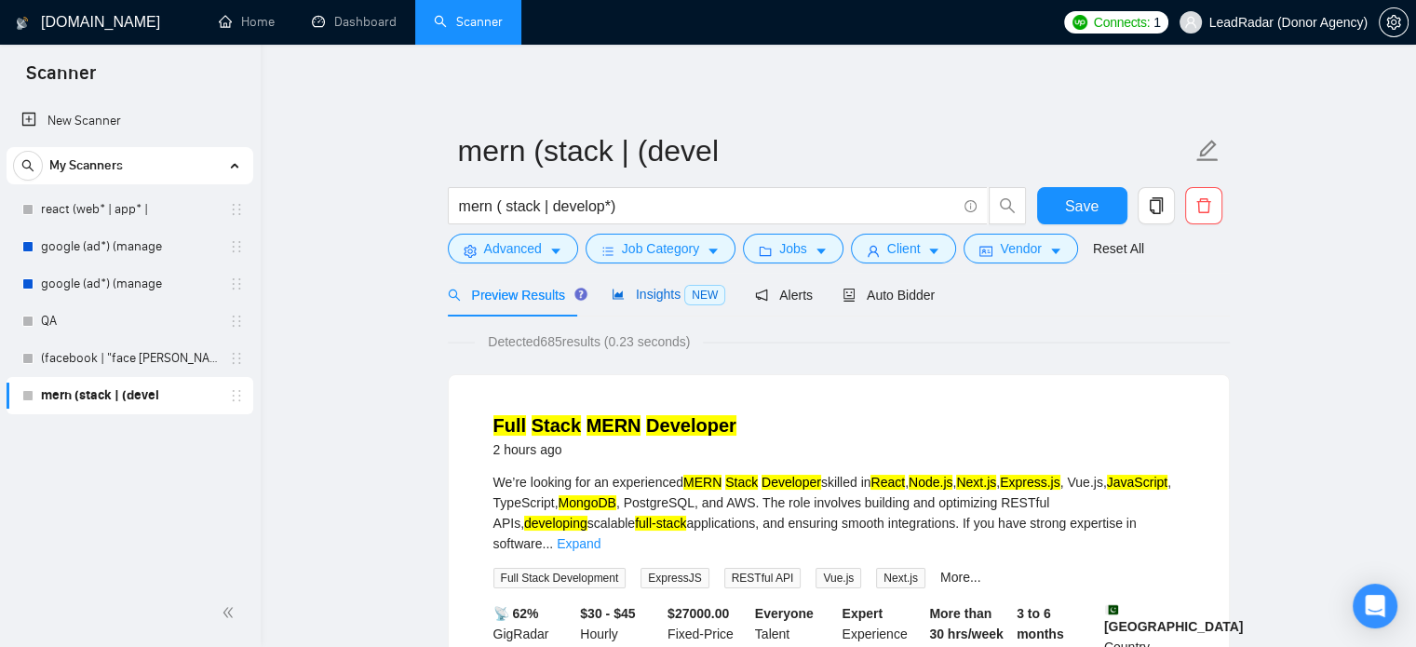
click at [628, 301] on span "Insights NEW" at bounding box center [669, 294] width 114 height 15
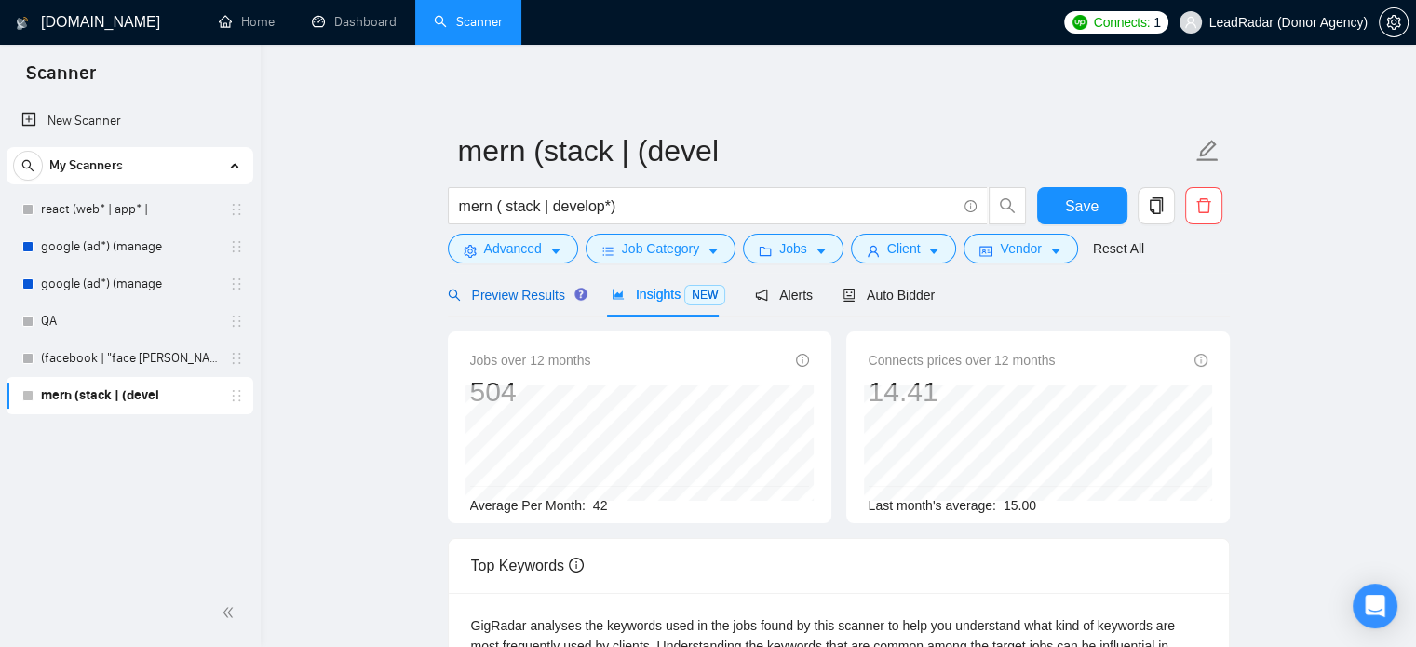
click at [507, 301] on span "Preview Results" at bounding box center [515, 295] width 134 height 15
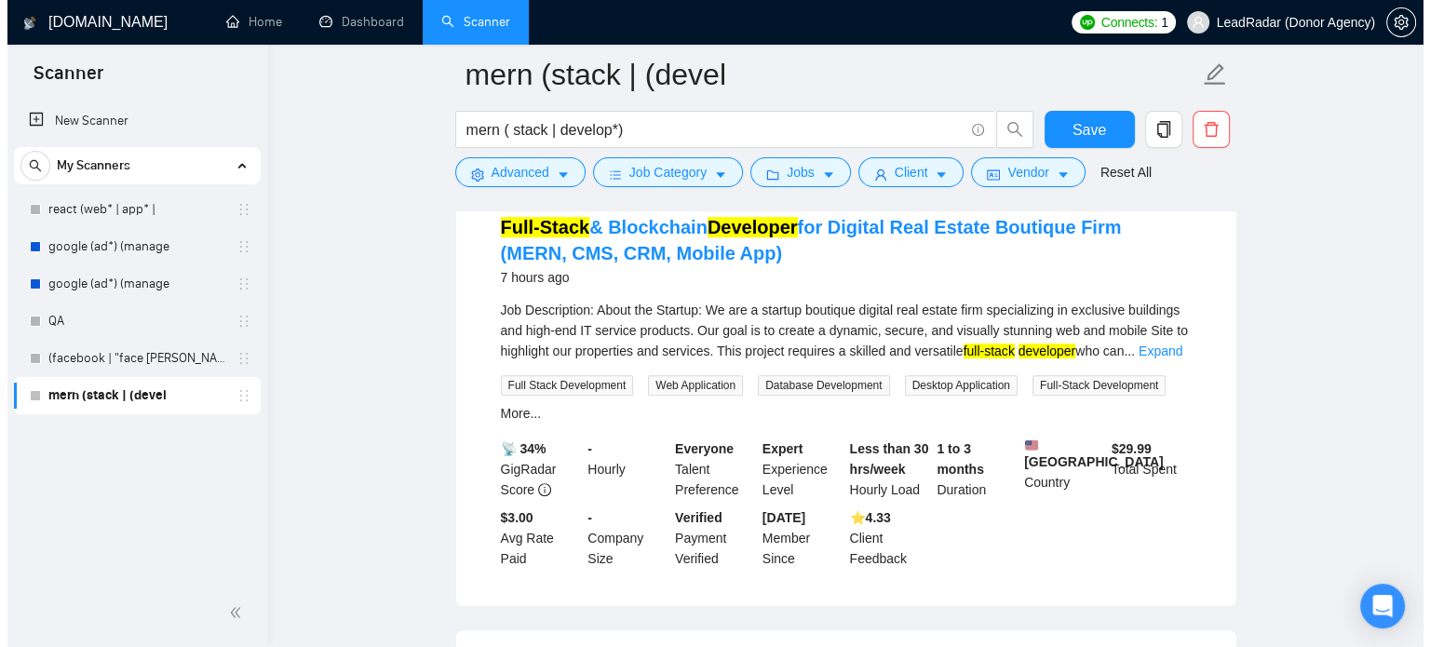
scroll to position [631, 0]
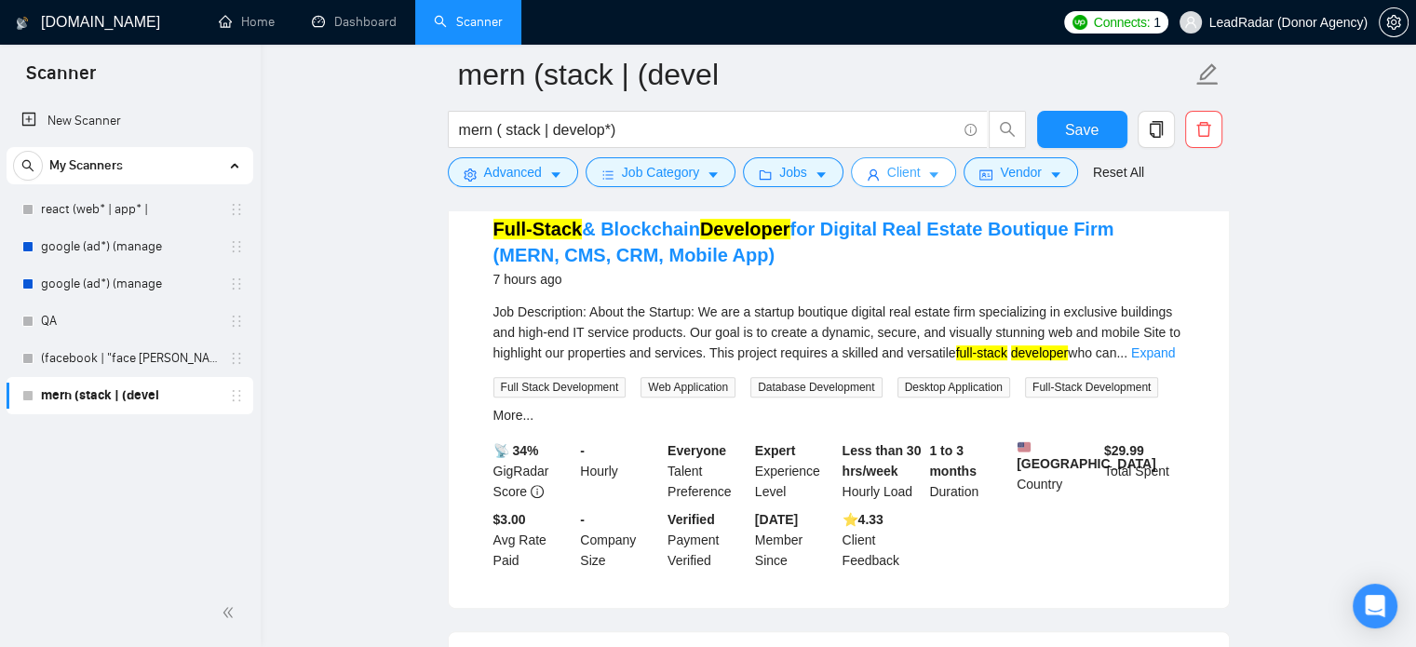
click at [914, 176] on button "Client" at bounding box center [904, 172] width 106 height 30
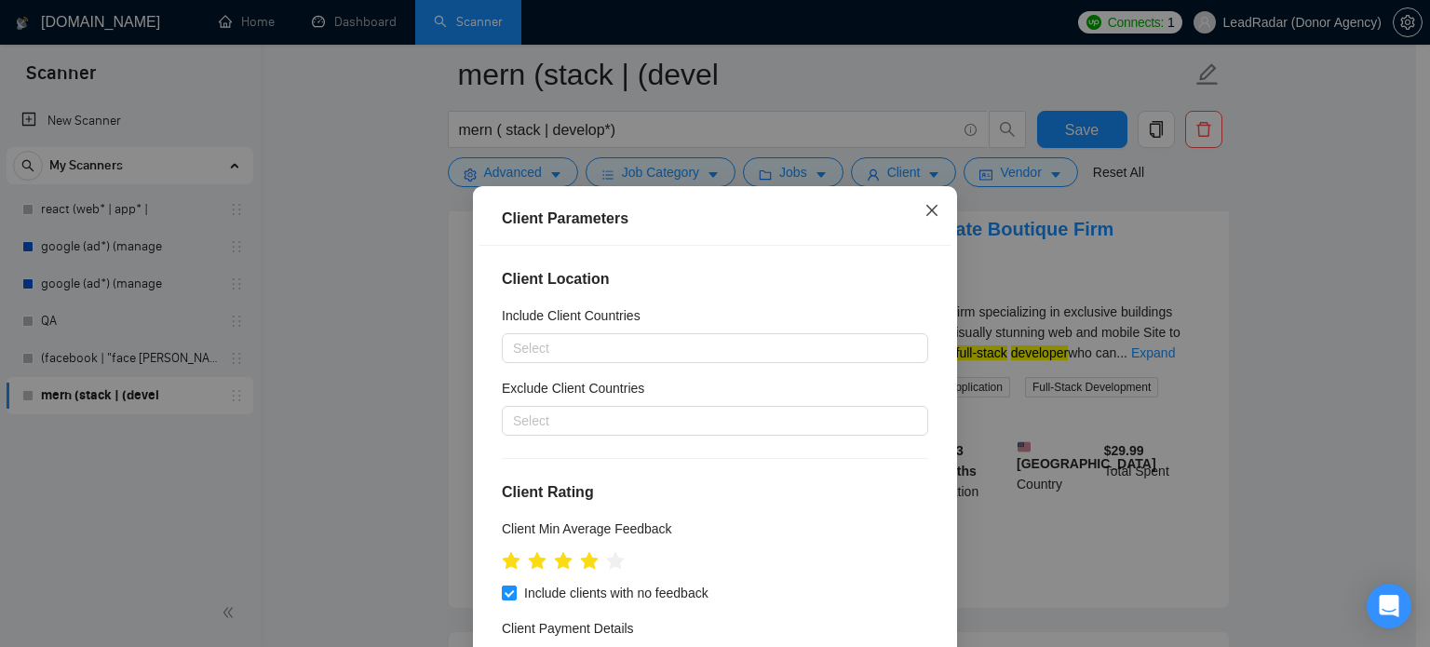
click at [926, 213] on icon "close" at bounding box center [931, 210] width 11 height 11
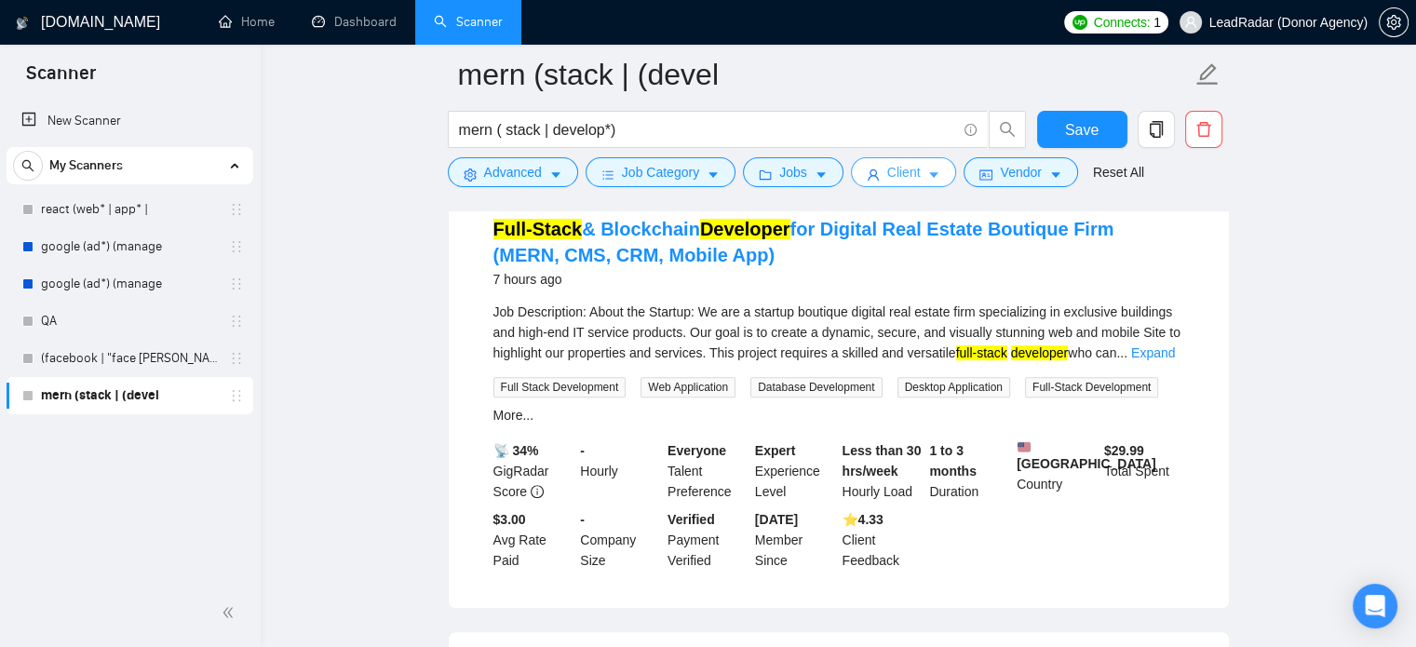
click at [927, 178] on icon "caret-down" at bounding box center [933, 175] width 13 height 13
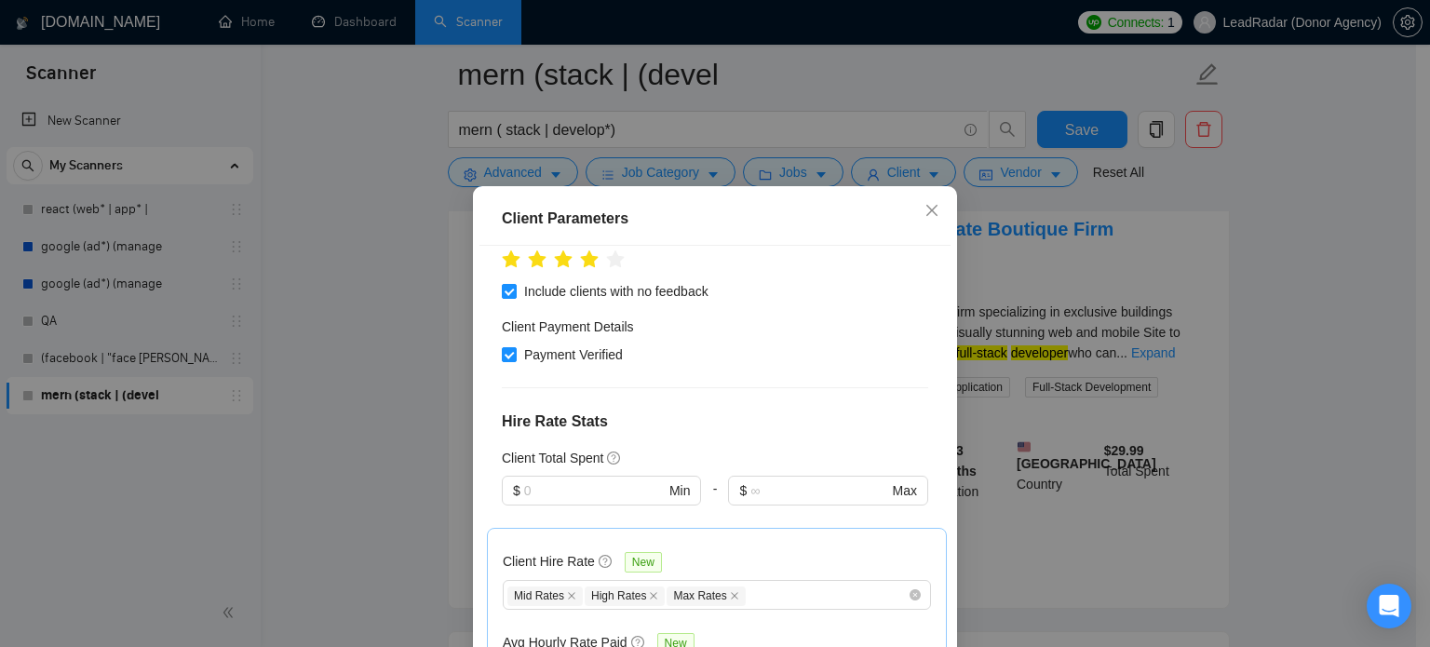
scroll to position [320, 0]
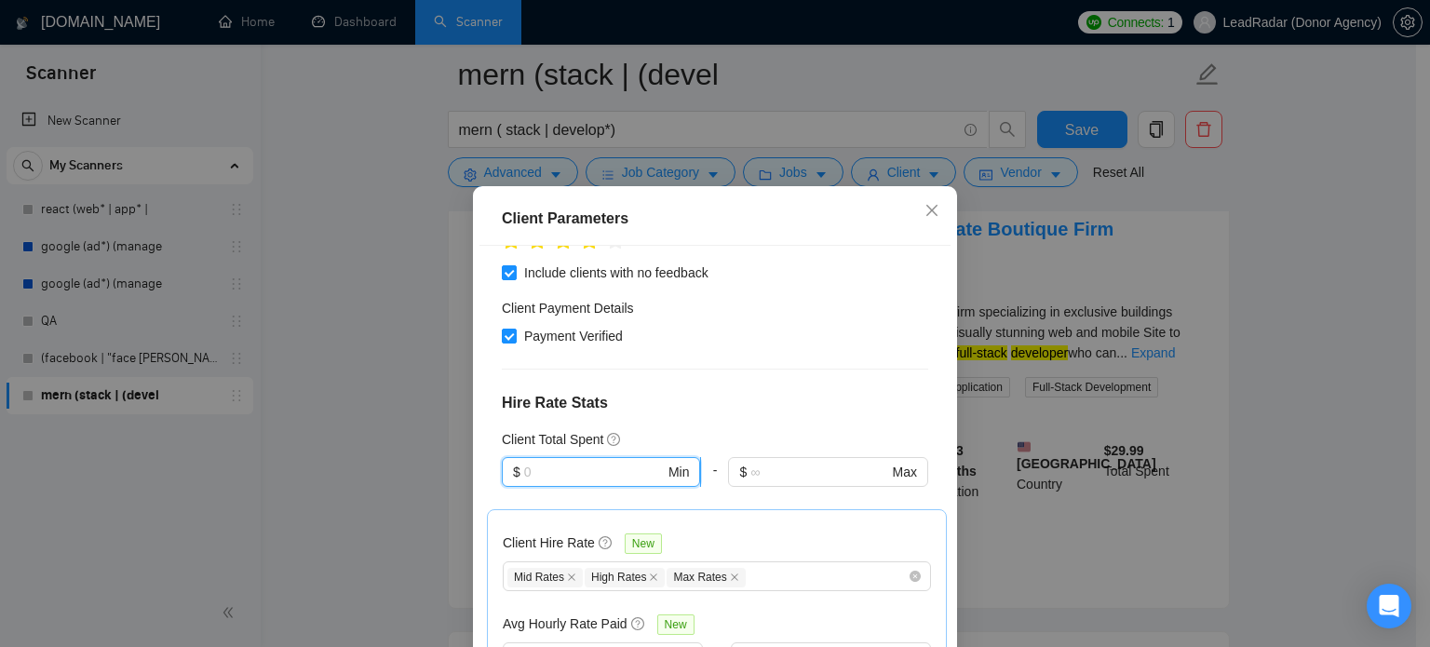
click at [601, 471] on input "text" at bounding box center [594, 472] width 141 height 20
click at [694, 427] on div "Client Location Include Client Countries Select Exclude Client Countries Select…" at bounding box center [714, 472] width 471 height 453
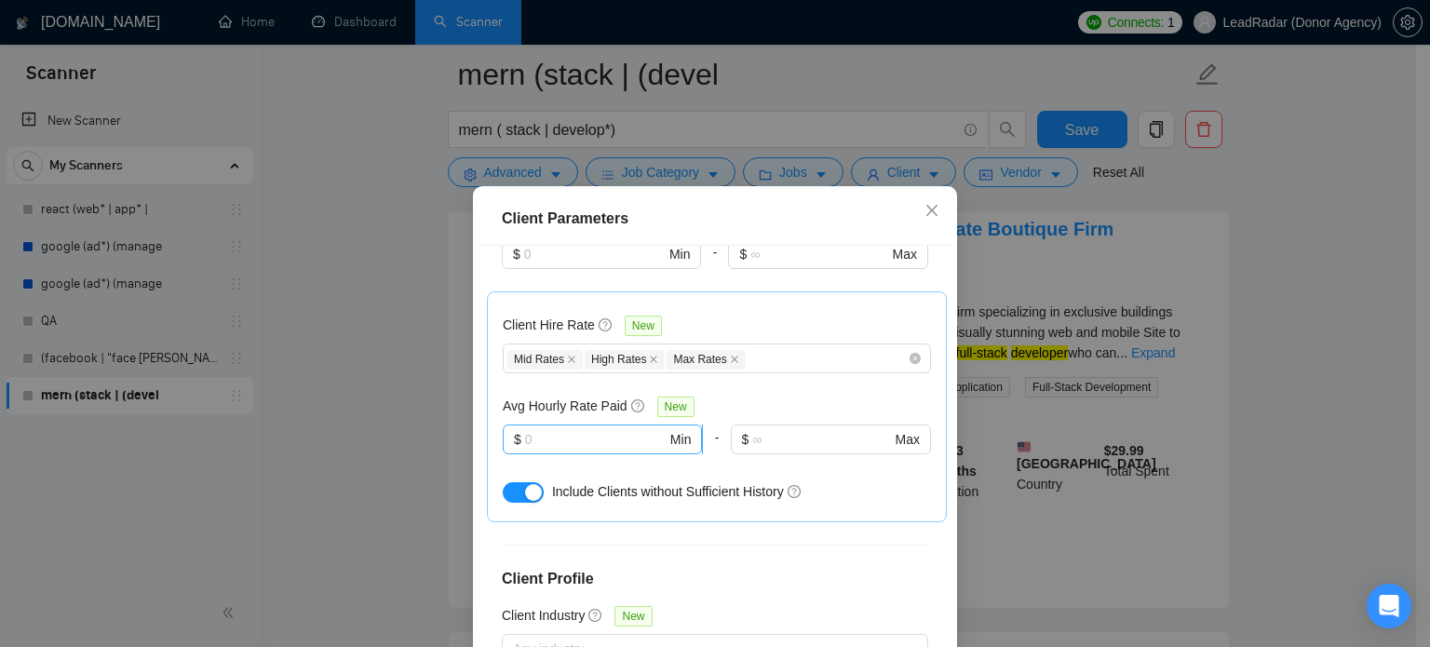
scroll to position [559, 0]
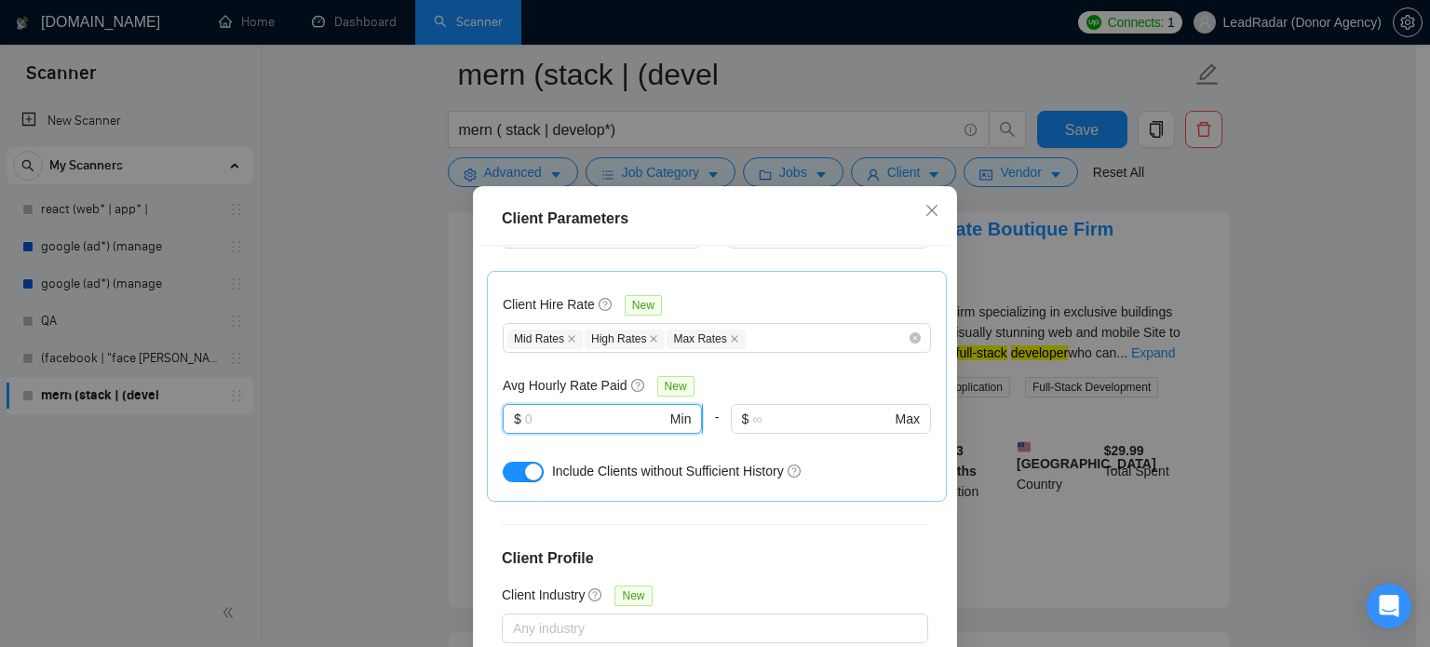
click at [562, 412] on input "text" at bounding box center [596, 419] width 142 height 20
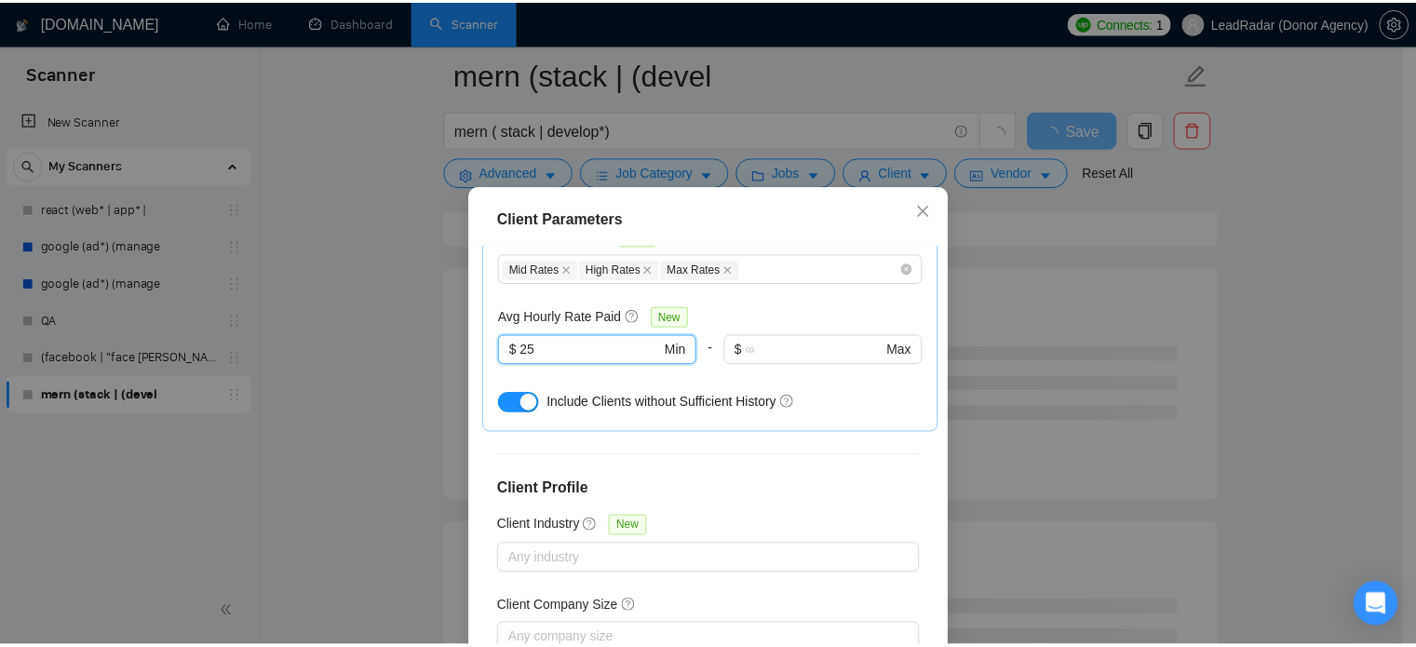
scroll to position [641, 0]
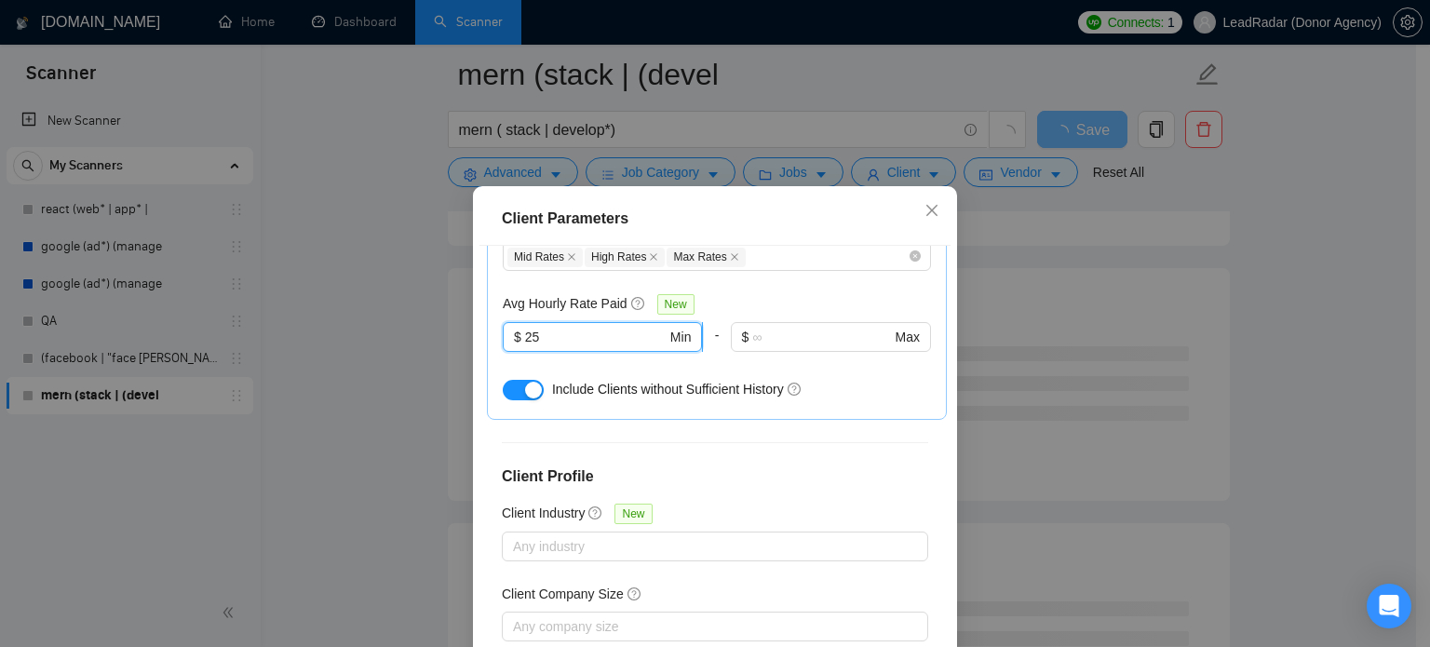
drag, startPoint x: 518, startPoint y: 340, endPoint x: 499, endPoint y: 343, distance: 18.8
click at [503, 343] on span "$ 25 Min" at bounding box center [602, 337] width 199 height 30
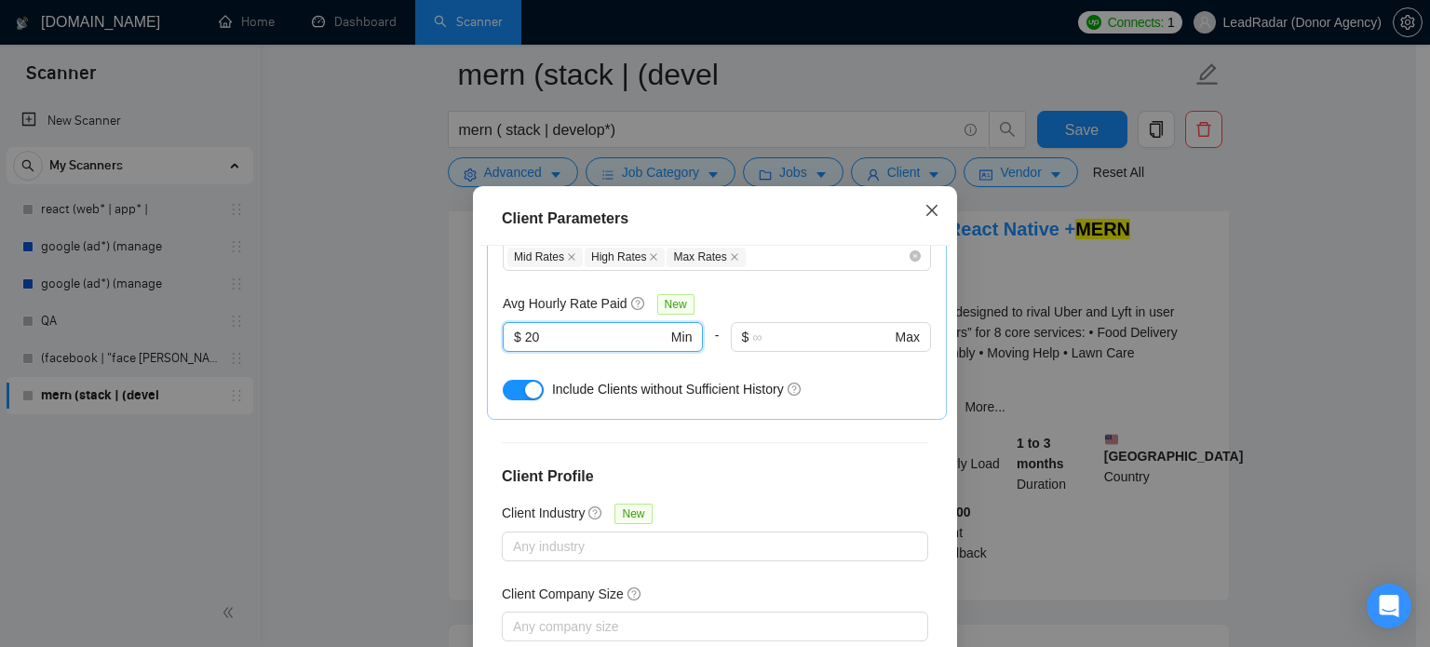
click at [927, 211] on icon "close" at bounding box center [932, 210] width 15 height 15
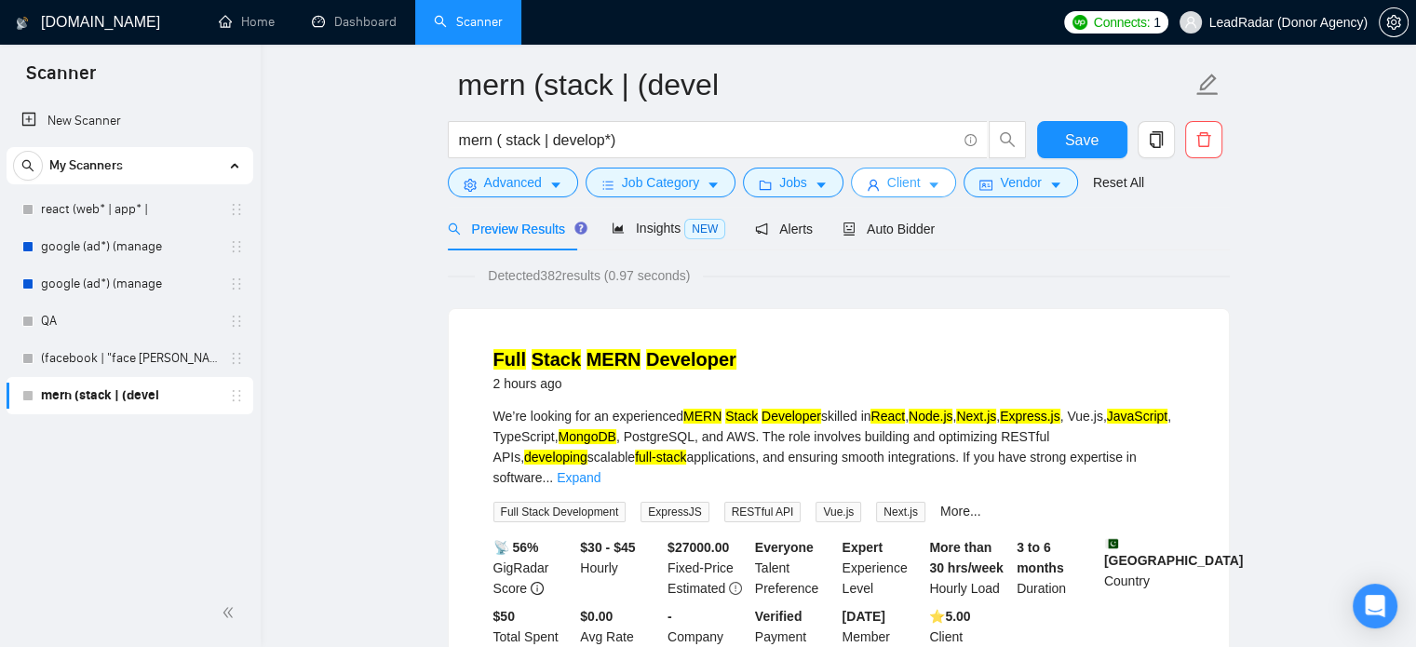
scroll to position [67, 0]
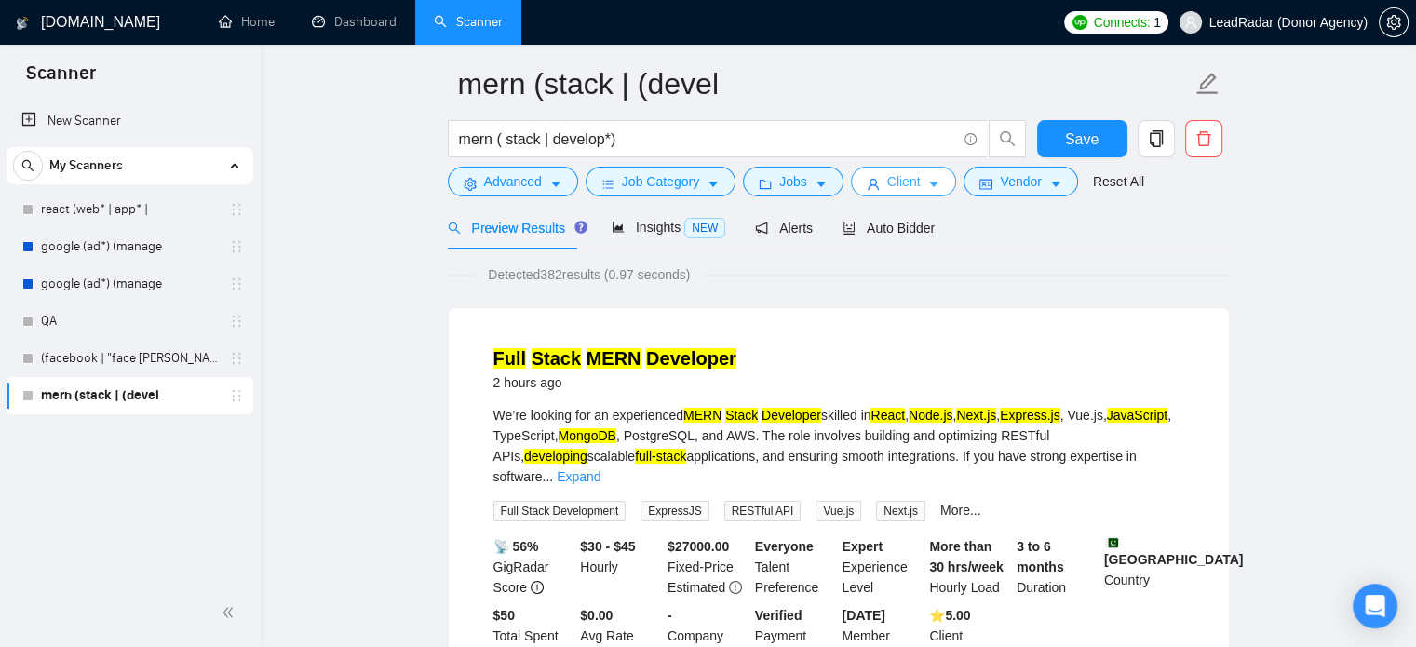
click at [910, 182] on span "Client" at bounding box center [904, 181] width 34 height 20
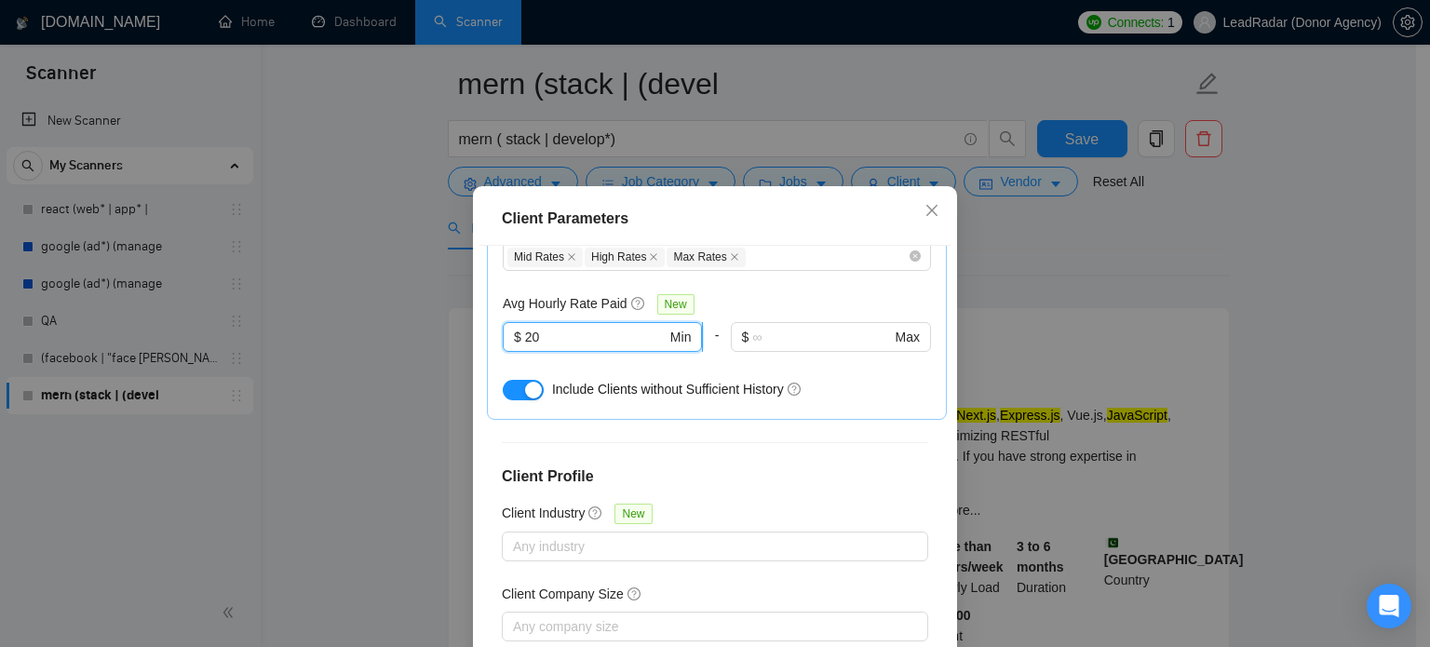
click at [586, 333] on input "20" at bounding box center [596, 337] width 142 height 20
type input "25"
click at [928, 209] on icon "close" at bounding box center [932, 210] width 15 height 15
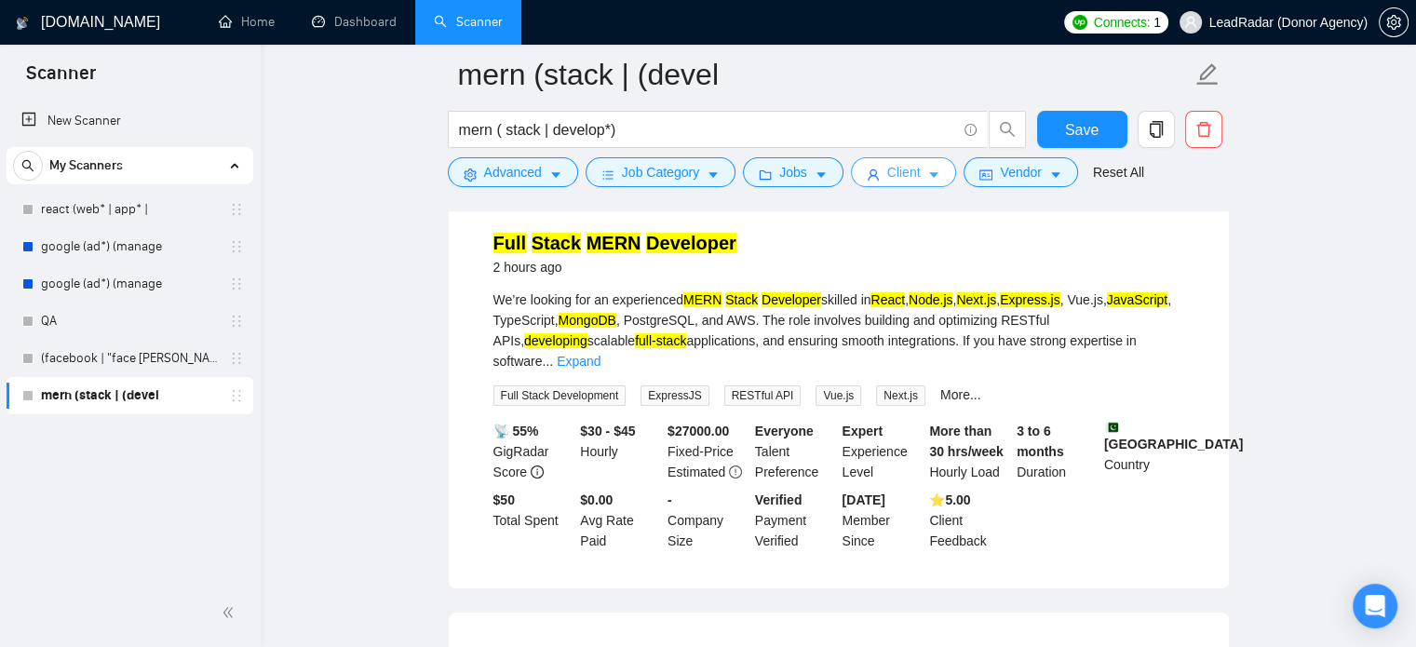
scroll to position [0, 0]
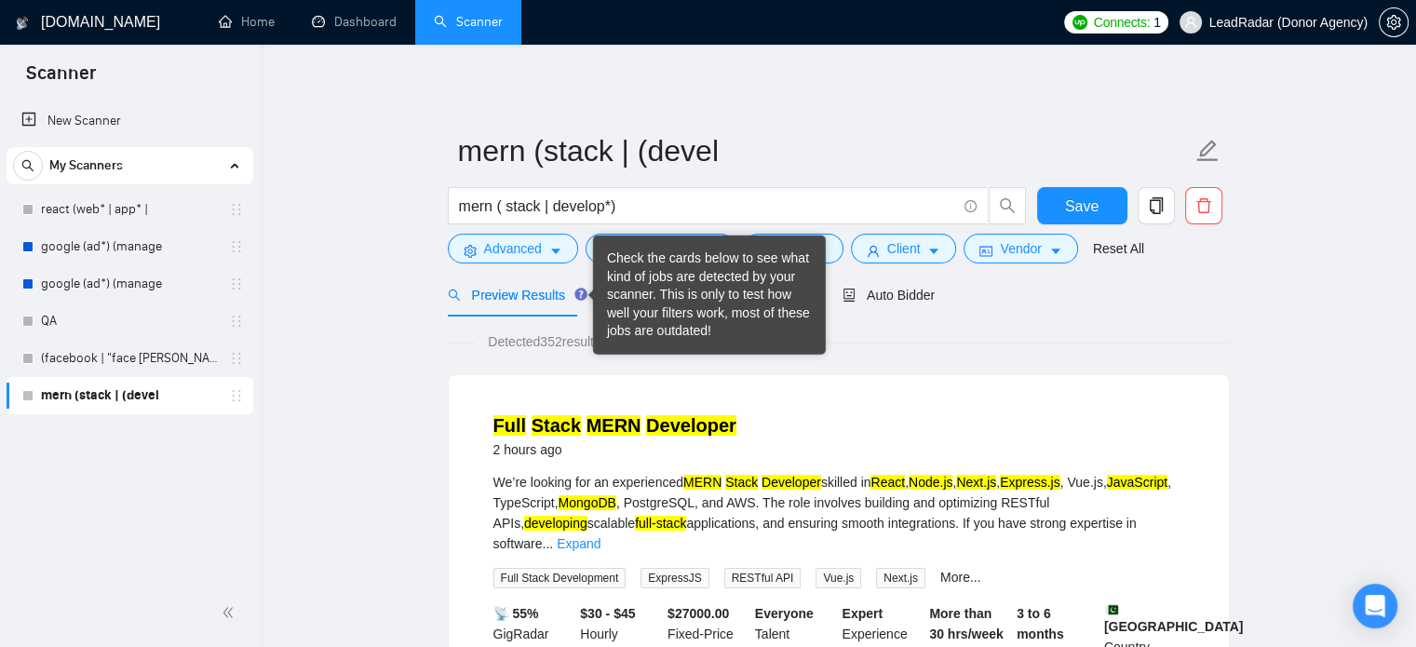
click at [652, 287] on div "Check the cards below to see what kind of jobs are detected by your scanner. Th…" at bounding box center [709, 295] width 205 height 91
click at [879, 339] on div "Detected 352 results (0.95 seconds)" at bounding box center [839, 341] width 782 height 20
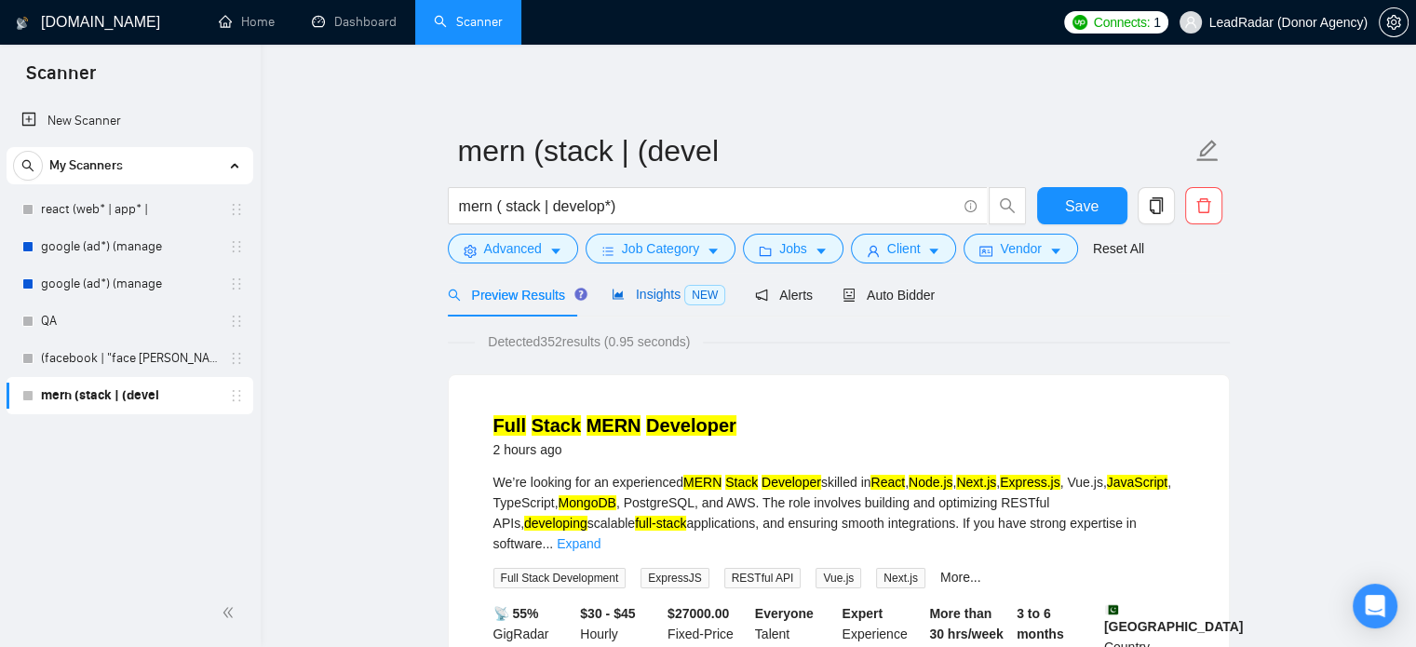
click at [650, 293] on span "Insights NEW" at bounding box center [669, 294] width 114 height 15
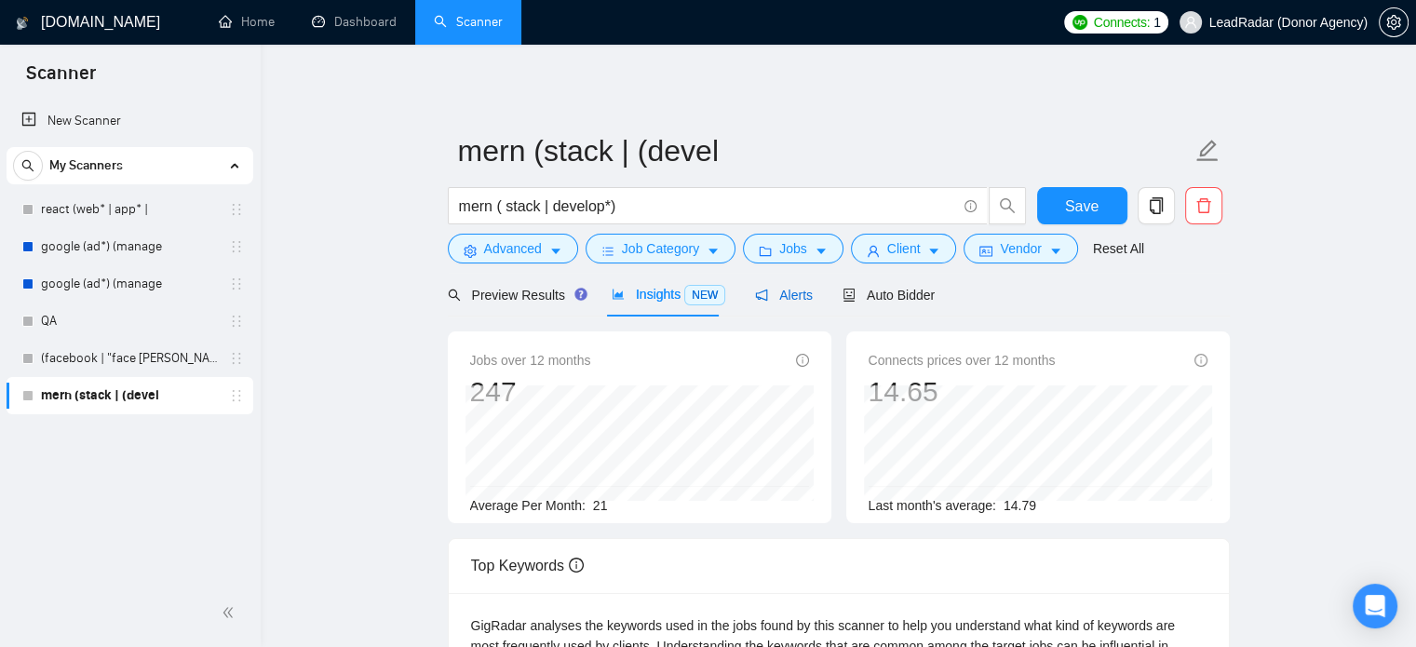
click at [774, 296] on span "Alerts" at bounding box center [784, 295] width 58 height 15
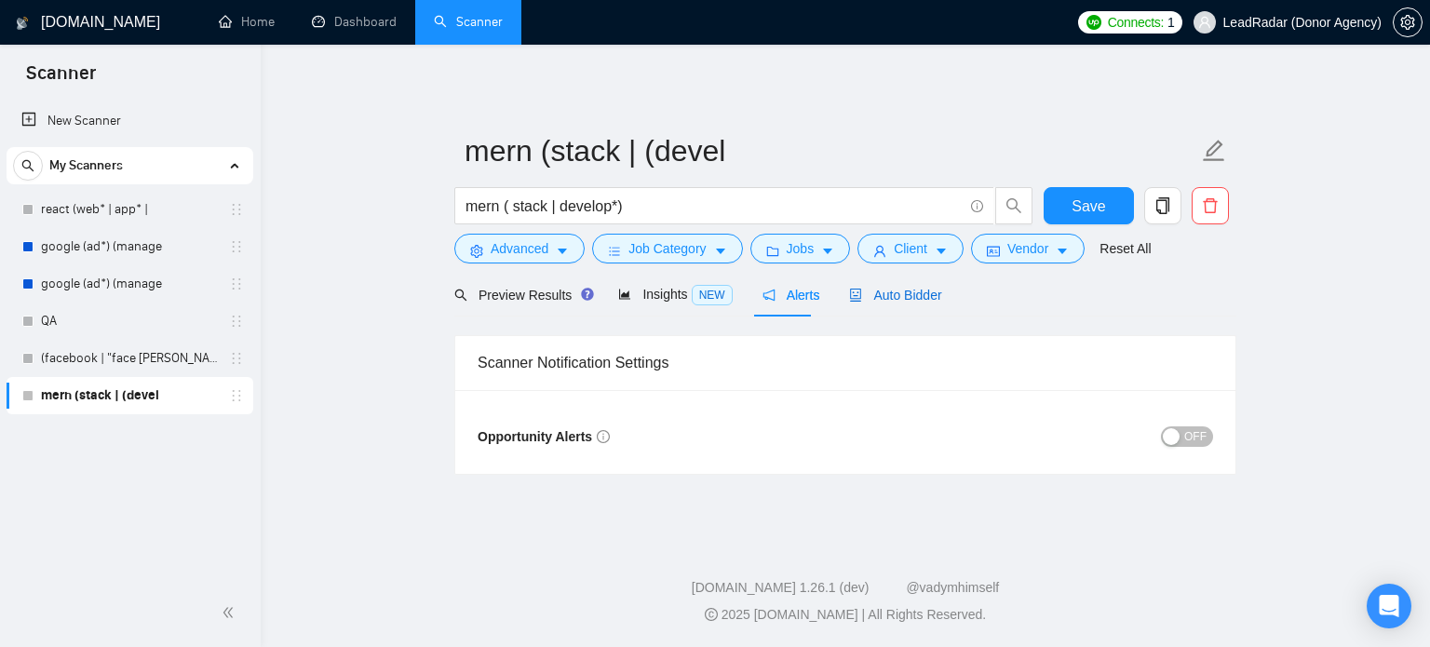
click at [870, 295] on span "Auto Bidder" at bounding box center [895, 295] width 92 height 15
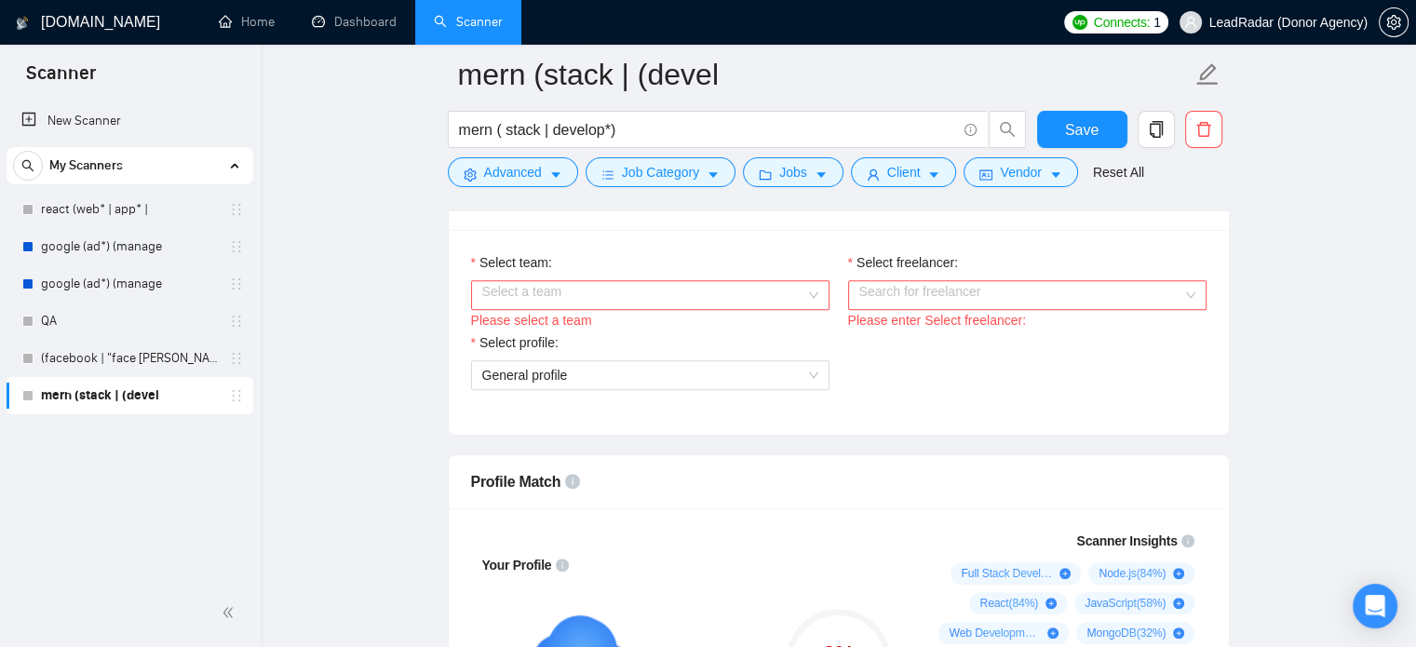
scroll to position [850, 0]
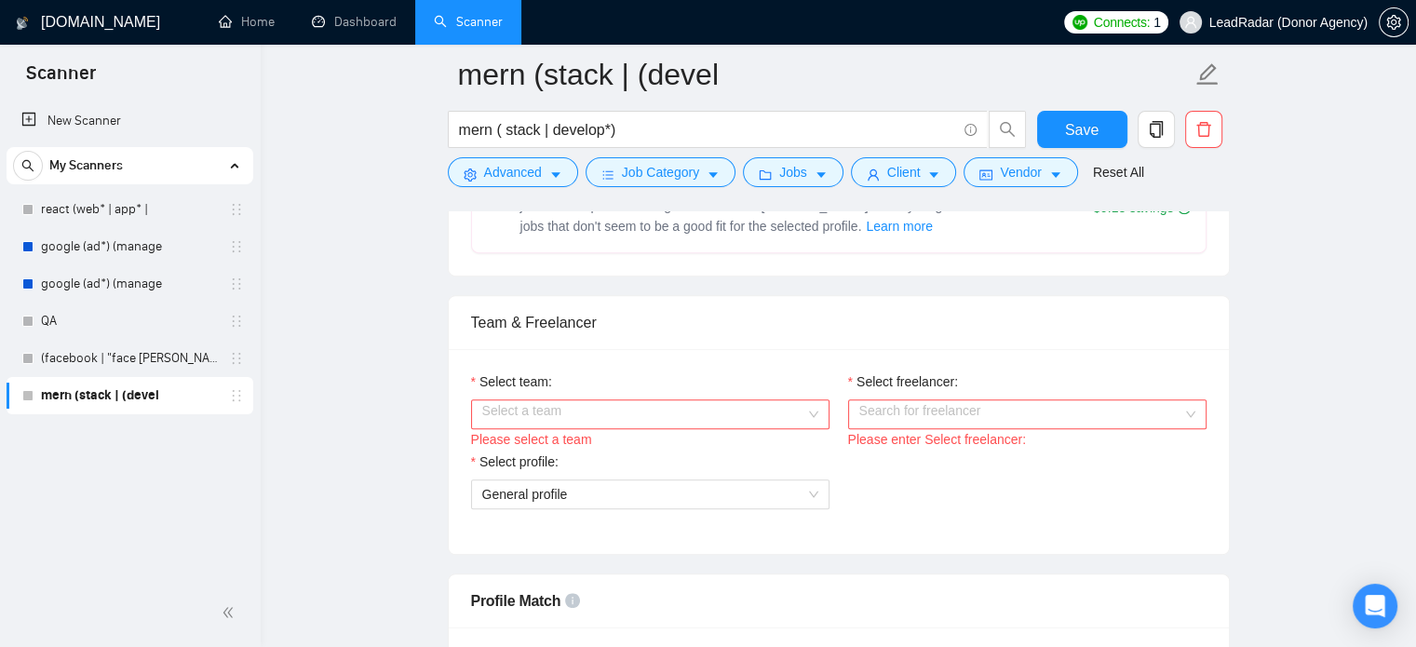
click at [760, 417] on input "Select team:" at bounding box center [643, 414] width 323 height 28
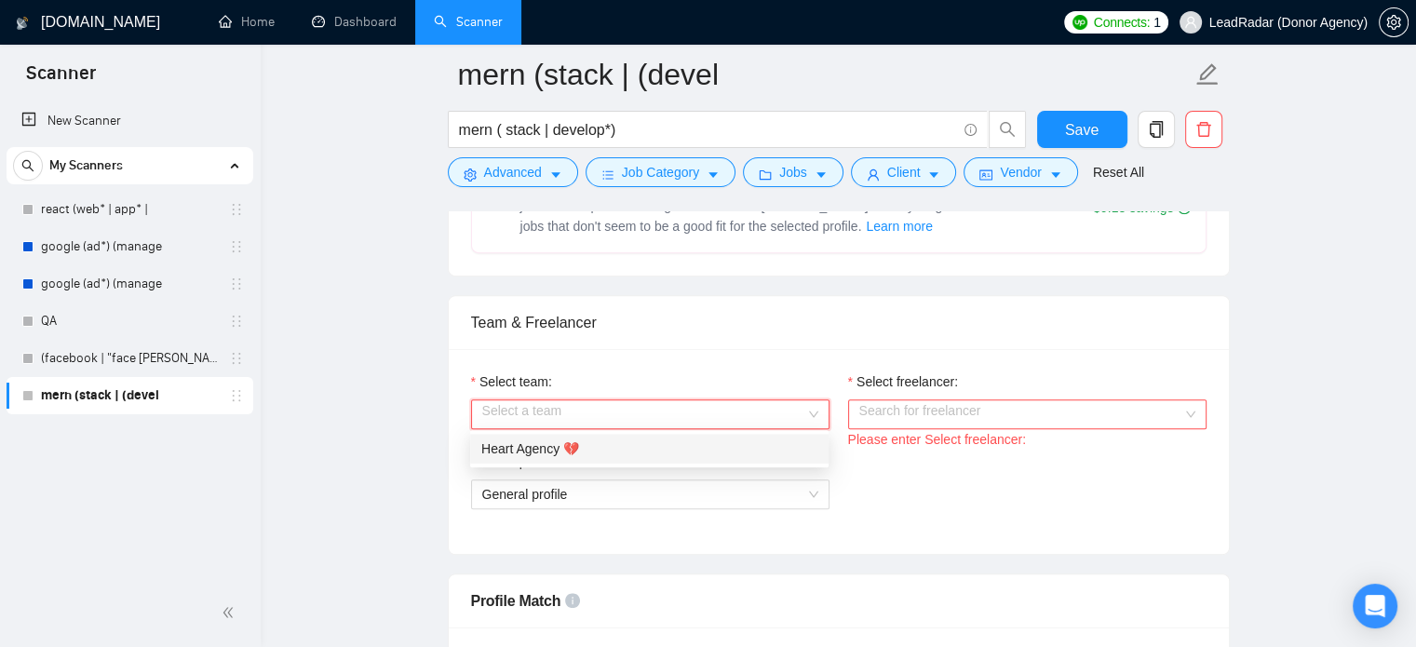
click at [659, 460] on div "Heart Agency 💔" at bounding box center [649, 449] width 358 height 30
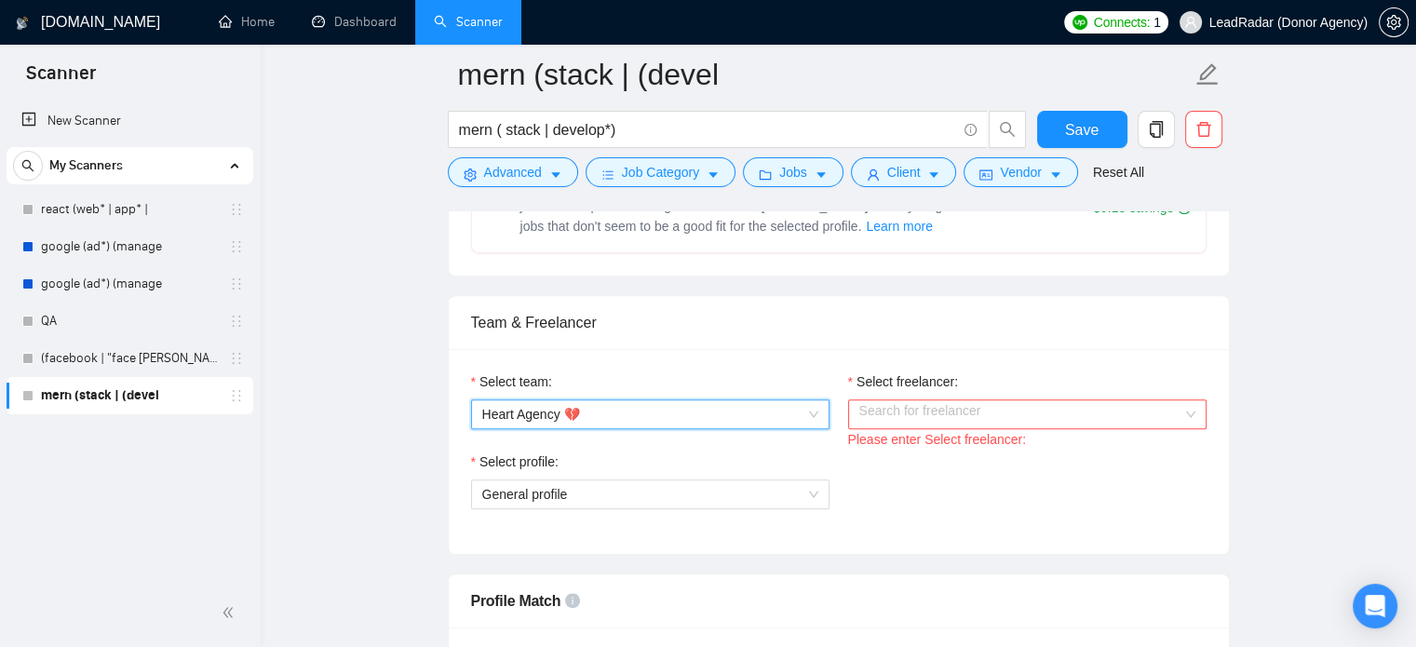
click at [884, 419] on input "Select freelancer:" at bounding box center [1020, 414] width 323 height 28
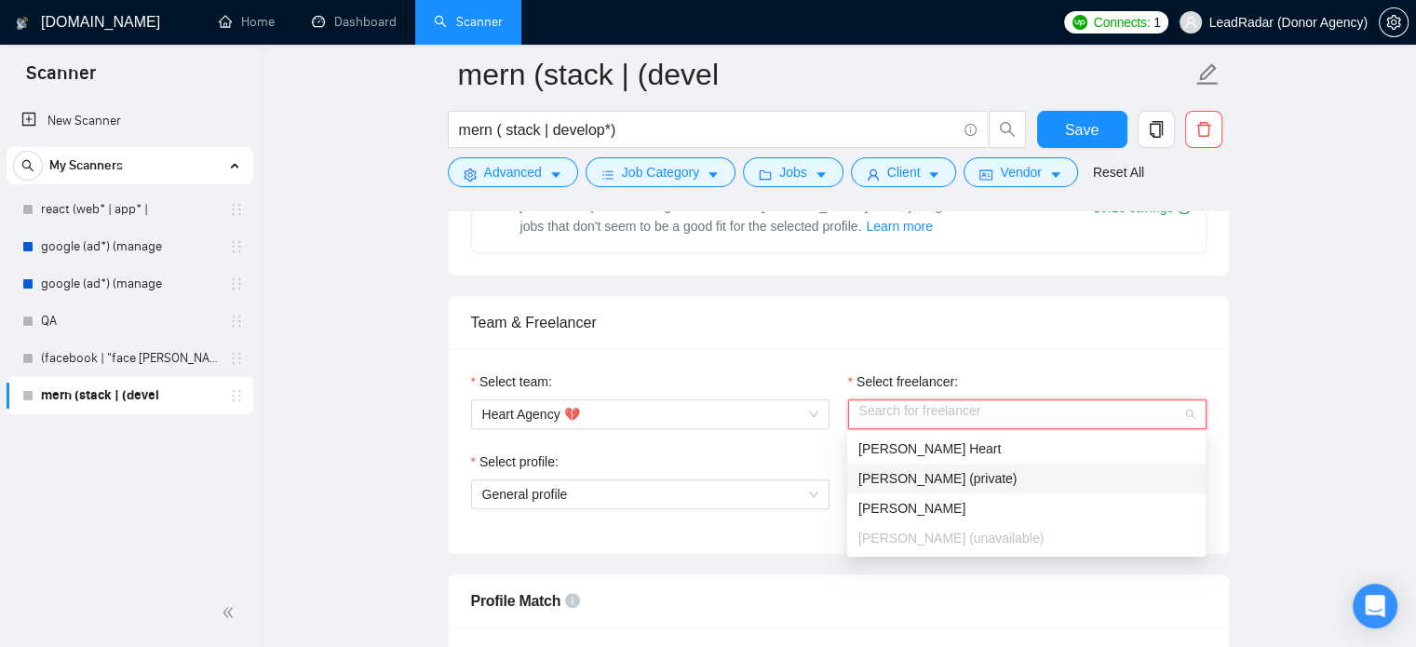
click at [886, 468] on div "Ihor Marchenko (private)" at bounding box center [1026, 478] width 336 height 20
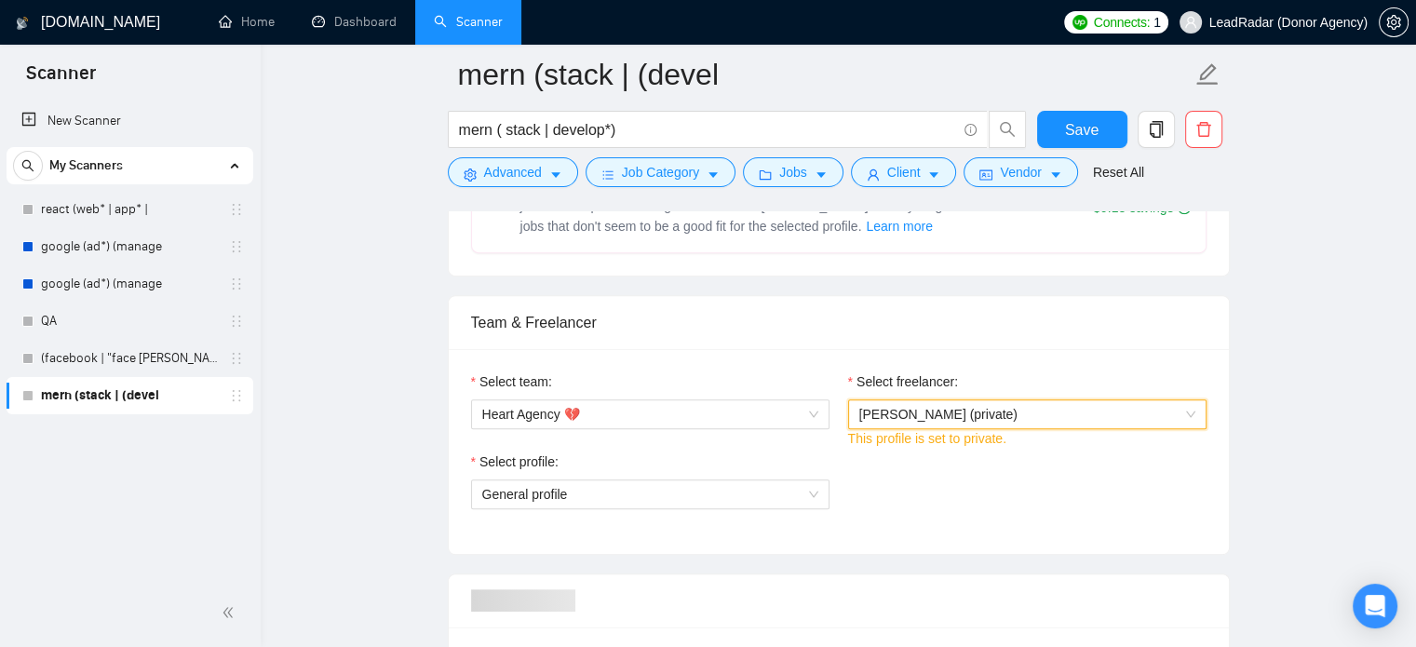
click at [887, 452] on div "Select profile: General profile" at bounding box center [839, 492] width 754 height 80
click at [906, 417] on span "Ihor Marchenko (private)" at bounding box center [938, 414] width 158 height 15
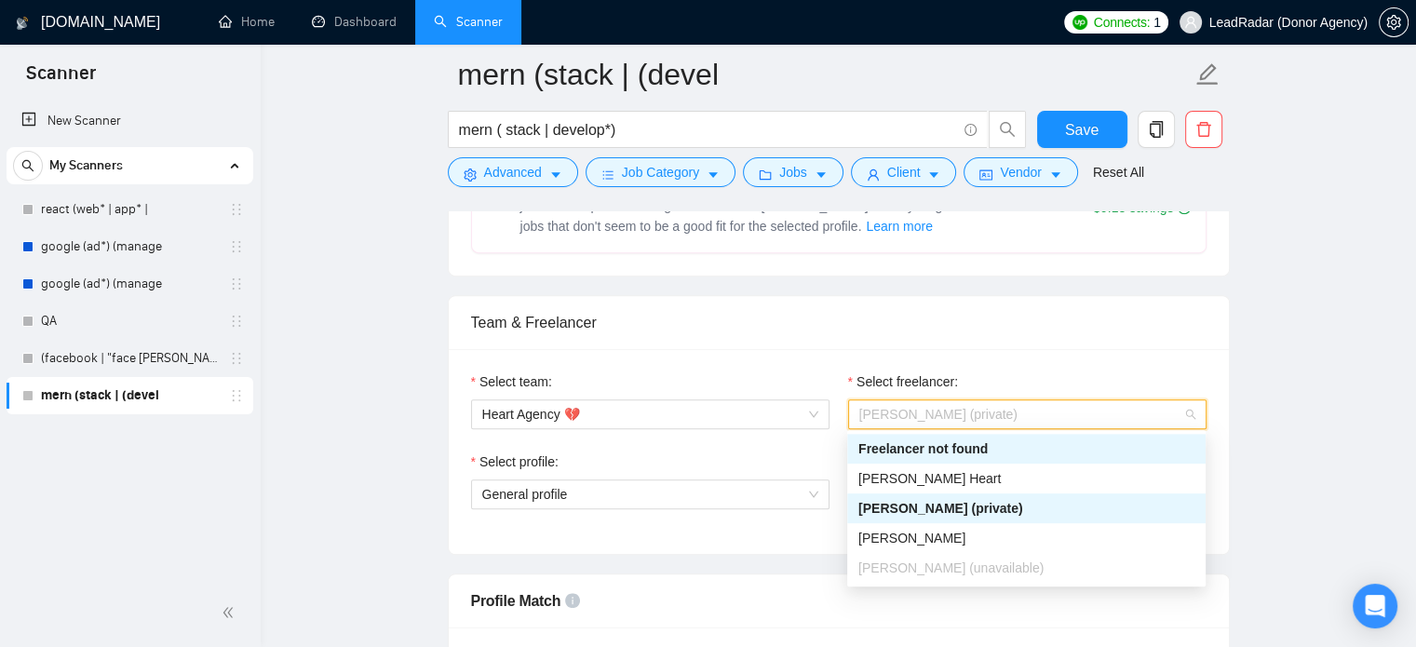
click at [913, 456] on div "Freelancer not found" at bounding box center [1026, 449] width 336 height 20
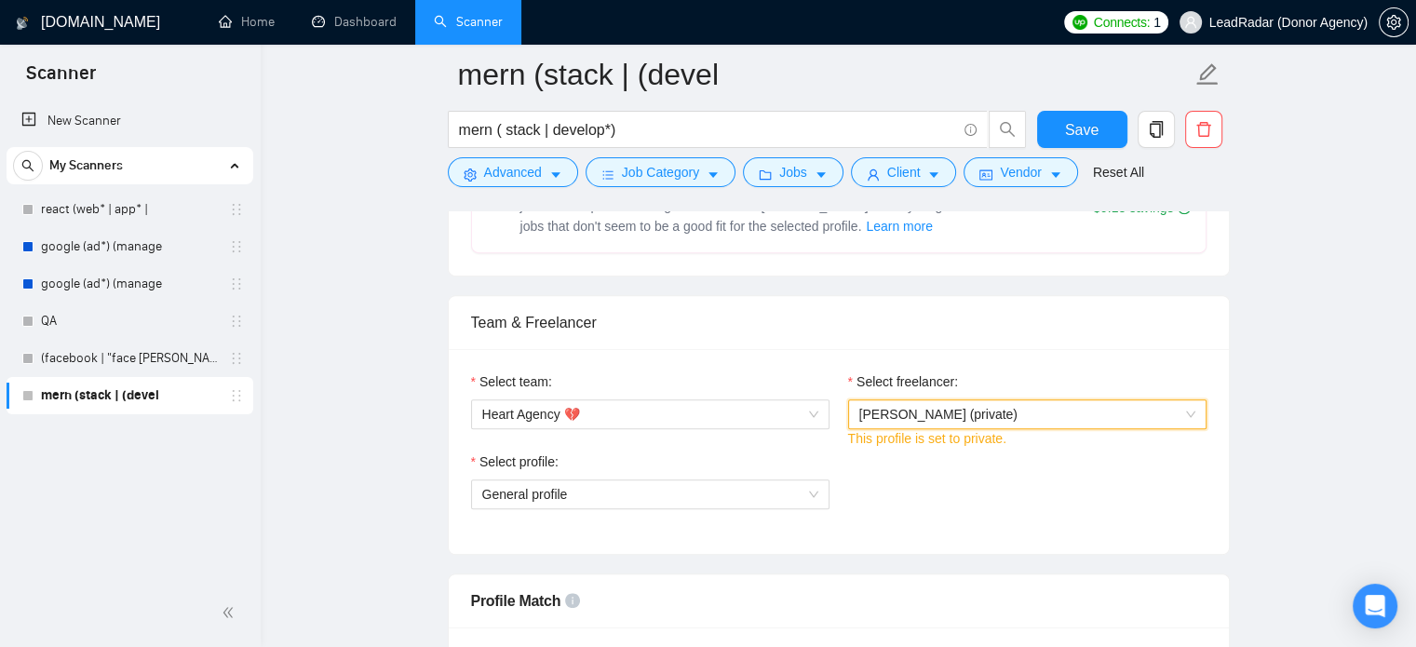
click at [920, 419] on span "Ihor Marchenko (private)" at bounding box center [938, 414] width 158 height 15
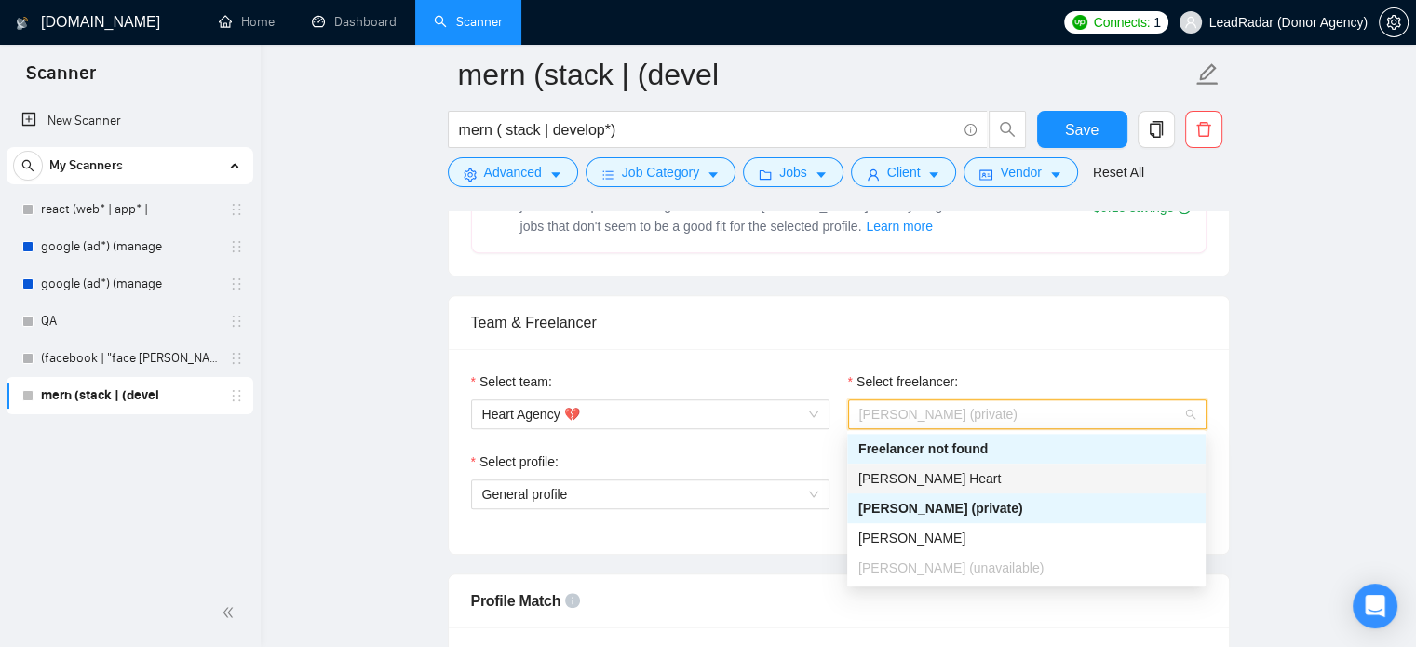
click at [906, 472] on span "[PERSON_NAME] Heart" at bounding box center [929, 478] width 142 height 15
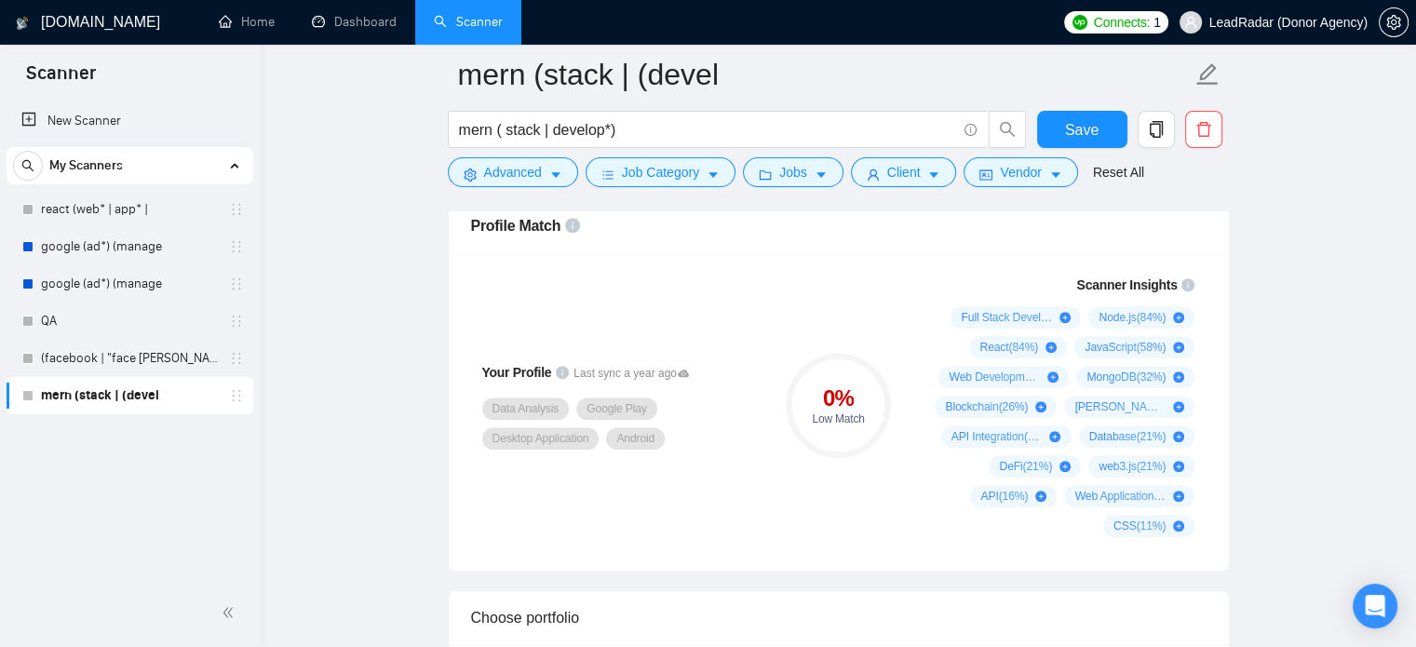
scroll to position [1106, 0]
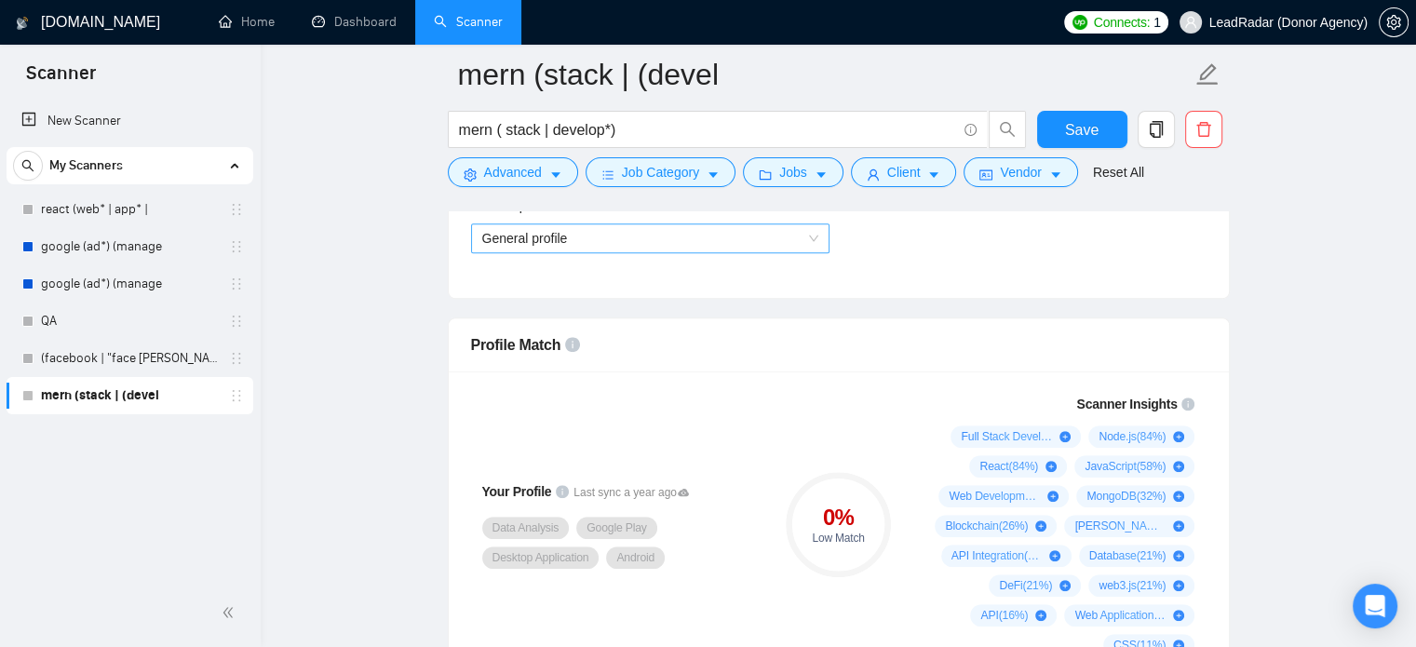
click at [698, 236] on span "General profile" at bounding box center [650, 238] width 336 height 28
click at [916, 247] on div "Select profile: General profile" at bounding box center [839, 236] width 754 height 80
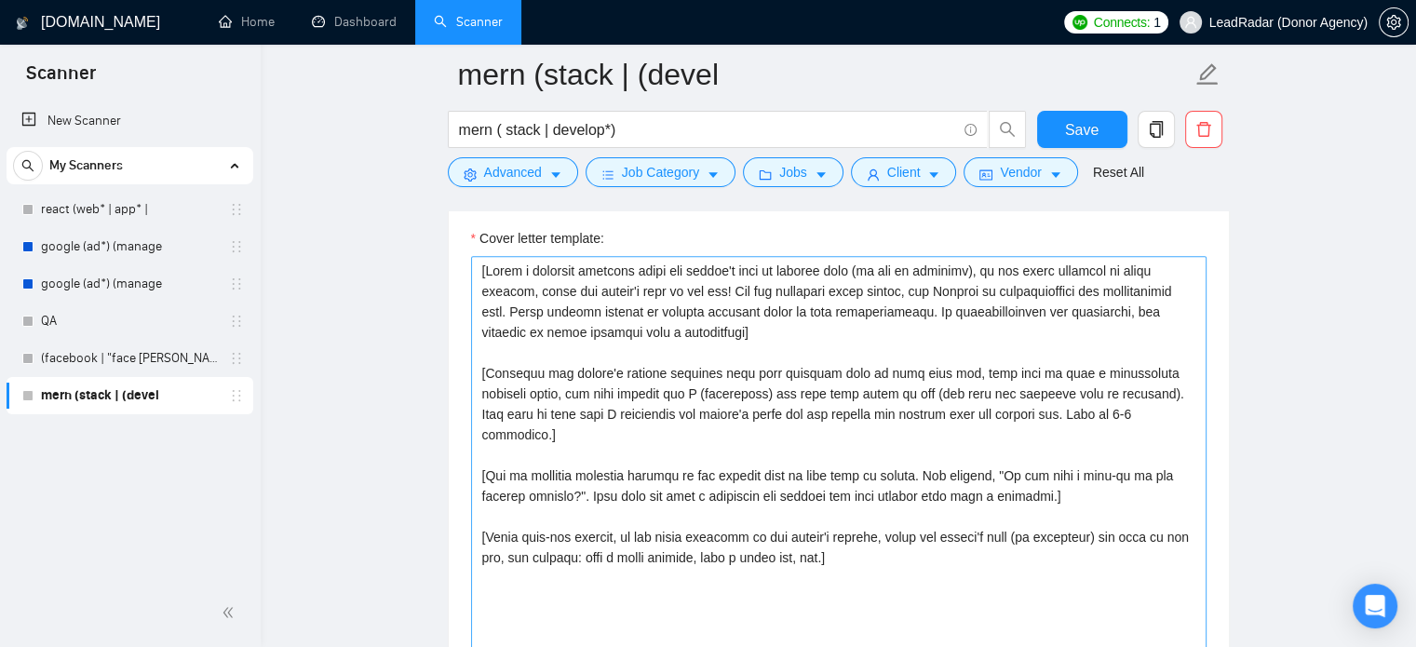
scroll to position [2022, 0]
click at [562, 297] on textarea "Cover letter template:" at bounding box center [839, 463] width 736 height 419
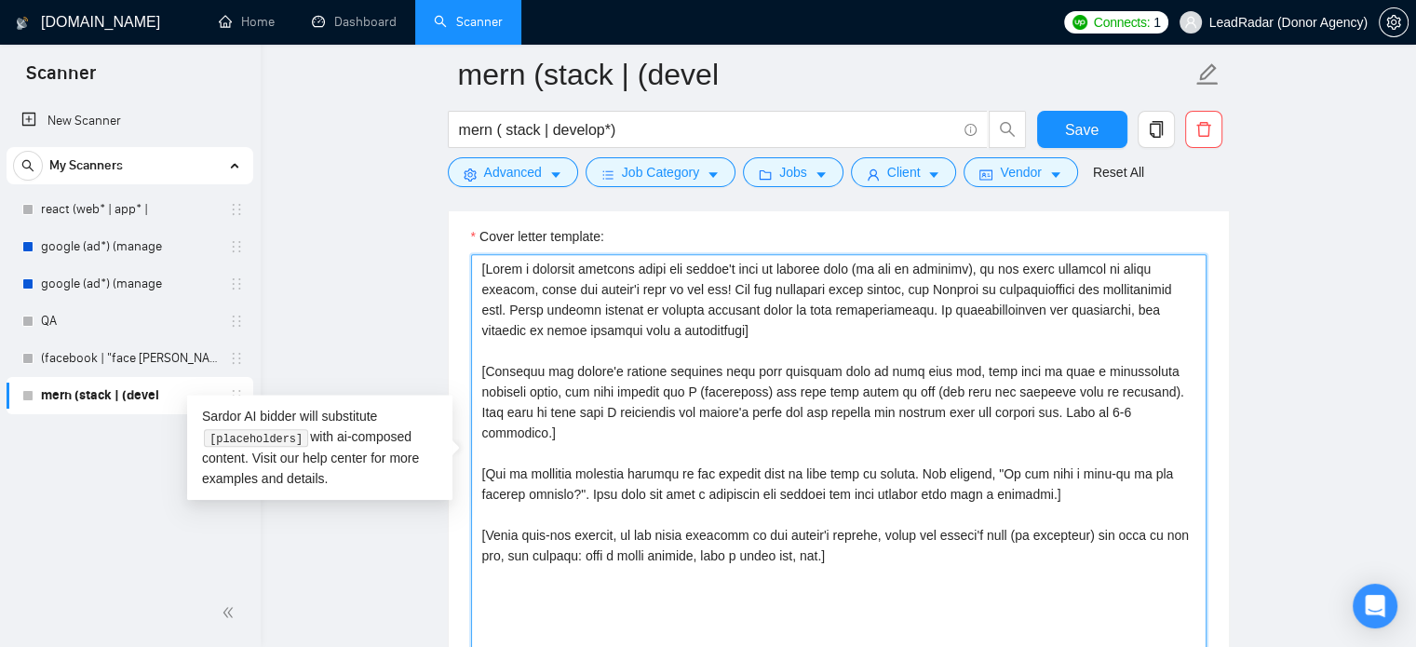
click at [729, 257] on textarea "Cover letter template:" at bounding box center [839, 463] width 736 height 419
click at [621, 286] on textarea "Cover letter template:" at bounding box center [839, 463] width 736 height 419
click at [735, 271] on textarea "Cover letter template:" at bounding box center [839, 463] width 736 height 419
click at [792, 272] on textarea "Cover letter template:" at bounding box center [839, 463] width 736 height 419
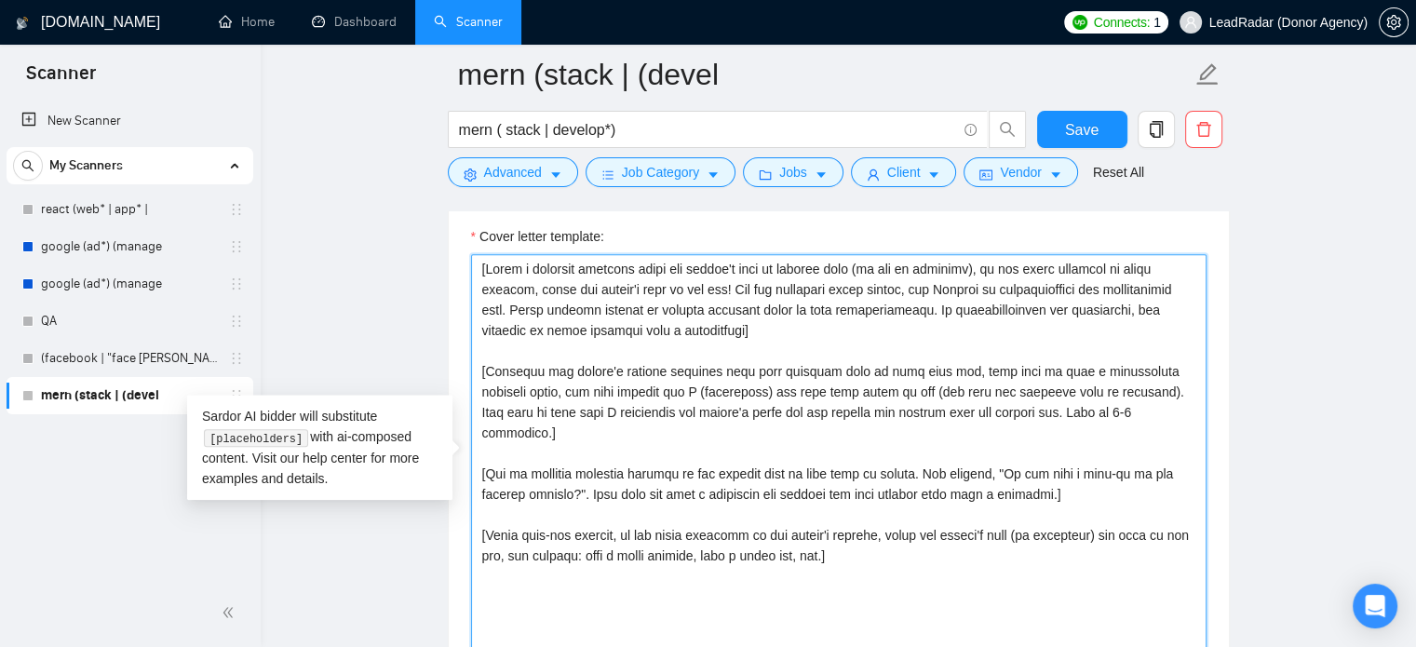
drag, startPoint x: 824, startPoint y: 272, endPoint x: 862, endPoint y: 272, distance: 38.2
click at [830, 272] on textarea "Cover letter template:" at bounding box center [839, 463] width 736 height 419
click at [884, 271] on textarea "Cover letter template:" at bounding box center [839, 463] width 736 height 419
click at [909, 273] on textarea "Cover letter template:" at bounding box center [839, 463] width 736 height 419
drag, startPoint x: 477, startPoint y: 269, endPoint x: 926, endPoint y: 549, distance: 529.9
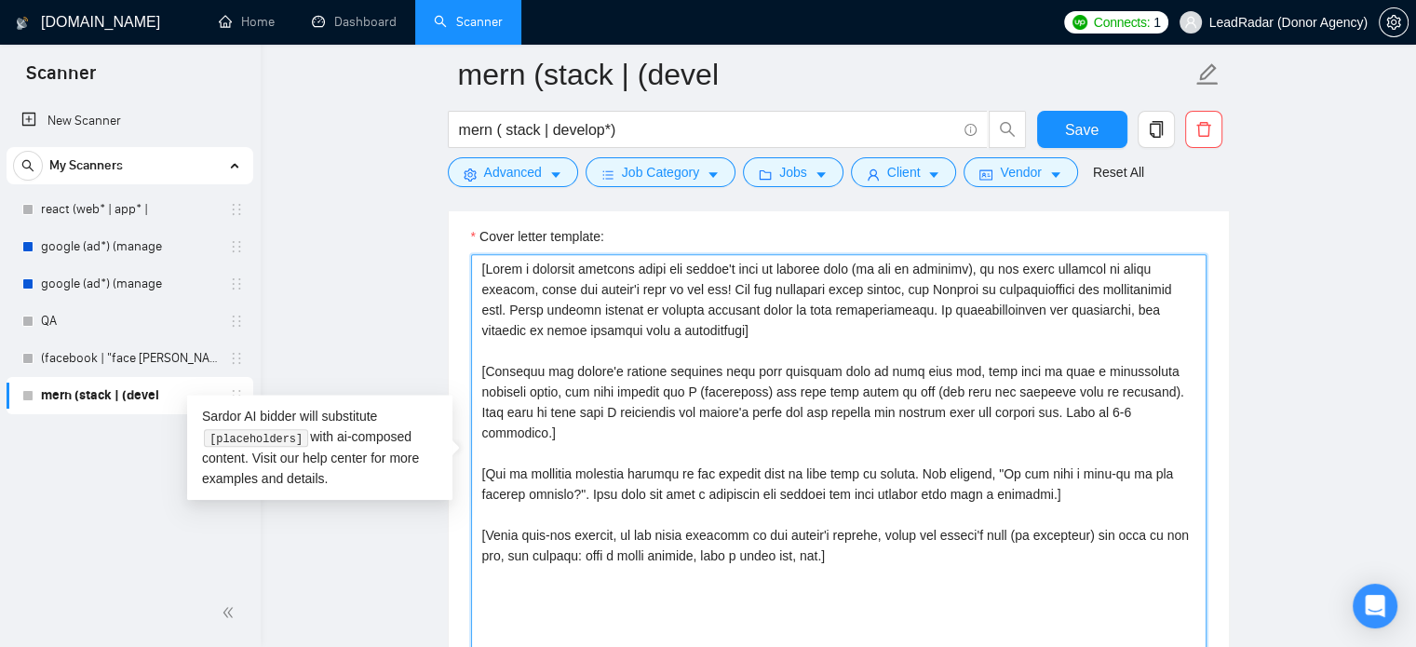
click at [926, 549] on textarea "Cover letter template:" at bounding box center [839, 463] width 736 height 419
drag, startPoint x: 866, startPoint y: 284, endPoint x: 847, endPoint y: 292, distance: 20.4
click at [866, 284] on textarea "Cover letter template:" at bounding box center [839, 463] width 736 height 419
drag, startPoint x: 786, startPoint y: 334, endPoint x: 443, endPoint y: 269, distance: 348.8
click at [443, 269] on main "mern (stack | (devel mern ( stack | develop*) Save Advanced Job Category Jobs C…" at bounding box center [838, 528] width 1096 height 4953
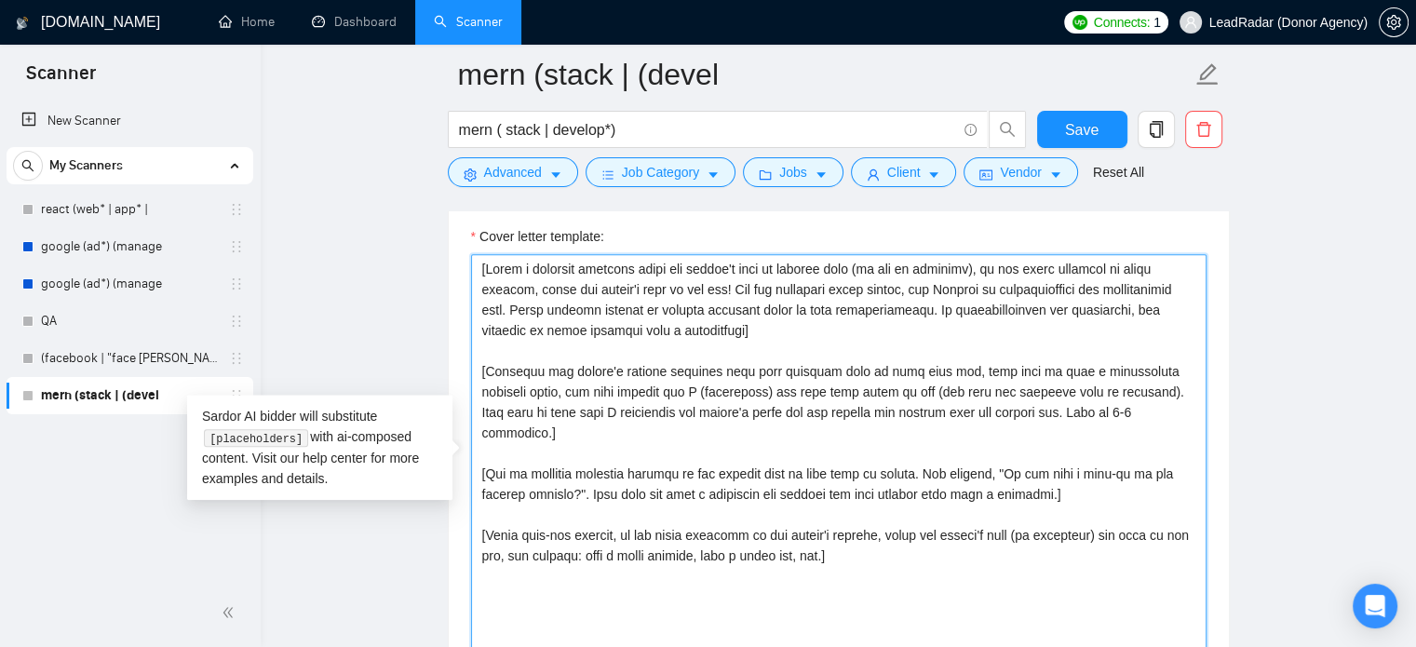
click at [655, 298] on textarea "Cover letter template:" at bounding box center [839, 463] width 736 height 419
click at [741, 332] on textarea "Cover letter template:" at bounding box center [839, 463] width 736 height 419
drag, startPoint x: 799, startPoint y: 323, endPoint x: 396, endPoint y: 225, distance: 414.8
click at [396, 225] on main "mern (stack | (devel mern ( stack | develop*) Save Advanced Job Category Jobs C…" at bounding box center [838, 528] width 1096 height 4953
paste textarea "in the client’s local language, using their first name or company name if provi…"
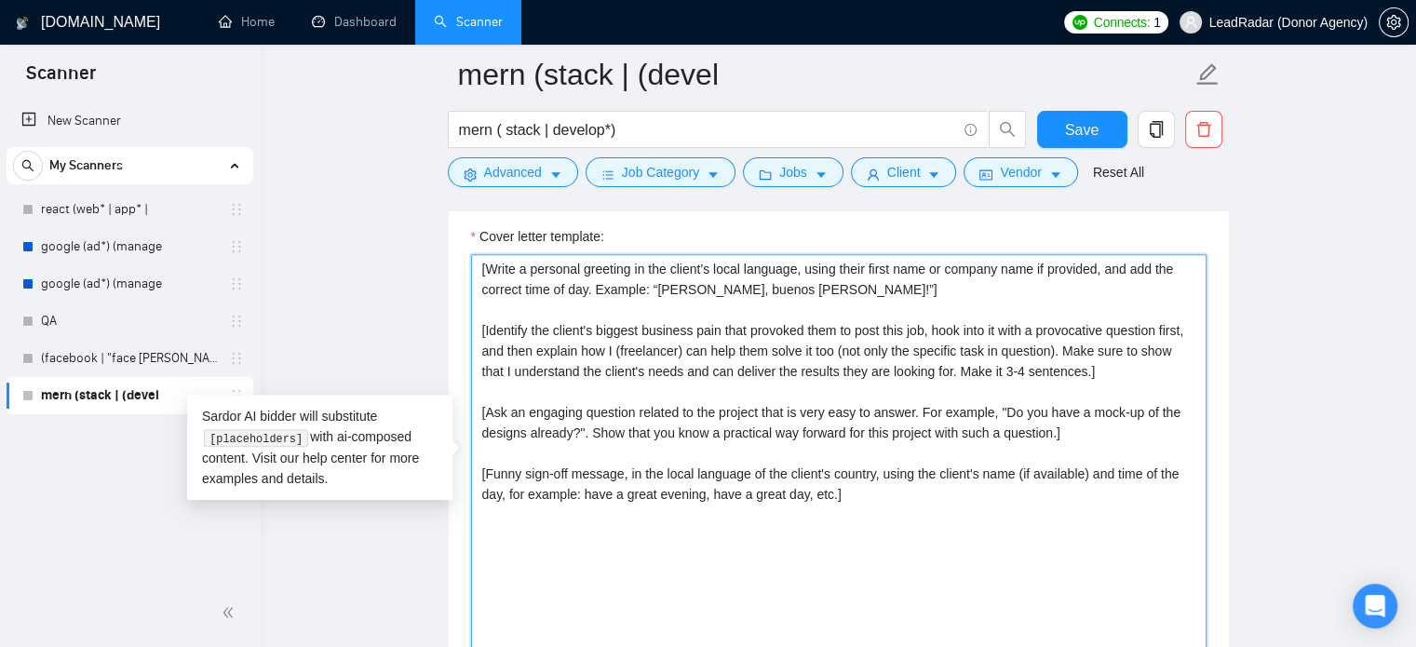
drag, startPoint x: 478, startPoint y: 328, endPoint x: 1141, endPoint y: 361, distance: 664.7
click at [1141, 361] on textarea "[Write a personal greeting in the client’s local language, using their first na…" at bounding box center [839, 463] width 736 height 419
click at [942, 375] on textarea "[Write a personal greeting in the client’s local language, using their first na…" at bounding box center [839, 463] width 736 height 419
click at [960, 371] on textarea "[Write a personal greeting in the client’s local language, using their first na…" at bounding box center [839, 463] width 736 height 419
drag, startPoint x: 960, startPoint y: 371, endPoint x: 439, endPoint y: 333, distance: 521.8
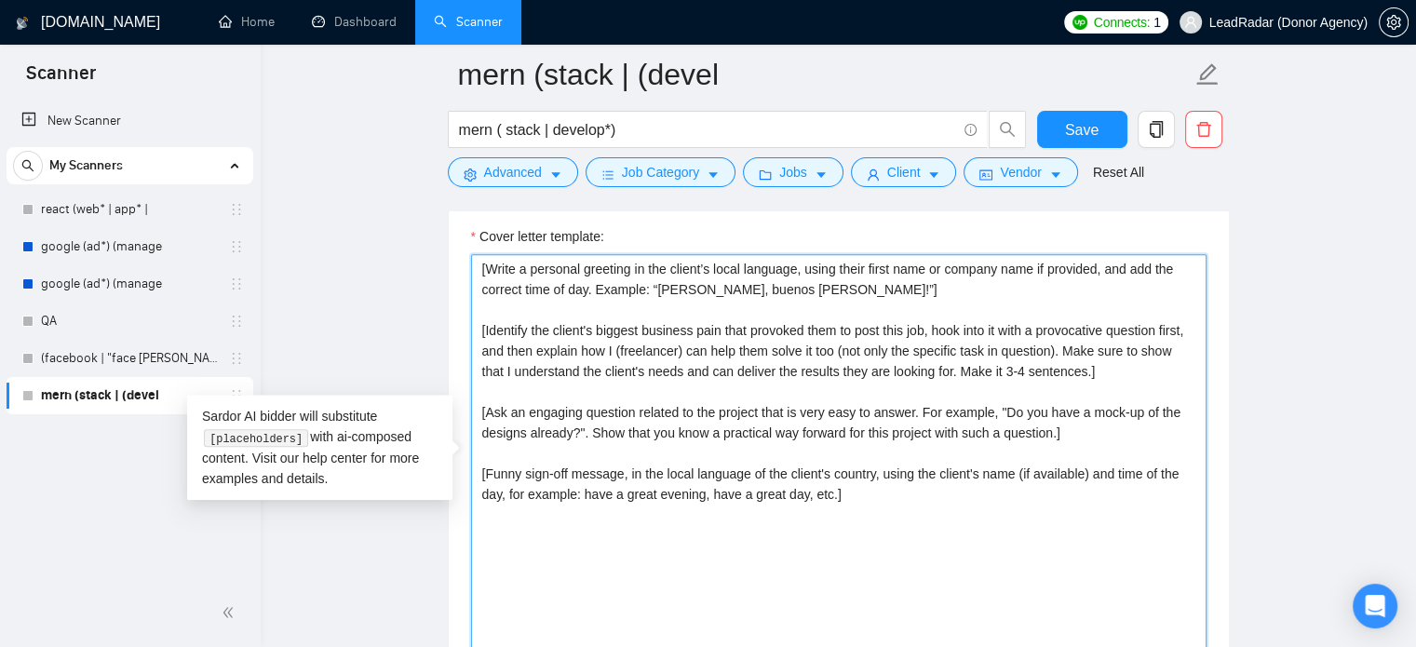
click at [439, 333] on main "mern (stack | (devel mern ( stack | develop*) Save Advanced Job Category Jobs C…" at bounding box center [838, 528] width 1096 height 4953
paste textarea "main technical/business pain from the job description. Start with a sharp quest…"
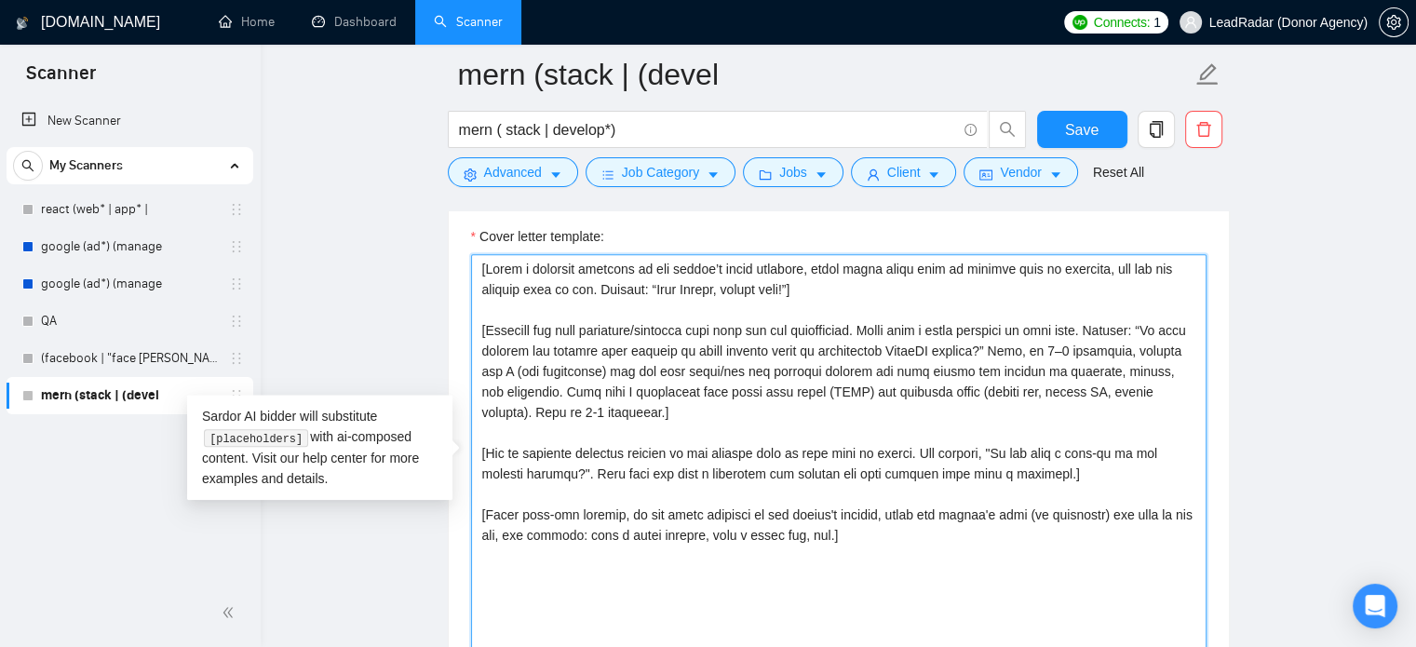
drag, startPoint x: 1195, startPoint y: 352, endPoint x: 1096, endPoint y: 359, distance: 99.0
click at [1096, 359] on textarea "Cover letter template:" at bounding box center [839, 463] width 736 height 419
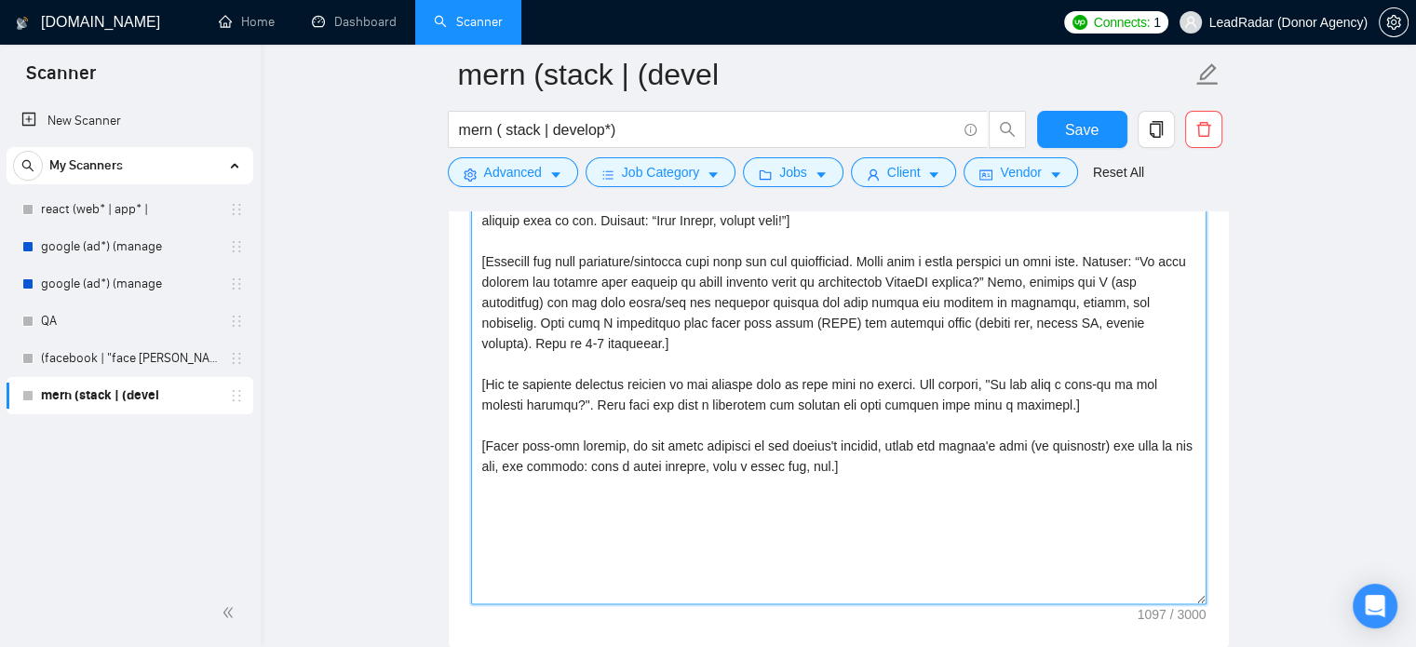
scroll to position [2093, 0]
click at [518, 386] on textarea "Cover letter template:" at bounding box center [839, 392] width 736 height 419
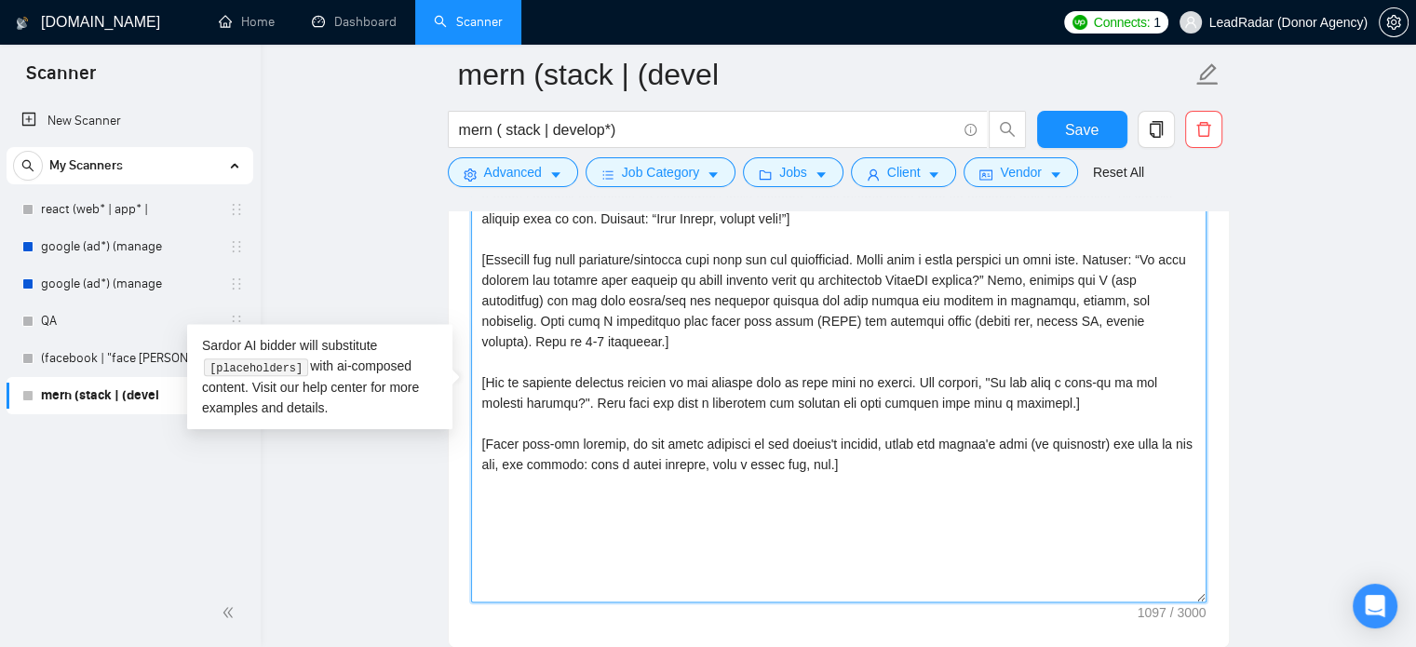
click at [595, 411] on textarea "Cover letter template:" at bounding box center [839, 392] width 736 height 419
drag, startPoint x: 480, startPoint y: 377, endPoint x: 1076, endPoint y: 404, distance: 596.5
click at [1076, 404] on textarea "Cover letter template:" at bounding box center [839, 392] width 736 height 419
paste textarea "simple, project-related question to move the conversation forward. Example: “Do…"
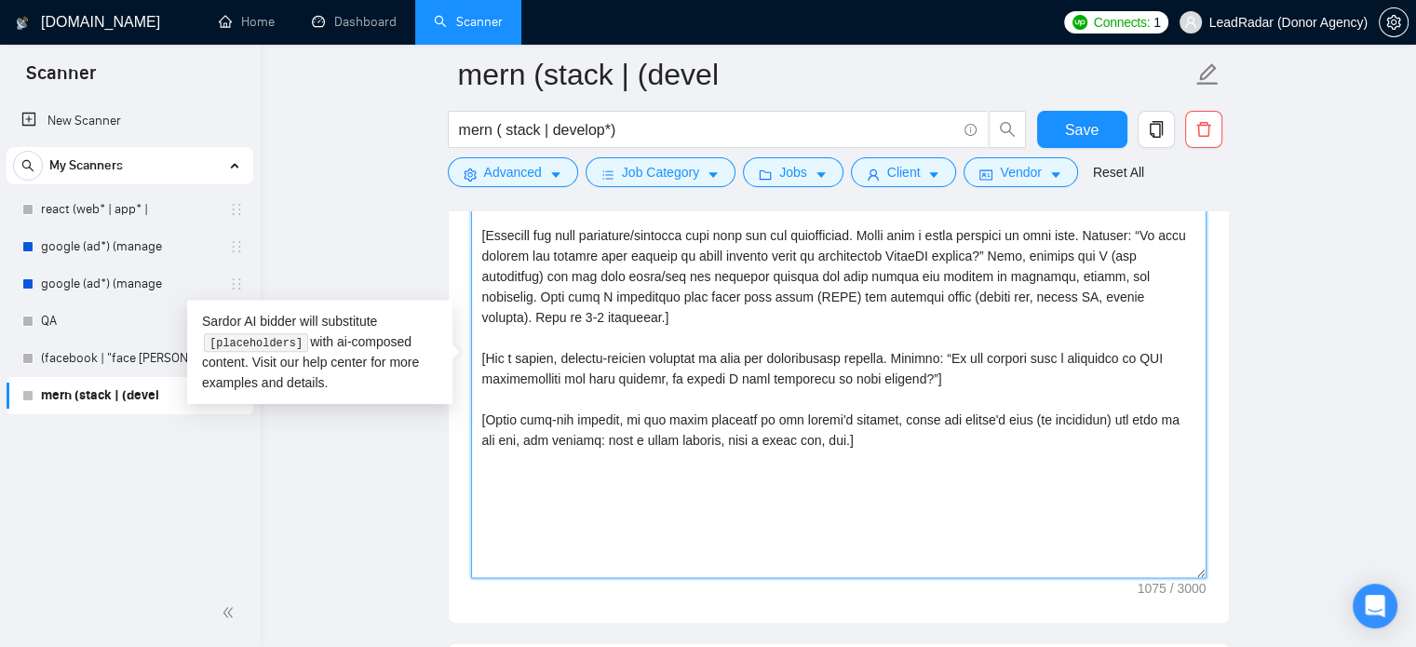
drag, startPoint x: 858, startPoint y: 443, endPoint x: 439, endPoint y: 416, distance: 419.8
click at [439, 416] on main "mern (stack | (devel mern ( stack | develop*) Save Advanced Job Category Jobs C…" at bounding box center [838, 433] width 1096 height 4953
paste textarea "Close with a lighthearted, friendly sign-off in the client’s local language, me…"
click at [647, 439] on textarea "Cover letter template:" at bounding box center [839, 368] width 736 height 419
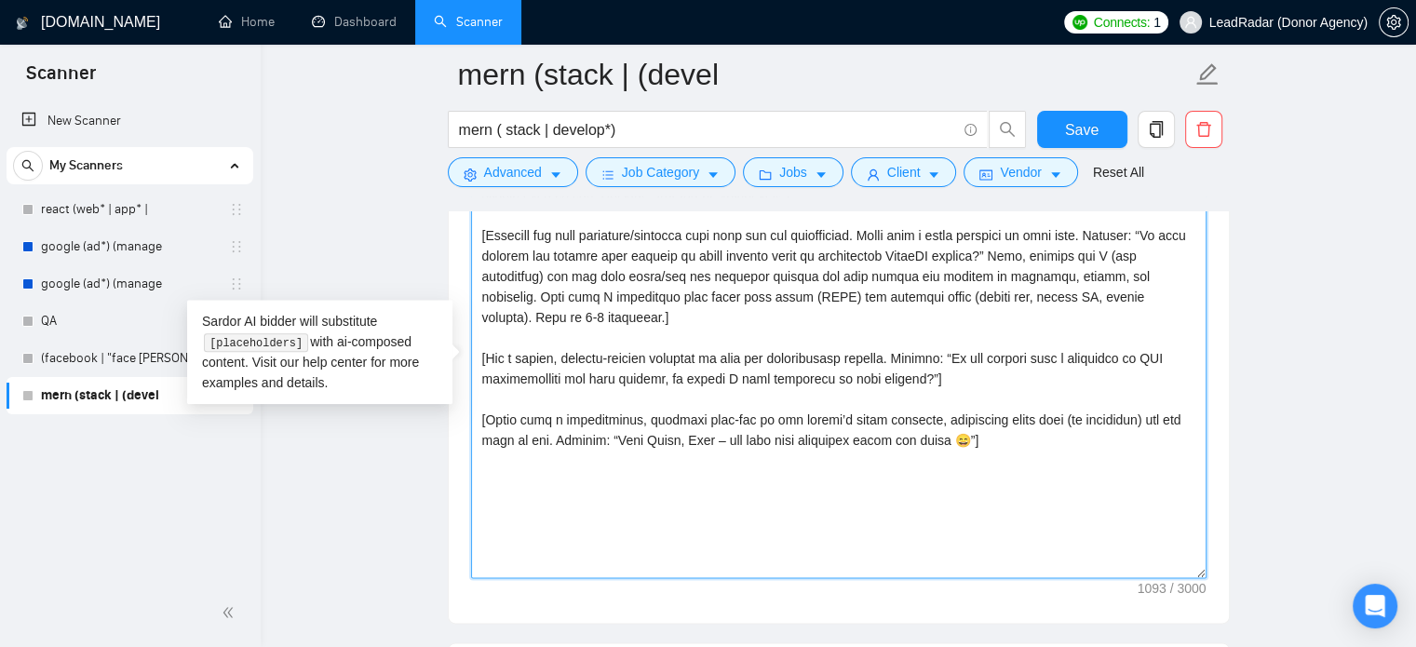
click at [696, 430] on textarea "Cover letter template:" at bounding box center [839, 368] width 736 height 419
click at [653, 416] on textarea "Cover letter template:" at bounding box center [839, 368] width 736 height 419
click at [725, 417] on textarea "Cover letter template:" at bounding box center [839, 368] width 736 height 419
click at [757, 423] on textarea "Cover letter template:" at bounding box center [839, 368] width 736 height 419
click at [805, 425] on textarea "Cover letter template:" at bounding box center [839, 368] width 736 height 419
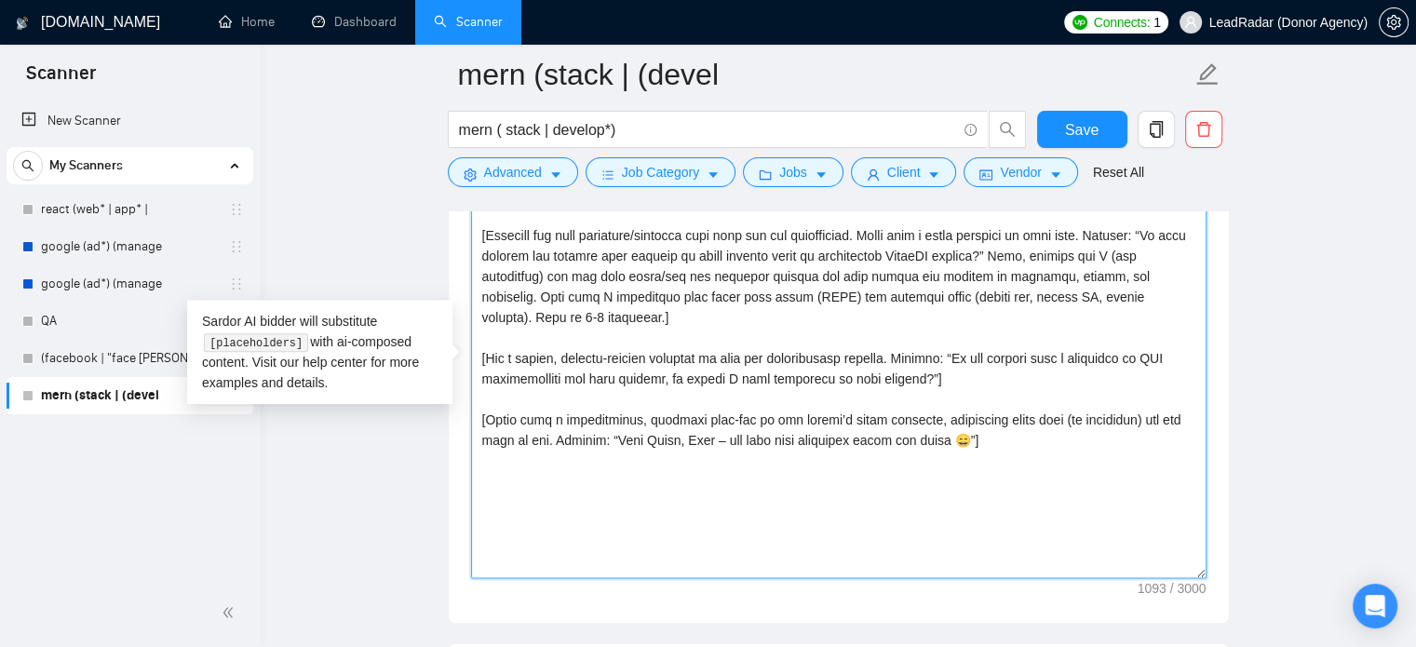
click at [846, 425] on textarea "Cover letter template:" at bounding box center [839, 368] width 736 height 419
drag, startPoint x: 874, startPoint y: 425, endPoint x: 893, endPoint y: 425, distance: 18.6
click at [875, 425] on textarea "Cover letter template:" at bounding box center [839, 368] width 736 height 419
drag, startPoint x: 916, startPoint y: 425, endPoint x: 974, endPoint y: 425, distance: 57.7
click at [917, 425] on textarea "Cover letter template:" at bounding box center [839, 368] width 736 height 419
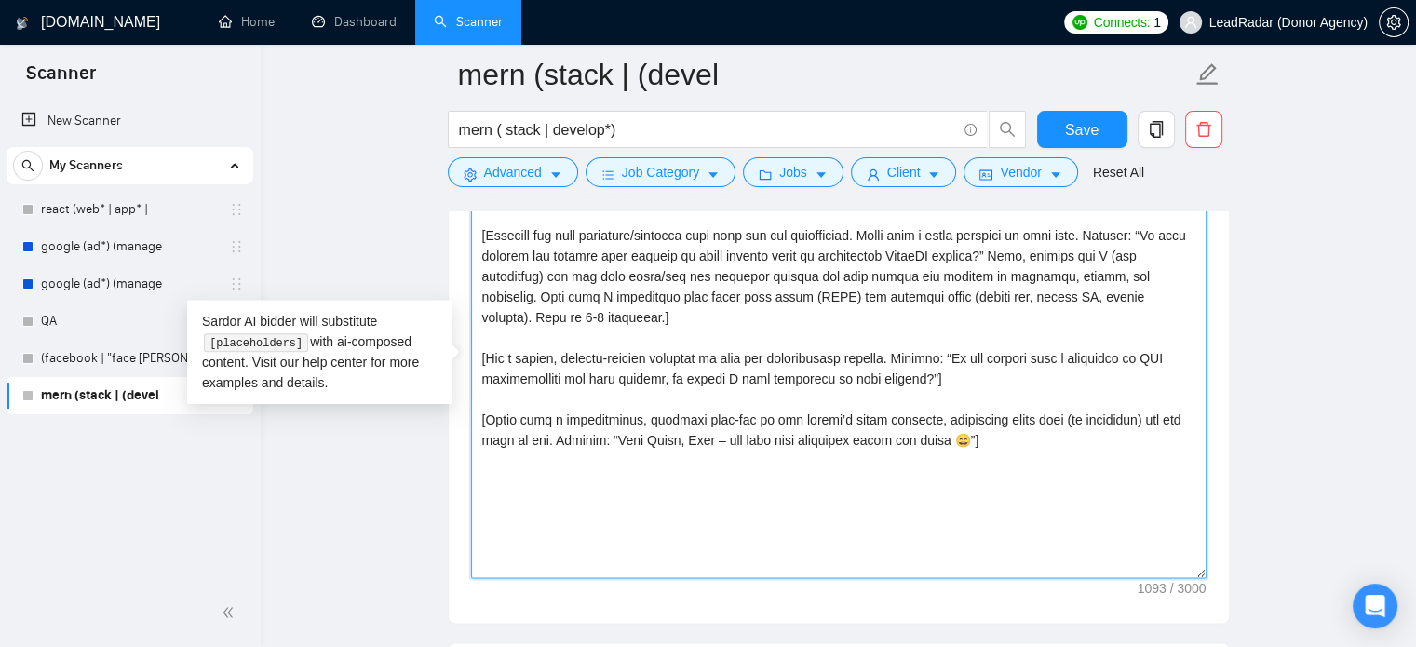
click at [987, 424] on textarea "Cover letter template:" at bounding box center [839, 368] width 736 height 419
drag, startPoint x: 1032, startPoint y: 424, endPoint x: 1089, endPoint y: 425, distance: 57.7
click at [1033, 424] on textarea "Cover letter template:" at bounding box center [839, 368] width 736 height 419
click at [1091, 425] on textarea "Cover letter template:" at bounding box center [839, 368] width 736 height 419
click at [1126, 426] on textarea "Cover letter template:" at bounding box center [839, 368] width 736 height 419
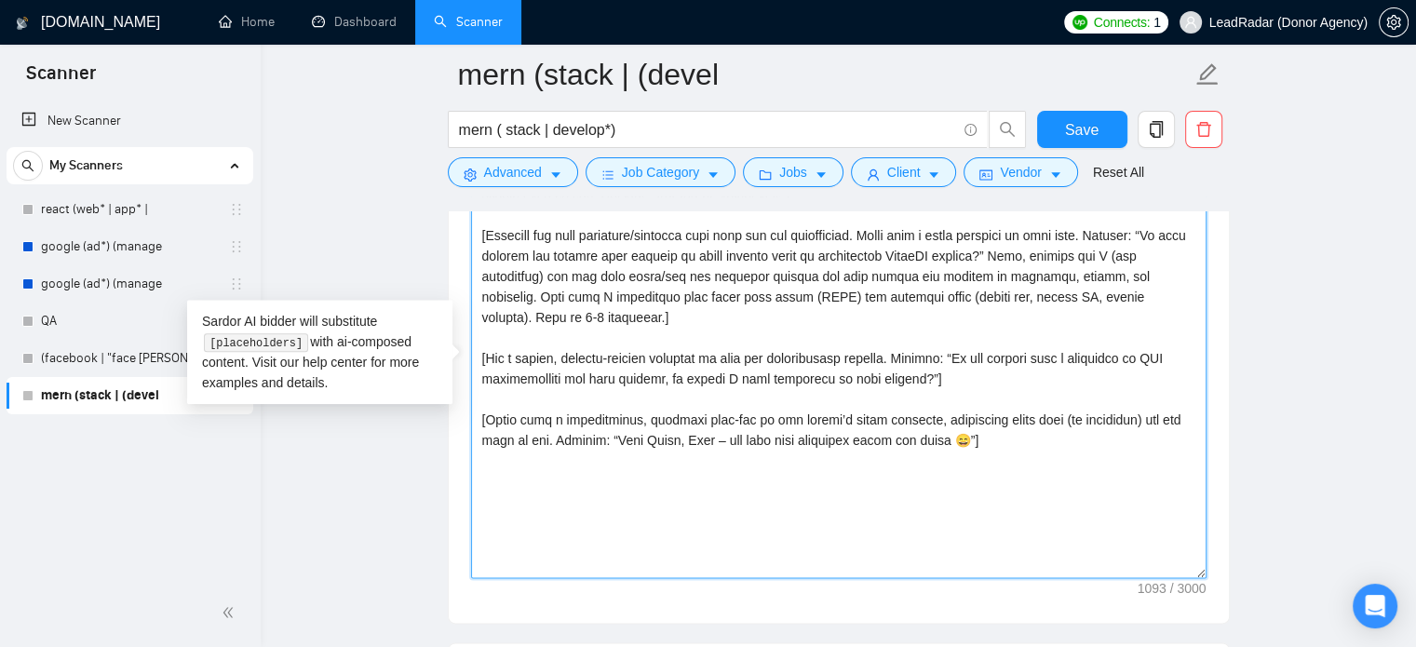
click at [1162, 426] on textarea "Cover letter template:" at bounding box center [839, 368] width 736 height 419
click at [947, 447] on textarea "Cover letter template:" at bounding box center [839, 368] width 736 height 419
click at [803, 448] on textarea "Cover letter template:" at bounding box center [839, 368] width 736 height 419
drag, startPoint x: 741, startPoint y: 449, endPoint x: 755, endPoint y: 450, distance: 14.0
click at [744, 450] on textarea "Cover letter template:" at bounding box center [839, 368] width 736 height 419
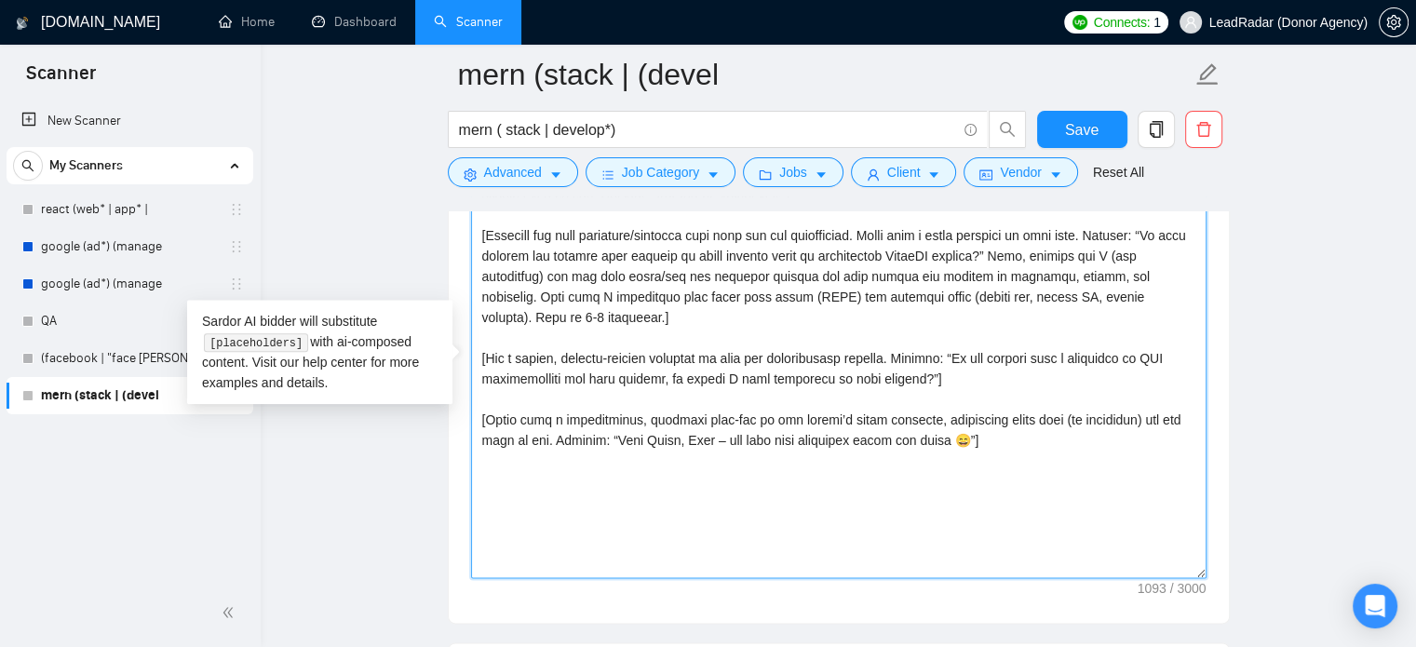
click at [956, 450] on textarea "Cover letter template:" at bounding box center [839, 368] width 736 height 419
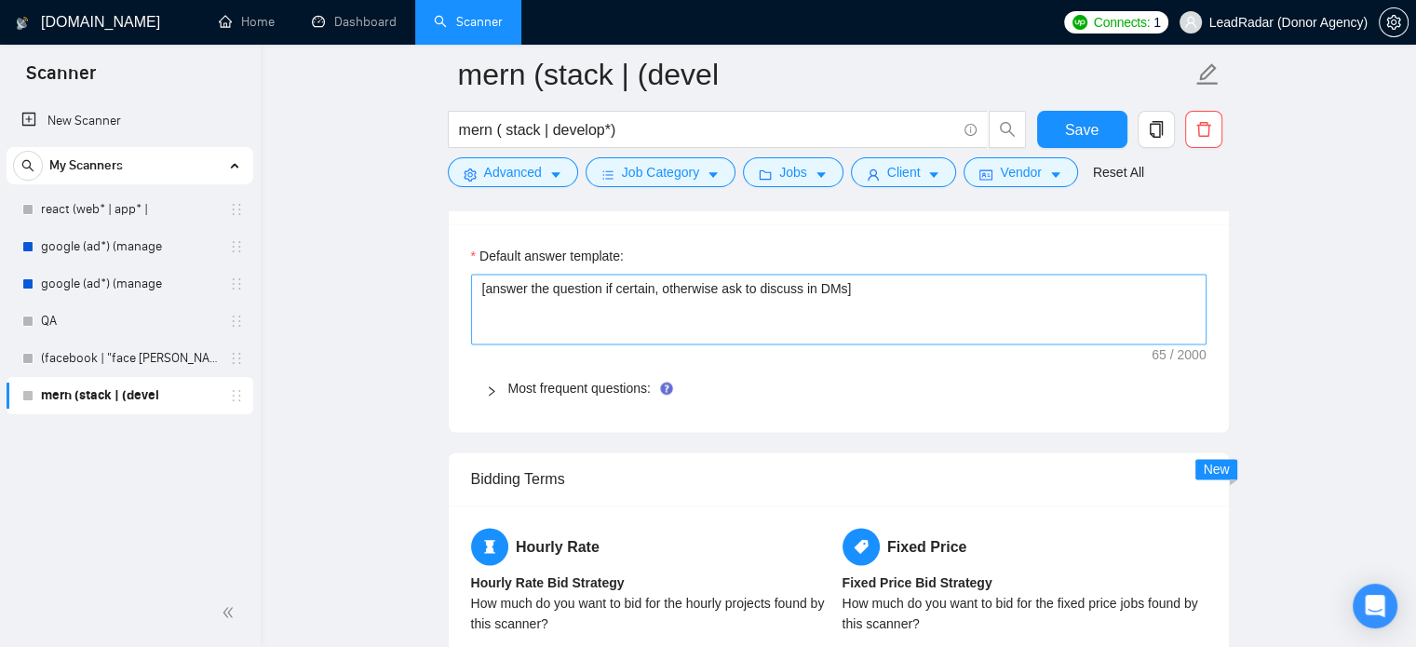
scroll to position [2592, 0]
type textarea "[Write a personal greeting in the client’s local language, using their first na…"
click at [493, 389] on icon "right" at bounding box center [491, 389] width 11 height 11
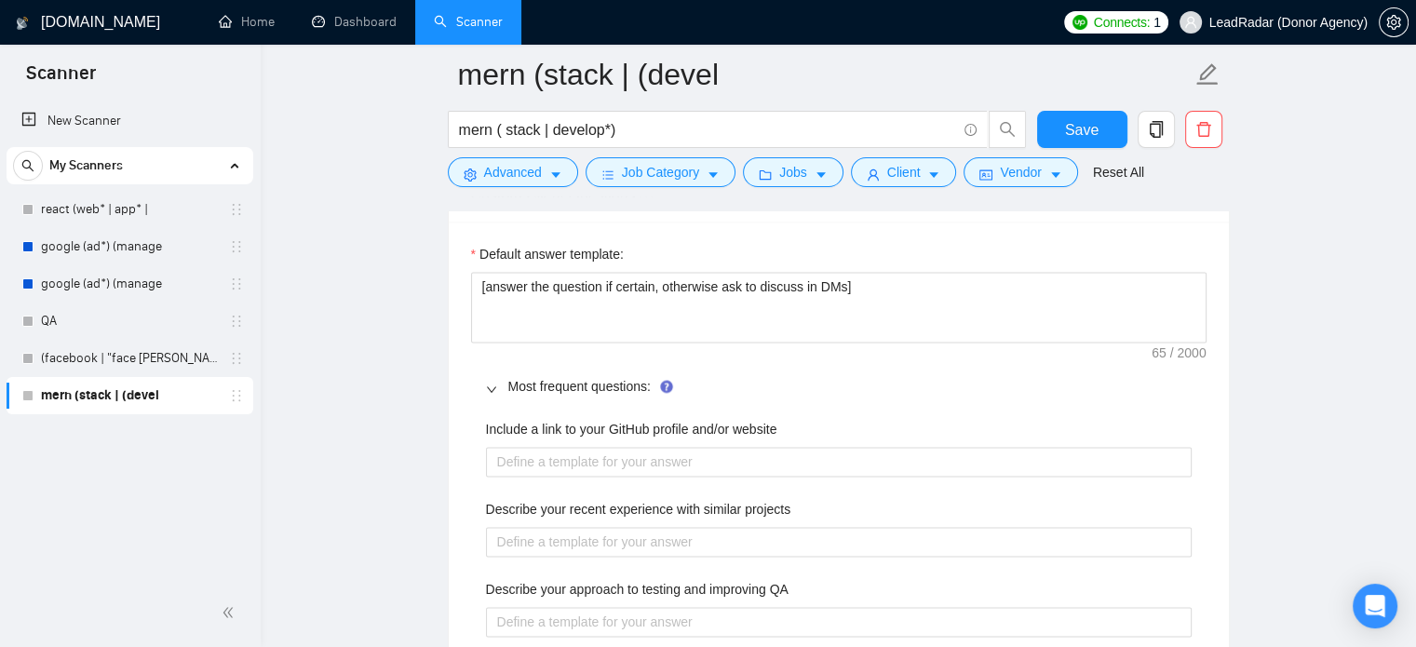
click at [493, 387] on icon "right" at bounding box center [490, 389] width 9 height 6
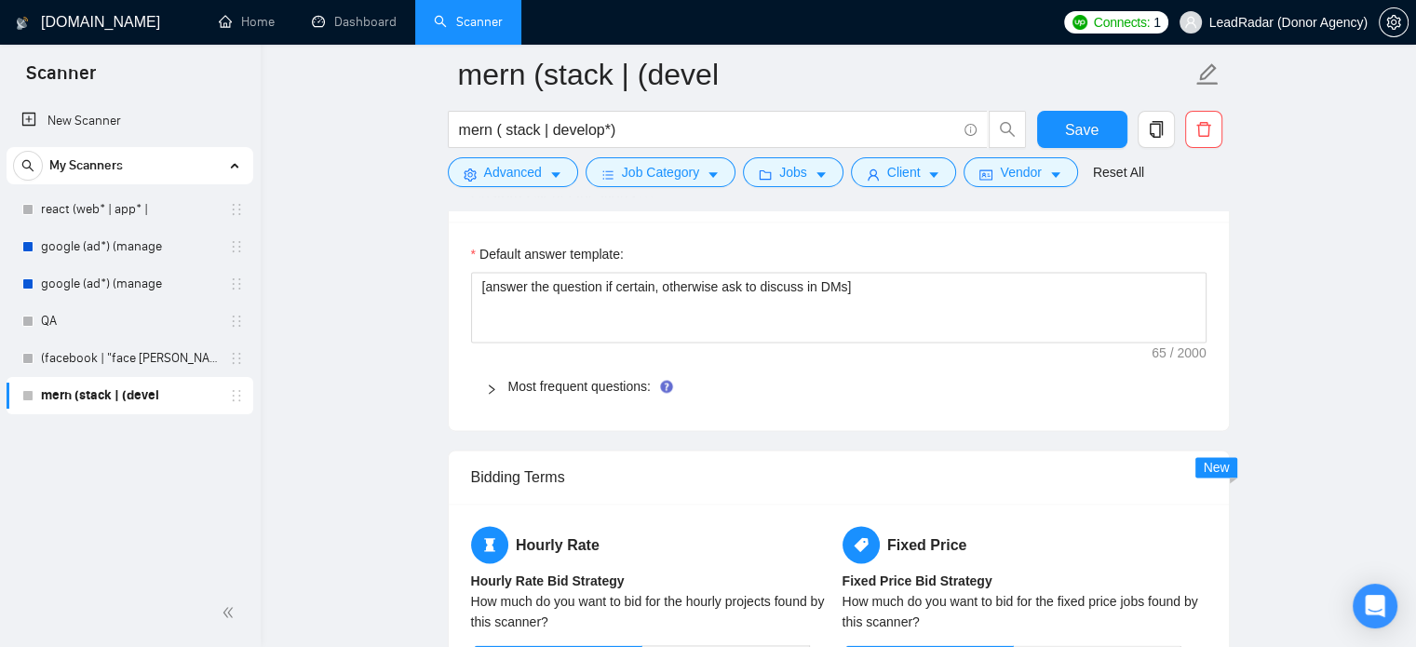
click at [493, 387] on icon "right" at bounding box center [492, 389] width 6 height 9
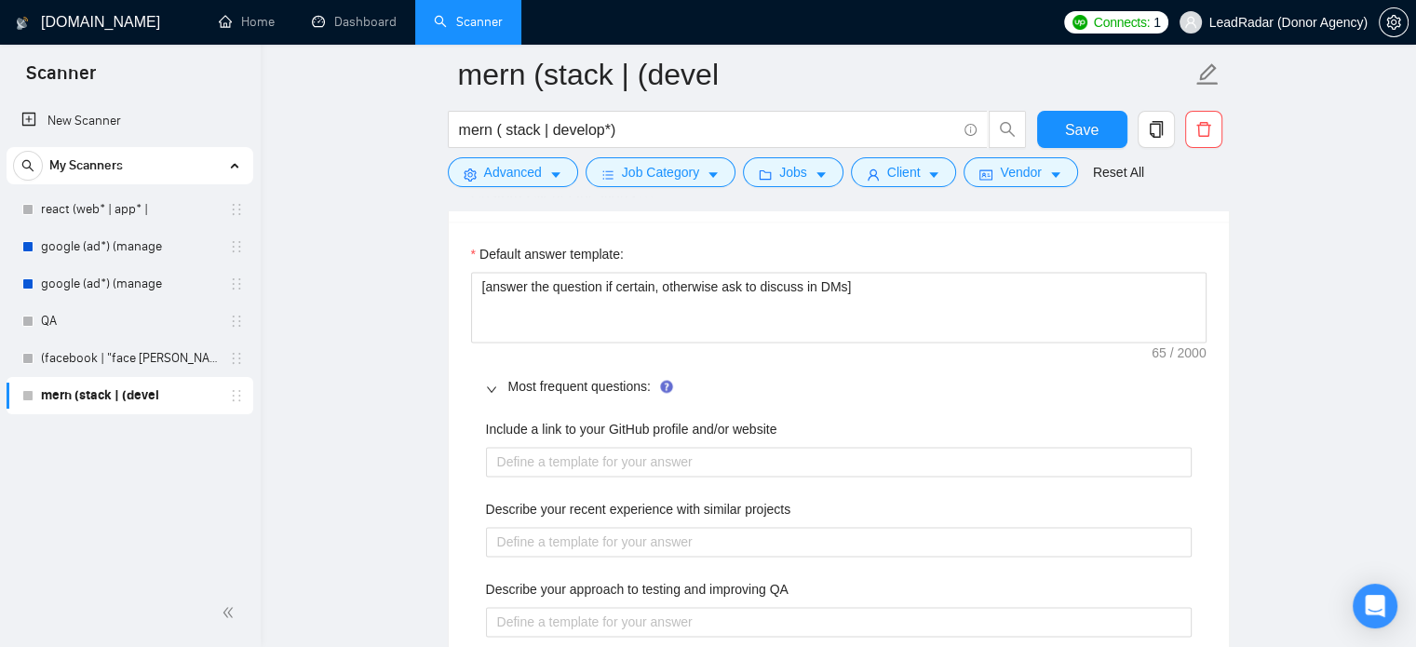
click at [493, 386] on icon "right" at bounding box center [491, 389] width 11 height 11
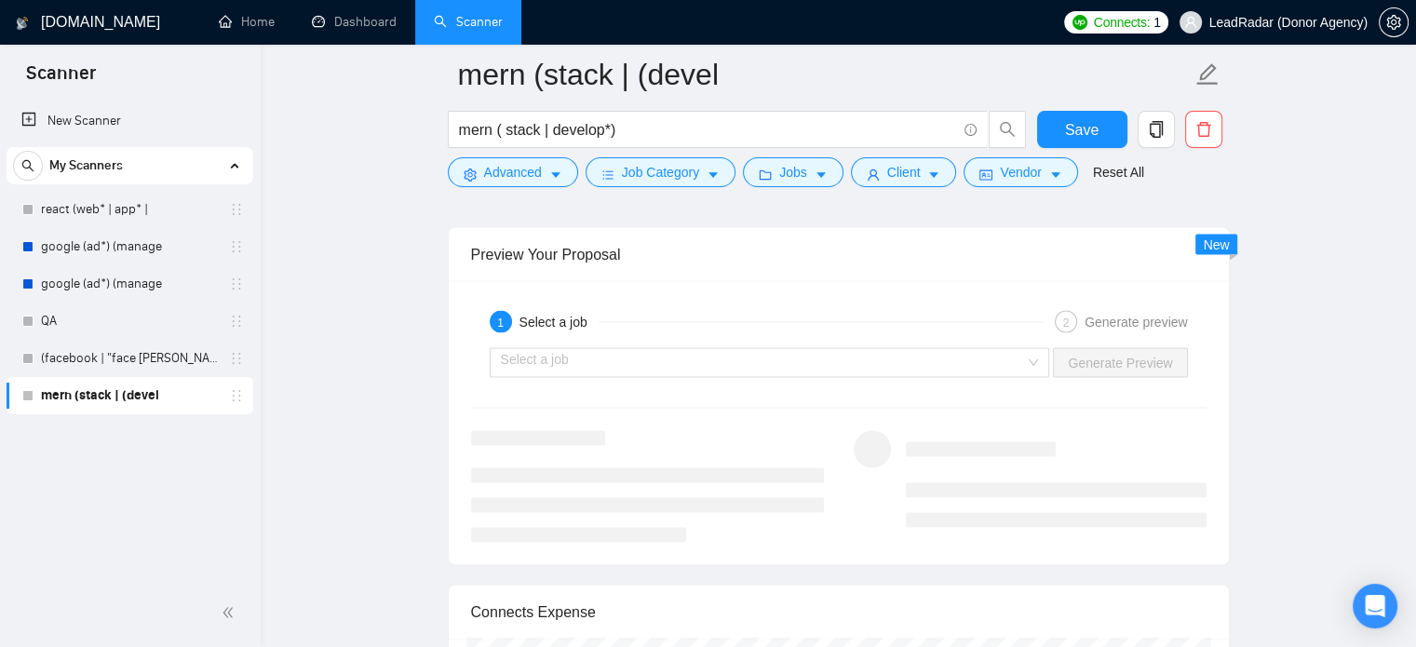
scroll to position [3422, 0]
click at [677, 341] on div "Select a job Generate Preview" at bounding box center [838, 362] width 739 height 45
click at [672, 357] on input "search" at bounding box center [763, 362] width 525 height 28
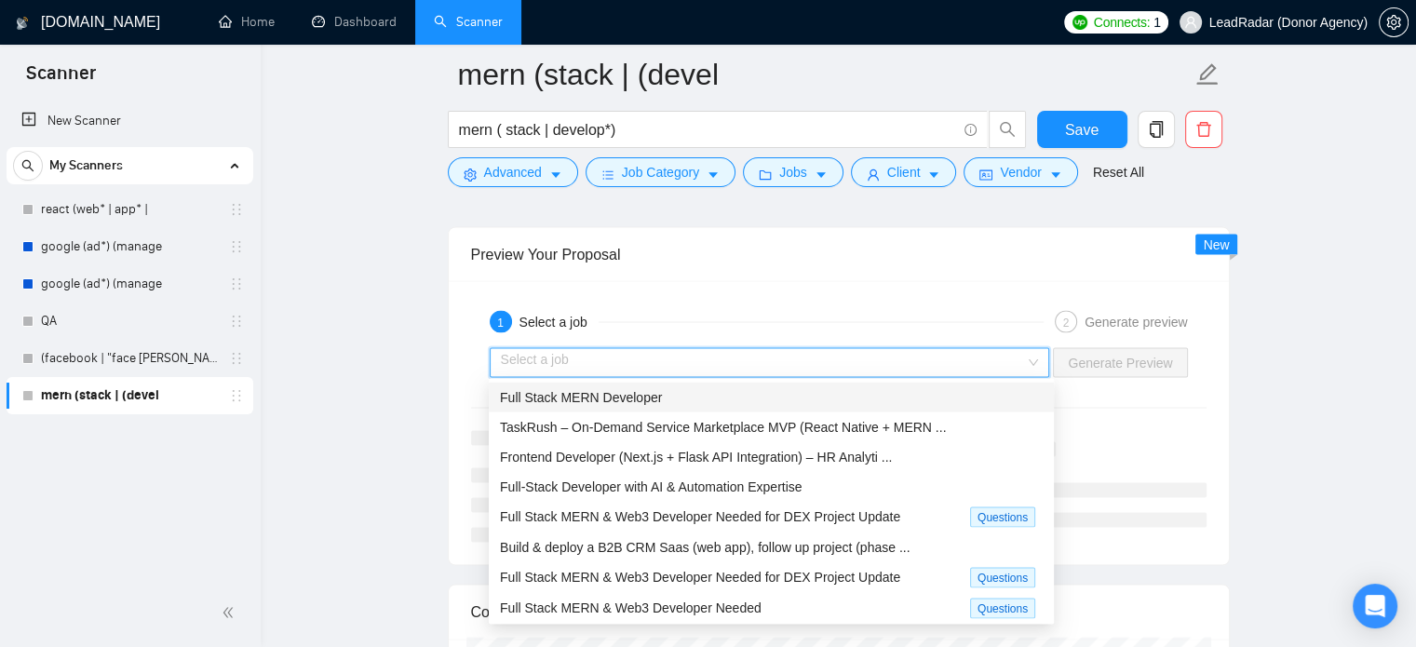
click at [628, 398] on span "Full Stack MERN Developer" at bounding box center [581, 396] width 162 height 15
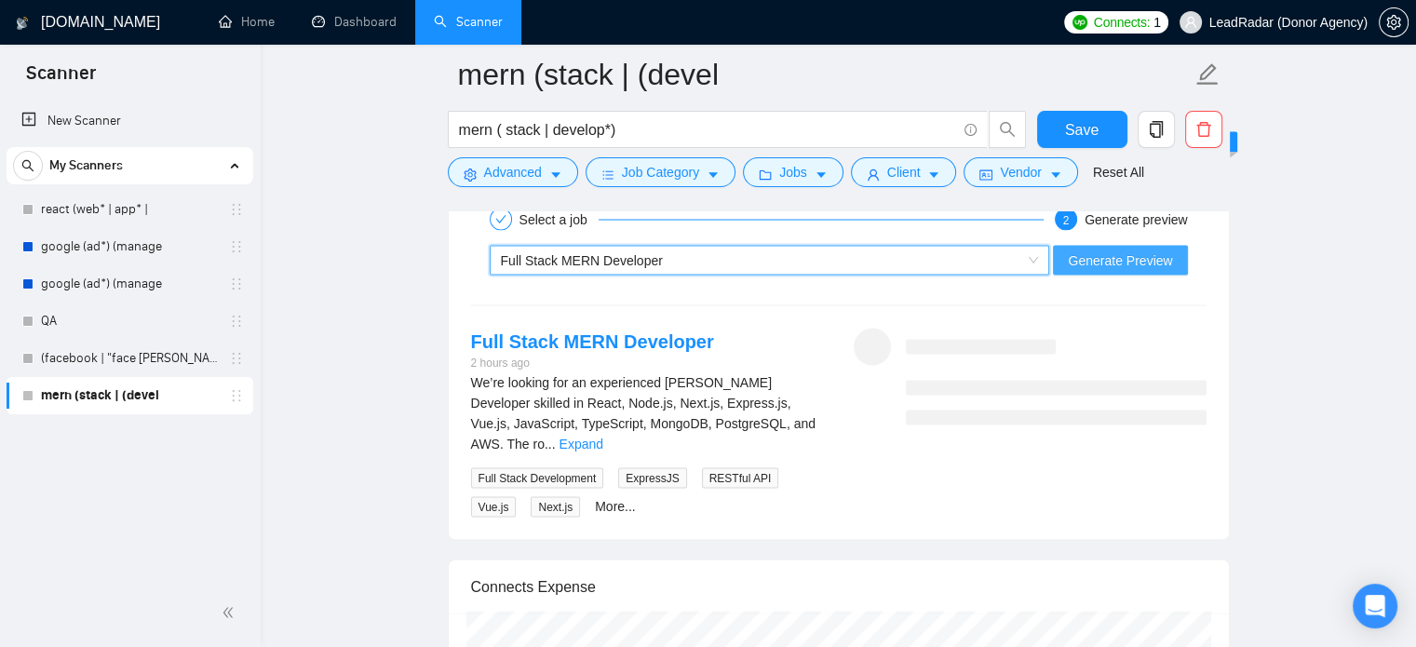
scroll to position [3524, 0]
click at [1140, 262] on span "Generate Preview" at bounding box center [1120, 260] width 104 height 20
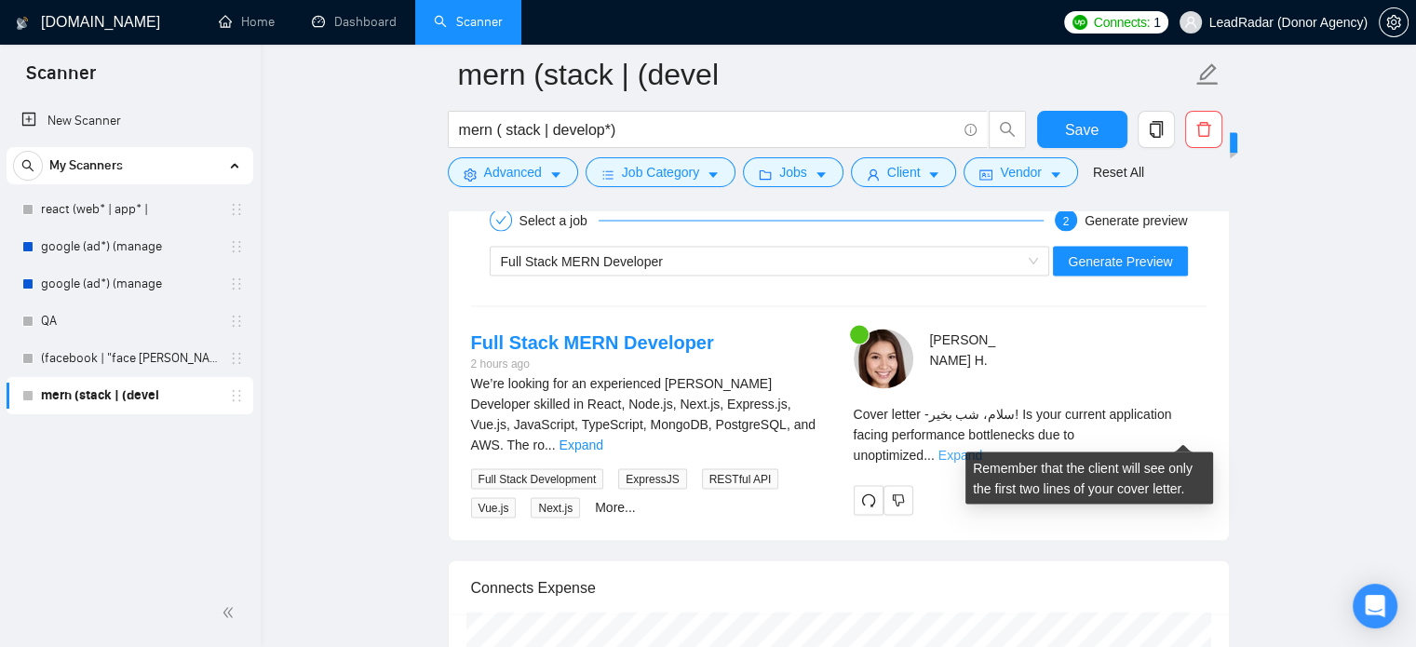
click at [982, 447] on link "Expand" at bounding box center [960, 454] width 44 height 15
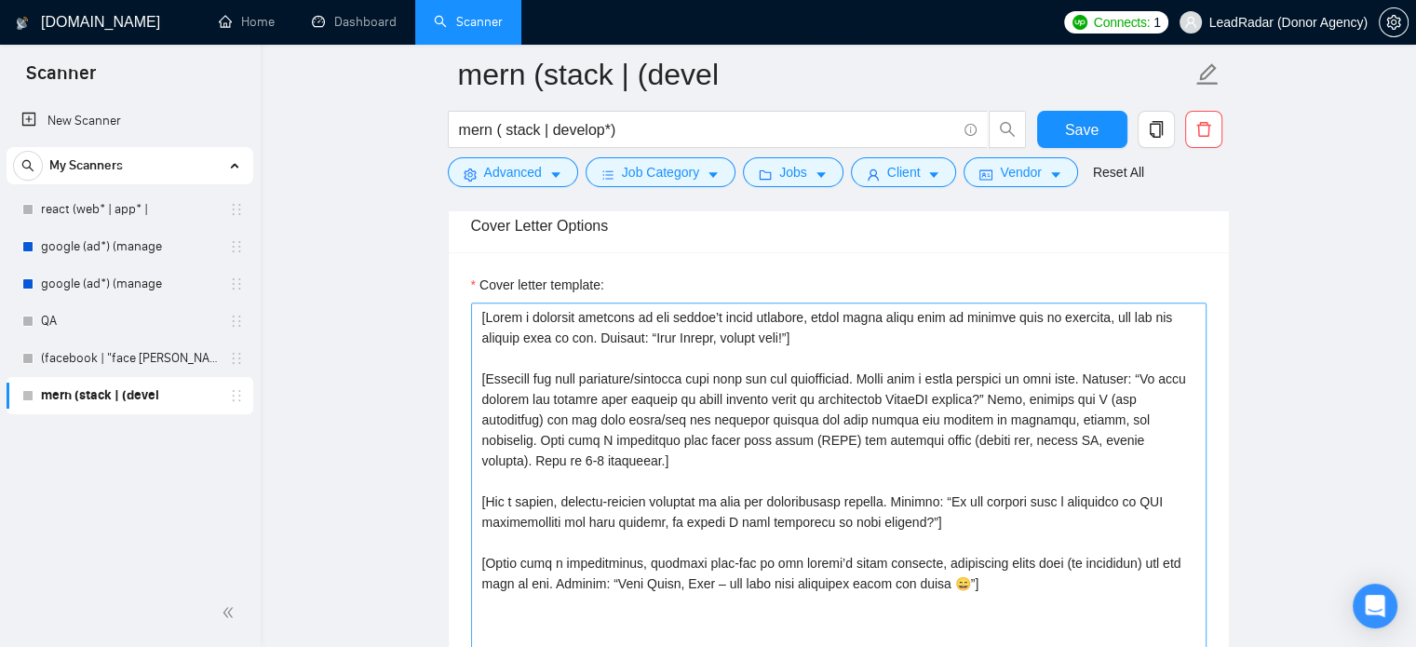
scroll to position [1974, 0]
click at [771, 321] on textarea "Cover letter template:" at bounding box center [839, 512] width 736 height 419
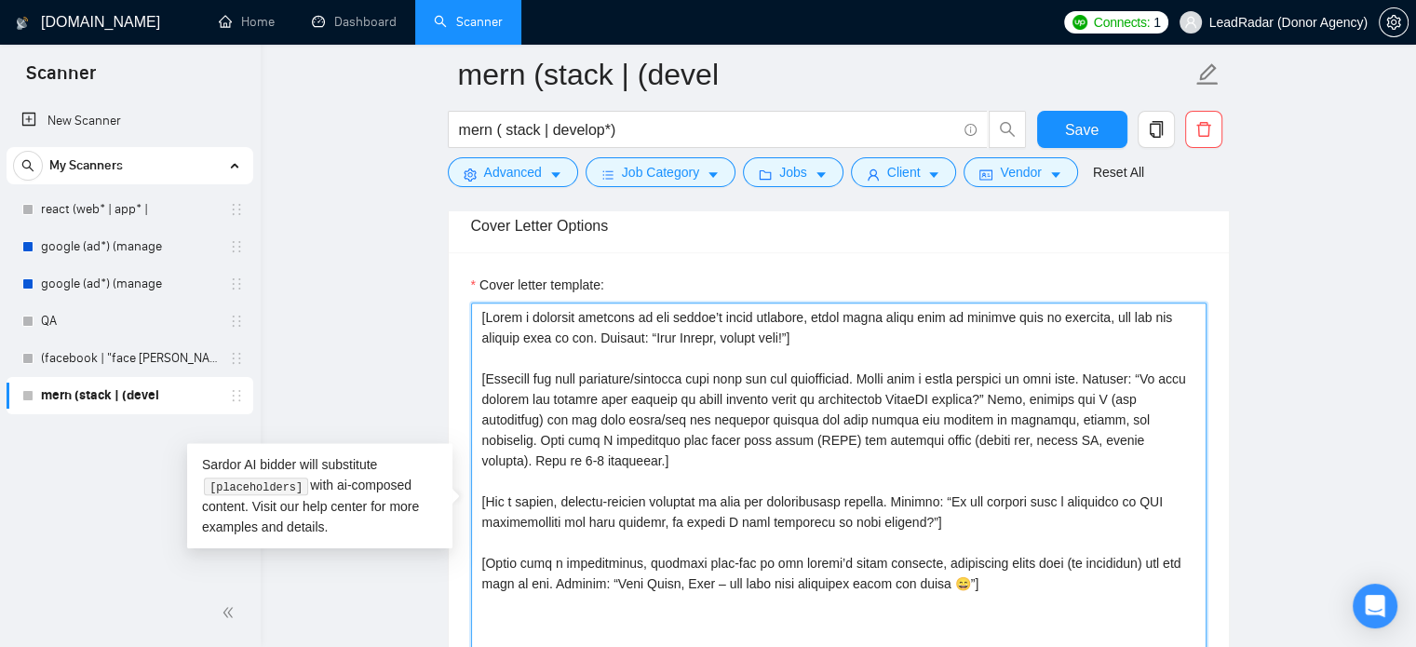
click at [722, 319] on textarea "Cover letter template:" at bounding box center [839, 512] width 736 height 419
click at [649, 320] on textarea "Cover letter template:" at bounding box center [839, 512] width 736 height 419
drag, startPoint x: 634, startPoint y: 319, endPoint x: 797, endPoint y: 321, distance: 162.9
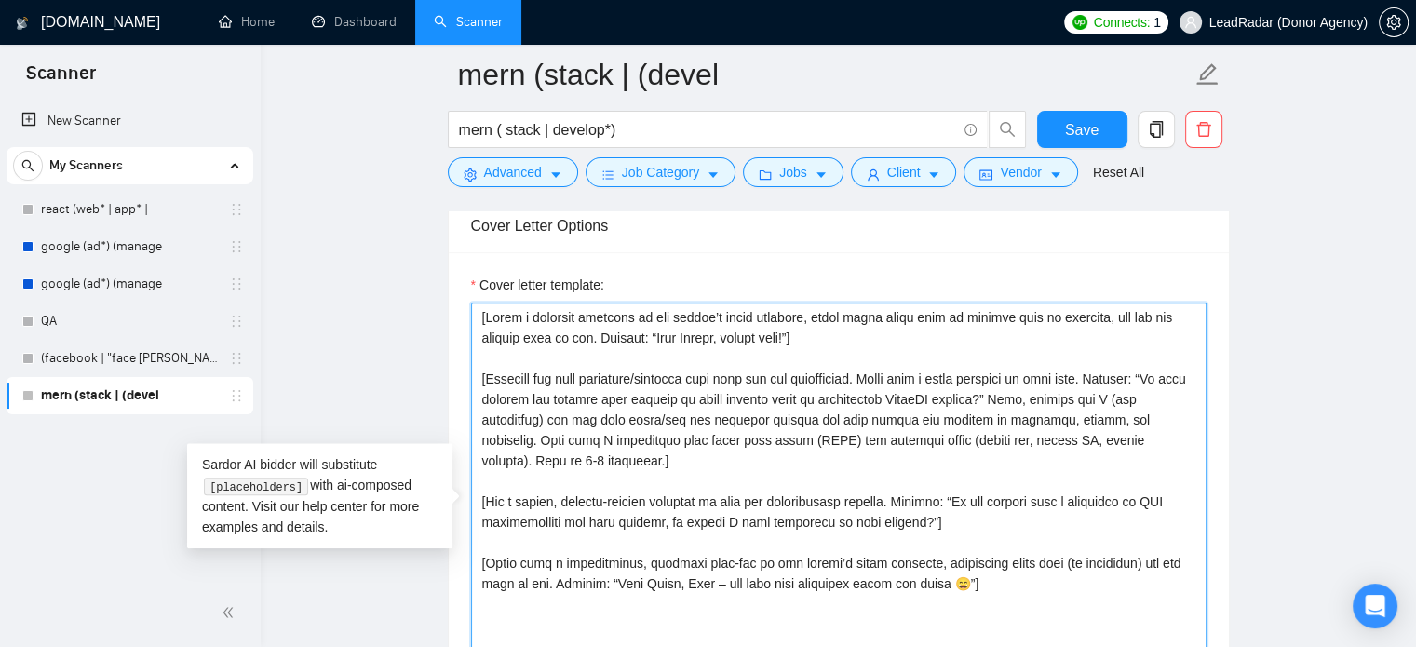
click at [797, 321] on textarea "Cover letter template:" at bounding box center [839, 512] width 736 height 419
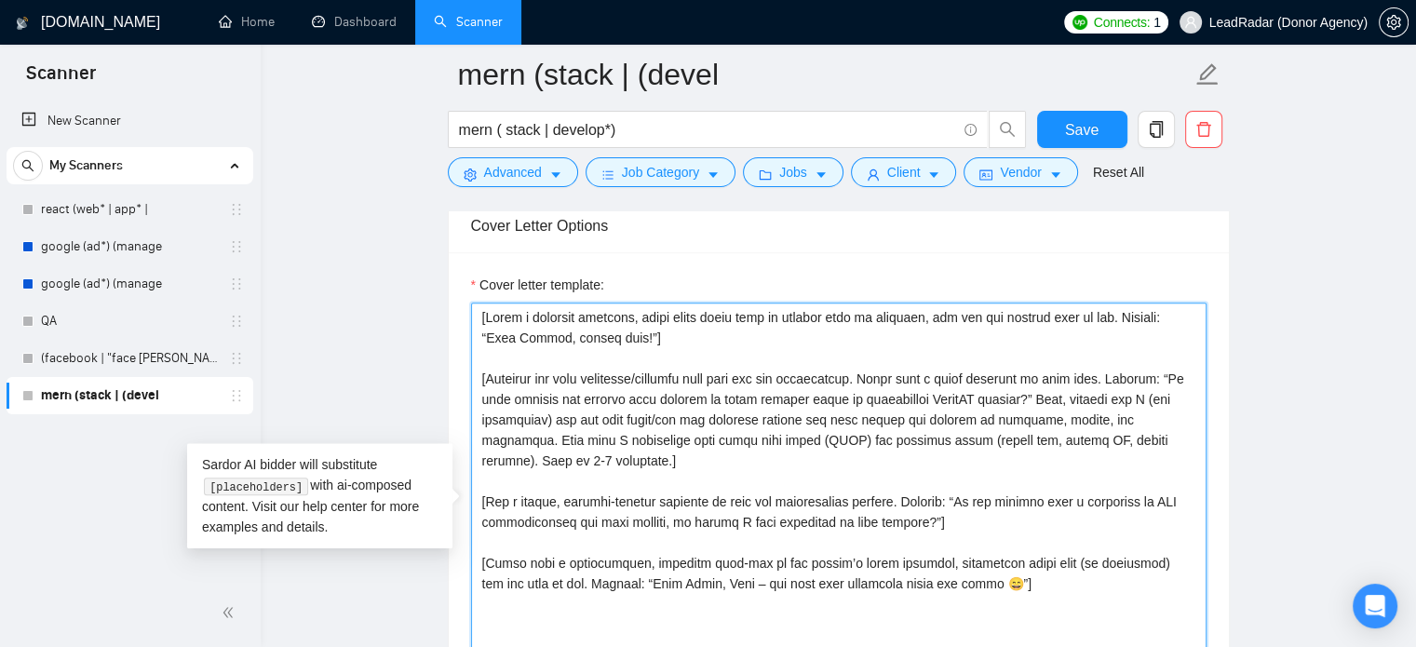
click at [747, 317] on textarea "Cover letter template:" at bounding box center [839, 512] width 736 height 419
click at [796, 319] on textarea "Cover letter template:" at bounding box center [839, 512] width 736 height 419
click at [894, 319] on textarea "Cover letter template:" at bounding box center [839, 512] width 736 height 419
click at [662, 347] on textarea "Cover letter template:" at bounding box center [839, 512] width 736 height 419
click at [634, 340] on textarea "Cover letter template:" at bounding box center [839, 512] width 736 height 419
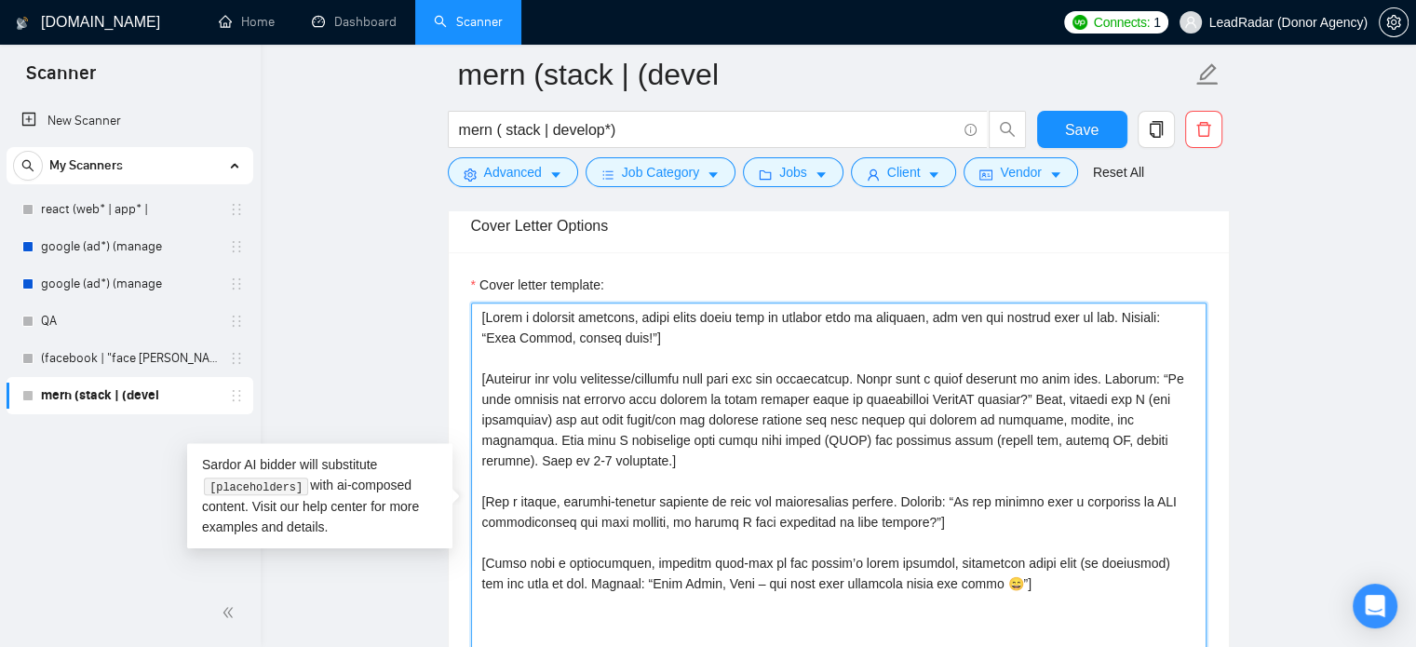
drag, startPoint x: 629, startPoint y: 338, endPoint x: 1127, endPoint y: 321, distance: 497.5
click at [1127, 321] on textarea "Cover letter template:" at bounding box center [839, 512] width 736 height 419
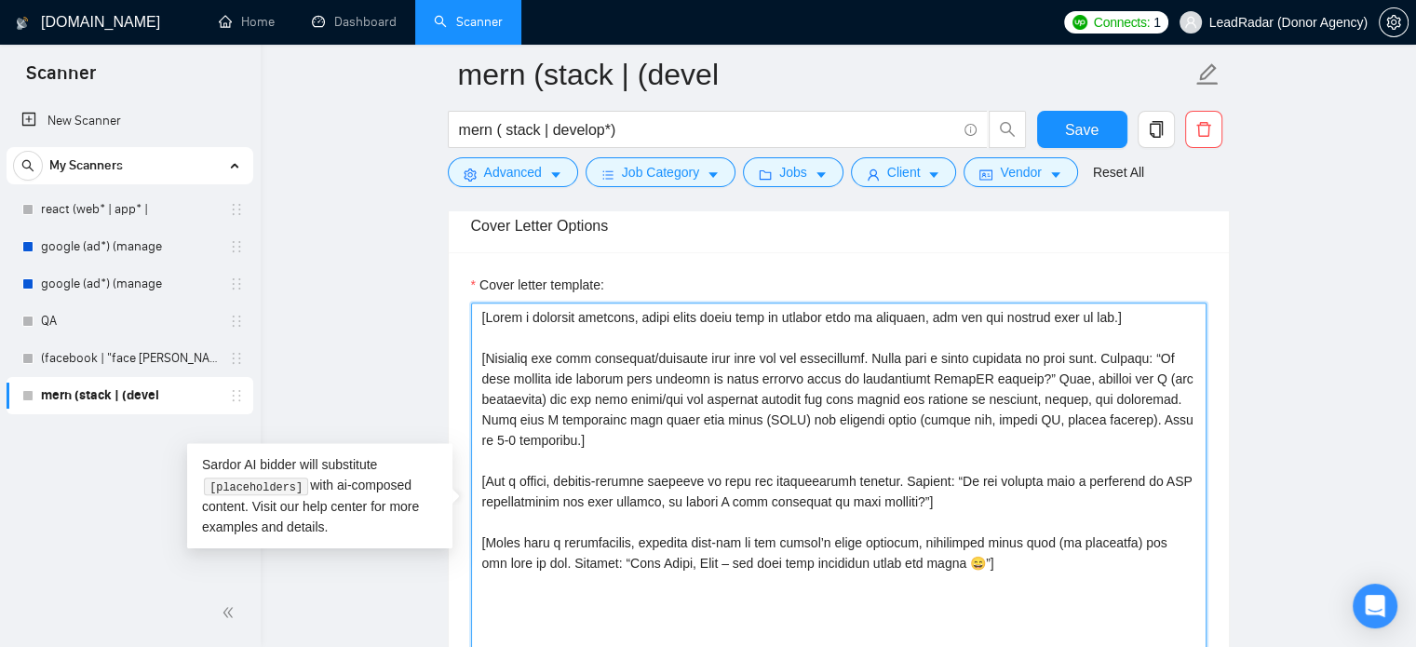
click at [666, 362] on textarea "Cover letter template:" at bounding box center [839, 512] width 736 height 419
click at [899, 361] on textarea "Cover letter template:" at bounding box center [839, 512] width 736 height 419
click at [1060, 370] on textarea "Cover letter template:" at bounding box center [839, 512] width 736 height 419
click at [746, 376] on textarea "Cover letter template:" at bounding box center [839, 512] width 736 height 419
drag, startPoint x: 820, startPoint y: 386, endPoint x: 830, endPoint y: 387, distance: 9.4
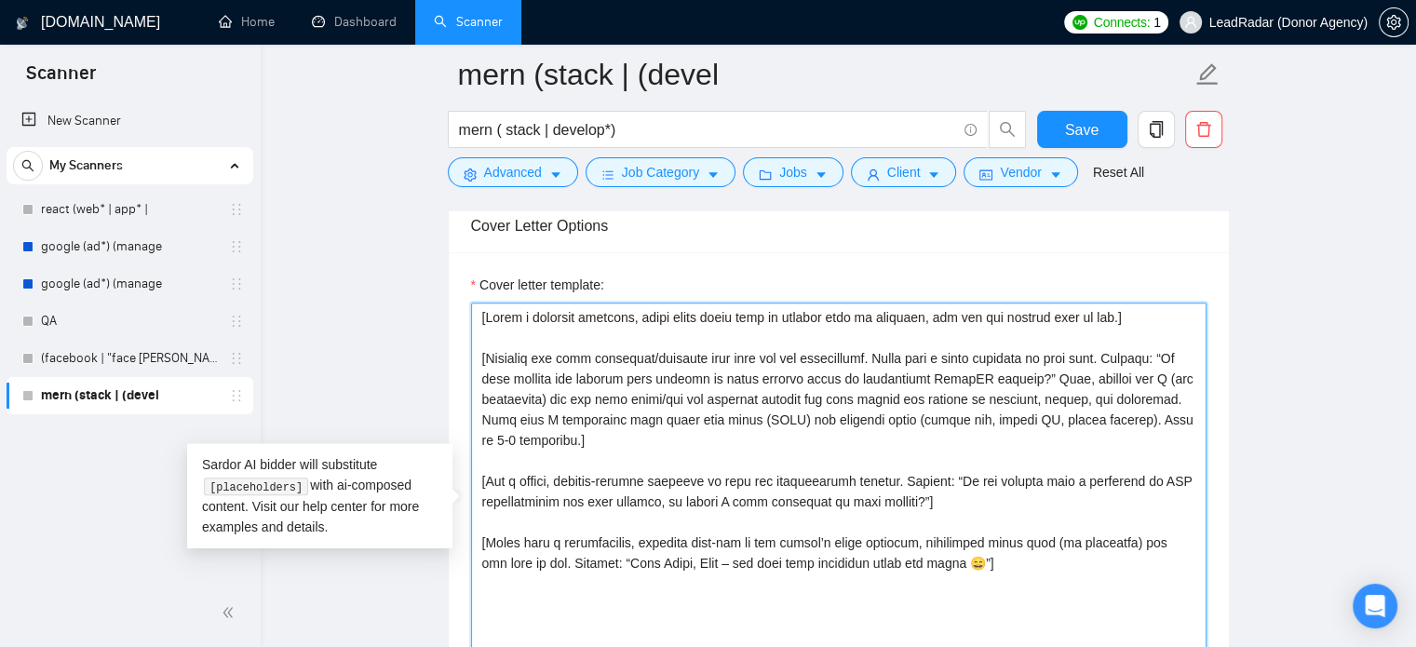
click at [826, 387] on textarea "Cover letter template:" at bounding box center [839, 512] width 736 height 419
click at [941, 387] on textarea "Cover letter template:" at bounding box center [839, 512] width 736 height 419
click at [995, 386] on textarea "Cover letter template:" at bounding box center [839, 512] width 736 height 419
click at [1024, 381] on textarea "Cover letter template:" at bounding box center [839, 512] width 736 height 419
click at [1073, 380] on textarea "Cover letter template:" at bounding box center [839, 512] width 736 height 419
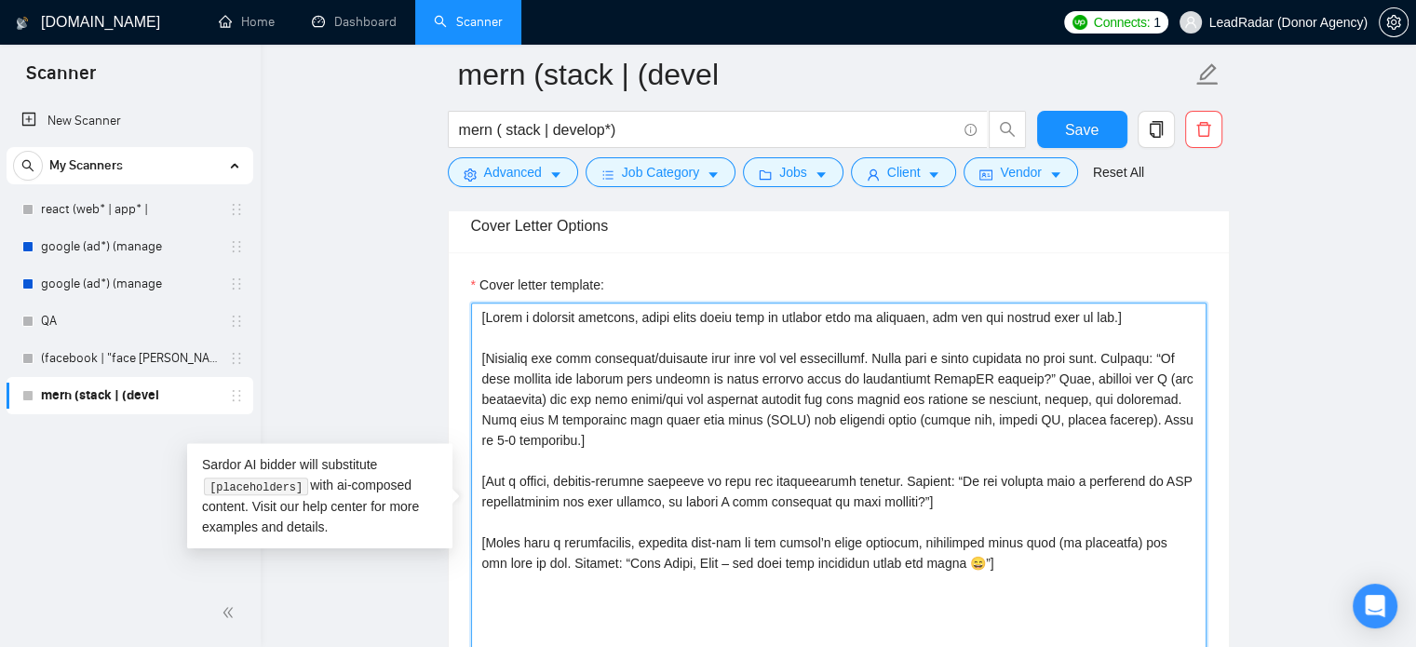
click at [689, 400] on textarea "Cover letter template:" at bounding box center [839, 512] width 736 height 419
click at [601, 405] on textarea "Cover letter template:" at bounding box center [839, 512] width 736 height 419
click at [560, 401] on textarea "Cover letter template:" at bounding box center [839, 512] width 736 height 419
click at [773, 401] on textarea "Cover letter template:" at bounding box center [839, 512] width 736 height 419
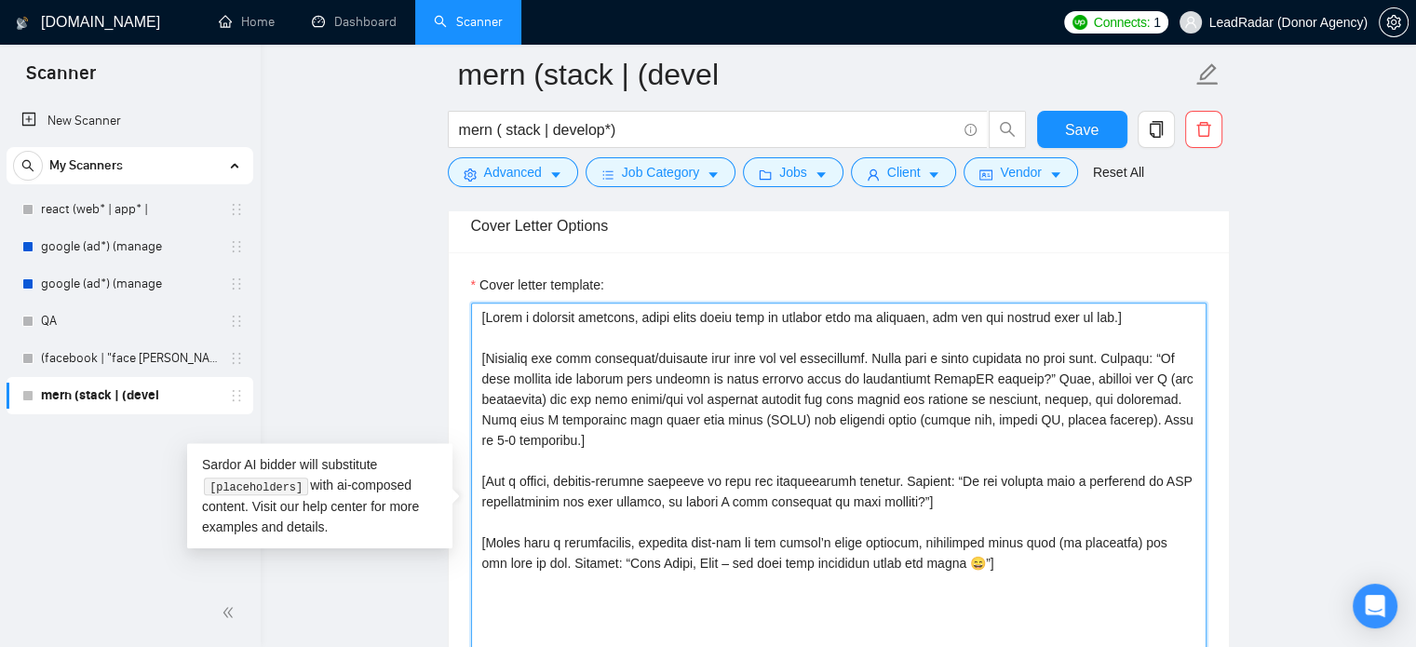
click at [933, 404] on textarea "Cover letter template:" at bounding box center [839, 512] width 736 height 419
click at [878, 411] on textarea "Cover letter template:" at bounding box center [839, 512] width 736 height 419
click at [712, 412] on textarea "Cover letter template:" at bounding box center [839, 512] width 736 height 419
click at [603, 412] on textarea "Cover letter template:" at bounding box center [839, 512] width 736 height 419
click at [604, 416] on textarea "Cover letter template:" at bounding box center [839, 512] width 736 height 419
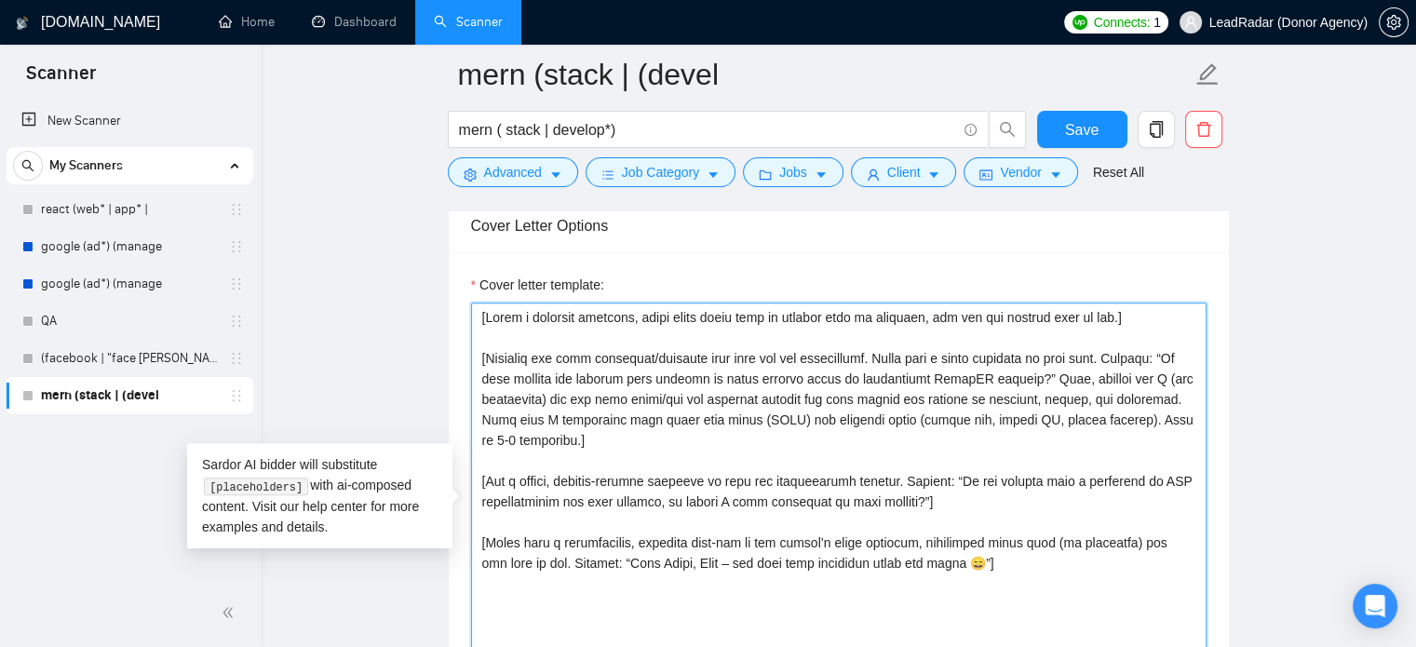
click at [669, 420] on textarea "Cover letter template:" at bounding box center [839, 512] width 736 height 419
click at [696, 421] on textarea "Cover letter template:" at bounding box center [839, 512] width 736 height 419
drag, startPoint x: 730, startPoint y: 423, endPoint x: 762, endPoint y: 424, distance: 31.7
click at [730, 423] on textarea "Cover letter template:" at bounding box center [839, 512] width 736 height 419
click at [778, 425] on textarea "Cover letter template:" at bounding box center [839, 512] width 736 height 419
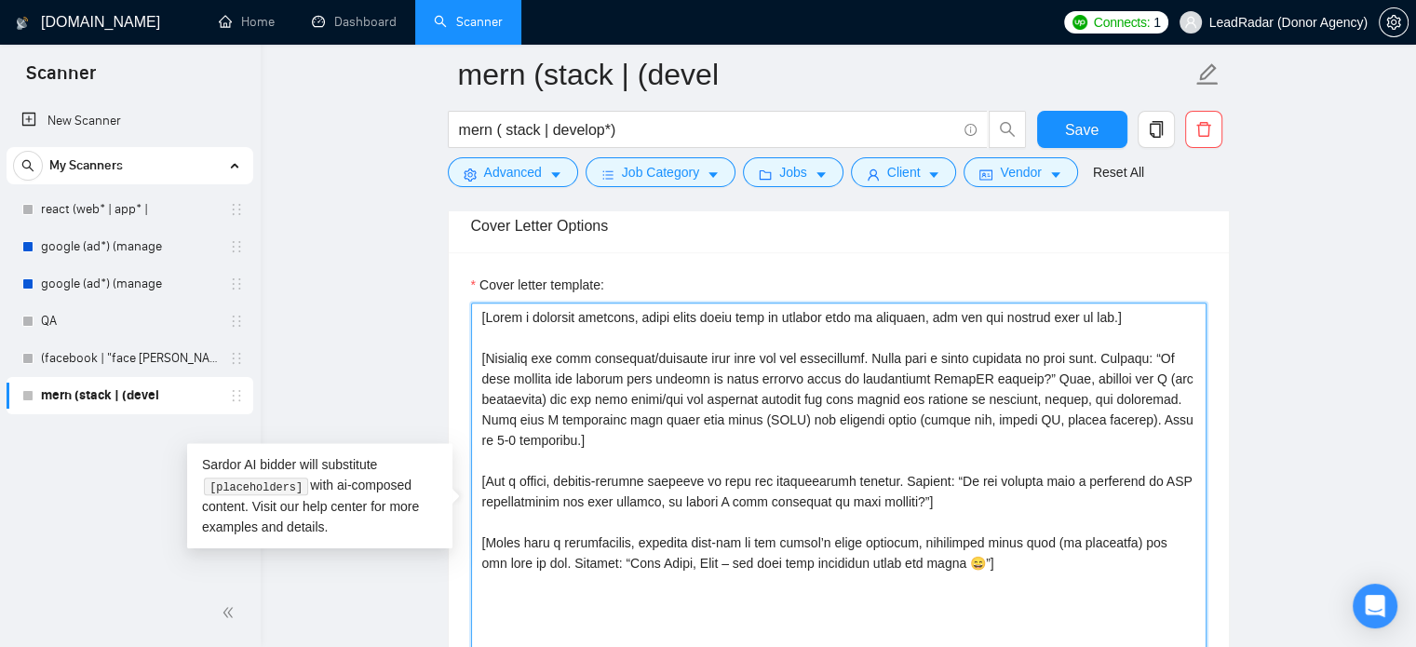
click at [838, 425] on textarea "Cover letter template:" at bounding box center [839, 512] width 736 height 419
click at [861, 425] on textarea "Cover letter template:" at bounding box center [839, 512] width 736 height 419
click at [909, 425] on textarea "Cover letter template:" at bounding box center [839, 512] width 736 height 419
click at [926, 425] on textarea "Cover letter template:" at bounding box center [839, 512] width 736 height 419
click at [1006, 427] on textarea "Cover letter template:" at bounding box center [839, 512] width 736 height 419
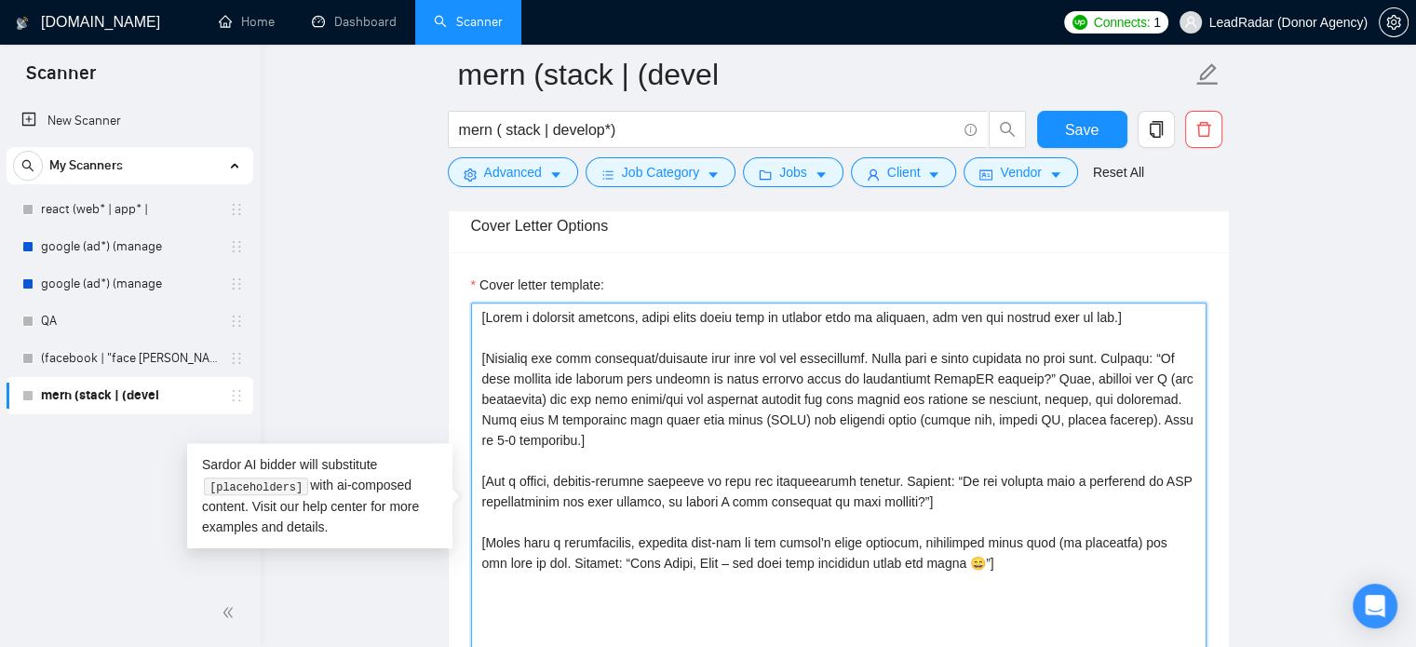
click at [1138, 422] on textarea "Cover letter template:" at bounding box center [839, 512] width 736 height 419
click at [823, 427] on textarea "Cover letter template:" at bounding box center [839, 512] width 736 height 419
click at [804, 457] on textarea "Cover letter template:" at bounding box center [839, 512] width 736 height 419
click at [822, 498] on textarea "Cover letter template:" at bounding box center [839, 512] width 736 height 419
click at [723, 492] on textarea "Cover letter template:" at bounding box center [839, 512] width 736 height 419
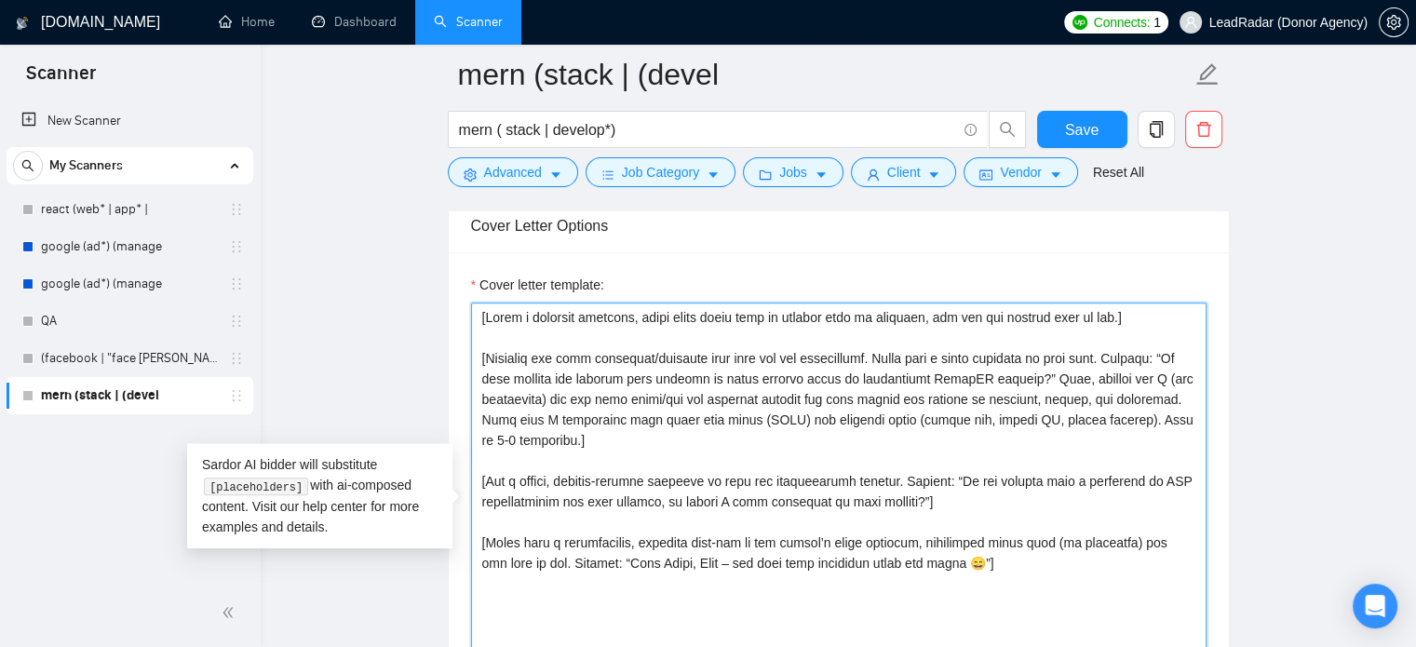
click at [735, 478] on textarea "Cover letter template:" at bounding box center [839, 512] width 736 height 419
click at [801, 485] on textarea "Cover letter template:" at bounding box center [839, 512] width 736 height 419
click at [870, 485] on textarea "Cover letter template:" at bounding box center [839, 512] width 736 height 419
click at [935, 485] on textarea "Cover letter template:" at bounding box center [839, 512] width 736 height 419
click at [789, 492] on textarea "Cover letter template:" at bounding box center [839, 512] width 736 height 419
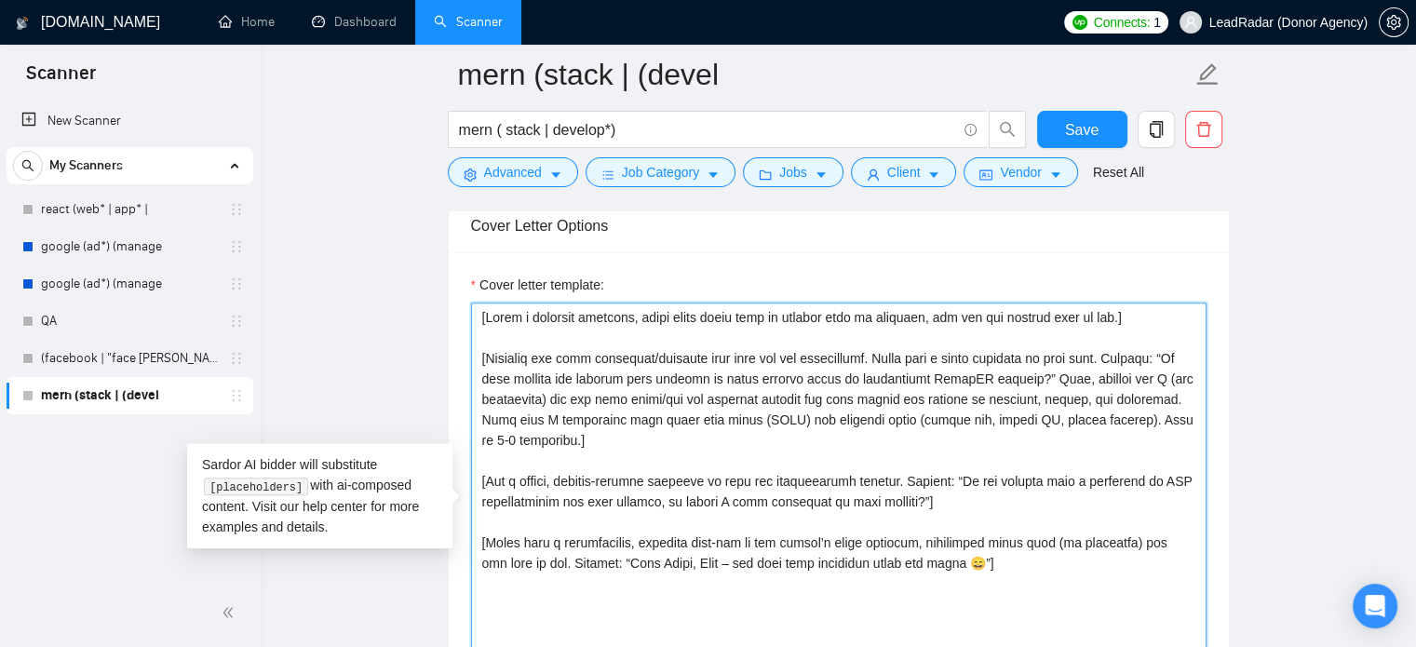
click at [790, 515] on textarea "Cover letter template:" at bounding box center [839, 512] width 736 height 419
click at [782, 547] on textarea "Cover letter template:" at bounding box center [839, 512] width 736 height 419
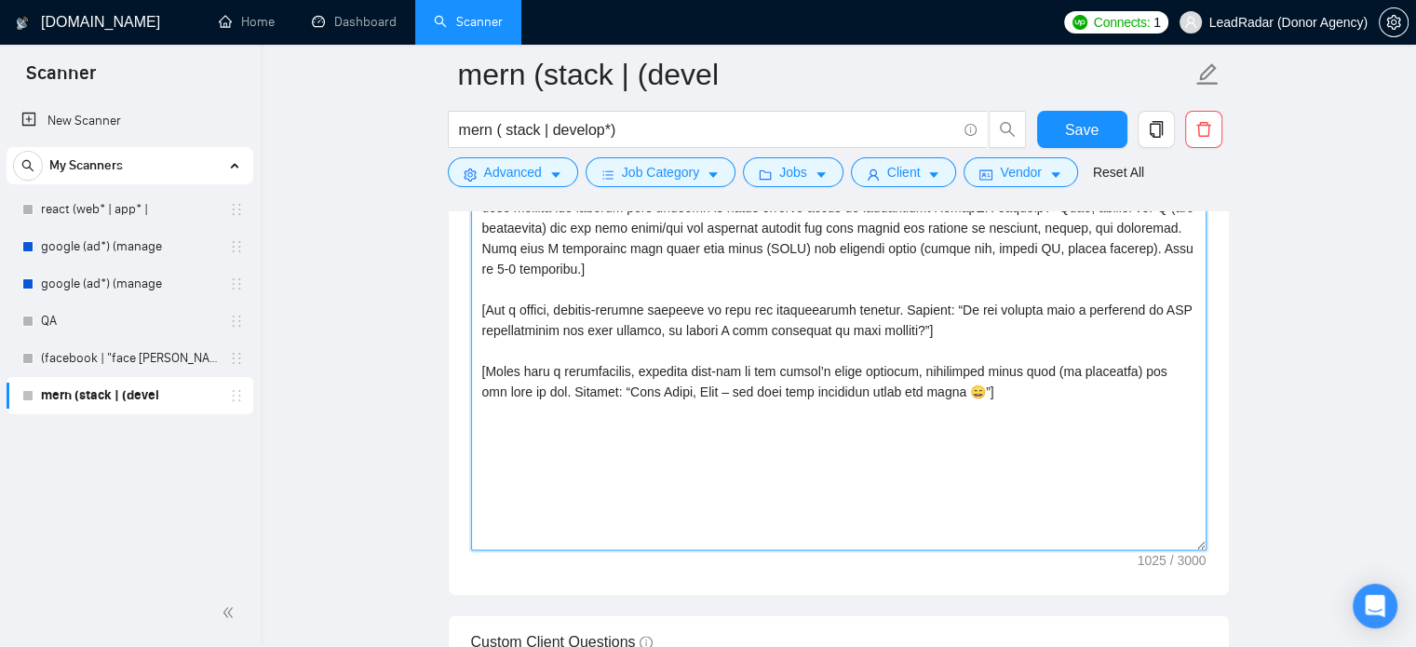
scroll to position [2145, 0]
drag, startPoint x: 730, startPoint y: 370, endPoint x: 892, endPoint y: 376, distance: 162.1
click at [892, 376] on textarea "Cover letter template:" at bounding box center [839, 340] width 736 height 419
click at [858, 370] on textarea "[Write a personal greeting, using their first name or company name if provided,…" at bounding box center [839, 340] width 736 height 419
click at [1018, 370] on textarea "[Write a personal greeting, using their first name or company name if provided,…" at bounding box center [839, 340] width 736 height 419
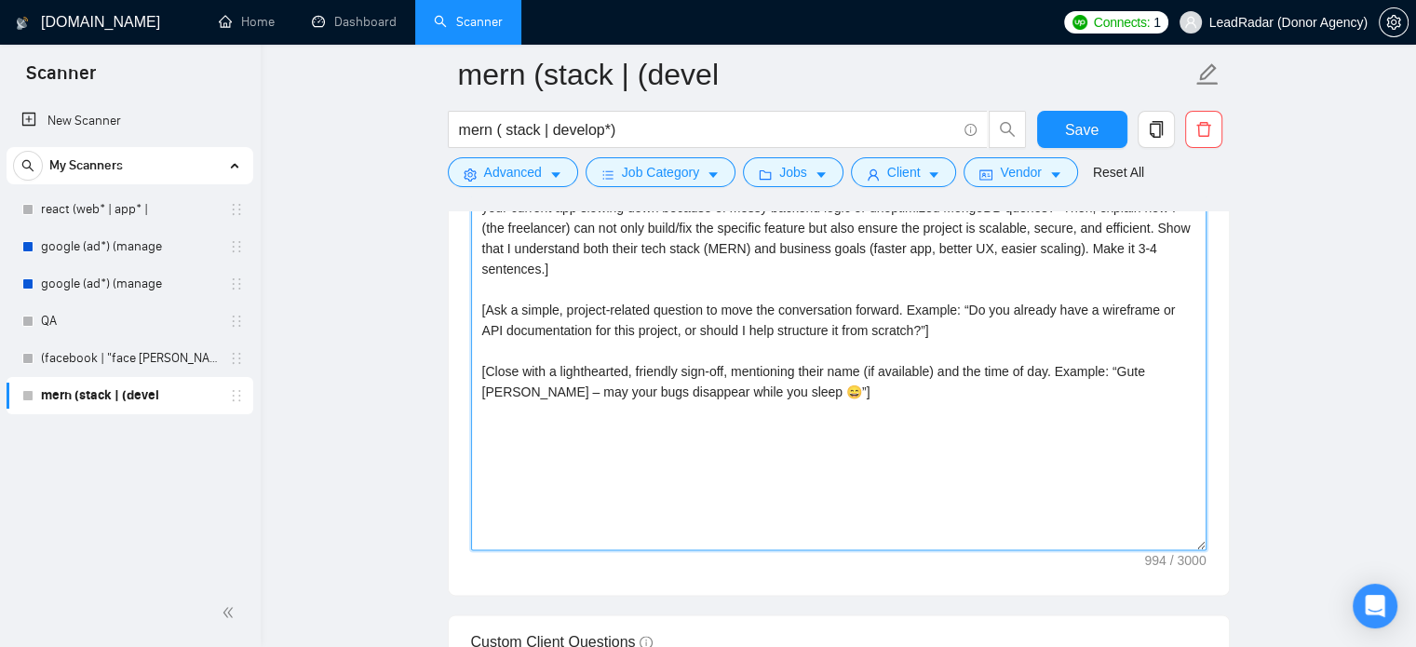
click at [1090, 371] on textarea "[Write a personal greeting, using their first name or company name if provided,…" at bounding box center [839, 340] width 736 height 419
click at [1128, 378] on textarea "[Write a personal greeting, using their first name or company name if provided,…" at bounding box center [839, 340] width 736 height 419
drag, startPoint x: 1060, startPoint y: 369, endPoint x: 789, endPoint y: 395, distance: 272.2
click at [789, 395] on textarea "[Write a personal greeting, using their first name or company name if provided,…" at bounding box center [839, 340] width 736 height 419
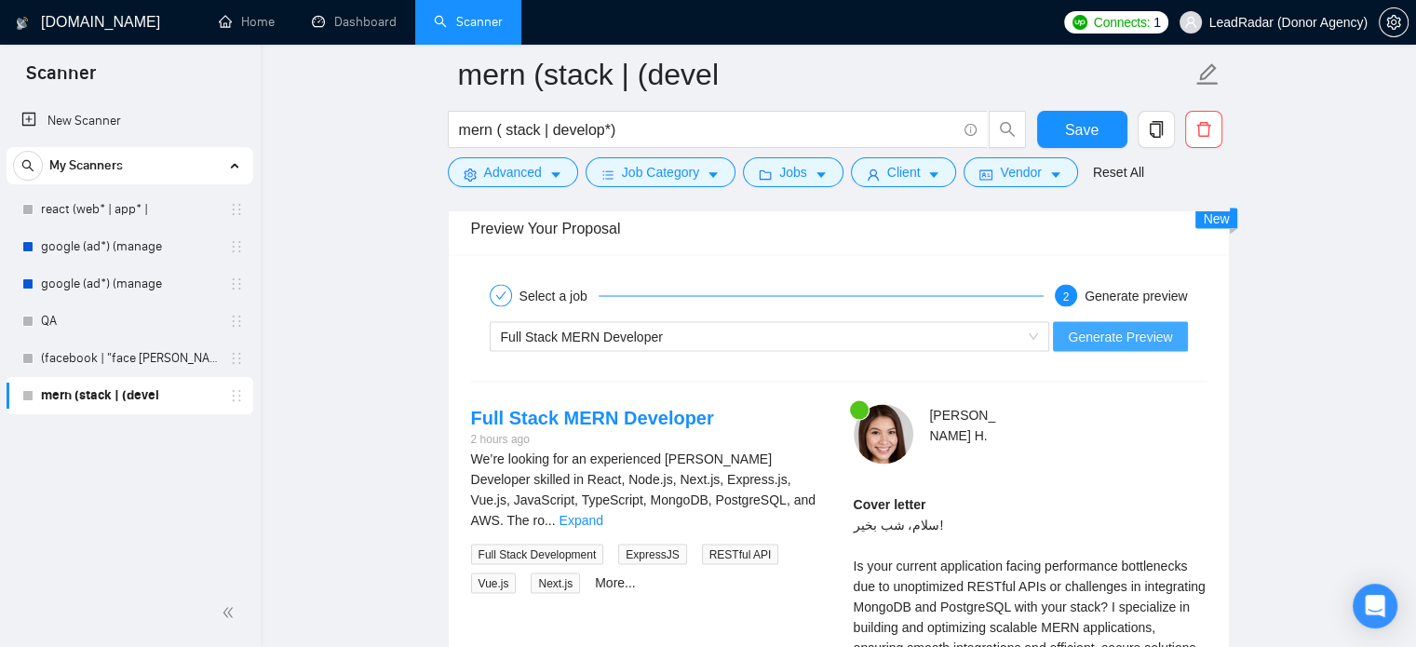
scroll to position [3449, 0]
click at [1116, 331] on span "Generate Preview" at bounding box center [1120, 336] width 104 height 20
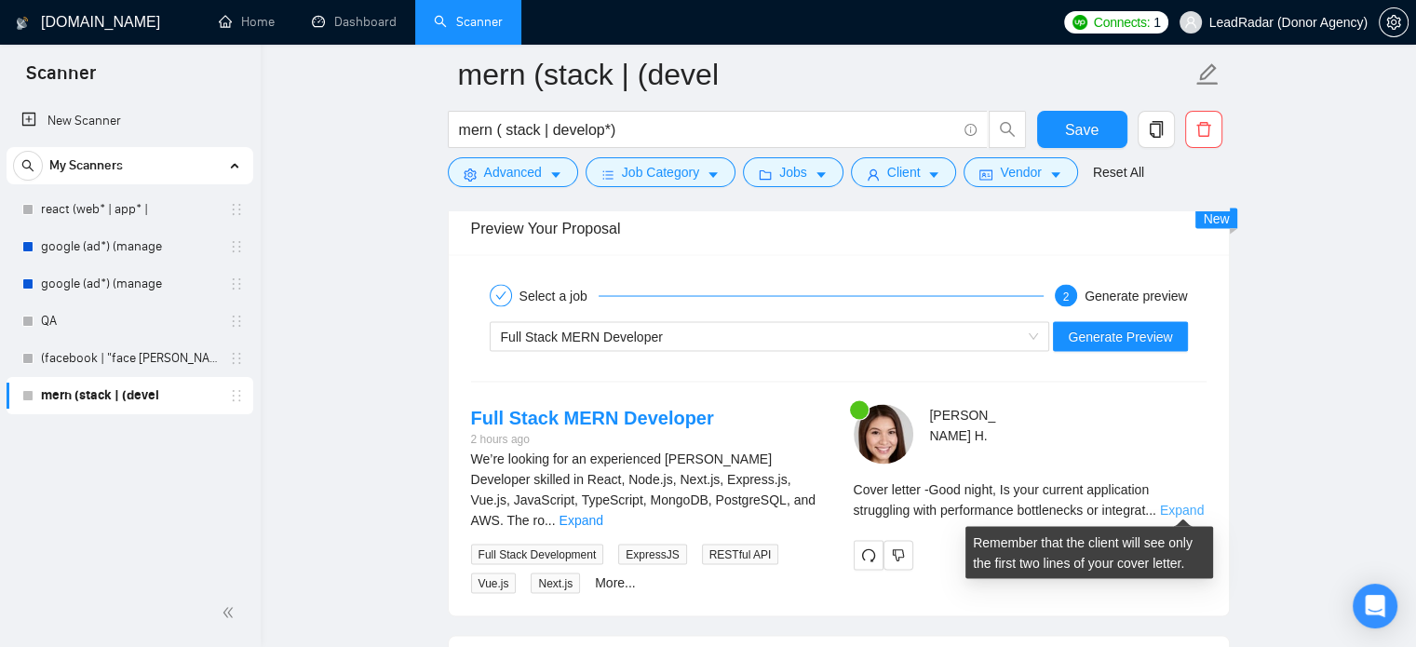
click at [1184, 510] on link "Expand" at bounding box center [1182, 509] width 44 height 15
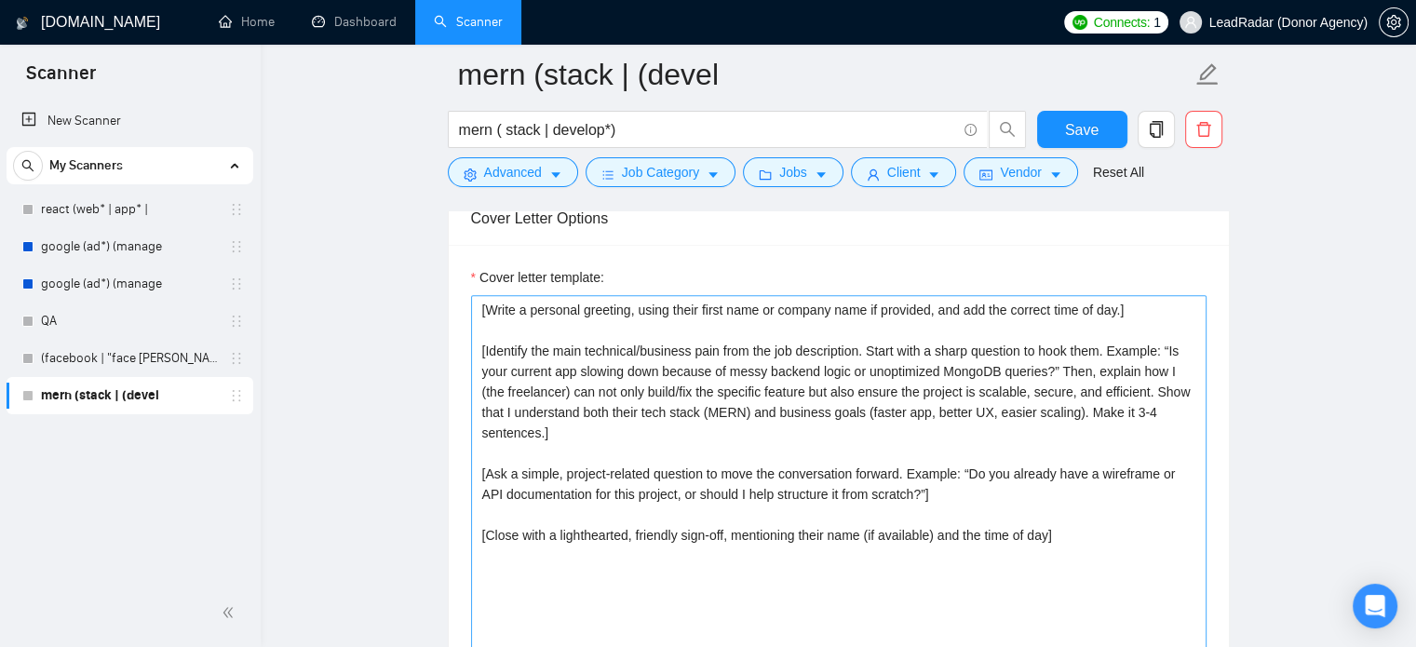
scroll to position [1983, 0]
click at [817, 470] on textarea "[Write a personal greeting, using their first name or company name if provided,…" at bounding box center [839, 502] width 736 height 419
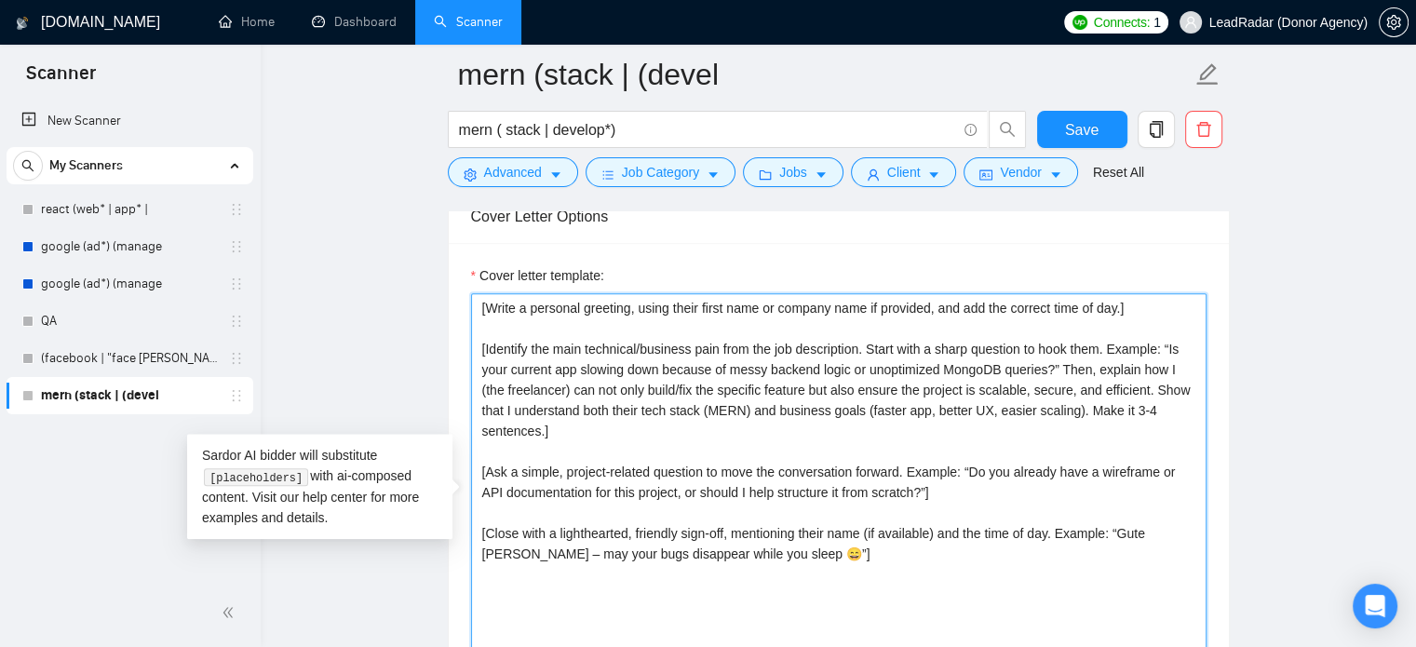
click at [776, 531] on textarea "[Write a personal greeting, using their first name or company name if provided,…" at bounding box center [839, 502] width 736 height 419
click at [1038, 531] on textarea "[Write a personal greeting, using their first name or company name if provided,…" at bounding box center [839, 502] width 736 height 419
click at [1134, 517] on textarea "[Write a personal greeting, using their first name or company name if provided,…" at bounding box center [839, 502] width 736 height 419
drag, startPoint x: 1121, startPoint y: 534, endPoint x: 1184, endPoint y: 531, distance: 63.4
click at [1184, 531] on textarea "[Write a personal greeting, using their first name or company name if provided,…" at bounding box center [839, 502] width 736 height 419
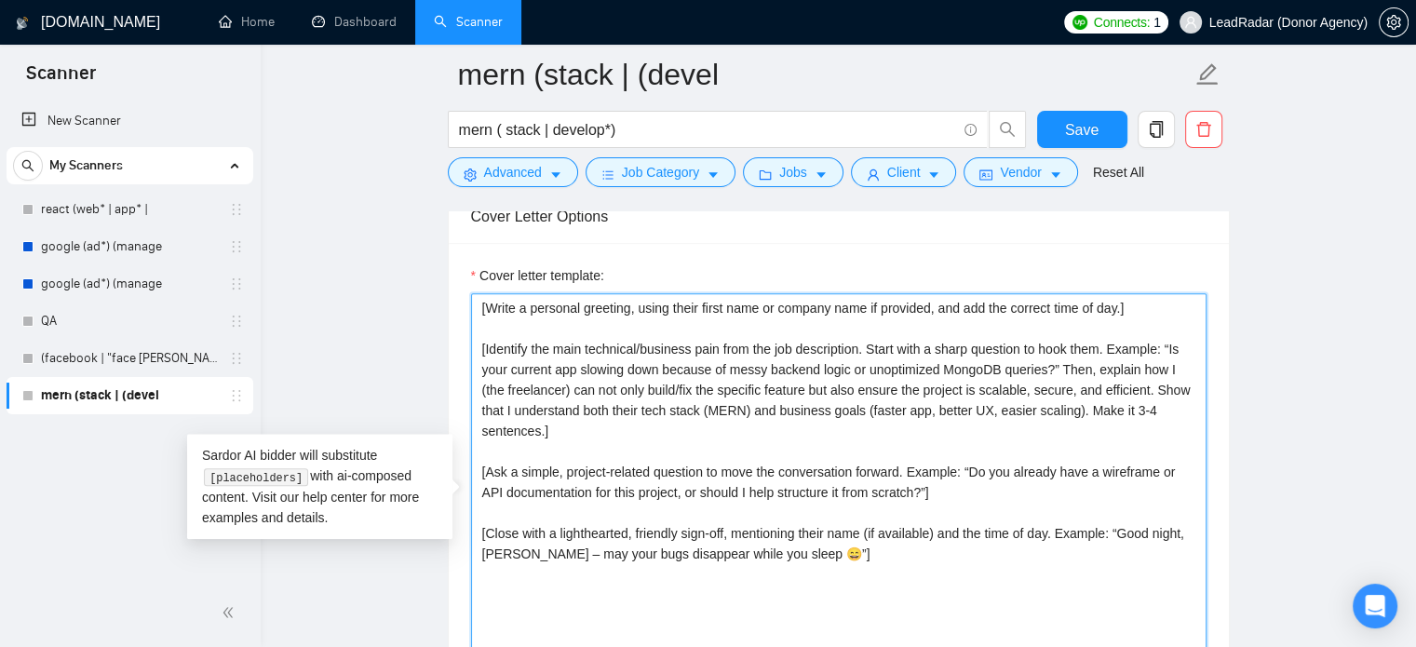
click at [544, 466] on textarea "[Write a personal greeting, using their first name or company name if provided,…" at bounding box center [839, 502] width 736 height 419
click at [739, 474] on textarea "[Write a personal greeting, using their first name or company name if provided,…" at bounding box center [839, 502] width 736 height 419
click at [853, 485] on textarea "[Write a personal greeting, using their first name or company name if provided,…" at bounding box center [839, 502] width 736 height 419
click at [782, 358] on textarea "[Write a personal greeting, using their first name or company name if provided,…" at bounding box center [839, 502] width 736 height 419
click at [681, 316] on textarea "[Write a personal greeting, using their first name or company name if provided,…" at bounding box center [839, 502] width 736 height 419
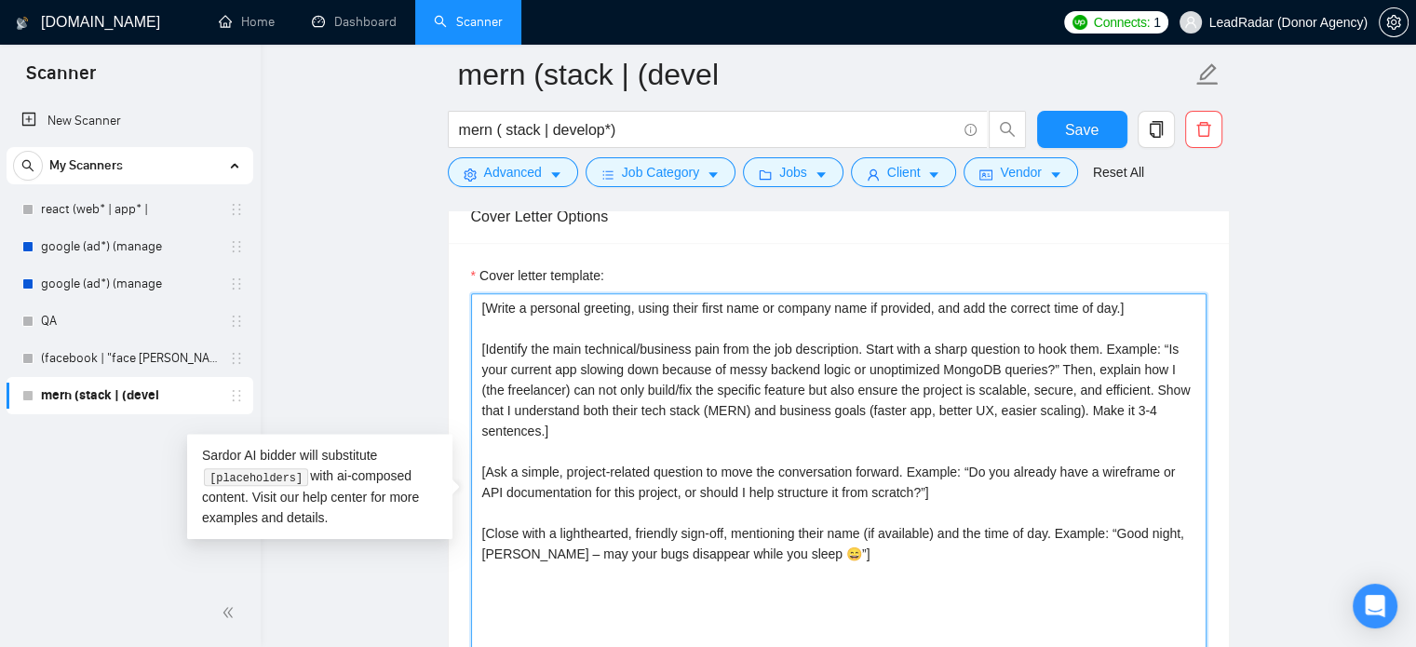
click at [715, 317] on textarea "[Write a personal greeting, using their first name or company name if provided,…" at bounding box center [839, 502] width 736 height 419
click at [660, 311] on textarea "[Write a personal greeting, using their first name or company name if provided,…" at bounding box center [839, 502] width 736 height 419
click at [731, 312] on textarea "[Write a personal greeting, using their first name or company name if provided,…" at bounding box center [839, 502] width 736 height 419
drag, startPoint x: 760, startPoint y: 312, endPoint x: 812, endPoint y: 314, distance: 52.2
click at [763, 313] on textarea "[Write a personal greeting, using their first name or company name if provided,…" at bounding box center [839, 502] width 736 height 419
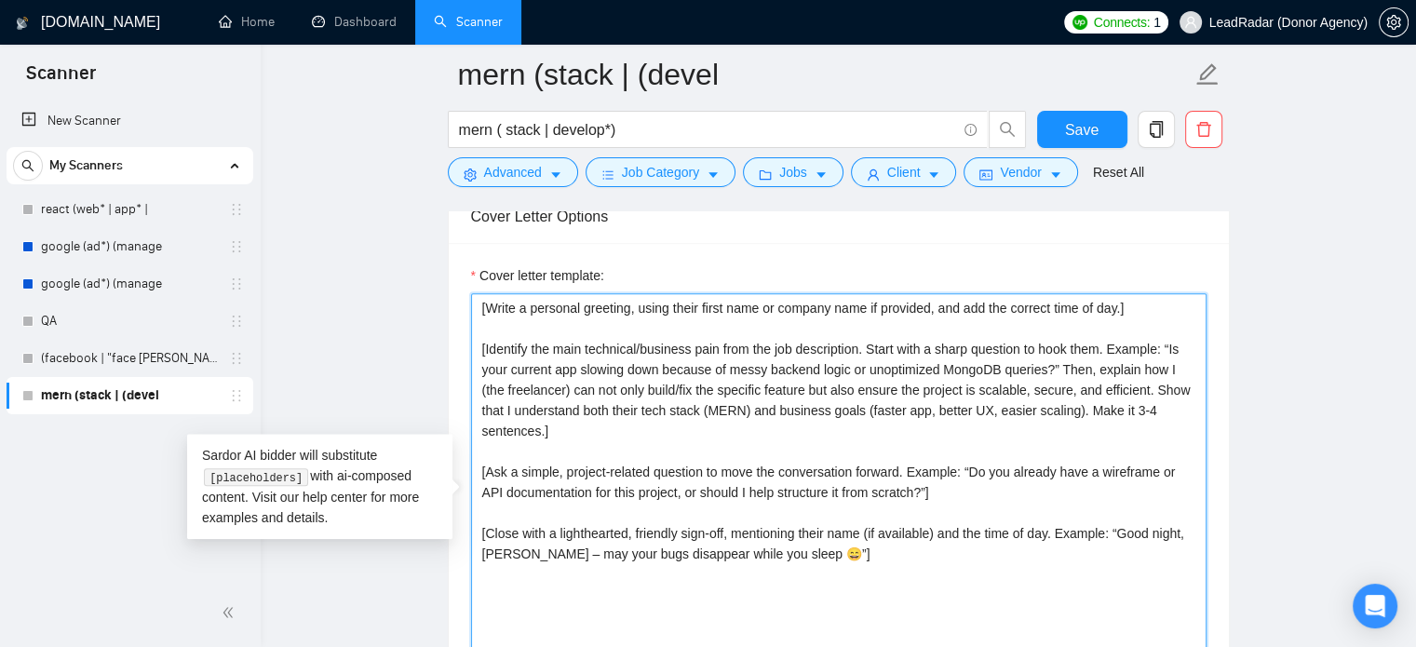
click at [813, 314] on textarea "[Write a personal greeting, using their first name or company name if provided,…" at bounding box center [839, 502] width 736 height 419
click at [831, 314] on textarea "[Write a personal greeting, using their first name or company name if provided,…" at bounding box center [839, 502] width 736 height 419
click at [895, 308] on textarea "[Write a personal greeting, using their first name or company name if provided,…" at bounding box center [839, 502] width 736 height 419
click at [1122, 308] on textarea "[Write a personal greeting, using their first name or company name if provided,…" at bounding box center [839, 502] width 736 height 419
click at [1125, 309] on textarea "[Write a personal greeting, using their first name or company name if provided,…" at bounding box center [839, 502] width 736 height 419
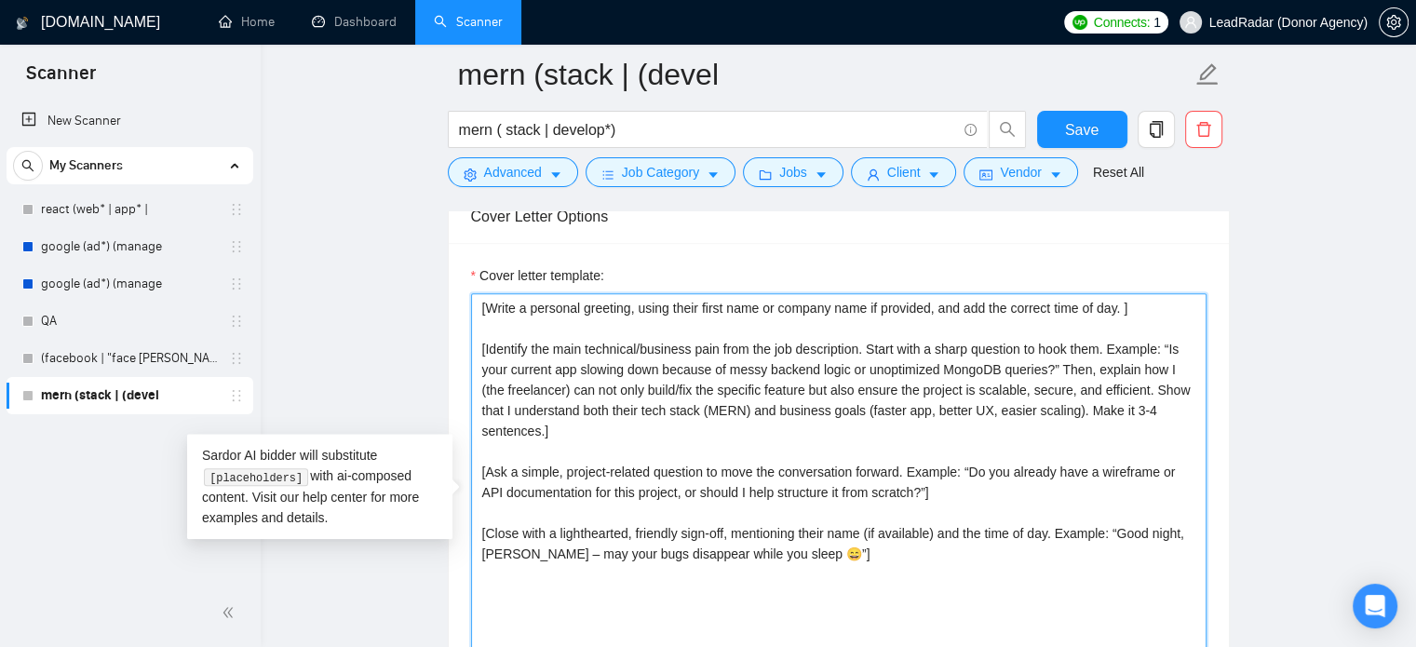
click at [663, 420] on textarea "[Write a personal greeting, using their first name or company name if provided,…" at bounding box center [839, 502] width 736 height 419
drag, startPoint x: 569, startPoint y: 431, endPoint x: 425, endPoint y: 352, distance: 163.8
paste textarea "Provocative question about client’s issue. Example: “Is your app crashing becau…"
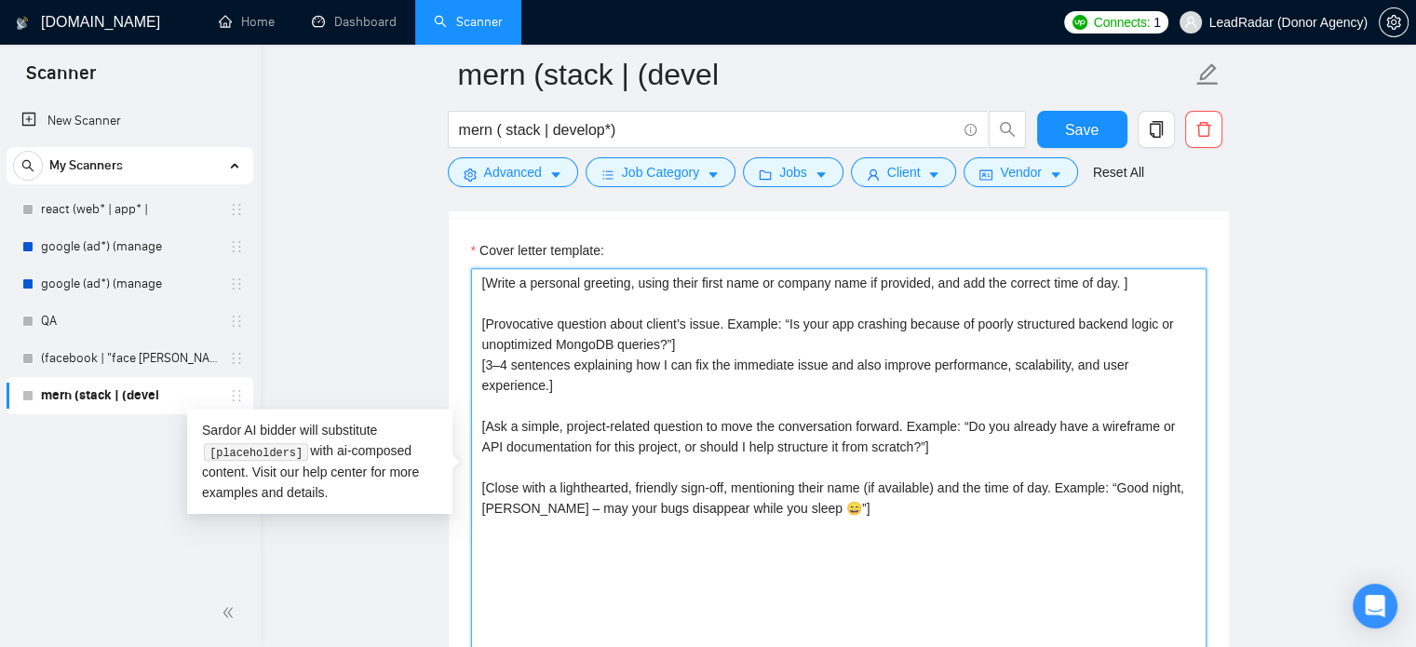
scroll to position [2011, 0]
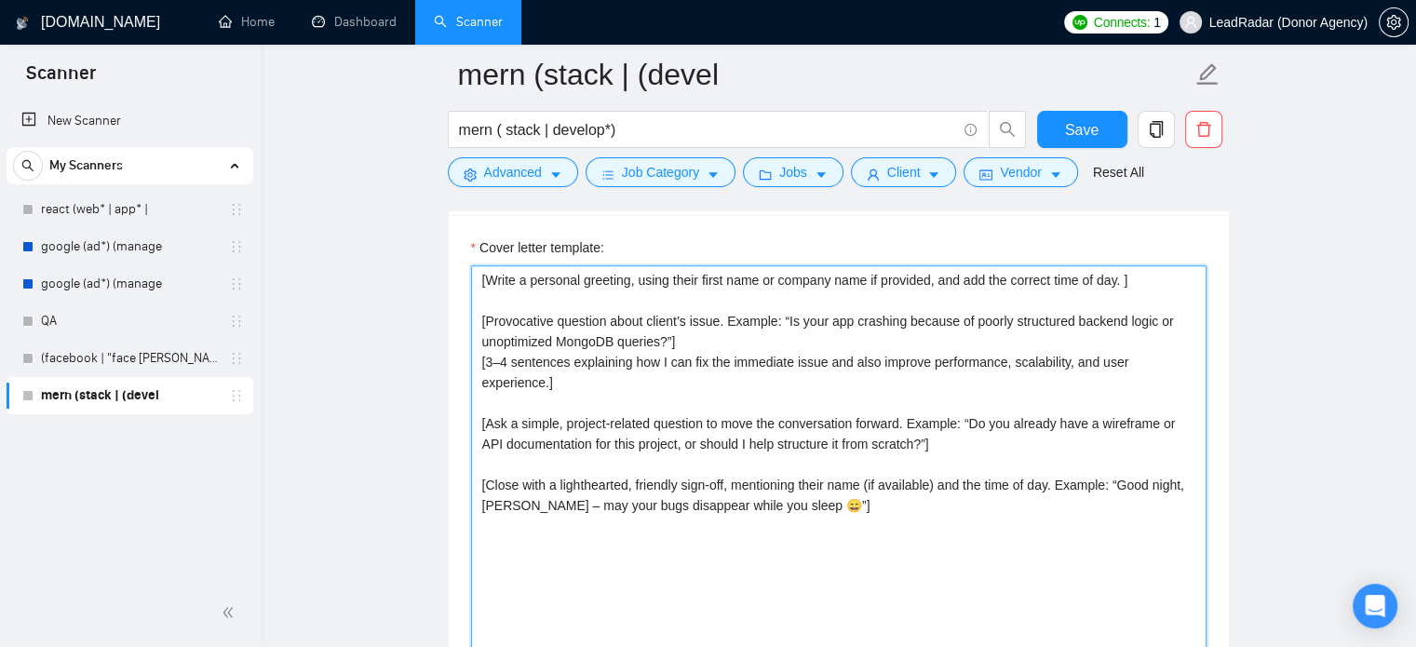
type textarea "[Write a personal greeting, using their first name or company name if provided,…"
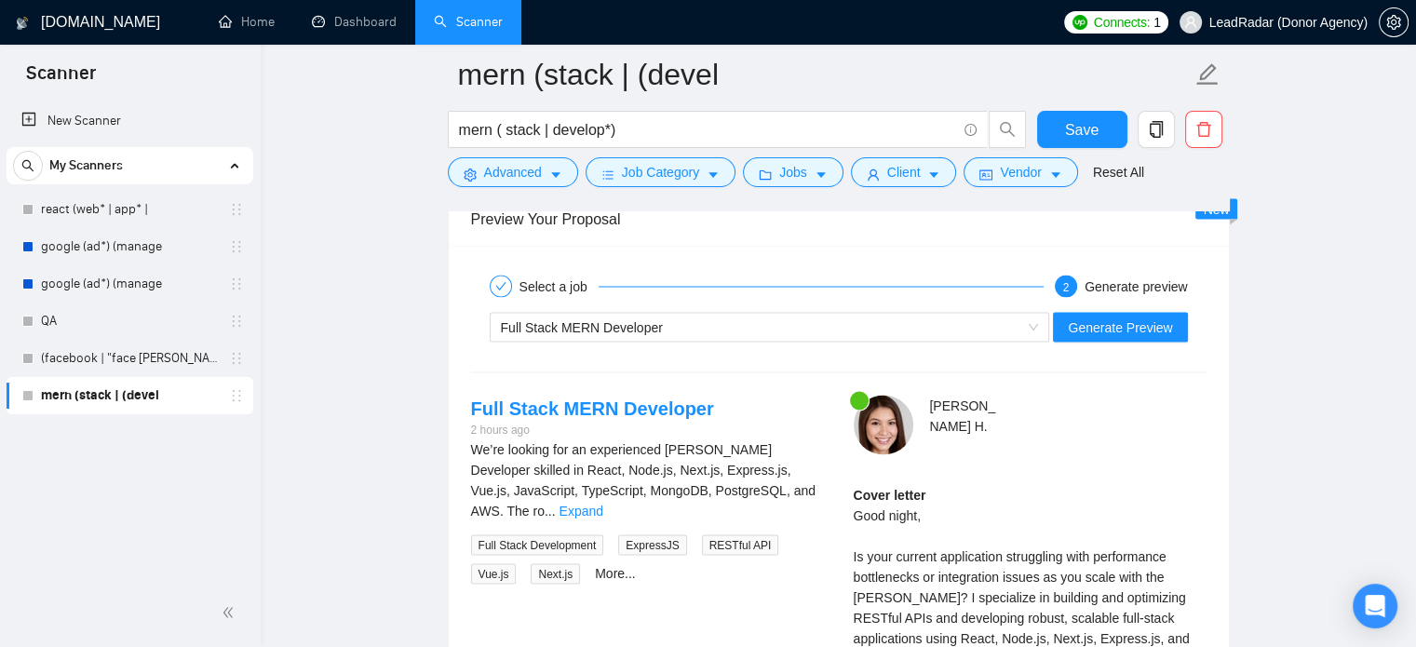
scroll to position [3463, 0]
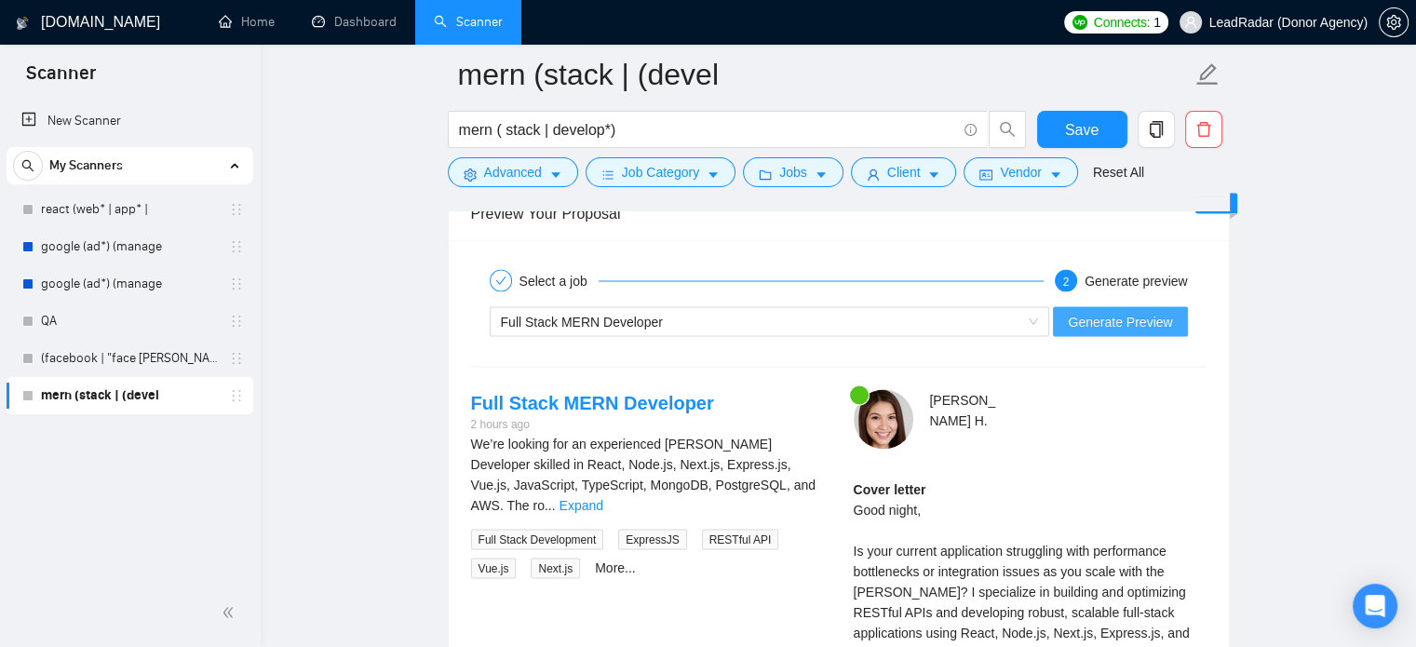
click at [1115, 319] on span "Generate Preview" at bounding box center [1120, 321] width 104 height 20
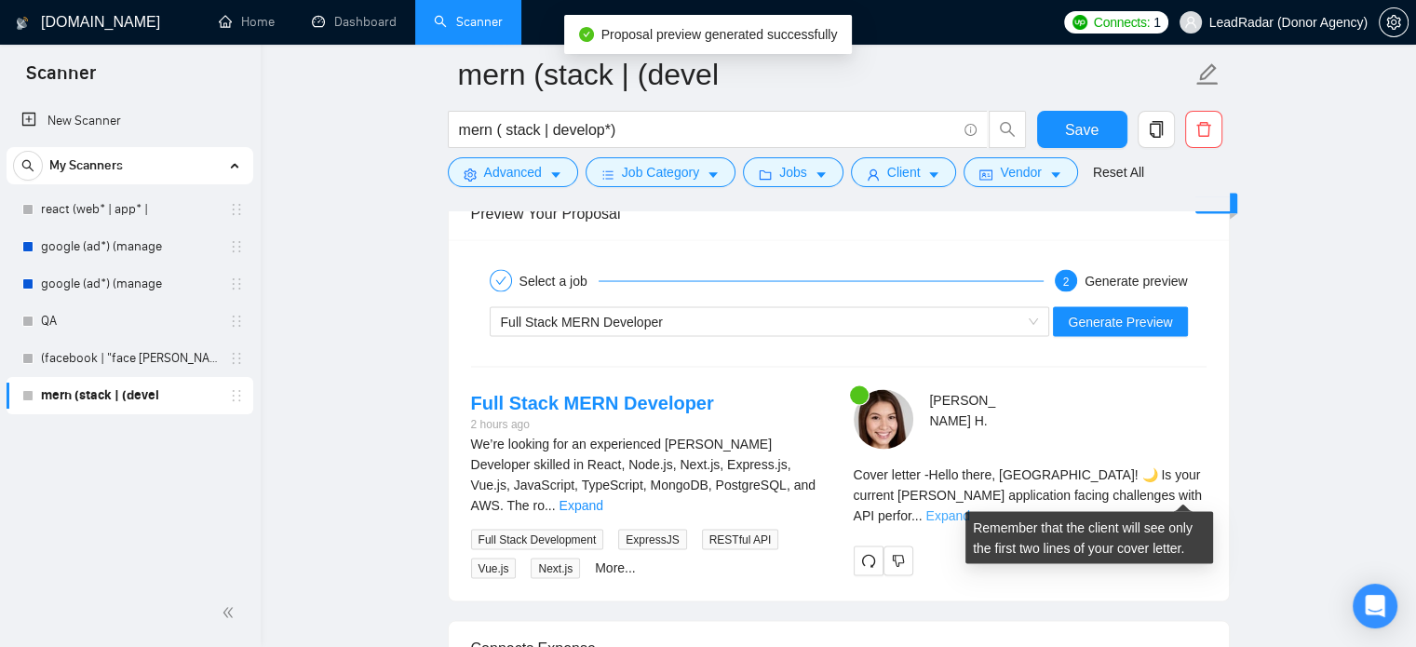
click at [969, 507] on link "Expand" at bounding box center [947, 514] width 44 height 15
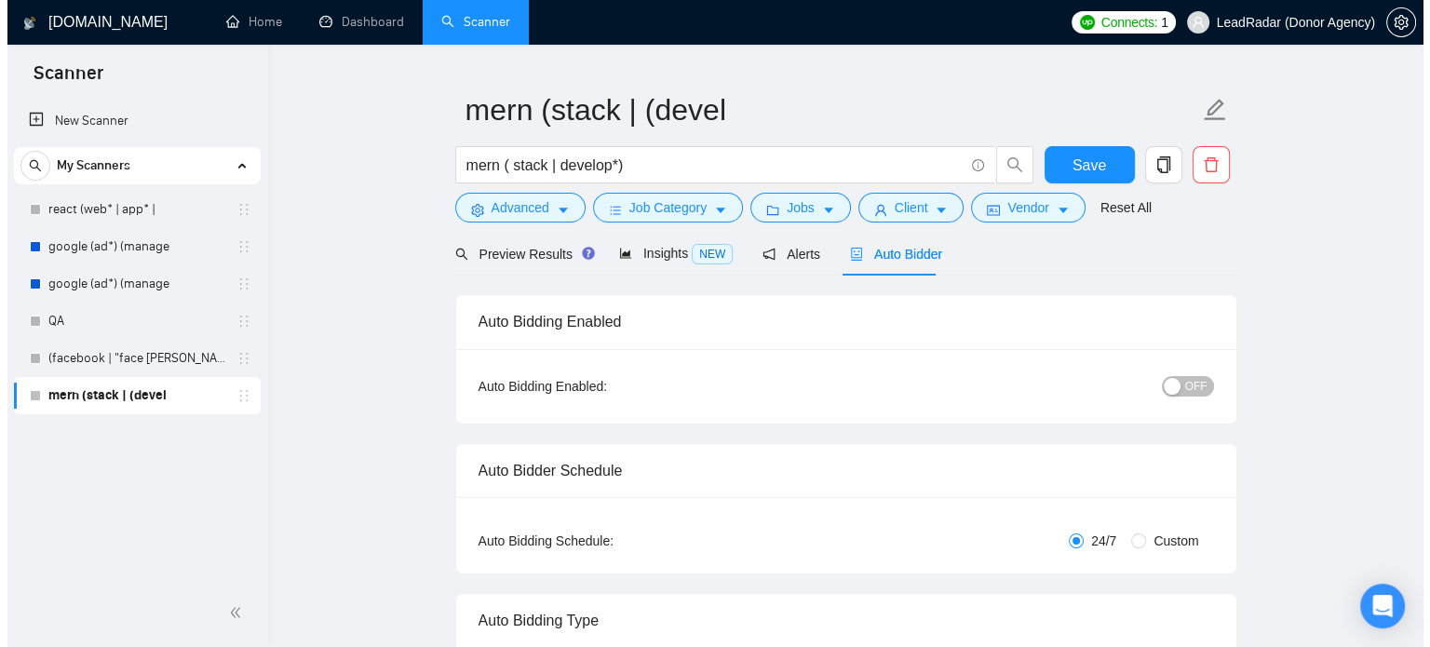
scroll to position [0, 0]
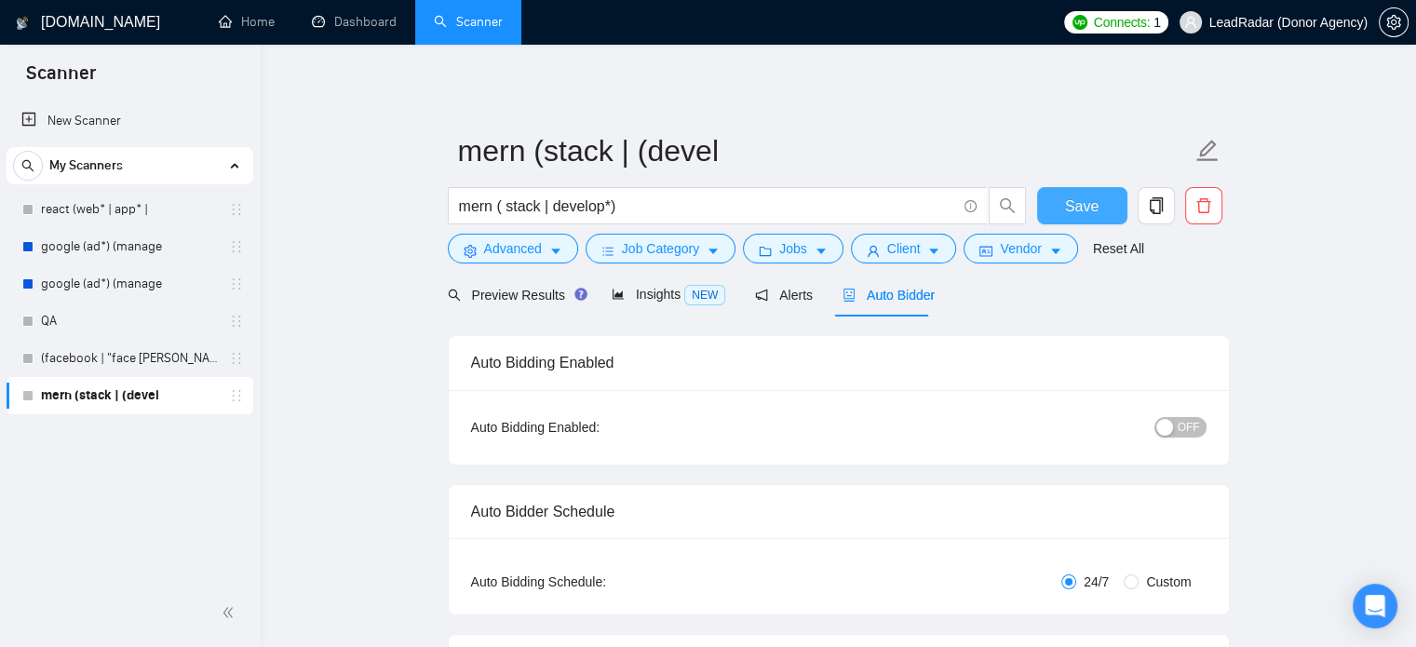
click at [1092, 204] on span "Save" at bounding box center [1082, 206] width 34 height 23
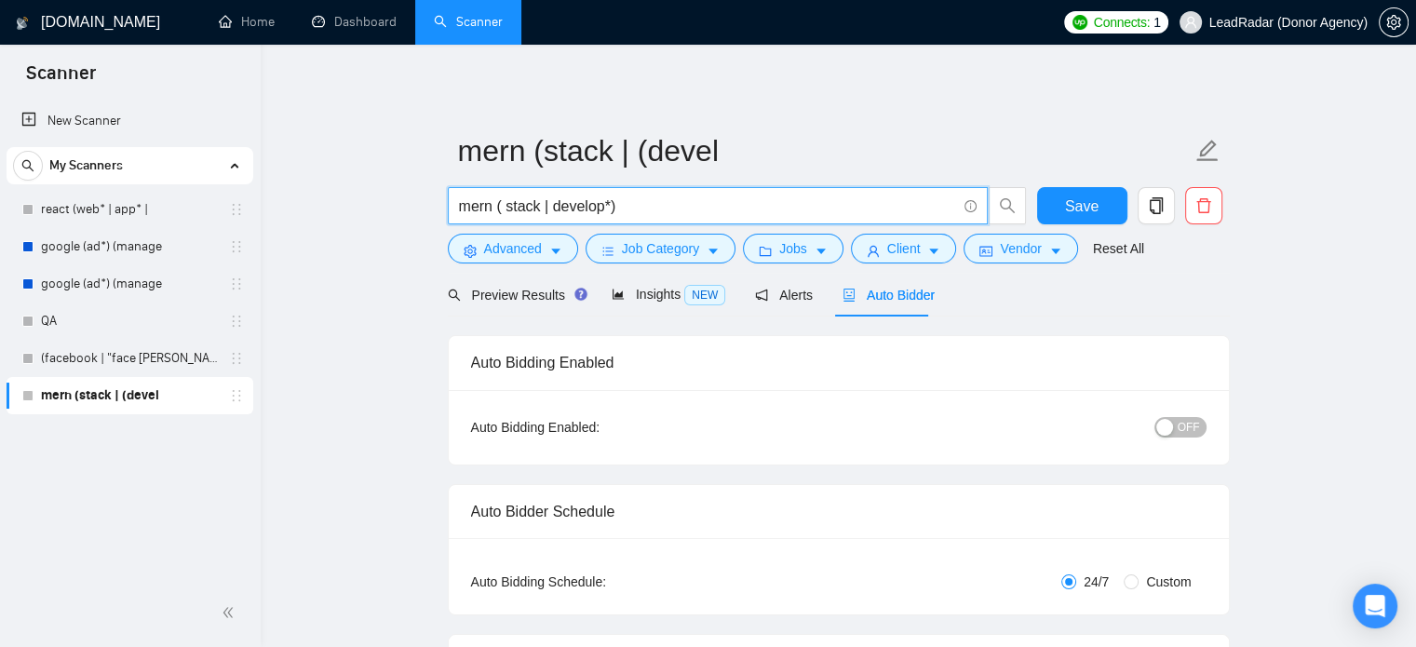
drag, startPoint x: 622, startPoint y: 208, endPoint x: 380, endPoint y: 219, distance: 242.3
click at [105, 121] on link "New Scanner" at bounding box center [129, 120] width 217 height 37
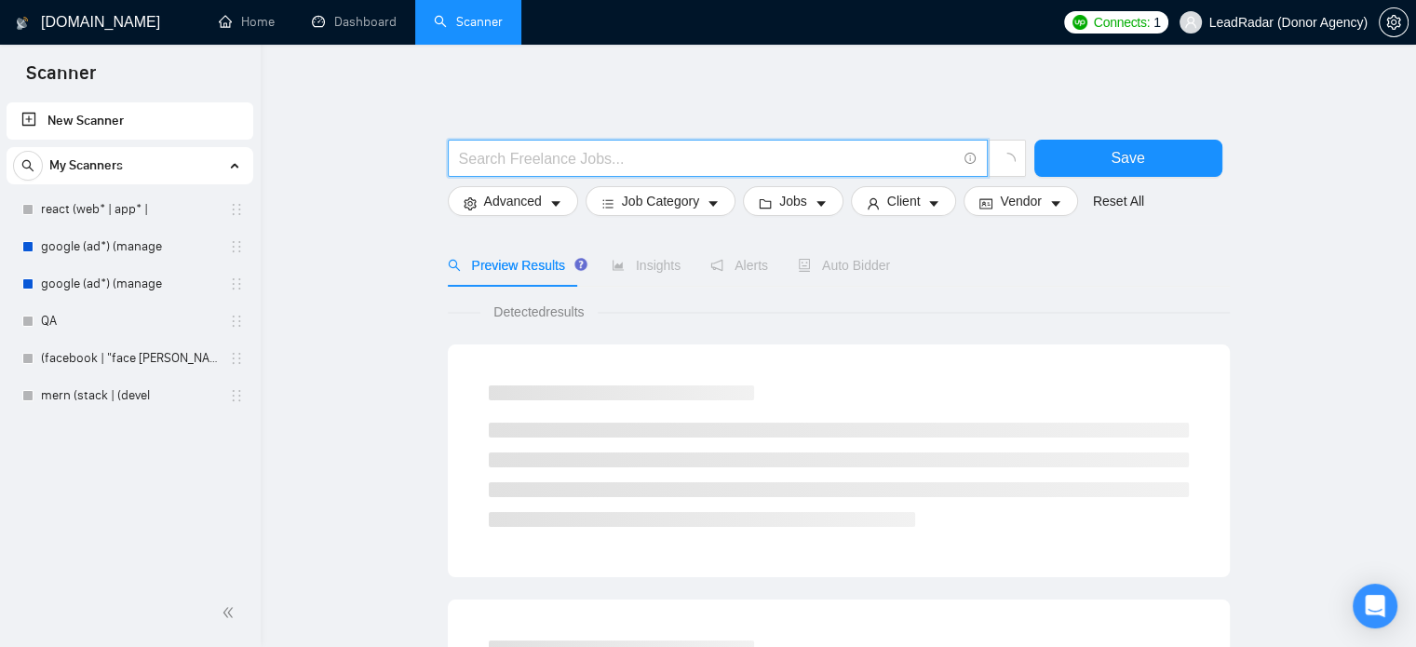
click at [531, 158] on input "text" at bounding box center [707, 158] width 497 height 23
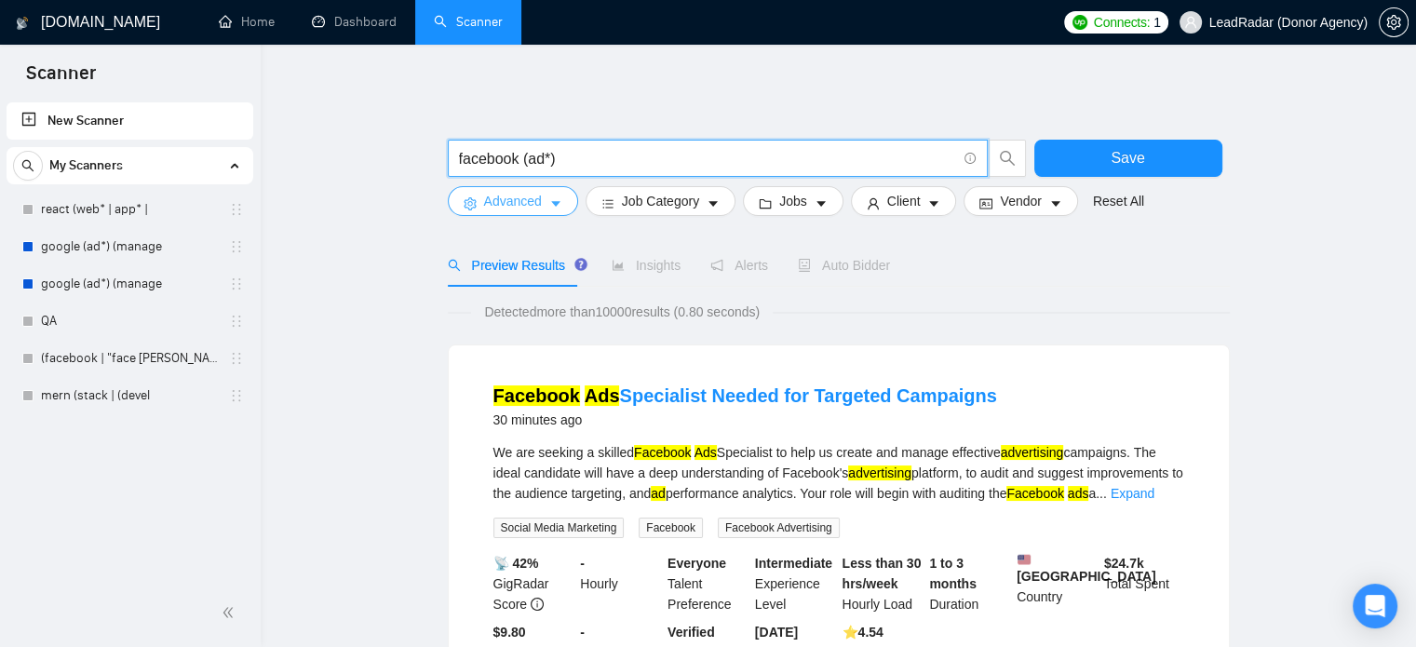
type input "facebook (ad*)"
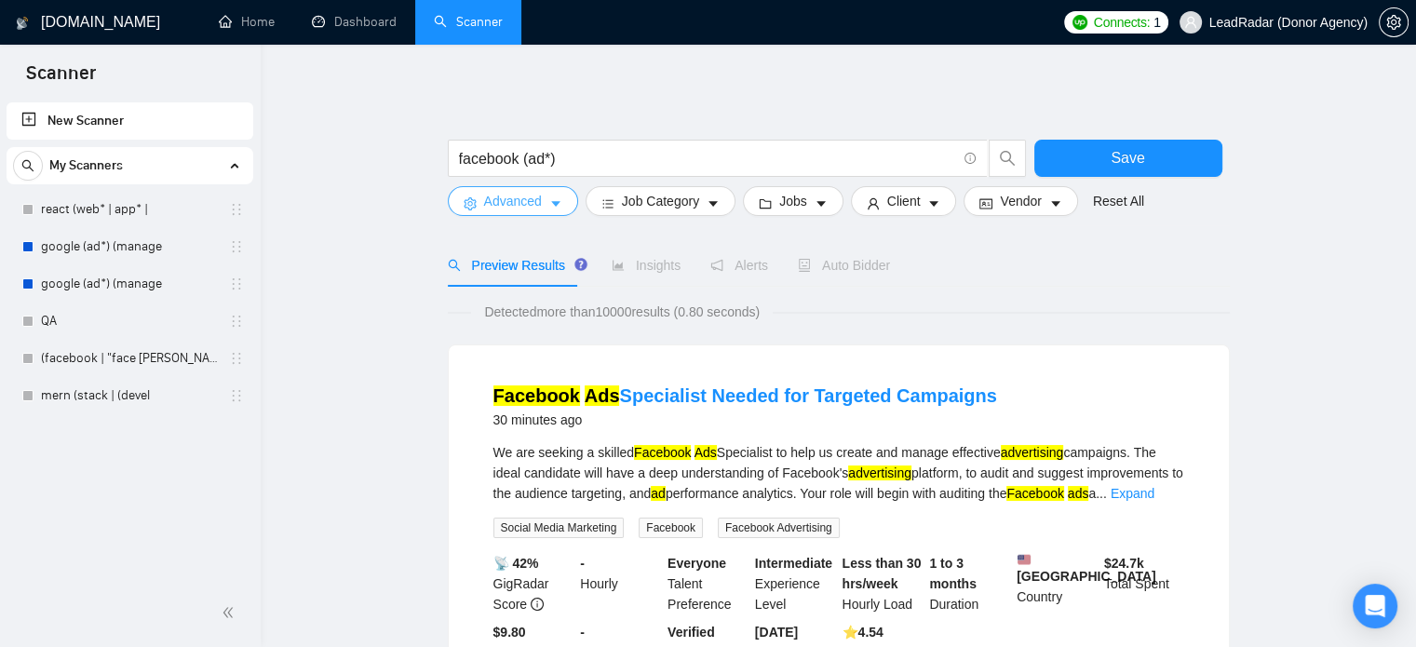
click at [525, 202] on span "Advanced" at bounding box center [513, 201] width 58 height 20
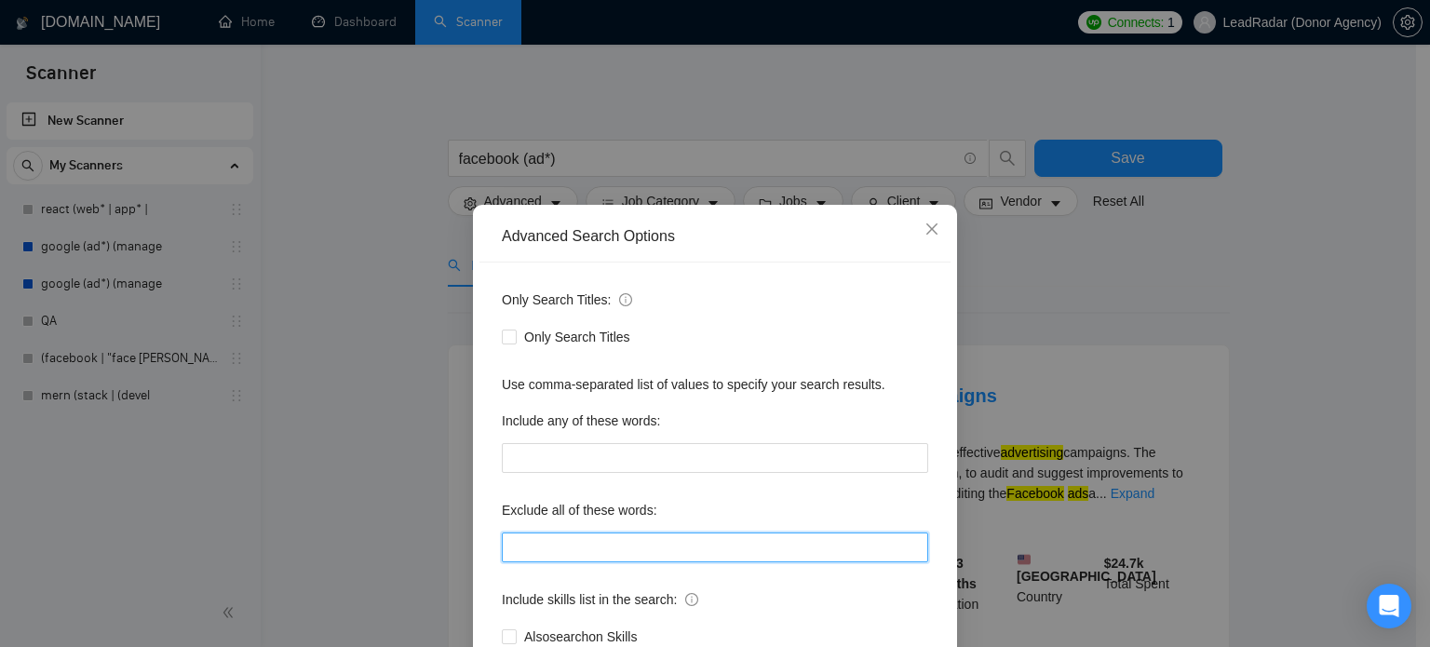
click at [587, 542] on input "text" at bounding box center [715, 548] width 426 height 30
type input "smm, "social media marketing","
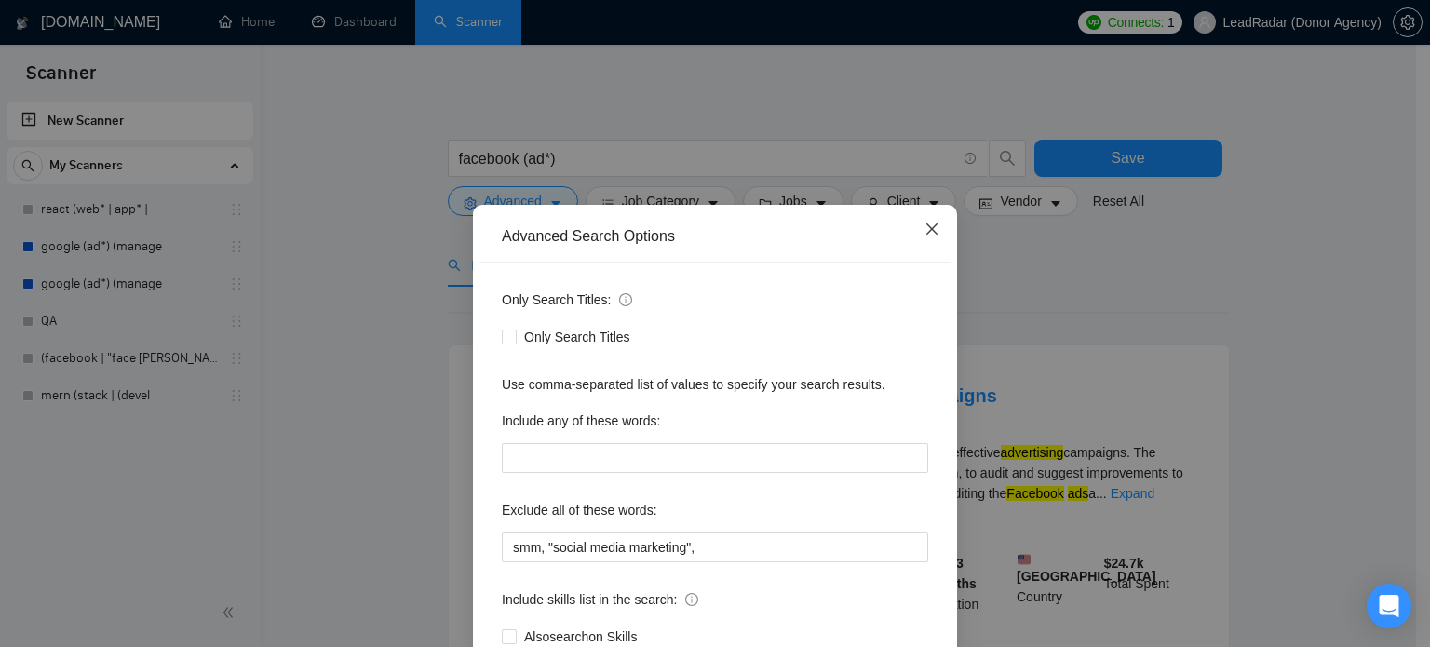
click at [928, 229] on icon "close" at bounding box center [932, 229] width 15 height 15
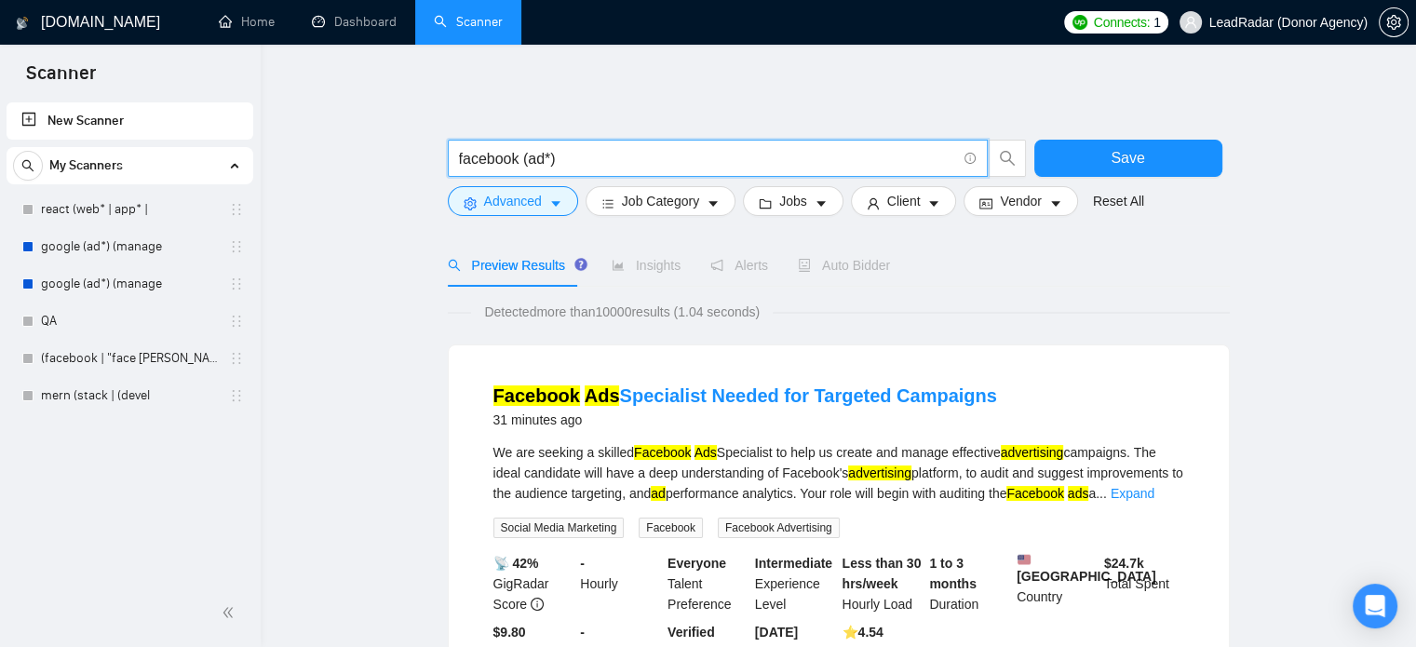
click at [656, 159] on input "facebook (ad*)" at bounding box center [707, 158] width 497 height 23
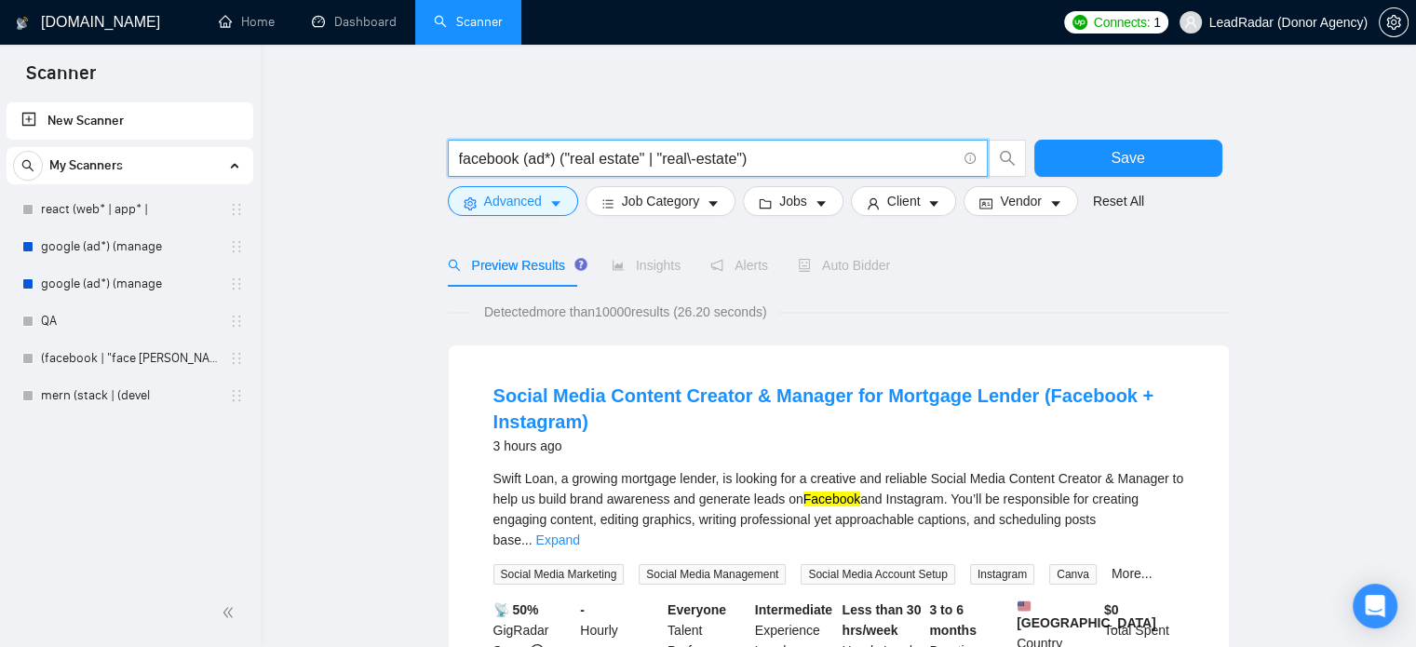
click at [788, 163] on input "facebook (ad*) ("real estate" | "real\-estate")" at bounding box center [707, 158] width 497 height 23
click at [739, 160] on input "facebook (ad*) ("real estate" | "real\-estate")" at bounding box center [707, 158] width 497 height 23
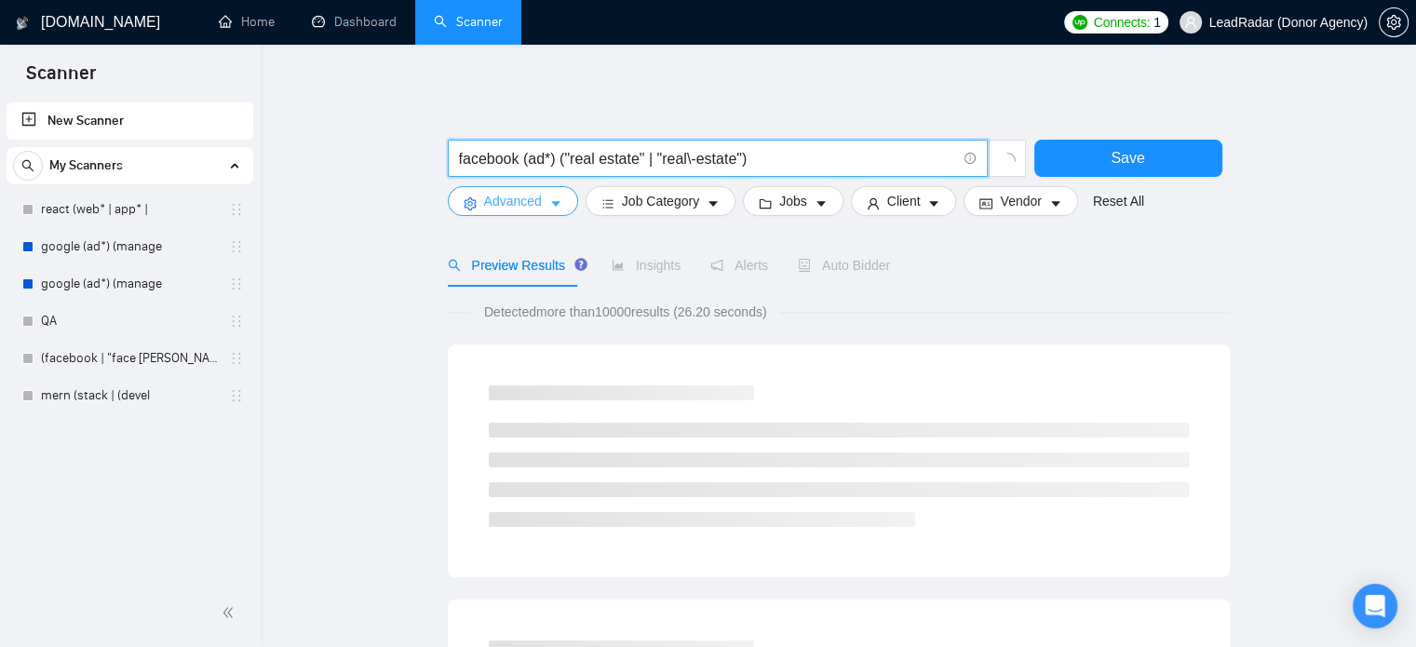
type input "facebook (ad*) ("real estate" | "real\-estate")"
click at [521, 207] on span "Advanced" at bounding box center [513, 201] width 58 height 20
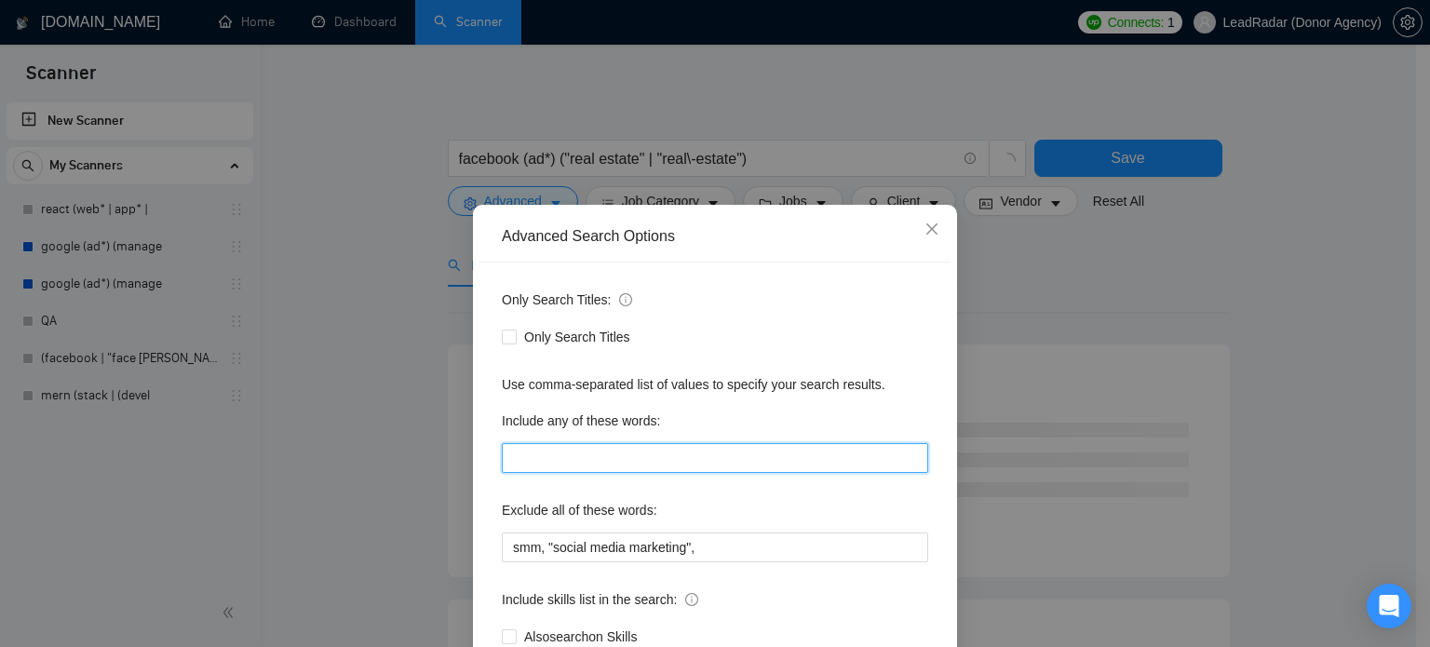
click at [591, 464] on input "text" at bounding box center [715, 458] width 426 height 30
type input "property, "meta ad*""
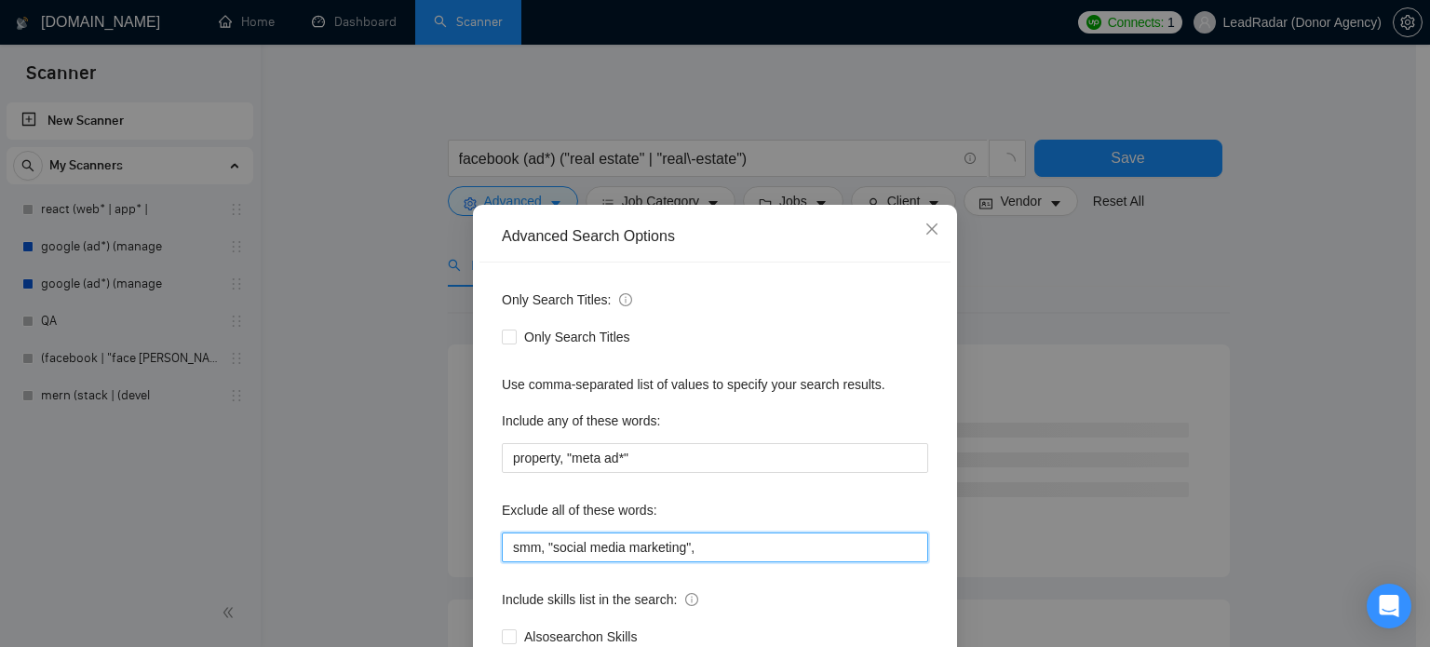
click at [695, 552] on input "smm, "social media marketing"," at bounding box center [715, 548] width 426 height 30
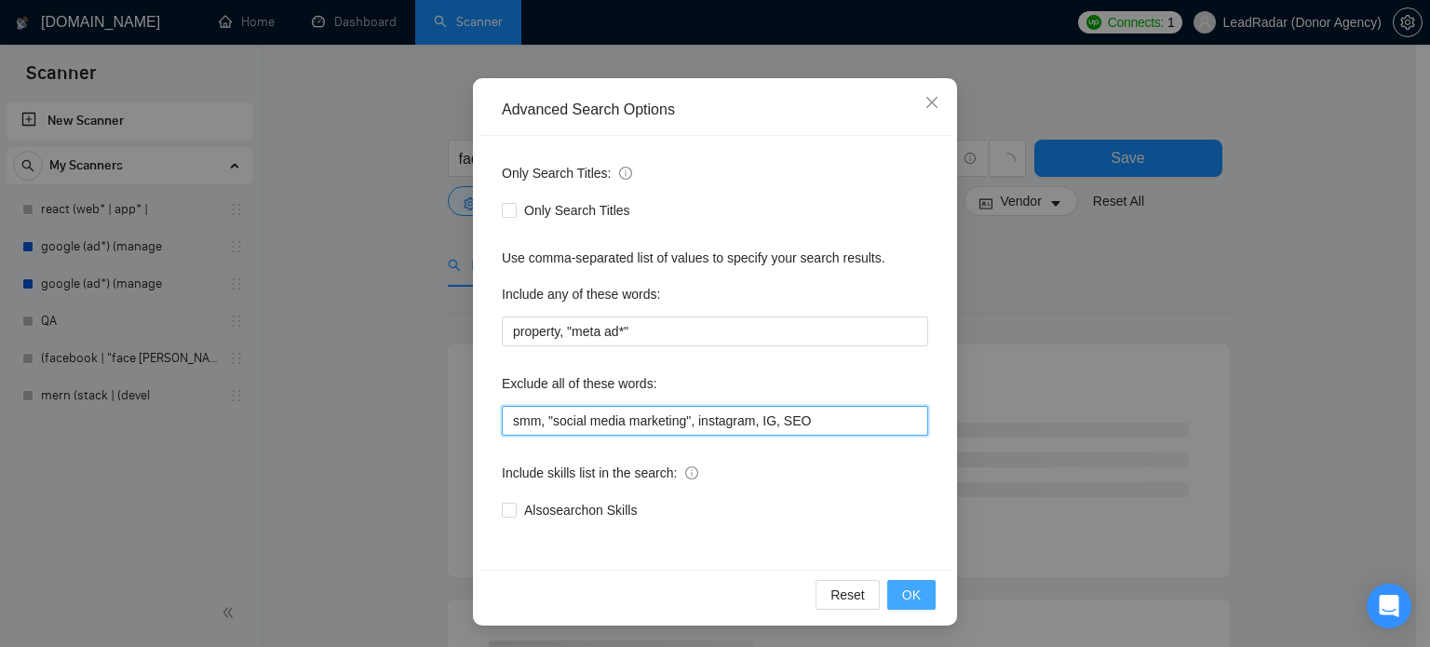
type input "smm, "social media marketing", instagram, IG, SEO"
click at [907, 595] on span "OK" at bounding box center [911, 595] width 19 height 20
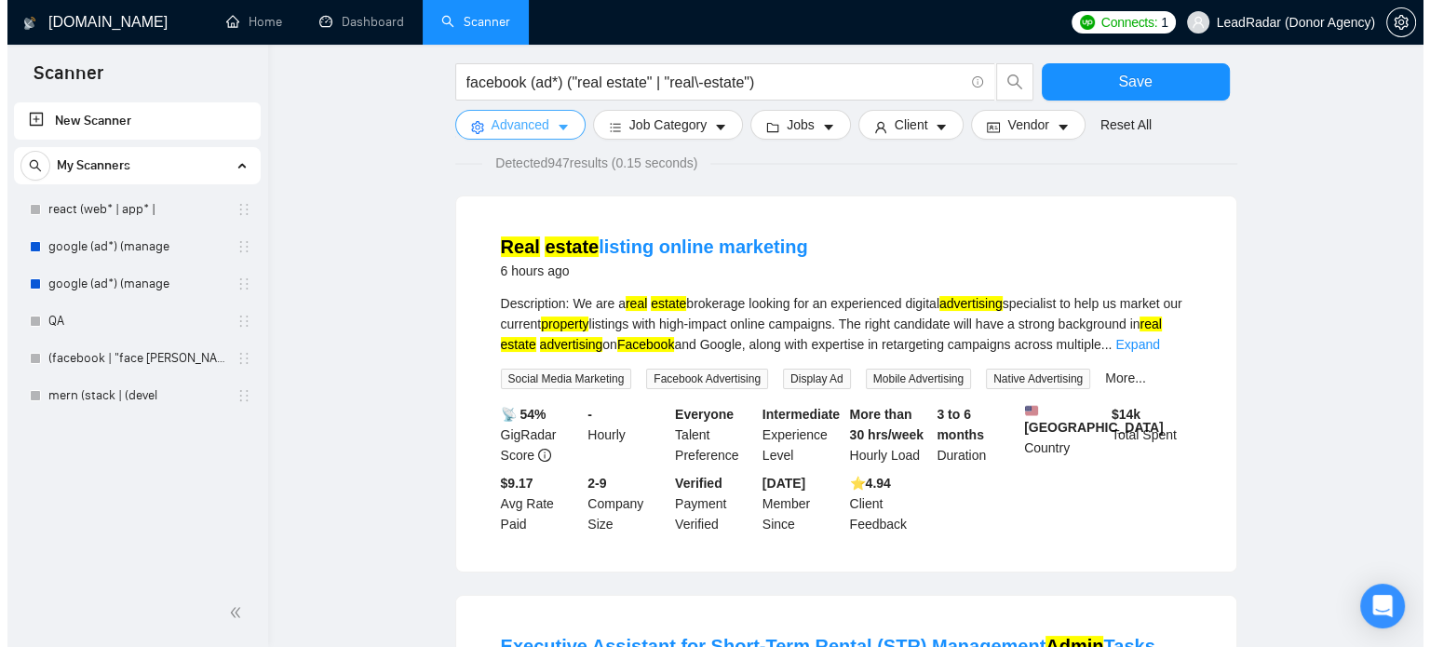
scroll to position [177, 0]
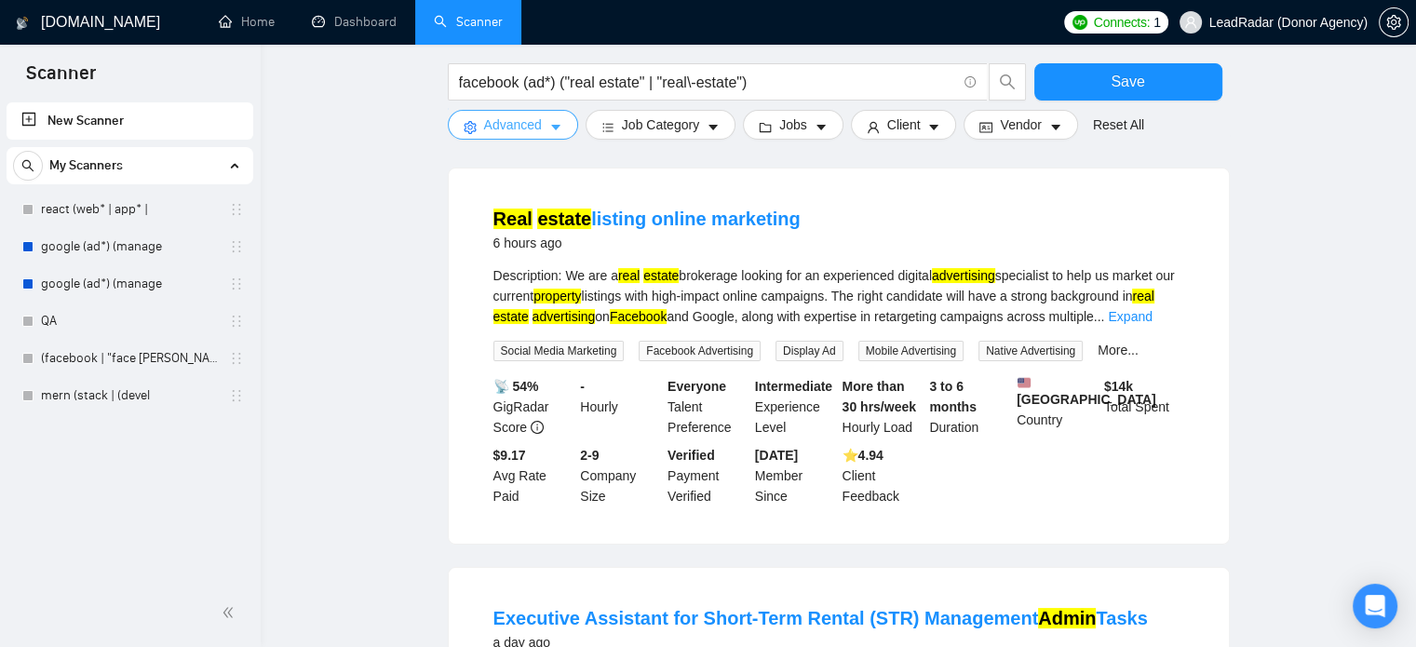
click at [511, 125] on span "Advanced" at bounding box center [513, 125] width 58 height 20
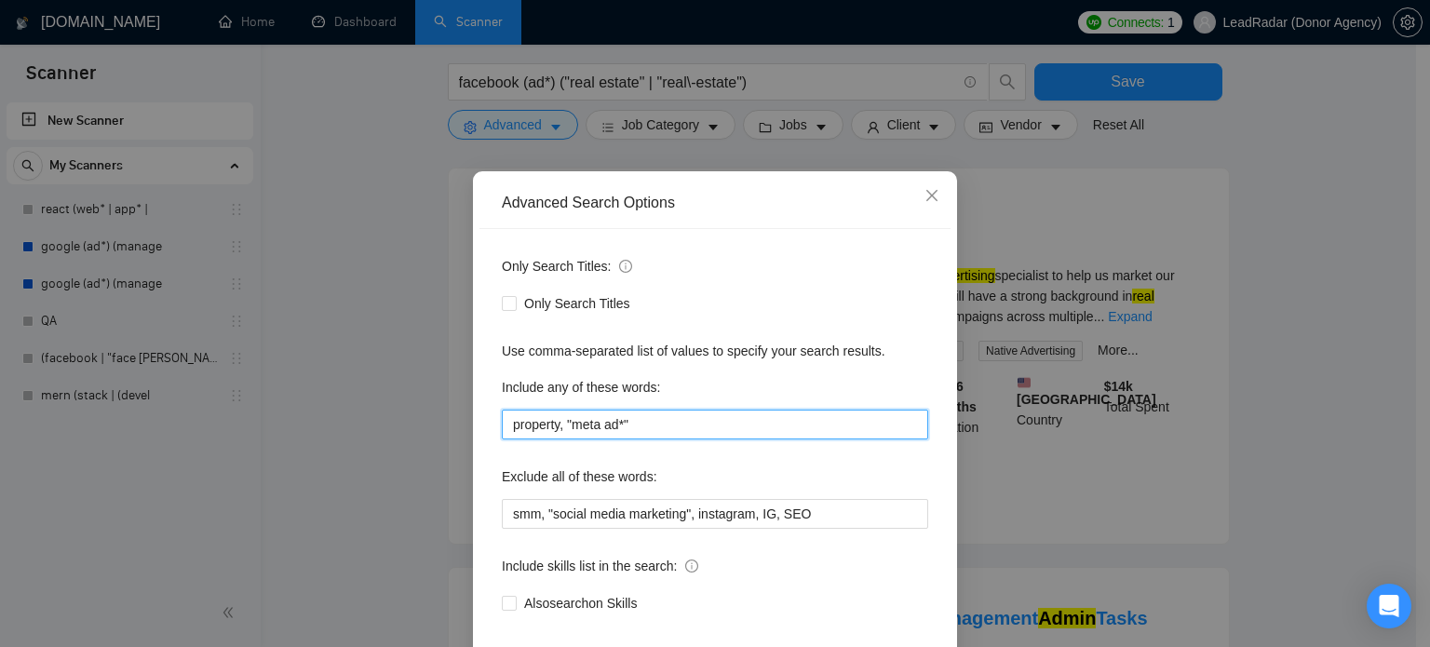
click at [661, 439] on input "property, "meta ad*"" at bounding box center [715, 425] width 426 height 30
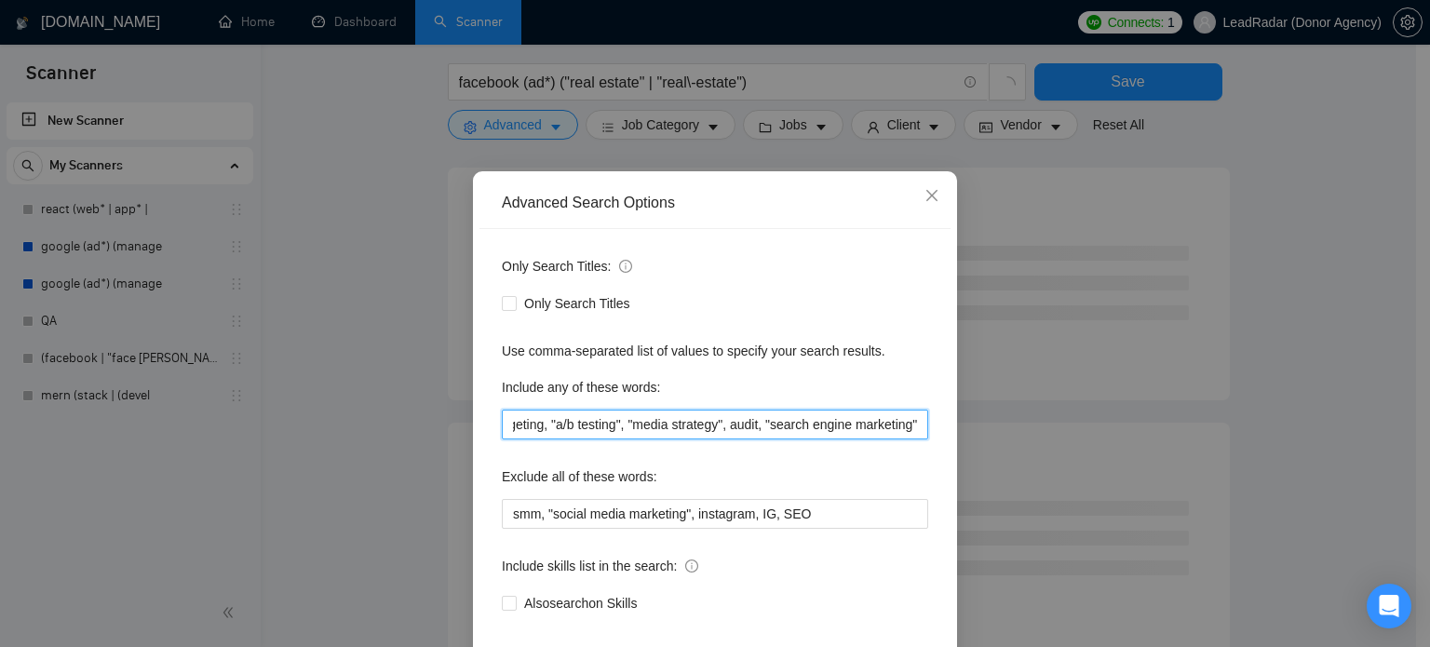
scroll to position [127, 0]
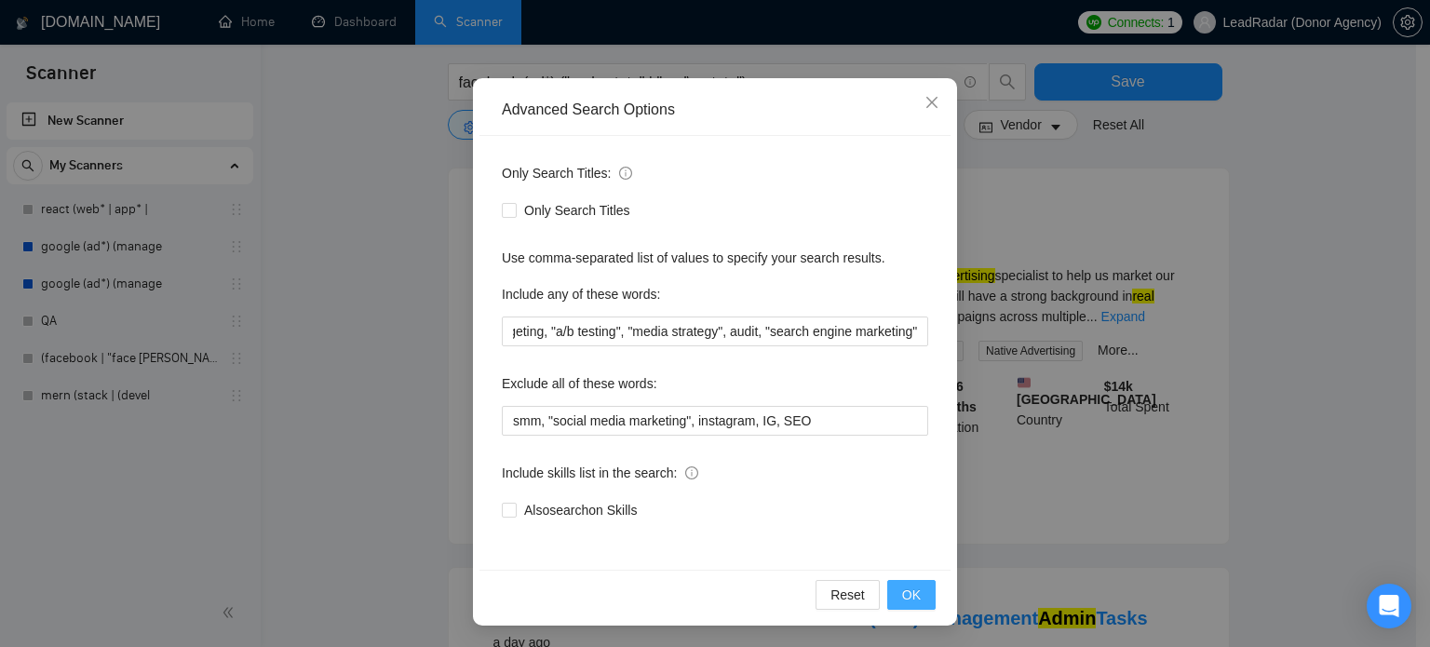
click at [917, 598] on button "OK" at bounding box center [911, 595] width 48 height 30
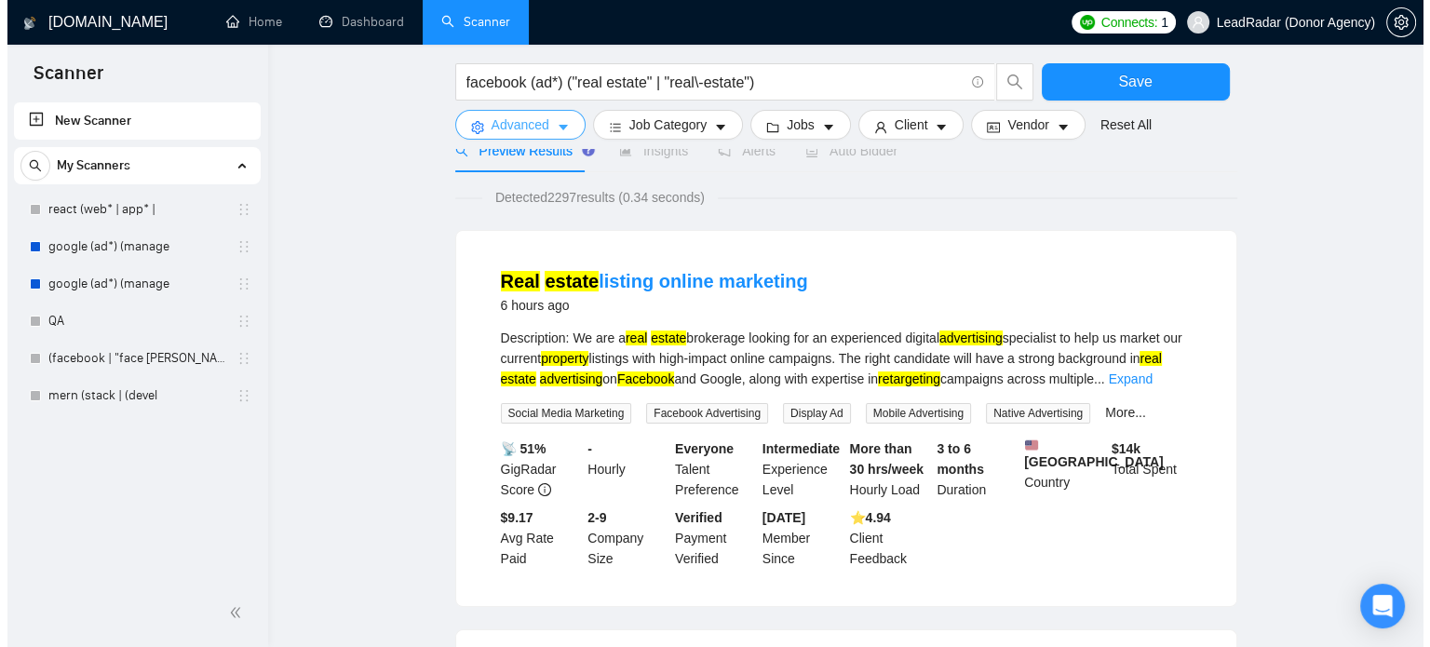
scroll to position [0, 0]
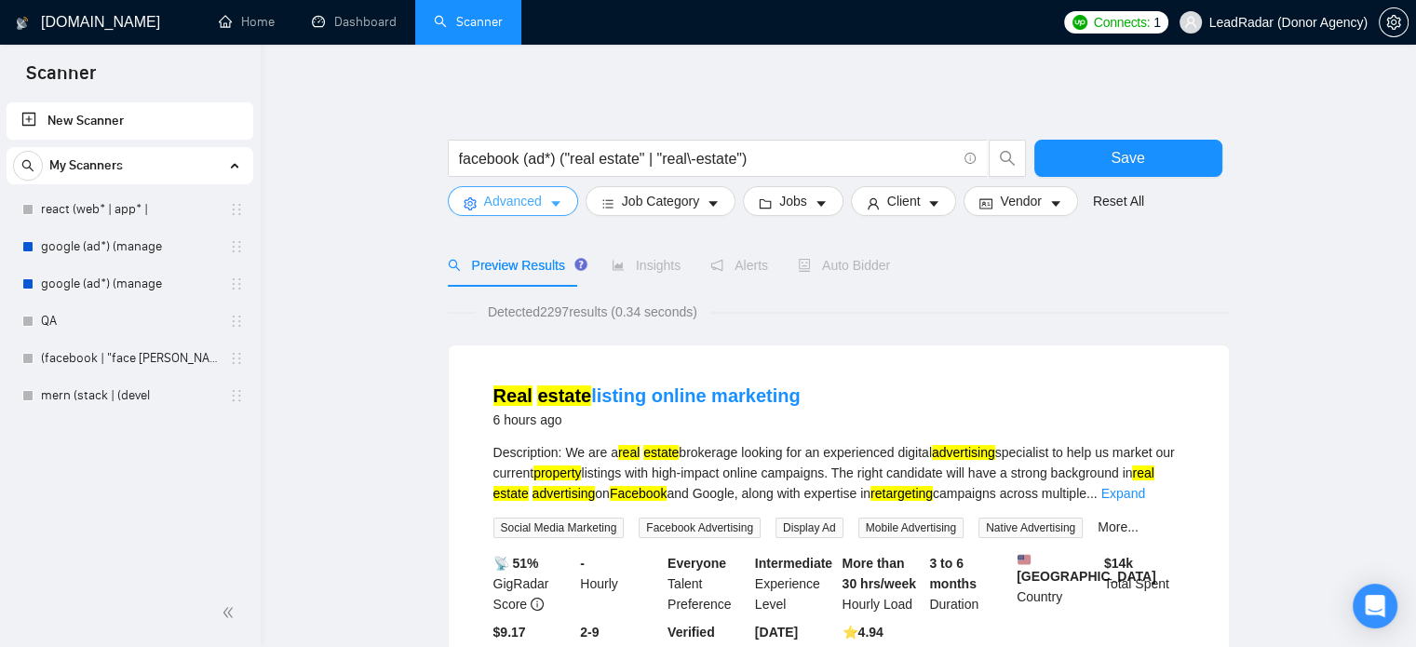
click at [552, 201] on icon "caret-down" at bounding box center [555, 203] width 13 height 13
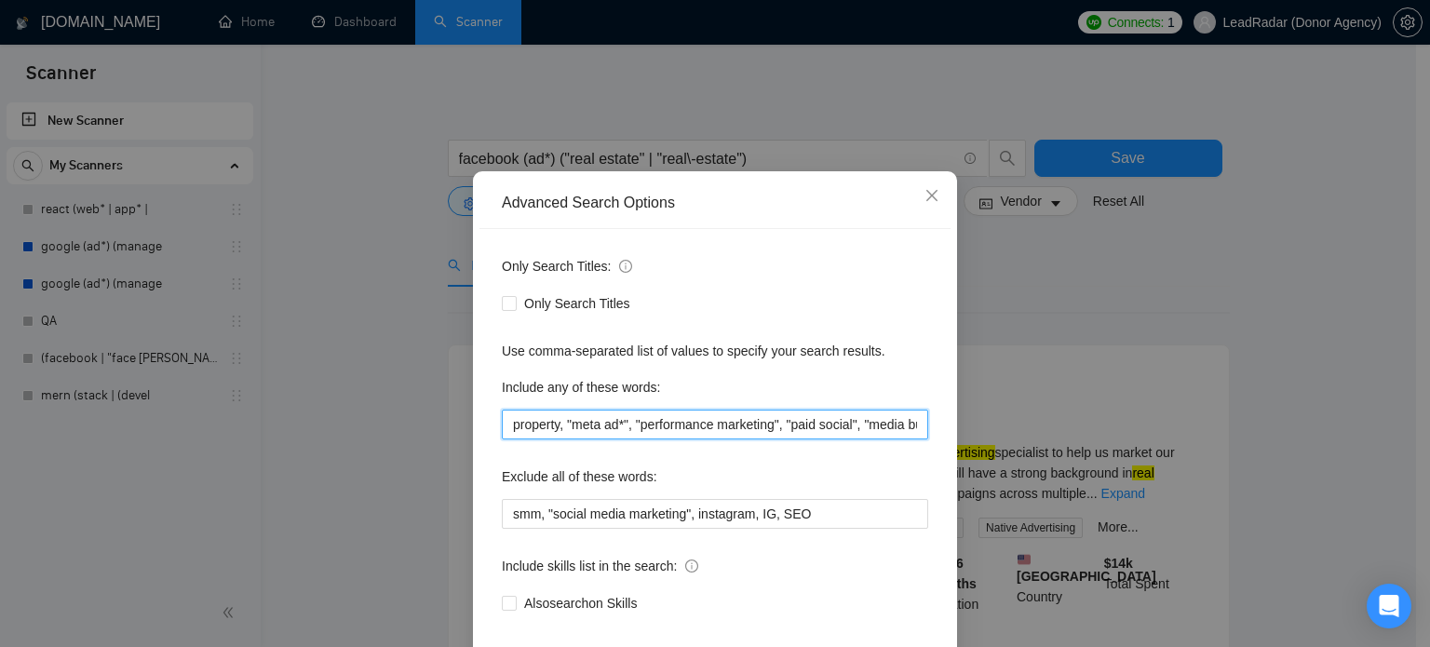
click at [838, 439] on input "property, "meta ad*", "performance marketing", "paid social", "media buyer", "p…" at bounding box center [715, 425] width 426 height 30
drag, startPoint x: 945, startPoint y: 464, endPoint x: 975, endPoint y: 457, distance: 30.5
click at [1006, 464] on div "Advanced Search Options Only Search Titles: Only Search Titles Use comma-separa…" at bounding box center [715, 323] width 1430 height 647
click at [911, 439] on input "property, "meta ad*", "performance marketing", "paid social", "media buyer", "p…" at bounding box center [715, 425] width 426 height 30
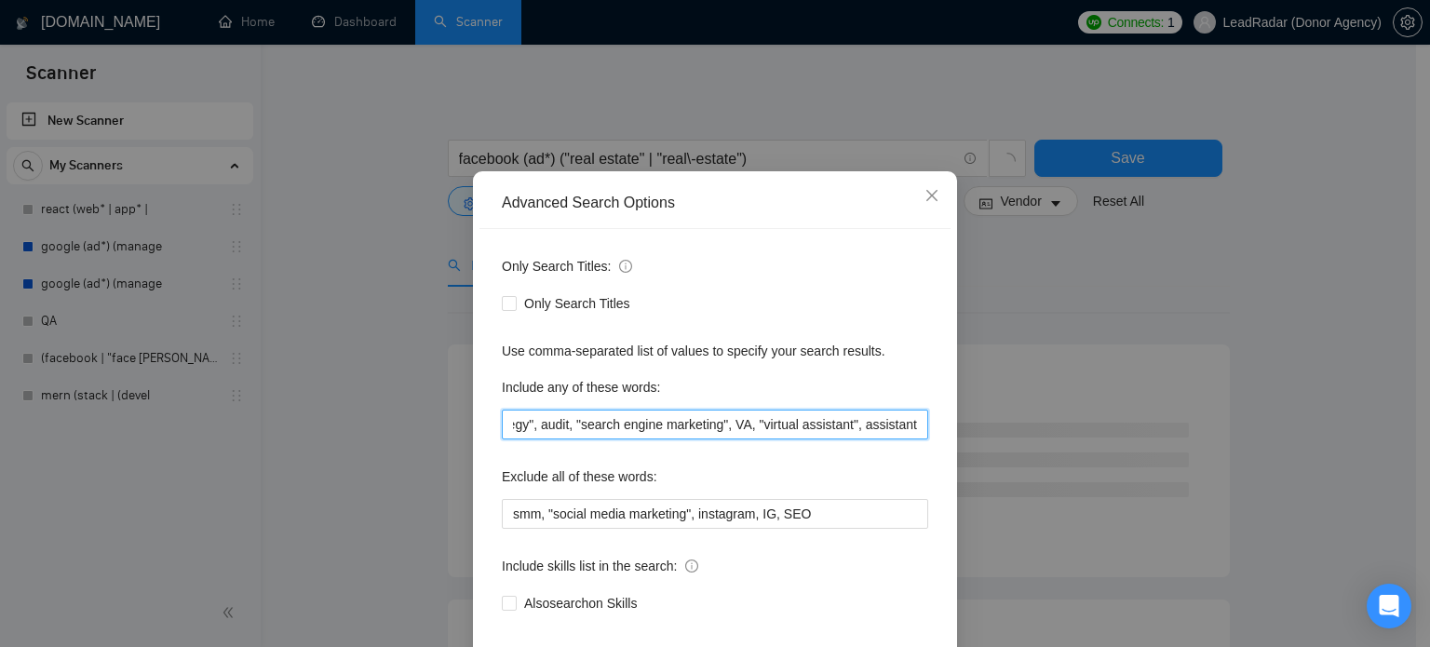
scroll to position [127, 0]
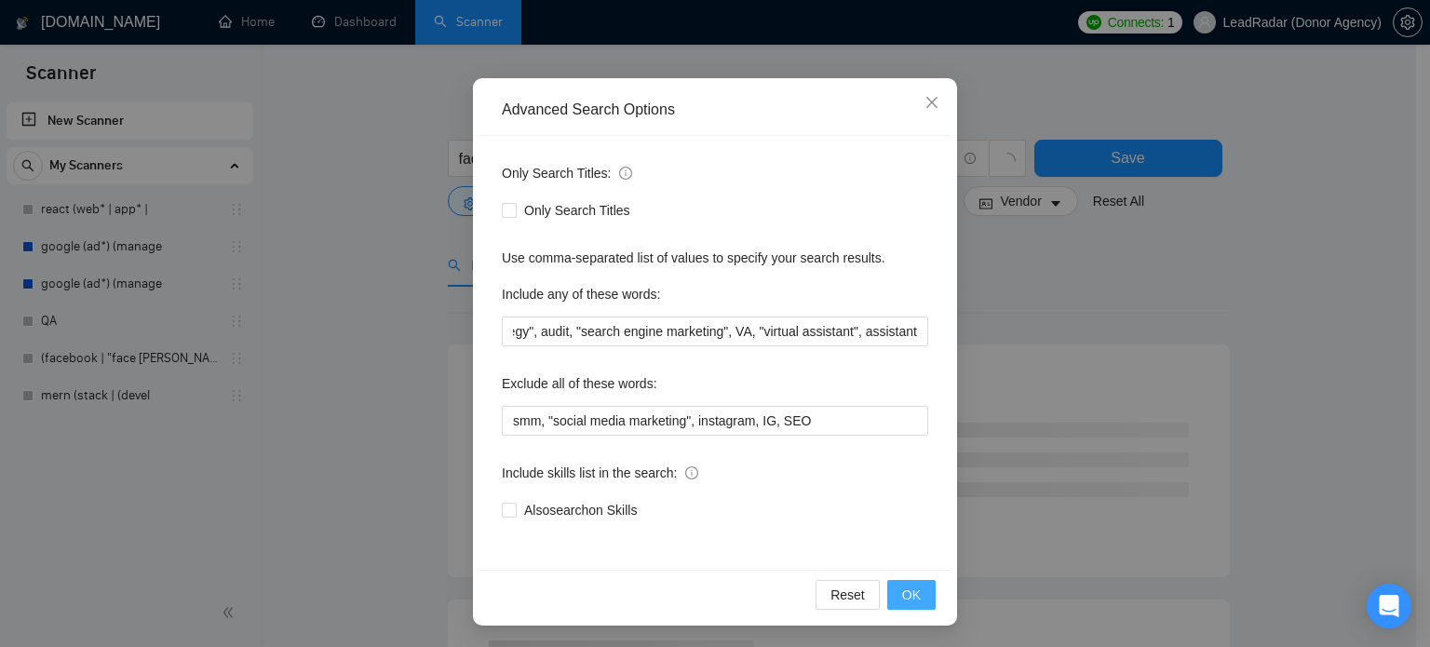
click at [920, 584] on button "OK" at bounding box center [911, 595] width 48 height 30
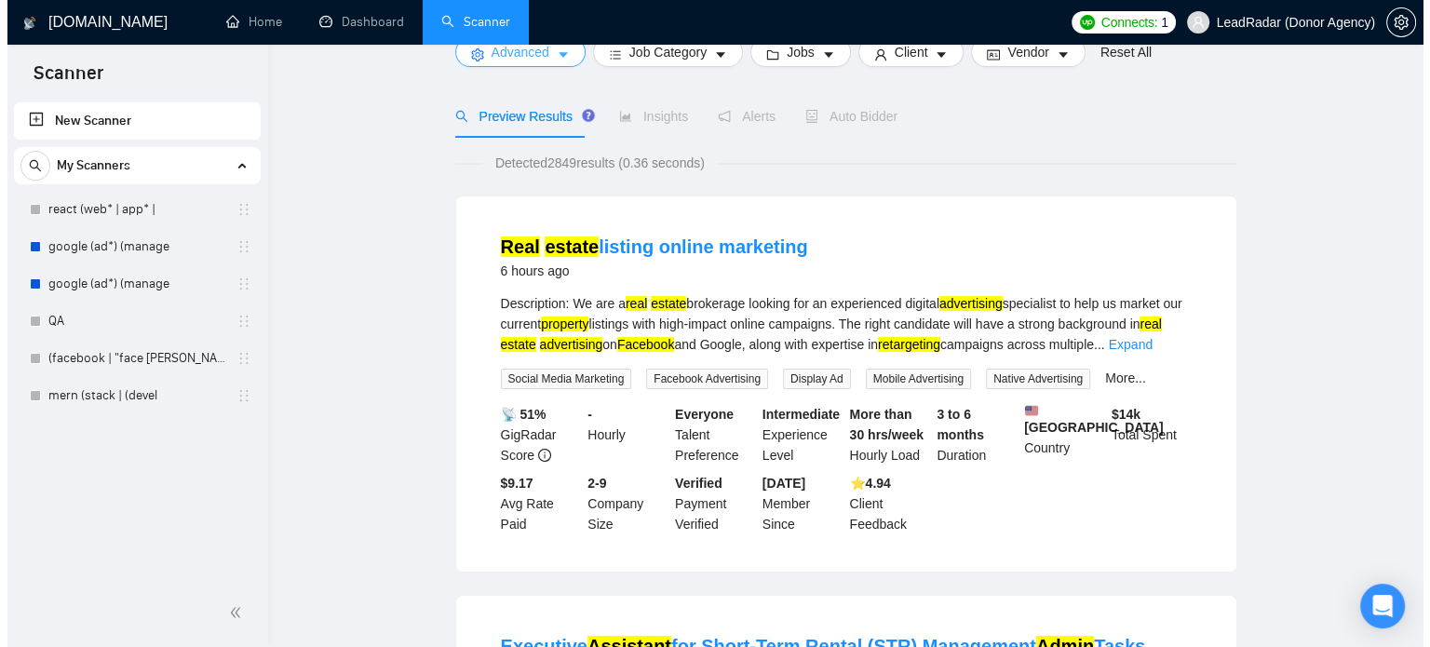
scroll to position [151, 0]
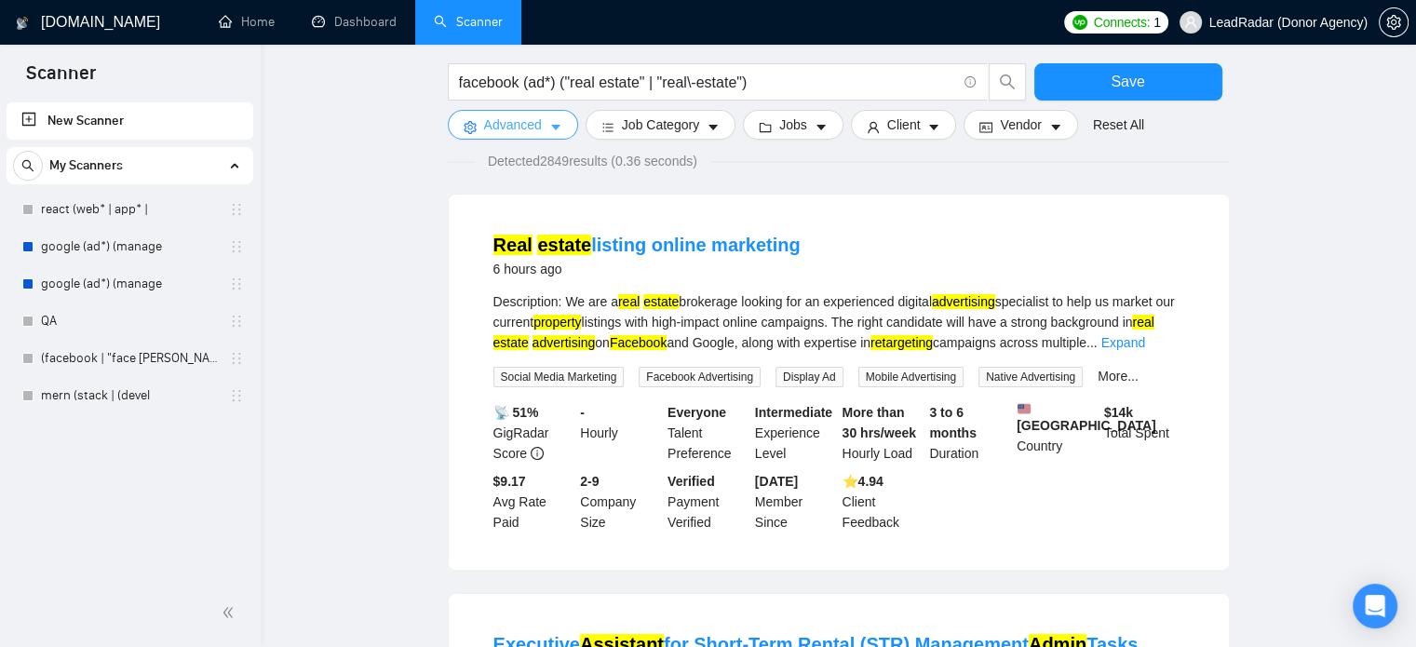
drag, startPoint x: 687, startPoint y: 254, endPoint x: 565, endPoint y: 130, distance: 173.8
click at [565, 130] on button "Advanced" at bounding box center [513, 125] width 130 height 30
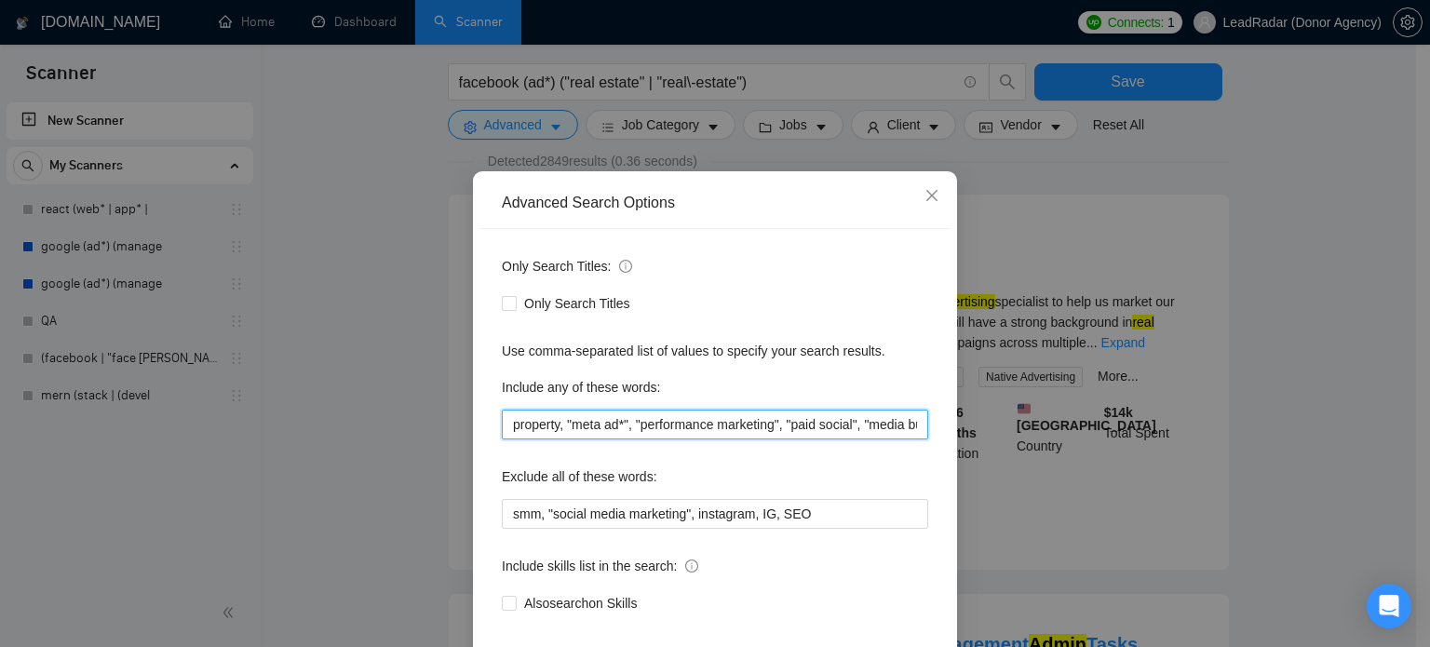
click at [838, 439] on input "property, "meta ad*", "performance marketing", "paid social", "media buyer", "p…" at bounding box center [715, 425] width 426 height 30
drag, startPoint x: 752, startPoint y: 460, endPoint x: 969, endPoint y: 461, distance: 216.9
click at [969, 461] on div "Advanced Search Options Only Search Titles: Only Search Titles Use comma-separa…" at bounding box center [715, 323] width 1430 height 647
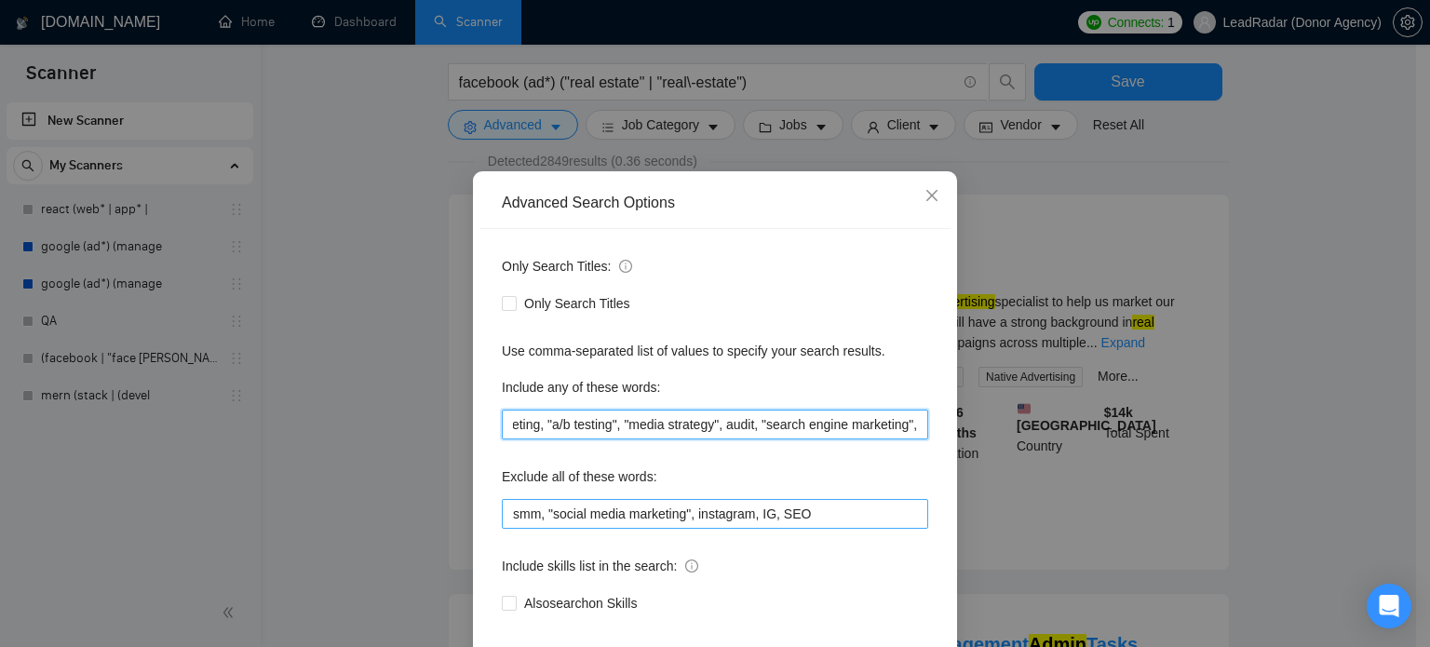
type input "property, "meta ad*", "performance marketing", "paid social", "media buyer", "p…"
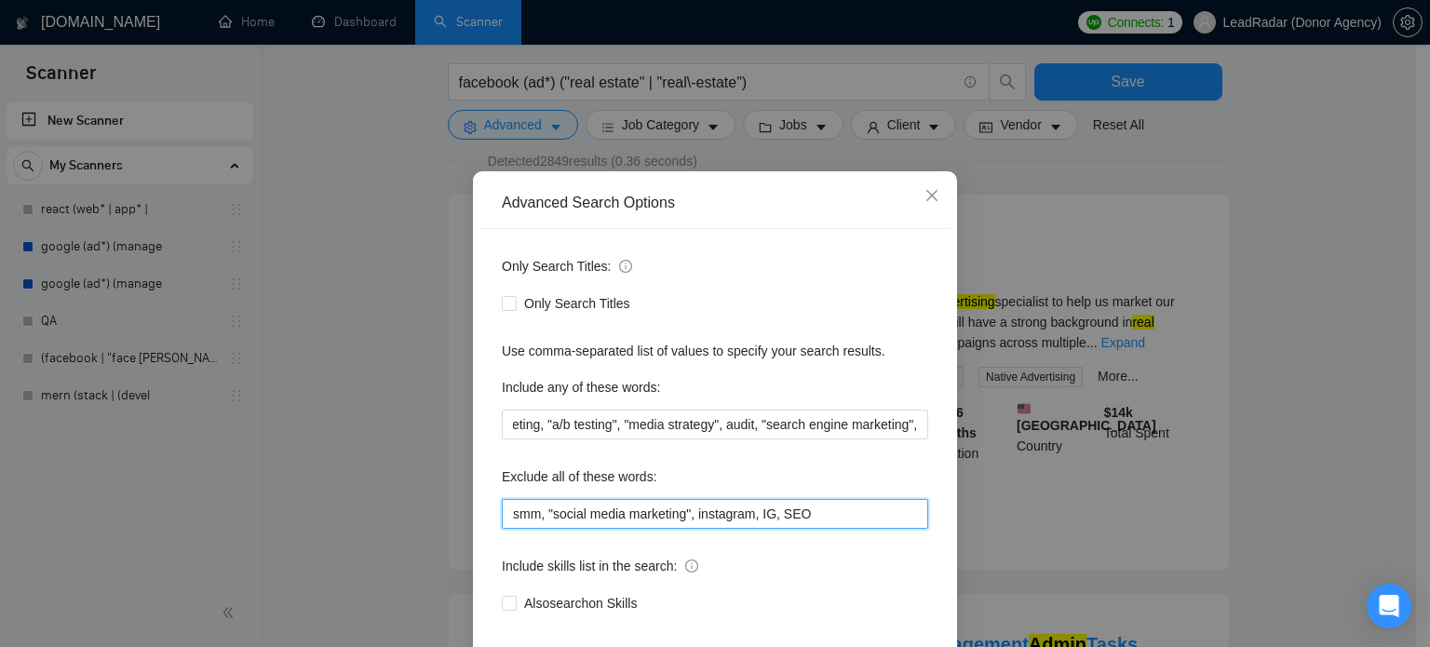
click at [845, 529] on input "smm, "social media marketing", instagram, IG, SEO" at bounding box center [715, 514] width 426 height 30
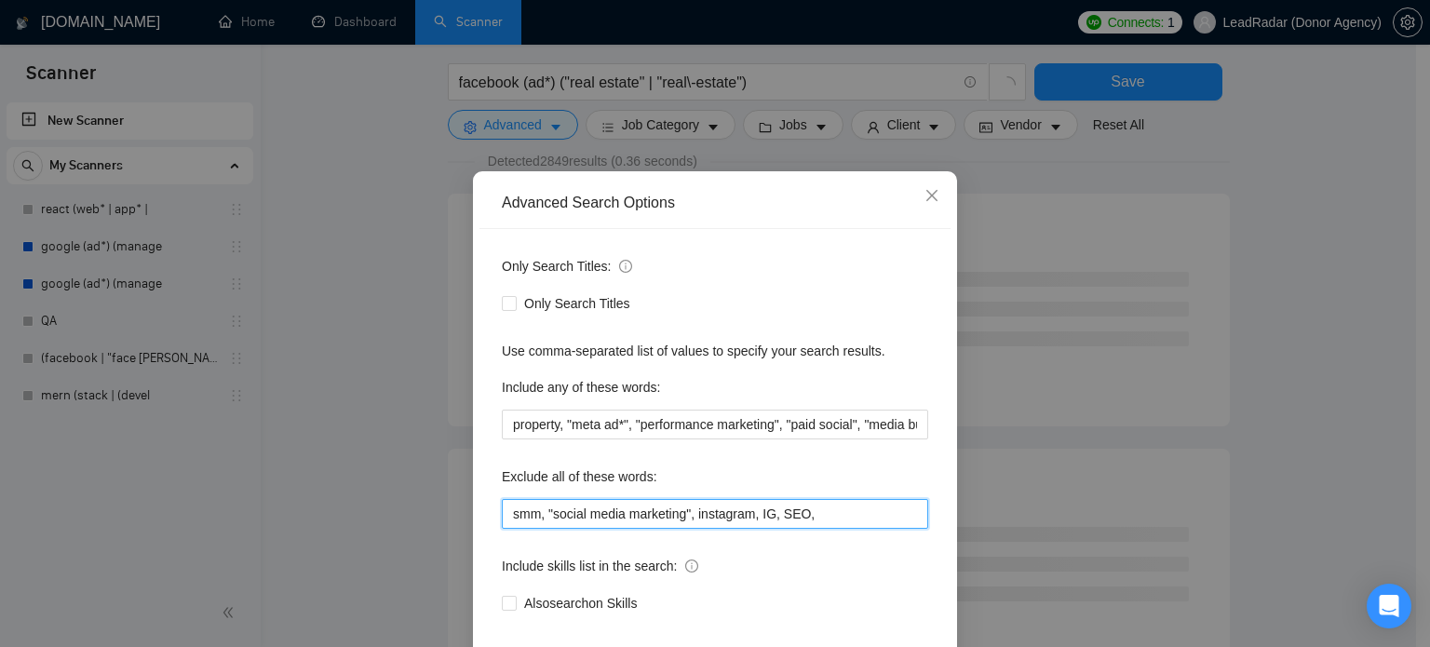
paste input "VA, "virtual assistant", assistant"
click at [731, 529] on input "smm, "social media marketing", instagram, IG, SEO,VA, "virtual assistant", assi…" at bounding box center [715, 514] width 426 height 30
click at [735, 529] on input "smm, "social media marketing", instagram, IG, SEO,VA, "virtual assistant", assi…" at bounding box center [715, 514] width 426 height 30
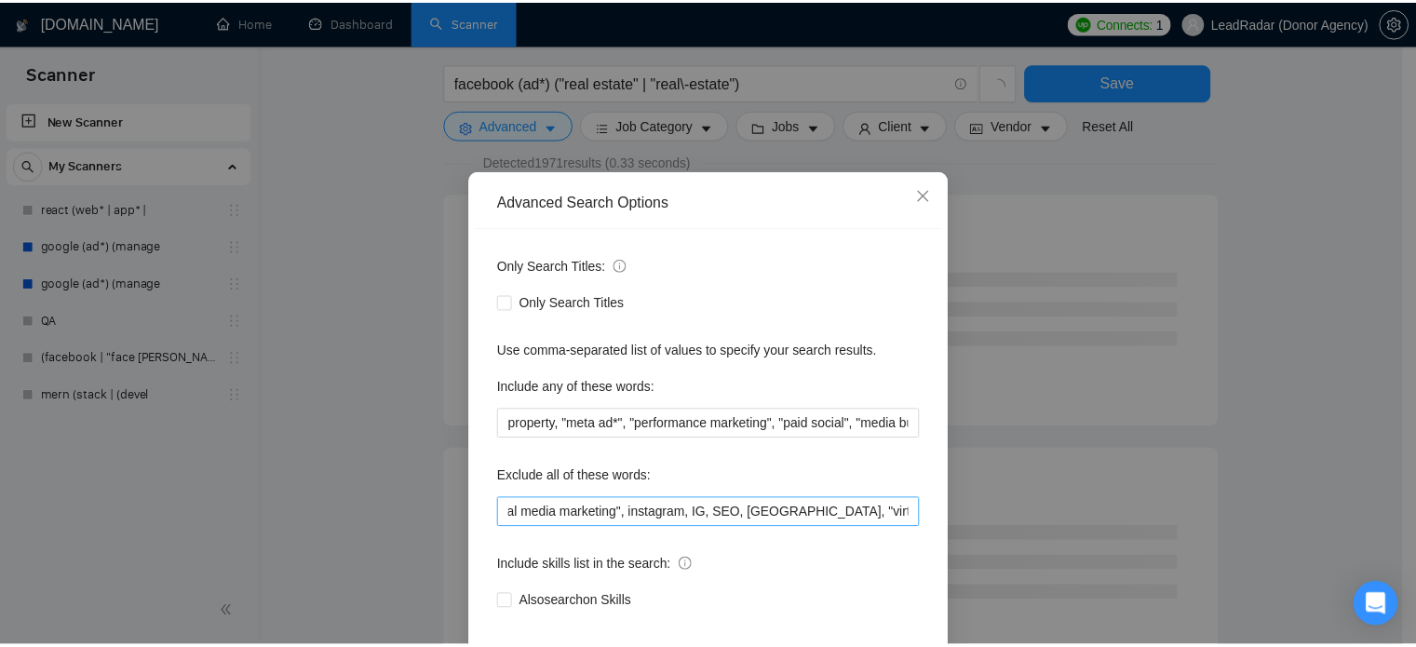
scroll to position [0, 0]
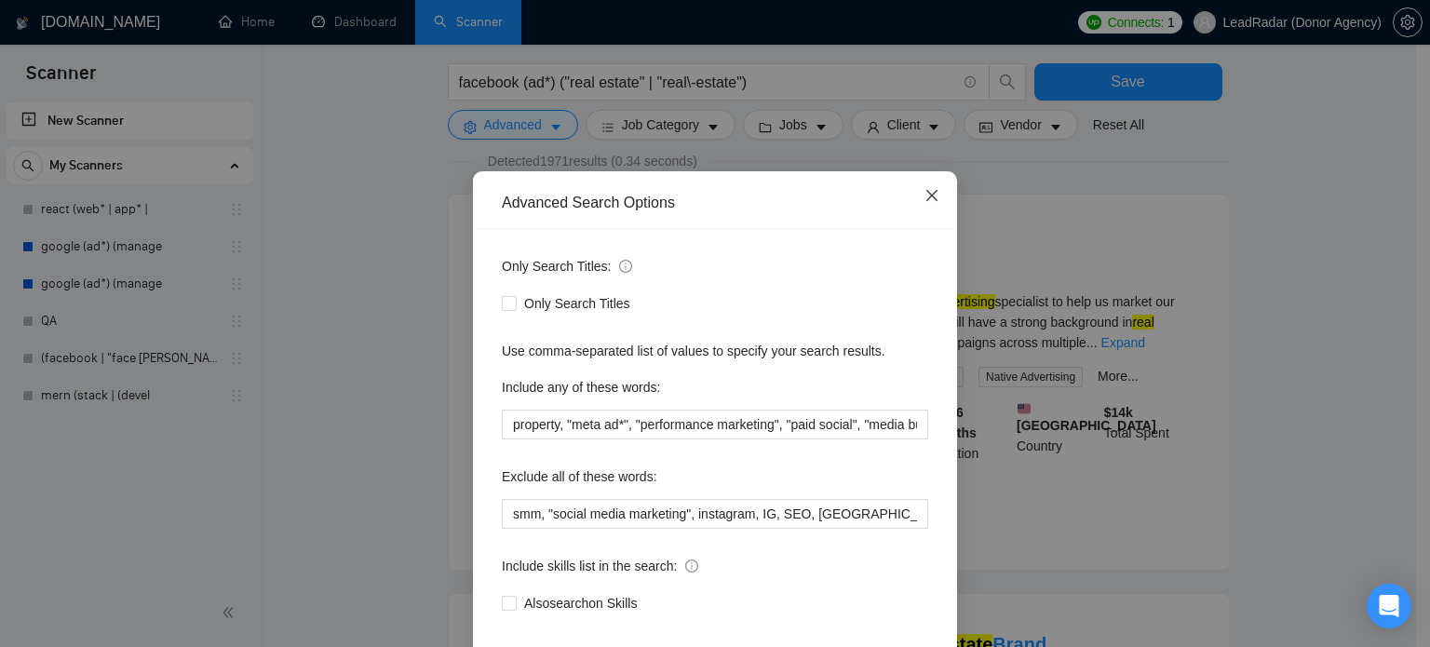
click at [925, 203] on icon "close" at bounding box center [932, 195] width 15 height 15
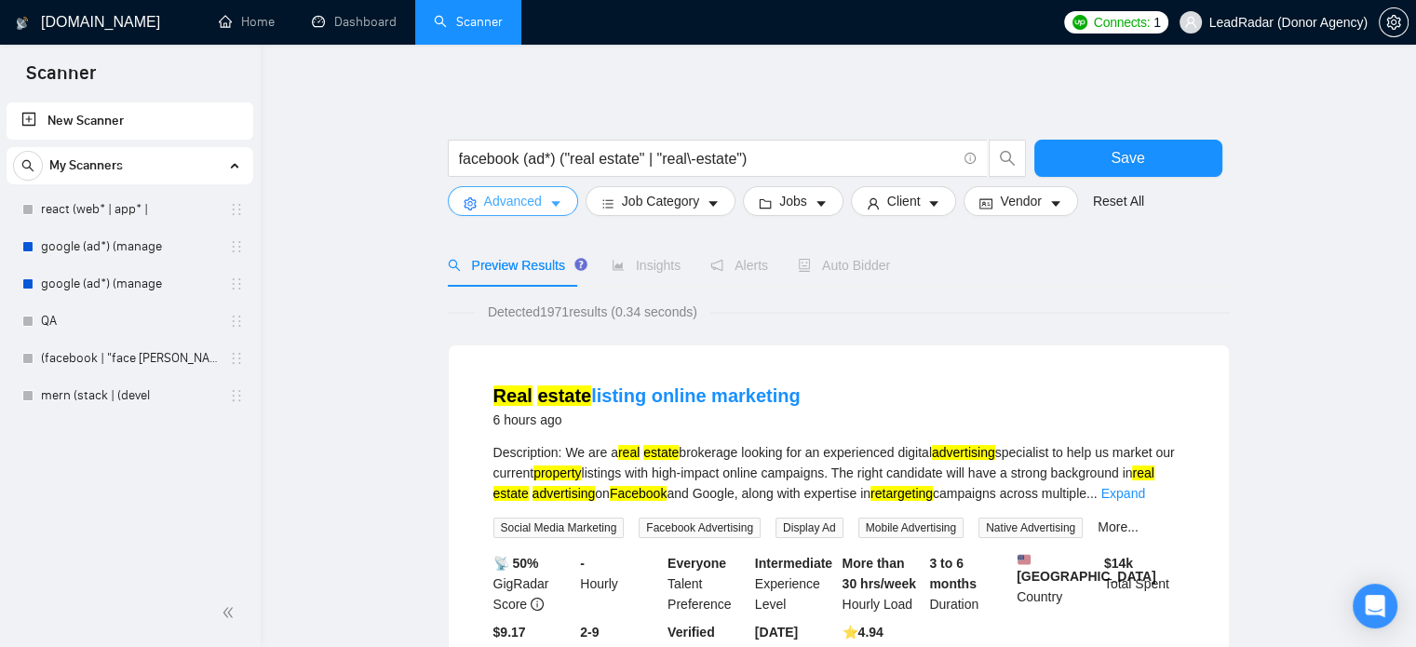
click at [550, 196] on span "caret-down" at bounding box center [555, 203] width 13 height 14
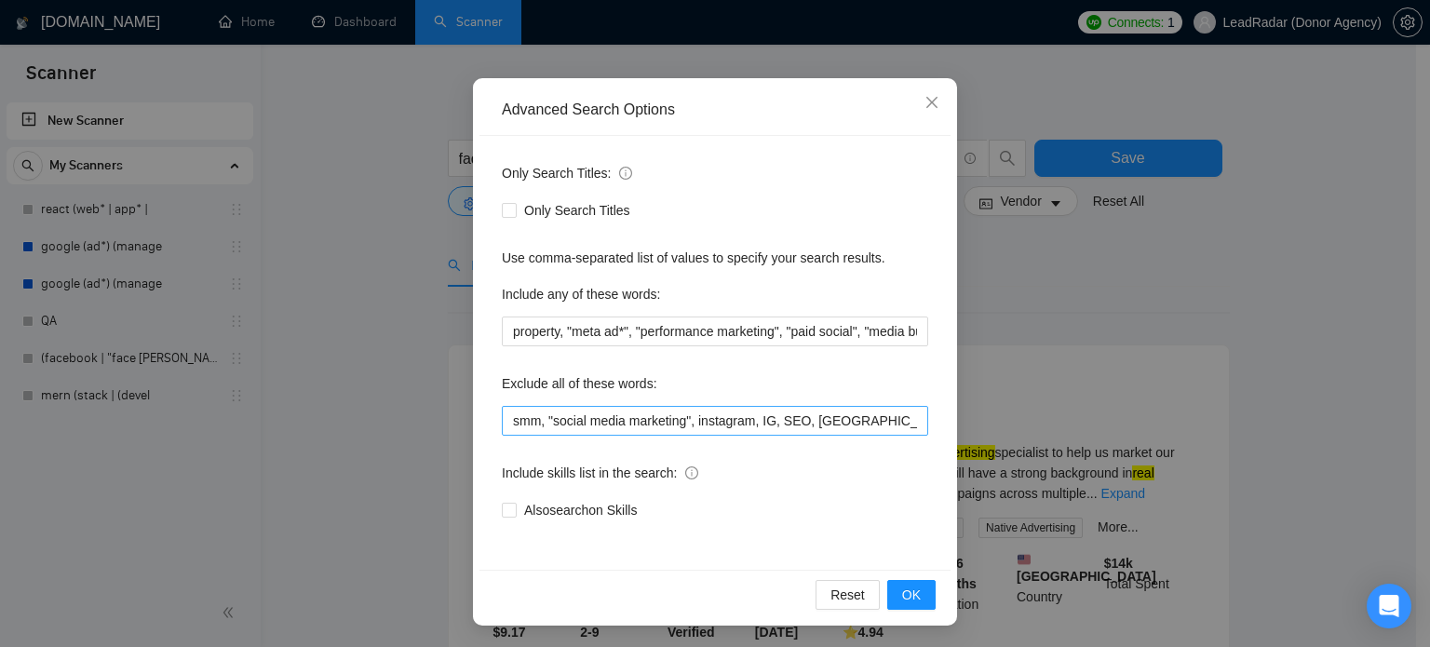
scroll to position [127, 0]
click at [812, 416] on input "smm, "social media marketing", instagram, IG, SEO, VA, "virtual assistant", ass…" at bounding box center [715, 421] width 426 height 30
click at [676, 423] on input "smm, "social media marketing", instagram, IG, SEO, VA, "virtual assistant", ass…" at bounding box center [715, 421] width 426 height 30
drag, startPoint x: 676, startPoint y: 424, endPoint x: 630, endPoint y: 424, distance: 45.6
click at [631, 424] on input "smm, "social media marketing", instagram, IG, SEO, VA, "virtual assistant", ass…" at bounding box center [715, 421] width 426 height 30
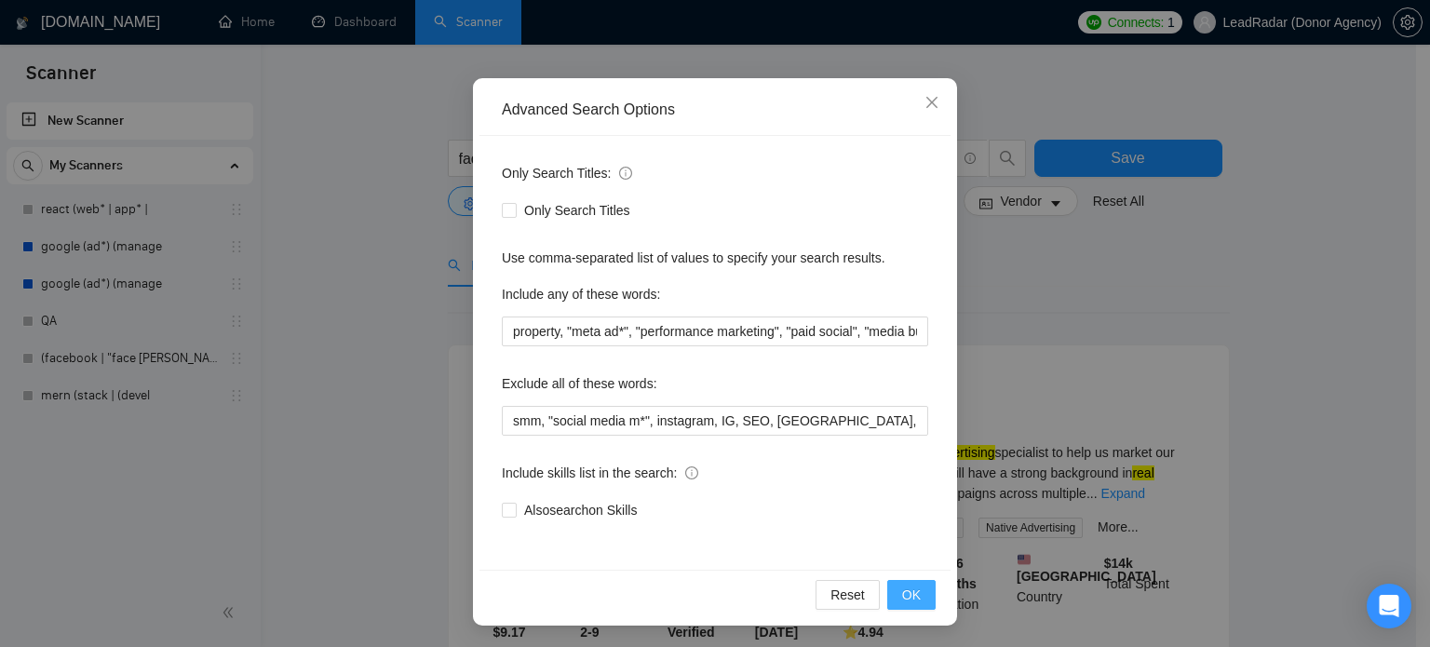
click at [924, 591] on button "OK" at bounding box center [911, 595] width 48 height 30
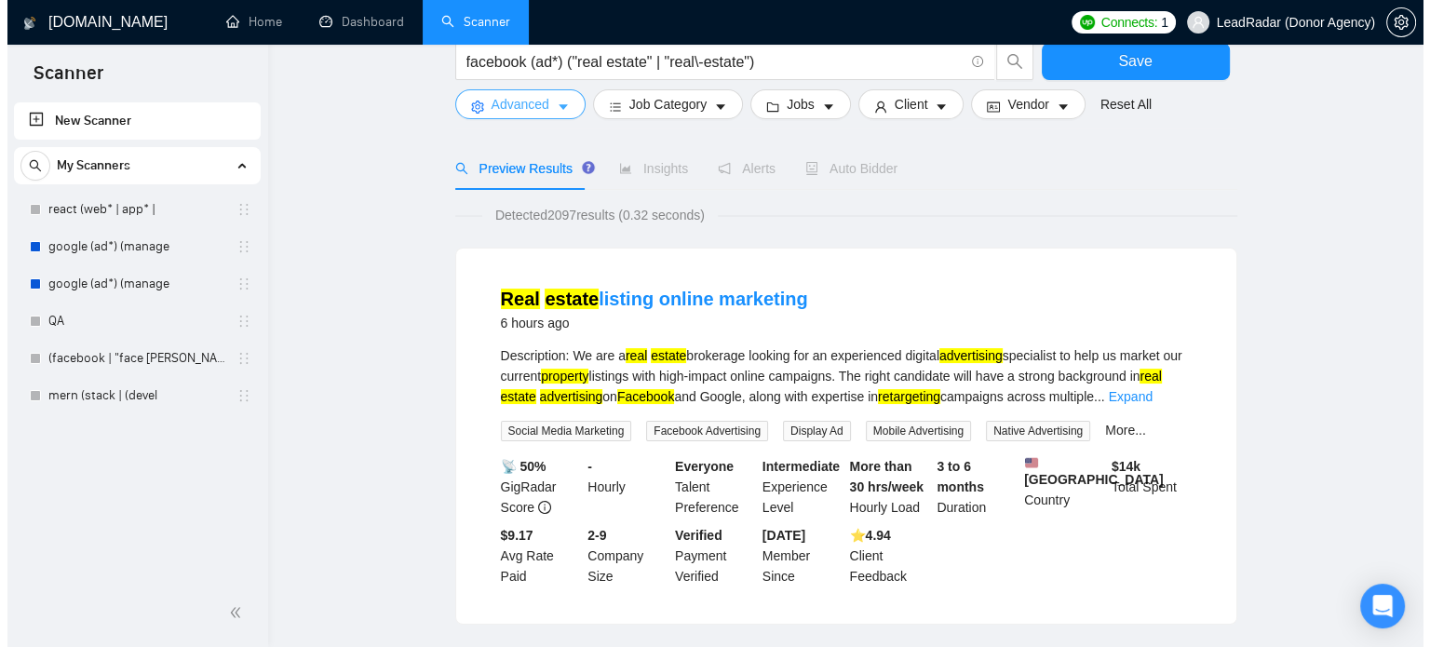
scroll to position [0, 0]
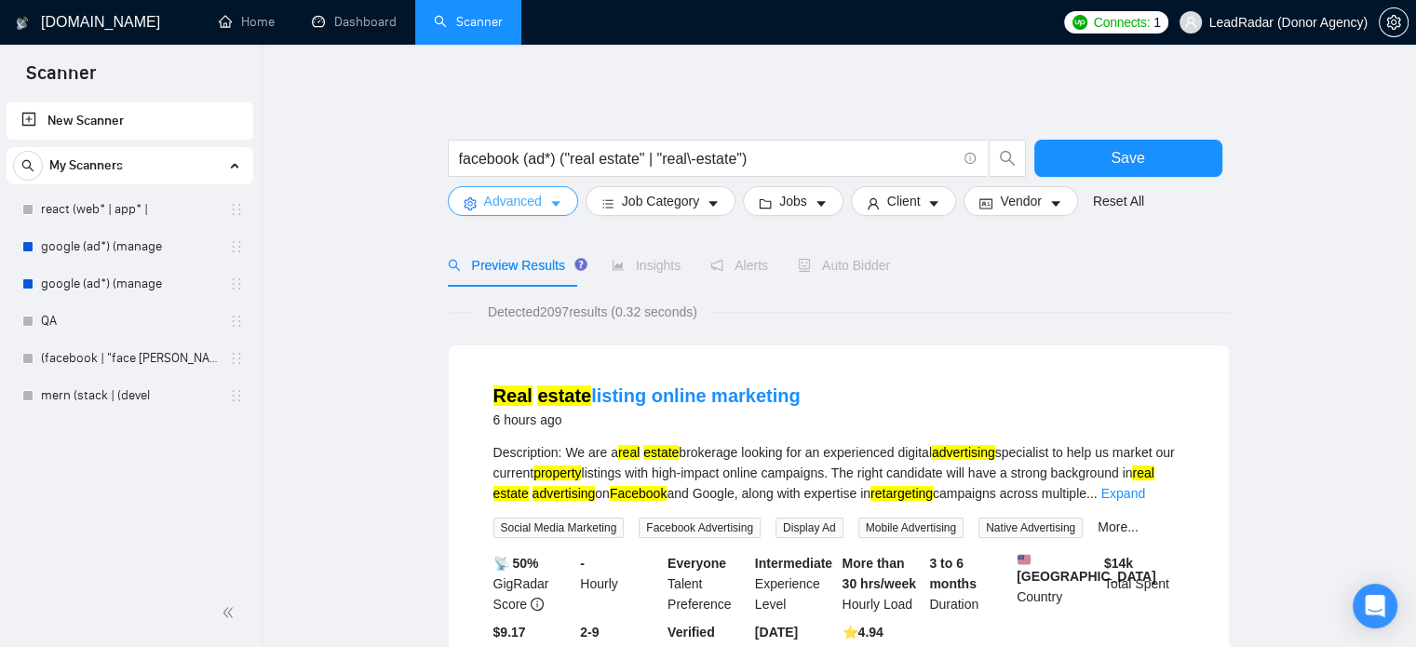
click at [542, 202] on button "Advanced" at bounding box center [513, 201] width 130 height 30
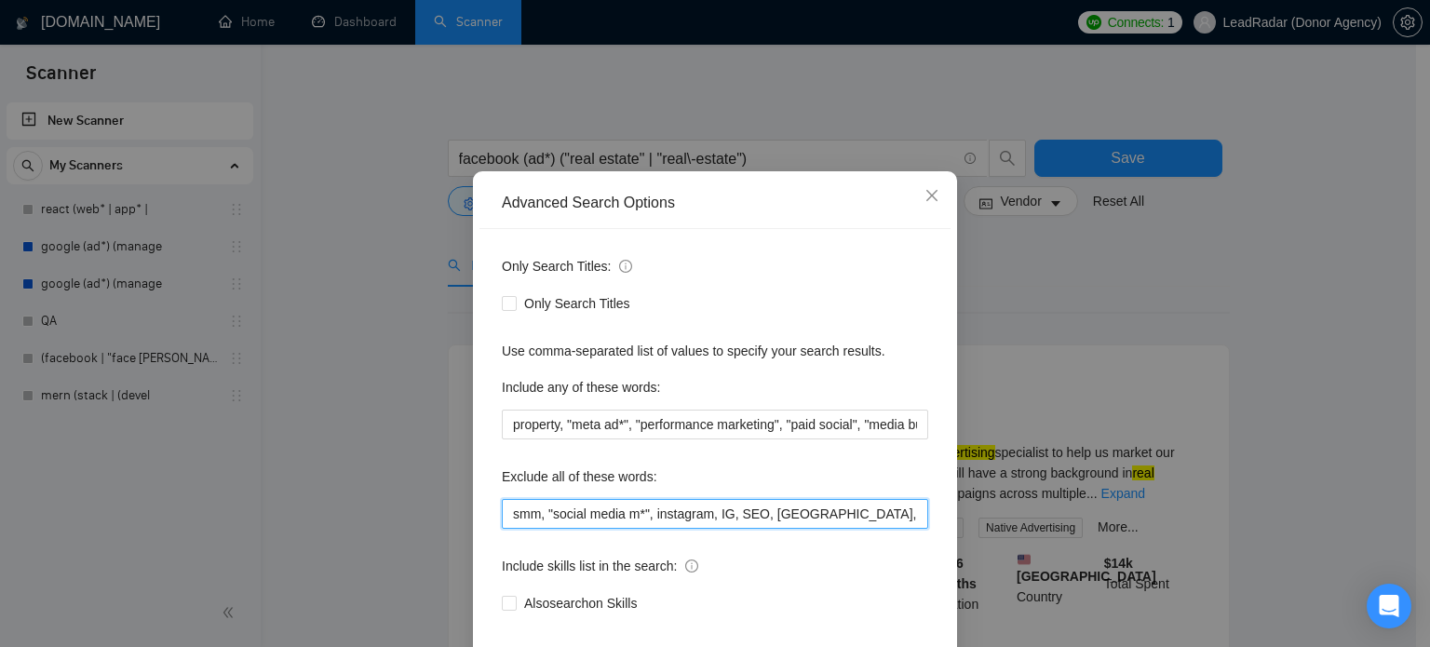
click at [636, 529] on input "smm, "social media m*", instagram, IG, SEO, VA, "virtual assistant", assistant" at bounding box center [715, 514] width 426 height 30
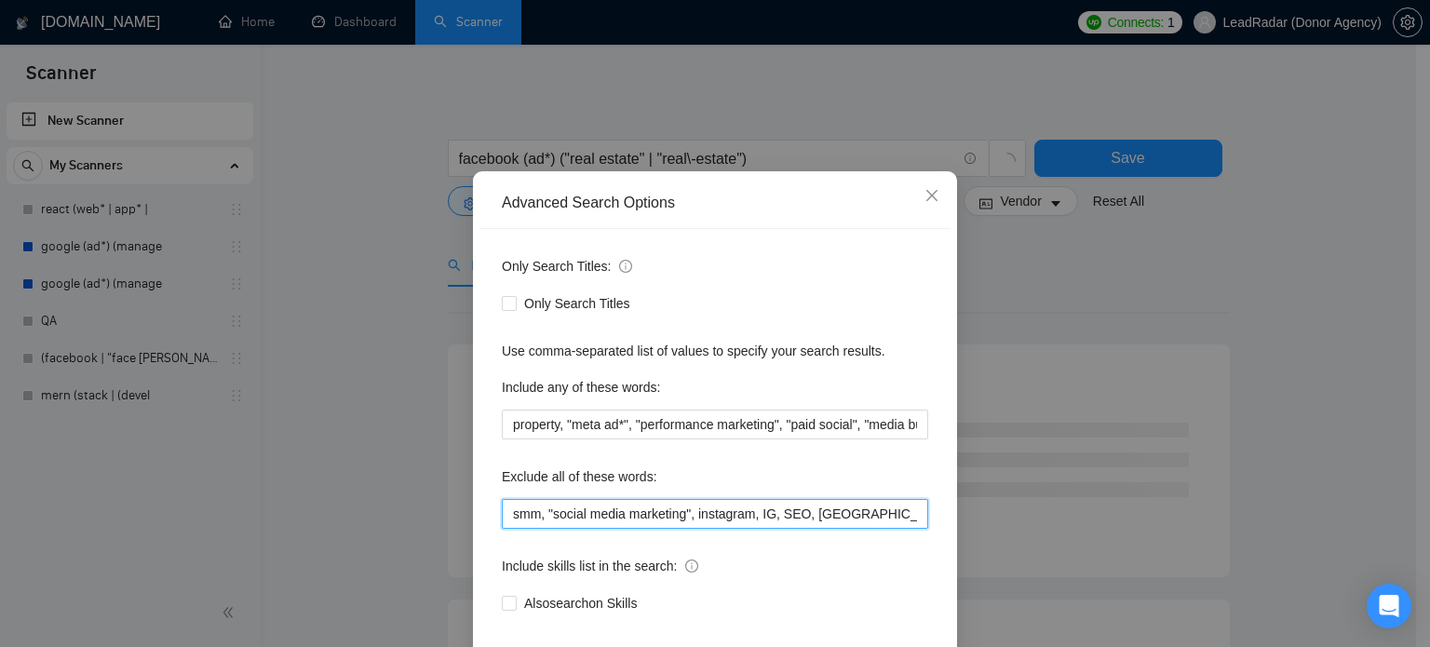
click at [689, 529] on input "smm, "social media marketing", instagram, IG, SEO, VA, "virtual assistant", ass…" at bounding box center [715, 514] width 426 height 30
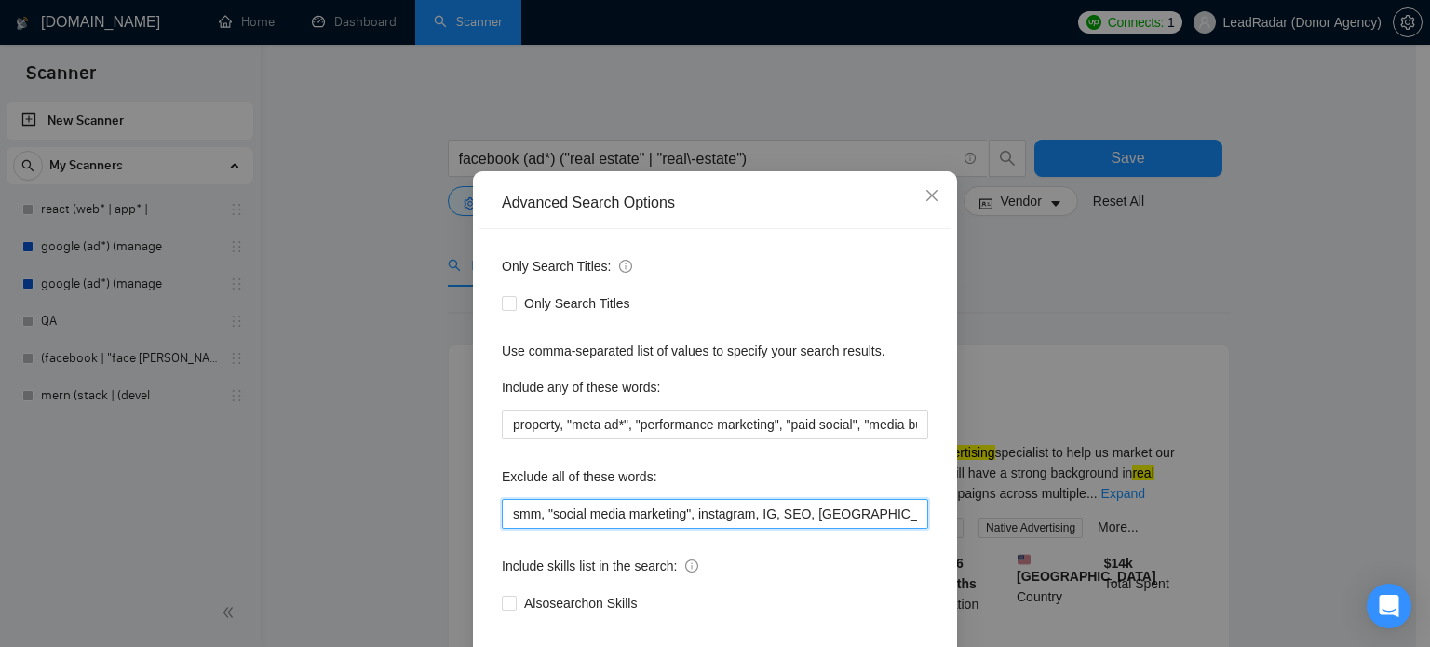
drag, startPoint x: 685, startPoint y: 549, endPoint x: 538, endPoint y: 545, distance: 147.2
click at [542, 529] on input "smm, "social media marketing", instagram, IG, SEO, VA, "virtual assistant", ass…" at bounding box center [715, 514] width 426 height 30
click at [539, 529] on input "smm, "social media marketing", instagram, IG, SEO, VA, "virtual assistant", ass…" at bounding box center [715, 514] width 426 height 30
click at [540, 529] on input "smm, "social media marketing", instagram, IG, SEO, VA, "virtual assistant", ass…" at bounding box center [715, 514] width 426 height 30
drag, startPoint x: 540, startPoint y: 547, endPoint x: 682, endPoint y: 550, distance: 142.5
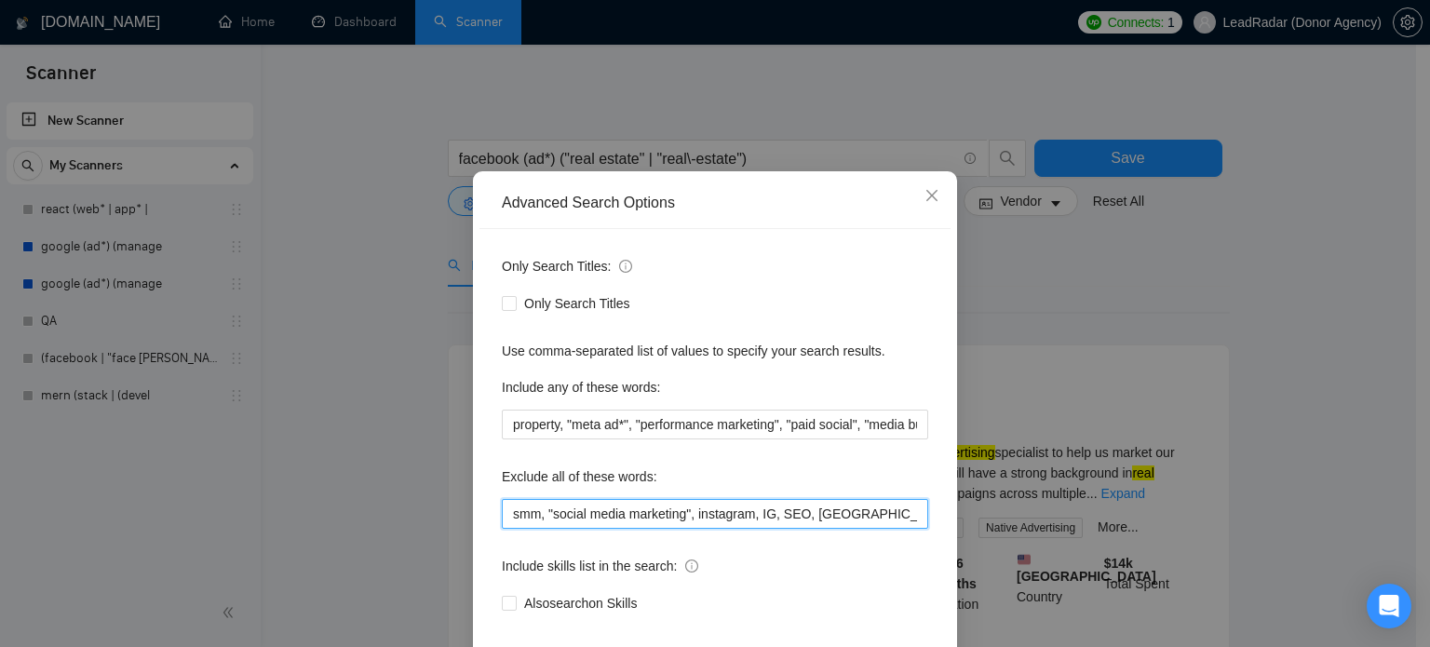
click at [682, 529] on input "smm, "social media marketing", instagram, IG, SEO, VA, "virtual assistant", ass…" at bounding box center [715, 514] width 426 height 30
click at [686, 529] on input "smm, "social media marketing", instagram, IG, SEO, VA, "virtual assistant", ass…" at bounding box center [715, 514] width 426 height 30
paste input ""social media marketing""
type input "smm, "social media marketing", "social media manager", instagram, IG, SEO, VA, …"
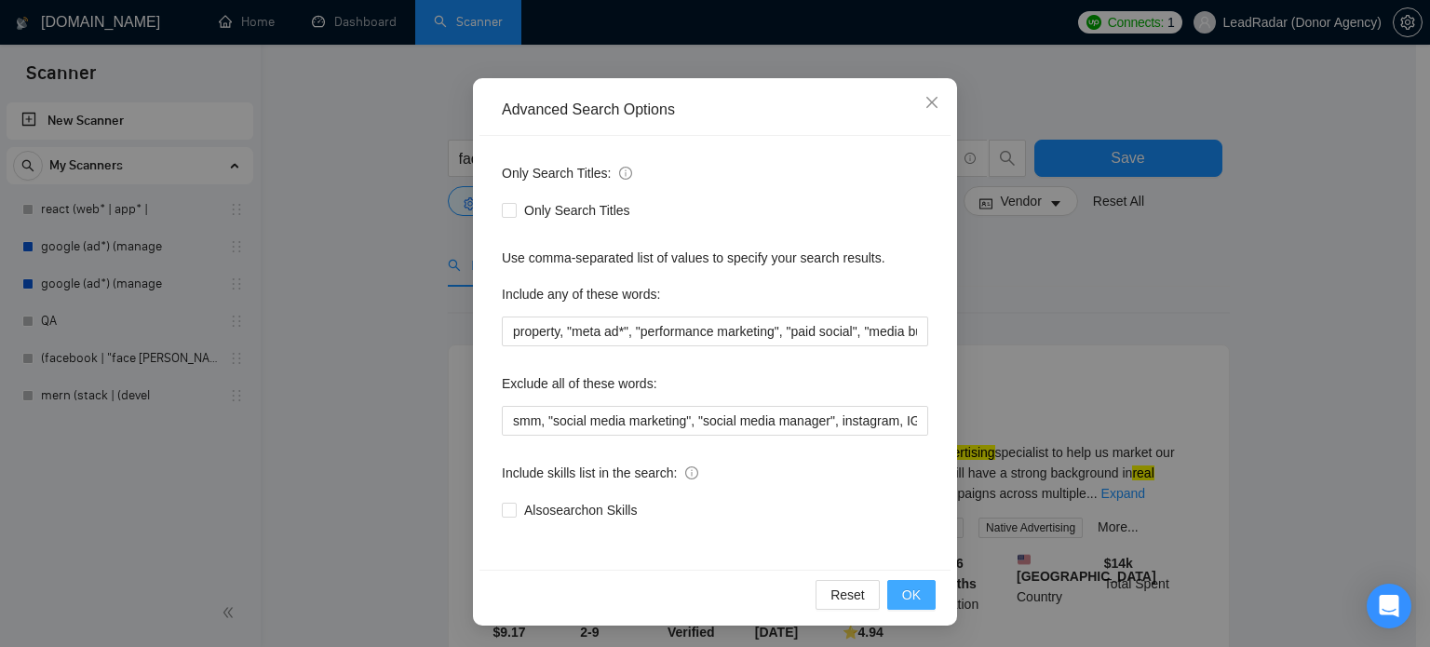
click at [905, 592] on span "OK" at bounding box center [911, 595] width 19 height 20
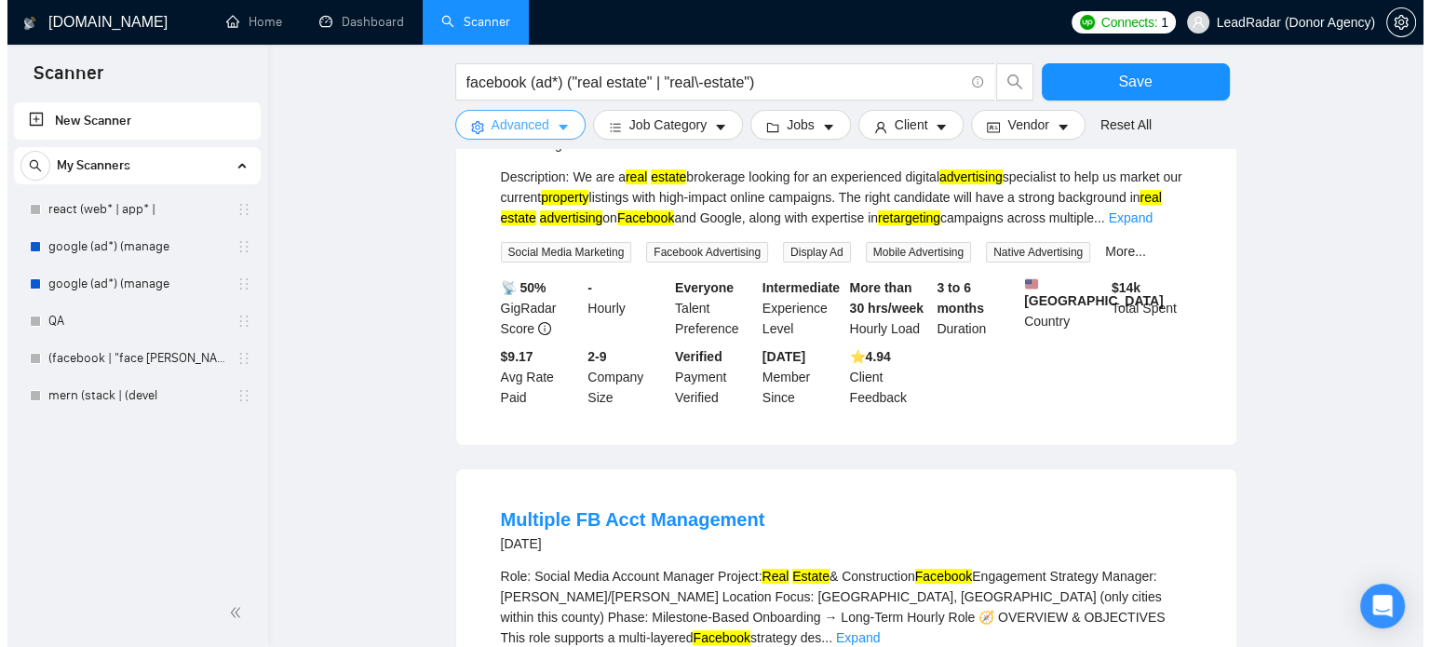
scroll to position [277, 0]
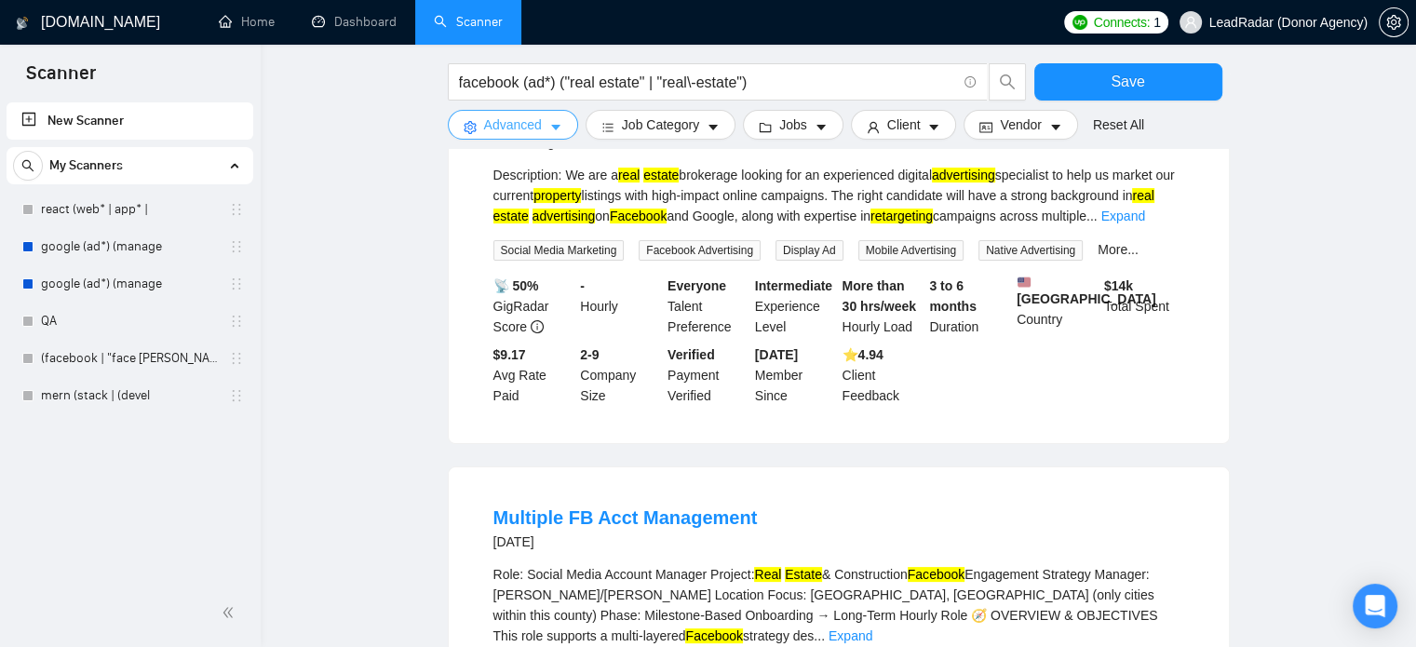
click at [506, 133] on span "Advanced" at bounding box center [513, 125] width 58 height 20
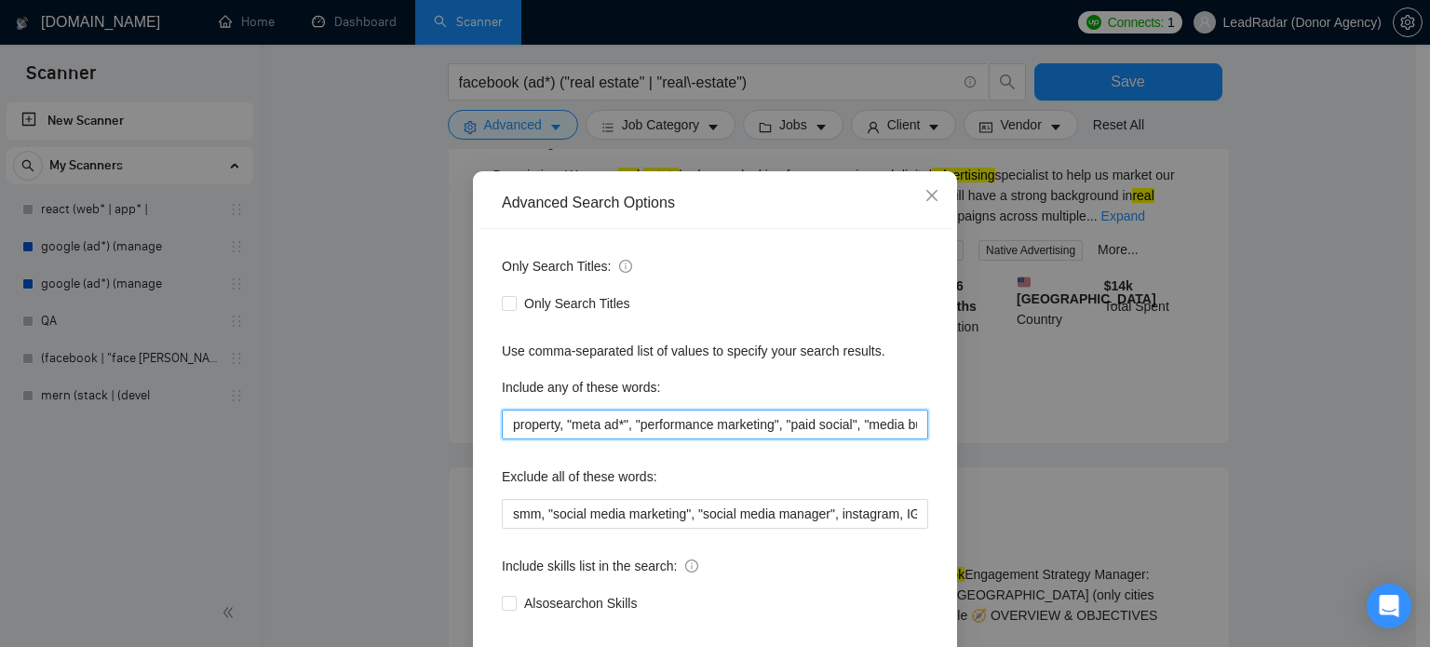
scroll to position [0, 564]
drag, startPoint x: 812, startPoint y: 464, endPoint x: 1079, endPoint y: 472, distance: 267.3
click at [1079, 472] on div "Advanced Search Options Only Search Titles: Only Search Titles Use comma-separa…" at bounding box center [715, 323] width 1430 height 647
click at [912, 439] on input "property, "meta ad*", "performance marketing", "paid social", "media buyer", "p…" at bounding box center [715, 425] width 426 height 30
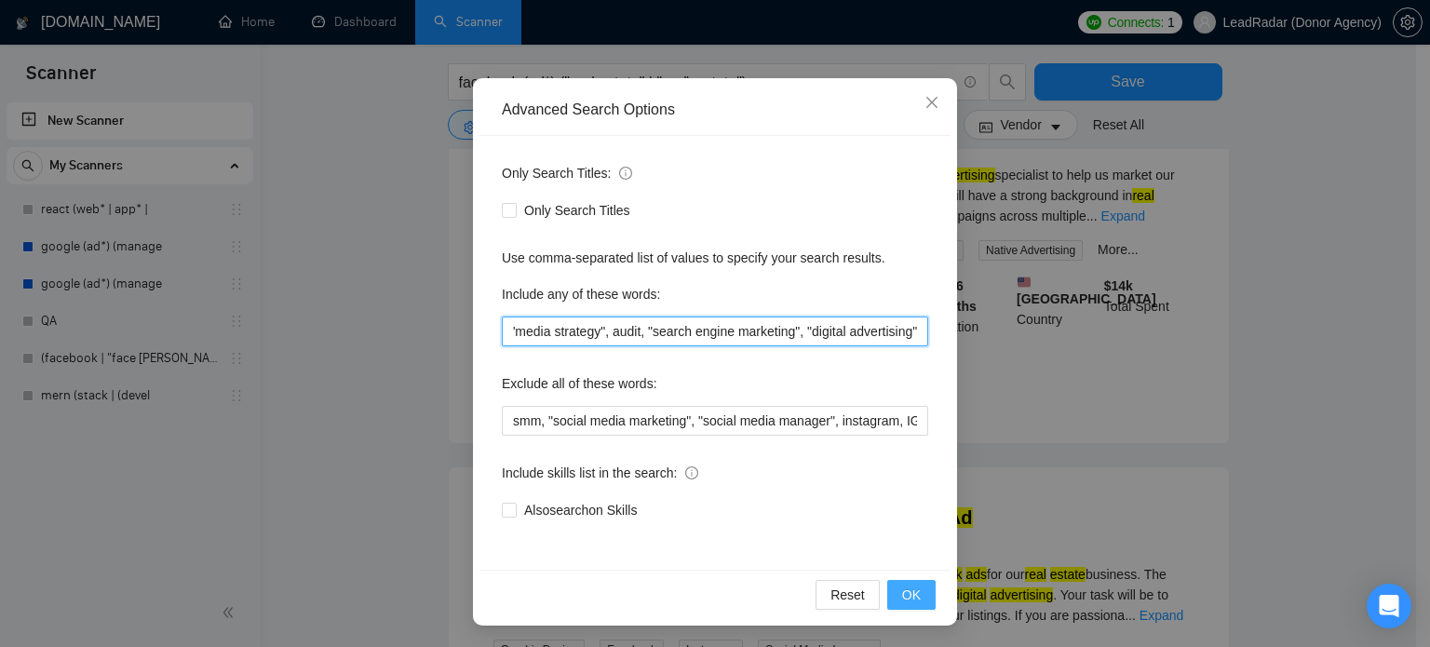
type input "property, "meta ad*", "performance marketing", "paid social", "media buyer", "p…"
click at [904, 589] on span "OK" at bounding box center [911, 595] width 19 height 20
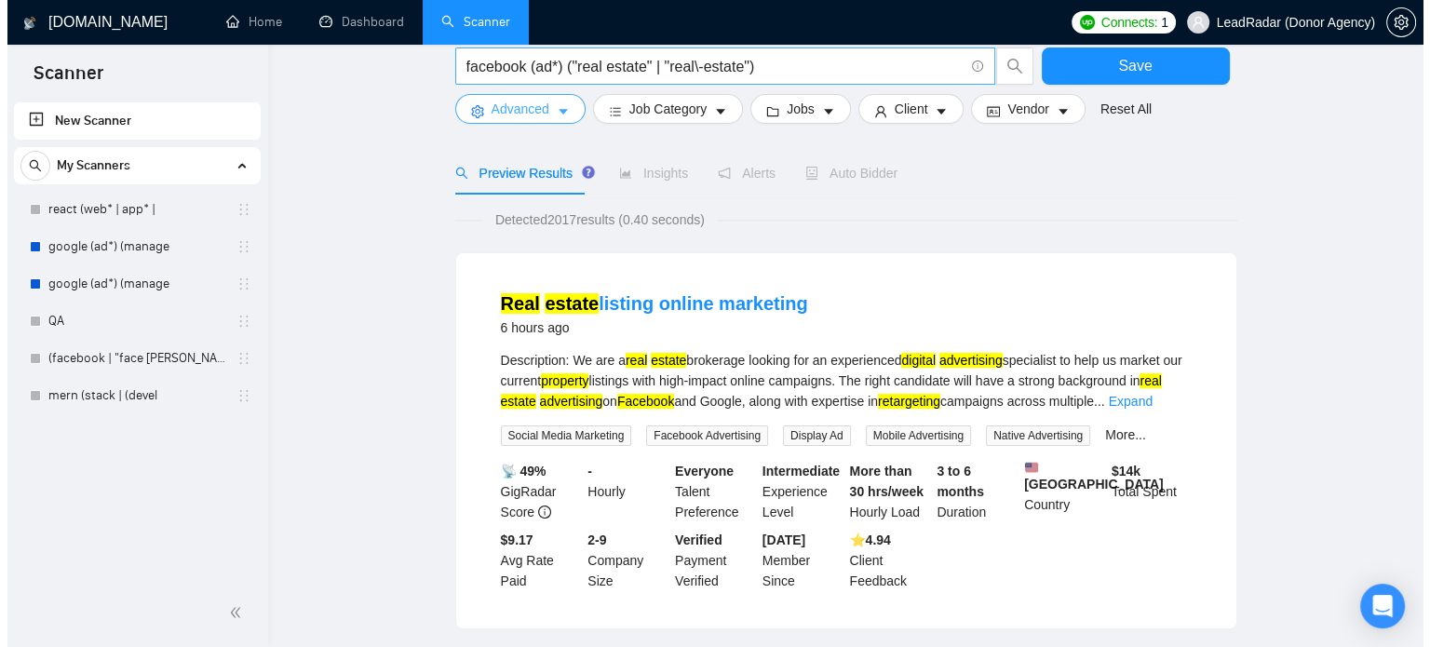
scroll to position [0, 0]
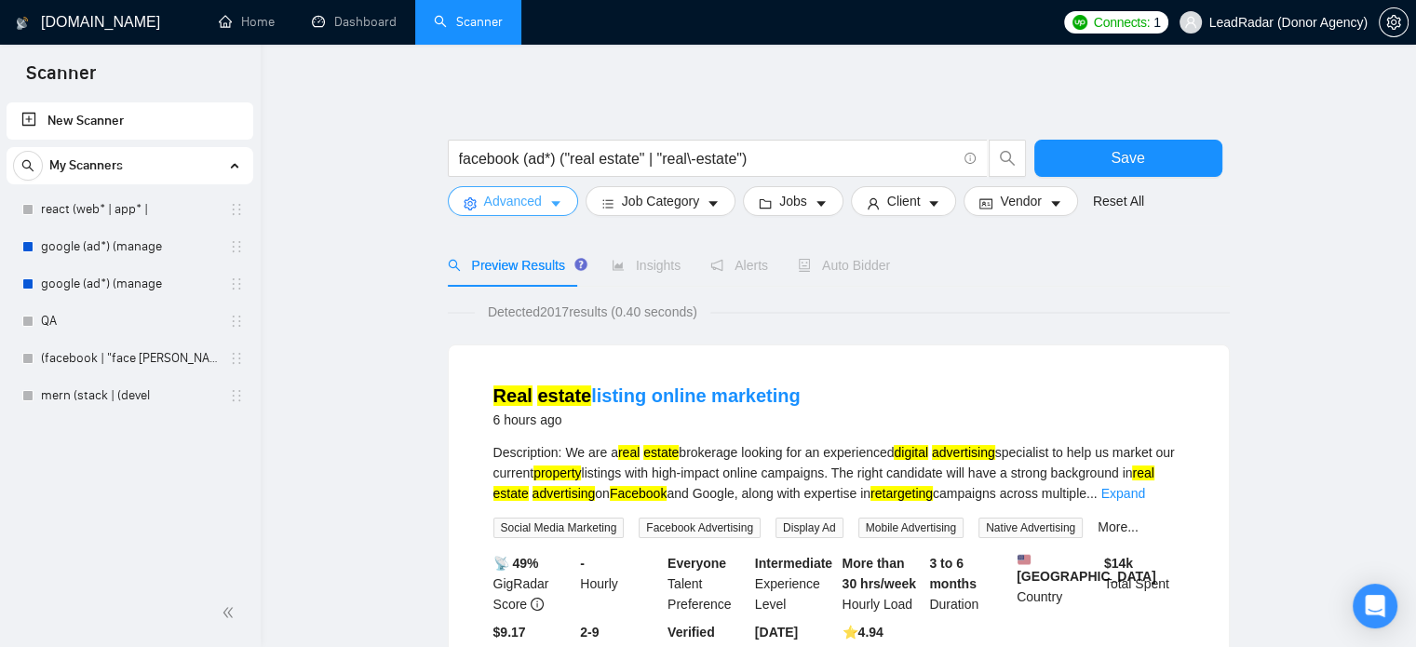
click at [544, 203] on button "Advanced" at bounding box center [513, 201] width 130 height 30
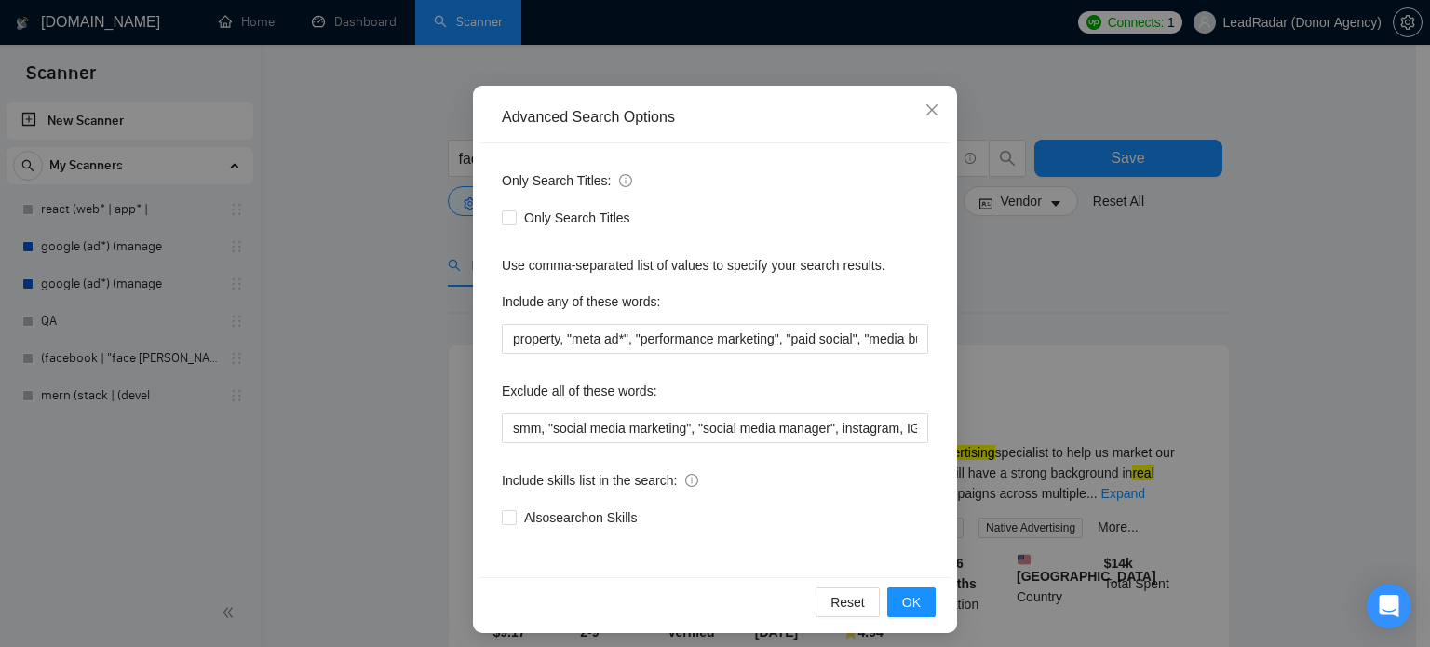
scroll to position [123, 0]
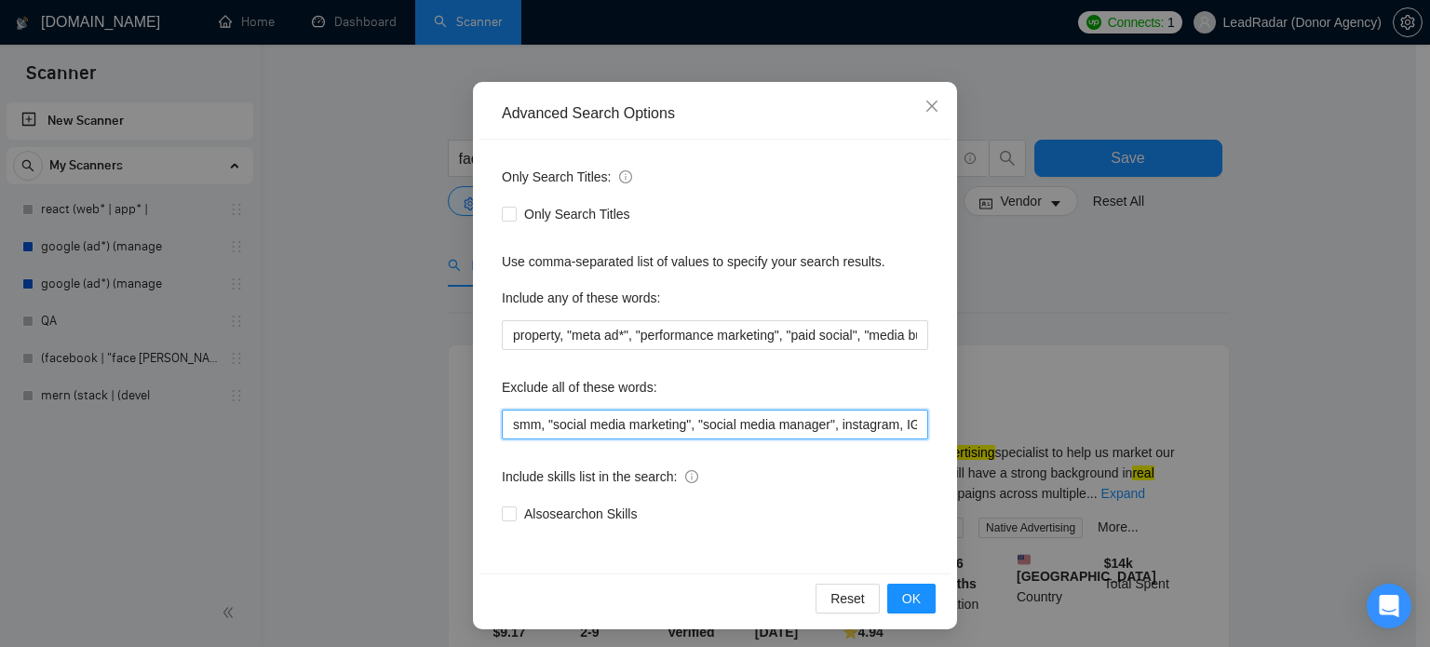
click at [862, 421] on input "smm, "social media marketing", "social media manager", instagram, IG, SEO, VA, …" at bounding box center [715, 425] width 426 height 30
click at [912, 427] on input "smm, "social media marketing", "social media manager", instagram, IG, SEO, VA, …" at bounding box center [715, 425] width 426 height 30
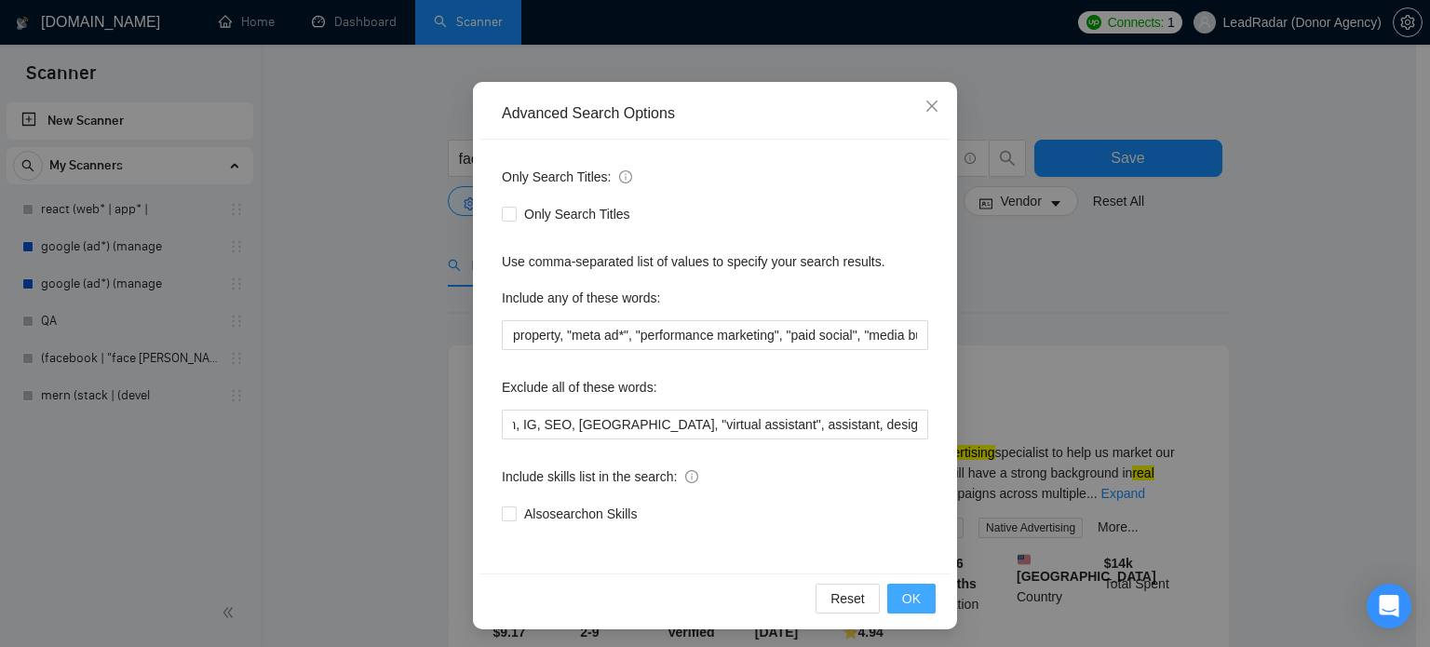
click at [903, 597] on span "OK" at bounding box center [911, 598] width 19 height 20
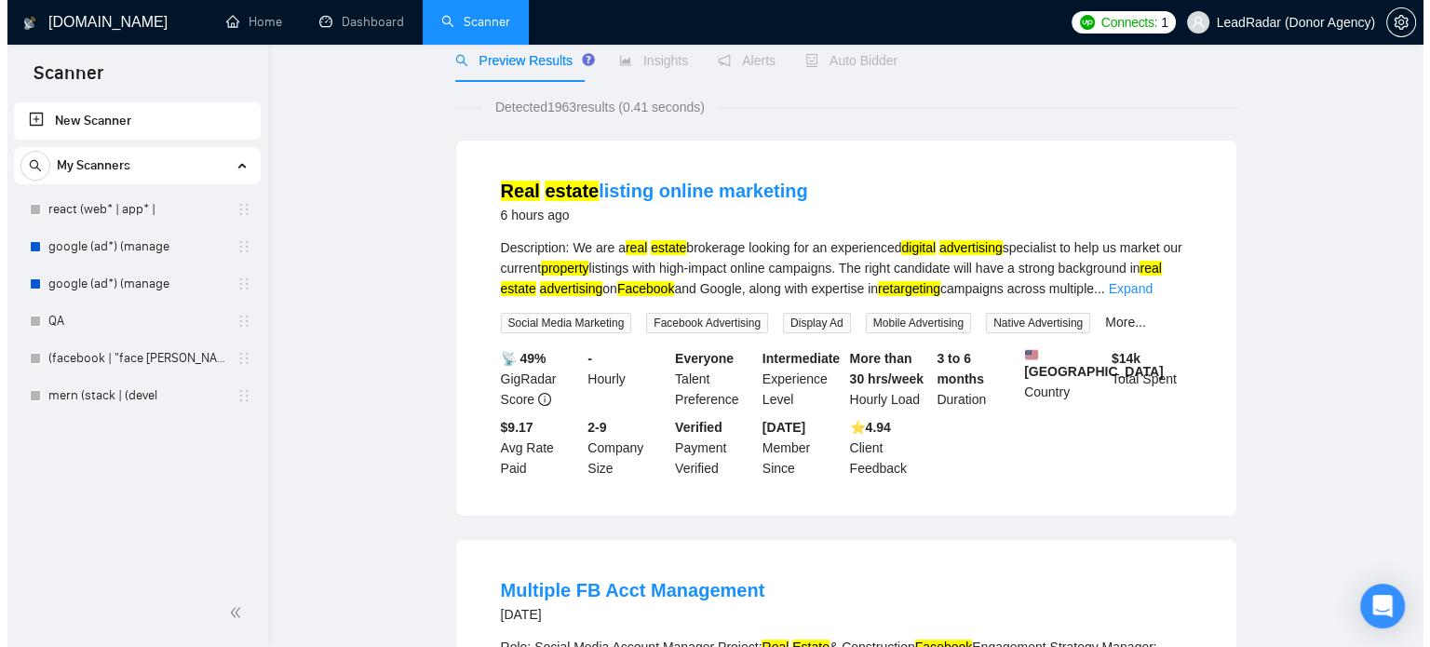
scroll to position [0, 0]
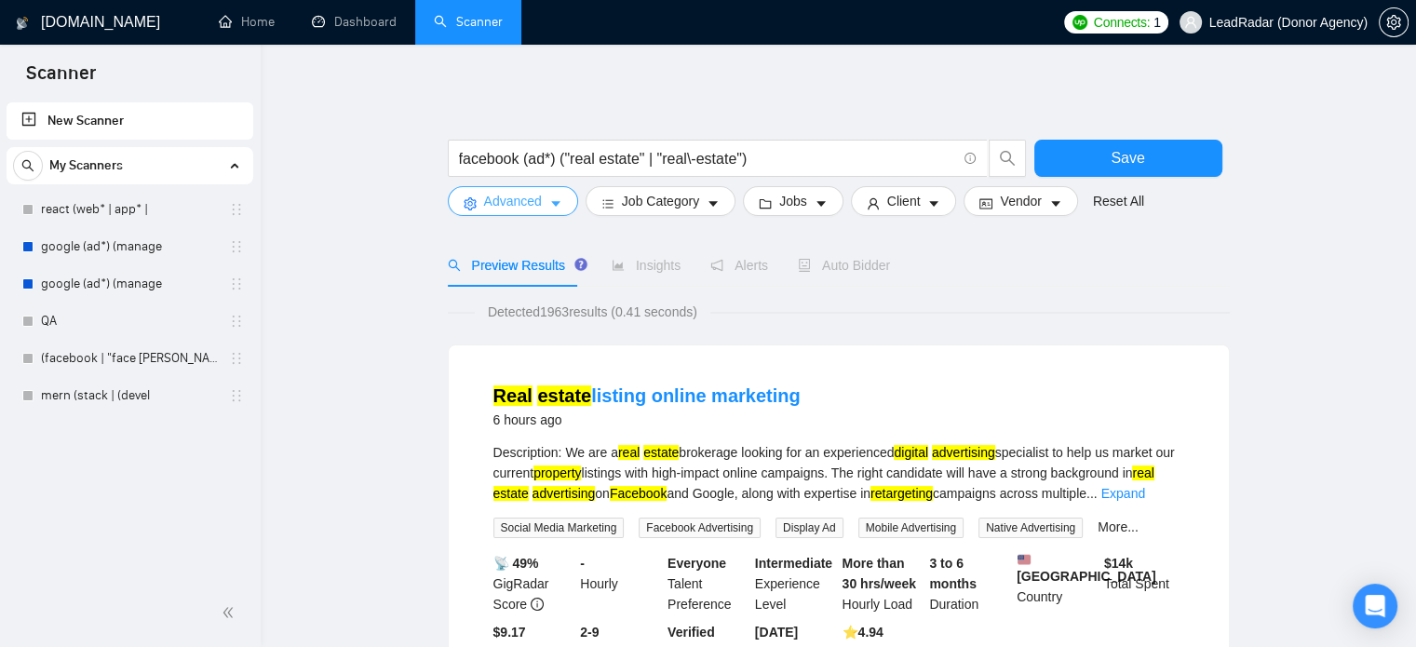
click at [514, 196] on span "Advanced" at bounding box center [513, 201] width 58 height 20
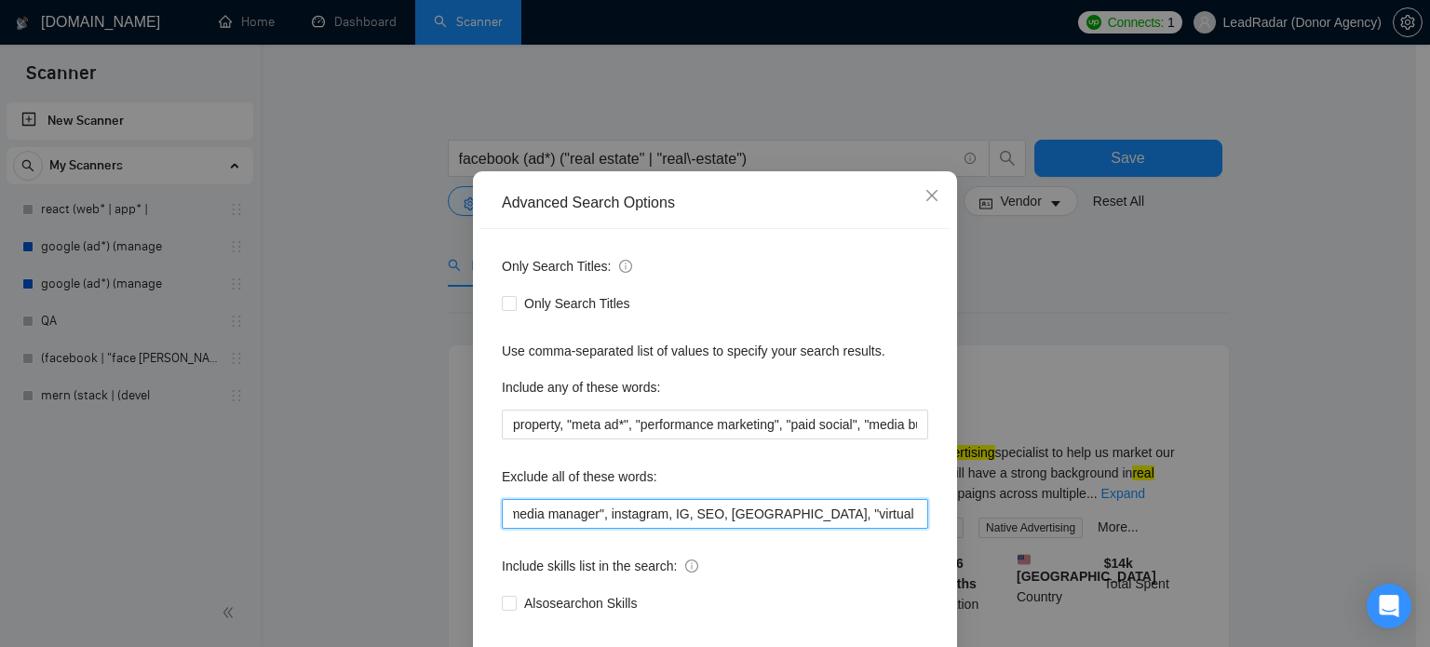
scroll to position [0, 384]
drag, startPoint x: 837, startPoint y: 557, endPoint x: 983, endPoint y: 555, distance: 146.2
click at [983, 556] on div "Advanced Search Options Only Search Titles: Only Search Titles Use comma-separa…" at bounding box center [715, 323] width 1430 height 647
click at [917, 529] on input "smm, "social media marketing", "social media manager", instagram, IG, SEO, VA, …" at bounding box center [715, 514] width 426 height 30
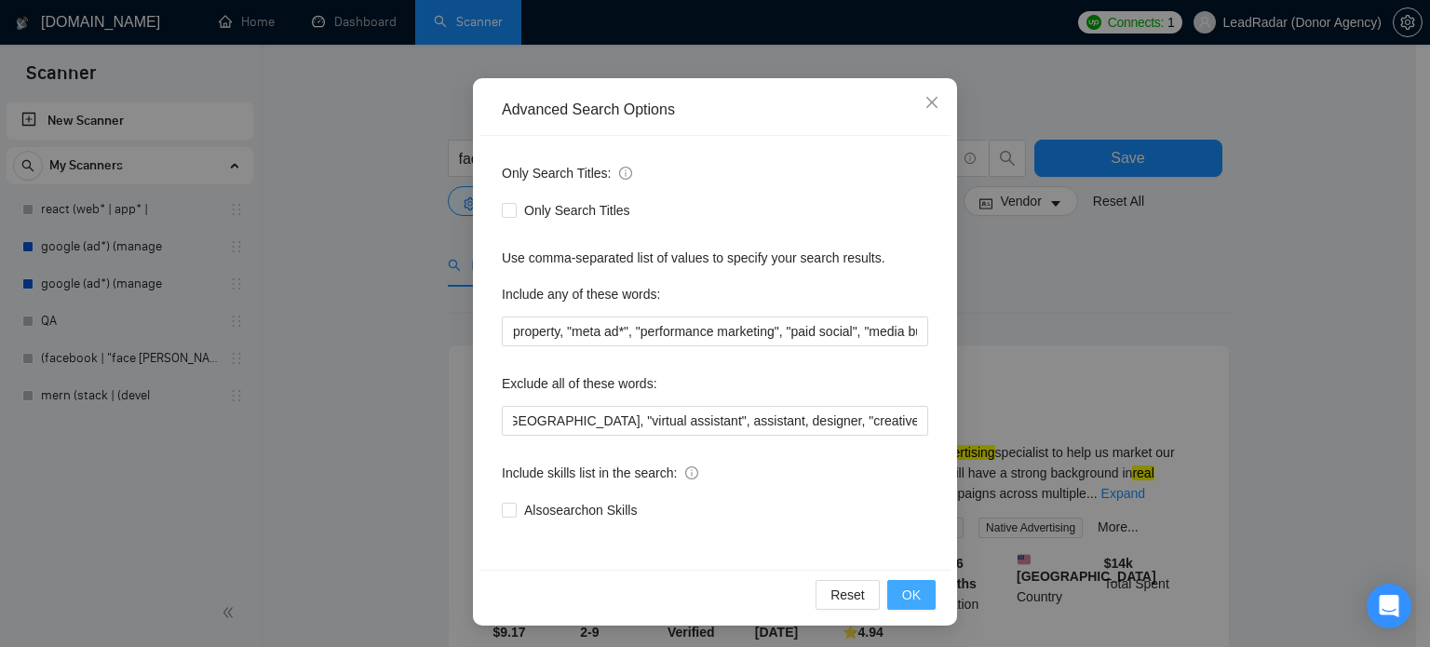
click at [902, 595] on span "OK" at bounding box center [911, 595] width 19 height 20
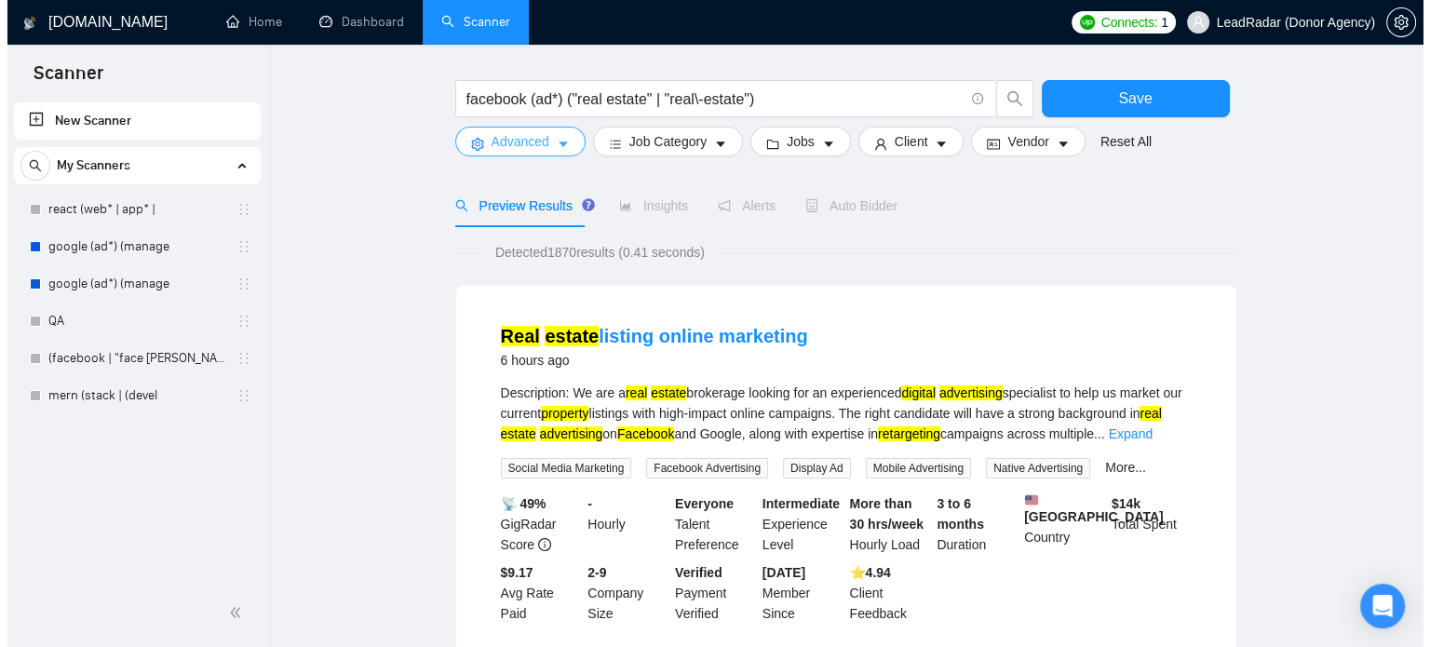
scroll to position [0, 0]
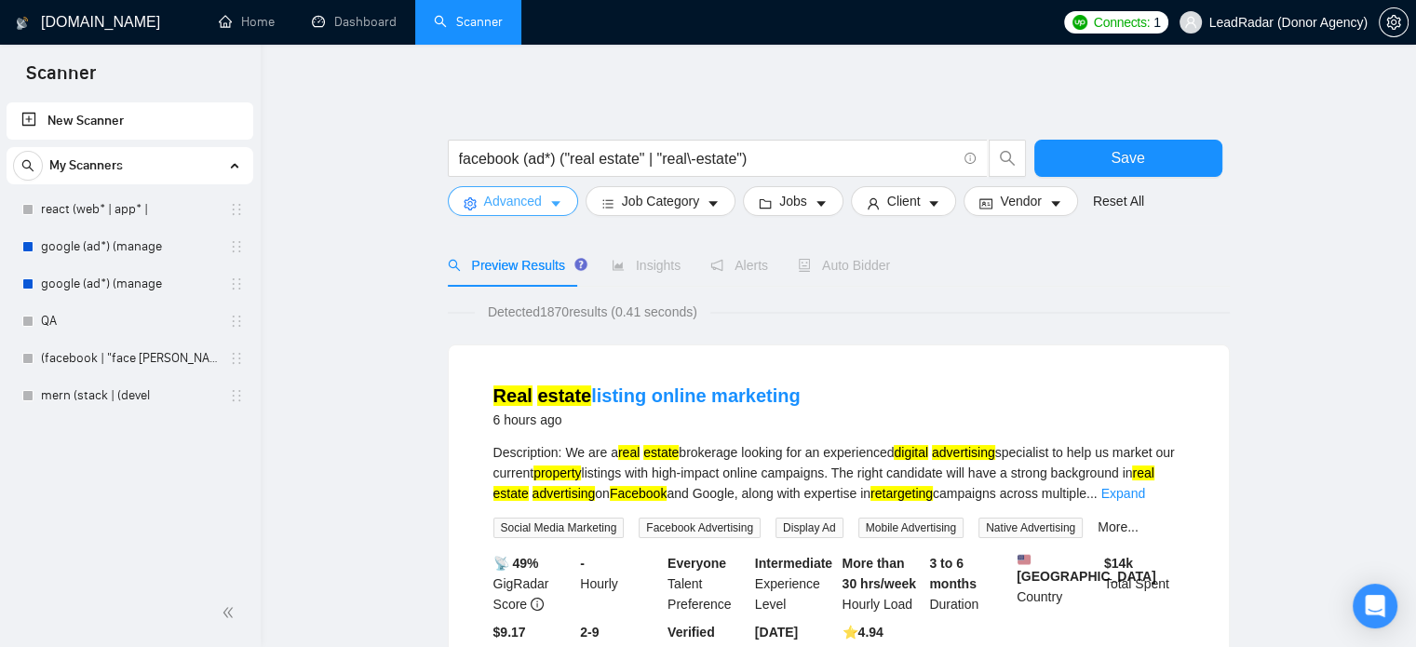
click at [545, 204] on button "Advanced" at bounding box center [513, 201] width 130 height 30
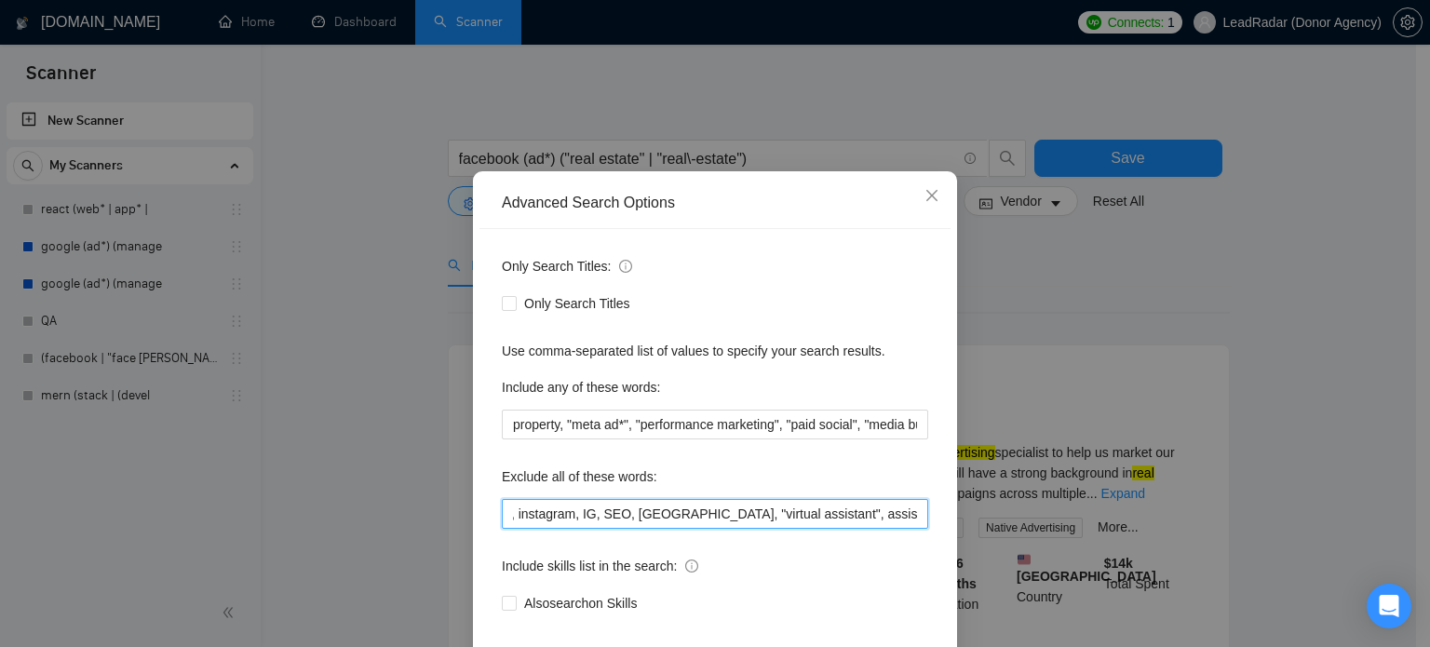
scroll to position [0, 458]
drag, startPoint x: 844, startPoint y: 547, endPoint x: 970, endPoint y: 554, distance: 125.9
click at [970, 554] on div "Advanced Search Options Only Search Titles: Only Search Titles Use comma-separa…" at bounding box center [715, 323] width 1430 height 647
click at [910, 529] on input "smm, "social media marketing", "social media manager", instagram, IG, SEO, VA, …" at bounding box center [715, 514] width 426 height 30
click at [912, 529] on input "smm, "social media marketing", "social media manager", instagram, IG, SEO, VA, …" at bounding box center [715, 514] width 426 height 30
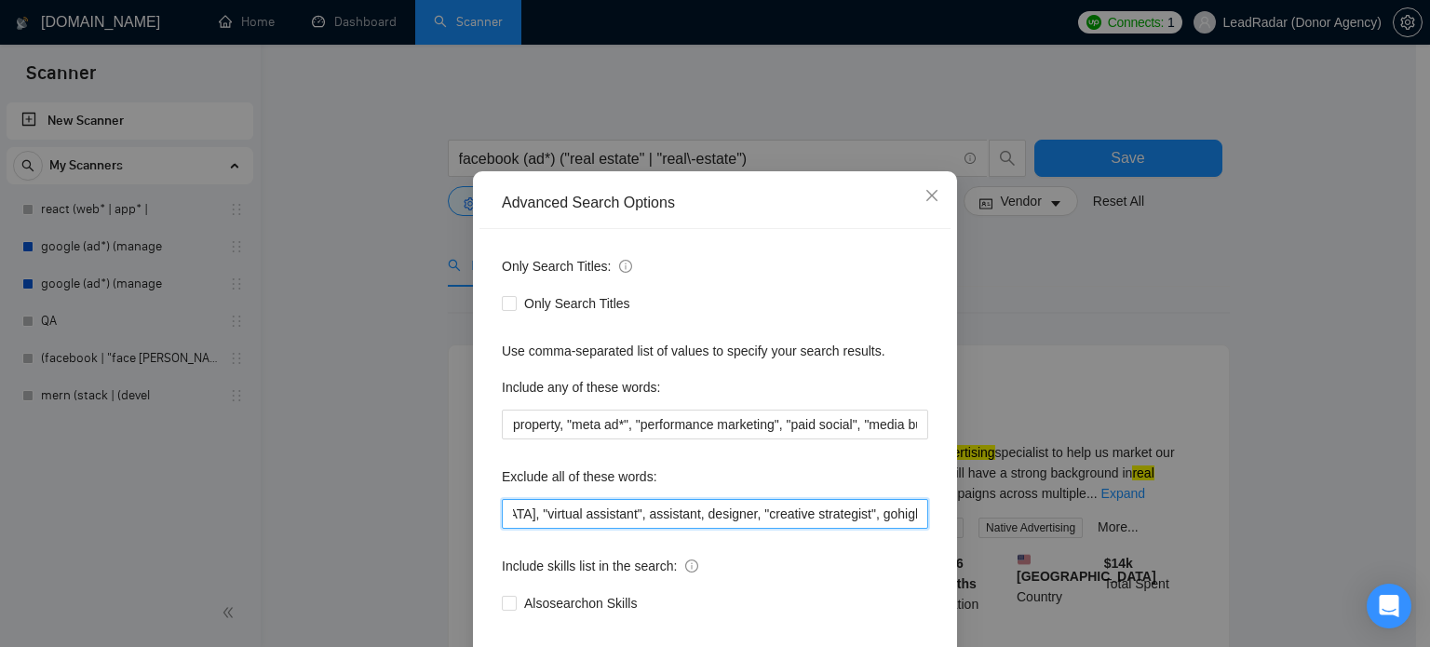
scroll to position [127, 0]
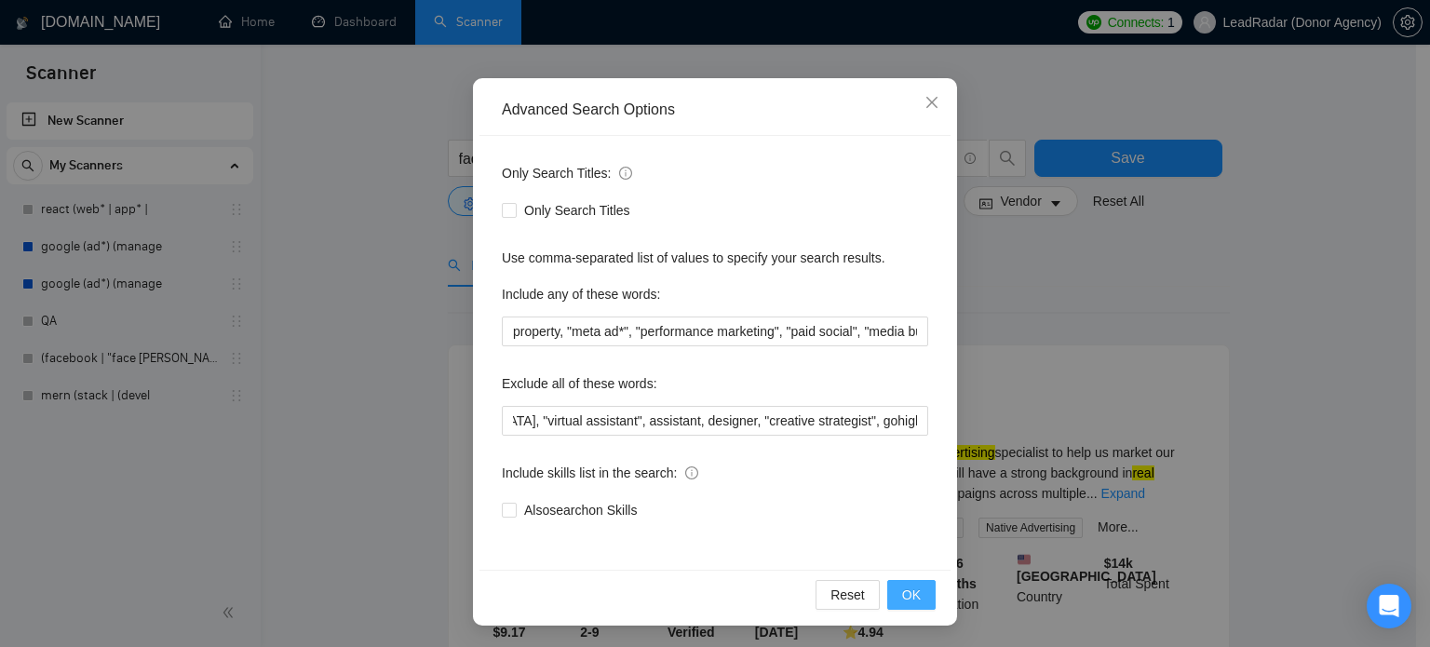
click at [905, 587] on span "OK" at bounding box center [911, 595] width 19 height 20
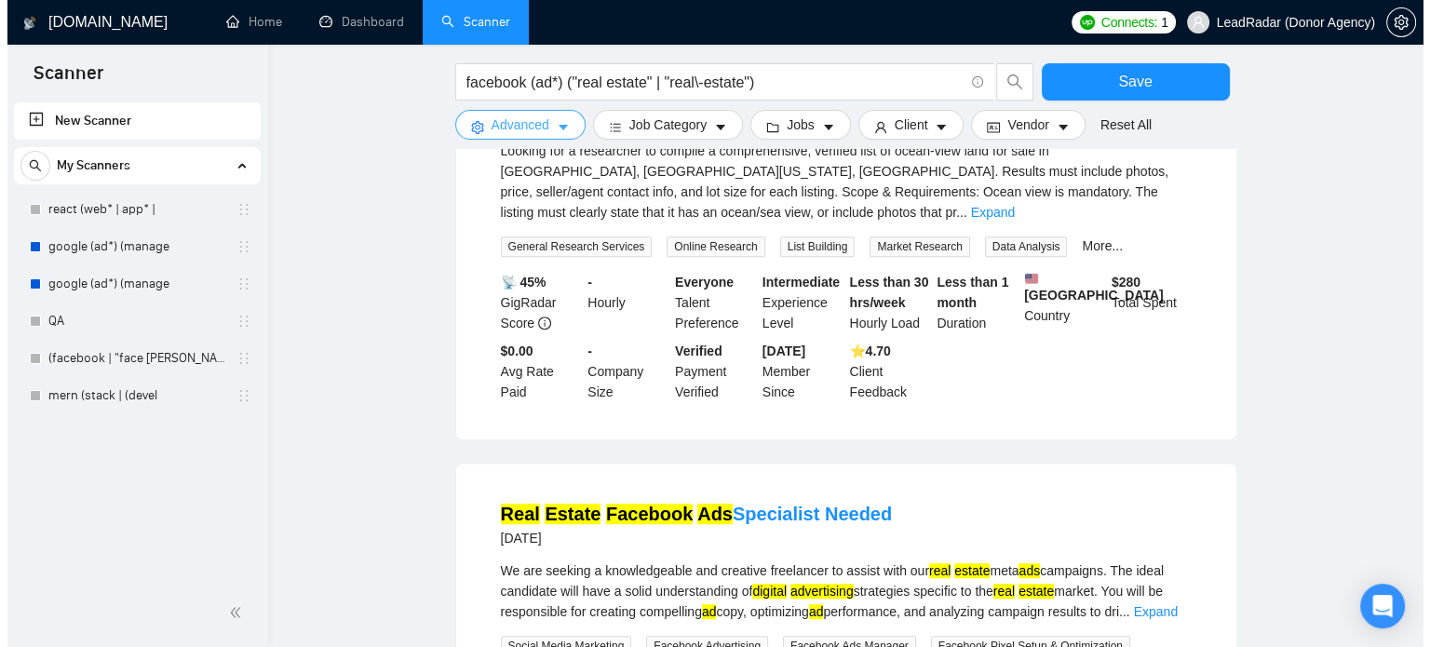
scroll to position [1154, 0]
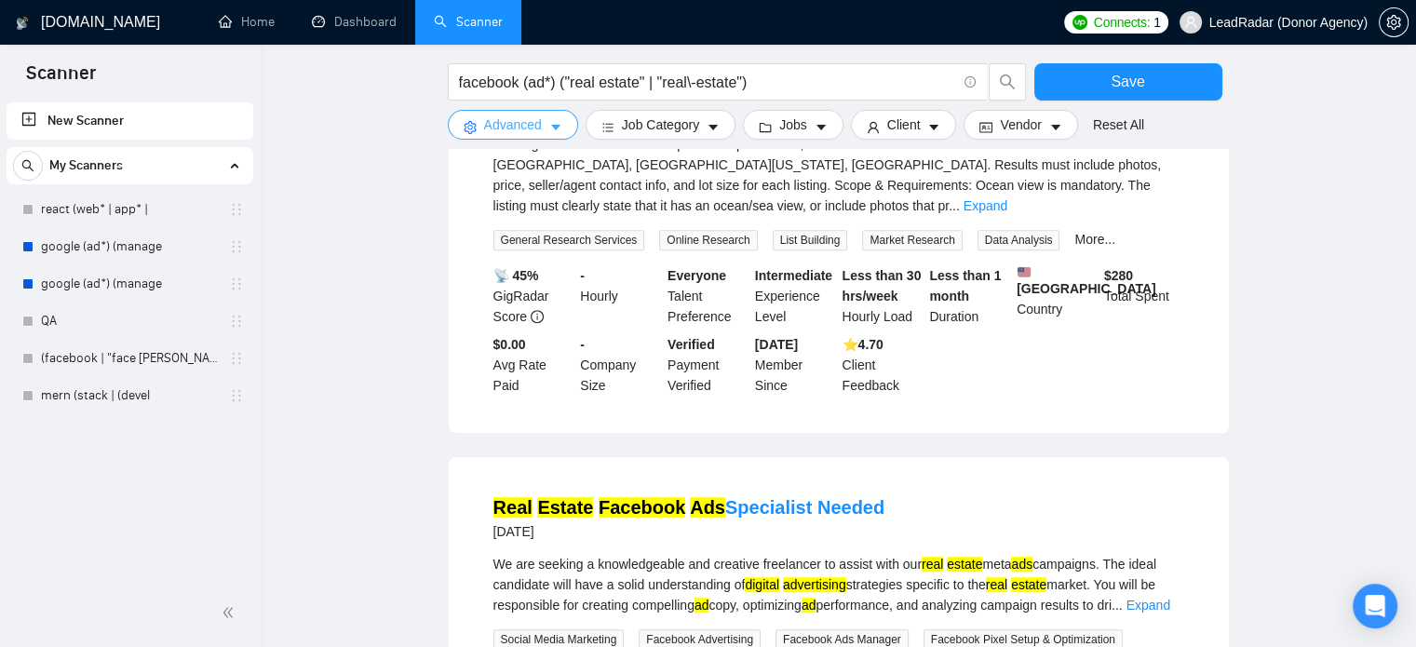
click at [542, 128] on button "Advanced" at bounding box center [513, 125] width 130 height 30
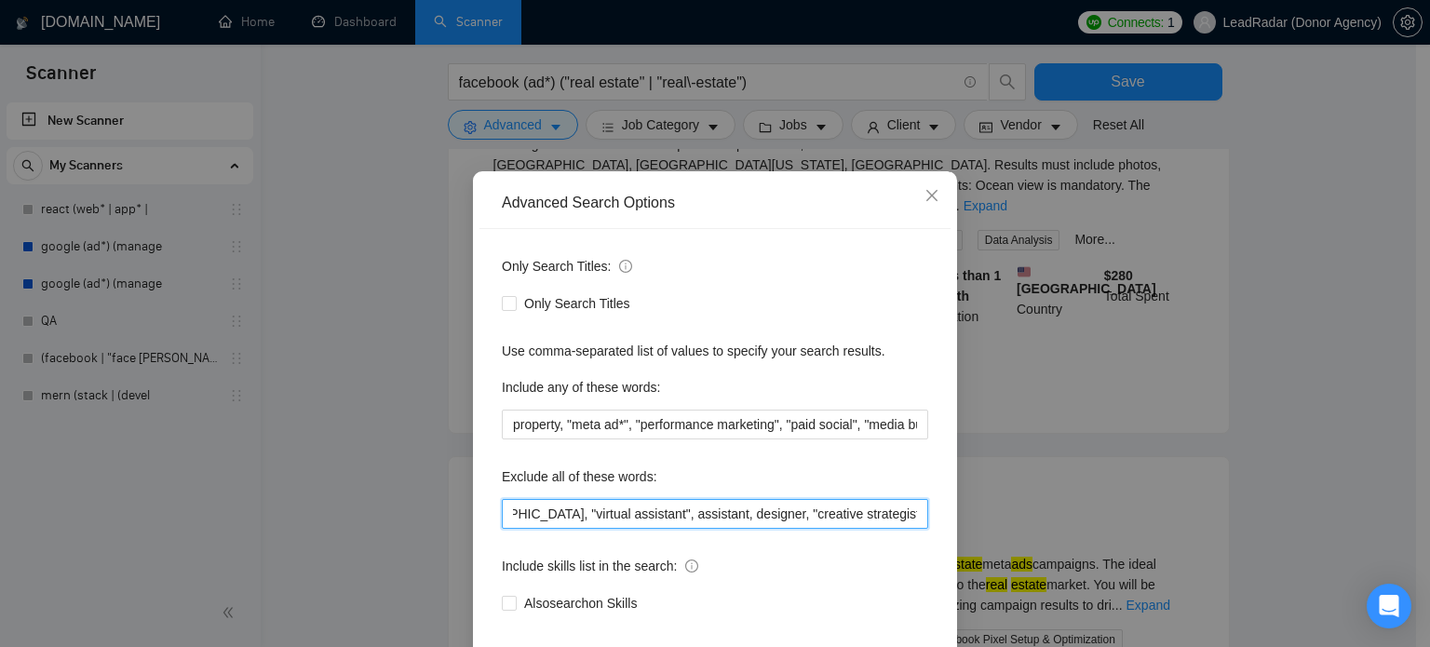
scroll to position [0, 562]
drag, startPoint x: 767, startPoint y: 550, endPoint x: 911, endPoint y: 553, distance: 144.3
click at [942, 558] on div "Only Search Titles: Only Search Titles Use comma-separated list of values to sp…" at bounding box center [714, 446] width 471 height 434
click at [909, 529] on input "smm, "social media marketing", "social media manager", instagram, IG, SEO, VA, …" at bounding box center [715, 514] width 426 height 30
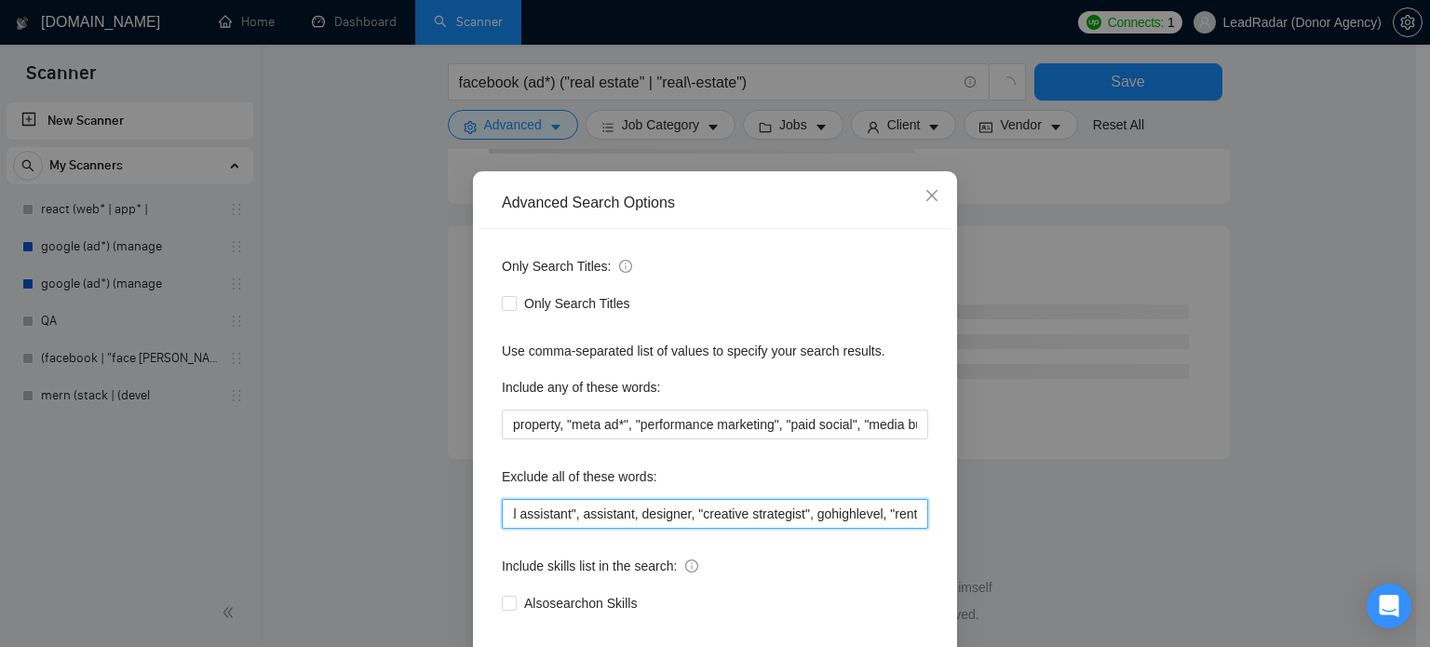
scroll to position [127, 0]
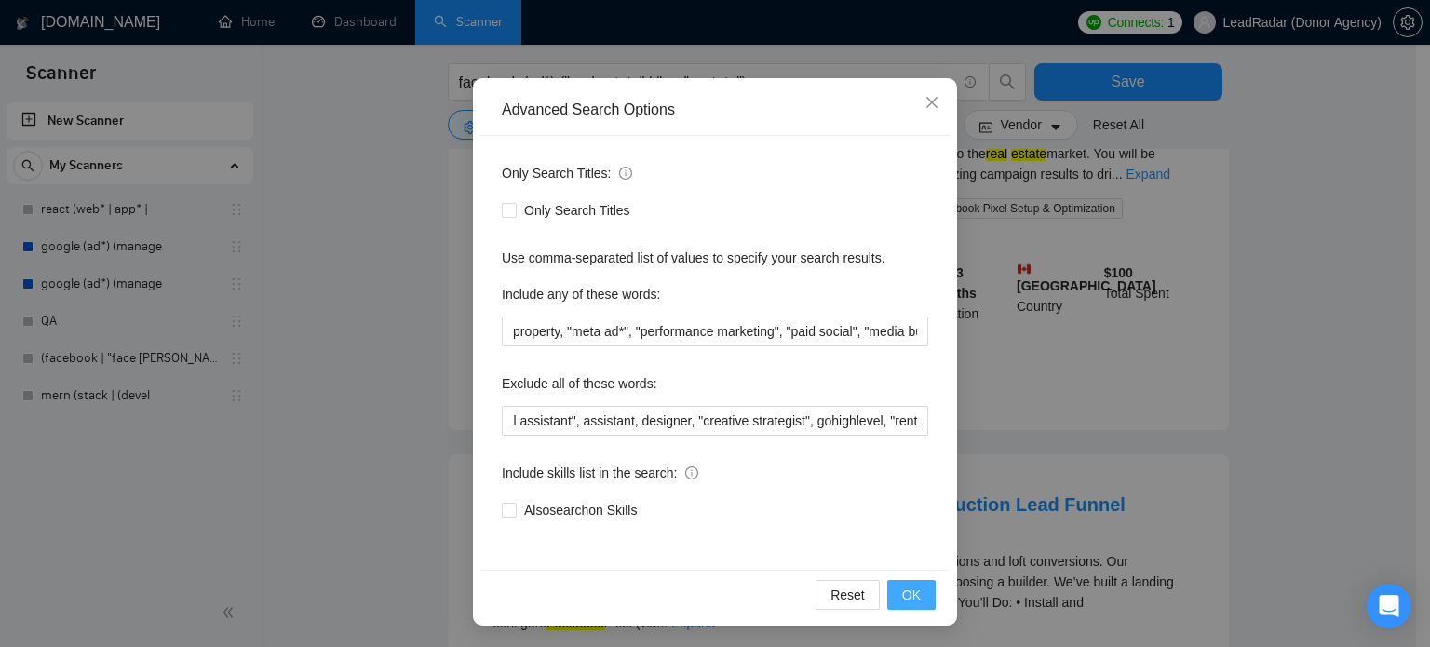
click at [895, 594] on button "OK" at bounding box center [911, 595] width 48 height 30
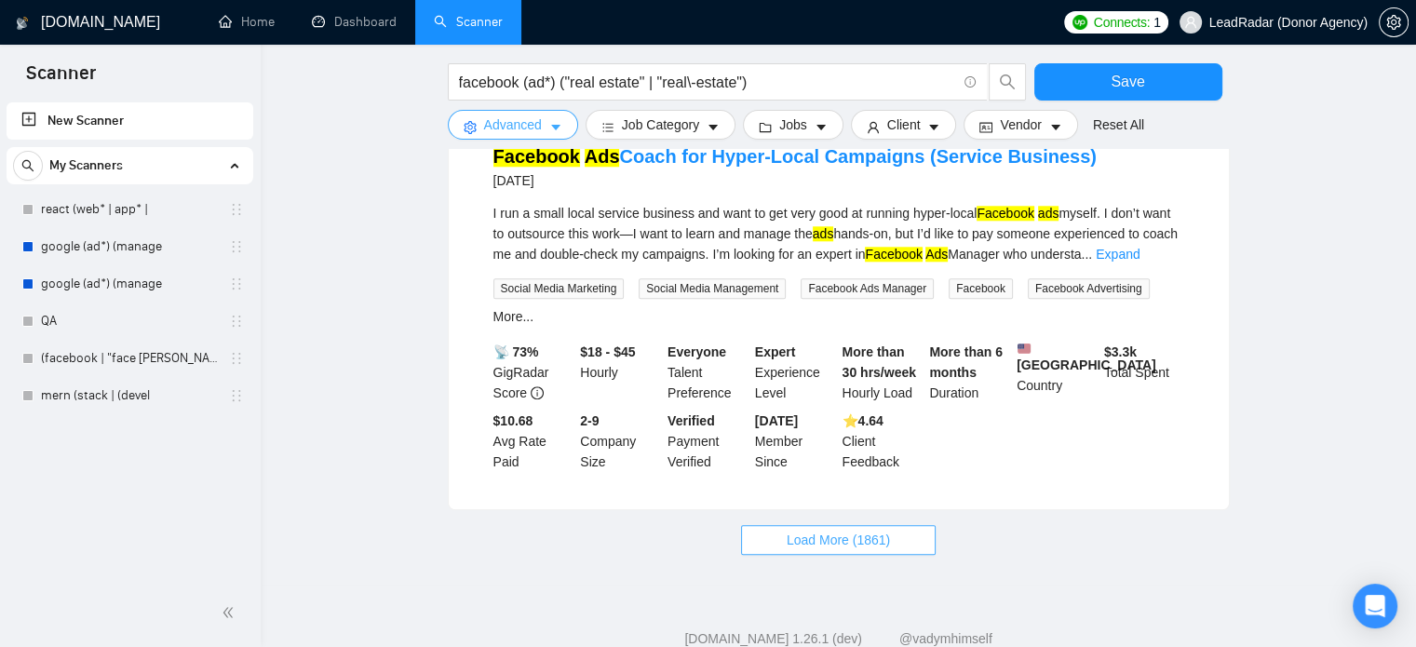
scroll to position [1909, 0]
click at [823, 544] on span "Load More (1861)" at bounding box center [838, 538] width 103 height 20
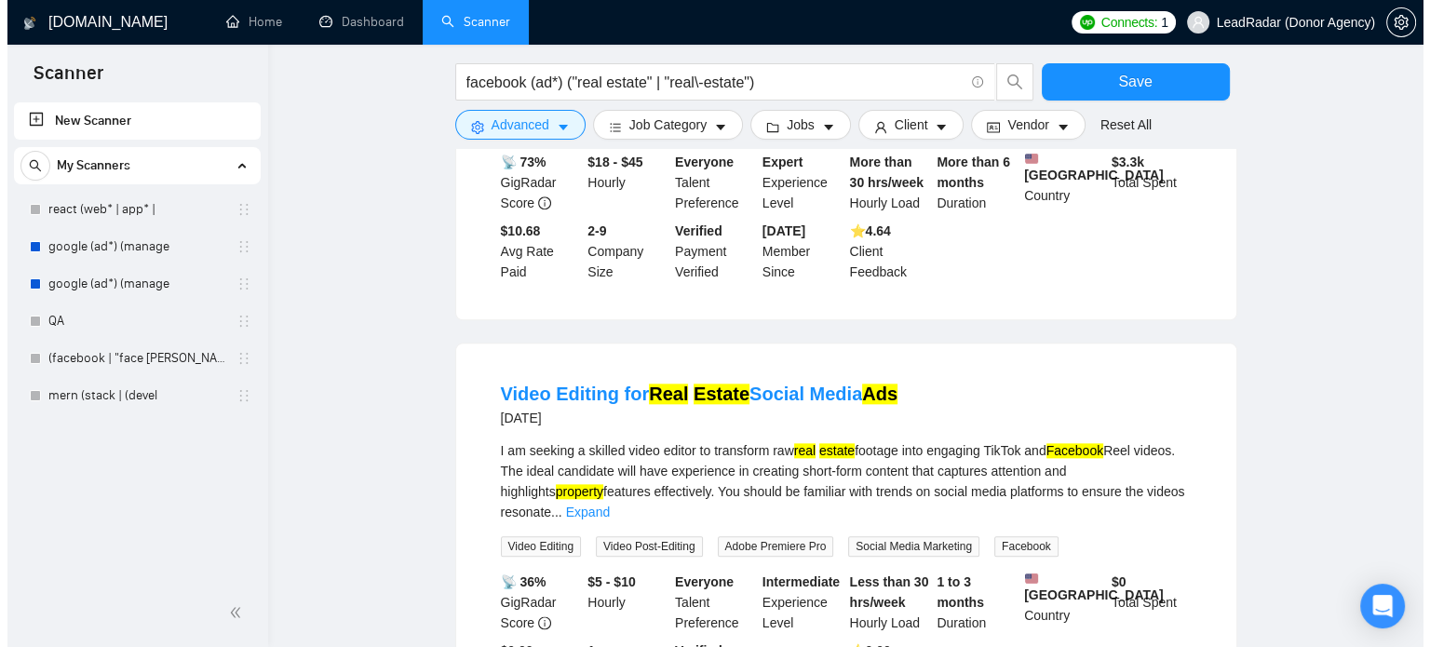
scroll to position [2099, 0]
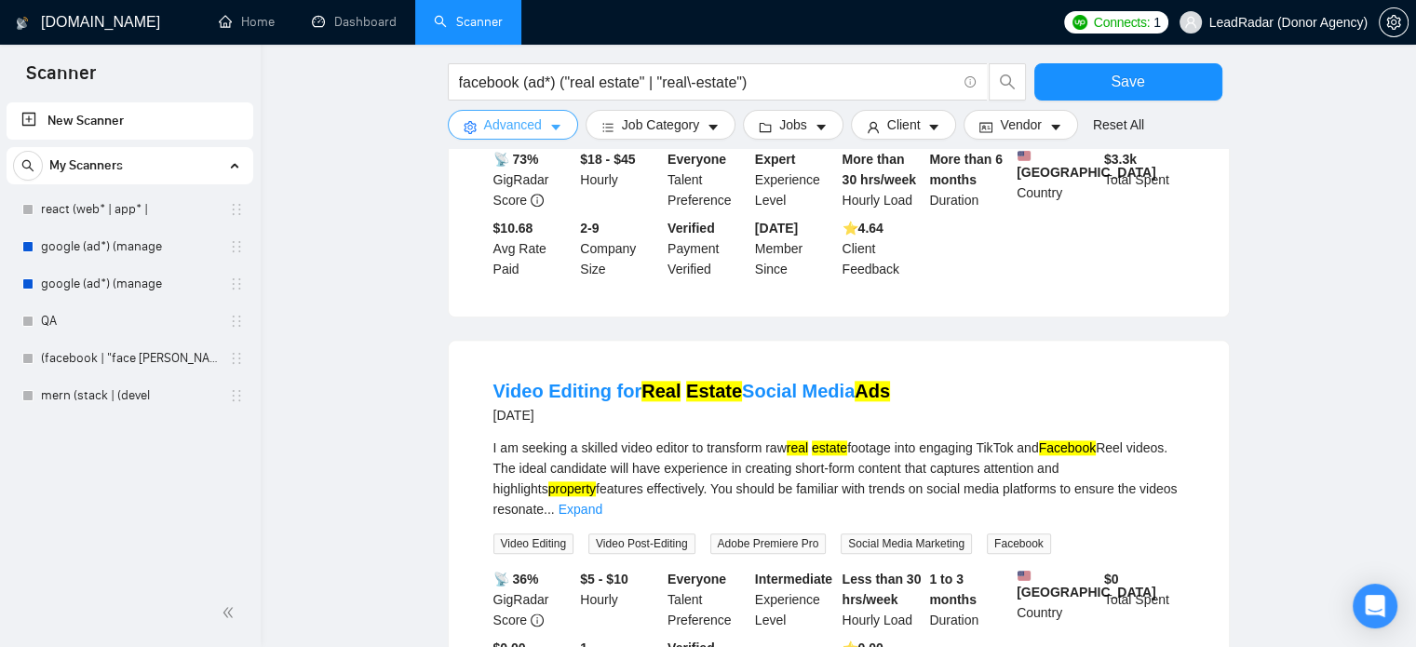
click at [499, 138] on button "Advanced" at bounding box center [513, 125] width 130 height 30
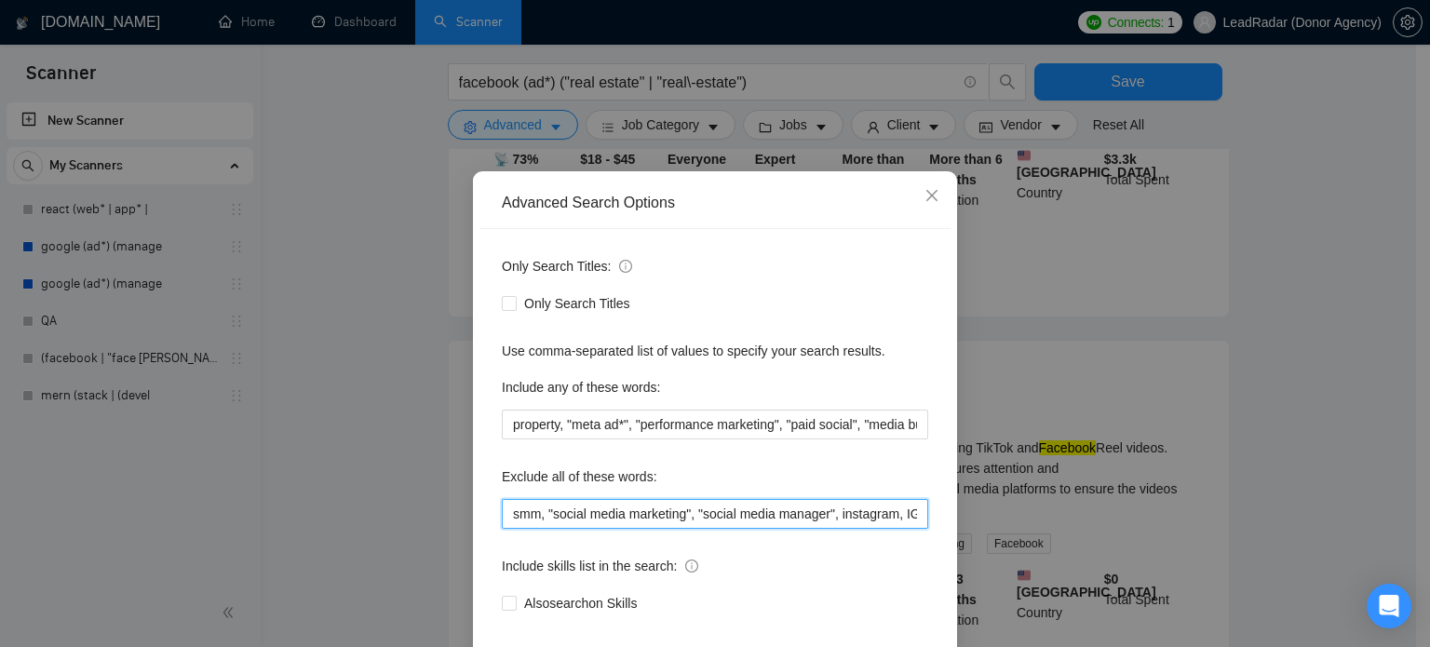
click at [805, 529] on input "smm, "social media marketing", "social media manager", instagram, IG, SEO, VA, …" at bounding box center [715, 514] width 426 height 30
drag, startPoint x: 890, startPoint y: 554, endPoint x: 973, endPoint y: 558, distance: 82.9
click at [973, 558] on div "Advanced Search Options Only Search Titles: Only Search Titles Use comma-separa…" at bounding box center [715, 323] width 1430 height 647
click at [912, 529] on input "smm, "social media marketing", "social media manager", instagram, IG, SEO, VA, …" at bounding box center [715, 514] width 426 height 30
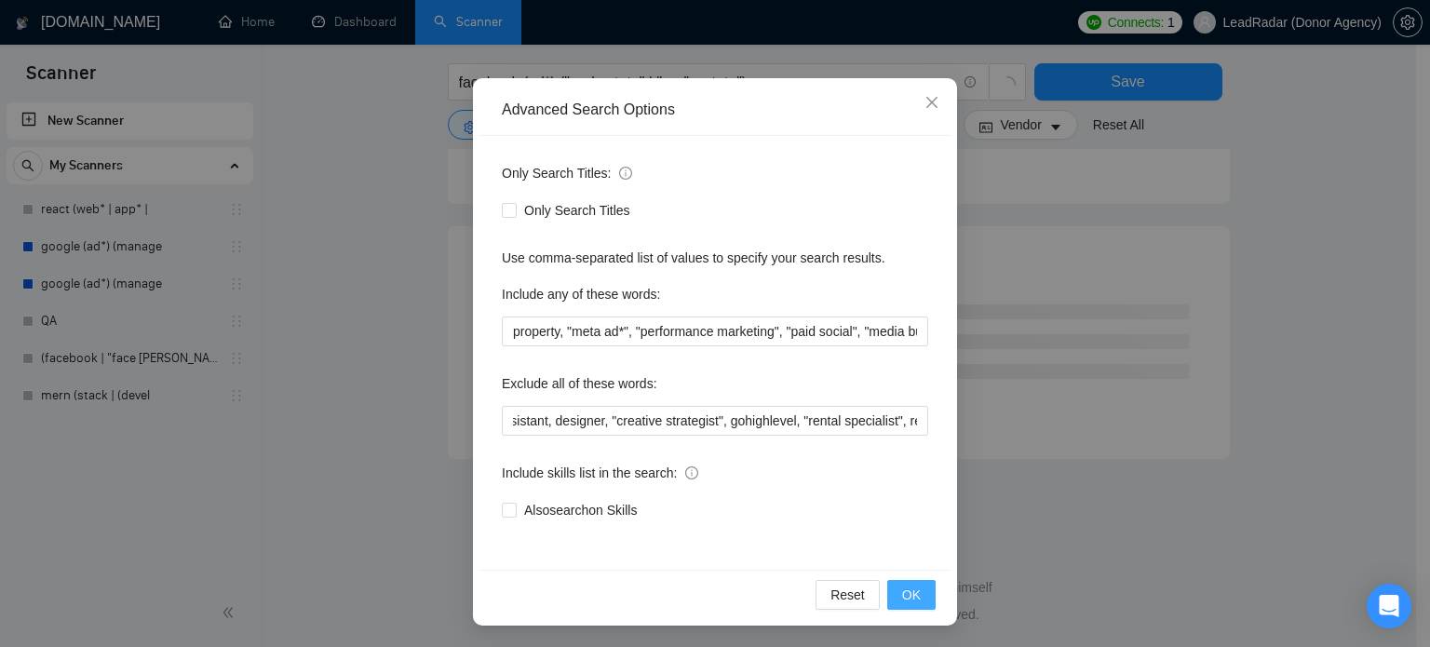
scroll to position [1139, 0]
click at [913, 587] on button "OK" at bounding box center [911, 595] width 48 height 30
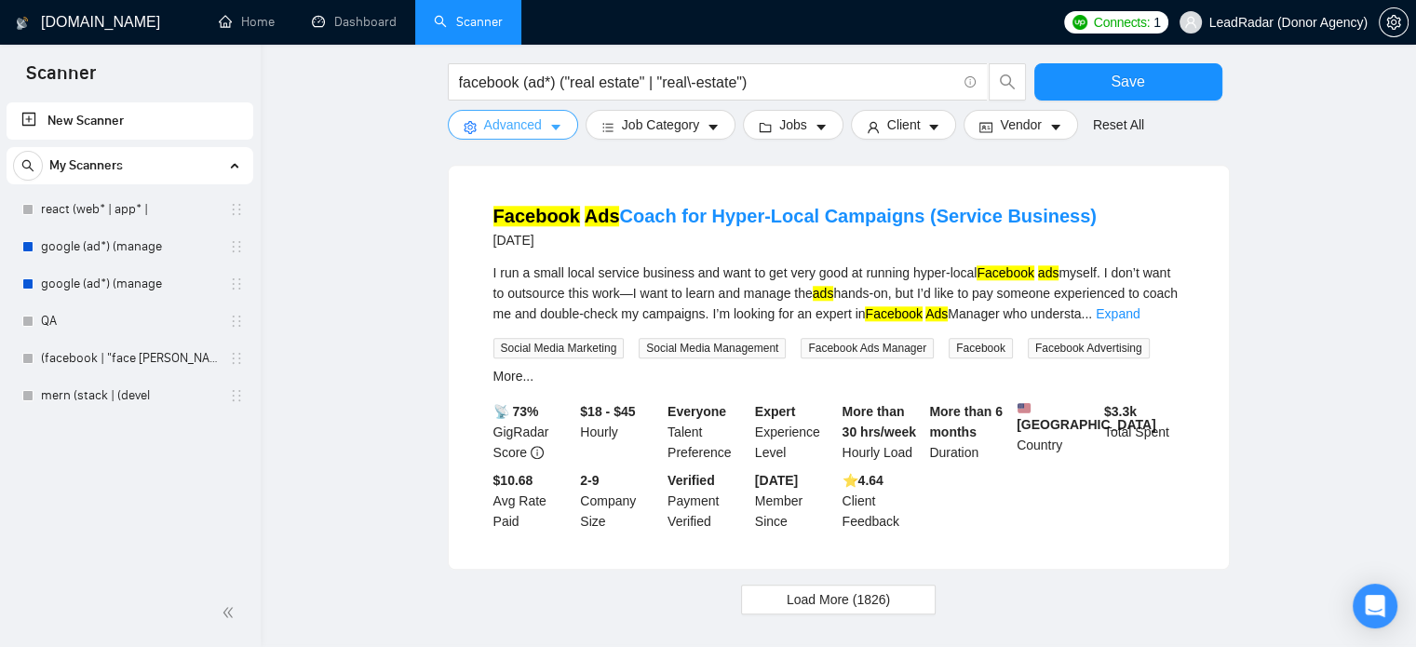
scroll to position [1955, 0]
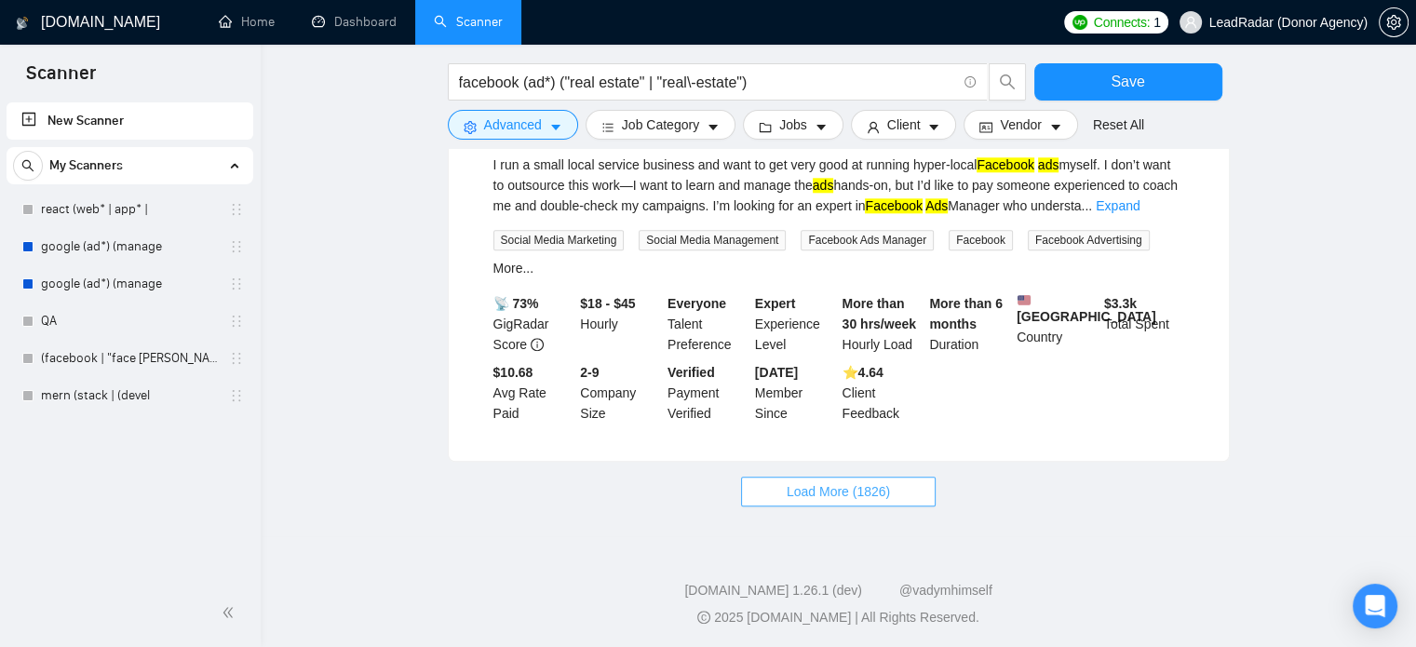
click at [852, 482] on span "Load More (1826)" at bounding box center [838, 491] width 103 height 20
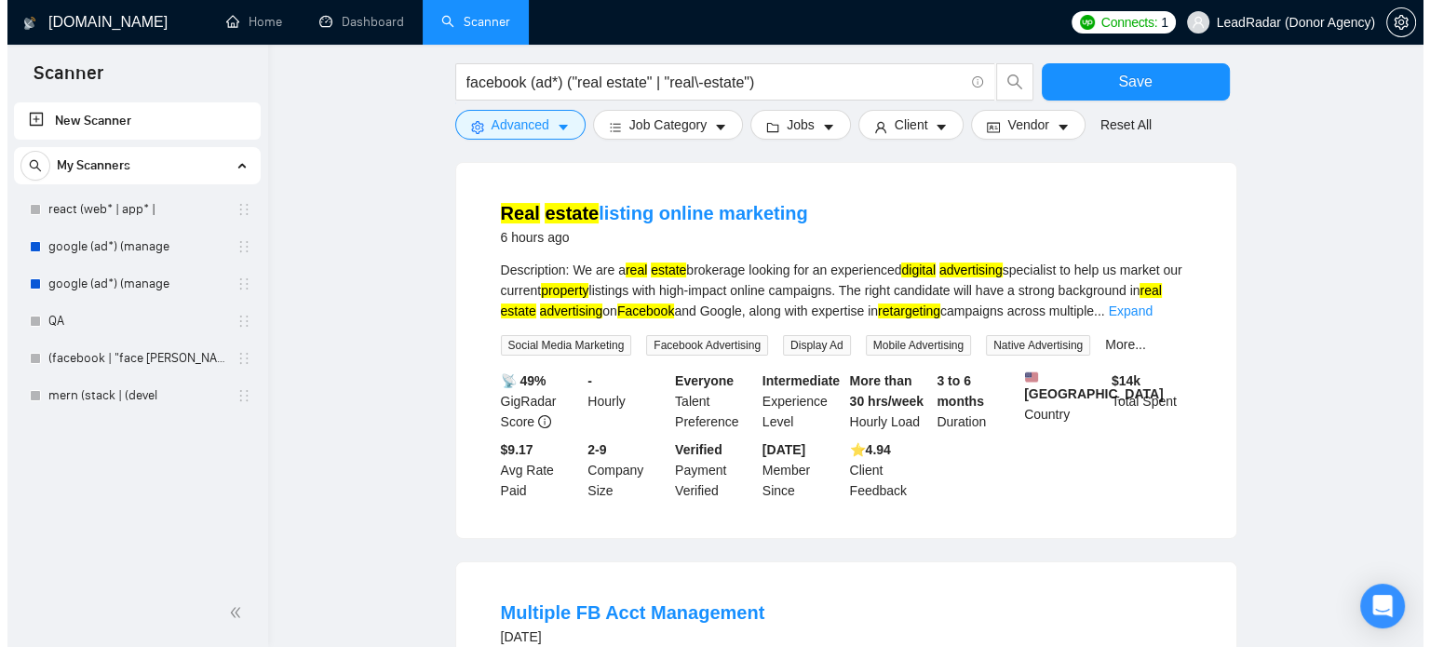
scroll to position [0, 0]
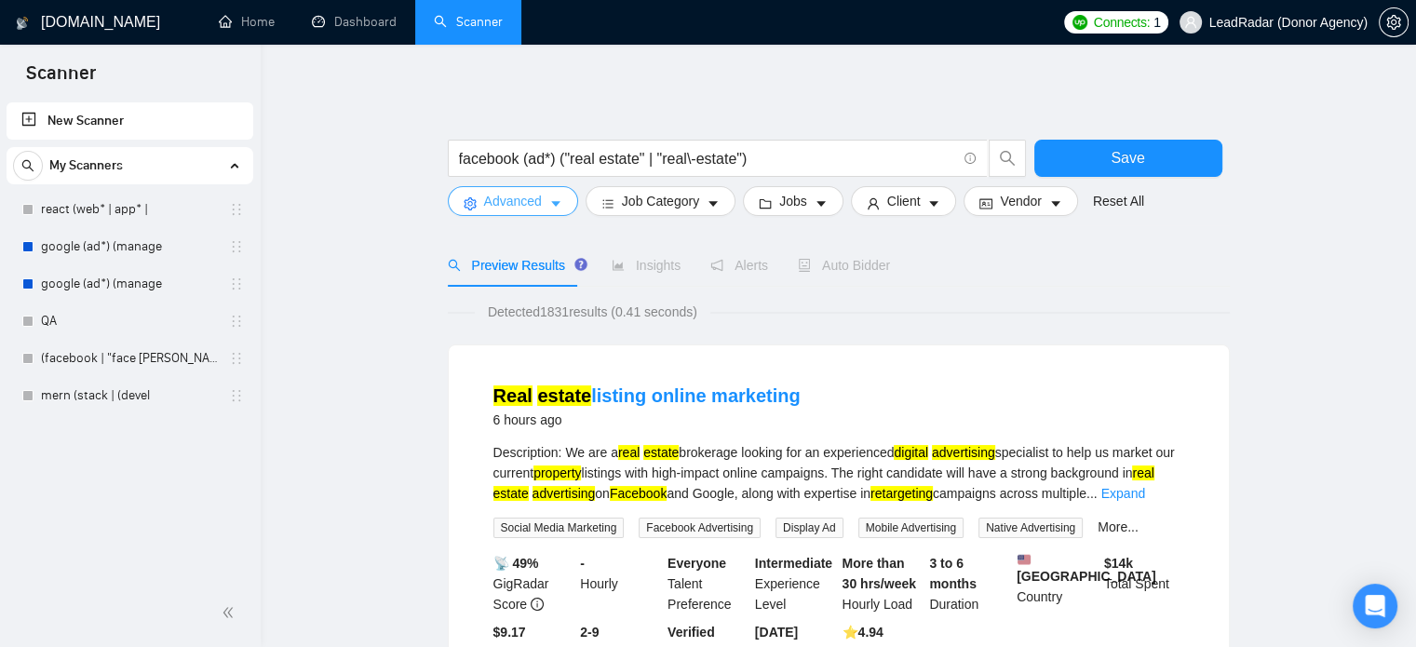
click at [551, 194] on button "Advanced" at bounding box center [513, 201] width 130 height 30
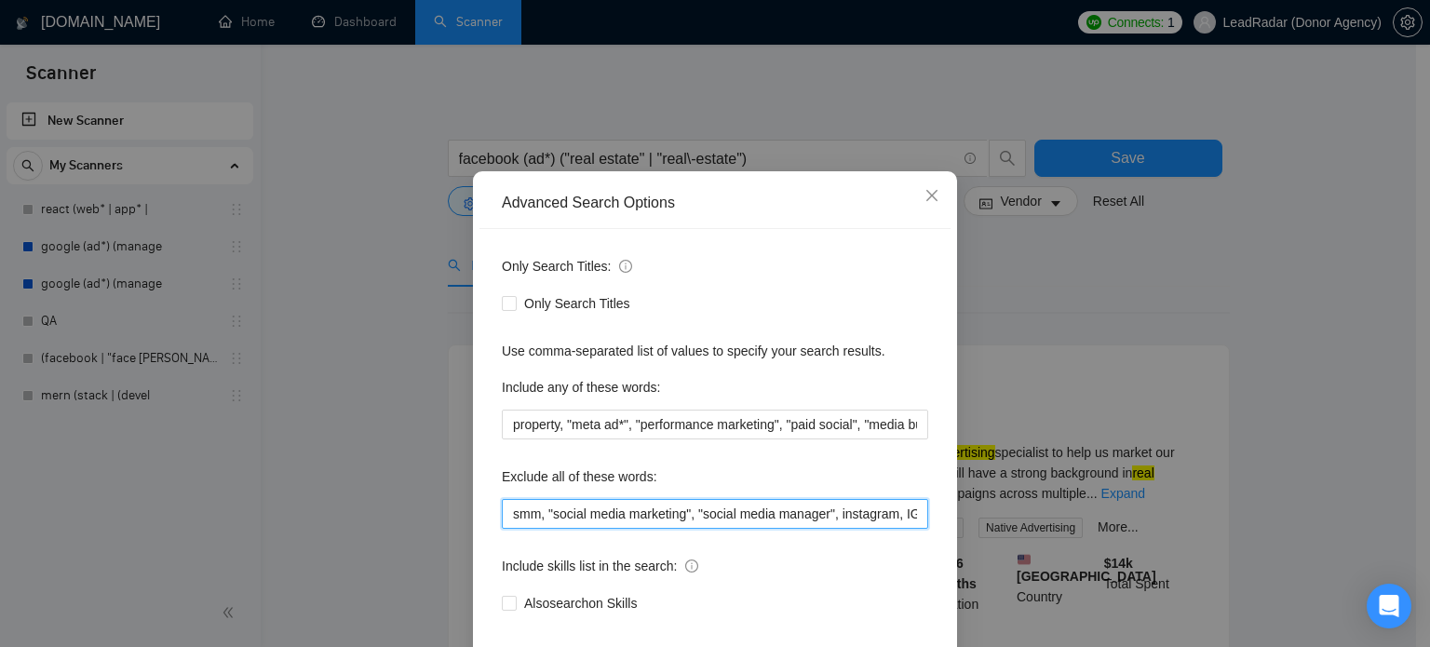
scroll to position [0, 721]
drag, startPoint x: 845, startPoint y: 556, endPoint x: 1010, endPoint y: 567, distance: 165.2
click at [1010, 567] on div "Advanced Search Options Only Search Titles: Only Search Titles Use comma-separa…" at bounding box center [715, 323] width 1430 height 647
click at [903, 529] on input "smm, "social media marketing", "social media manager", instagram, IG, SEO, VA, …" at bounding box center [715, 514] width 426 height 30
click at [905, 529] on input "smm, "social media marketing", "social media manager", instagram, IG, SEO, VA, …" at bounding box center [715, 514] width 426 height 30
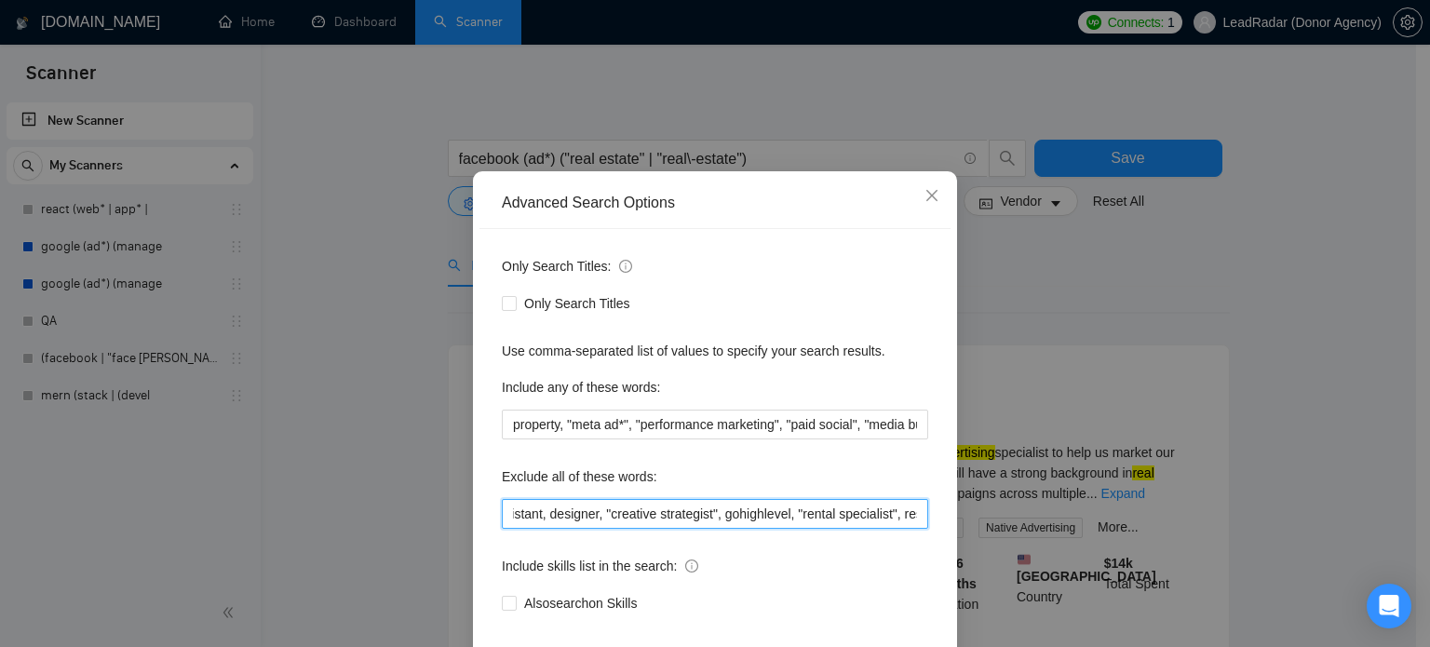
drag, startPoint x: 901, startPoint y: 554, endPoint x: 887, endPoint y: 556, distance: 14.1
click at [887, 529] on input "smm, "social media marketing", "social media manager", instagram, IG, SEO, VA, …" at bounding box center [715, 514] width 426 height 30
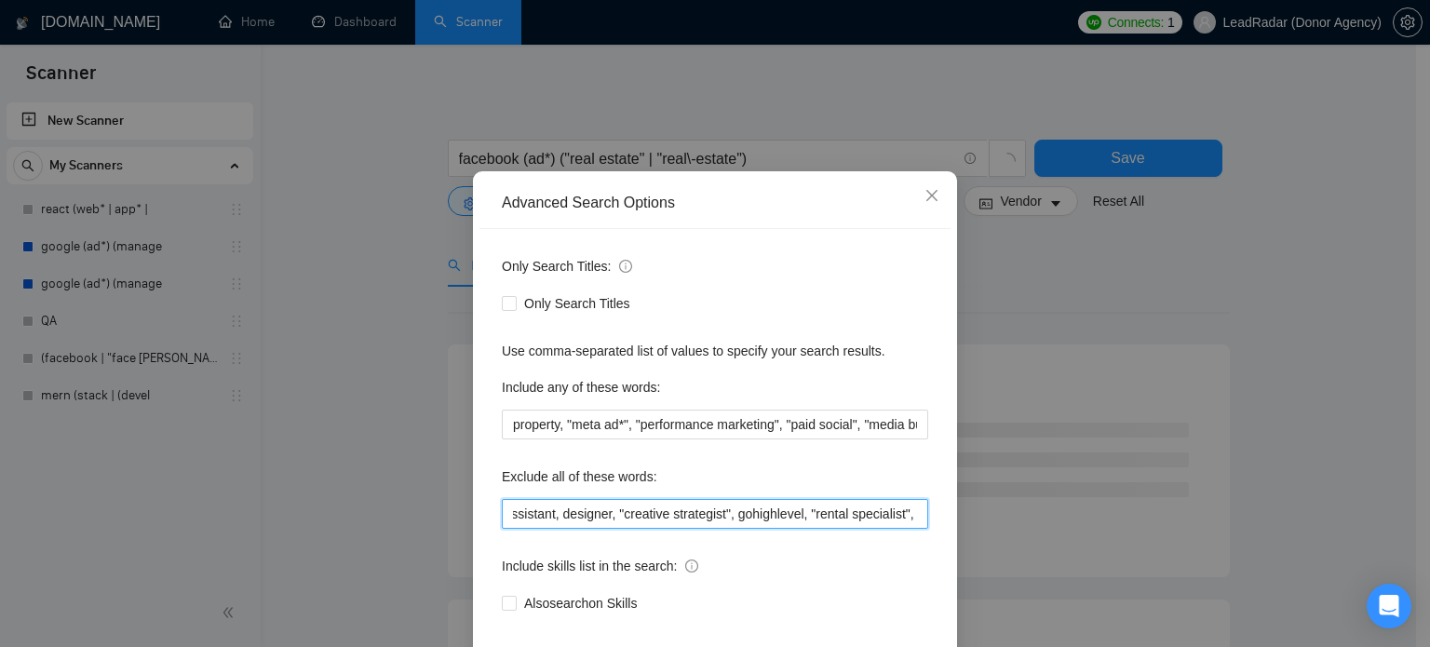
click at [879, 529] on input "smm, "social media marketing", "social media manager", instagram, IG, SEO, VA, …" at bounding box center [715, 514] width 426 height 30
click at [911, 529] on input "smm, "social media marketing", "social media manager", instagram, IG, SEO, VA, …" at bounding box center [715, 514] width 426 height 30
click at [906, 529] on input "smm, "social media marketing", "social media manager", instagram, IG, SEO, VA, …" at bounding box center [715, 514] width 426 height 30
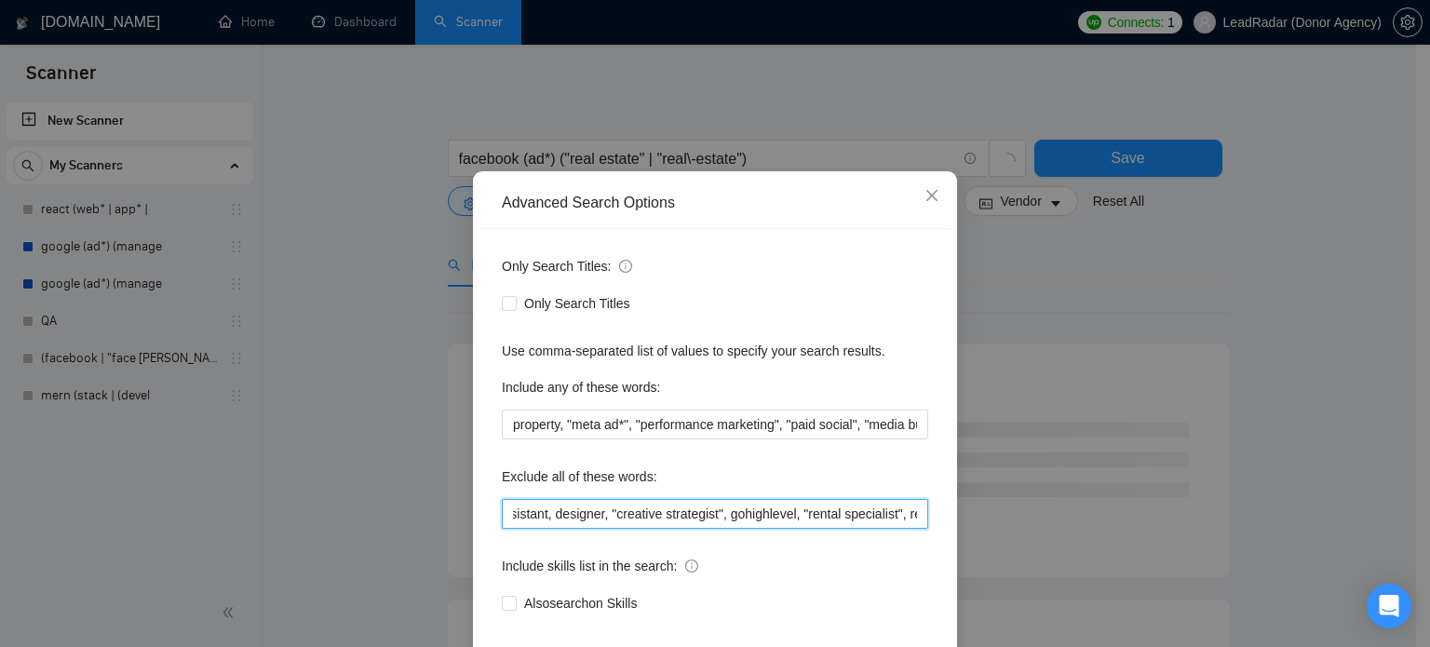
drag, startPoint x: 832, startPoint y: 549, endPoint x: 905, endPoint y: 552, distance: 72.7
click at [905, 529] on input "smm, "social media marketing", "social media manager", instagram, IG, SEO, VA, …" at bounding box center [715, 514] width 426 height 30
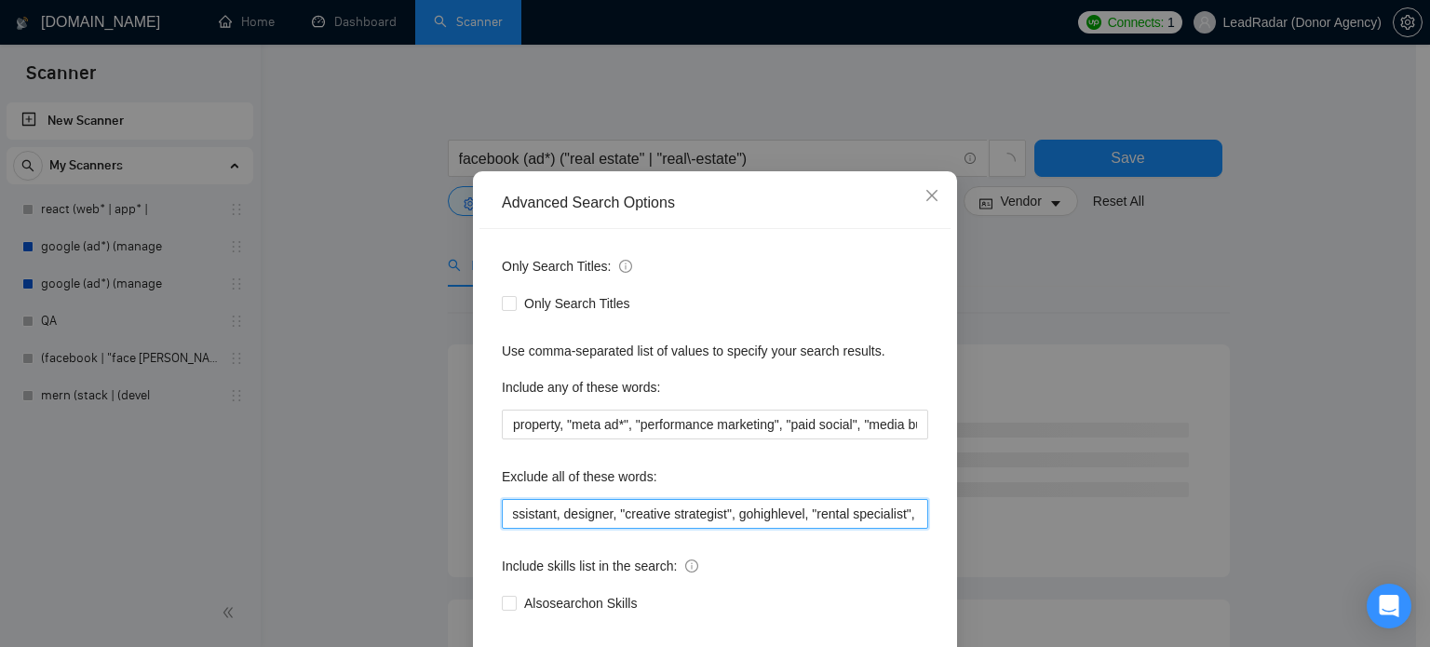
click at [881, 529] on input "smm, "social media marketing", "social media manager", instagram, IG, SEO, VA, …" at bounding box center [715, 514] width 426 height 30
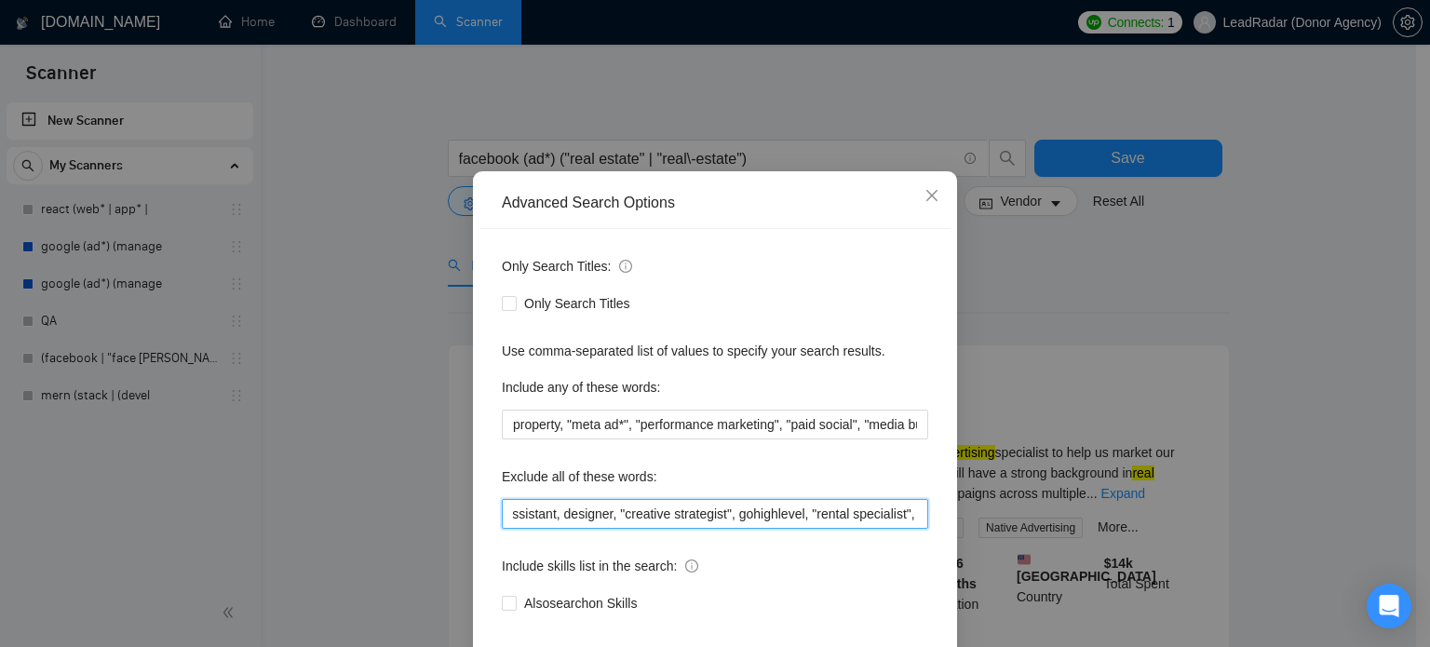
scroll to position [0, 703]
click at [907, 529] on input "smm, "social media marketing", "social media manager", instagram, IG, SEO, VA, …" at bounding box center [715, 514] width 426 height 30
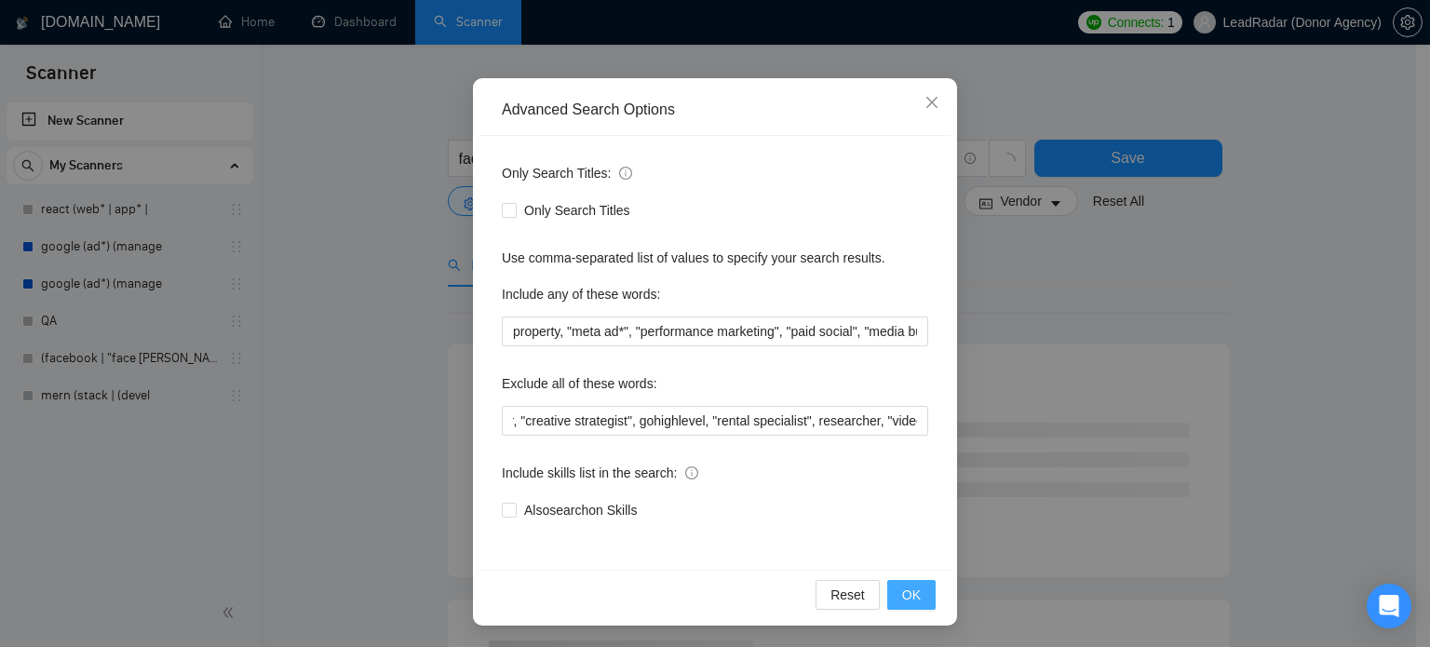
scroll to position [0, 0]
click at [915, 592] on button "OK" at bounding box center [911, 595] width 48 height 30
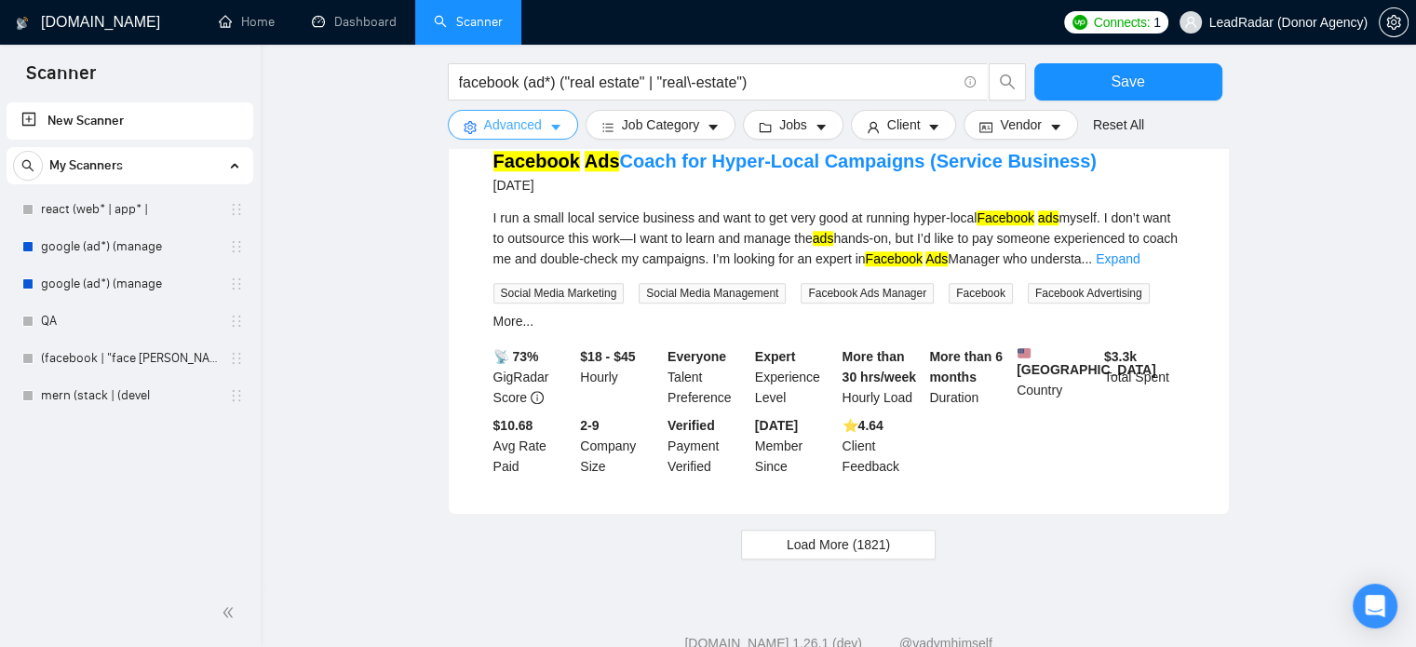
scroll to position [1955, 0]
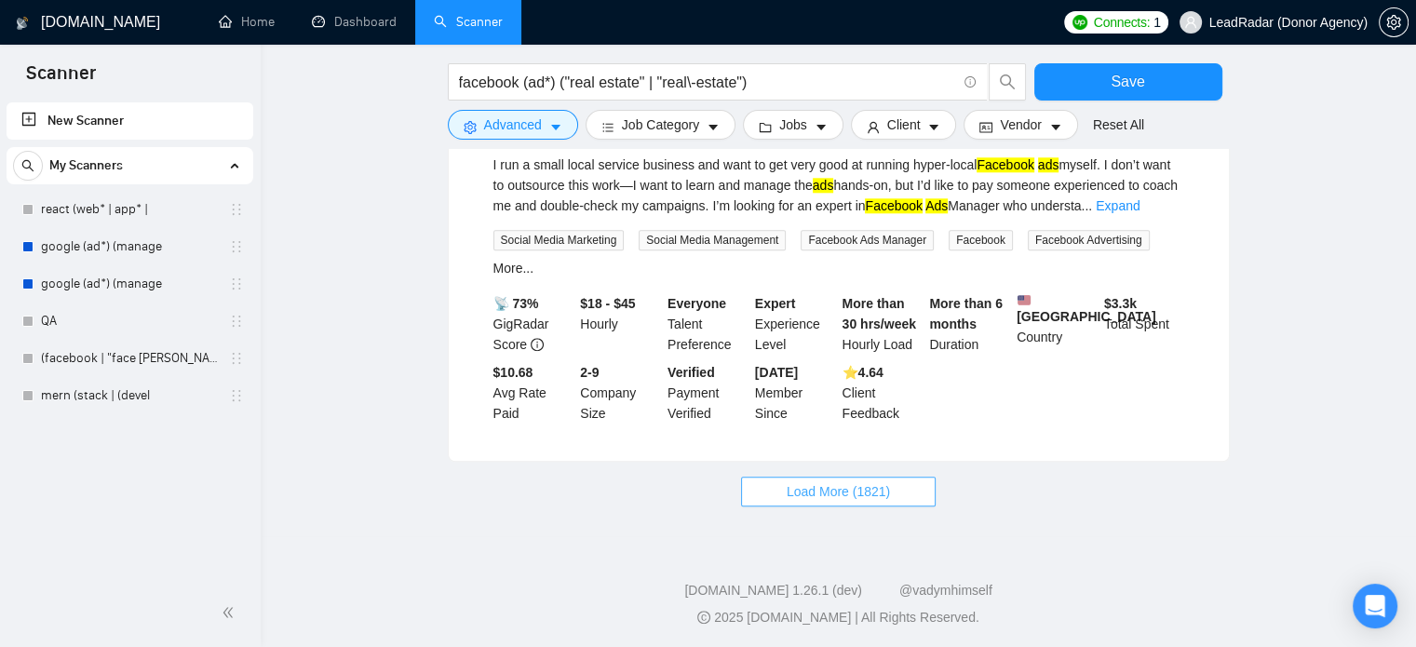
click at [777, 495] on button "Load More (1821)" at bounding box center [838, 492] width 195 height 30
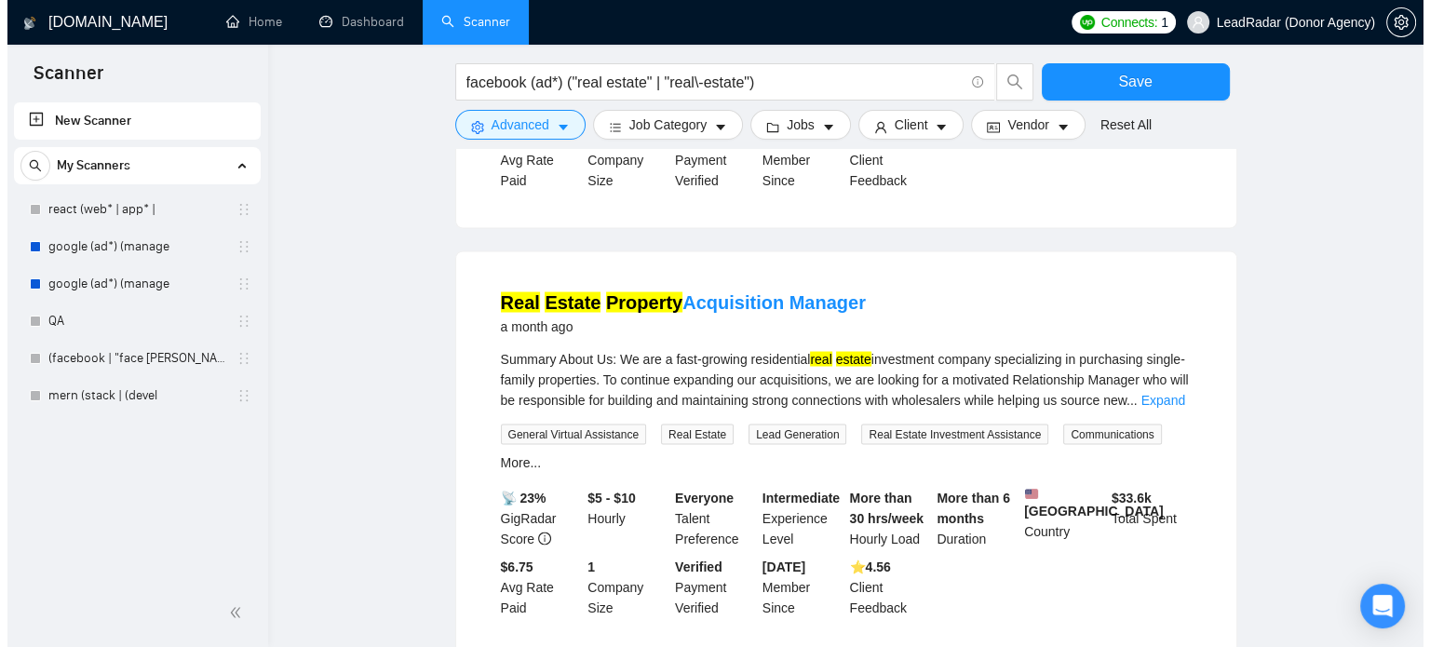
scroll to position [3441, 0]
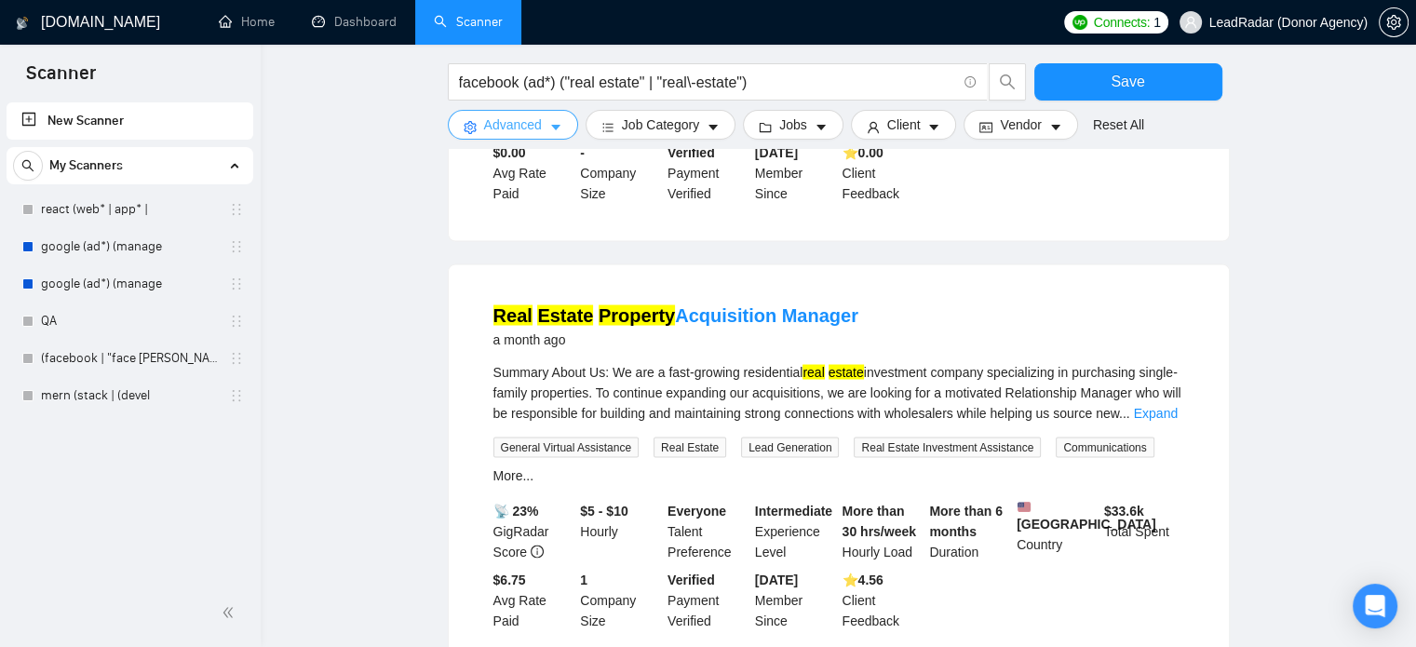
click at [557, 122] on icon "caret-down" at bounding box center [555, 127] width 13 height 13
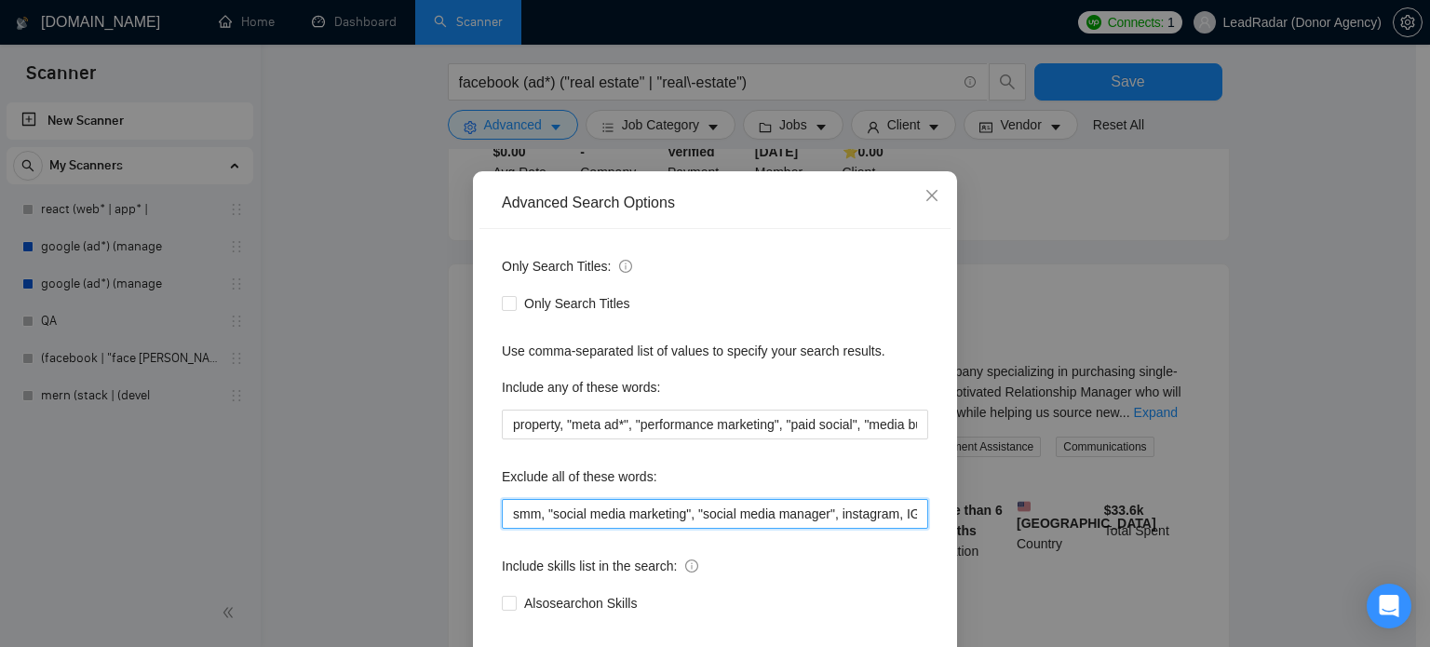
click at [861, 529] on input "smm, "social media marketing", "social media manager", instagram, IG, SEO, VA, …" at bounding box center [715, 514] width 426 height 30
drag, startPoint x: 891, startPoint y: 554, endPoint x: 965, endPoint y: 554, distance: 73.6
click at [965, 554] on div "Advanced Search Options Only Search Titles: Only Search Titles Use comma-separa…" at bounding box center [715, 323] width 1430 height 647
click at [912, 529] on input "smm, "social media marketing", "social media manager", instagram, IG, SEO, VA, …" at bounding box center [715, 514] width 426 height 30
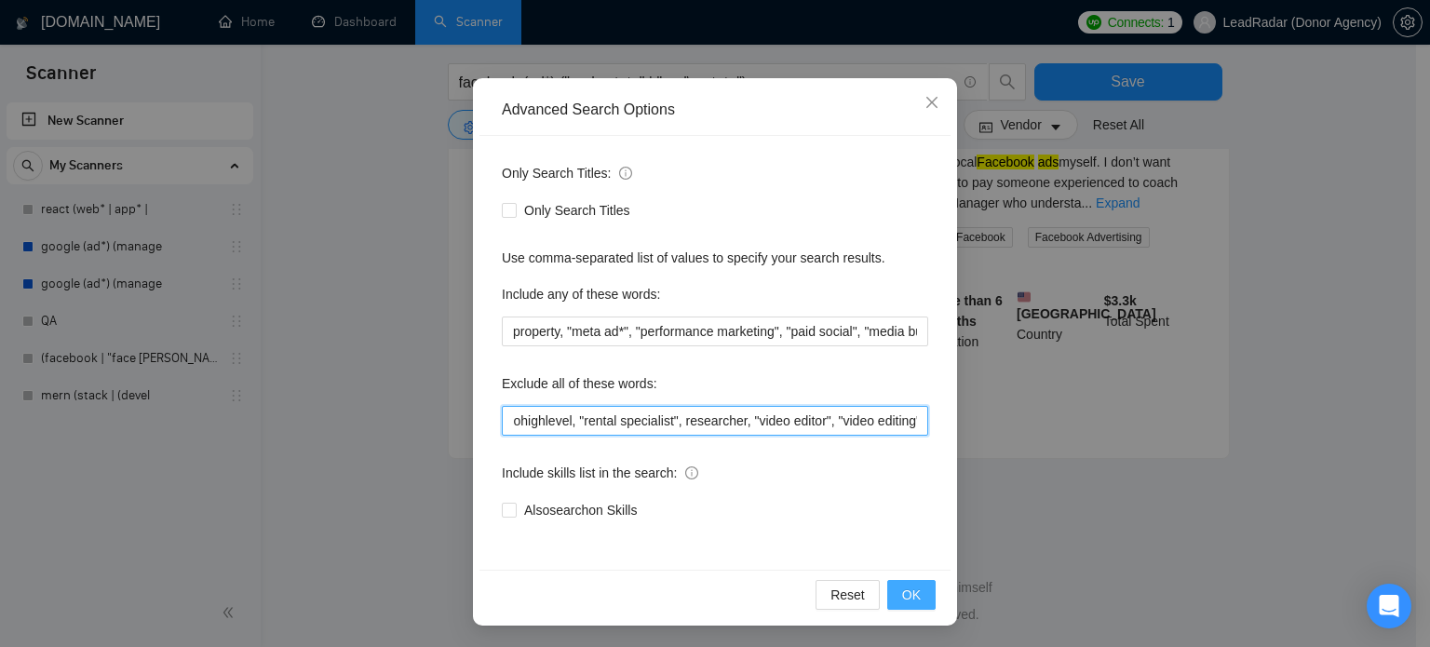
scroll to position [1955, 0]
click at [902, 591] on span "OK" at bounding box center [911, 595] width 19 height 20
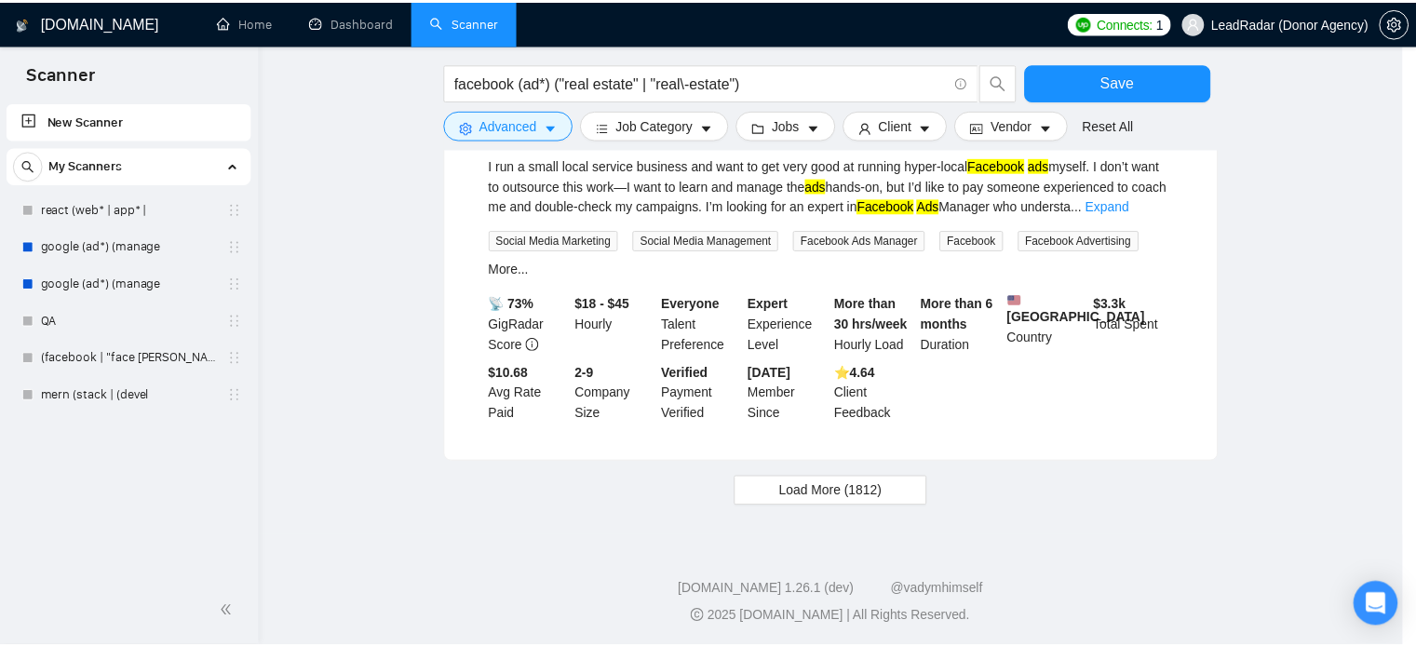
scroll to position [34, 0]
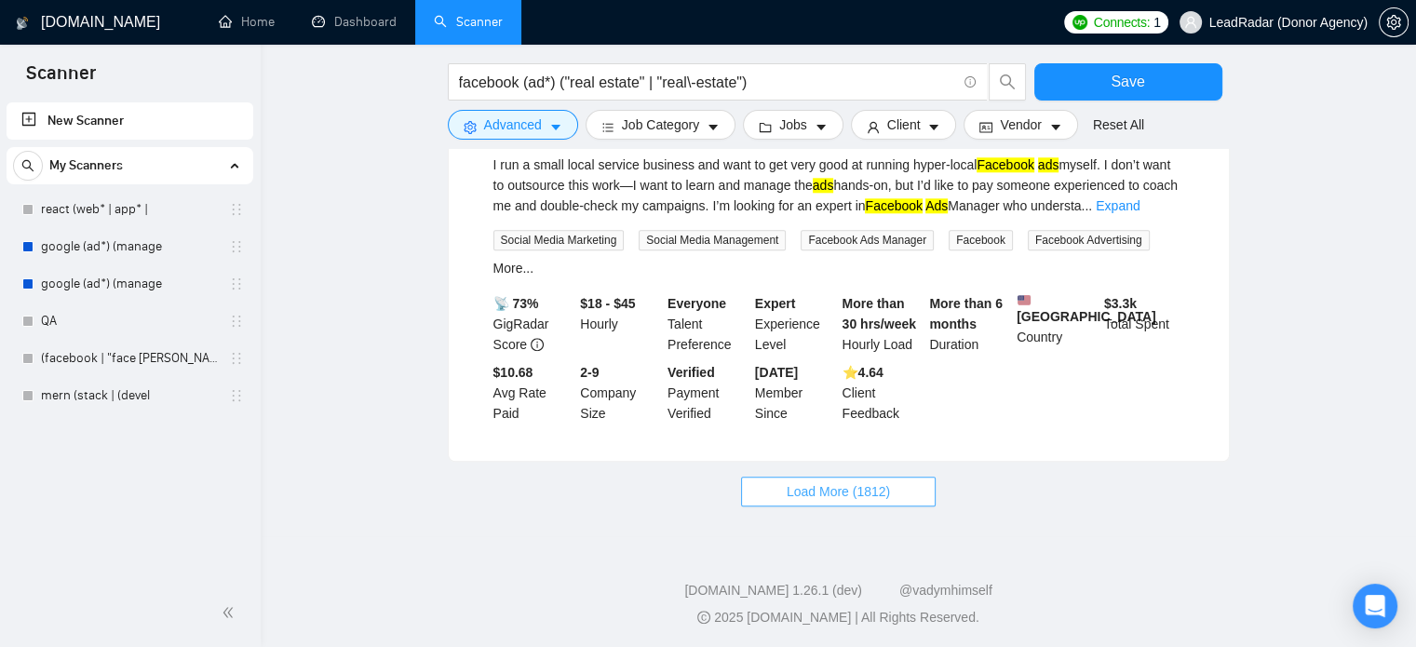
click at [886, 493] on span "Load More (1812)" at bounding box center [838, 491] width 103 height 20
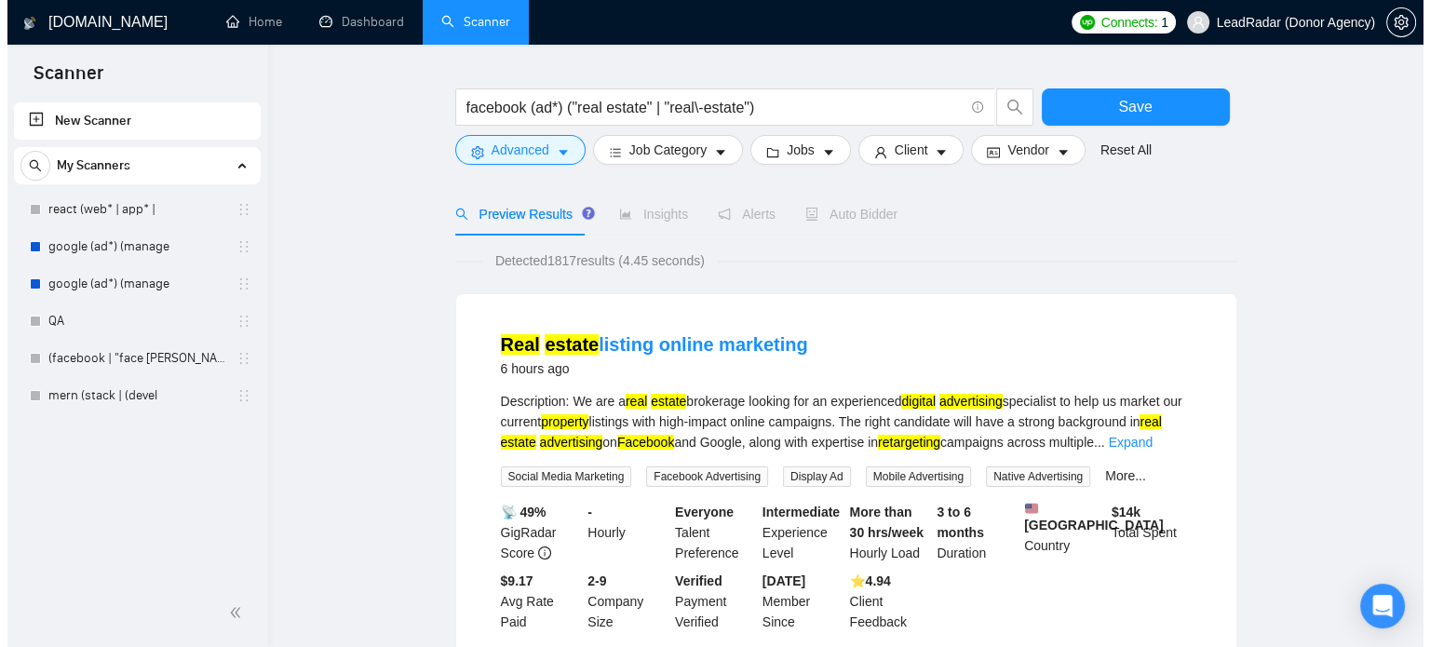
scroll to position [0, 0]
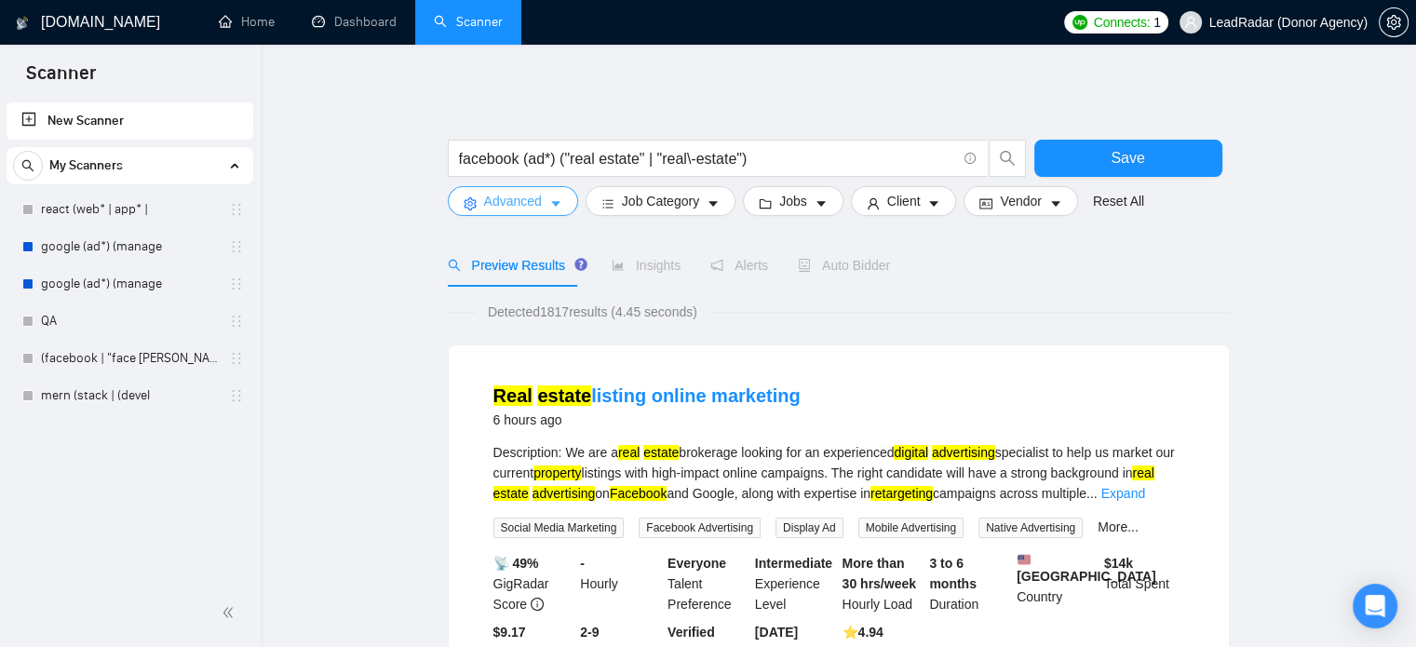
click at [555, 204] on icon "caret-down" at bounding box center [555, 204] width 9 height 6
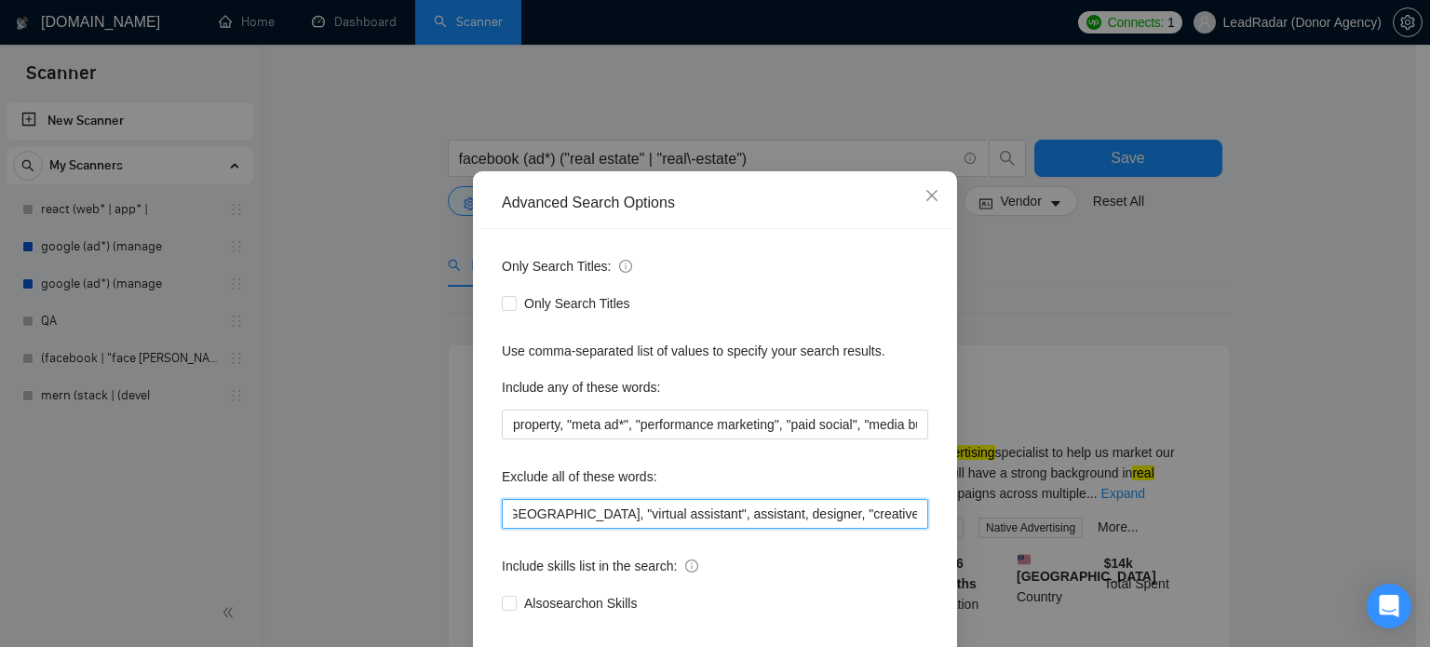
scroll to position [0, 939]
drag, startPoint x: 865, startPoint y: 550, endPoint x: 1016, endPoint y: 553, distance: 150.9
click at [1016, 553] on div "Advanced Search Options Only Search Titles: Only Search Titles Use comma-separa…" at bounding box center [715, 323] width 1430 height 647
click at [915, 529] on input "smm, "social media marketing", "social media manager", instagram, IG, SEO, VA, …" at bounding box center [715, 514] width 426 height 30
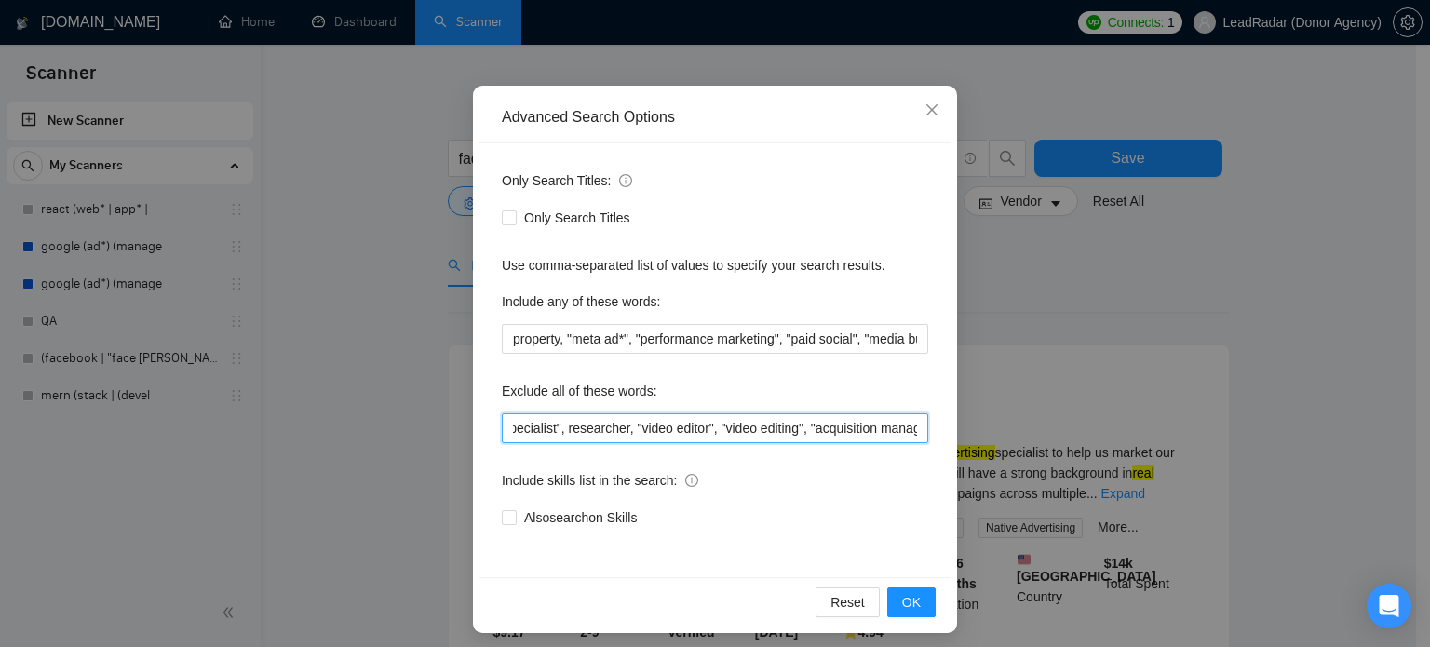
scroll to position [127, 0]
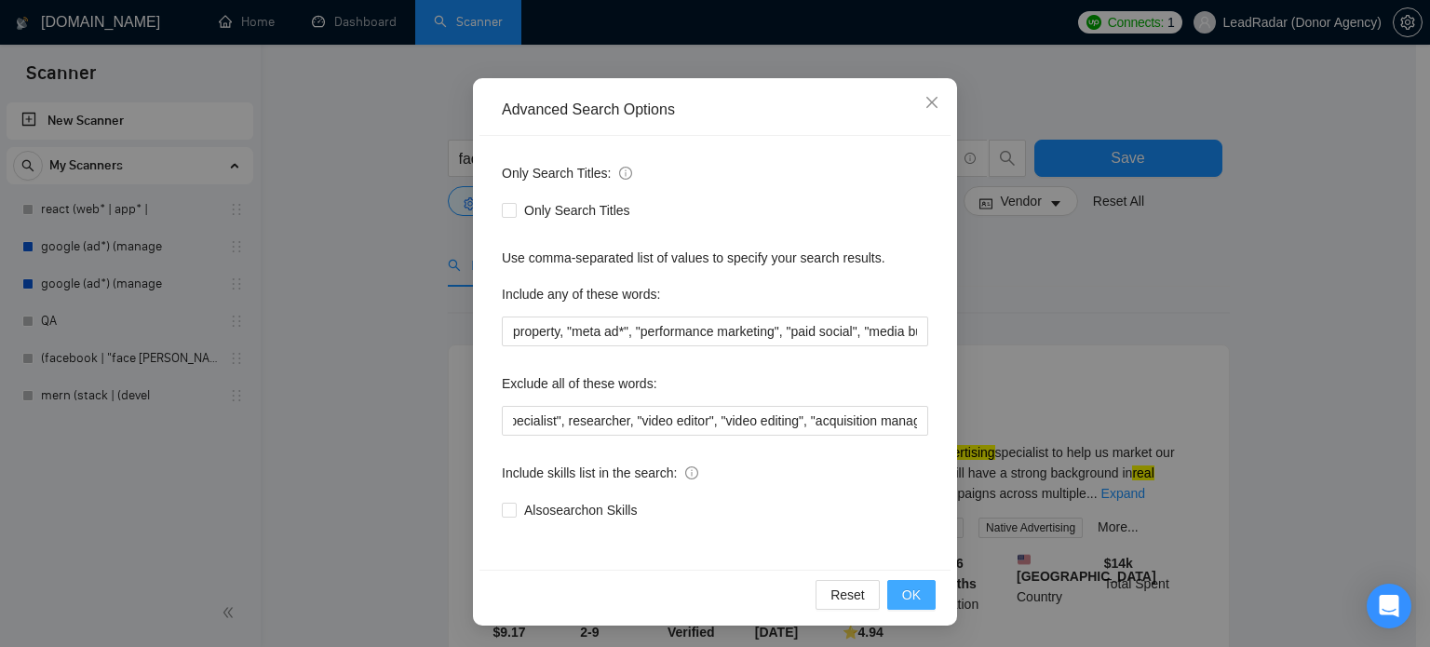
click at [902, 587] on span "OK" at bounding box center [911, 595] width 19 height 20
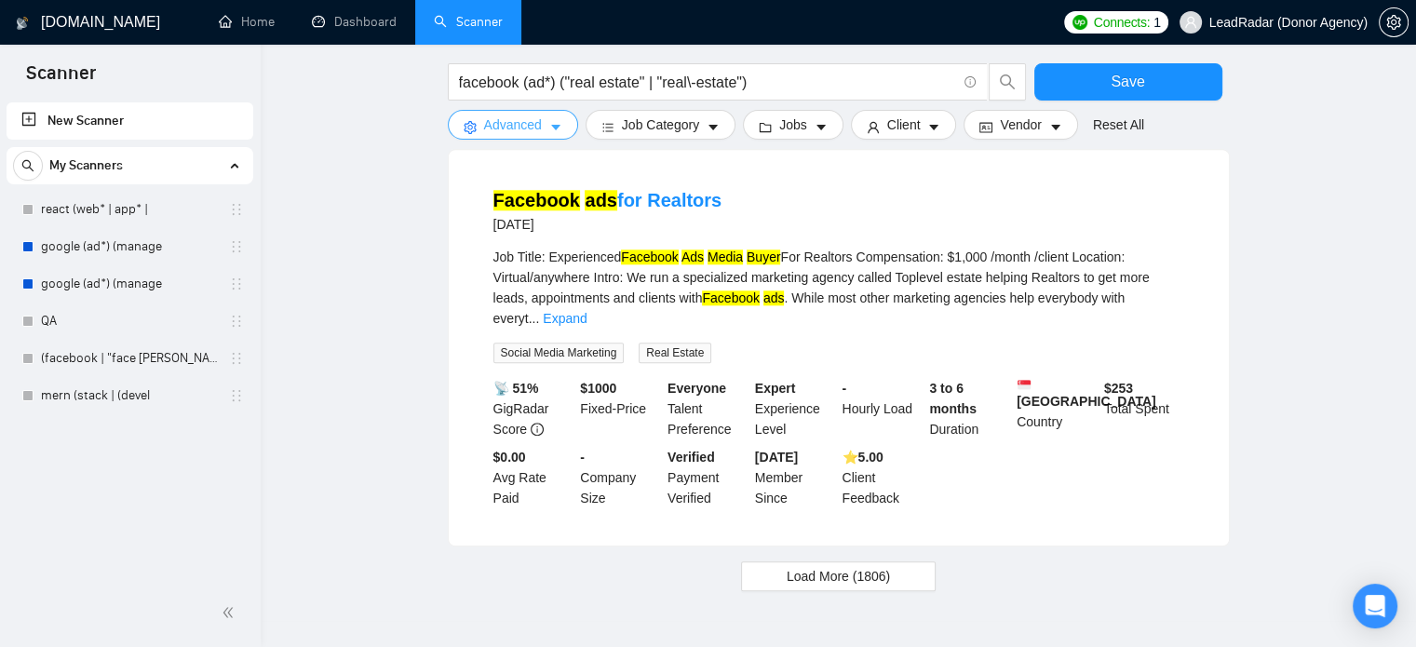
scroll to position [1942, 0]
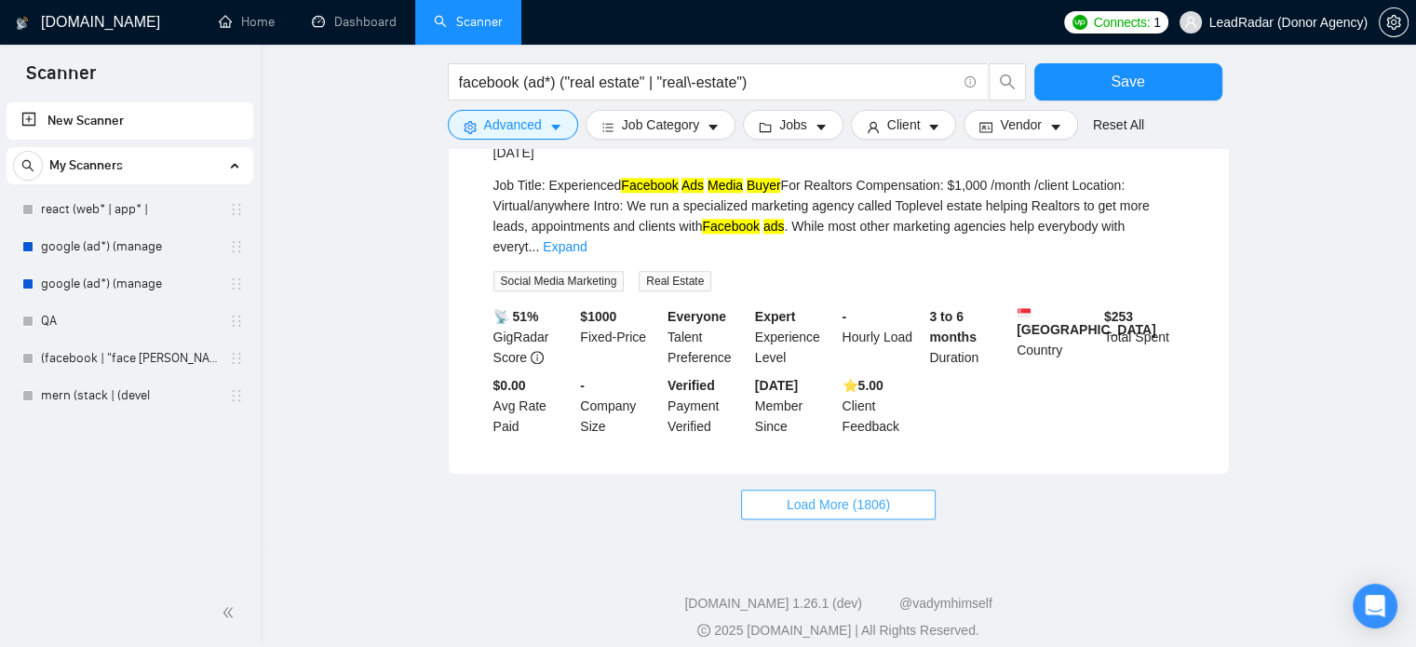
click at [910, 490] on button "Load More (1806)" at bounding box center [838, 505] width 195 height 30
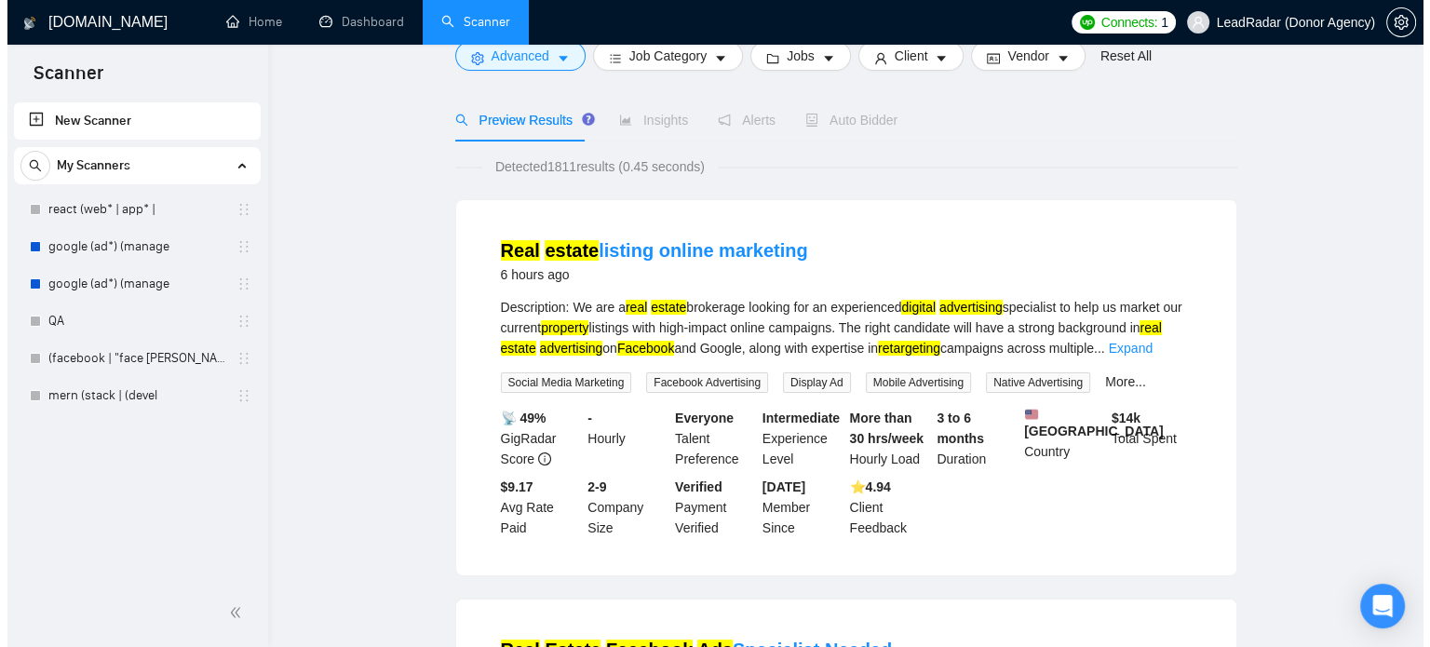
scroll to position [0, 0]
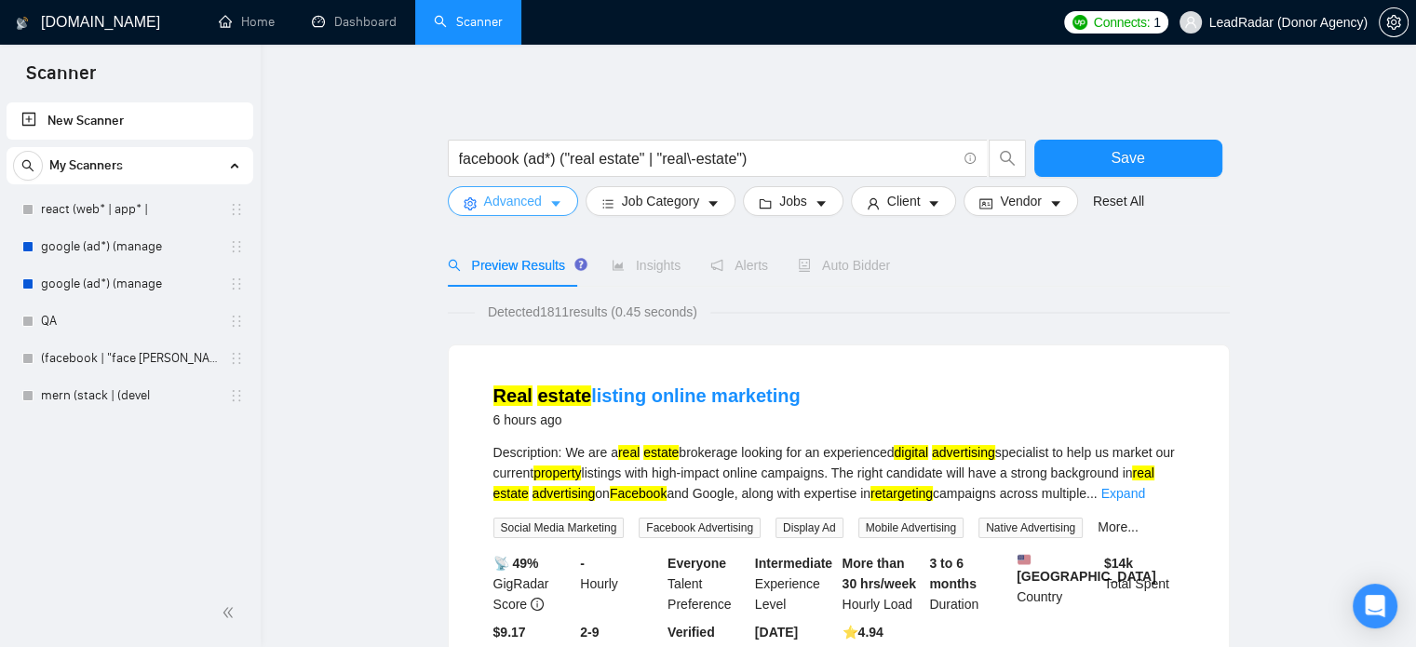
click at [545, 208] on button "Advanced" at bounding box center [513, 201] width 130 height 30
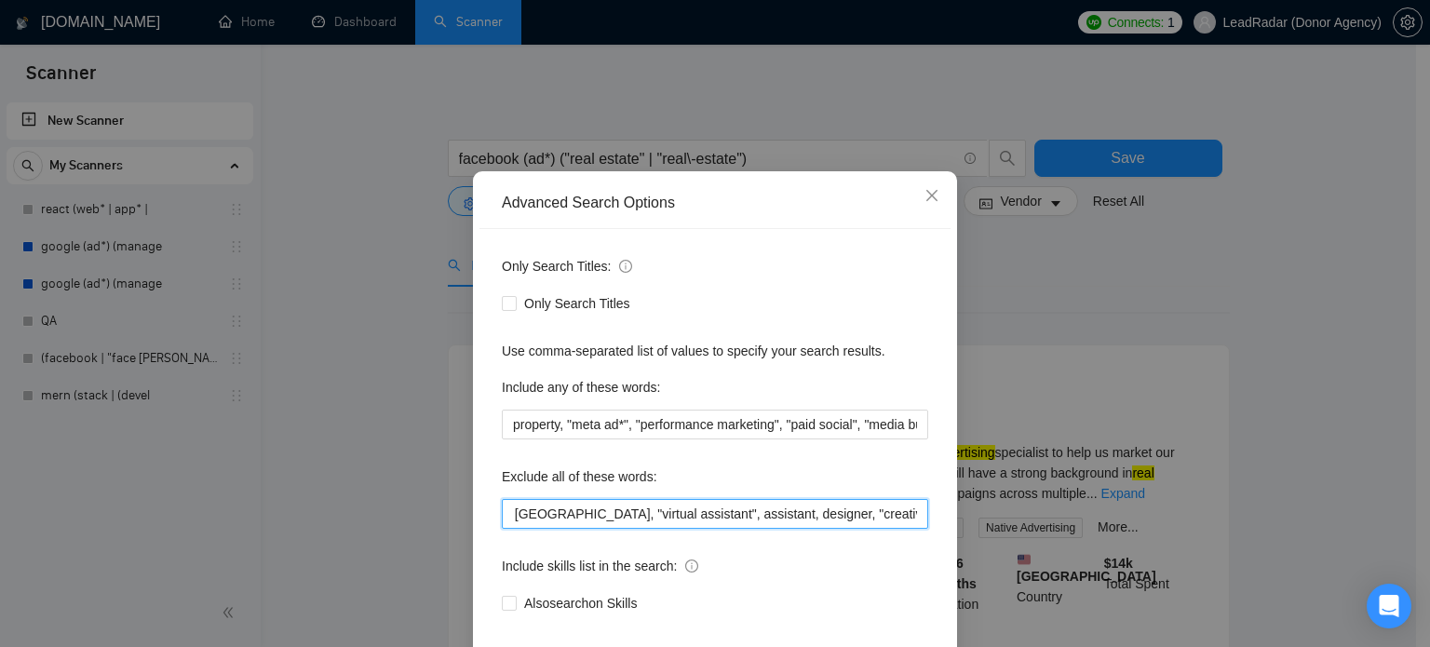
scroll to position [0, 1057]
drag, startPoint x: 870, startPoint y: 548, endPoint x: 1228, endPoint y: 439, distance: 374.9
click at [1070, 558] on div "Advanced Search Options Only Search Titles: Only Search Titles Use comma-separa…" at bounding box center [715, 323] width 1430 height 647
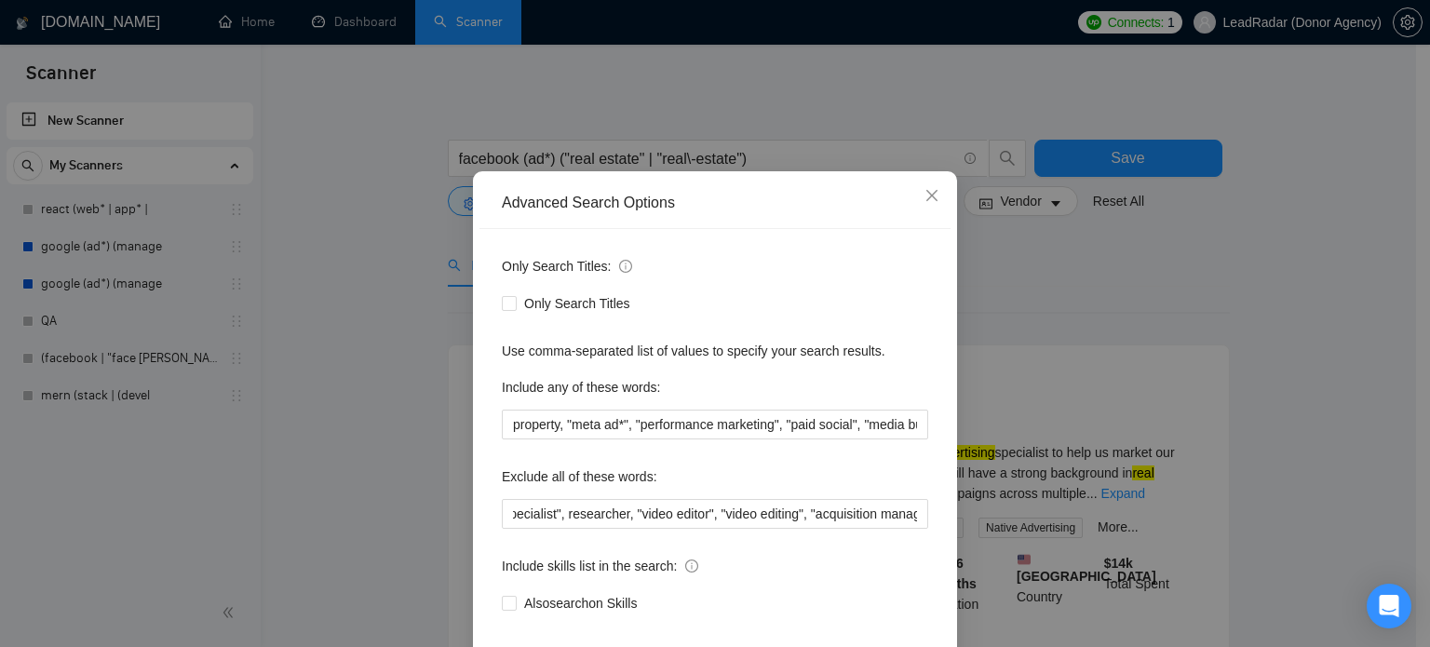
click at [1323, 340] on div "Advanced Search Options Only Search Titles: Only Search Titles Use comma-separa…" at bounding box center [715, 323] width 1430 height 647
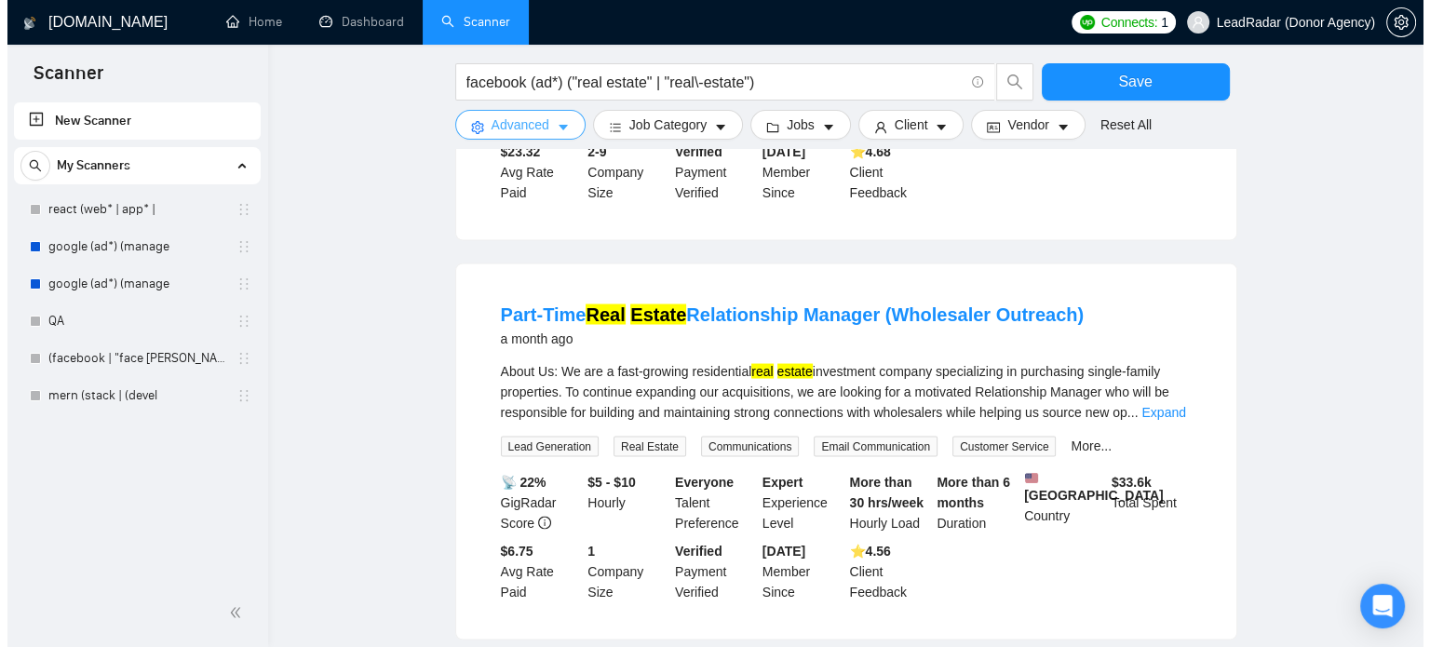
scroll to position [3476, 0]
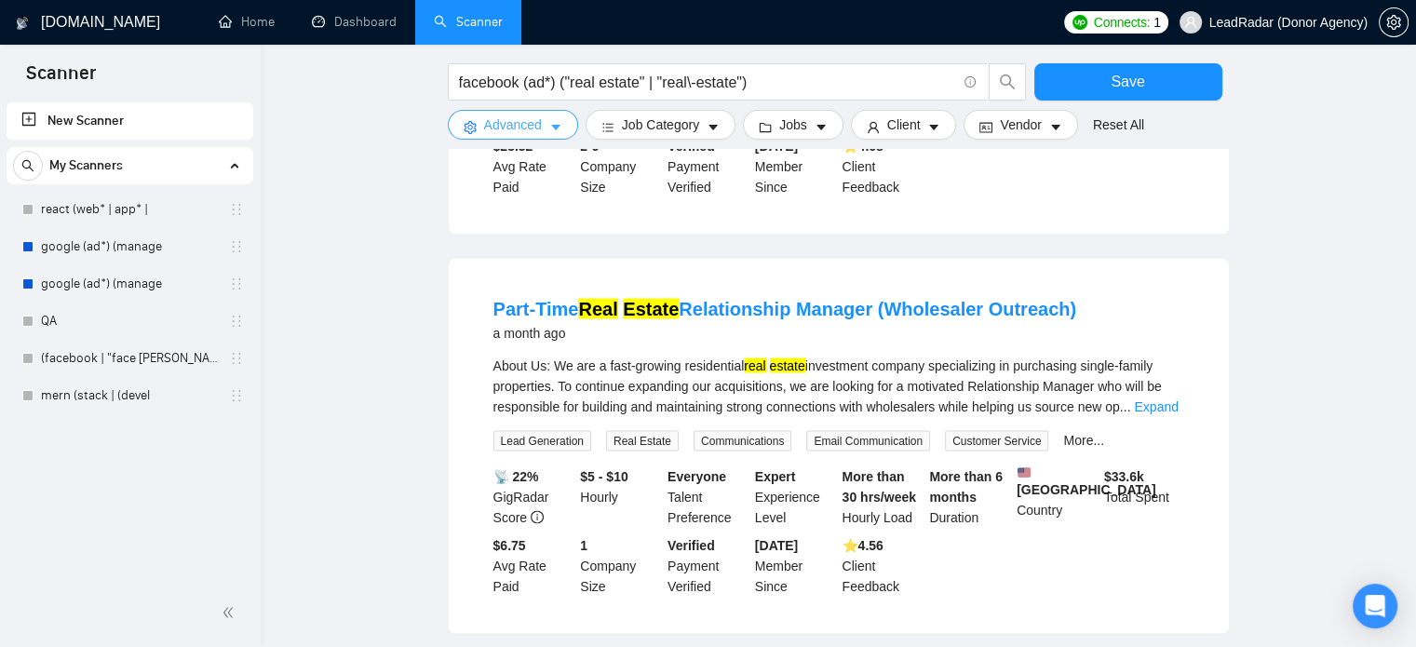
click at [528, 118] on span "Advanced" at bounding box center [513, 125] width 58 height 20
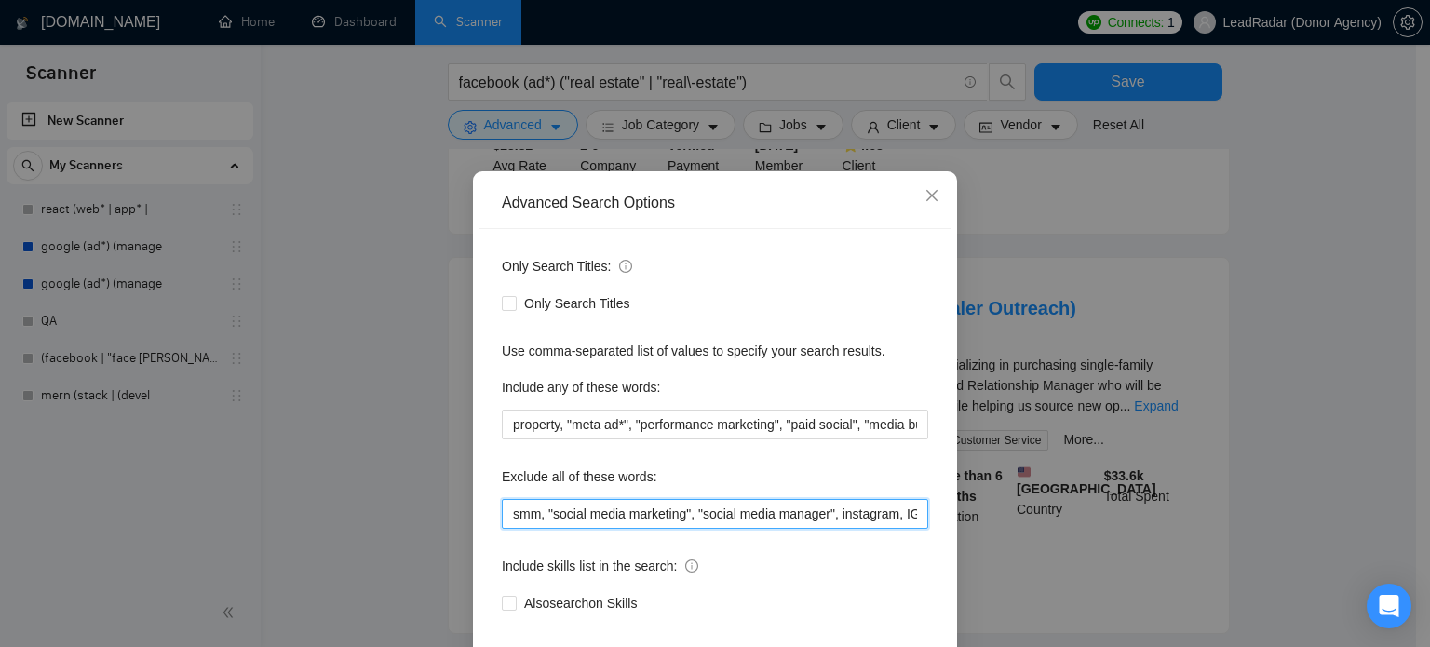
click at [867, 529] on input "smm, "social media marketing", "social media manager", instagram, IG, SEO, VA, …" at bounding box center [715, 514] width 426 height 30
drag, startPoint x: 872, startPoint y: 548, endPoint x: 956, endPoint y: 553, distance: 83.9
click at [956, 553] on div "Advanced Search Options Only Search Titles: Only Search Titles Use comma-separa…" at bounding box center [715, 323] width 1430 height 647
click at [909, 529] on input "smm, "social media marketing", "social media manager", instagram, IG, SEO, VA, …" at bounding box center [715, 514] width 426 height 30
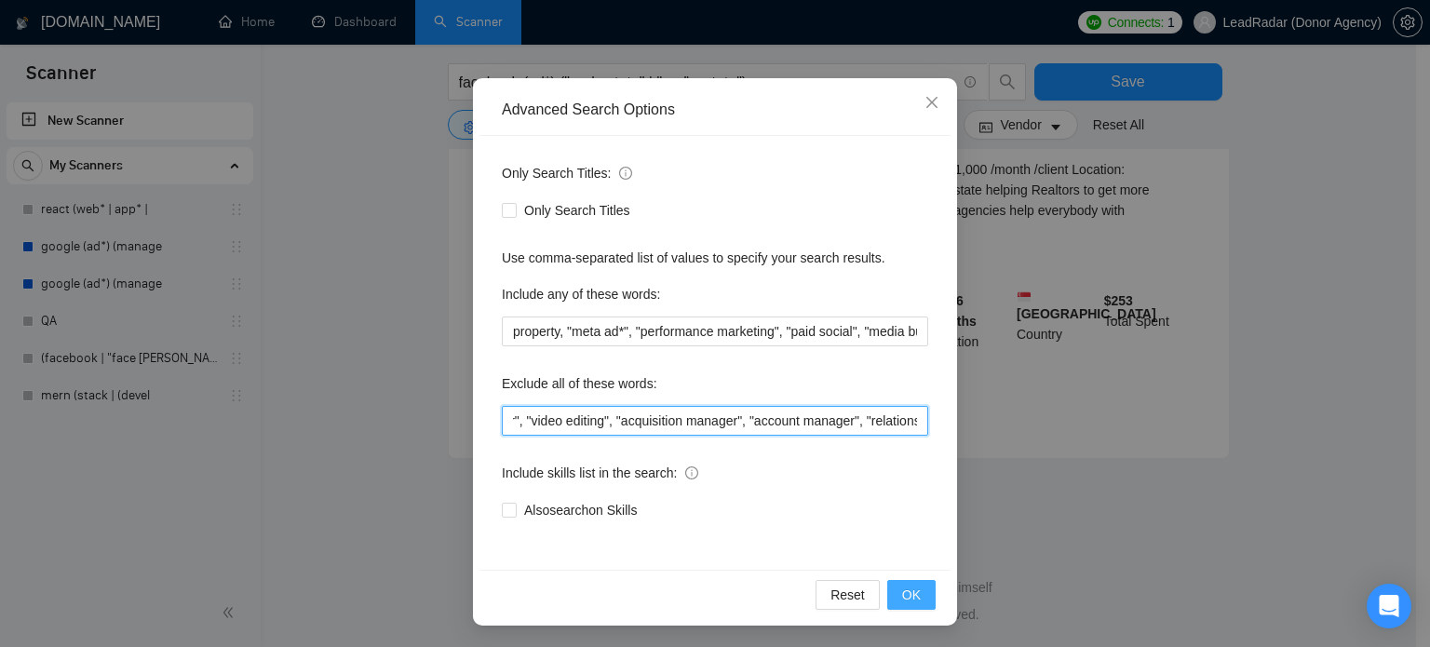
scroll to position [1942, 0]
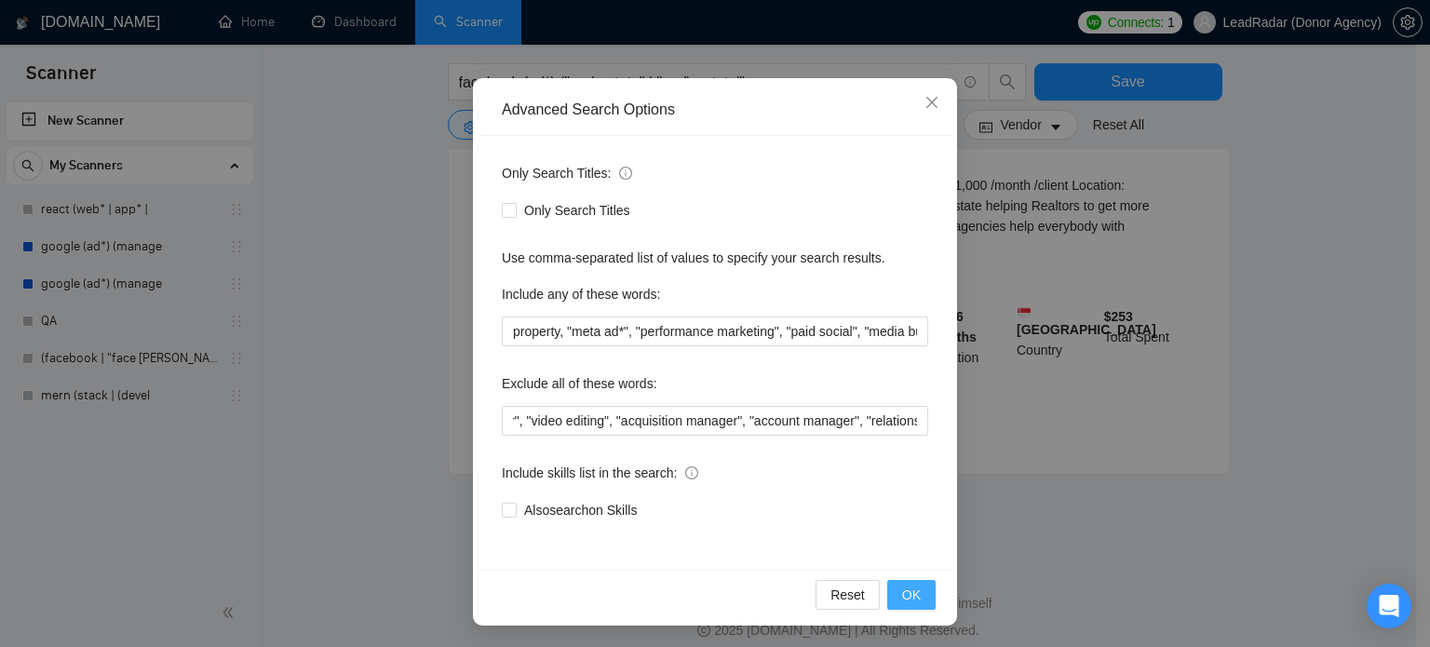
click at [905, 589] on span "OK" at bounding box center [911, 595] width 19 height 20
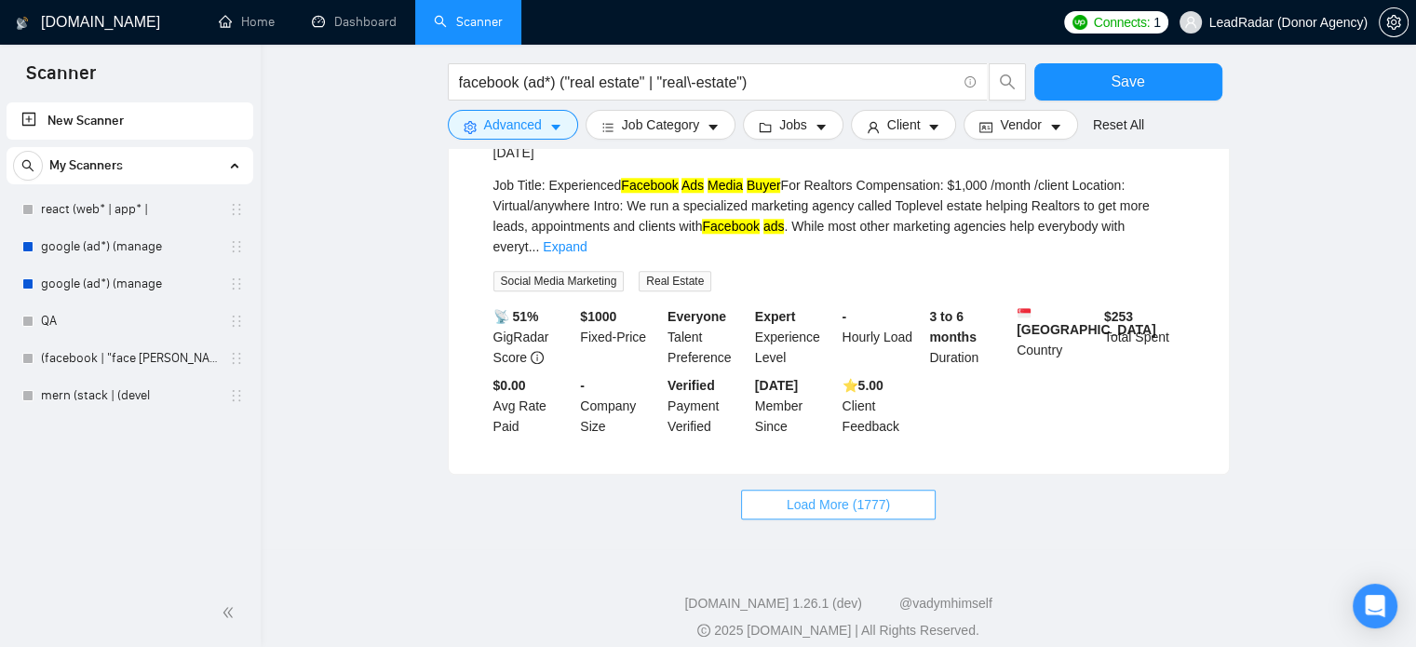
click at [835, 494] on span "Load More (1777)" at bounding box center [838, 504] width 103 height 20
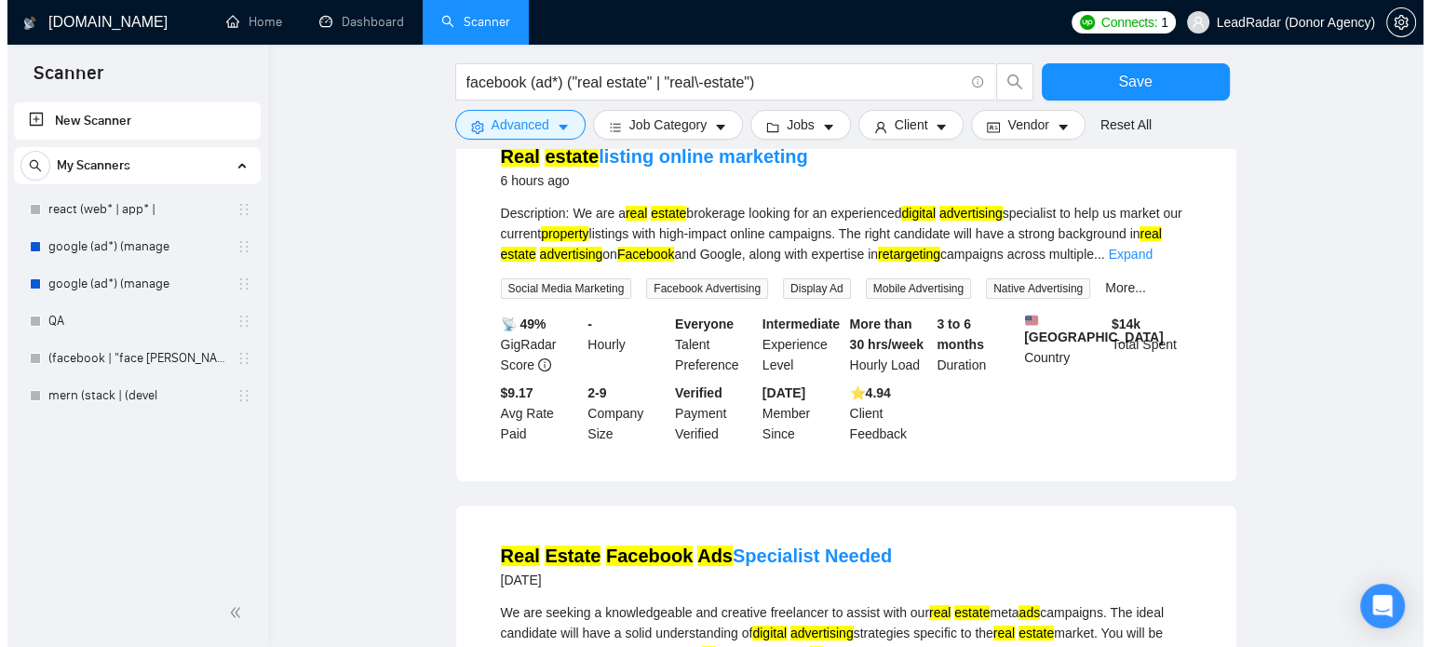
scroll to position [0, 0]
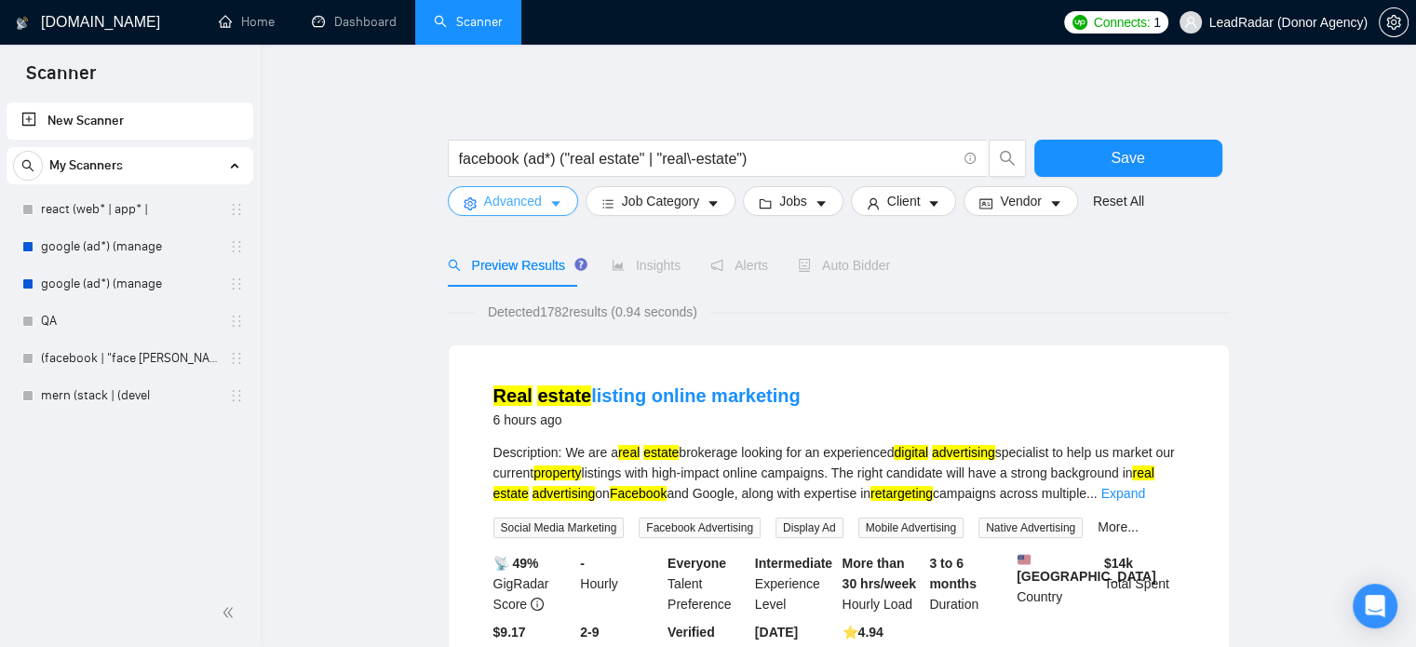
click at [549, 208] on icon "caret-down" at bounding box center [555, 203] width 13 height 13
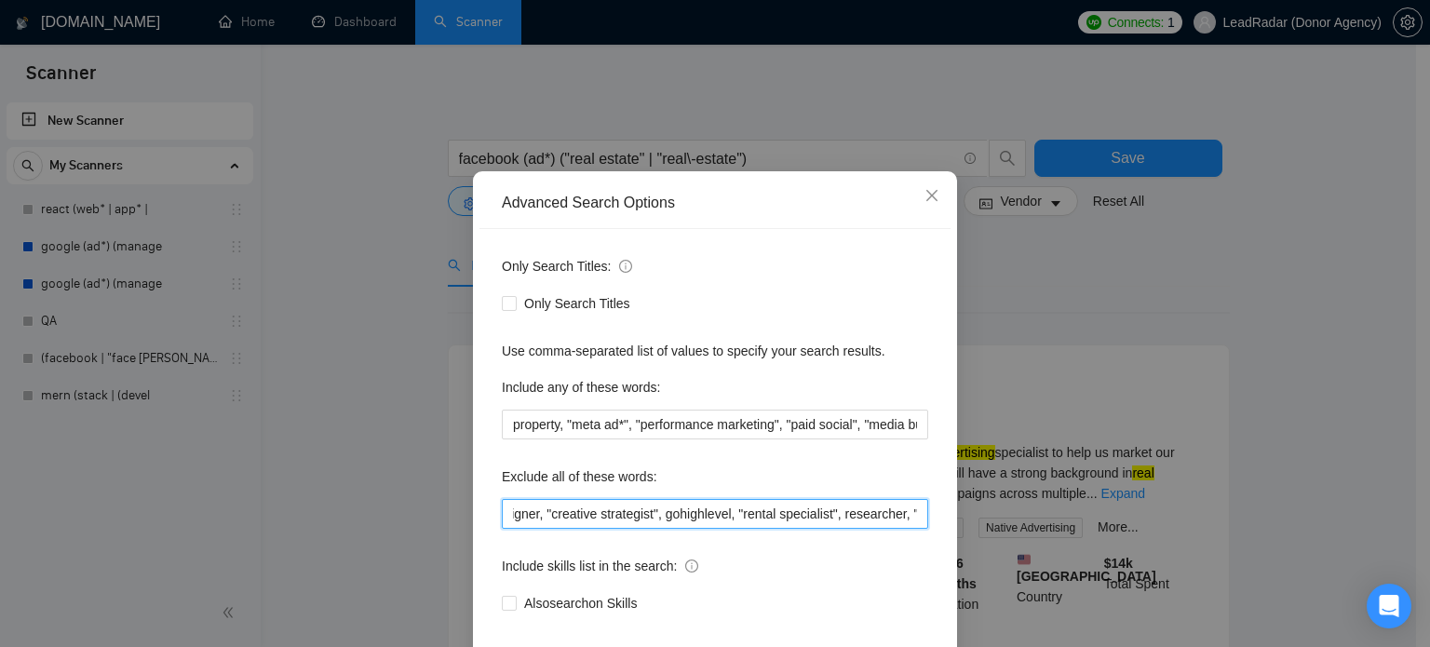
scroll to position [0, 1251]
drag, startPoint x: 905, startPoint y: 550, endPoint x: 966, endPoint y: 550, distance: 61.4
click at [966, 550] on div "Advanced Search Options Only Search Titles: Only Search Titles Use comma-separa…" at bounding box center [715, 323] width 1430 height 647
click at [915, 529] on input "smm, "social media marketing", "social media manager", instagram, IG, SEO, VA, …" at bounding box center [715, 514] width 426 height 30
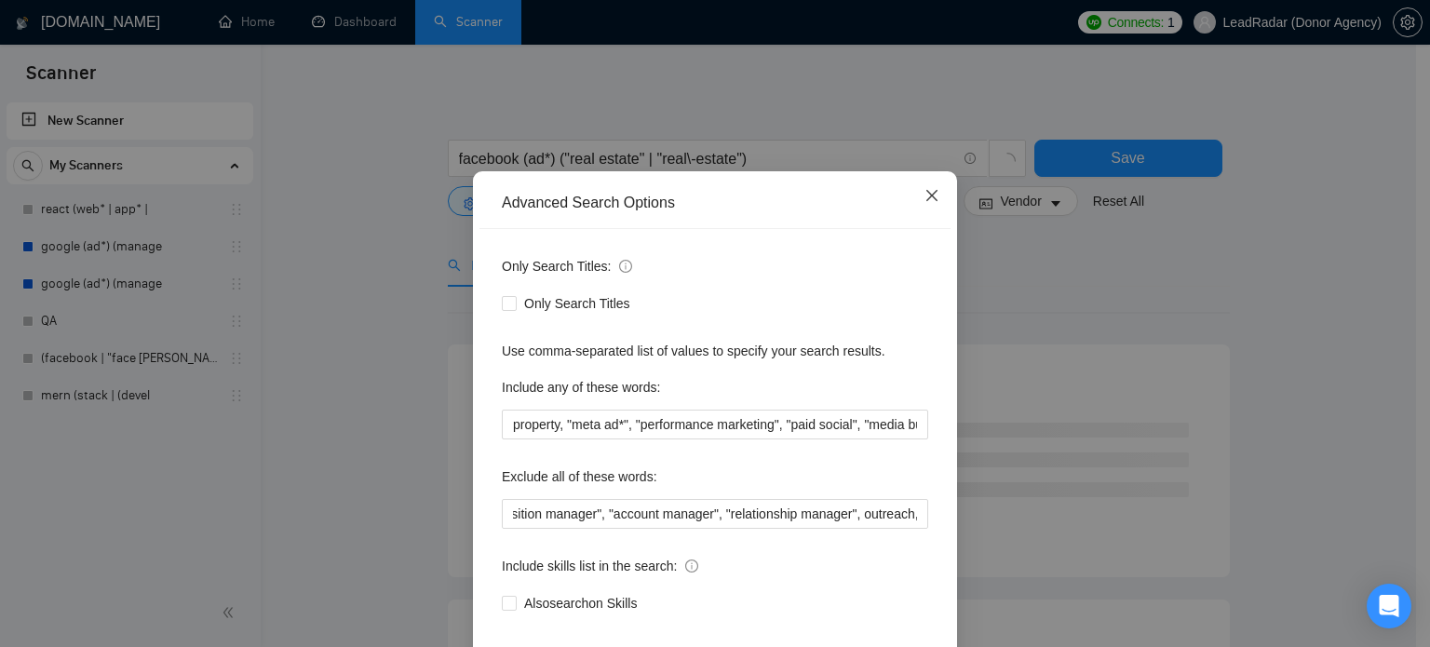
click at [927, 201] on icon "close" at bounding box center [931, 195] width 11 height 11
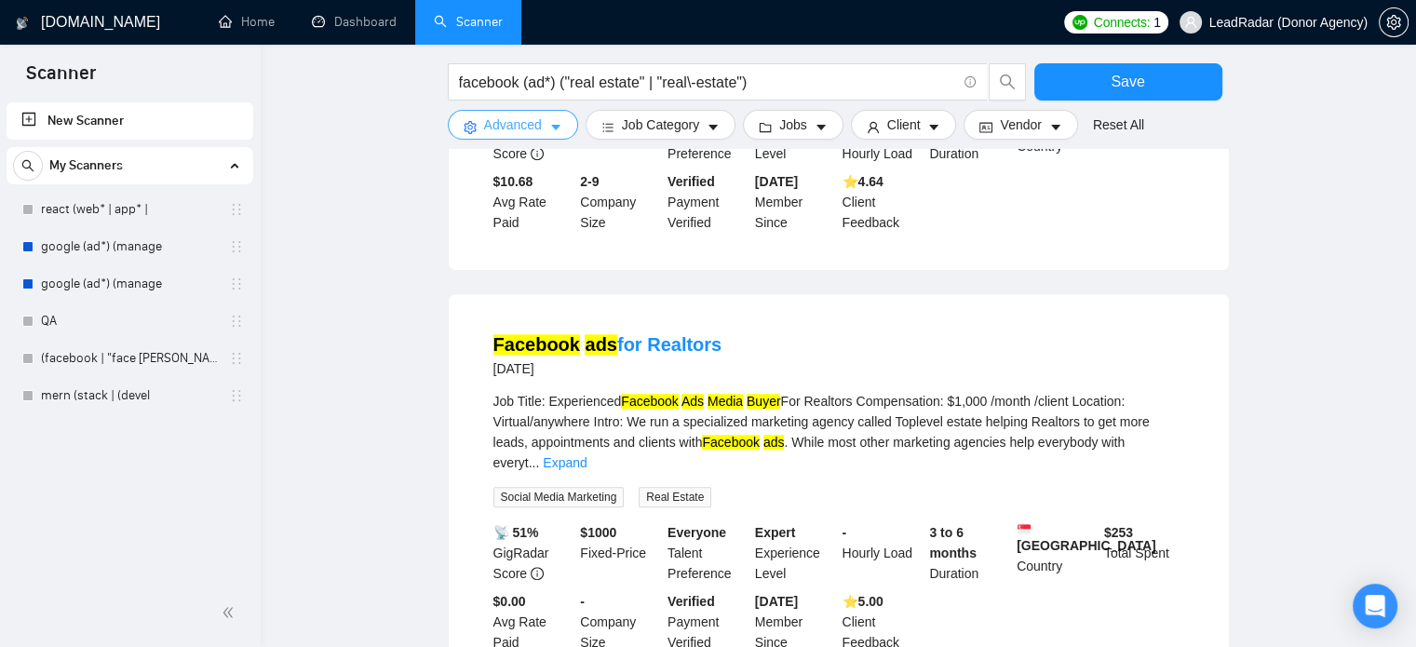
scroll to position [1942, 0]
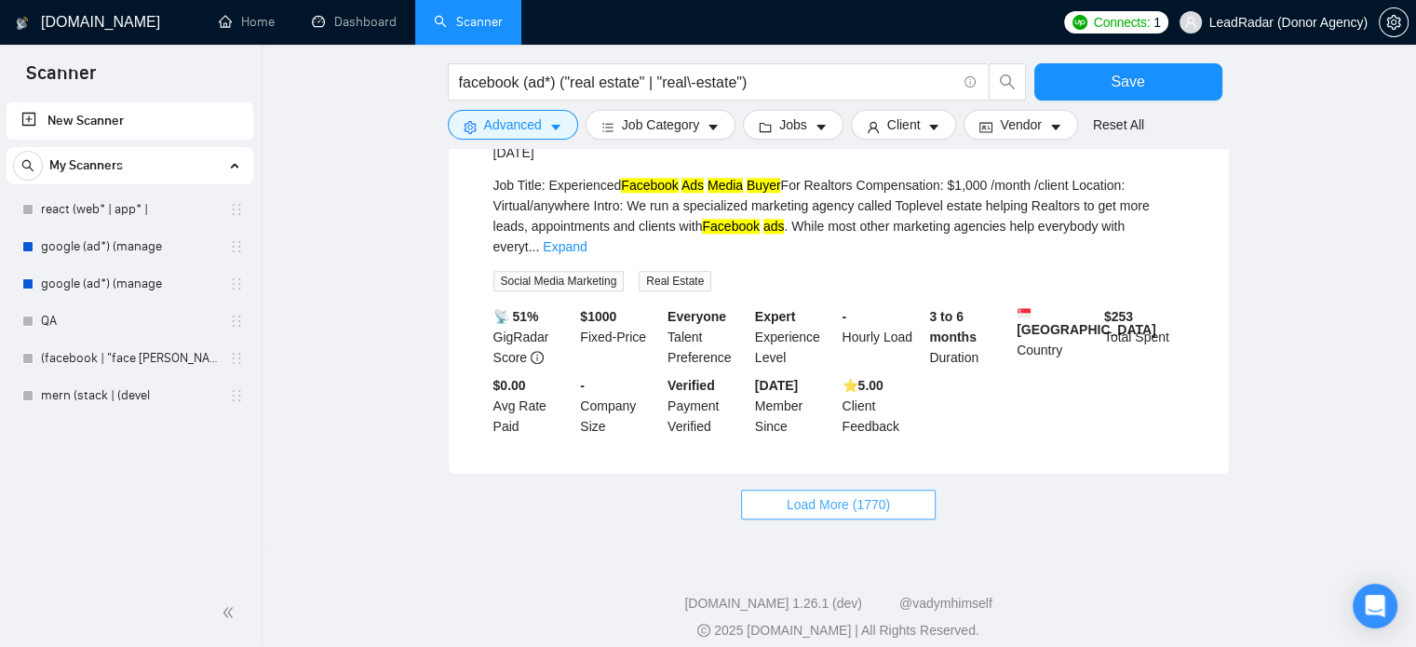
click at [844, 498] on button "Load More (1770)" at bounding box center [838, 505] width 195 height 30
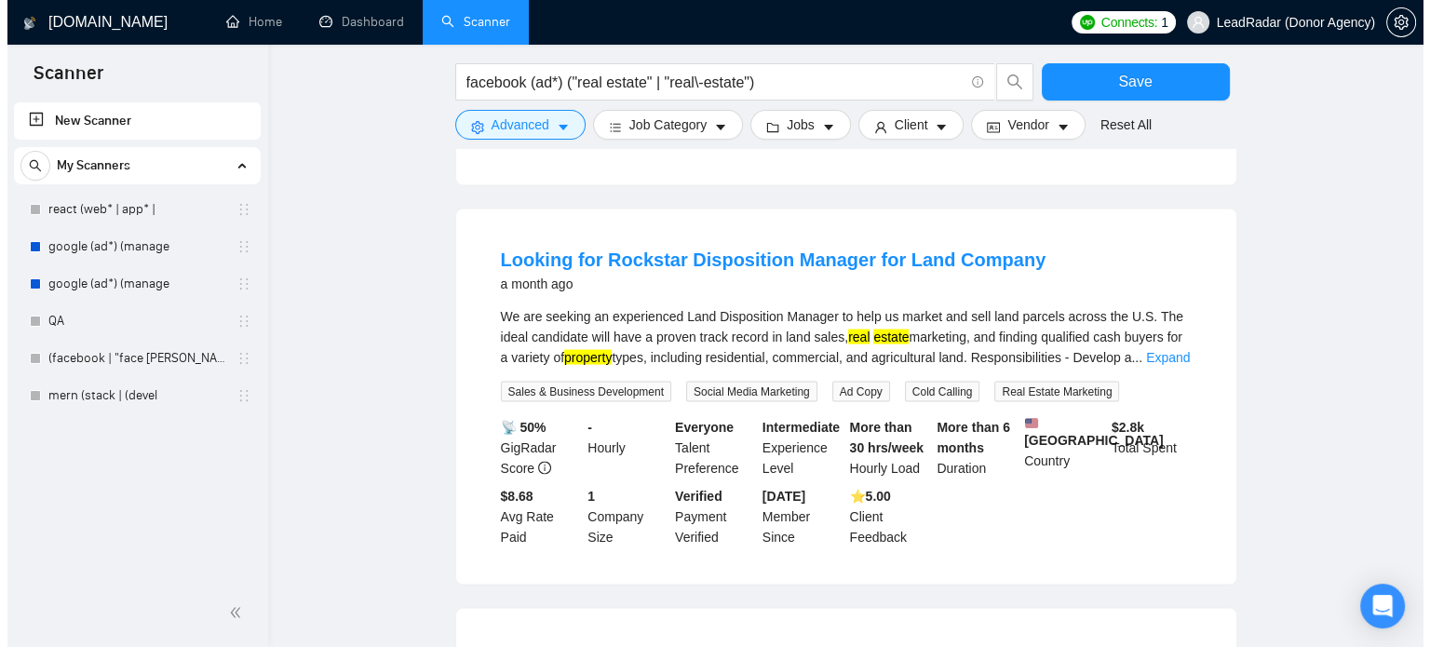
scroll to position [3437, 0]
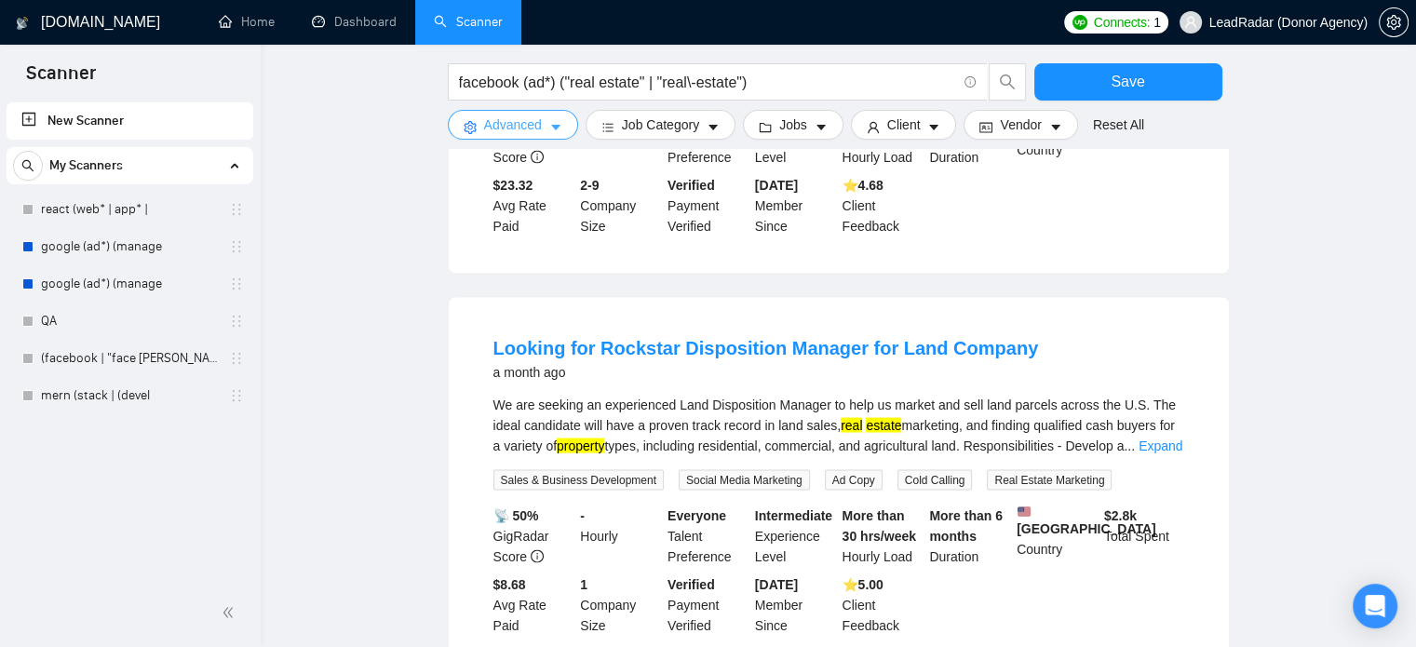
click at [515, 120] on span "Advanced" at bounding box center [513, 125] width 58 height 20
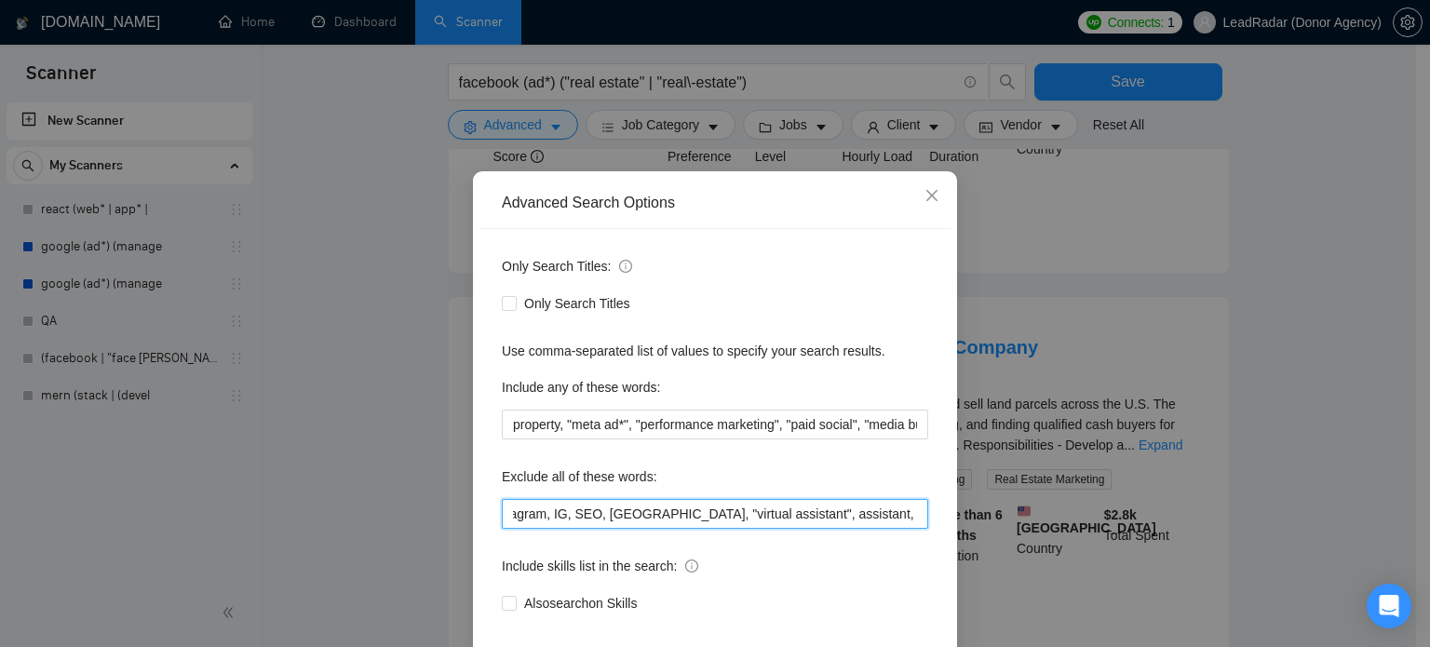
scroll to position [0, 1392]
drag, startPoint x: 867, startPoint y: 547, endPoint x: 994, endPoint y: 556, distance: 127.8
click at [994, 556] on div "Advanced Search Options Only Search Titles: Only Search Titles Use comma-separa…" at bounding box center [715, 323] width 1430 height 647
click at [810, 529] on input "smm, "social media marketing", "social media manager", instagram, IG, SEO, VA, …" at bounding box center [715, 514] width 426 height 30
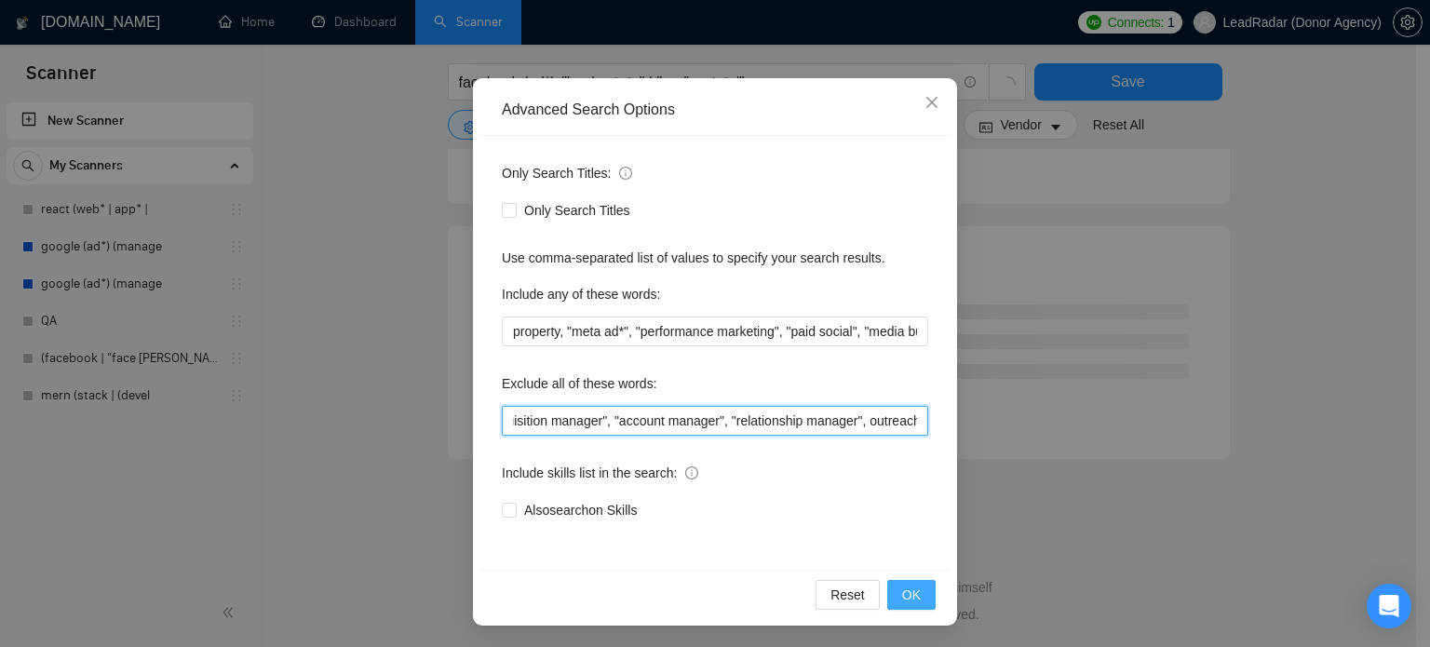
scroll to position [2413, 0]
click at [912, 590] on span "OK" at bounding box center [911, 595] width 19 height 20
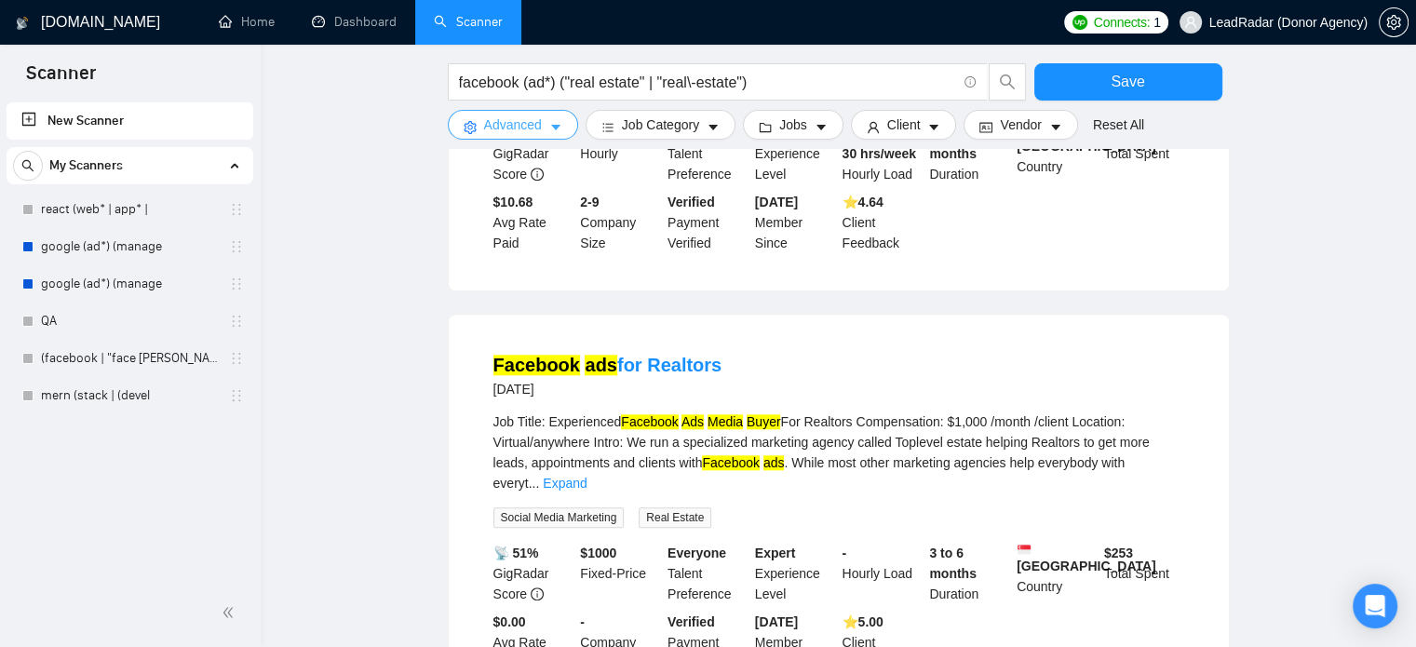
scroll to position [1942, 0]
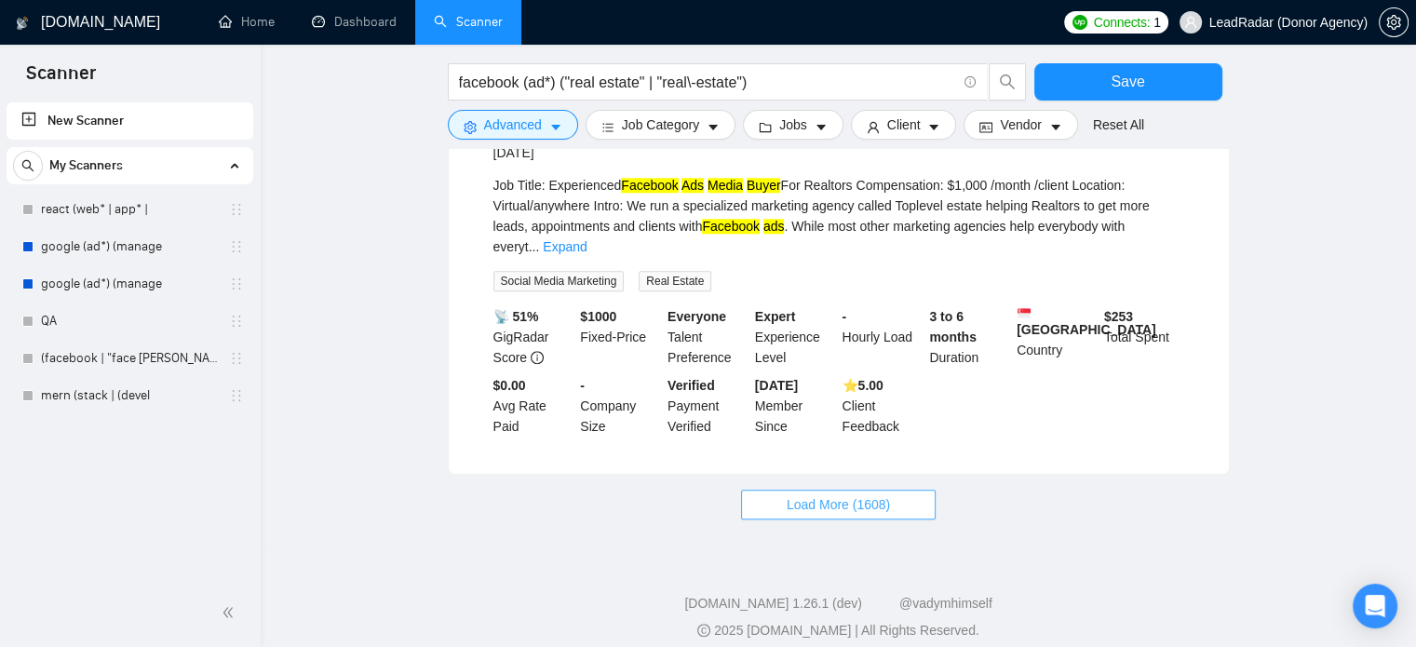
click at [814, 494] on span "Load More (1608)" at bounding box center [838, 504] width 103 height 20
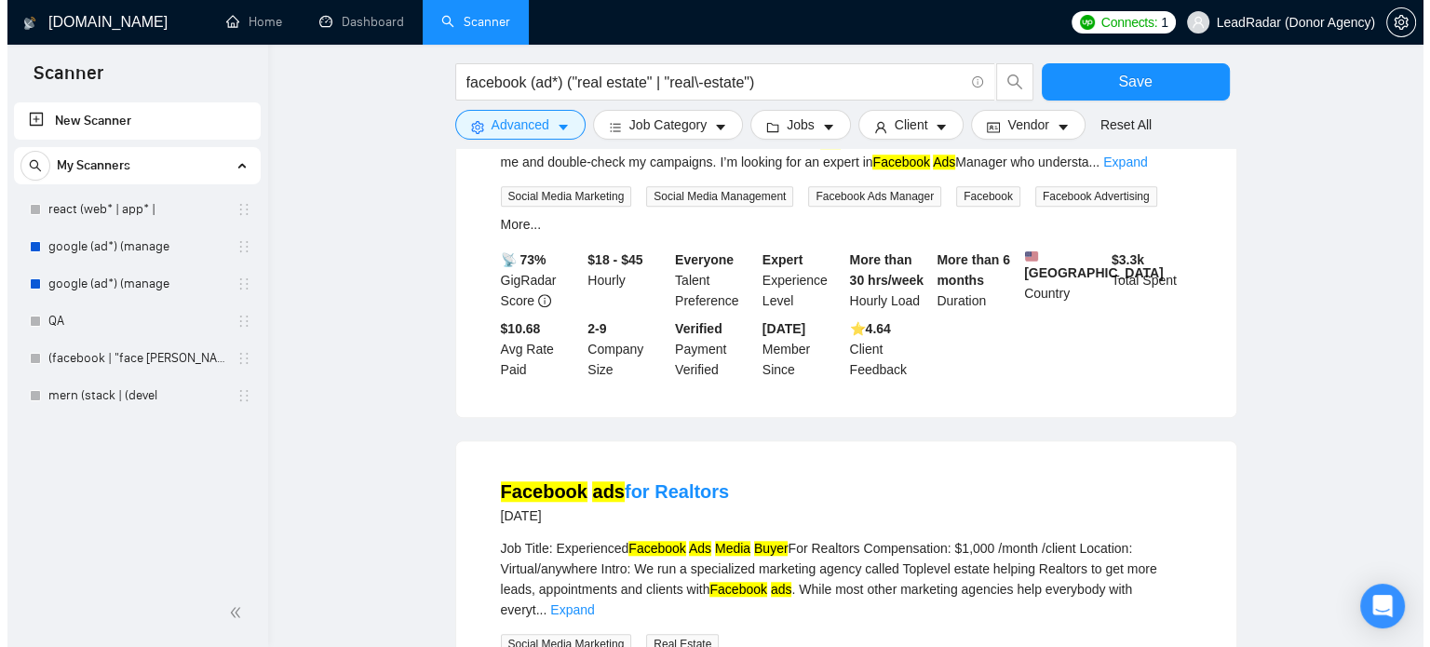
scroll to position [0, 0]
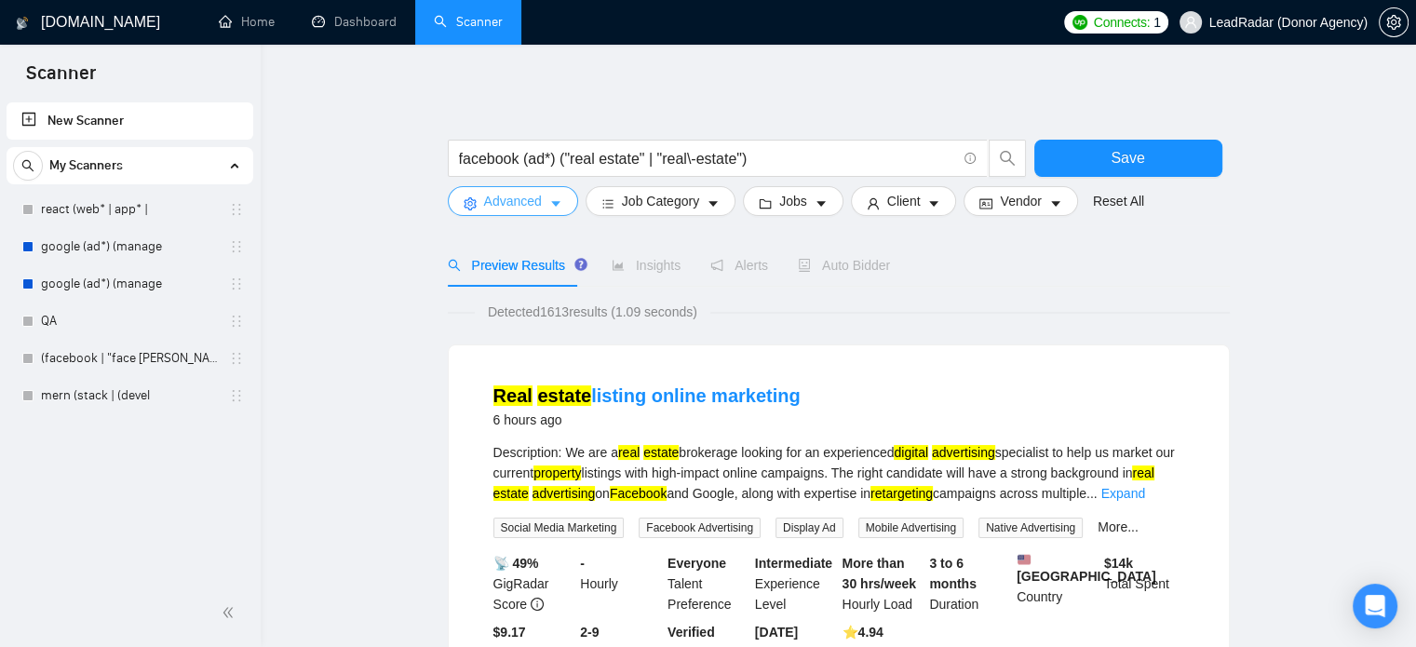
click at [560, 202] on button "Advanced" at bounding box center [513, 201] width 130 height 30
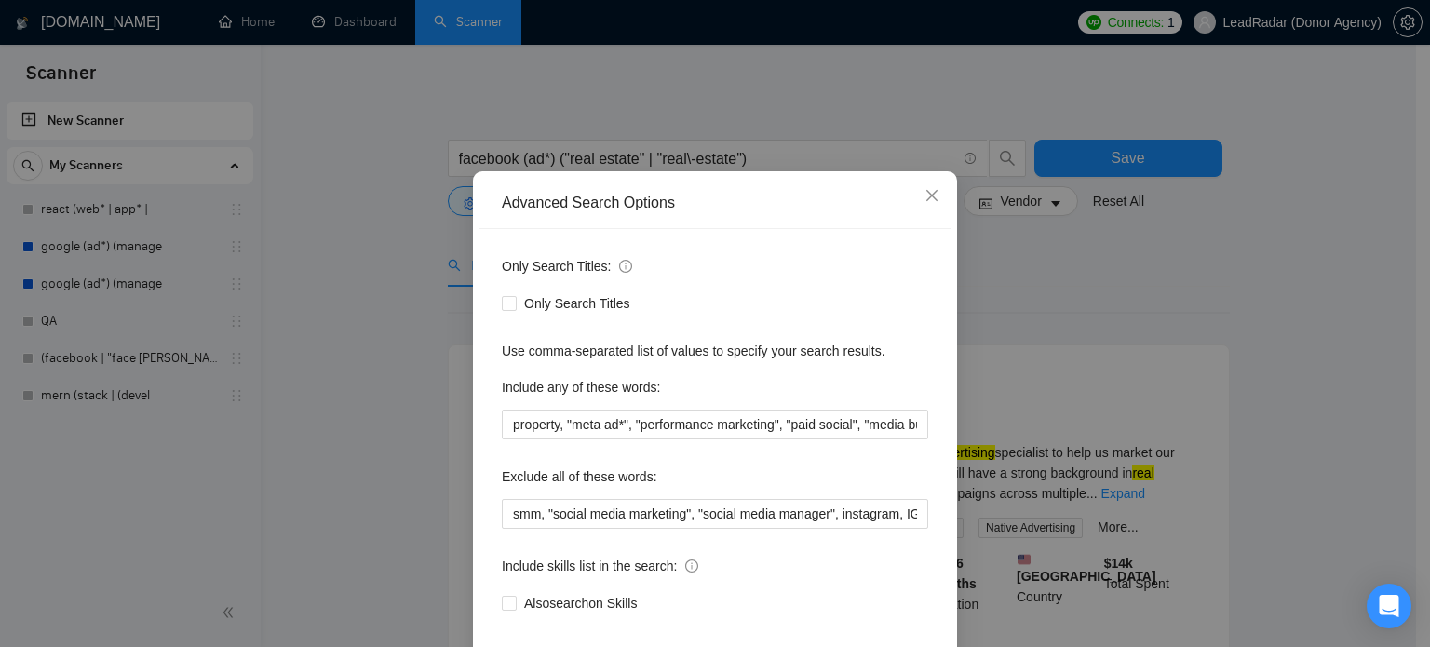
scroll to position [127, 0]
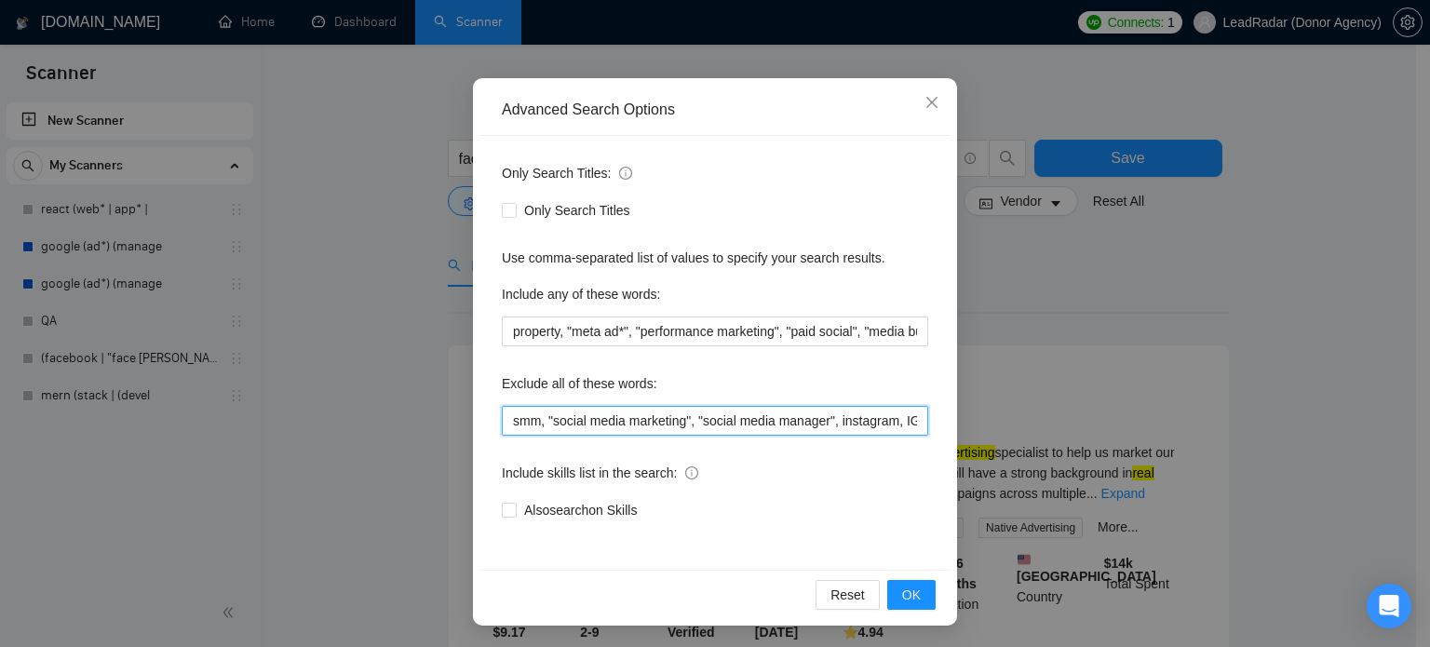
click at [842, 427] on input "smm, "social media marketing", "social media manager", instagram, IG, SEO, VA, …" at bounding box center [715, 421] width 426 height 30
drag, startPoint x: 775, startPoint y: 419, endPoint x: 931, endPoint y: 421, distance: 156.4
click at [931, 421] on div "Only Search Titles: Only Search Titles Use comma-separated list of values to sp…" at bounding box center [714, 353] width 471 height 434
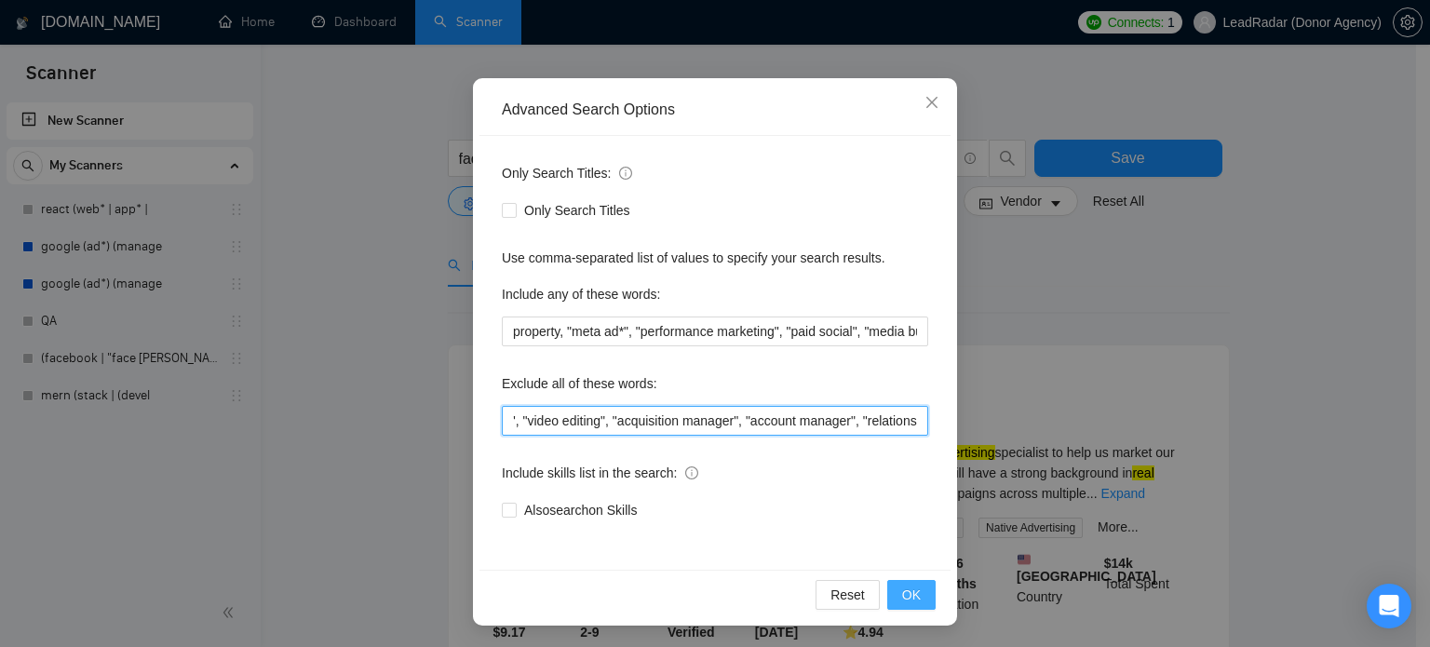
type input "smm, "social media marketing", "social media manager", instagram, IG, SEO, VA, …"
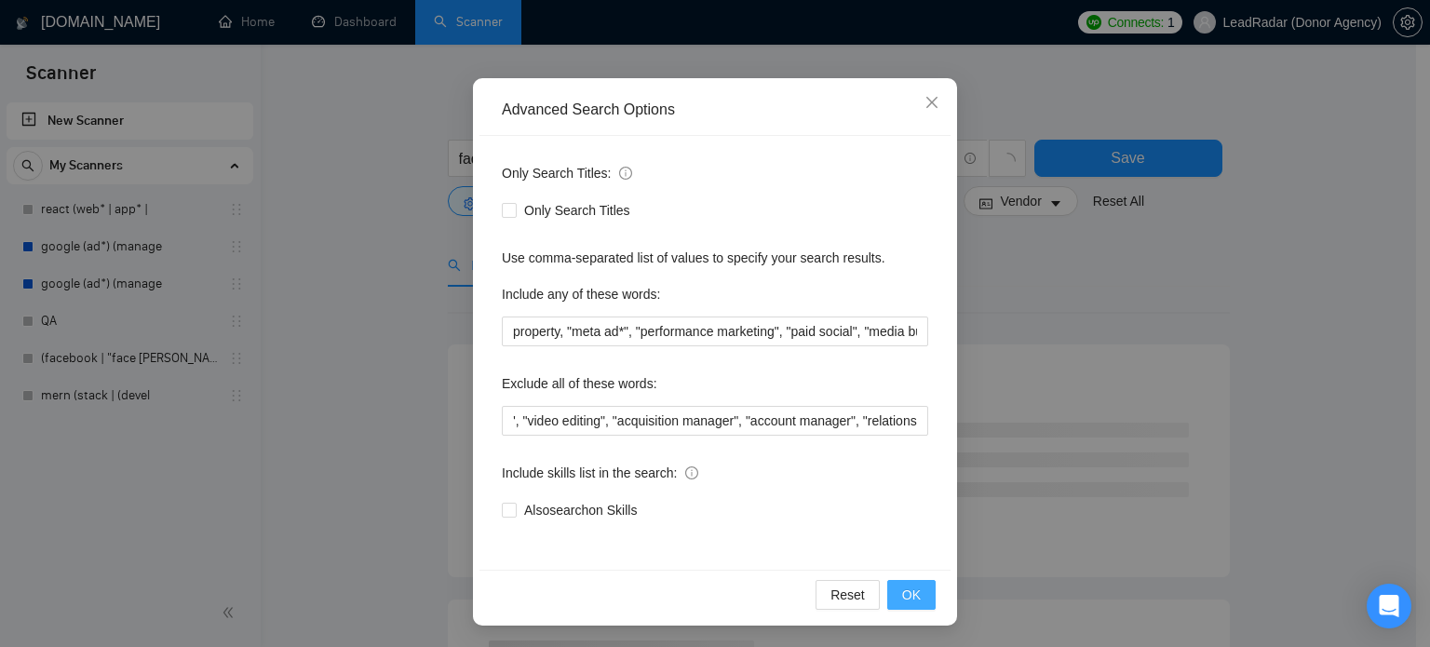
click at [902, 597] on span "OK" at bounding box center [911, 595] width 19 height 20
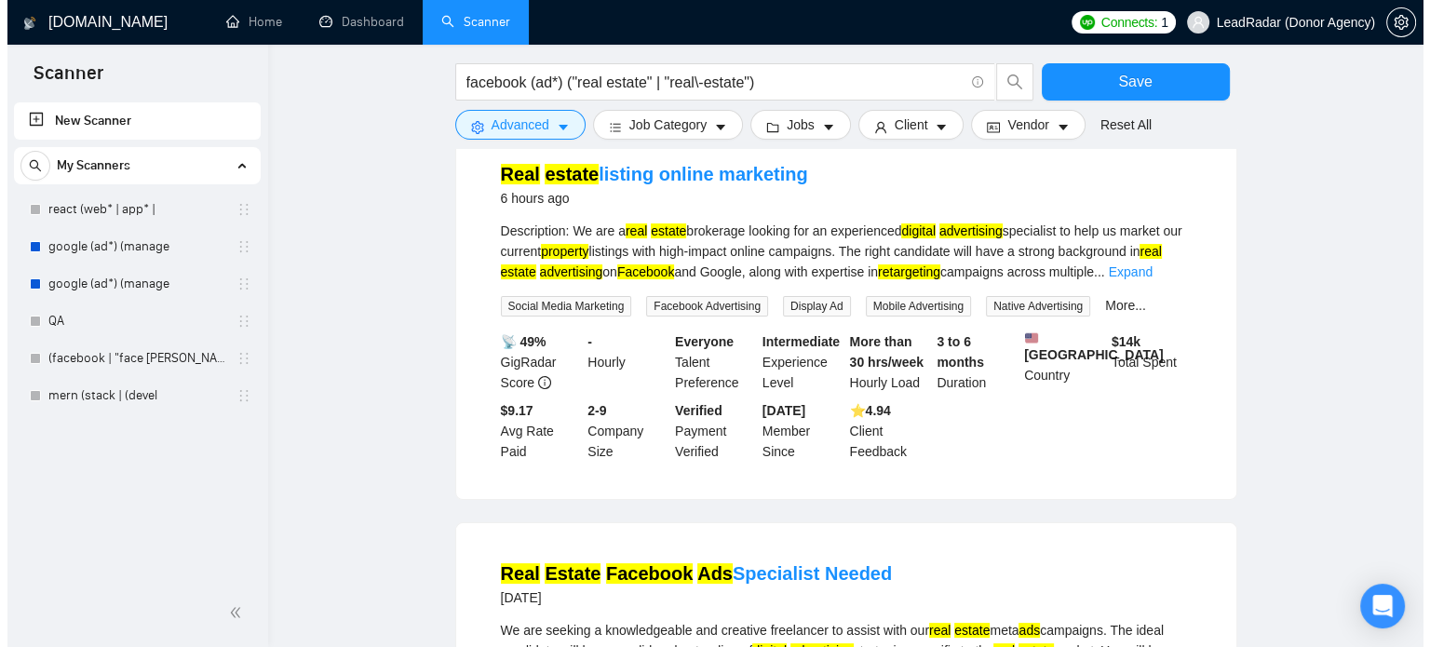
scroll to position [0, 0]
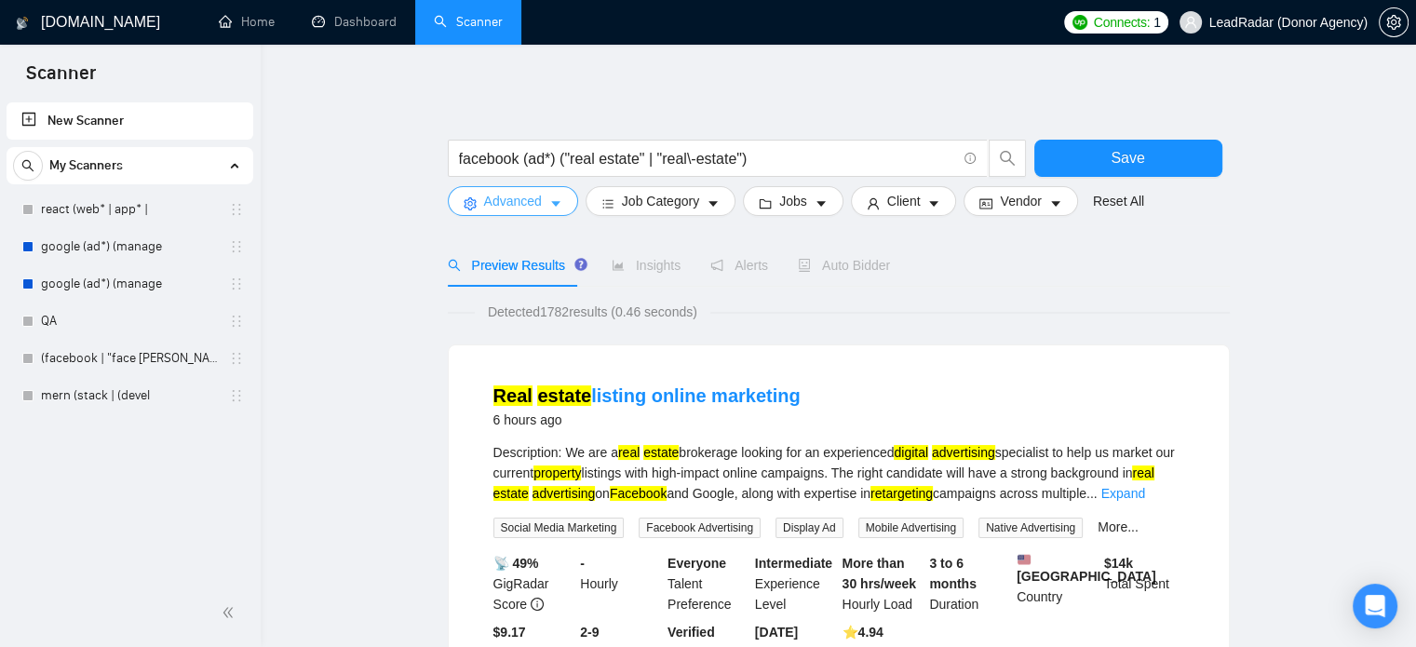
click at [553, 199] on icon "caret-down" at bounding box center [555, 203] width 13 height 13
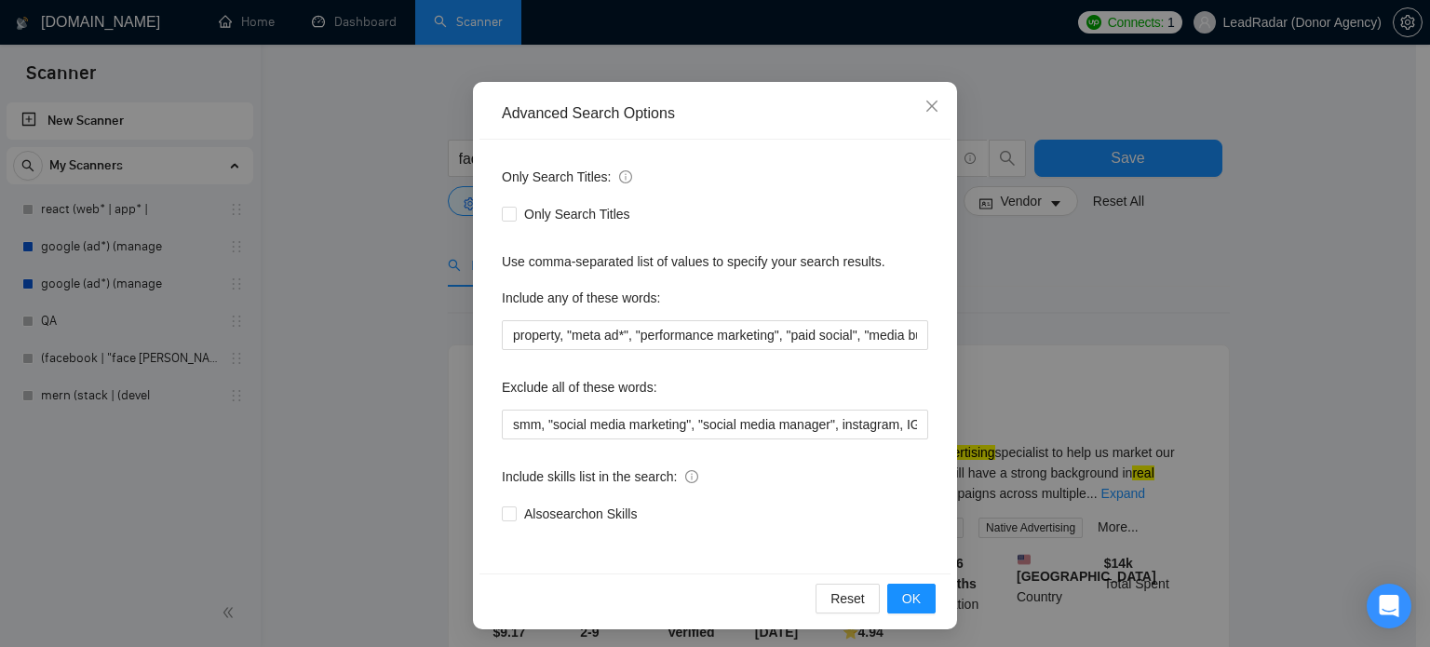
scroll to position [127, 0]
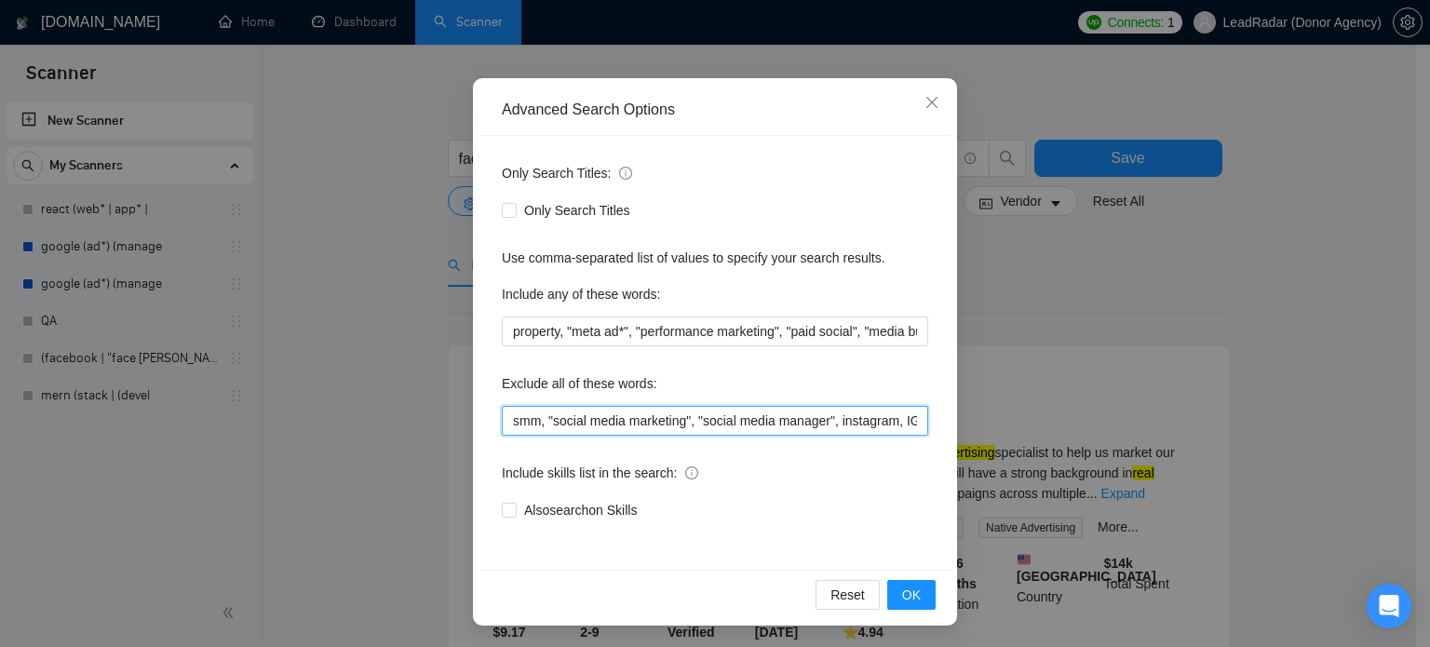
click at [864, 407] on input "smm, "social media marketing", "social media manager", instagram, IG, SEO, VA, …" at bounding box center [715, 421] width 426 height 30
click at [905, 600] on span "OK" at bounding box center [911, 595] width 19 height 20
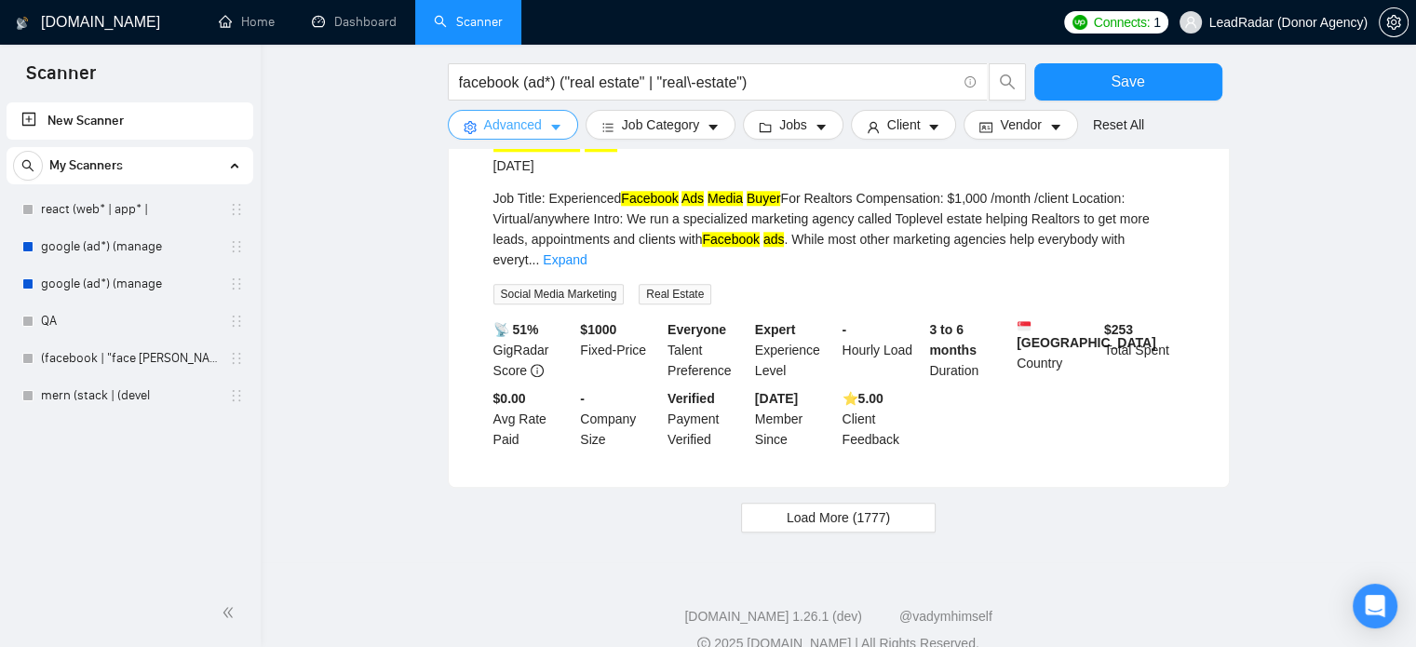
scroll to position [1942, 0]
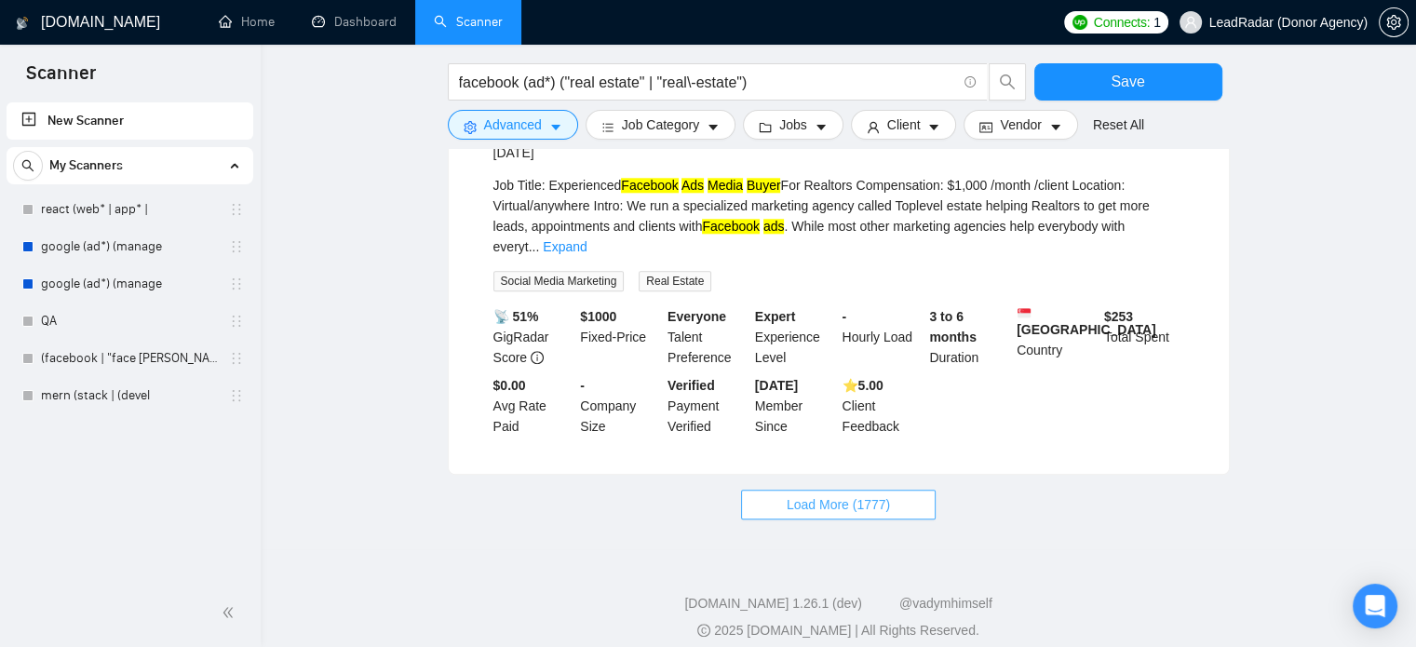
click at [832, 494] on span "Load More (1777)" at bounding box center [838, 504] width 103 height 20
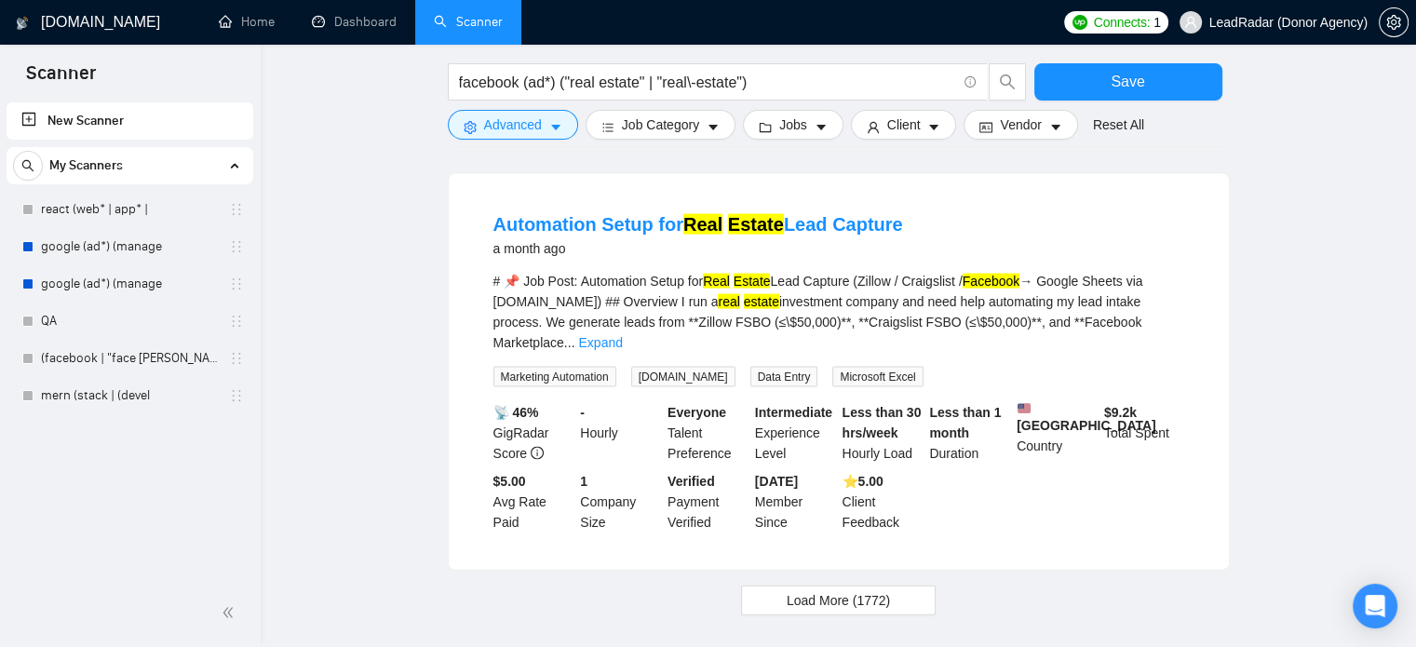
scroll to position [3961, 0]
click at [857, 589] on span "Load More (1772)" at bounding box center [838, 599] width 103 height 20
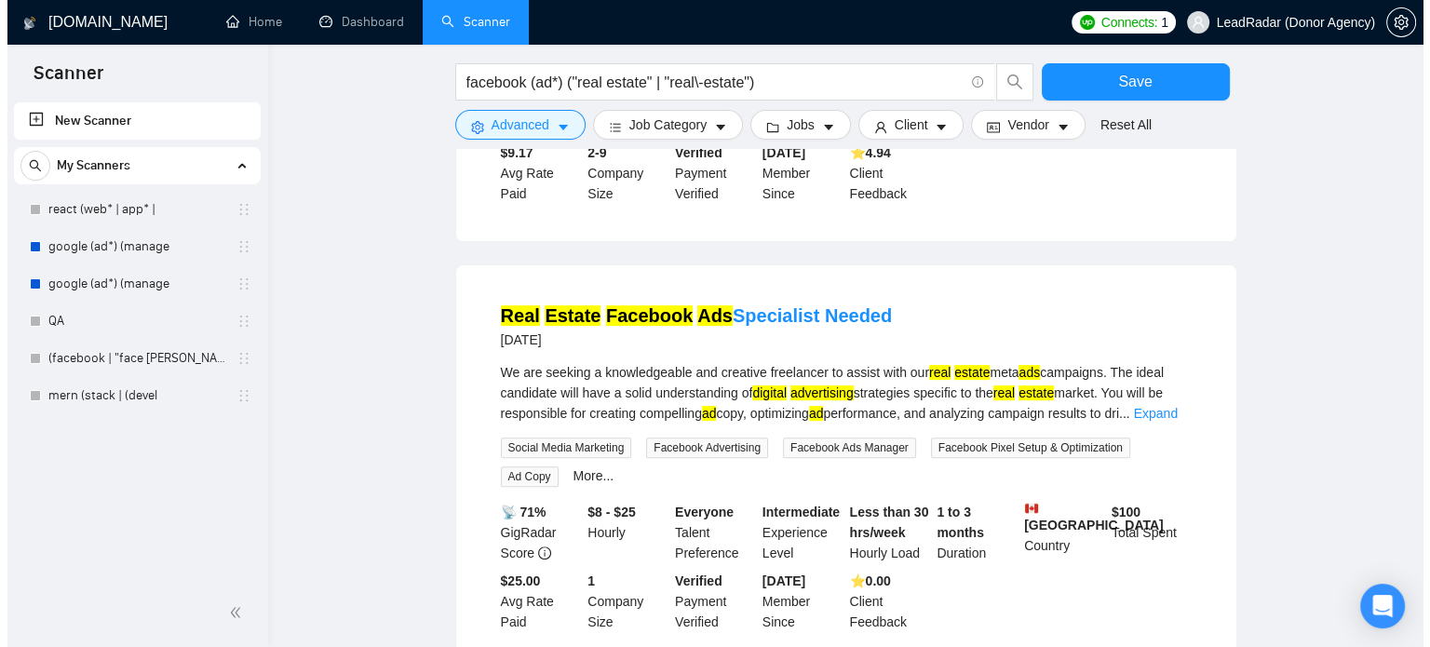
scroll to position [0, 0]
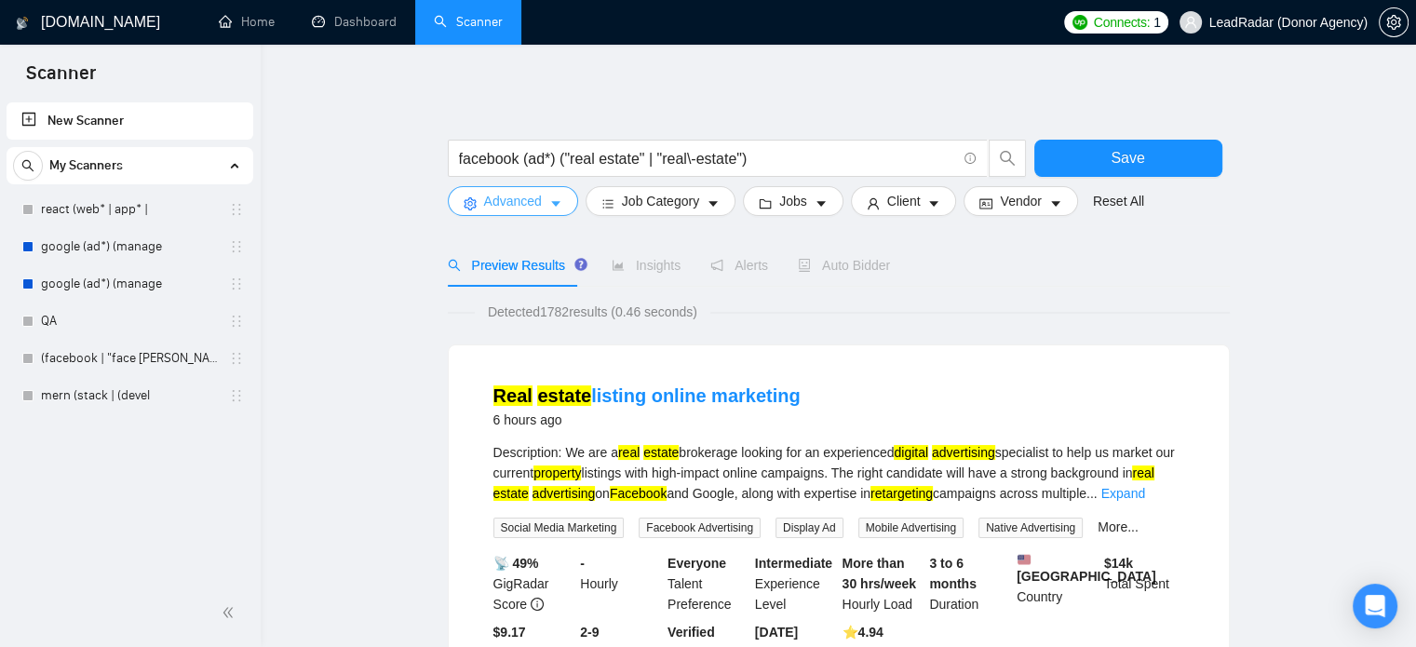
click at [533, 200] on span "Advanced" at bounding box center [513, 201] width 58 height 20
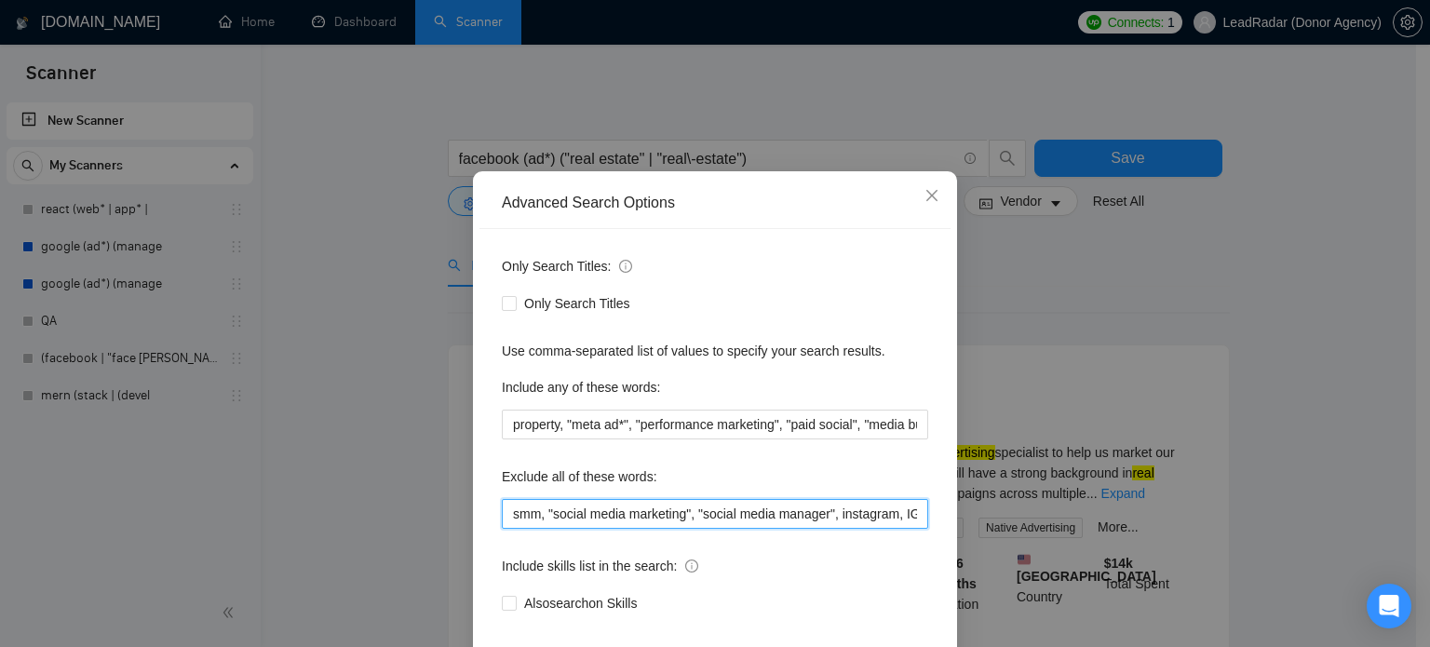
click at [872, 529] on input "smm, "social media marketing", "social media manager", instagram, IG, SEO, VA, …" at bounding box center [715, 514] width 426 height 30
click at [912, 529] on input "smm, "social media marketing", "social media manager", instagram, IG, SEO, VA, …" at bounding box center [715, 514] width 426 height 30
paste input ""social media marketing""
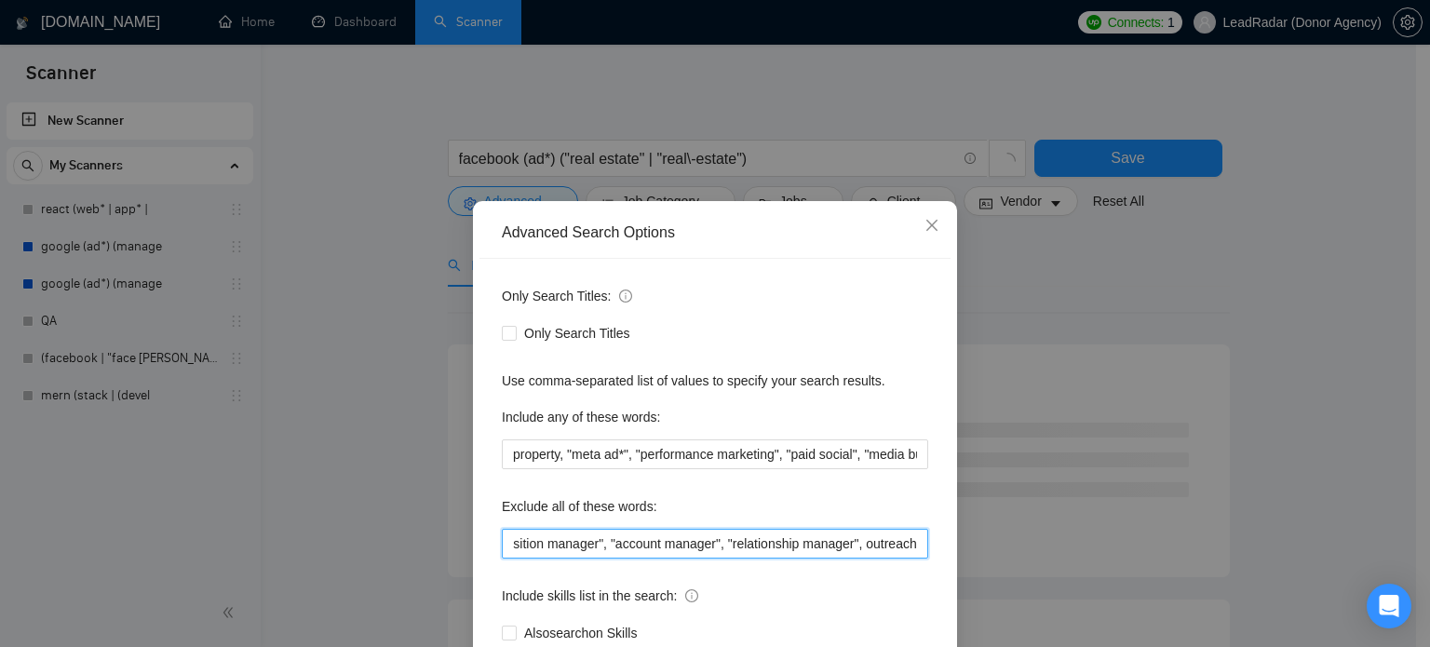
scroll to position [127, 0]
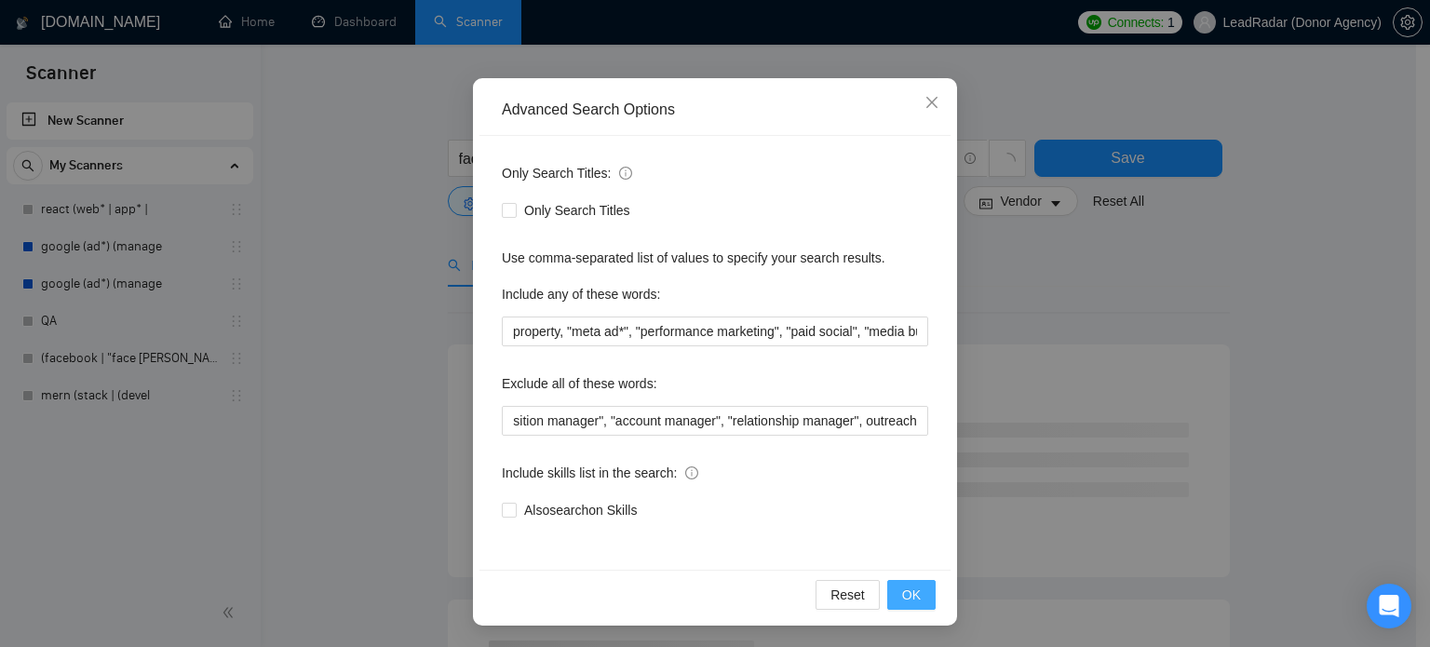
click at [916, 582] on button "OK" at bounding box center [911, 595] width 48 height 30
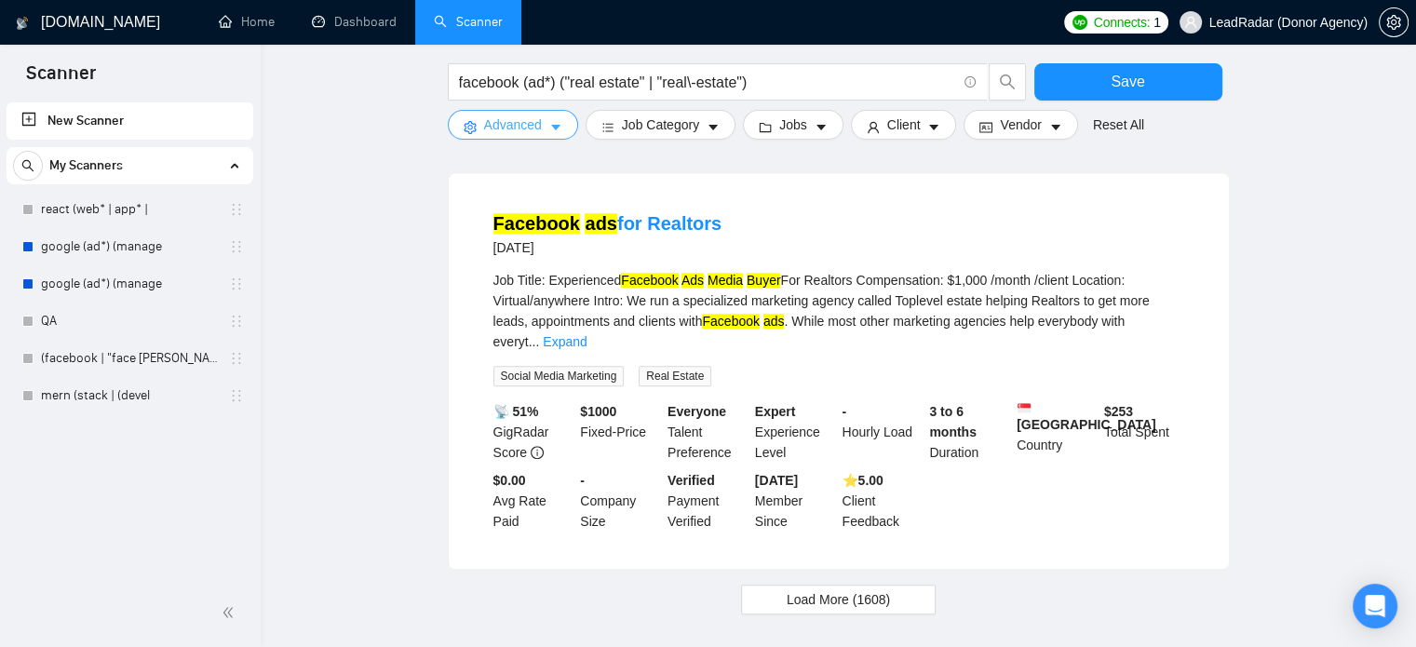
scroll to position [1942, 0]
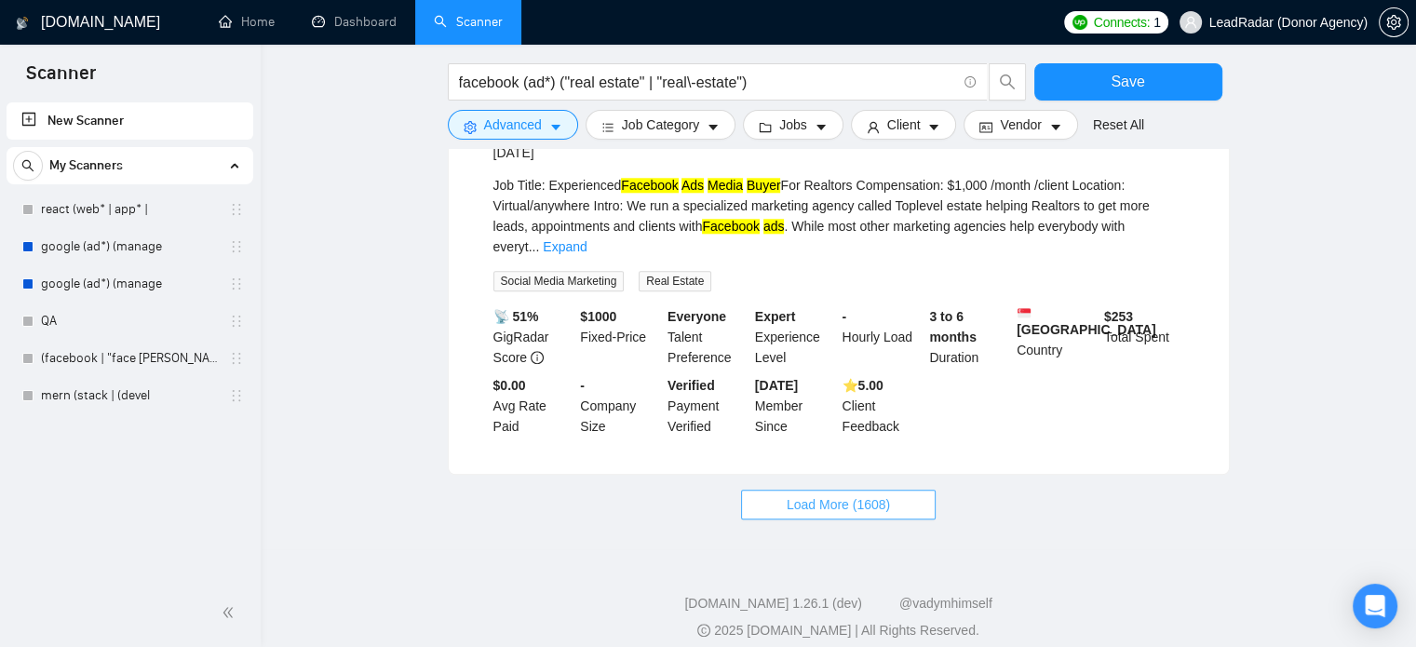
click at [832, 494] on span "Load More (1608)" at bounding box center [838, 504] width 103 height 20
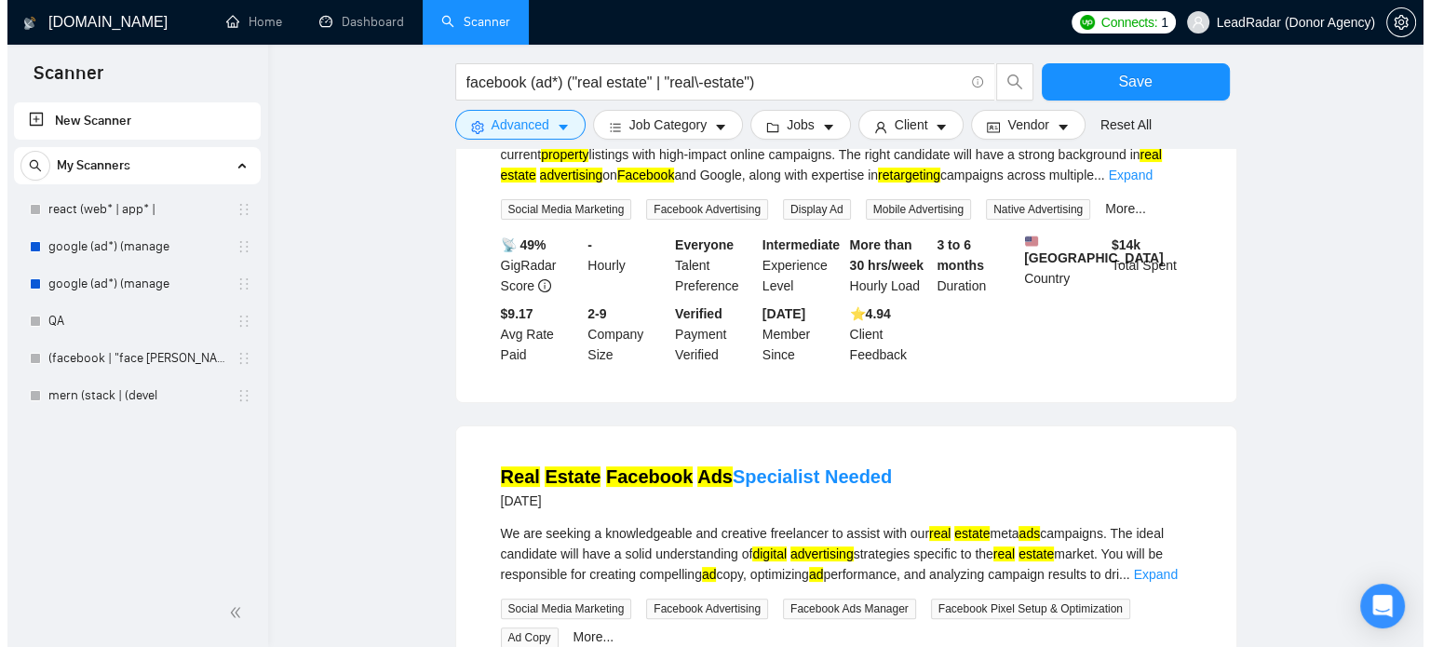
scroll to position [0, 0]
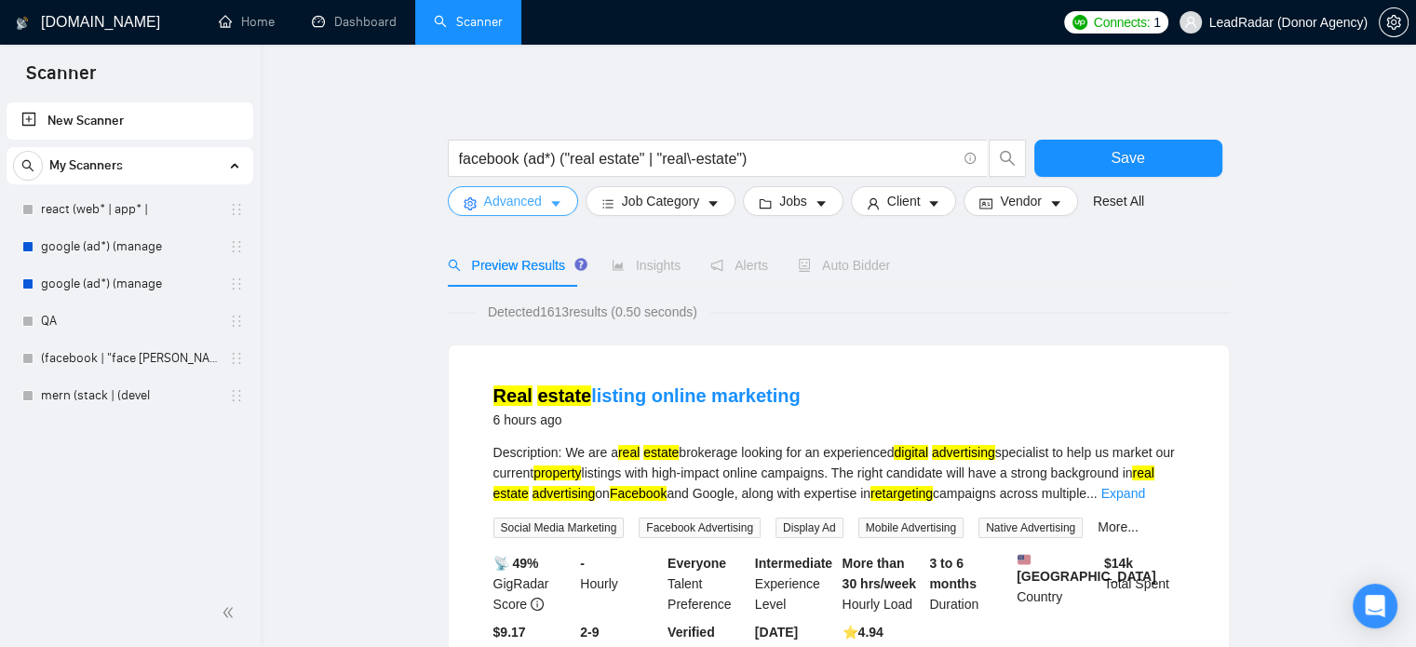
click at [499, 200] on span "Advanced" at bounding box center [513, 201] width 58 height 20
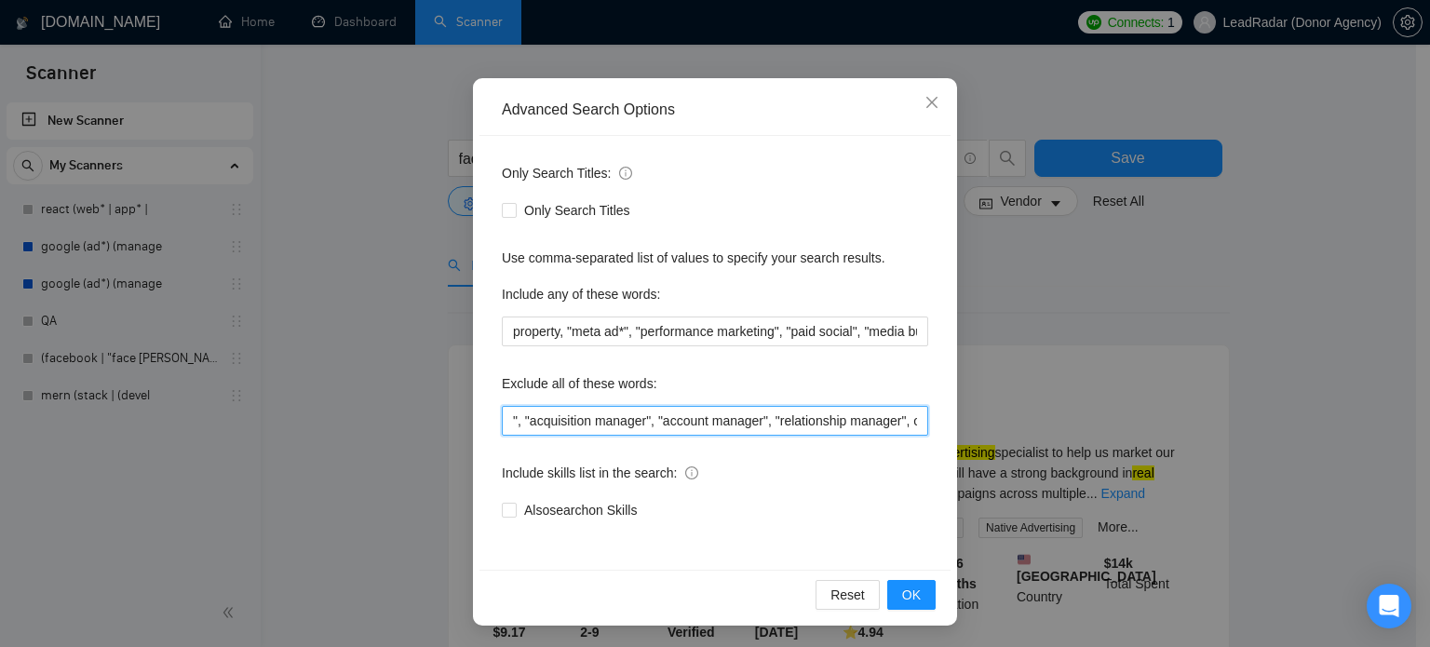
scroll to position [0, 1390]
drag, startPoint x: 884, startPoint y: 430, endPoint x: 1020, endPoint y: 429, distance: 136.9
click at [1020, 429] on div "Advanced Search Options Only Search Titles: Only Search Titles Use comma-separa…" at bounding box center [715, 323] width 1430 height 647
click at [912, 422] on input "smm, "social media marketing", "social media manager", instagram, IG, SEO, VA, …" at bounding box center [715, 421] width 426 height 30
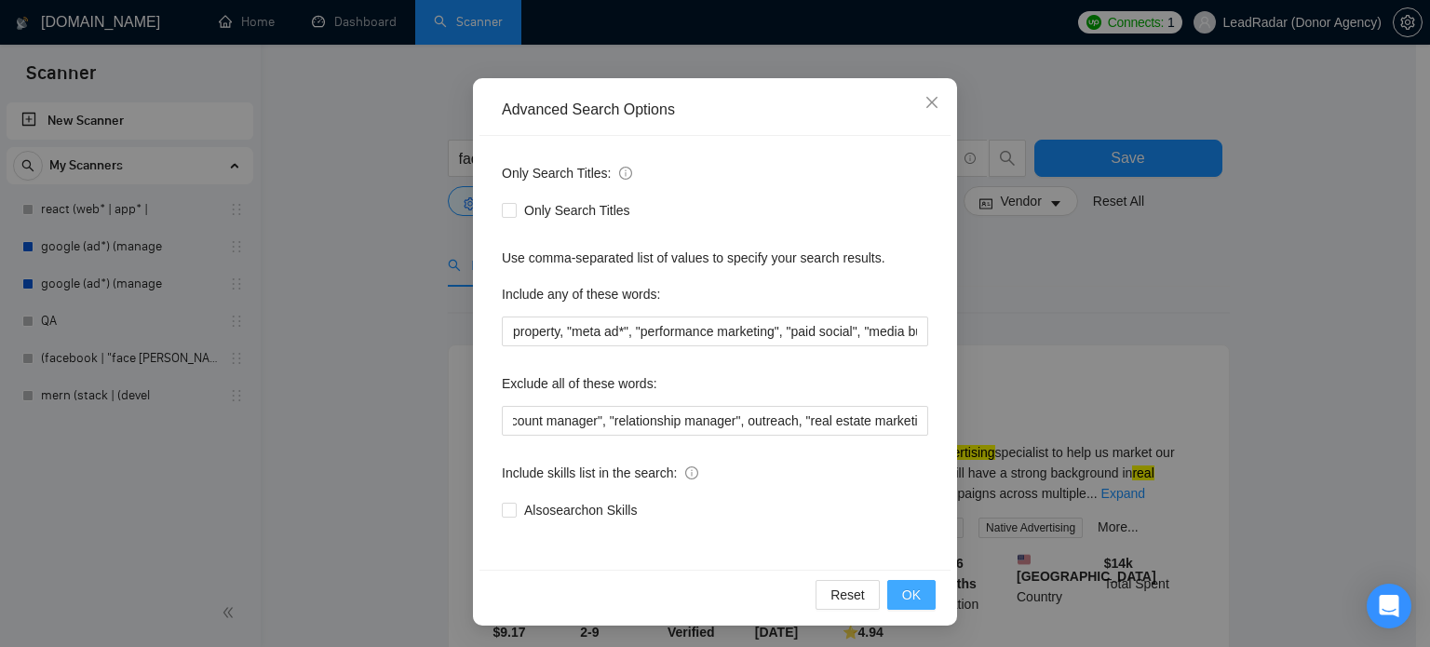
click at [905, 593] on span "OK" at bounding box center [911, 595] width 19 height 20
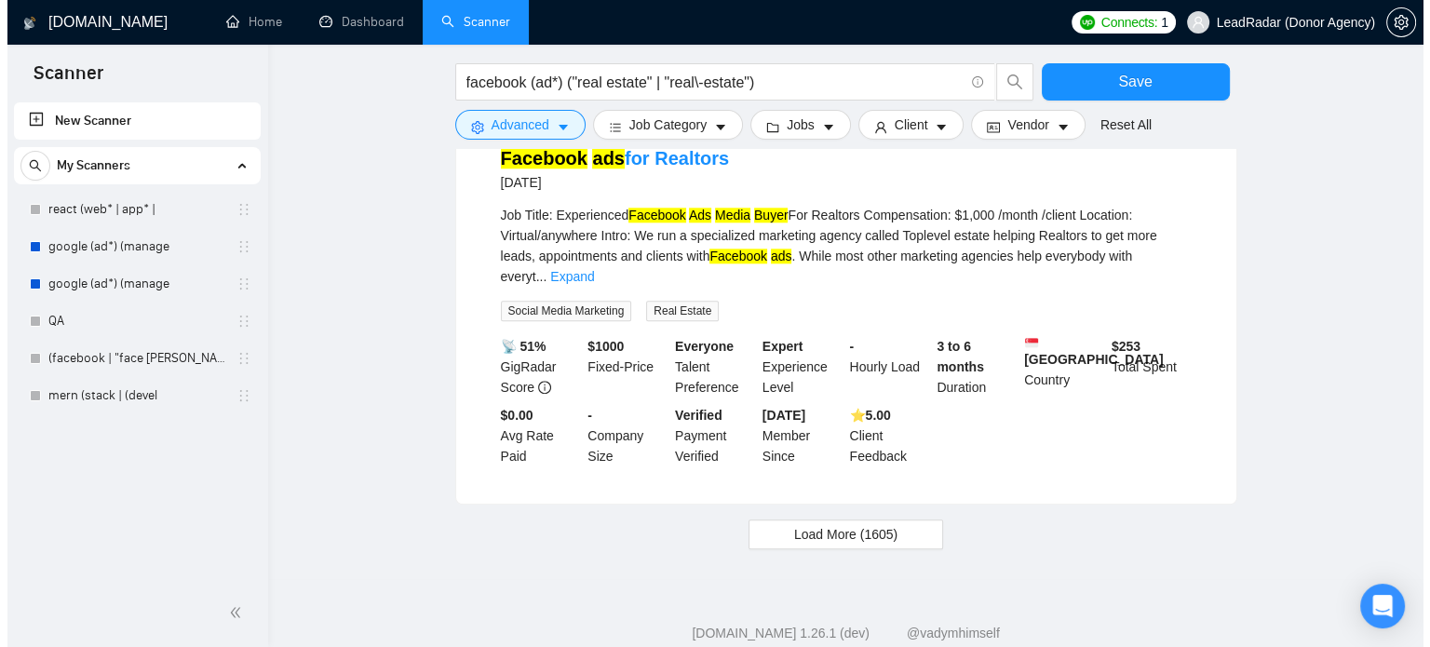
scroll to position [1919, 0]
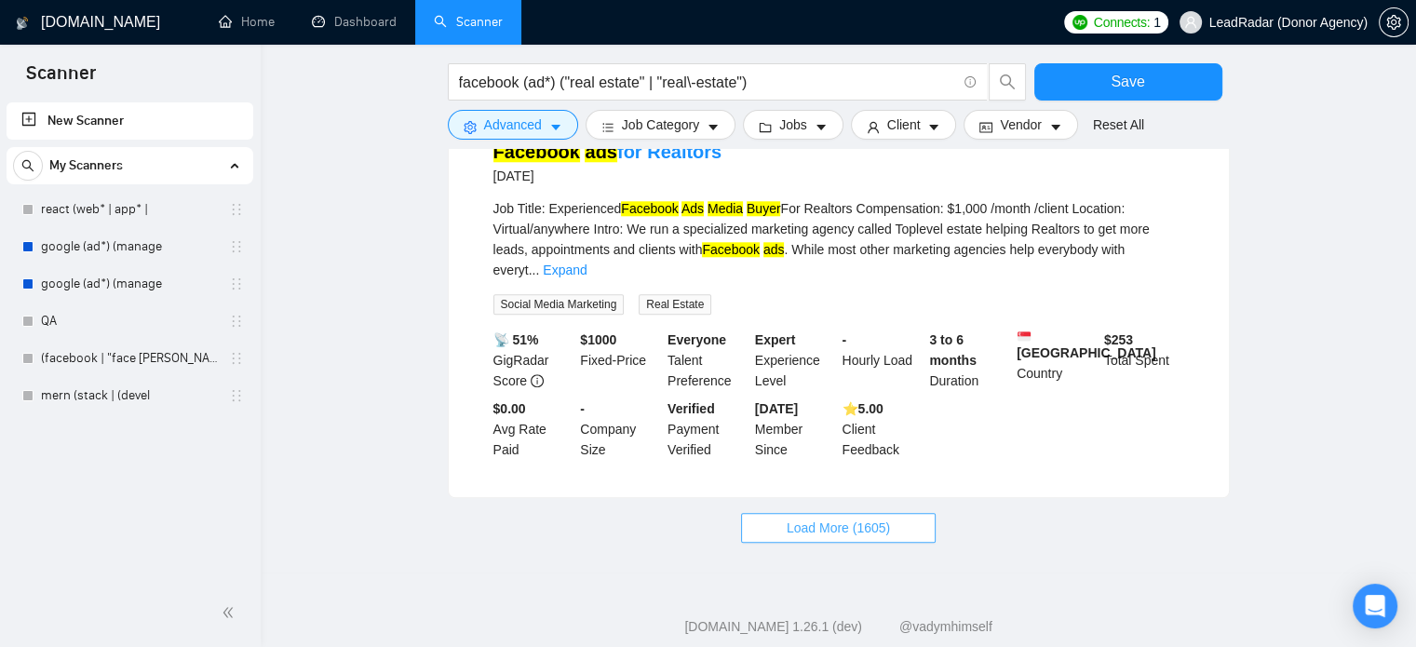
drag, startPoint x: 909, startPoint y: 512, endPoint x: 894, endPoint y: 499, distance: 19.8
click at [909, 513] on button "Load More (1605)" at bounding box center [838, 528] width 195 height 30
click at [545, 126] on button "Advanced" at bounding box center [513, 125] width 130 height 30
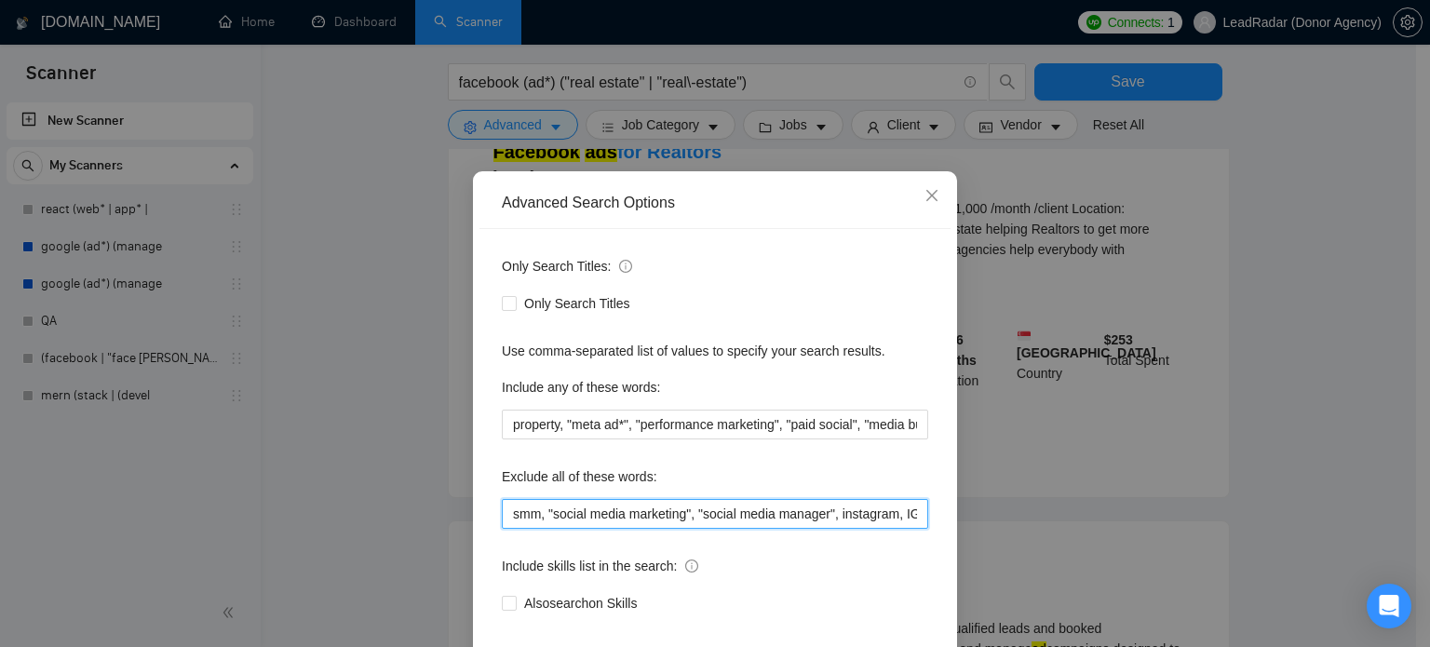
click at [841, 529] on input "smm, "social media marketing", "social media manager", instagram, IG, SEO, VA, …" at bounding box center [715, 514] width 426 height 30
drag, startPoint x: 872, startPoint y: 550, endPoint x: 938, endPoint y: 551, distance: 66.1
click at [938, 551] on div "Only Search Titles: Only Search Titles Use comma-separated list of values to sp…" at bounding box center [714, 446] width 471 height 434
click at [843, 529] on input "smm, "social media marketing", "social media manager", instagram, IG, SEO, VA, …" at bounding box center [715, 514] width 426 height 30
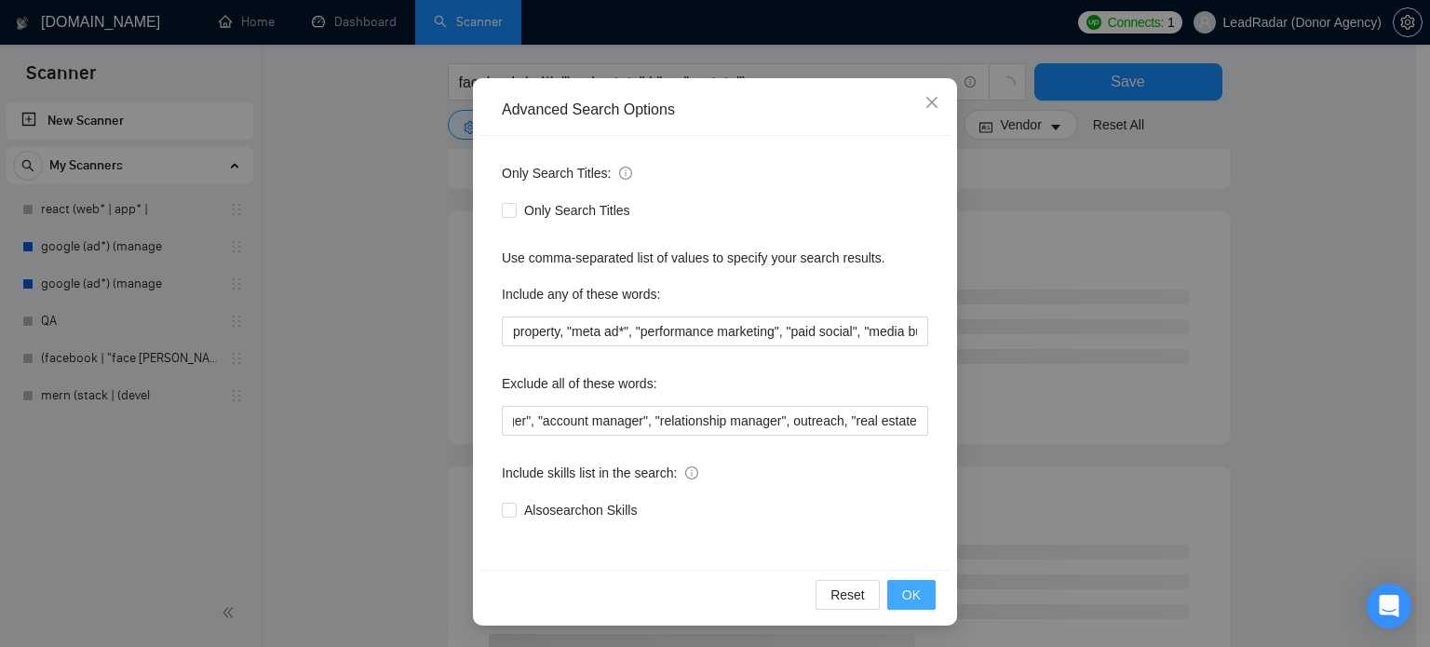
scroll to position [0, 0]
click at [912, 591] on span "OK" at bounding box center [911, 595] width 19 height 20
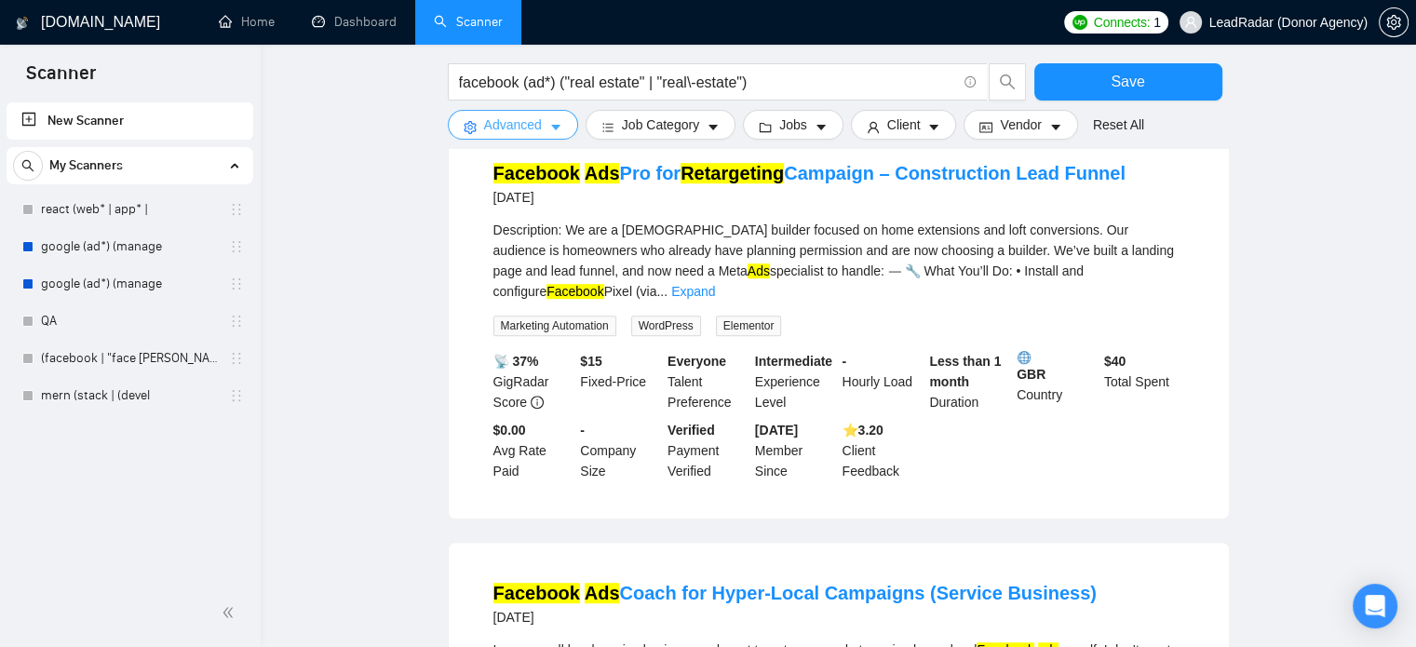
scroll to position [1942, 0]
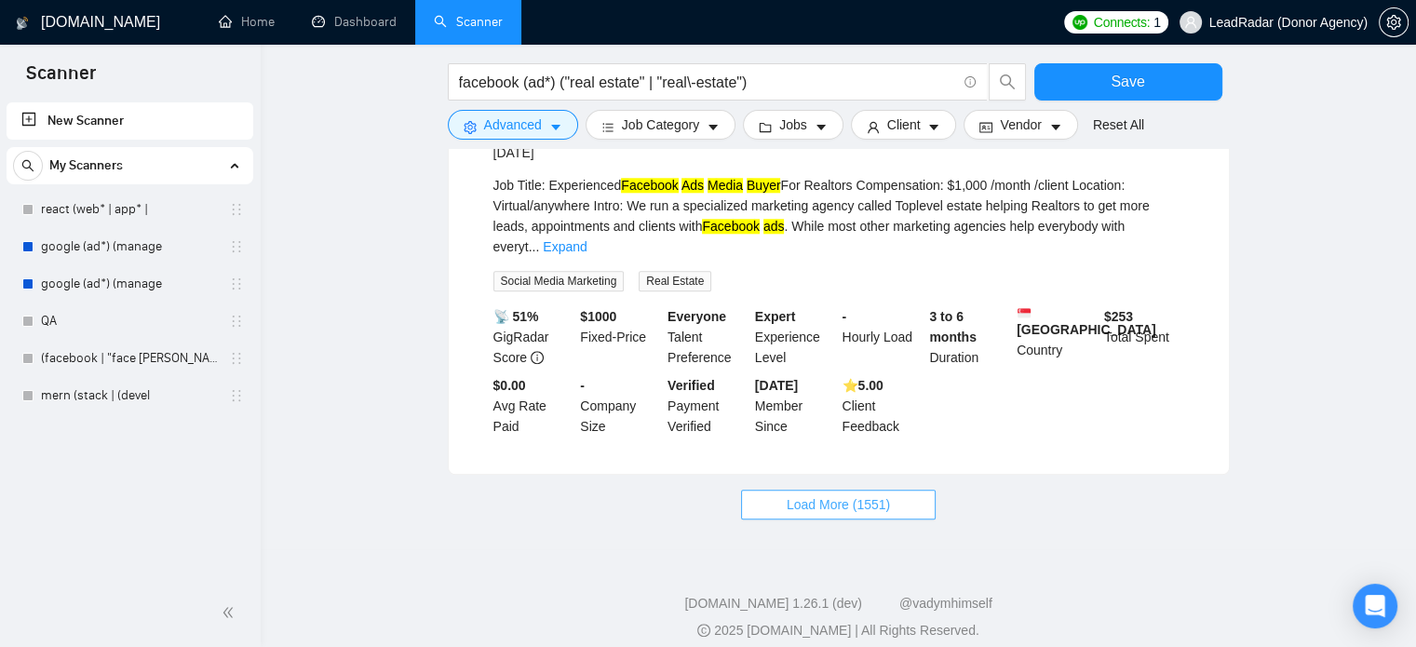
click at [893, 490] on button "Load More (1551)" at bounding box center [838, 505] width 195 height 30
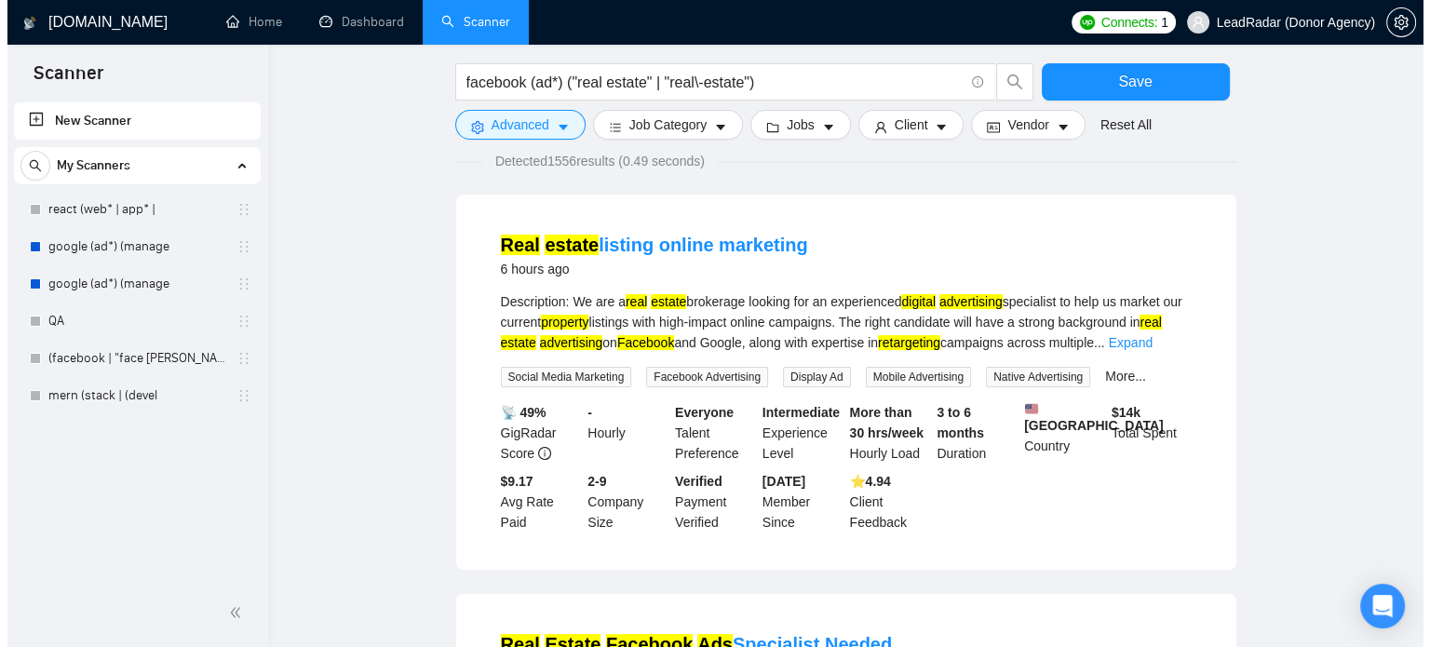
scroll to position [0, 0]
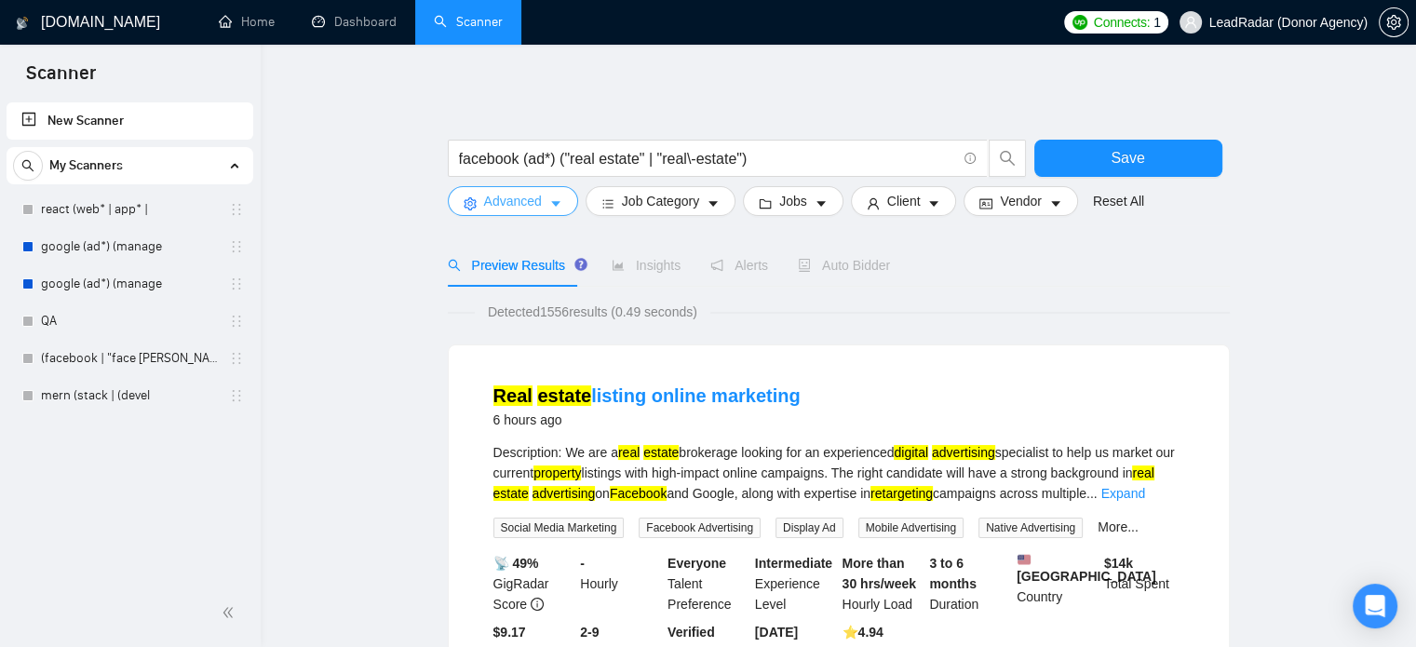
click at [547, 209] on button "Advanced" at bounding box center [513, 201] width 130 height 30
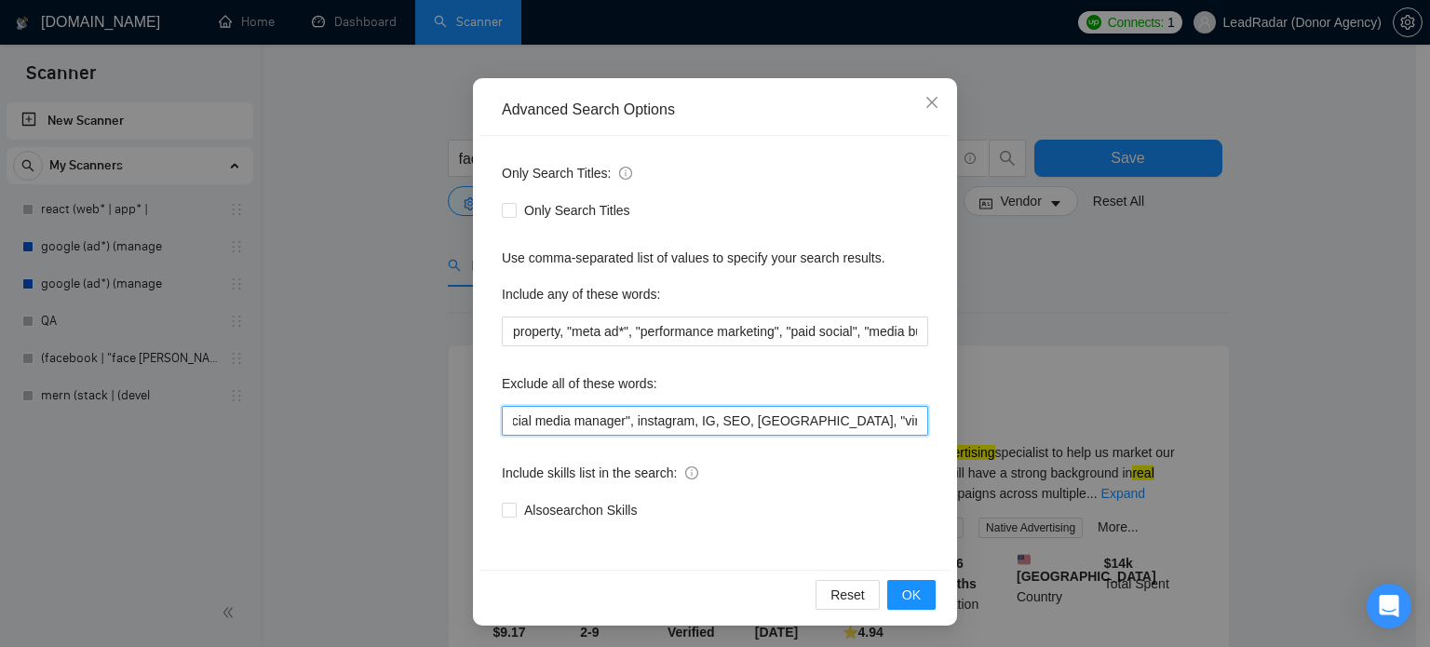
scroll to position [0, 1463]
drag, startPoint x: 864, startPoint y: 424, endPoint x: 1050, endPoint y: 424, distance: 186.2
click at [1050, 424] on div "Advanced Search Options Only Search Titles: Only Search Titles Use comma-separa…" at bounding box center [715, 323] width 1430 height 647
click at [909, 421] on input "smm, "social media marketing", "social media manager", instagram, IG, SEO, VA, …" at bounding box center [715, 421] width 426 height 30
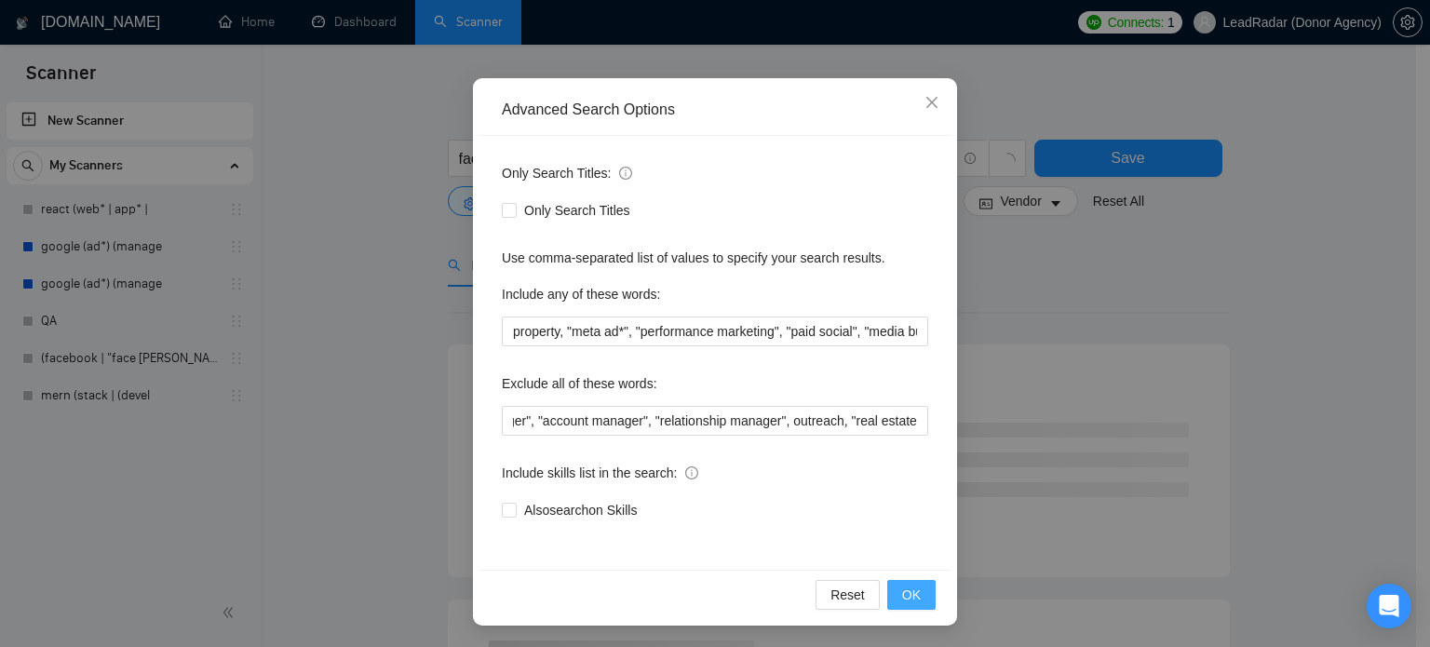
click at [920, 598] on button "OK" at bounding box center [911, 595] width 48 height 30
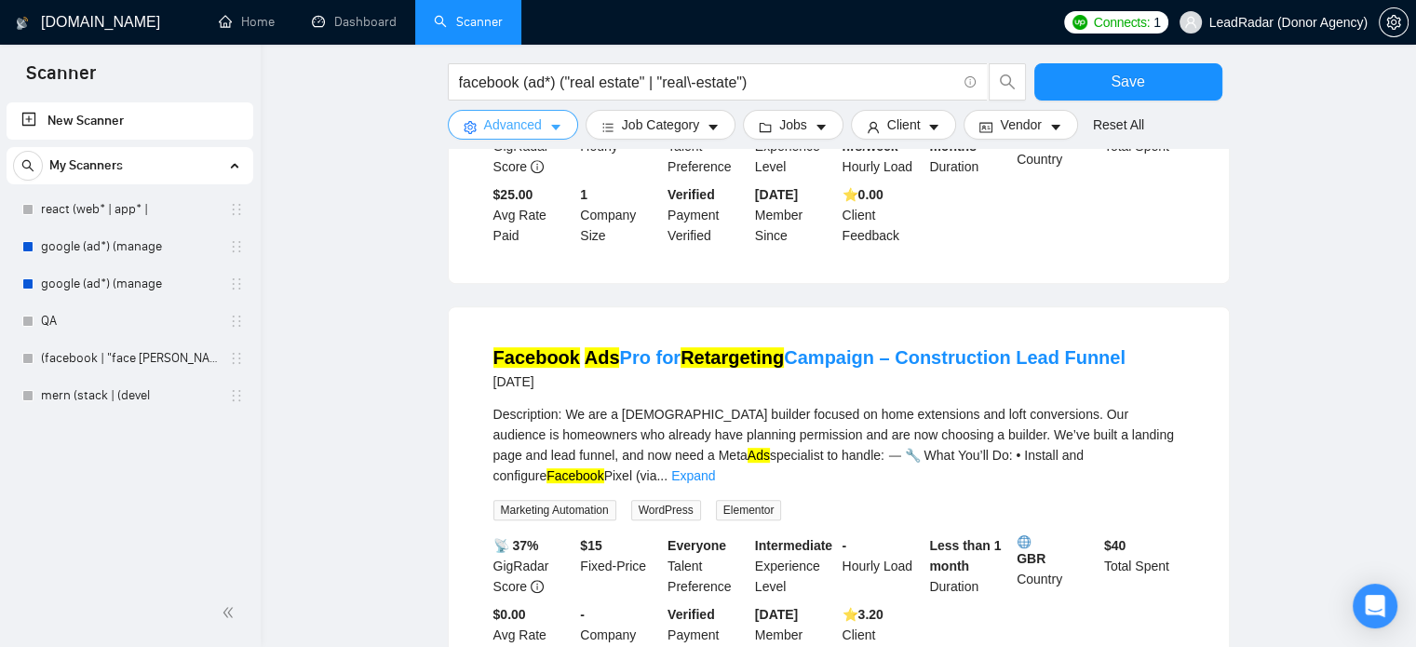
scroll to position [1942, 0]
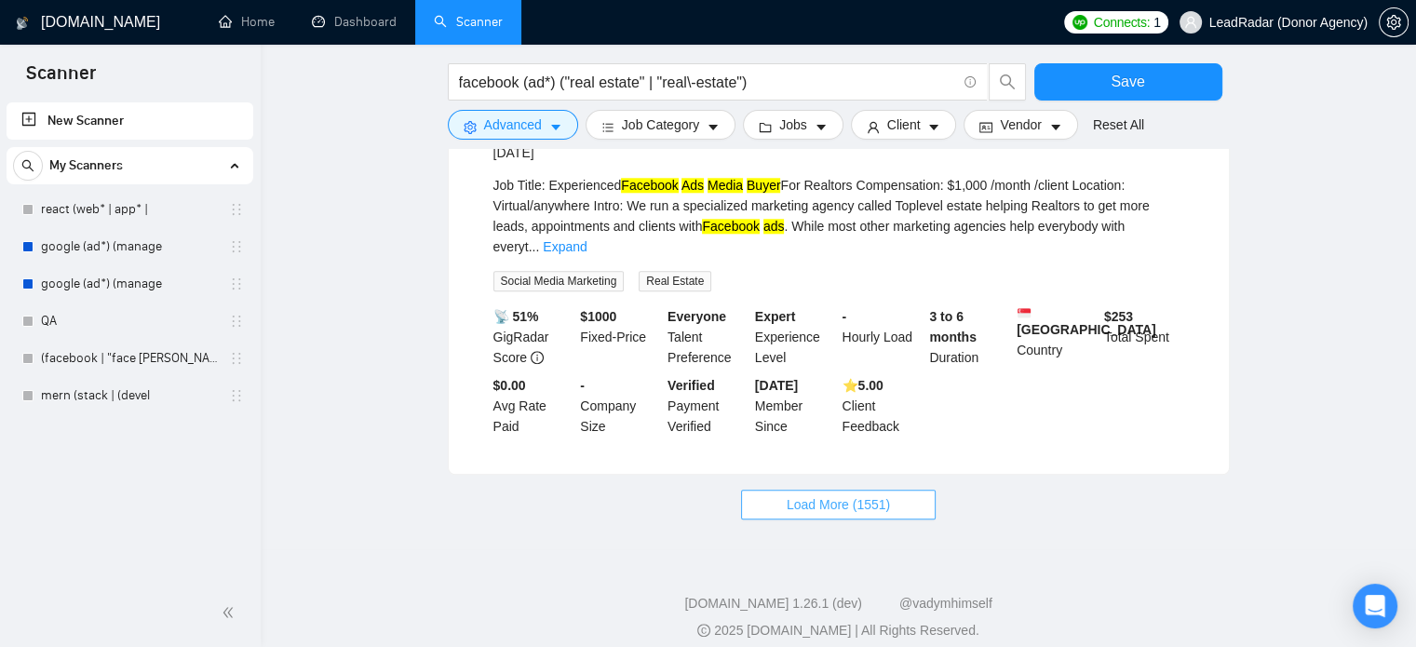
click at [821, 490] on button "Load More (1551)" at bounding box center [838, 505] width 195 height 30
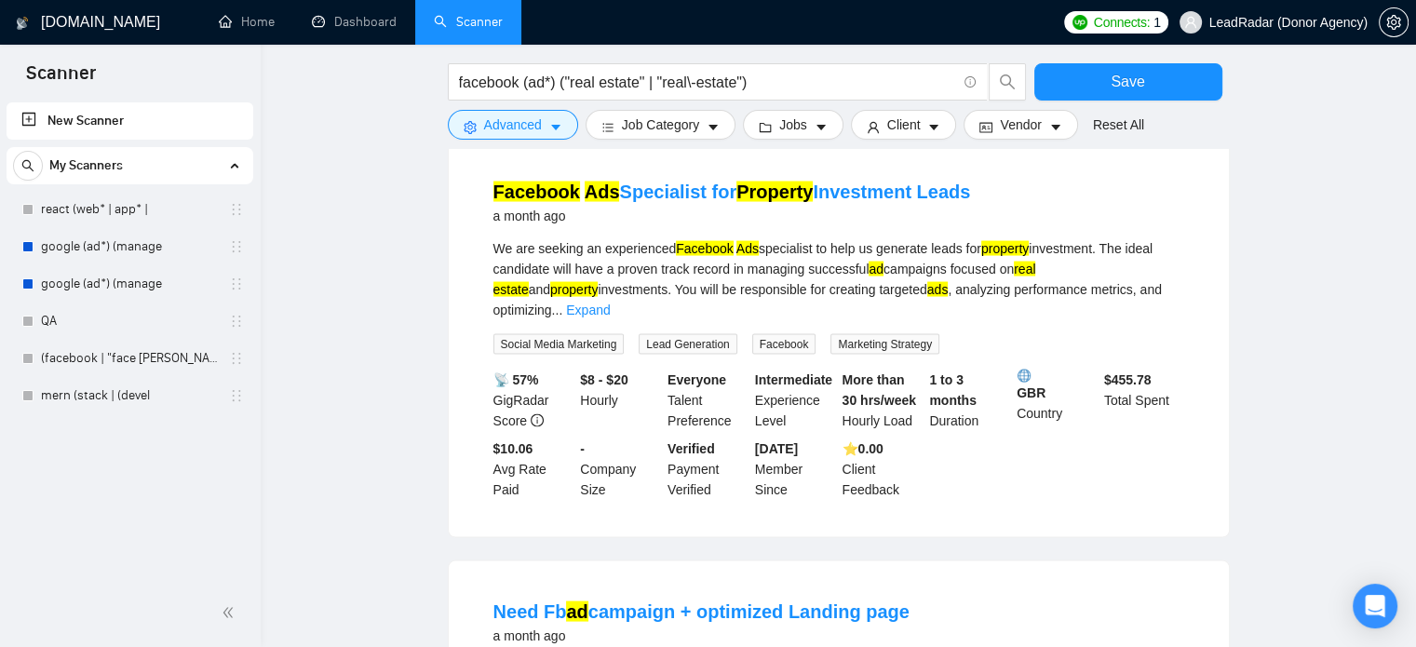
scroll to position [4047, 0]
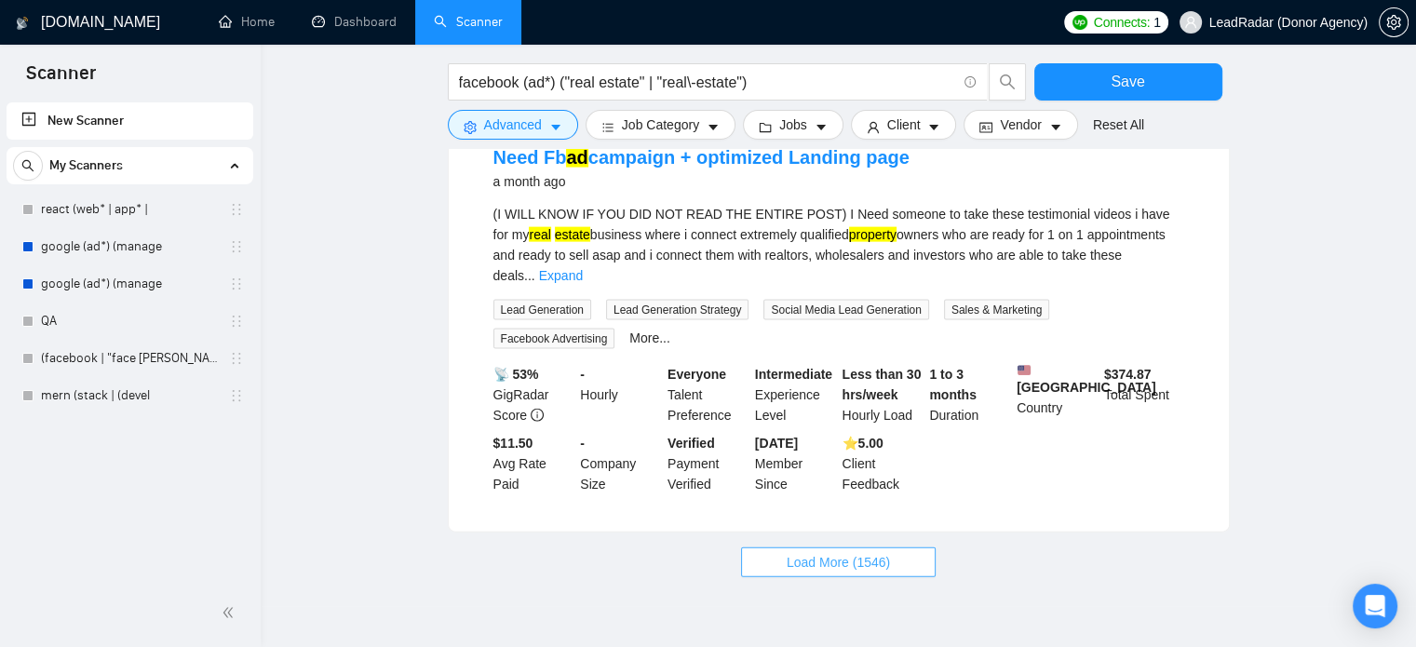
click at [832, 552] on span "Load More (1546)" at bounding box center [838, 562] width 103 height 20
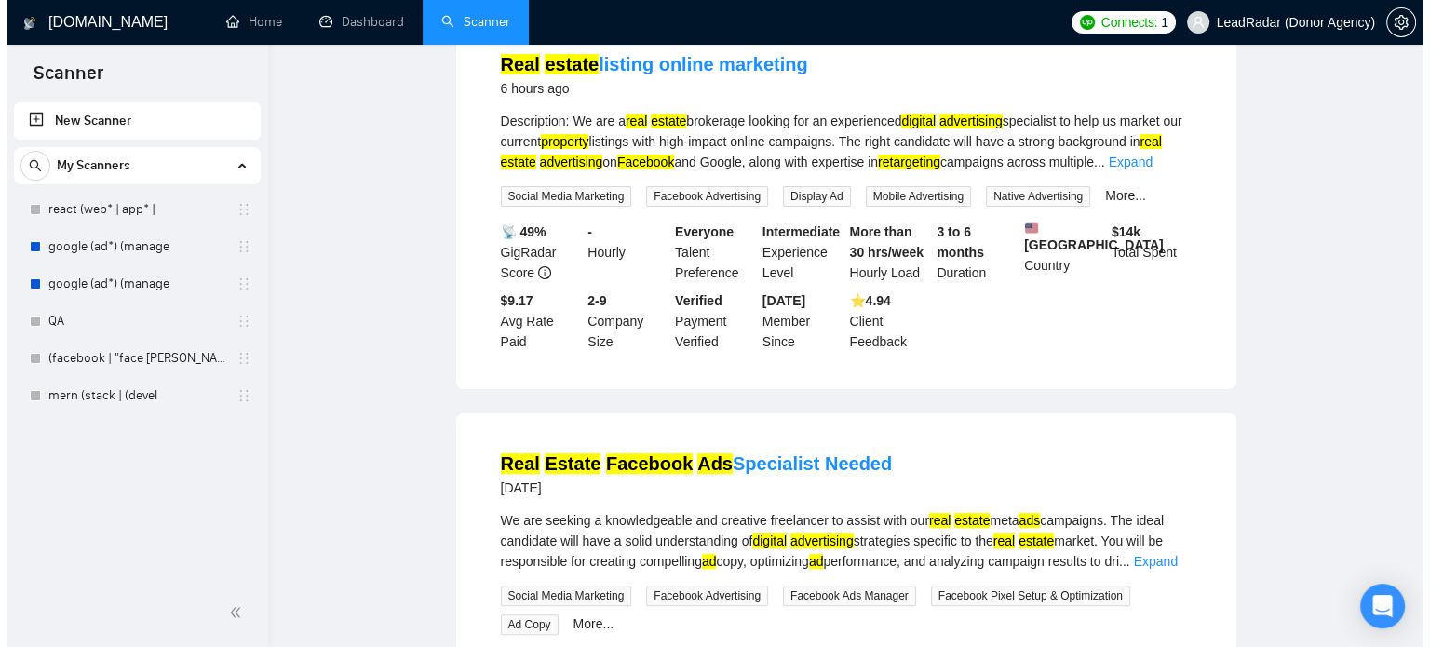
scroll to position [0, 0]
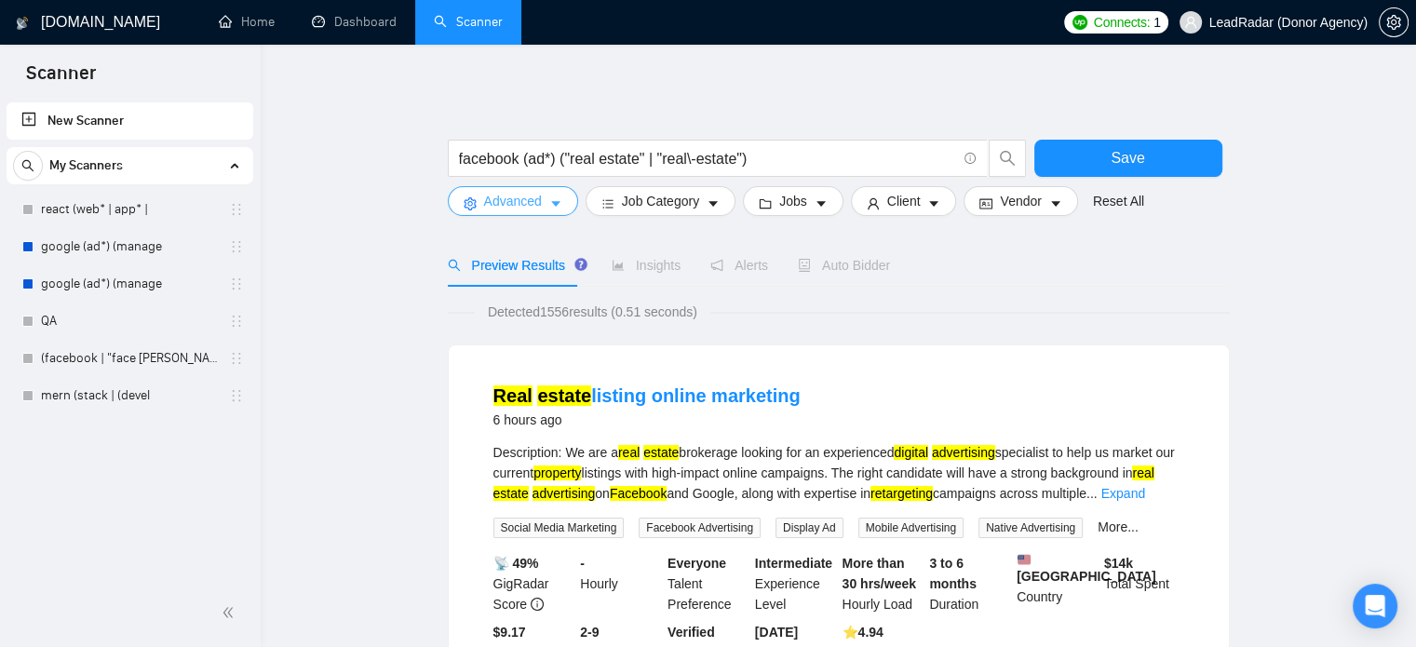
click at [549, 196] on span "caret-down" at bounding box center [555, 203] width 13 height 14
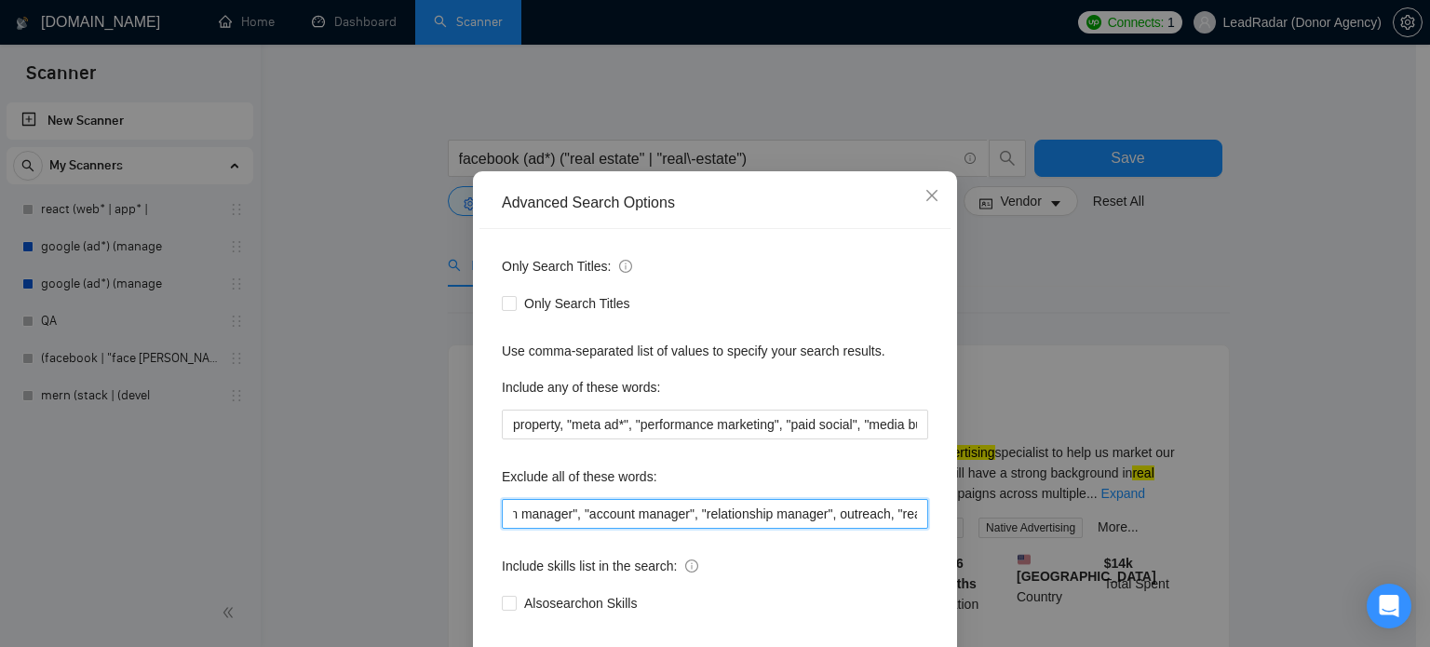
scroll to position [0, 1463]
drag, startPoint x: 816, startPoint y: 558, endPoint x: 1039, endPoint y: 558, distance: 223.4
click at [1039, 558] on div "Advanced Search Options Only Search Titles: Only Search Titles Use comma-separa…" at bounding box center [715, 323] width 1430 height 647
click at [912, 529] on input "smm, "social media marketing", "social media manager", instagram, IG, SEO, VA, …" at bounding box center [715, 514] width 426 height 30
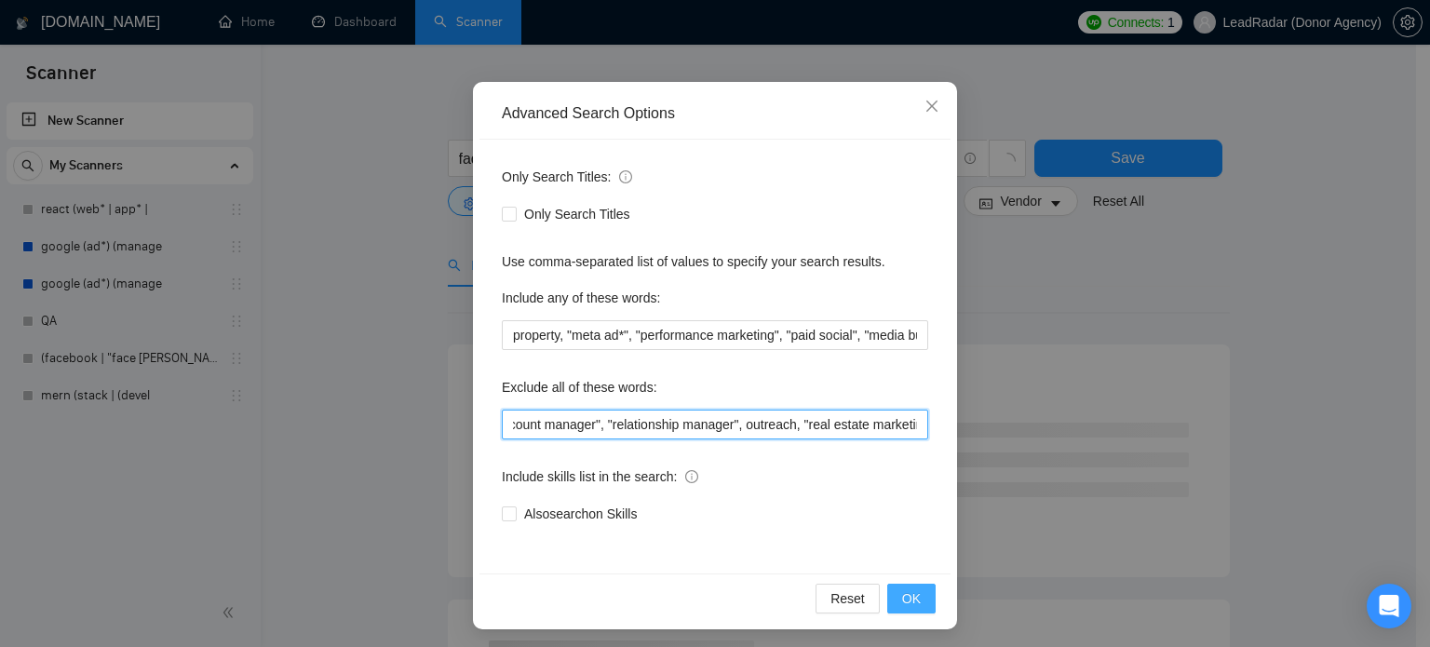
scroll to position [124, 0]
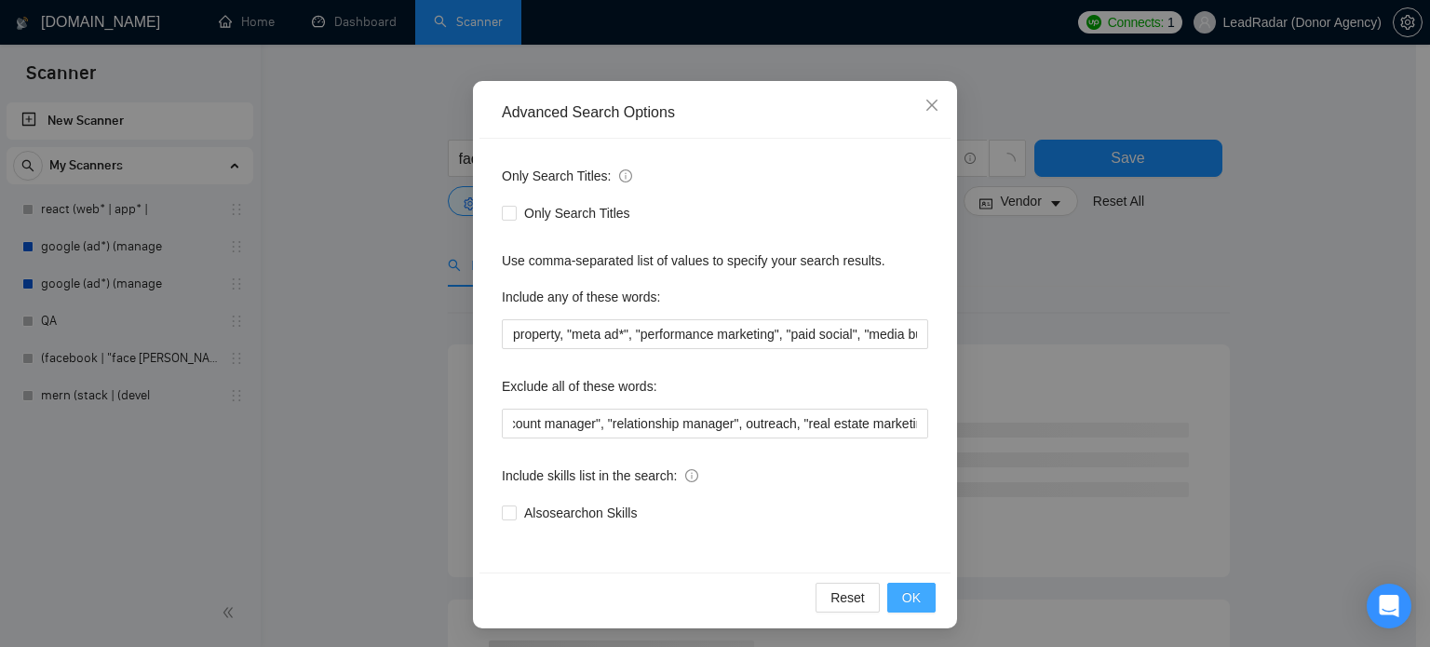
click at [903, 603] on span "OK" at bounding box center [911, 597] width 19 height 20
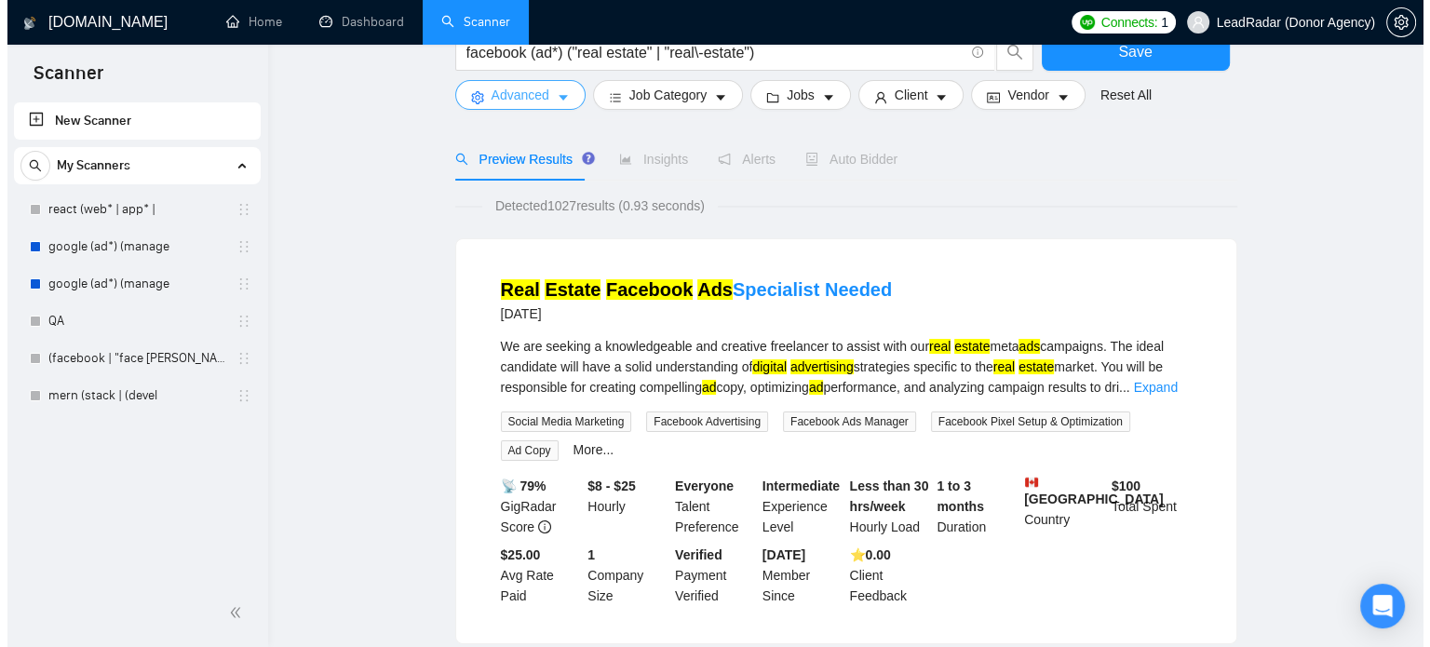
scroll to position [0, 0]
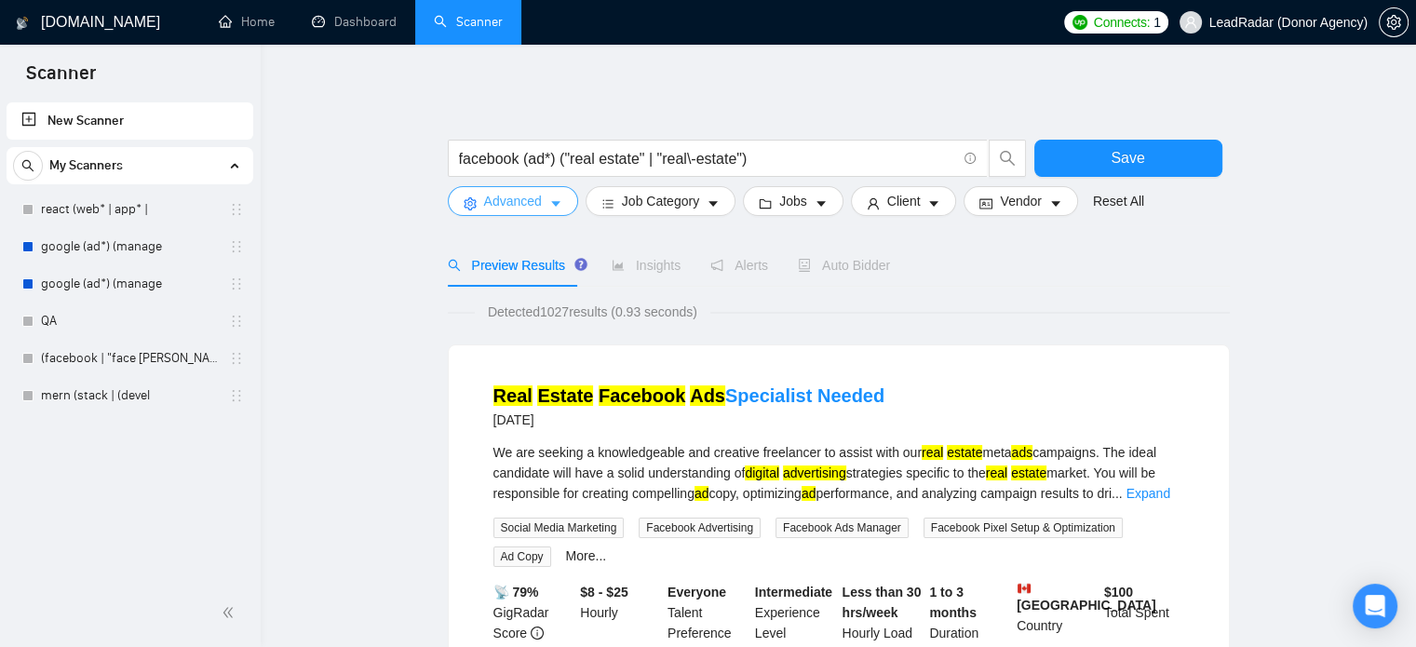
click at [556, 201] on icon "caret-down" at bounding box center [555, 203] width 13 height 13
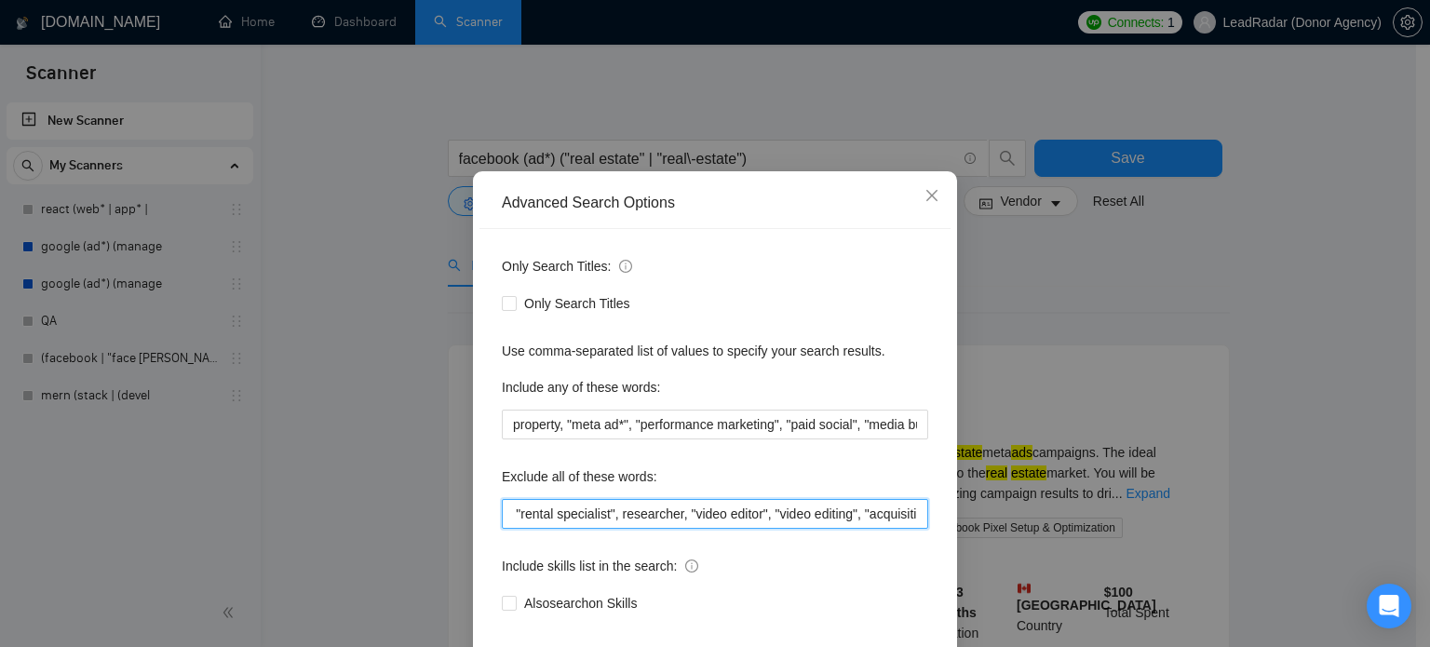
scroll to position [0, 1510]
drag, startPoint x: 887, startPoint y: 547, endPoint x: 935, endPoint y: 547, distance: 47.5
click at [991, 549] on div "Advanced Search Options Only Search Titles: Only Search Titles Use comma-separa…" at bounding box center [715, 323] width 1430 height 647
click at [912, 529] on input "smm, "social media marketing", "social media manager", instagram, IG, SEO, VA, …" at bounding box center [715, 514] width 426 height 30
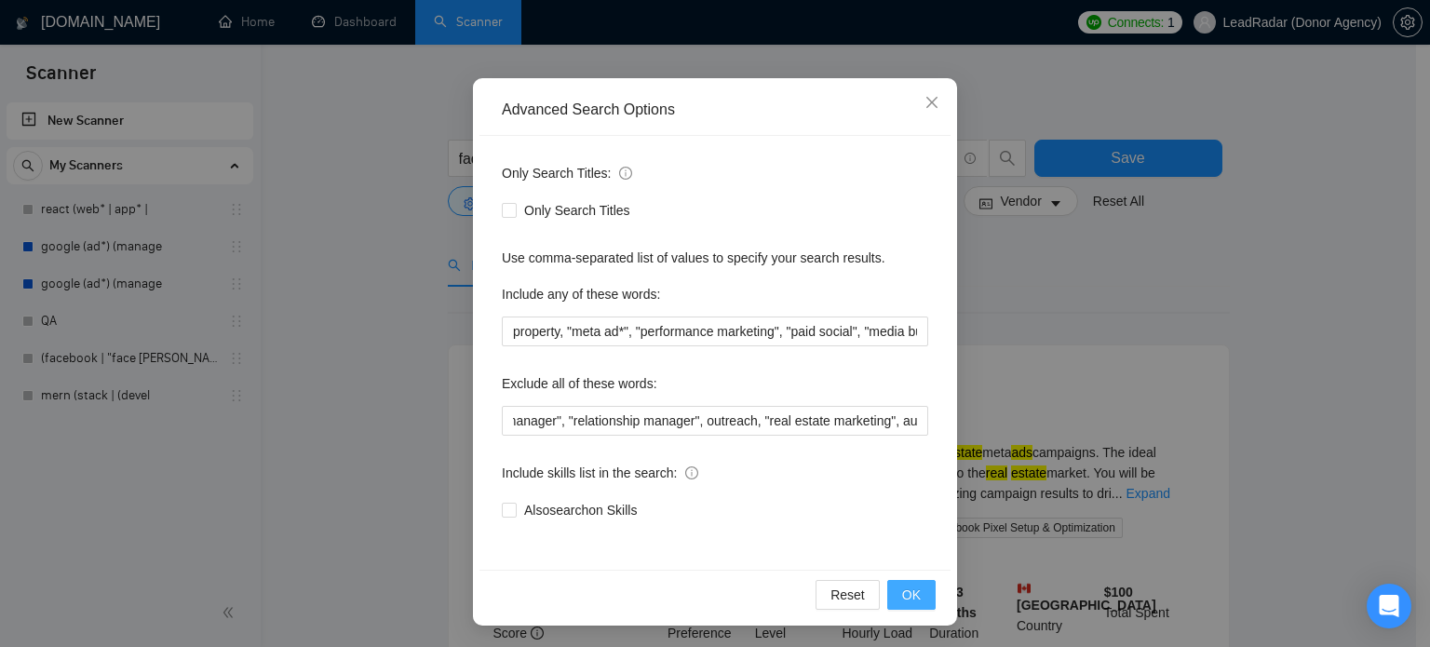
click at [902, 589] on span "OK" at bounding box center [911, 595] width 19 height 20
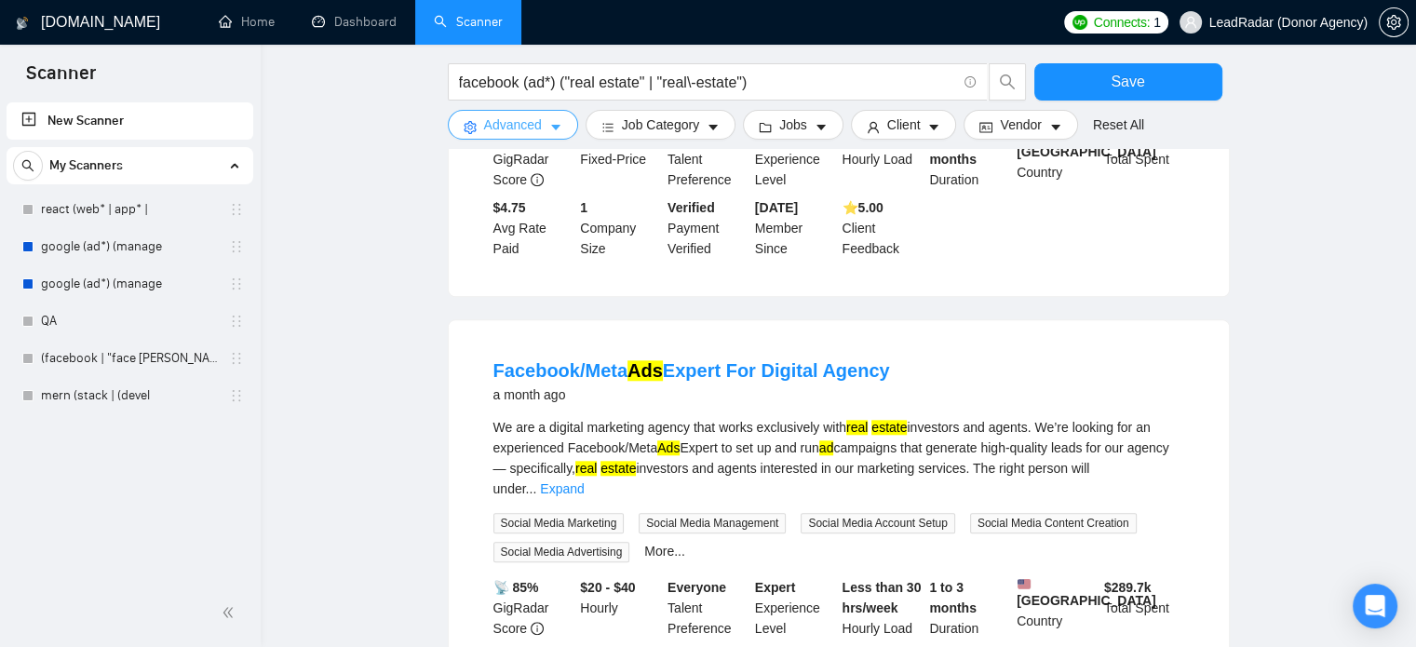
scroll to position [1984, 0]
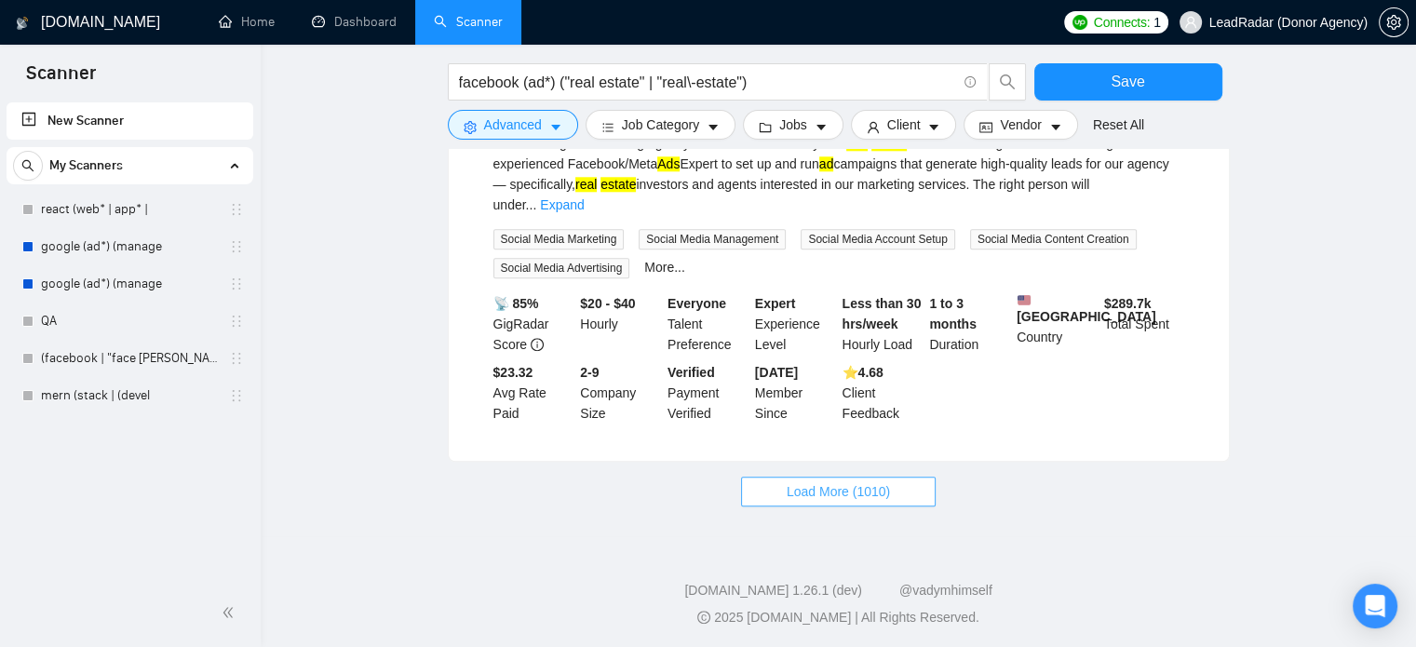
click at [830, 497] on span "Load More (1010)" at bounding box center [838, 491] width 103 height 20
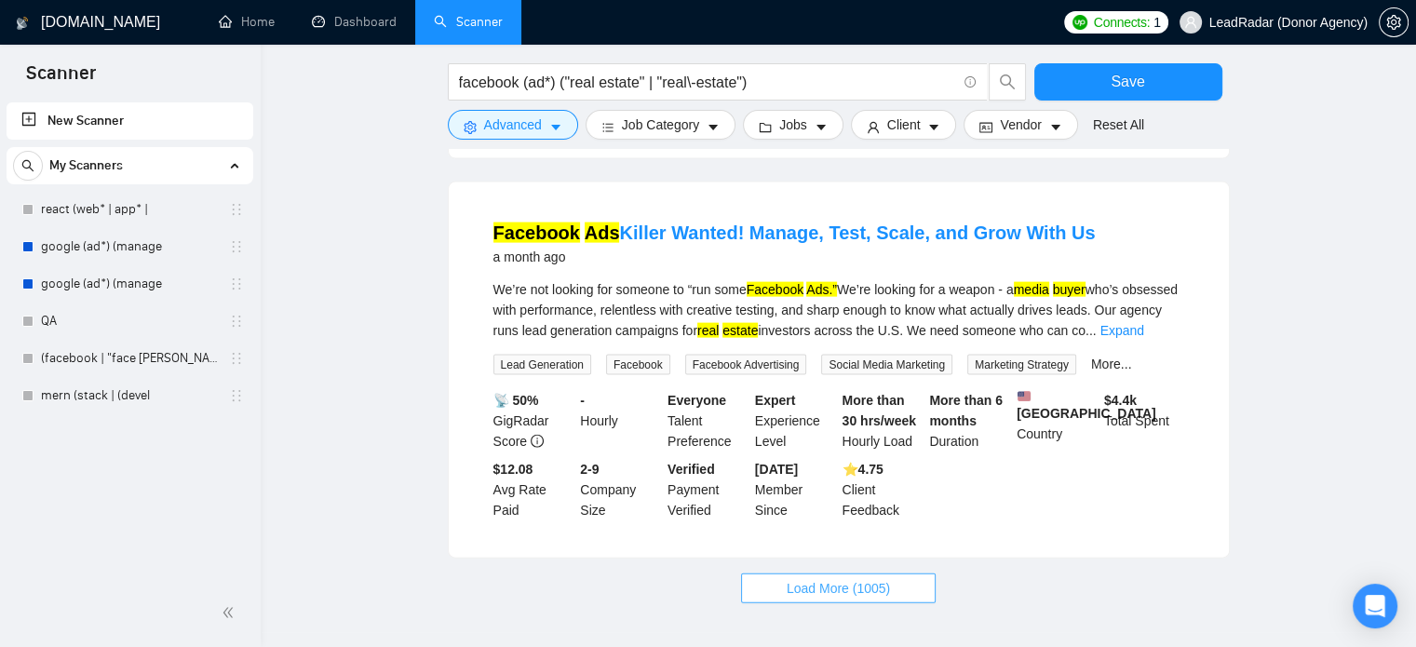
scroll to position [4023, 0]
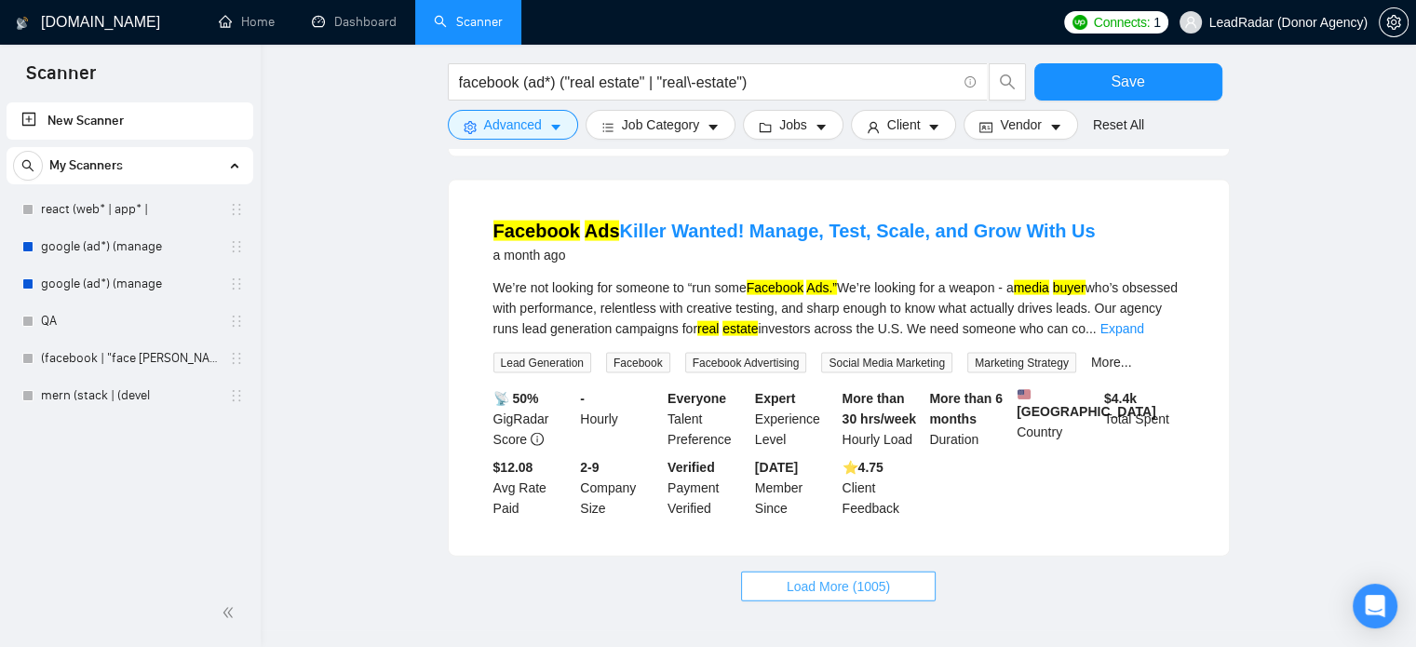
click at [830, 576] on span "Load More (1005)" at bounding box center [838, 586] width 103 height 20
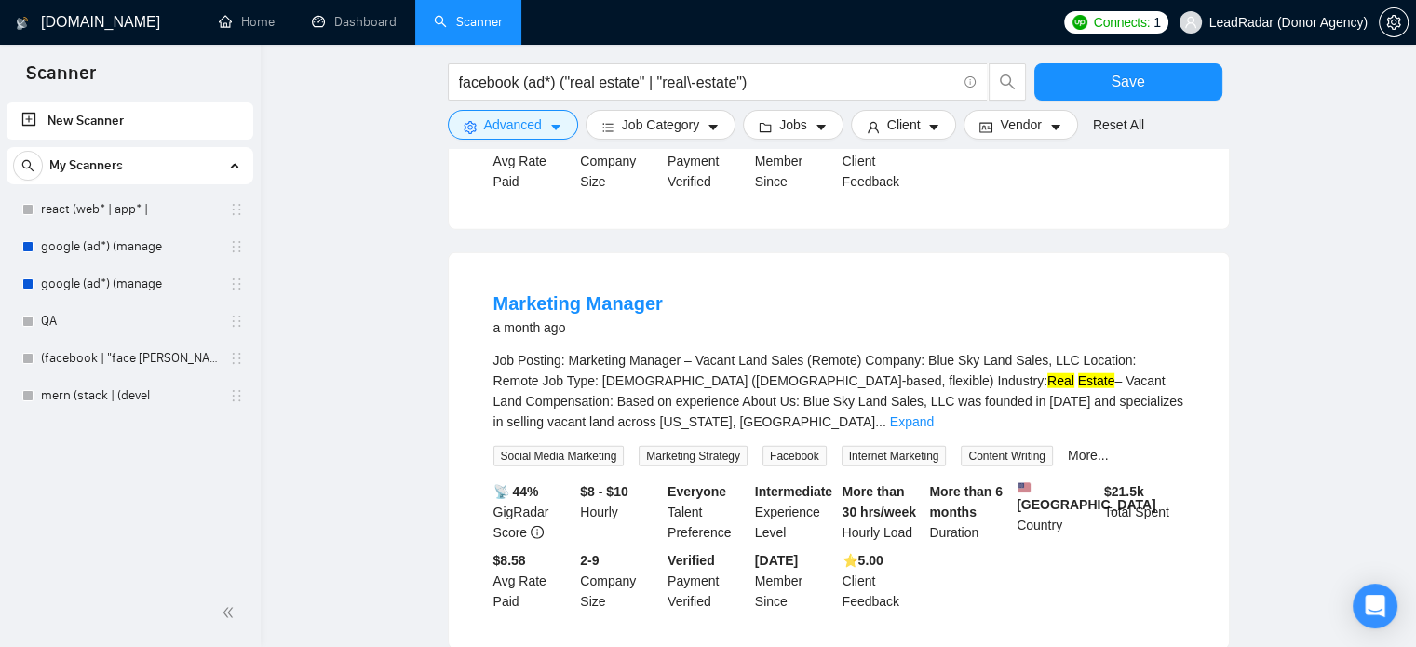
scroll to position [4744, 0]
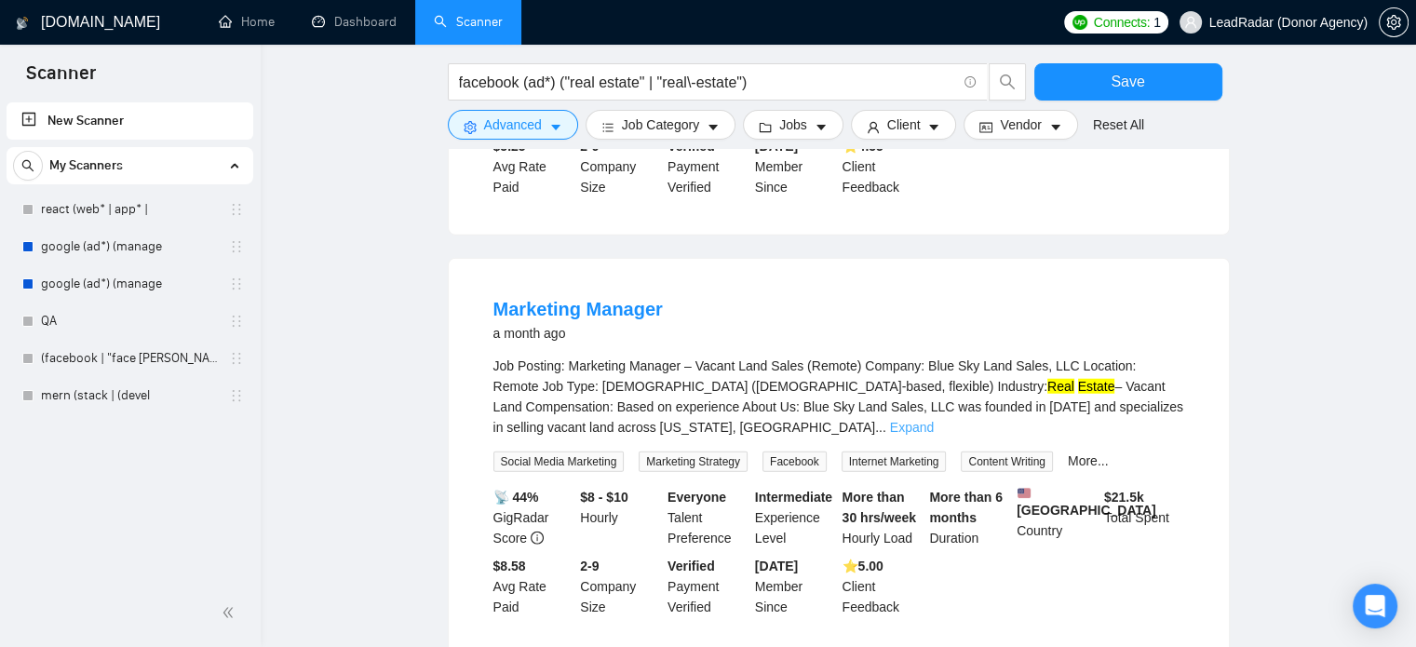
click at [934, 420] on link "Expand" at bounding box center [912, 427] width 44 height 15
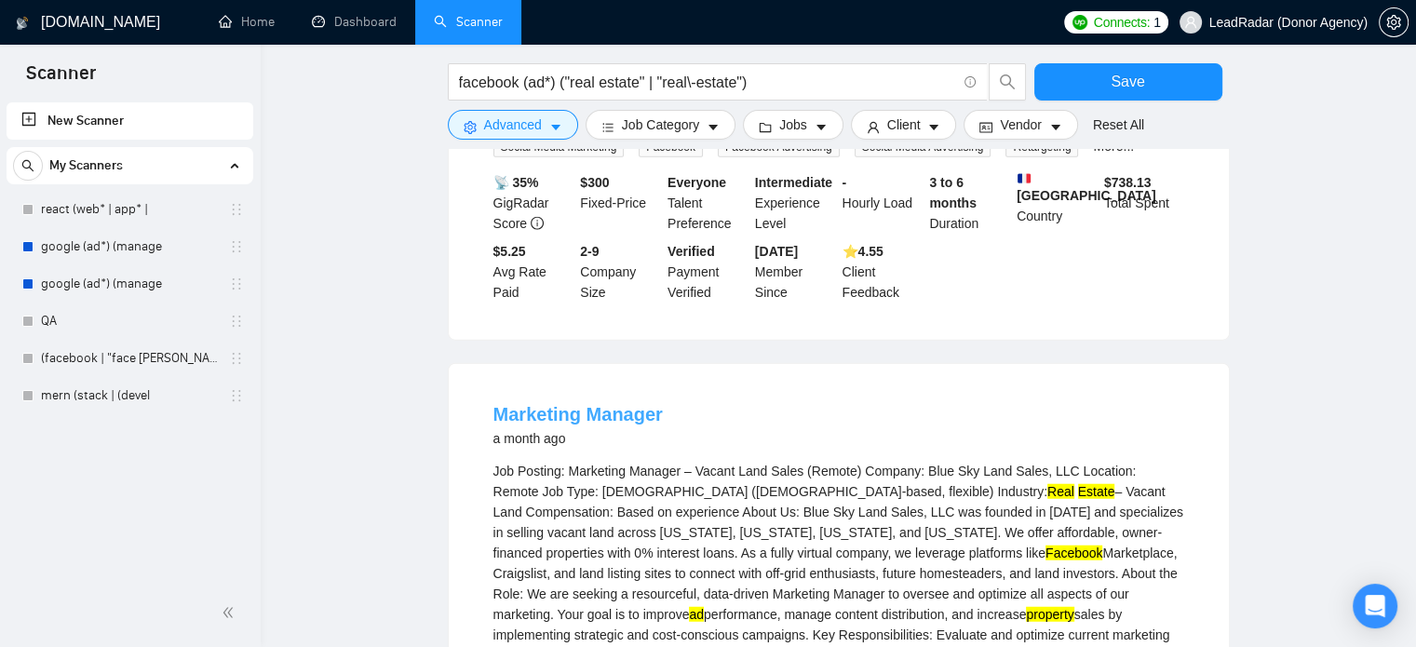
scroll to position [4639, 0]
drag, startPoint x: 484, startPoint y: 327, endPoint x: 675, endPoint y: 327, distance: 190.9
copy link "Marketing Manager"
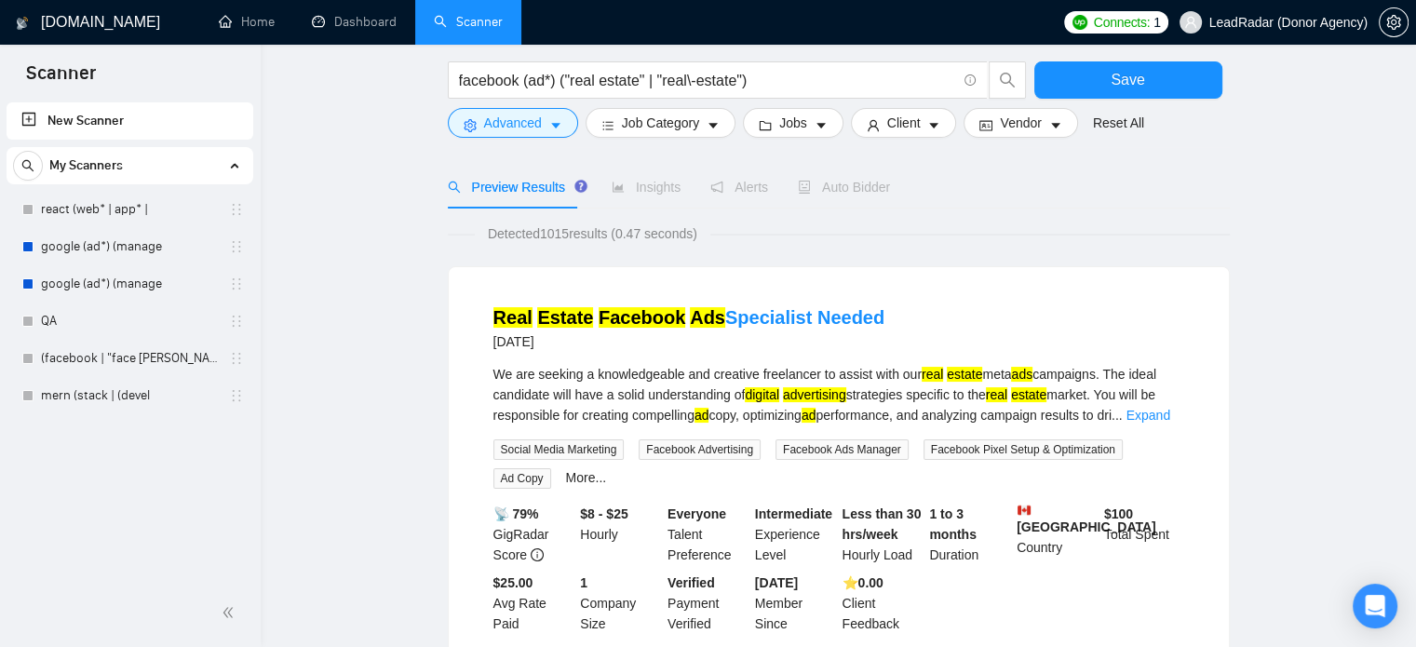
scroll to position [0, 0]
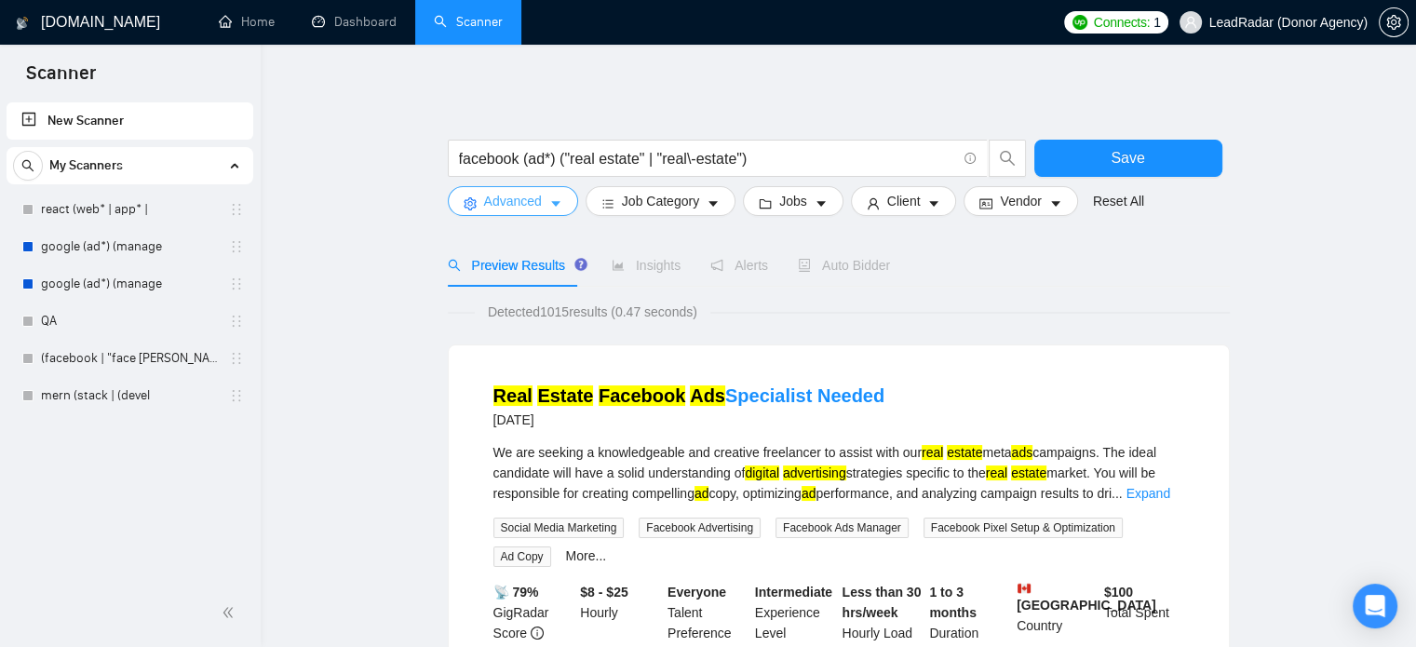
click at [520, 196] on span "Advanced" at bounding box center [513, 201] width 58 height 20
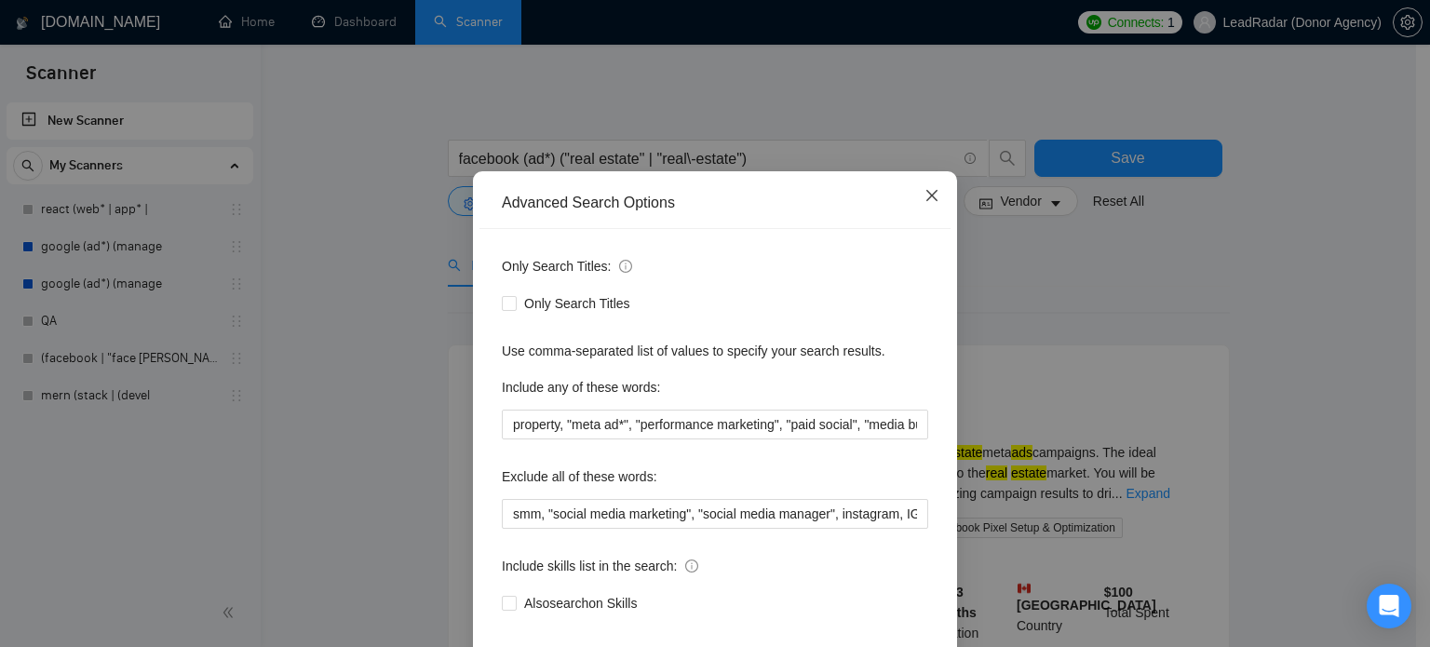
click at [920, 221] on span "Close" at bounding box center [932, 196] width 50 height 50
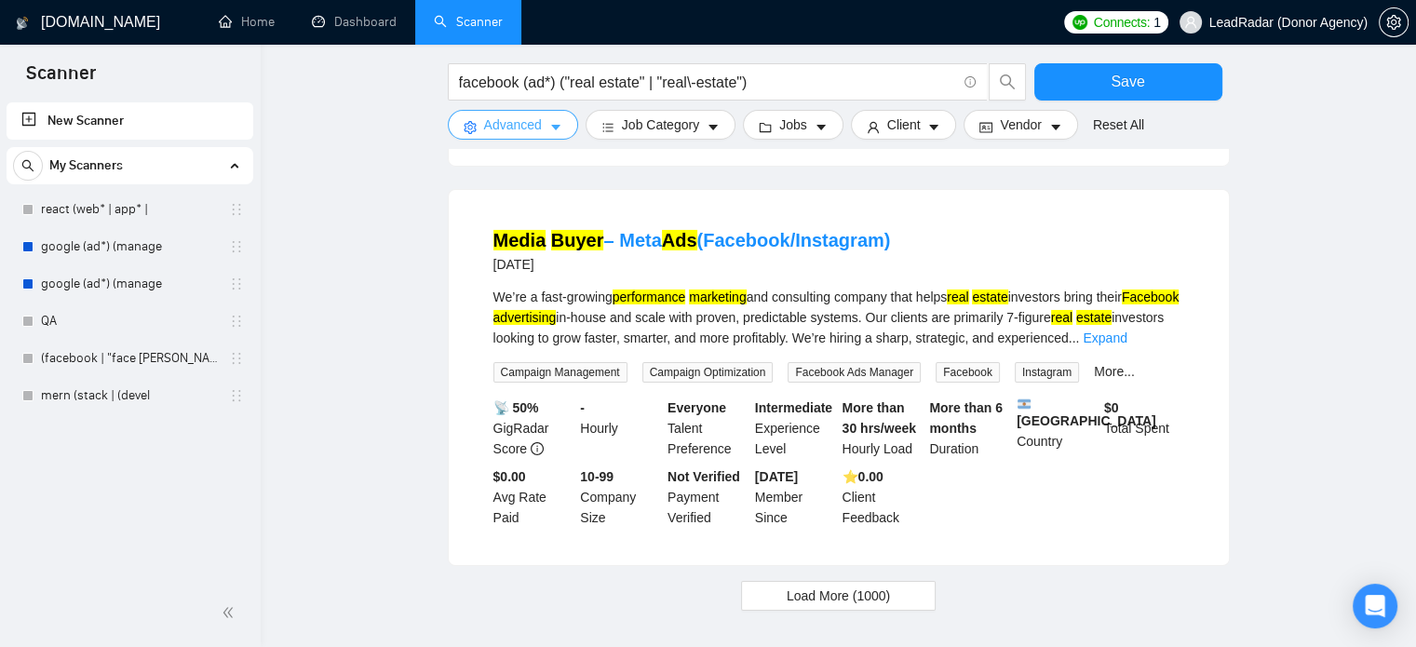
scroll to position [6500, 0]
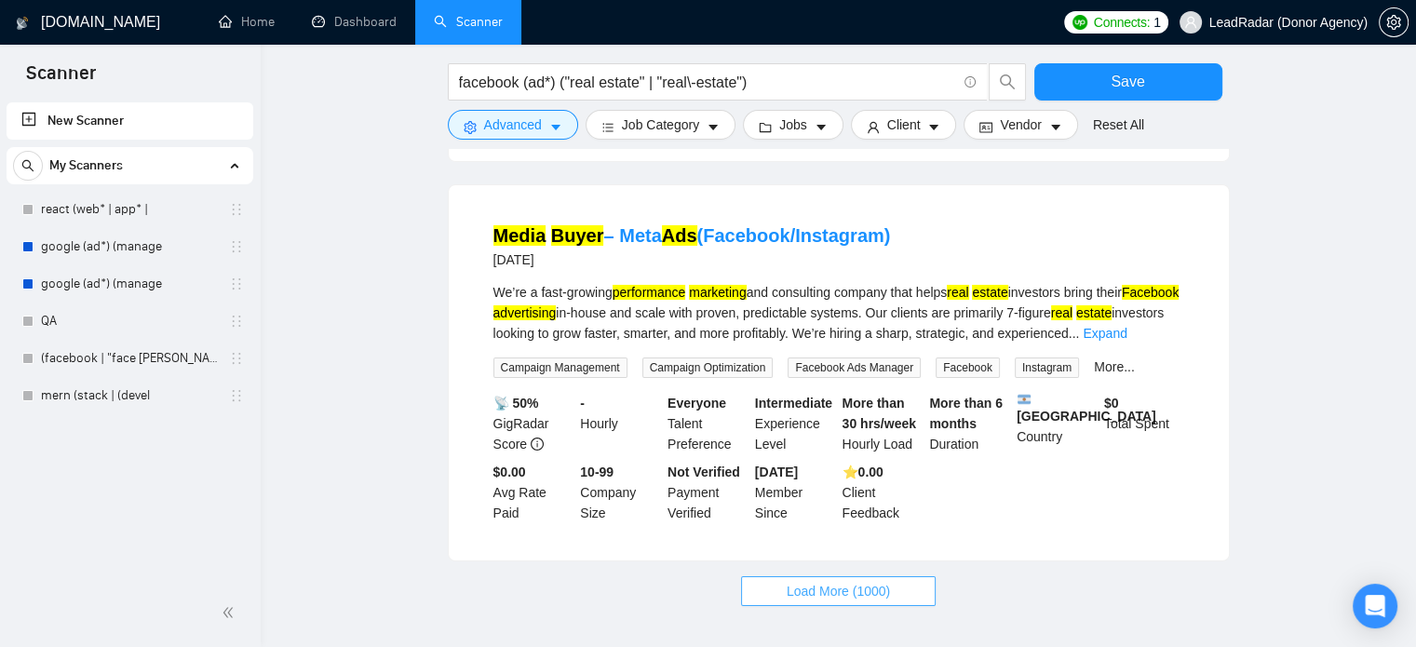
click at [850, 581] on span "Load More (1000)" at bounding box center [838, 591] width 103 height 20
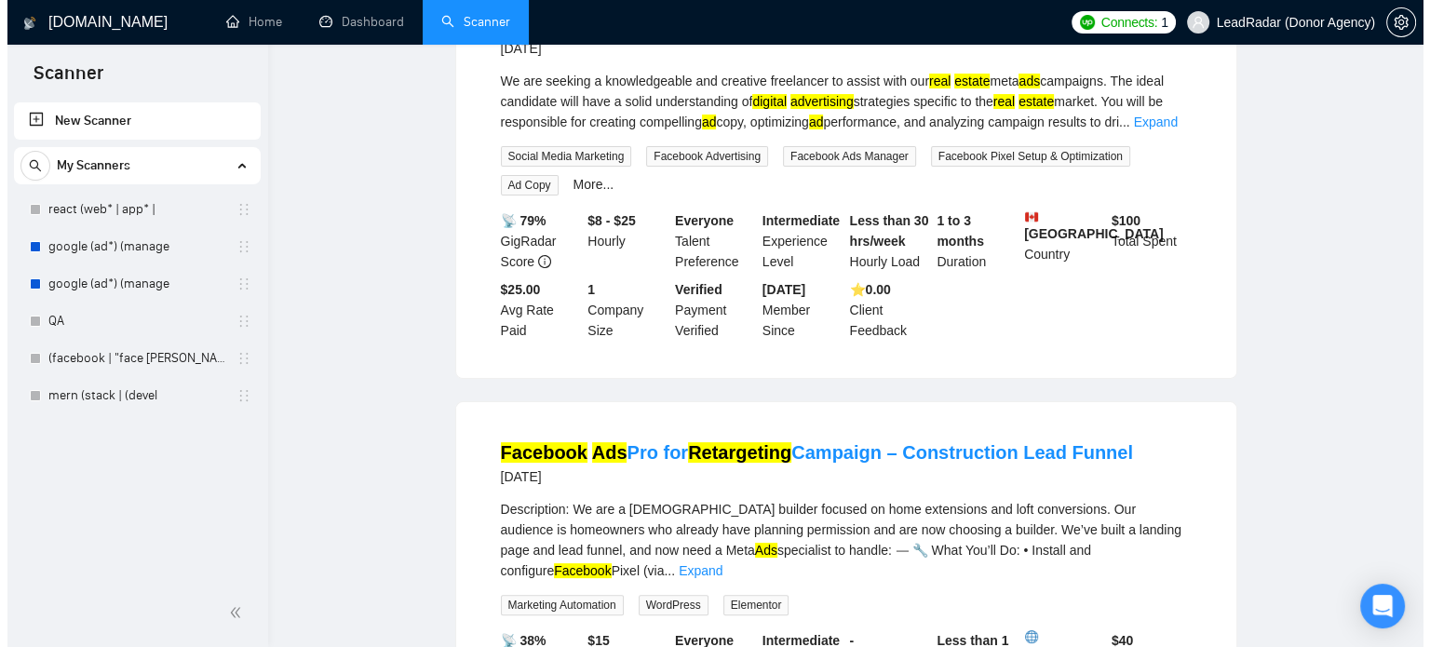
scroll to position [0, 0]
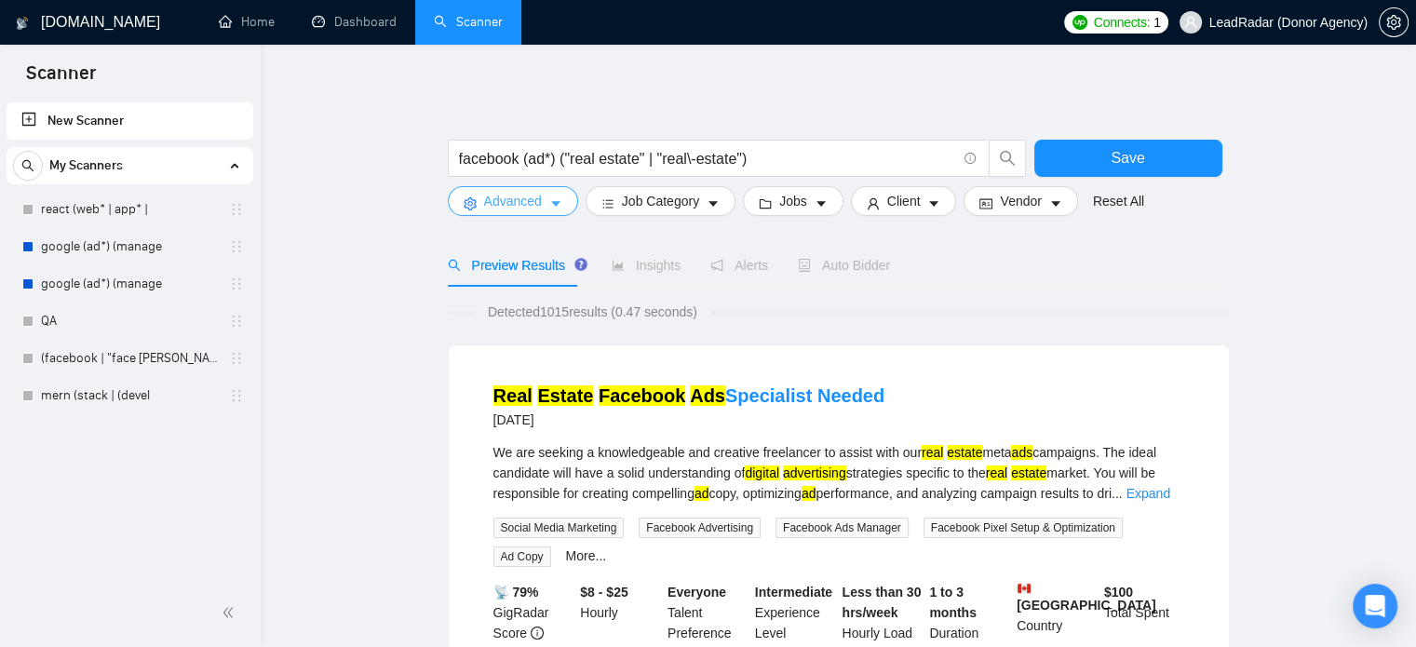
click at [557, 200] on icon "caret-down" at bounding box center [555, 203] width 13 height 13
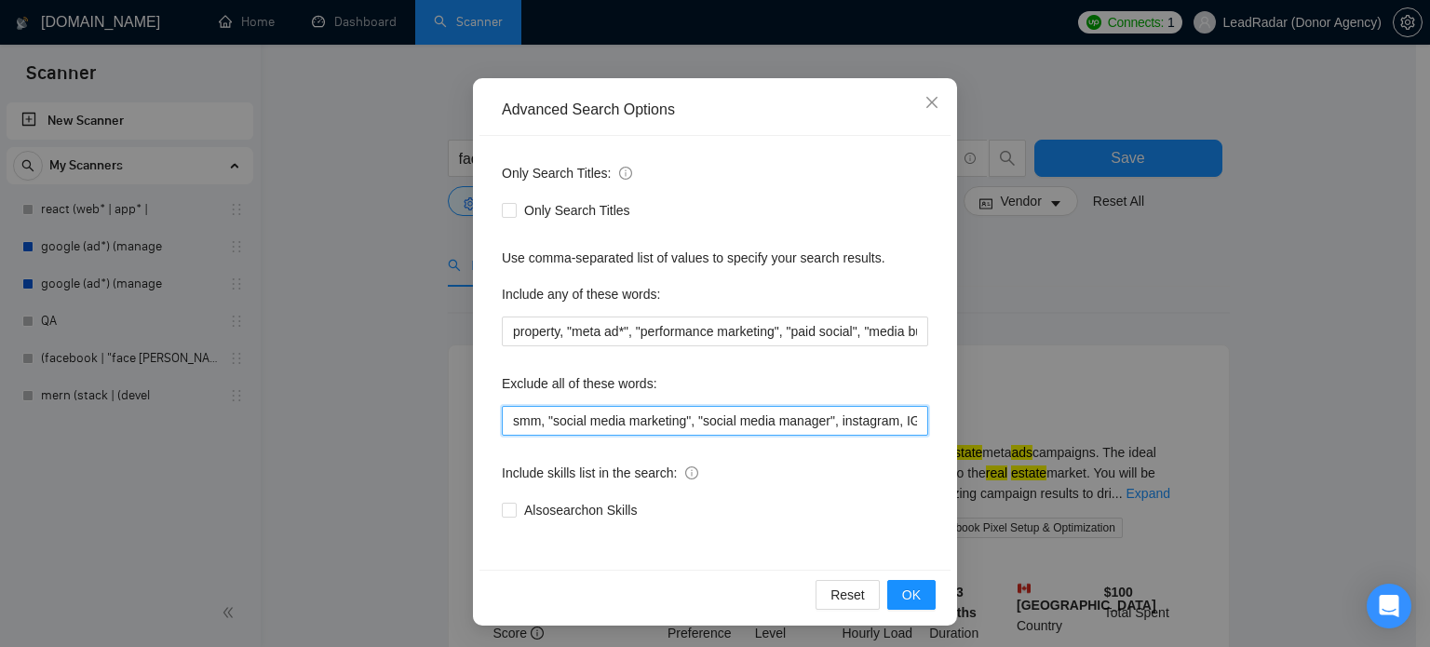
scroll to position [0, 1549]
drag, startPoint x: 823, startPoint y: 422, endPoint x: 1058, endPoint y: 434, distance: 234.9
click at [1058, 434] on div "Advanced Search Options Only Search Titles: Only Search Titles Use comma-separa…" at bounding box center [715, 323] width 1430 height 647
click at [909, 421] on input "smm, "social media marketing", "social media manager", instagram, IG, SEO, VA, …" at bounding box center [715, 421] width 426 height 30
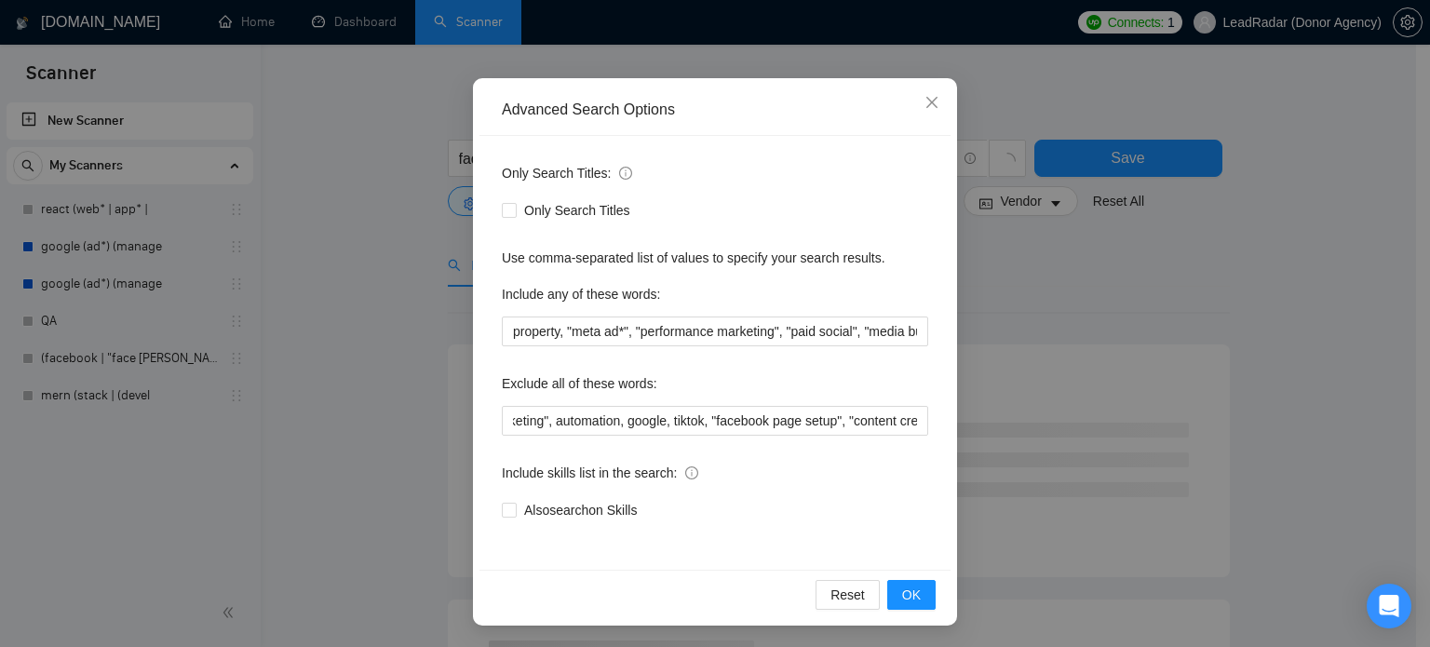
scroll to position [0, 0]
click at [931, 591] on div "Reset OK" at bounding box center [714, 594] width 471 height 49
click at [902, 597] on span "OK" at bounding box center [911, 595] width 19 height 20
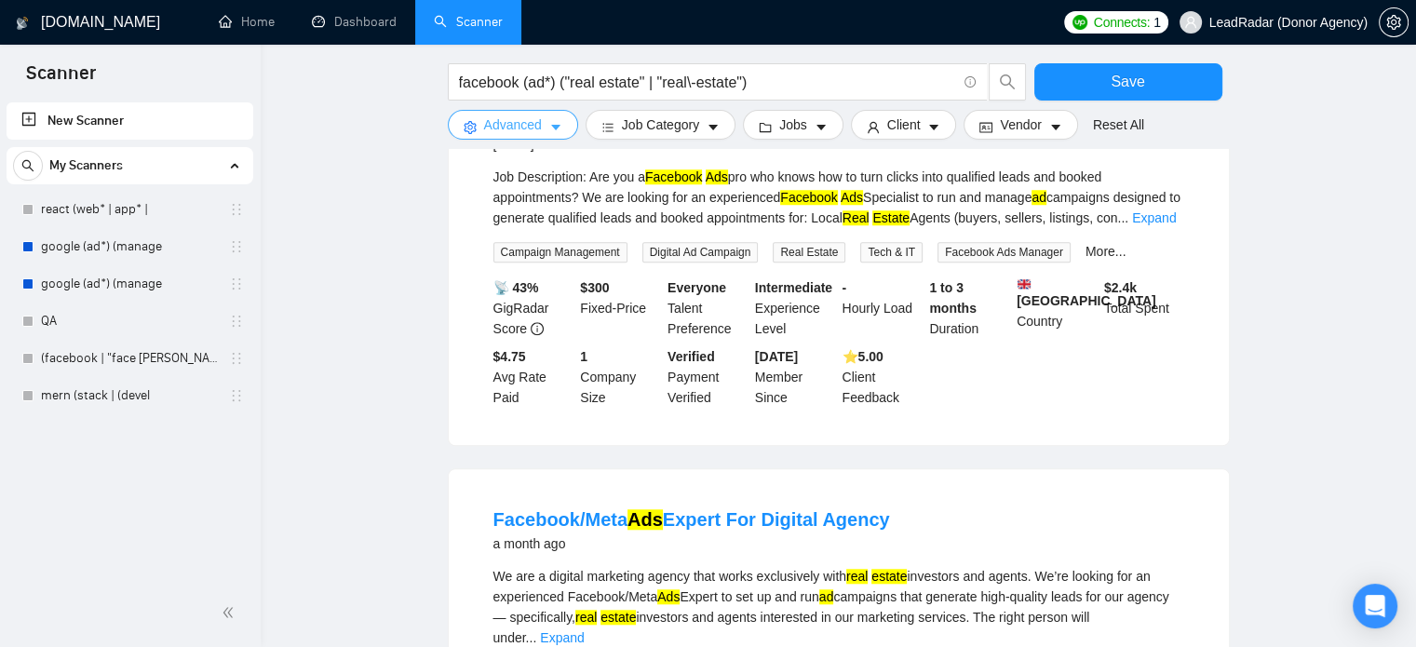
scroll to position [1984, 0]
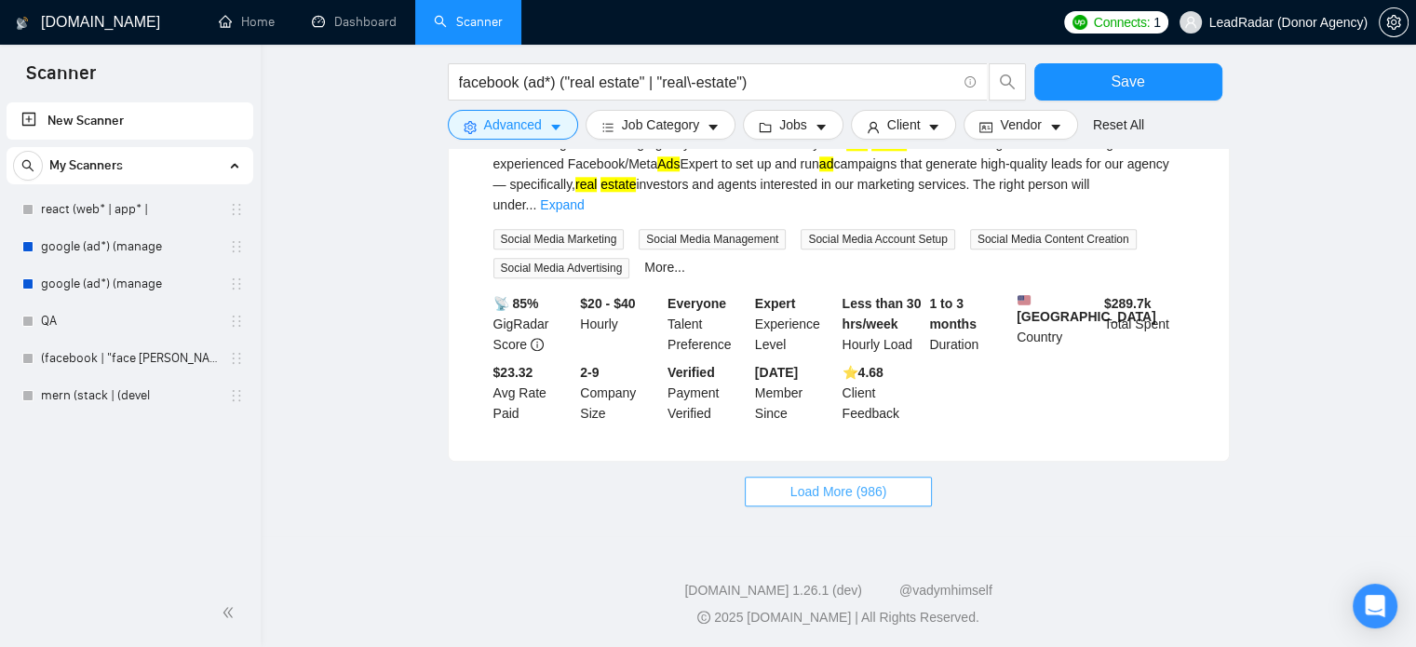
click at [819, 492] on span "Load More (986)" at bounding box center [838, 491] width 97 height 20
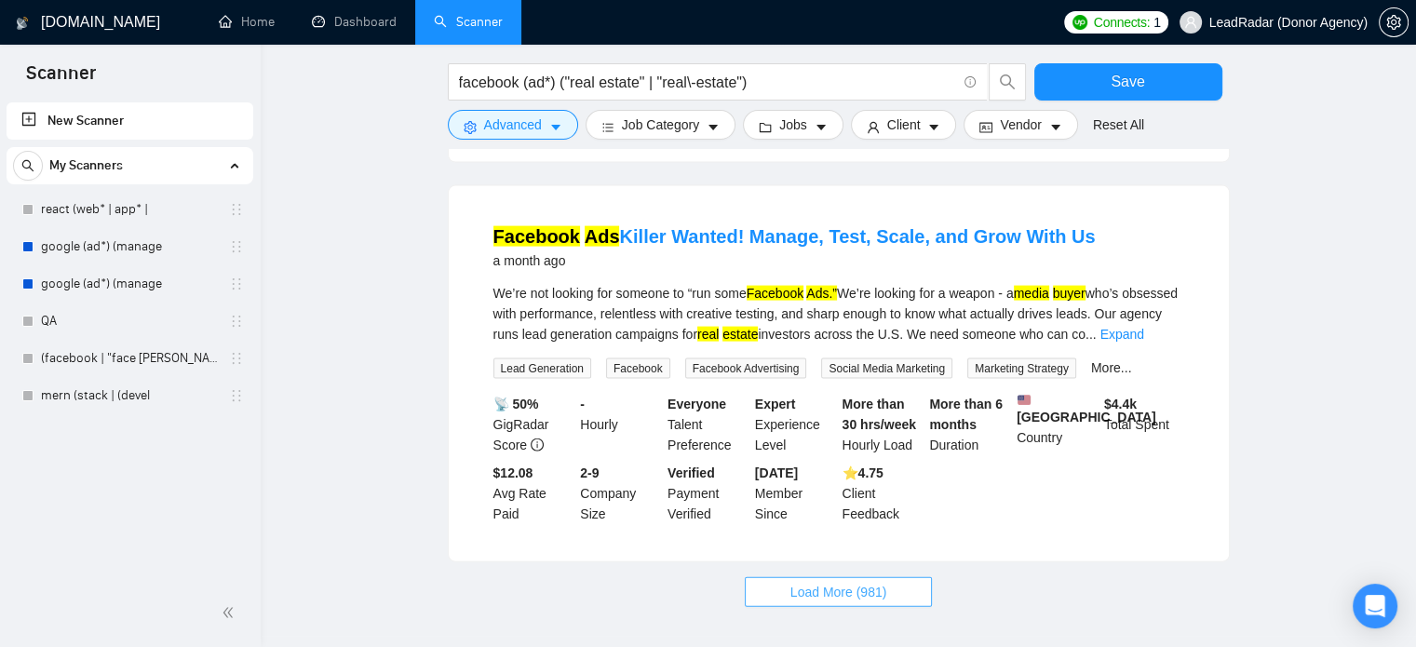
scroll to position [4029, 0]
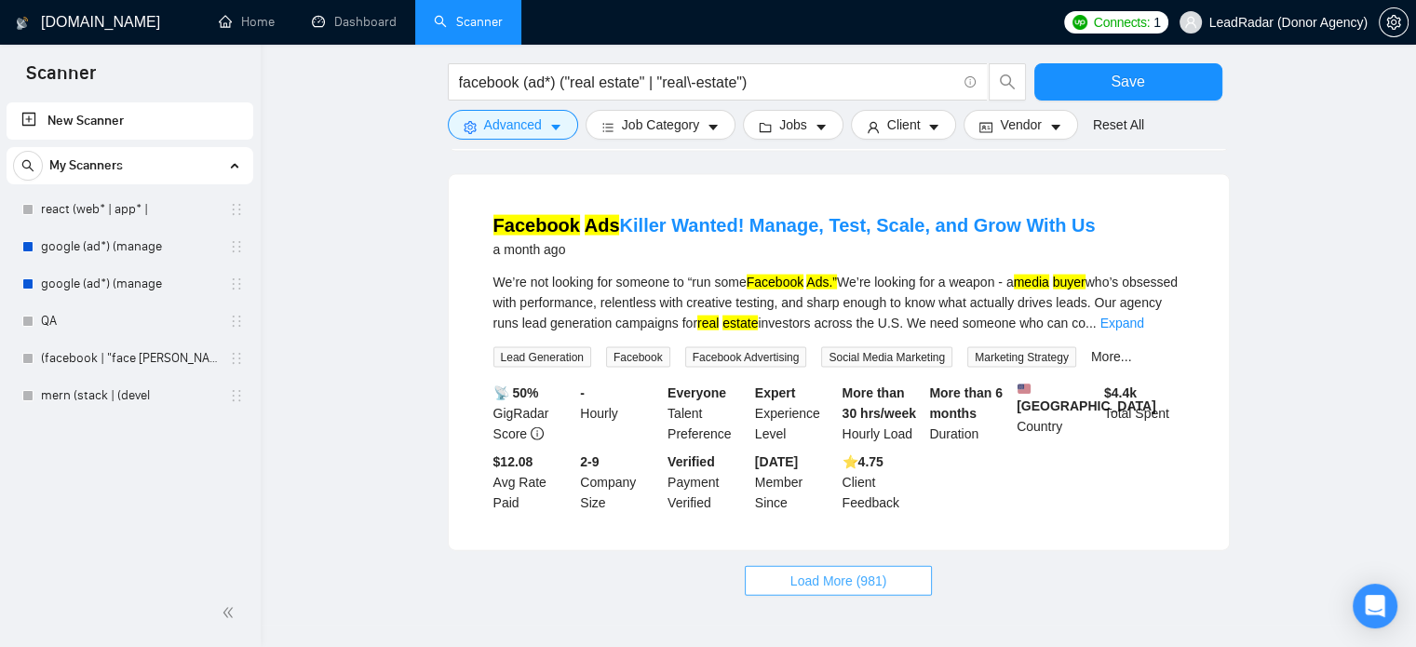
click at [830, 571] on span "Load More (981)" at bounding box center [838, 581] width 97 height 20
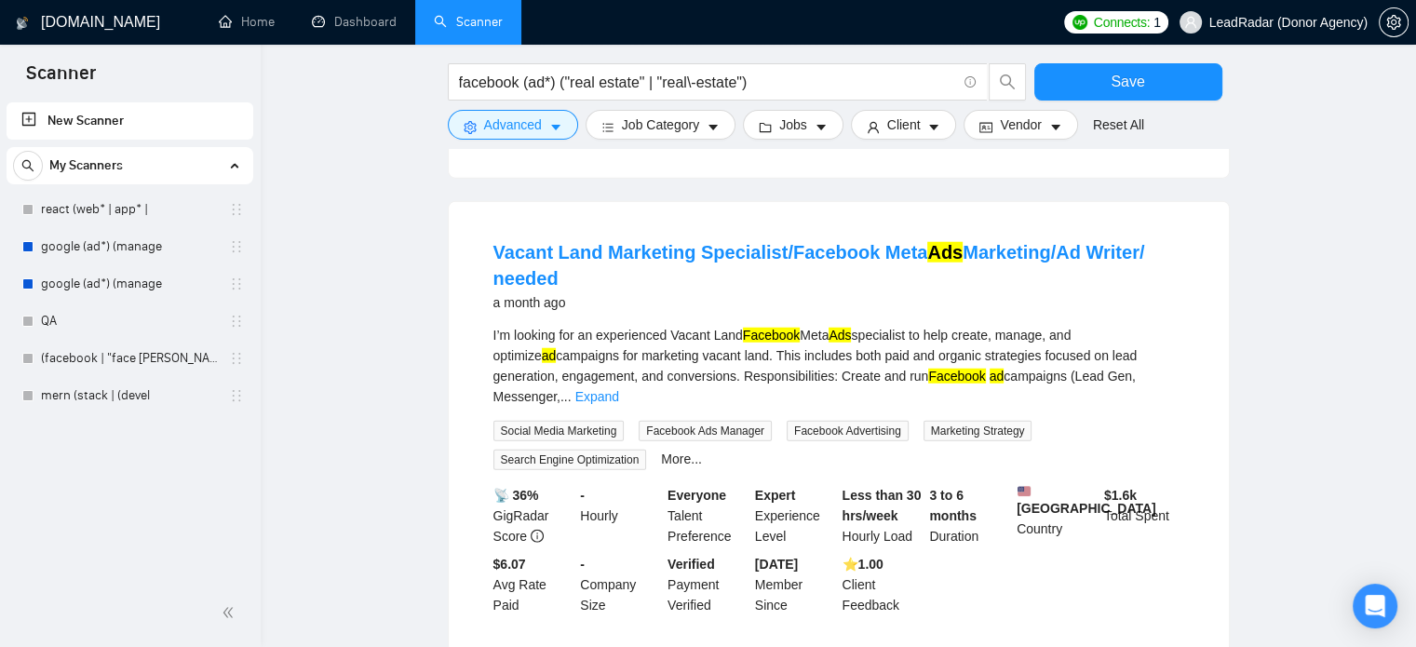
scroll to position [6111, 0]
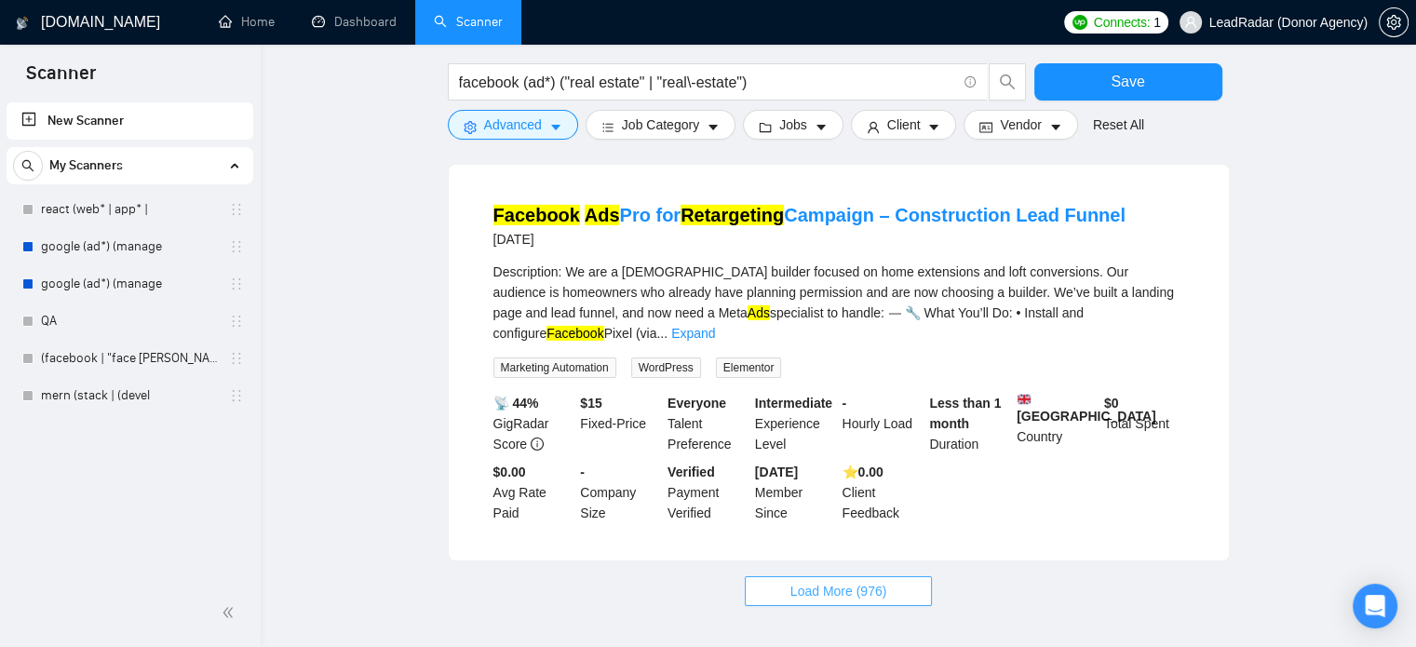
click at [857, 581] on span "Load More (976)" at bounding box center [838, 591] width 97 height 20
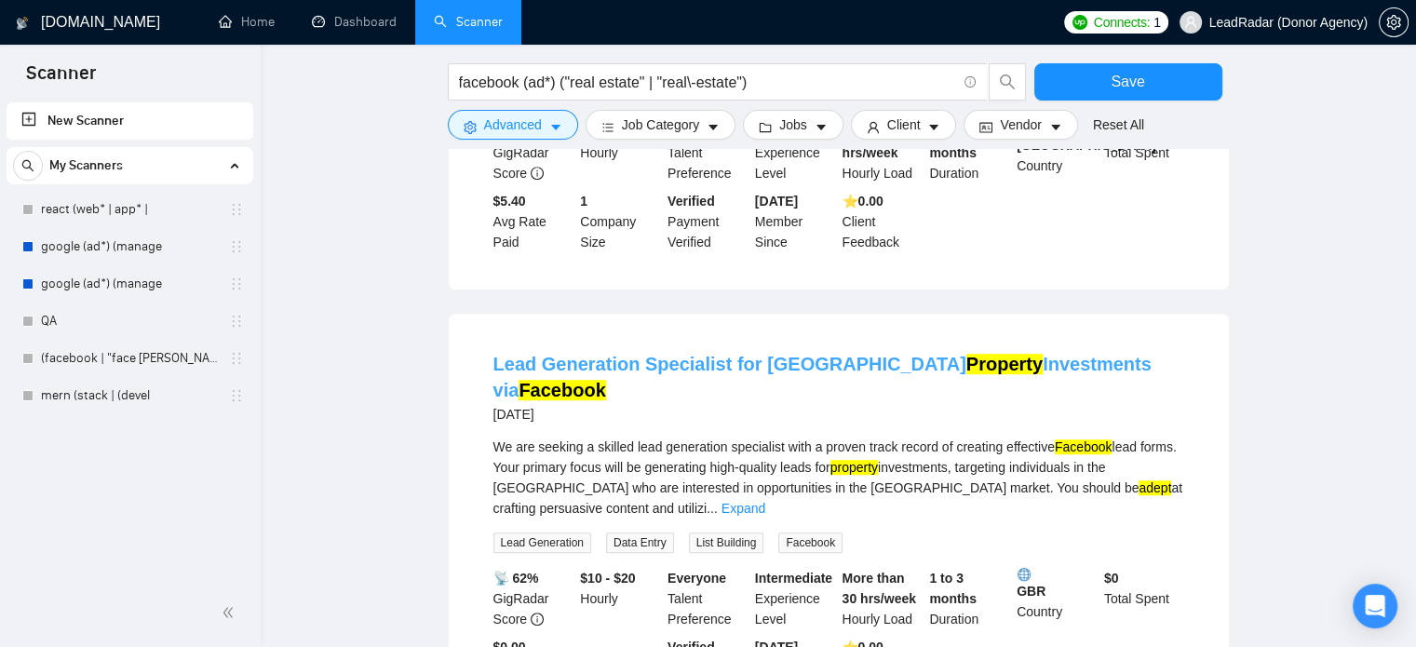
scroll to position [8190, 0]
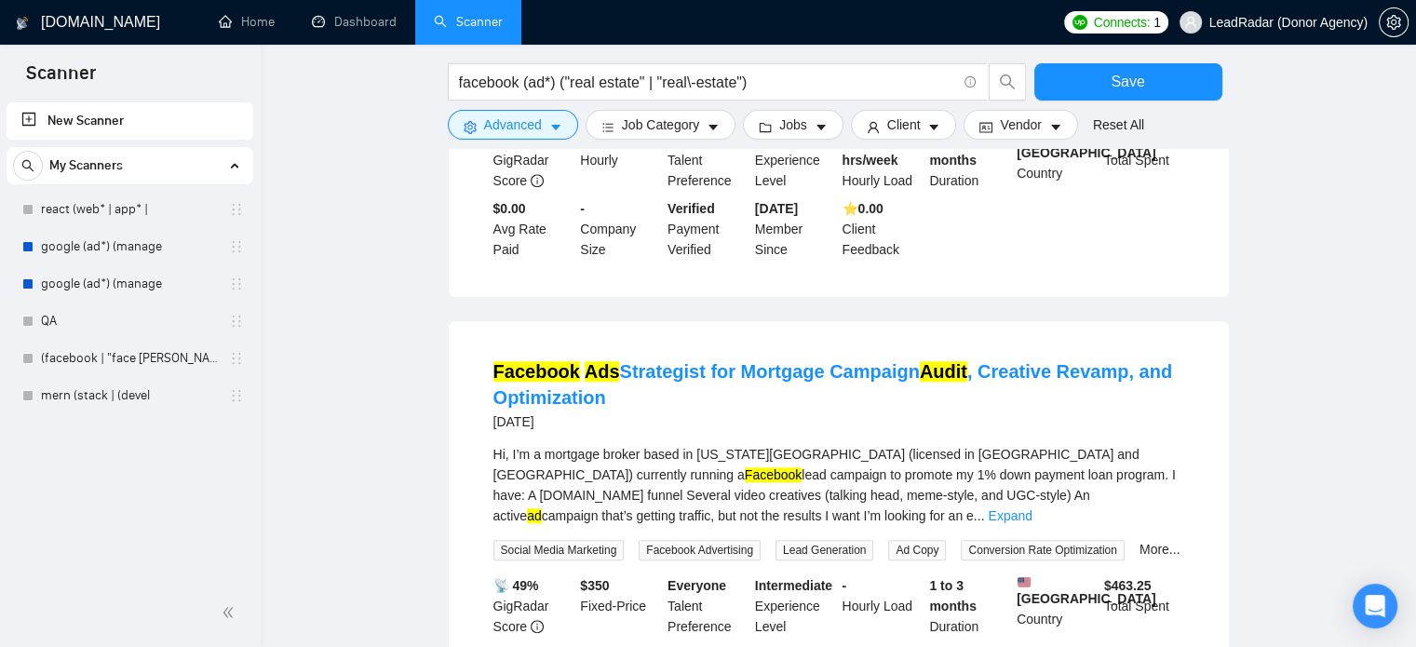
scroll to position [9028, 0]
click at [1032, 507] on link "Expand" at bounding box center [1010, 514] width 44 height 15
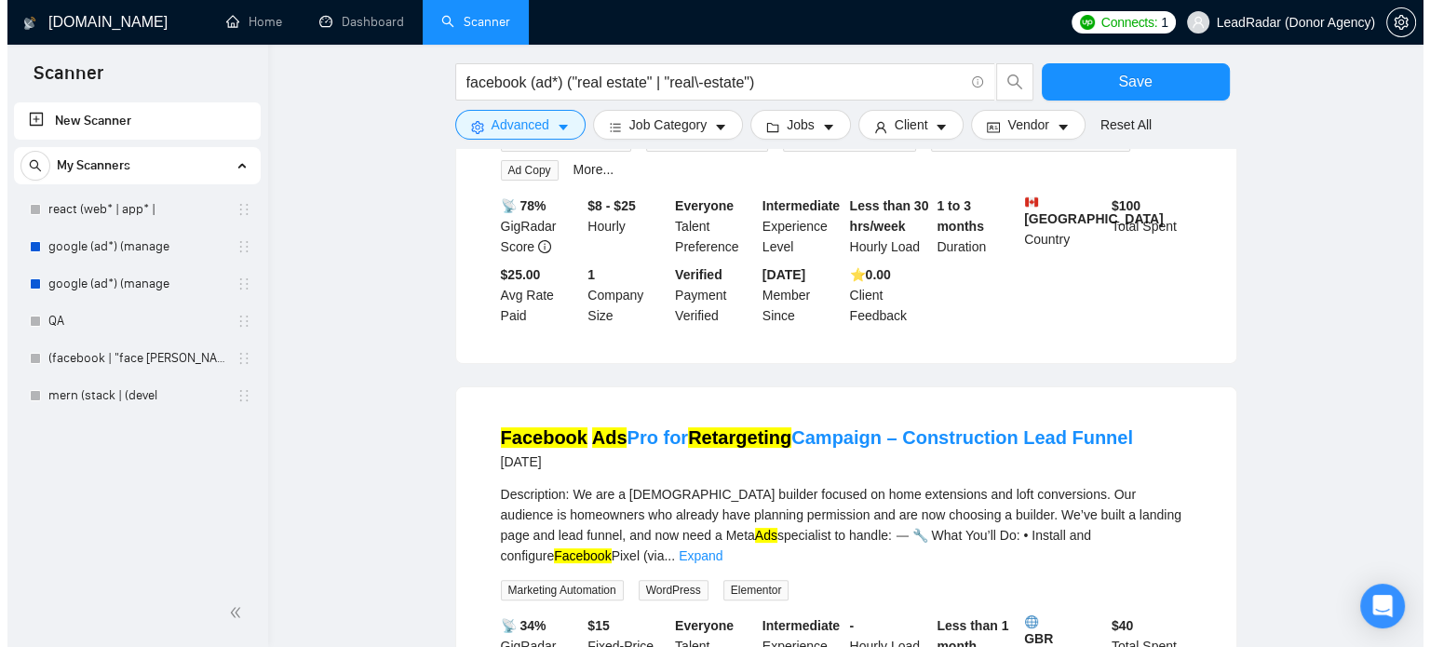
scroll to position [0, 0]
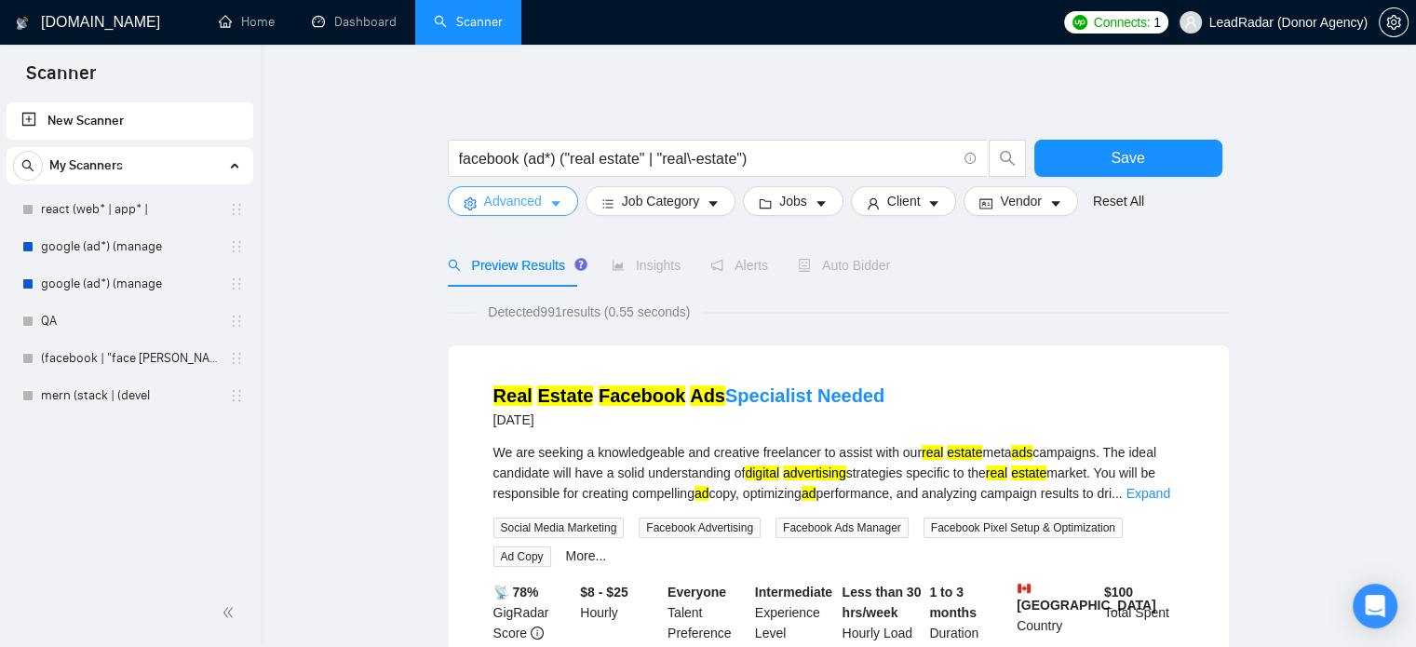
click at [520, 196] on span "Advanced" at bounding box center [513, 201] width 58 height 20
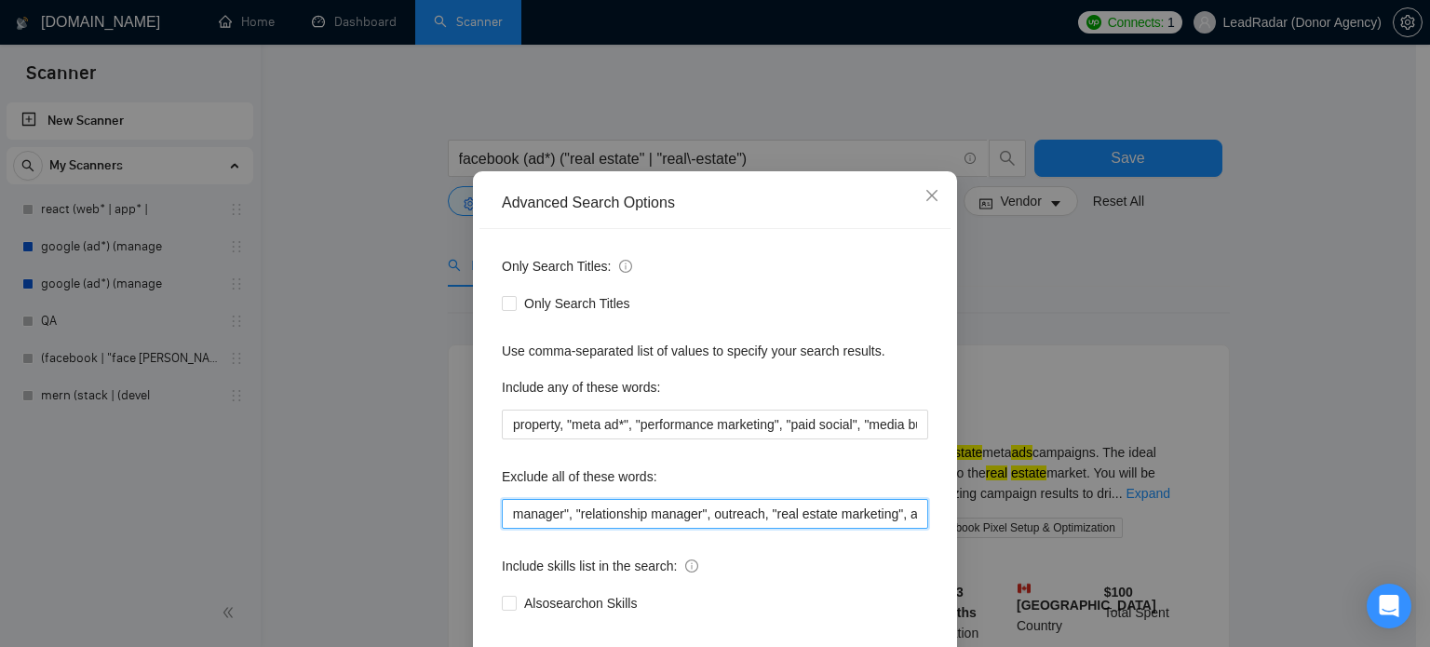
scroll to position [0, 1897]
drag, startPoint x: 883, startPoint y: 548, endPoint x: 970, endPoint y: 550, distance: 87.5
click at [970, 550] on div "Advanced Search Options Only Search Titles: Only Search Titles Use comma-separa…" at bounding box center [715, 323] width 1430 height 647
click at [913, 529] on input "smm, "social media marketing", "social media manager", instagram, IG, SEO, VA, …" at bounding box center [715, 514] width 426 height 30
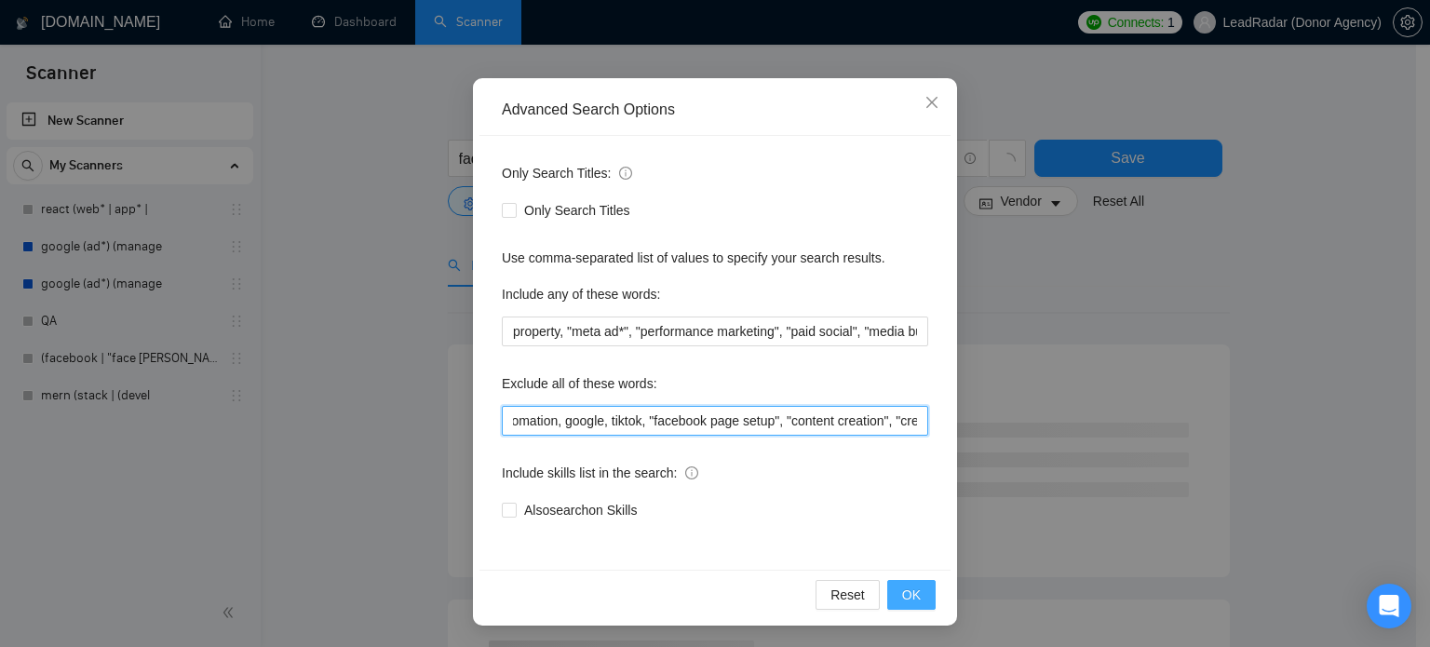
type input "smm, "social media marketing", "social media manager", instagram, IG, SEO, VA, …"
click at [911, 585] on span "OK" at bounding box center [911, 595] width 19 height 20
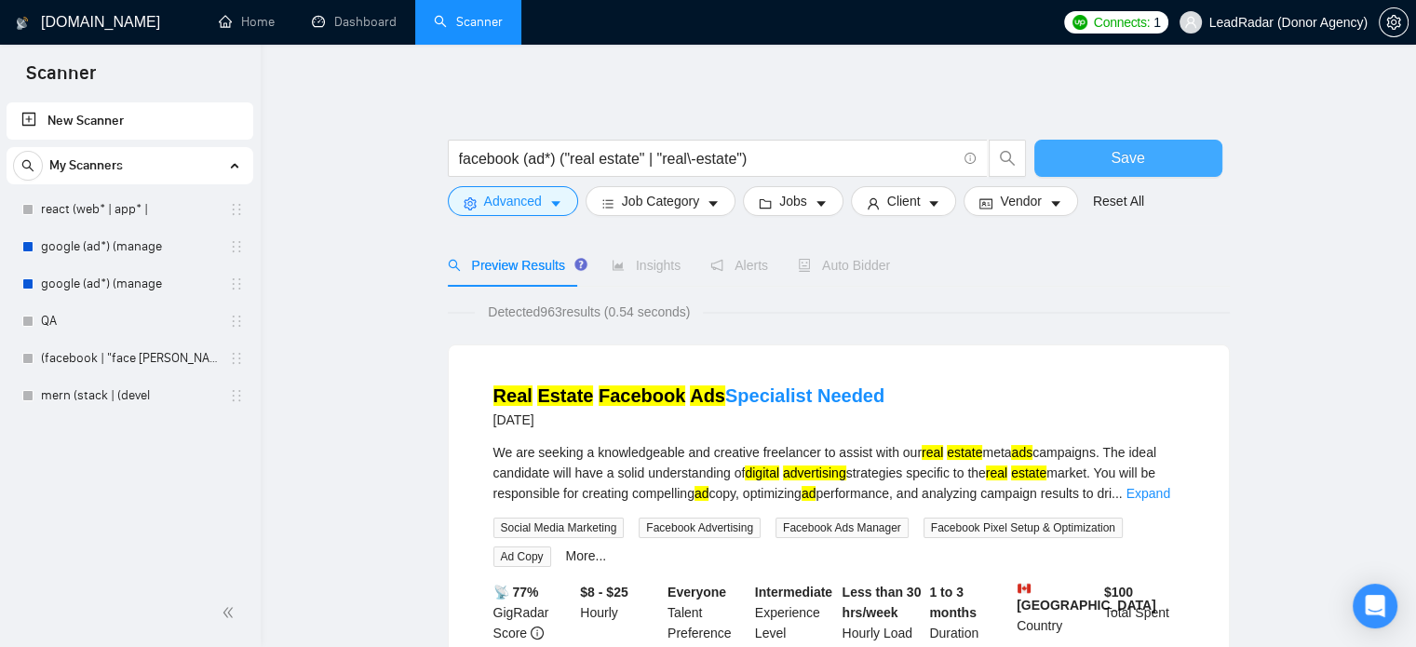
click at [1122, 148] on span "Save" at bounding box center [1128, 157] width 34 height 23
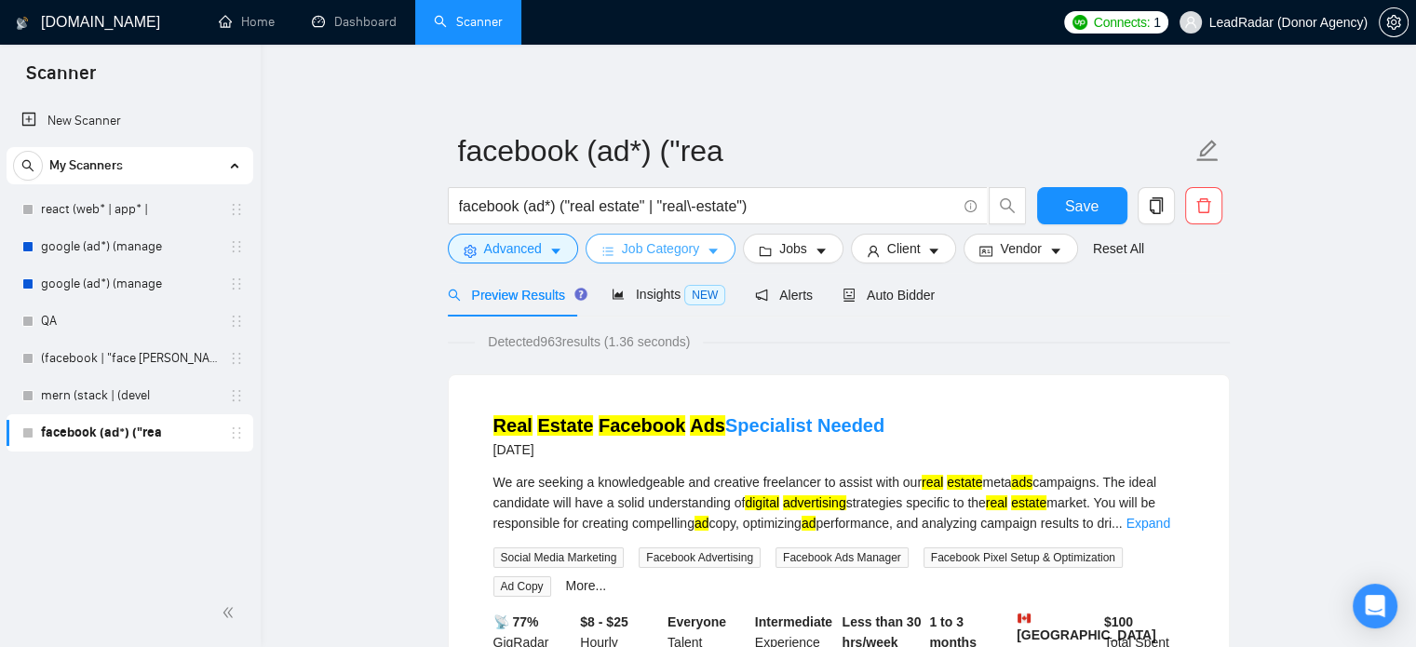
click at [708, 249] on icon "caret-down" at bounding box center [713, 251] width 13 height 13
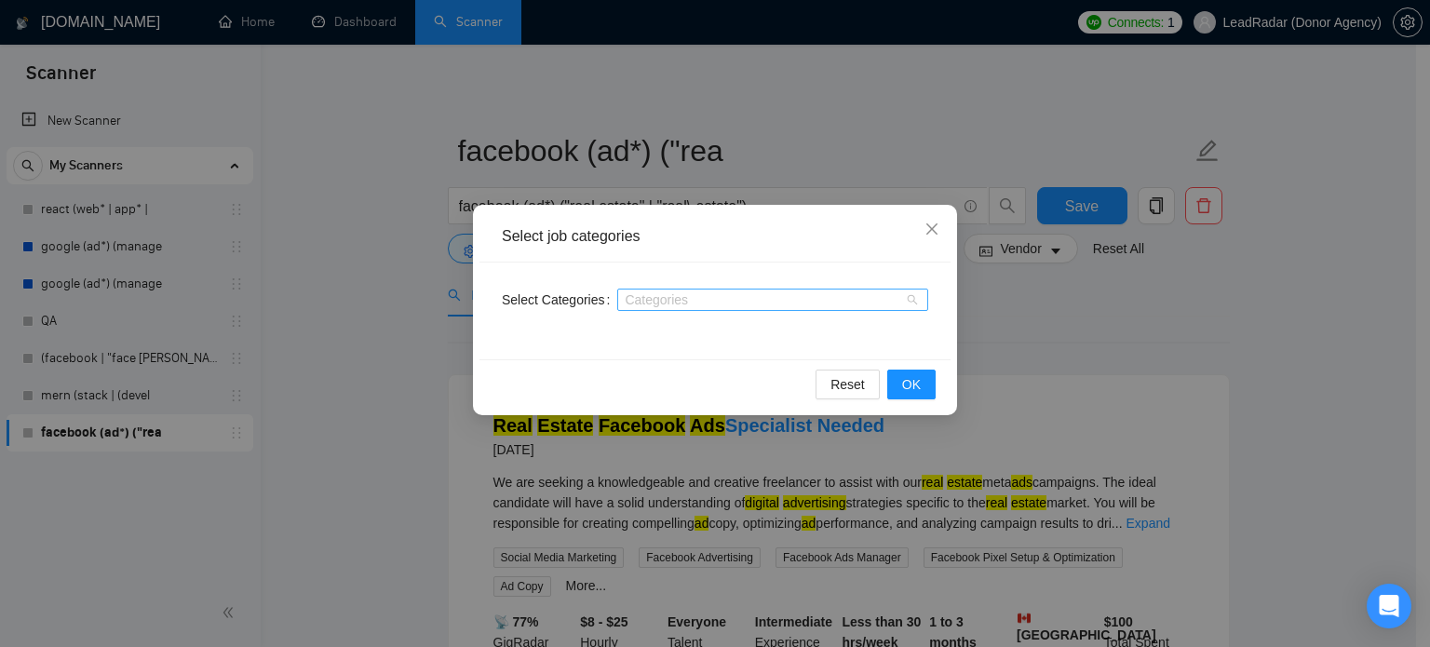
click at [804, 310] on div "Categories" at bounding box center [772, 300] width 311 height 22
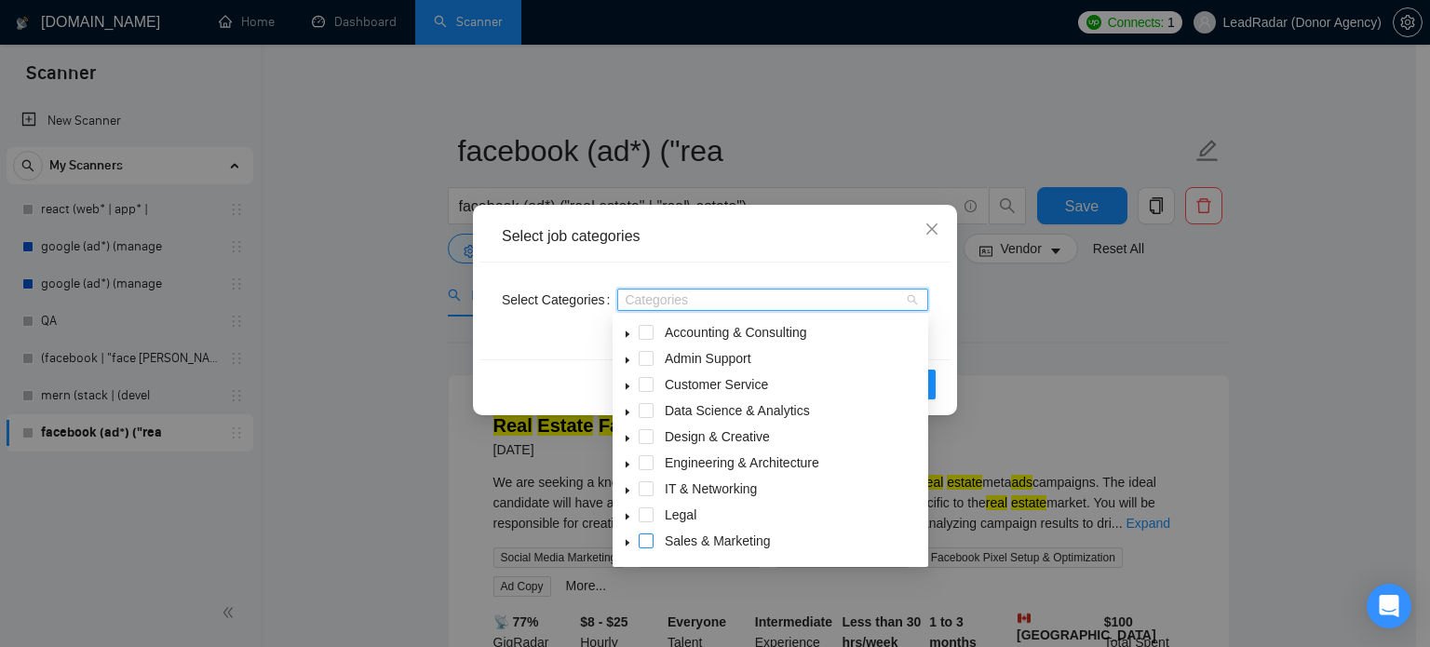
click at [648, 541] on span at bounding box center [646, 540] width 15 height 15
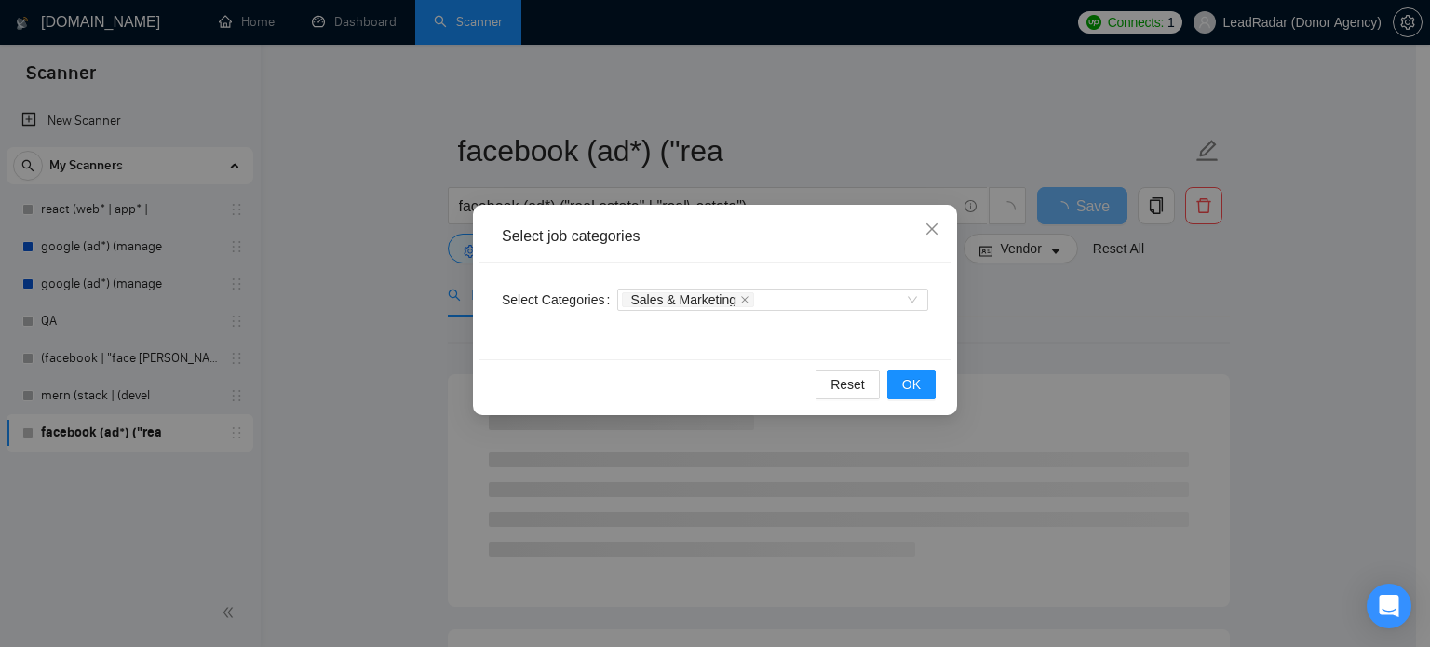
click at [926, 394] on body "Scanner New Scanner My Scanners react (web* | app* | google (ad*) (manage googl…" at bounding box center [708, 323] width 1416 height 647
click at [935, 387] on button "OK" at bounding box center [911, 385] width 48 height 30
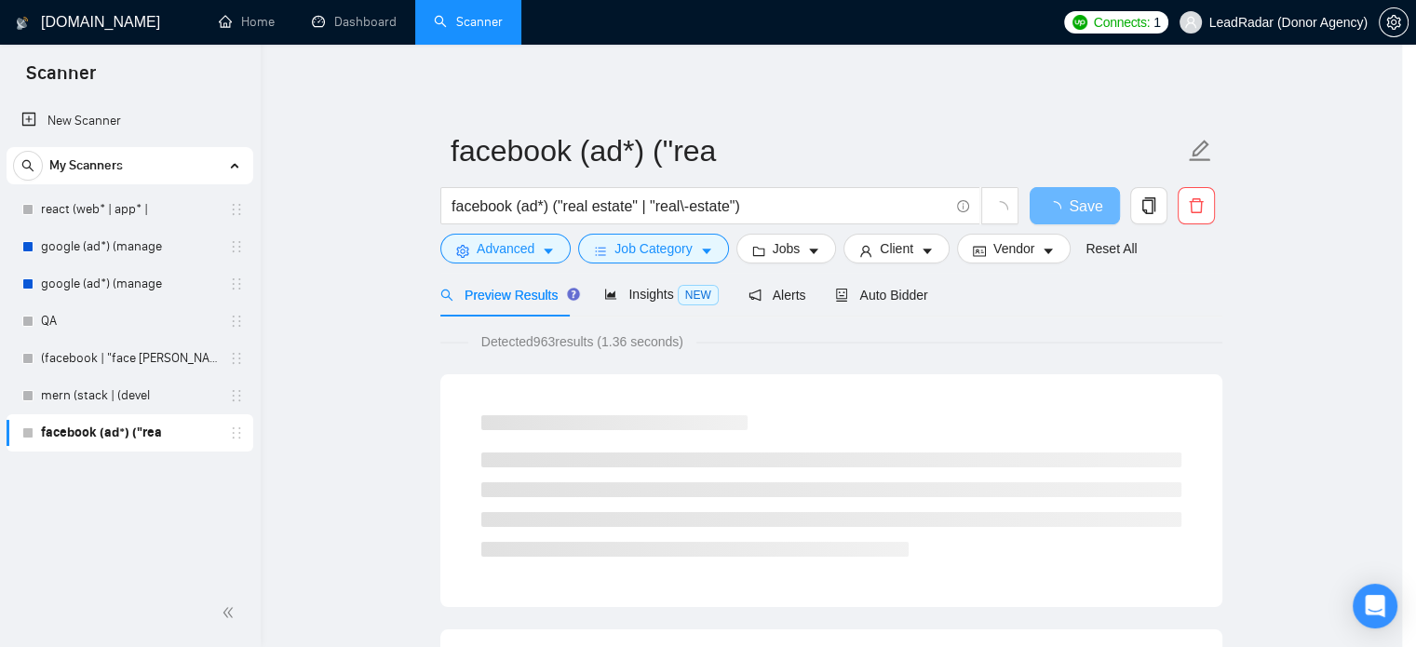
click at [924, 385] on div at bounding box center [831, 490] width 782 height 233
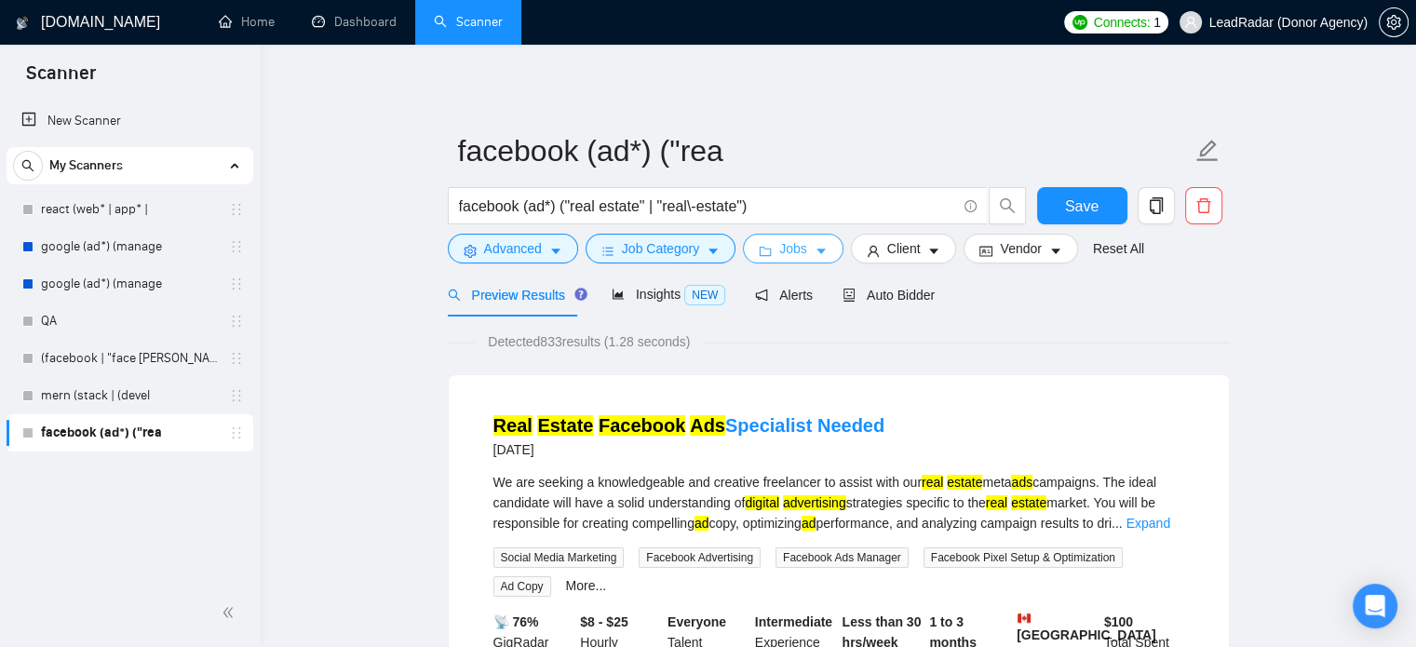
click at [803, 245] on button "Jobs" at bounding box center [793, 249] width 101 height 30
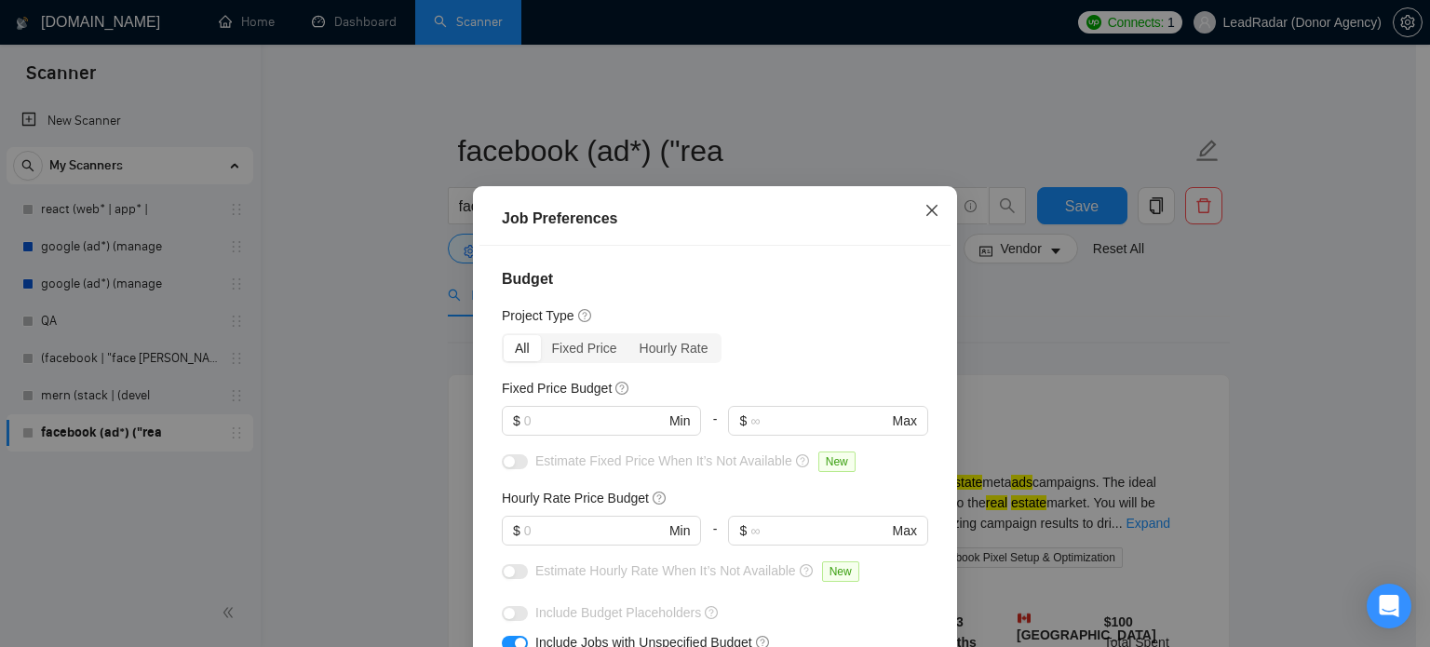
click at [926, 210] on icon "close" at bounding box center [931, 210] width 11 height 11
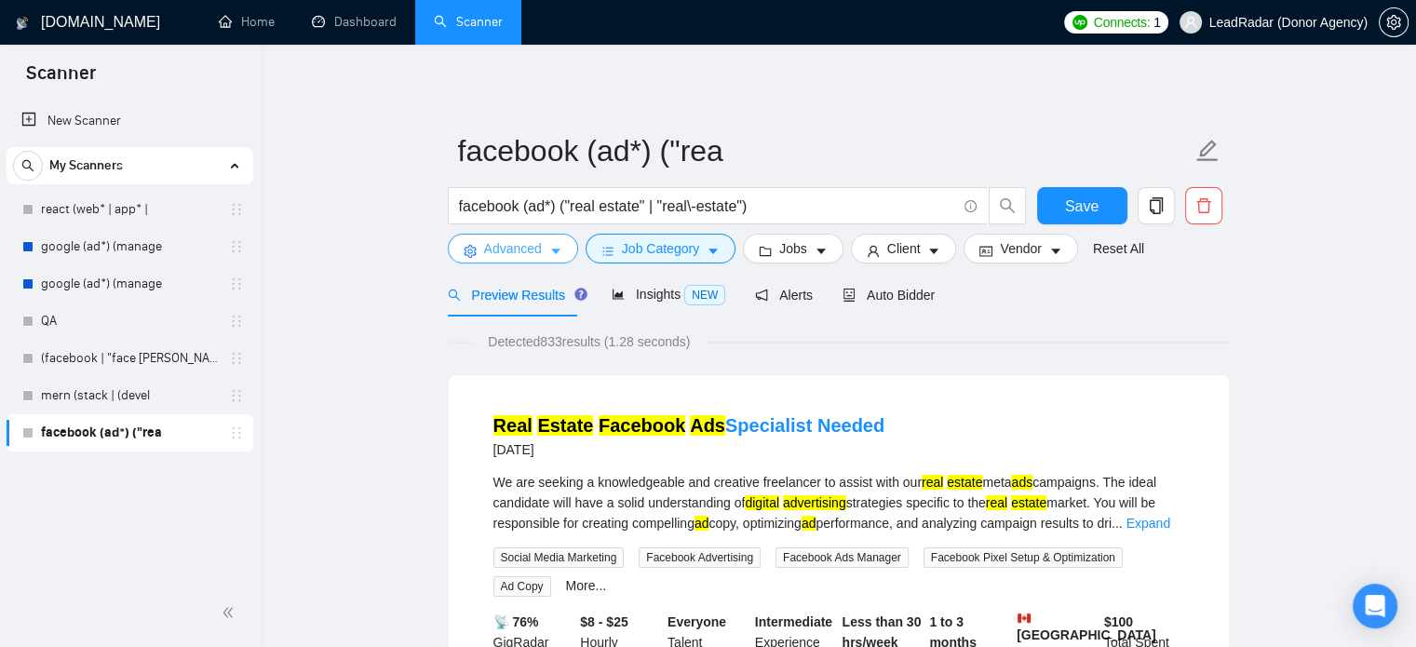
click at [529, 249] on span "Advanced" at bounding box center [513, 248] width 58 height 20
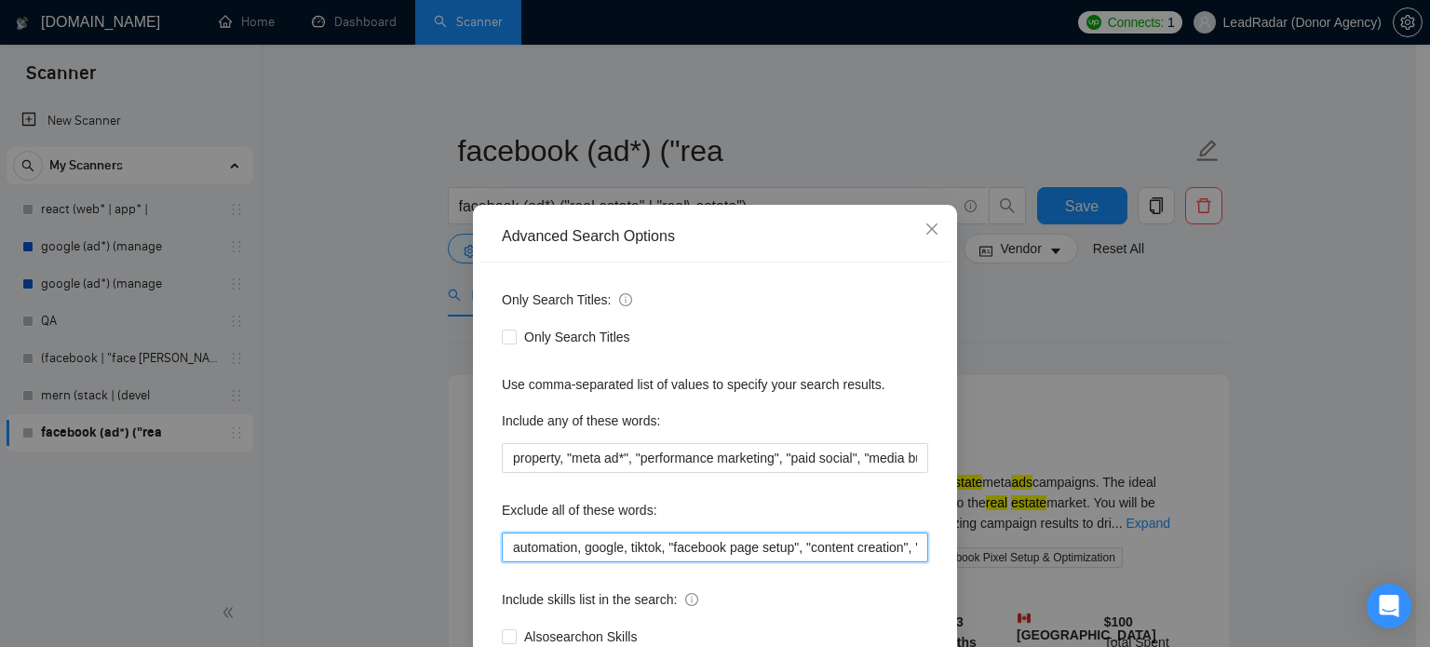
scroll to position [0, 1959]
drag, startPoint x: 864, startPoint y: 551, endPoint x: 911, endPoint y: 552, distance: 47.5
click at [979, 550] on div "Advanced Search Options Only Search Titles: Only Search Titles Use comma-separa…" at bounding box center [715, 323] width 1430 height 647
click at [893, 552] on input "smm, "social media marketing", "social media manager", instagram, IG, SEO, VA, …" at bounding box center [715, 548] width 426 height 30
drag, startPoint x: 853, startPoint y: 550, endPoint x: 924, endPoint y: 550, distance: 70.8
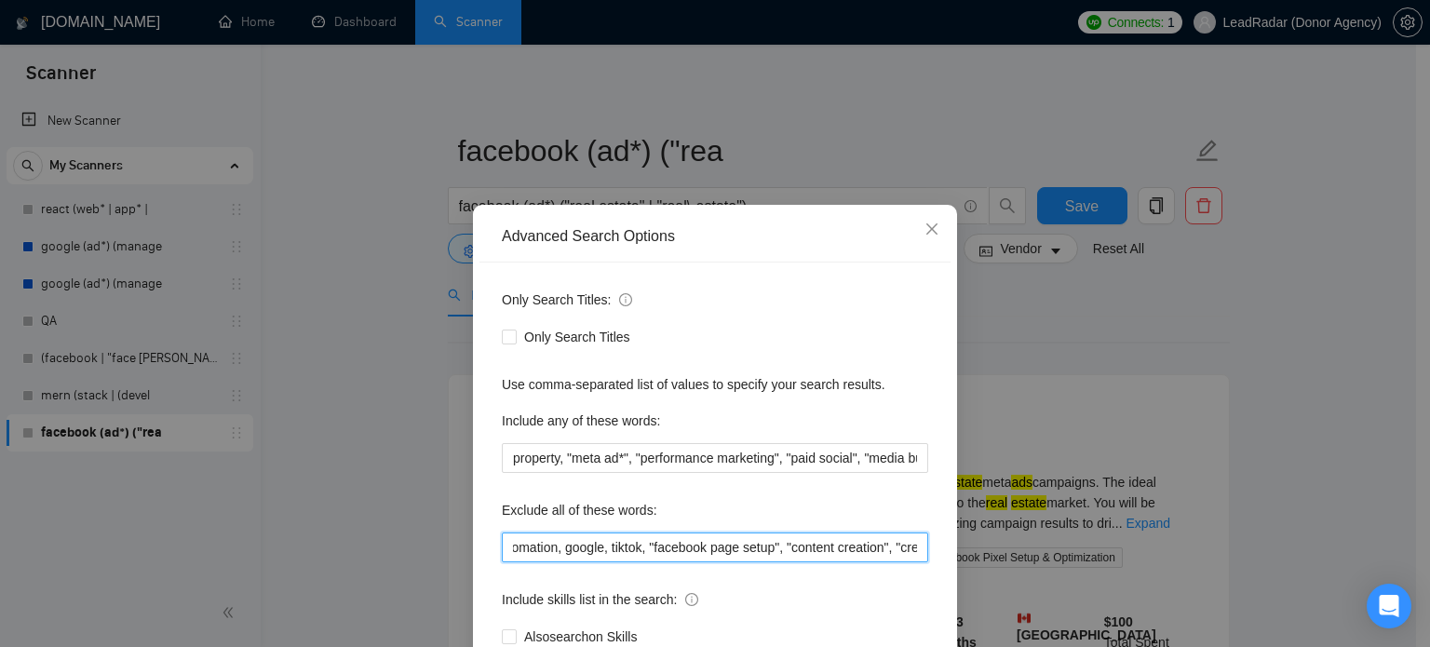
click at [924, 550] on div "Only Search Titles: Only Search Titles Use comma-separated list of values to sp…" at bounding box center [714, 480] width 471 height 434
drag, startPoint x: 642, startPoint y: 549, endPoint x: 925, endPoint y: 550, distance: 283.0
click at [925, 550] on div "Only Search Titles: Only Search Titles Use comma-separated list of values to sp…" at bounding box center [714, 480] width 471 height 434
click at [886, 550] on input "smm, "social media marketing", "social media manager", instagram, IG, SEO, VA, …" at bounding box center [715, 548] width 426 height 30
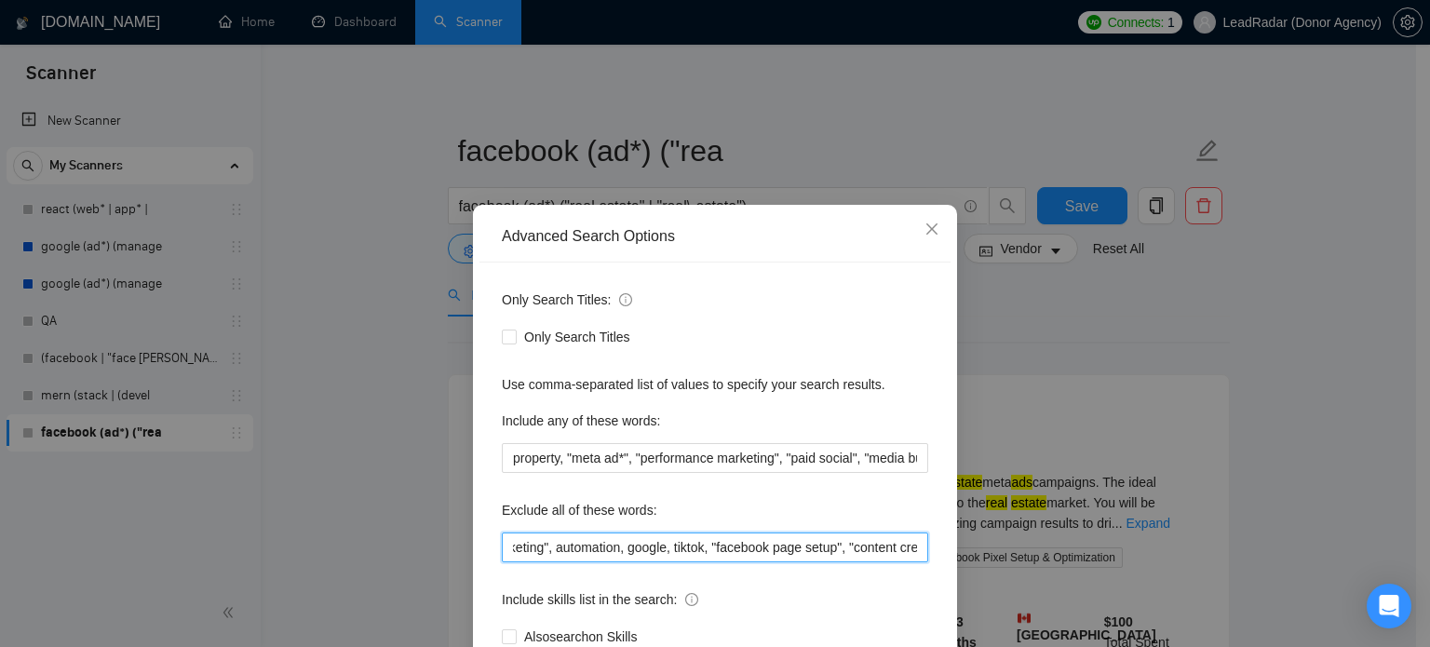
scroll to position [127, 0]
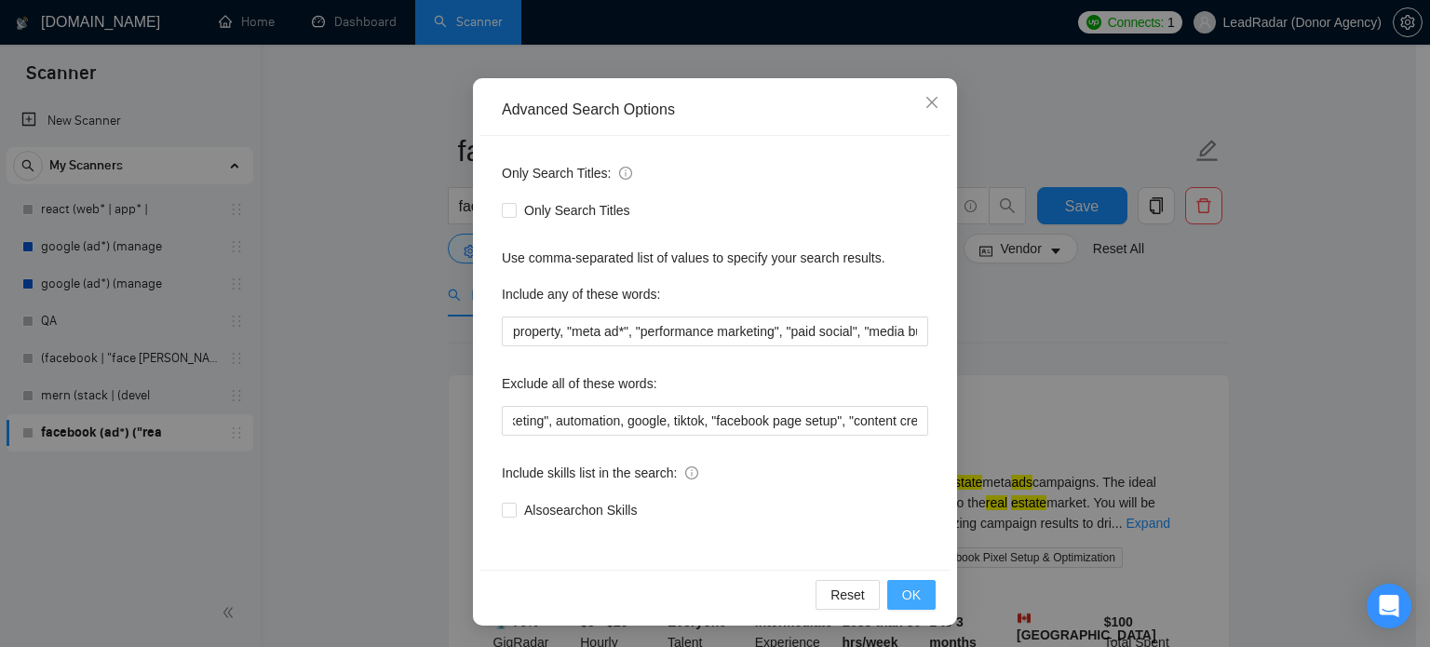
click at [902, 601] on span "OK" at bounding box center [911, 595] width 19 height 20
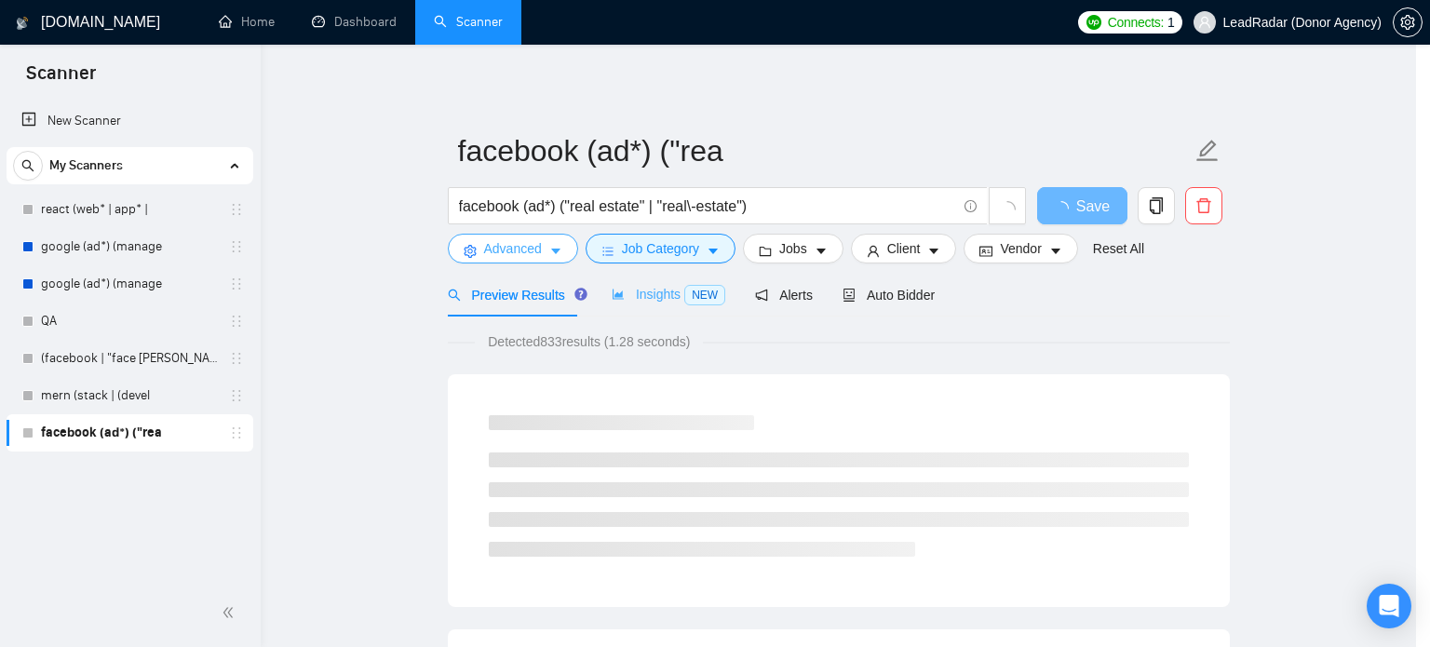
scroll to position [0, 0]
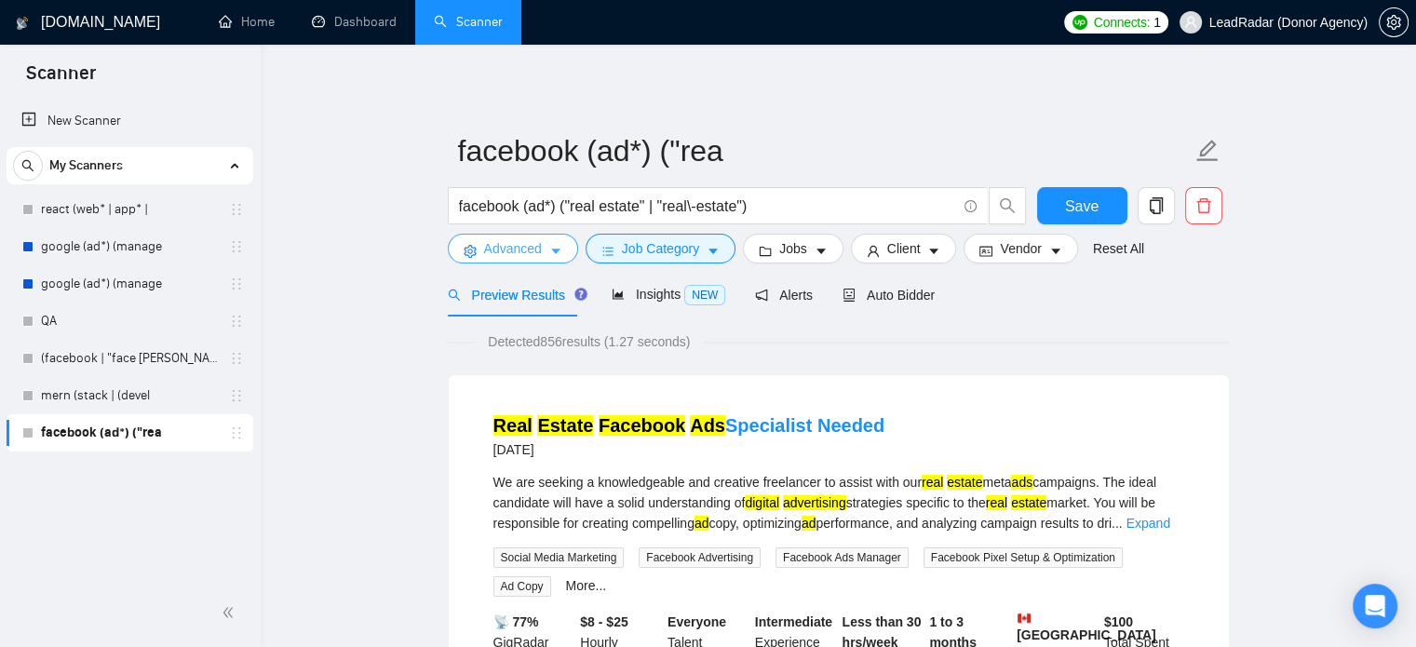
click at [542, 245] on button "Advanced" at bounding box center [513, 249] width 130 height 30
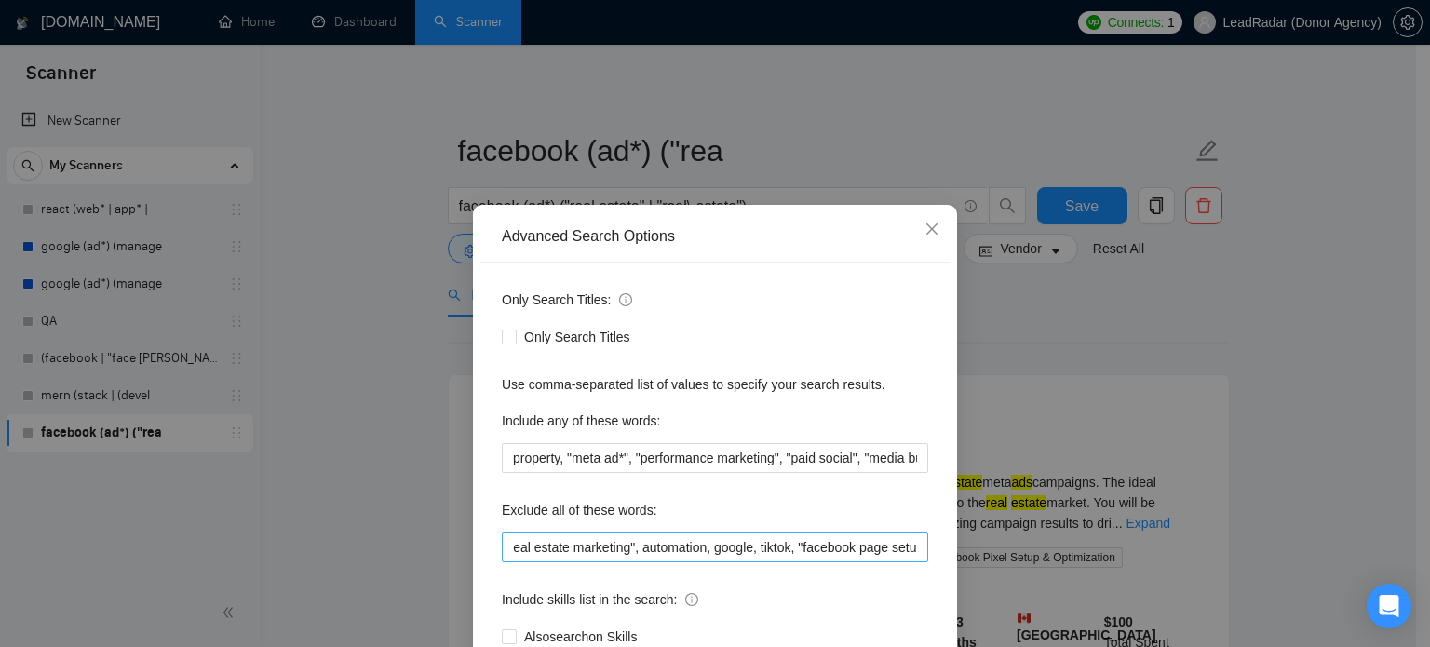
scroll to position [0, 1897]
drag, startPoint x: 703, startPoint y: 547, endPoint x: 955, endPoint y: 547, distance: 252.3
click at [955, 547] on div "Advanced Search Options Only Search Titles: Only Search Titles Use comma-separa…" at bounding box center [715, 323] width 1430 height 647
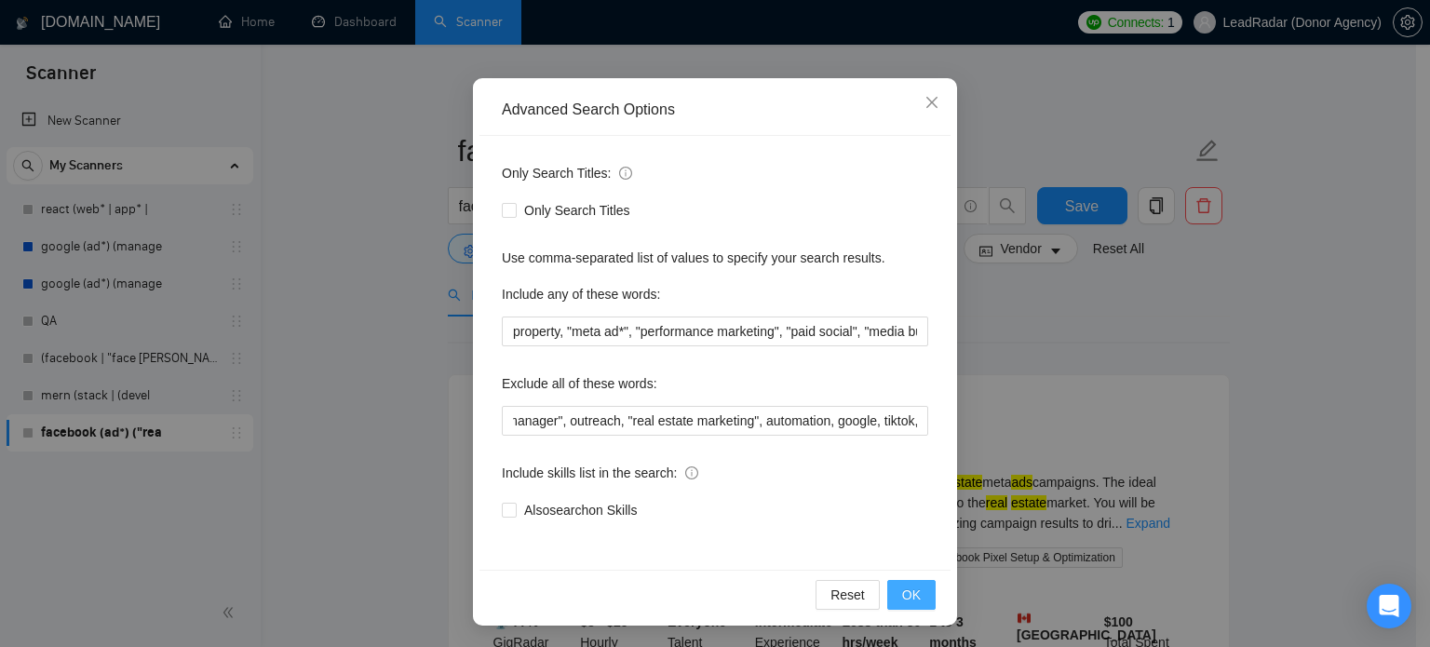
click at [902, 585] on span "OK" at bounding box center [911, 595] width 19 height 20
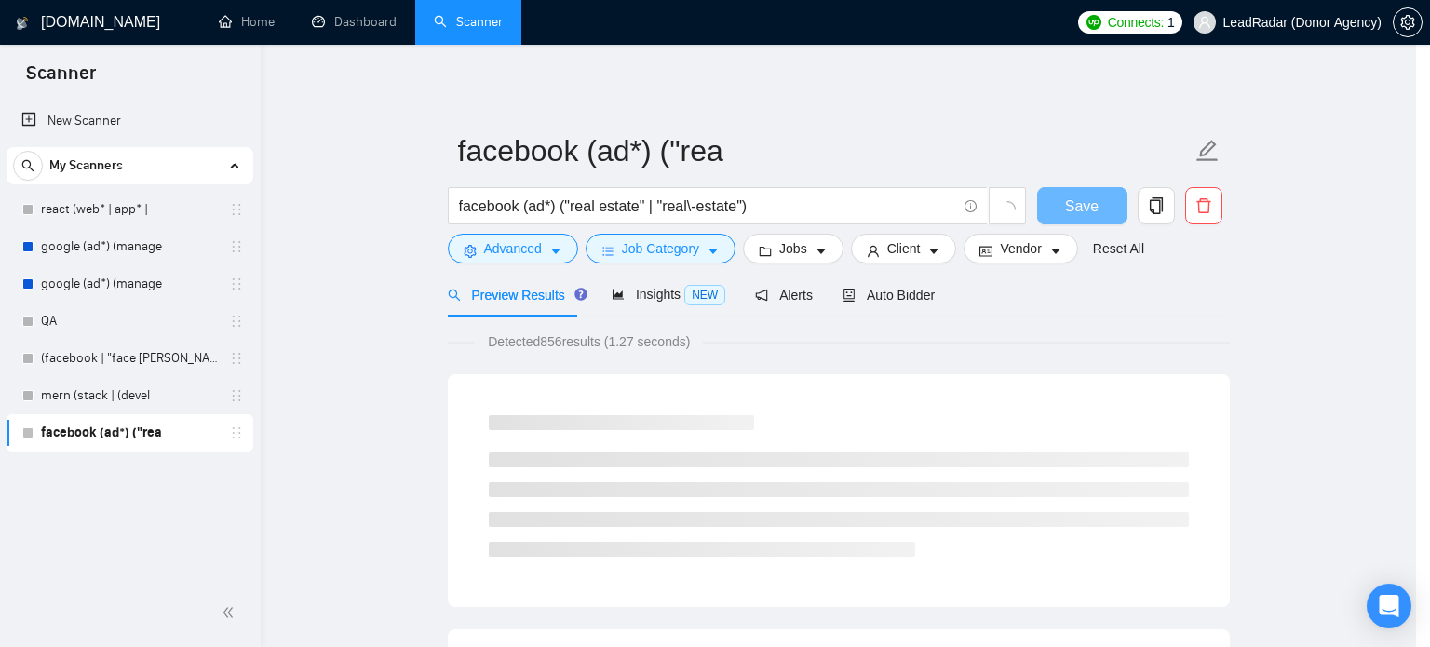
scroll to position [34, 0]
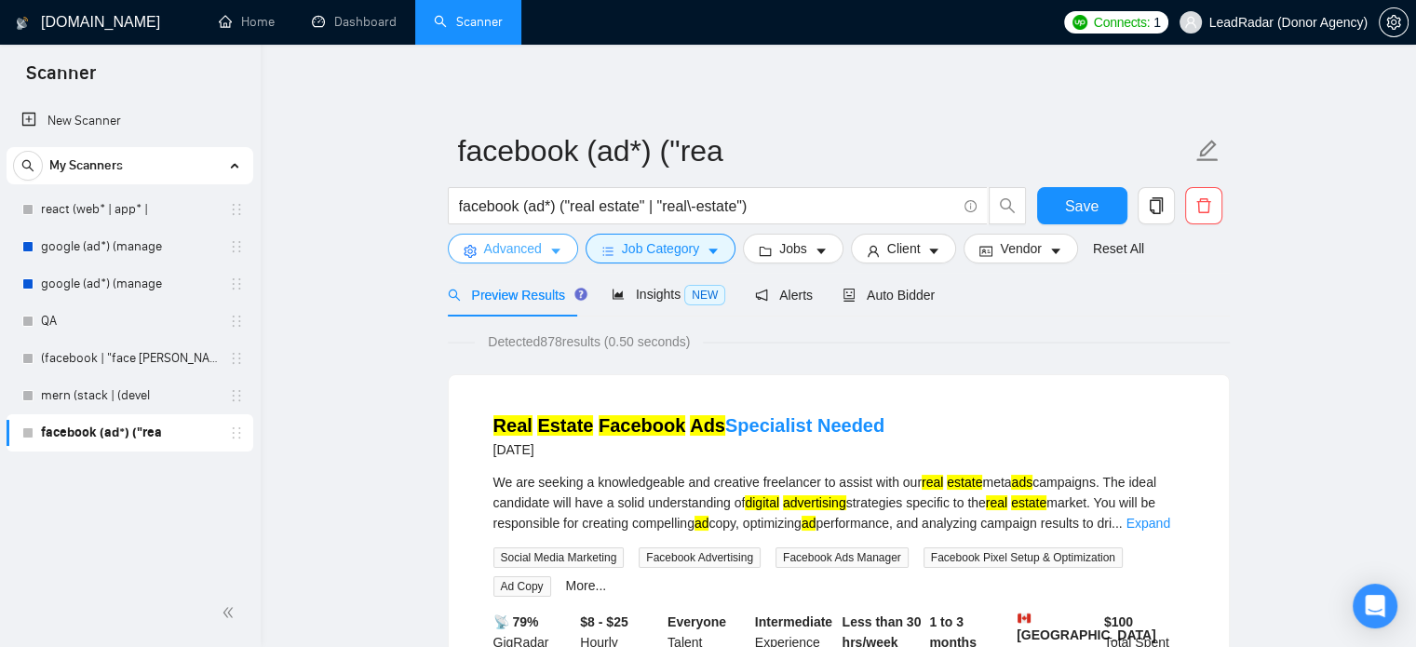
click at [547, 249] on button "Advanced" at bounding box center [513, 249] width 130 height 30
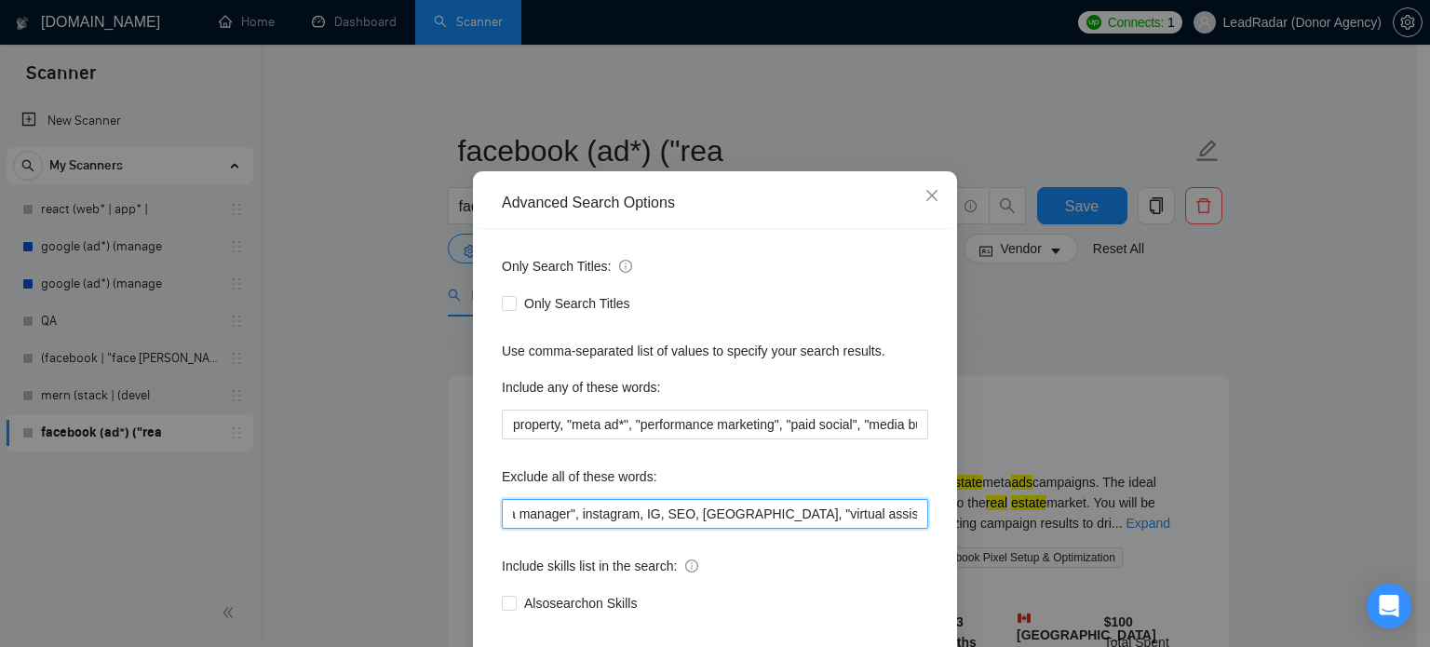
scroll to position [0, 1686]
drag, startPoint x: 894, startPoint y: 553, endPoint x: 1015, endPoint y: 554, distance: 121.0
click at [1015, 554] on div "Advanced Search Options Only Search Titles: Only Search Titles Use comma-separa…" at bounding box center [715, 323] width 1430 height 647
click at [918, 529] on input "smm, "social media marketing", "social media manager", instagram, IG, SEO, VA, …" at bounding box center [715, 514] width 426 height 30
click at [913, 529] on input "smm, "social media marketing", "social media manager", instagram, IG, SEO, VA, …" at bounding box center [715, 514] width 426 height 30
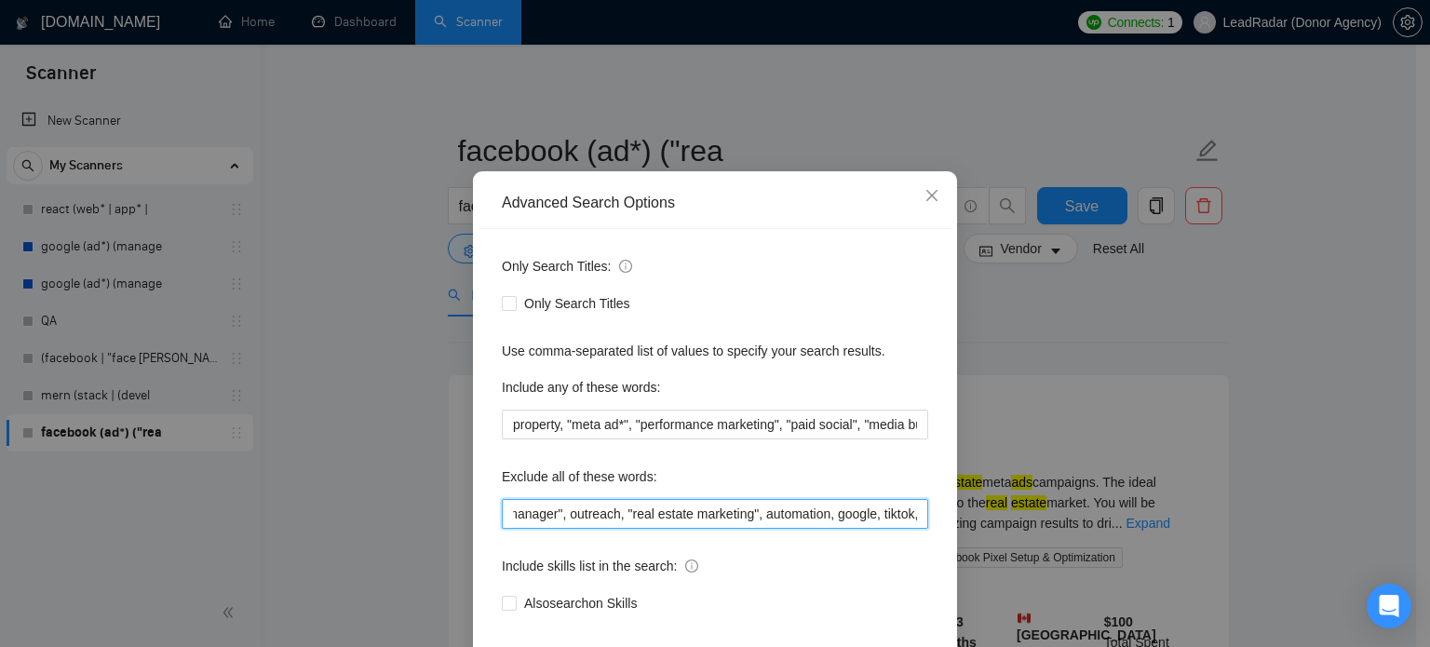
click at [913, 529] on input "smm, "social media marketing", "social media manager", instagram, IG, SEO, VA, …" at bounding box center [715, 514] width 426 height 30
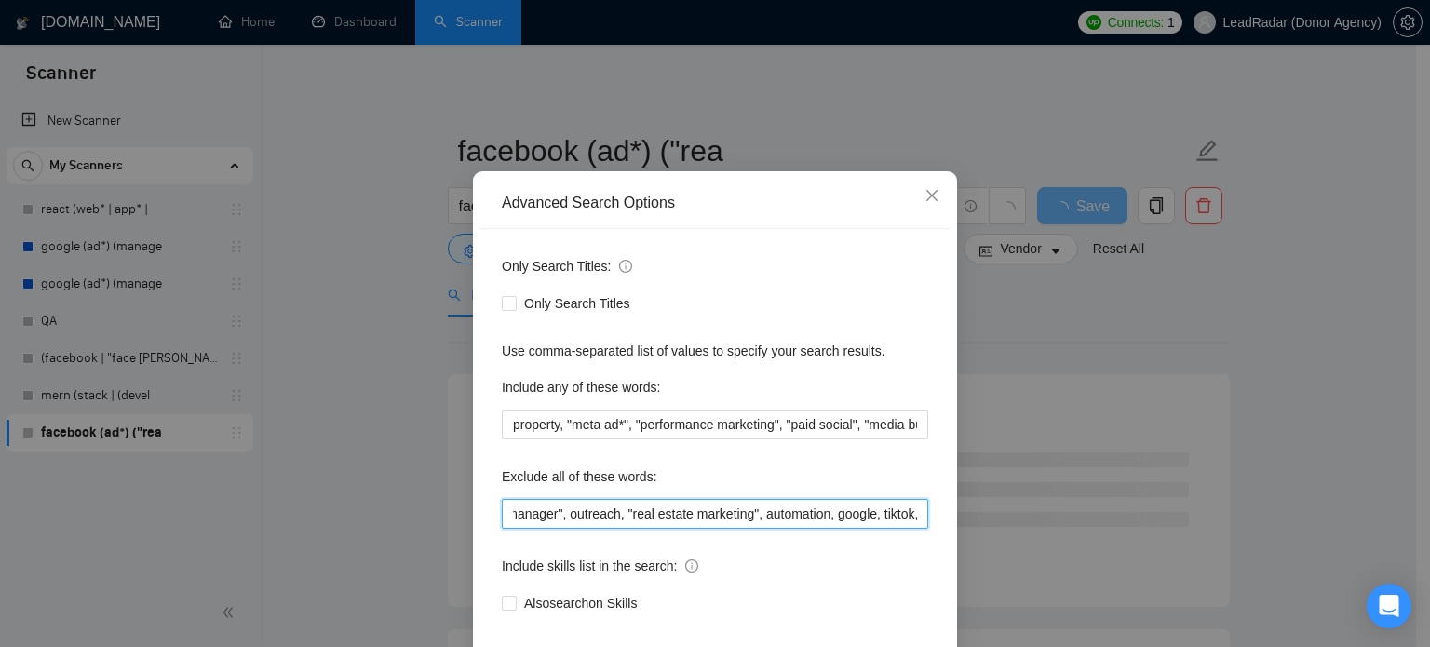
scroll to position [0, 1689]
drag, startPoint x: 909, startPoint y: 547, endPoint x: 927, endPoint y: 550, distance: 19.0
click at [927, 550] on div "Only Search Titles: Only Search Titles Use comma-separated list of values to sp…" at bounding box center [714, 446] width 471 height 434
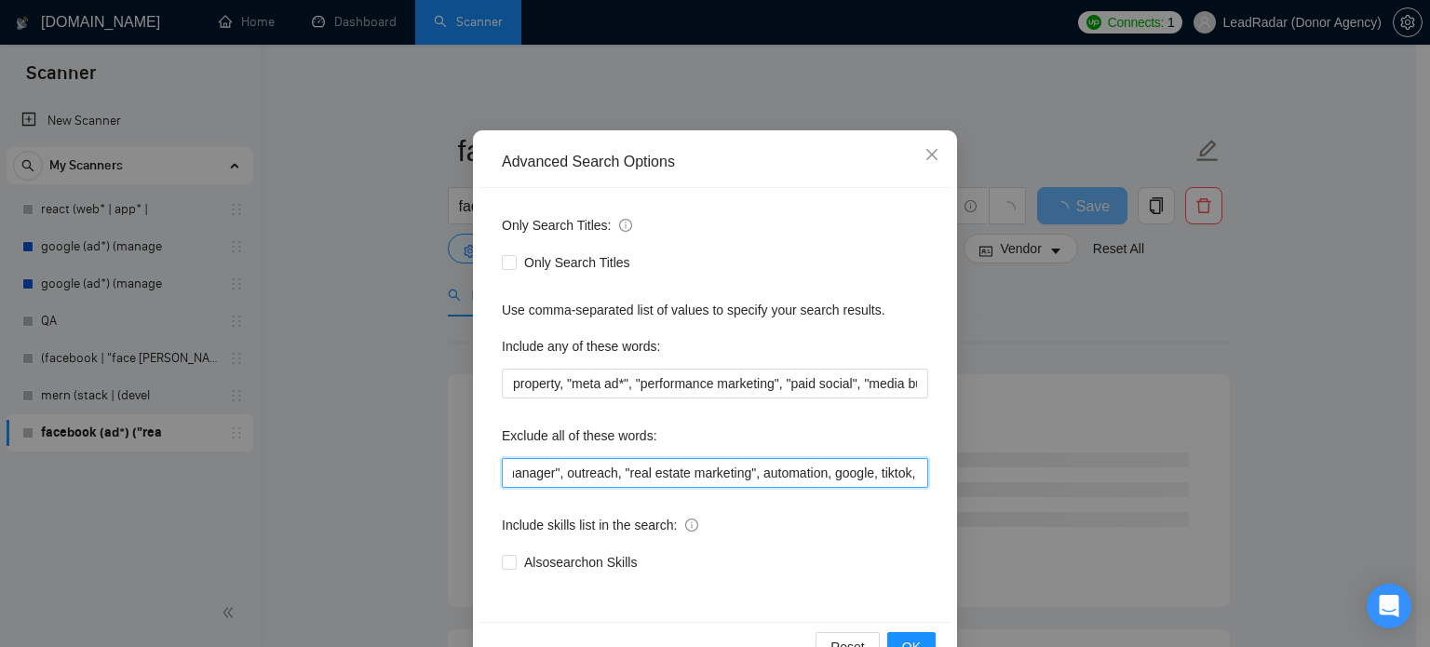
scroll to position [85, 0]
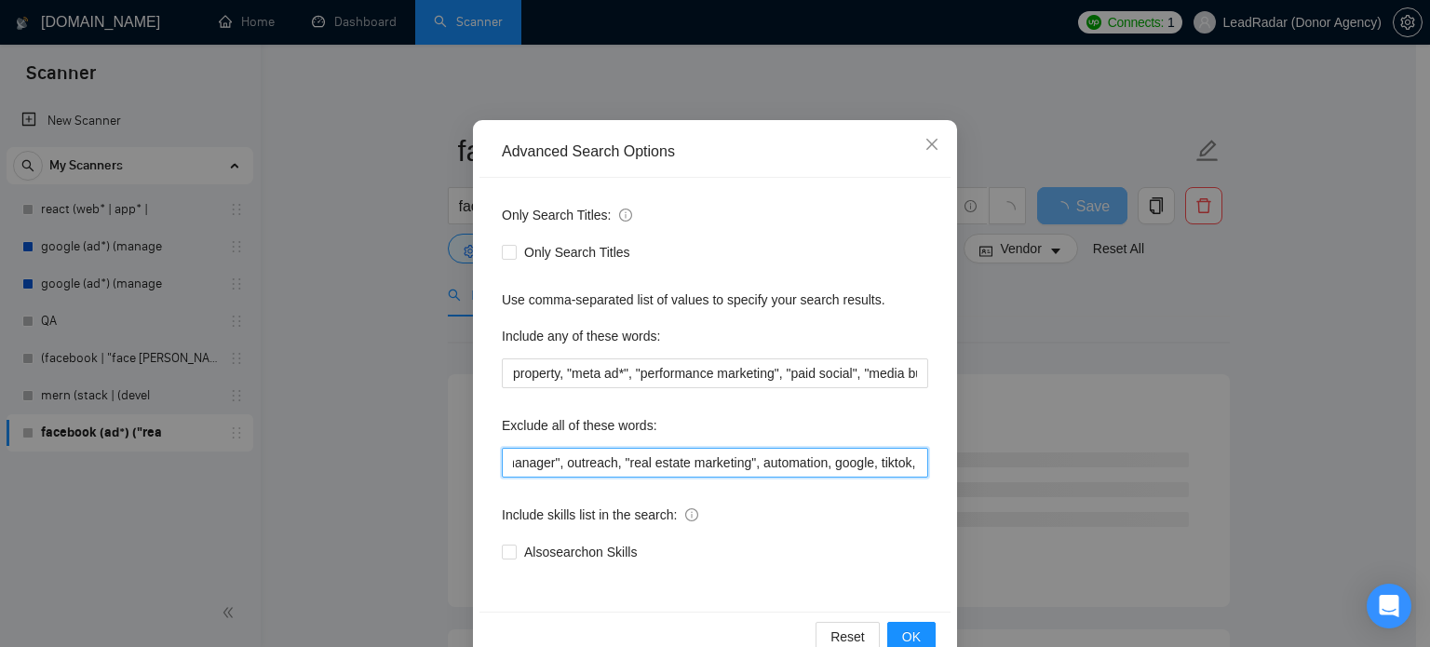
click at [902, 464] on input "smm, "social media marketing", "social media manager", instagram, IG, SEO, VA, …" at bounding box center [715, 463] width 426 height 30
type input "smm, "social media marketing", "social media manager", instagram, IG, SEO, VA, …"
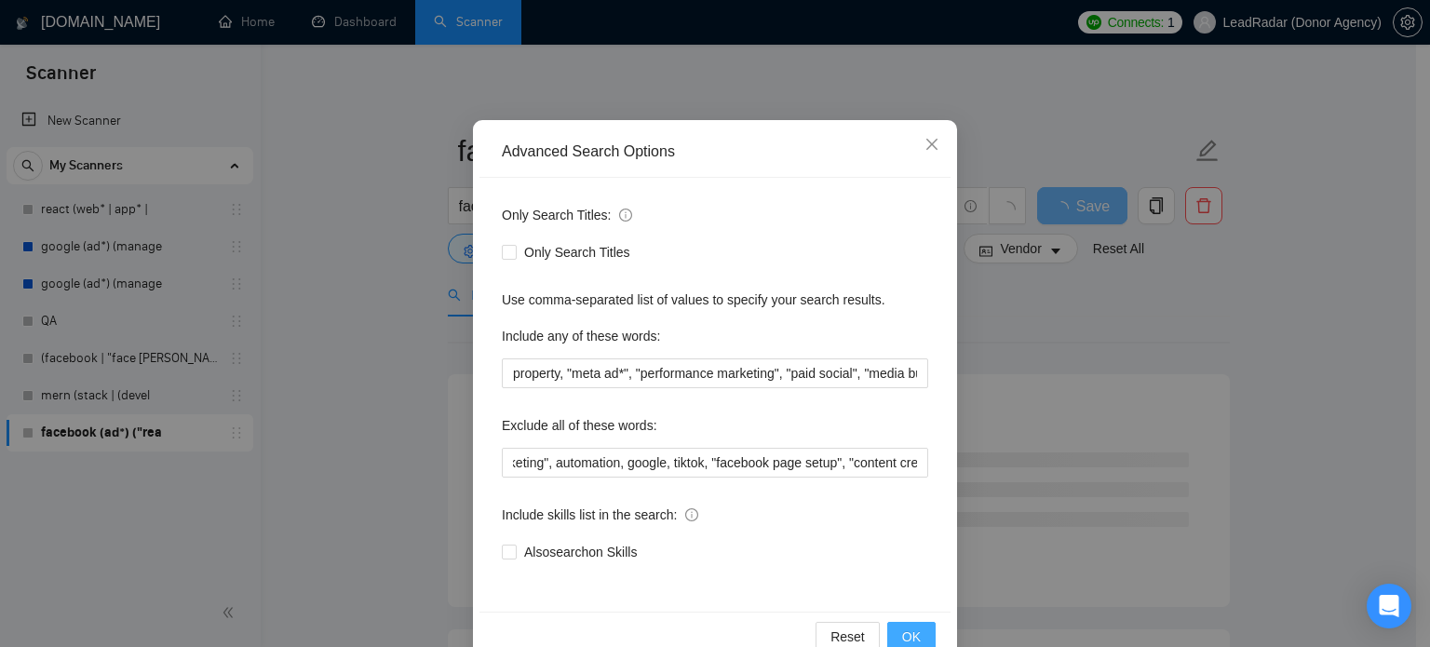
click at [908, 630] on span "OK" at bounding box center [911, 637] width 19 height 20
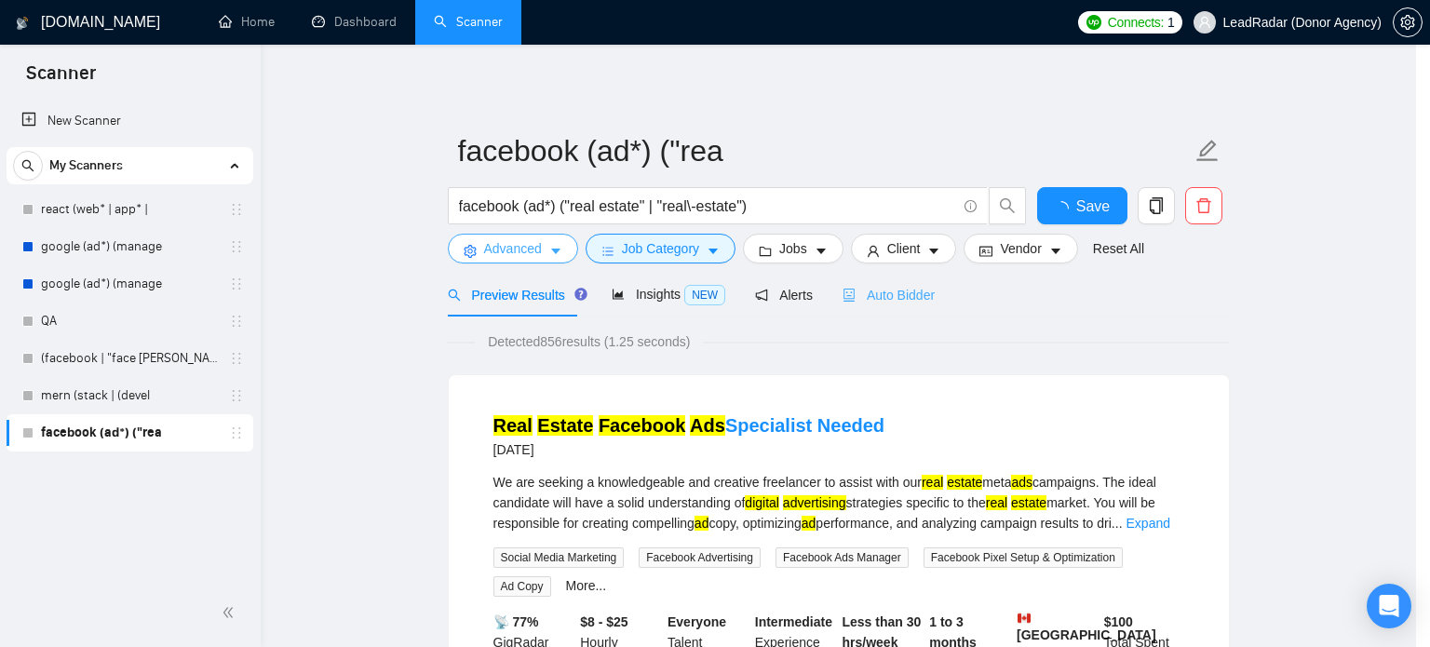
scroll to position [0, 0]
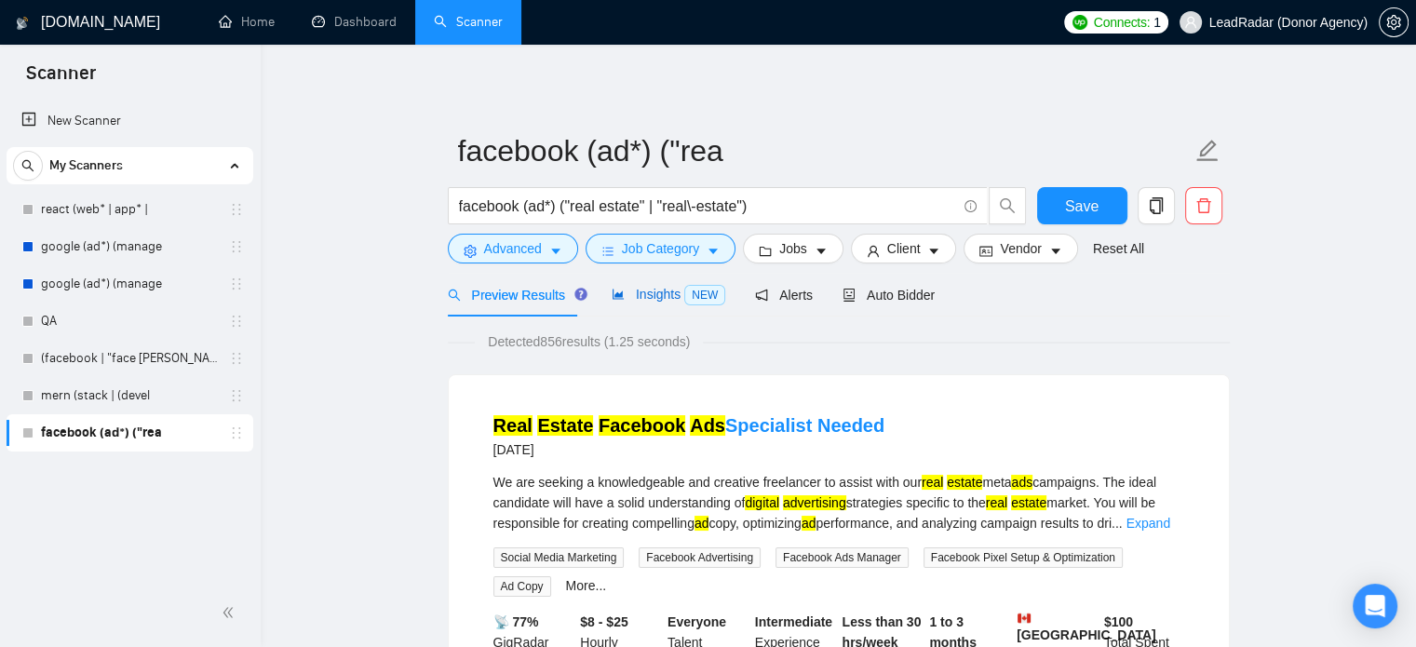
click at [662, 298] on span "Insights NEW" at bounding box center [669, 294] width 114 height 15
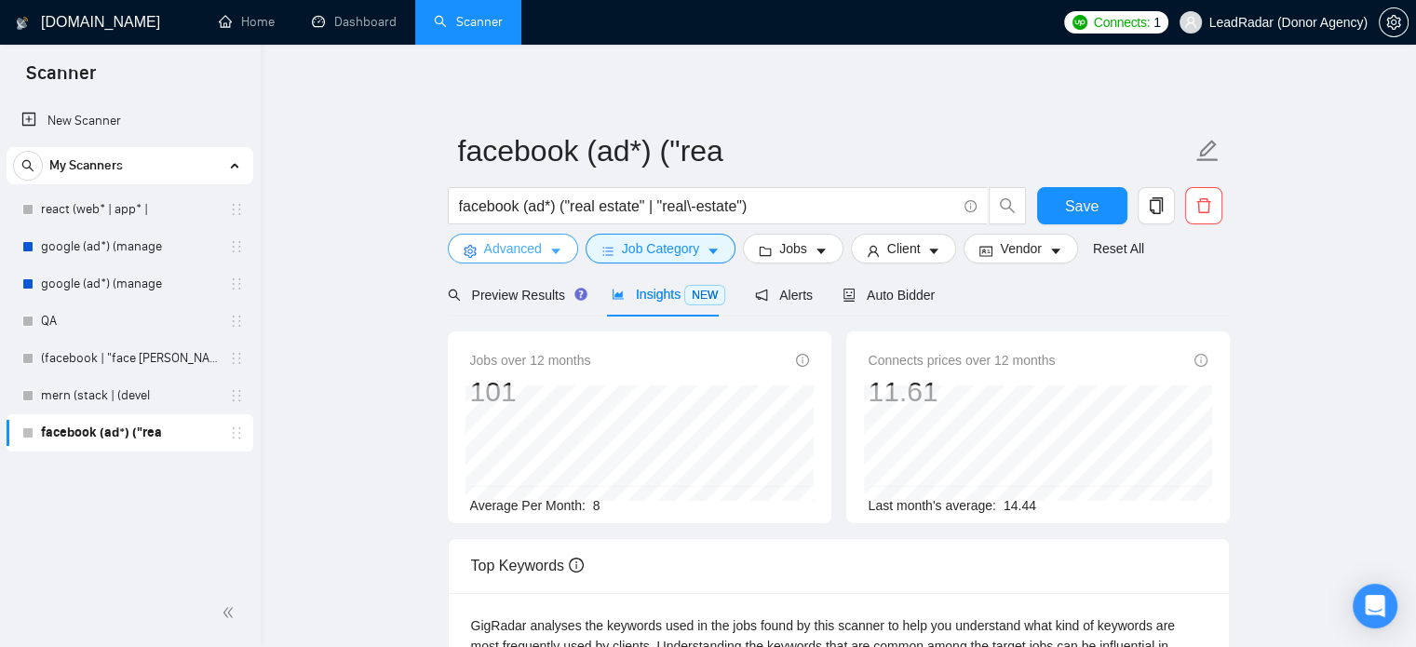
click at [540, 241] on span "Advanced" at bounding box center [513, 248] width 58 height 20
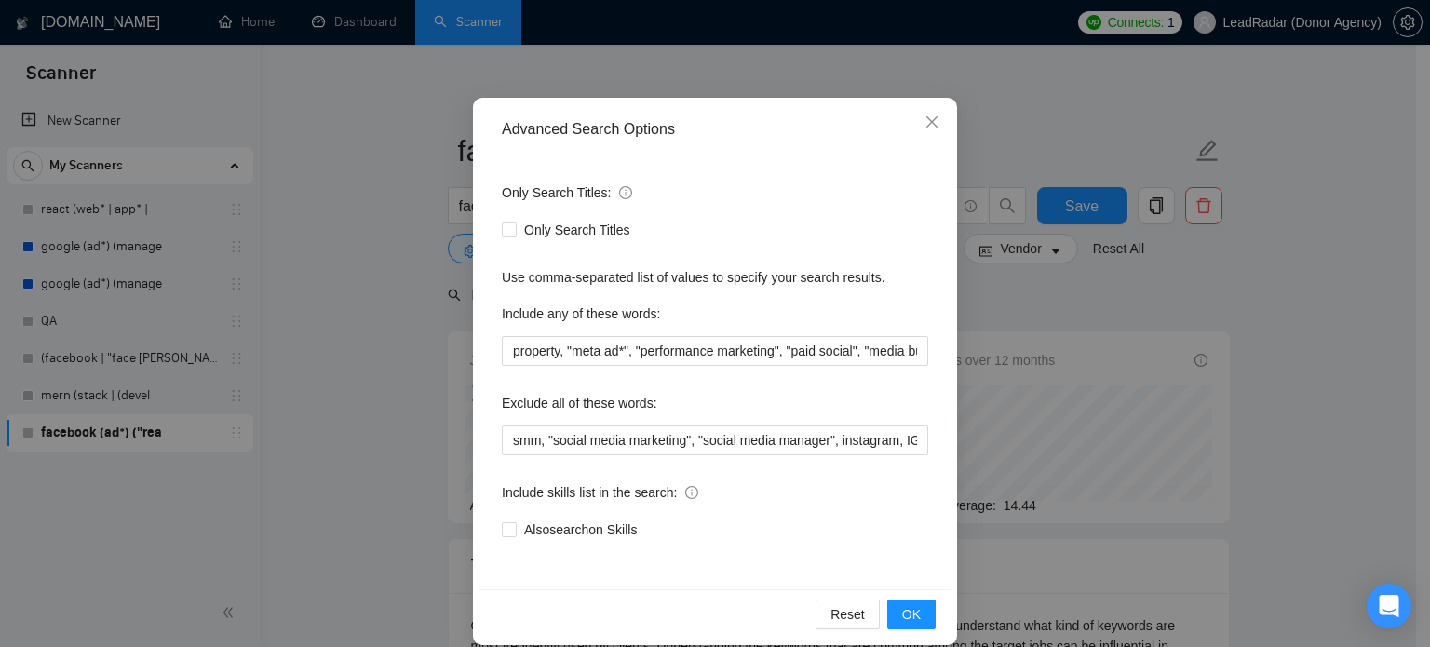
scroll to position [127, 0]
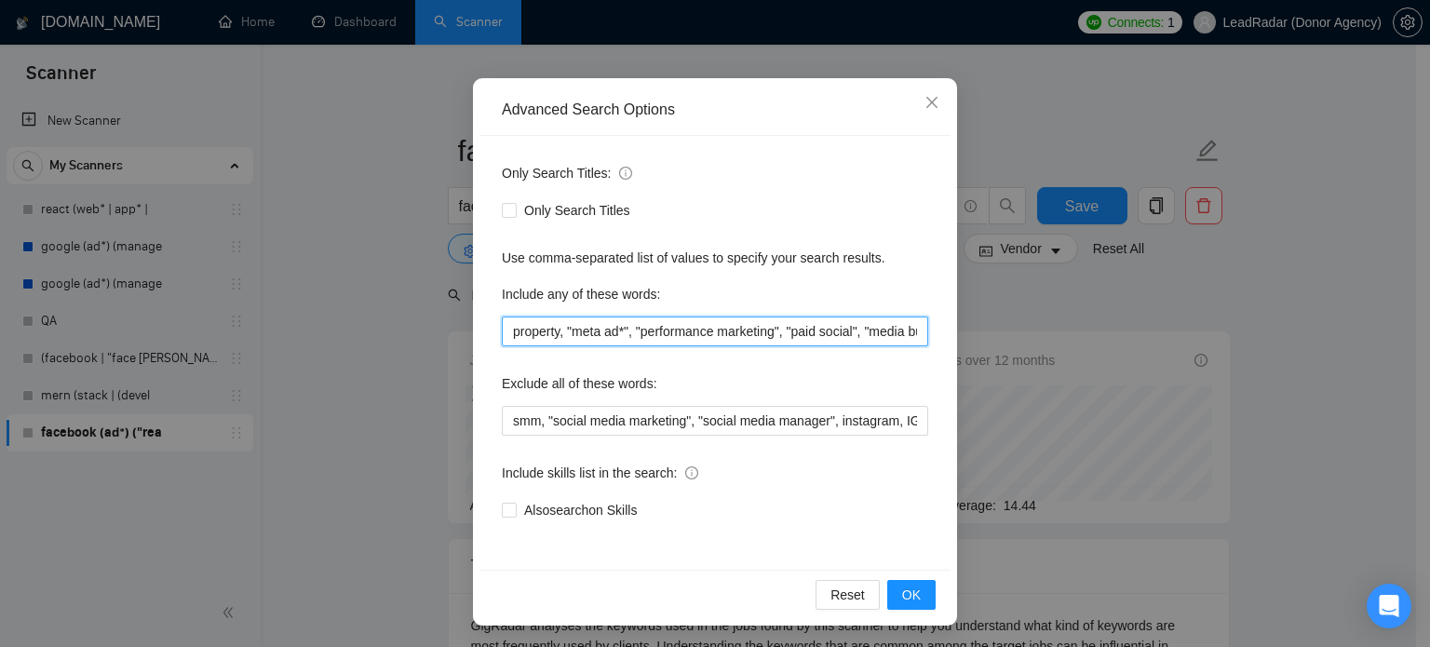
click at [617, 331] on input "property, "meta ad*", "performance marketing", "paid social", "media buyer", "p…" at bounding box center [715, 332] width 426 height 30
drag, startPoint x: 628, startPoint y: 335, endPoint x: 564, endPoint y: 340, distance: 64.4
click at [564, 340] on input "property, "meta ads", "performance marketing", "paid social", "media buyer", "p…" at bounding box center [715, 332] width 426 height 30
click at [606, 332] on input "property, "meta ads", "performance marketing", "paid social", "media buyer", "p…" at bounding box center [715, 332] width 426 height 30
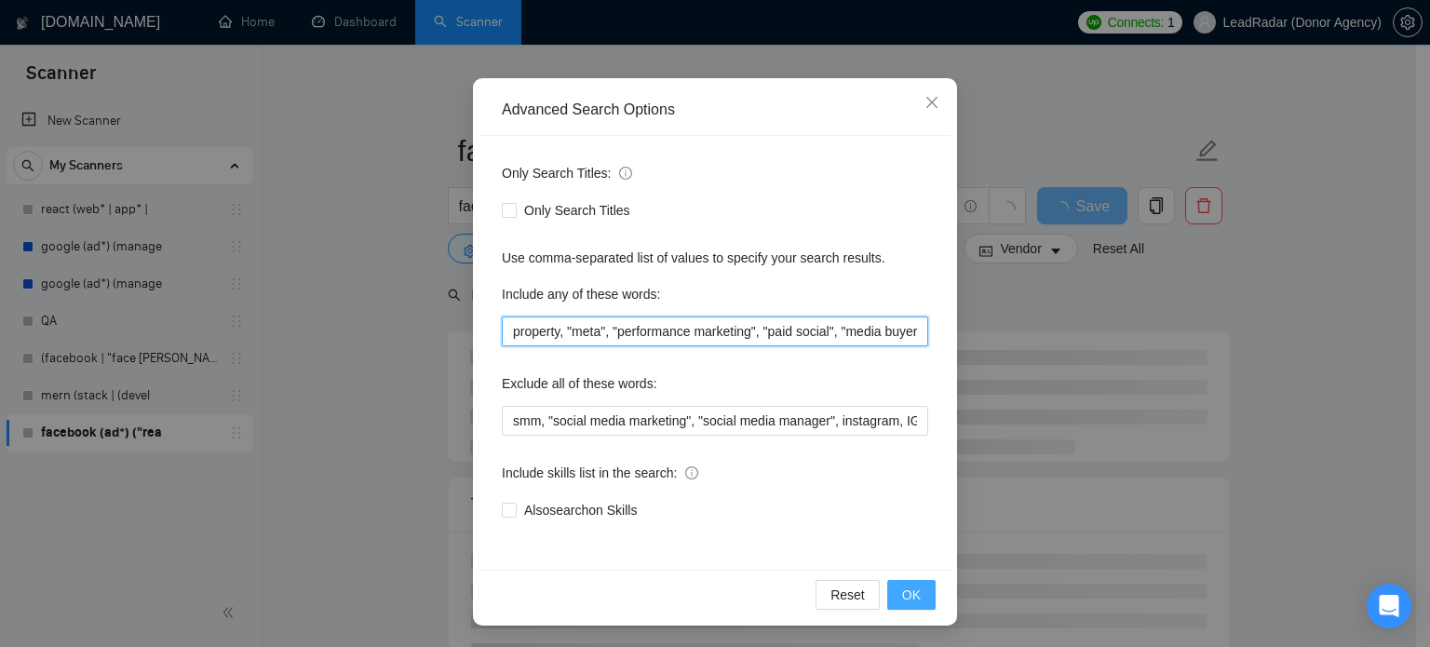
type input "property, "meta", "performance marketing", "paid social", "media buyer", "paid …"
click at [907, 600] on span "OK" at bounding box center [911, 595] width 19 height 20
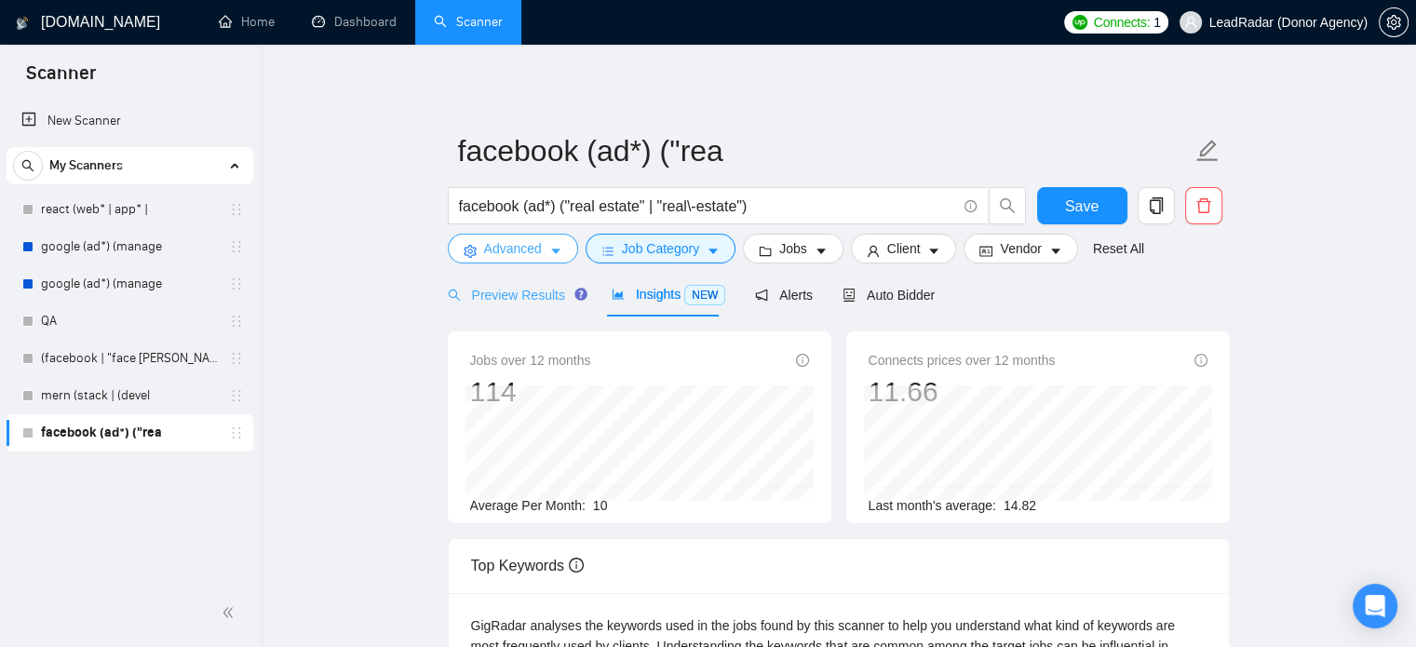
scroll to position [7, 0]
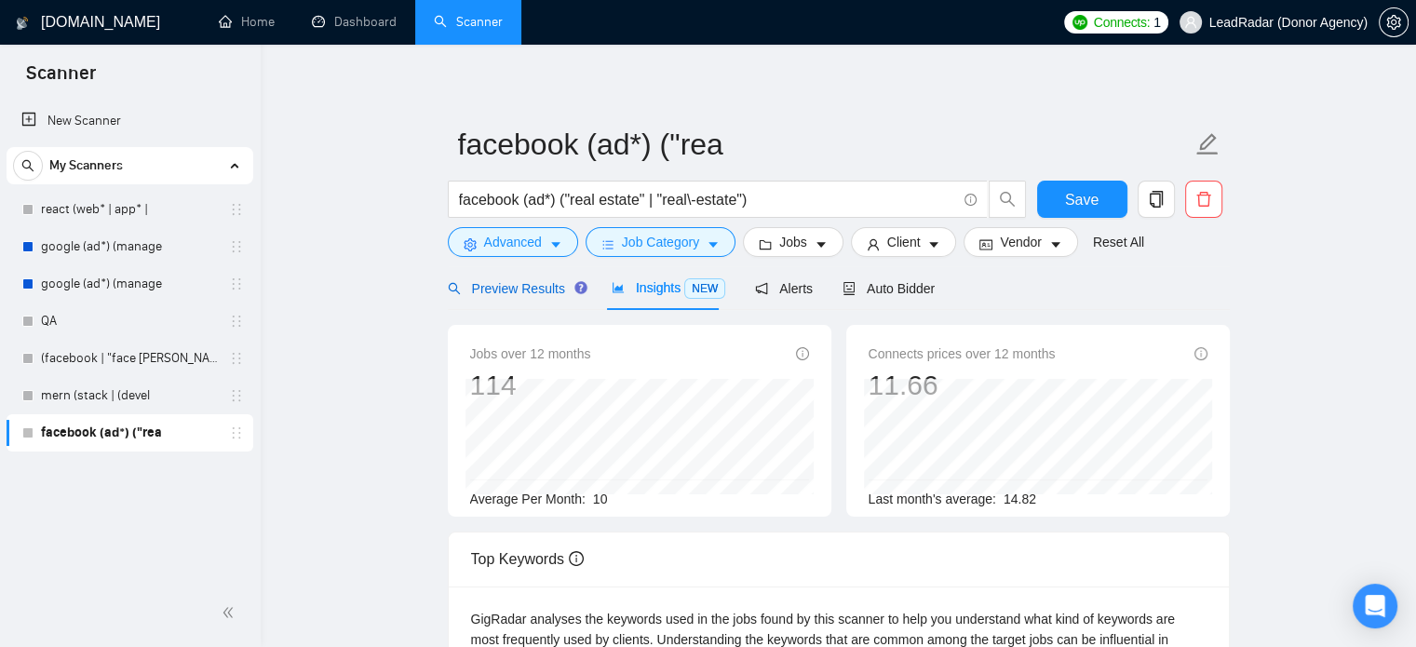
click at [521, 293] on span "Preview Results" at bounding box center [515, 288] width 134 height 15
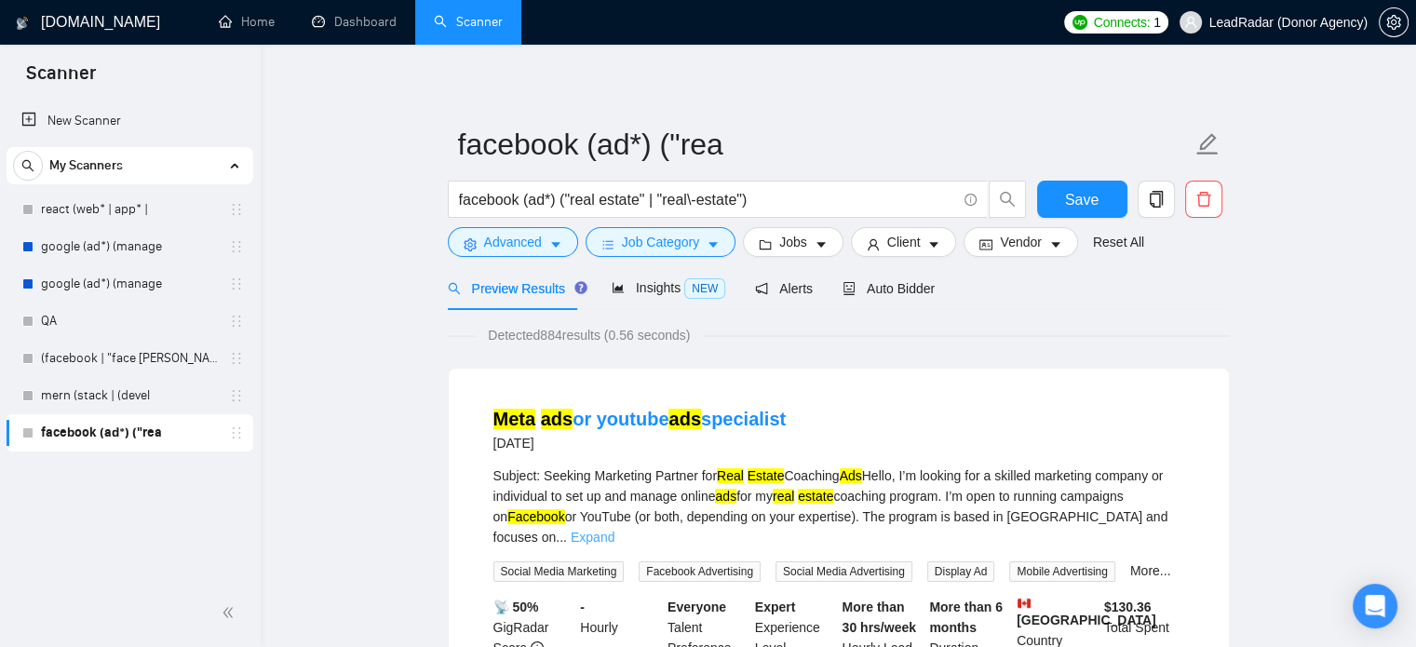
click at [614, 530] on link "Expand" at bounding box center [593, 537] width 44 height 15
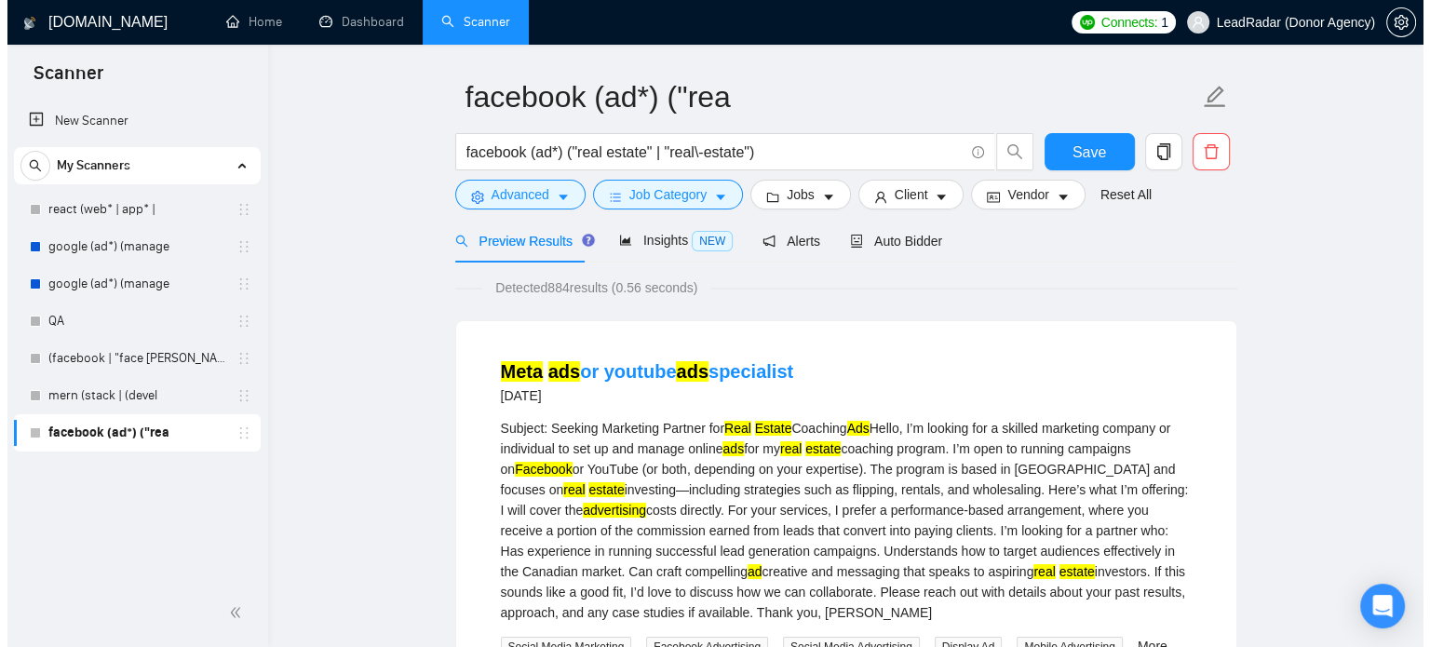
scroll to position [52, 0]
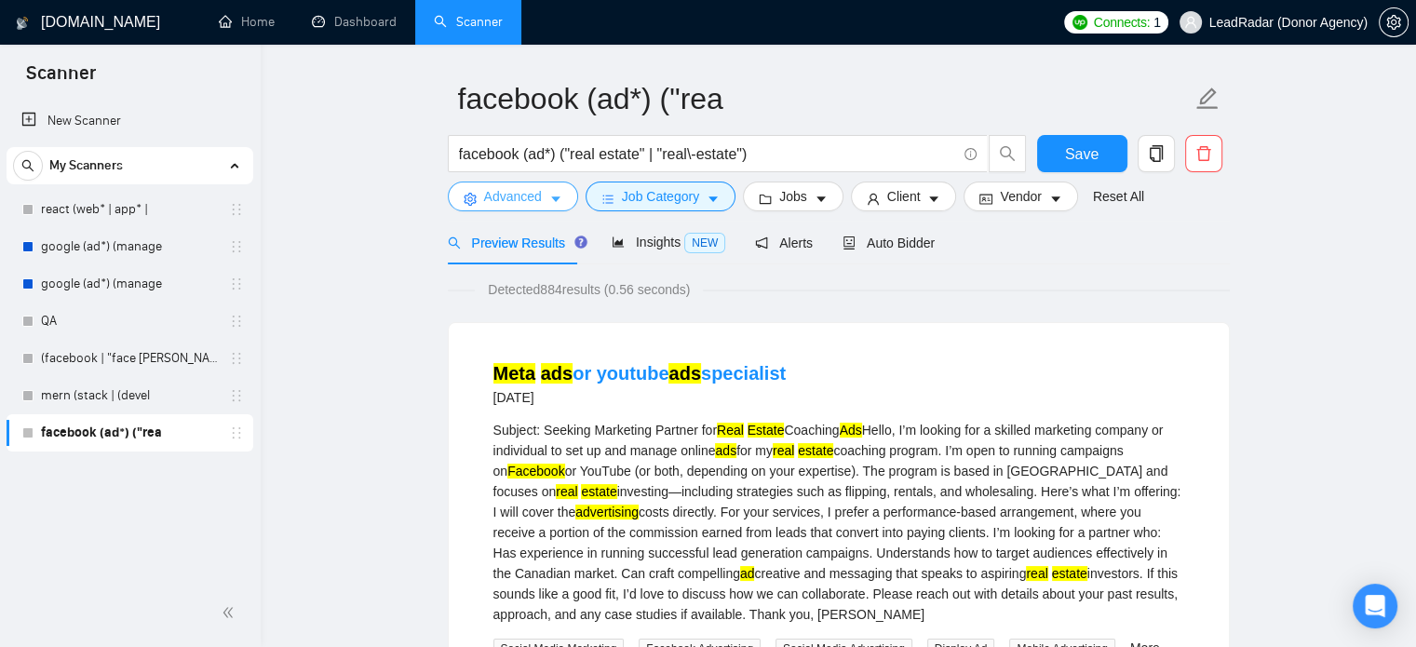
click at [552, 196] on icon "caret-down" at bounding box center [555, 199] width 13 height 13
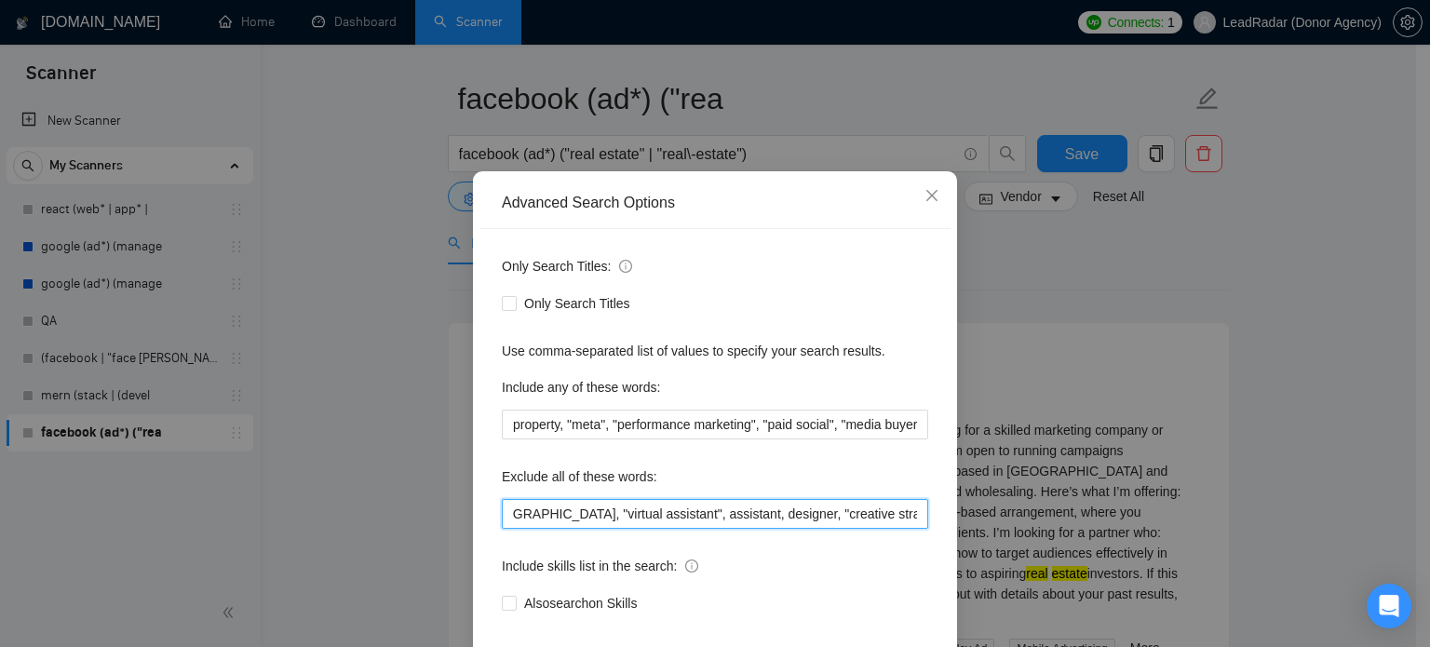
scroll to position [0, 1897]
drag, startPoint x: 865, startPoint y: 555, endPoint x: 1030, endPoint y: 555, distance: 164.8
click at [1030, 555] on div "Advanced Search Options Only Search Titles: Only Search Titles Use comma-separa…" at bounding box center [715, 323] width 1430 height 647
click at [907, 529] on input "smm, "social media marketing", "social media manager", instagram, IG, SEO, VA, …" at bounding box center [715, 514] width 426 height 30
click at [912, 529] on input "smm, "social media marketing", "social media manager", instagram, IG, SEO, VA, …" at bounding box center [715, 514] width 426 height 30
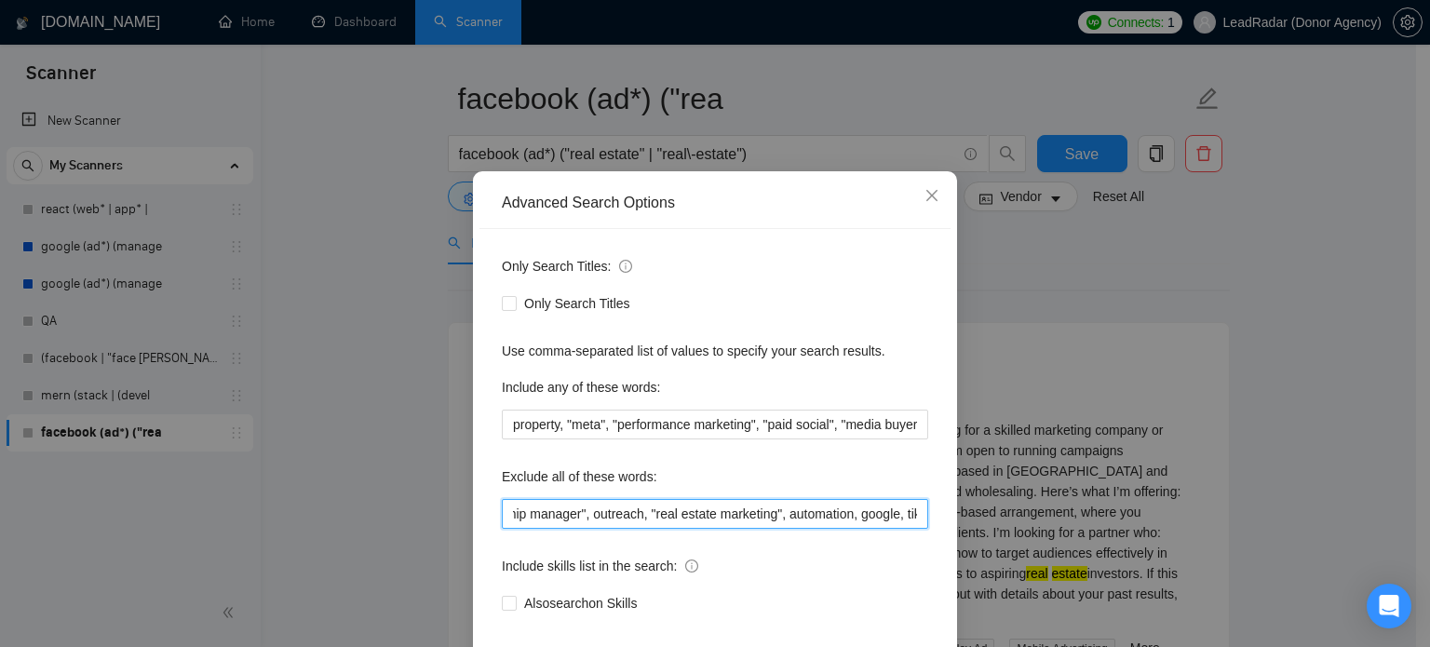
scroll to position [0, 1668]
click at [720, 529] on input "smm, "social media marketing", "social media manager", instagram, IG, SEO, VA, …" at bounding box center [715, 514] width 426 height 30
click at [800, 529] on input "smm, "social media marketing", "social media manager", instagram, IG, SEO, VA, …" at bounding box center [715, 514] width 426 height 30
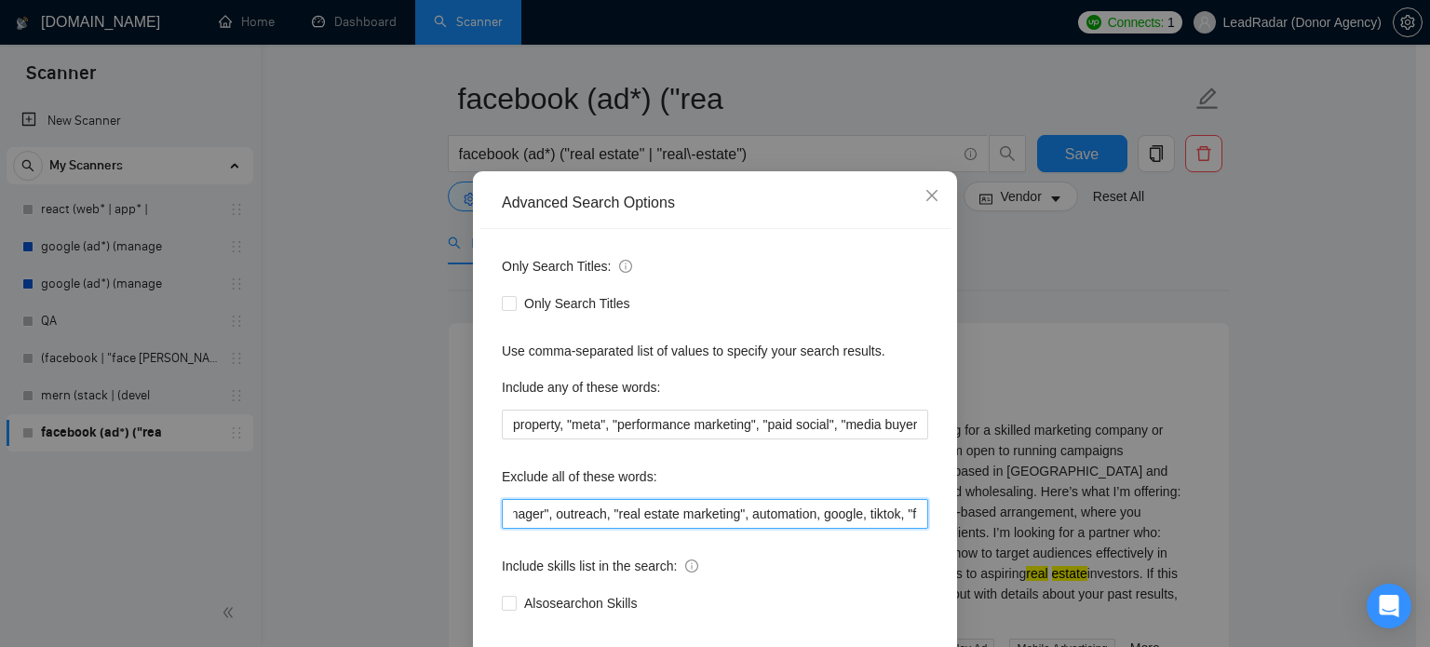
click at [722, 529] on input "smm, "social media marketing", "social media manager", instagram, IG, SEO, VA, …" at bounding box center [715, 514] width 426 height 30
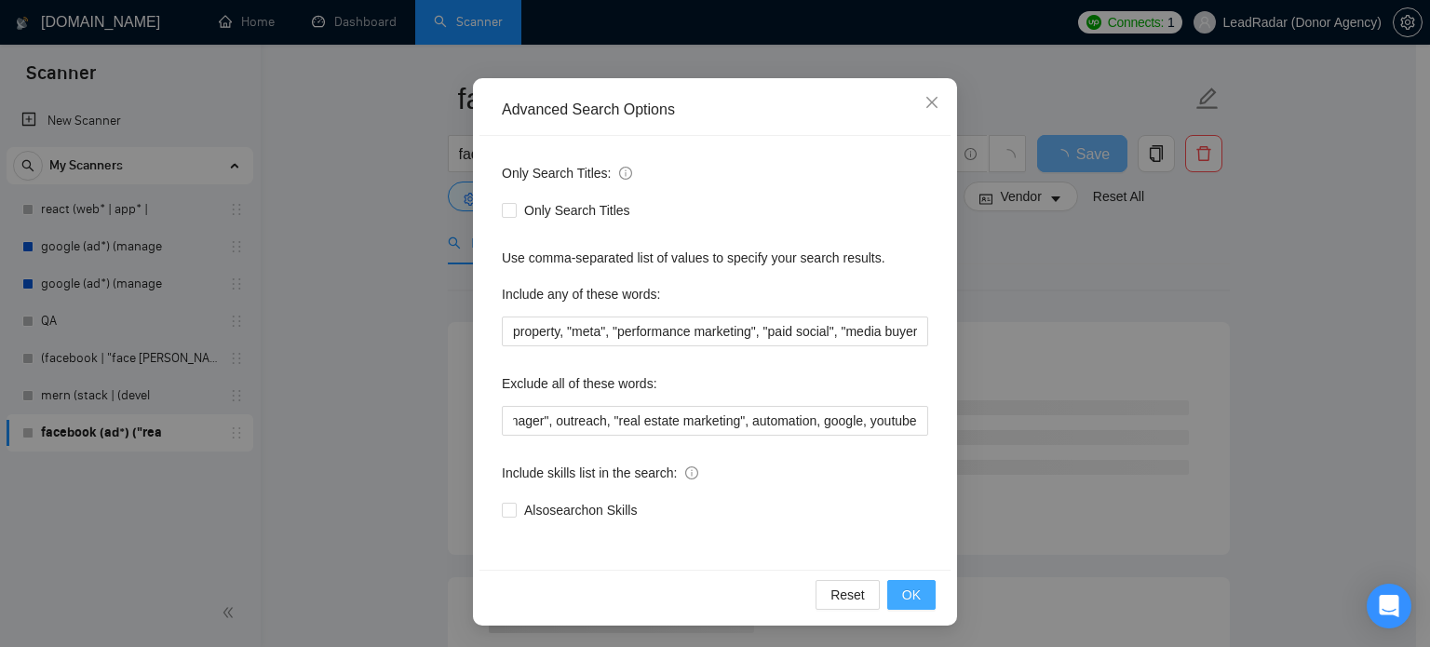
click at [895, 597] on button "OK" at bounding box center [911, 595] width 48 height 30
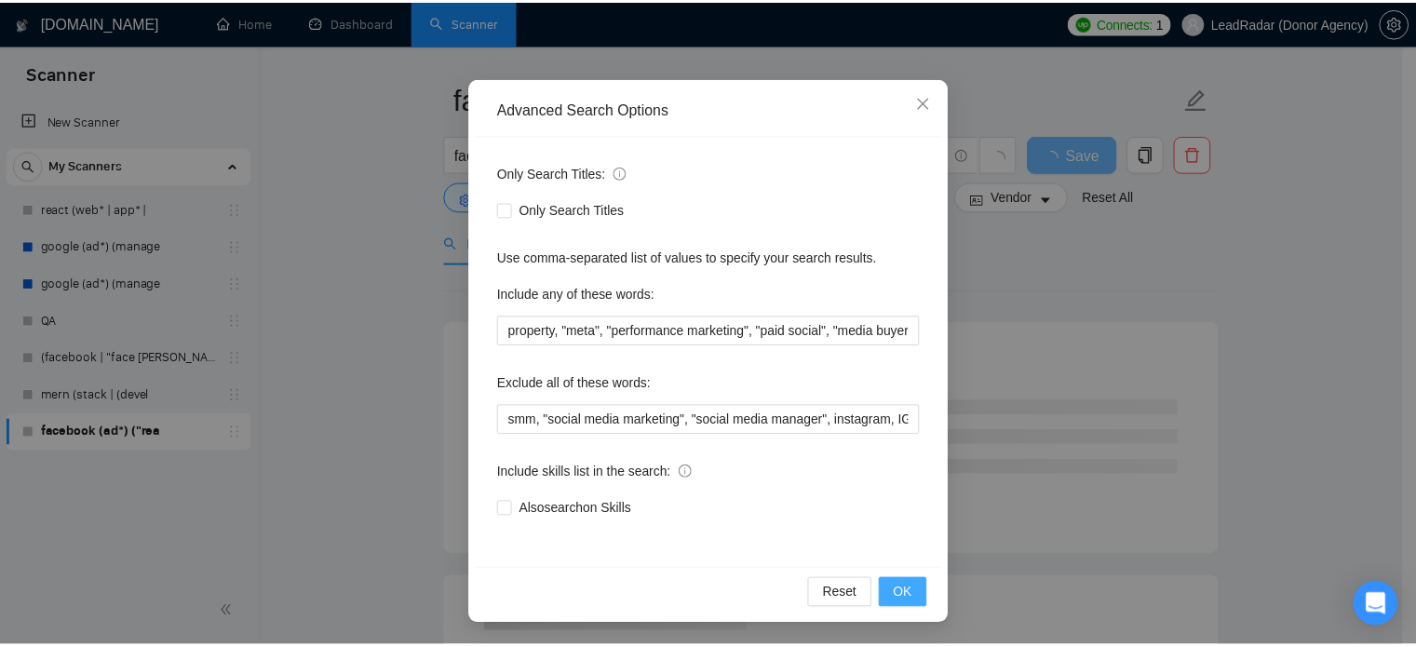
scroll to position [34, 0]
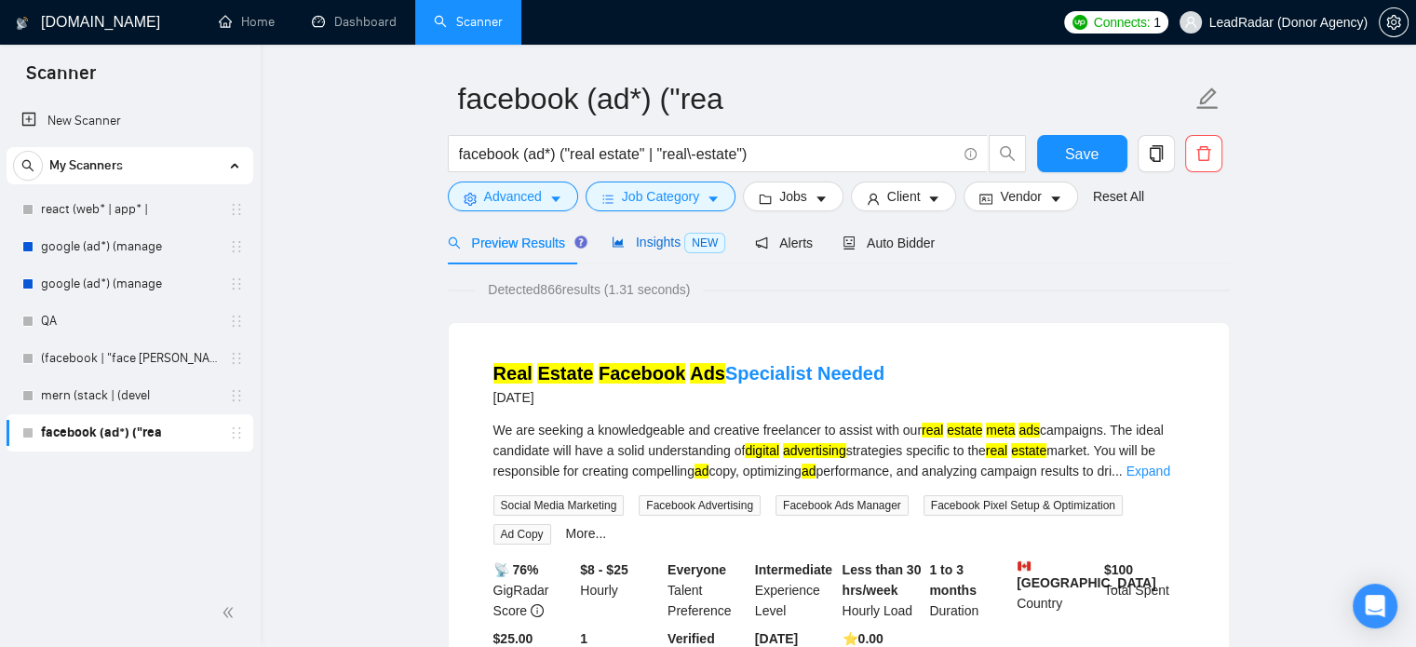
click at [652, 235] on span "Insights NEW" at bounding box center [669, 242] width 114 height 15
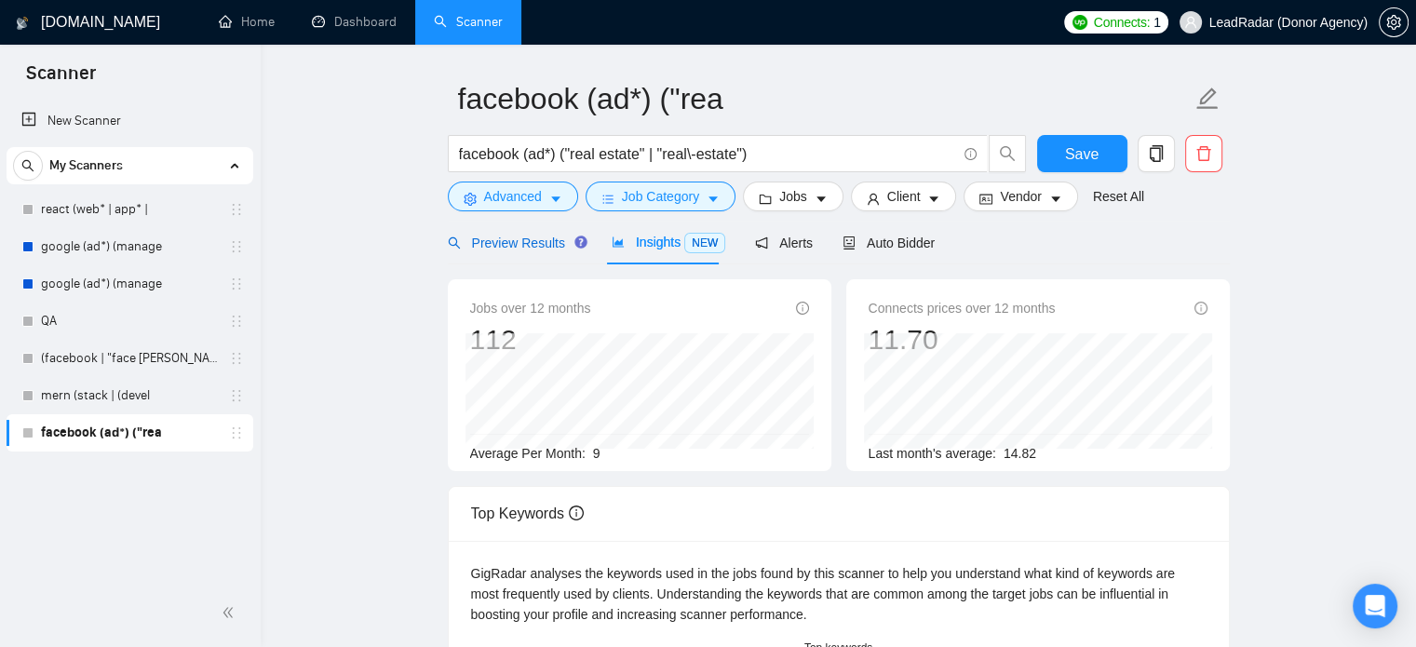
click at [509, 246] on span "Preview Results" at bounding box center [515, 243] width 134 height 15
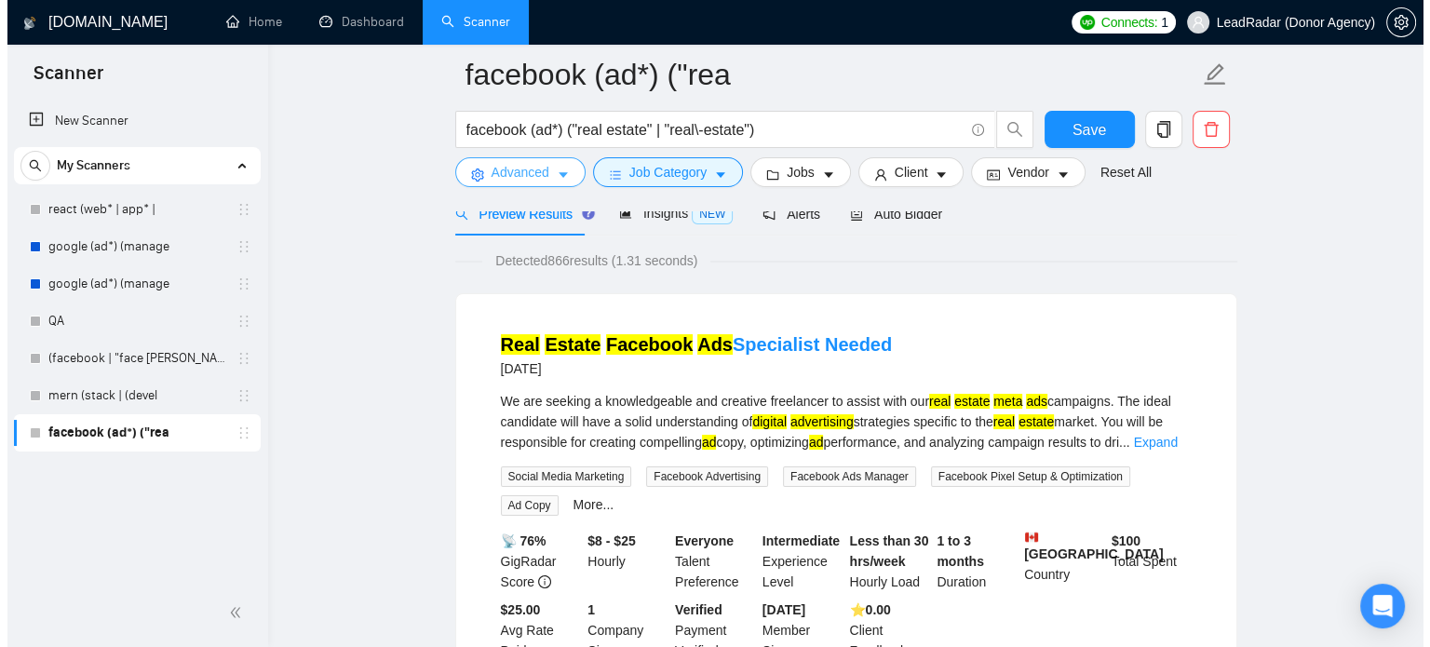
scroll to position [97, 0]
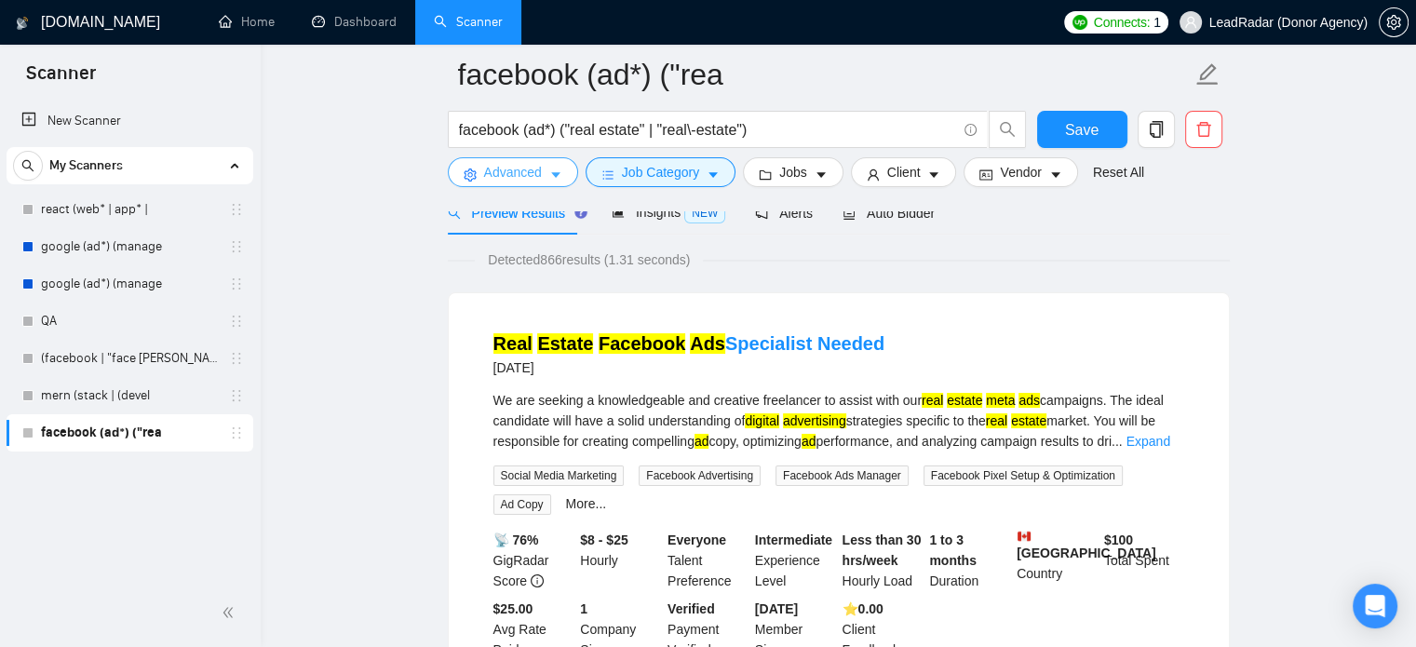
click at [532, 172] on span "Advanced" at bounding box center [513, 172] width 58 height 20
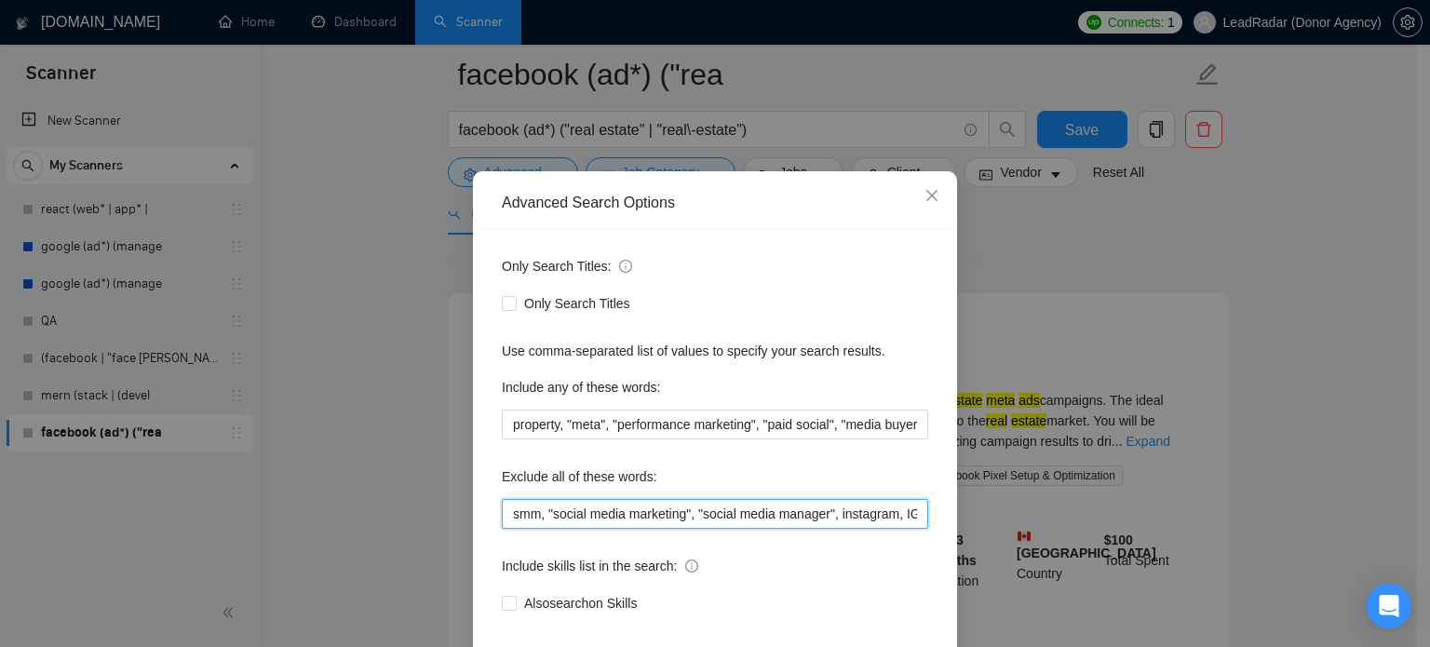
click at [636, 529] on input "smm, "social media marketing", "social media manager", instagram, IG, SEO, VA, …" at bounding box center [715, 514] width 426 height 30
drag, startPoint x: 574, startPoint y: 549, endPoint x: 688, endPoint y: 553, distance: 114.6
click at [688, 529] on input "smm, "social media marketing", "social media manager", instagram, IG, SEO, VA, …" at bounding box center [715, 514] width 426 height 30
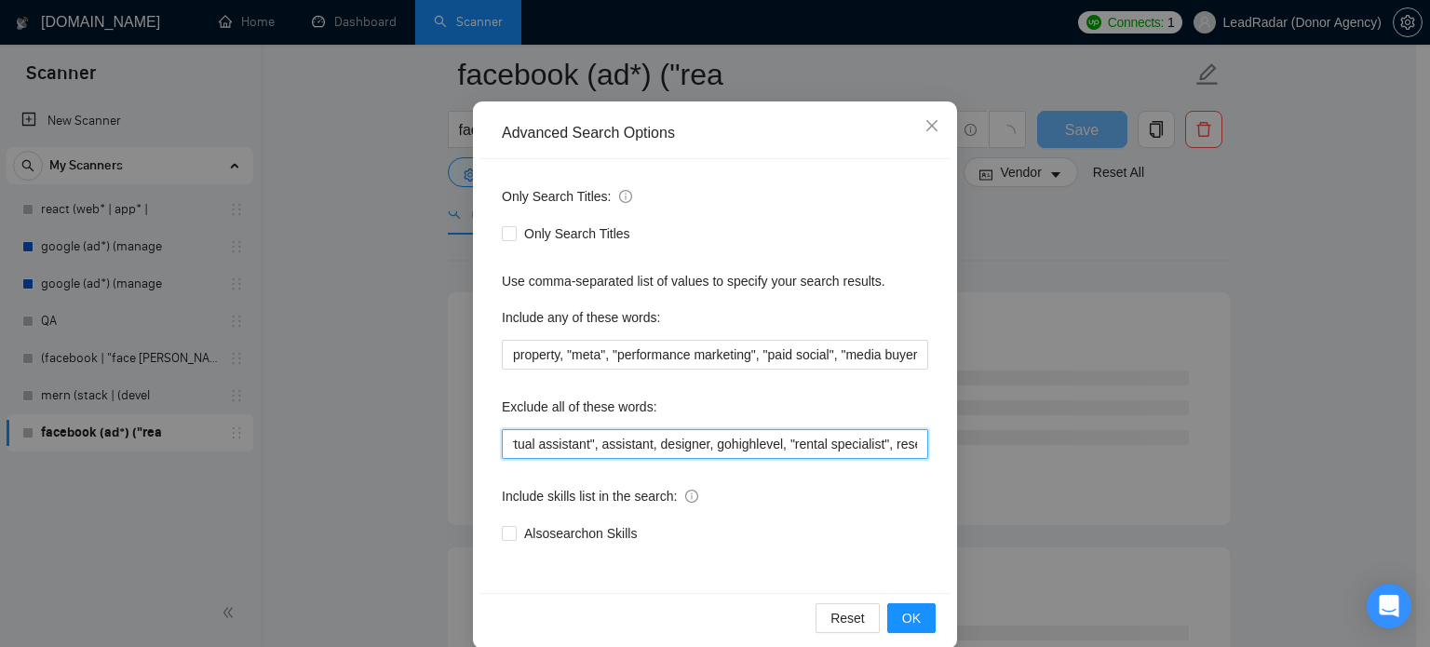
scroll to position [127, 0]
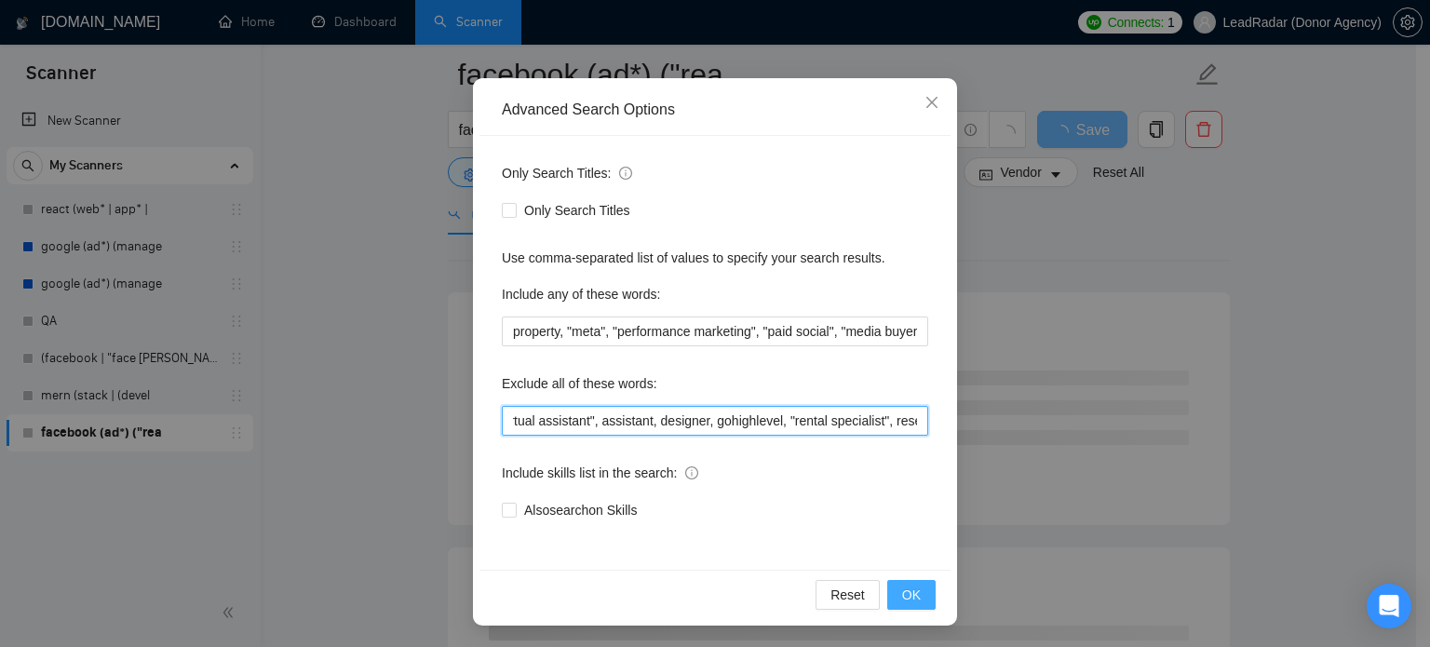
type input "smm, "social media marketing", "social media manager", instagram, IG, SEO, VA, …"
click at [903, 605] on button "OK" at bounding box center [911, 595] width 48 height 30
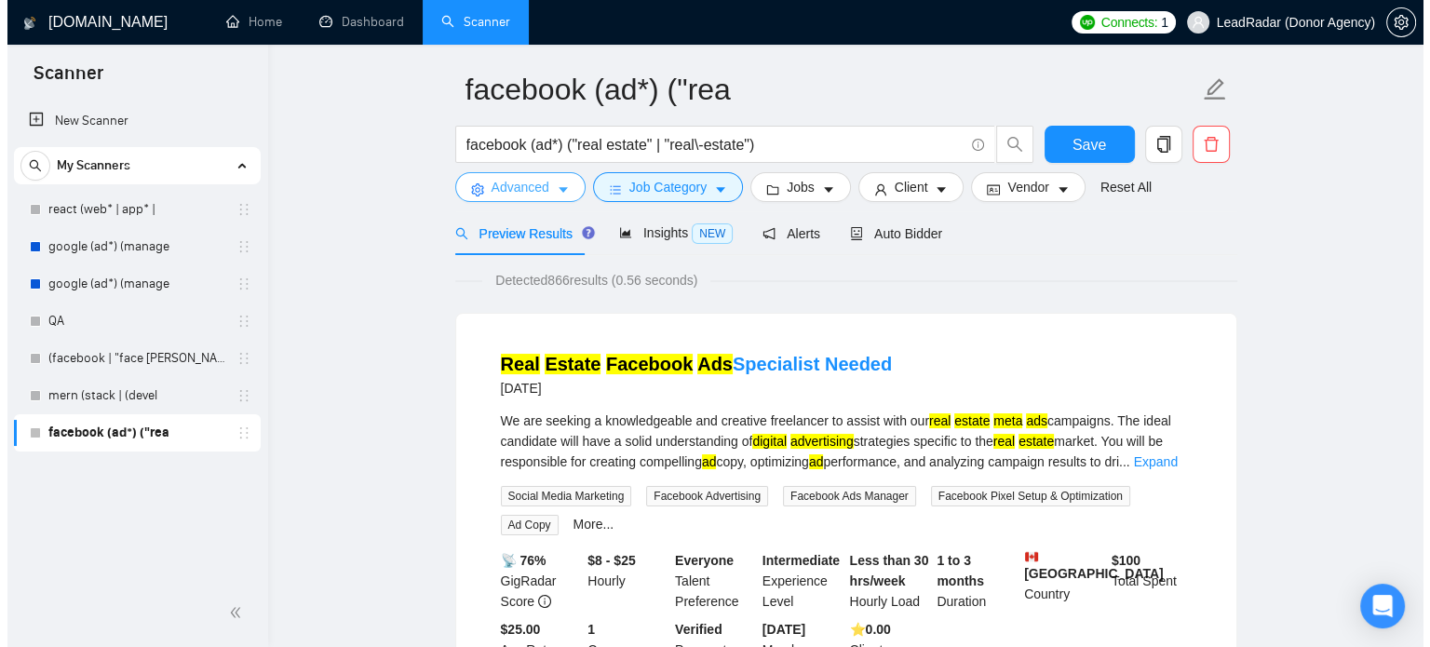
scroll to position [40, 0]
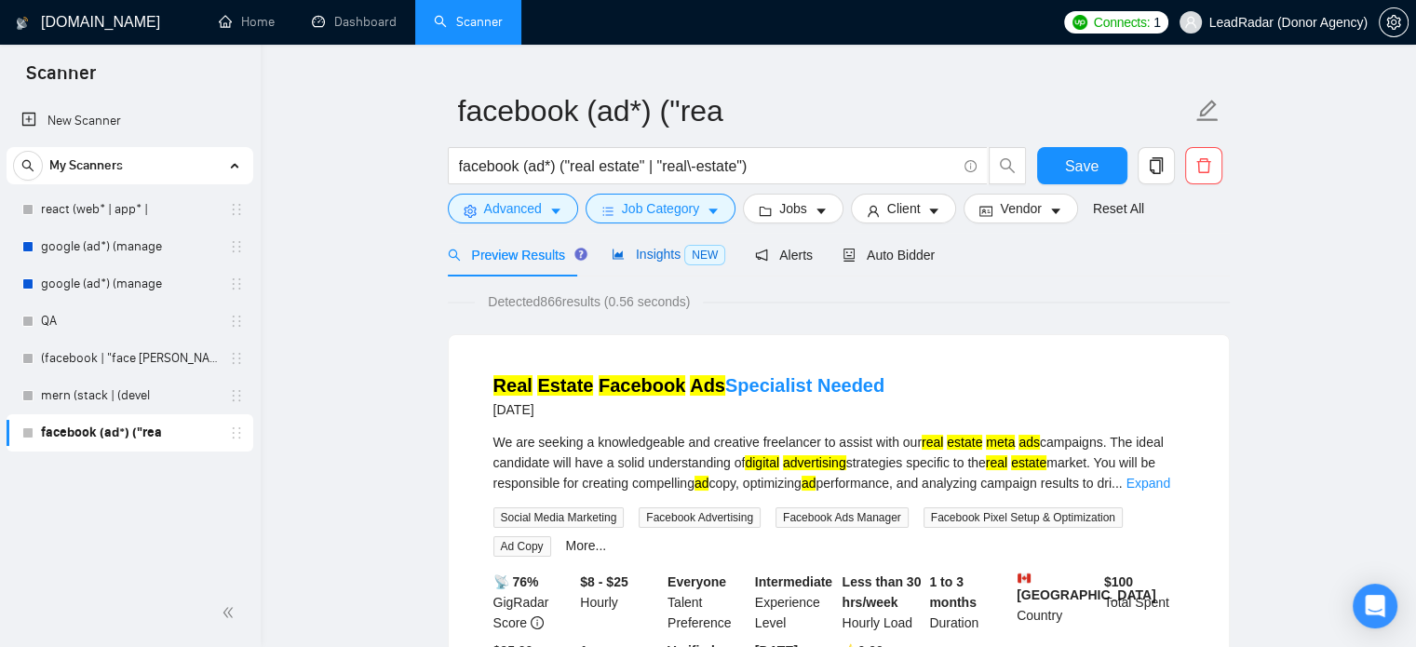
click at [653, 251] on span "Insights NEW" at bounding box center [669, 254] width 114 height 15
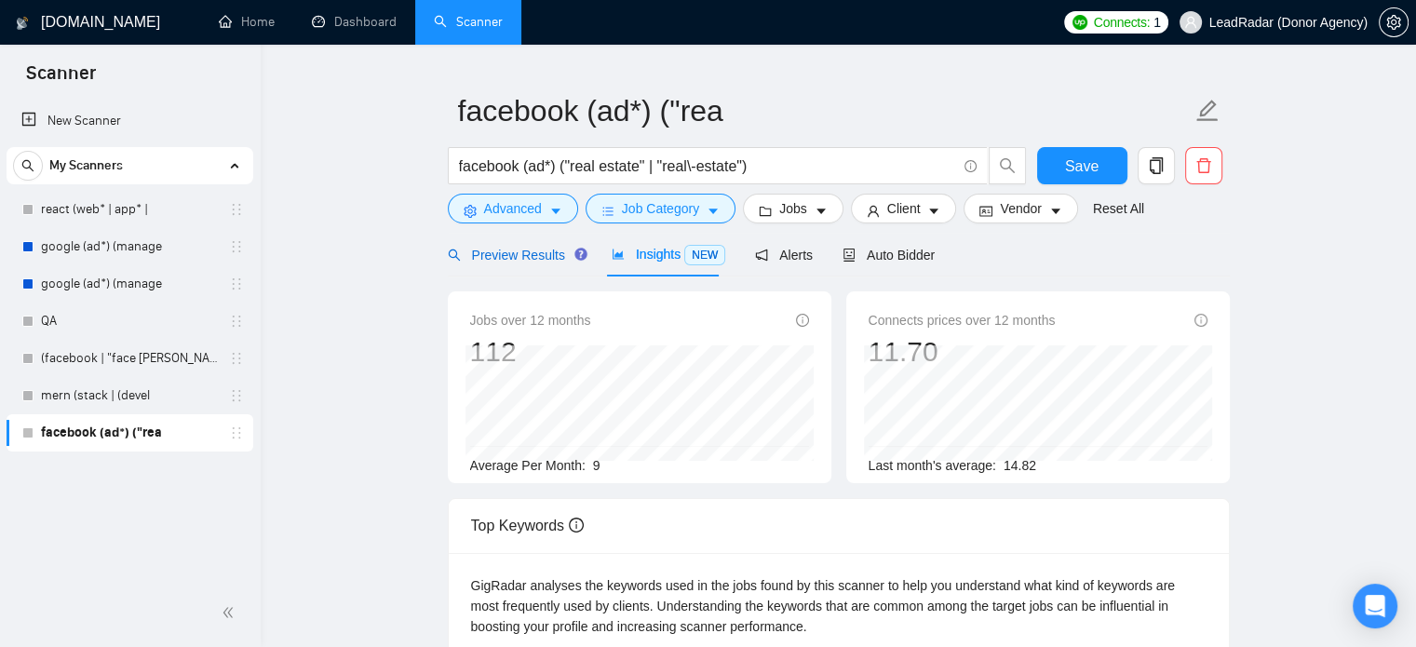
click at [491, 249] on span "Preview Results" at bounding box center [515, 255] width 134 height 15
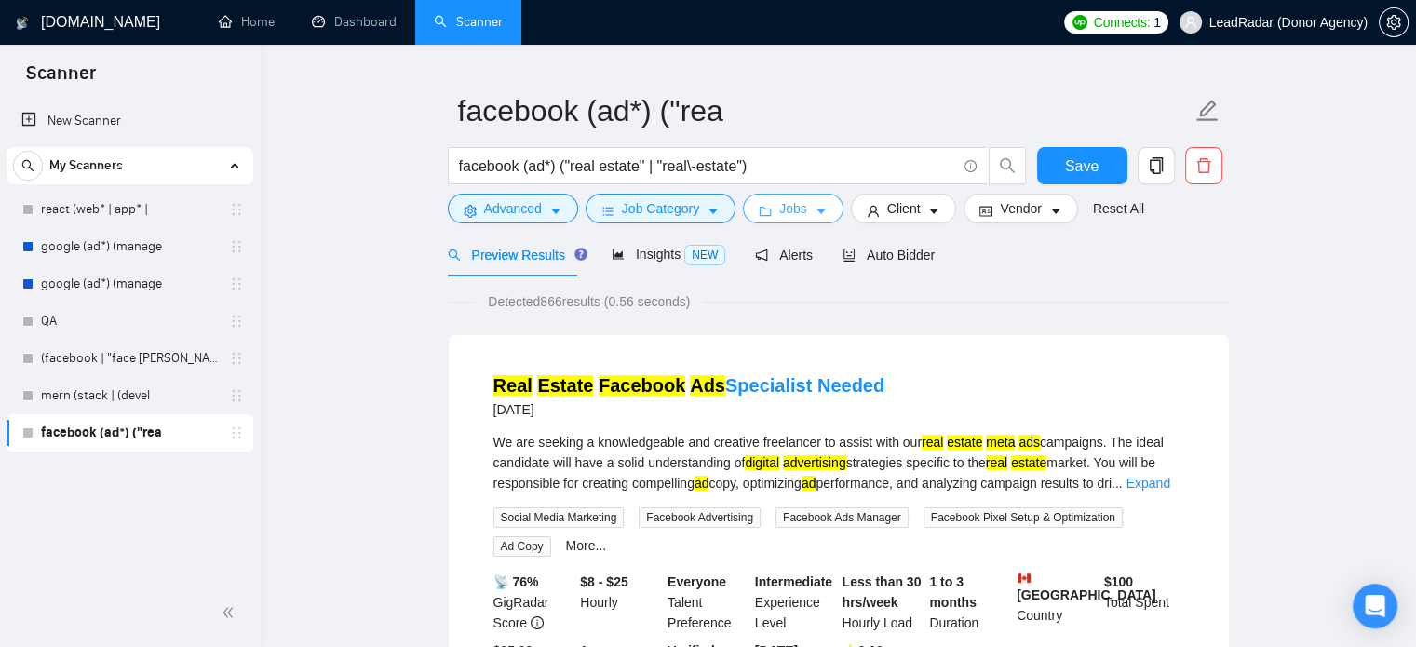
click at [786, 211] on span "Jobs" at bounding box center [793, 208] width 28 height 20
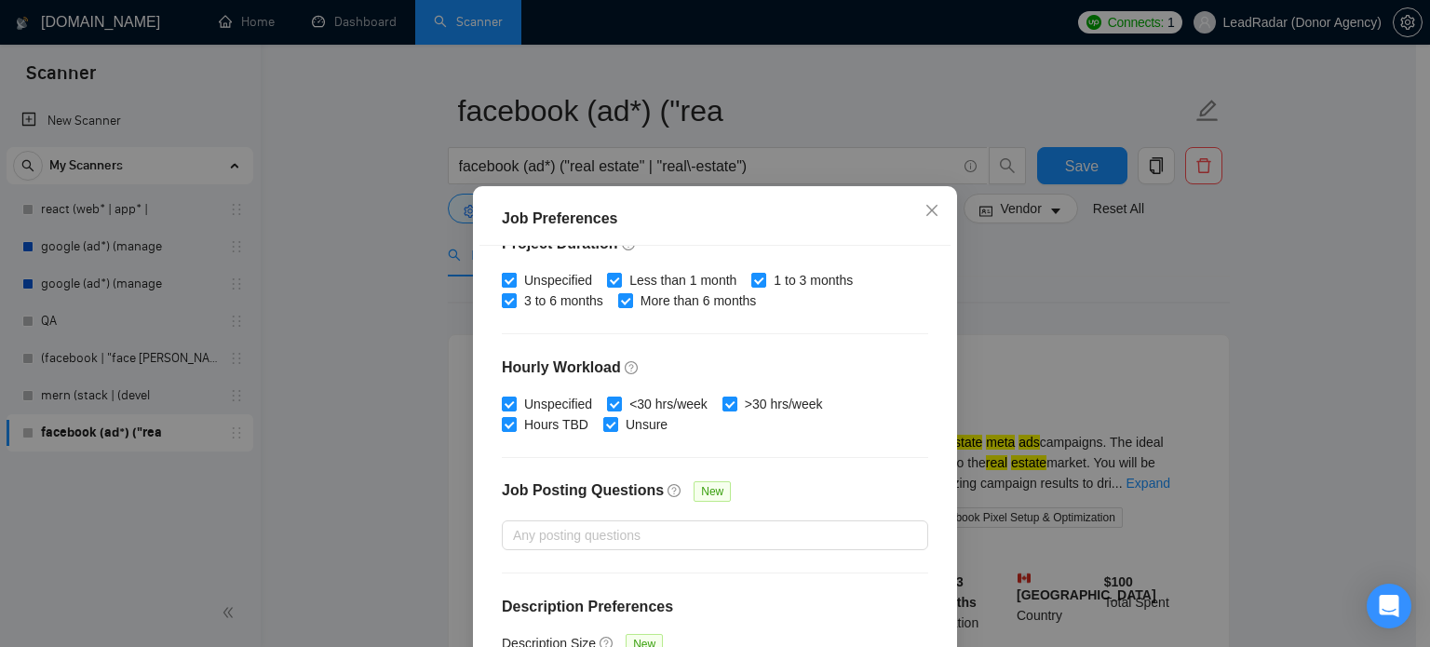
scroll to position [596, 0]
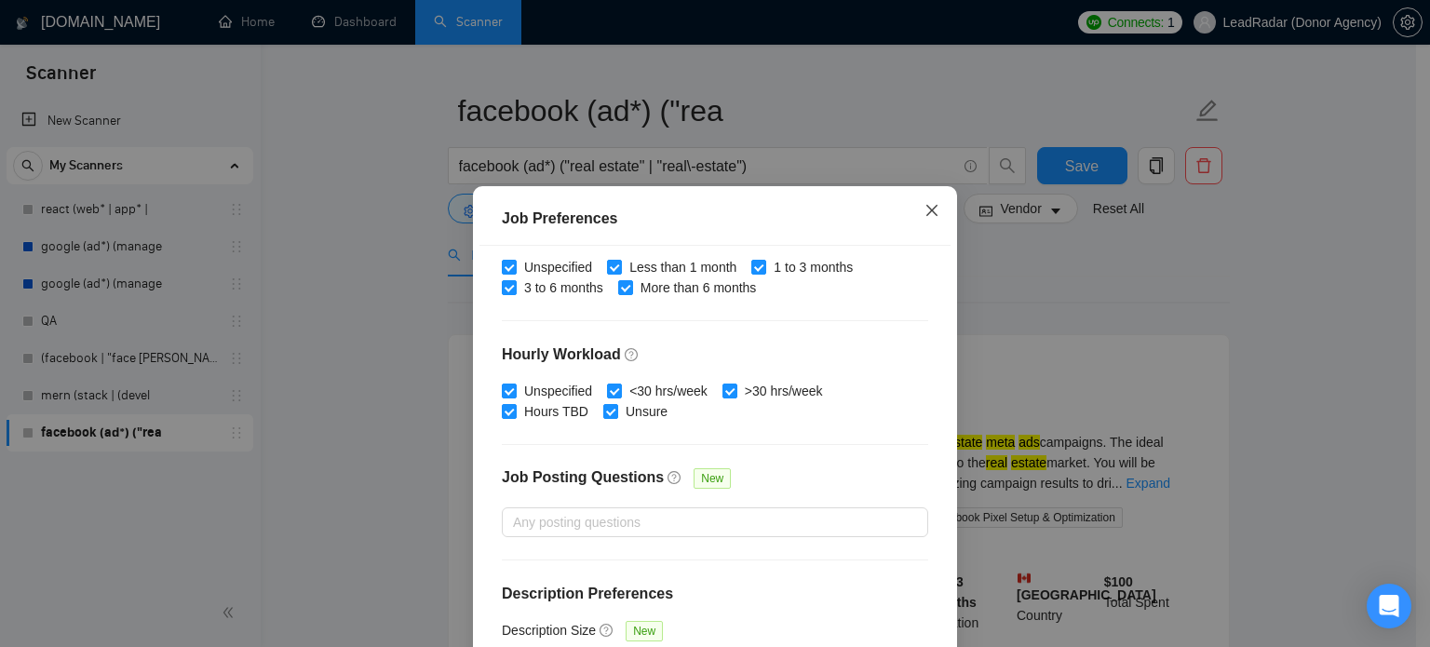
click at [930, 208] on icon "close" at bounding box center [932, 210] width 15 height 15
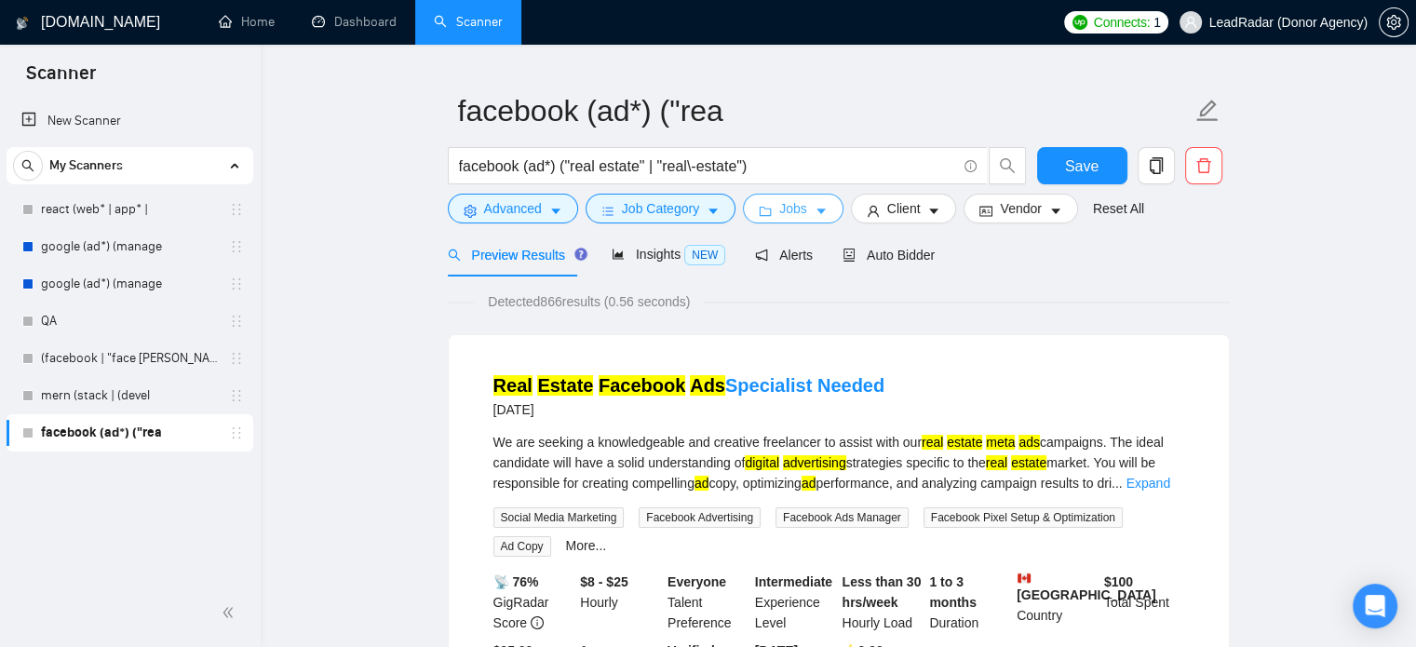
click at [803, 205] on button "Jobs" at bounding box center [793, 209] width 101 height 30
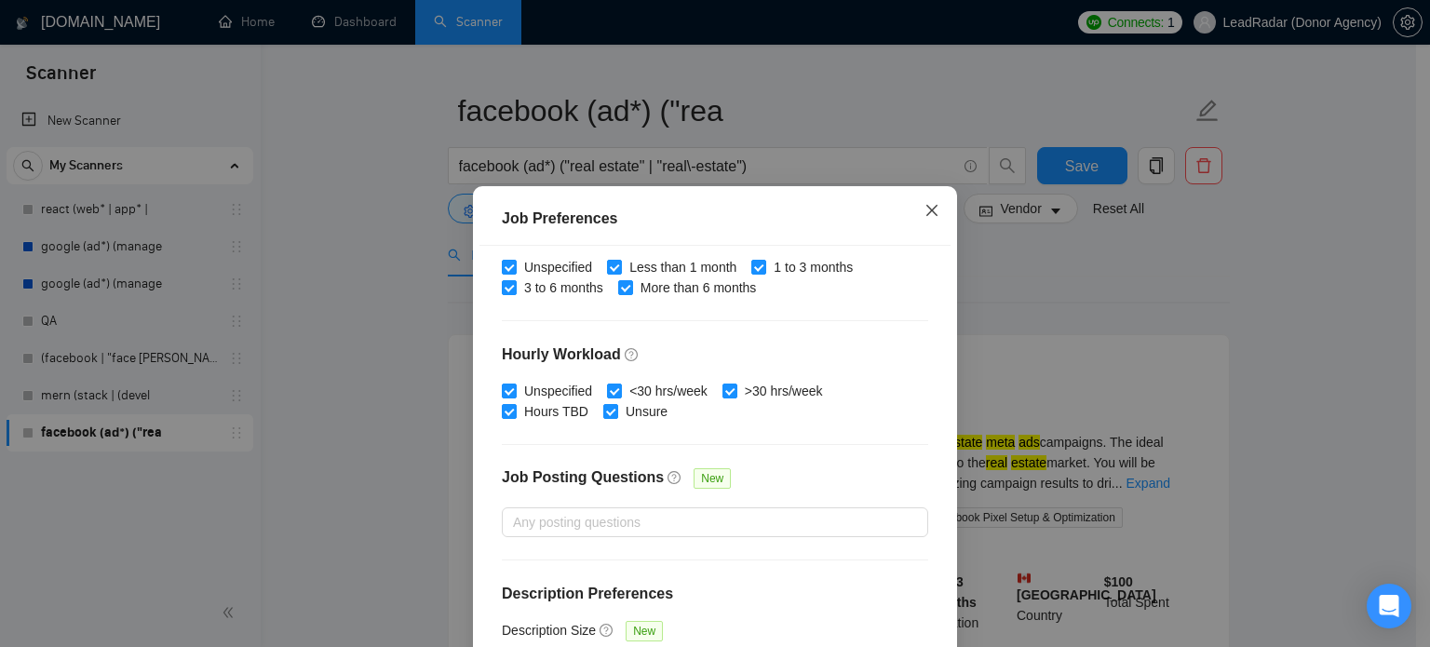
click at [925, 209] on icon "close" at bounding box center [932, 210] width 15 height 15
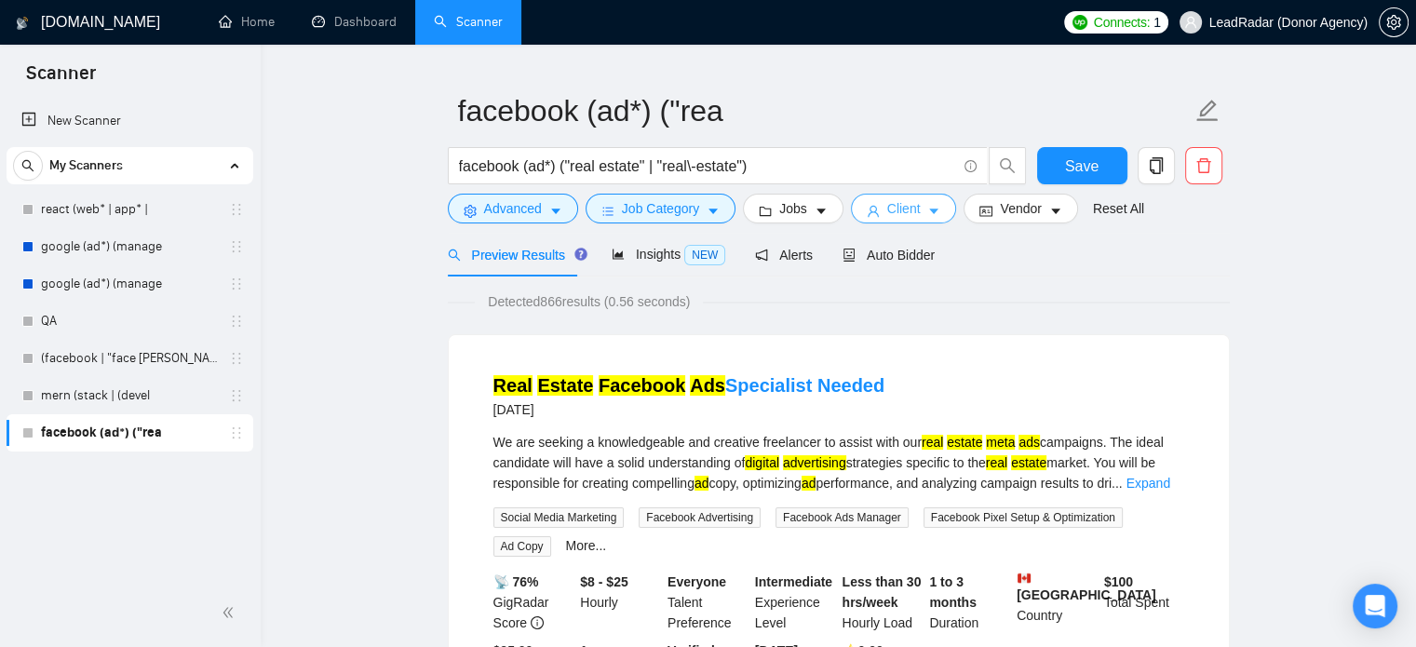
click at [927, 209] on icon "caret-down" at bounding box center [933, 211] width 13 height 13
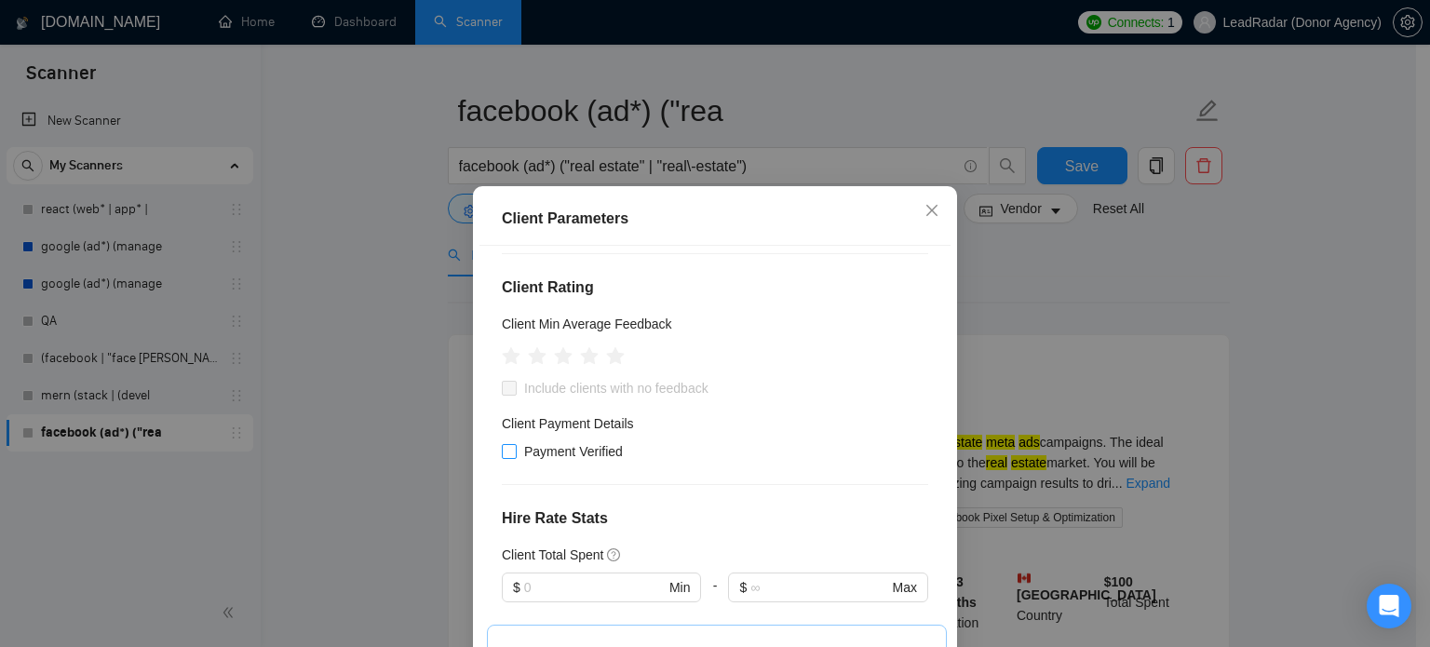
scroll to position [207, 0]
click at [587, 354] on icon "star" at bounding box center [590, 354] width 20 height 19
click at [507, 451] on span at bounding box center [509, 449] width 15 height 15
click at [507, 451] on input "Payment Verified" at bounding box center [508, 448] width 13 height 13
checkbox input "true"
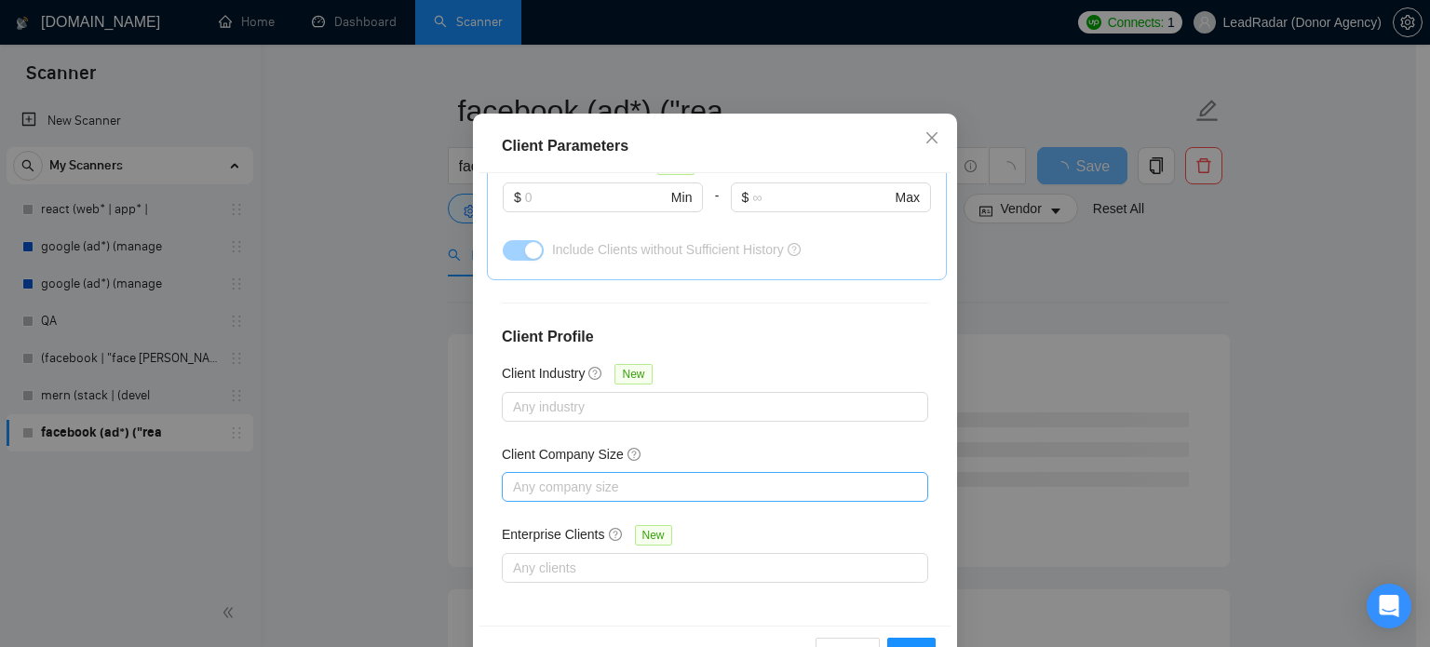
scroll to position [133, 0]
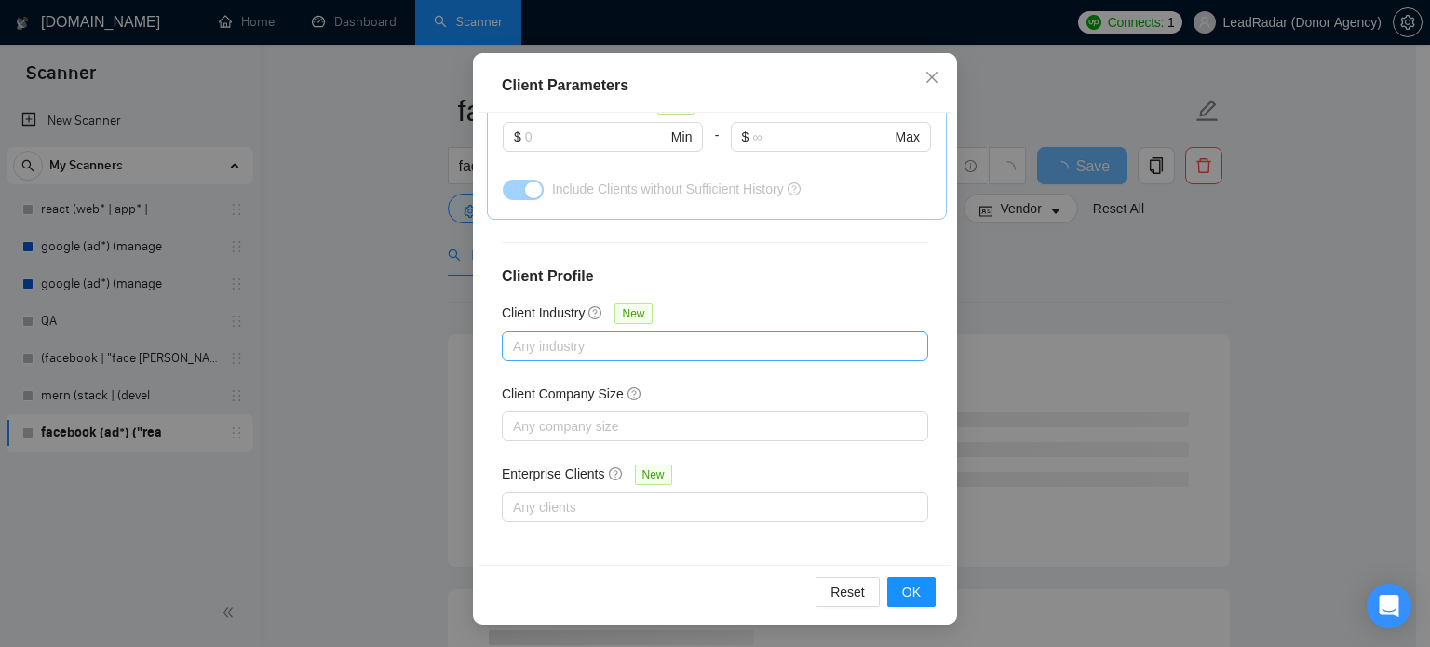
click at [657, 347] on div at bounding box center [705, 346] width 398 height 22
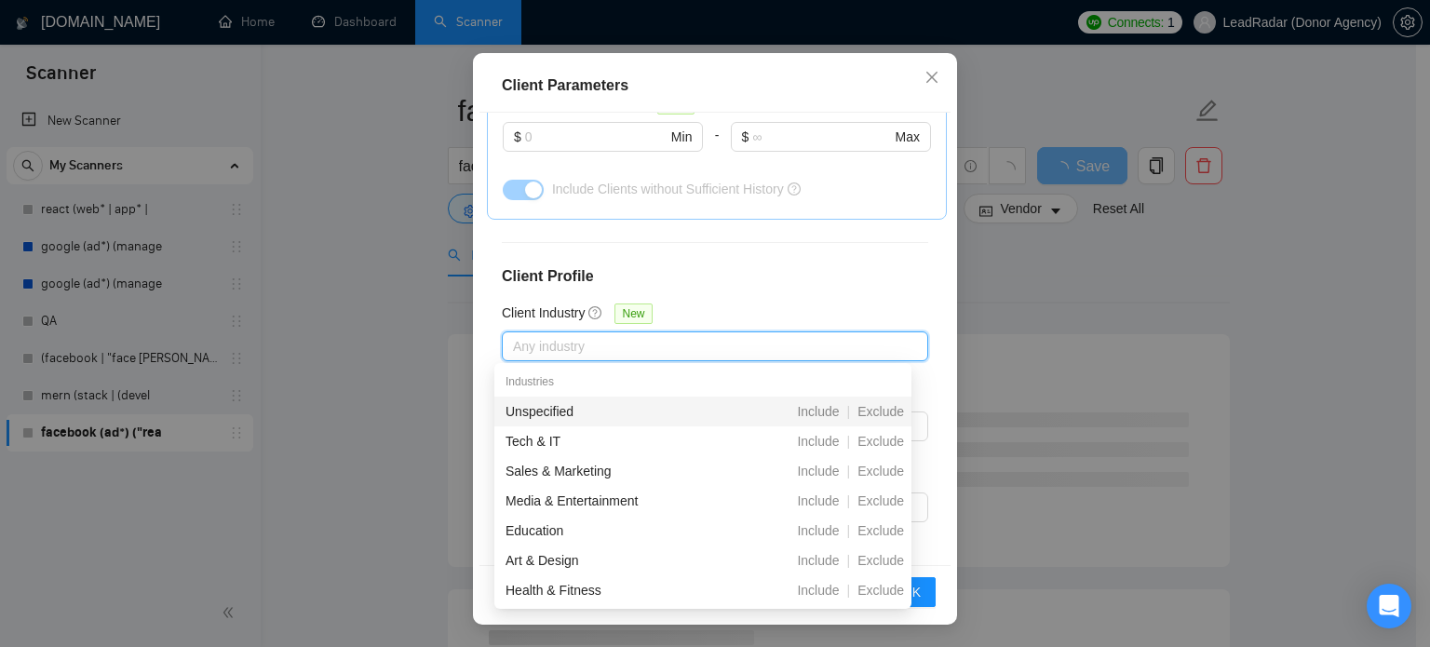
click at [657, 347] on div at bounding box center [705, 346] width 398 height 22
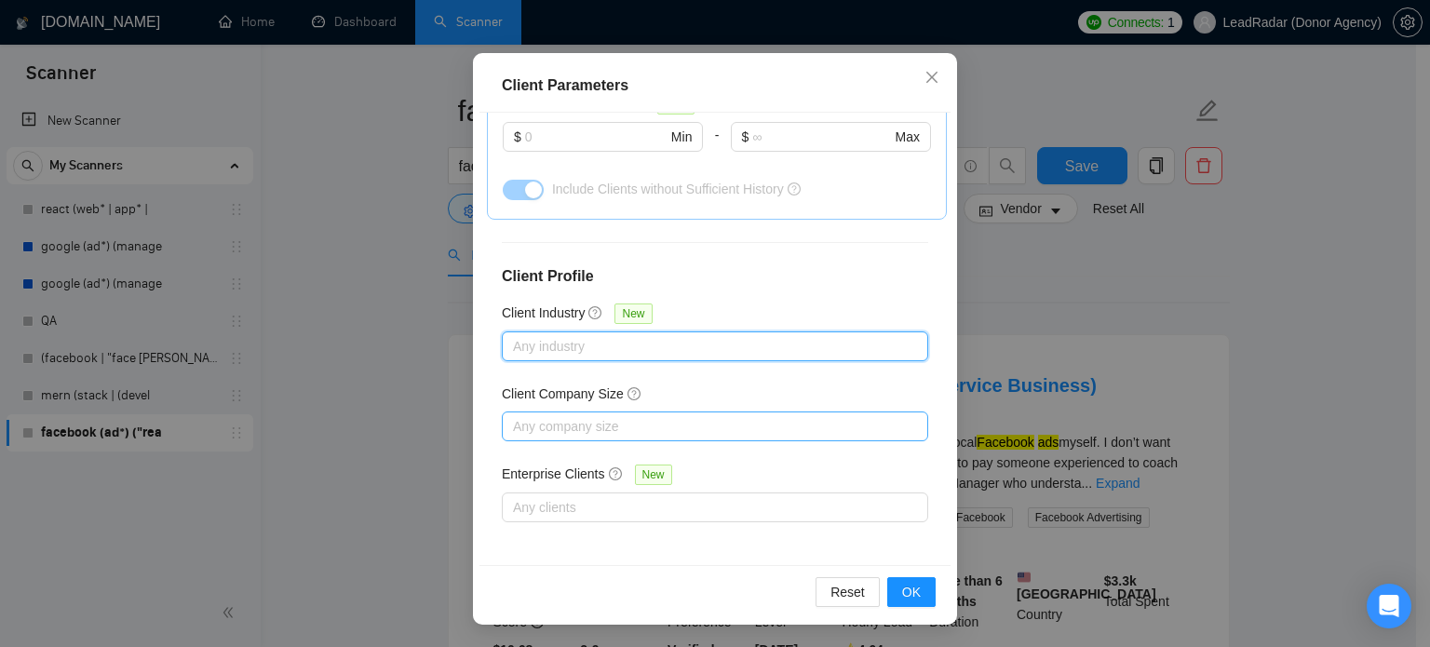
click at [605, 421] on div at bounding box center [705, 426] width 398 height 22
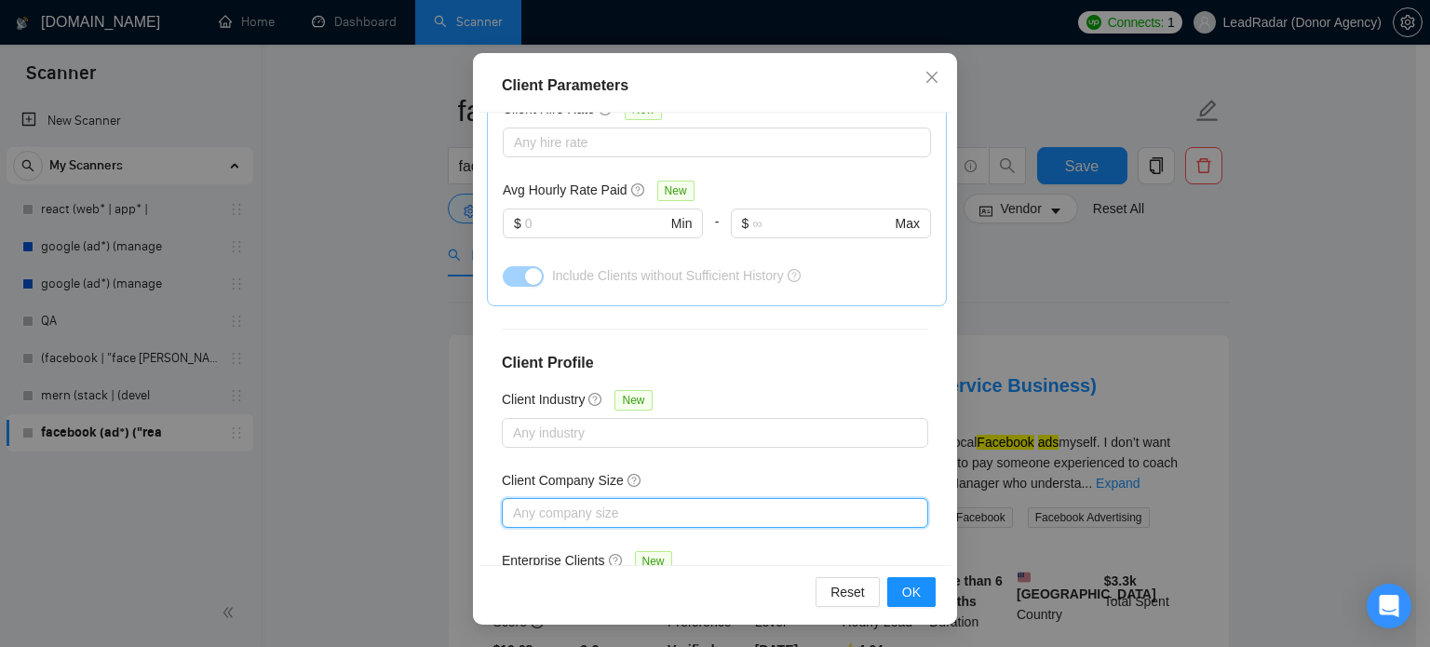
scroll to position [708, 0]
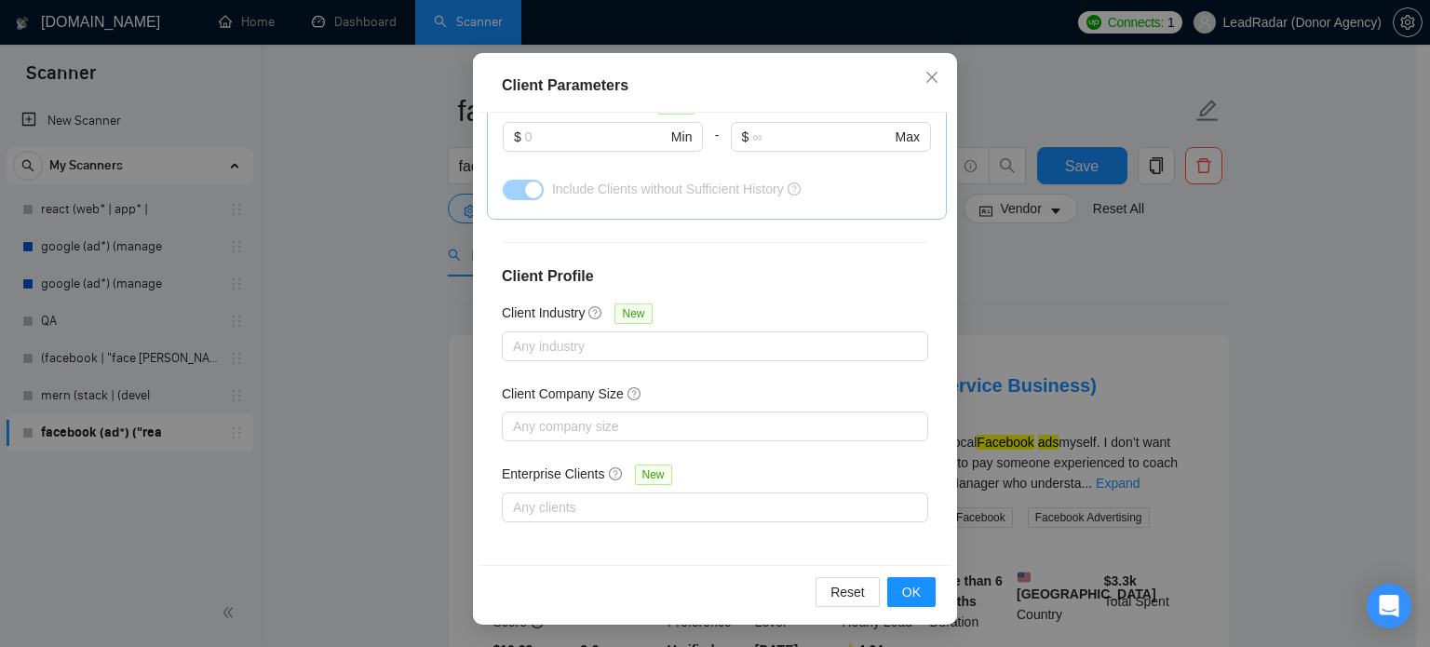
click at [909, 608] on div "Reset OK" at bounding box center [714, 591] width 471 height 53
click at [908, 599] on span "OK" at bounding box center [911, 592] width 19 height 20
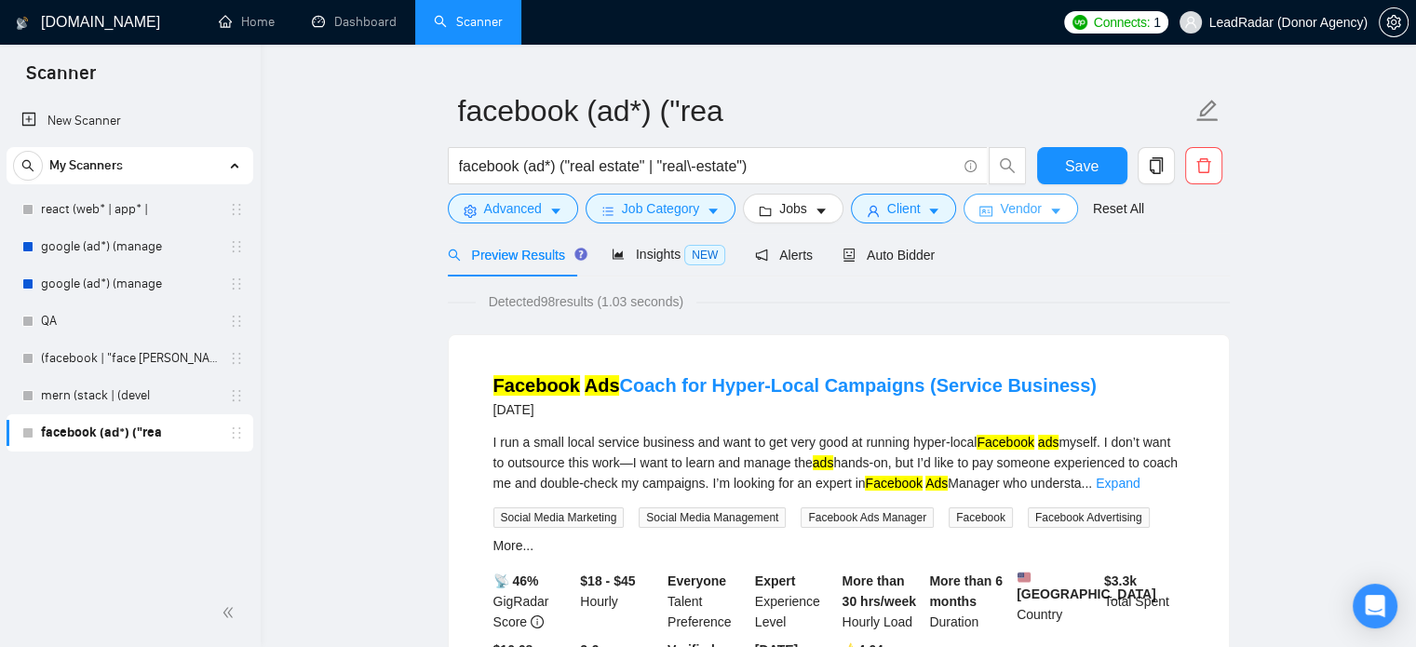
click at [1018, 211] on span "Vendor" at bounding box center [1020, 208] width 41 height 20
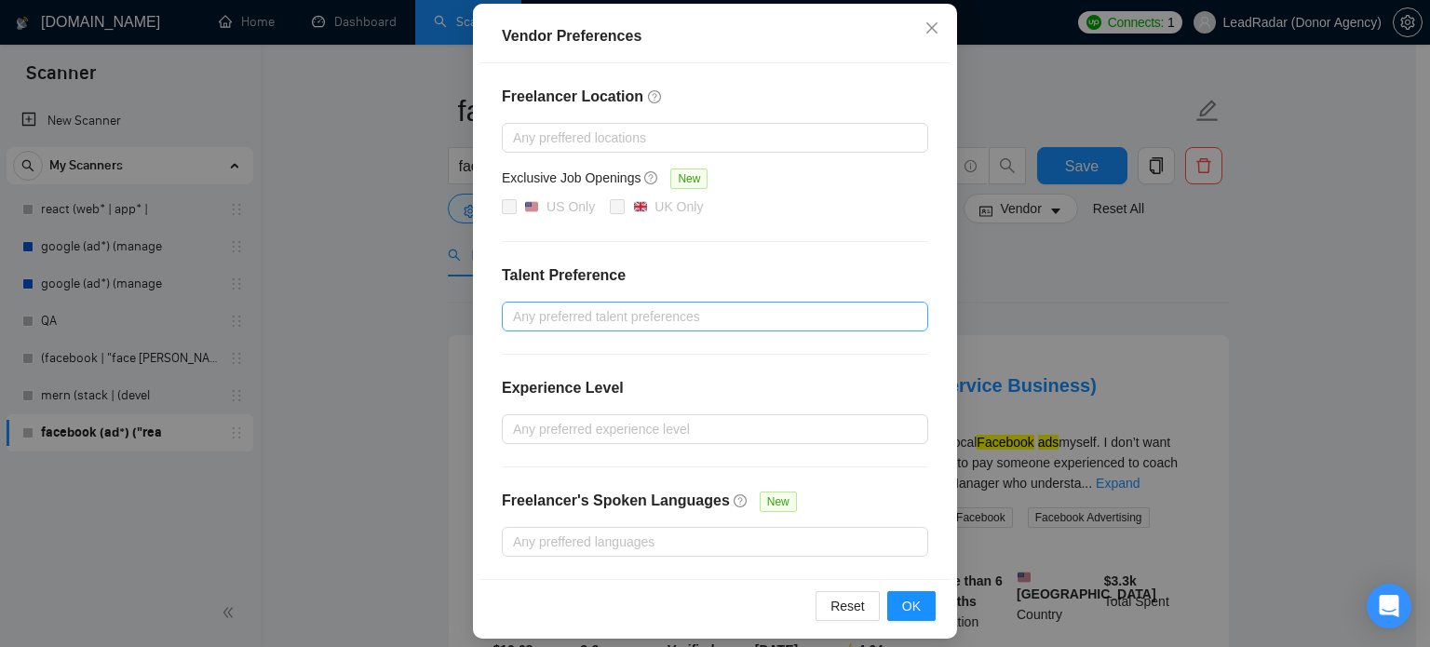
scroll to position [201, 0]
click at [587, 308] on div at bounding box center [705, 316] width 398 height 22
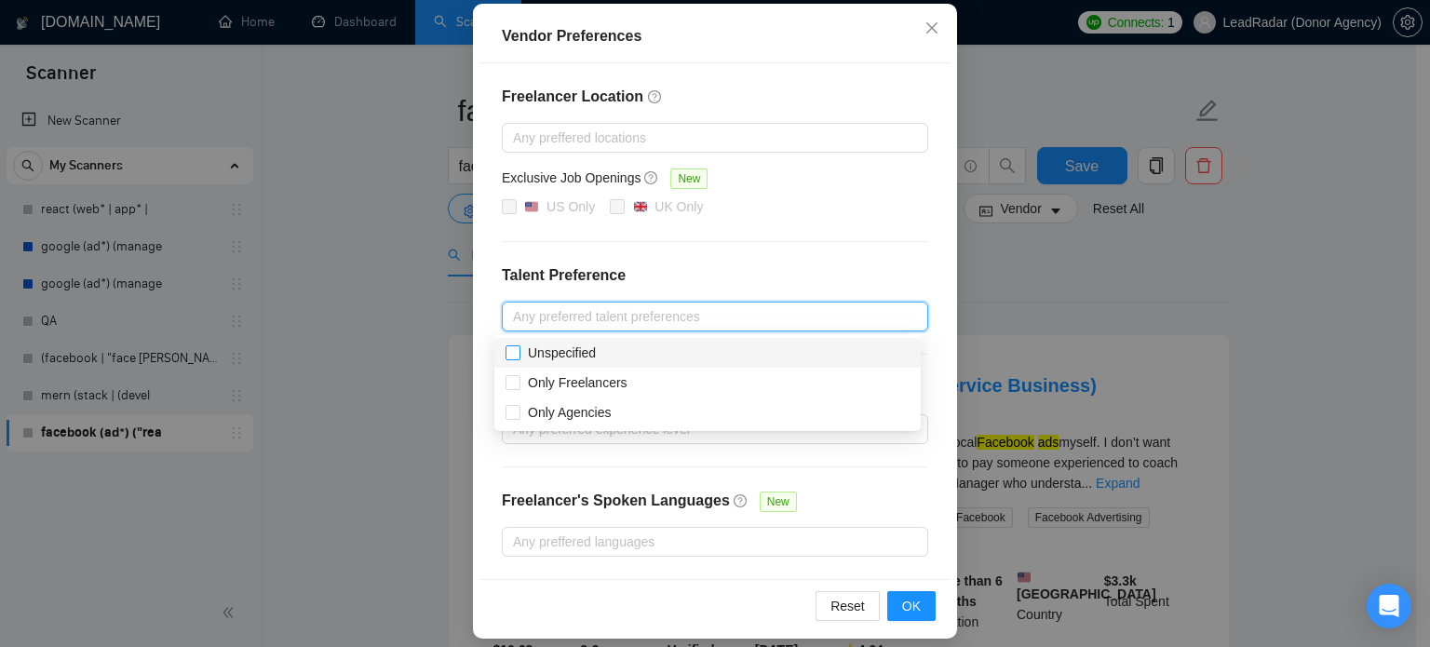
click at [551, 352] on span "Unspecified" at bounding box center [562, 352] width 68 height 15
click at [519, 352] on input "Unspecified" at bounding box center [512, 351] width 13 height 13
checkbox input "true"
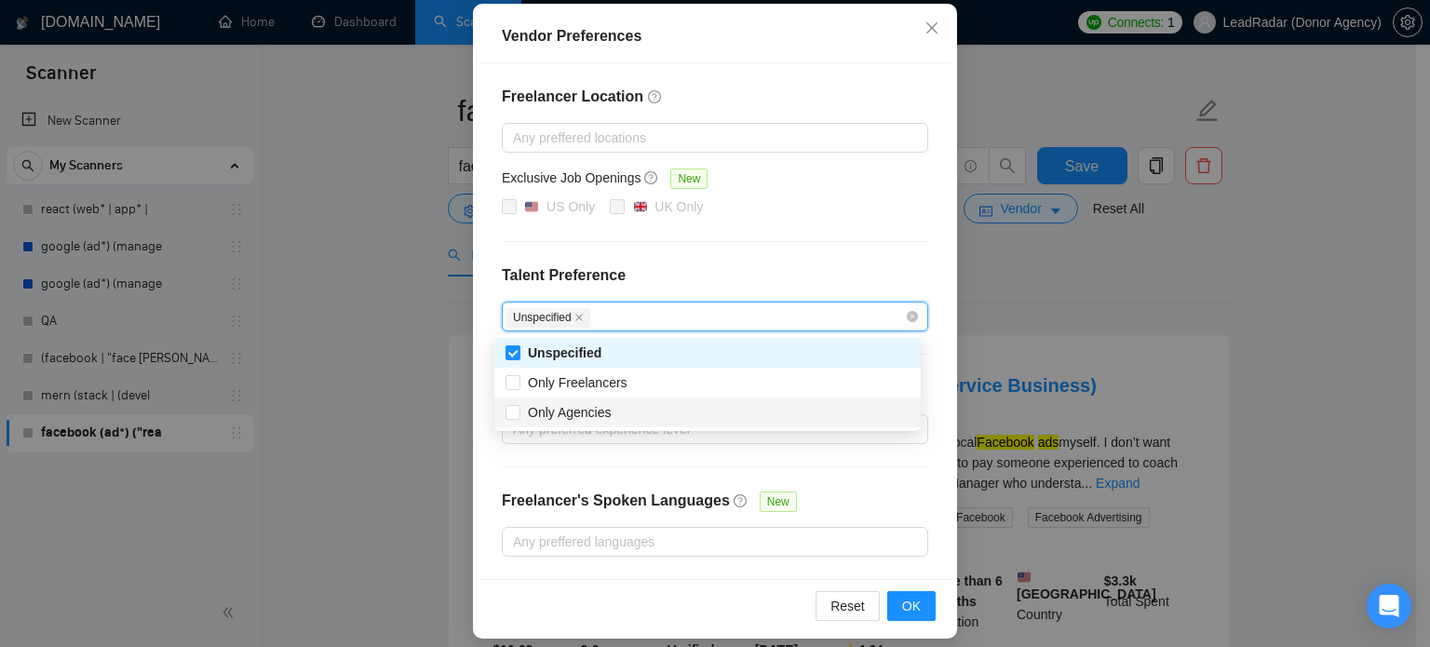
click at [540, 414] on span "Only Agencies" at bounding box center [570, 412] width 84 height 15
click at [519, 414] on input "Only Agencies" at bounding box center [512, 411] width 13 height 13
checkbox input "true"
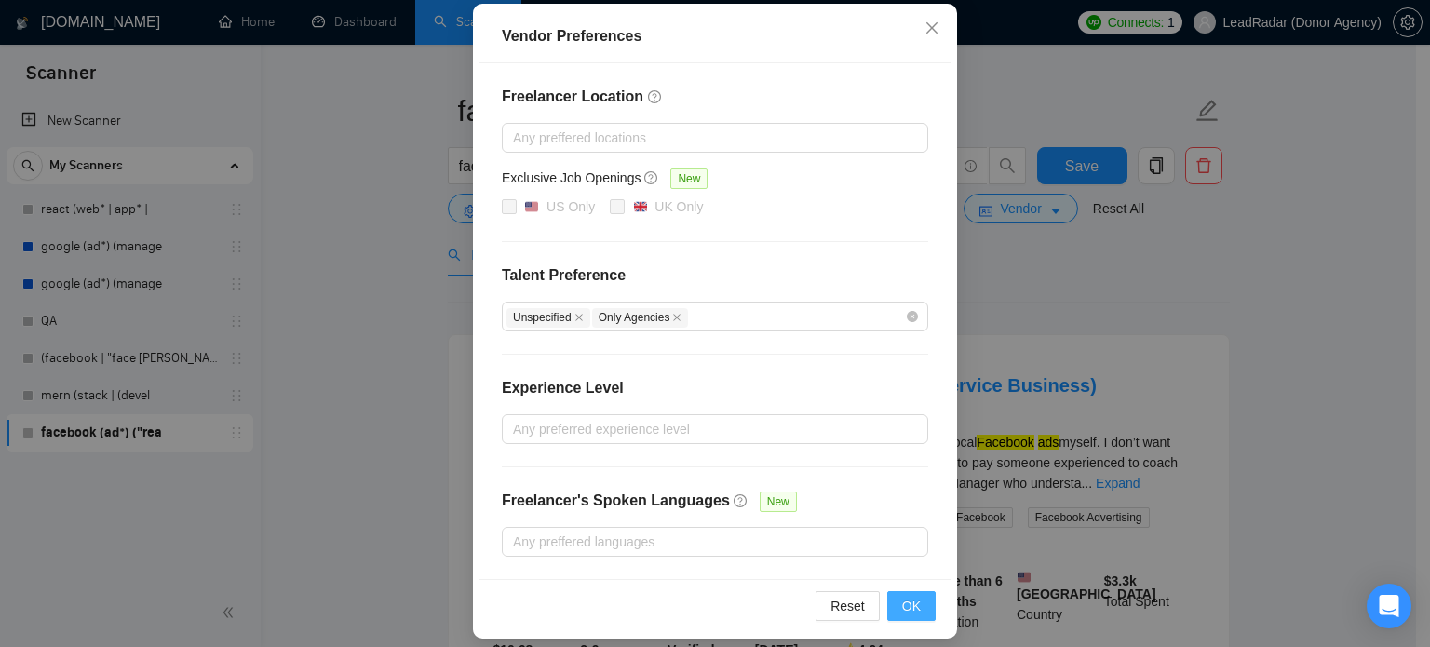
click at [909, 603] on span "OK" at bounding box center [911, 606] width 19 height 20
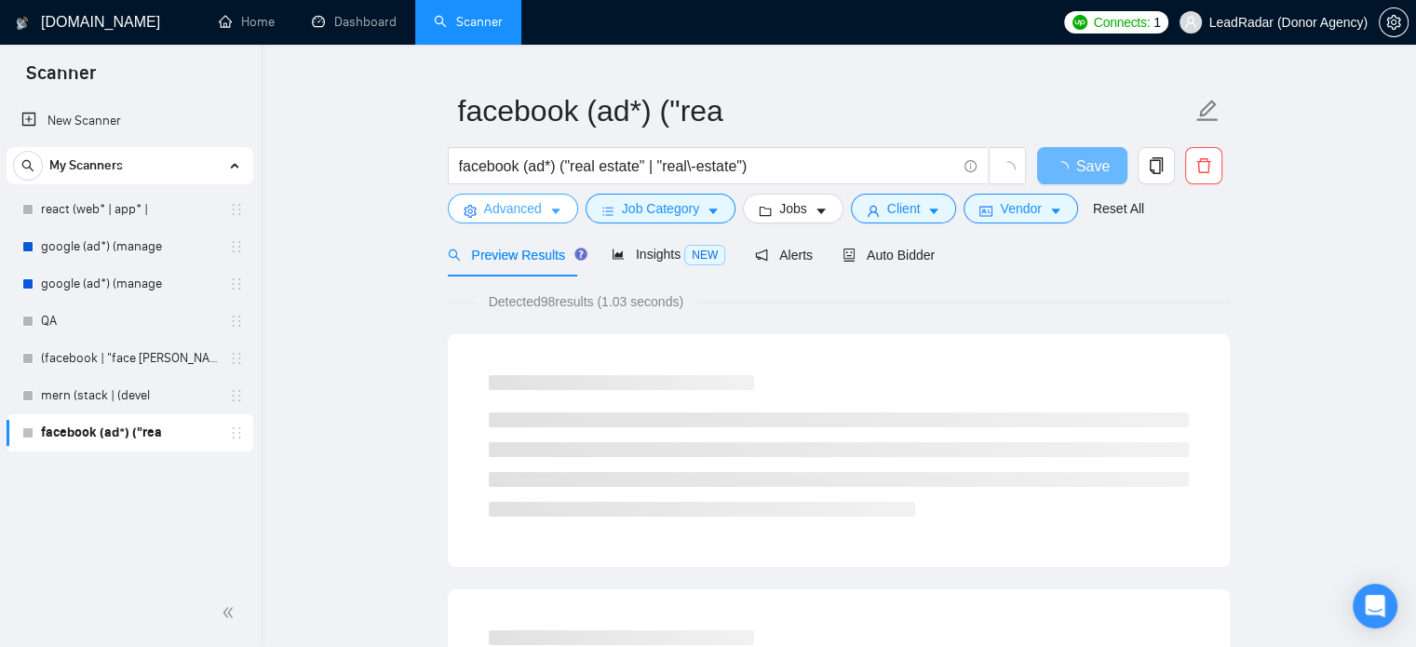
click at [549, 215] on icon "caret-down" at bounding box center [555, 211] width 13 height 13
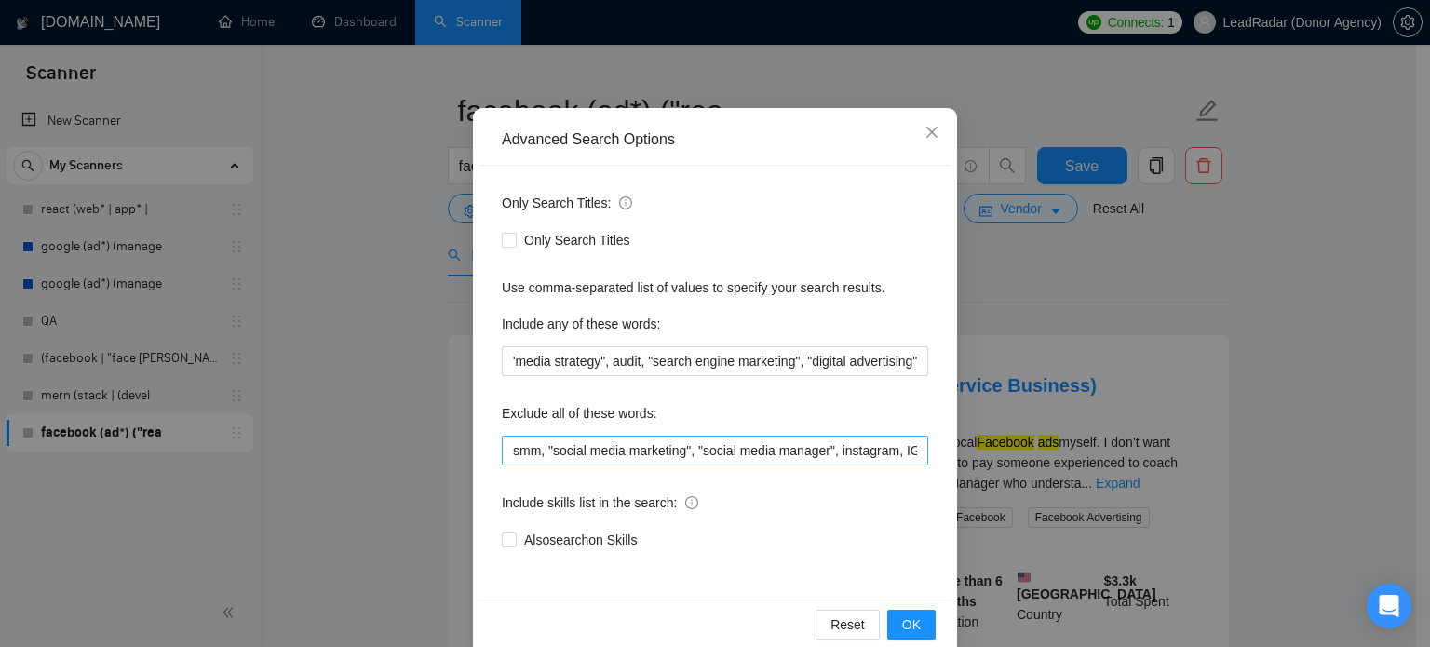
scroll to position [97, 0]
click at [634, 452] on input "smm, "social media marketing", "social media manager", instagram, IG, SEO, VA, …" at bounding box center [715, 451] width 426 height 30
drag, startPoint x: 637, startPoint y: 453, endPoint x: 581, endPoint y: 452, distance: 55.9
click at [581, 452] on input "smm, "social media marketing", "social media manager", instagram, IG, SEO, VA, …" at bounding box center [715, 451] width 426 height 30
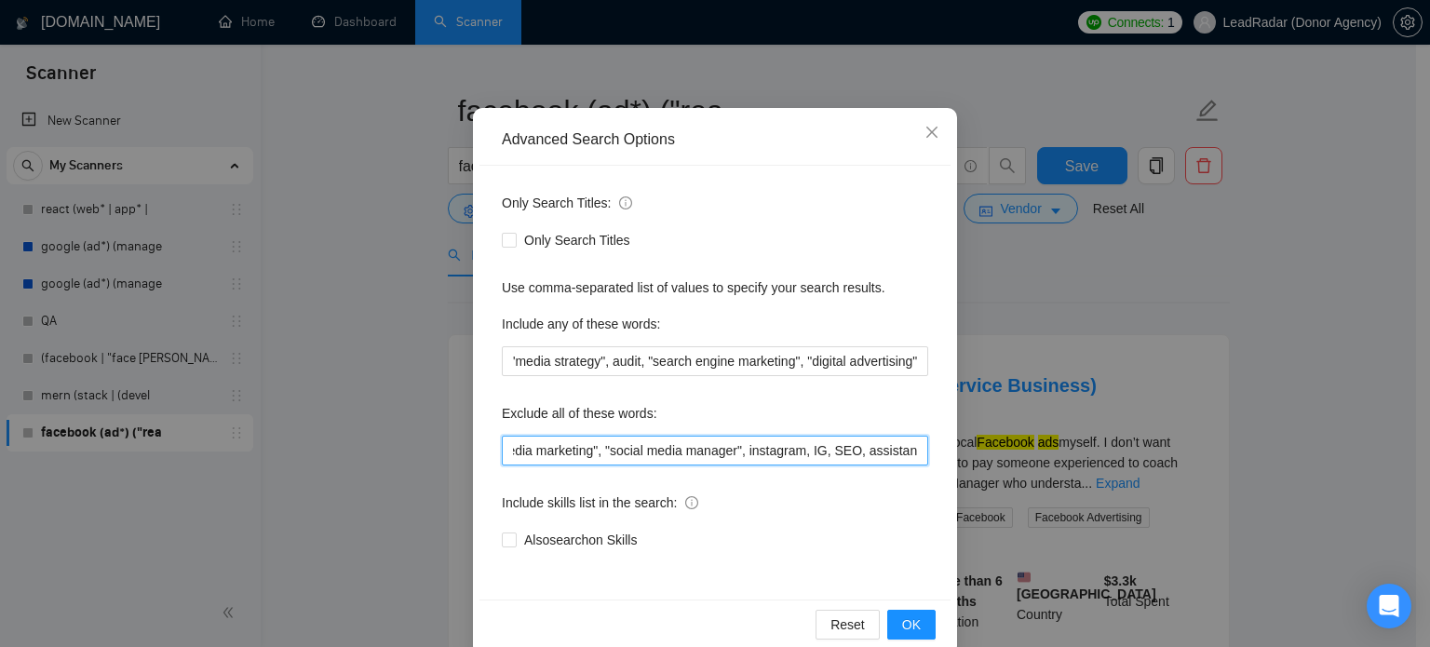
scroll to position [0, 272]
drag, startPoint x: 911, startPoint y: 452, endPoint x: 671, endPoint y: 455, distance: 240.2
click at [671, 455] on input "smm, "social media marketing", "social media manager", instagram, IG, SEO, assi…" at bounding box center [715, 451] width 426 height 30
click at [909, 621] on span "OK" at bounding box center [911, 624] width 19 height 20
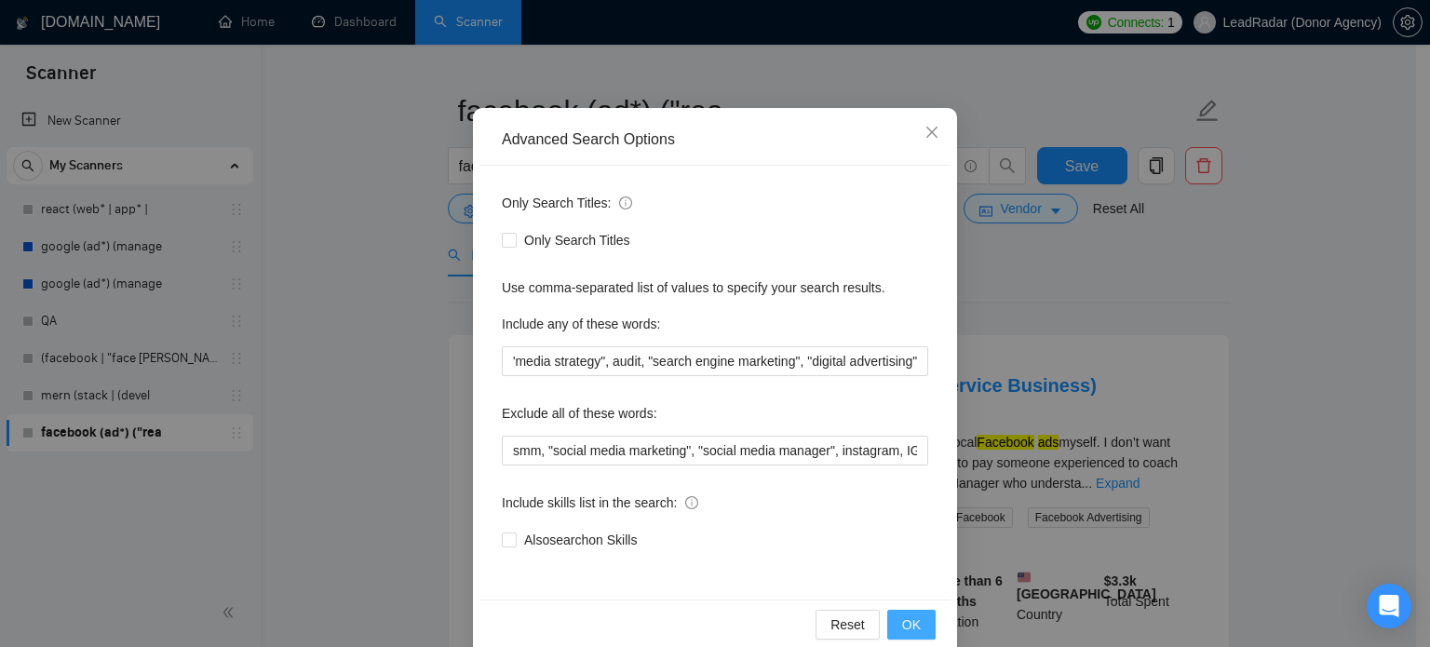
scroll to position [34, 0]
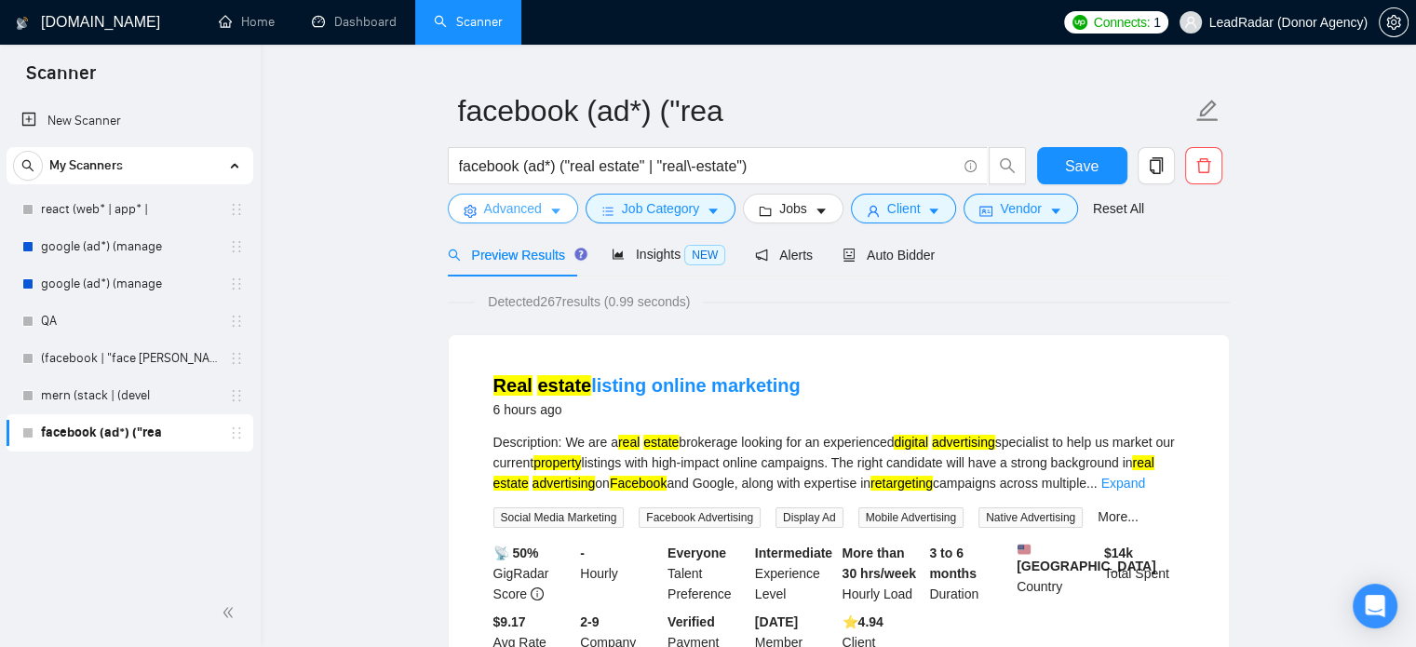
click at [533, 212] on span "Advanced" at bounding box center [513, 208] width 58 height 20
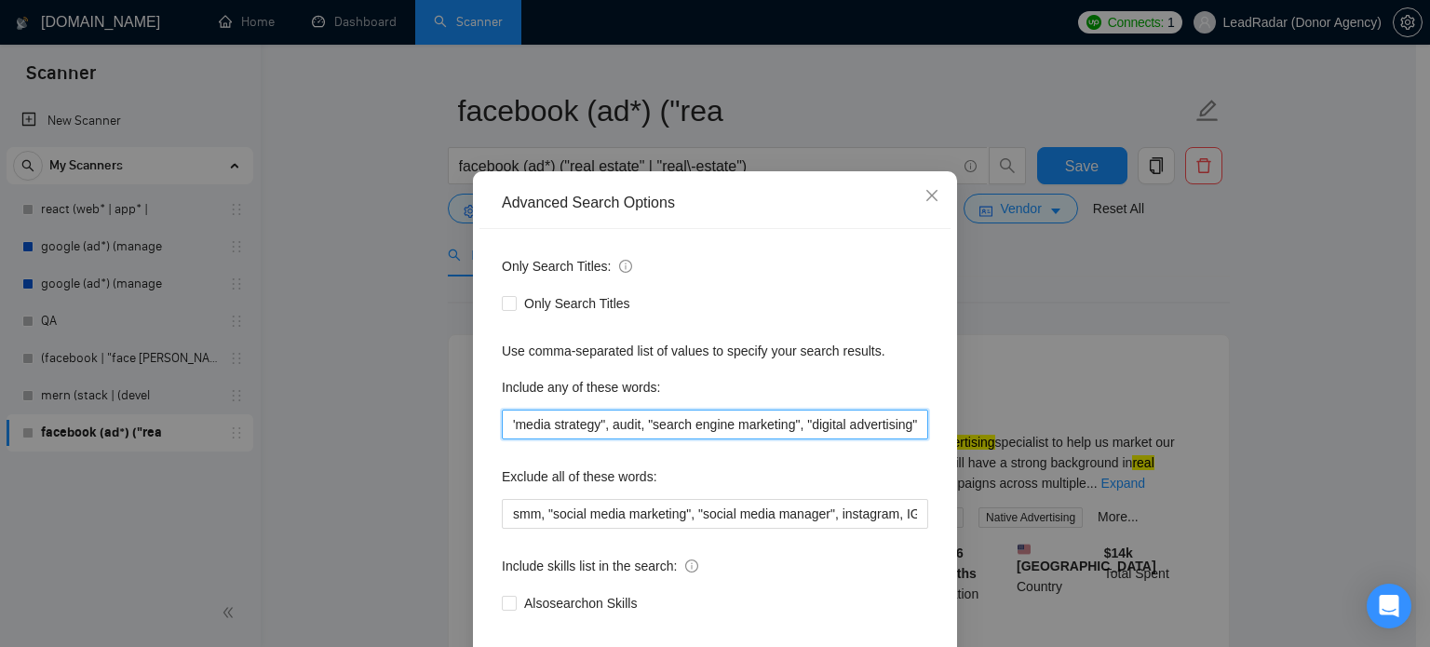
click at [730, 439] on input "property, "meta", "performance marketing", "paid social", "media buyer", "paid …" at bounding box center [715, 425] width 426 height 30
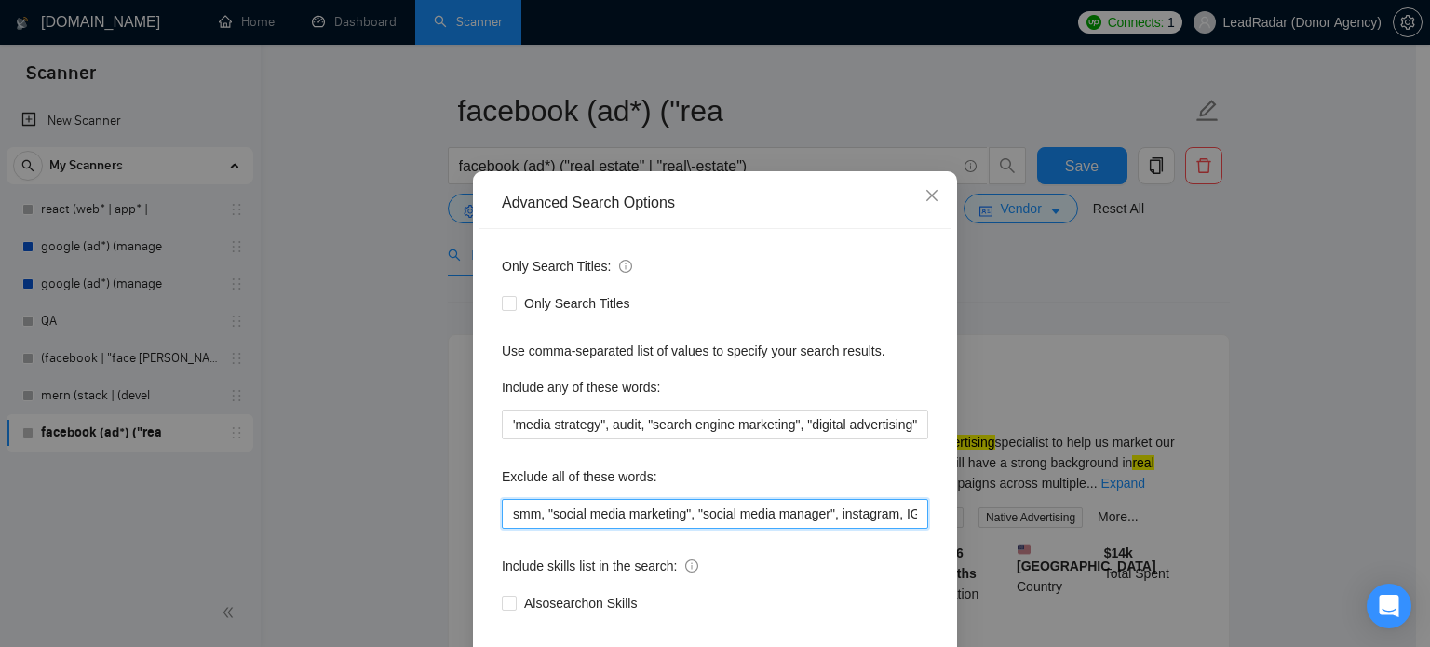
scroll to position [0, 0]
click at [790, 529] on input "smm, "social media marketing", "social media manager", instagram, IG, SEO" at bounding box center [715, 514] width 426 height 30
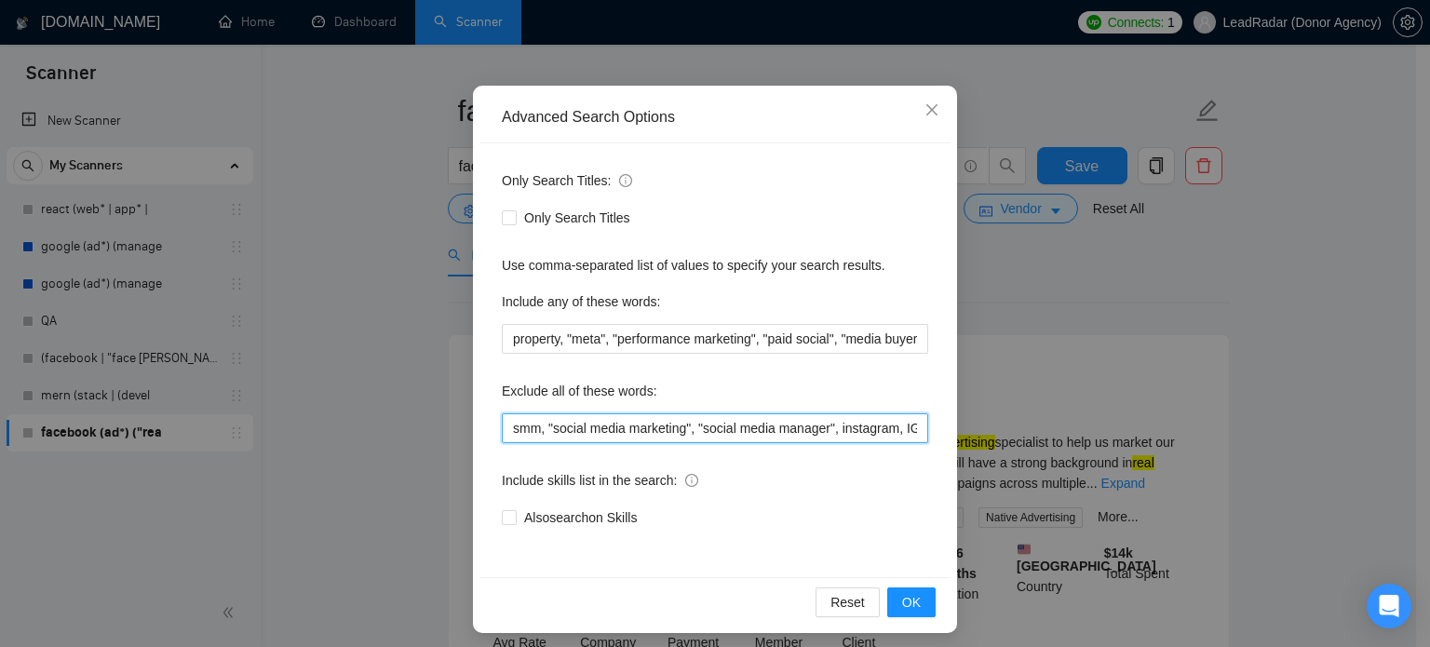
scroll to position [127, 0]
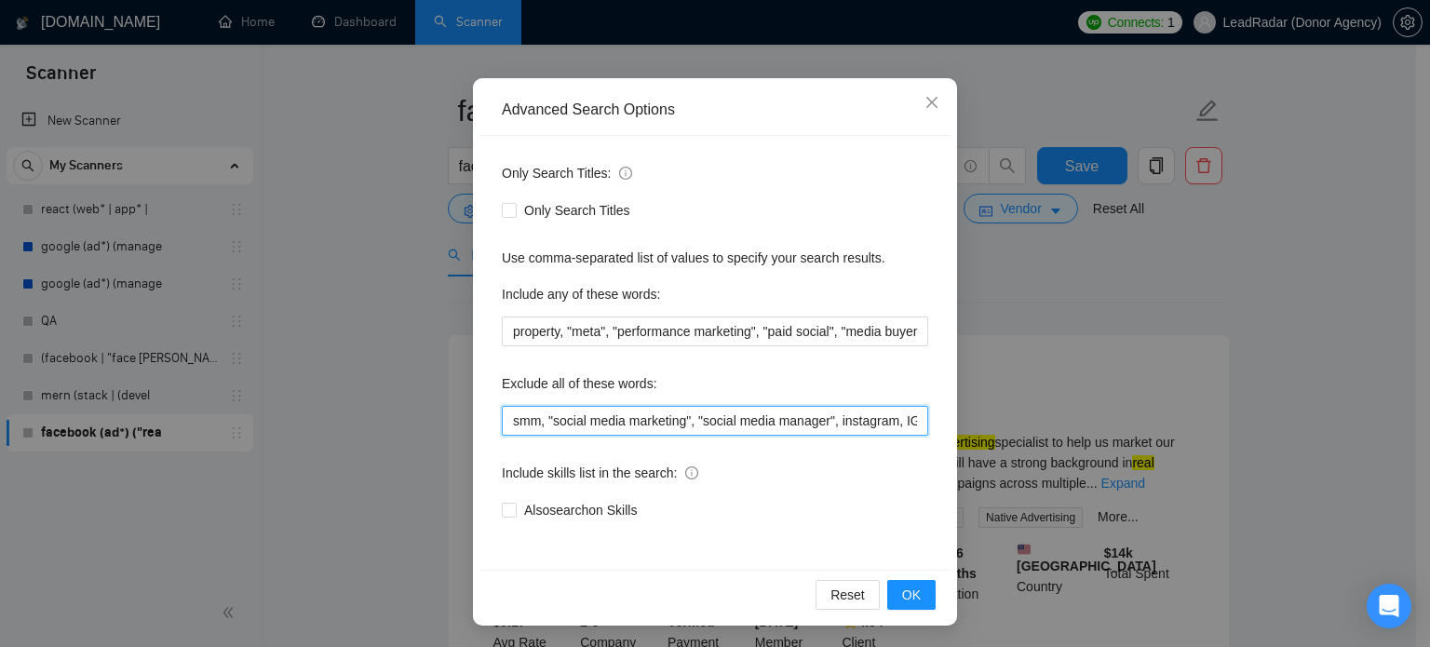
click at [881, 427] on input "smm, "social media marketing", "social media manager", instagram, IG, SEO" at bounding box center [715, 421] width 426 height 30
click at [909, 597] on span "OK" at bounding box center [911, 595] width 19 height 20
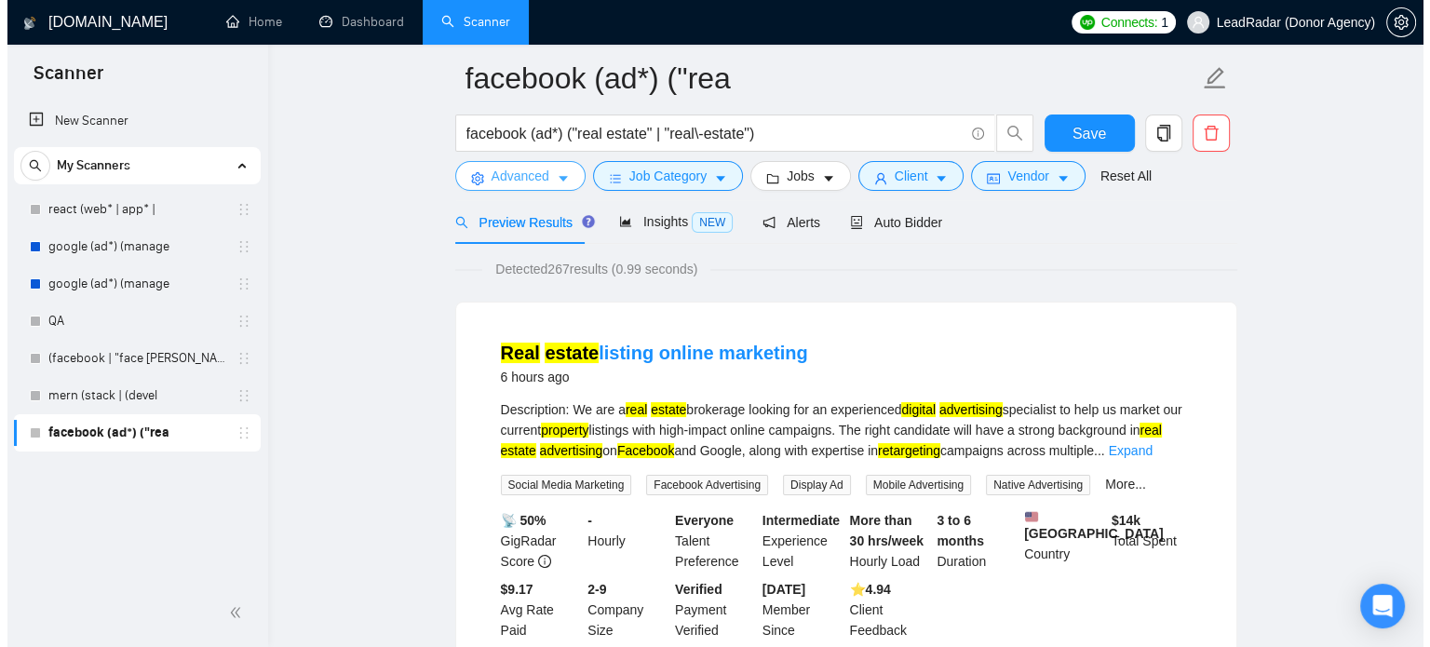
scroll to position [74, 0]
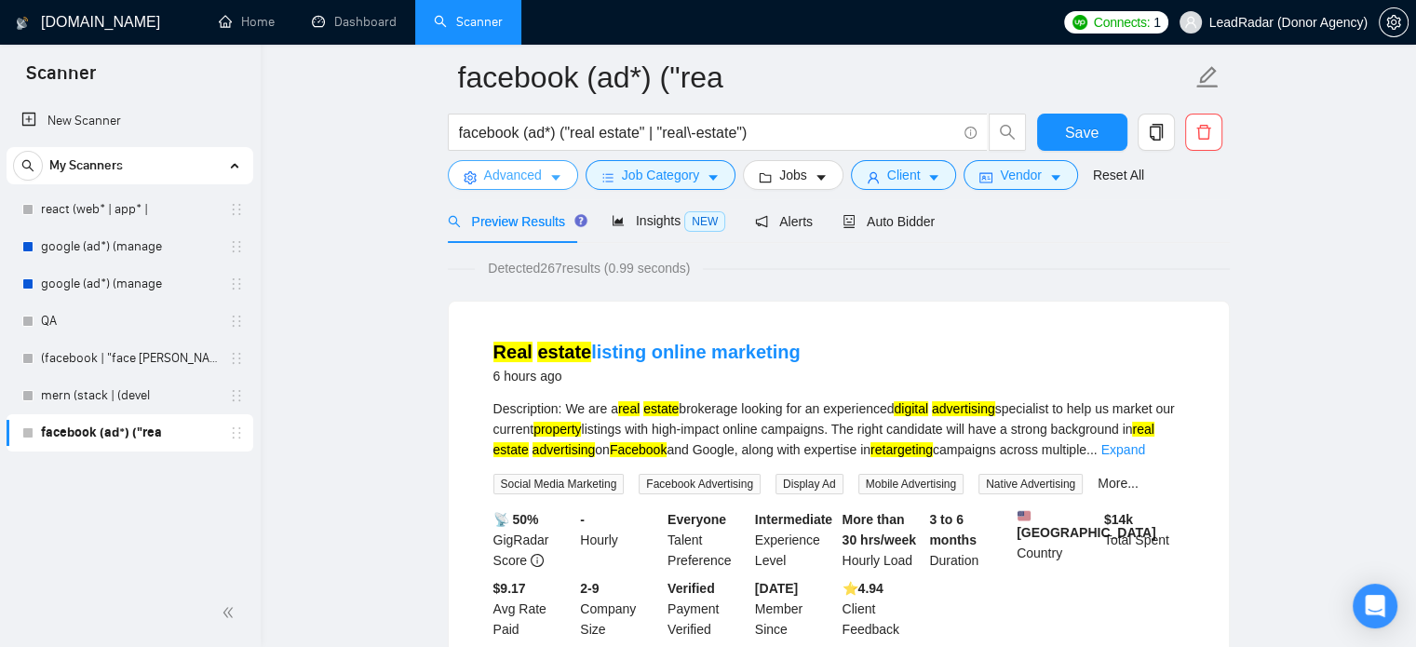
click at [516, 179] on span "Advanced" at bounding box center [513, 175] width 58 height 20
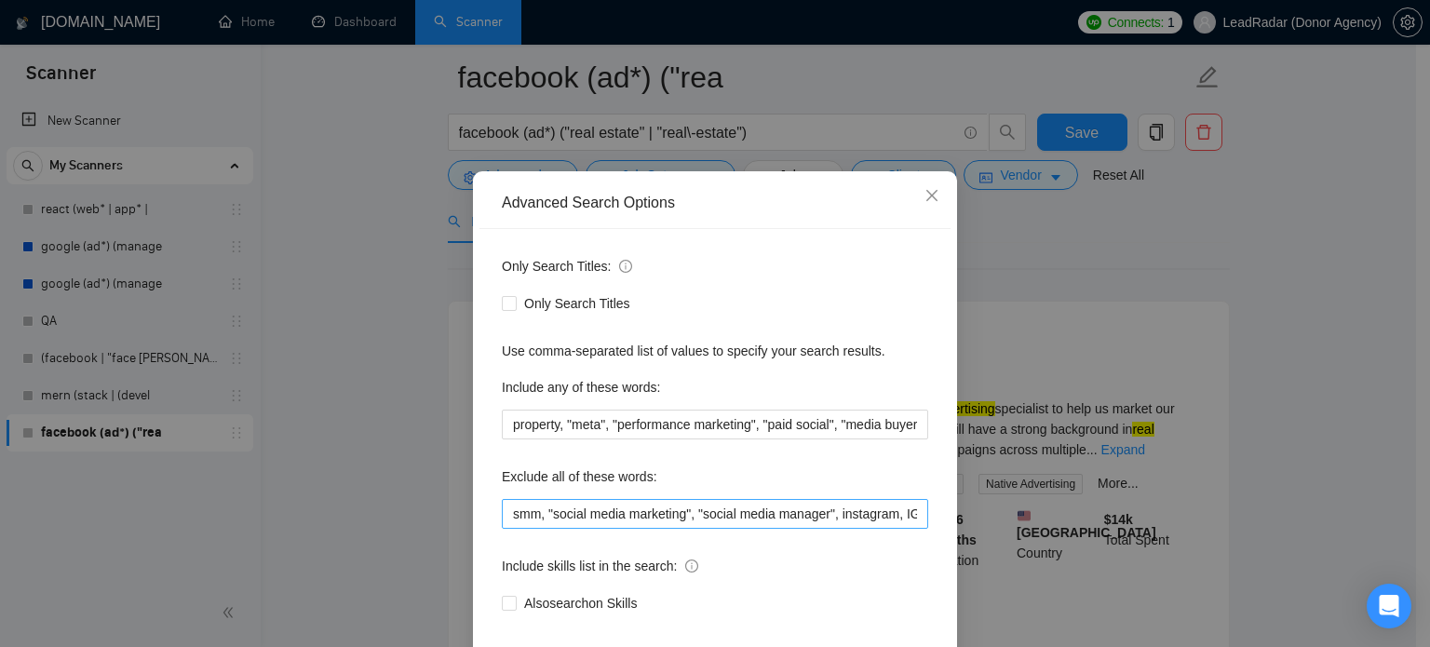
scroll to position [0, 27]
click at [895, 529] on input "smm, "social media marketing", "social media manager", instagram, IG, SEO" at bounding box center [715, 514] width 426 height 30
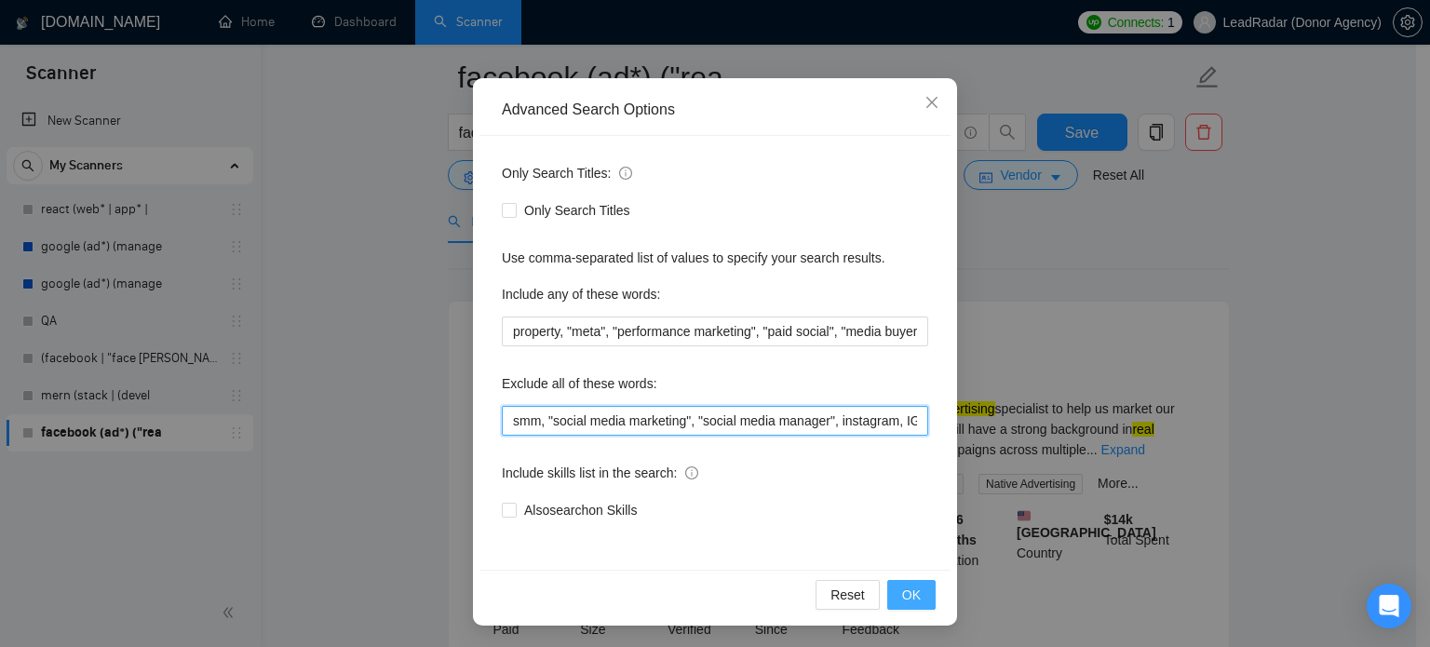
type input "smm, "social media marketing", "social media manager", instagram, IG"
click at [914, 582] on button "OK" at bounding box center [911, 595] width 48 height 30
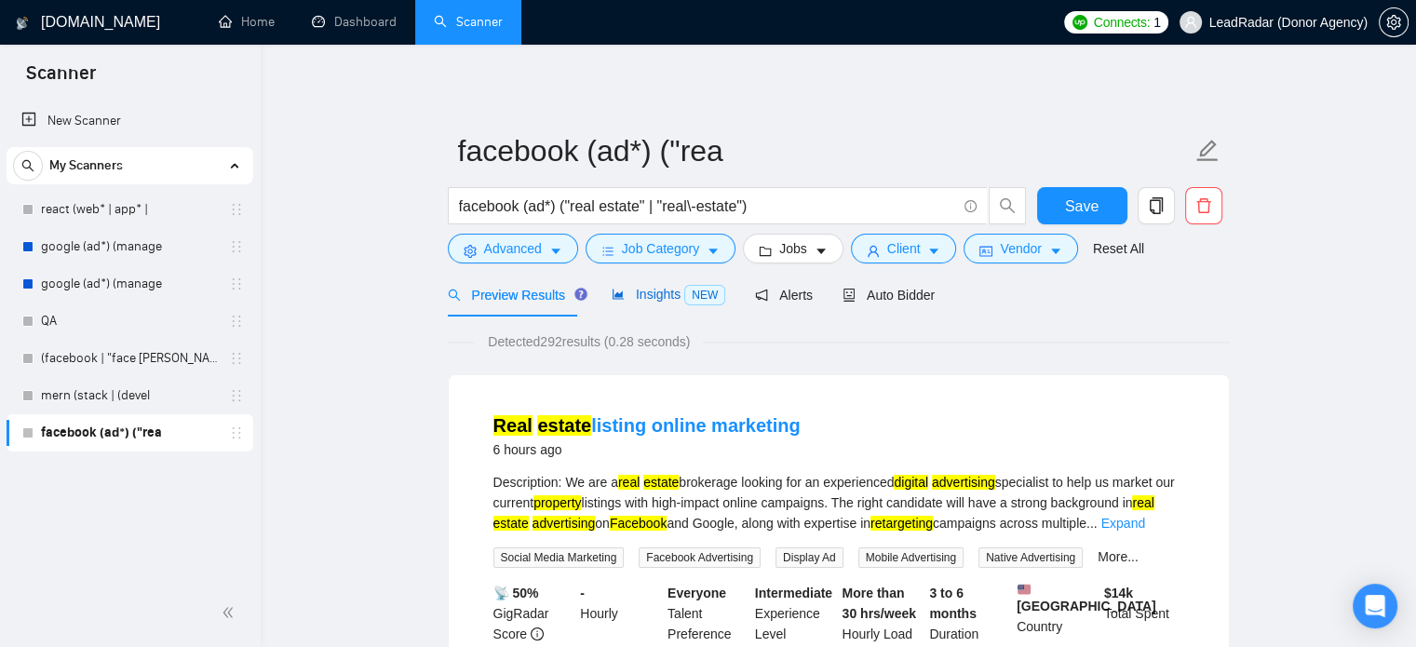
click at [624, 302] on span "Insights NEW" at bounding box center [669, 294] width 114 height 15
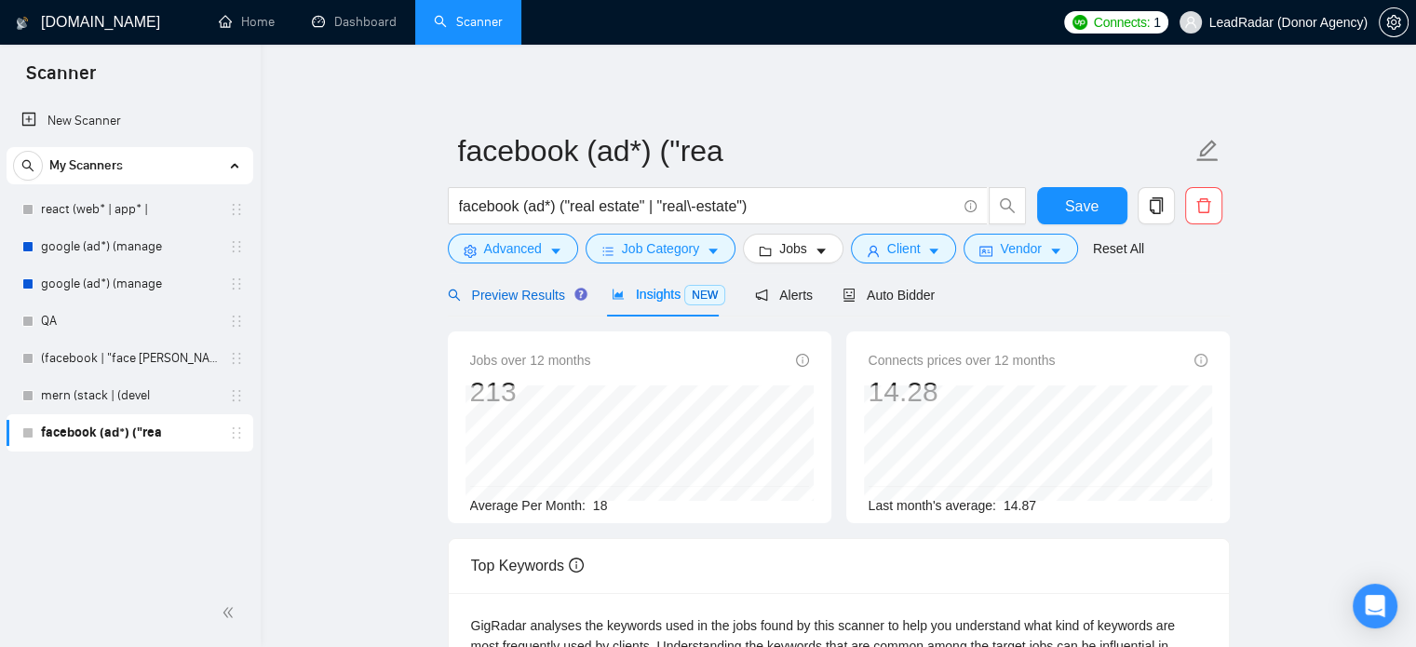
click at [491, 297] on span "Preview Results" at bounding box center [515, 295] width 134 height 15
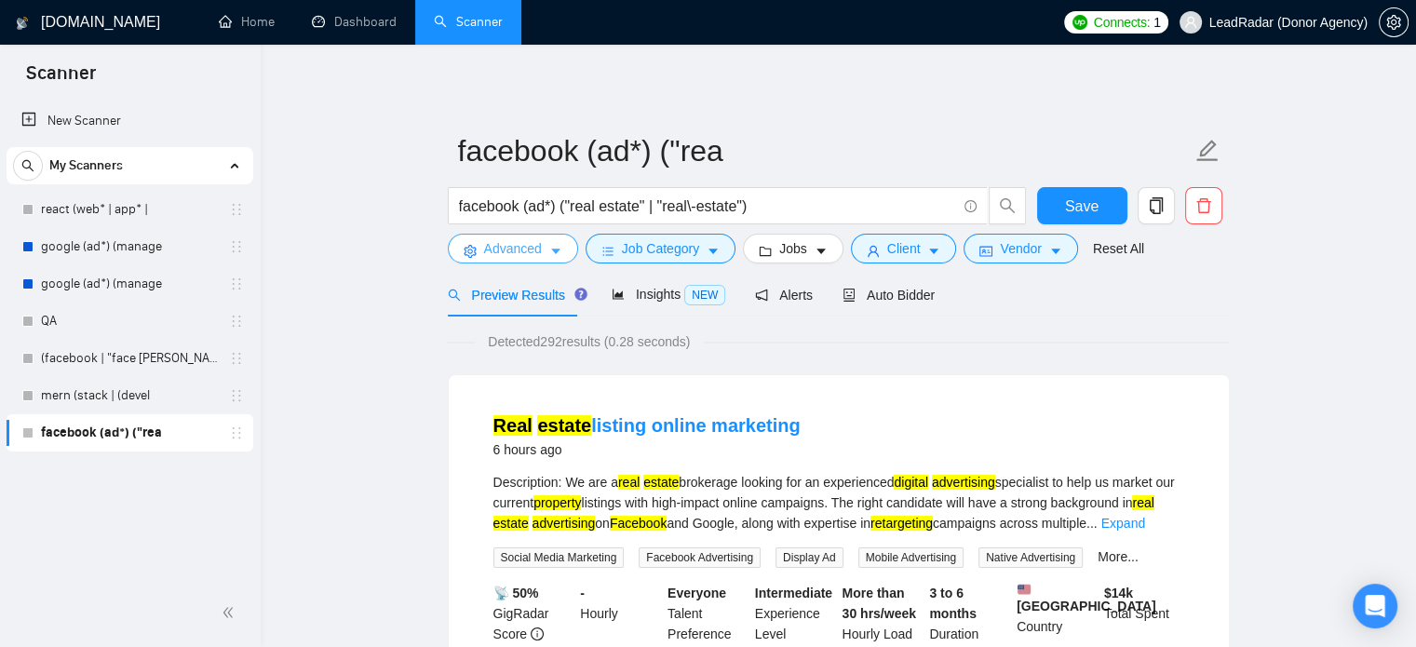
click at [539, 249] on span "Advanced" at bounding box center [513, 248] width 58 height 20
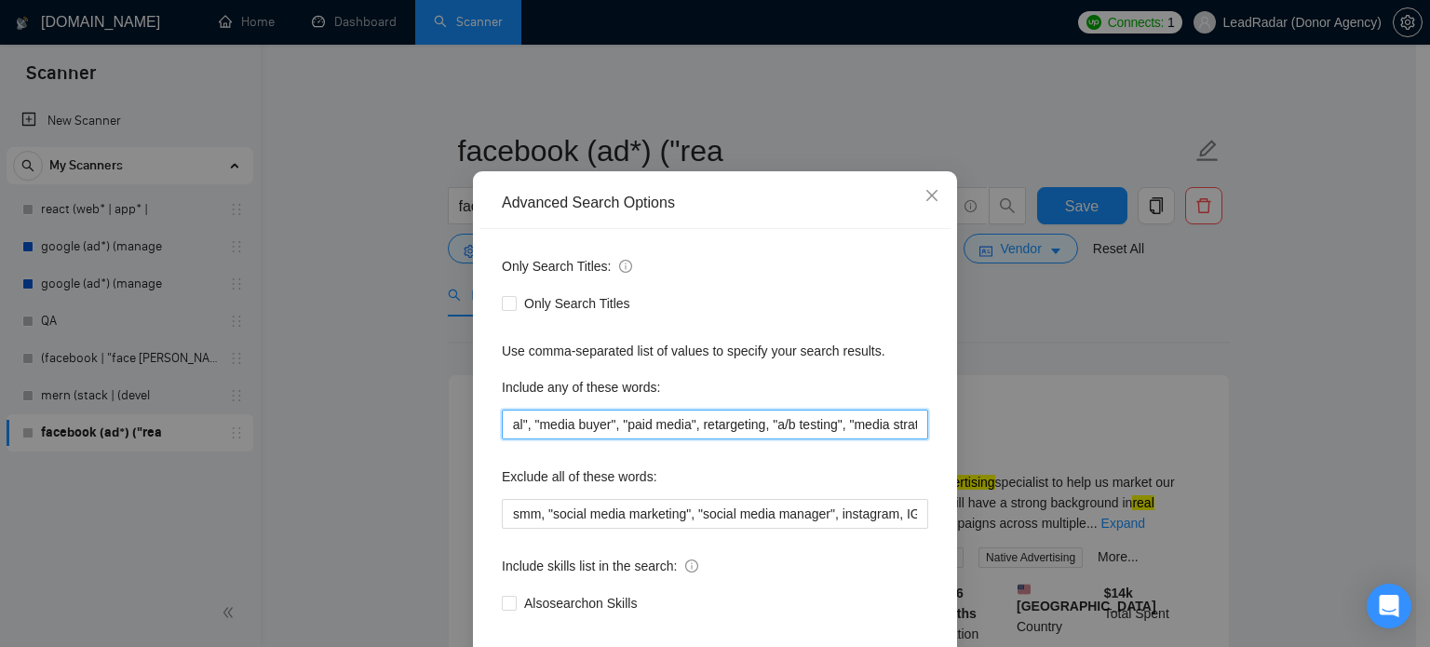
scroll to position [0, 654]
drag, startPoint x: 911, startPoint y: 465, endPoint x: 929, endPoint y: 466, distance: 18.7
click at [929, 466] on div "Only Search Titles: Only Search Titles Use comma-separated list of values to sp…" at bounding box center [714, 446] width 471 height 434
click at [916, 439] on input "property, "meta", "performance marketing", "paid social", "media buyer", "paid …" at bounding box center [715, 425] width 426 height 30
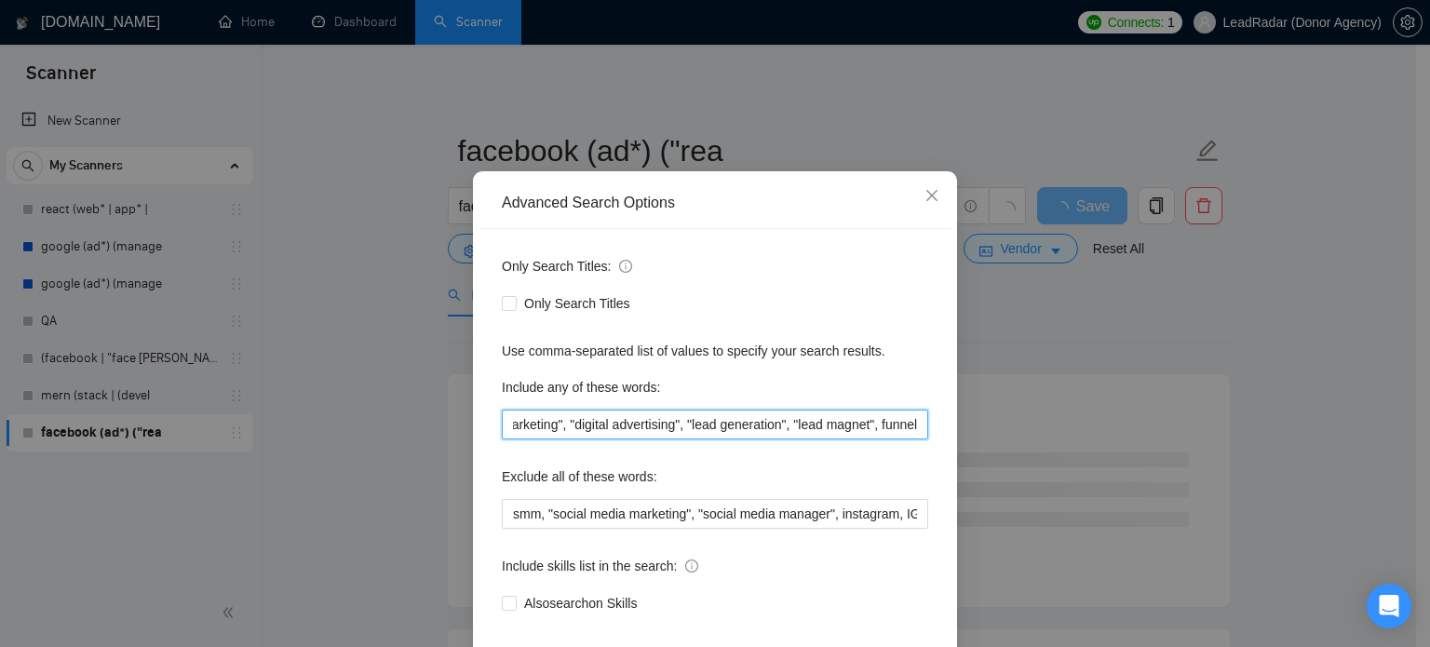
scroll to position [127, 0]
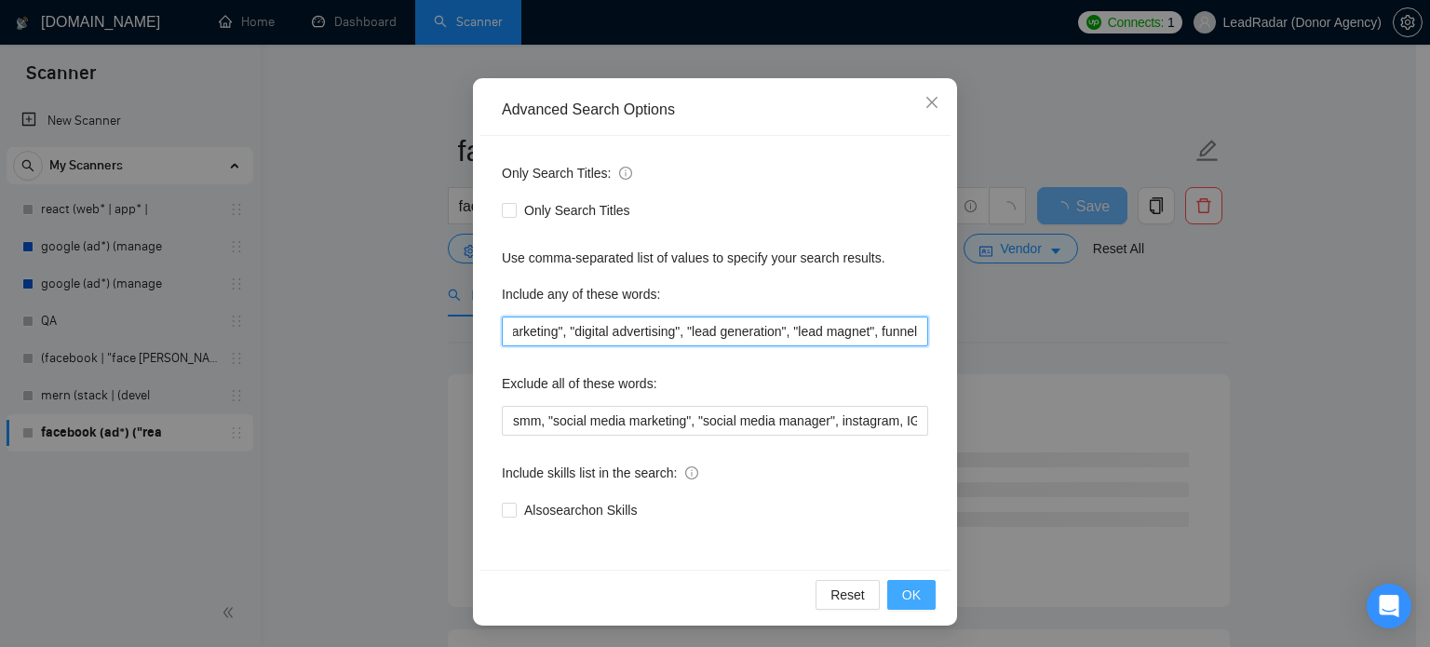
type input "property, "meta", "performance marketing", "paid social", "media buyer", "paid …"
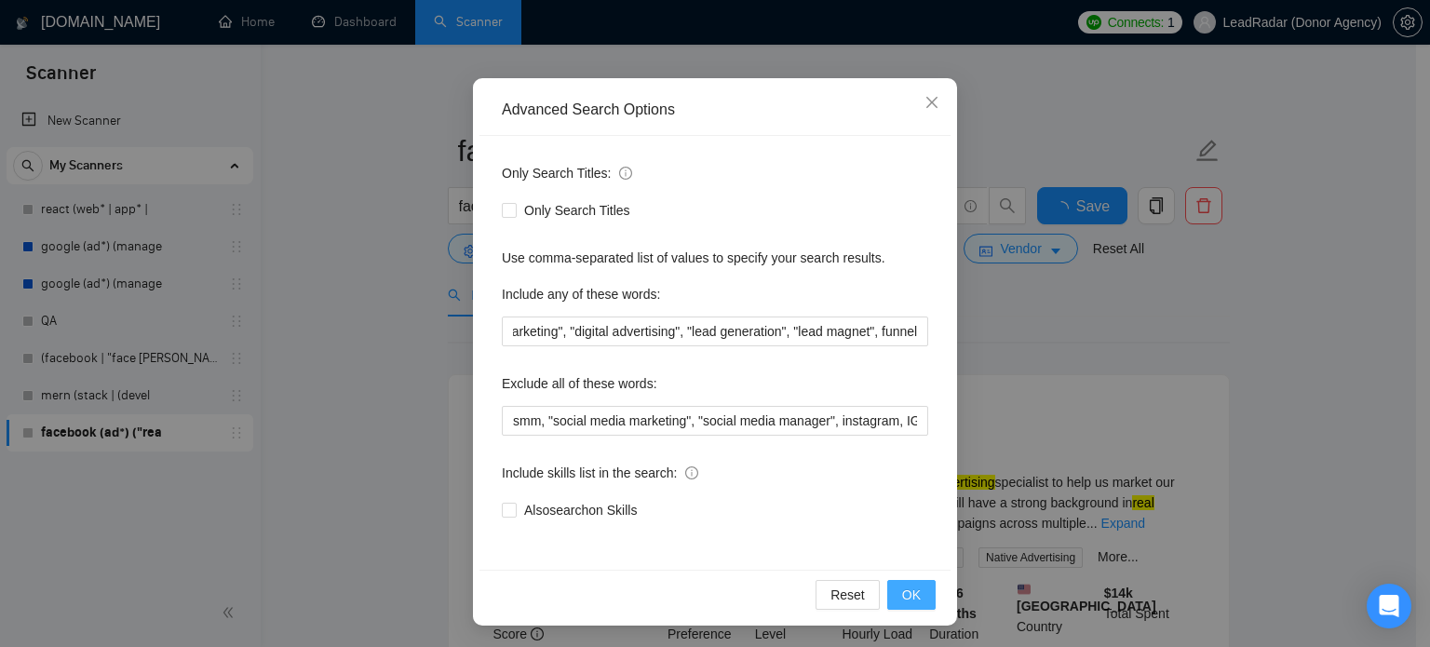
click at [914, 591] on button "OK" at bounding box center [911, 595] width 48 height 30
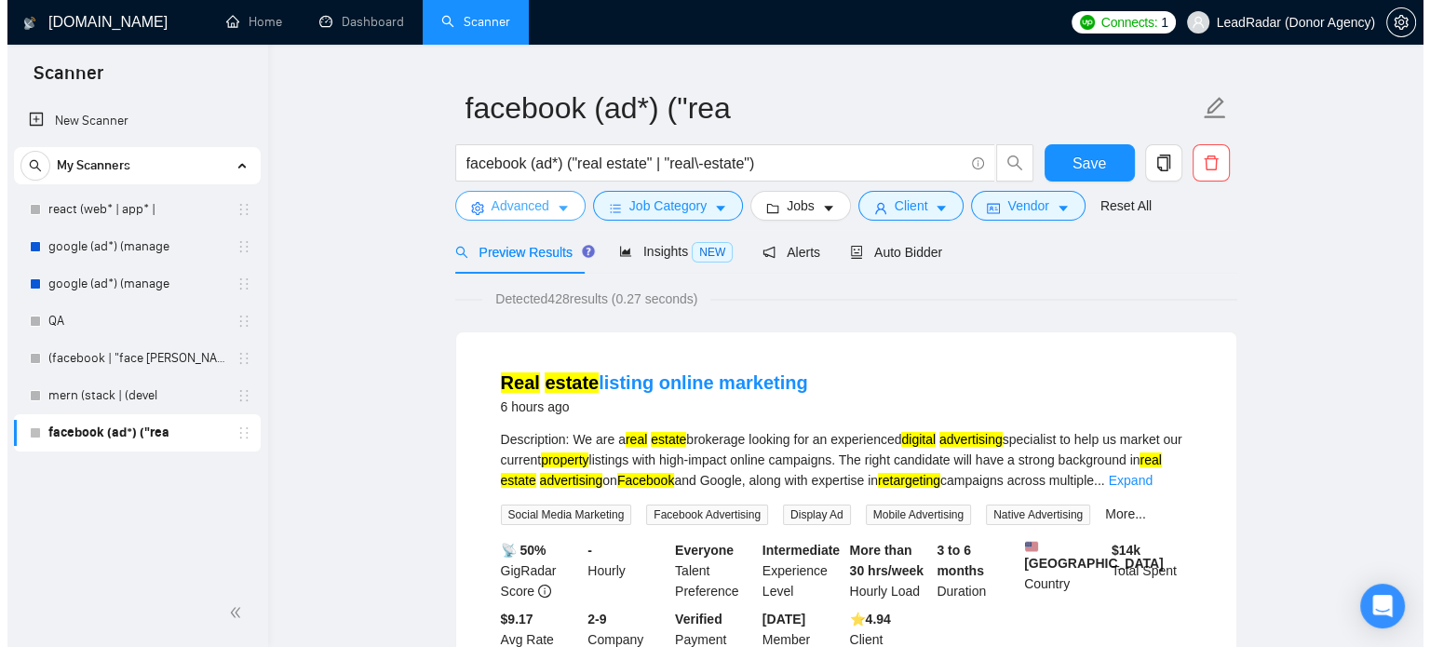
scroll to position [0, 0]
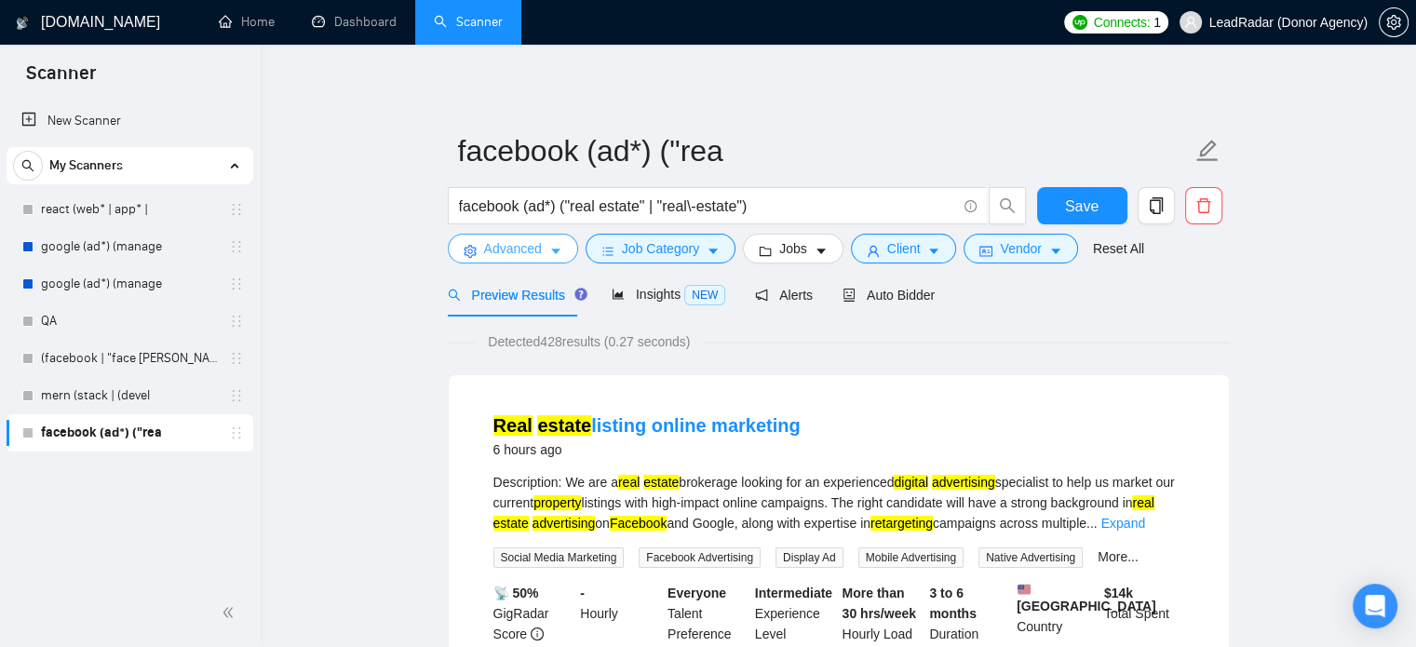
click at [556, 240] on button "Advanced" at bounding box center [513, 249] width 130 height 30
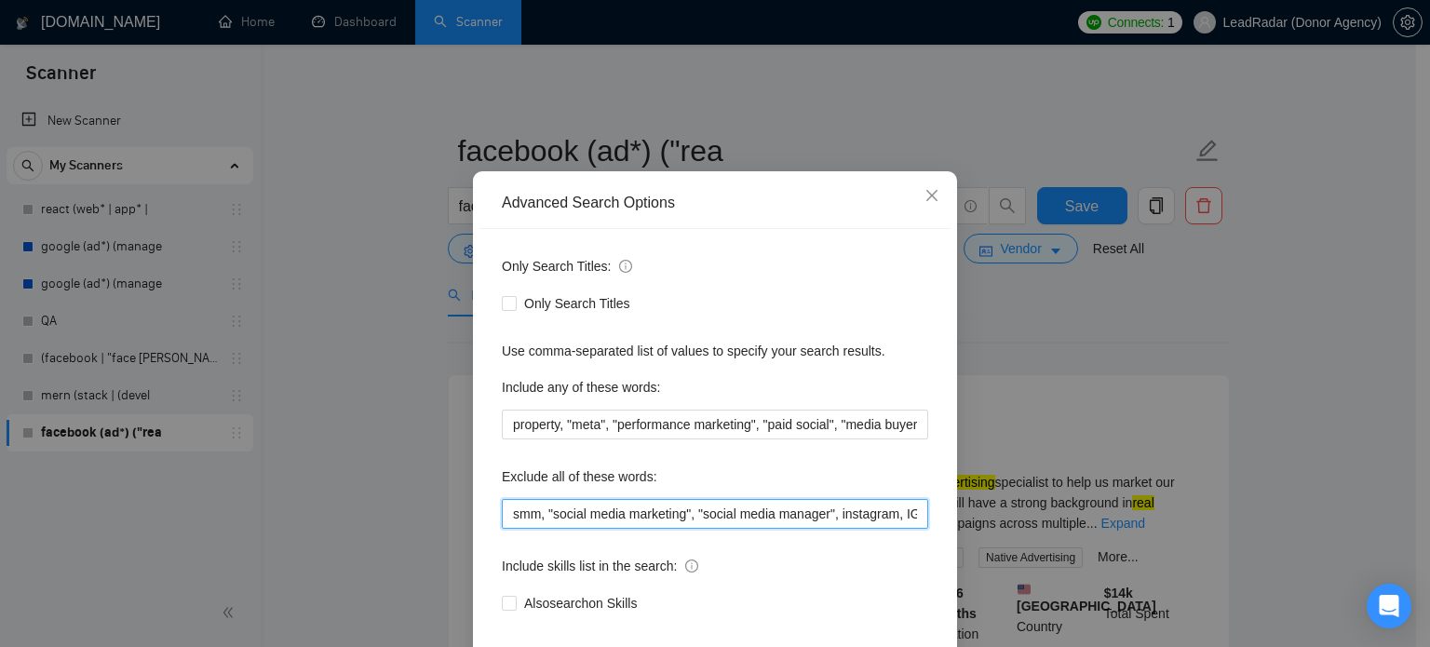
drag, startPoint x: 838, startPoint y: 545, endPoint x: 944, endPoint y: 543, distance: 106.2
click at [944, 543] on div "Advanced Search Options Only Search Titles: Only Search Titles Use comma-separa…" at bounding box center [715, 444] width 484 height 547
click at [914, 529] on input "smm, "social media marketing", "social media manager", instagram, IG" at bounding box center [715, 514] width 426 height 30
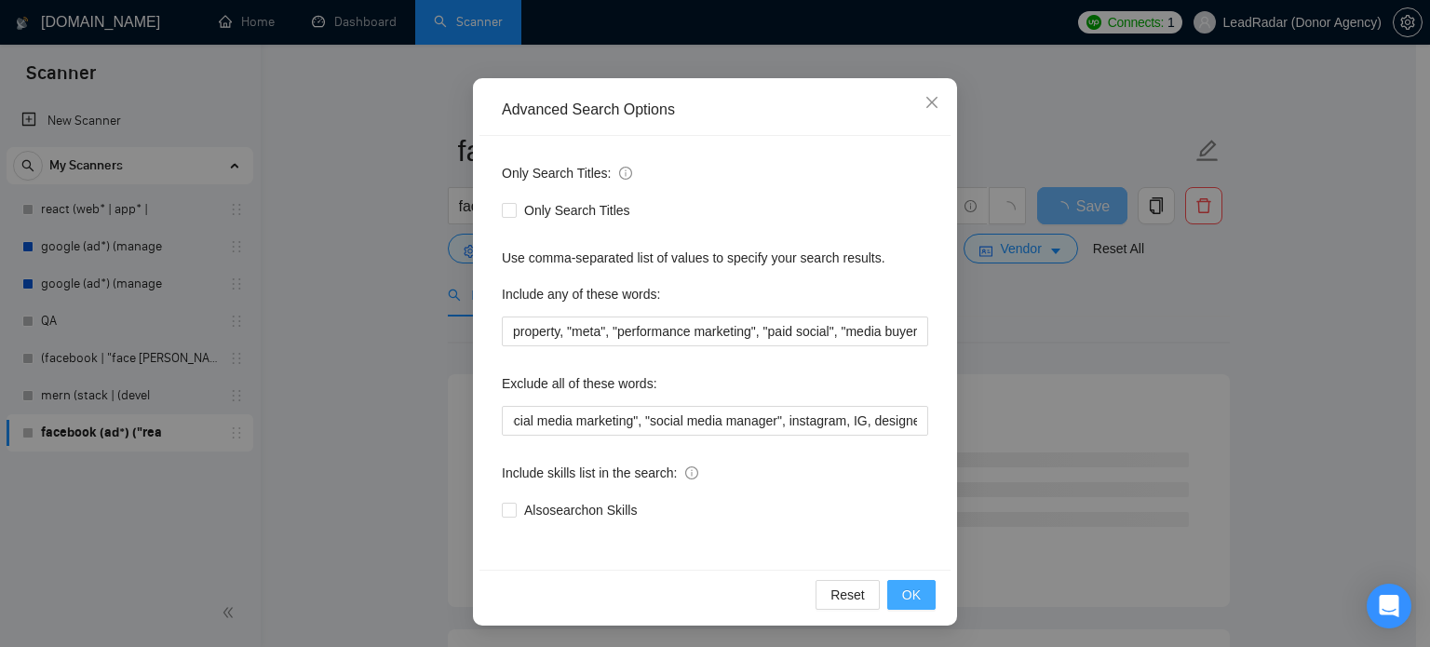
click at [910, 588] on span "OK" at bounding box center [911, 595] width 19 height 20
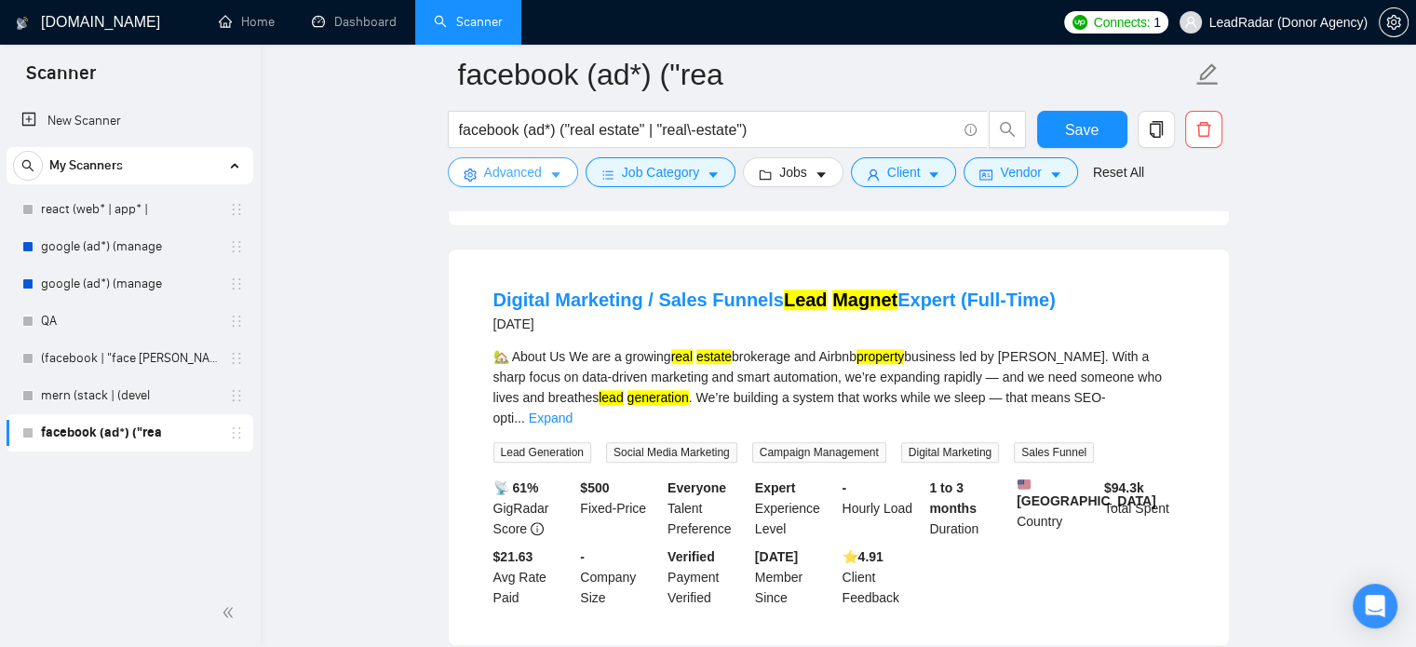
scroll to position [1381, 0]
click at [573, 410] on link "Expand" at bounding box center [551, 417] width 44 height 15
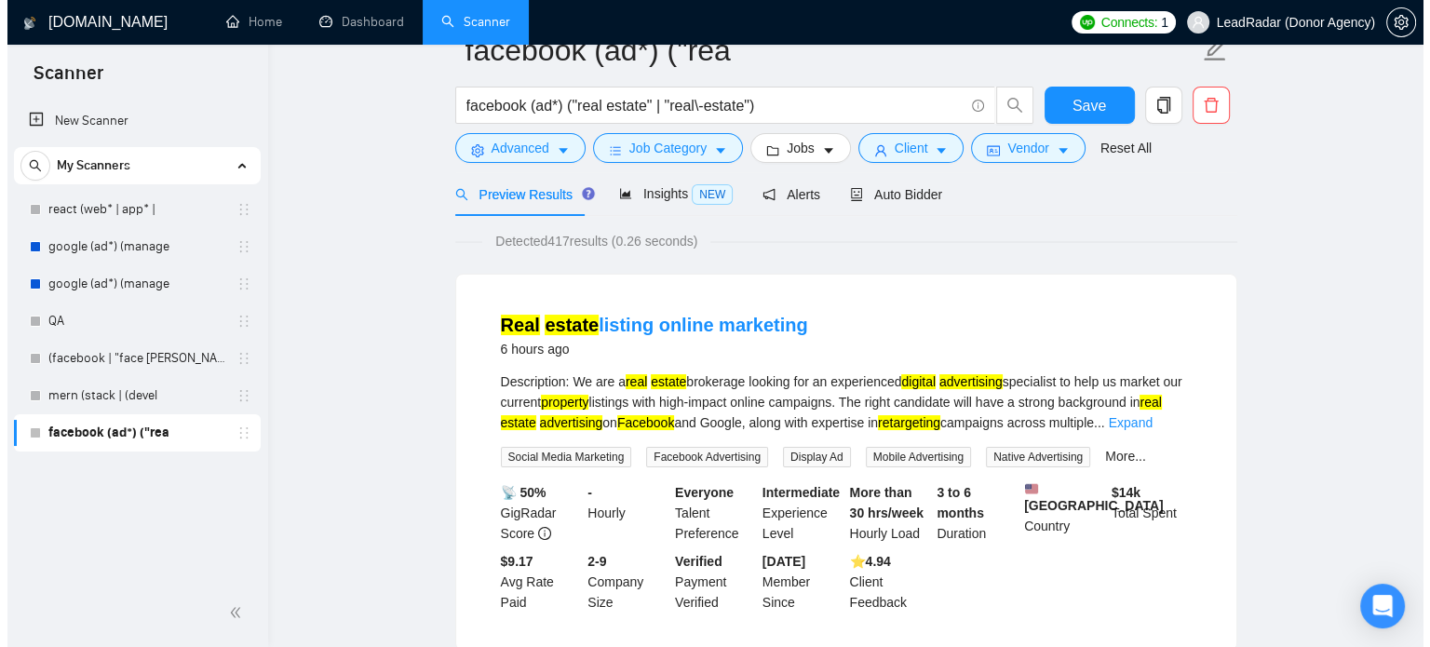
scroll to position [0, 0]
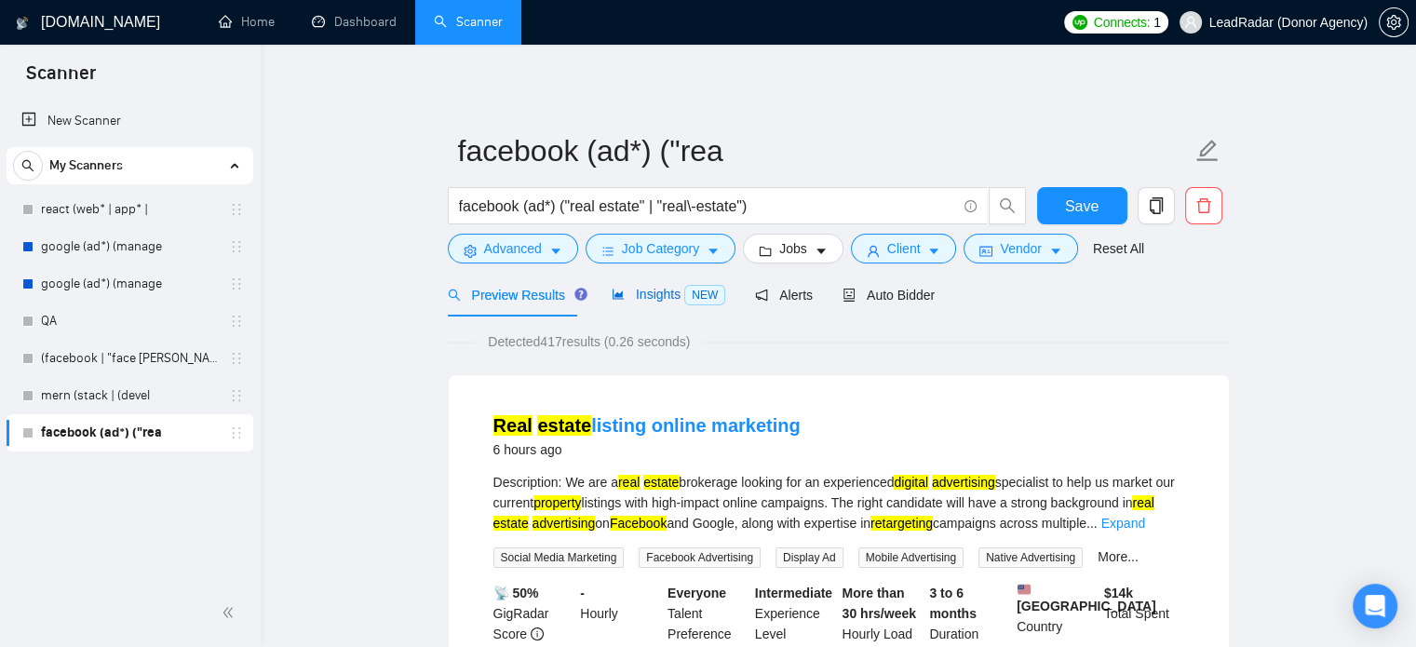
click at [669, 287] on span "Insights NEW" at bounding box center [669, 294] width 114 height 15
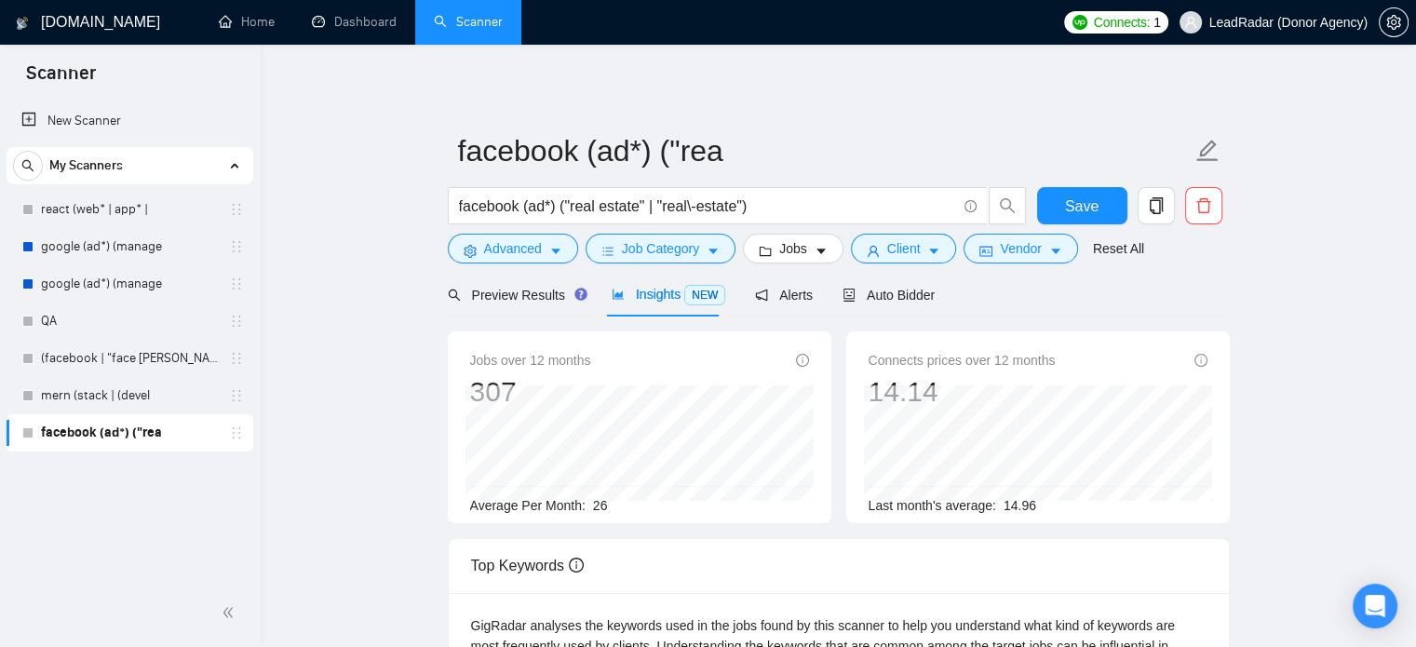
drag, startPoint x: 494, startPoint y: 310, endPoint x: 487, endPoint y: 266, distance: 44.4
click at [493, 311] on div "Preview Results" at bounding box center [515, 295] width 134 height 44
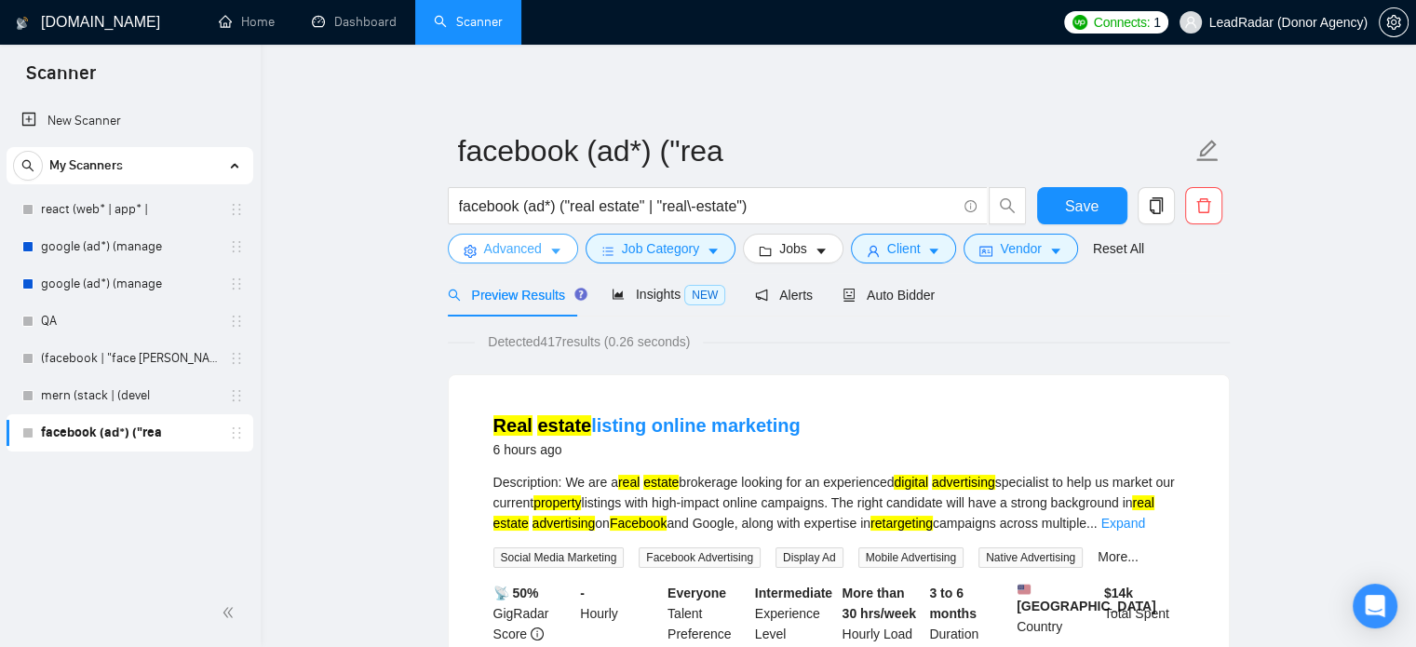
click at [506, 250] on span "Advanced" at bounding box center [513, 248] width 58 height 20
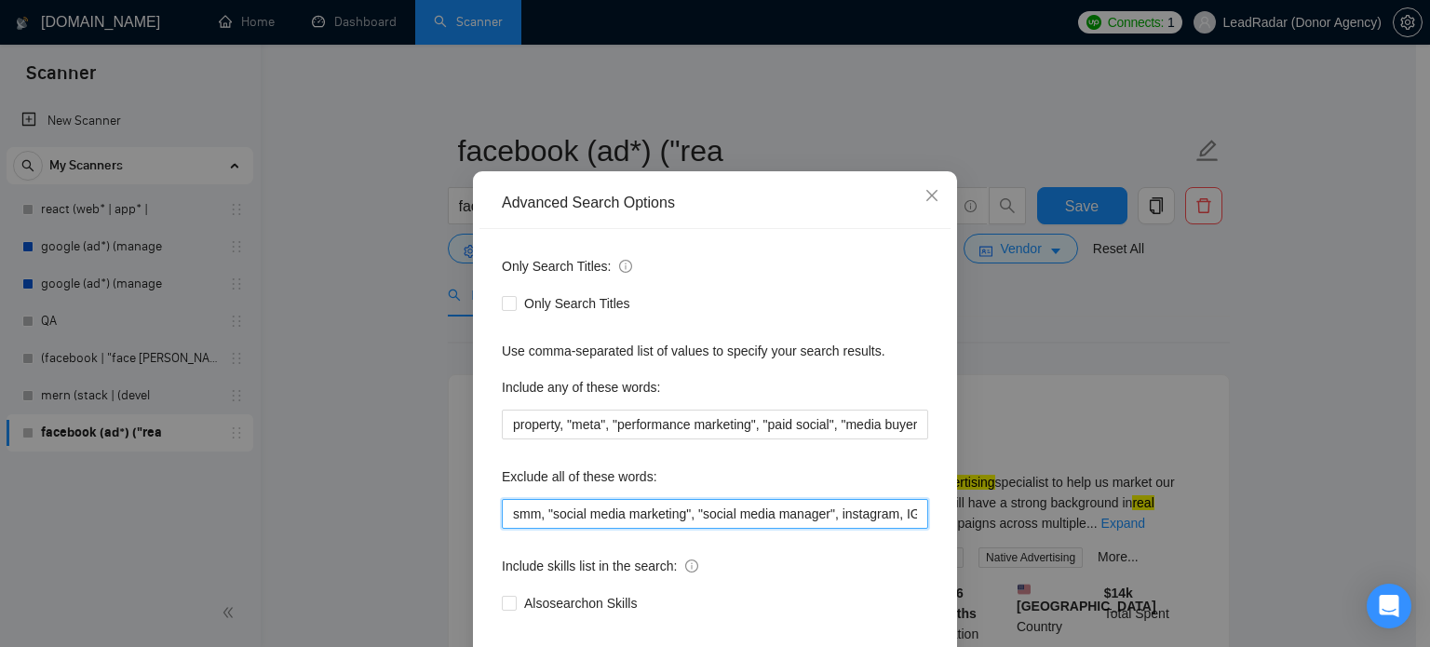
scroll to position [0, 53]
drag, startPoint x: 887, startPoint y: 542, endPoint x: 957, endPoint y: 547, distance: 70.0
click at [957, 547] on div "Advanced Search Options Only Search Titles: Only Search Titles Use comma-separa…" at bounding box center [715, 323] width 1430 height 647
click at [879, 529] on input "smm, "social media marketing", "social media manager", instagram, IG, designer" at bounding box center [715, 514] width 426 height 30
click at [864, 529] on input "smm, "social media marketing", "social media manager", instagram, IG, designer" at bounding box center [715, 514] width 426 height 30
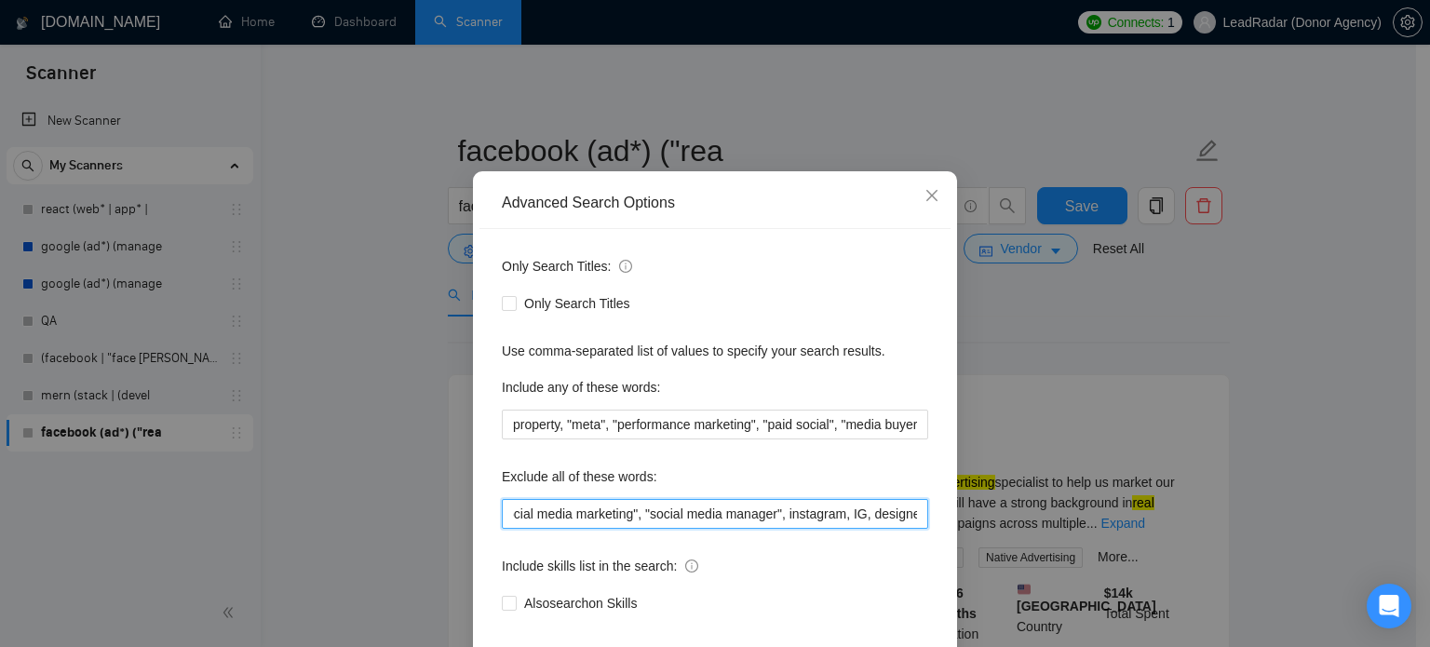
click at [860, 529] on input "smm, "social media marketing", "social media manager", instagram, IG, designer" at bounding box center [715, 514] width 426 height 30
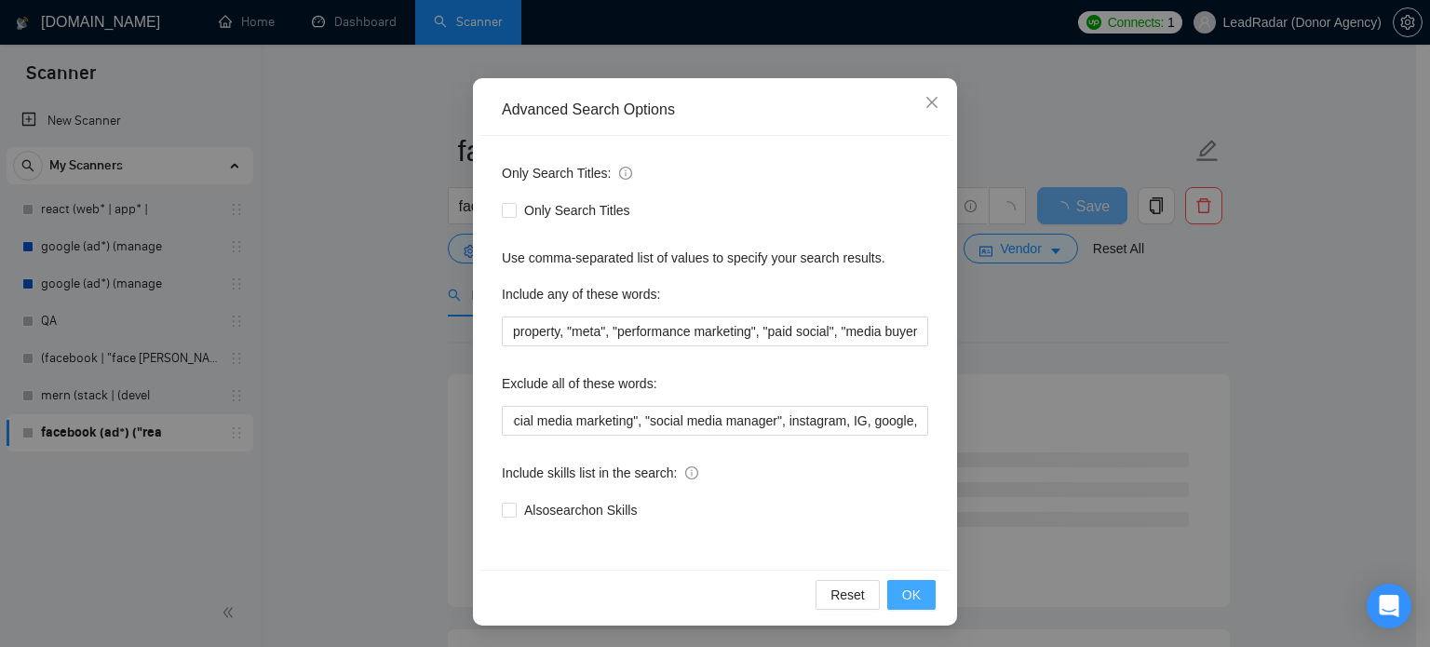
click at [911, 591] on span "OK" at bounding box center [911, 595] width 19 height 20
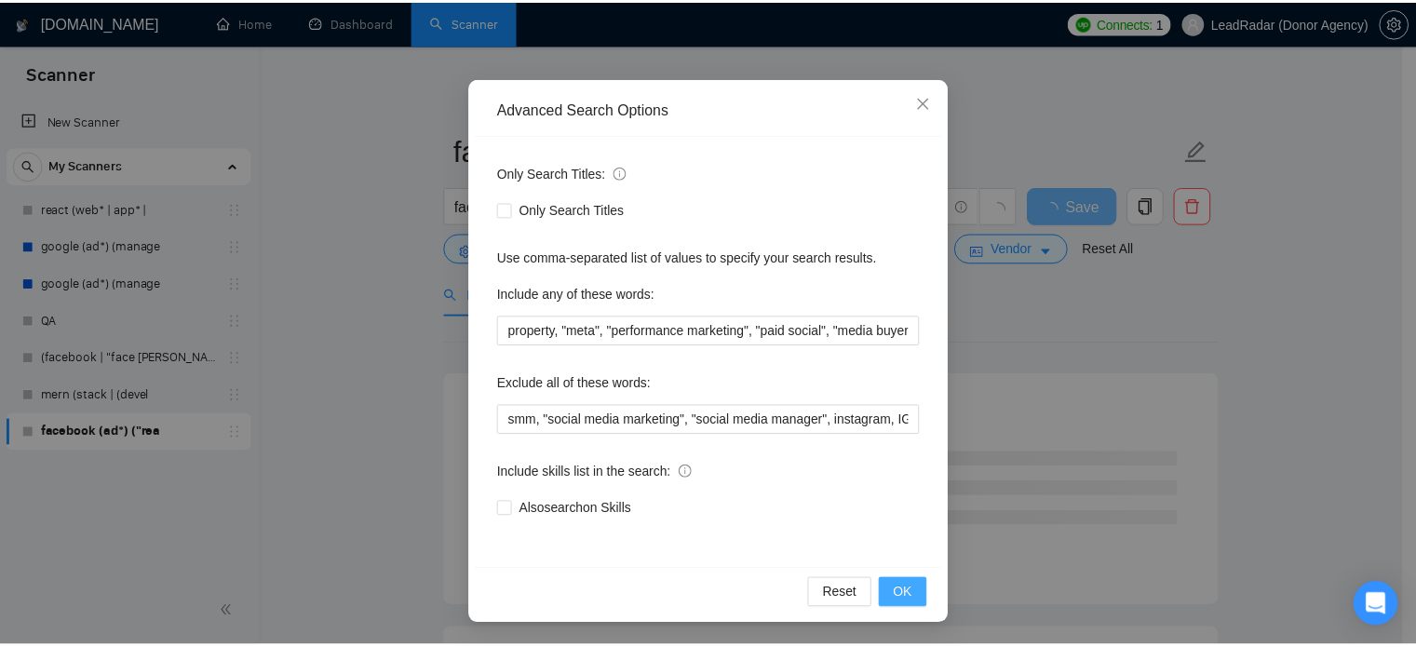
scroll to position [34, 0]
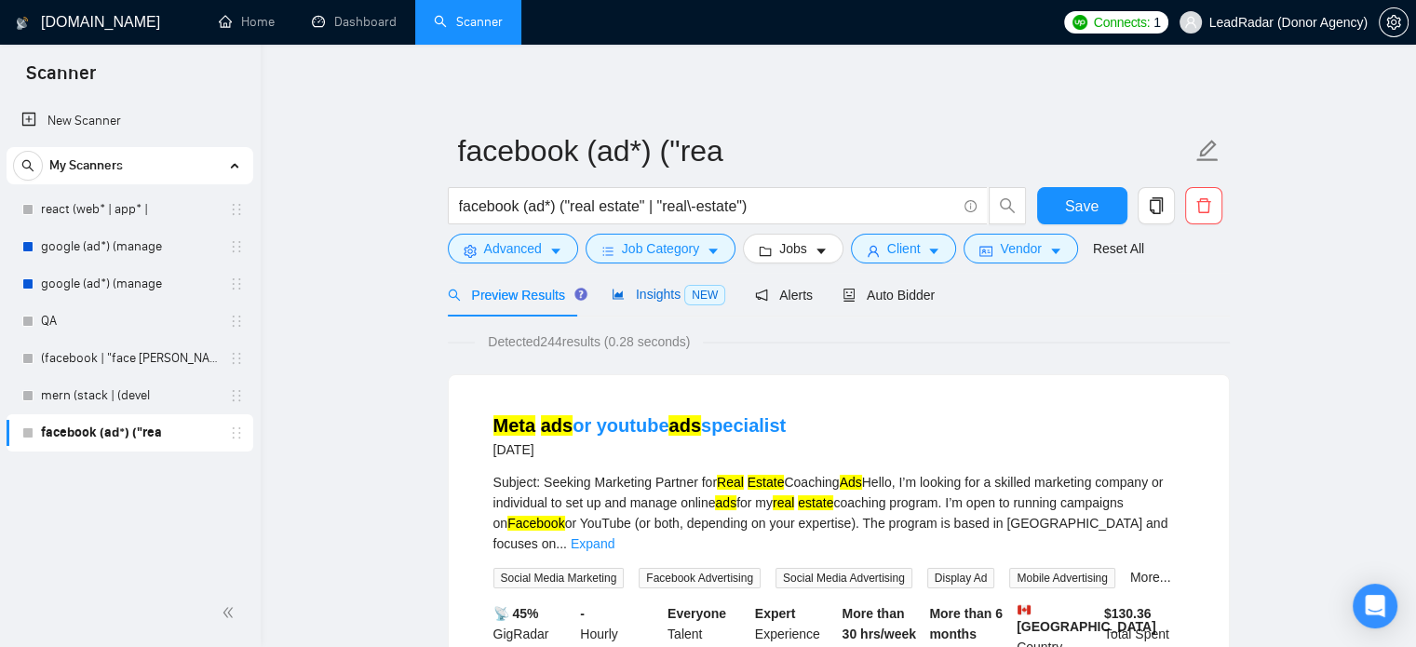
click at [641, 297] on span "Insights NEW" at bounding box center [669, 294] width 114 height 15
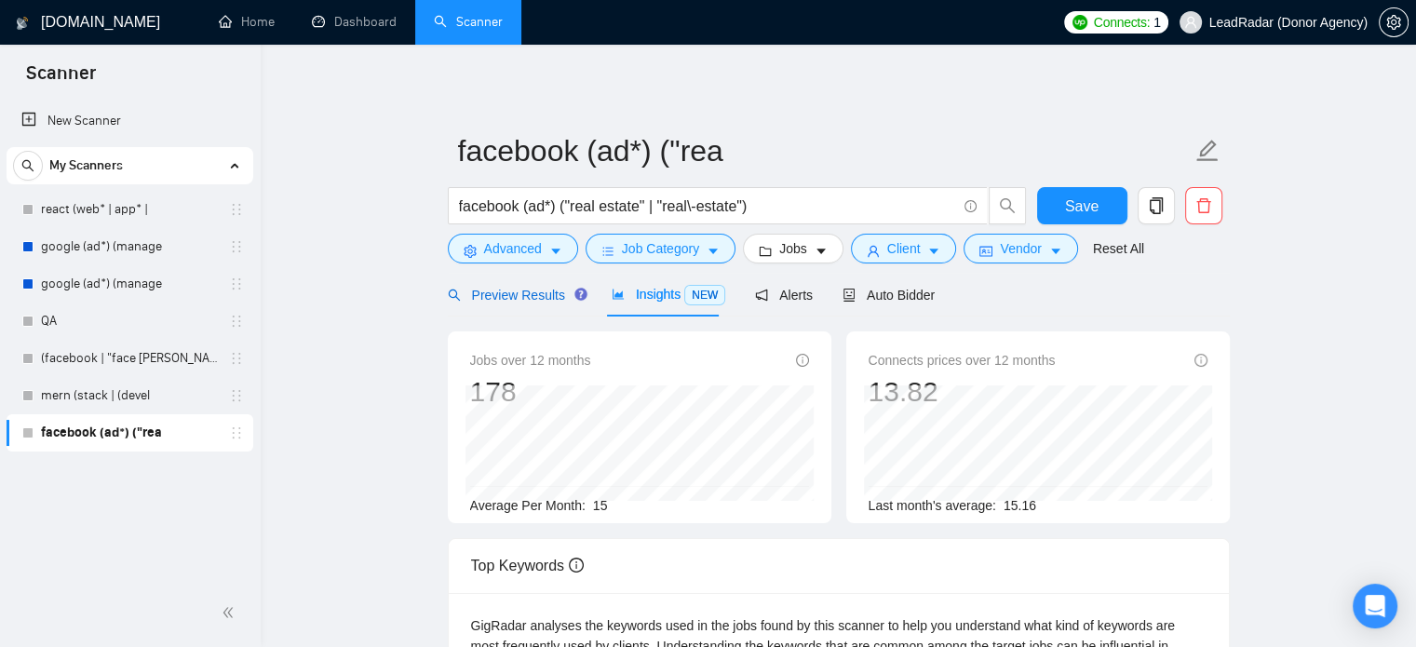
click at [519, 288] on span "Preview Results" at bounding box center [515, 295] width 134 height 15
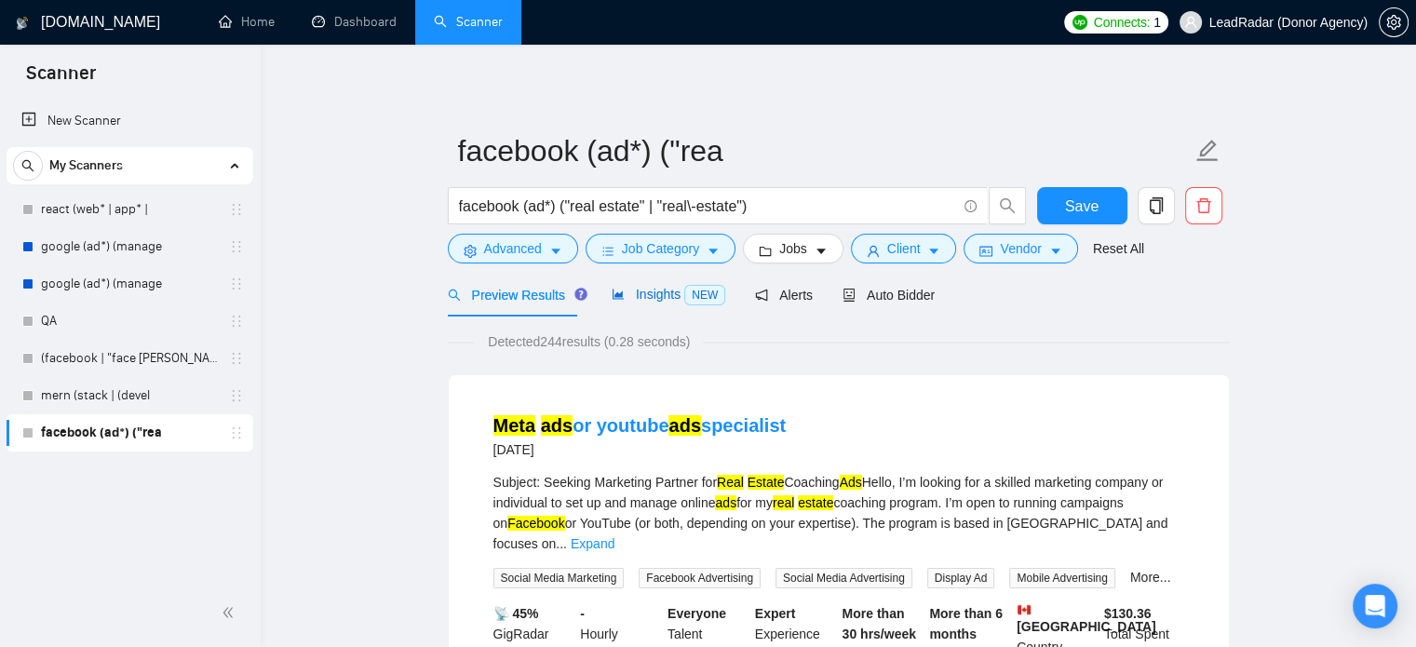
click at [652, 290] on span "Insights NEW" at bounding box center [669, 294] width 114 height 15
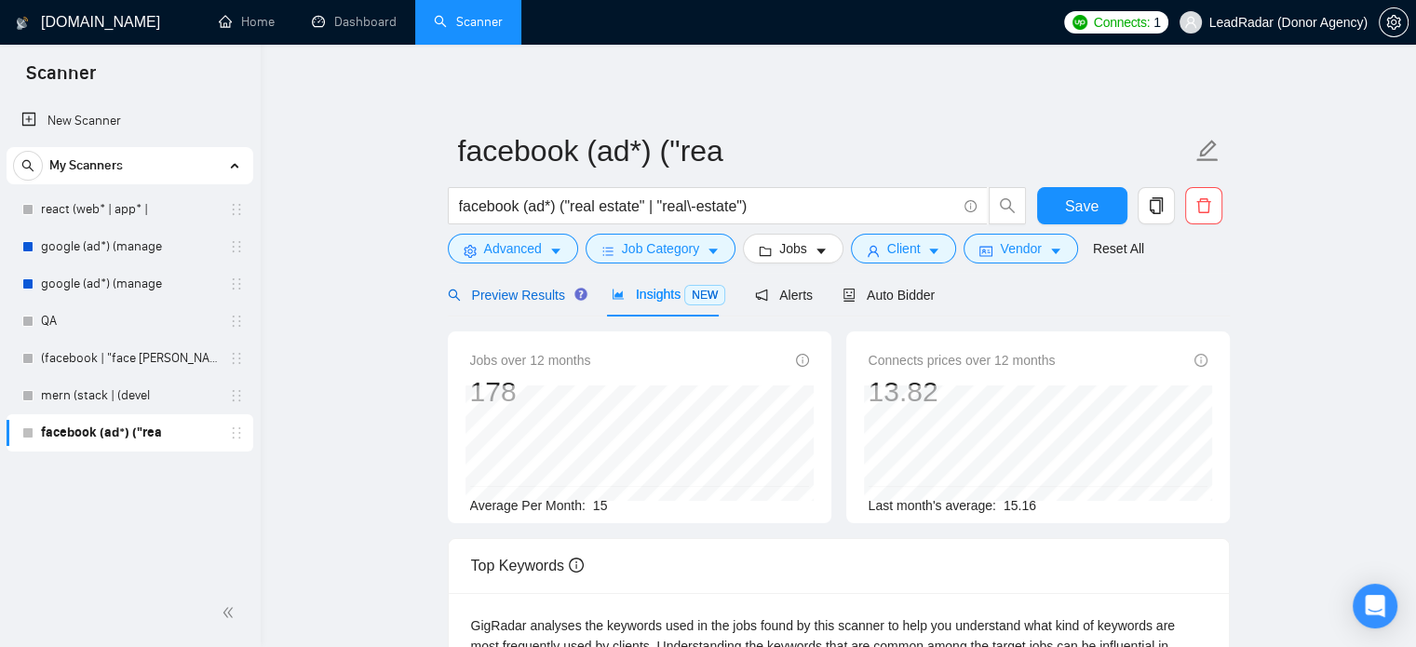
click at [490, 295] on span "Preview Results" at bounding box center [515, 295] width 134 height 15
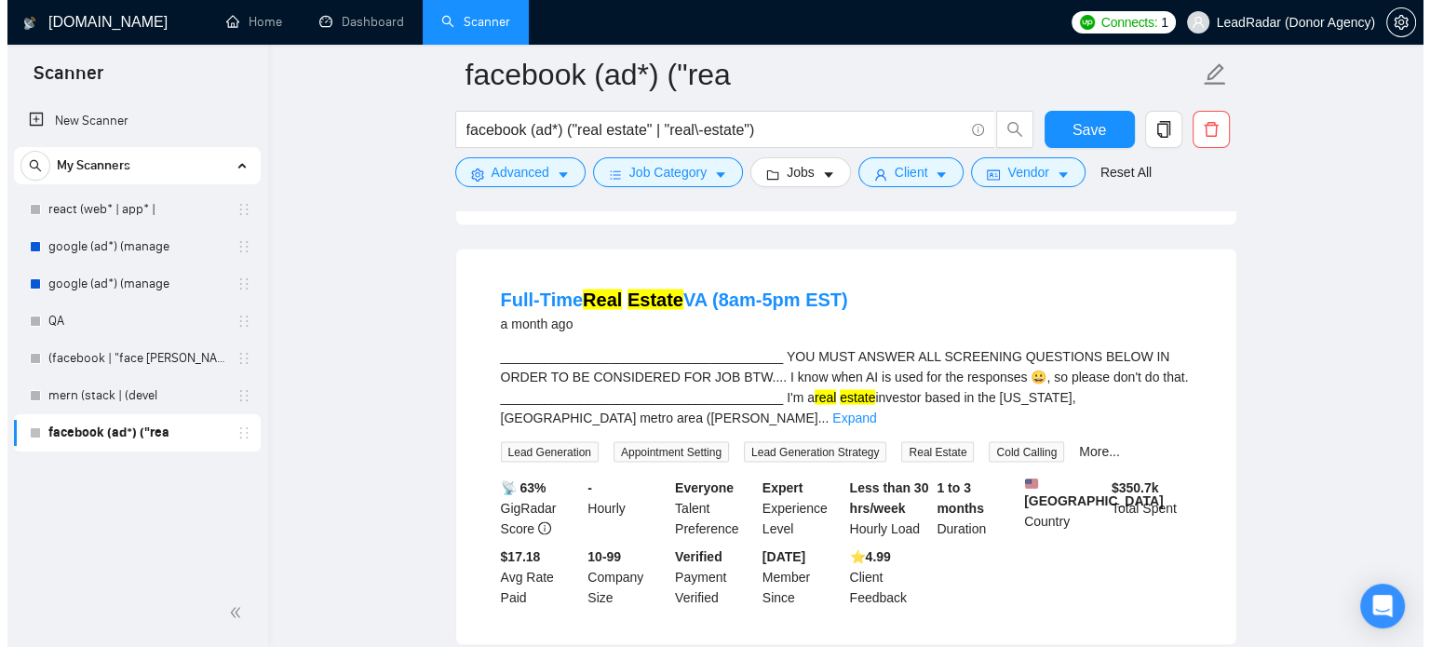
scroll to position [3455, 0]
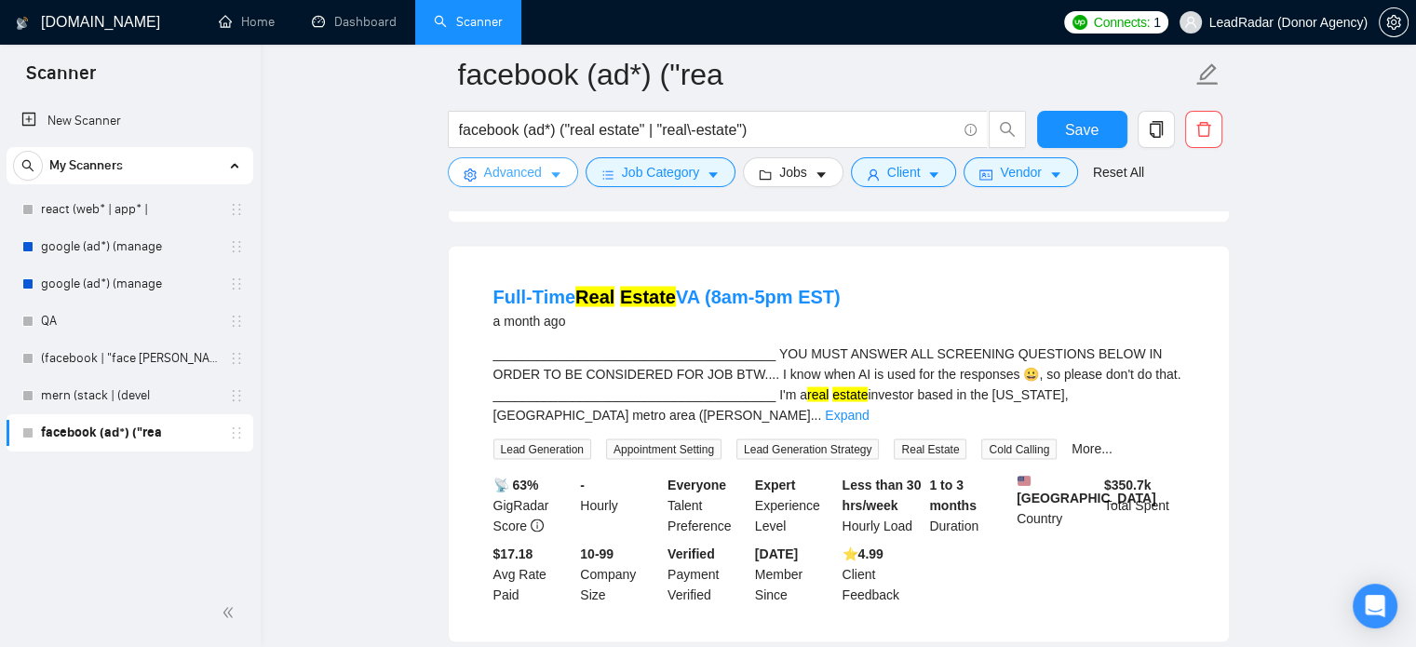
click at [498, 169] on span "Advanced" at bounding box center [513, 172] width 58 height 20
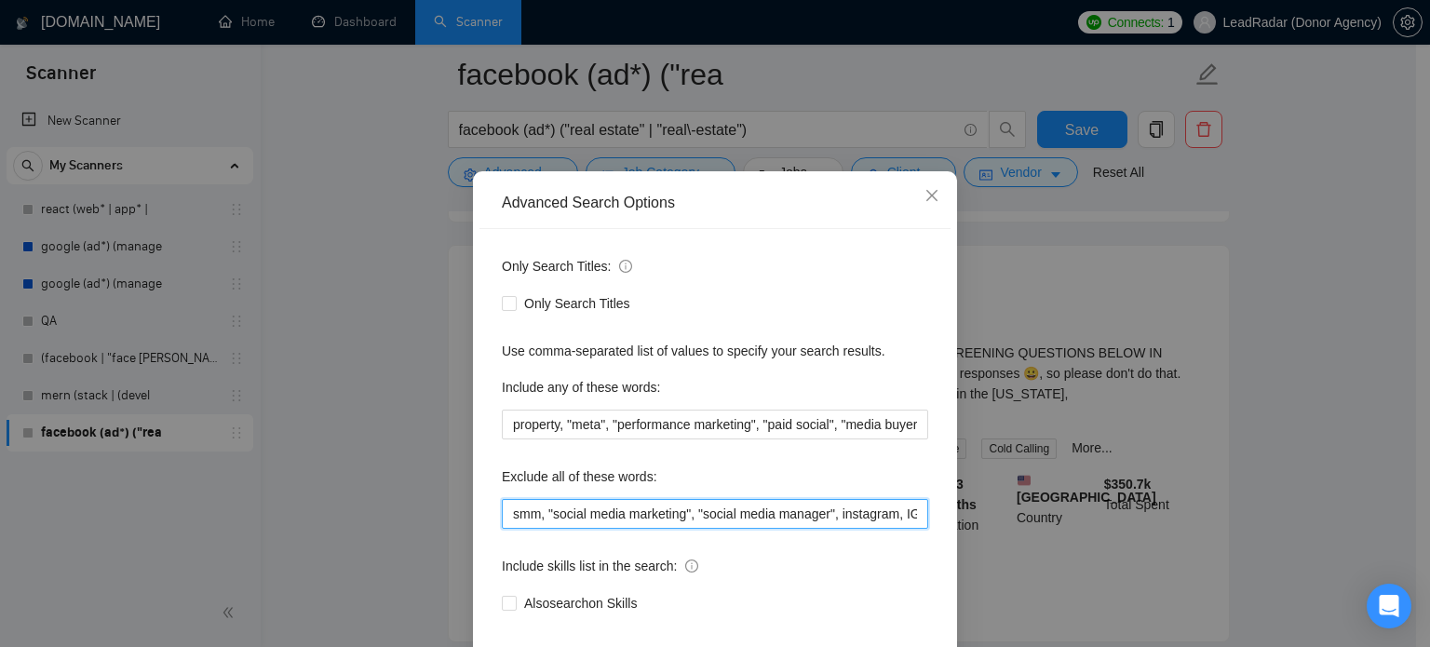
scroll to position [0, 101]
drag, startPoint x: 912, startPoint y: 552, endPoint x: 985, endPoint y: 552, distance: 72.6
click at [985, 552] on div "Advanced Search Options Only Search Titles: Only Search Titles Use comma-separa…" at bounding box center [715, 323] width 1430 height 647
click at [908, 529] on input "smm, "social media marketing", "social media manager", instagram, IG, google, d…" at bounding box center [715, 514] width 426 height 30
click at [912, 529] on input "smm, "social media marketing", "social media manager", instagram, IG, google, d…" at bounding box center [715, 514] width 426 height 30
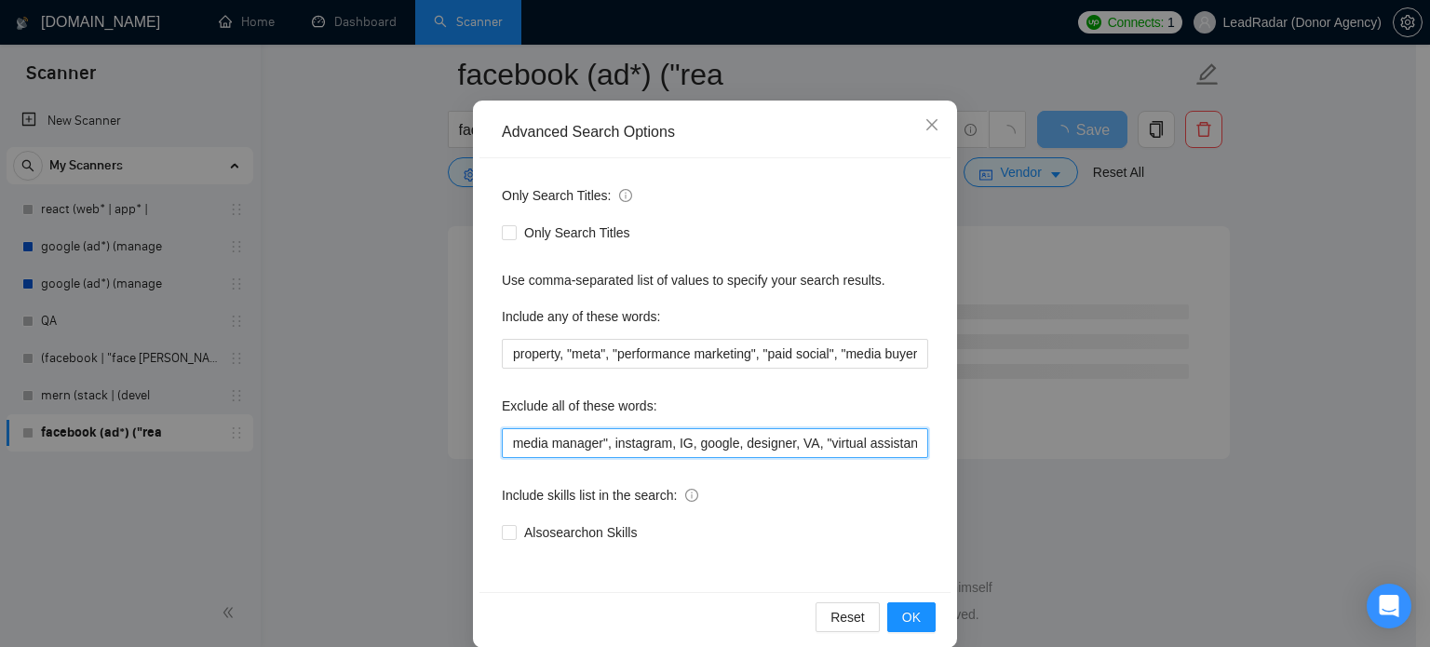
scroll to position [127, 0]
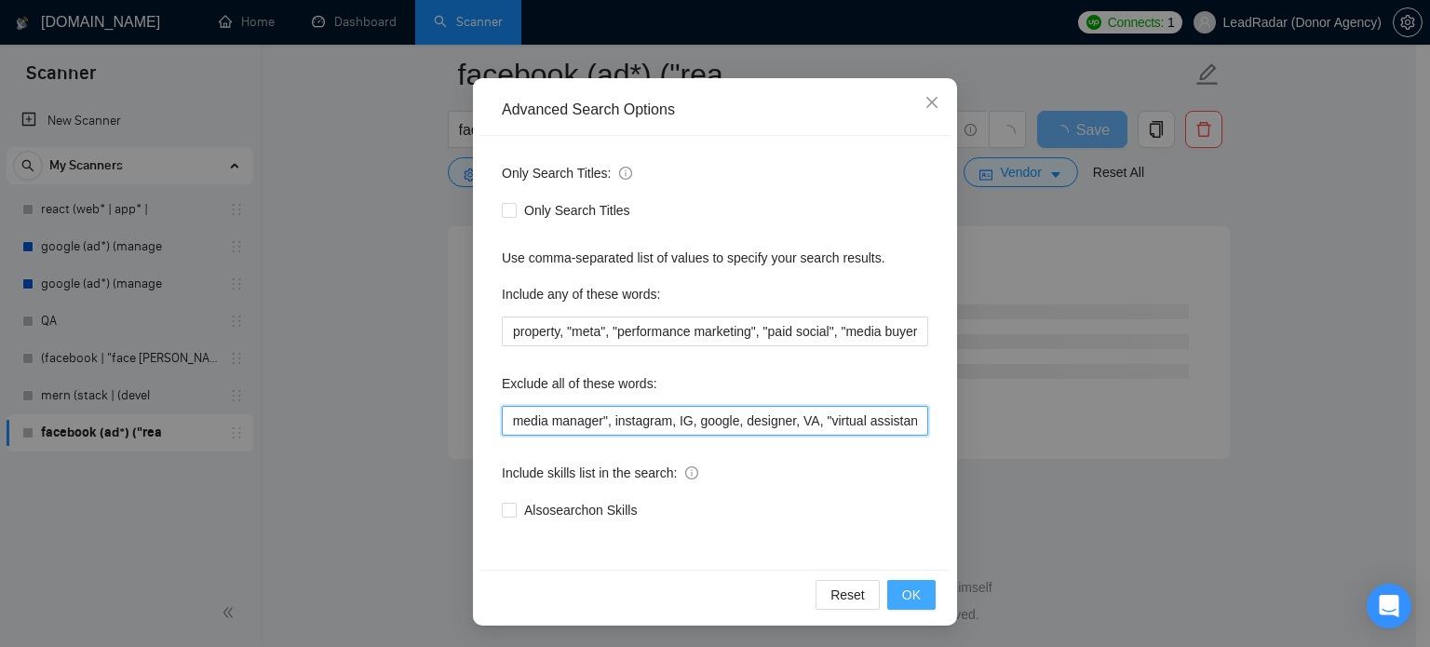
type input "smm, "social media marketing", "social media manager", instagram, IG, google, d…"
click at [902, 593] on span "OK" at bounding box center [911, 595] width 19 height 20
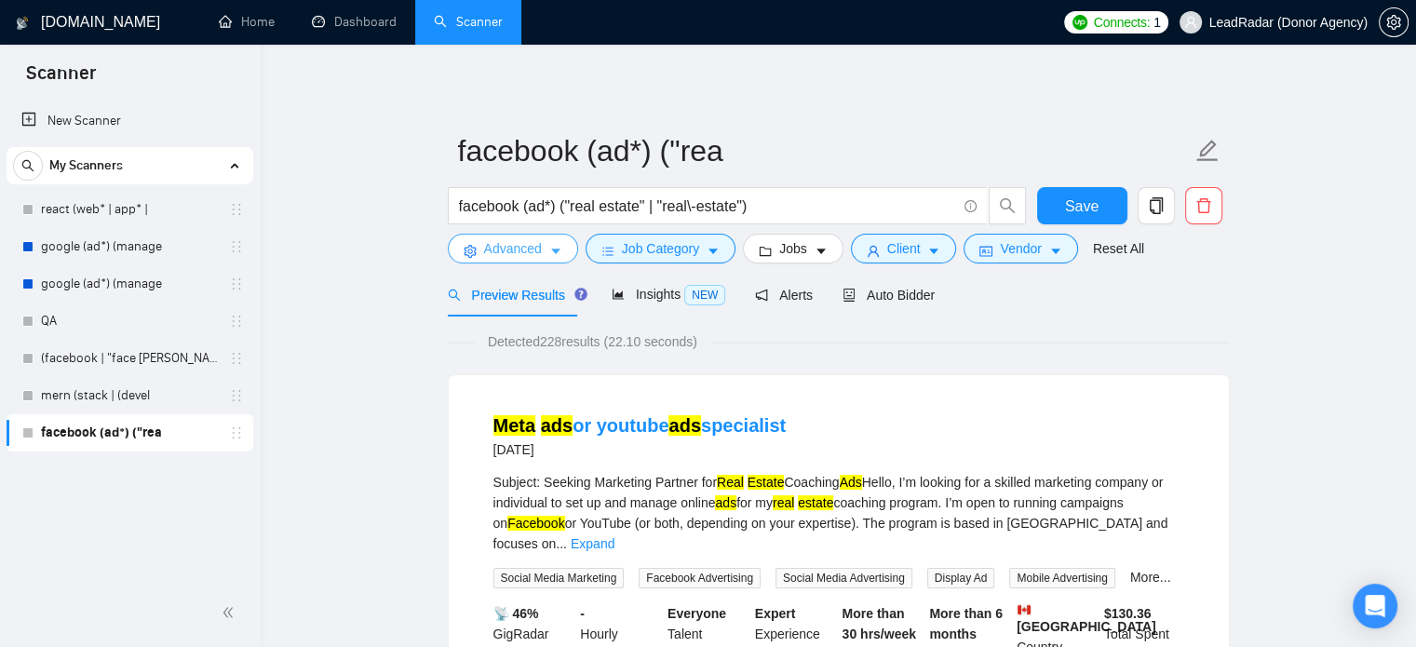
scroll to position [0, 0]
click at [639, 292] on span "Insights NEW" at bounding box center [669, 294] width 114 height 15
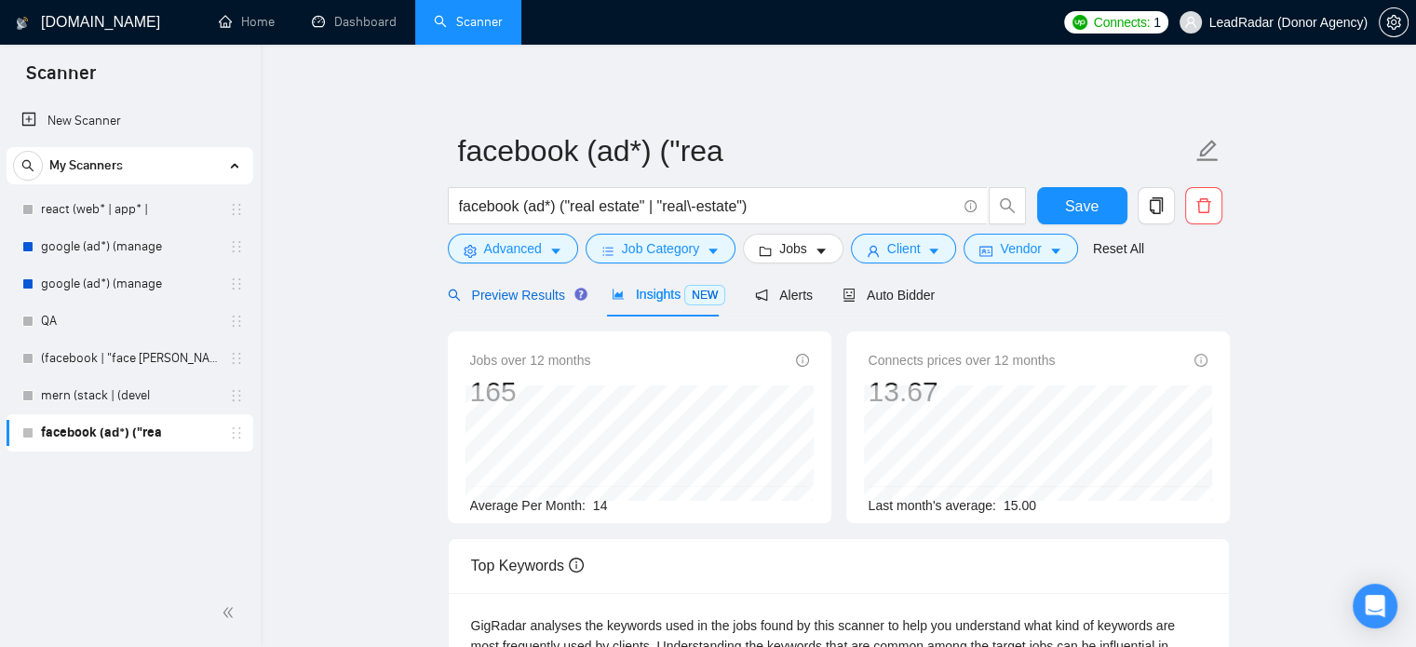
click at [492, 301] on span "Preview Results" at bounding box center [515, 295] width 134 height 15
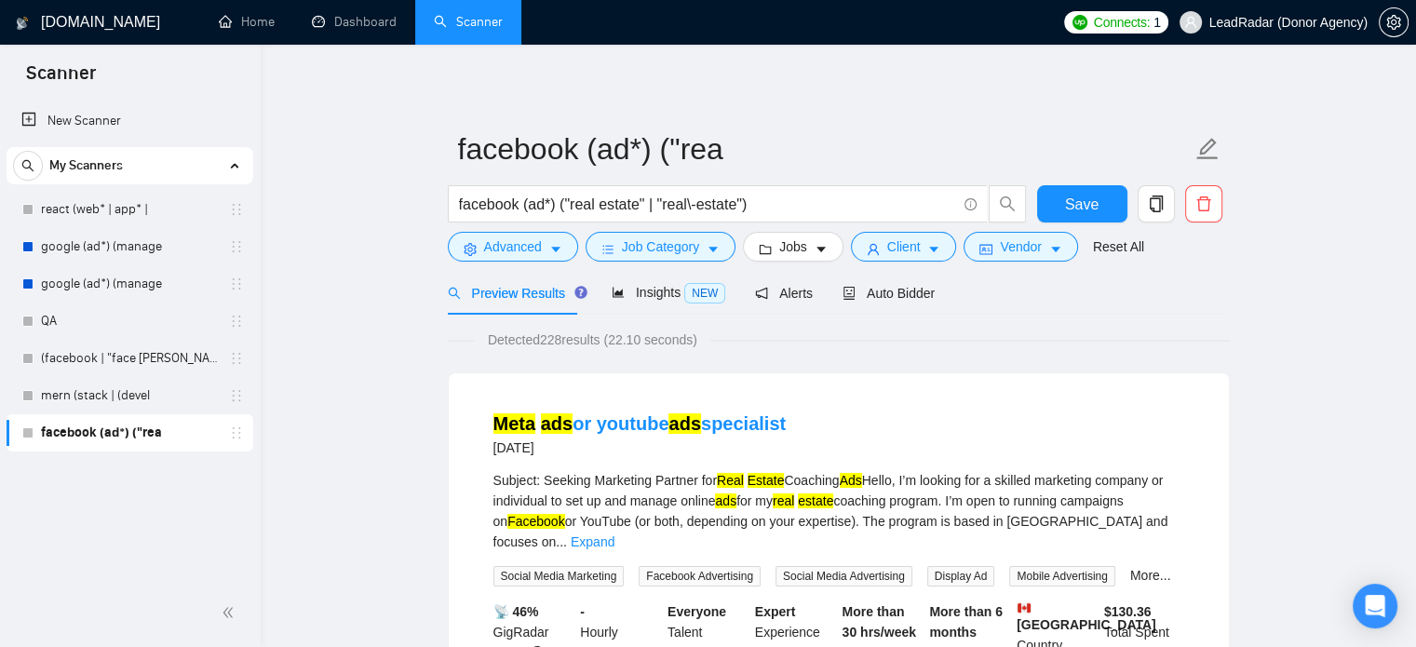
scroll to position [3, 0]
click at [1075, 209] on span "Save" at bounding box center [1082, 203] width 34 height 23
click at [906, 295] on span "Auto Bidder" at bounding box center [889, 292] width 92 height 15
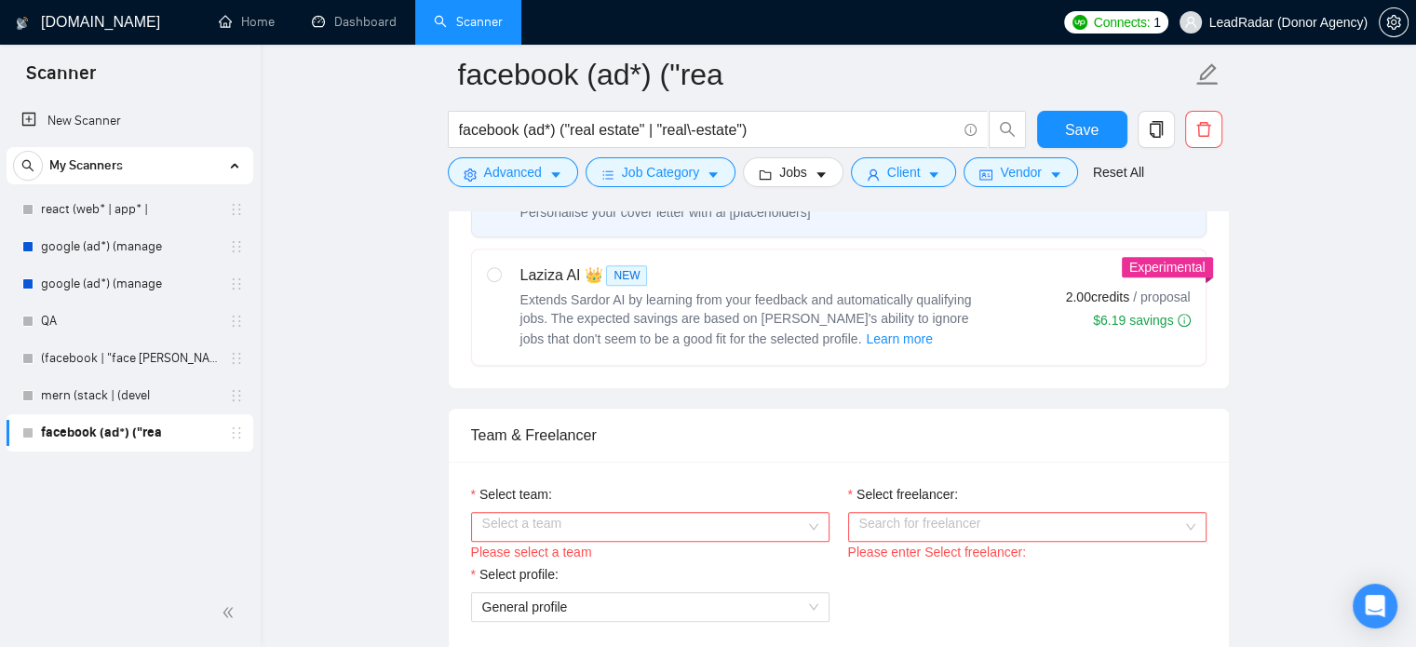
scroll to position [862, 0]
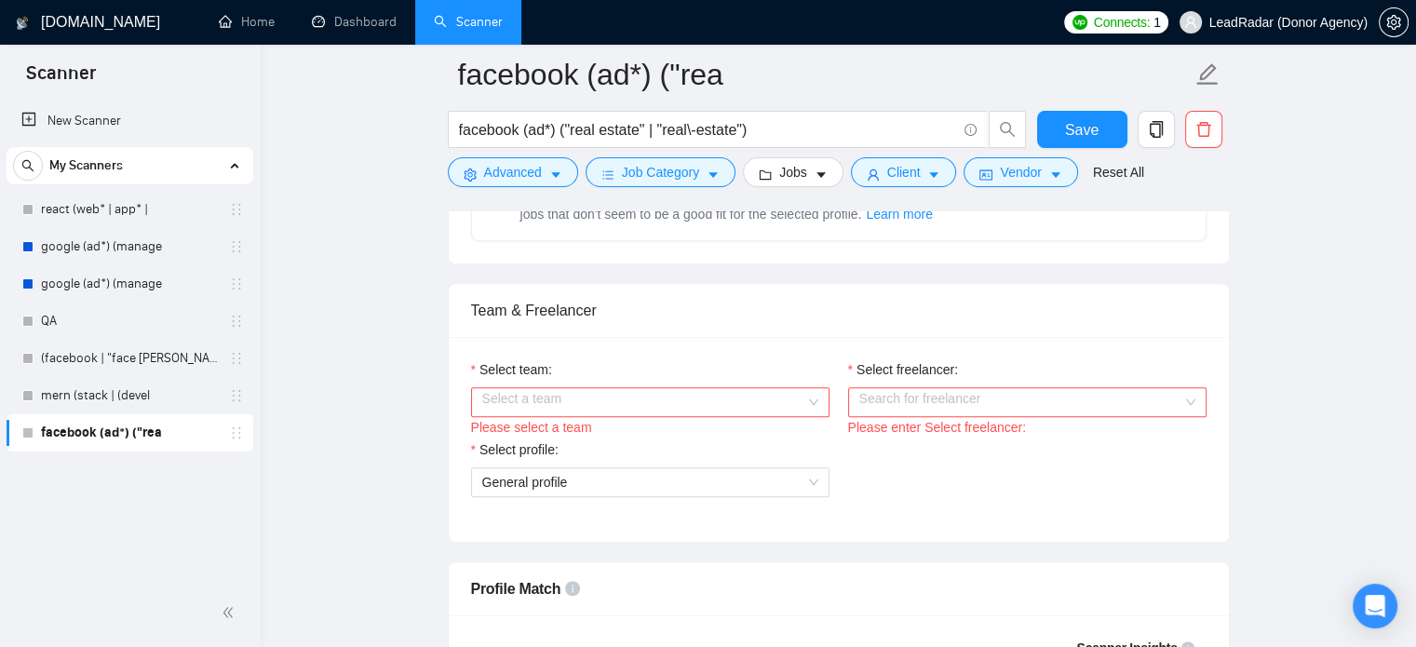
click at [729, 388] on input "Select team:" at bounding box center [643, 402] width 323 height 28
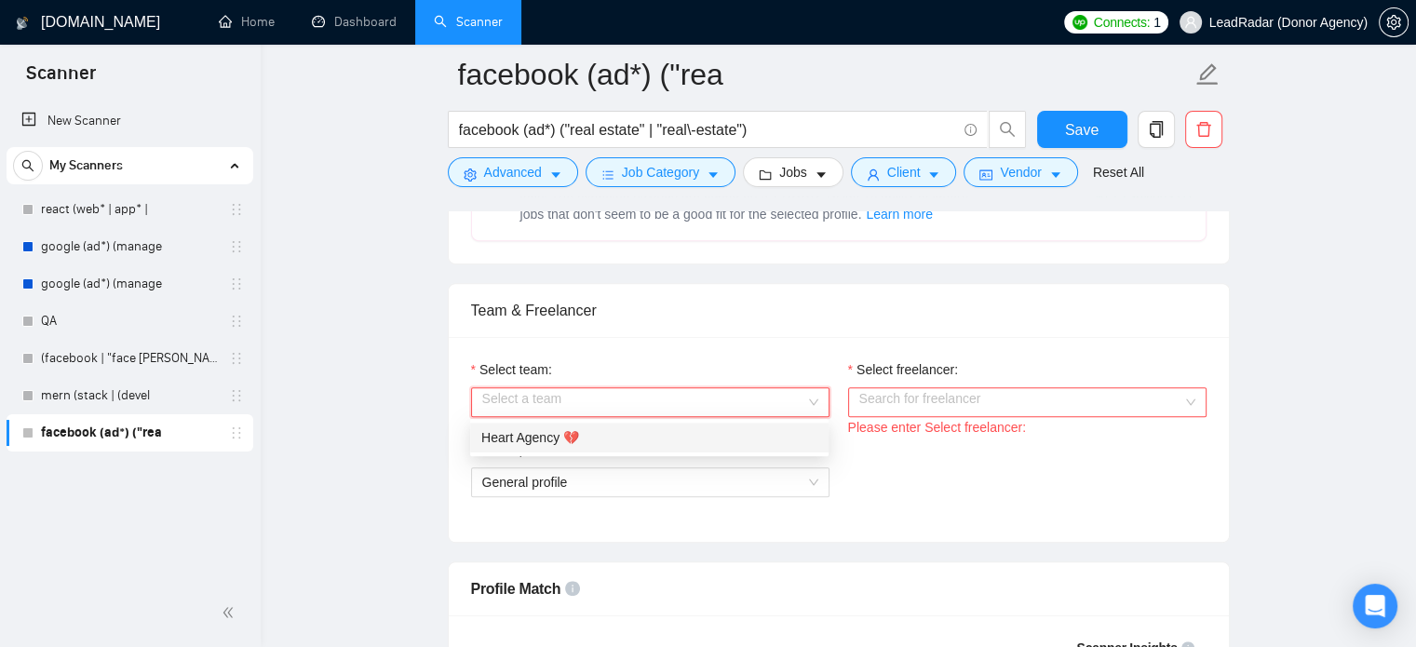
click at [705, 435] on div "Heart Agency 💔" at bounding box center [649, 437] width 336 height 20
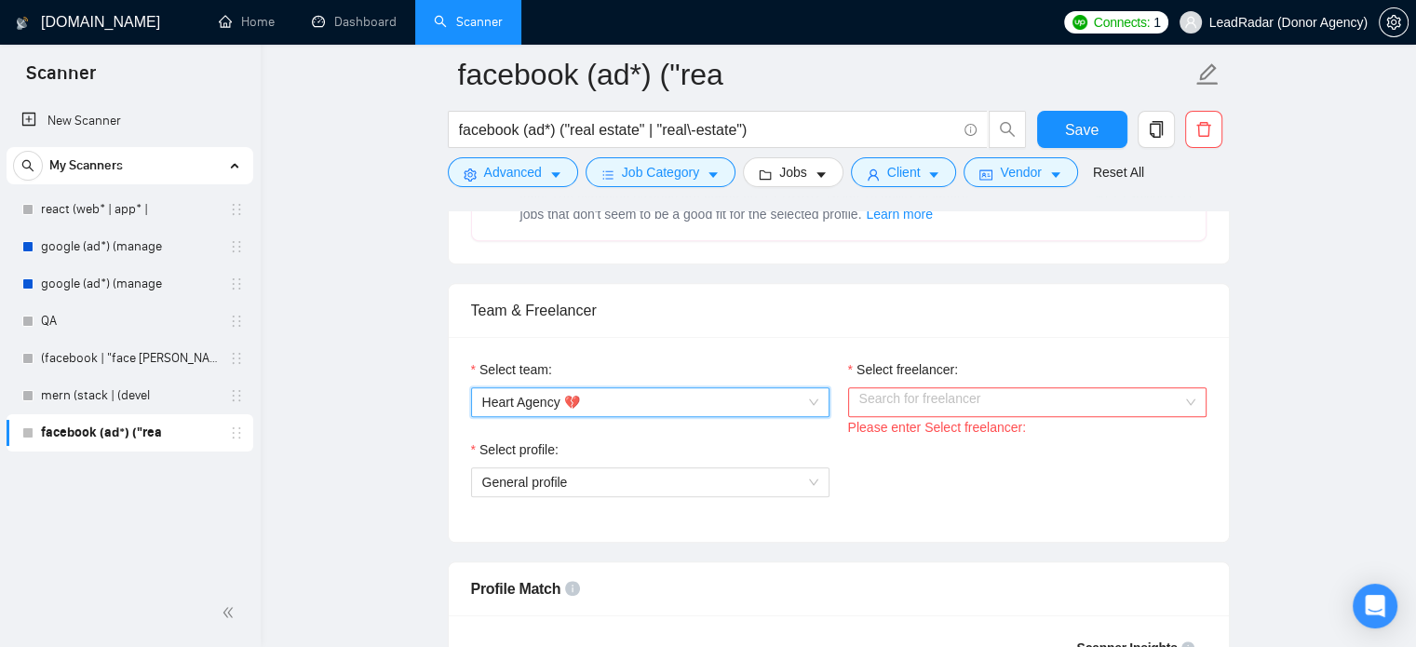
click at [909, 388] on input "Select freelancer:" at bounding box center [1020, 402] width 323 height 28
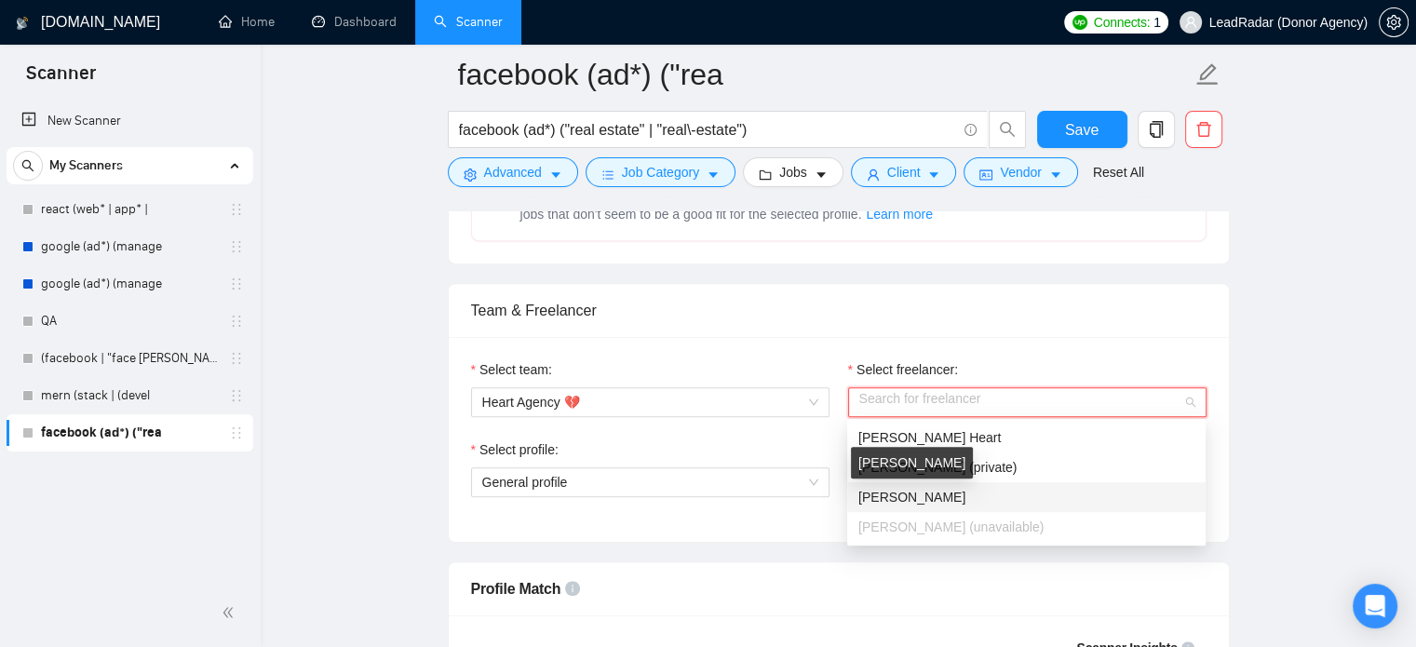
click at [894, 496] on span "Lena Schmidt" at bounding box center [911, 497] width 107 height 15
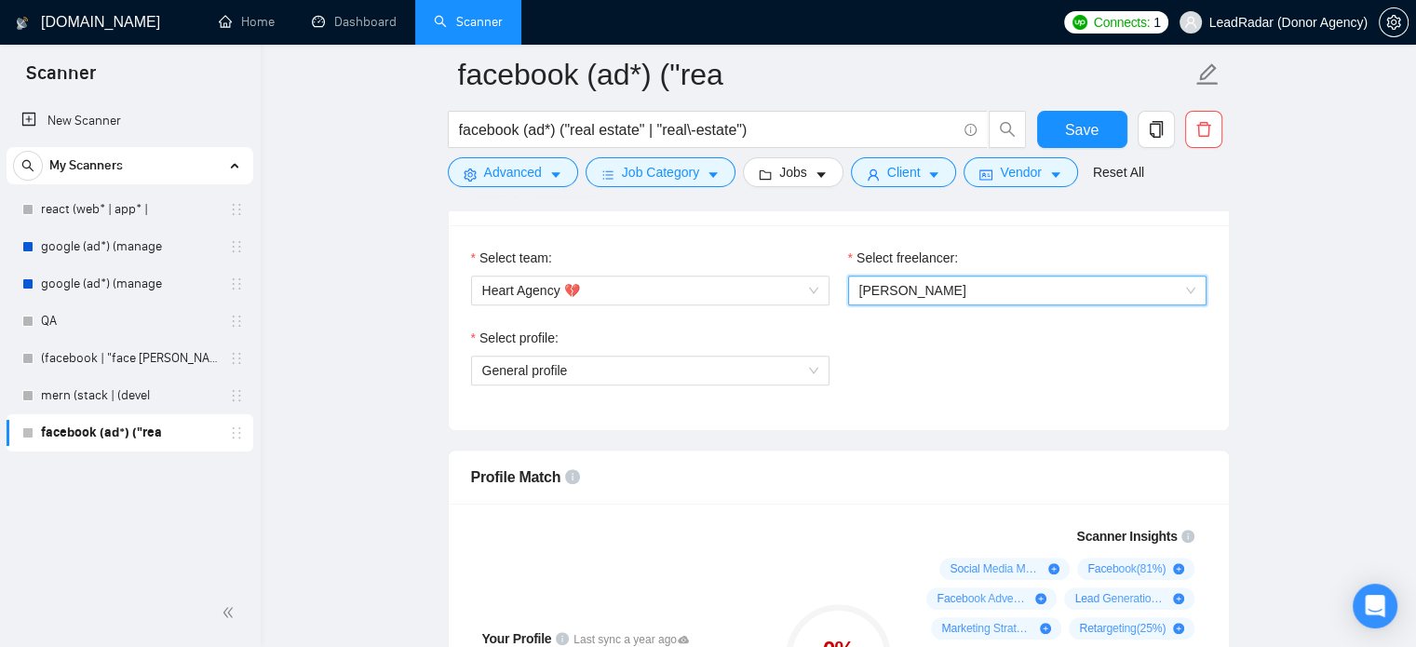
scroll to position [975, 0]
click at [934, 288] on span "Lena Schmidt" at bounding box center [912, 289] width 107 height 15
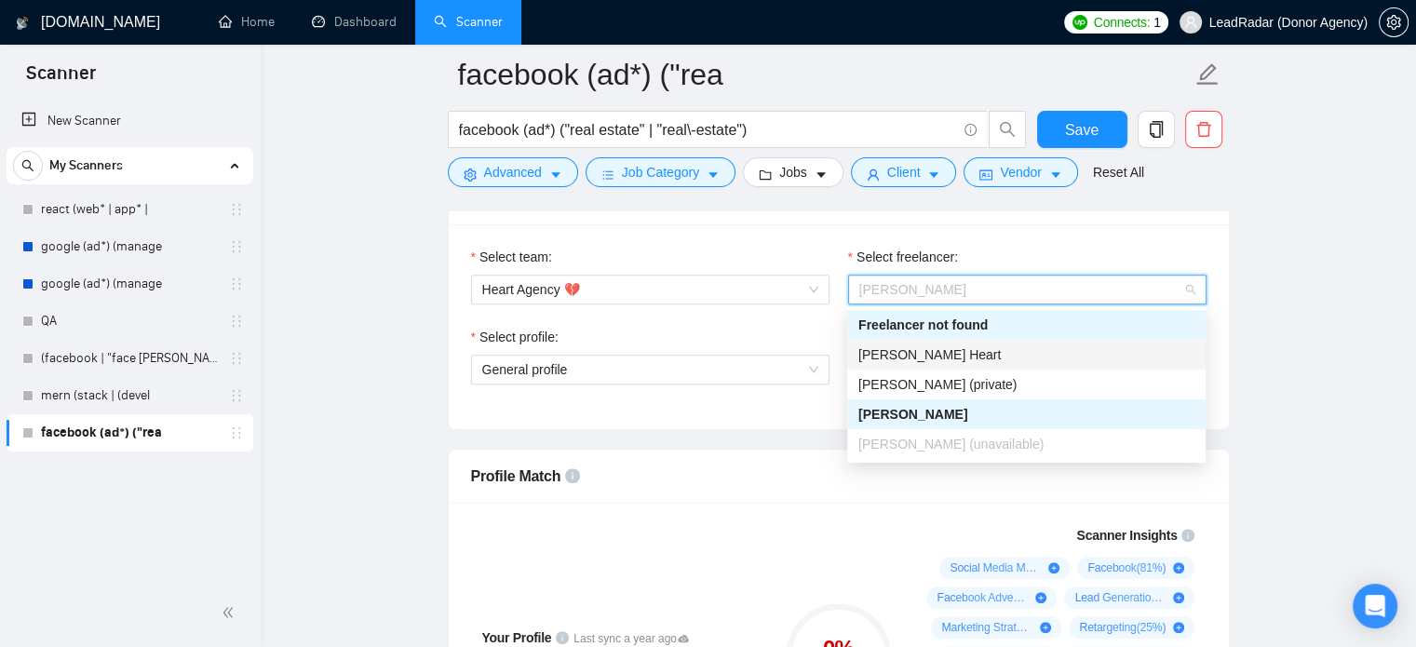
click at [912, 359] on span "[PERSON_NAME] Heart" at bounding box center [929, 354] width 142 height 15
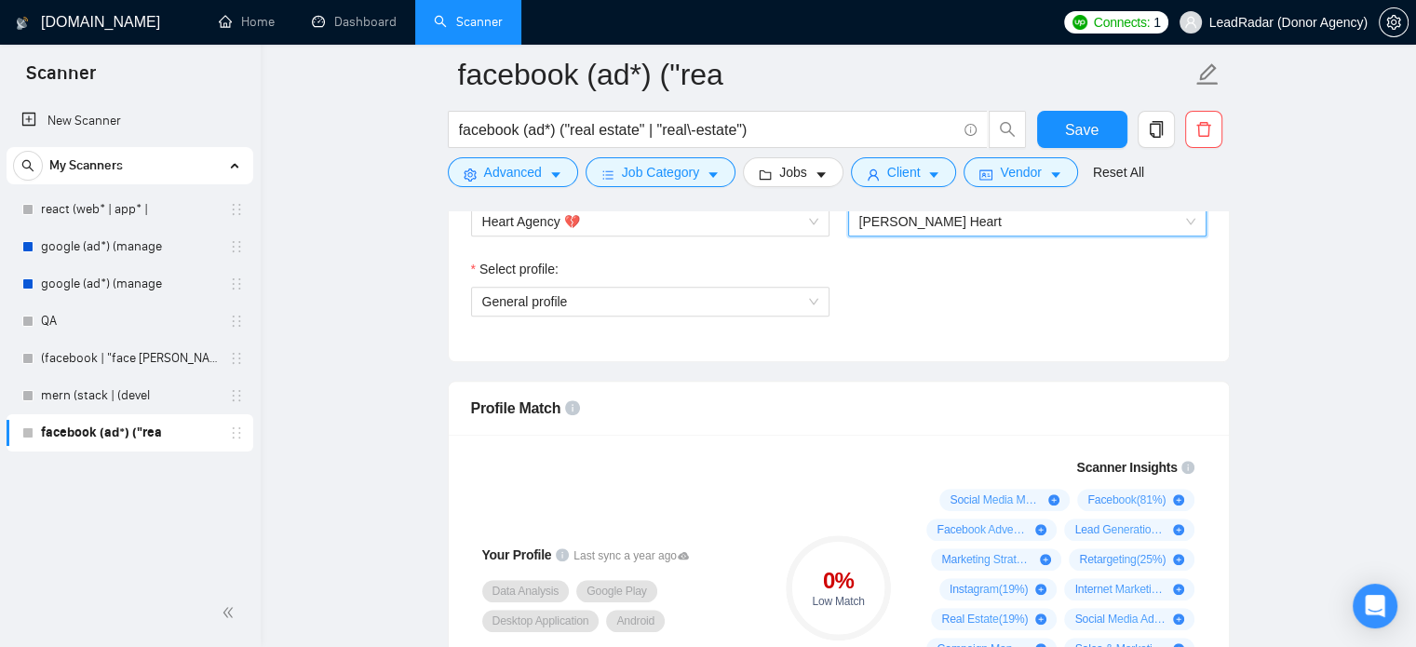
scroll to position [1038, 0]
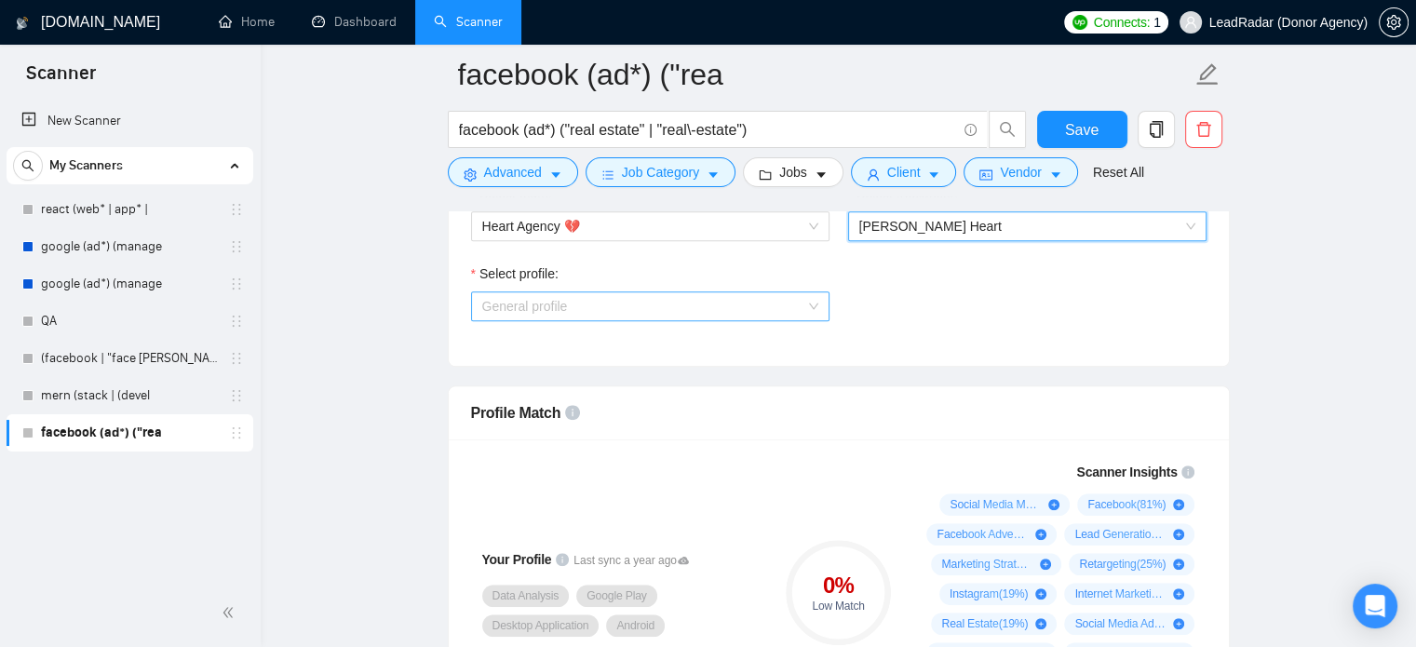
click at [719, 300] on span "General profile" at bounding box center [650, 306] width 336 height 28
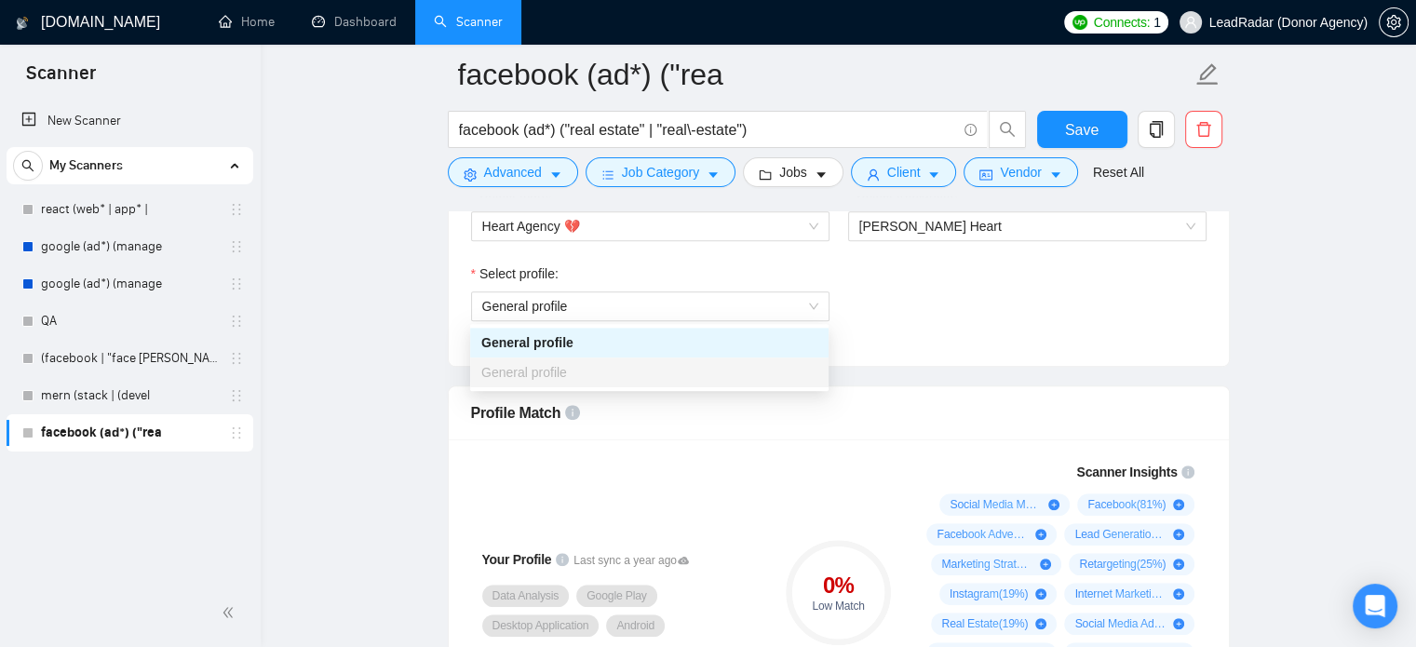
click at [904, 300] on div "Select profile: General profile" at bounding box center [839, 303] width 754 height 80
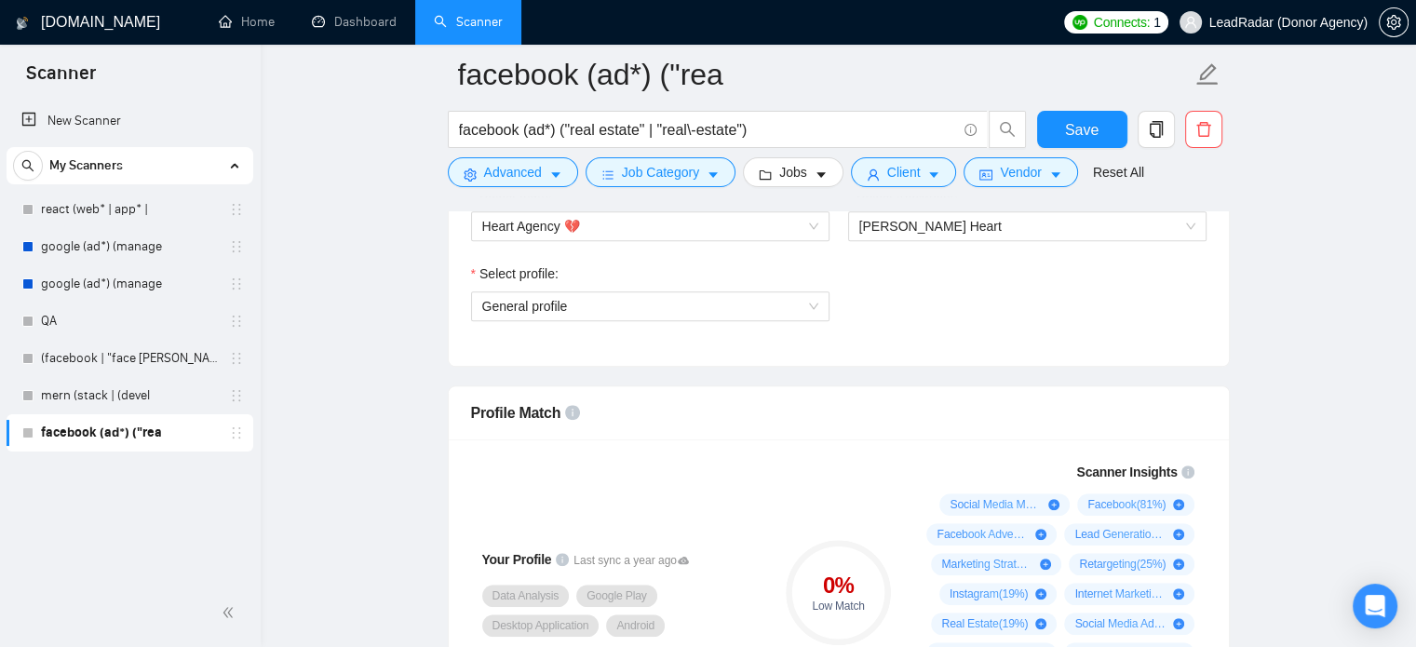
scroll to position [1341, 0]
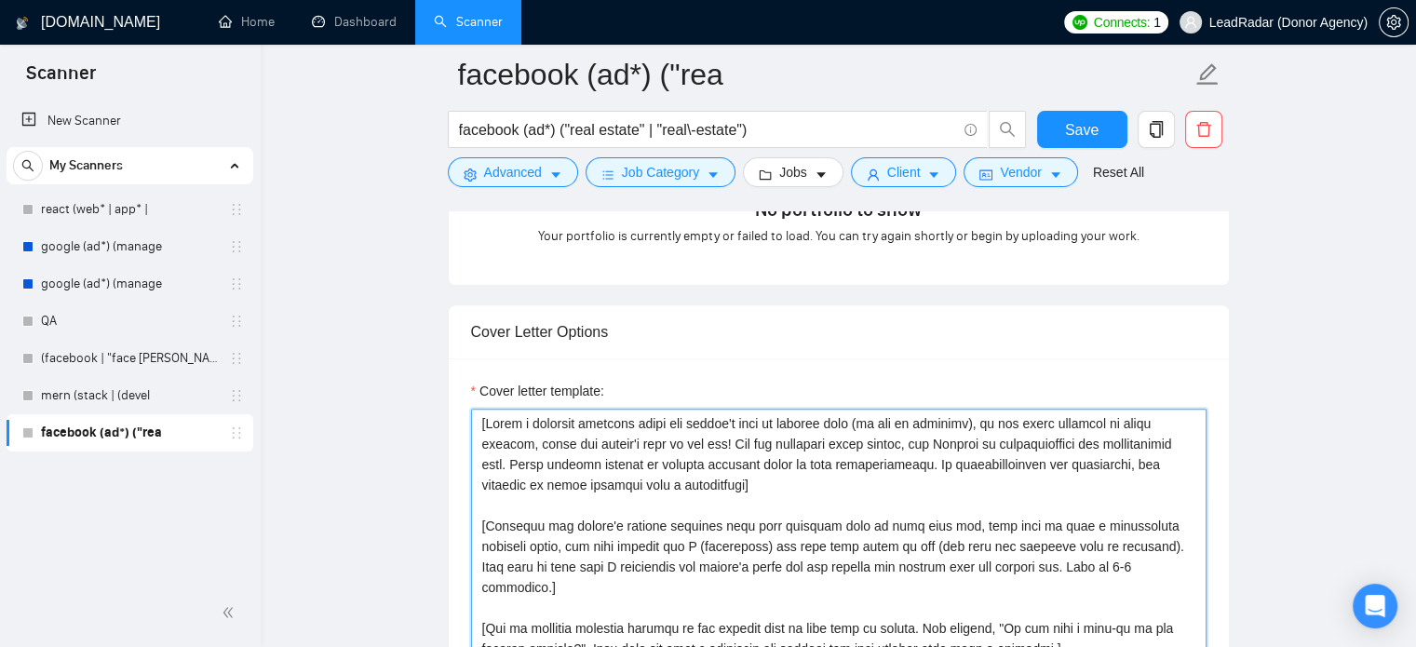
click at [691, 480] on textarea "Cover letter template:" at bounding box center [839, 618] width 736 height 419
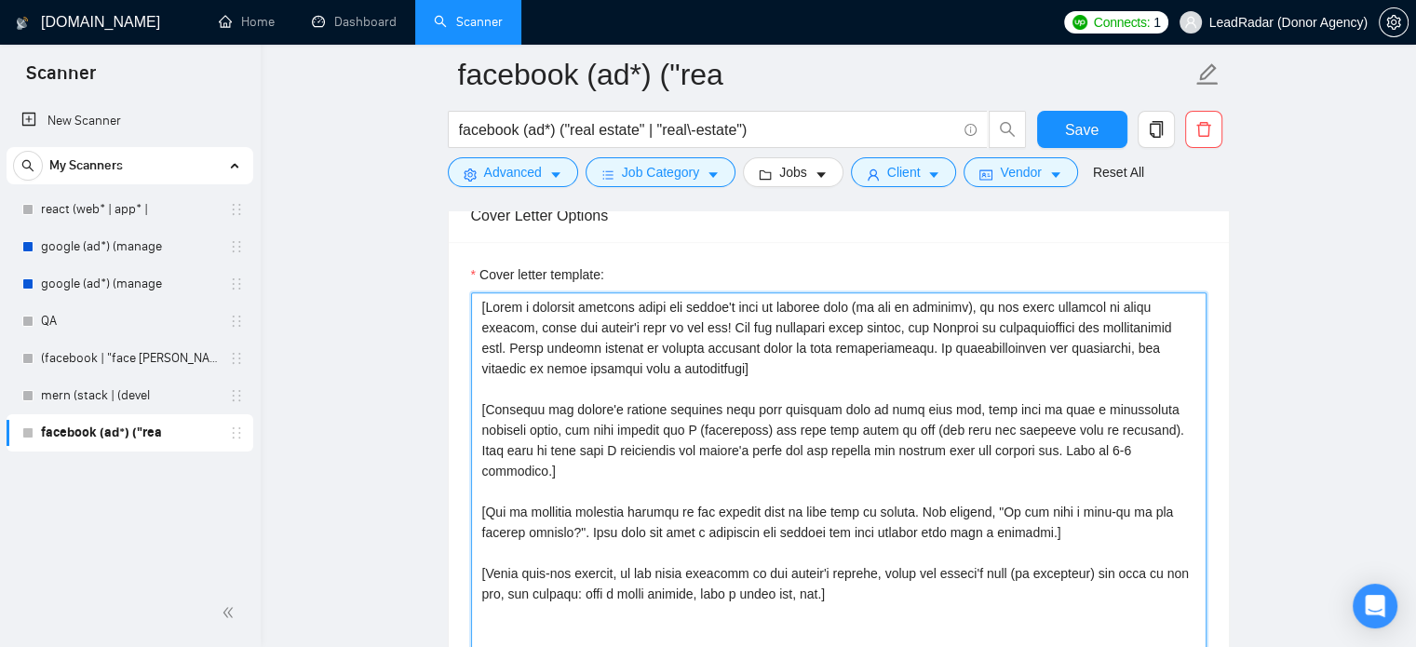
scroll to position [1989, 0]
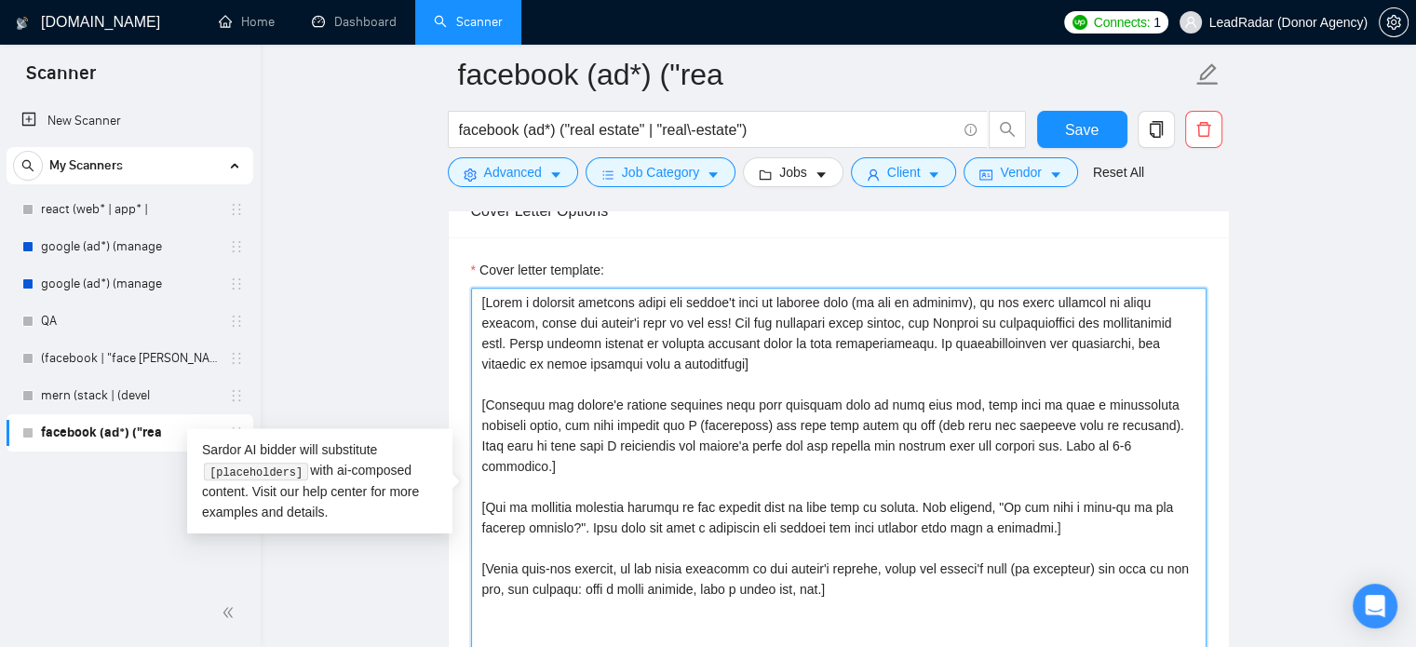
click at [717, 491] on textarea "Cover letter template:" at bounding box center [839, 497] width 736 height 419
drag, startPoint x: 783, startPoint y: 364, endPoint x: 424, endPoint y: 270, distance: 371.5
click at [424, 270] on main "facebook (ad*) ("rea facebook (ad*) ("real estate" | "real\-estate") Save Advan…" at bounding box center [838, 562] width 1096 height 4953
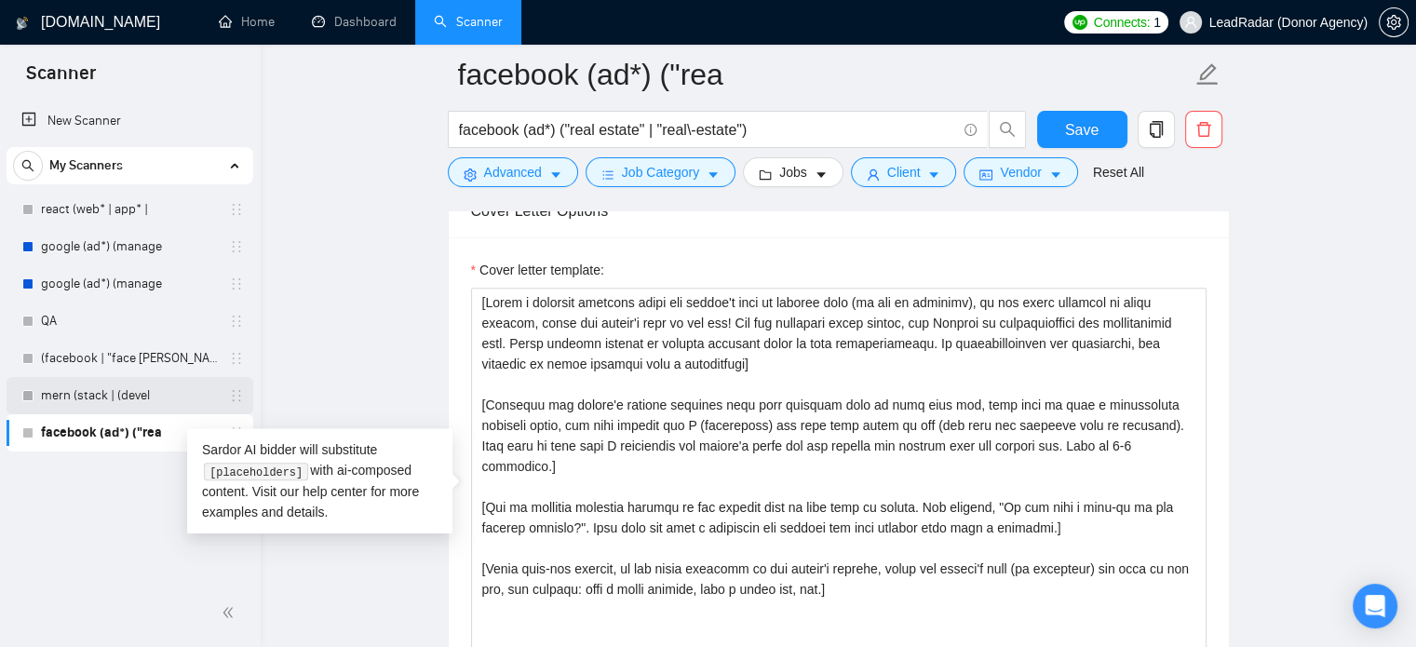
click at [105, 397] on link "mern (stack | (devel" at bounding box center [129, 395] width 177 height 37
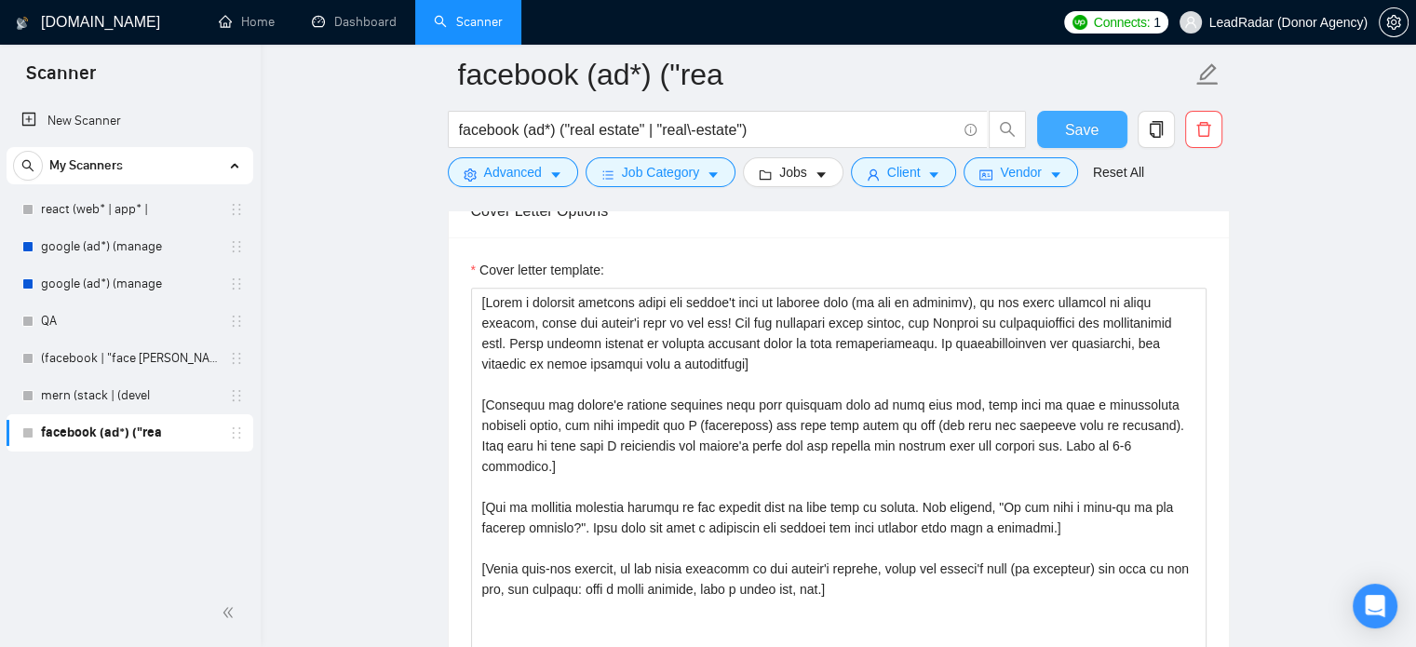
click at [1096, 127] on span "Save" at bounding box center [1082, 129] width 34 height 23
click at [100, 399] on link "mern (stack | (devel" at bounding box center [129, 395] width 177 height 37
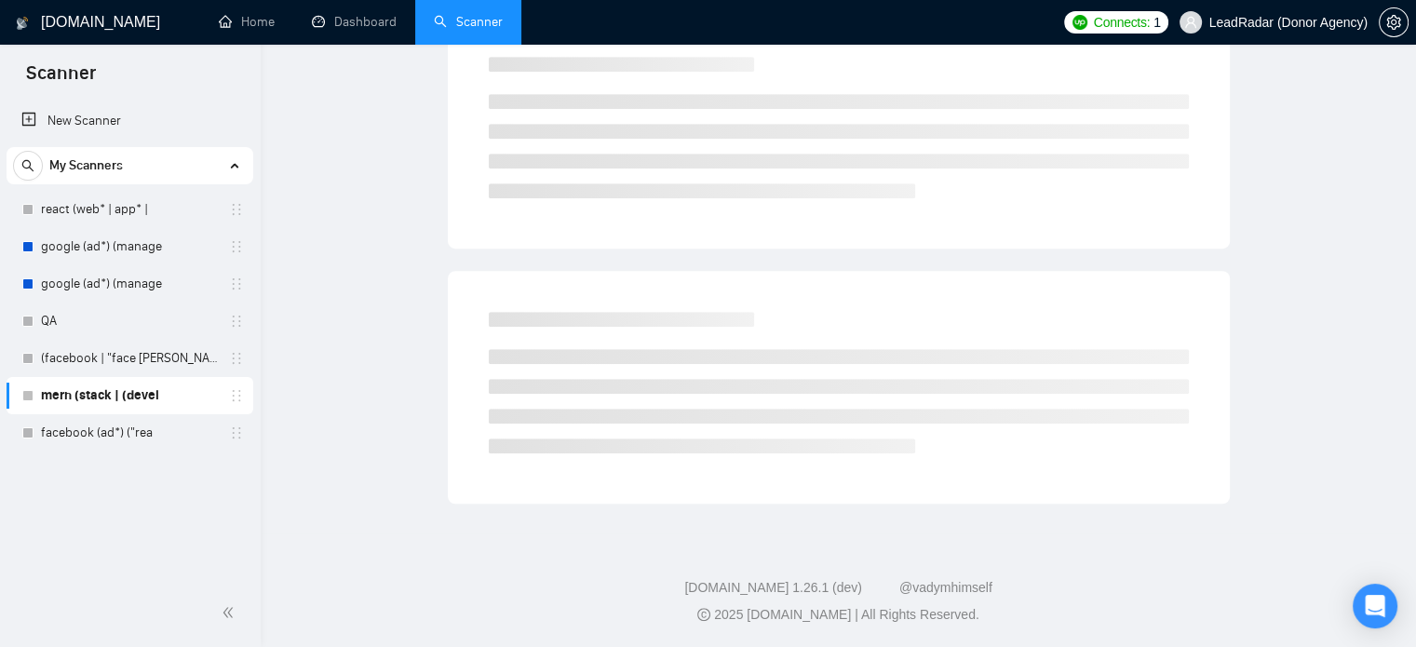
scroll to position [33, 0]
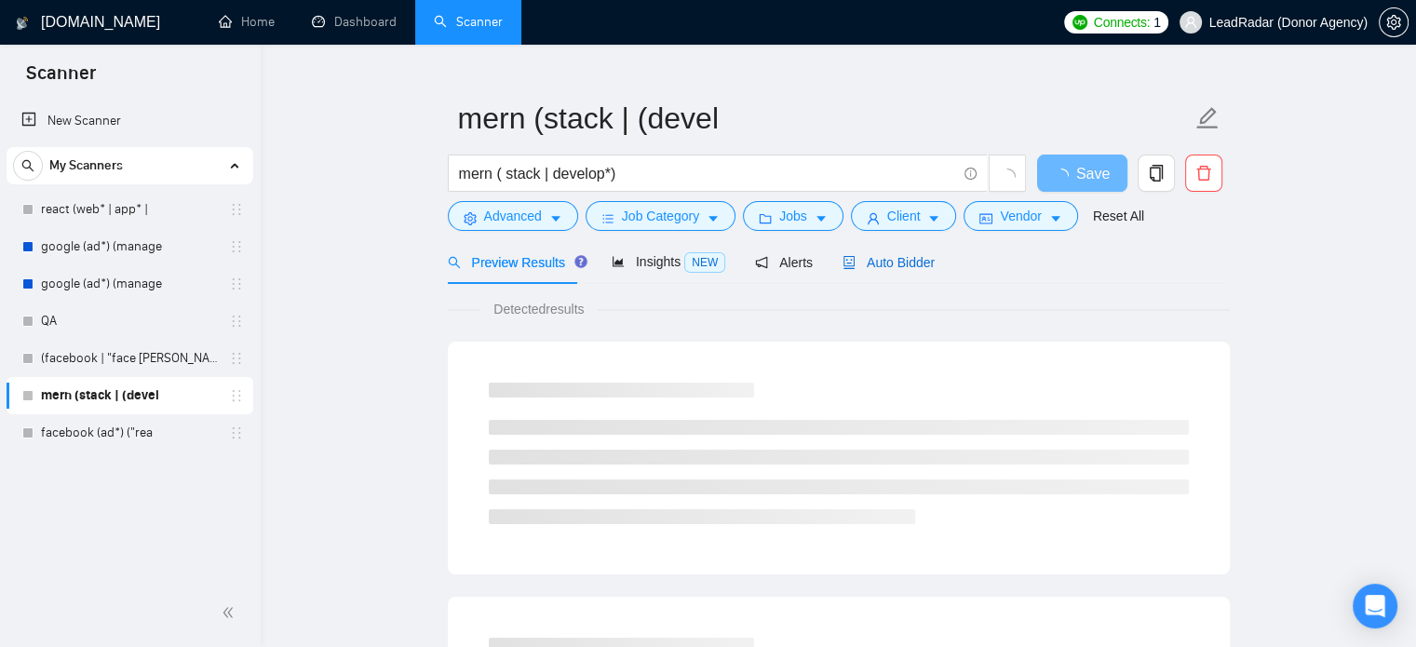
click at [899, 260] on span "Auto Bidder" at bounding box center [889, 262] width 92 height 15
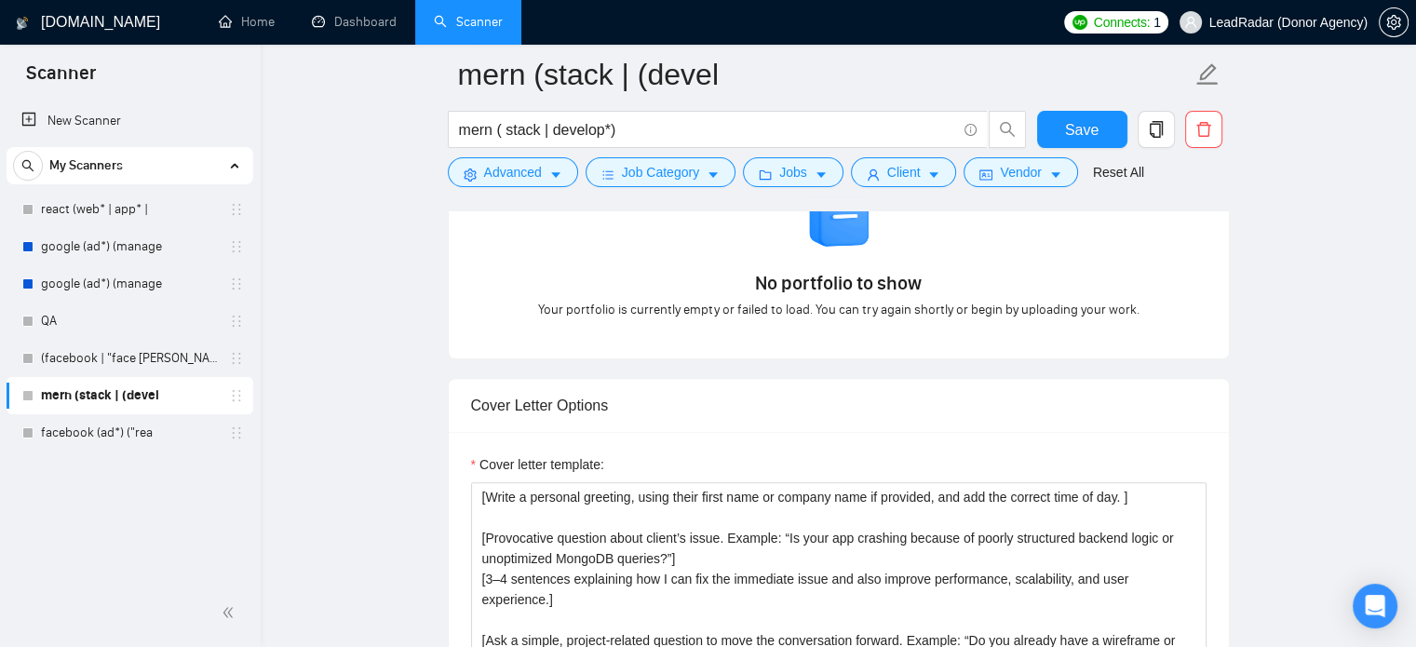
scroll to position [1998, 0]
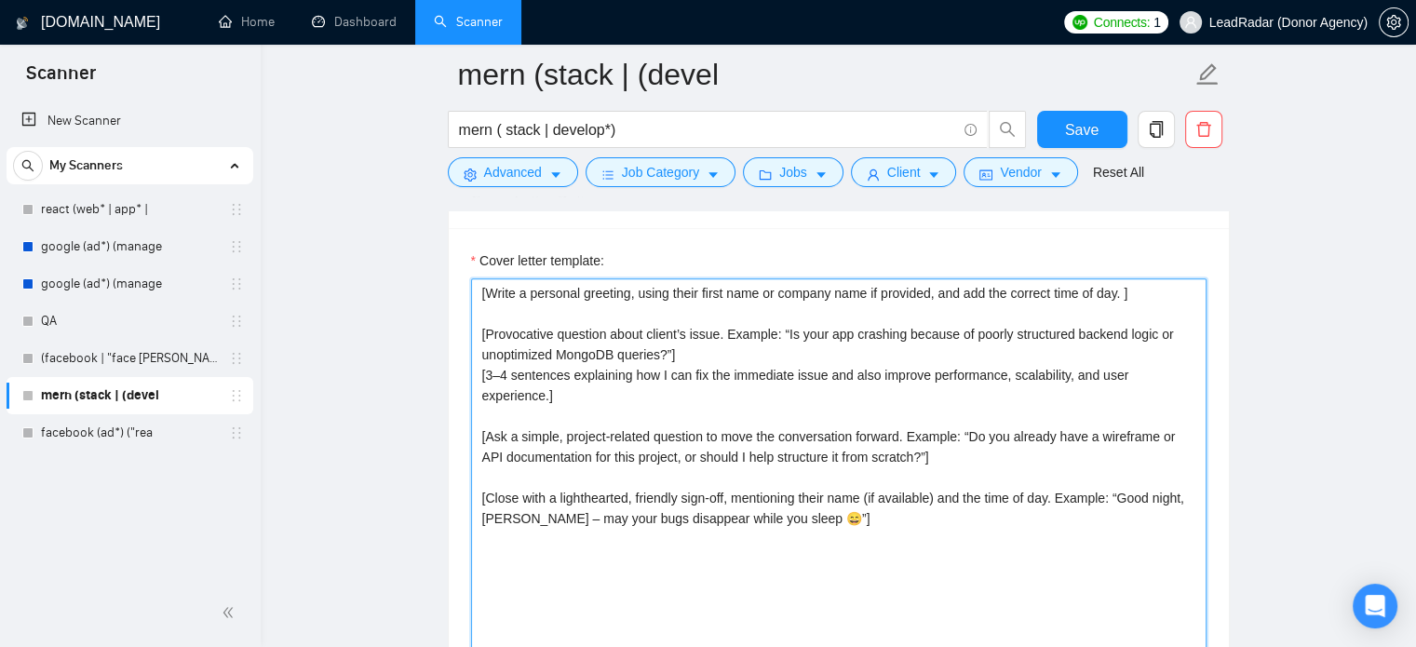
click at [813, 426] on textarea "[Write a personal greeting, using their first name or company name if provided,…" at bounding box center [839, 487] width 736 height 419
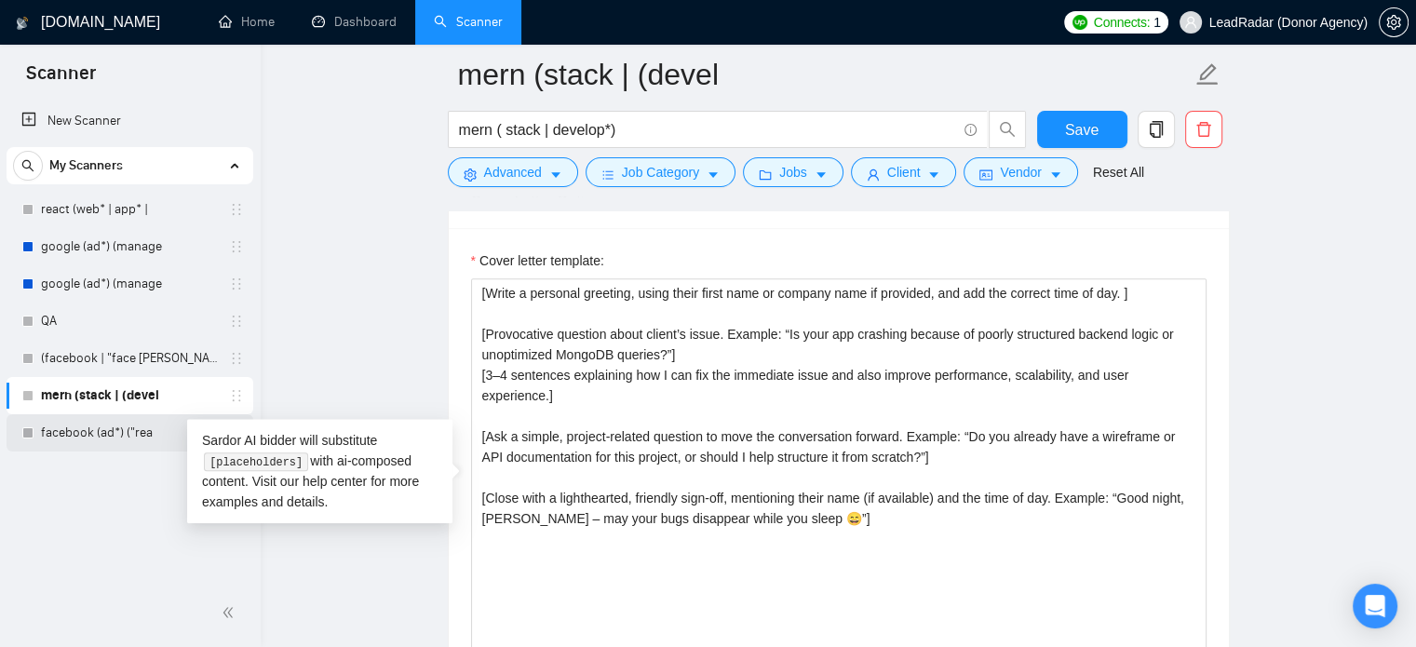
click at [74, 433] on link "facebook (ad*) ("rea" at bounding box center [129, 432] width 177 height 37
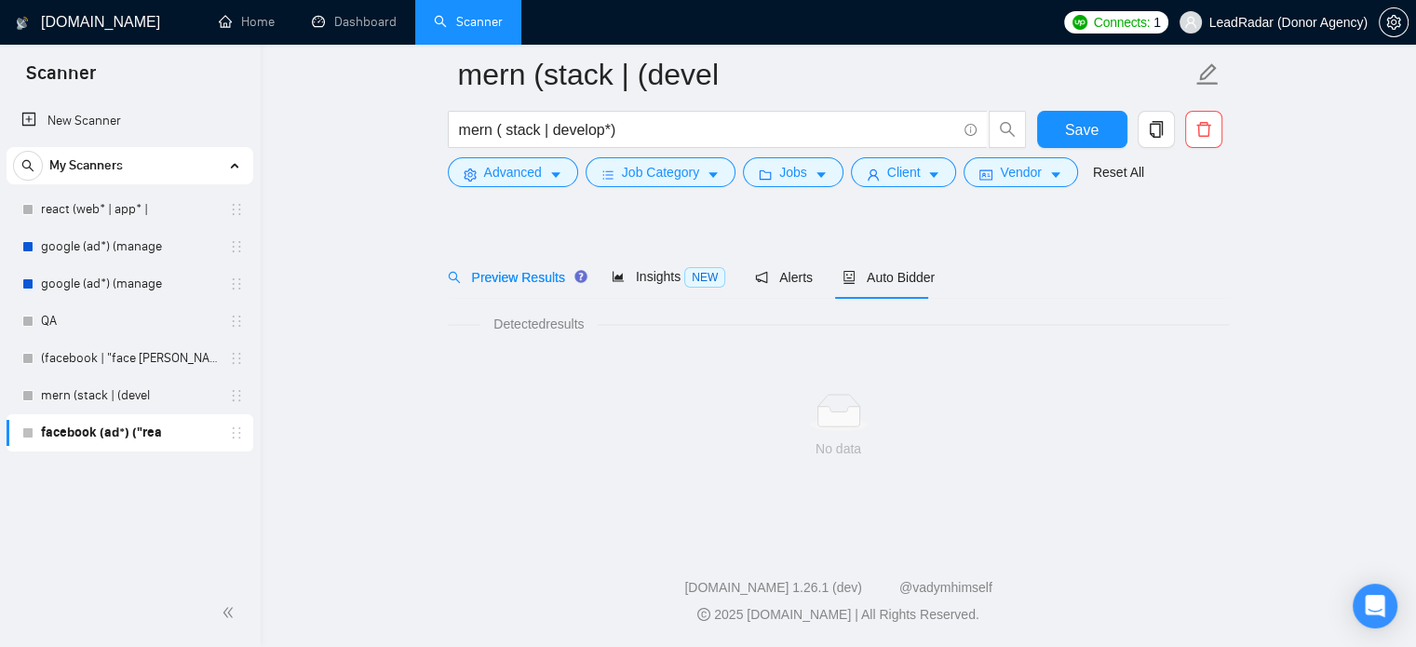
scroll to position [33, 0]
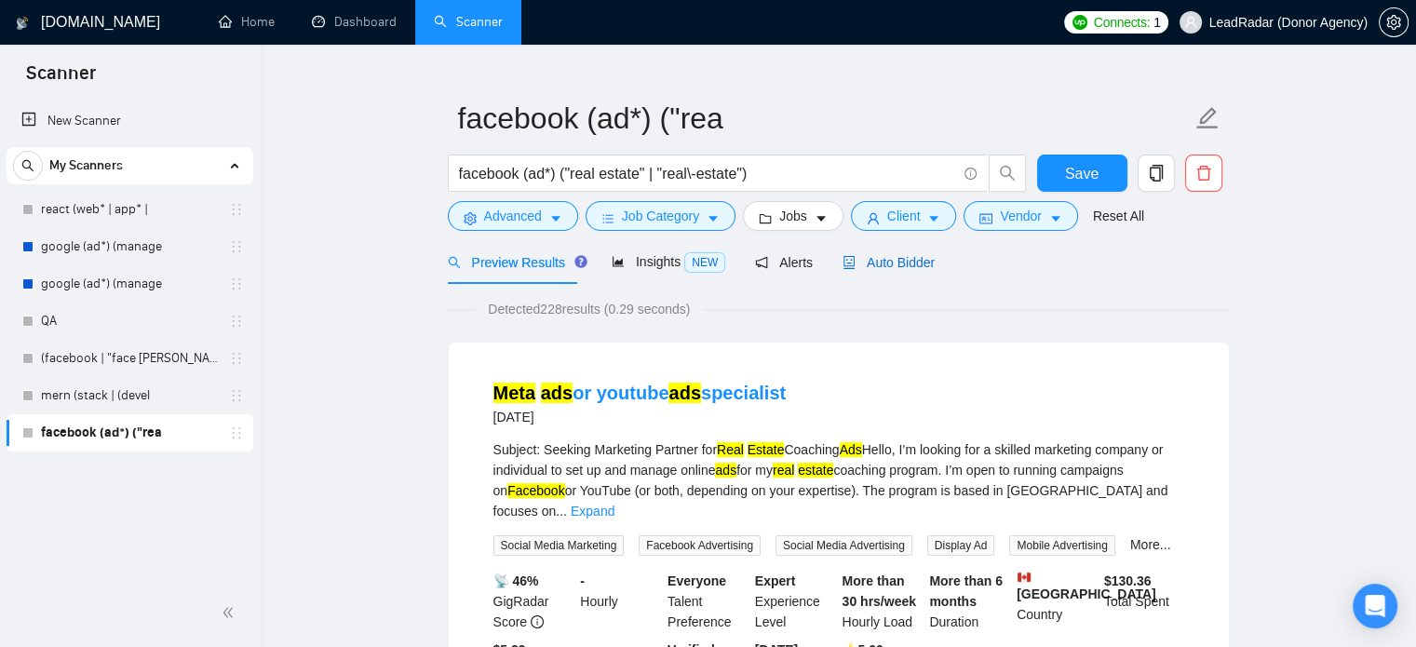
click at [884, 265] on span "Auto Bidder" at bounding box center [889, 262] width 92 height 15
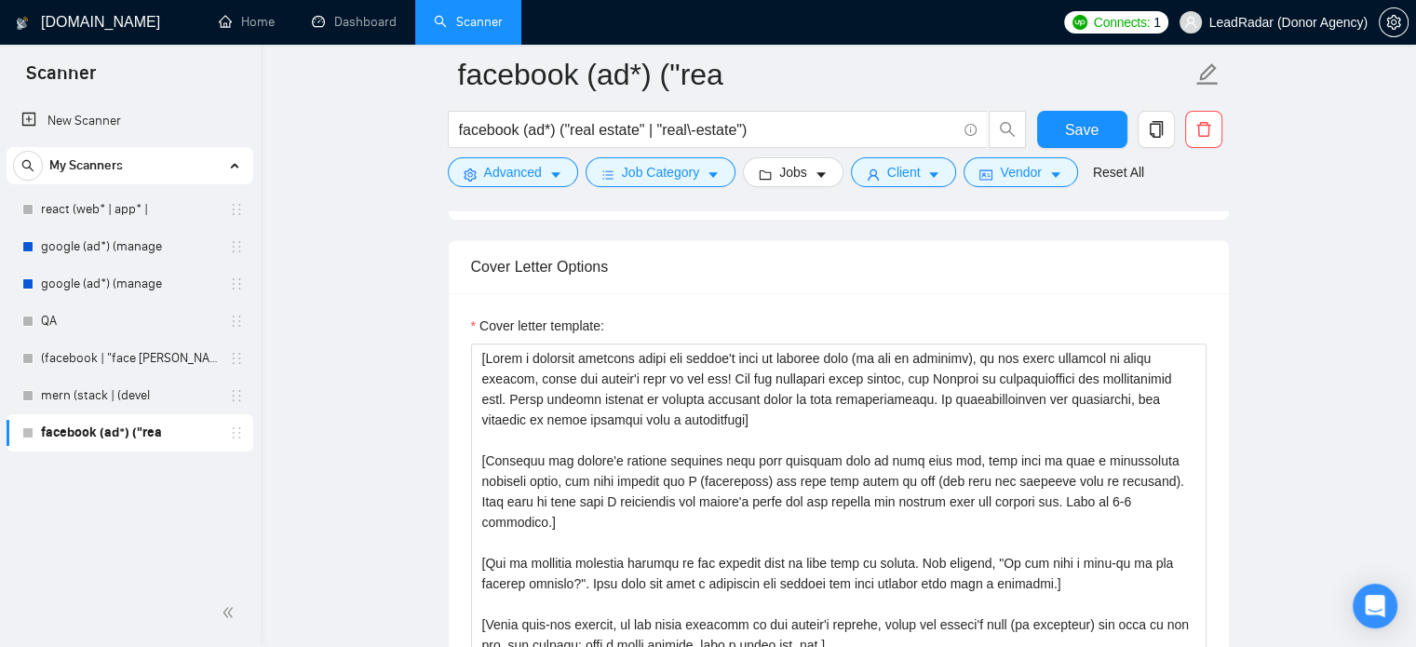
scroll to position [1948, 0]
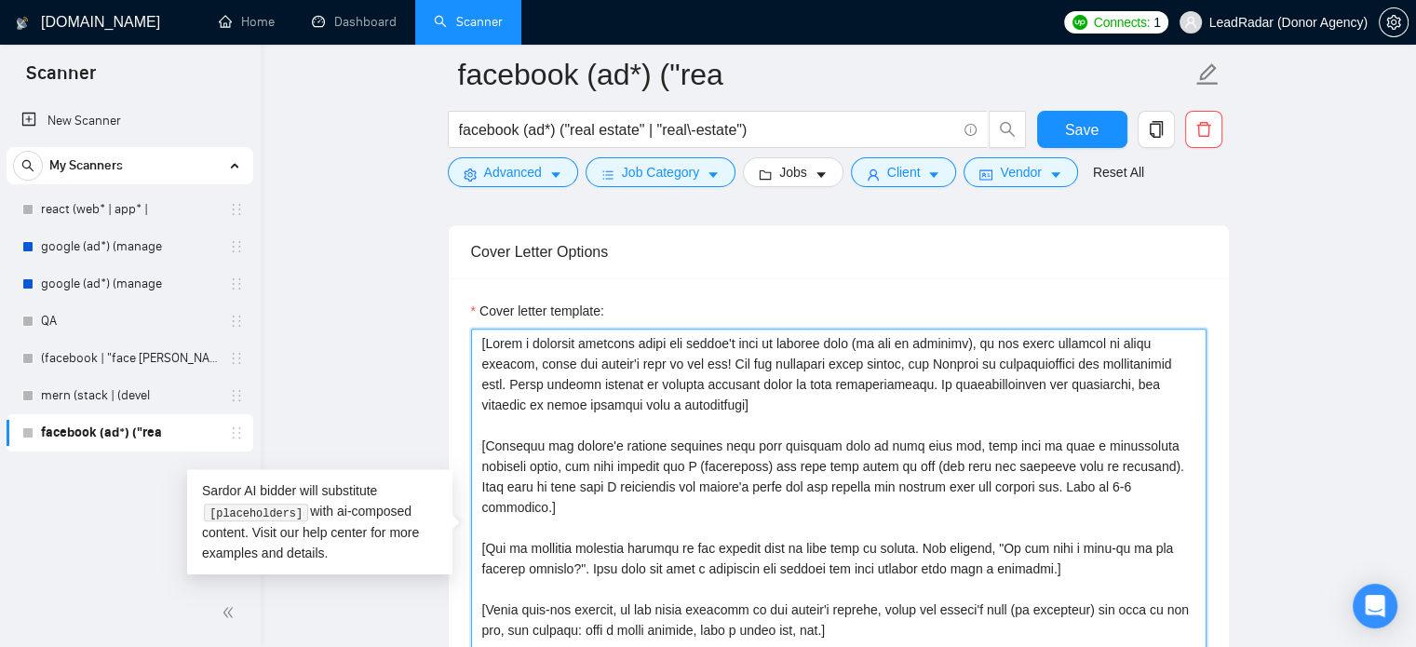
drag, startPoint x: 785, startPoint y: 401, endPoint x: 434, endPoint y: 339, distance: 356.5
click at [434, 339] on main "facebook (ad*) ("rea facebook (ad*) ("real estate" | "real\-estate") Save Advan…" at bounding box center [838, 603] width 1096 height 4953
paste textarea ", using their first name or company name if provided, and add the correct time …"
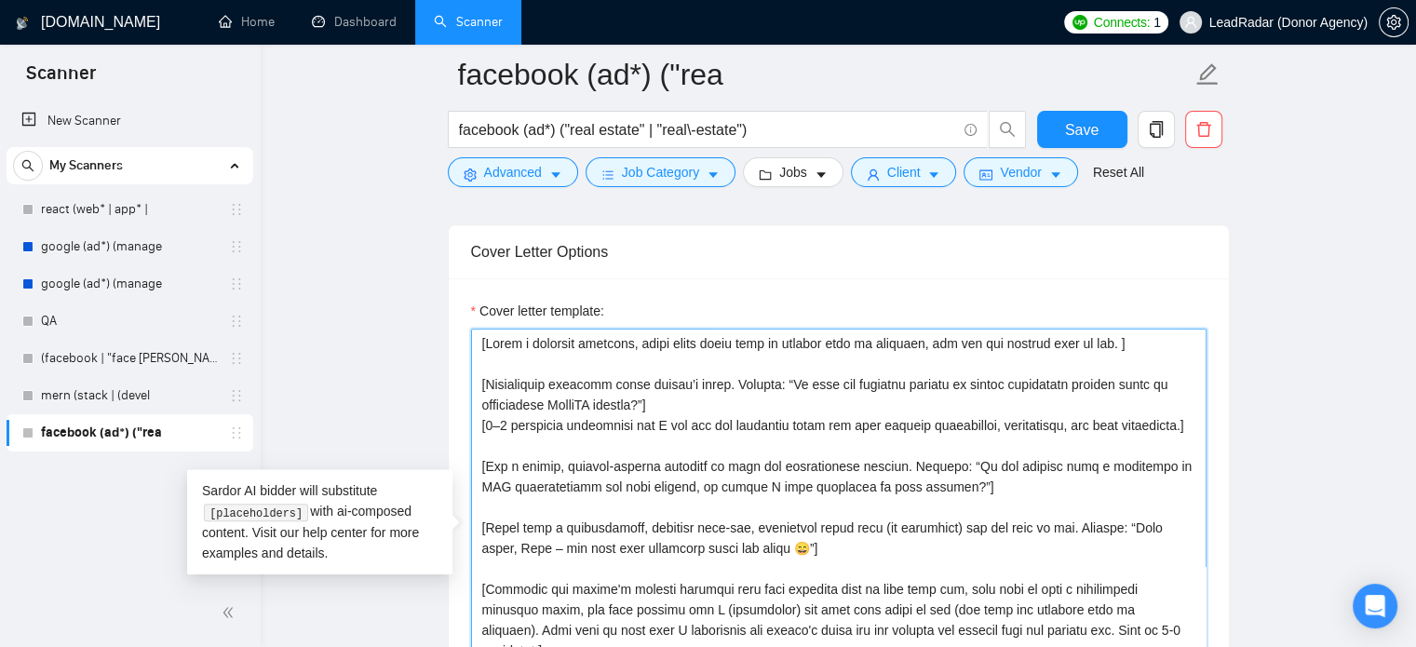
paste textarea
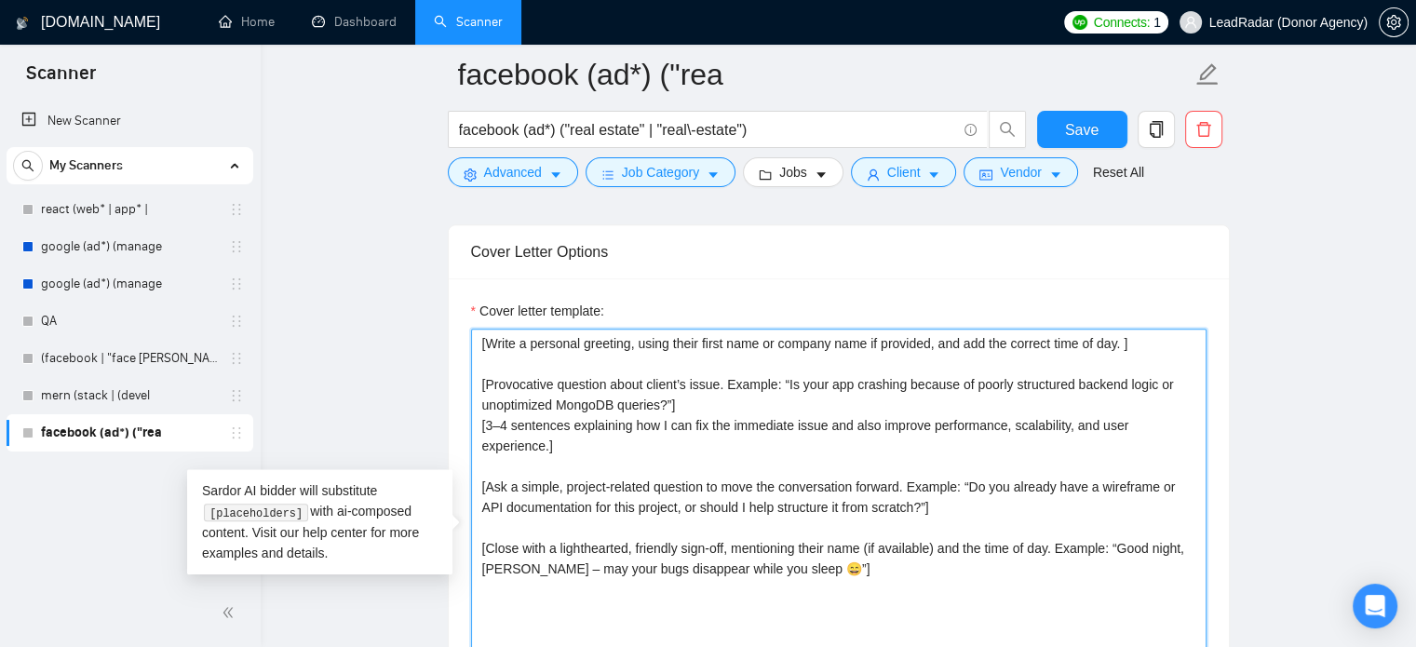
click at [841, 394] on textarea "[Write a personal greeting, using their first name or company name if provided,…" at bounding box center [839, 538] width 736 height 419
click at [709, 413] on textarea "[Write a personal greeting, using their first name or company name if provided,…" at bounding box center [839, 538] width 736 height 419
drag, startPoint x: 695, startPoint y: 401, endPoint x: 467, endPoint y: 385, distance: 228.7
click at [467, 385] on div "Cover letter template: [Write a personal greeting, using their first name or co…" at bounding box center [839, 535] width 780 height 514
click at [693, 436] on textarea "[Write a personal greeting, using their first name or company name if provided,…" at bounding box center [839, 538] width 736 height 419
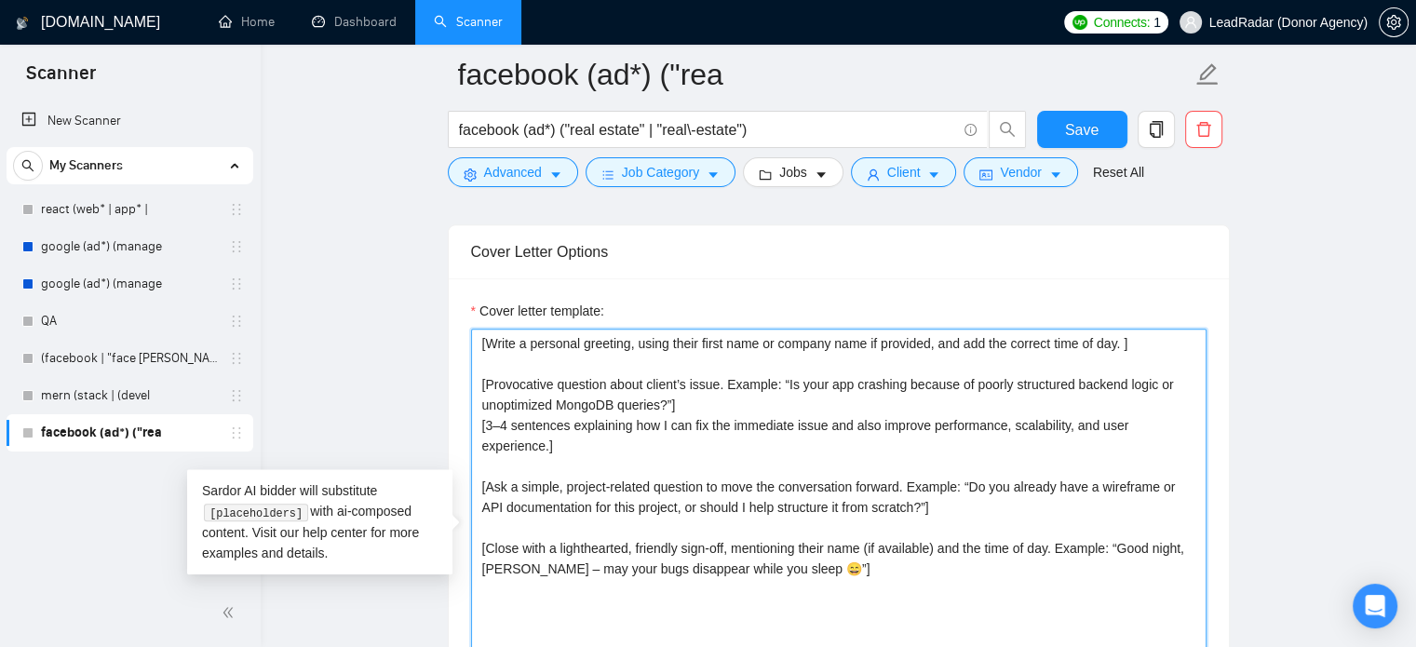
drag, startPoint x: 499, startPoint y: 444, endPoint x: 441, endPoint y: 387, distance: 81.0
click at [441, 387] on main "facebook (ad*) ("rea facebook (ad*) ("real estate" | "real\-estate") Save Advan…" at bounding box center [838, 603] width 1096 height 4953
paste textarea "real estate ads challenge. Example: “Are your Facebook ads bringing clicks but …"
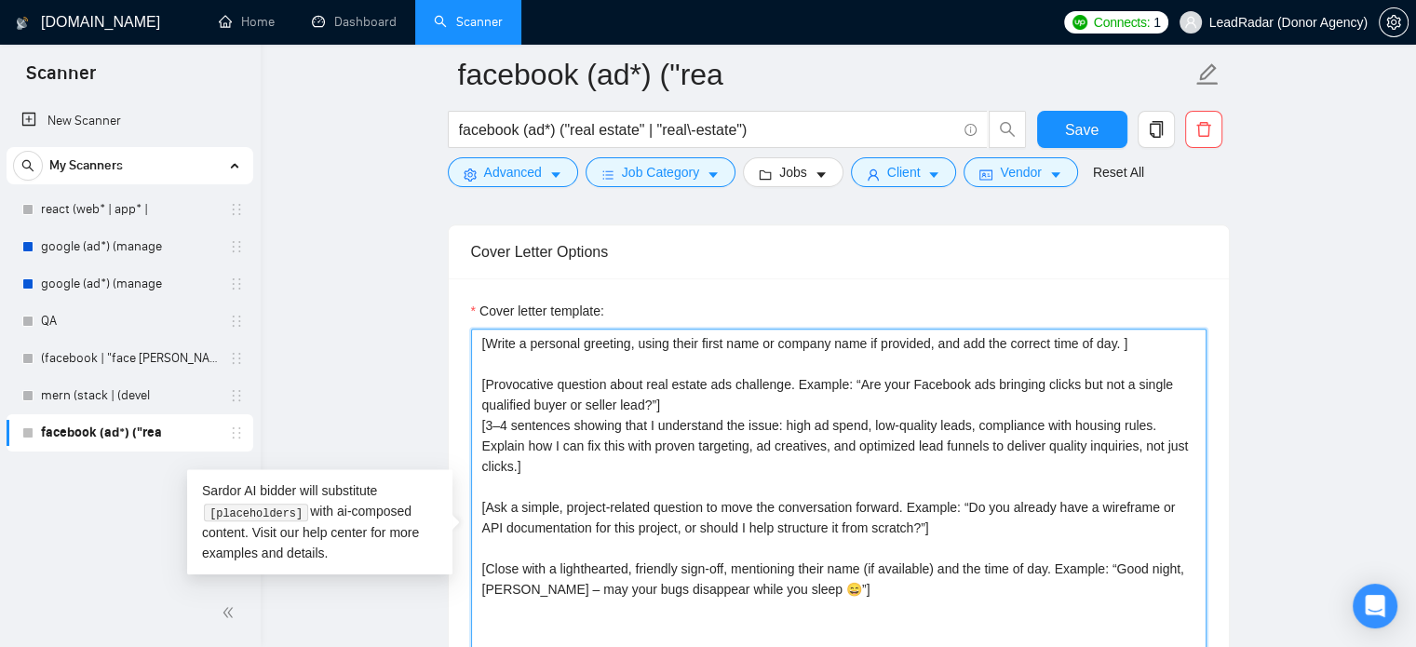
click at [607, 489] on textarea "[Write a personal greeting, using their first name or company name if provided,…" at bounding box center [839, 538] width 736 height 419
click at [611, 483] on textarea "[Write a personal greeting, using their first name or company name if provided,…" at bounding box center [839, 538] width 736 height 419
drag, startPoint x: 531, startPoint y: 487, endPoint x: 904, endPoint y: 506, distance: 373.8
click at [904, 506] on textarea "[Write a personal greeting, using their first name or company name if provided,…" at bounding box center [839, 538] width 736 height 419
paste textarea "imple project-related question. Example: “Do you already have a CRM or follow-u…"
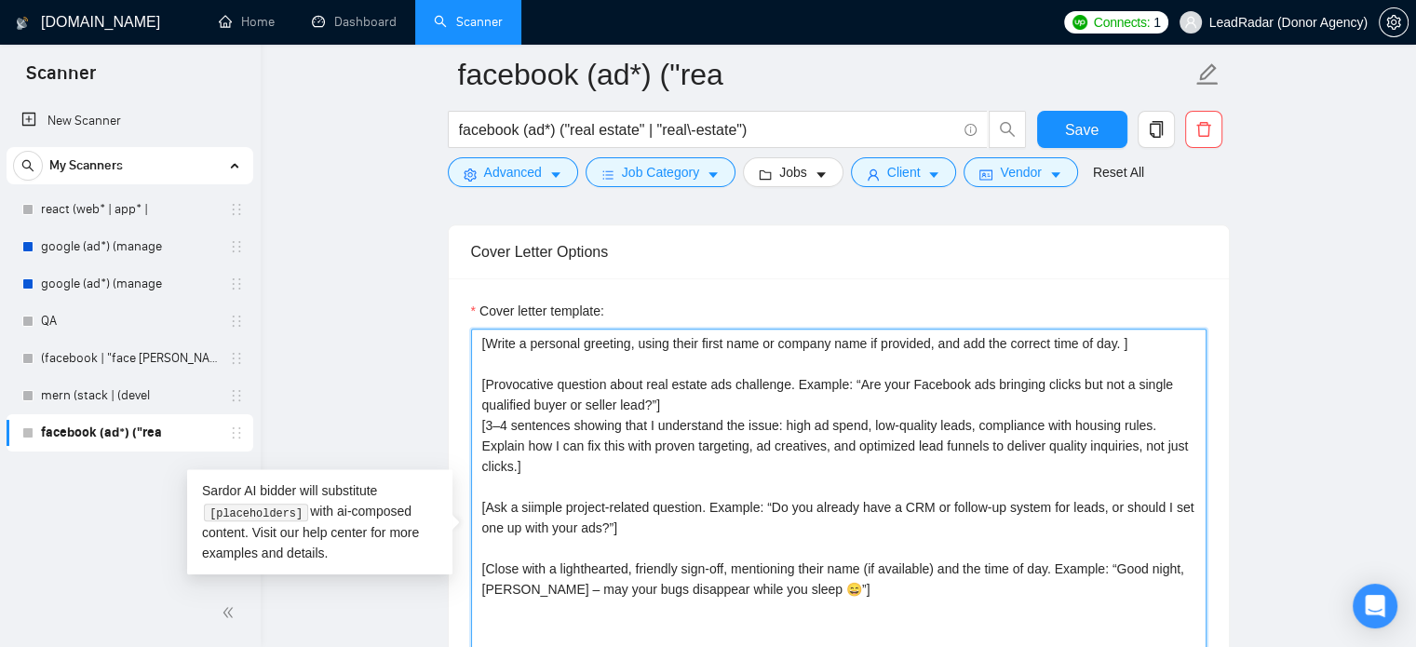
click at [534, 487] on textarea "[Write a personal greeting, using their first name or company name if provided,…" at bounding box center [839, 538] width 736 height 419
click at [614, 547] on textarea "[Write a personal greeting, using their first name or company name if provided,…" at bounding box center [839, 538] width 736 height 419
click at [583, 560] on textarea "[Write a personal greeting, using their first name or company name if provided,…" at bounding box center [839, 538] width 736 height 419
click at [600, 546] on textarea "[Write a personal greeting, using their first name or company name if provided,…" at bounding box center [839, 538] width 736 height 419
click at [752, 546] on textarea "[Write a personal greeting, using their first name or company name if provided,…" at bounding box center [839, 538] width 736 height 419
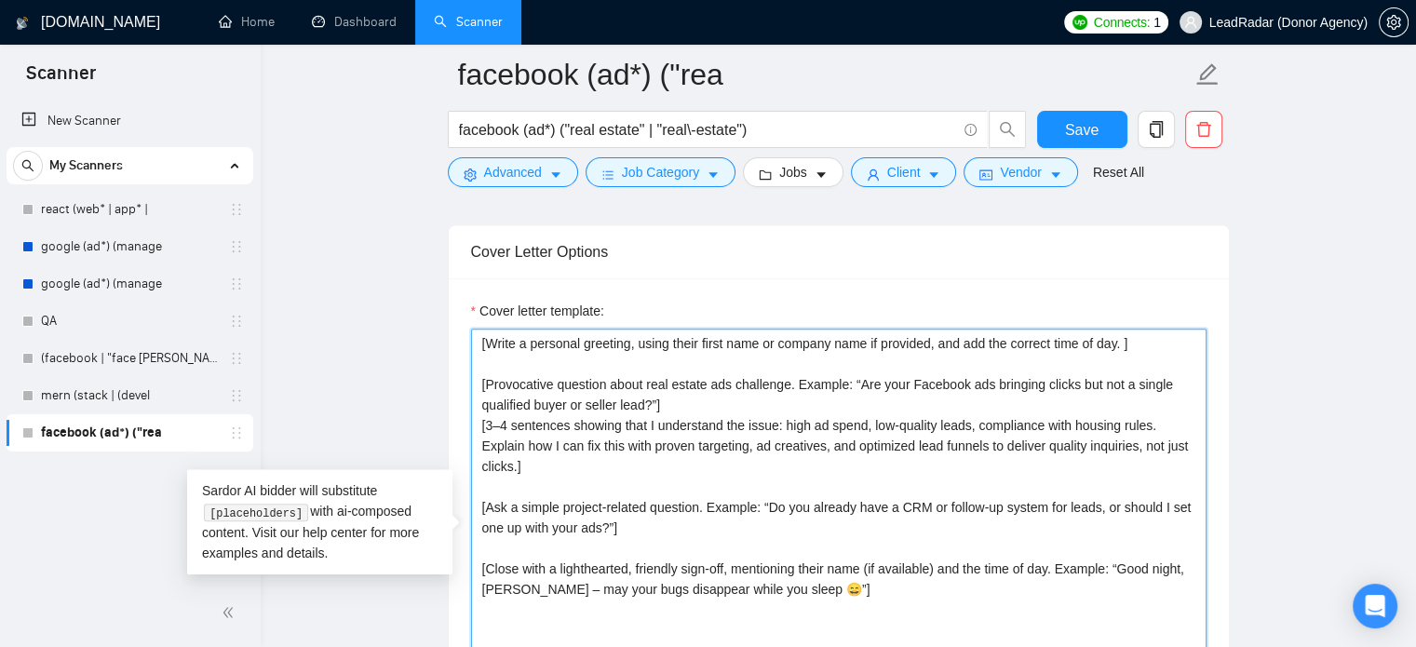
click at [763, 546] on textarea "[Write a personal greeting, using their first name or company name if provided,…" at bounding box center [839, 538] width 736 height 419
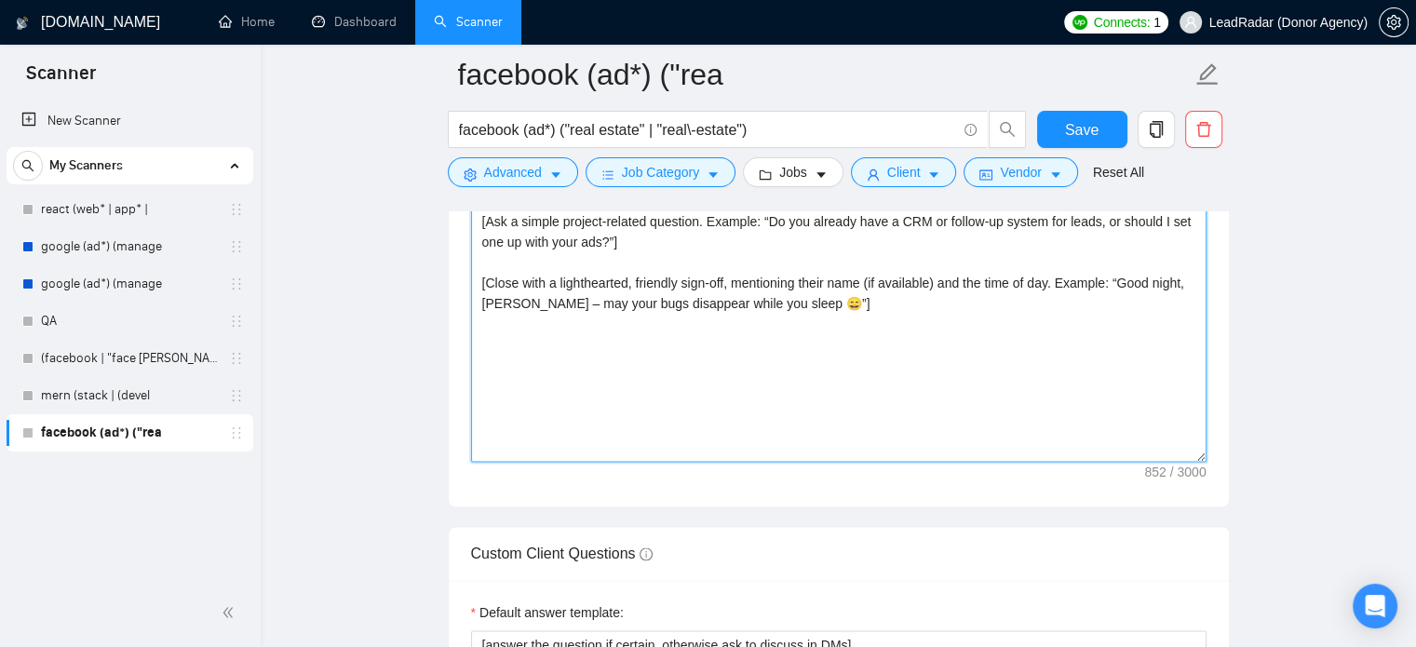
scroll to position [2233, 0]
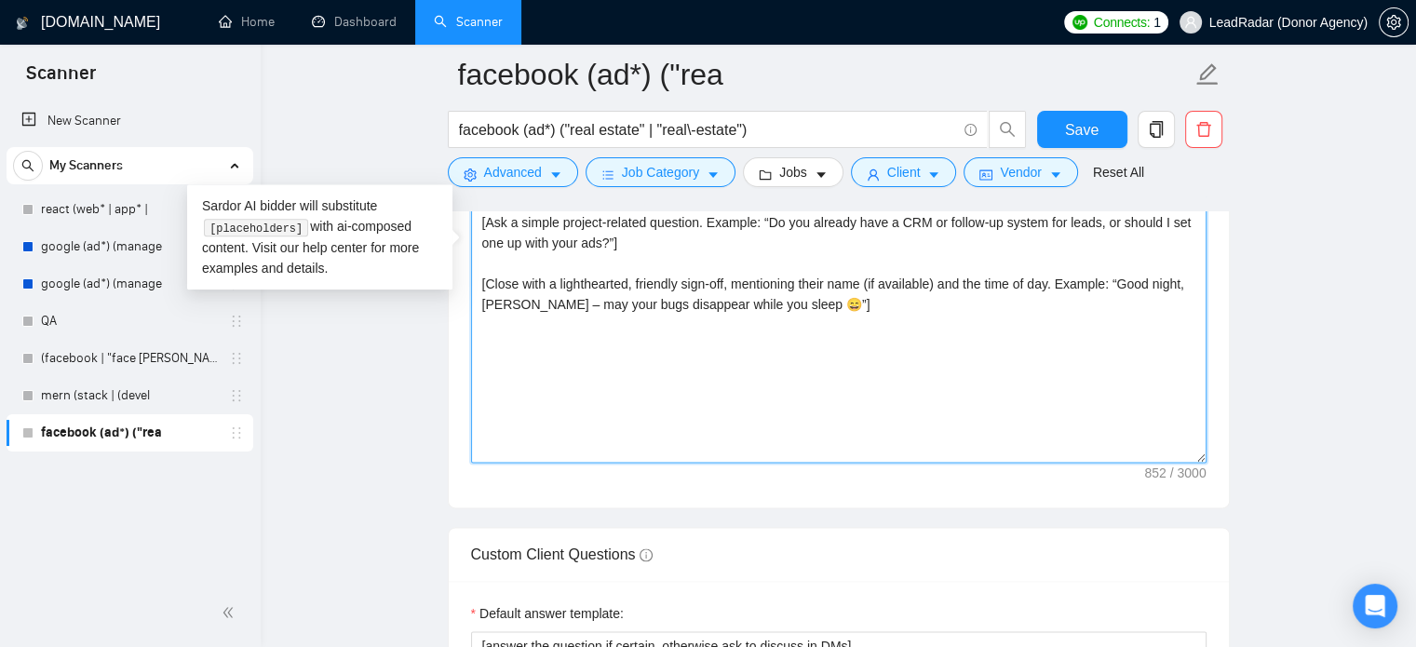
click at [928, 281] on textarea "[Write a personal greeting, using their first name or company name if provided,…" at bounding box center [839, 253] width 736 height 419
drag, startPoint x: 525, startPoint y: 286, endPoint x: 760, endPoint y: 291, distance: 234.7
click at [760, 291] on textarea "[Write a personal greeting, using their first name or company name if provided,…" at bounding box center [839, 253] width 736 height 419
paste textarea "tomorrow bring you a full calendar of property showings"
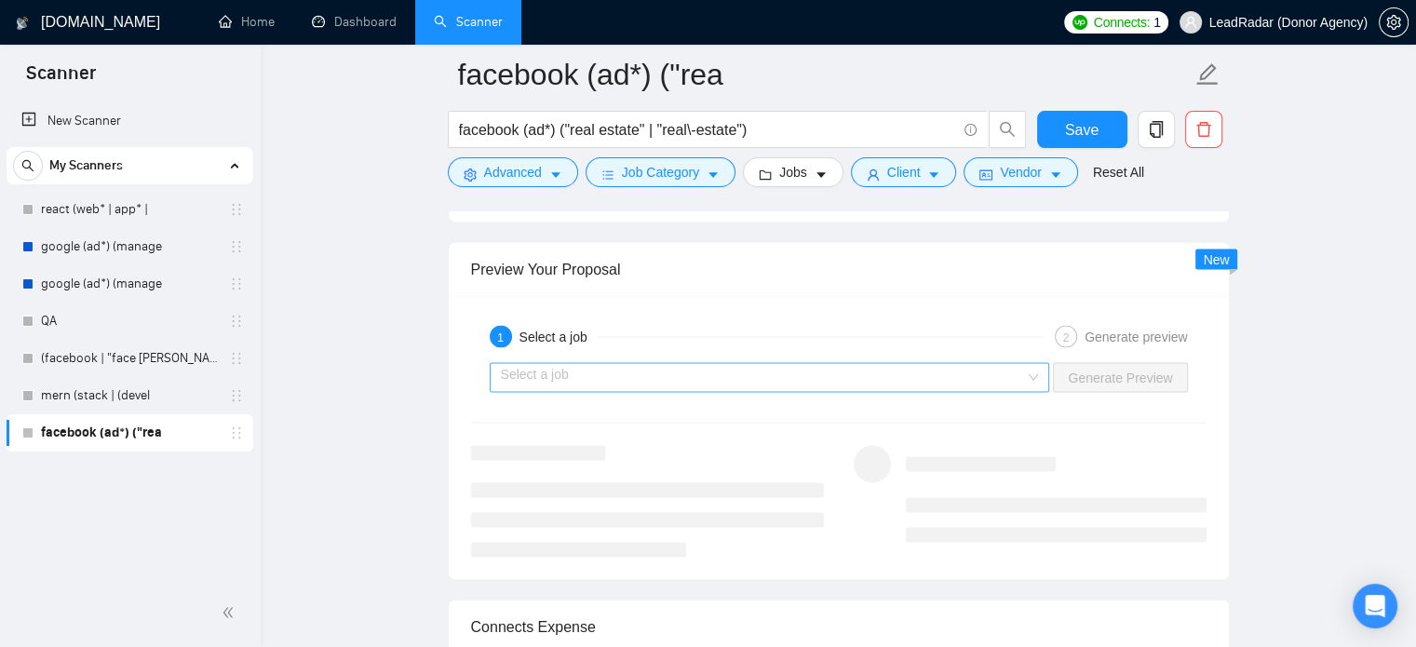
scroll to position [3437, 0]
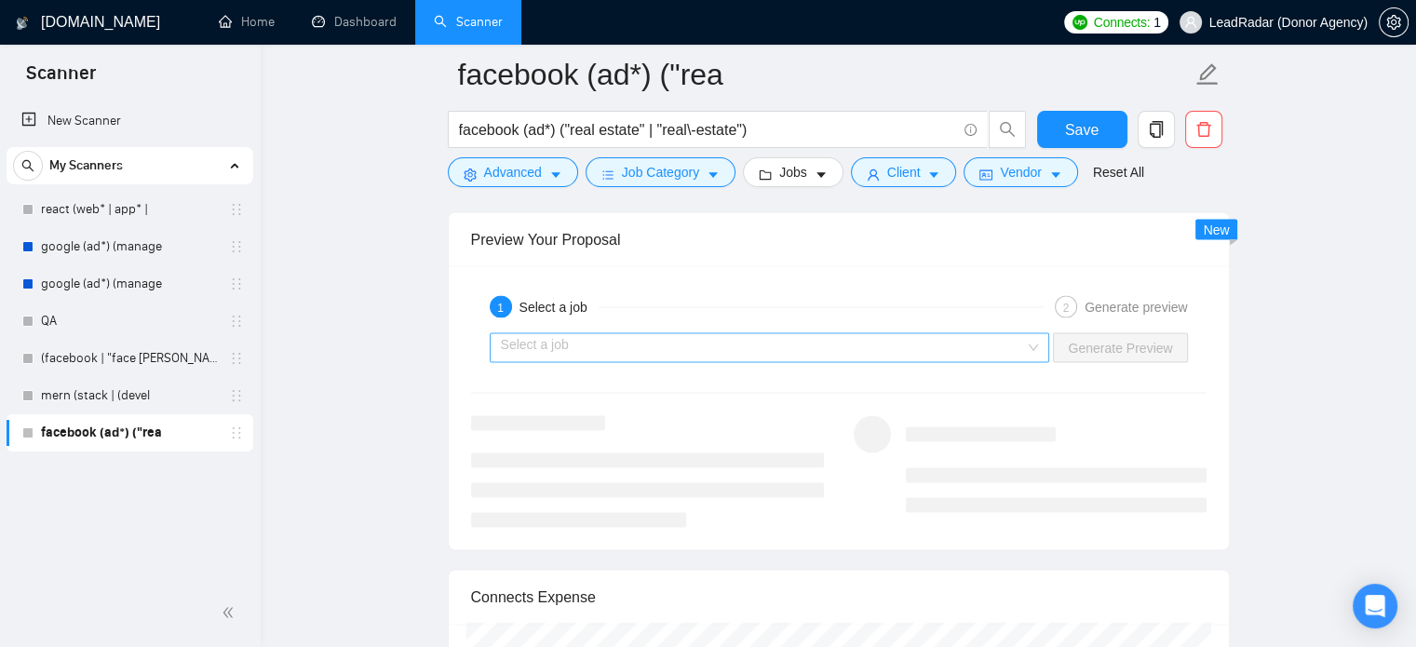
type textarea "[Write a personal greeting, using their first name or company name if provided,…"
click at [976, 340] on input "search" at bounding box center [763, 347] width 525 height 28
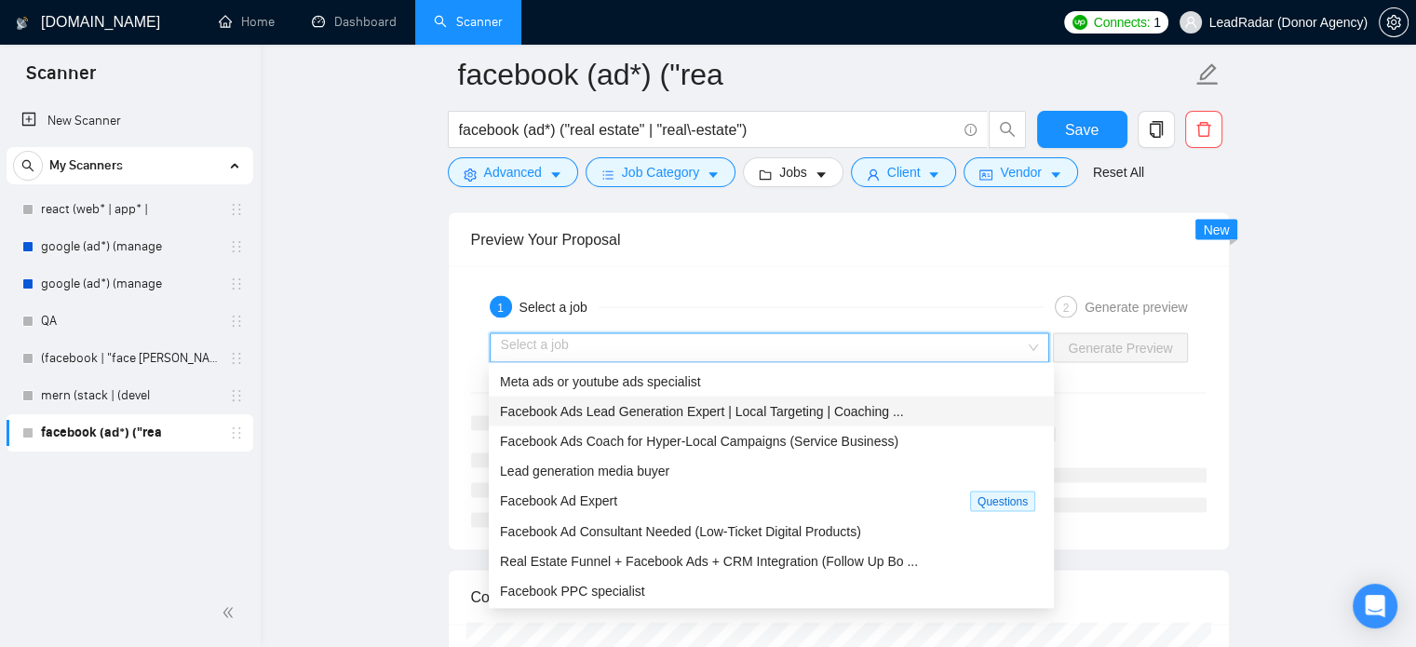
click at [667, 408] on span "Facebook Ads Lead Generation Expert | Local Targeting | Coaching ..." at bounding box center [702, 410] width 404 height 15
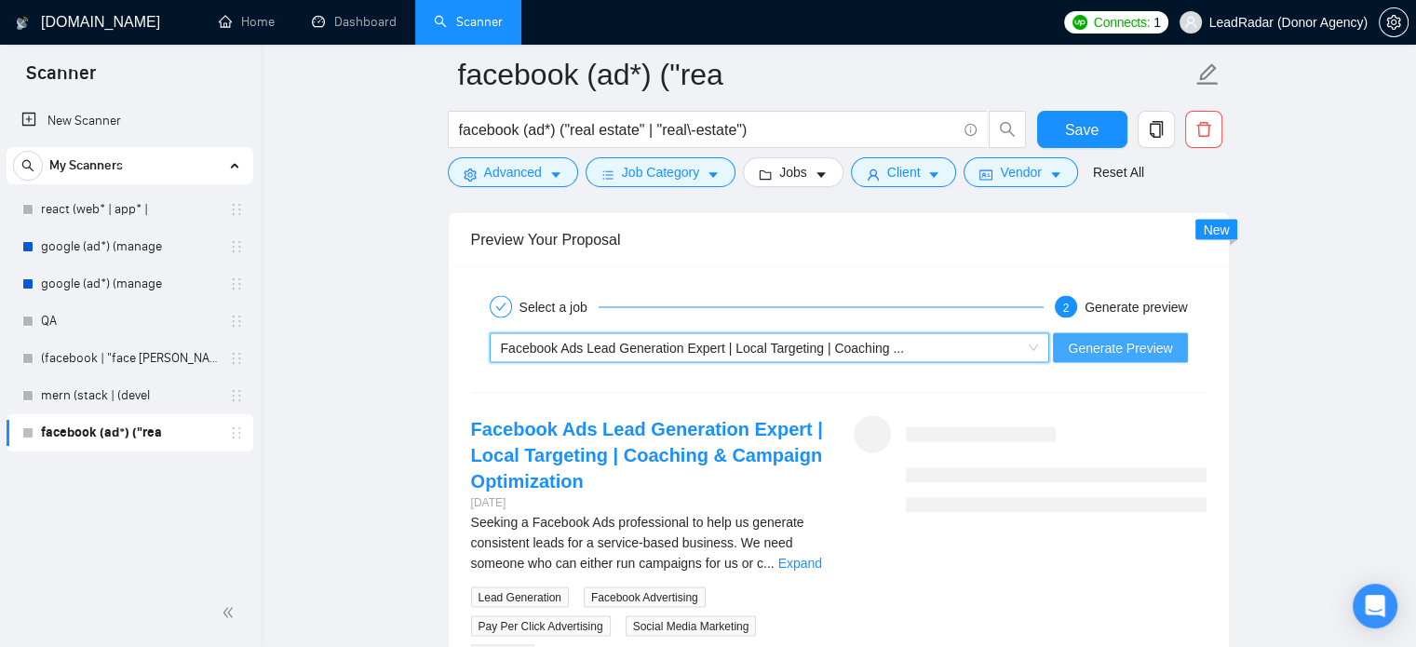
click at [1131, 345] on span "Generate Preview" at bounding box center [1120, 347] width 104 height 20
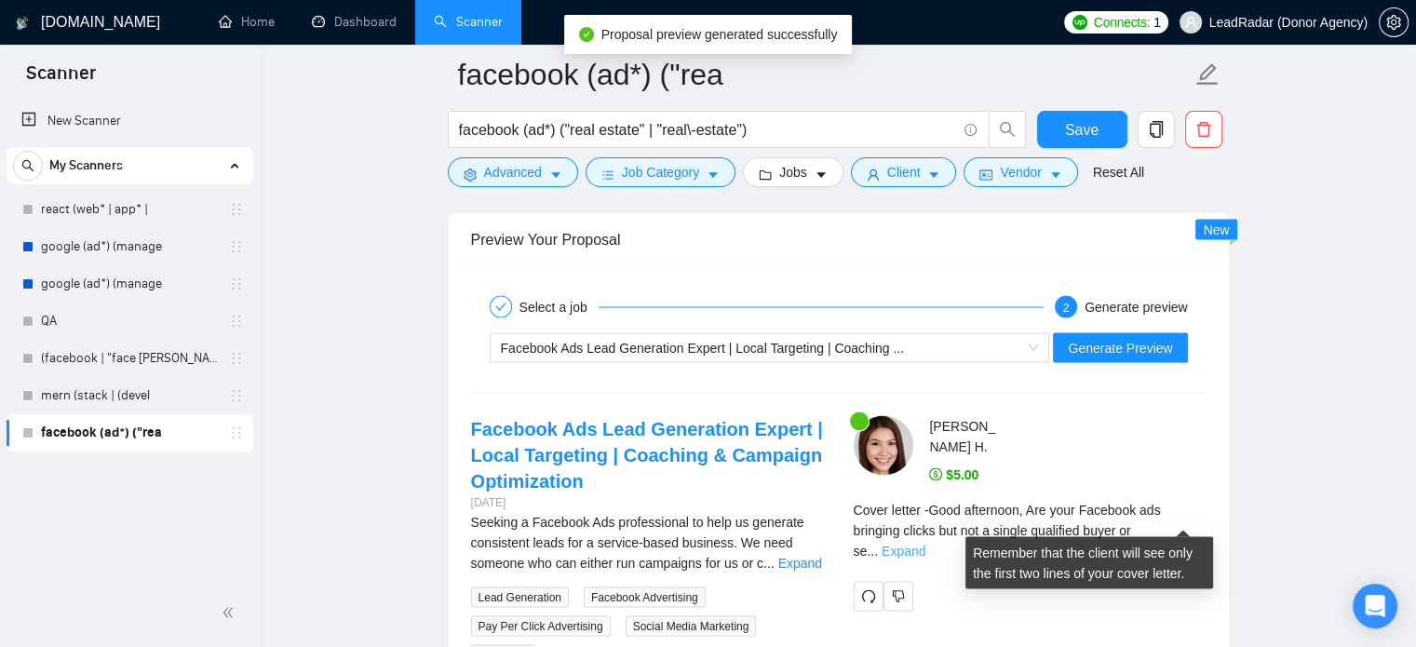
click at [925, 543] on link "Expand" at bounding box center [904, 550] width 44 height 15
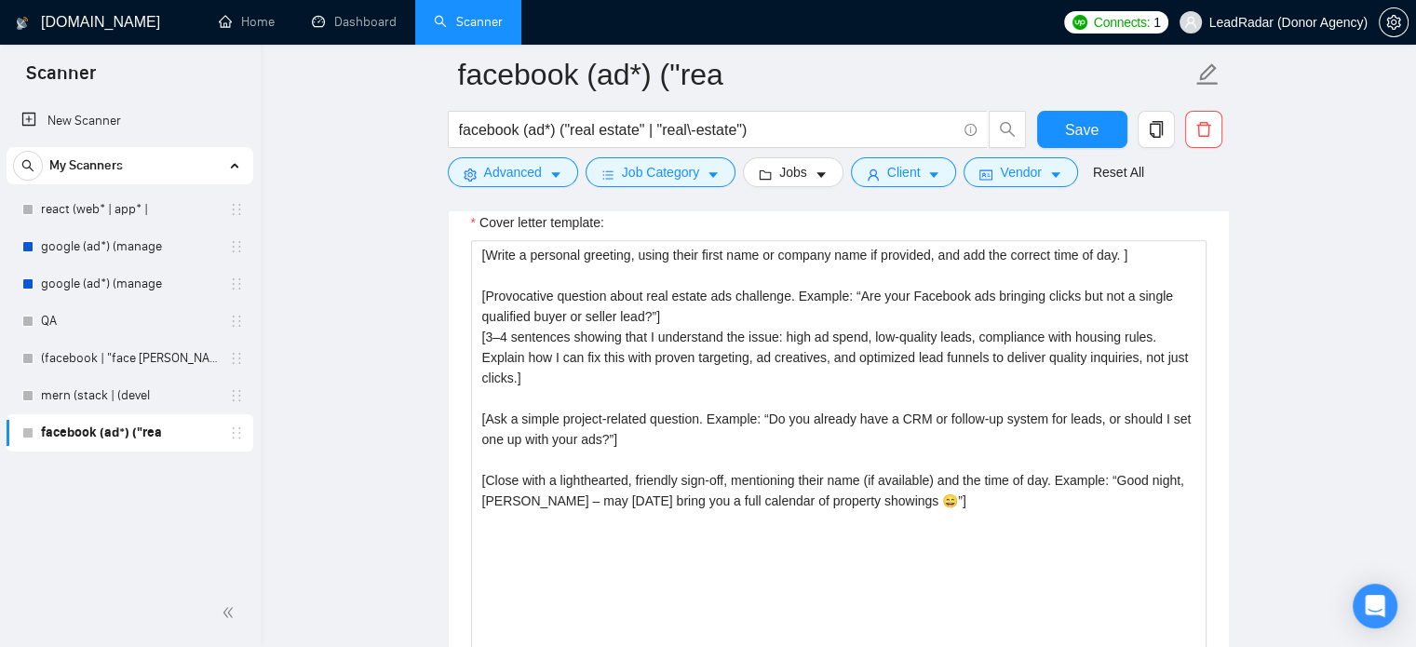
scroll to position [2029, 0]
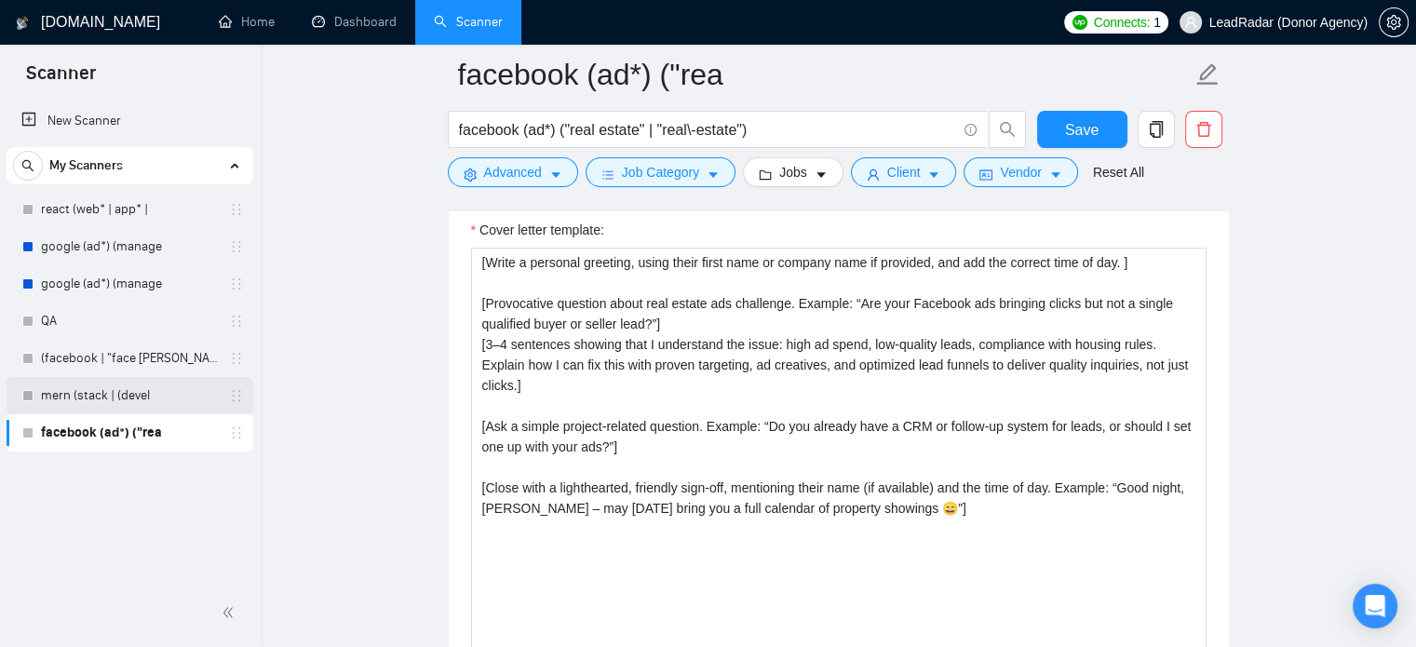
click at [115, 400] on link "mern (stack | (devel" at bounding box center [129, 395] width 177 height 37
click at [1078, 126] on span "Save" at bounding box center [1082, 129] width 34 height 23
click at [136, 392] on link "mern (stack | (devel" at bounding box center [129, 395] width 177 height 37
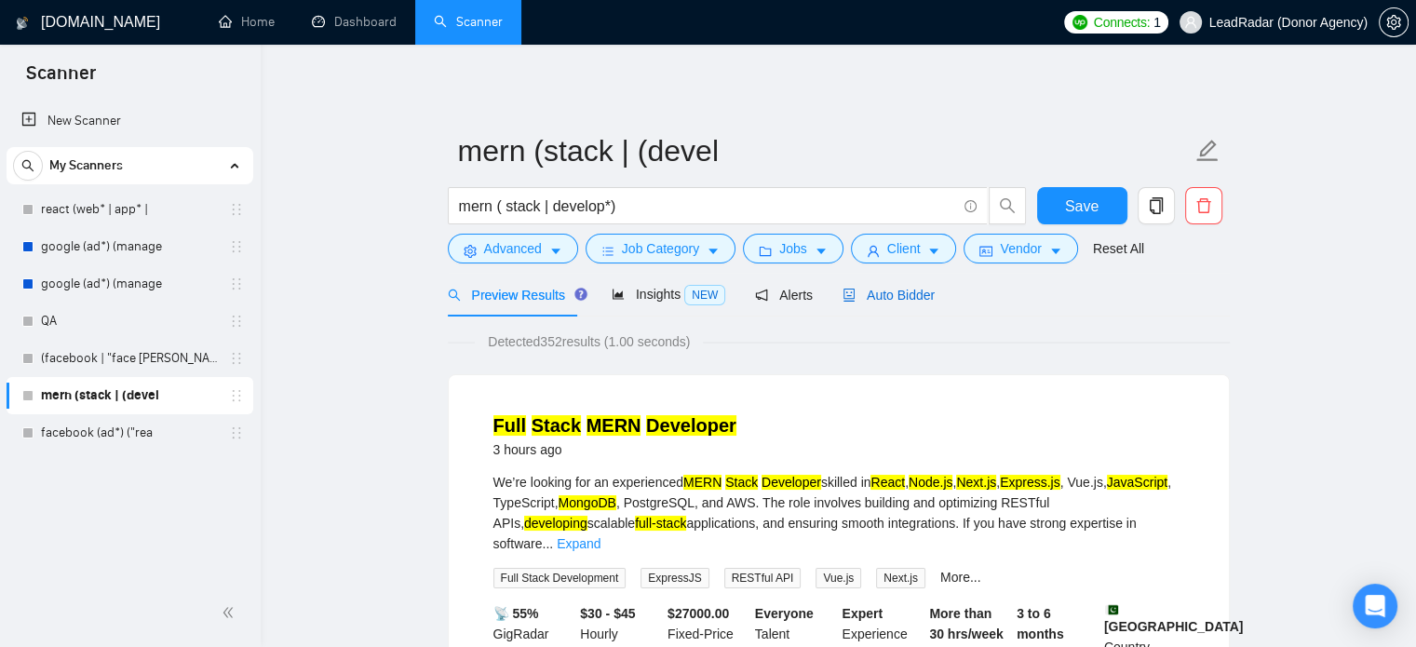
click at [902, 290] on span "Auto Bidder" at bounding box center [889, 295] width 92 height 15
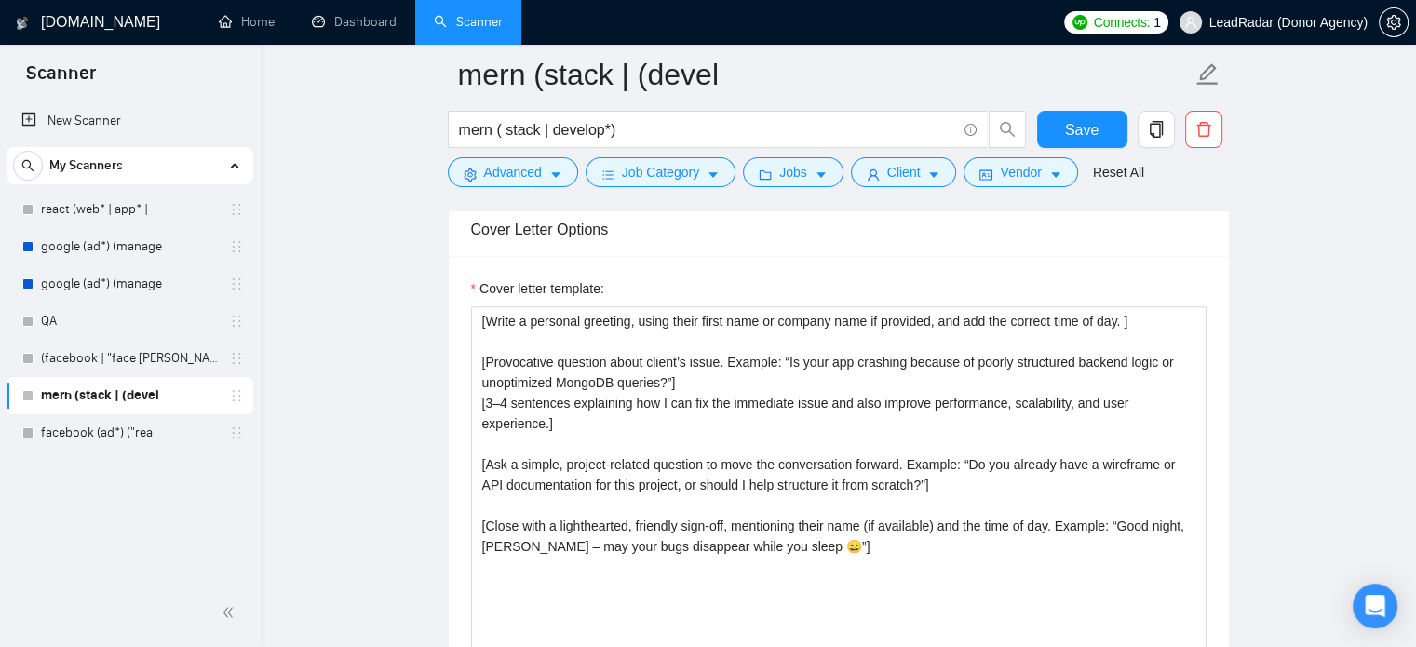
scroll to position [1974, 0]
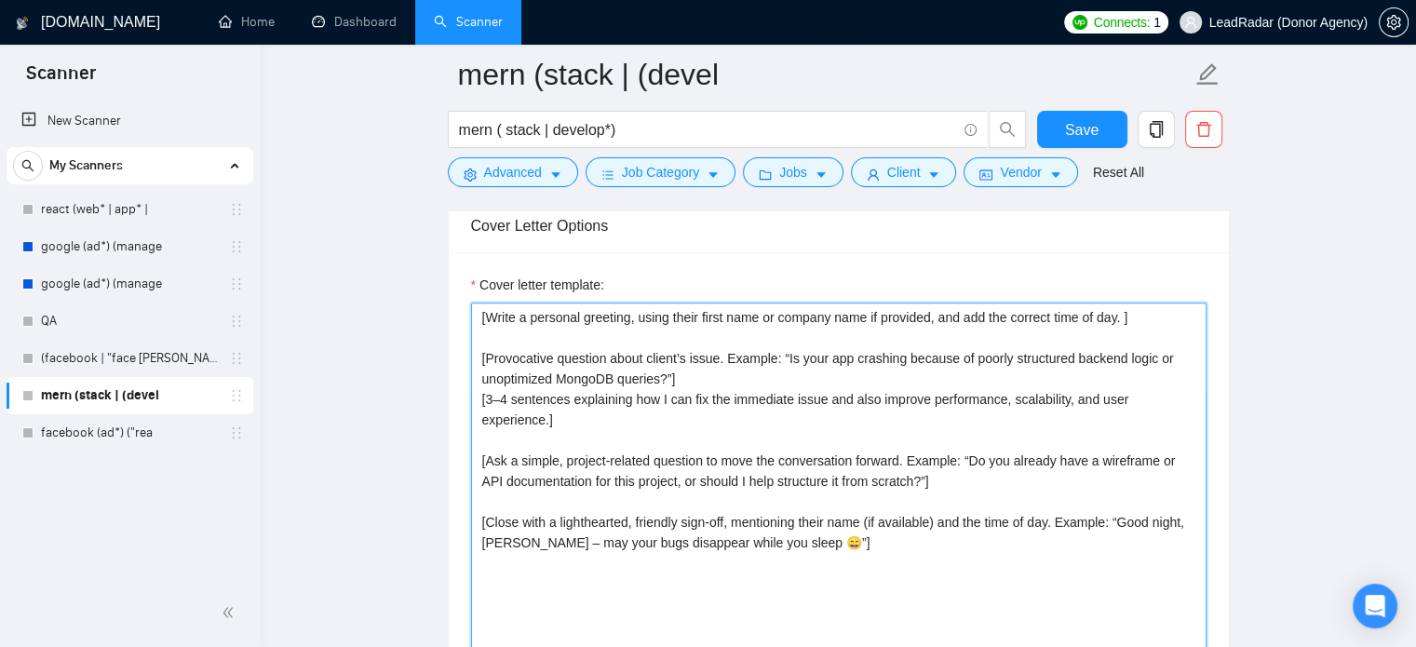
click at [838, 355] on textarea "[Write a personal greeting, using their first name or company name if provided,…" at bounding box center [839, 512] width 736 height 419
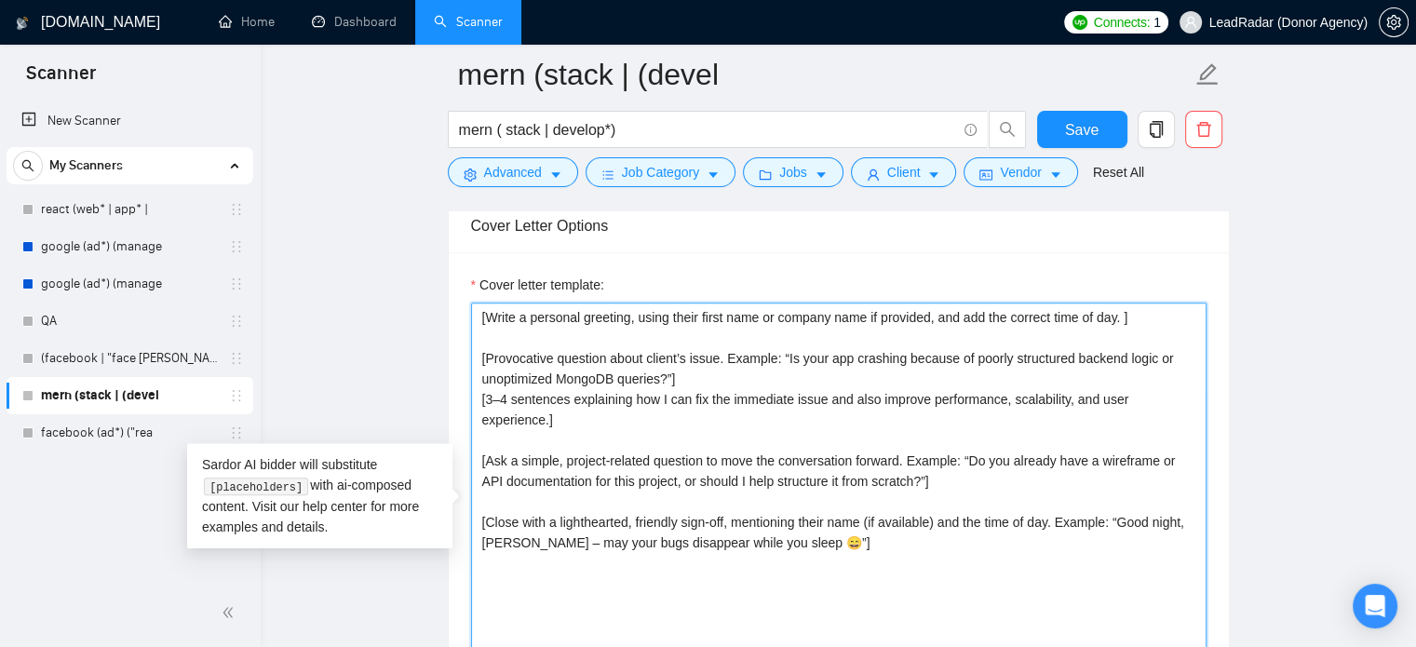
drag, startPoint x: 1006, startPoint y: 317, endPoint x: 1107, endPoint y: 317, distance: 101.5
click at [1008, 317] on textarea "[Write a personal greeting, using their first name or company name if provided,…" at bounding box center [839, 512] width 736 height 419
click at [1117, 317] on textarea "[Write a personal greeting, using their first name or company name if provided,…" at bounding box center [839, 512] width 736 height 419
click at [1124, 319] on textarea "[Write a personal greeting, using their first name or company name if provided,…" at bounding box center [839, 512] width 736 height 419
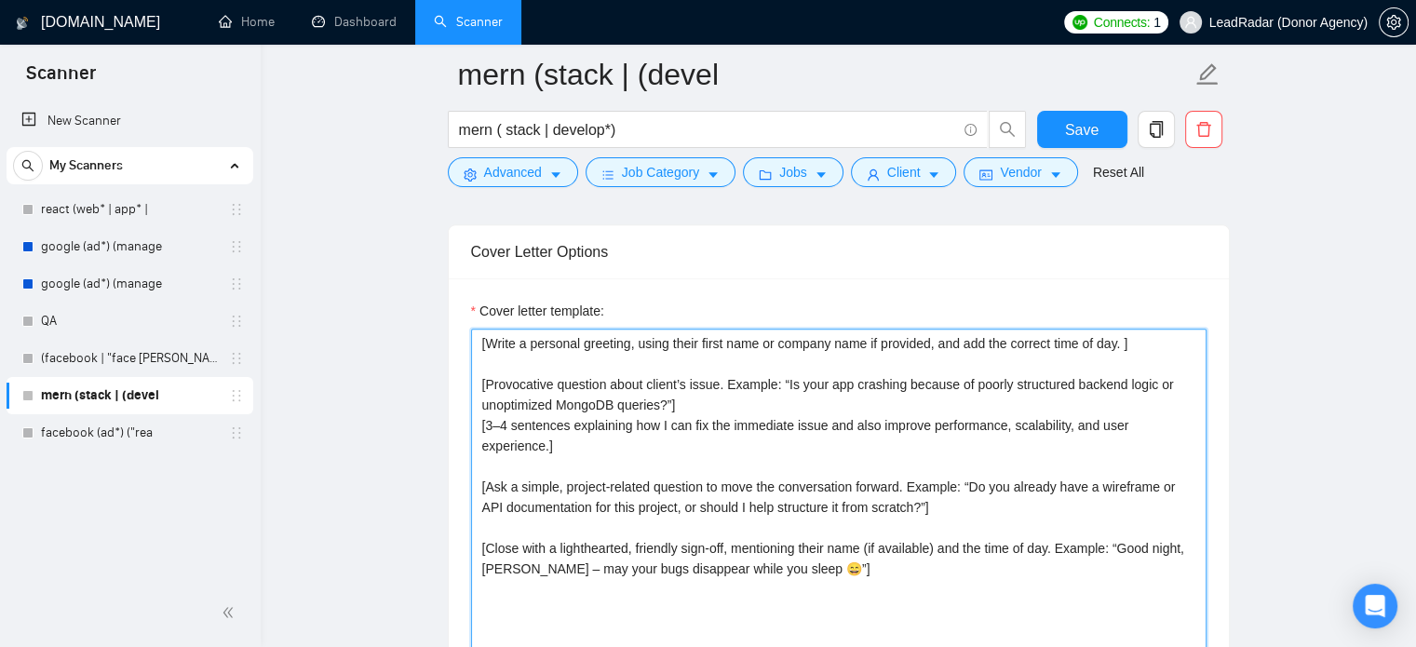
scroll to position [1933, 0]
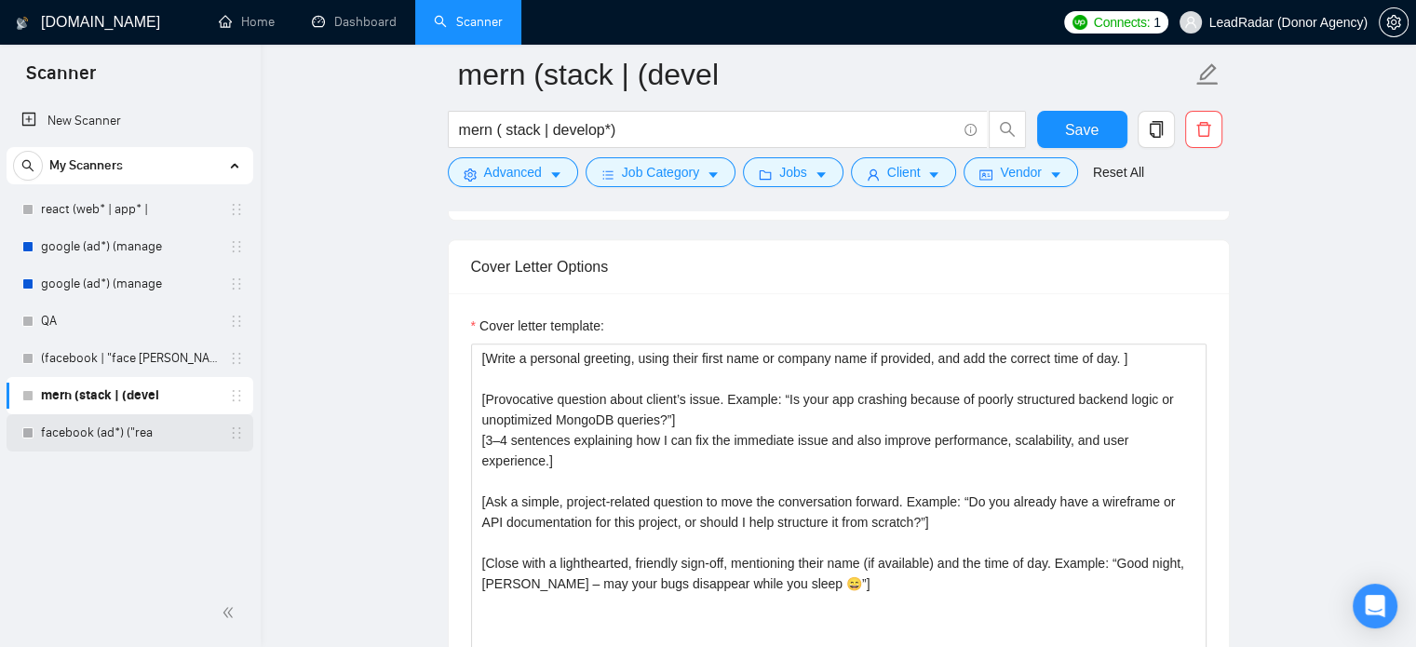
click at [124, 435] on link "facebook (ad*) ("rea" at bounding box center [129, 432] width 177 height 37
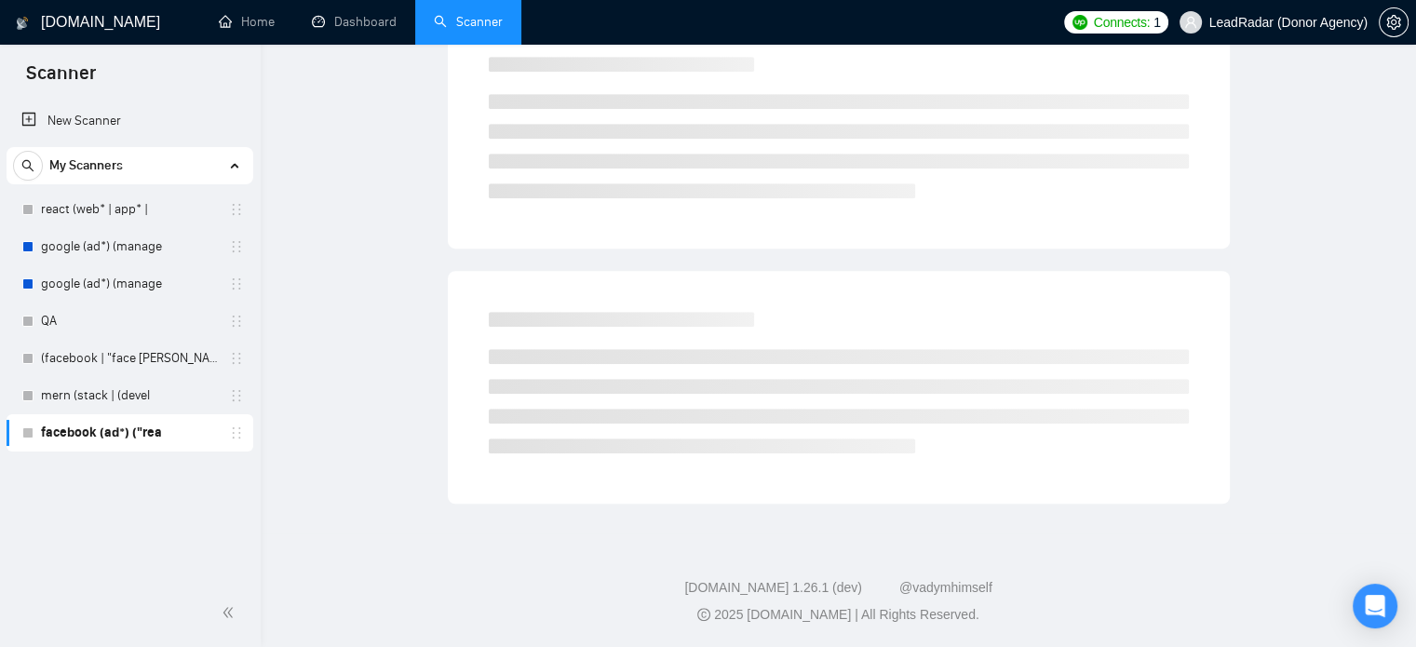
scroll to position [33, 0]
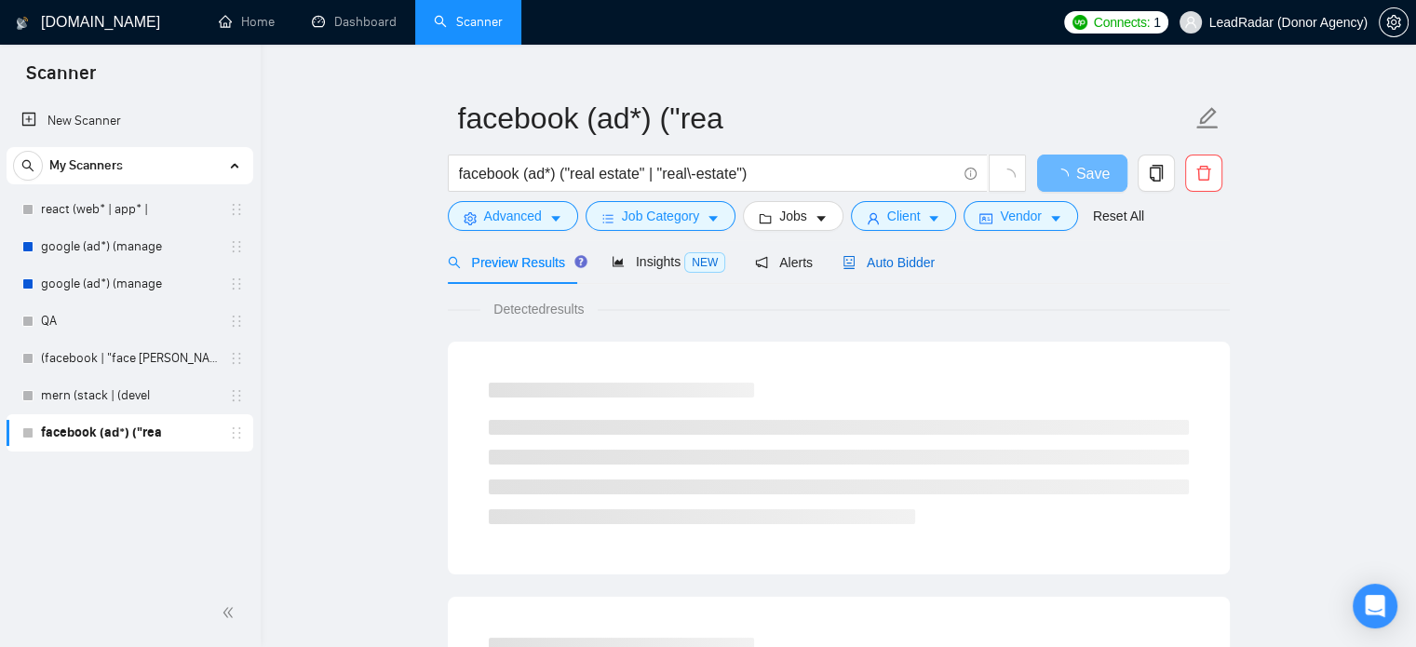
click at [883, 260] on span "Auto Bidder" at bounding box center [889, 262] width 92 height 15
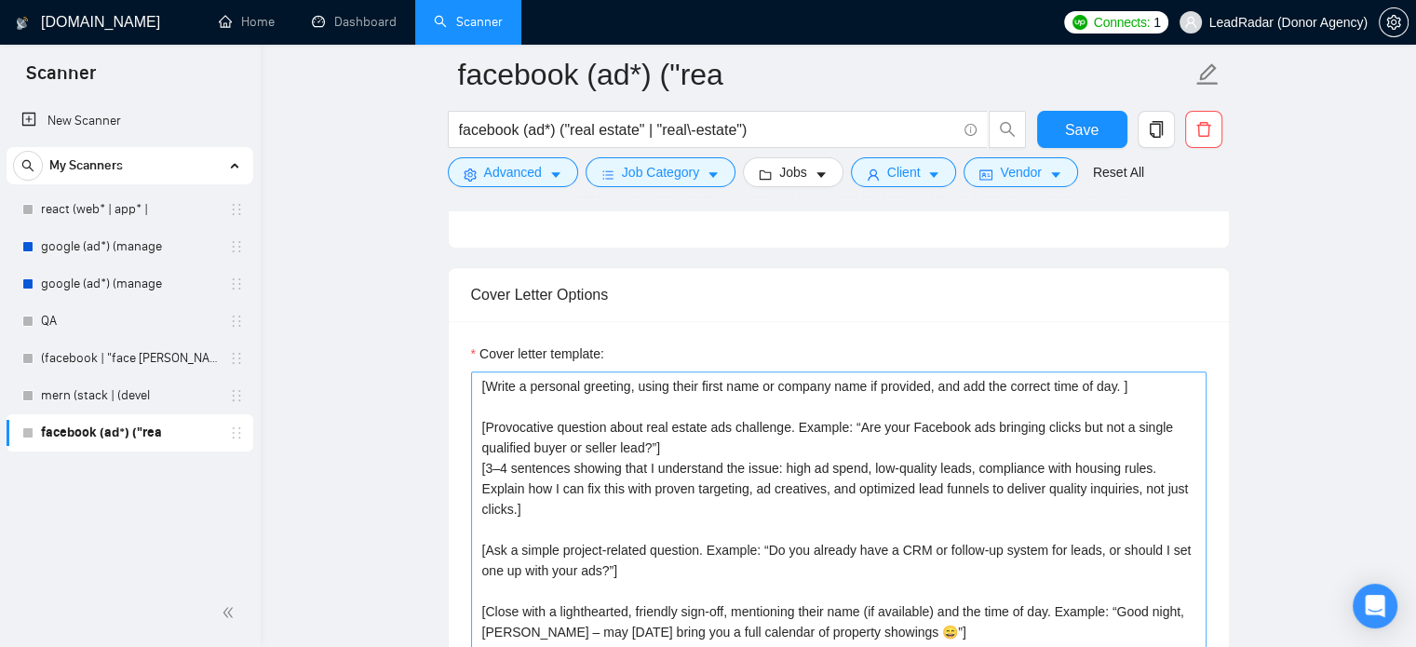
scroll to position [1931, 0]
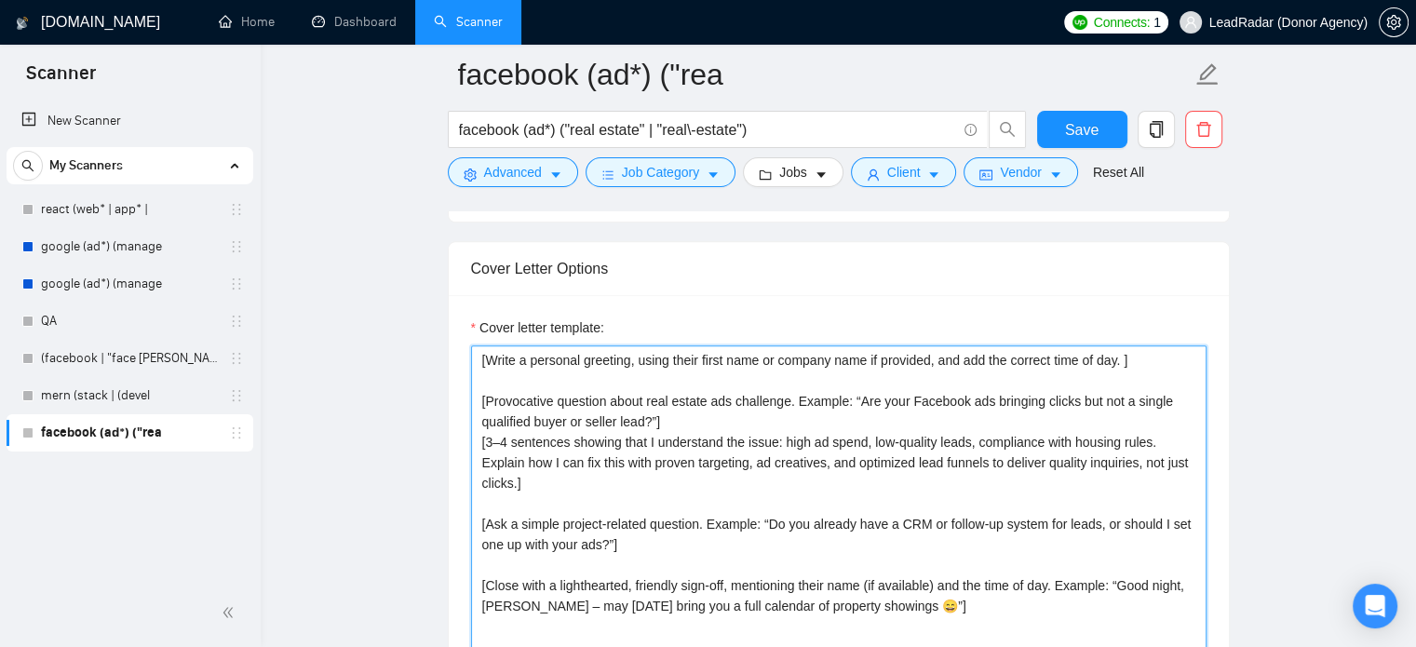
click at [1126, 364] on textarea "[Write a personal greeting, using their first name or company name if provided,…" at bounding box center [839, 554] width 736 height 419
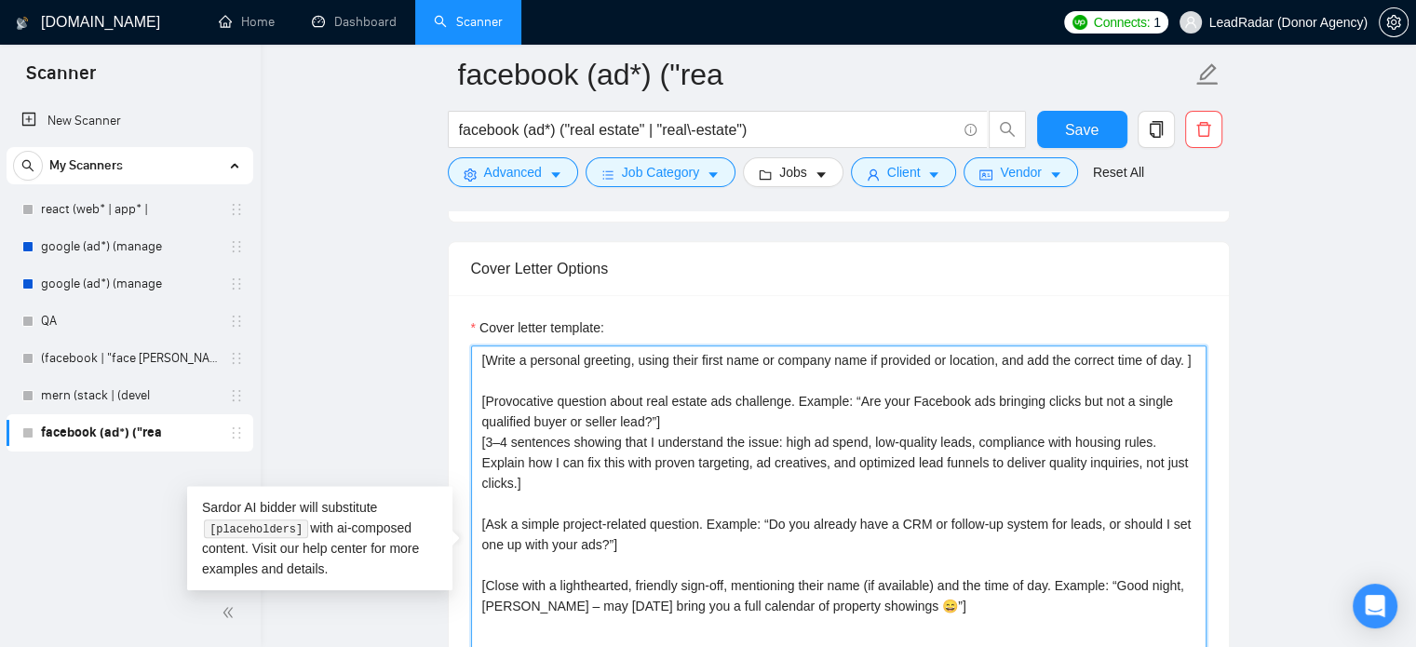
click at [996, 362] on textarea "[Write a personal greeting, using their first name or company name if provided …" at bounding box center [839, 554] width 736 height 419
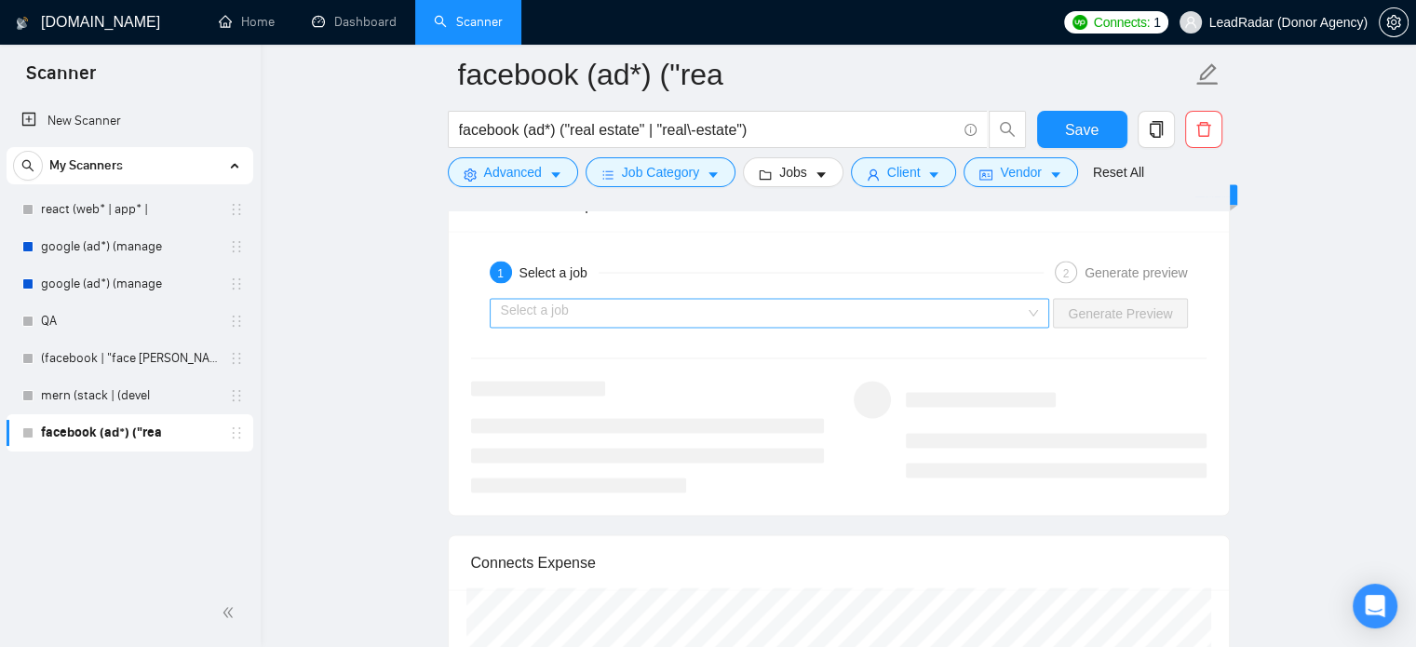
scroll to position [3456, 0]
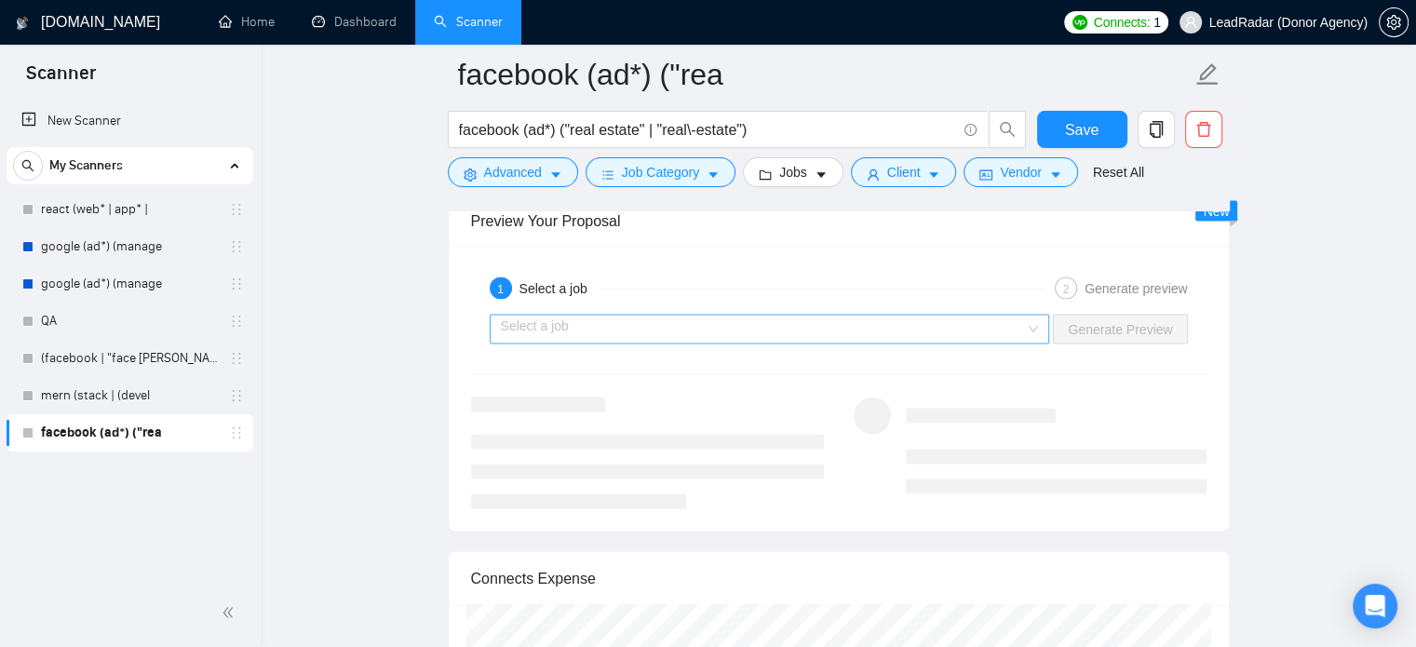
click at [946, 317] on input "search" at bounding box center [763, 329] width 525 height 28
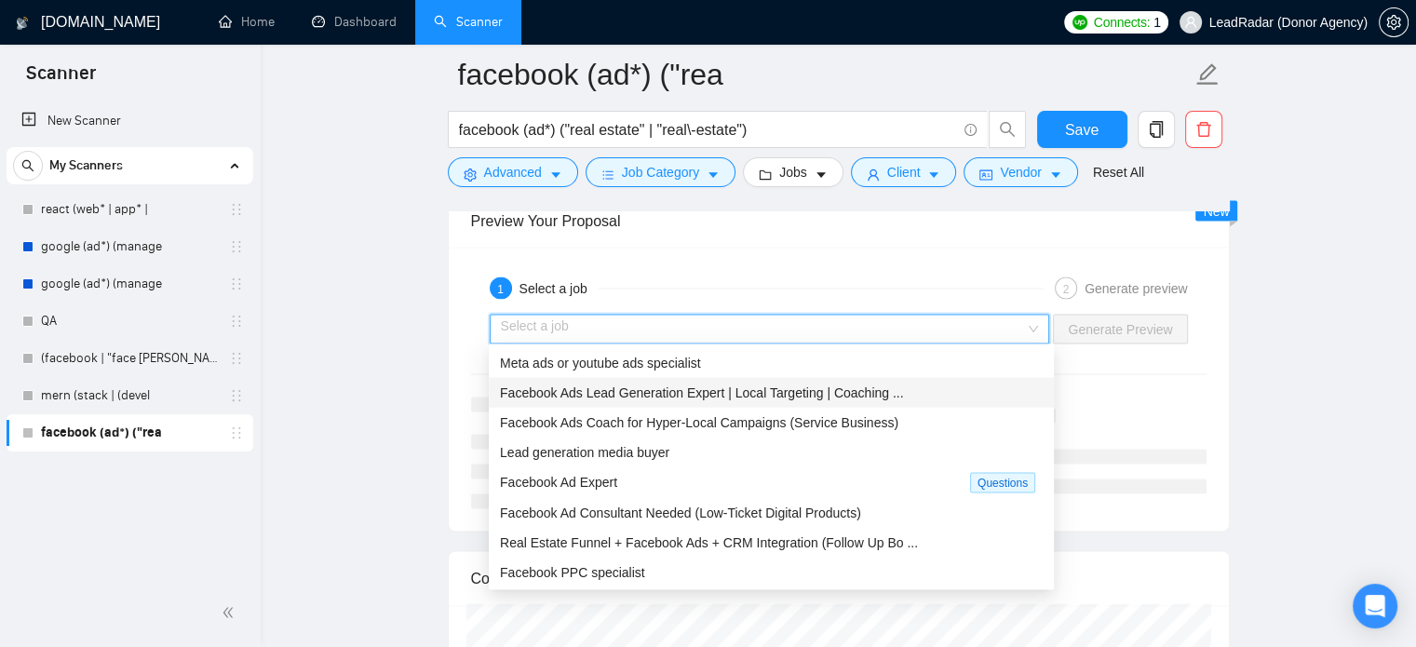
click at [845, 385] on span "Facebook Ads Lead Generation Expert | Local Targeting | Coaching ..." at bounding box center [702, 392] width 404 height 15
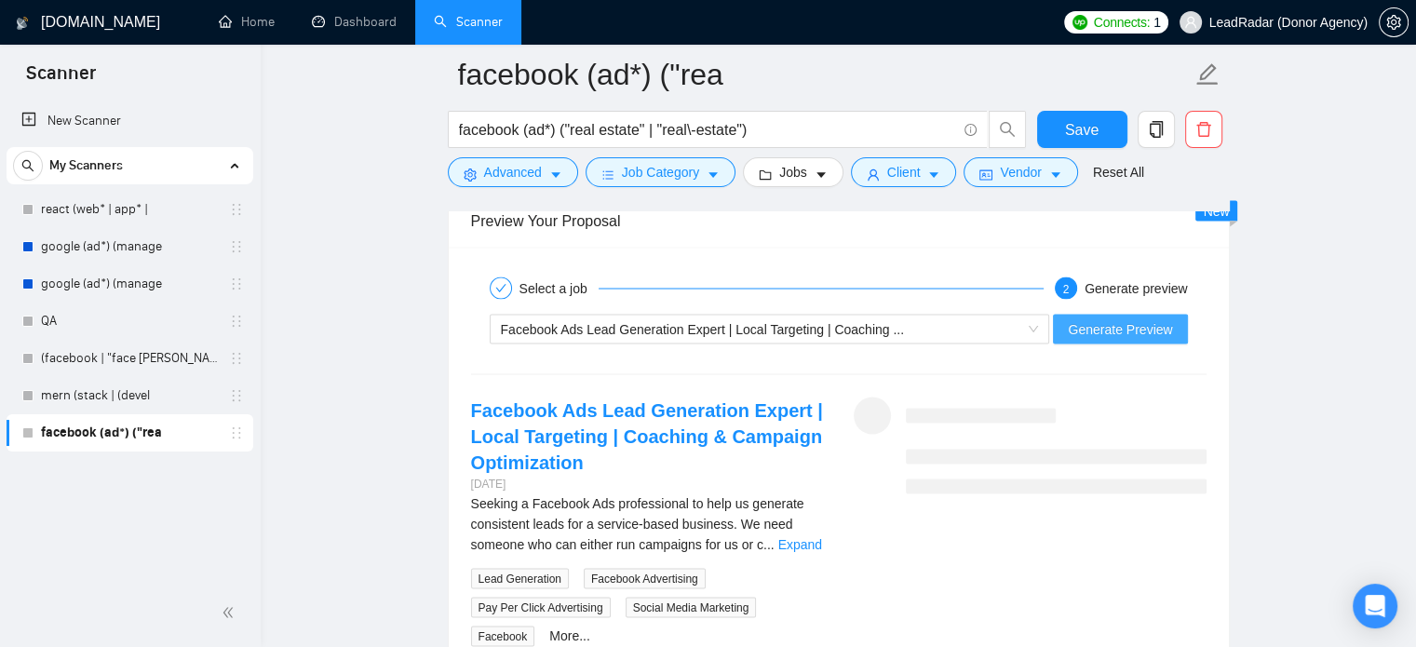
click at [1115, 321] on span "Generate Preview" at bounding box center [1120, 328] width 104 height 20
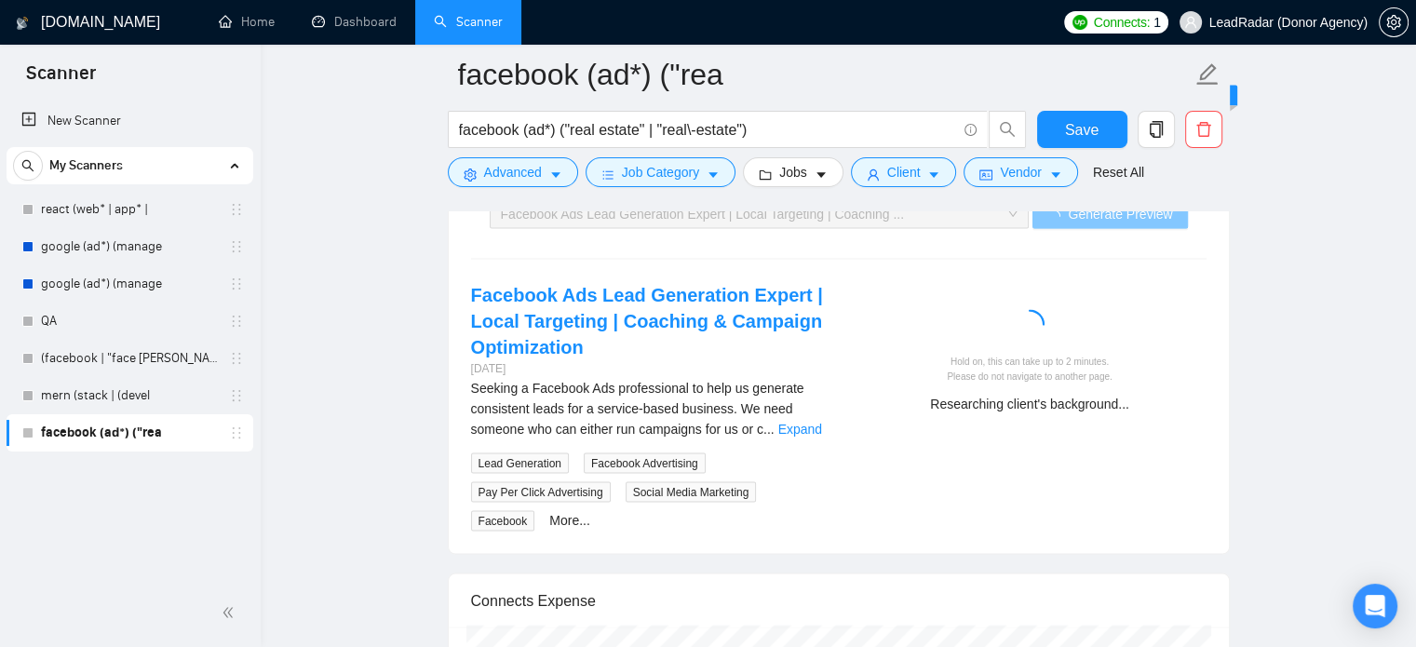
scroll to position [3570, 0]
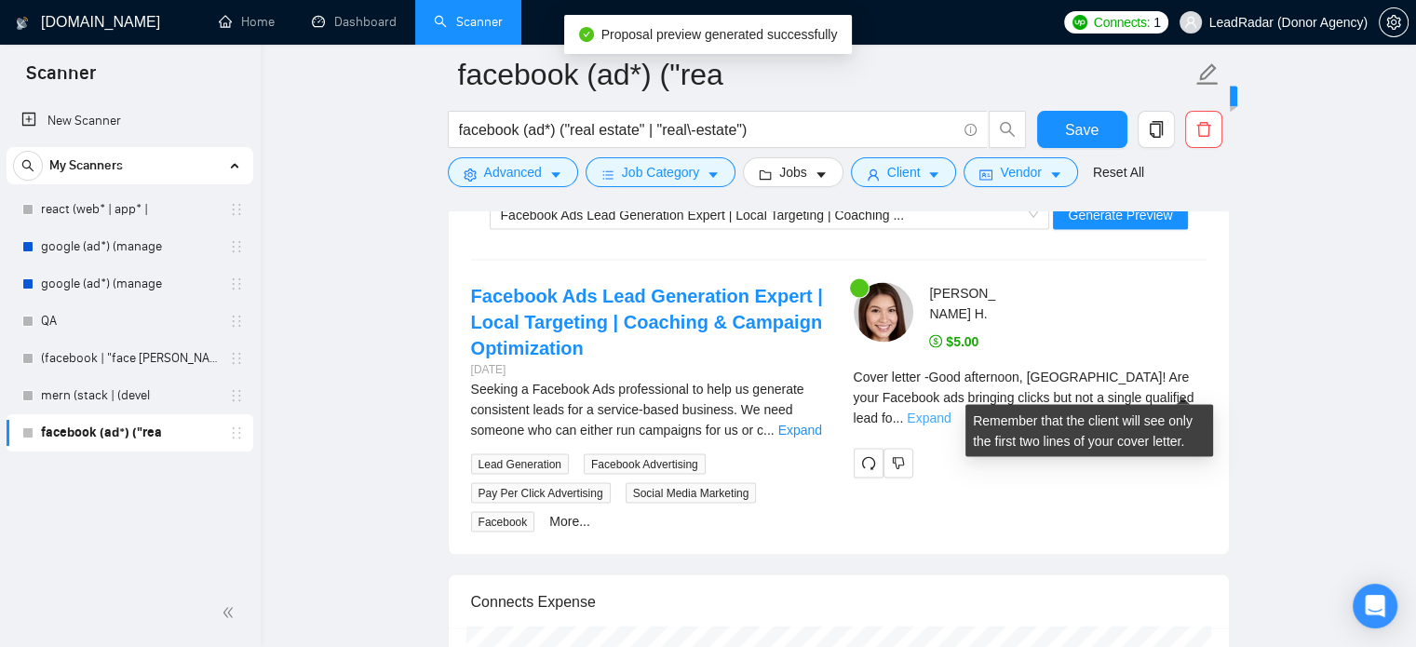
click at [951, 411] on link "Expand" at bounding box center [929, 418] width 44 height 15
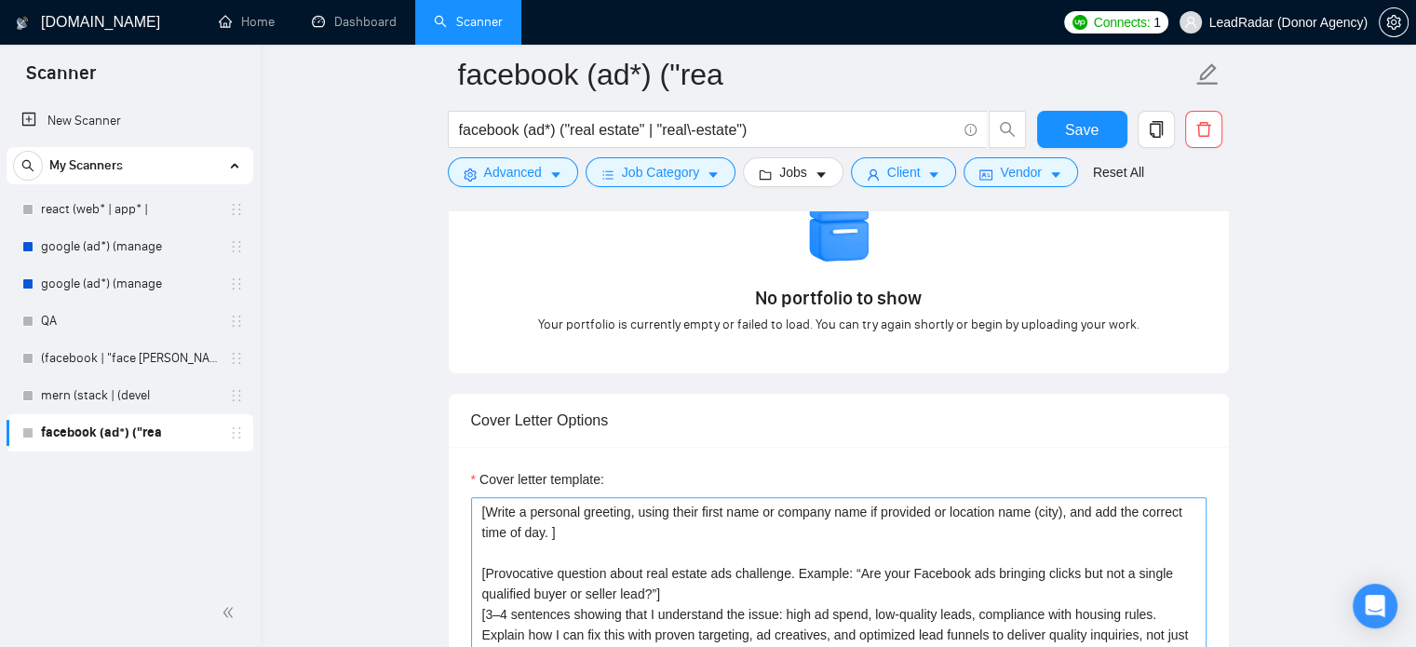
scroll to position [1897, 0]
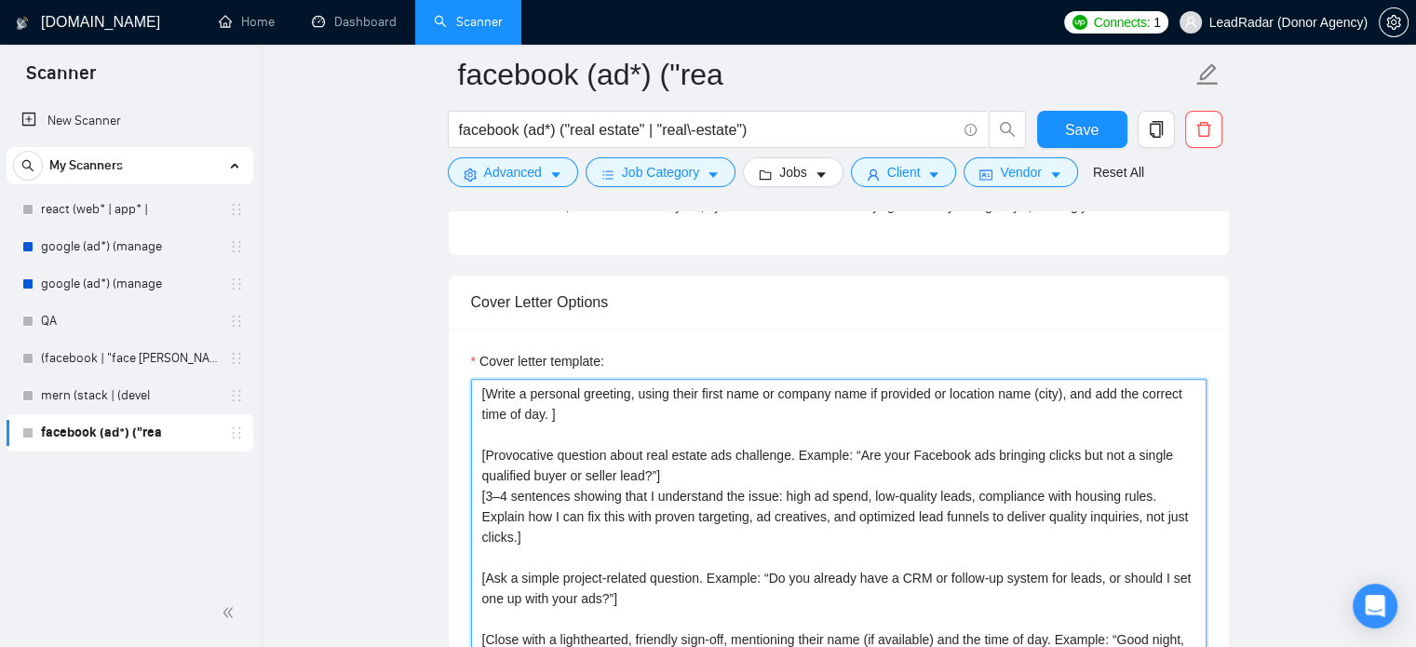
click at [696, 386] on textarea "[Write a personal greeting, using their first name or company name if provided …" at bounding box center [839, 588] width 736 height 419
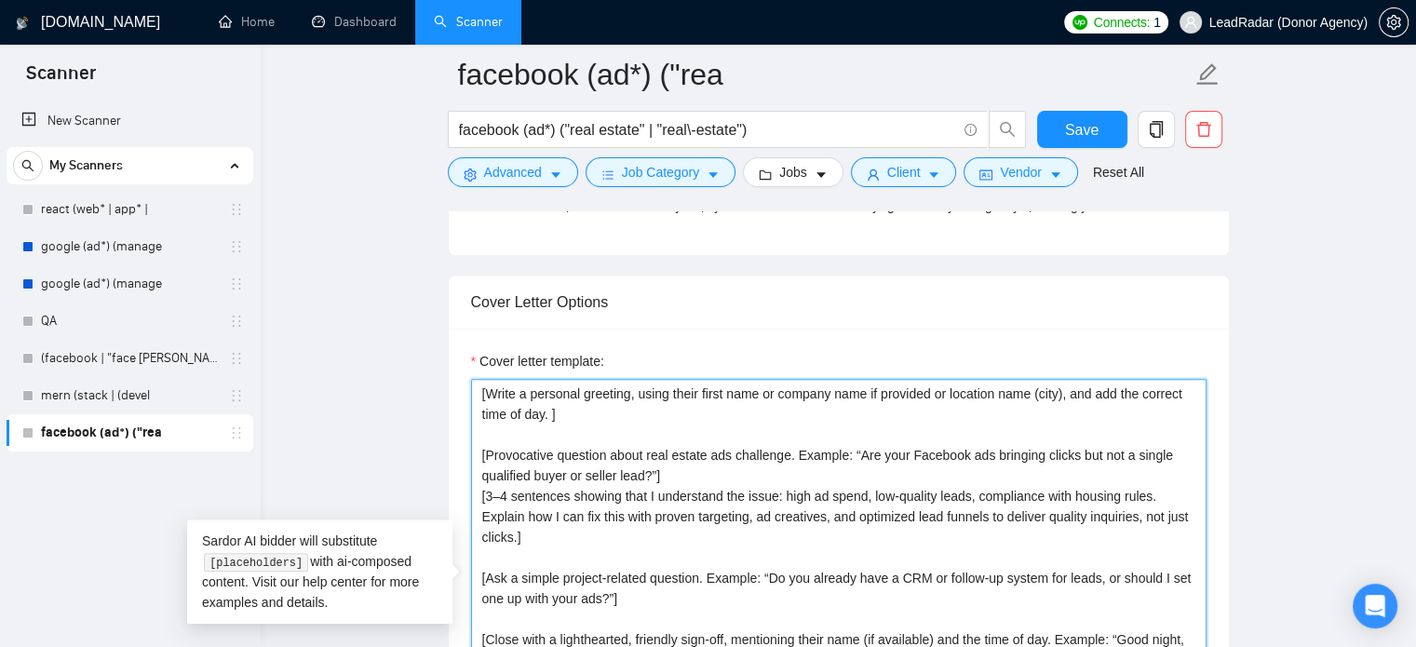
click at [745, 402] on textarea "[Write a personal greeting, using their first name or company name if provided …" at bounding box center [839, 588] width 736 height 419
click at [812, 390] on textarea "[Write a personal greeting, using their first name or company name if provided …" at bounding box center [839, 588] width 736 height 419
click at [905, 393] on textarea "[Write a personal greeting, using their first name or company name if provided …" at bounding box center [839, 588] width 736 height 419
drag, startPoint x: 919, startPoint y: 397, endPoint x: 976, endPoint y: 400, distance: 56.9
click at [920, 397] on textarea "[Write a personal greeting, using their first name or company name if provided …" at bounding box center [839, 588] width 736 height 419
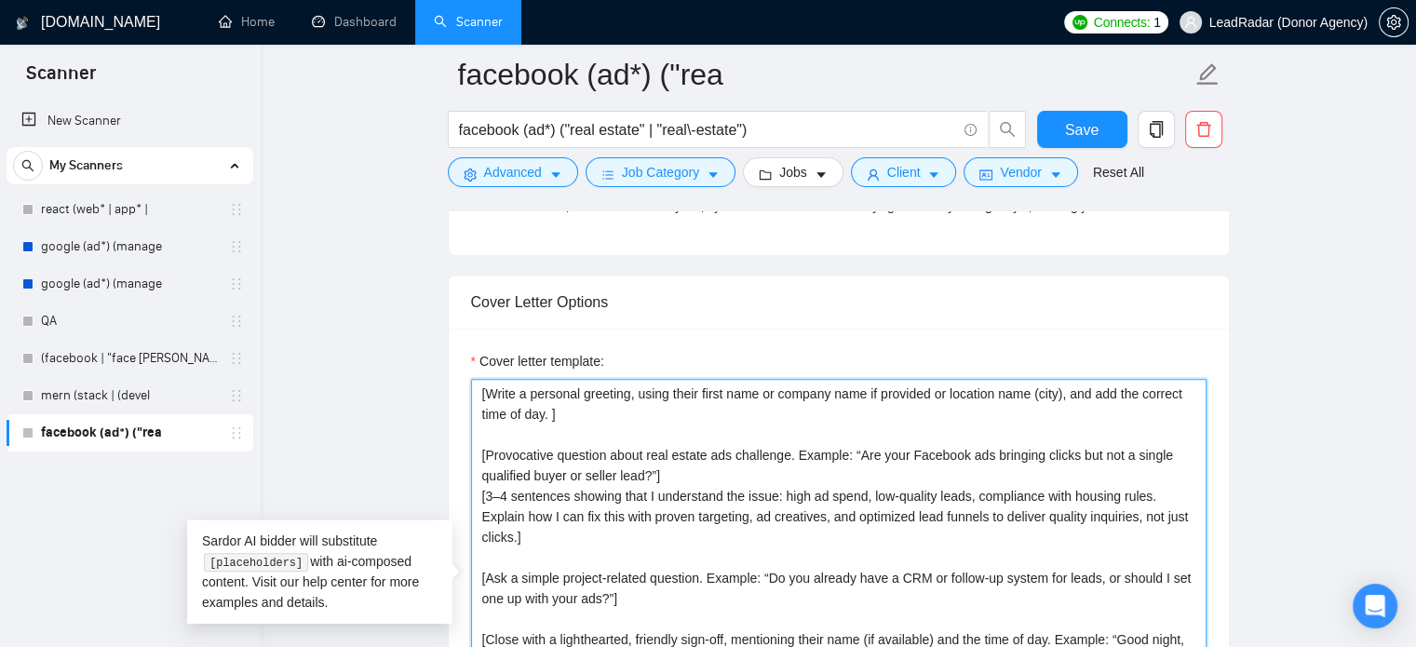
click at [1023, 400] on textarea "[Write a personal greeting, using their first name or company name if provided …" at bounding box center [839, 588] width 736 height 419
click at [1043, 393] on textarea "[Write a personal greeting, using their first name or company name if provided …" at bounding box center [839, 588] width 736 height 419
drag, startPoint x: 939, startPoint y: 394, endPoint x: 1065, endPoint y: 394, distance: 125.7
click at [1065, 394] on textarea "[Write a personal greeting, using their first name or company name if provided …" at bounding box center [839, 588] width 736 height 419
click at [943, 390] on textarea "[Write a personal greeting, using their first name or company name if provided …" at bounding box center [839, 588] width 736 height 419
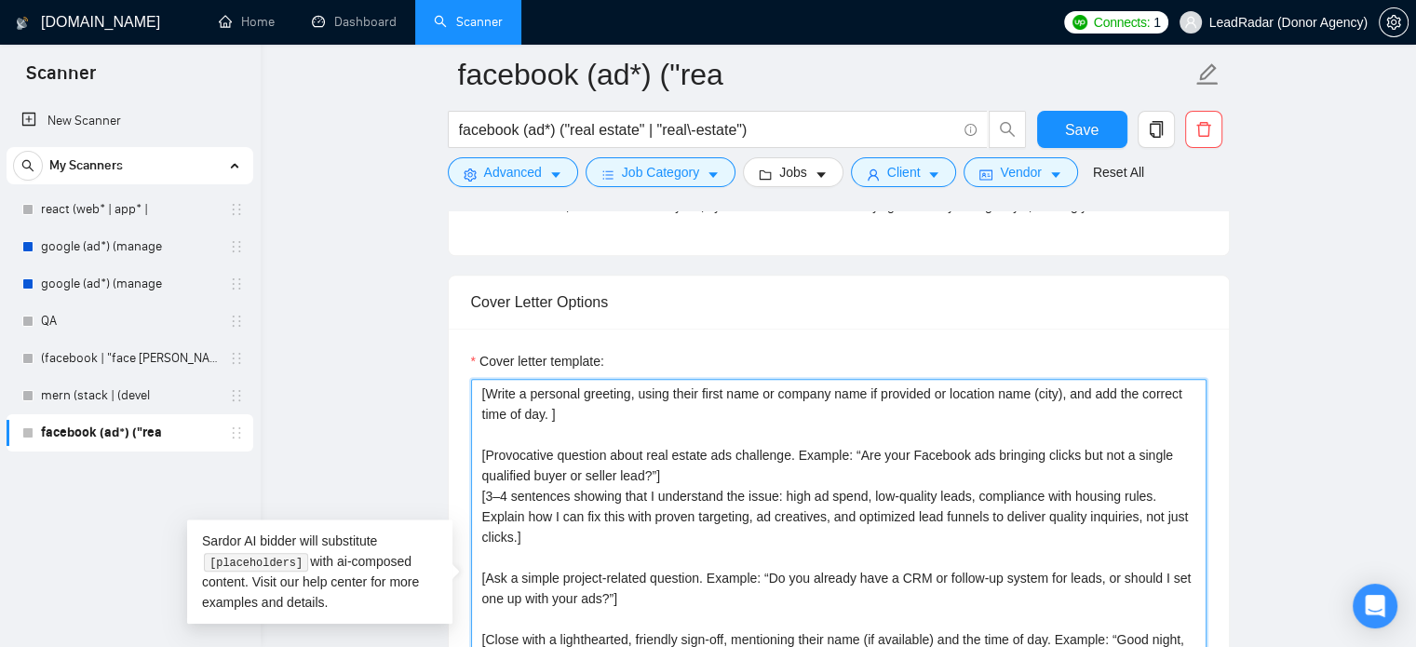
click at [950, 394] on textarea "[Write a personal greeting, using their first name or company name if provided …" at bounding box center [839, 588] width 736 height 419
click at [955, 395] on textarea "[Write a personal greeting, using their first name or company name if provided …" at bounding box center [839, 588] width 736 height 419
click at [953, 395] on textarea "[Write a personal greeting, using their first name or company name if provided …" at bounding box center [839, 588] width 736 height 419
click at [1060, 394] on textarea "[Write a personal greeting, using their first name or company name if provided …" at bounding box center [839, 588] width 736 height 419
click at [554, 417] on textarea "[Write a personal greeting, using their first name or company name if provided …" at bounding box center [839, 588] width 736 height 419
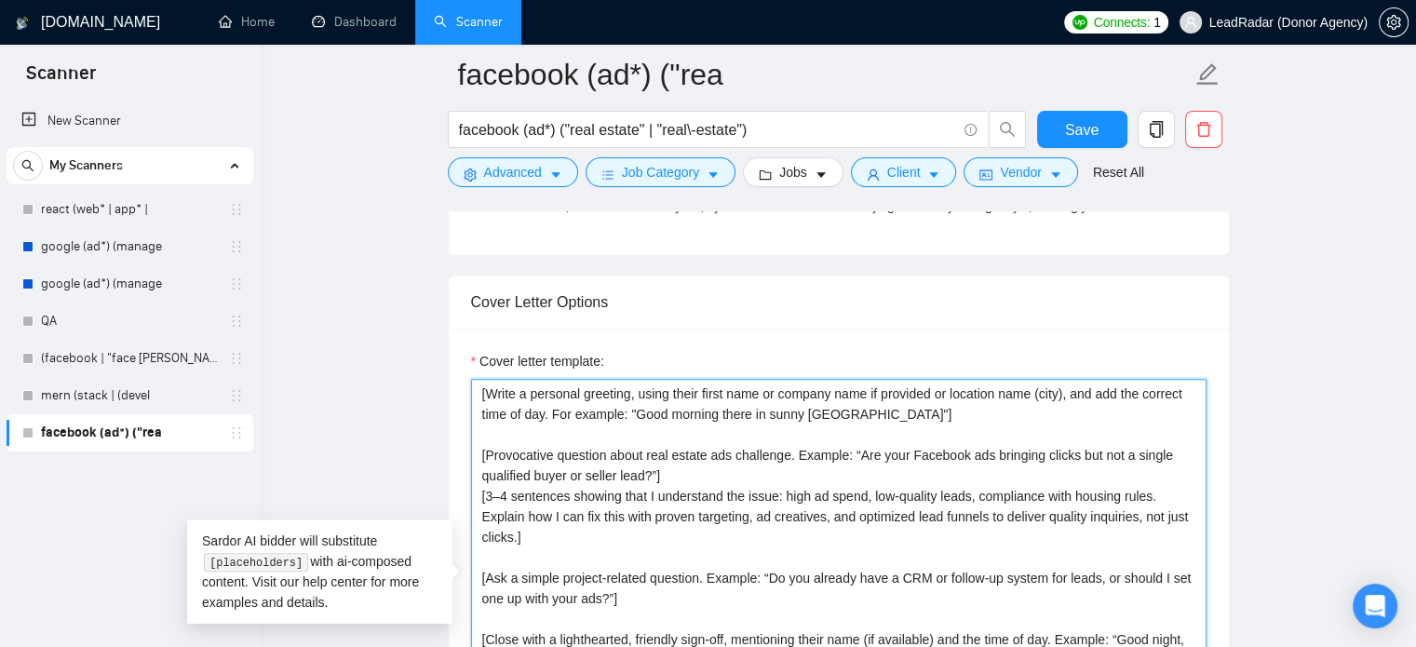
drag, startPoint x: 644, startPoint y: 415, endPoint x: 857, endPoint y: 419, distance: 213.2
click at [857, 419] on textarea "[Write a personal greeting, using their first name or company name if provided …" at bounding box center [839, 588] width 736 height 419
paste textarea "Hi [Client Name]! I hope your morning coffee is strong and your property listin…"
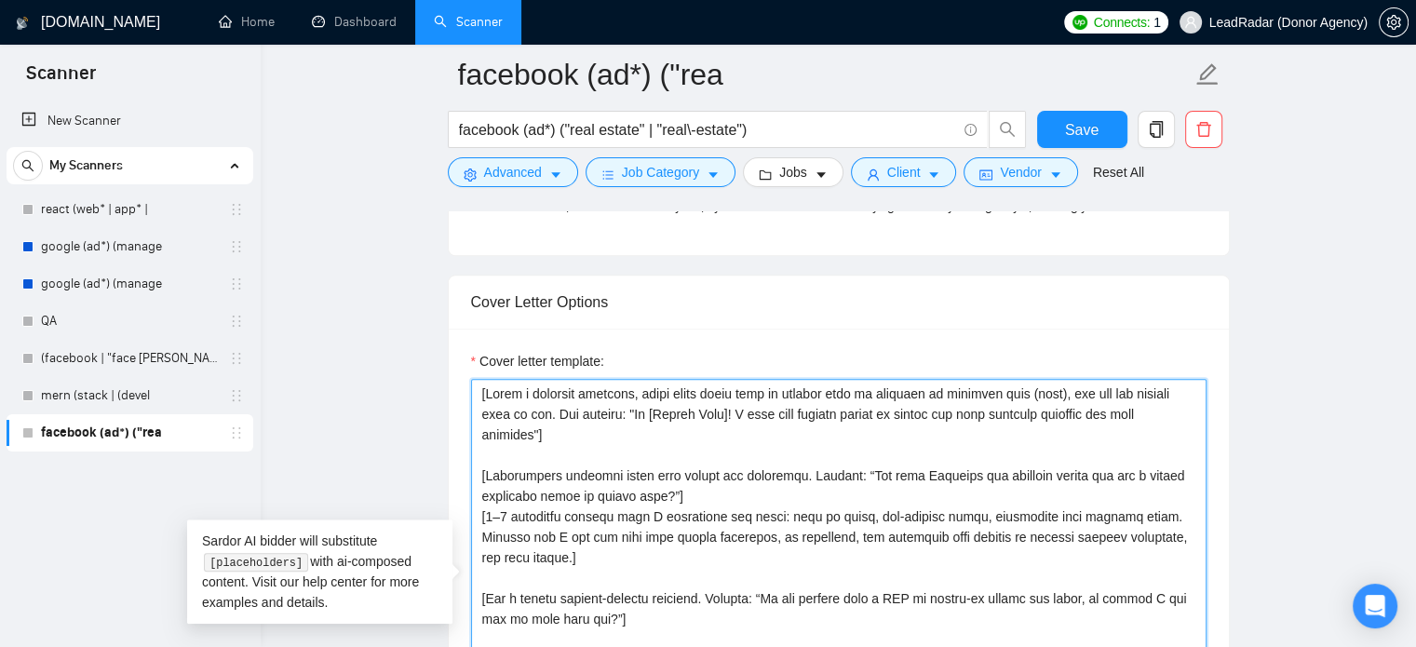
drag, startPoint x: 730, startPoint y: 415, endPoint x: 650, endPoint y: 416, distance: 80.1
click at [650, 416] on textarea "Cover letter template:" at bounding box center [839, 588] width 736 height 419
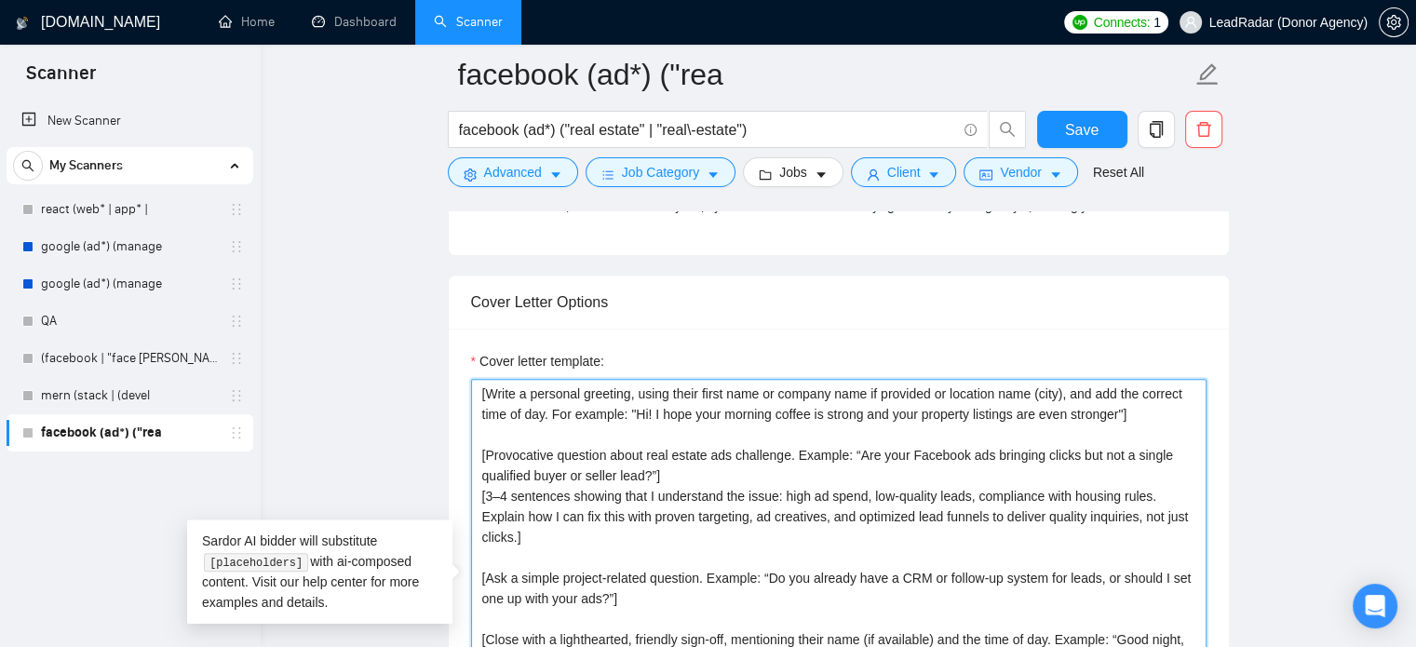
click at [661, 407] on textarea "[Write a personal greeting, using their first name or company name if provided …" at bounding box center [839, 588] width 736 height 419
click at [671, 390] on textarea "[Write a personal greeting, using their first name or company name if provided …" at bounding box center [839, 588] width 736 height 419
click at [641, 394] on textarea "[Write a personal greeting, using their first name or company name if provided …" at bounding box center [839, 588] width 736 height 419
click at [722, 393] on textarea "[Write a personal greeting, using their first name or company name if provided …" at bounding box center [839, 588] width 736 height 419
click at [804, 394] on textarea "[Write a personal greeting, using their first name or company name if provided …" at bounding box center [839, 588] width 736 height 419
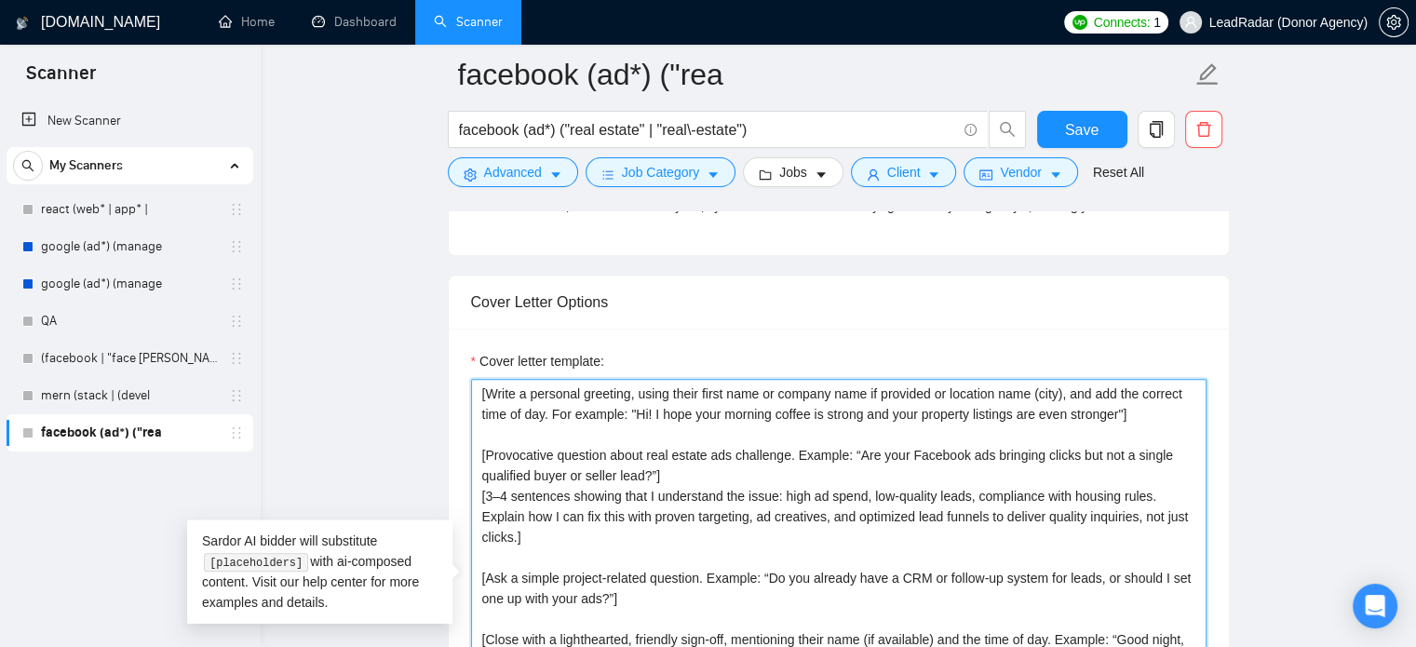
click at [860, 398] on textarea "[Write a personal greeting, using their first name or company name if provided …" at bounding box center [839, 588] width 736 height 419
click at [898, 396] on textarea "[Write a personal greeting, using their first name or company name if provided …" at bounding box center [839, 588] width 736 height 419
click at [953, 396] on textarea "[Write a personal greeting, using their first name or company name if provided …" at bounding box center [839, 588] width 736 height 419
click at [979, 396] on textarea "[Write a personal greeting, using their first name or company name if provided …" at bounding box center [839, 588] width 736 height 419
click at [1026, 397] on textarea "[Write a personal greeting, using their first name or company name if provided …" at bounding box center [839, 588] width 736 height 419
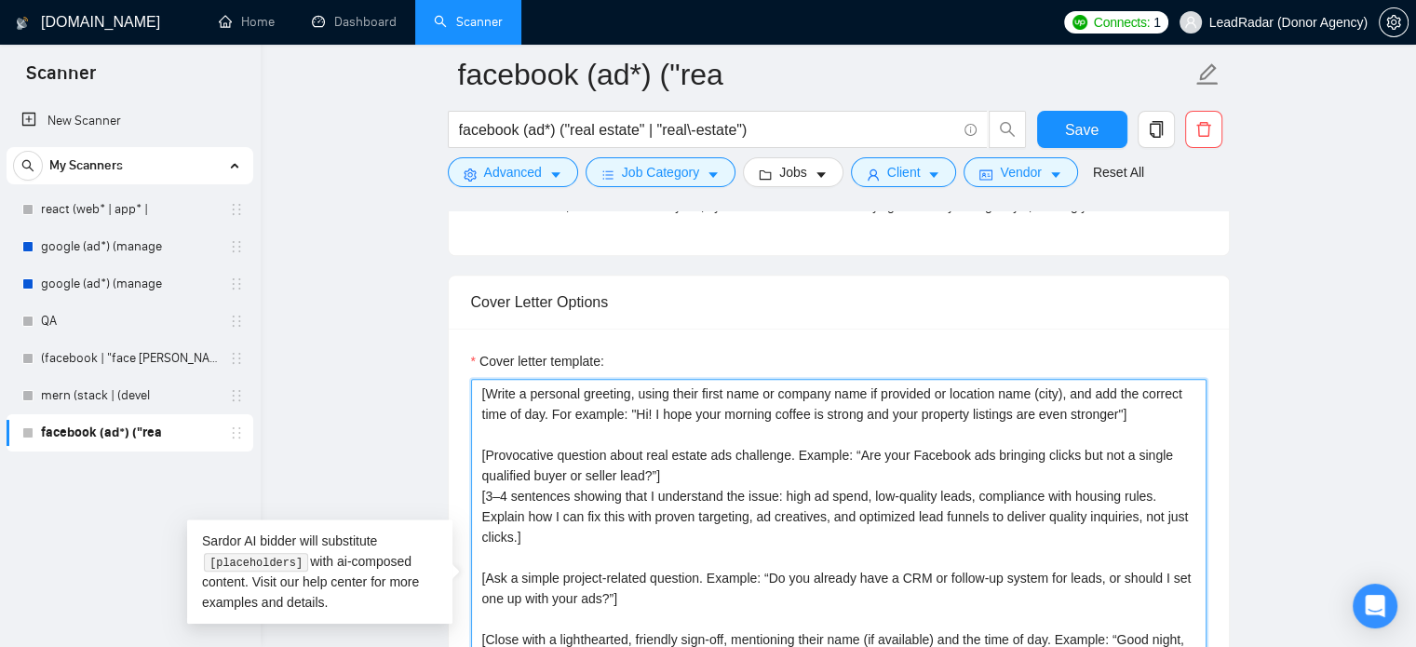
drag, startPoint x: 1063, startPoint y: 395, endPoint x: 939, endPoint y: 394, distance: 123.8
click at [939, 394] on textarea "[Write a personal greeting, using their first name or company name if provided …" at bounding box center [839, 588] width 736 height 419
click at [551, 415] on textarea "[Write a personal greeting, using their first name or company name if provided,…" at bounding box center [839, 588] width 736 height 419
click at [763, 420] on textarea "[Write a personal greeting, using their first name or company name if provided,…" at bounding box center [839, 588] width 736 height 419
click at [877, 420] on textarea "[Write a personal greeting, using their first name or company name if provided,…" at bounding box center [839, 588] width 736 height 419
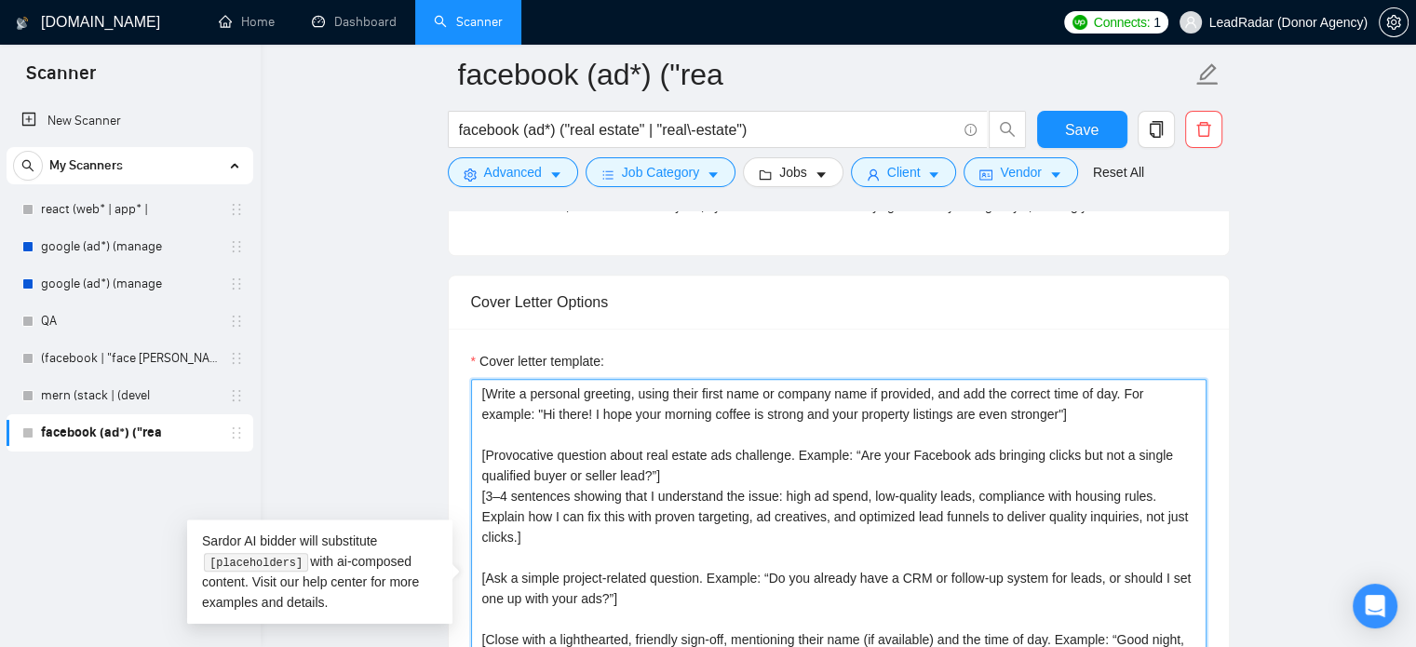
click at [935, 402] on textarea "[Write a personal greeting, using their first name or company name if provided,…" at bounding box center [839, 588] width 736 height 419
click at [938, 410] on textarea "[Write a personal greeting, using their first name or company name if provided,…" at bounding box center [839, 588] width 736 height 419
click at [954, 408] on textarea "[Write a personal greeting, using their first name or company name if provided,…" at bounding box center [839, 588] width 736 height 419
click at [671, 416] on textarea "[Write a personal greeting, using their first name or company name if provided,…" at bounding box center [839, 588] width 736 height 419
click at [574, 419] on textarea "[Write a personal greeting, using their first name or company name if provided,…" at bounding box center [839, 588] width 736 height 419
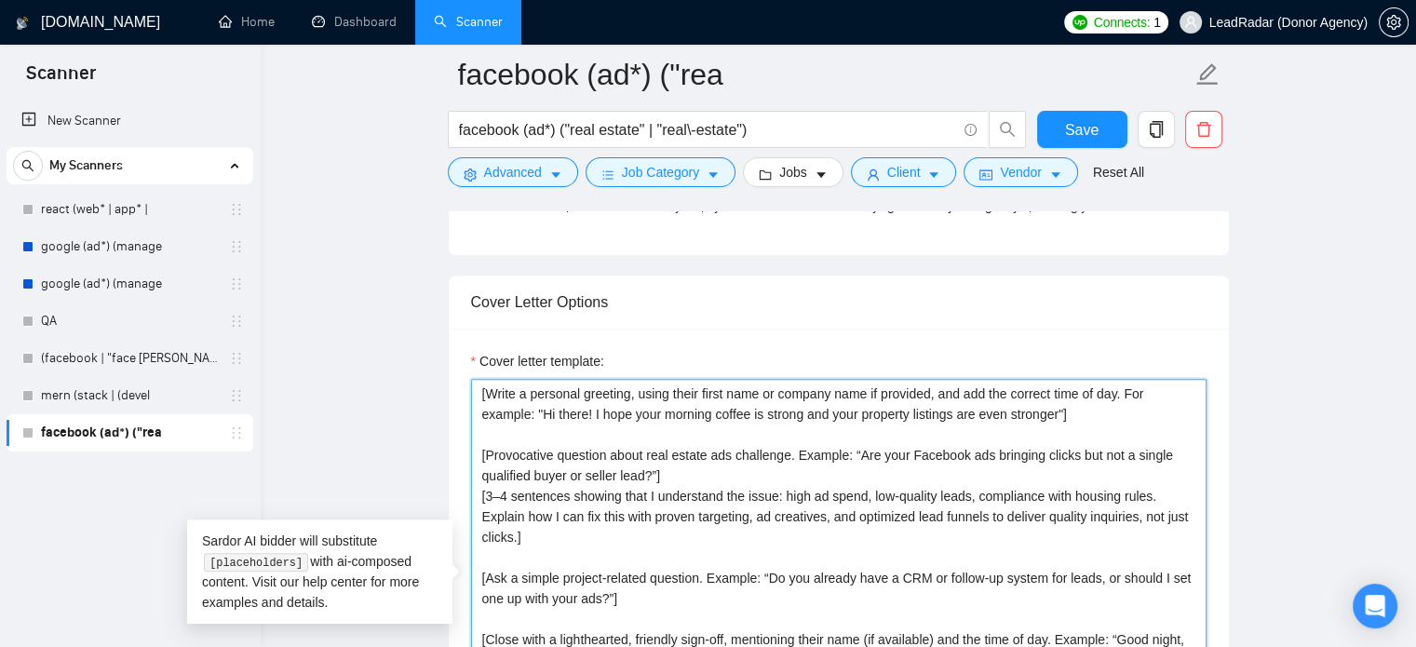
click at [711, 412] on textarea "[Write a personal greeting, using their first name or company name if provided,…" at bounding box center [839, 588] width 736 height 419
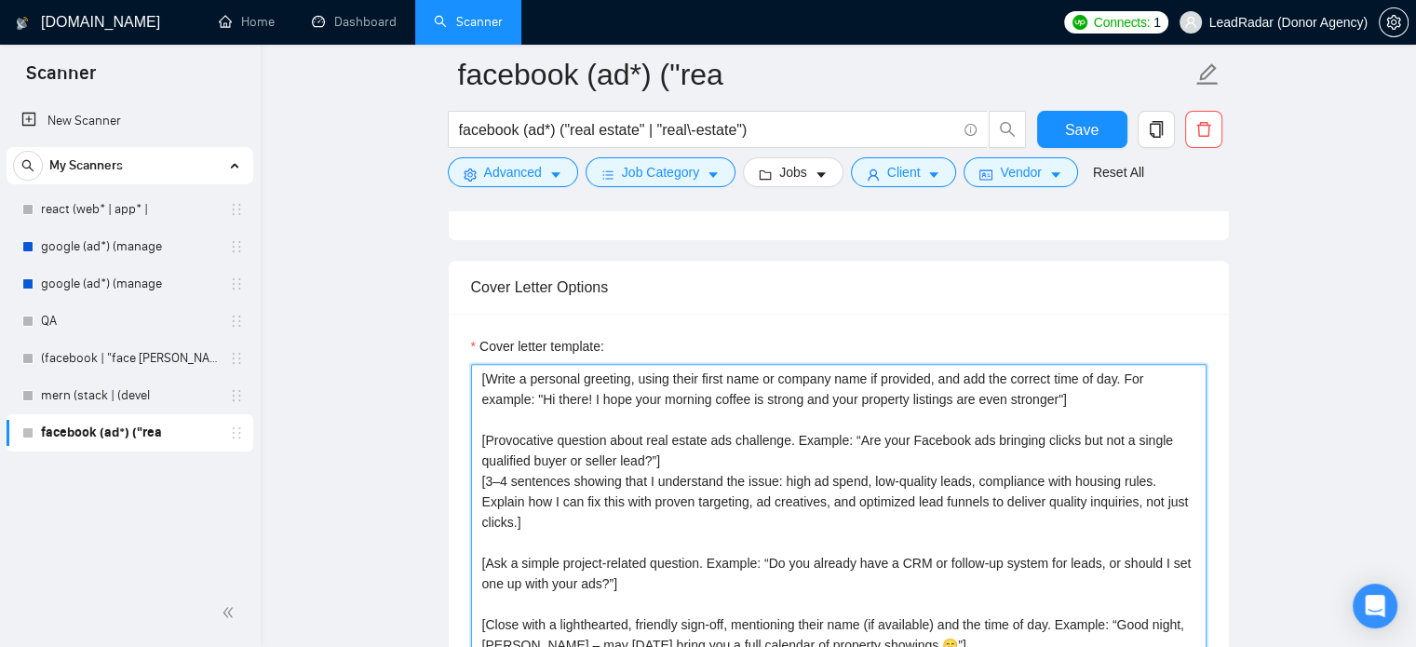
scroll to position [1911, 0]
click at [598, 382] on textarea "[Write a personal greeting, using their first name or company name if provided,…" at bounding box center [839, 574] width 736 height 419
click at [663, 382] on textarea "[Write a personal greeting, using their first name or company name if provided,…" at bounding box center [839, 574] width 736 height 419
click at [681, 382] on textarea "[Write a personal greeting, using their first name or company name if provided,…" at bounding box center [839, 574] width 736 height 419
click at [637, 385] on textarea "[Write a personal greeting, using their first name or company name if provided,…" at bounding box center [839, 574] width 736 height 419
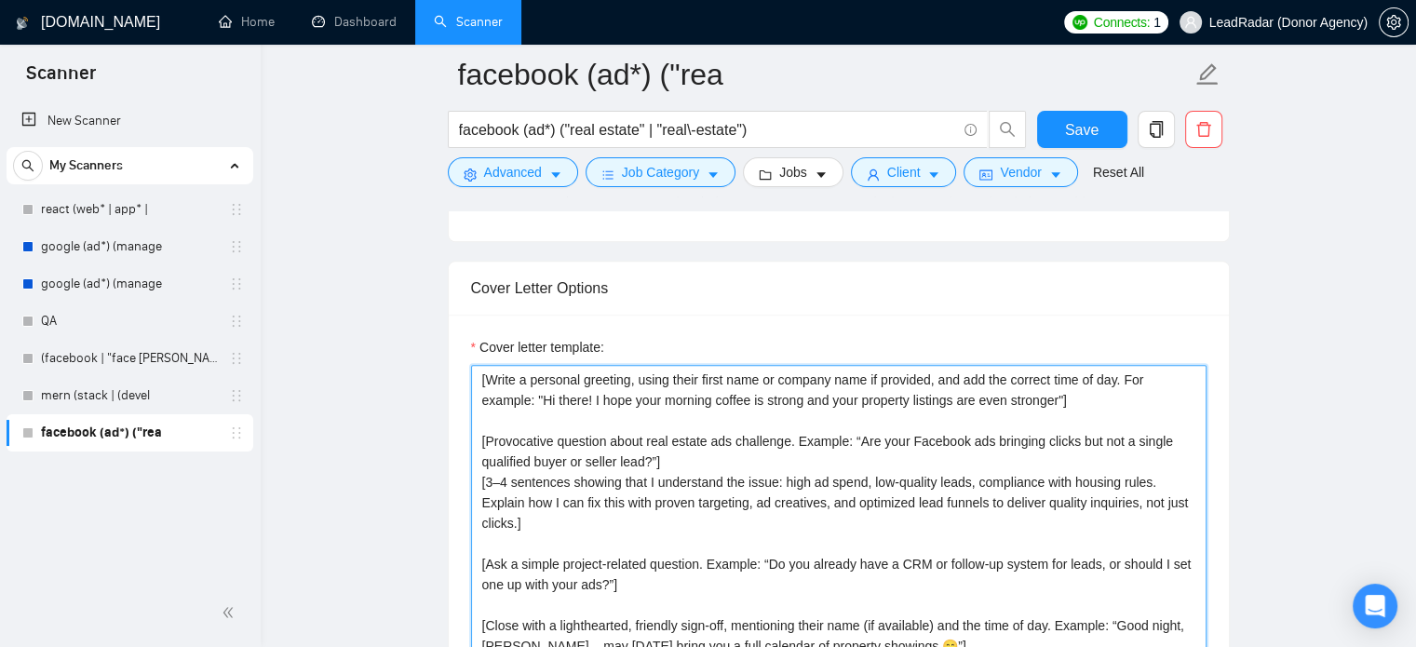
click at [691, 377] on textarea "[Write a personal greeting, using their first name or company name if provided,…" at bounding box center [839, 574] width 736 height 419
click at [532, 379] on textarea "[Write a personal greeting, using their first name or company name if provided,…" at bounding box center [839, 574] width 736 height 419
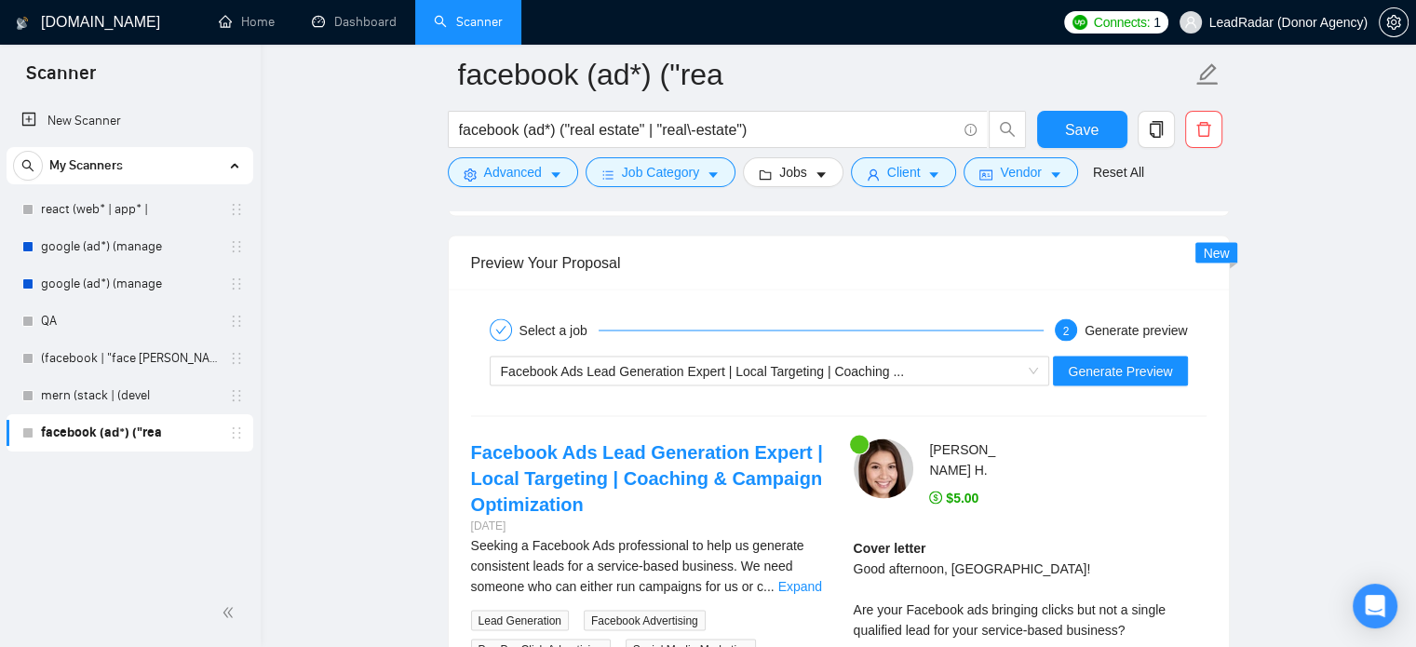
scroll to position [3415, 0]
click at [1140, 361] on span "Generate Preview" at bounding box center [1120, 369] width 104 height 20
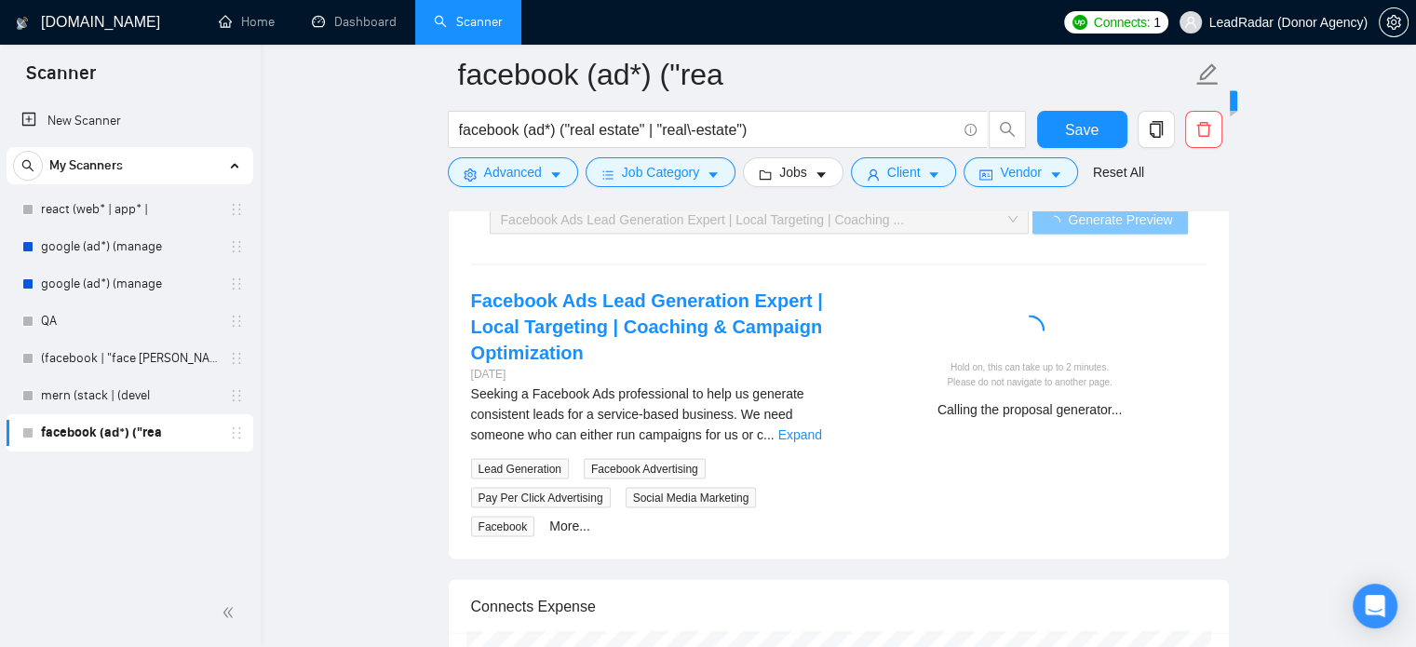
scroll to position [3570, 0]
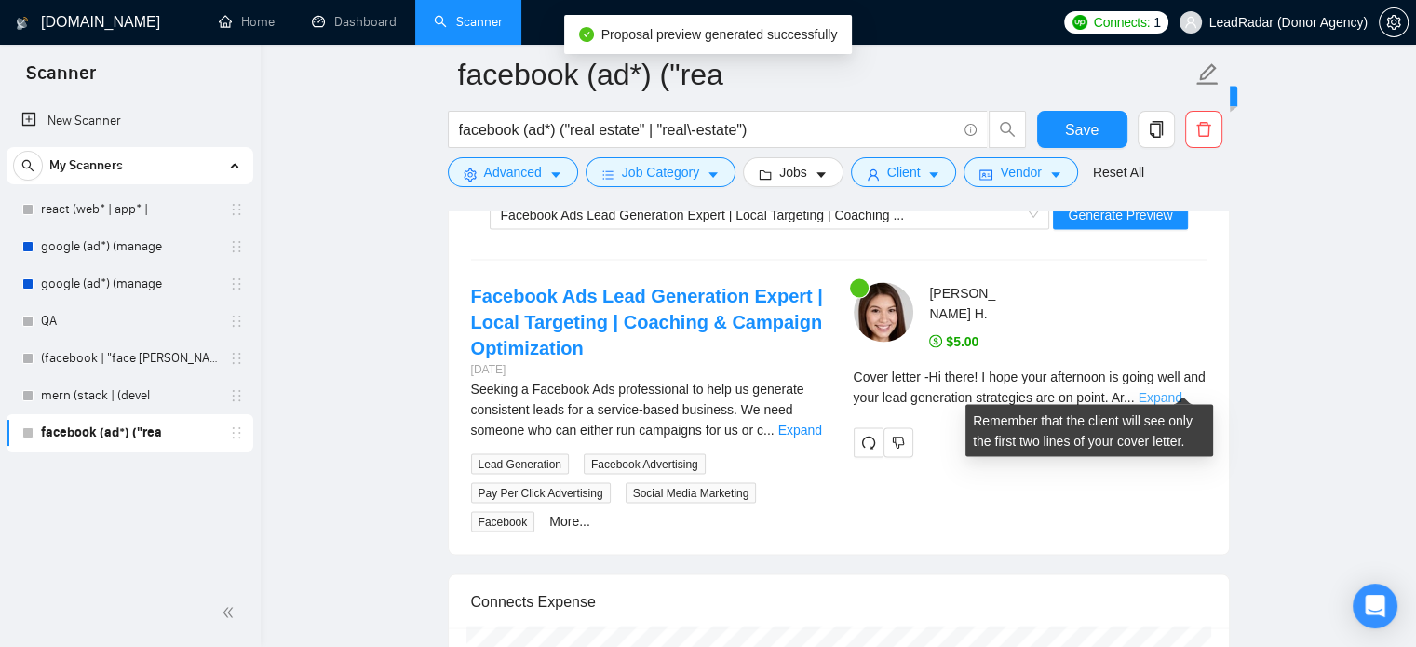
click at [1181, 390] on link "Expand" at bounding box center [1160, 397] width 44 height 15
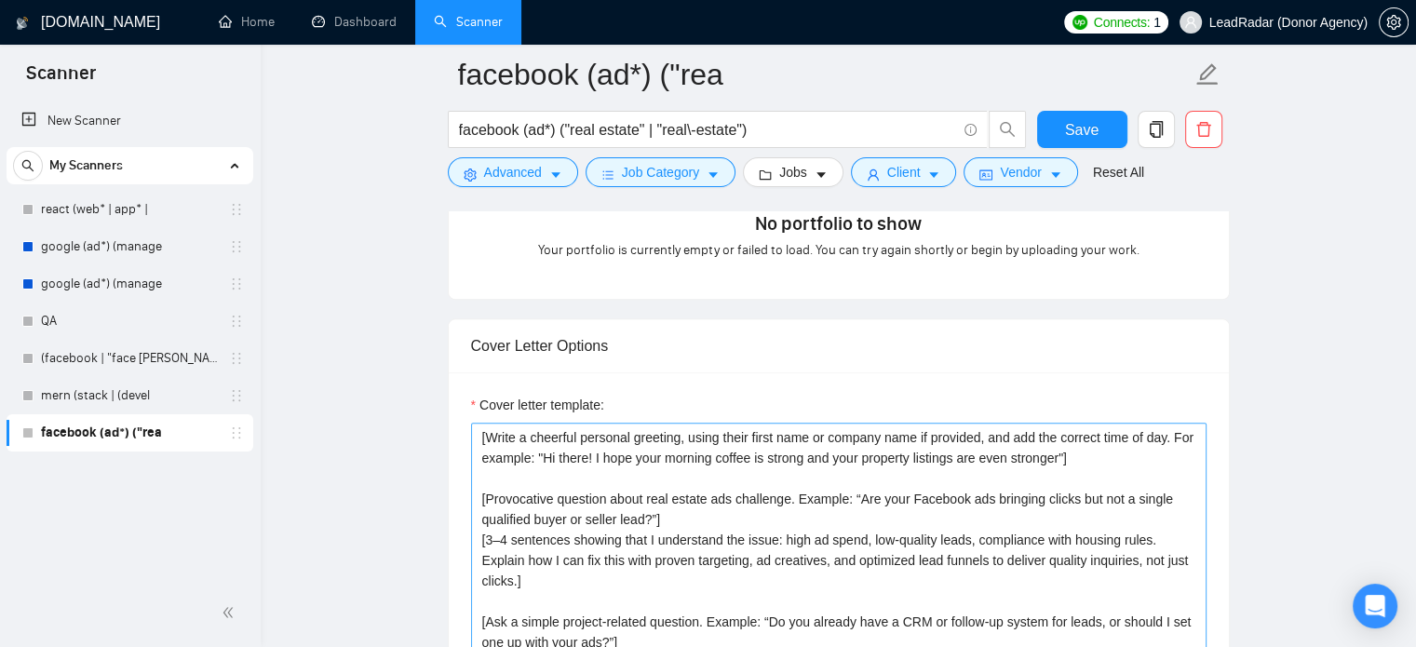
scroll to position [1853, 0]
click at [898, 446] on textarea "[Write a cheerful personal greeting, using their first name or company name if …" at bounding box center [839, 633] width 736 height 419
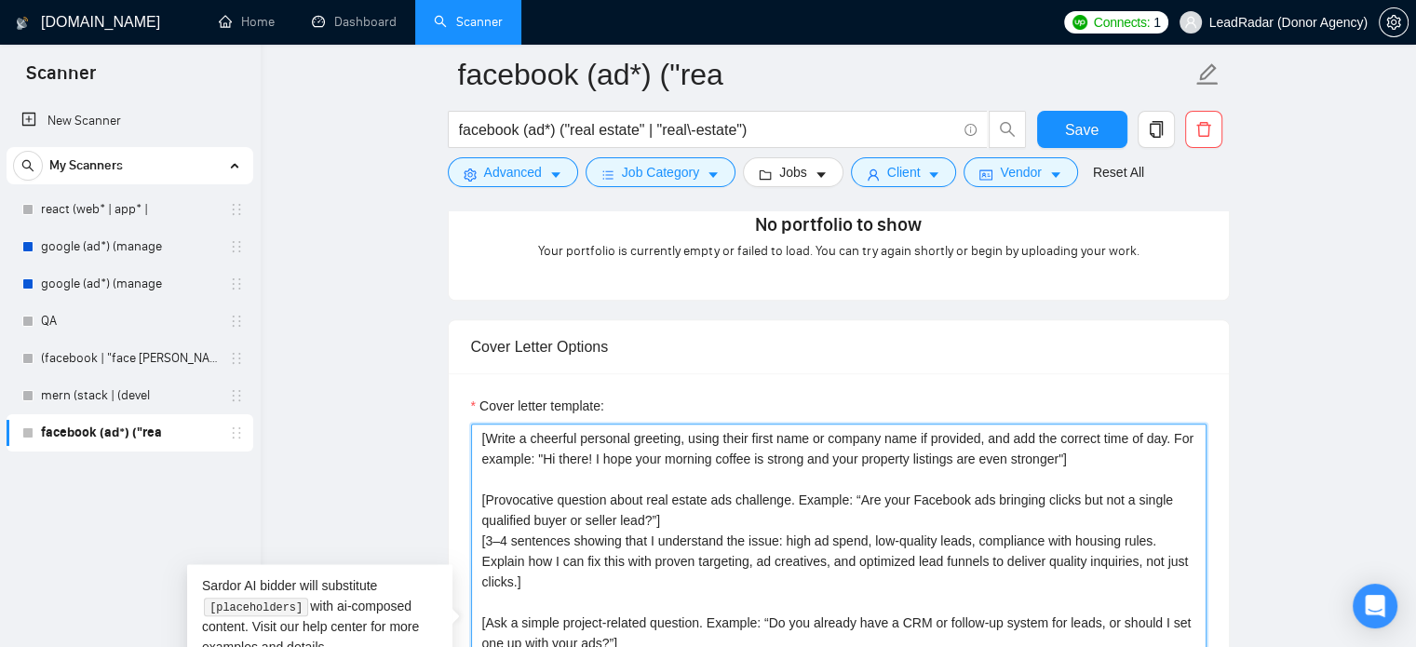
click at [949, 457] on textarea "[Write a cheerful personal greeting, using their first name or company name if …" at bounding box center [839, 633] width 736 height 419
click at [714, 461] on textarea "[Write a cheerful personal greeting, using their first name or company name if …" at bounding box center [839, 633] width 736 height 419
click at [870, 468] on textarea "[Write a cheerful personal greeting, using their first name or company name if …" at bounding box center [839, 633] width 736 height 419
click at [918, 458] on textarea "[Write a cheerful personal greeting, using their first name or company name if …" at bounding box center [839, 633] width 736 height 419
drag, startPoint x: 885, startPoint y: 459, endPoint x: 1084, endPoint y: 464, distance: 198.4
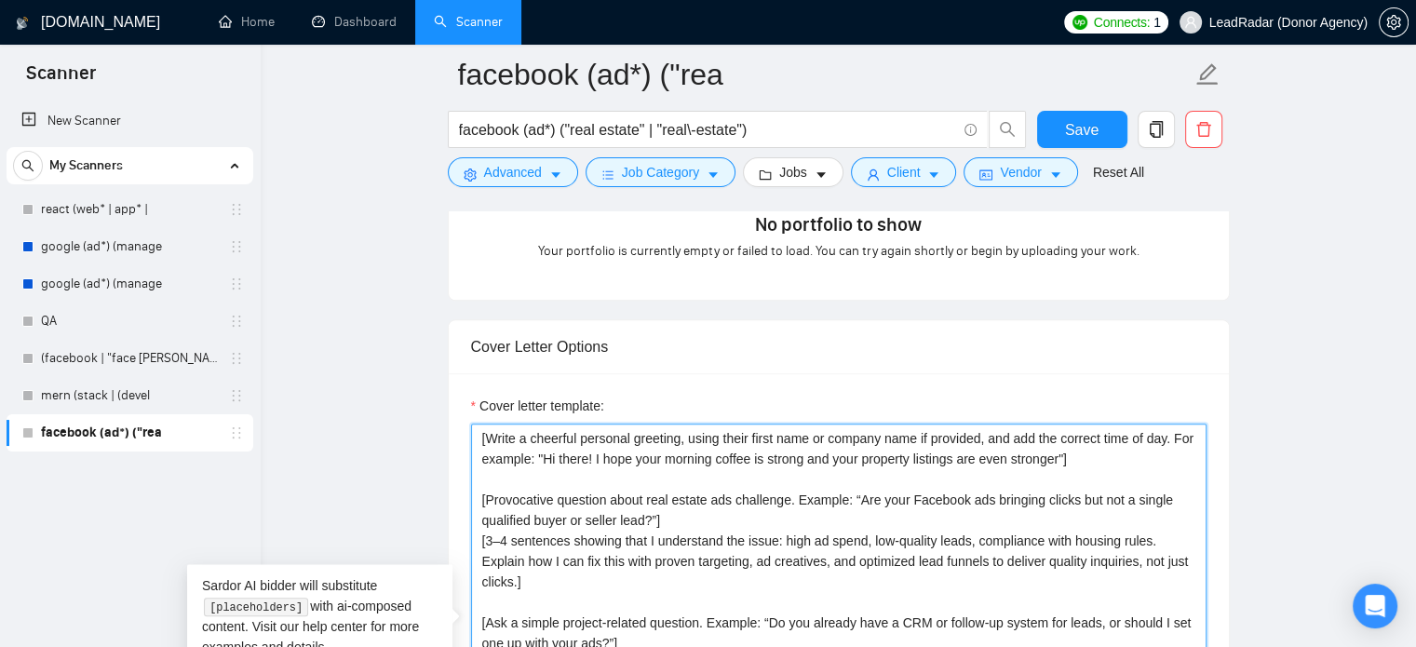
click at [1084, 464] on textarea "[Write a cheerful personal greeting, using their first name or company name if …" at bounding box center [839, 633] width 736 height 419
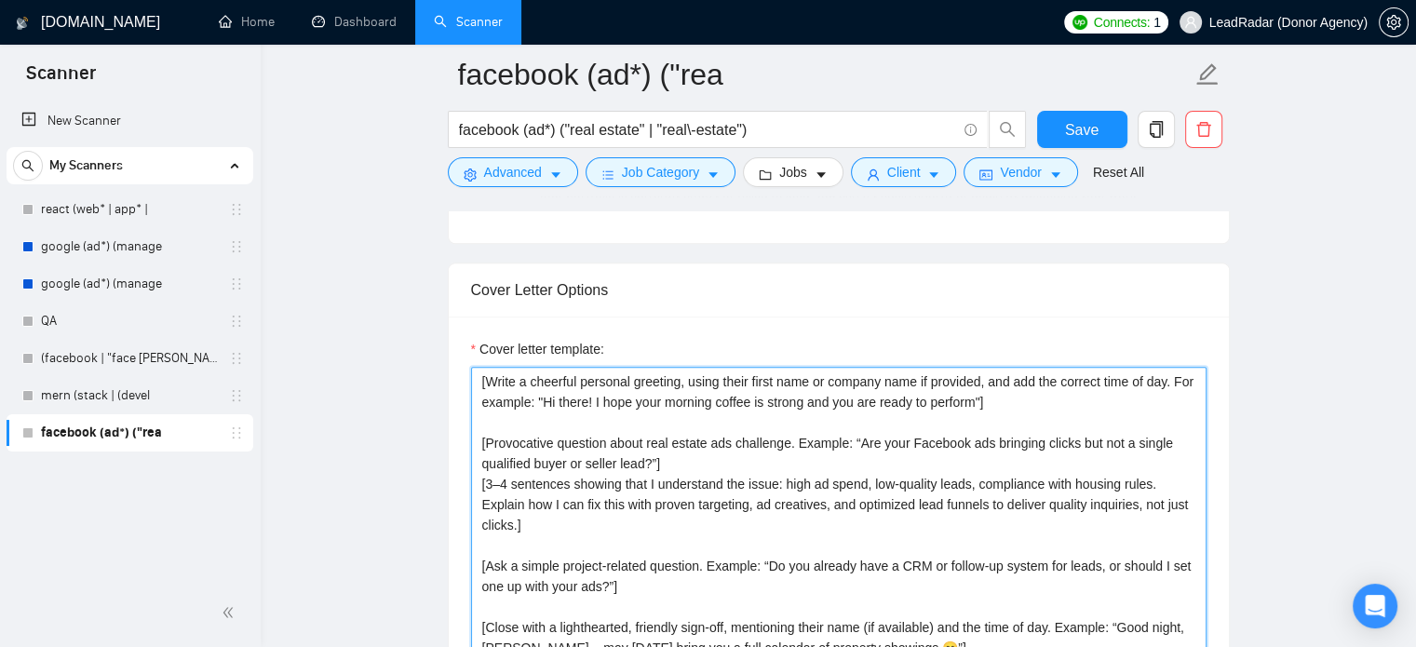
scroll to position [1908, 0]
click at [965, 409] on textarea "[Write a cheerful personal greeting, using their first name or company name if …" at bounding box center [839, 578] width 736 height 419
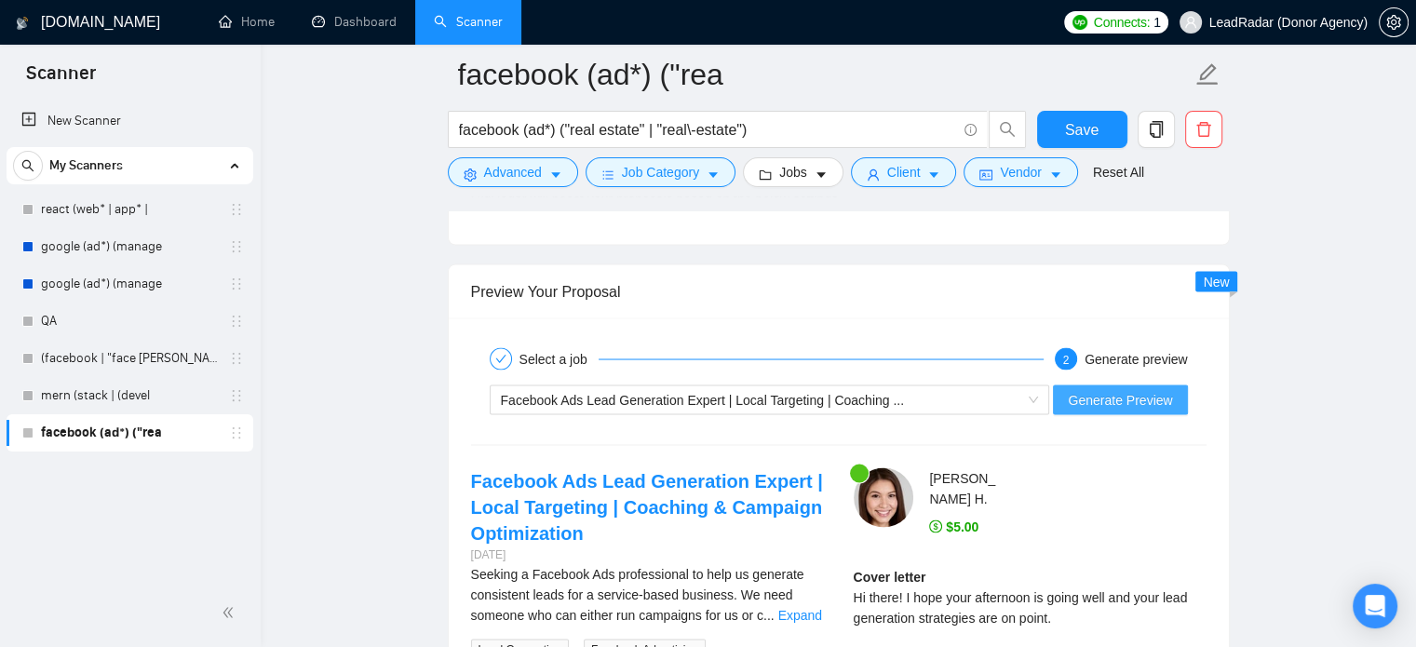
scroll to position [3388, 0]
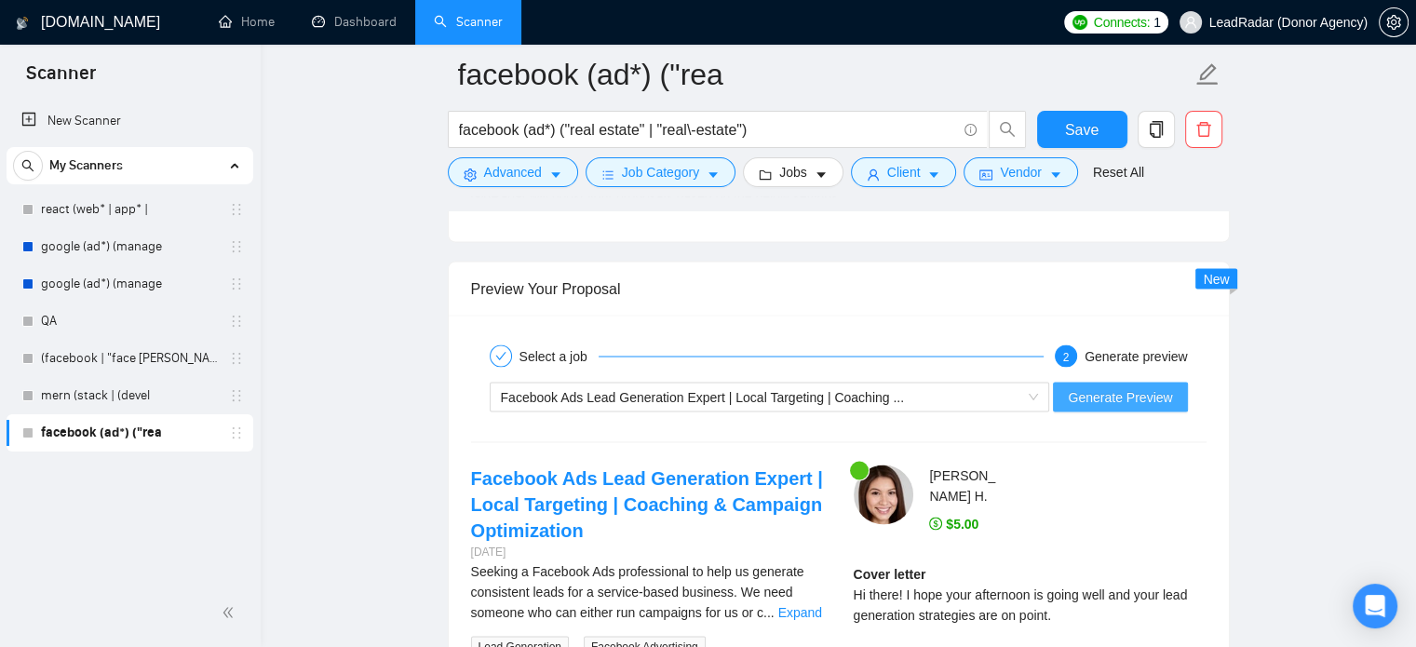
type textarea "[Write a cheerful personal greeting, using their first name or company name if …"
click at [1107, 394] on span "Generate Preview" at bounding box center [1120, 396] width 104 height 20
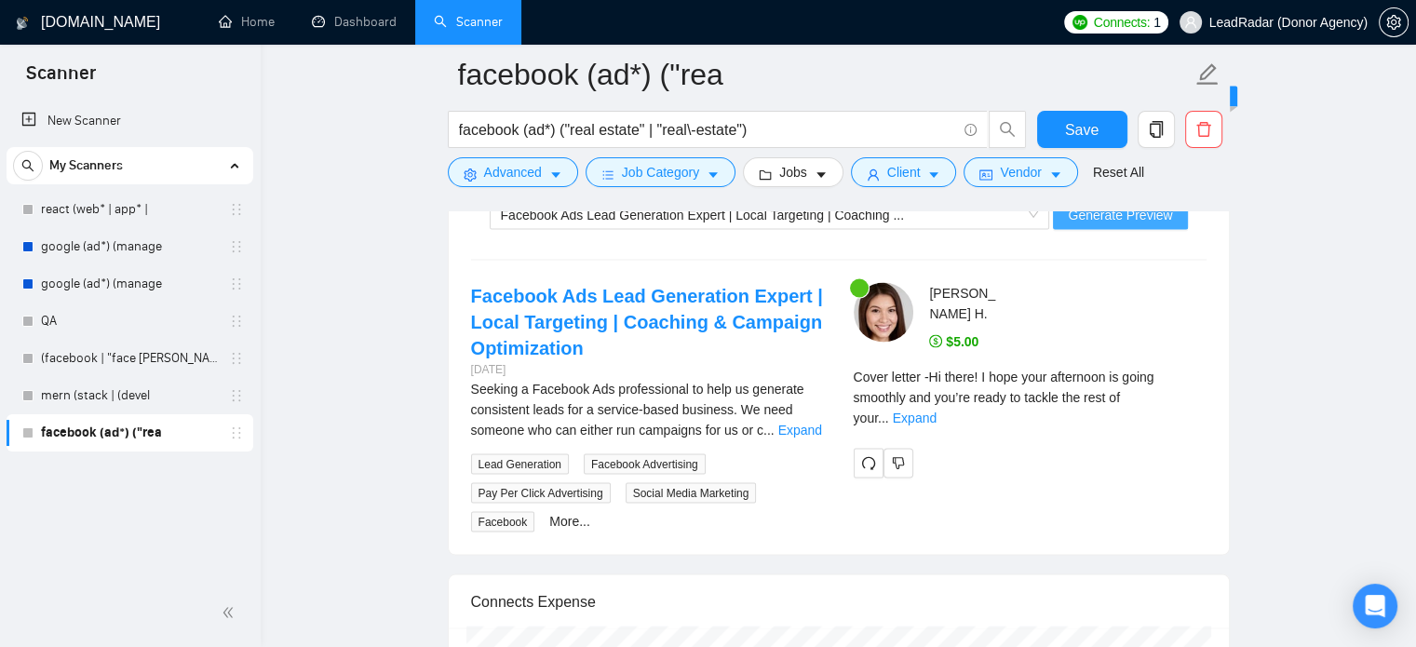
scroll to position [3609, 0]
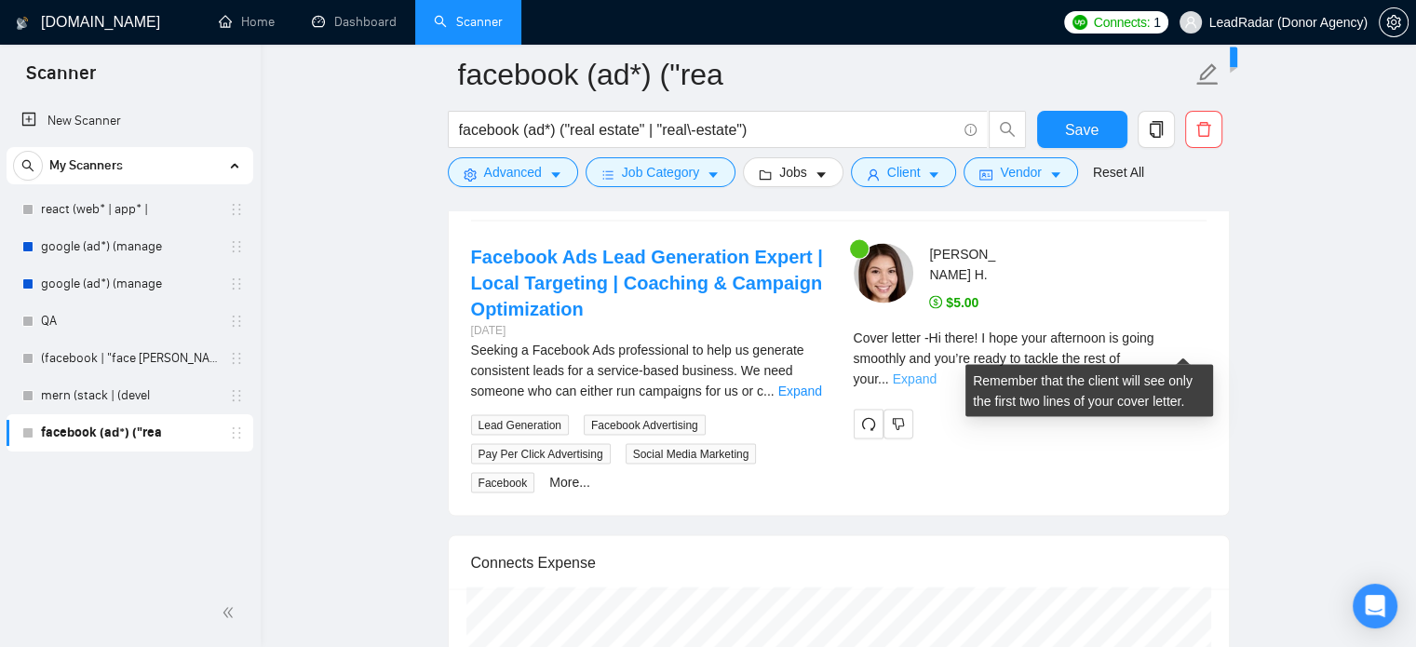
click at [937, 371] on link "Expand" at bounding box center [915, 378] width 44 height 15
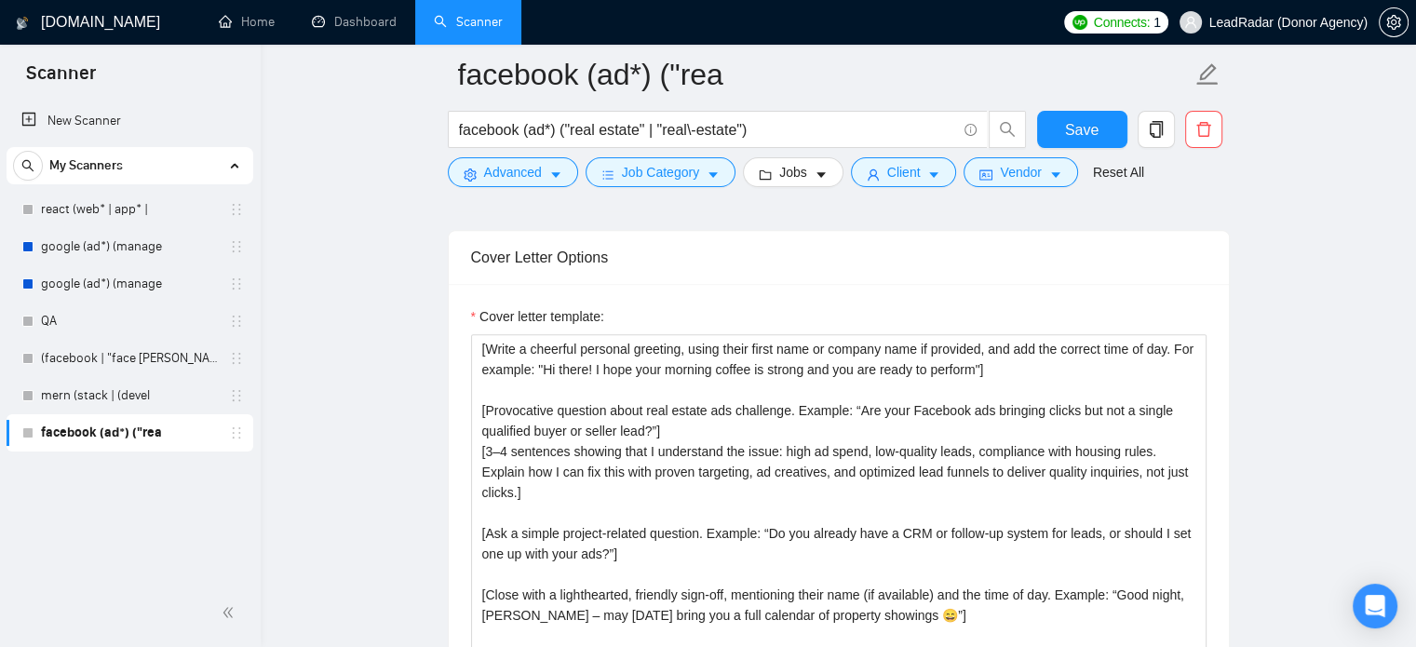
scroll to position [1940, 0]
click at [1100, 122] on button "Save" at bounding box center [1082, 129] width 90 height 37
click at [454, 133] on span "facebook (ad*) ("real estate" | "real\-estate")" at bounding box center [718, 129] width 540 height 37
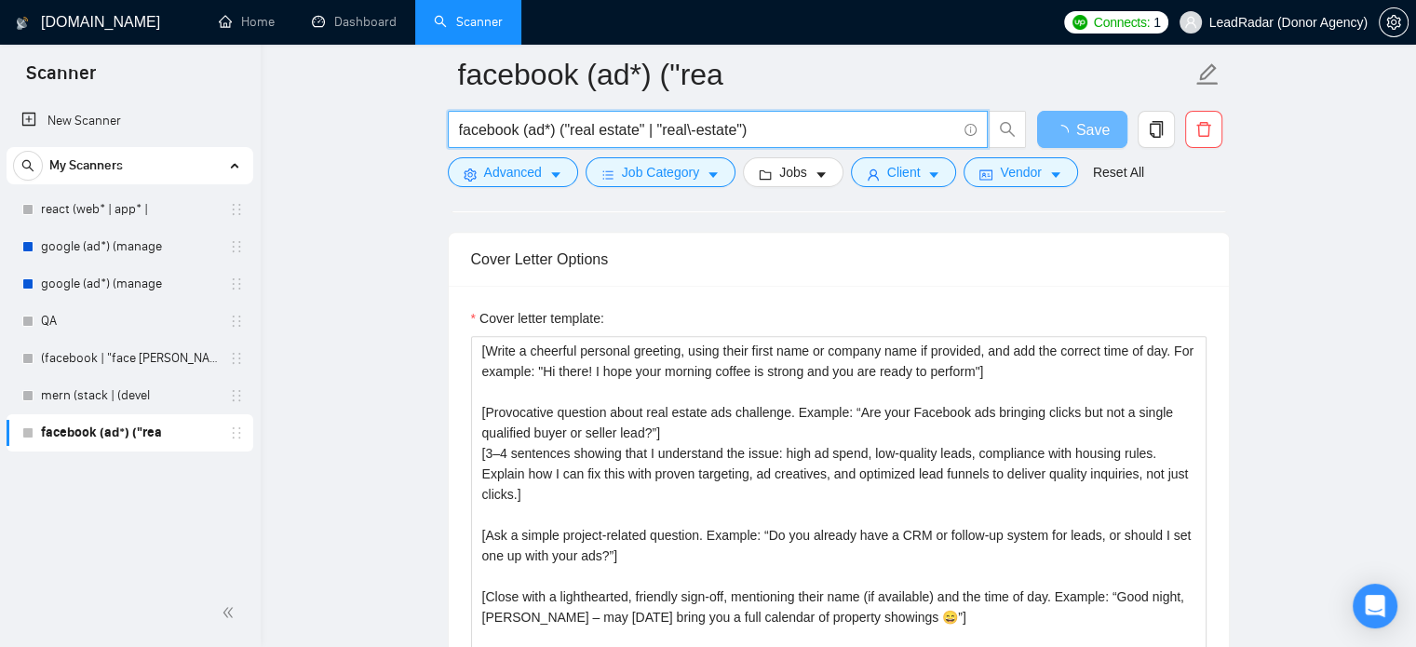
click at [455, 133] on span "facebook (ad*) ("real estate" | "real\-estate")" at bounding box center [718, 129] width 540 height 37
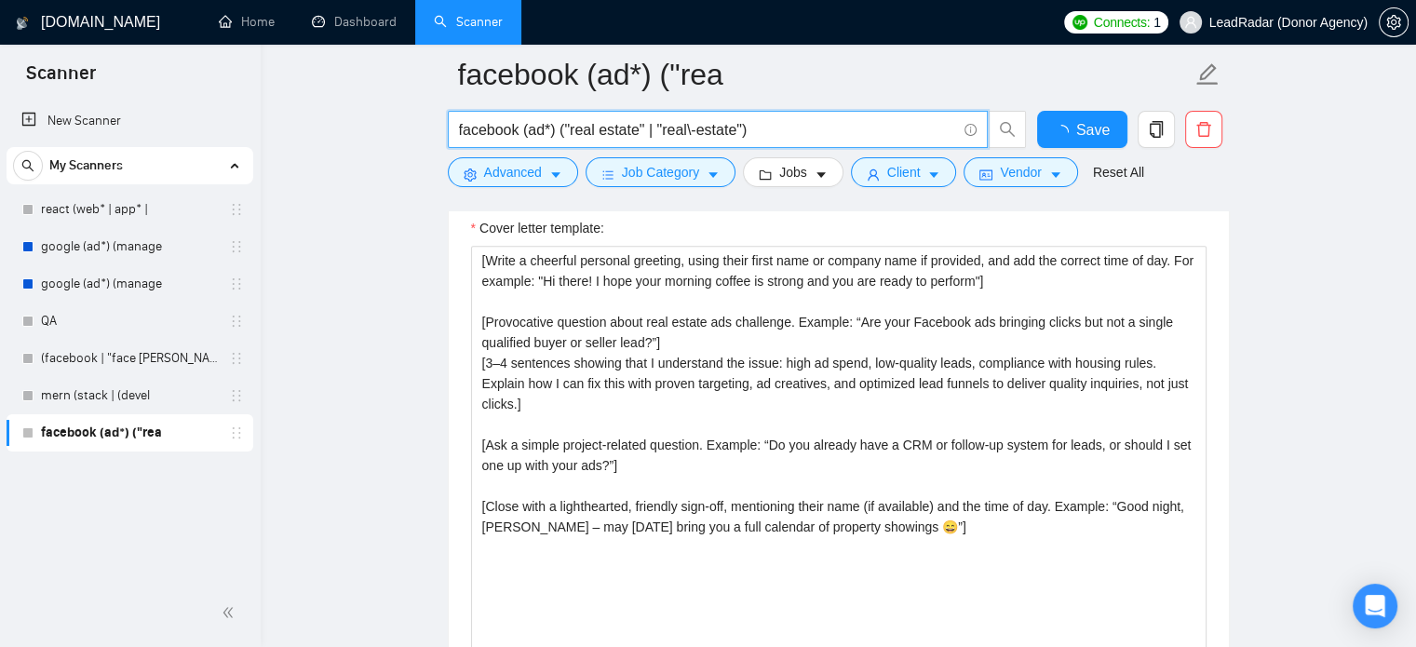
click at [459, 133] on input "facebook (ad*) ("real estate" | "real\-estate")" at bounding box center [707, 129] width 497 height 23
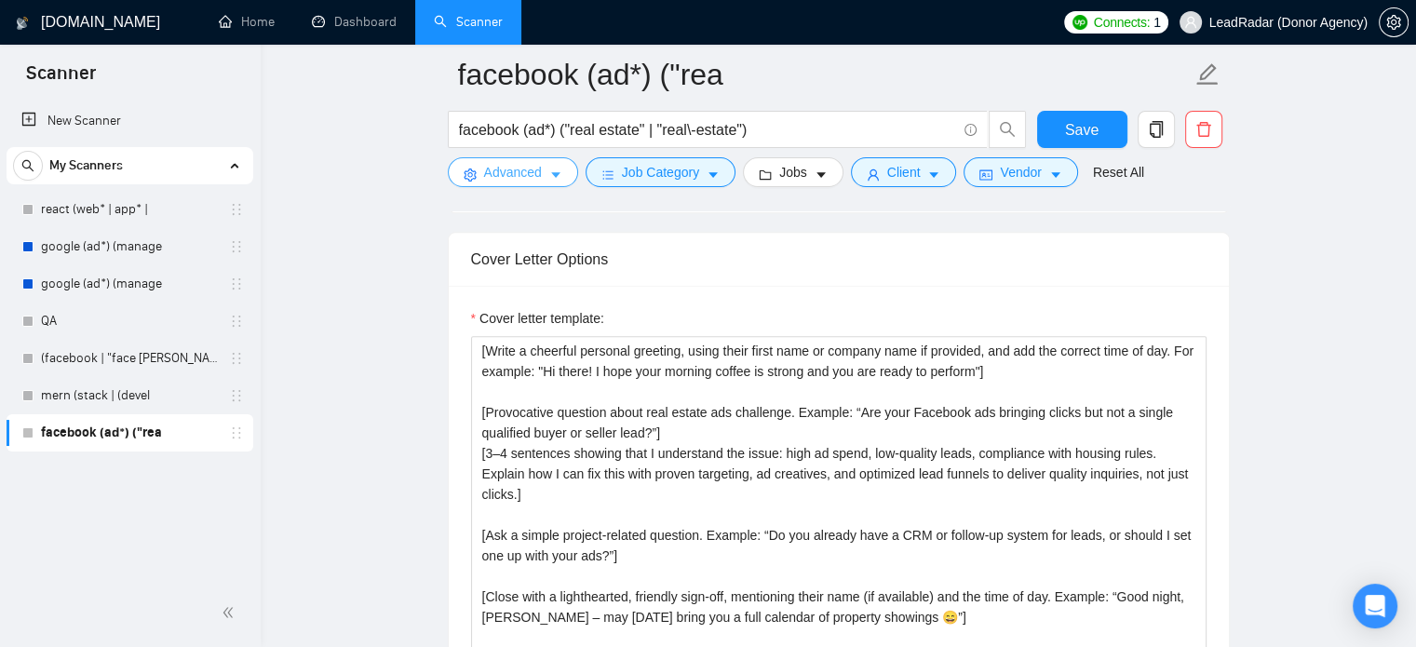
click at [549, 172] on icon "caret-down" at bounding box center [555, 175] width 13 height 13
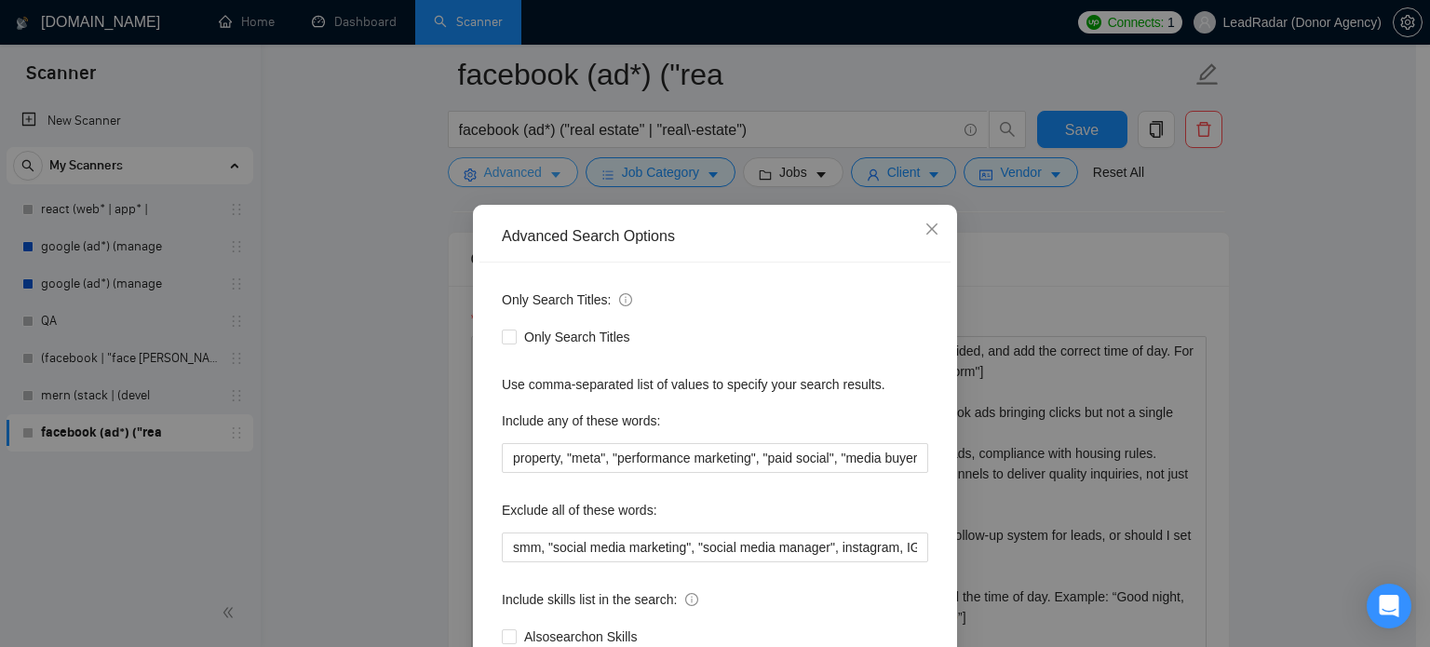
click at [547, 172] on div "Advanced Search Options Only Search Titles: Only Search Titles Use comma-separa…" at bounding box center [715, 323] width 1430 height 647
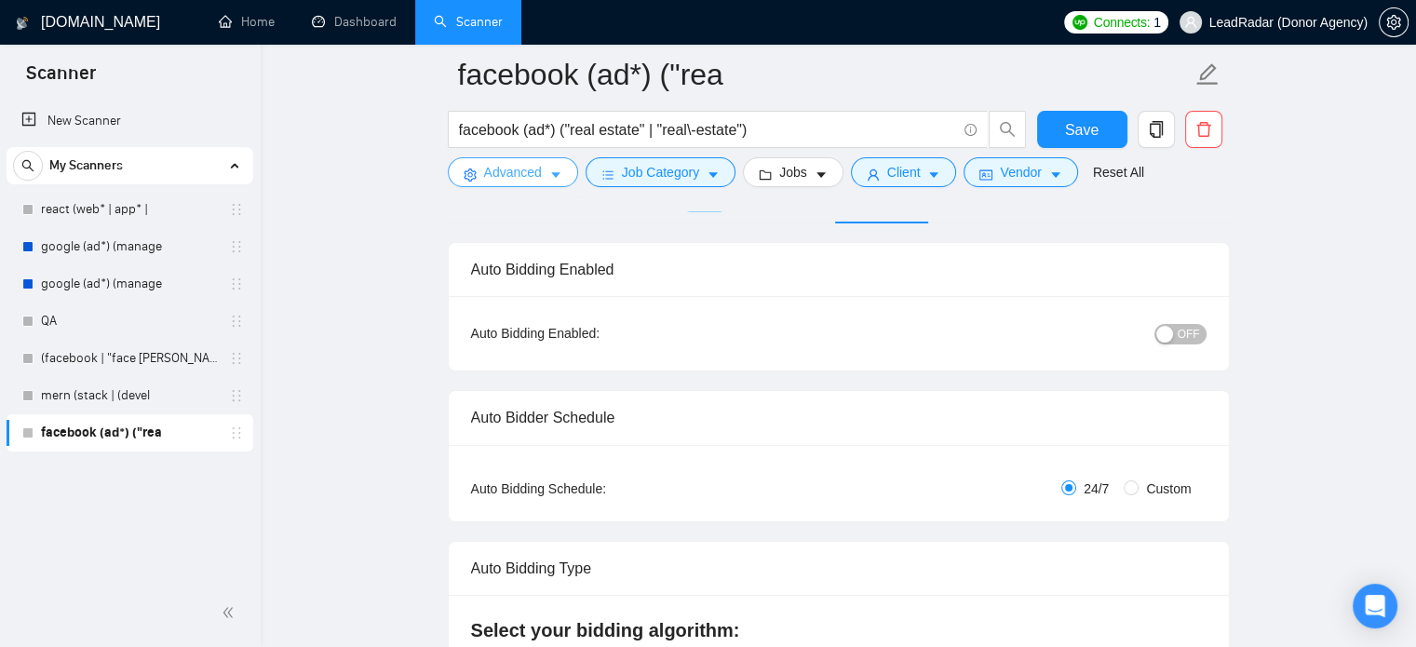
scroll to position [0, 0]
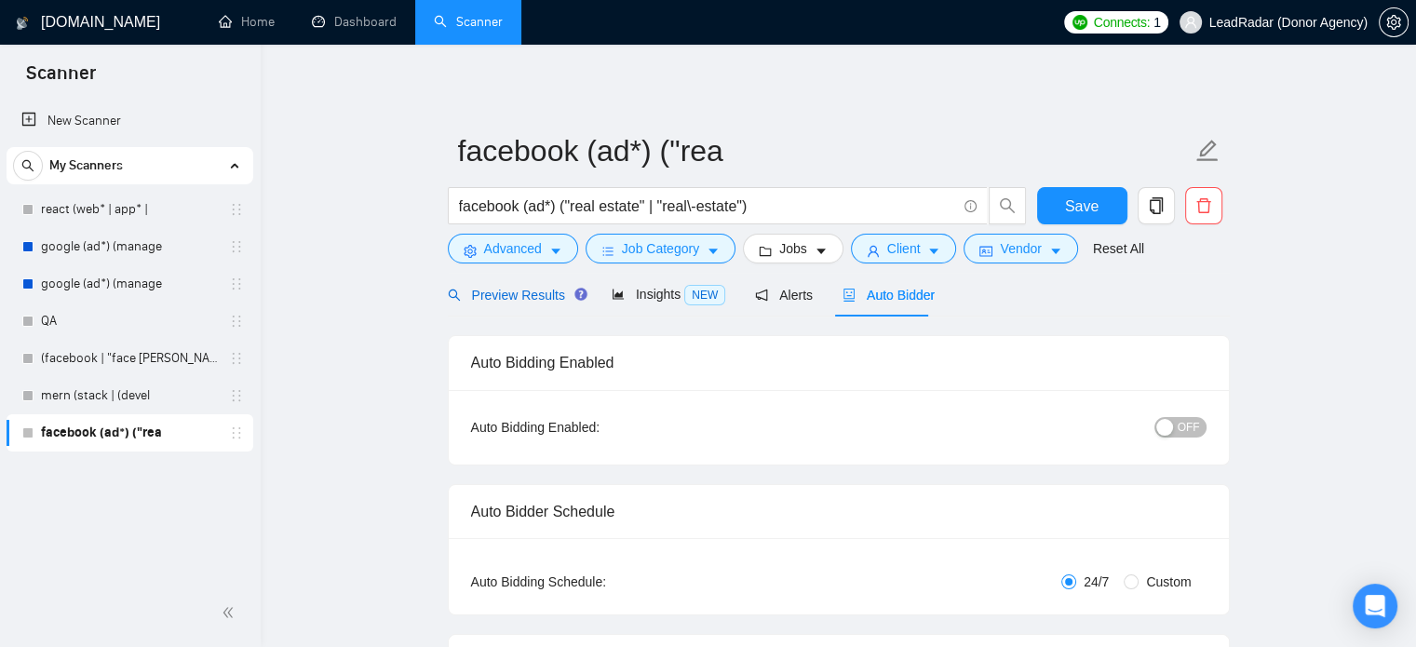
click at [506, 291] on span "Preview Results" at bounding box center [515, 295] width 134 height 15
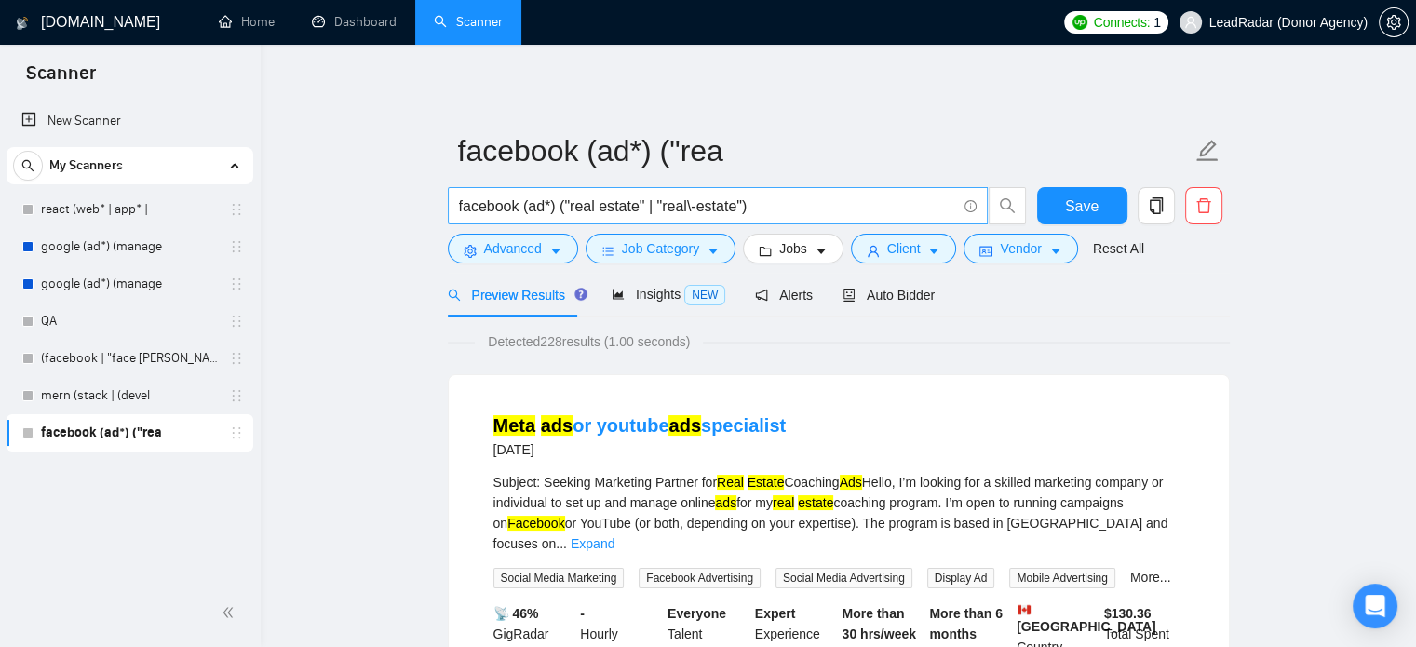
click at [459, 205] on input "facebook (ad*) ("real estate" | "real\-estate")" at bounding box center [707, 206] width 497 height 23
click at [613, 207] on input "(facebook | fb | facbook) (ad*) ("real estate" | "real\-estate")" at bounding box center [707, 206] width 497 height 23
drag, startPoint x: 618, startPoint y: 209, endPoint x: 343, endPoint y: 209, distance: 275.6
click at [483, 215] on input "(facebook | fb | facbook) (ad*) ("real estate" | "real\-estate")" at bounding box center [707, 206] width 497 height 23
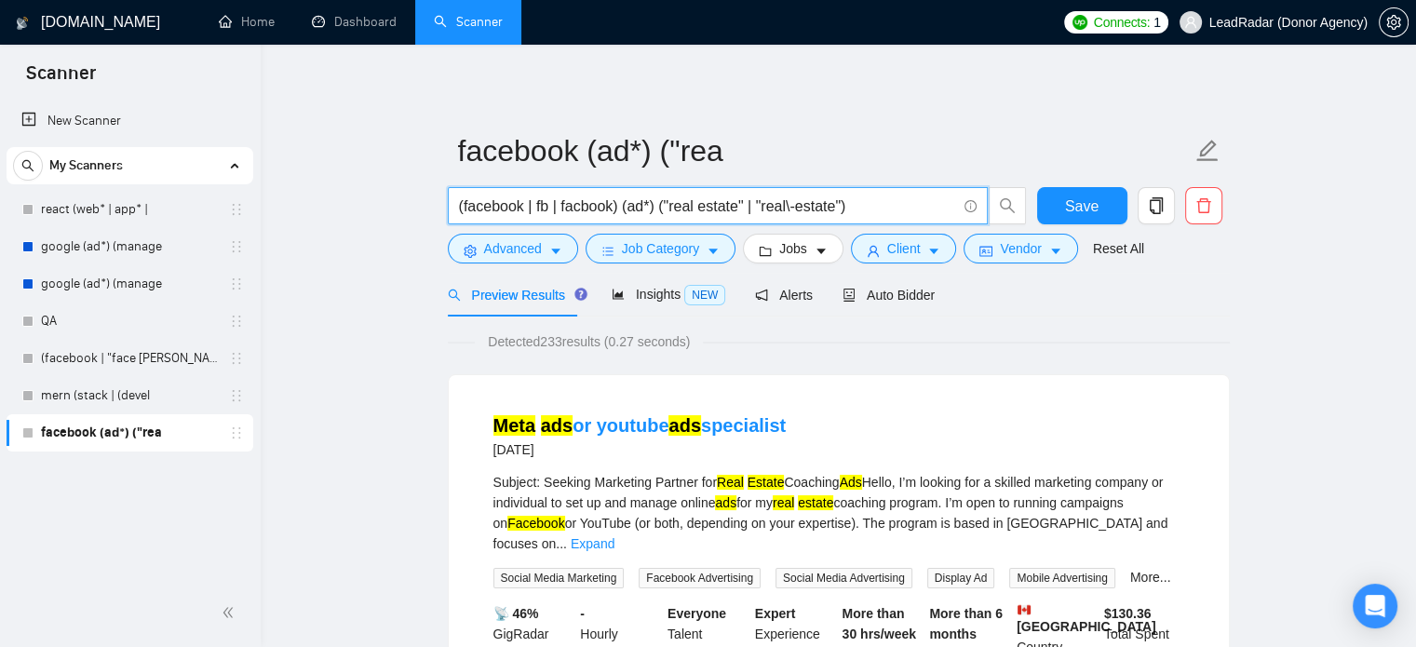
drag, startPoint x: 527, startPoint y: 209, endPoint x: 614, endPoint y: 211, distance: 87.6
click at [614, 211] on input "(facebook | fb | facbook) (ad*) ("real estate" | "real\-estate")" at bounding box center [707, 206] width 497 height 23
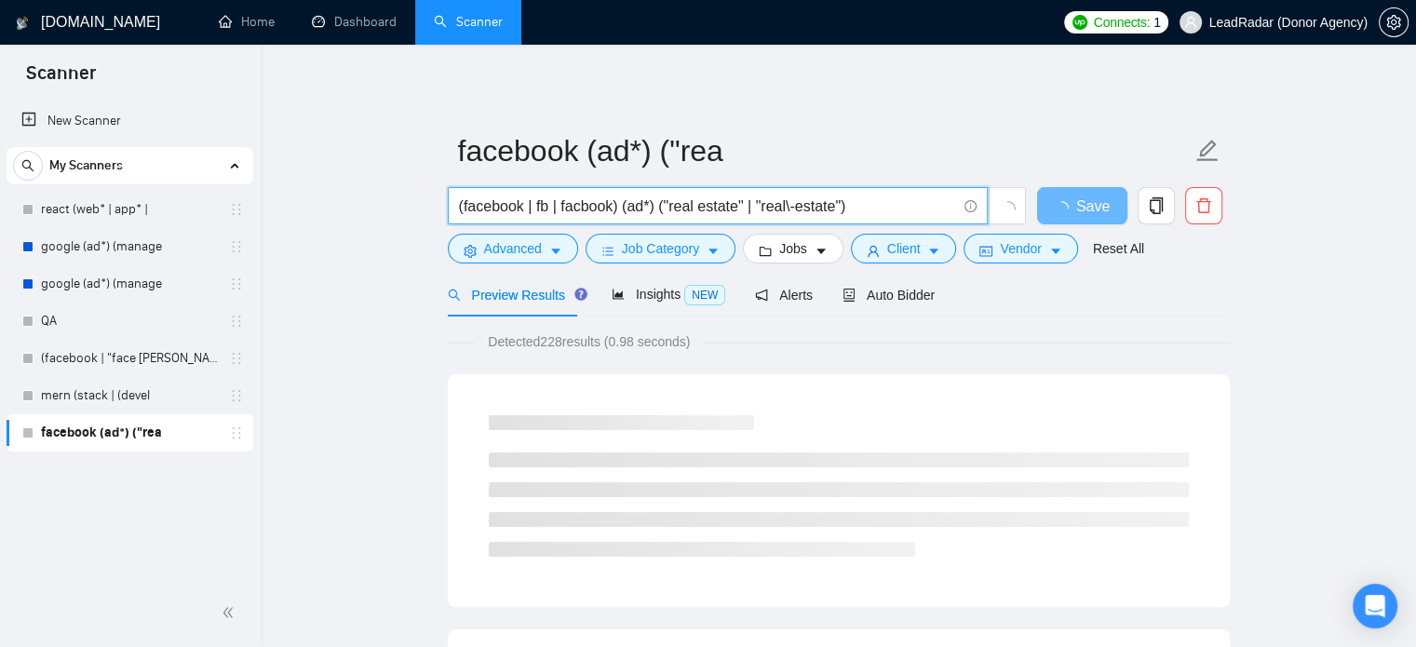
click at [582, 200] on input "(facebook | fb | facbook) (ad*) ("real estate" | "real\-estate")" at bounding box center [707, 206] width 497 height 23
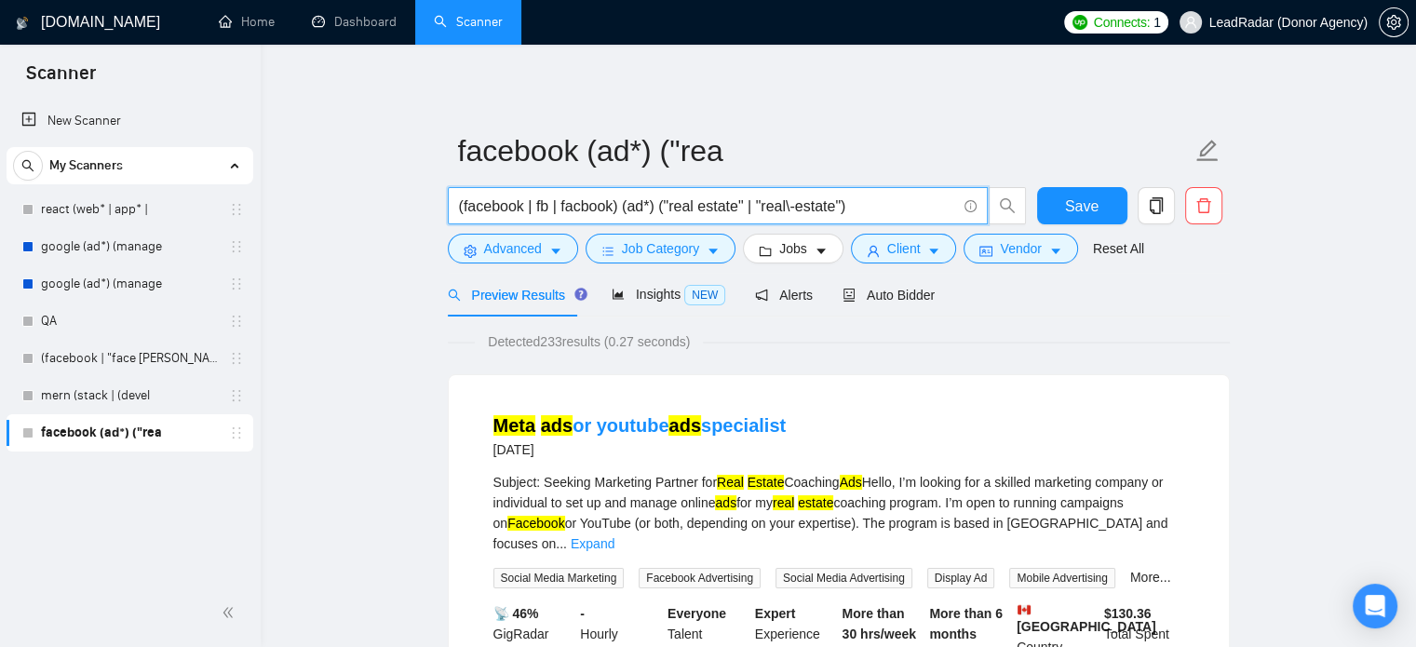
click at [585, 202] on input "(facebook | fb | facbook) (ad*) ("real estate" | "real\-estate")" at bounding box center [707, 206] width 497 height 23
type input "(facebook | fb) (ad*) ("real estate" | "real\-estate")"
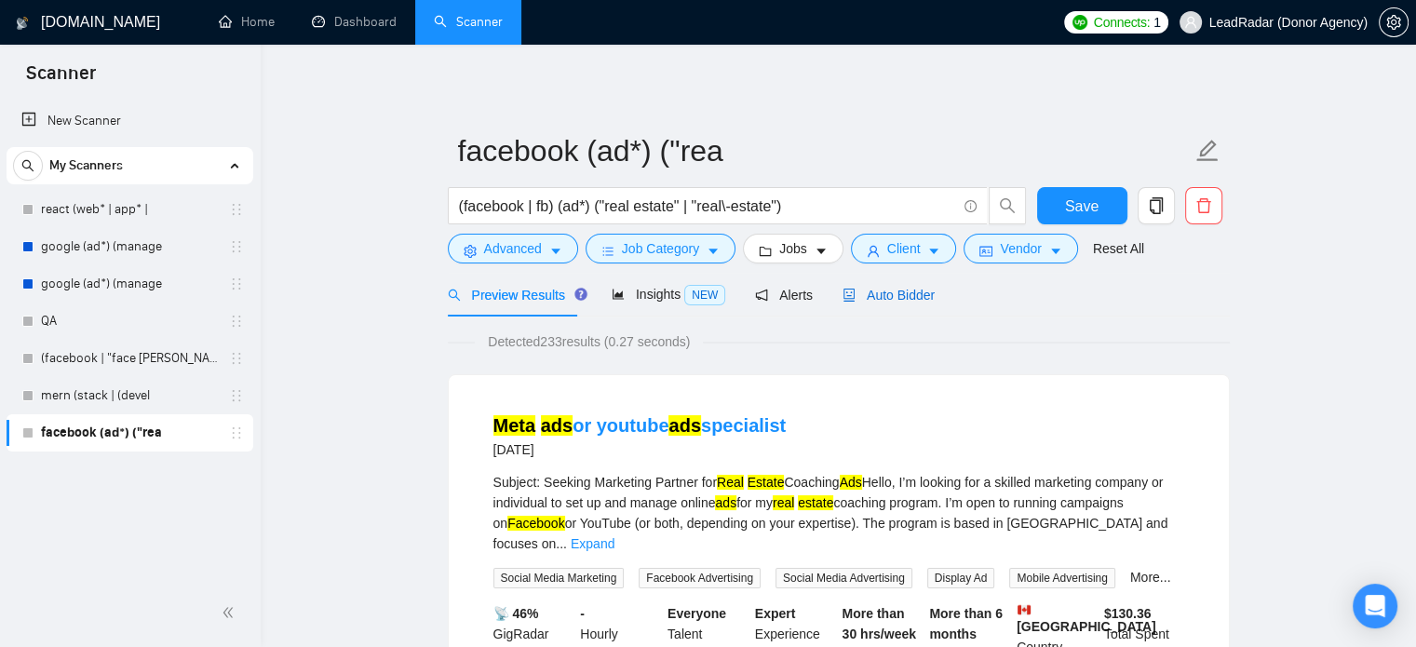
click at [898, 295] on span "Auto Bidder" at bounding box center [889, 295] width 92 height 15
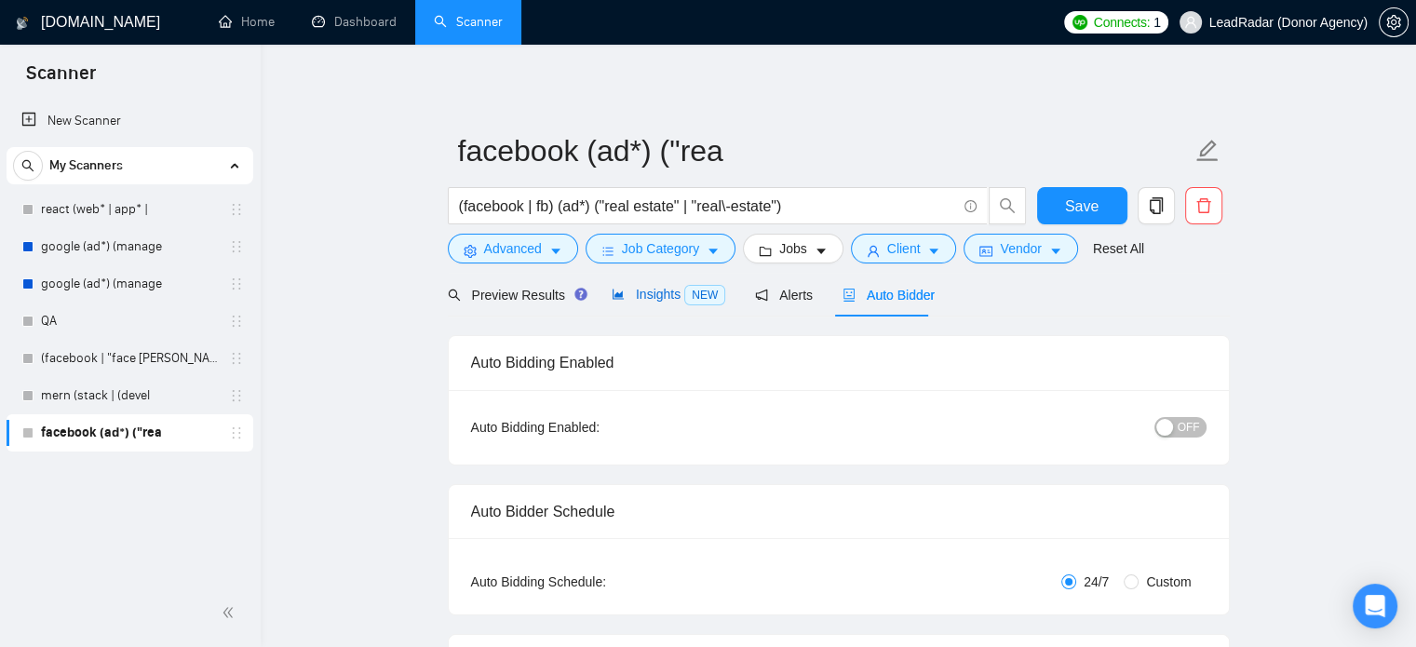
click at [629, 290] on span "Insights NEW" at bounding box center [669, 294] width 114 height 15
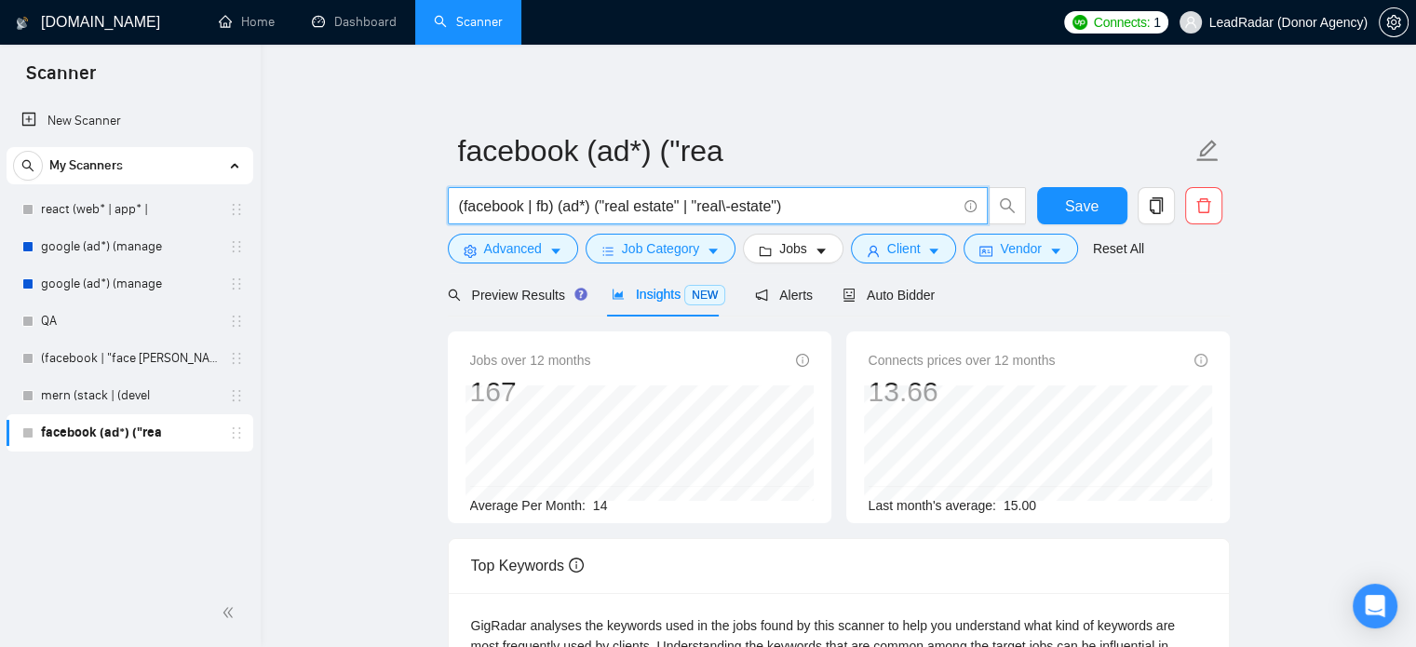
click at [776, 209] on input "(facebook | fb) (ad*) ("real estate" | "real\-estate")" at bounding box center [707, 206] width 497 height 23
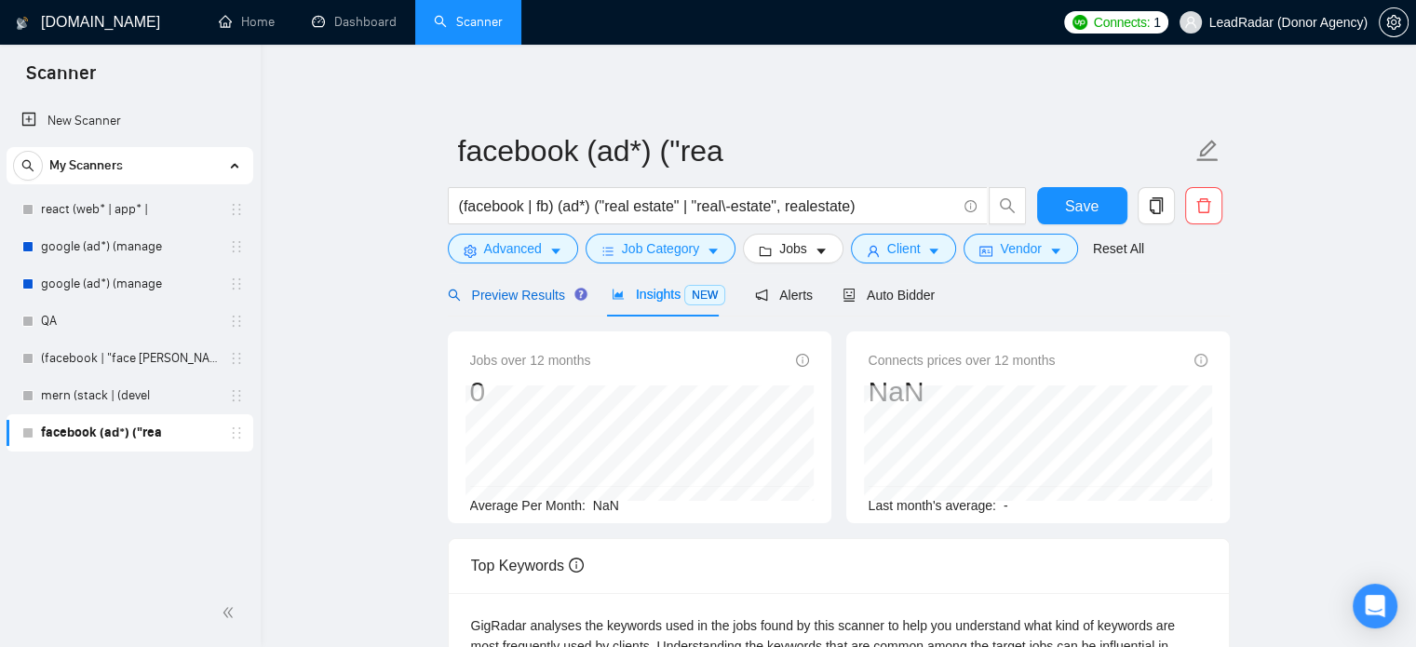
click at [516, 304] on div "Preview Results" at bounding box center [515, 295] width 134 height 20
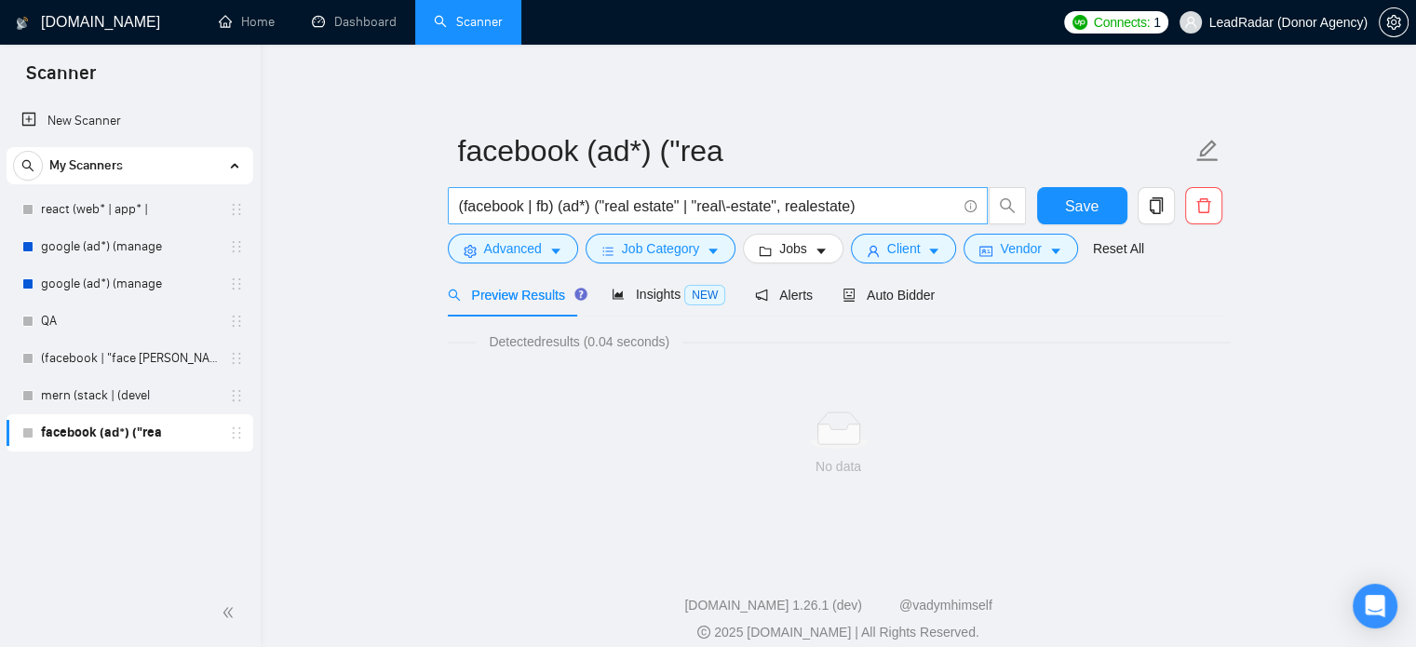
click at [780, 213] on input "(facebook | fb) (ad*) ("real estate" | "real\-estate", realestate)" at bounding box center [707, 206] width 497 height 23
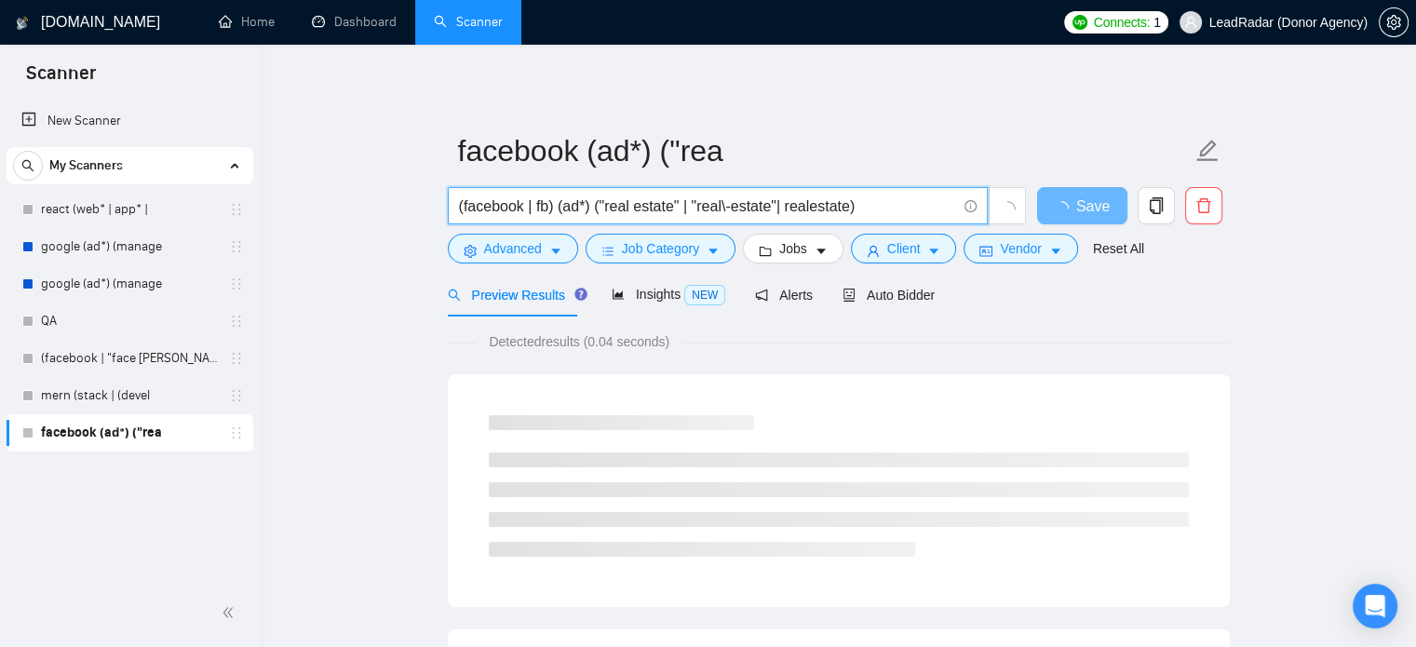
click at [776, 209] on input "(facebook | fb) (ad*) ("real estate" | "real\-estate"| realestate)" at bounding box center [707, 206] width 497 height 23
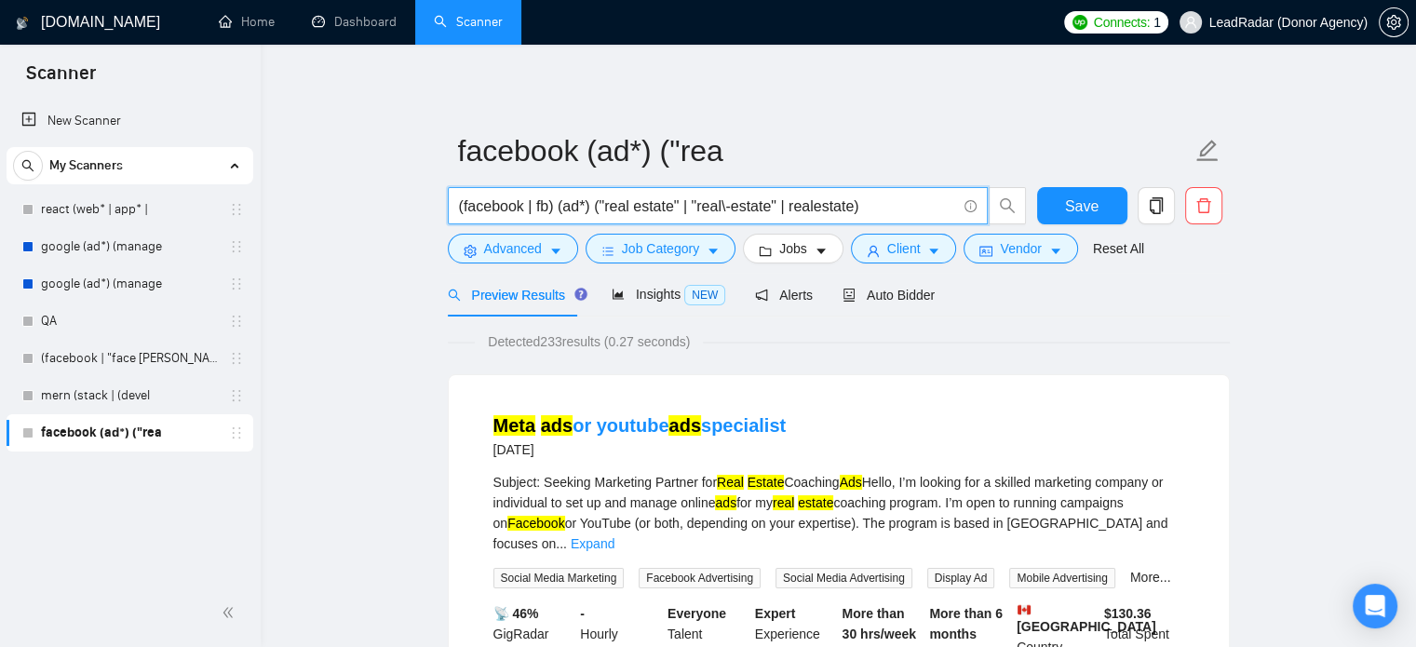
click at [819, 208] on input "(facebook | fb) (ad*) ("real estate" | "real\-estate" | realestate)" at bounding box center [707, 206] width 497 height 23
click at [642, 287] on span "Insights NEW" at bounding box center [669, 294] width 114 height 15
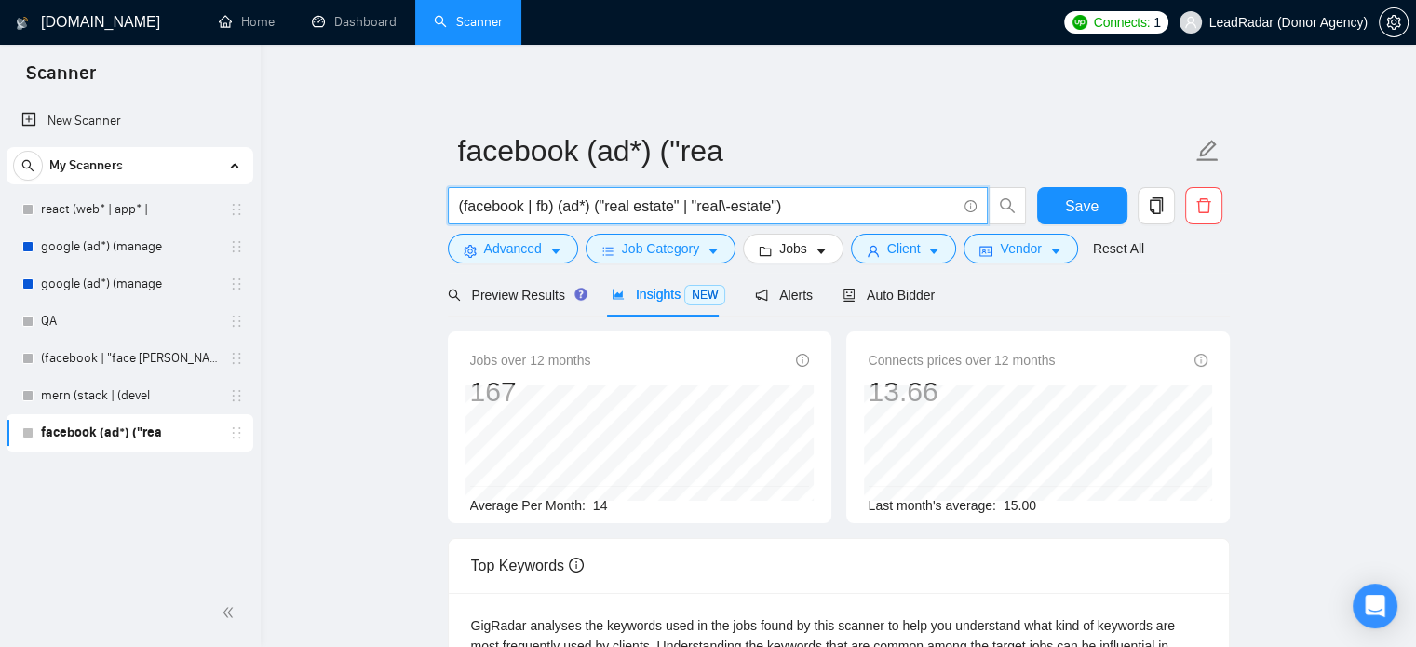
click at [777, 208] on input "(facebook | fb) (ad*) ("real estate" | "real\-estate")" at bounding box center [707, 206] width 497 height 23
type input "(facebook | fb) (ad*) ("real estate" | "real\-estate")"
click at [515, 290] on span "Preview Results" at bounding box center [515, 295] width 134 height 15
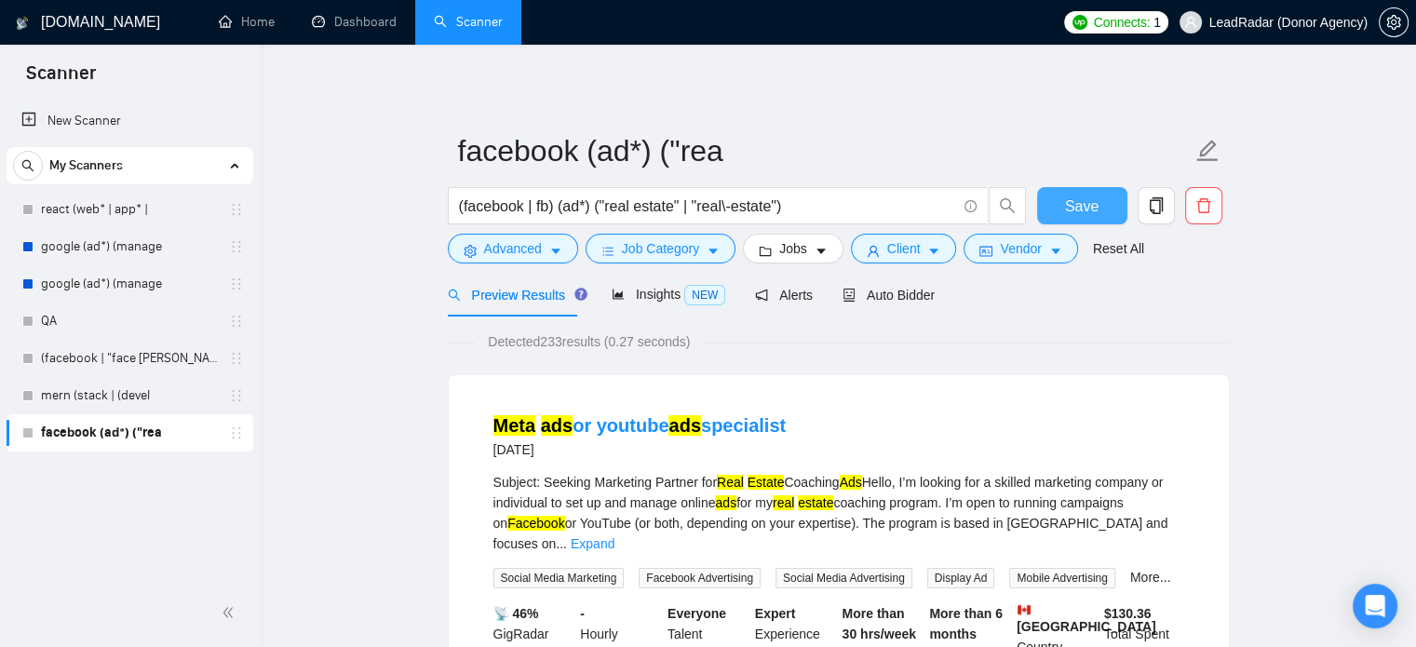
click at [1079, 208] on span "Save" at bounding box center [1082, 206] width 34 height 23
click at [864, 301] on span "Auto Bidder" at bounding box center [889, 295] width 92 height 15
